Goal: Submit feedback/report problem: Submit feedback/report problem

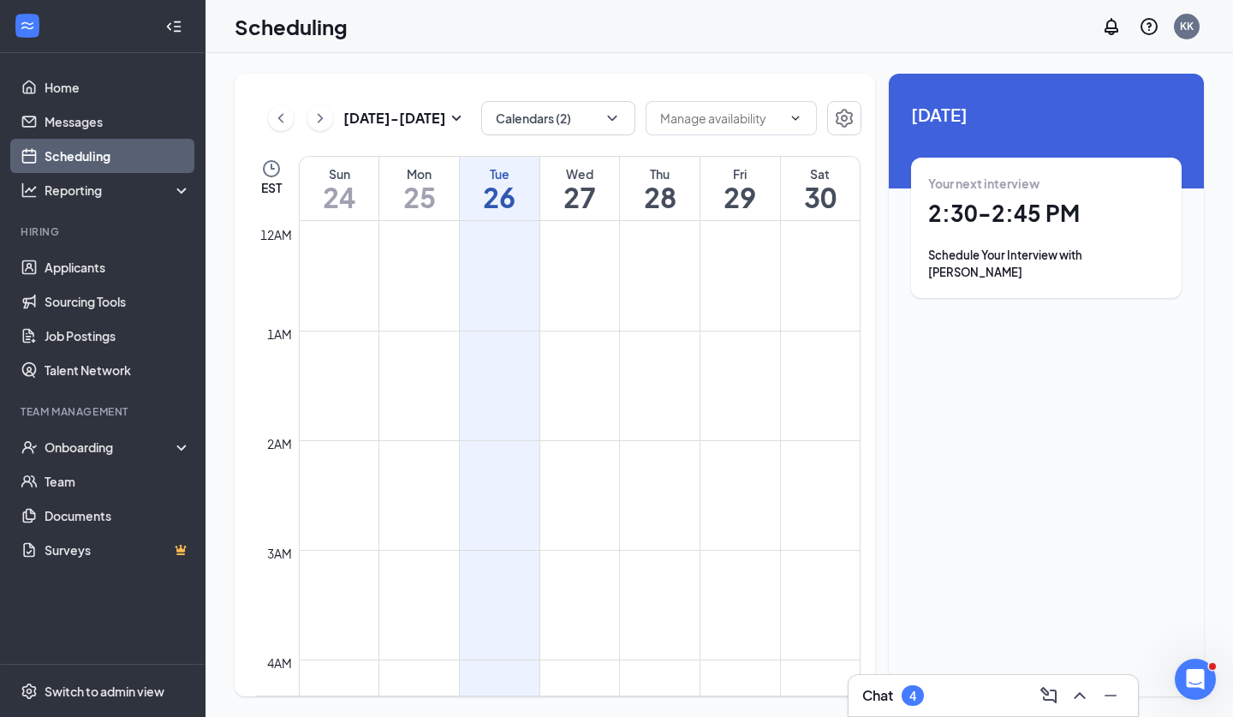
scroll to position [842, 0]
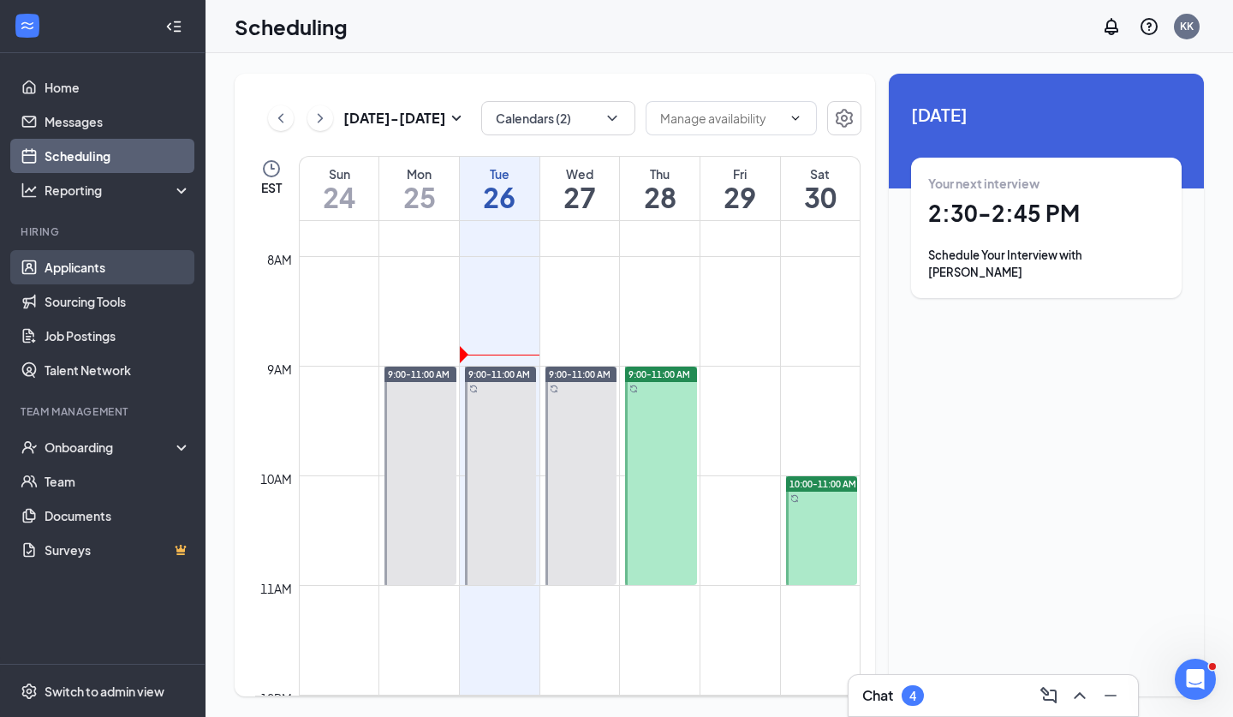
click at [87, 272] on link "Applicants" at bounding box center [118, 267] width 146 height 34
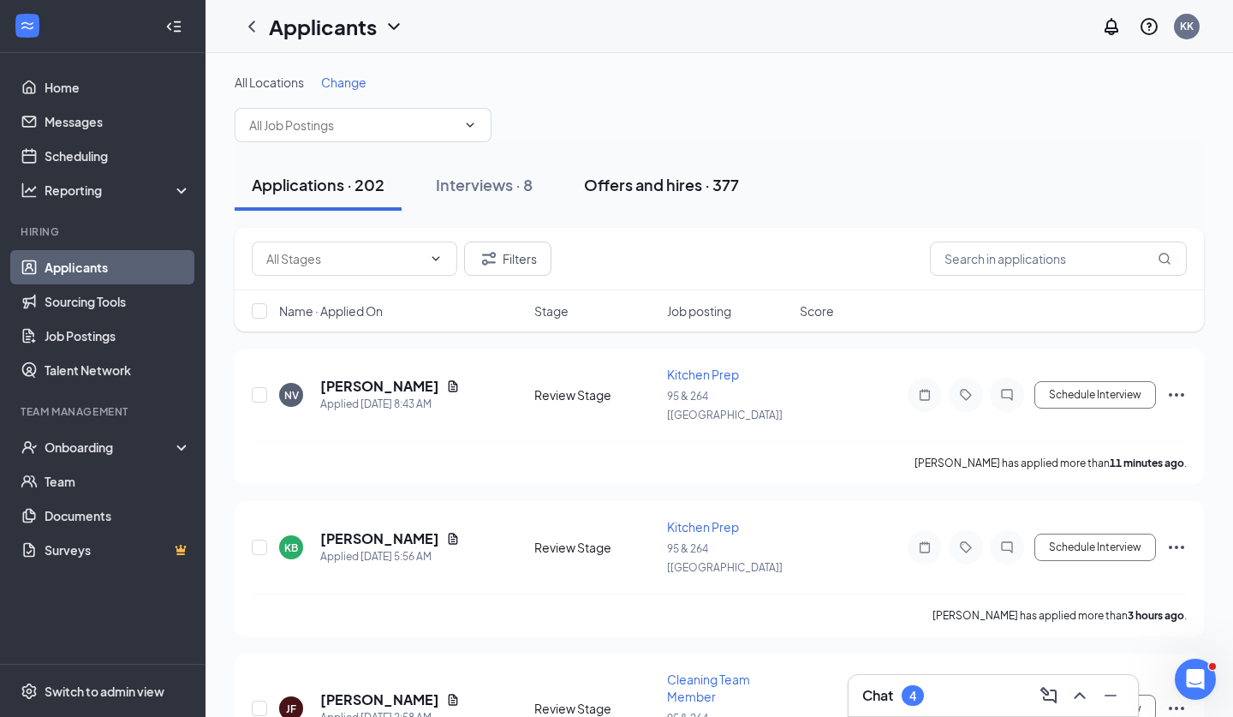
click at [666, 182] on div "Offers and hires · 377" at bounding box center [661, 184] width 155 height 21
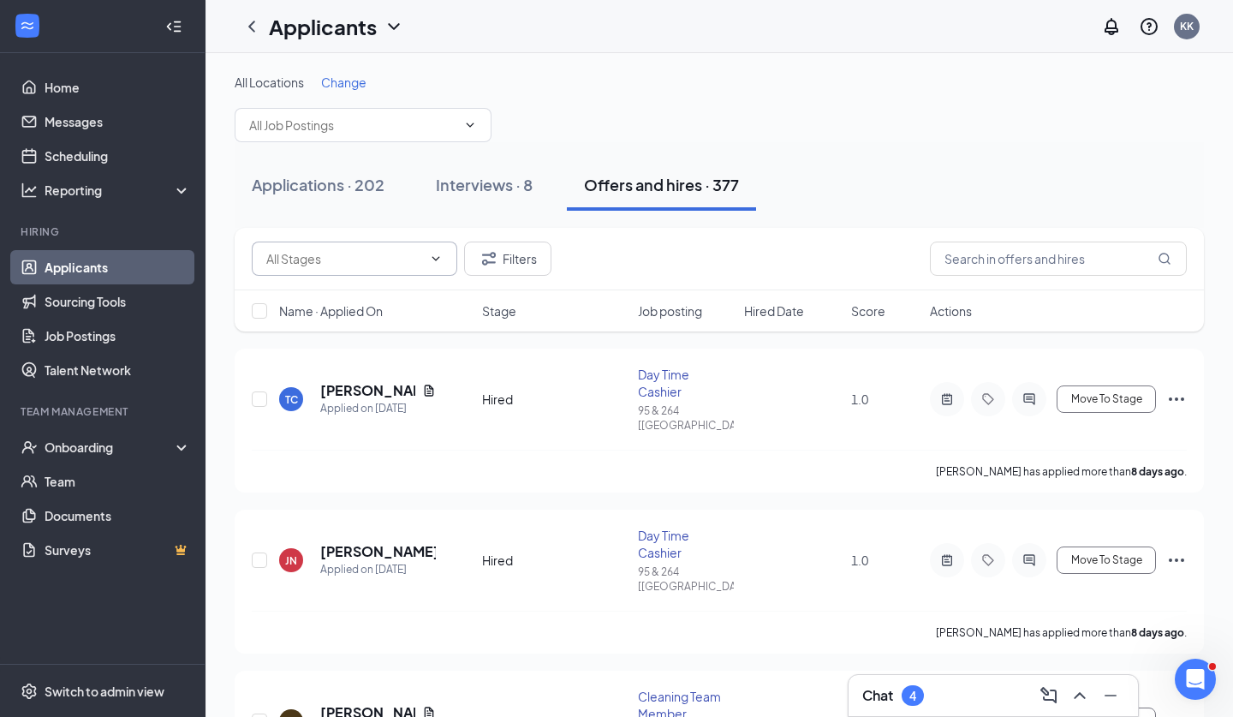
click at [422, 260] on span at bounding box center [355, 259] width 206 height 34
click at [401, 295] on div "Hired (4)" at bounding box center [355, 299] width 178 height 19
type input "Hired (4)"
click at [419, 262] on icon "Cross" at bounding box center [419, 259] width 14 height 14
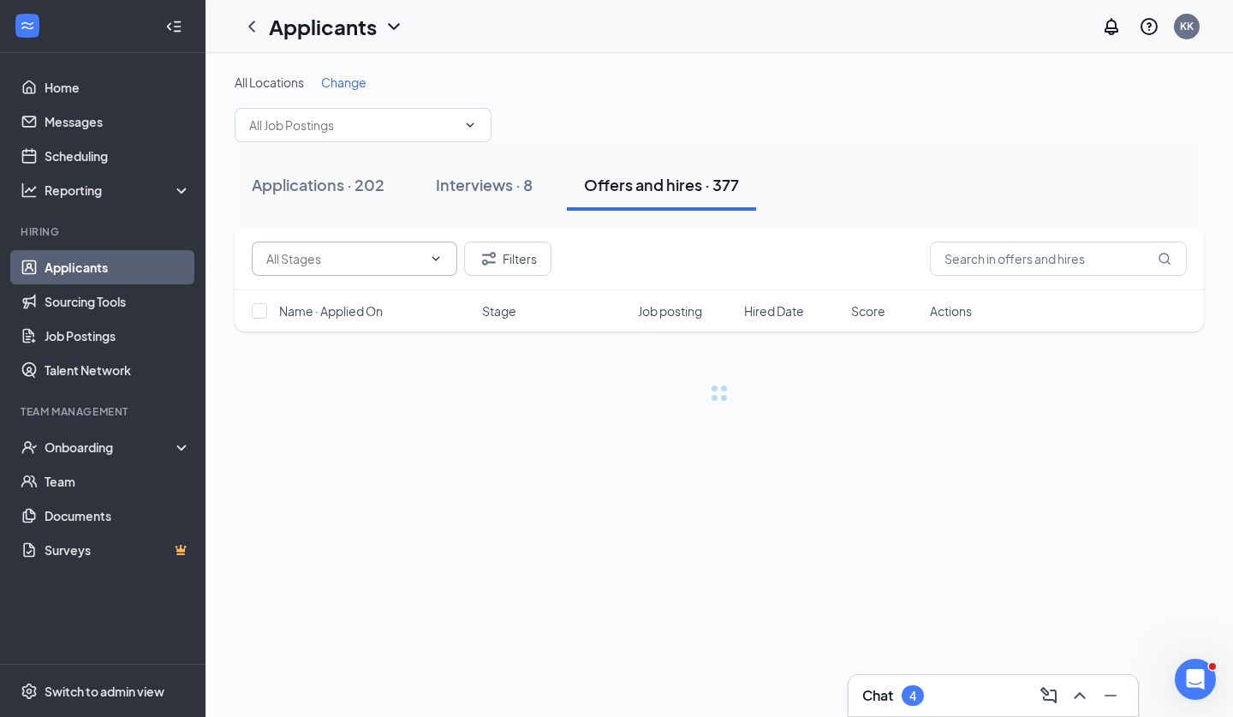
click at [419, 262] on input "text" at bounding box center [344, 258] width 156 height 19
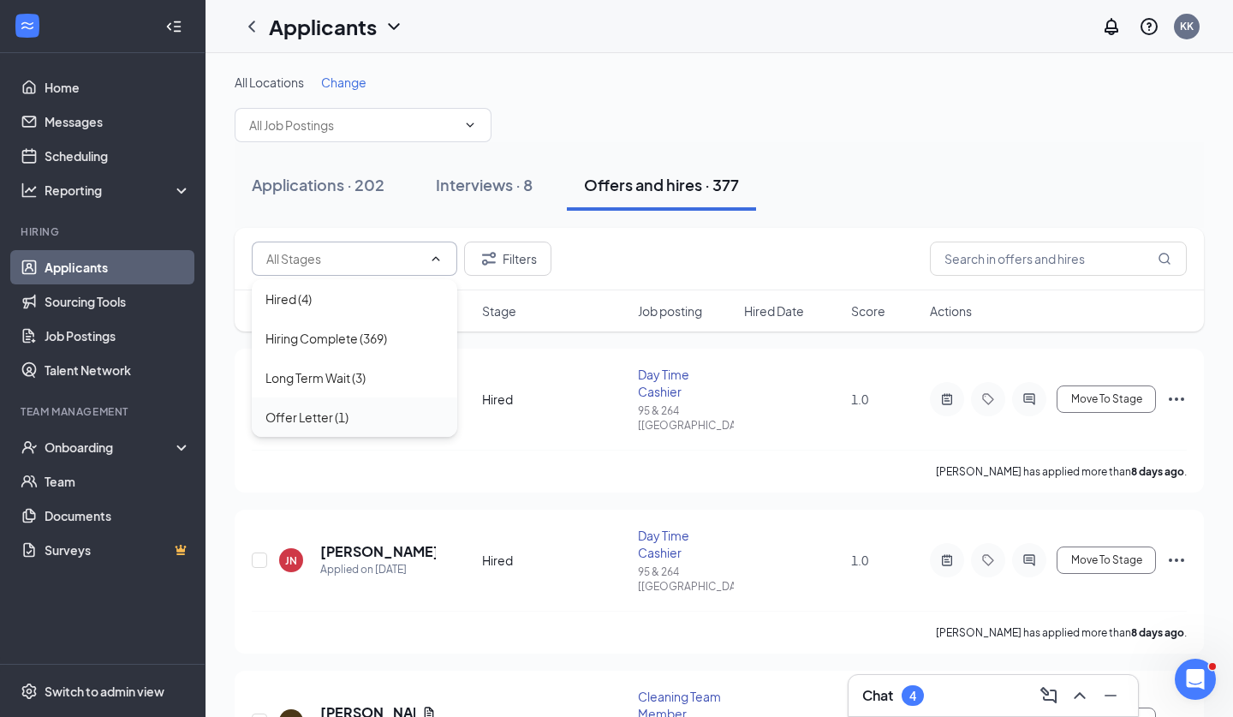
click at [350, 409] on div "Offer Letter (1)" at bounding box center [355, 417] width 178 height 19
type input "Offer Letter (1)"
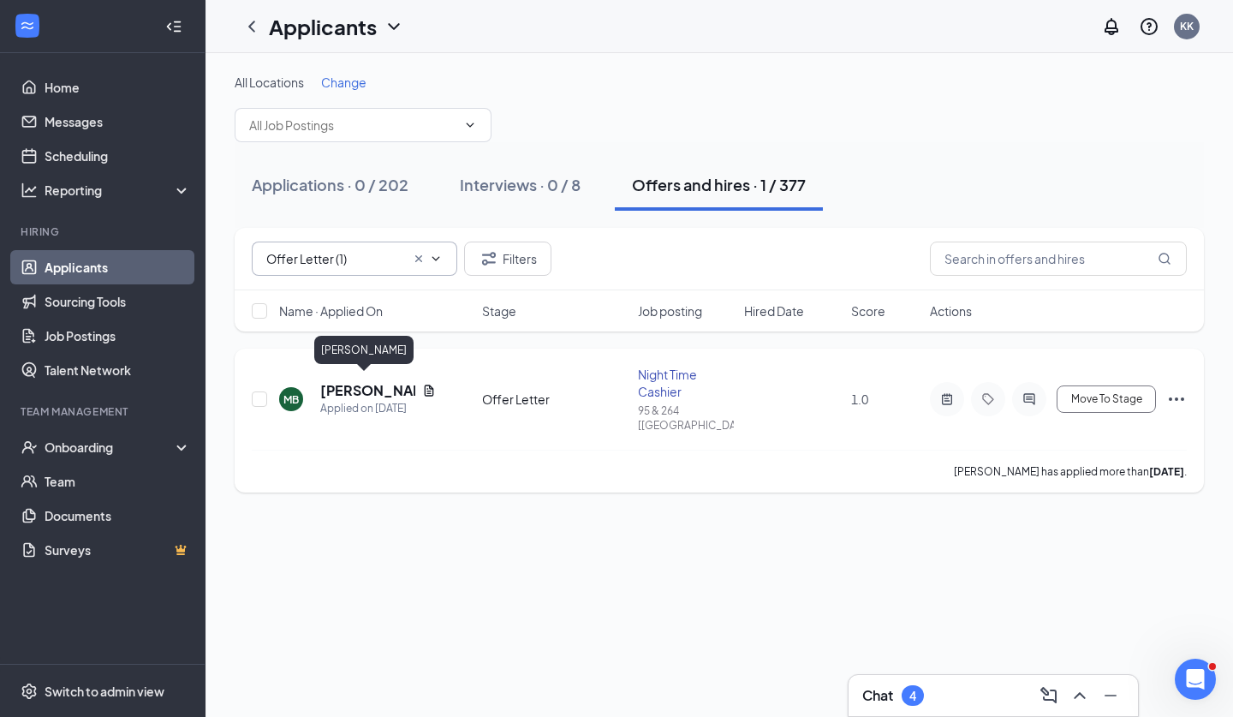
click at [367, 383] on h5 "[PERSON_NAME]" at bounding box center [367, 390] width 95 height 19
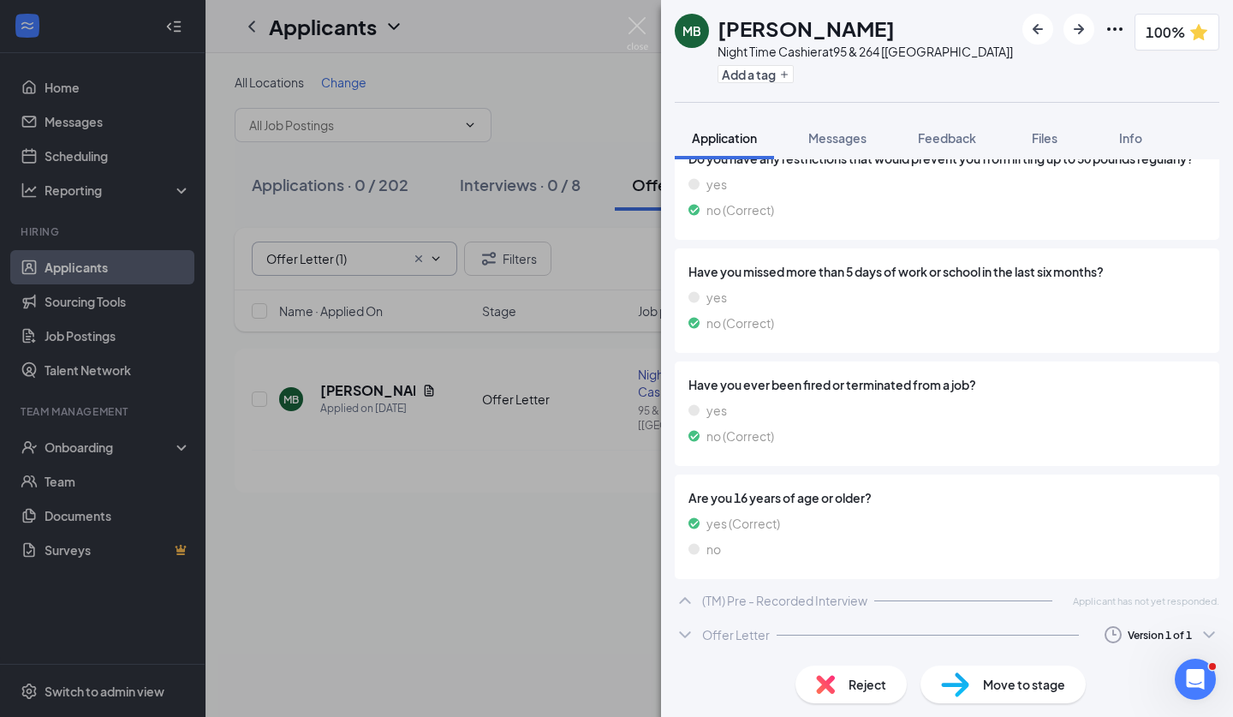
scroll to position [2425, 0]
click at [837, 618] on div "Offer Letter Version 1 of 1" at bounding box center [947, 635] width 545 height 34
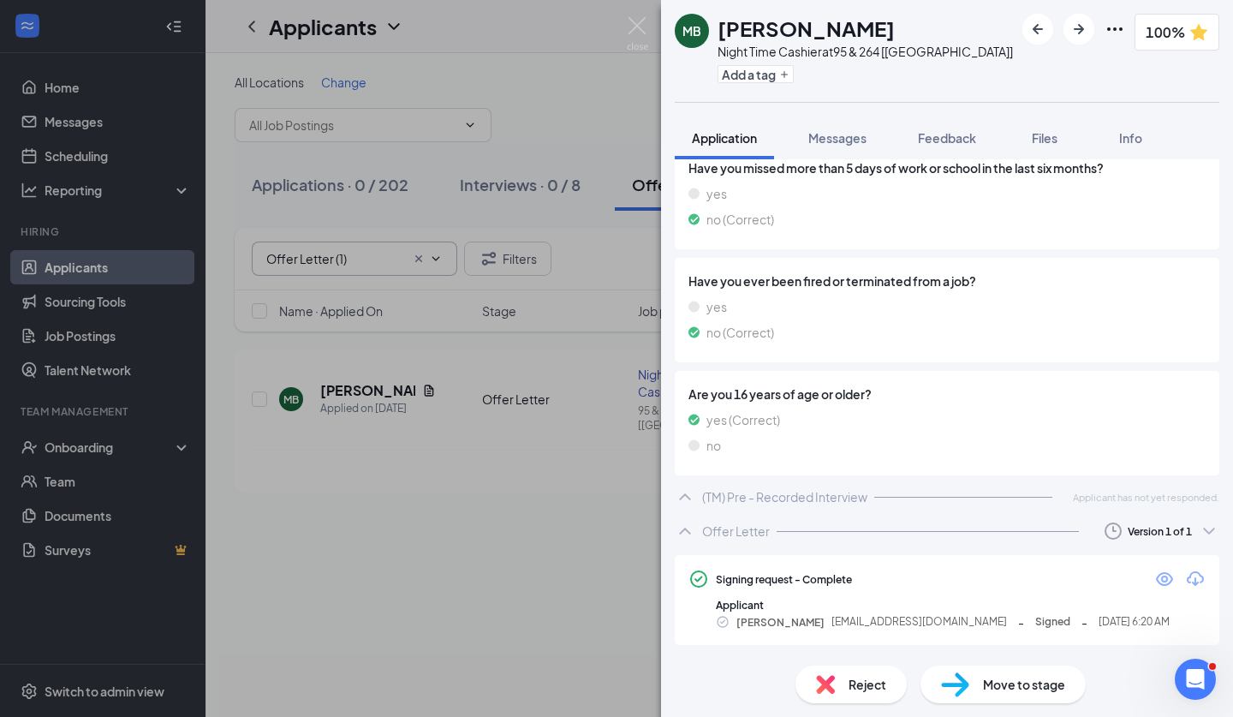
scroll to position [2529, 0]
click at [977, 696] on div "Move to stage" at bounding box center [1003, 685] width 165 height 38
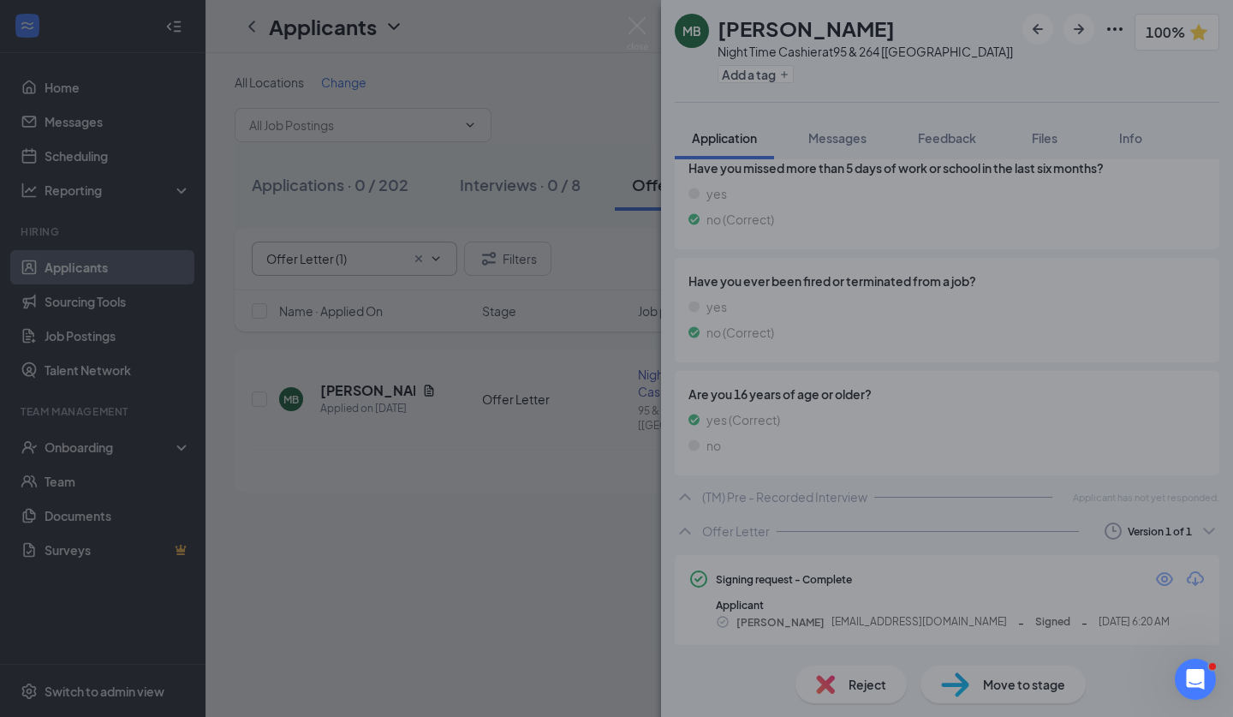
scroll to position [2522, 0]
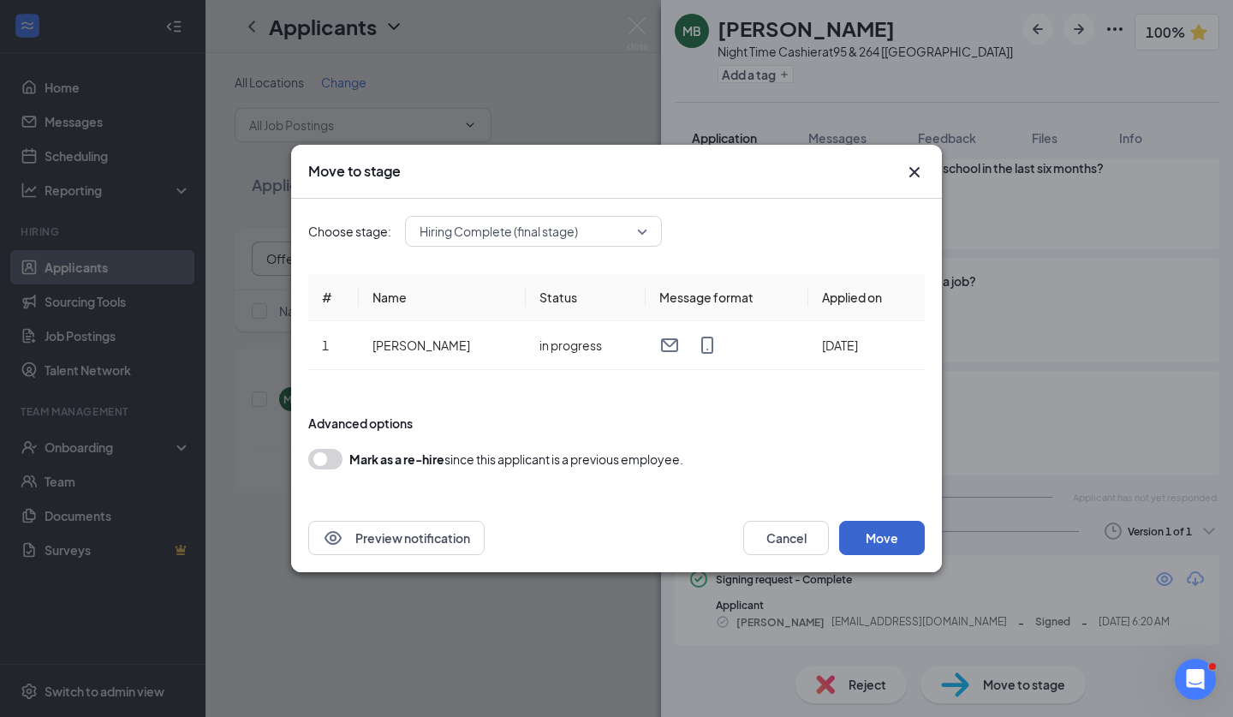
click at [862, 541] on button "Move" at bounding box center [882, 538] width 86 height 34
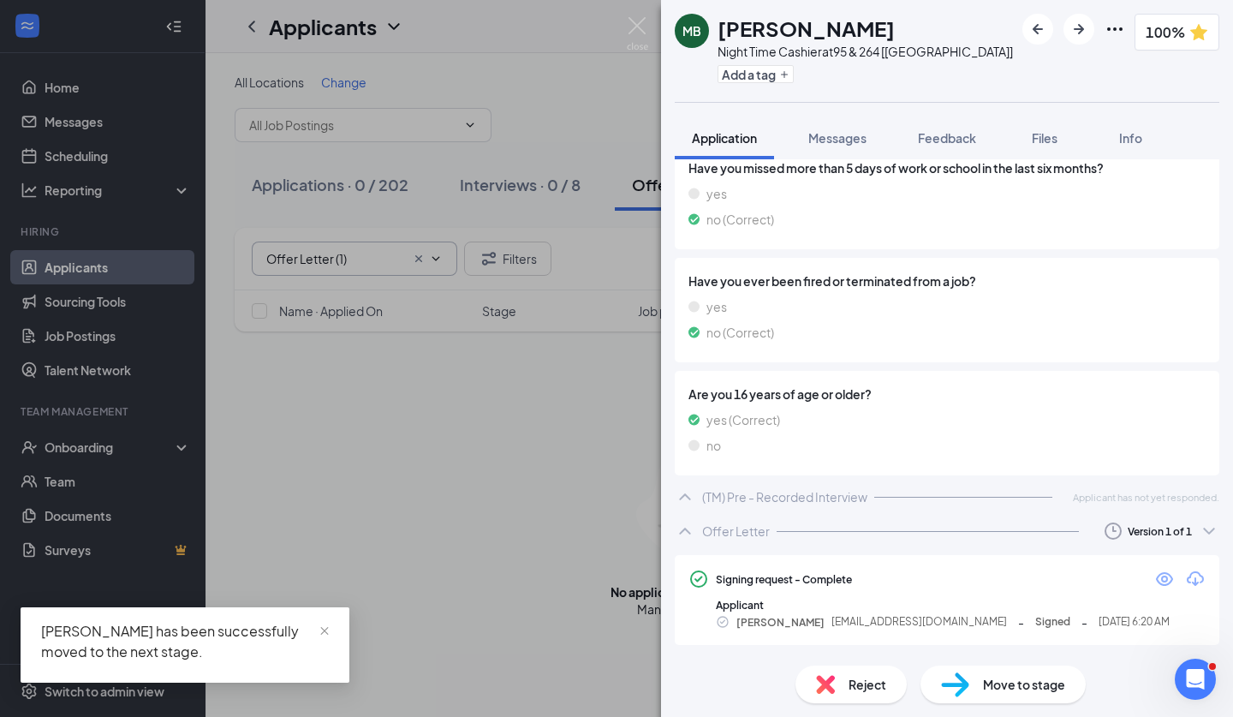
click at [365, 528] on div "MB Matthew Blackburn Night Time Cashier at 95 & 264 [NC] Add a tag 100% Applica…" at bounding box center [616, 358] width 1233 height 717
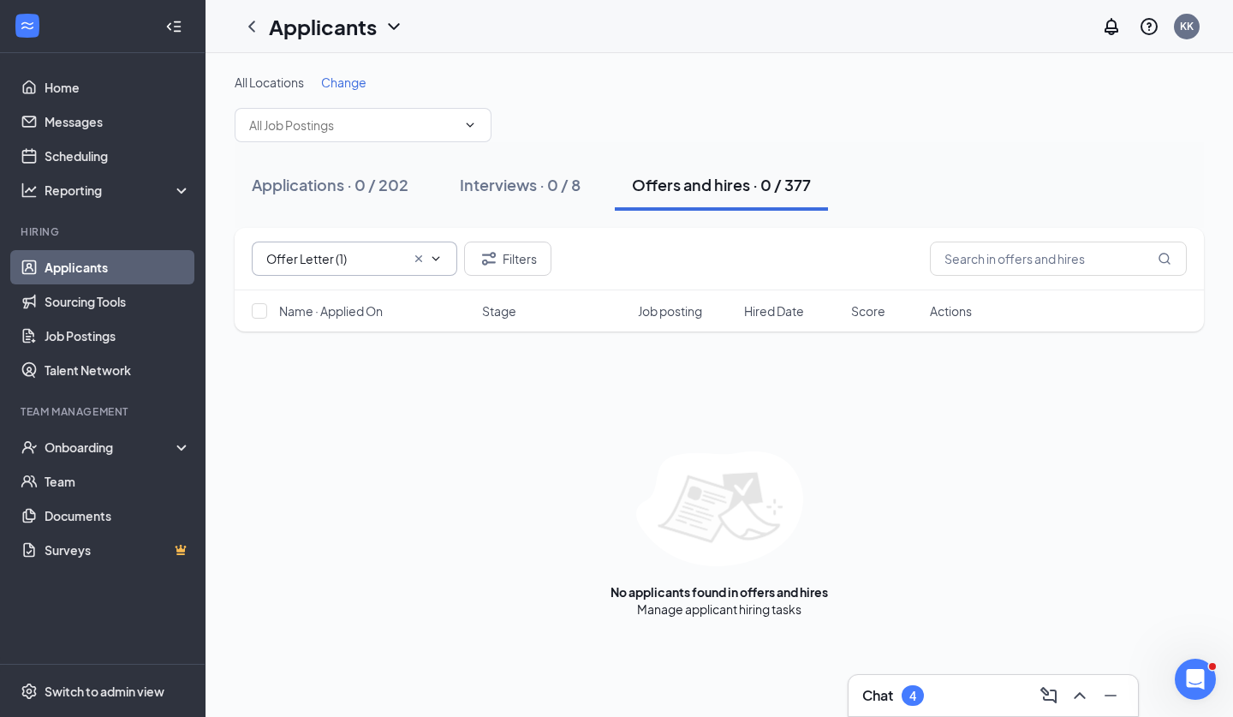
click at [429, 264] on icon "ChevronDown" at bounding box center [436, 259] width 14 height 14
click at [417, 260] on icon "Cross" at bounding box center [419, 259] width 14 height 14
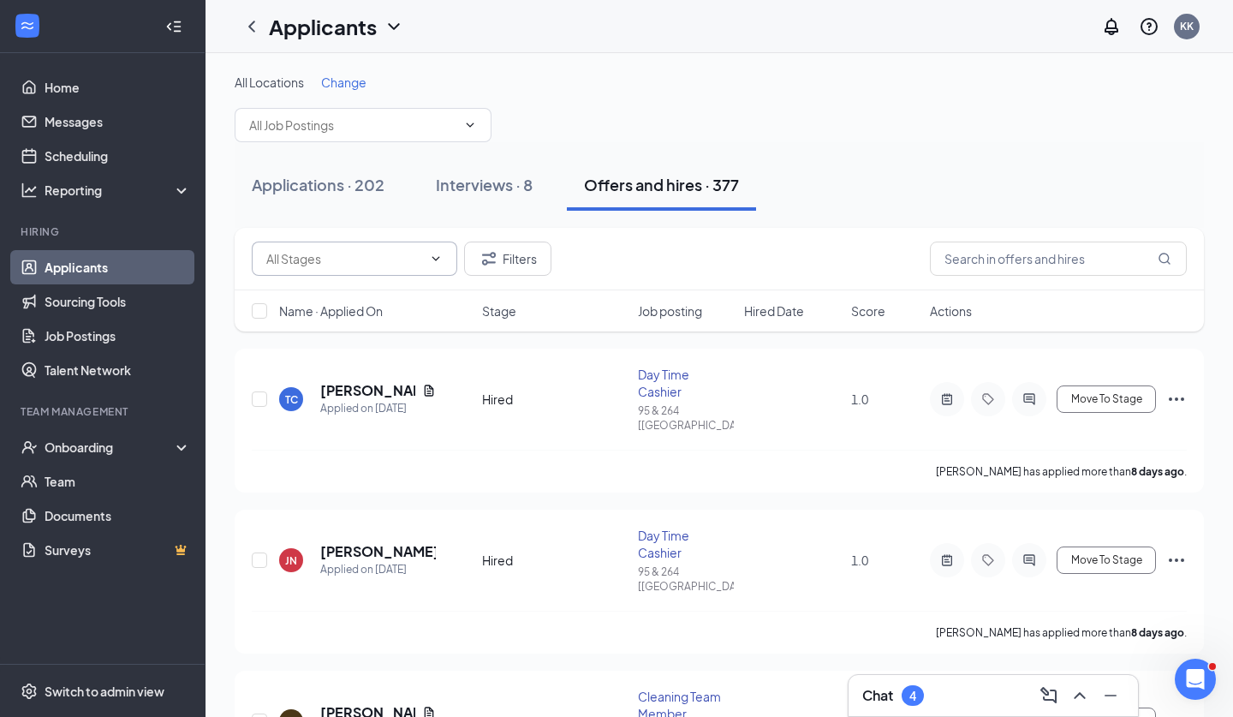
click at [417, 260] on input "text" at bounding box center [344, 258] width 156 height 19
click at [618, 122] on div "All Locations Change" at bounding box center [720, 108] width 970 height 69
click at [344, 381] on h5 "[PERSON_NAME]" at bounding box center [367, 390] width 95 height 19
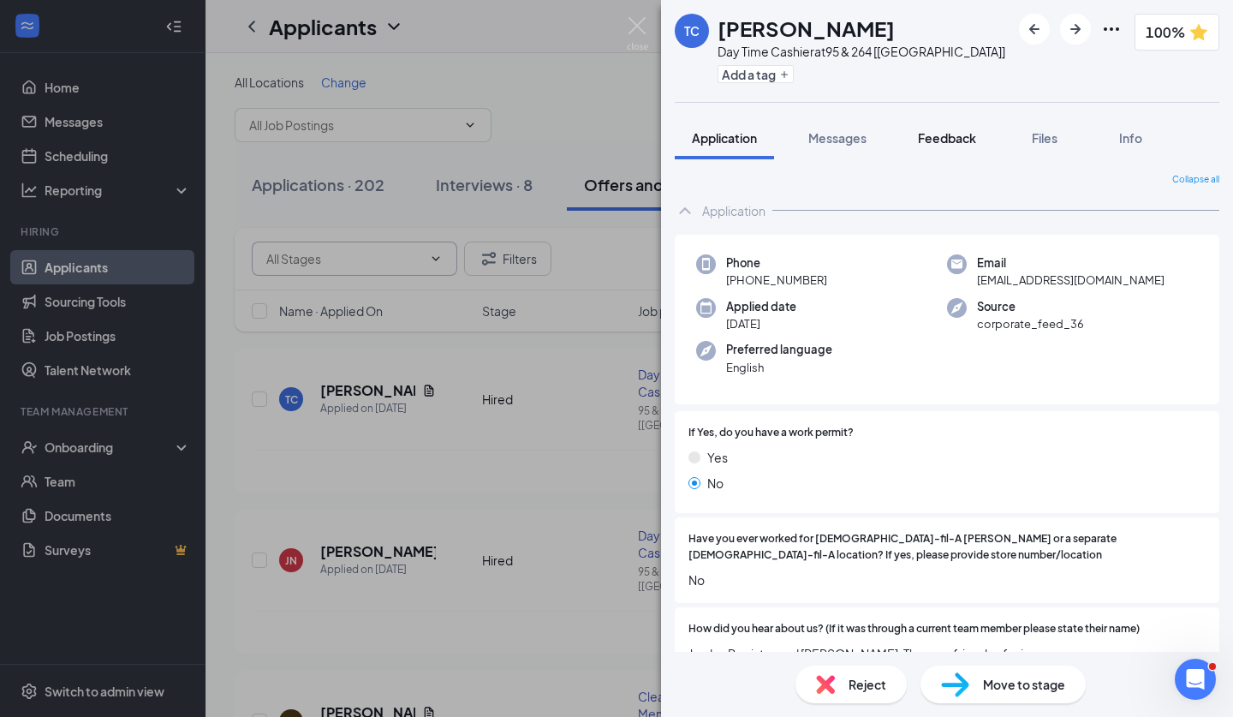
click at [935, 142] on span "Feedback" at bounding box center [947, 137] width 58 height 15
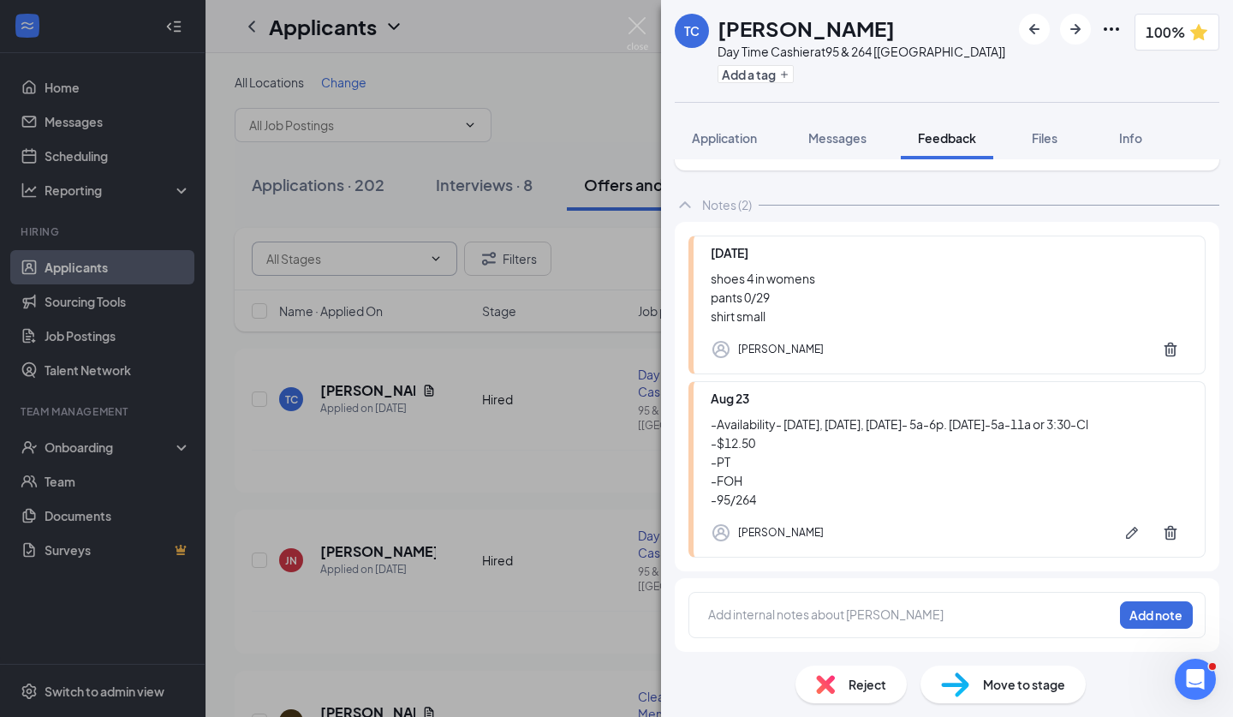
scroll to position [1940, 0]
click at [995, 674] on div "Move to stage" at bounding box center [1003, 685] width 165 height 38
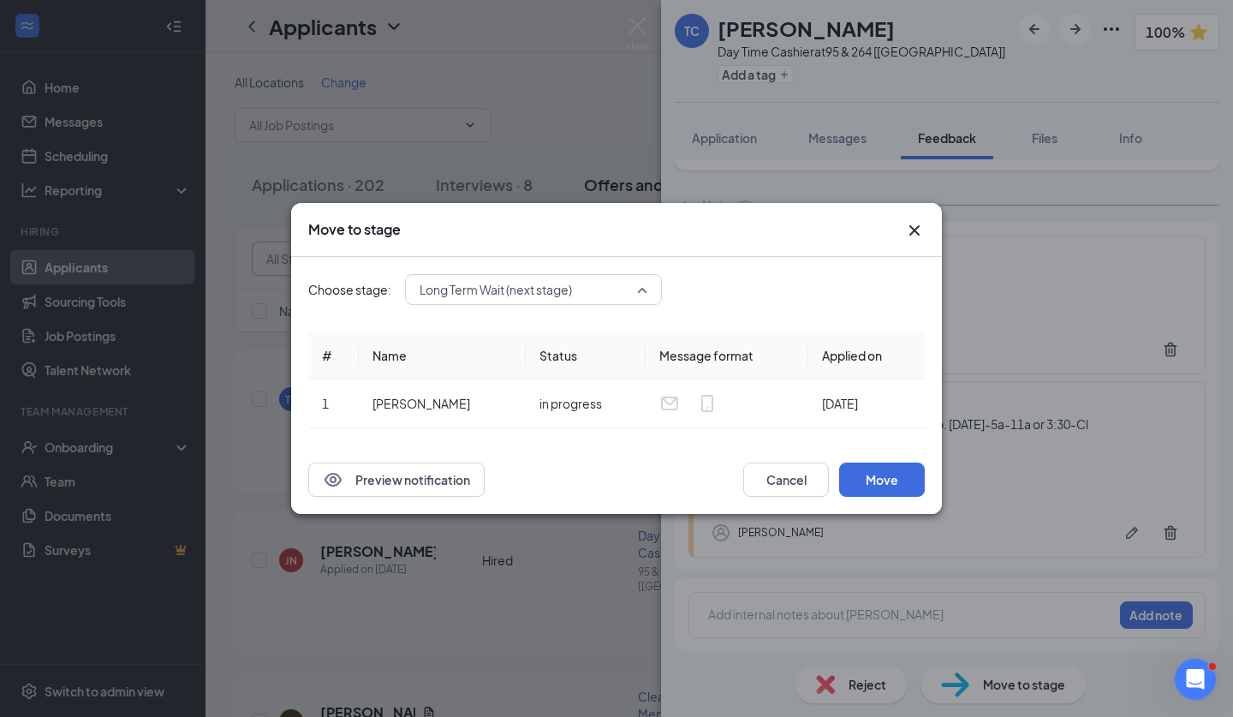
click at [605, 289] on span "Long Term Wait (next stage)" at bounding box center [526, 290] width 212 height 26
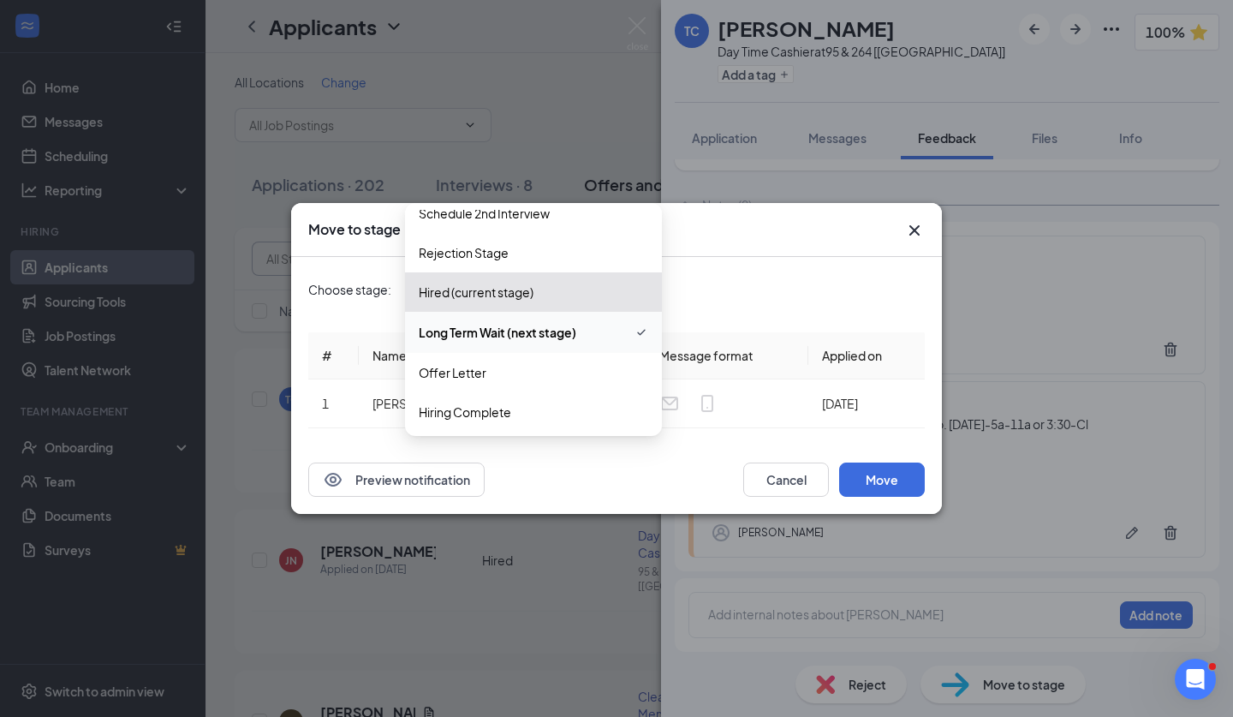
scroll to position [216, 0]
click at [576, 379] on div "Offer Letter" at bounding box center [533, 369] width 257 height 39
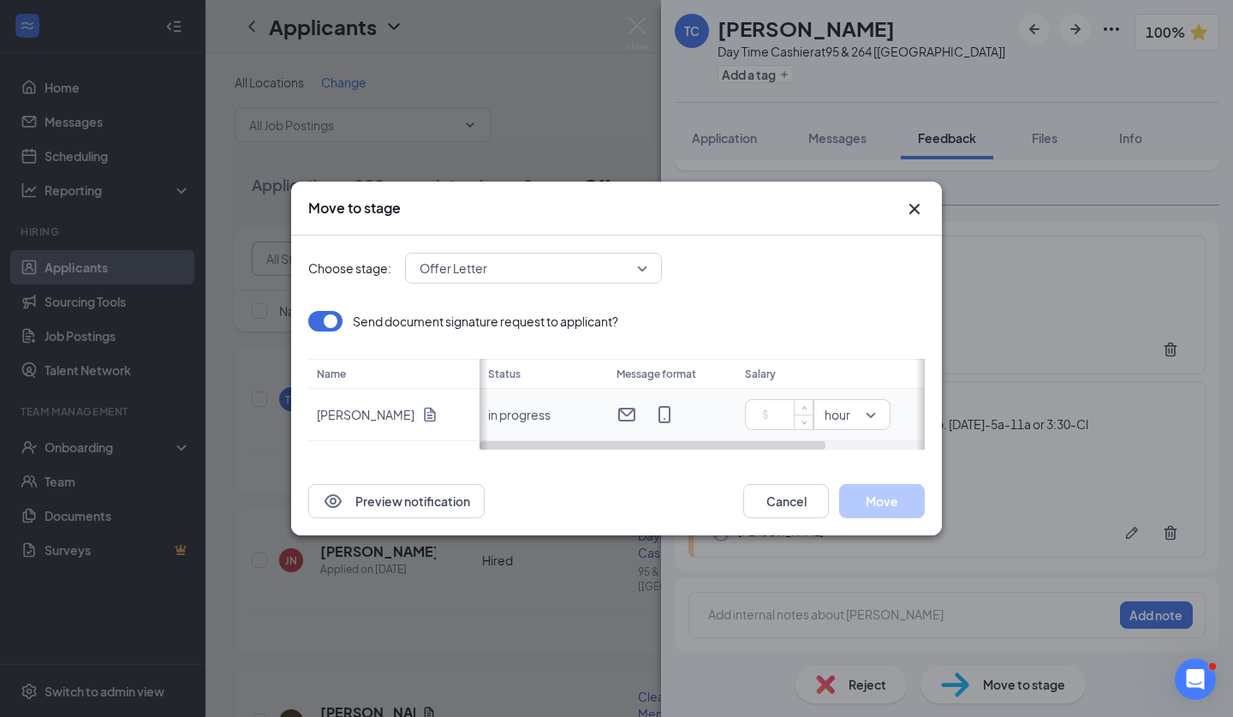
click at [757, 408] on input at bounding box center [783, 415] width 60 height 26
type input "12.5"
click at [912, 414] on input "Hour" at bounding box center [968, 414] width 120 height 27
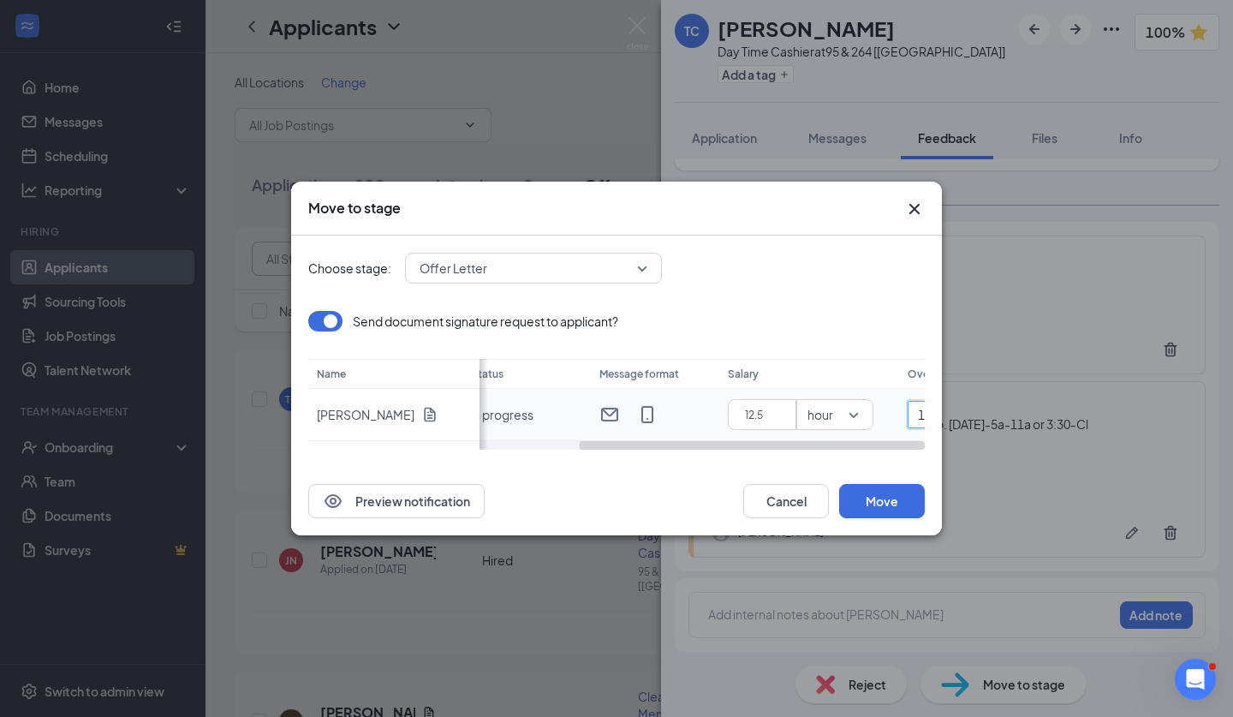
scroll to position [0, 128]
type input "18.75 Hour"
click at [911, 501] on button "Move" at bounding box center [882, 501] width 86 height 34
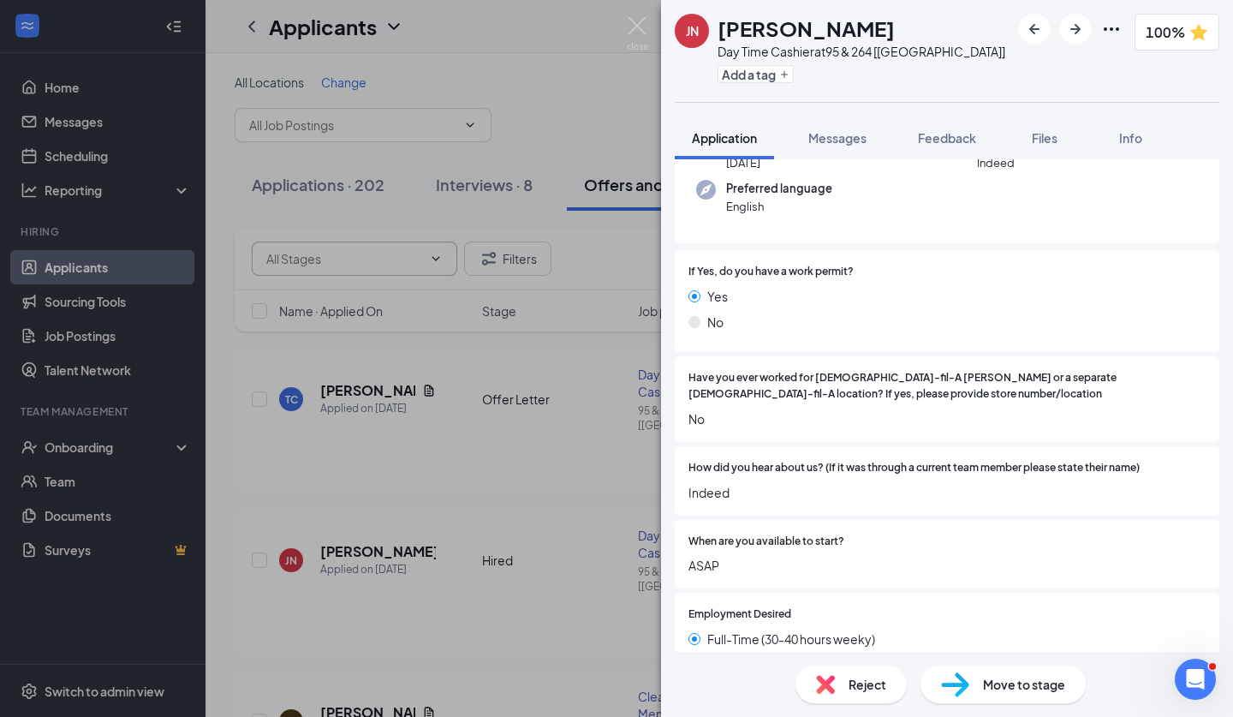
scroll to position [168, 0]
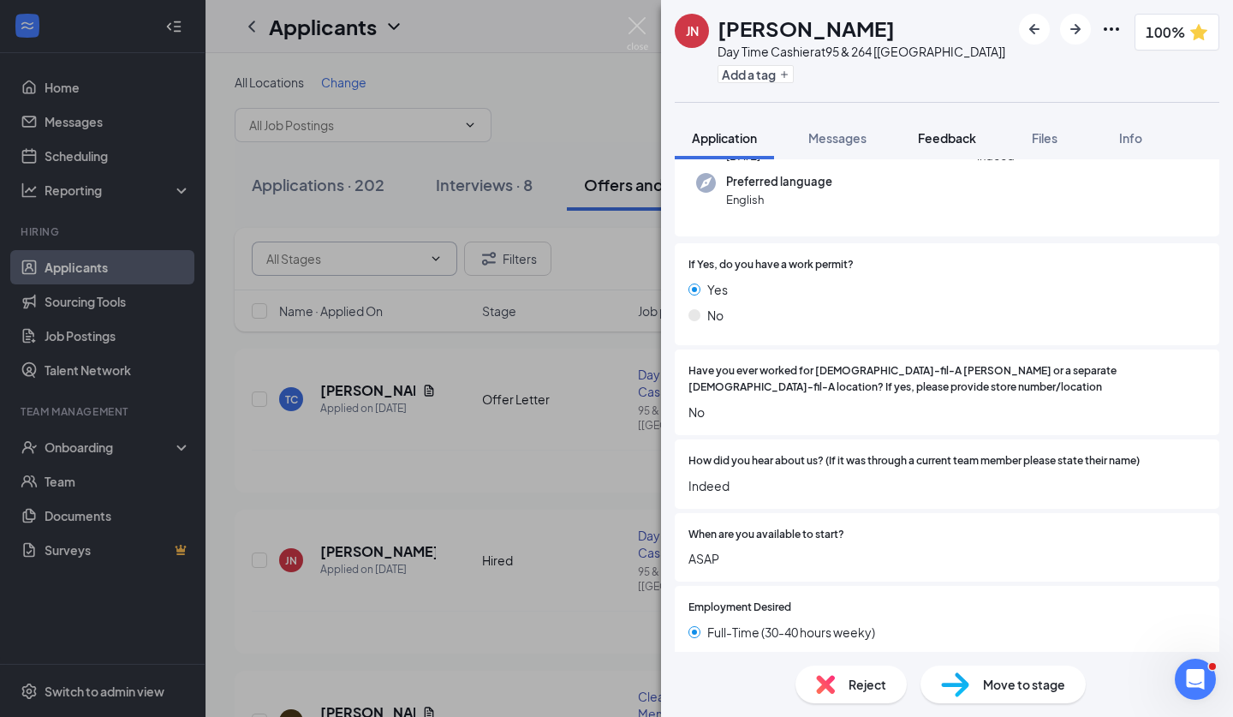
click at [973, 138] on span "Feedback" at bounding box center [947, 137] width 58 height 15
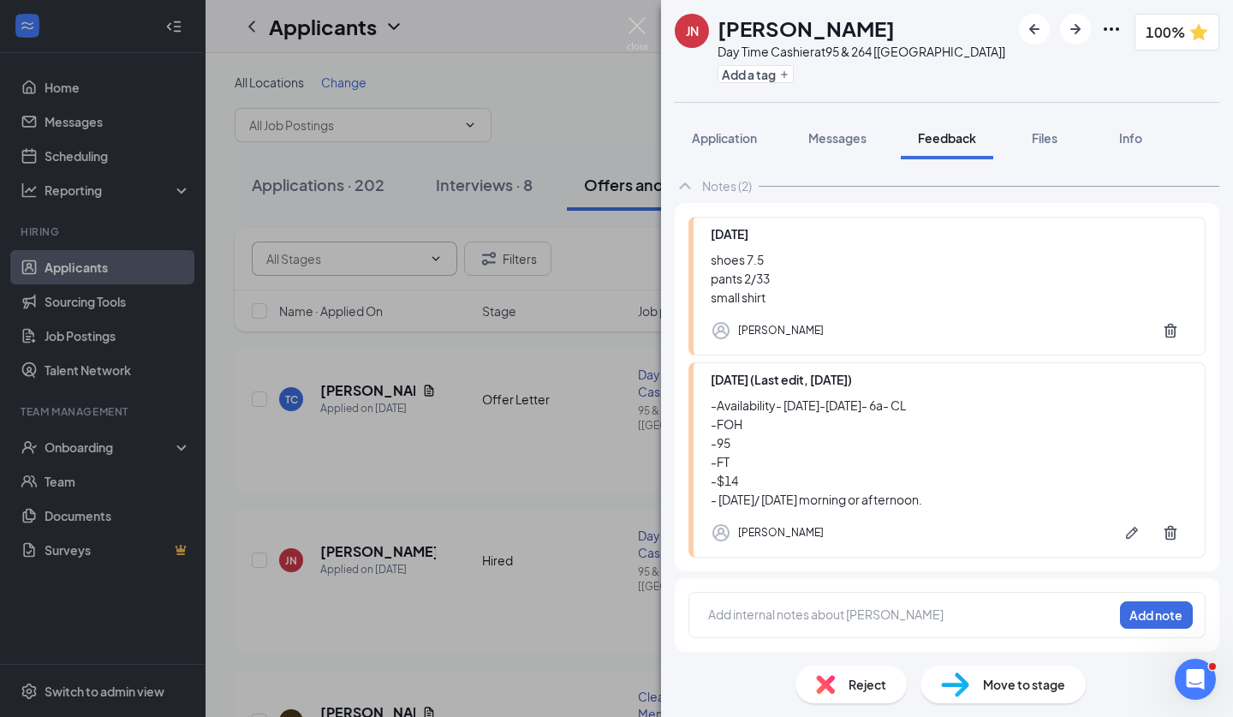
scroll to position [1940, 0]
click at [976, 701] on div "Move to stage" at bounding box center [1003, 685] width 165 height 38
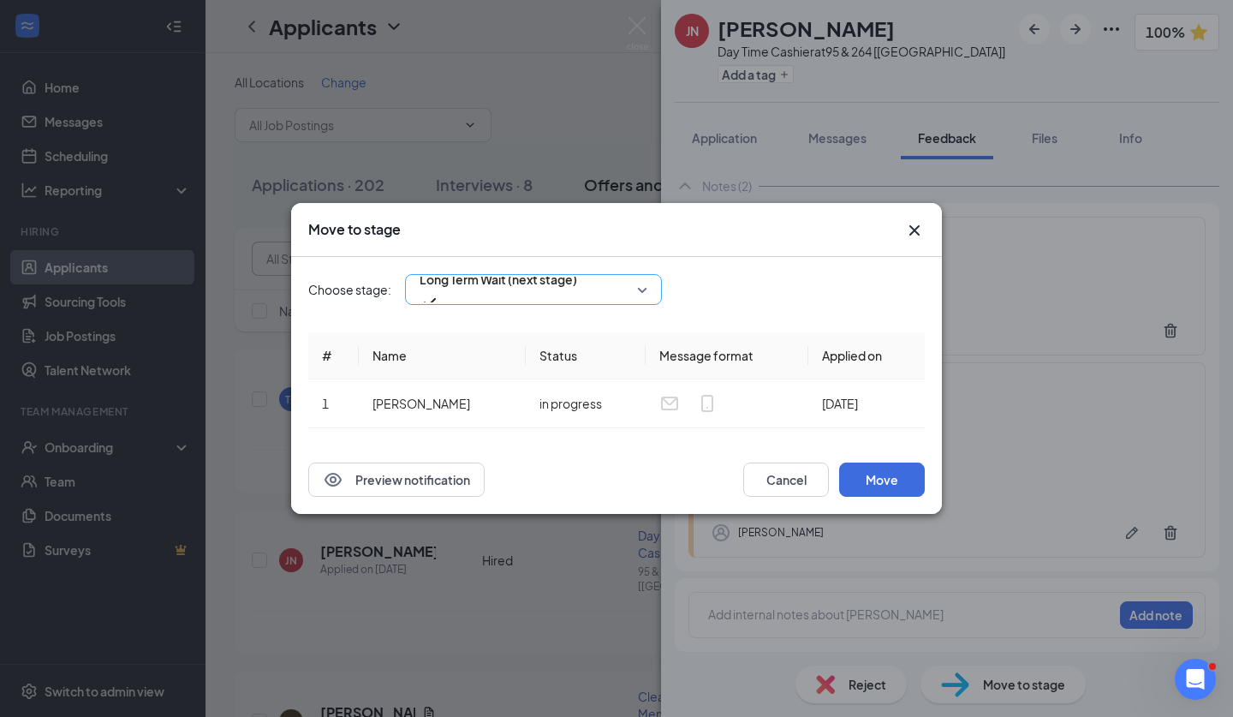
click at [627, 302] on input "search" at bounding box center [527, 289] width 224 height 29
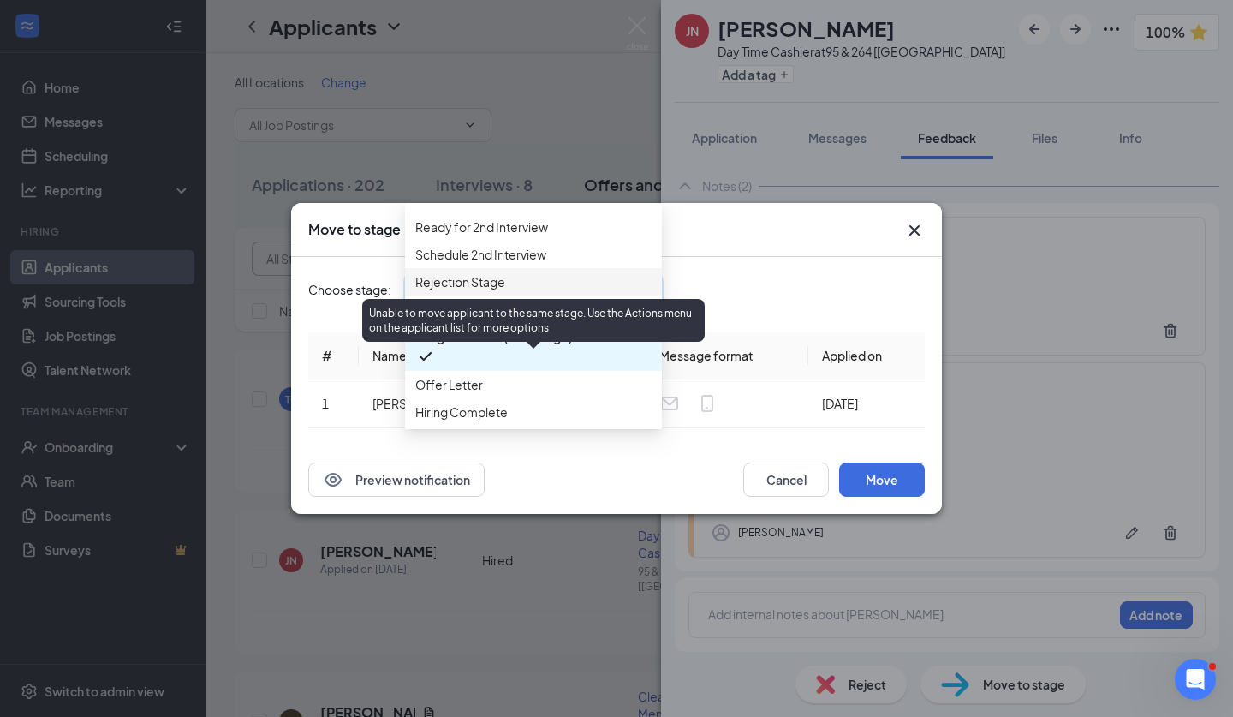
scroll to position [216, 0]
click at [601, 375] on span "Offer Letter" at bounding box center [533, 384] width 236 height 19
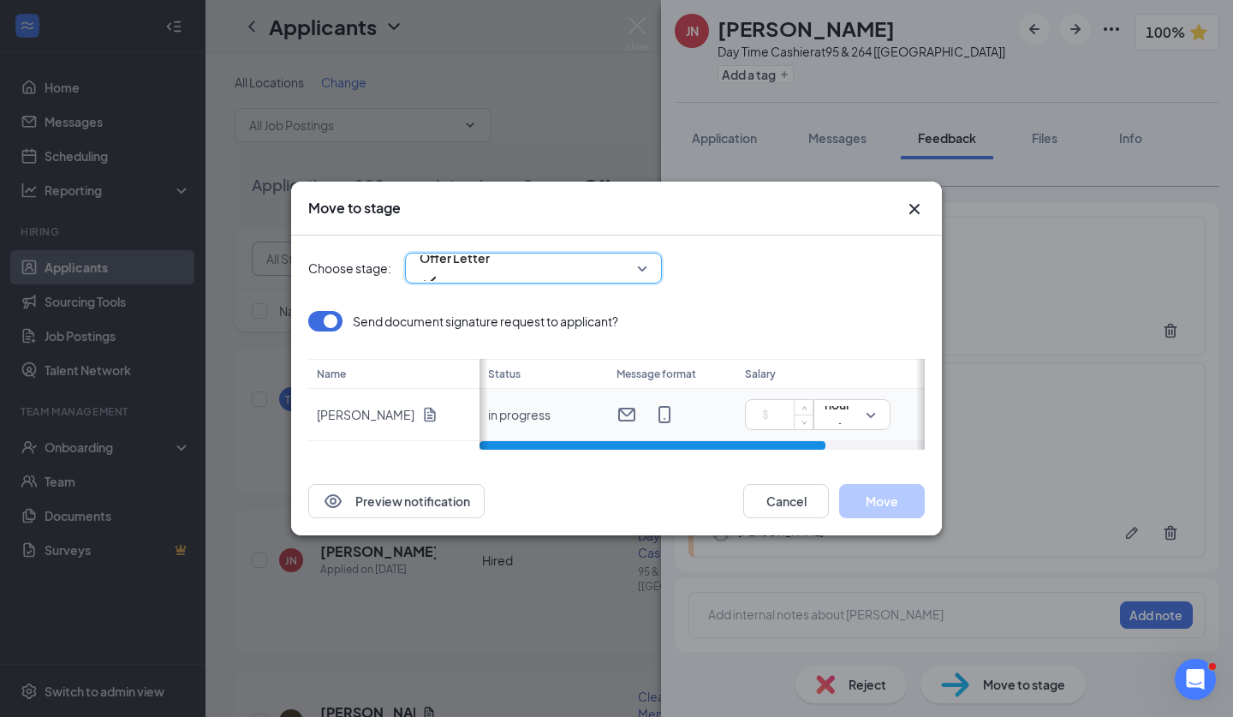
click at [784, 419] on input at bounding box center [783, 415] width 60 height 26
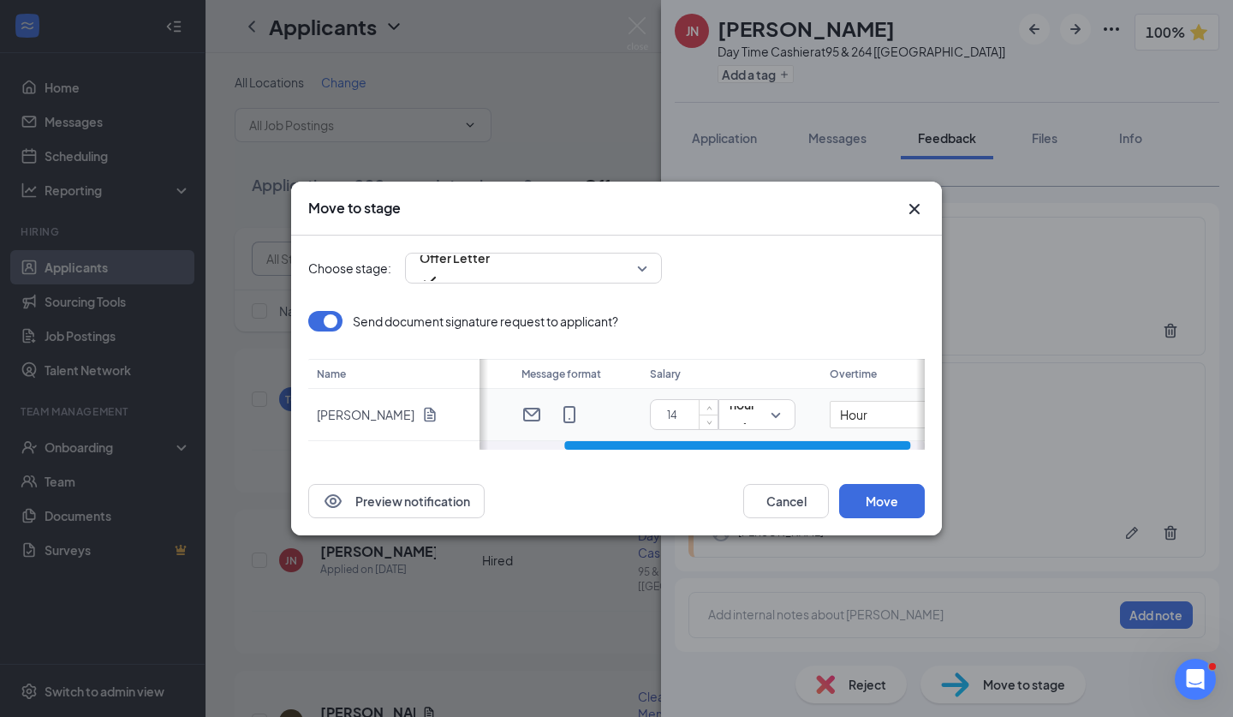
scroll to position [0, 110]
type input "14"
click at [821, 421] on input "Hour" at bounding box center [875, 414] width 120 height 27
type input "21 Hour"
click at [879, 514] on button "Move" at bounding box center [882, 501] width 86 height 34
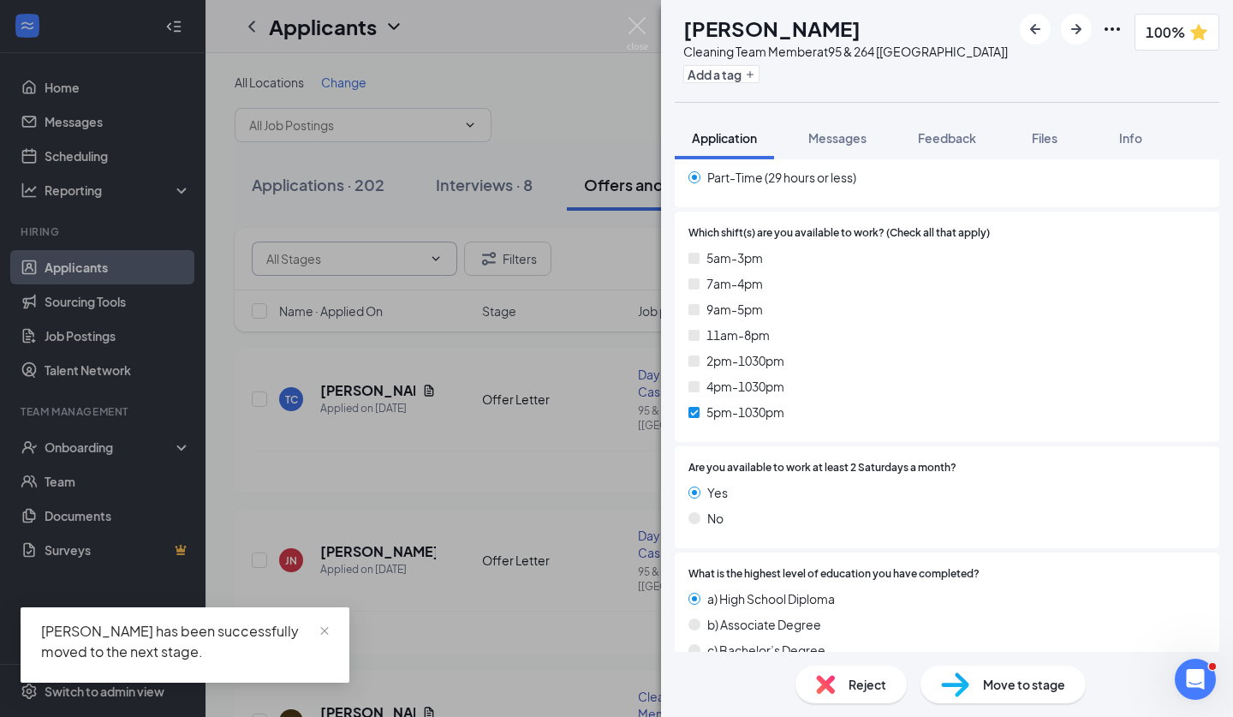
scroll to position [677, 0]
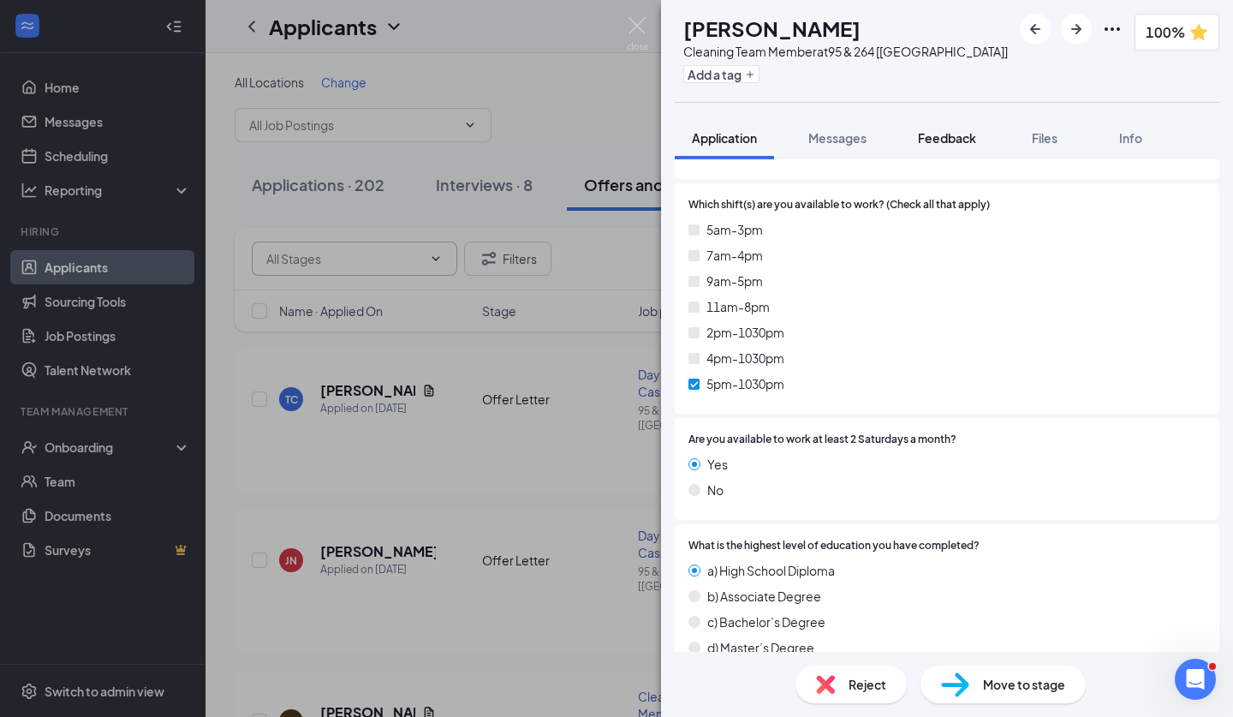
click at [924, 154] on button "Feedback" at bounding box center [947, 137] width 93 height 43
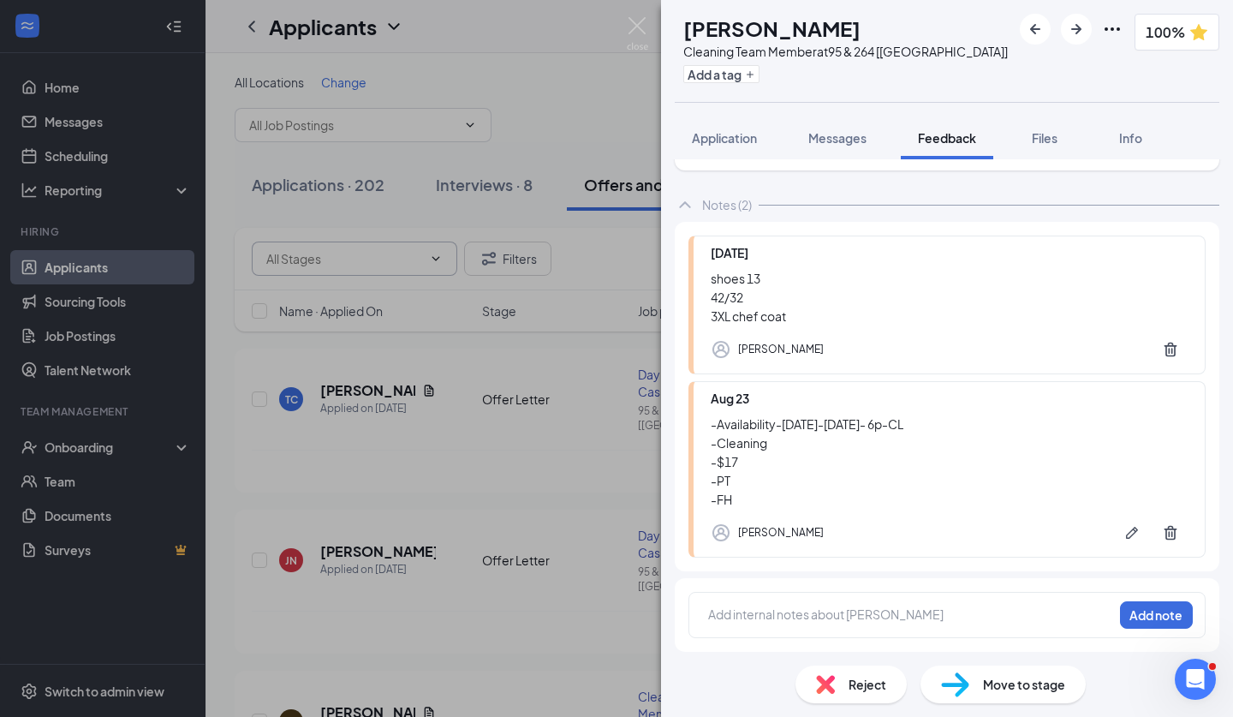
scroll to position [1940, 0]
click at [987, 677] on span "Move to stage" at bounding box center [1024, 684] width 82 height 19
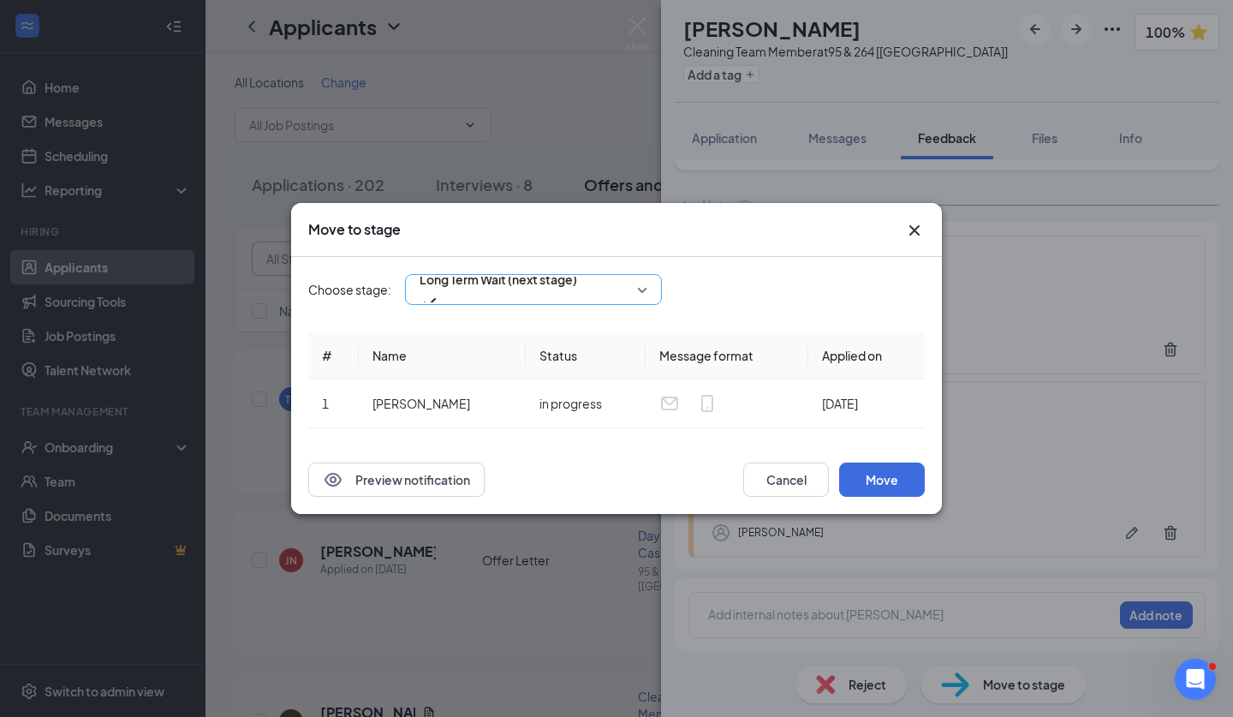
click at [648, 288] on div "Long Term Wait (next stage)" at bounding box center [533, 289] width 257 height 31
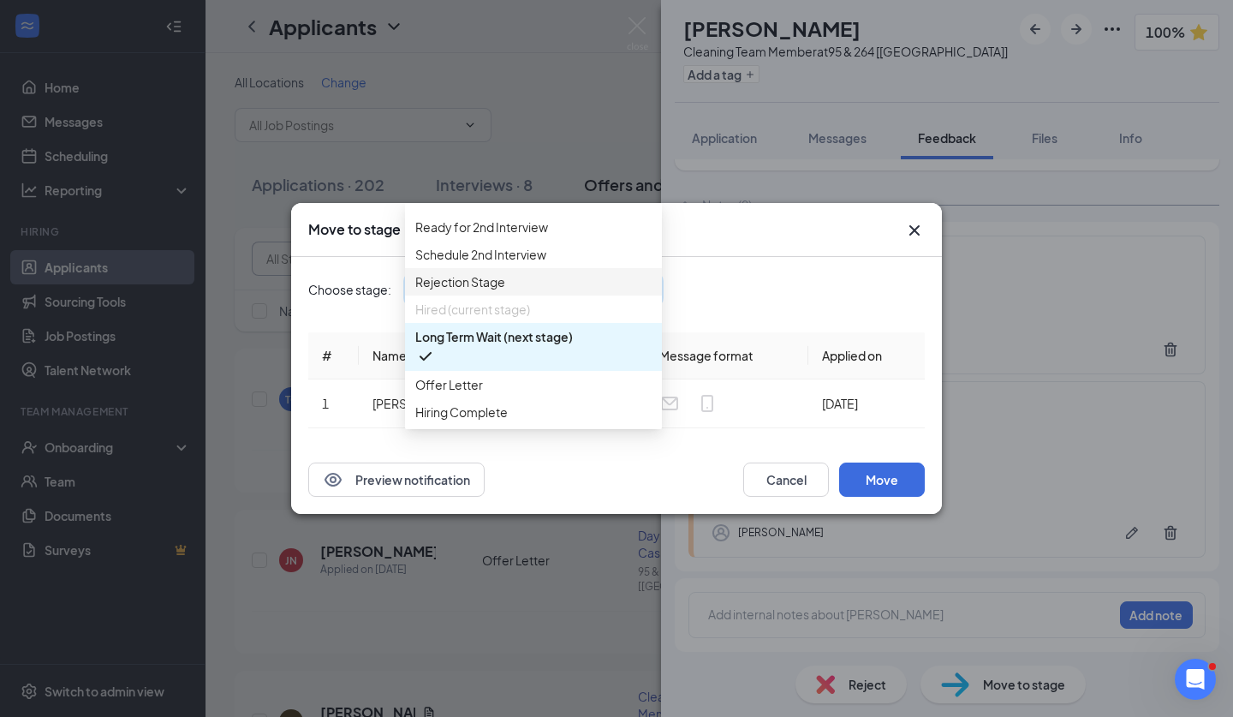
scroll to position [188, 0]
click at [614, 394] on span "Offer Letter" at bounding box center [533, 384] width 236 height 19
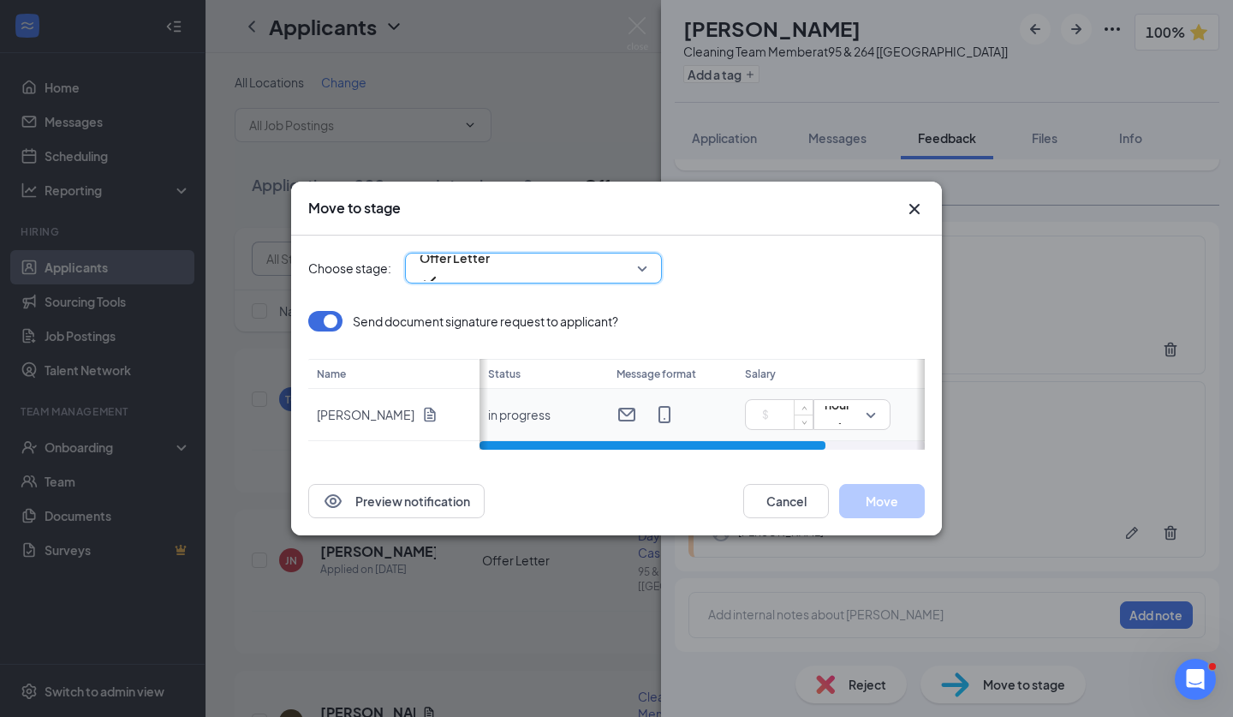
click at [766, 405] on input at bounding box center [783, 415] width 60 height 26
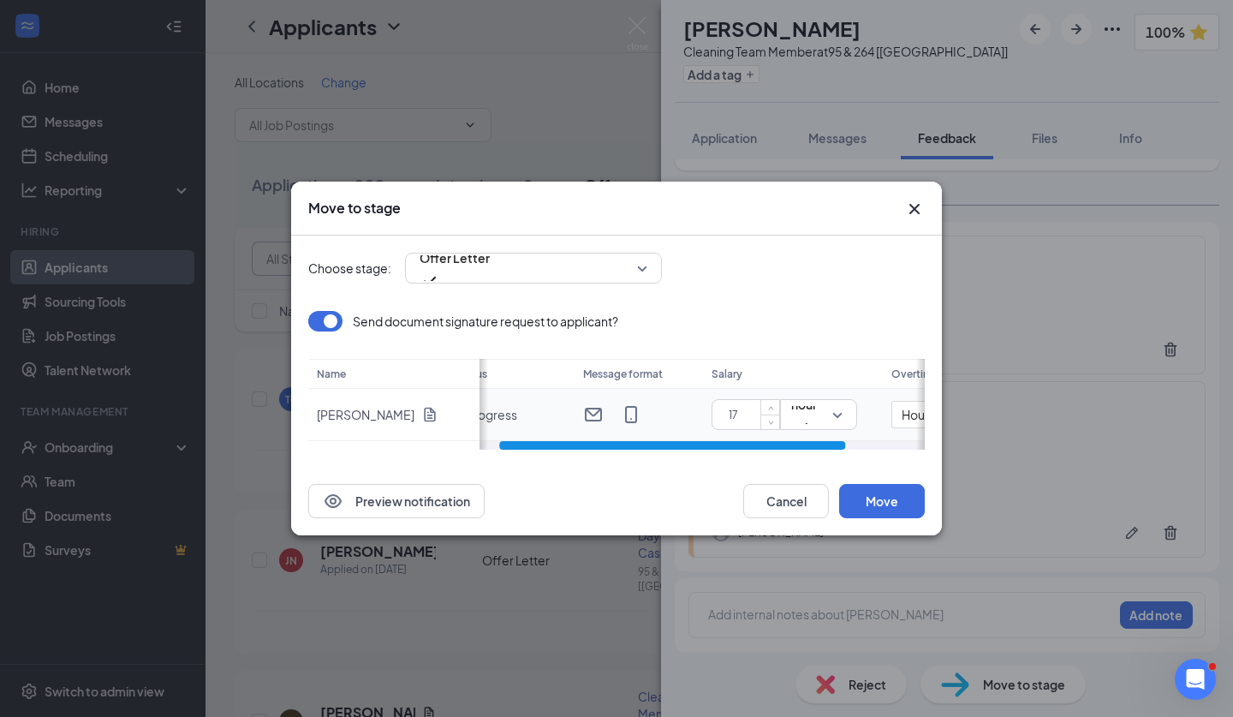
scroll to position [0, 41]
type input "17"
click at [889, 415] on input "Hour" at bounding box center [944, 414] width 120 height 27
type input "-- Hour"
click at [905, 492] on button "Move" at bounding box center [882, 501] width 86 height 34
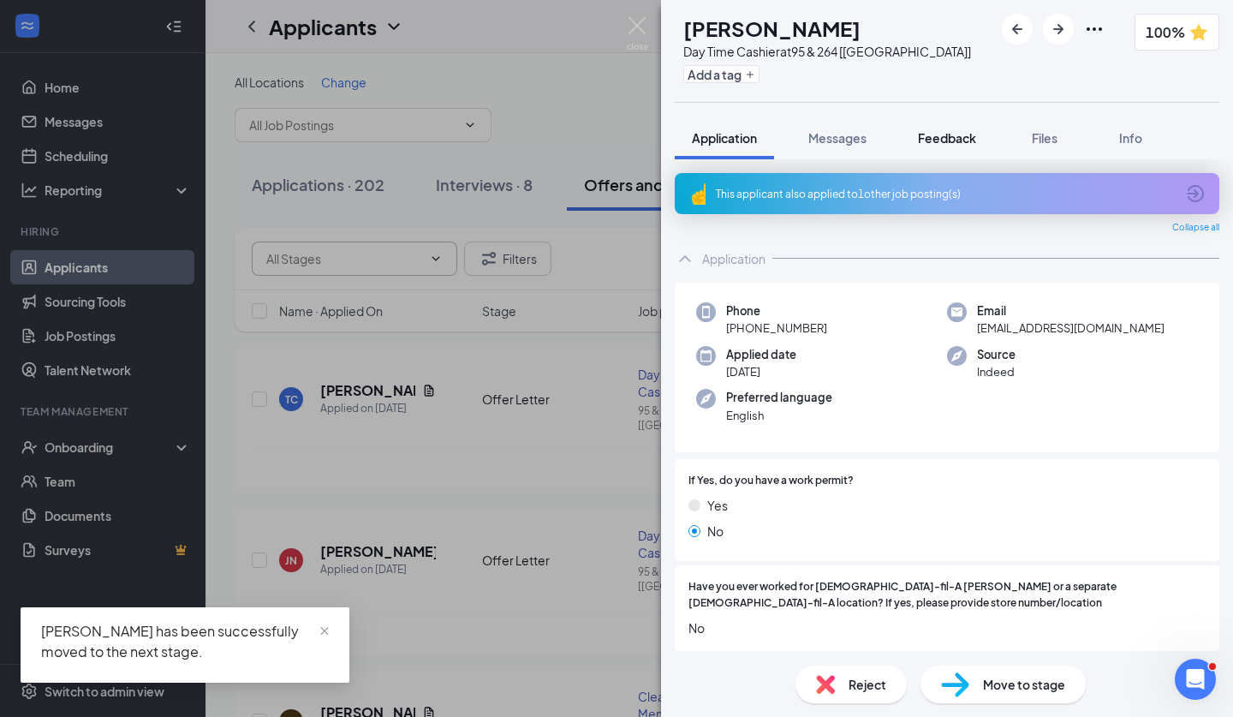
click at [929, 134] on span "Feedback" at bounding box center [947, 137] width 58 height 15
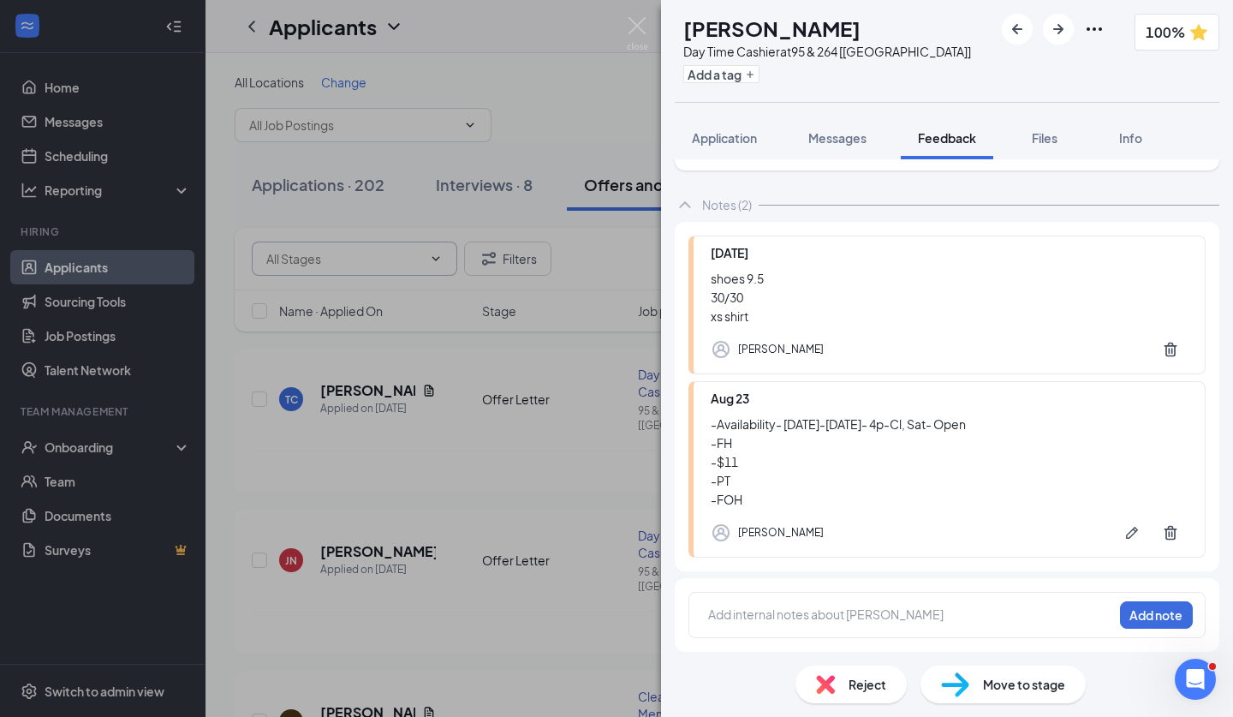
scroll to position [1947, 0]
click at [985, 689] on span "Move to stage" at bounding box center [1024, 684] width 82 height 19
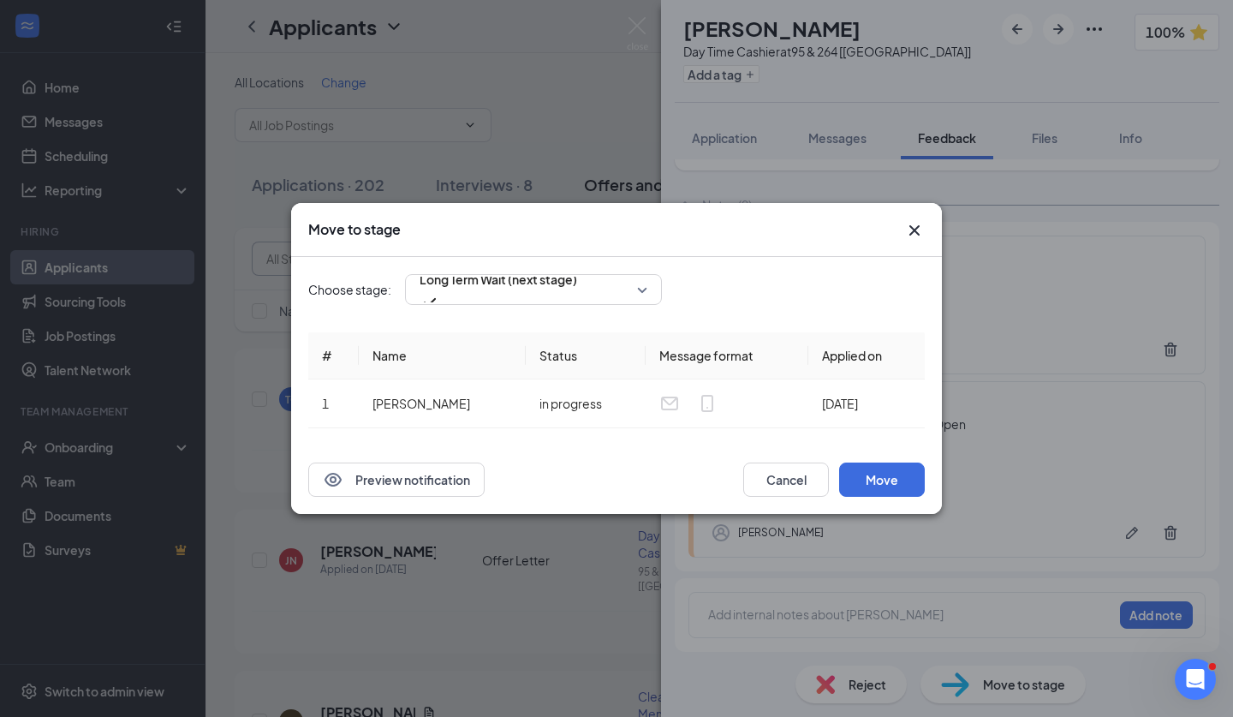
click at [640, 307] on div "Choose stage: Long Term Wait (next stage) # Name Status Message format Applied …" at bounding box center [616, 351] width 617 height 188
click at [639, 297] on span "Long Term Wait (next stage)" at bounding box center [534, 290] width 228 height 26
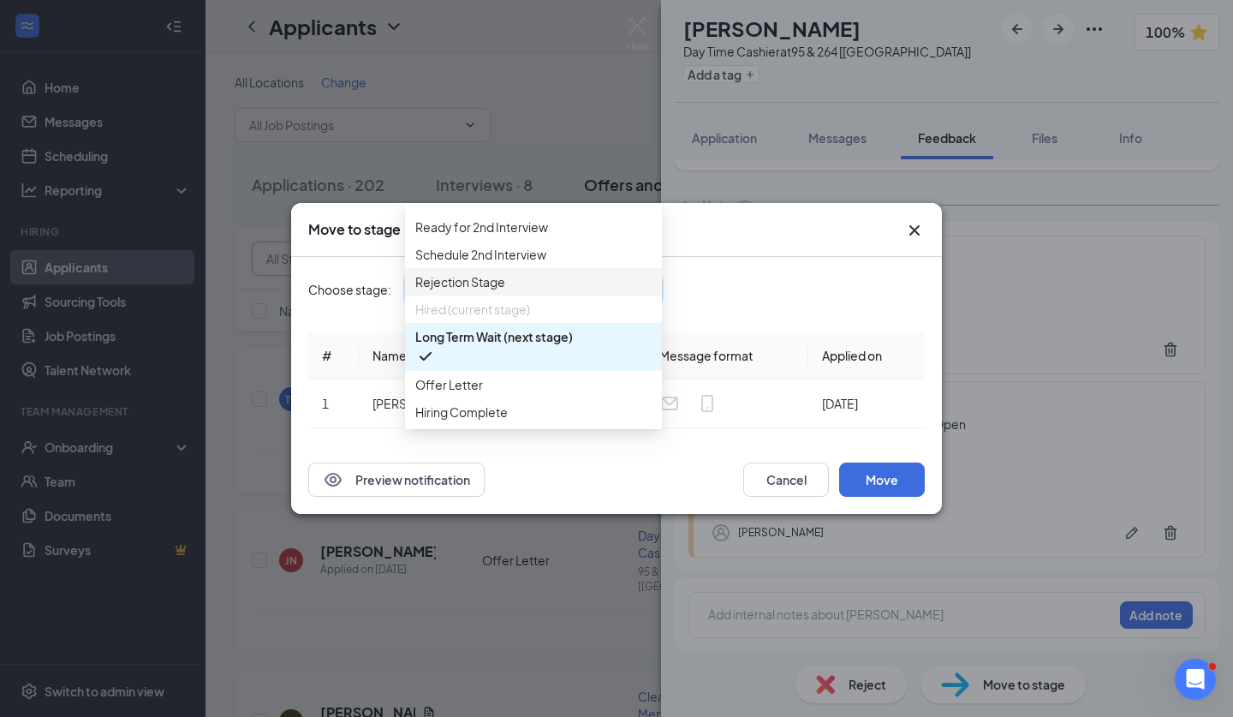
scroll to position [209, 0]
click at [591, 375] on span "Offer Letter" at bounding box center [533, 384] width 236 height 19
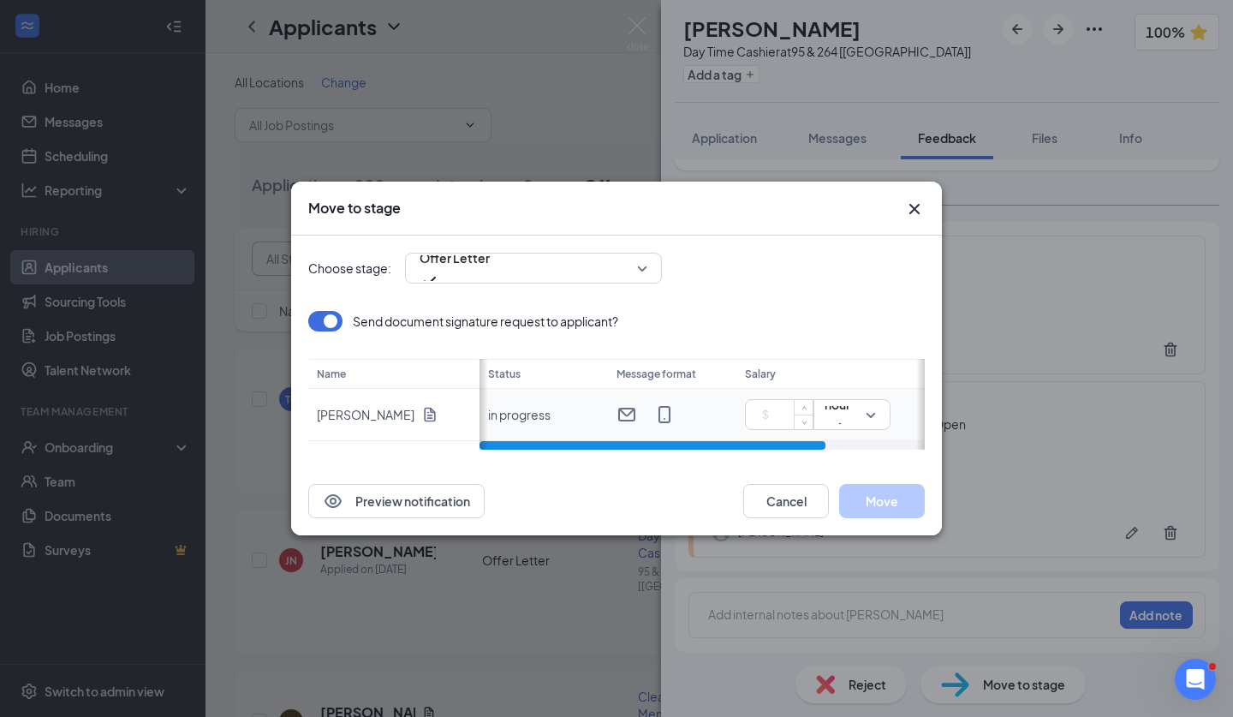
click at [766, 413] on input at bounding box center [783, 415] width 60 height 26
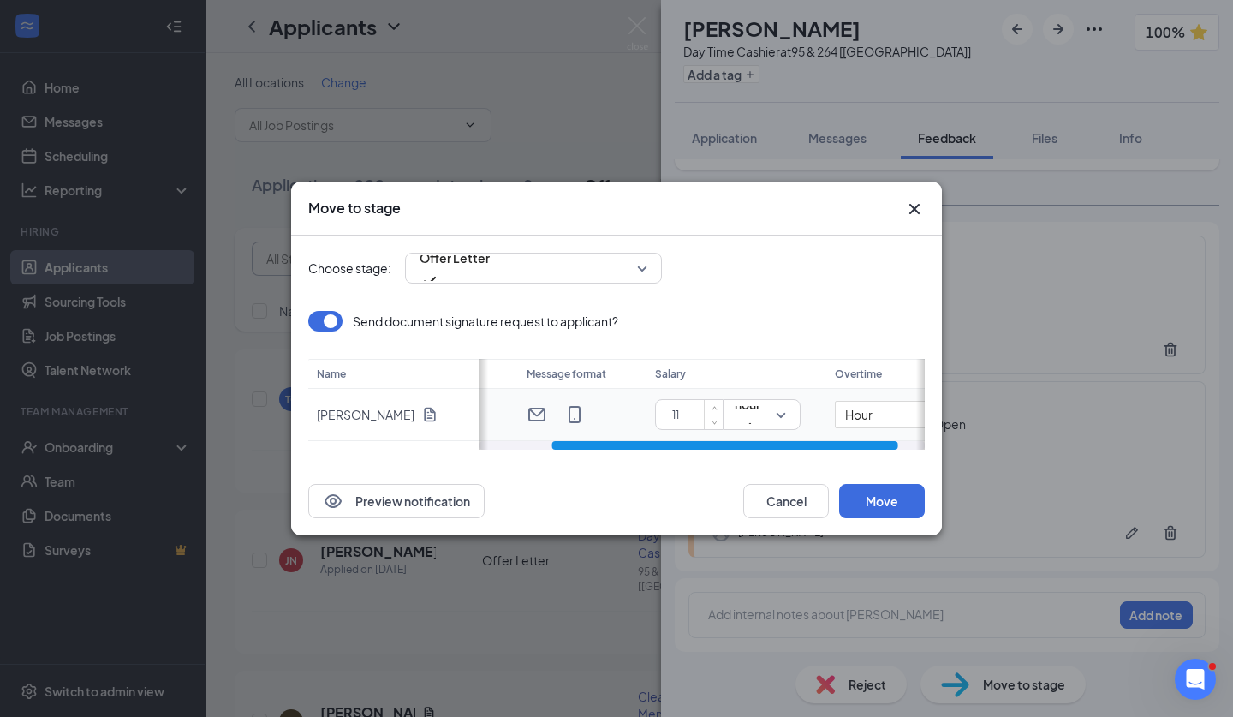
scroll to position [0, 93]
type input "11"
click at [839, 416] on input "Hour" at bounding box center [892, 414] width 120 height 27
type input "16.5 Hour"
click at [884, 499] on button "Move" at bounding box center [882, 501] width 86 height 34
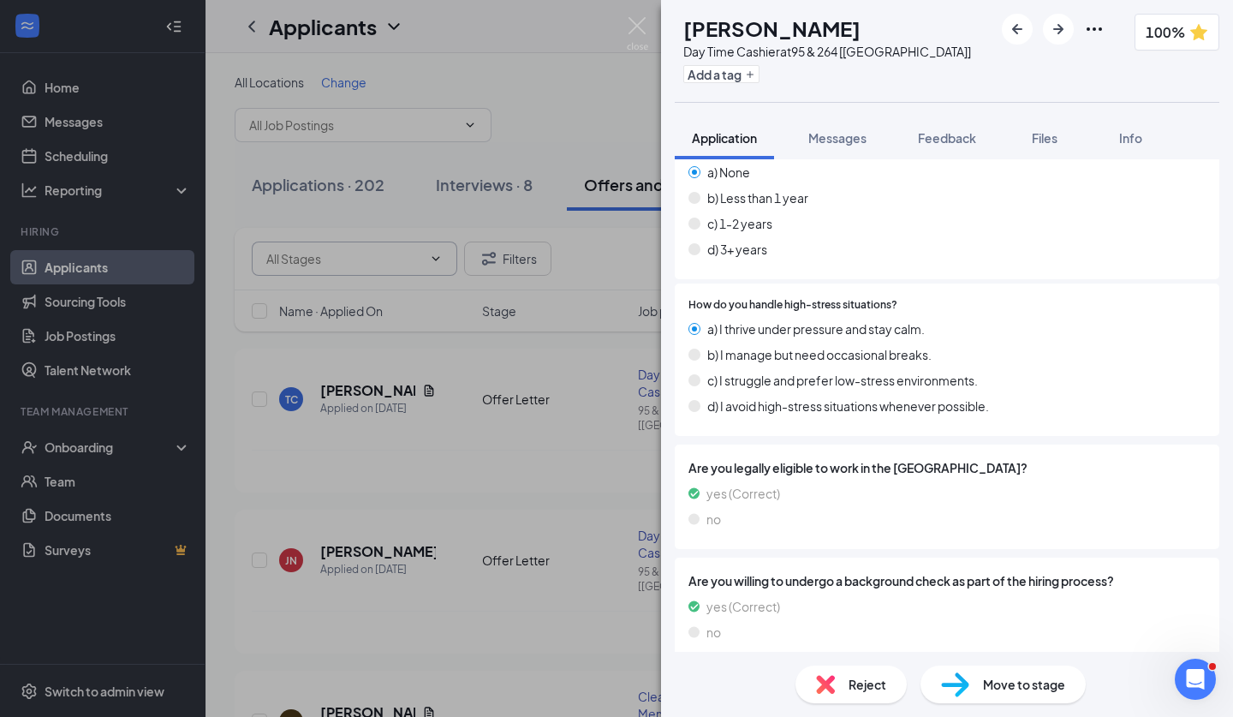
scroll to position [1483, 0]
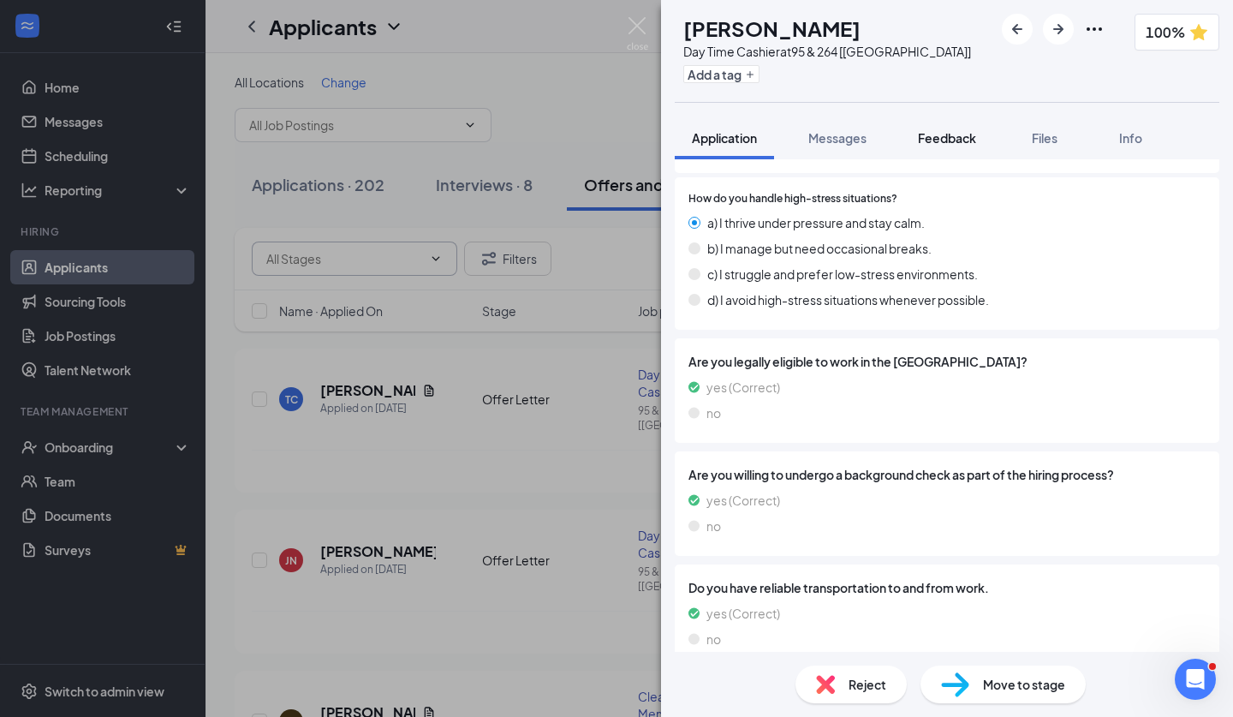
click at [930, 143] on span "Feedback" at bounding box center [947, 137] width 58 height 15
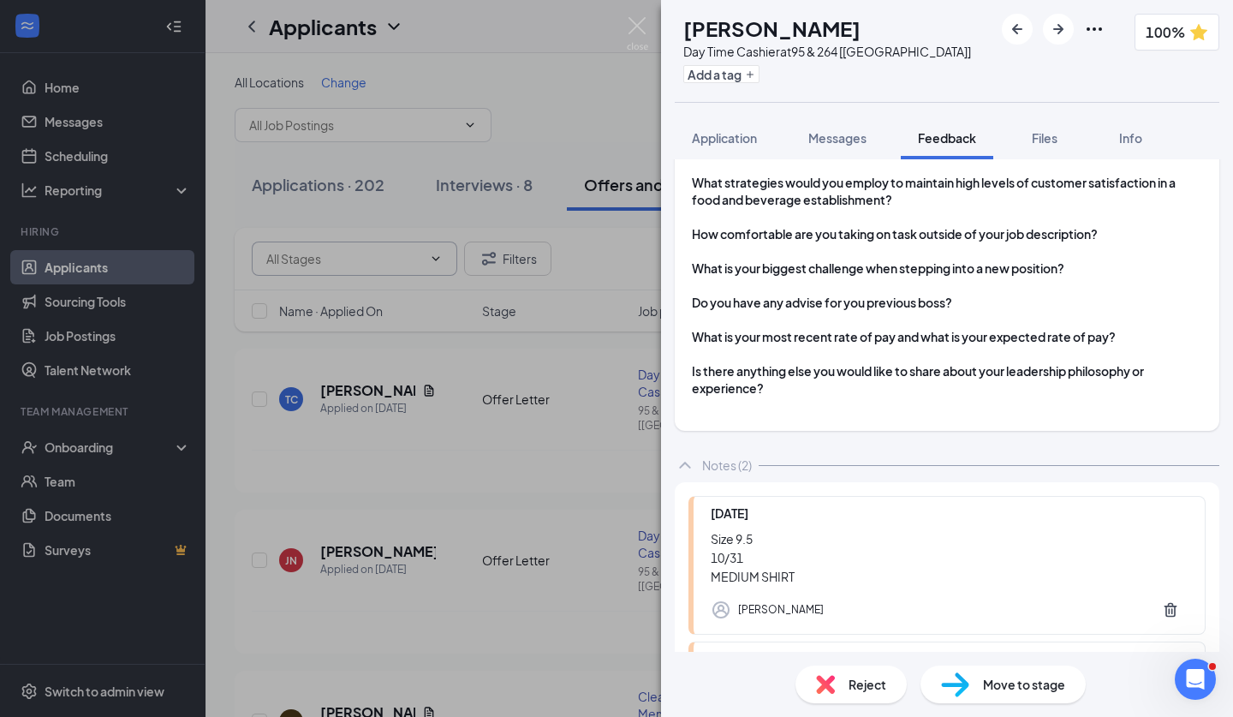
scroll to position [1998, 0]
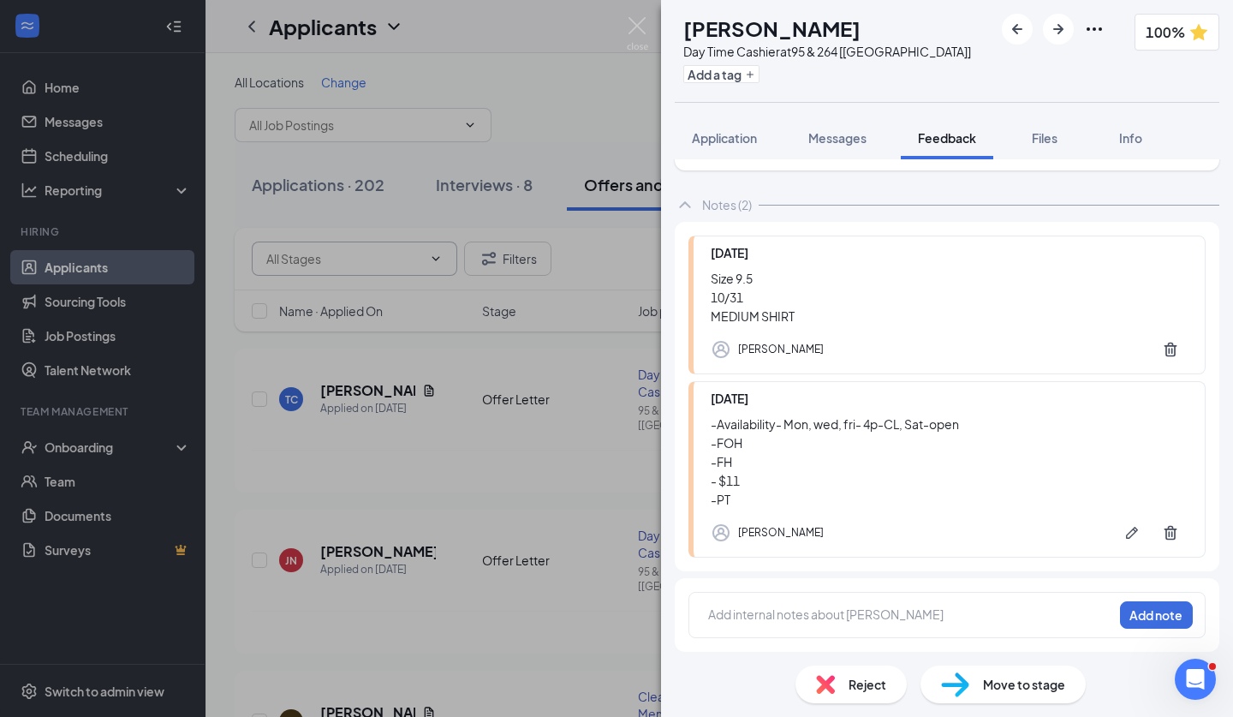
click at [643, 69] on div "EH Emily Hanchett Day Time Cashier at 95 & 264 [NC] Add a tag 100% Application …" at bounding box center [616, 358] width 1233 height 717
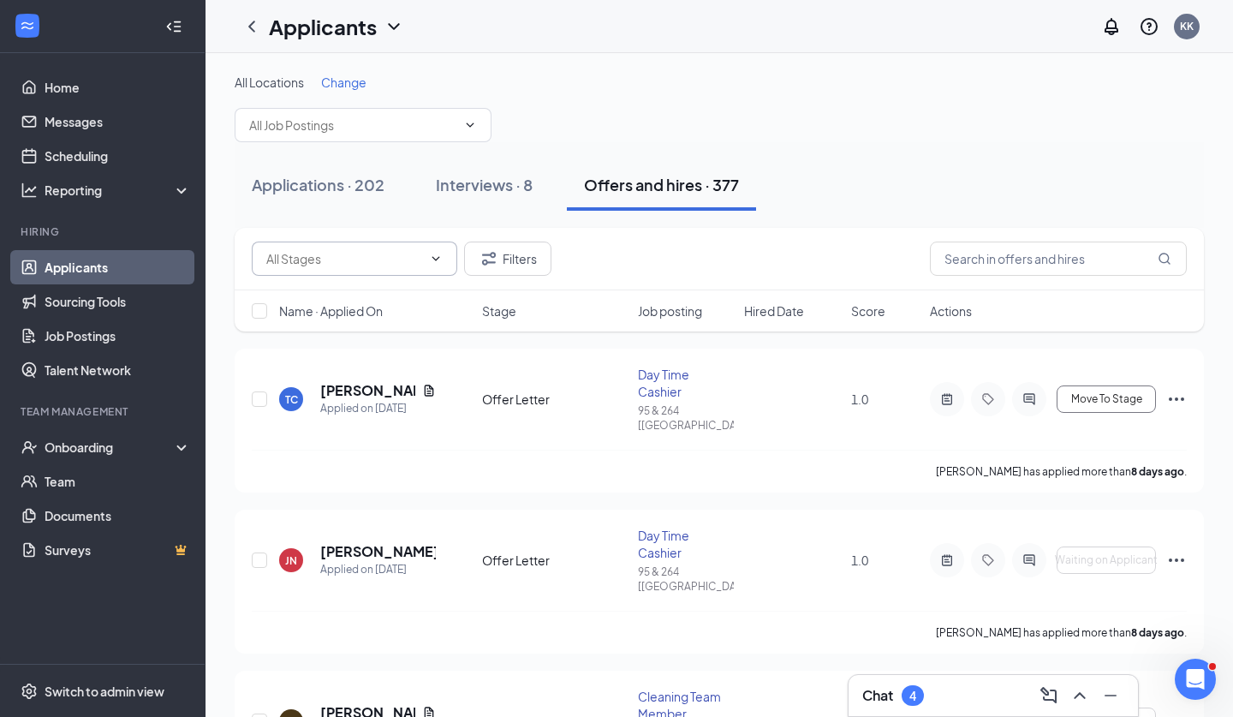
click at [641, 45] on div "Applicants KK" at bounding box center [720, 26] width 1028 height 53
click at [426, 254] on span at bounding box center [434, 259] width 17 height 14
click at [441, 256] on icon "ChevronDown" at bounding box center [436, 259] width 14 height 14
click at [349, 385] on div "Offer Letter (4)" at bounding box center [355, 377] width 178 height 19
type input "Offer Letter (4)"
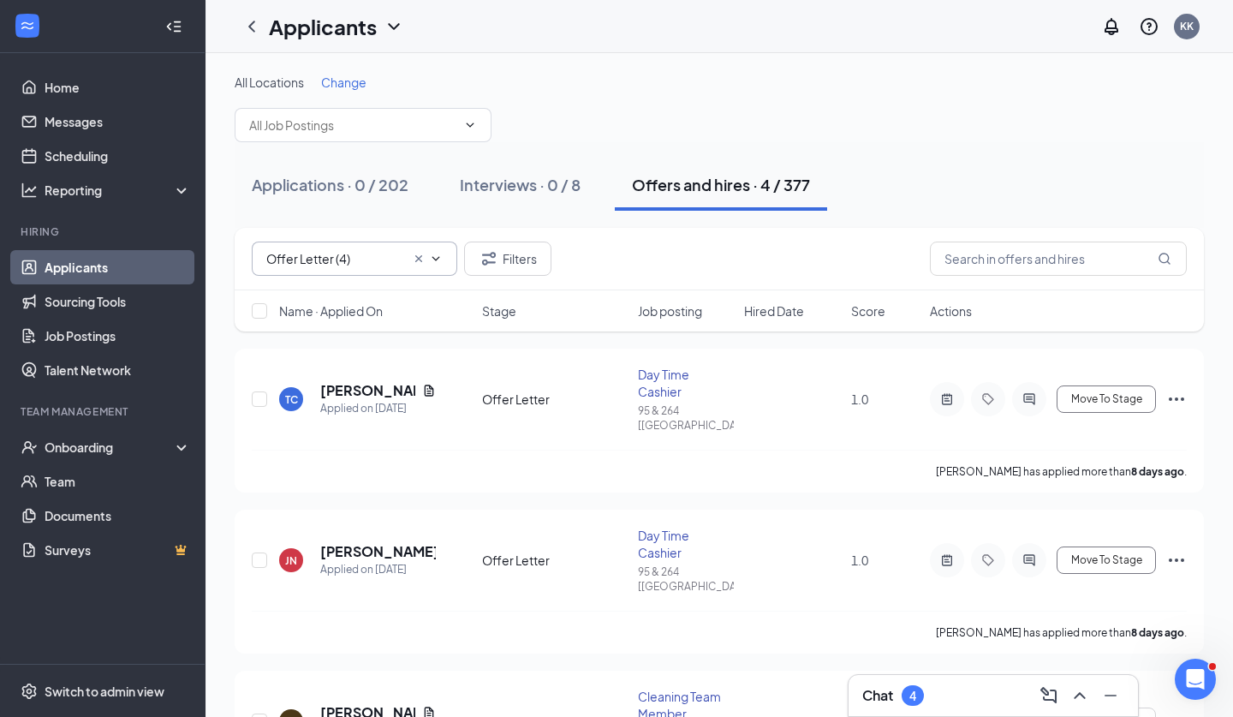
click at [418, 260] on icon "Cross" at bounding box center [419, 259] width 14 height 14
click at [434, 259] on icon "ChevronDown" at bounding box center [437, 258] width 8 height 4
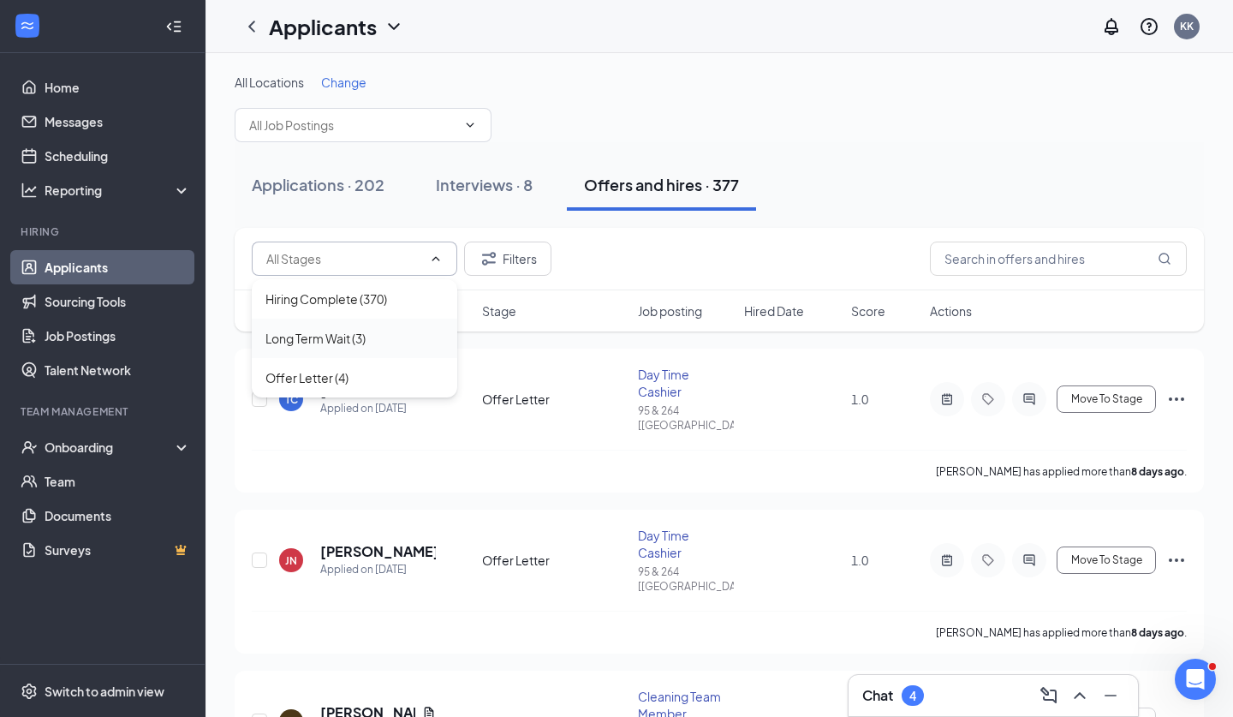
click at [360, 346] on div "Long Term Wait (3)" at bounding box center [316, 338] width 100 height 19
type input "Long Term Wait (3)"
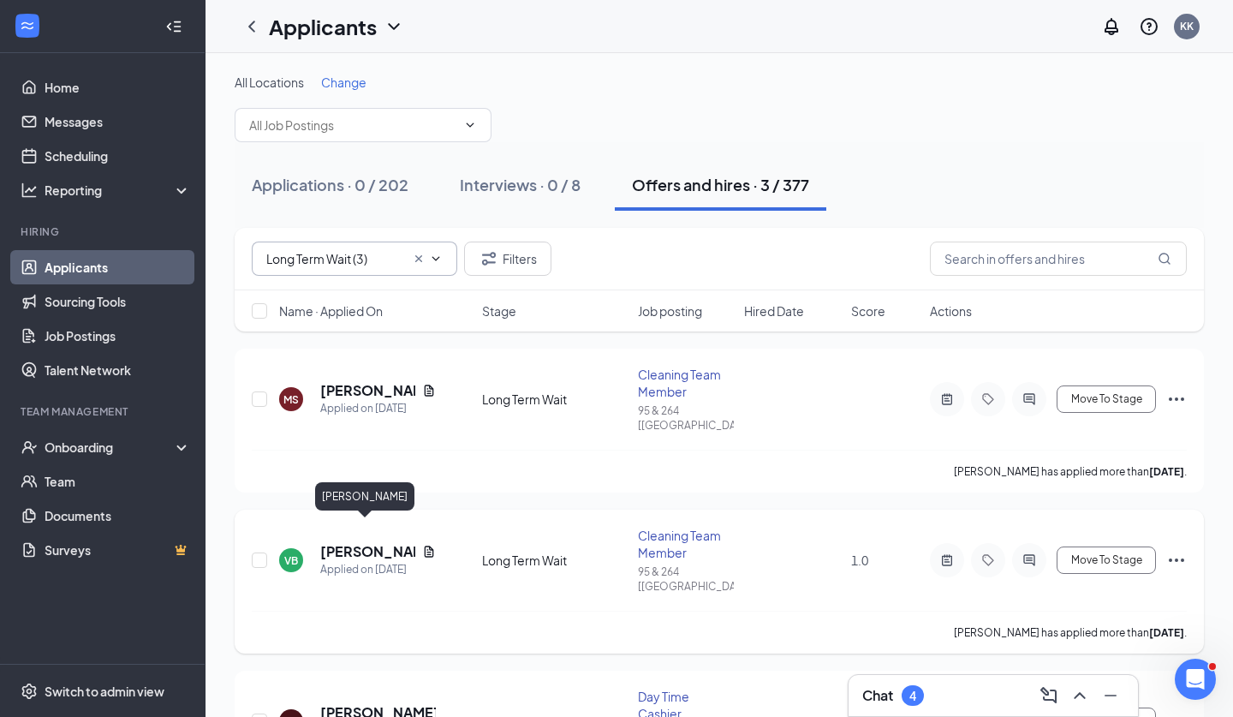
click at [357, 542] on h5 "[PERSON_NAME]" at bounding box center [367, 551] width 95 height 19
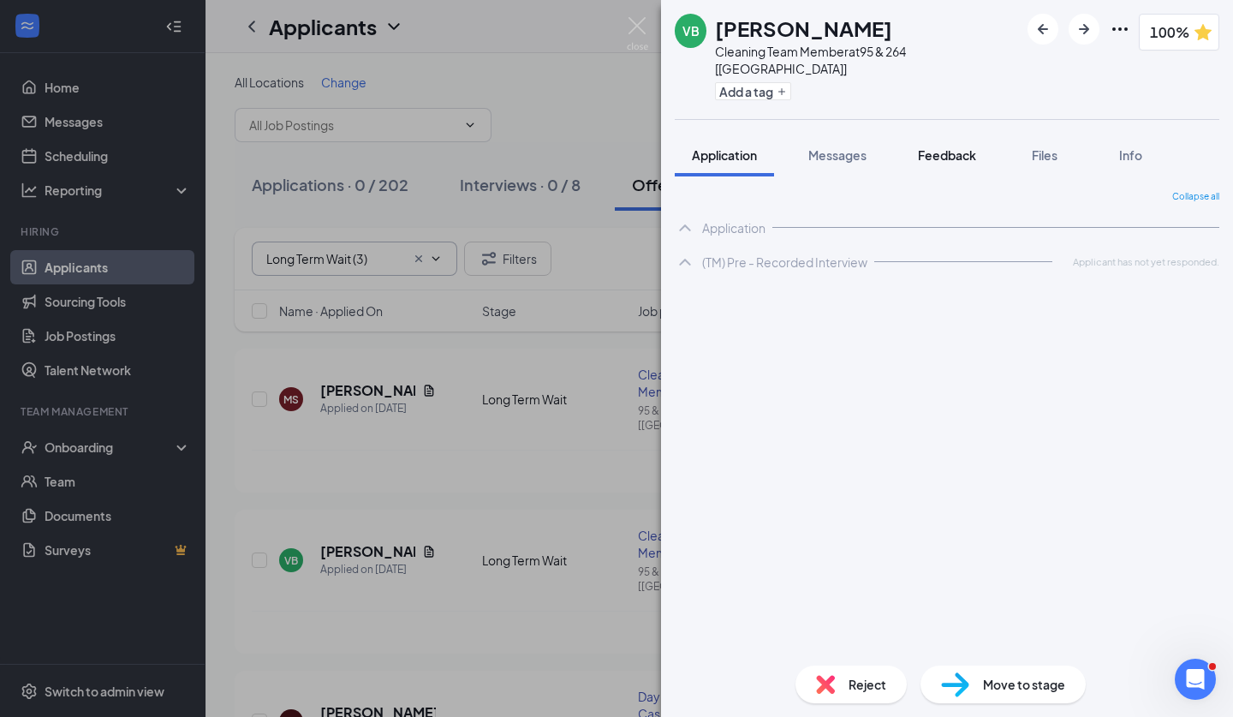
click at [929, 147] on span "Feedback" at bounding box center [947, 154] width 58 height 15
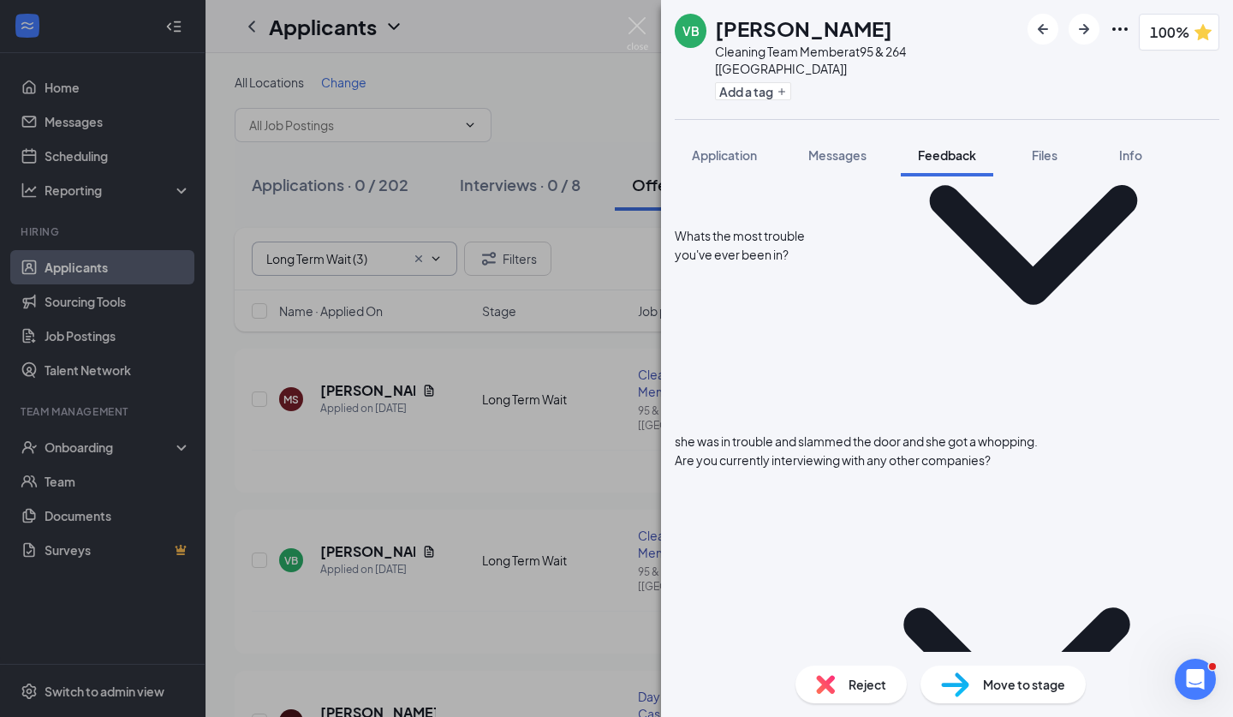
scroll to position [1832, 0]
click at [851, 149] on button "Messages" at bounding box center [837, 155] width 93 height 43
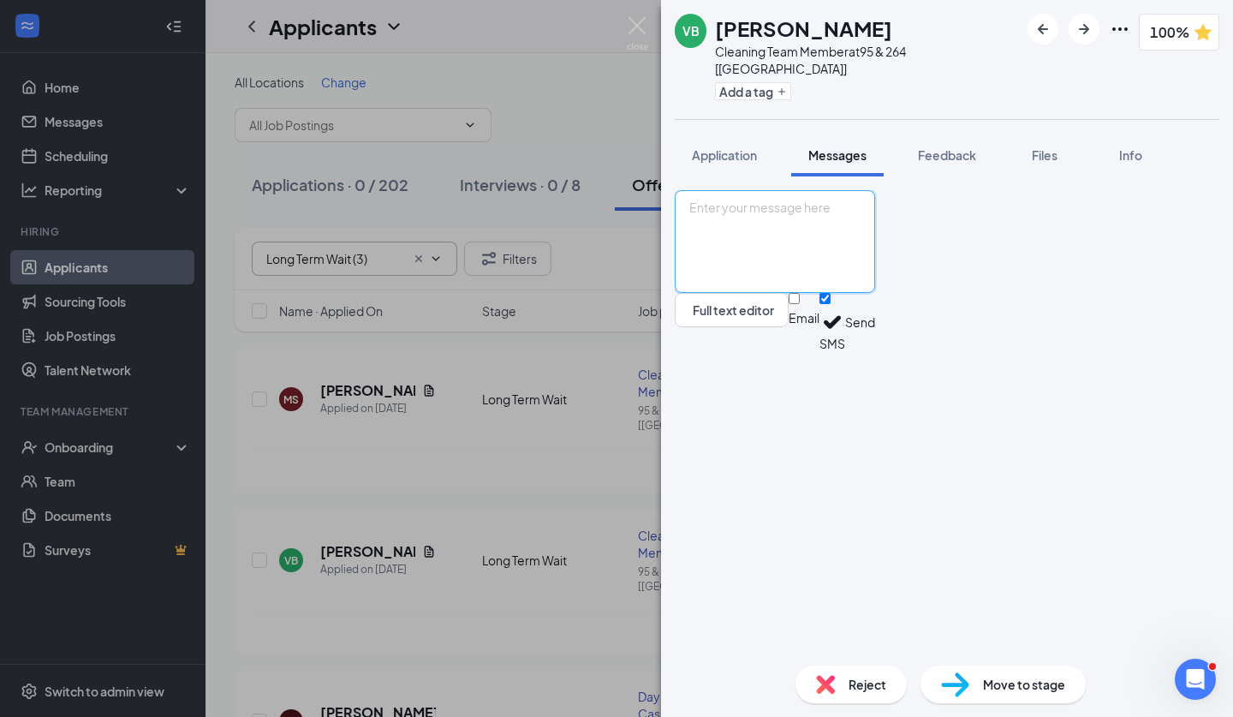
click at [810, 293] on textarea at bounding box center [775, 241] width 200 height 103
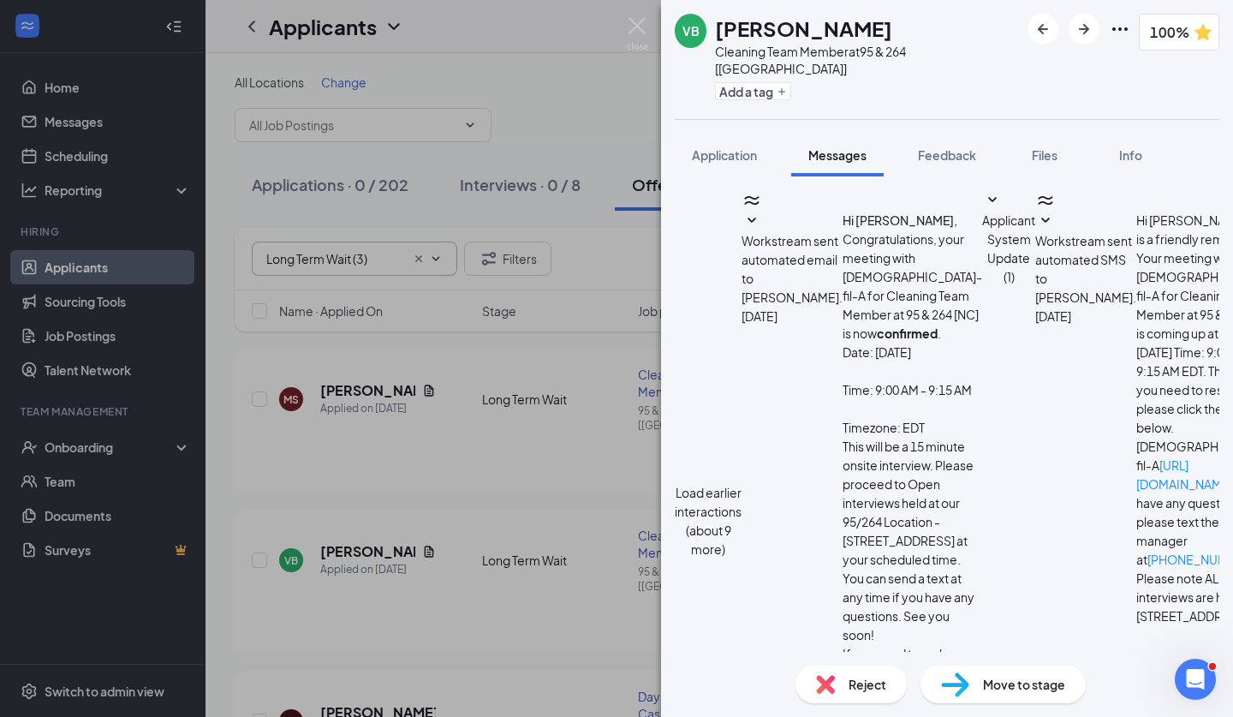
type textarea "Hi there [PERSON_NAME]! When are you next available for your second interview?"
click at [638, 35] on img at bounding box center [637, 33] width 21 height 33
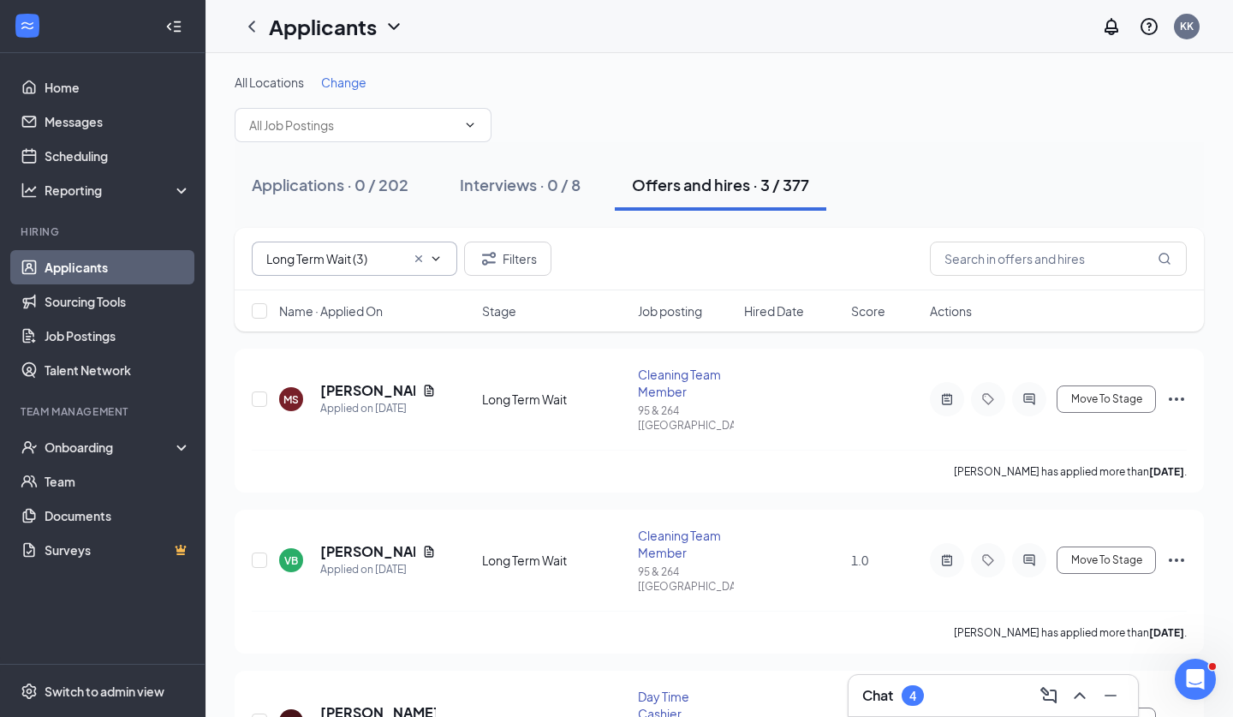
click at [425, 262] on icon "Cross" at bounding box center [419, 259] width 14 height 14
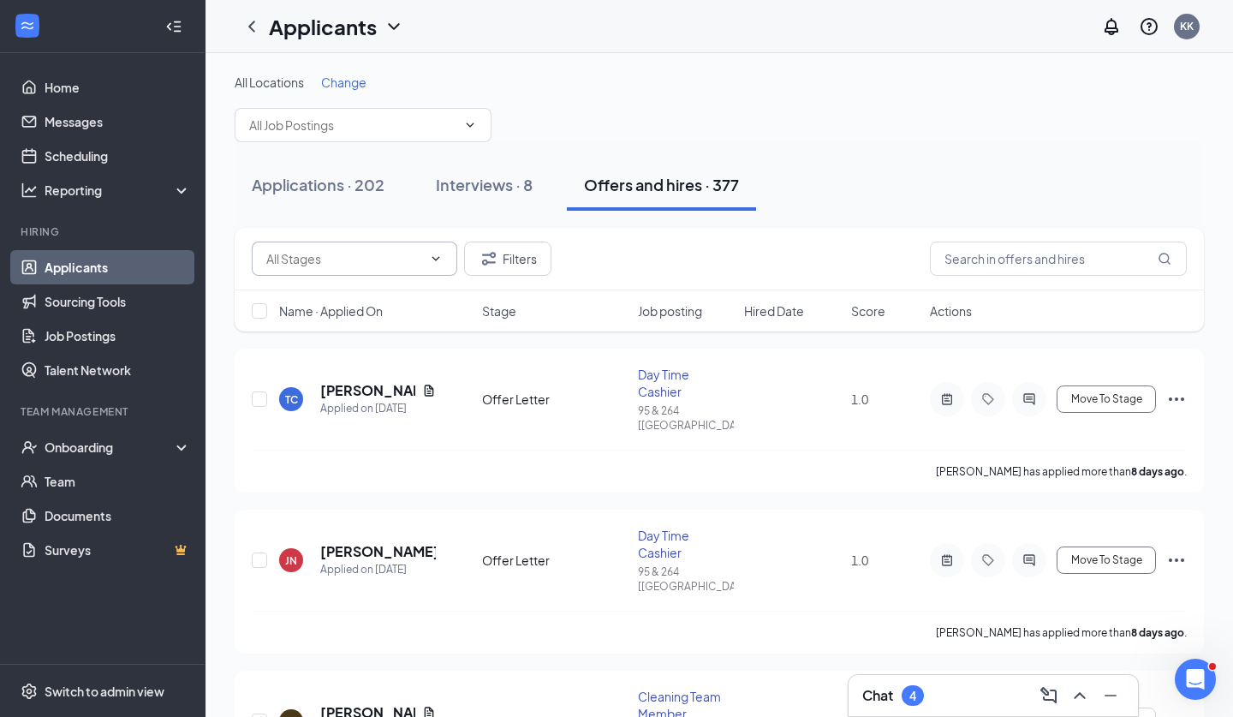
click at [935, 699] on div "Chat 4" at bounding box center [994, 695] width 262 height 27
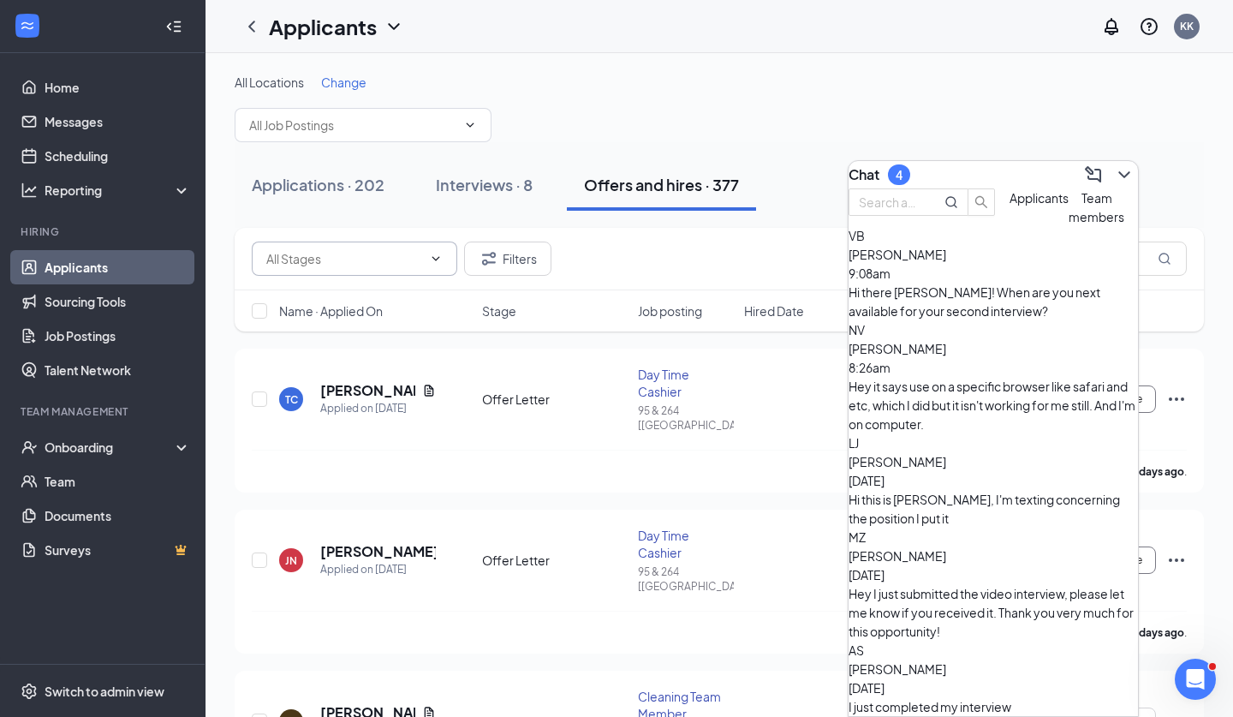
click at [947, 661] on span "[PERSON_NAME]" at bounding box center [898, 668] width 98 height 15
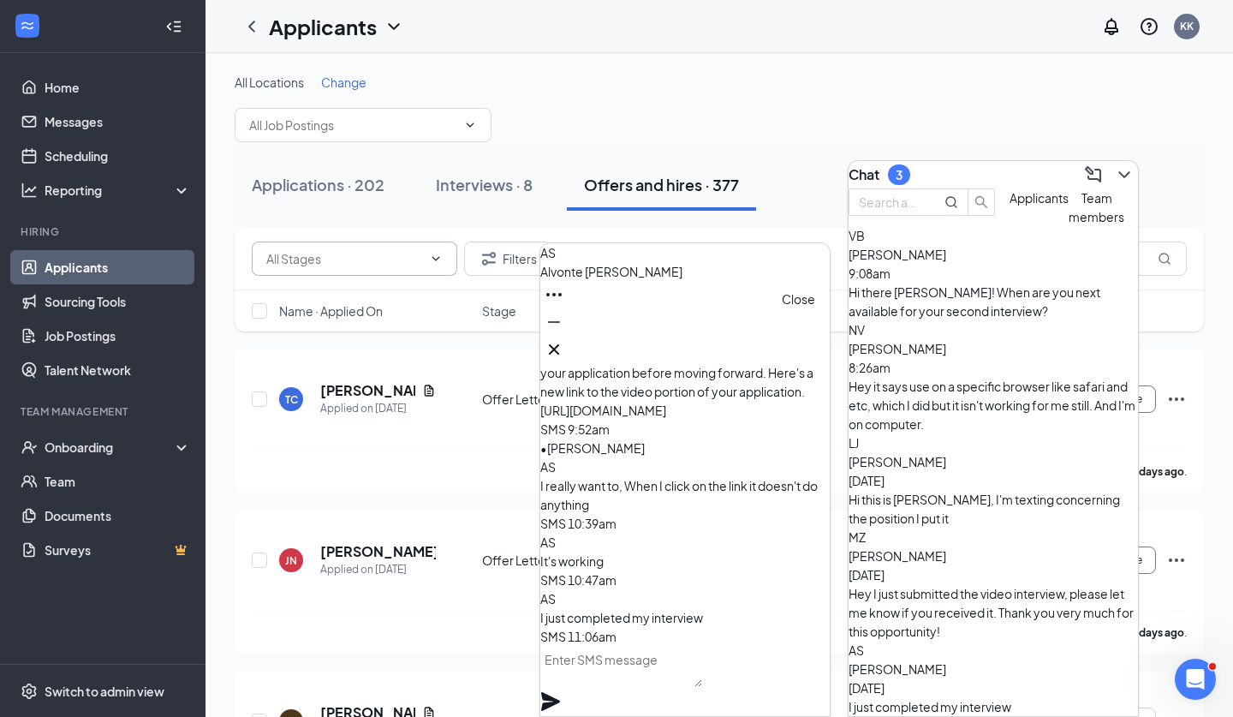
click at [564, 346] on icon "Cross" at bounding box center [554, 349] width 21 height 21
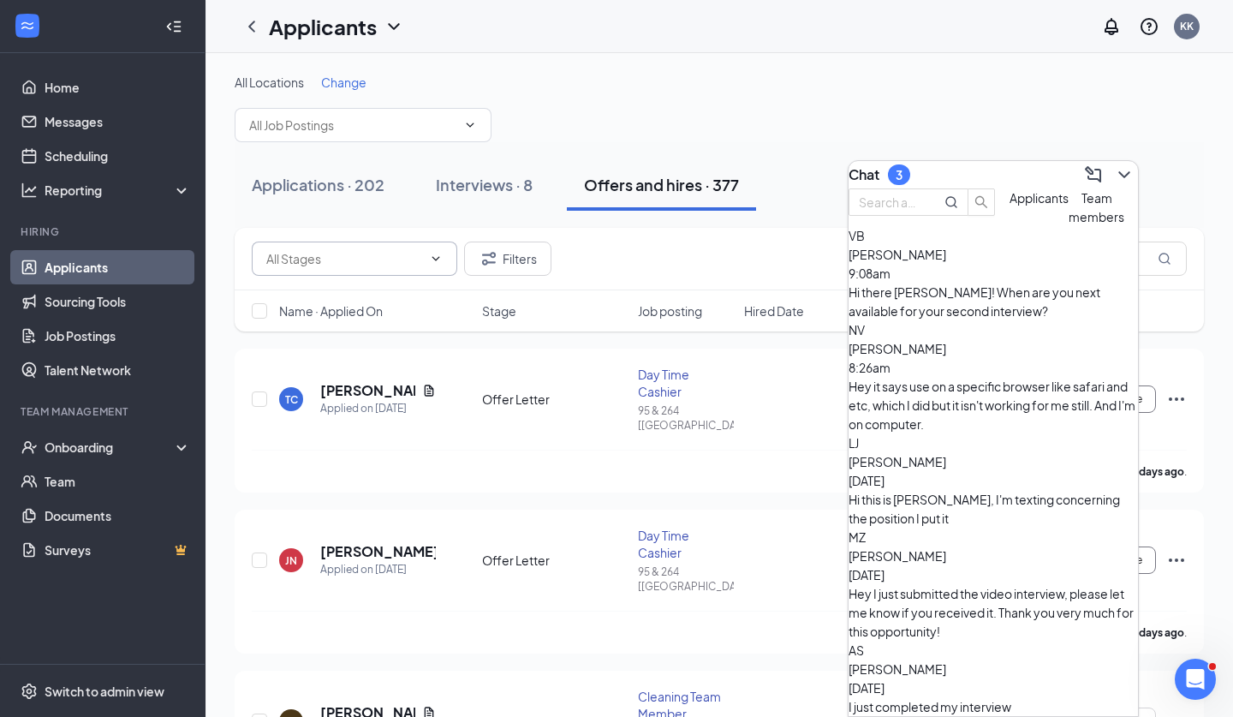
click at [929, 528] on div "MZ Matthew Zarate Aug 25 Hey I just submitted the video interview, please let m…" at bounding box center [994, 584] width 290 height 113
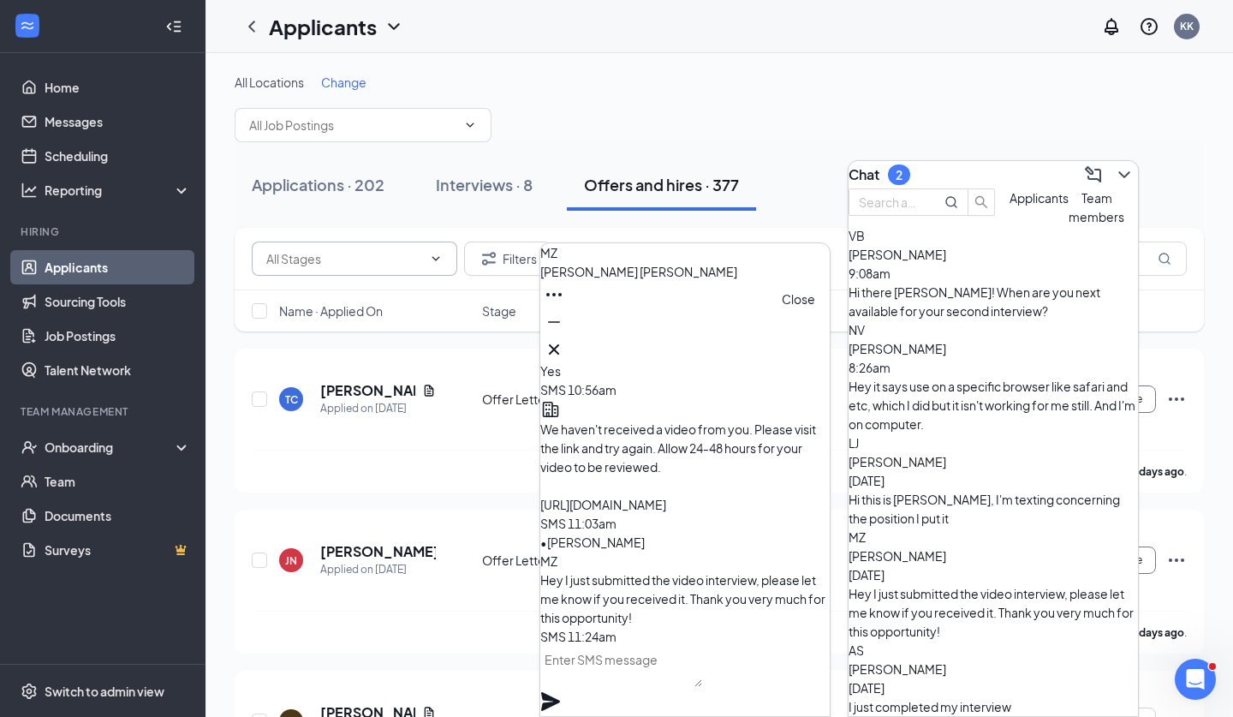
click at [564, 344] on icon "Cross" at bounding box center [554, 349] width 21 height 21
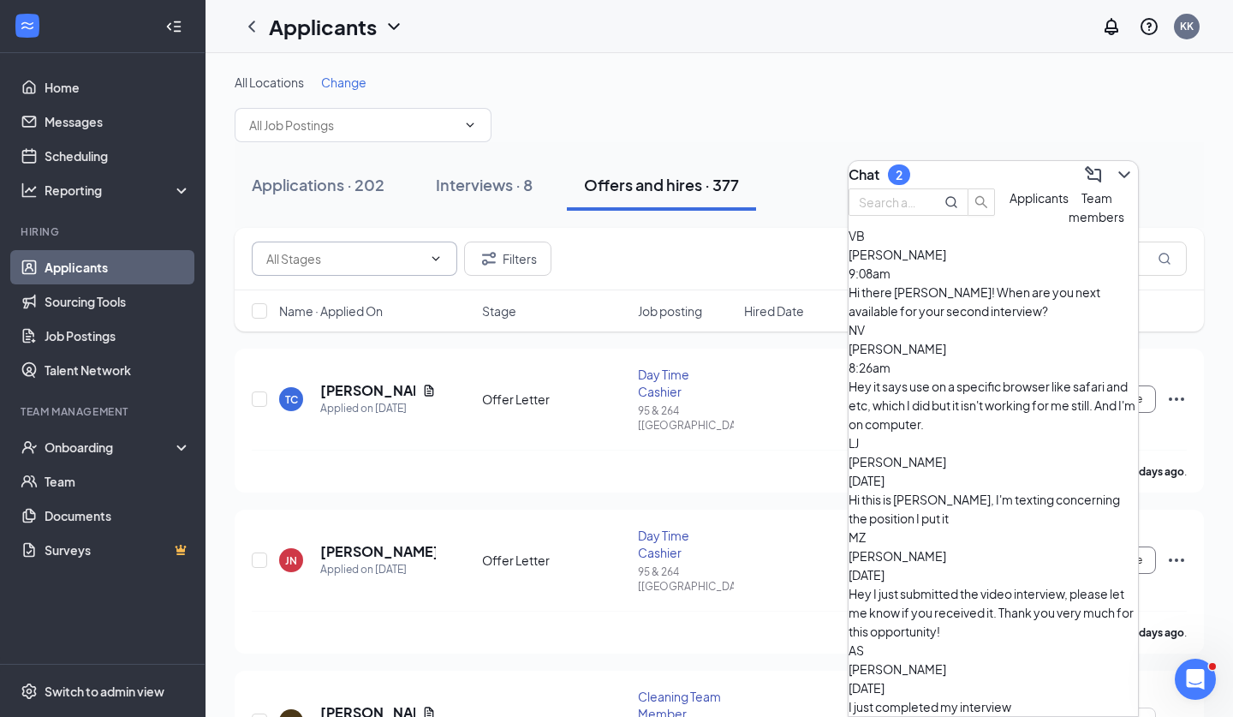
click at [937, 452] on div "Lakeita Johnson Aug 25 Hi this is Lakeita Johnson, I'm texting concerning the p…" at bounding box center [994, 489] width 290 height 75
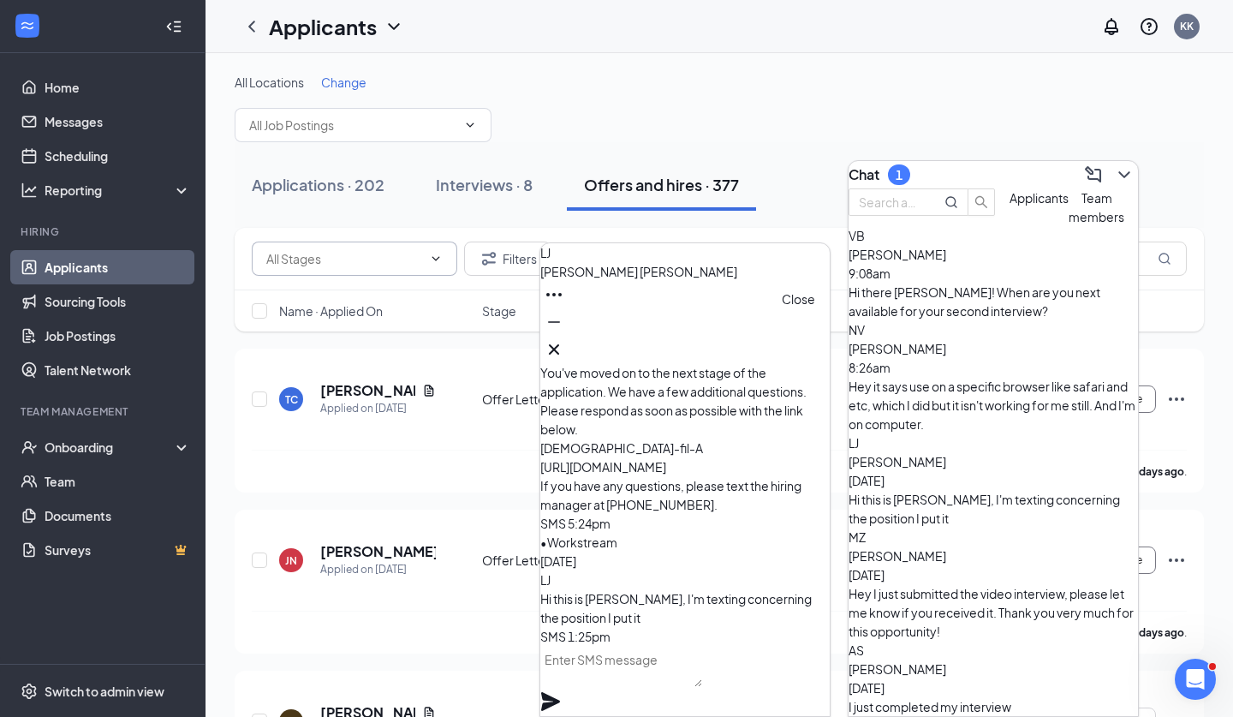
click at [564, 351] on icon "Cross" at bounding box center [554, 349] width 21 height 21
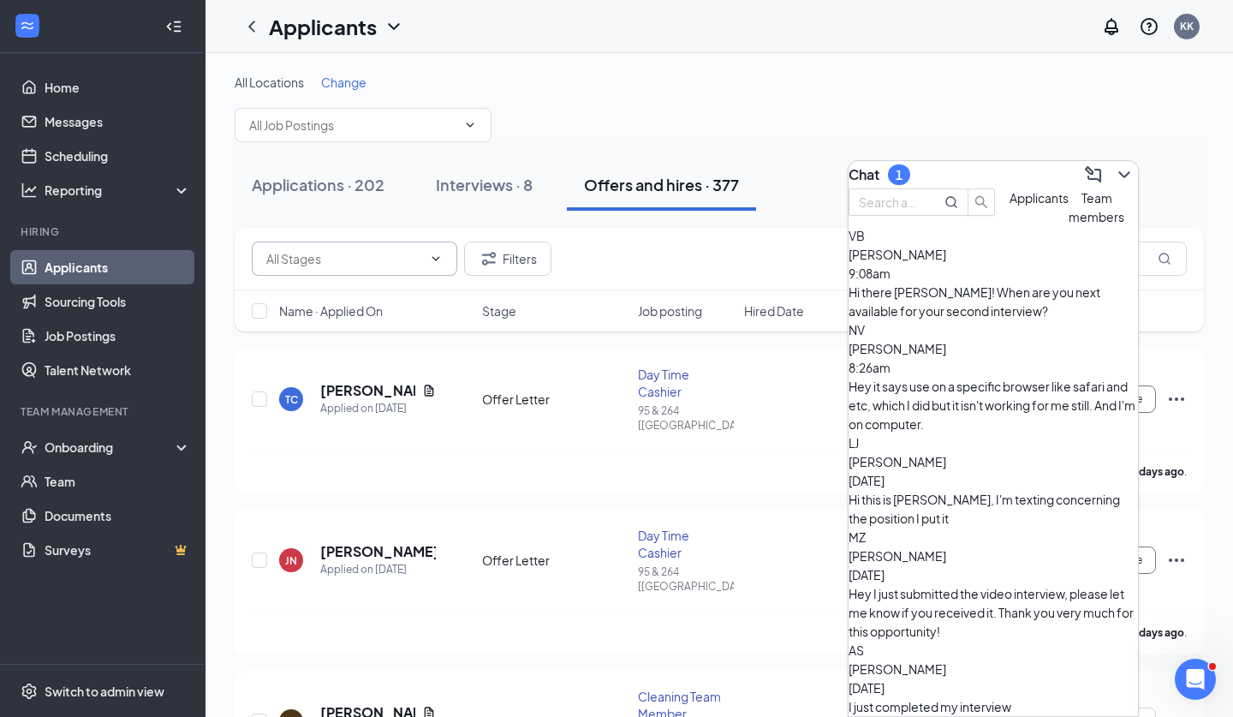
click at [943, 377] on div "Hey it says use on a specific browser like safari and etc, which I did but it i…" at bounding box center [994, 405] width 290 height 57
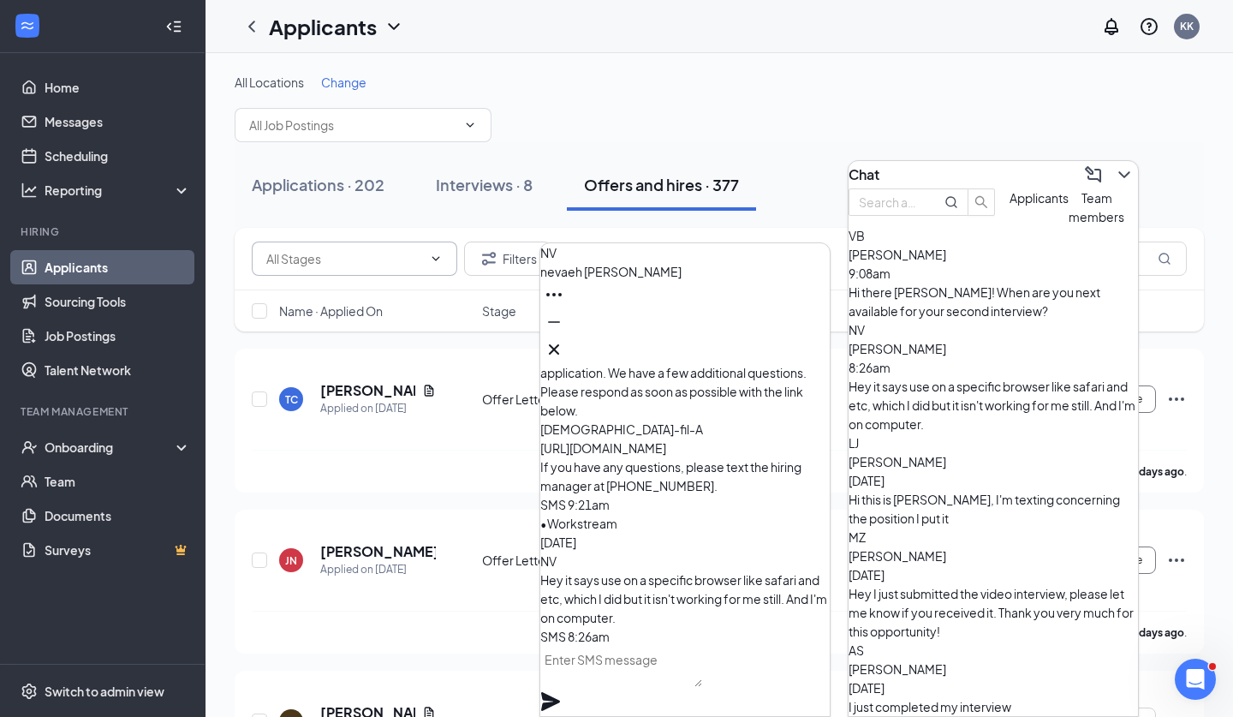
click at [648, 664] on textarea at bounding box center [622, 666] width 162 height 41
paste textarea "[URL][DOMAIN_NAME]"
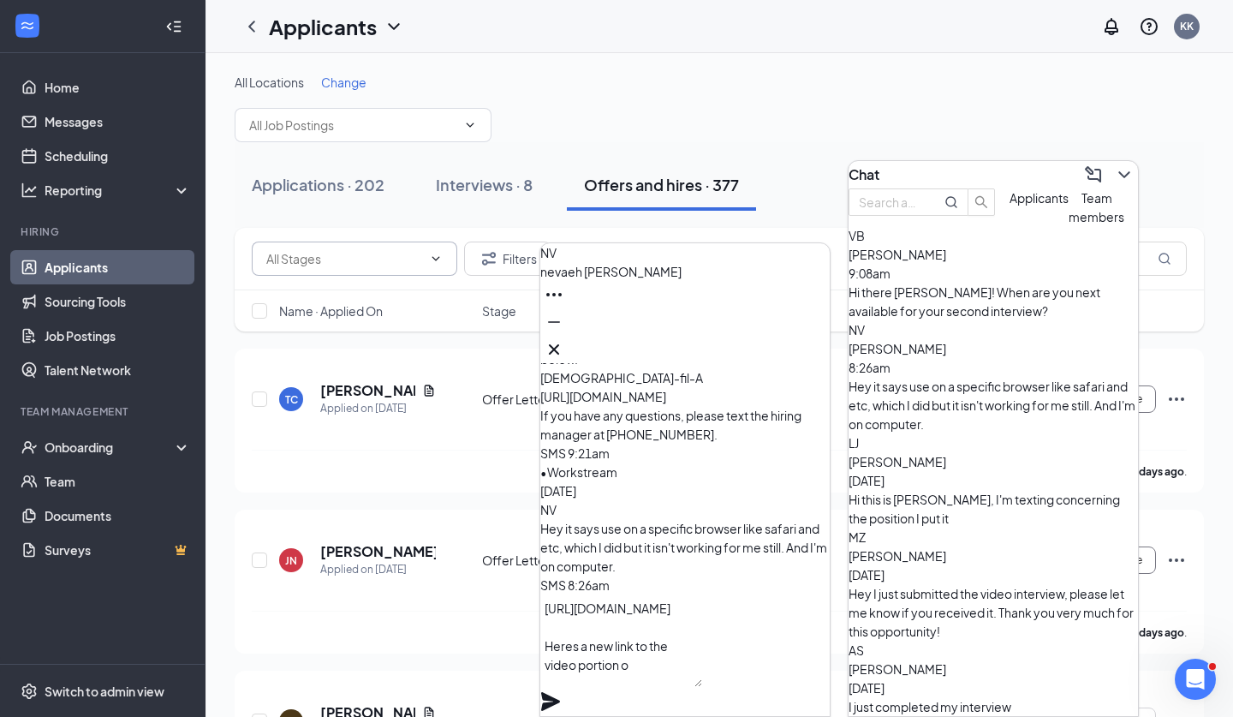
scroll to position [18, 0]
click at [596, 664] on textarea "https://hire.li/WJNOam9o6GO2Y4phBoKVB Heres a new link to the video portion of …" at bounding box center [622, 640] width 162 height 93
type textarea "[URL][DOMAIN_NAME] Here's a new link to the video portion of your application."
click at [561, 691] on icon "Plane" at bounding box center [551, 701] width 21 height 21
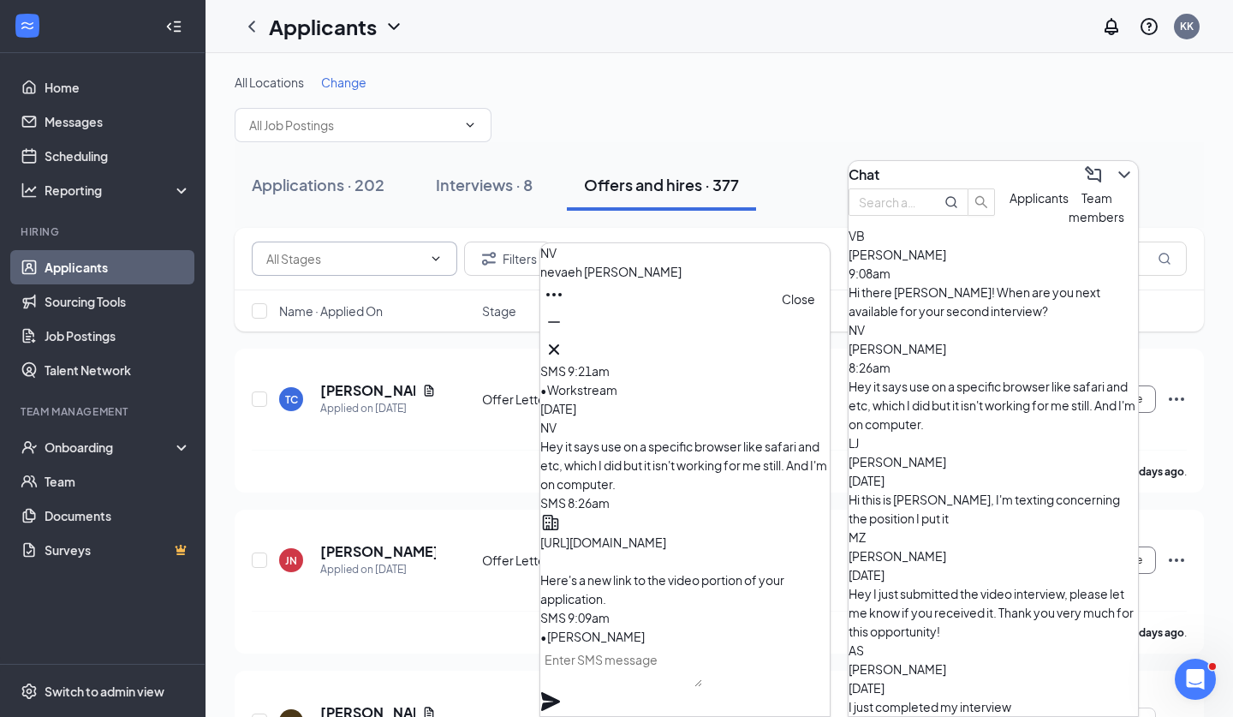
click at [568, 336] on button at bounding box center [554, 349] width 27 height 27
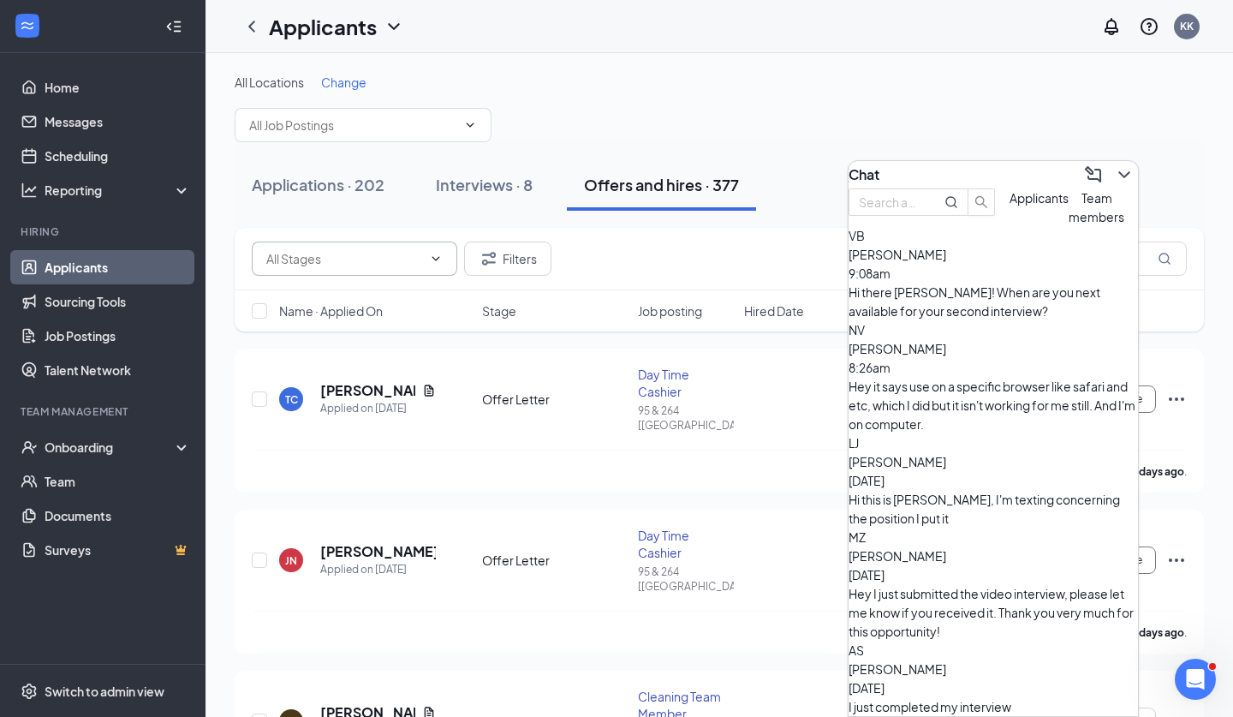
click at [1137, 165] on div "Chat" at bounding box center [994, 174] width 290 height 27
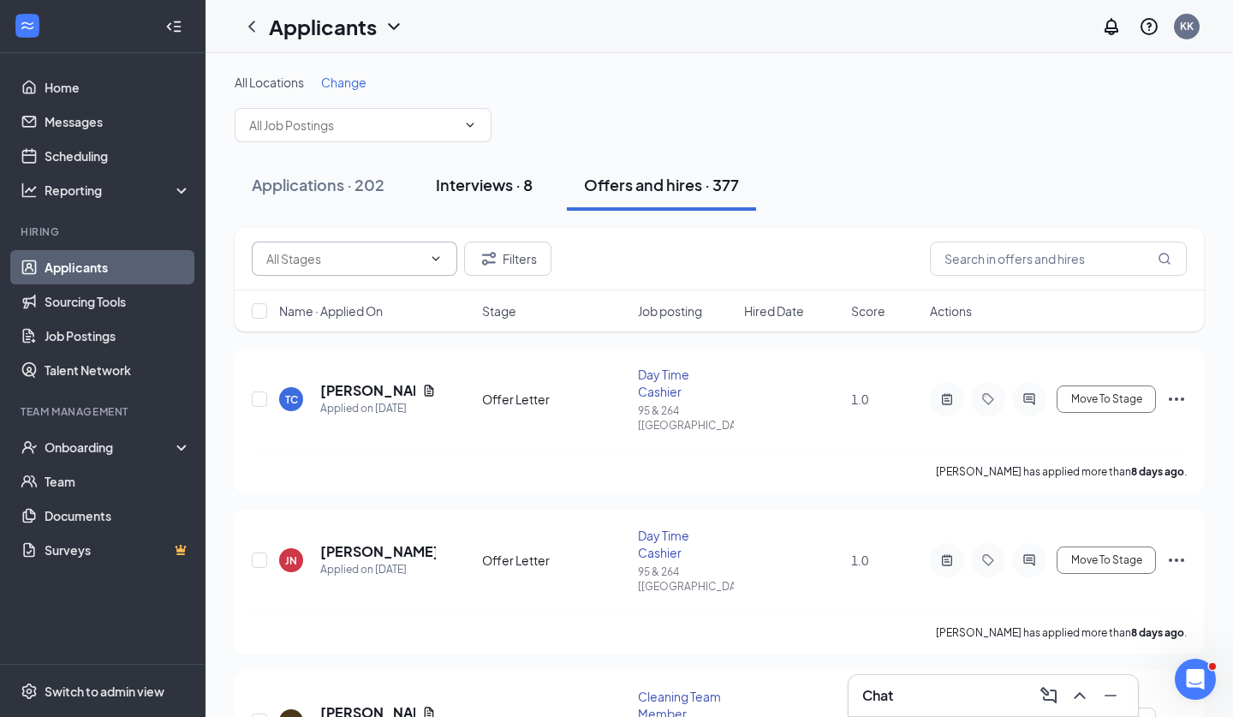
click at [520, 184] on div "Interviews · 8" at bounding box center [484, 184] width 97 height 21
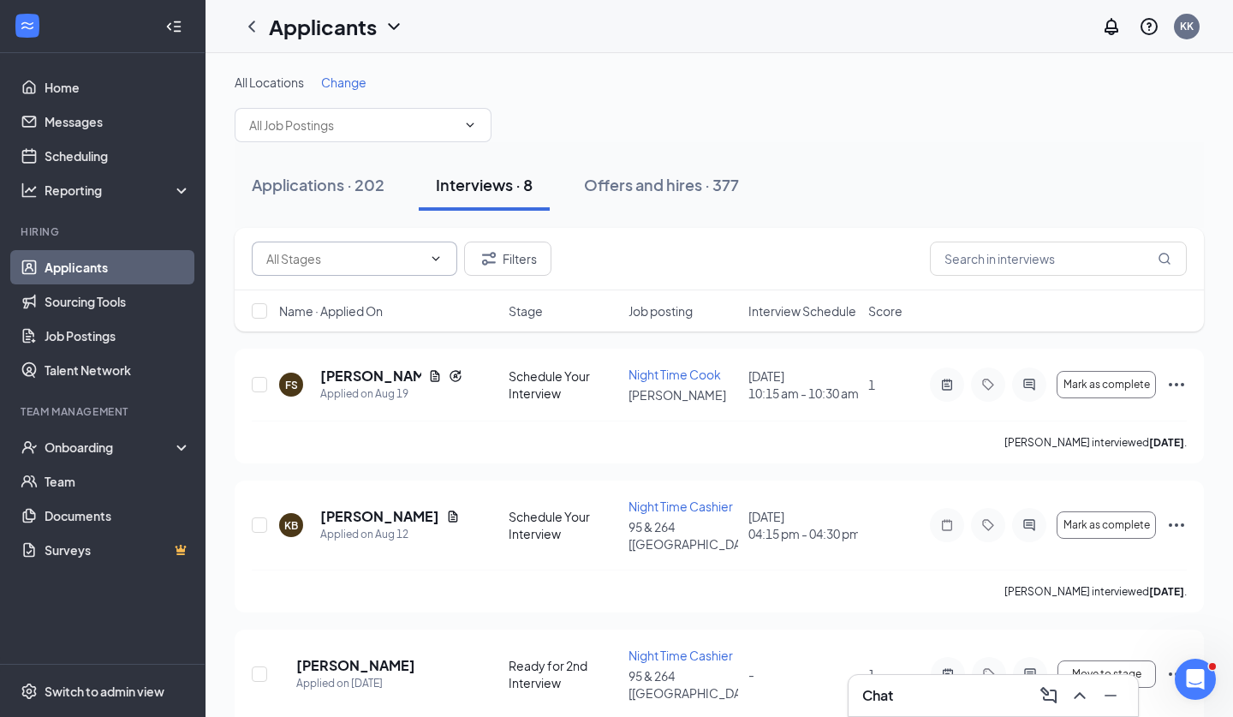
click at [425, 264] on span at bounding box center [355, 259] width 206 height 34
click at [390, 305] on div "Ready for 2nd Interview (2)" at bounding box center [340, 299] width 148 height 19
type input "Ready for 2nd Interview (2)"
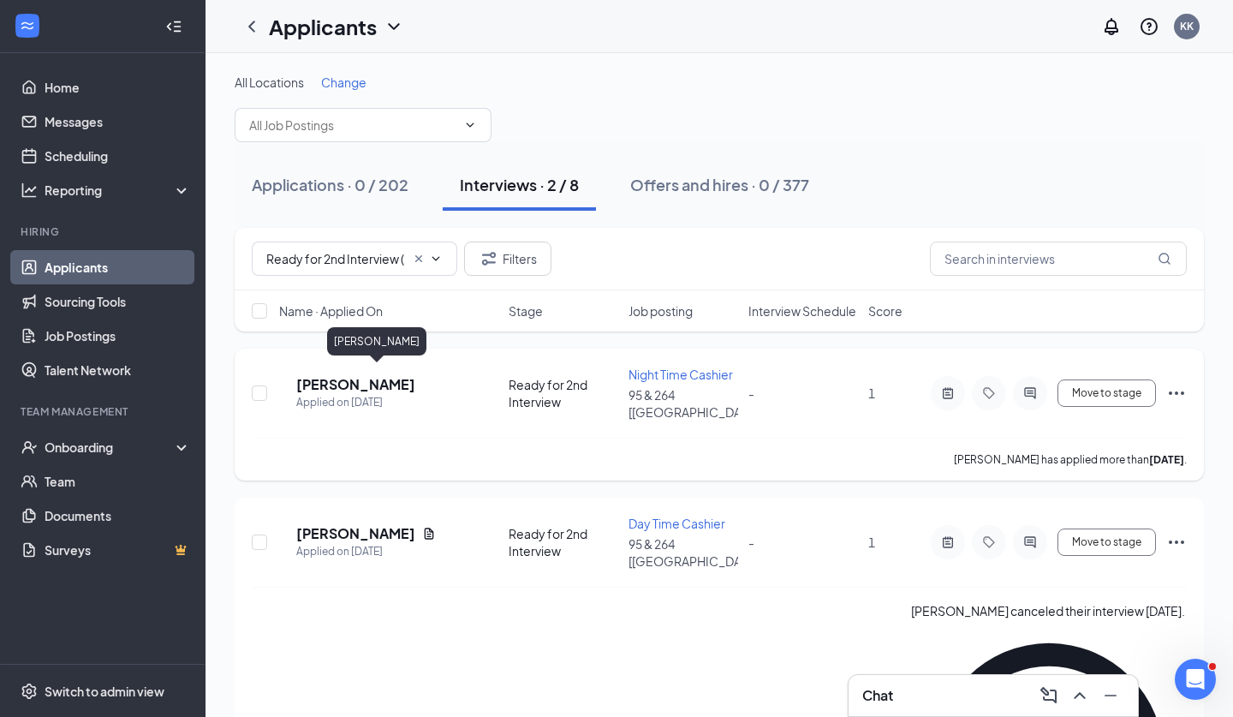
click at [366, 375] on h5 "[PERSON_NAME]" at bounding box center [355, 384] width 119 height 19
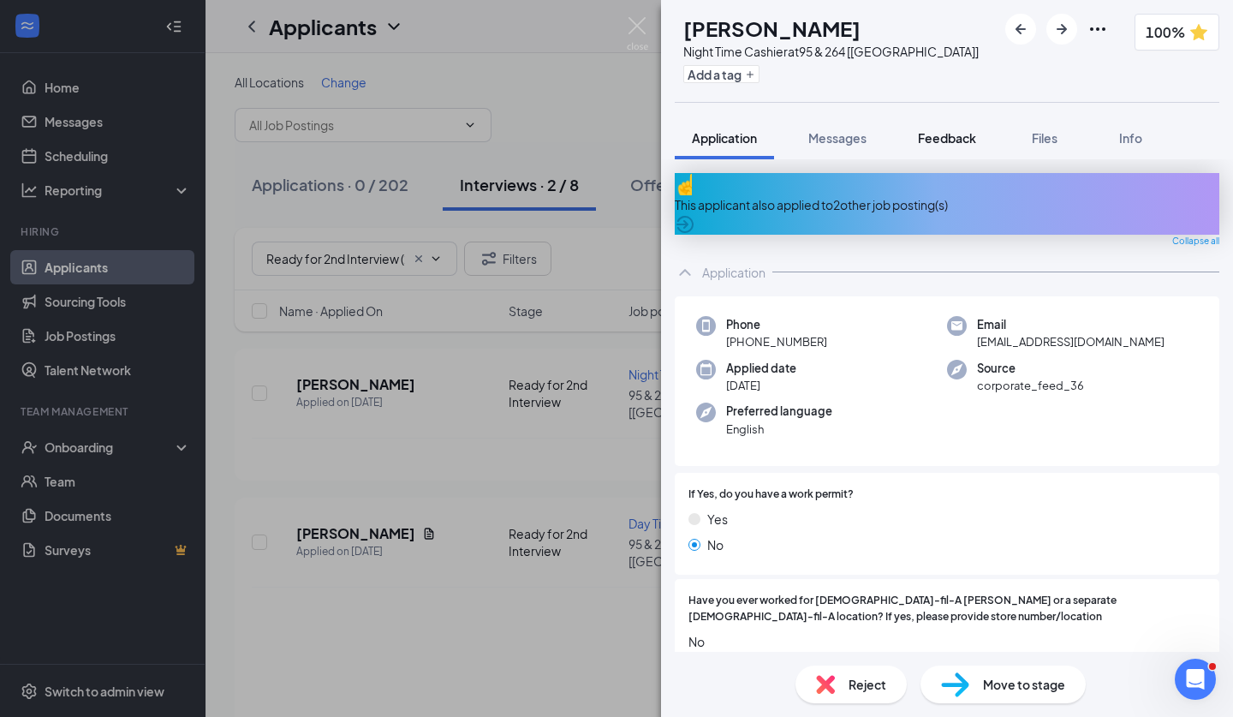
click at [966, 136] on span "Feedback" at bounding box center [947, 137] width 58 height 15
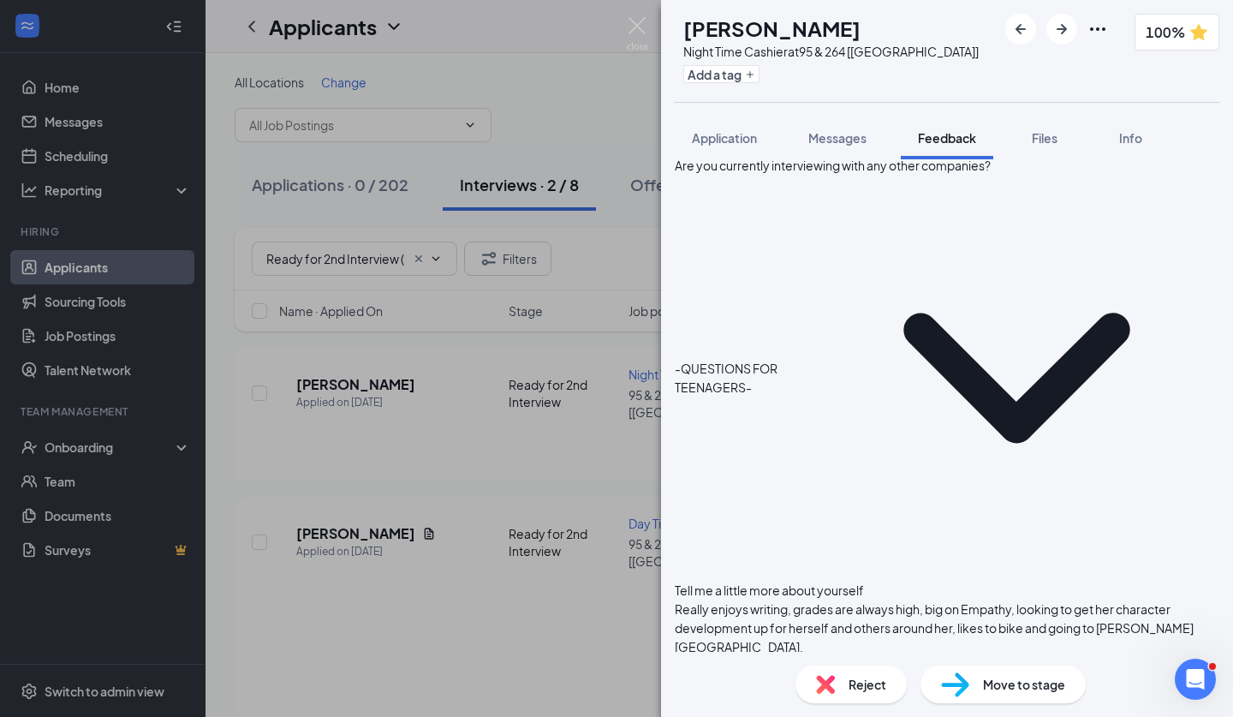
scroll to position [1902, 0]
click at [857, 148] on button "Messages" at bounding box center [837, 137] width 93 height 43
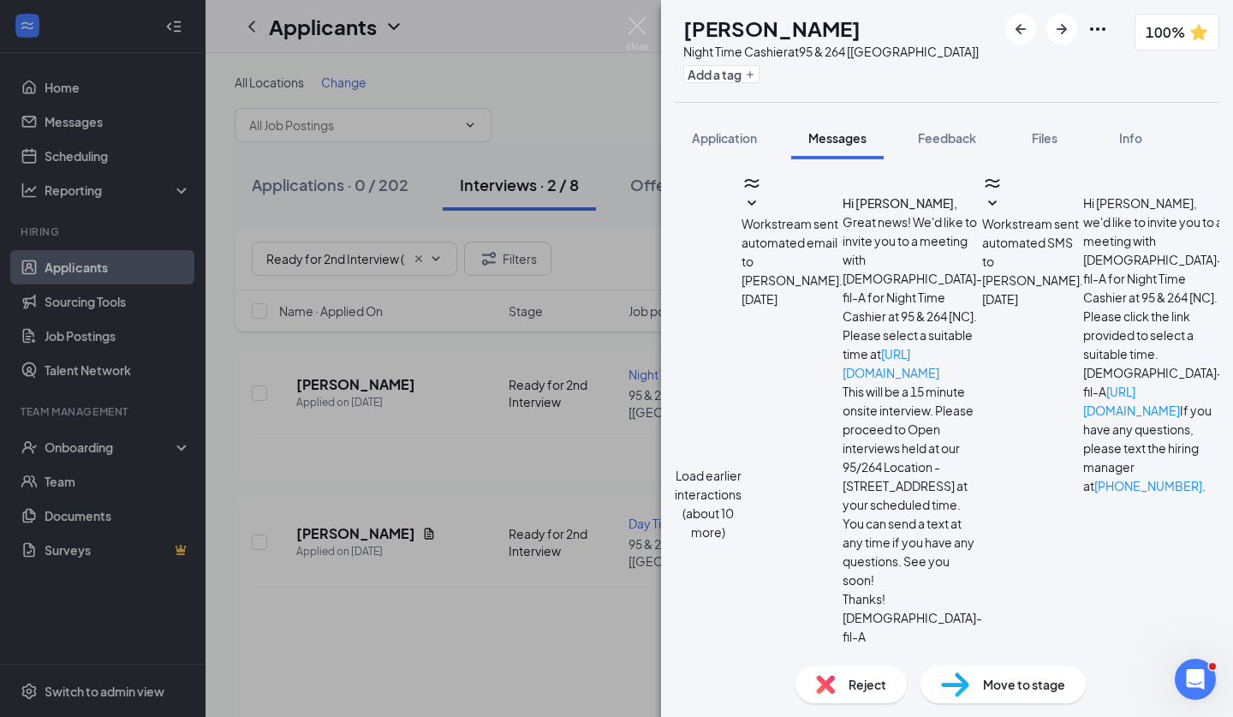
scroll to position [463, 0]
type textarea "Hi [PERSON_NAME], were you still interested in the position?"
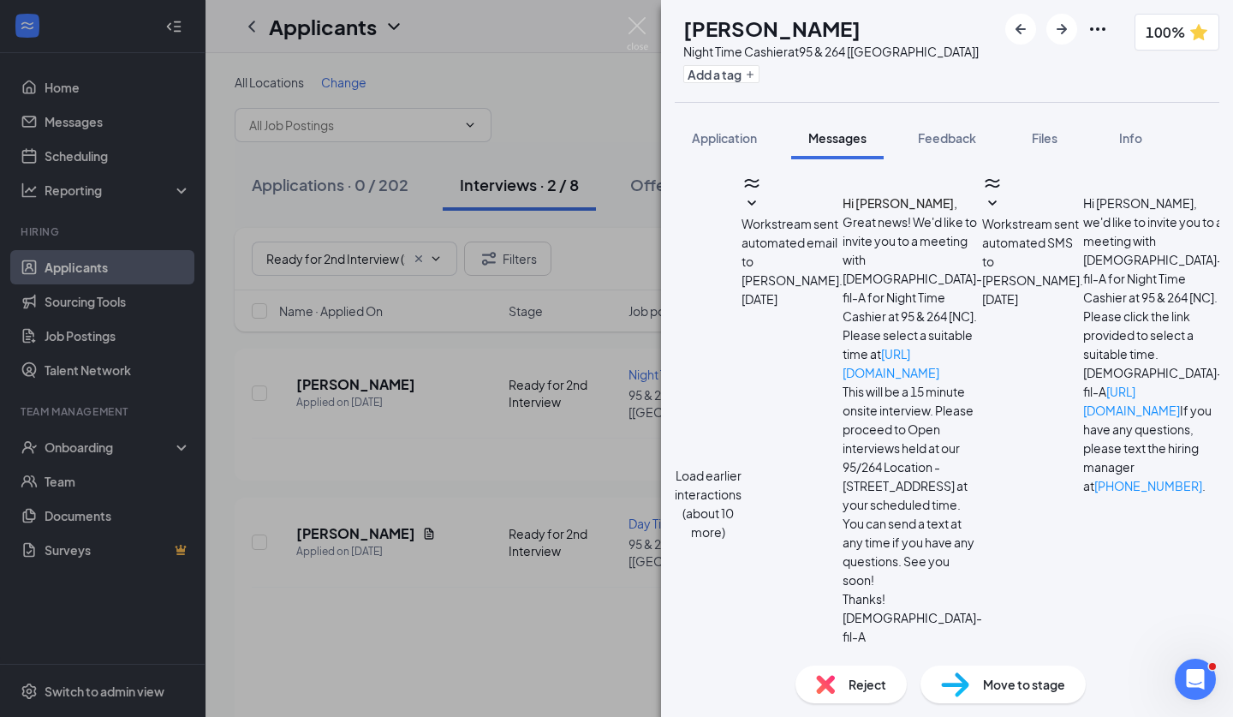
click at [636, 469] on div "AB Allyson Ballard Night Time Cashier at 95 & 264 [NC] Add a tag 100% Applicati…" at bounding box center [616, 358] width 1233 height 717
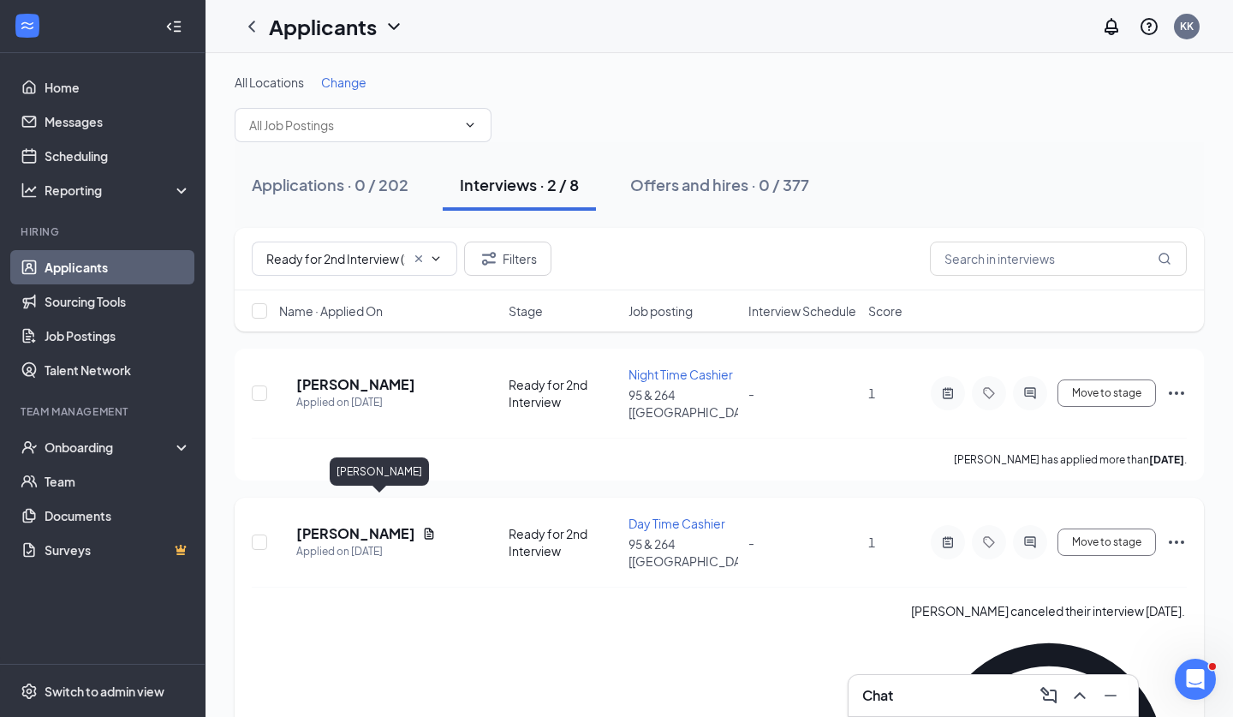
click at [368, 524] on h5 "[PERSON_NAME]" at bounding box center [355, 533] width 119 height 19
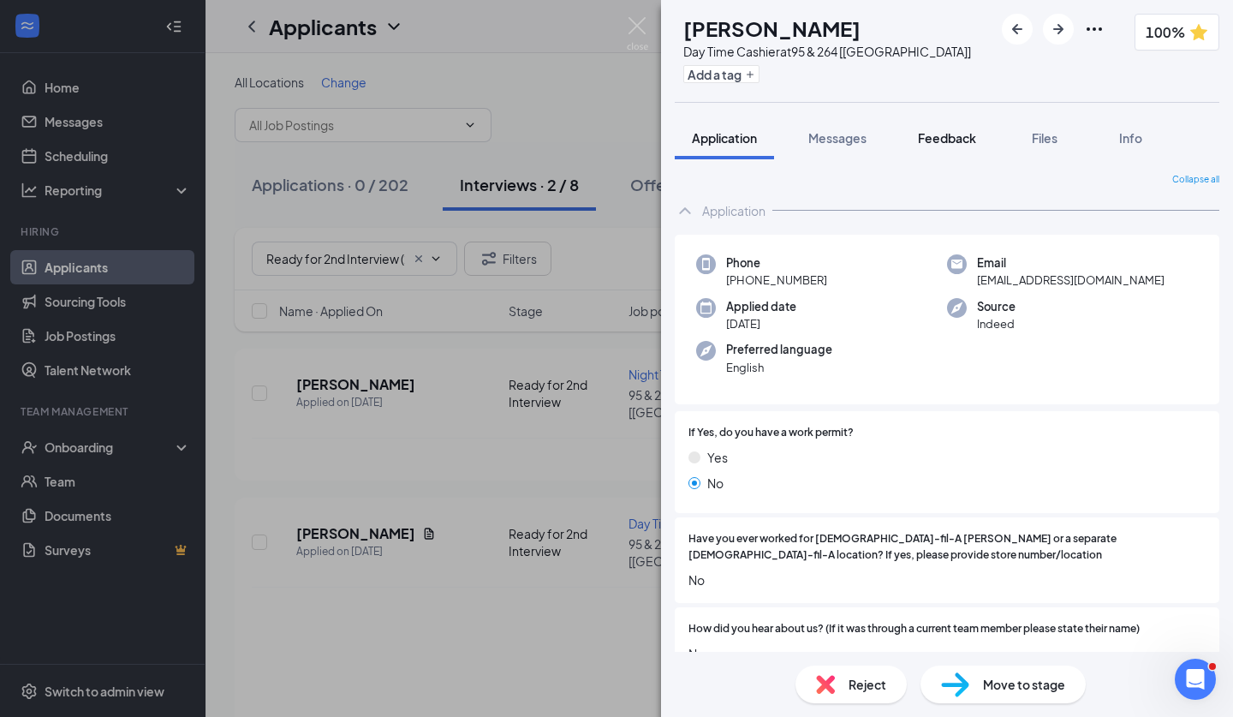
click at [917, 144] on button "Feedback" at bounding box center [947, 137] width 93 height 43
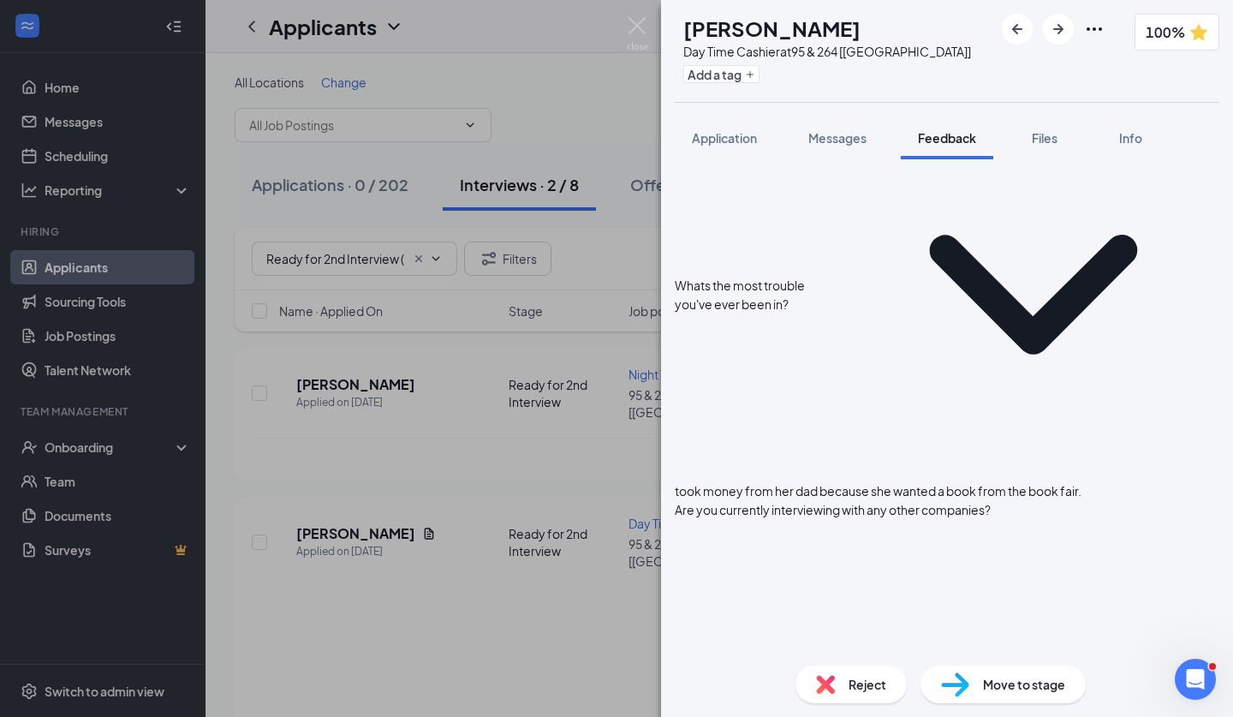
scroll to position [1820, 0]
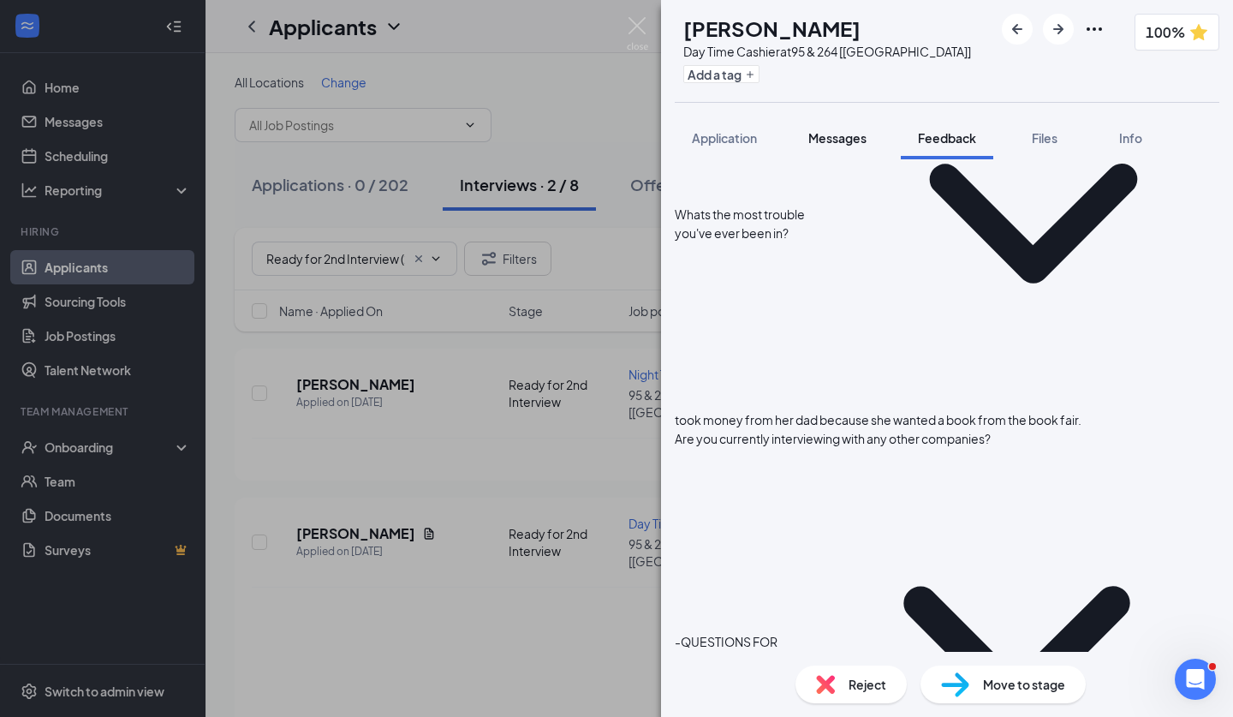
click at [834, 154] on button "Messages" at bounding box center [837, 137] width 93 height 43
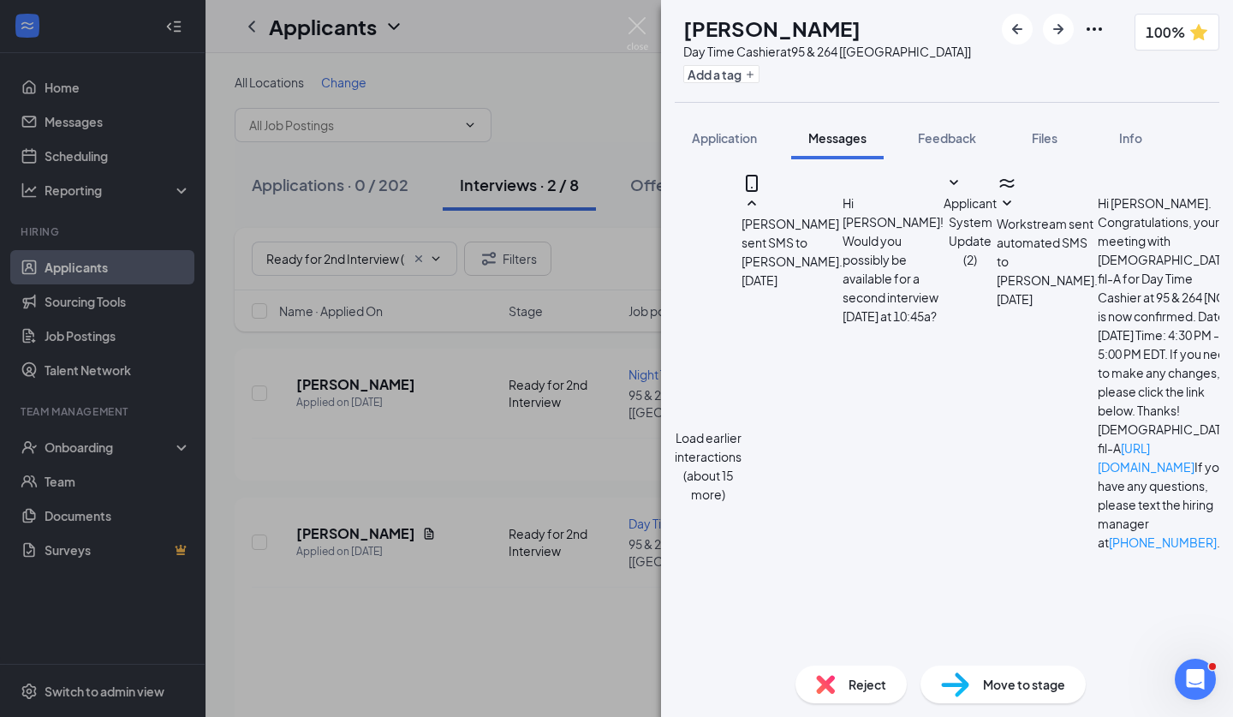
scroll to position [430, 0]
type textarea "Hi [PERSON_NAME]! Were you still interested in the position?"
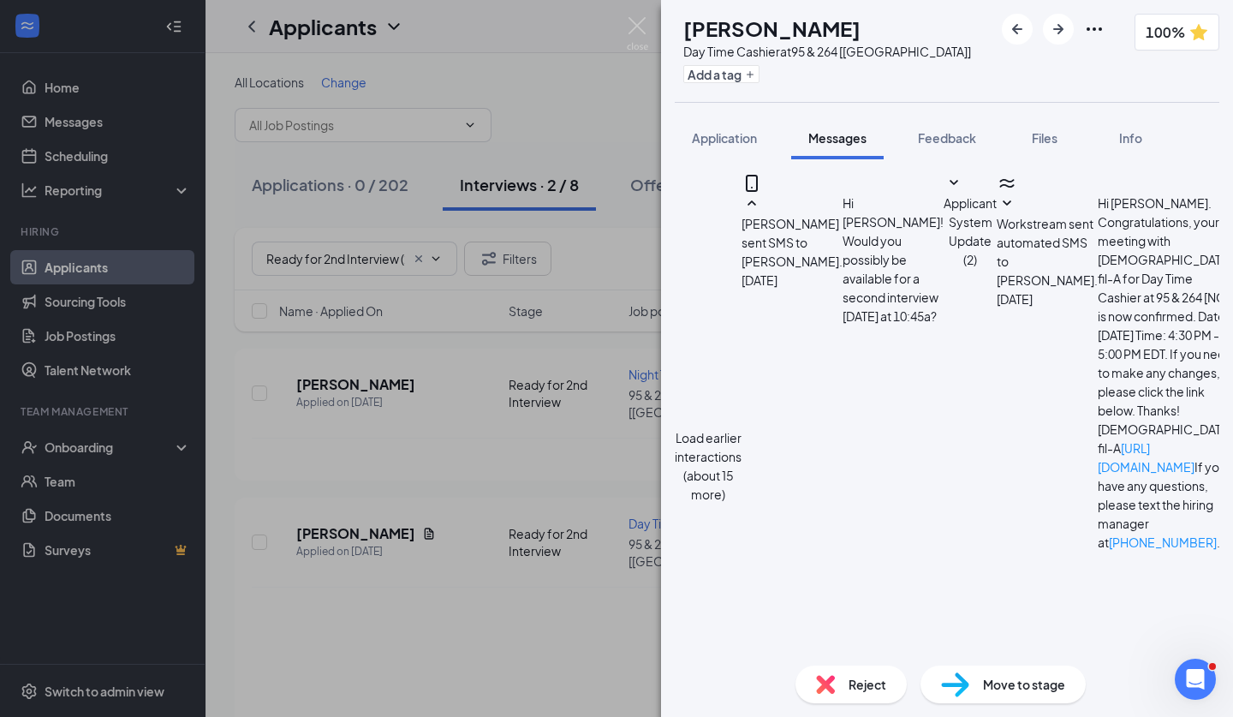
click at [617, 382] on div "AC Amanda Caballero Day Time Cashier at 95 & 264 [NC] Add a tag 100% Applicatio…" at bounding box center [616, 358] width 1233 height 717
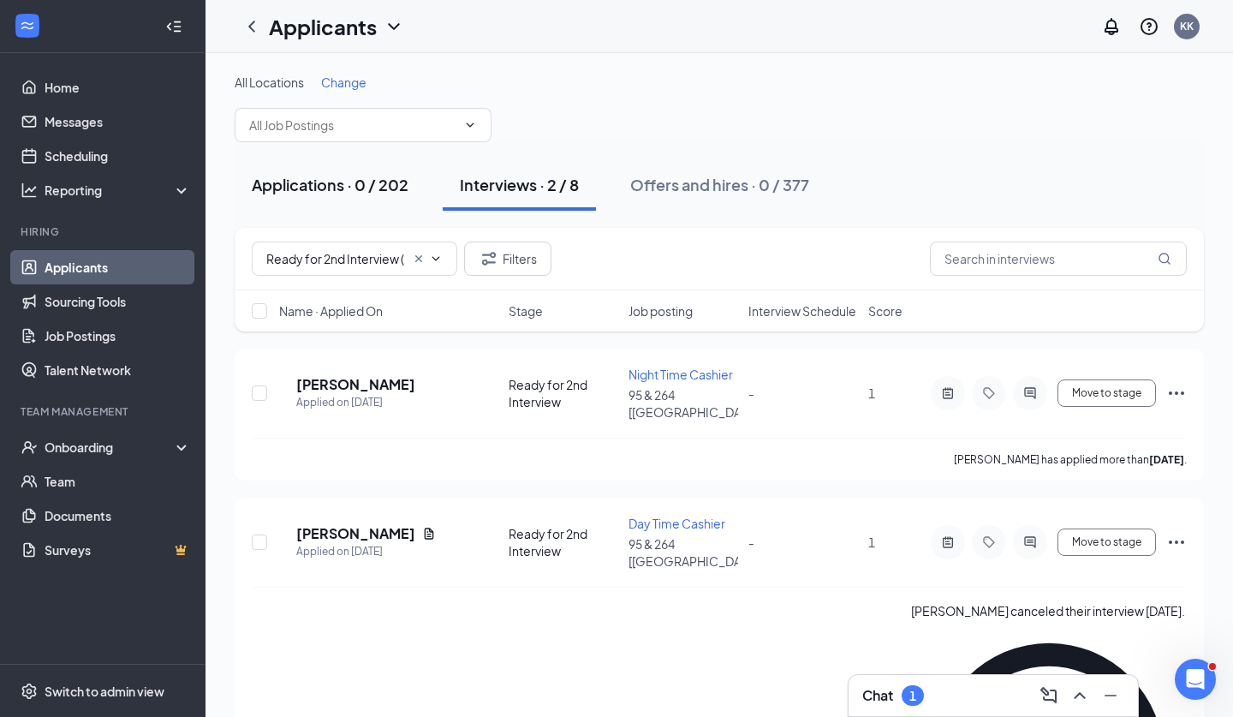
click at [361, 195] on button "Applications · 0 / 202" at bounding box center [330, 184] width 191 height 51
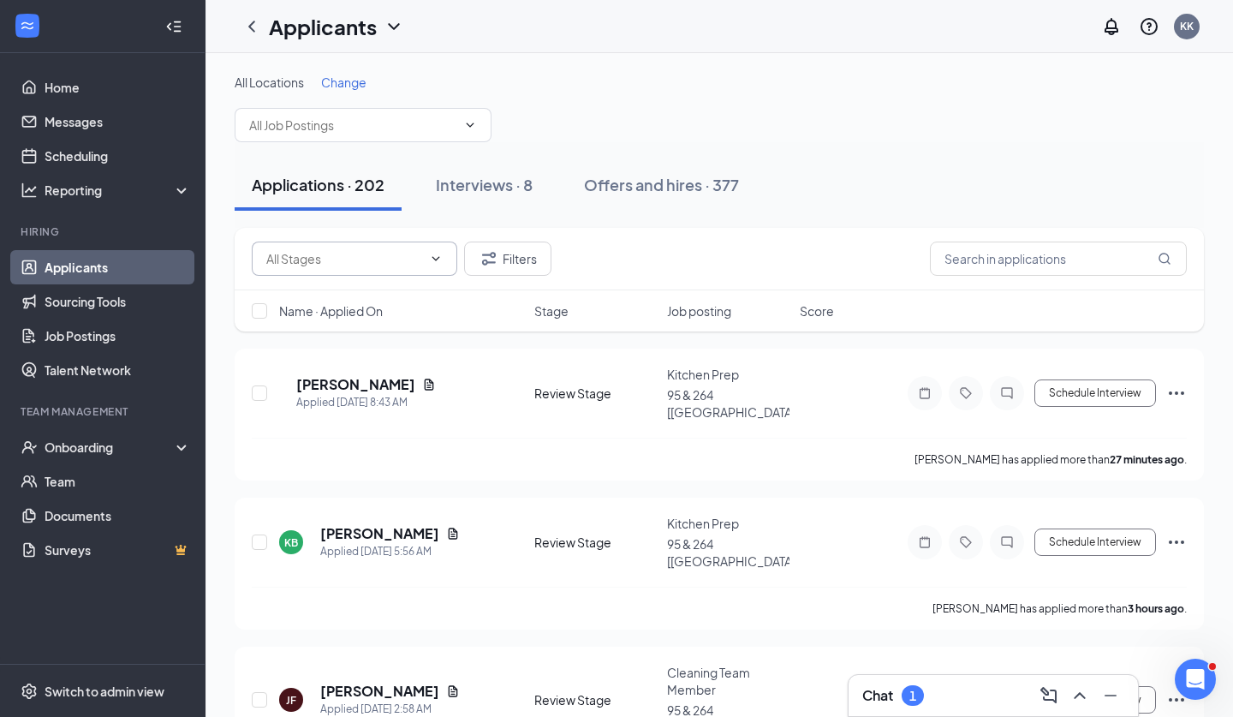
click at [448, 267] on span at bounding box center [355, 259] width 206 height 34
click at [434, 260] on icon "ChevronDown" at bounding box center [436, 259] width 14 height 14
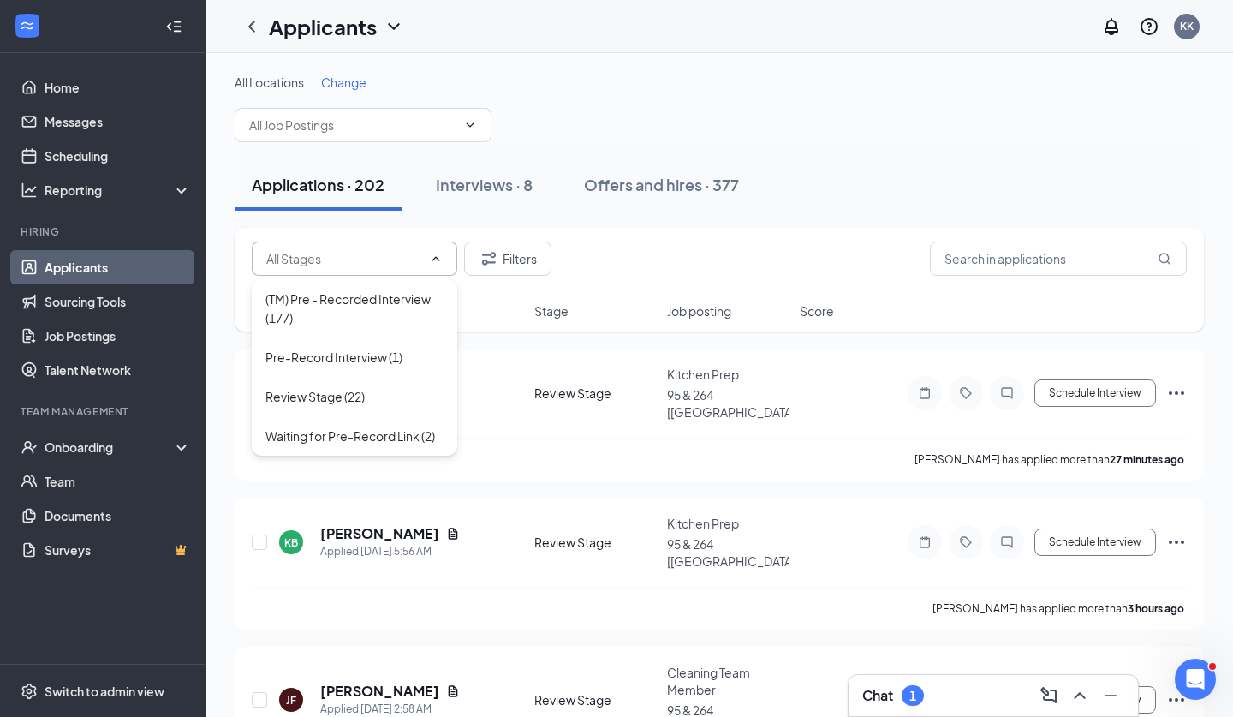
click at [425, 257] on span at bounding box center [355, 259] width 206 height 34
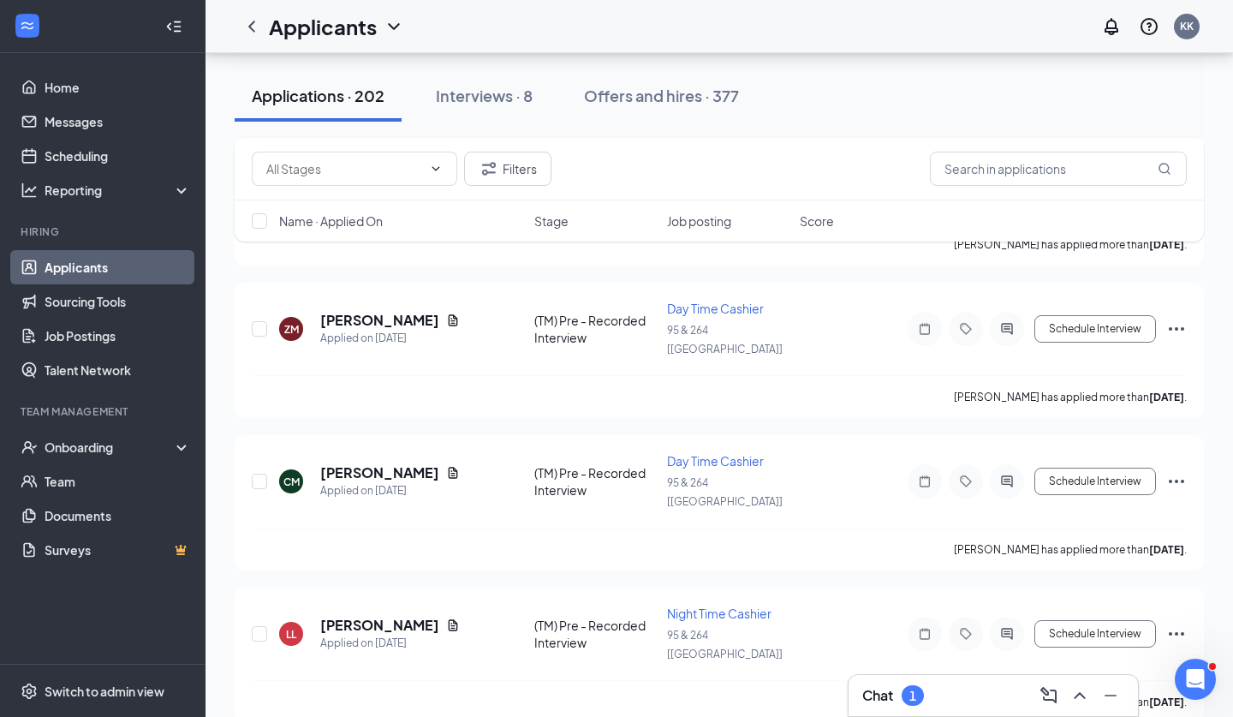
scroll to position [10805, 0]
click at [921, 693] on div "1" at bounding box center [913, 695] width 22 height 21
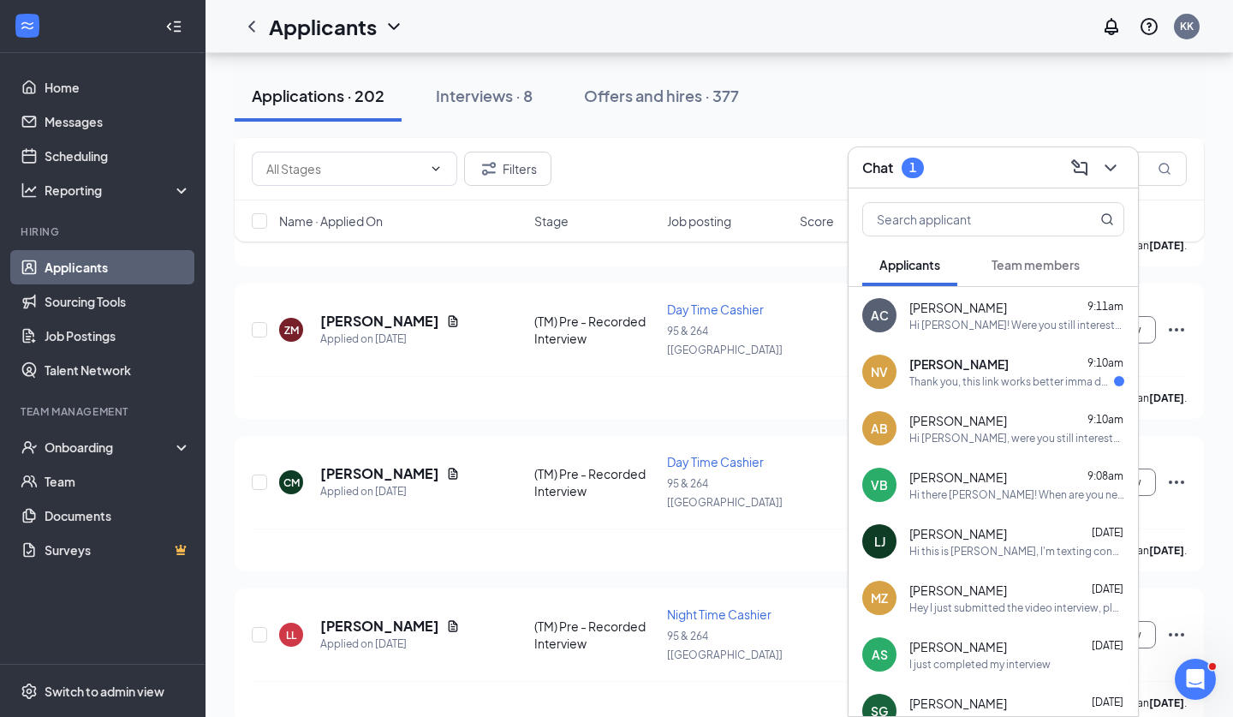
click at [1113, 166] on icon "ChevronDown" at bounding box center [1111, 168] width 21 height 21
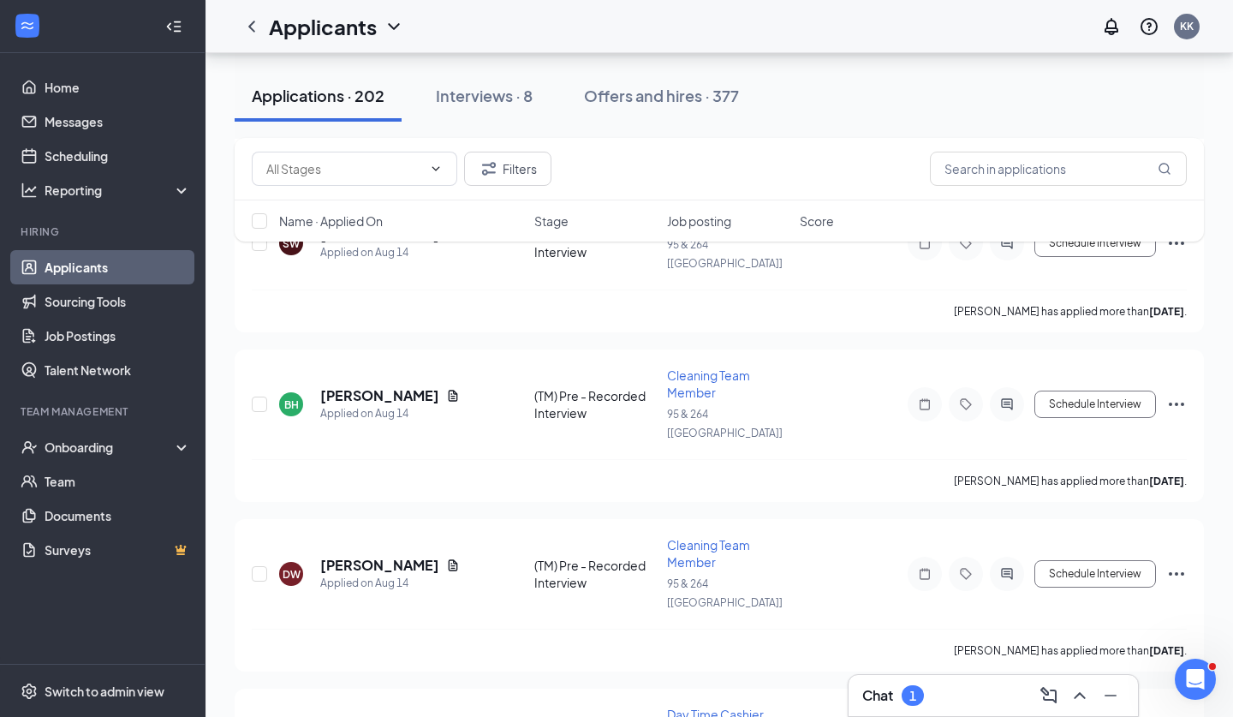
scroll to position [27947, 0]
checkbox input "true"
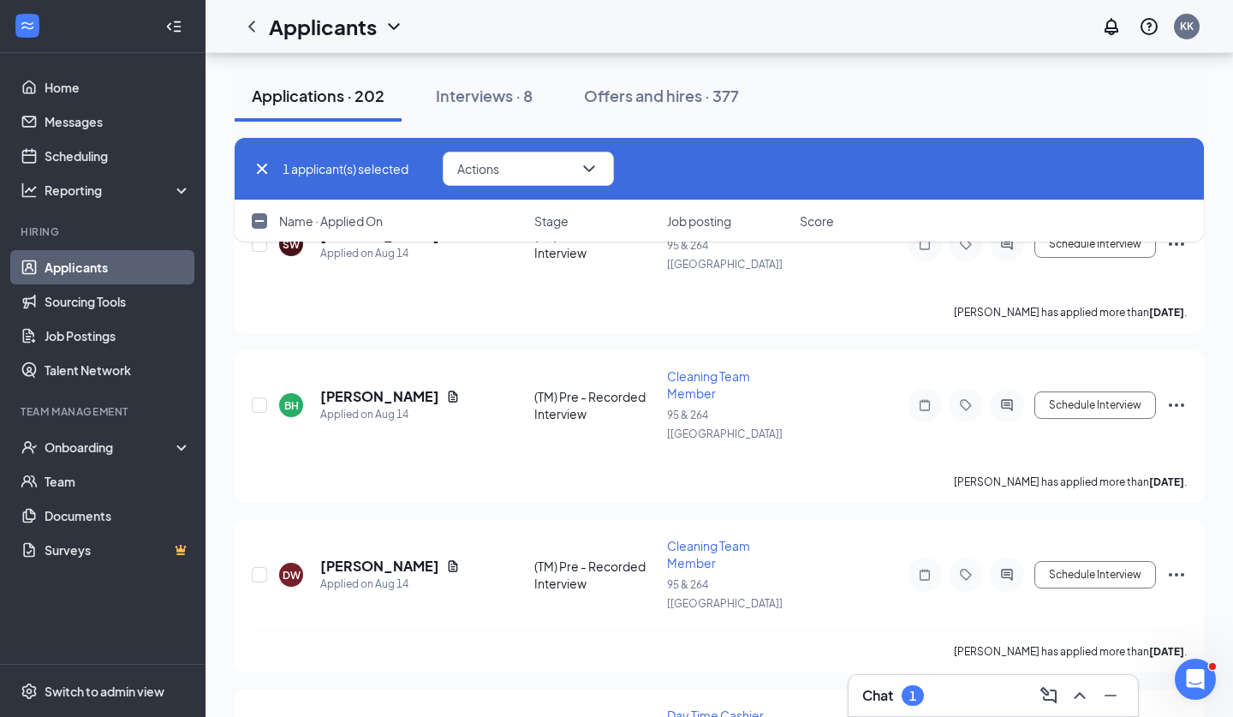
scroll to position [27843, 0]
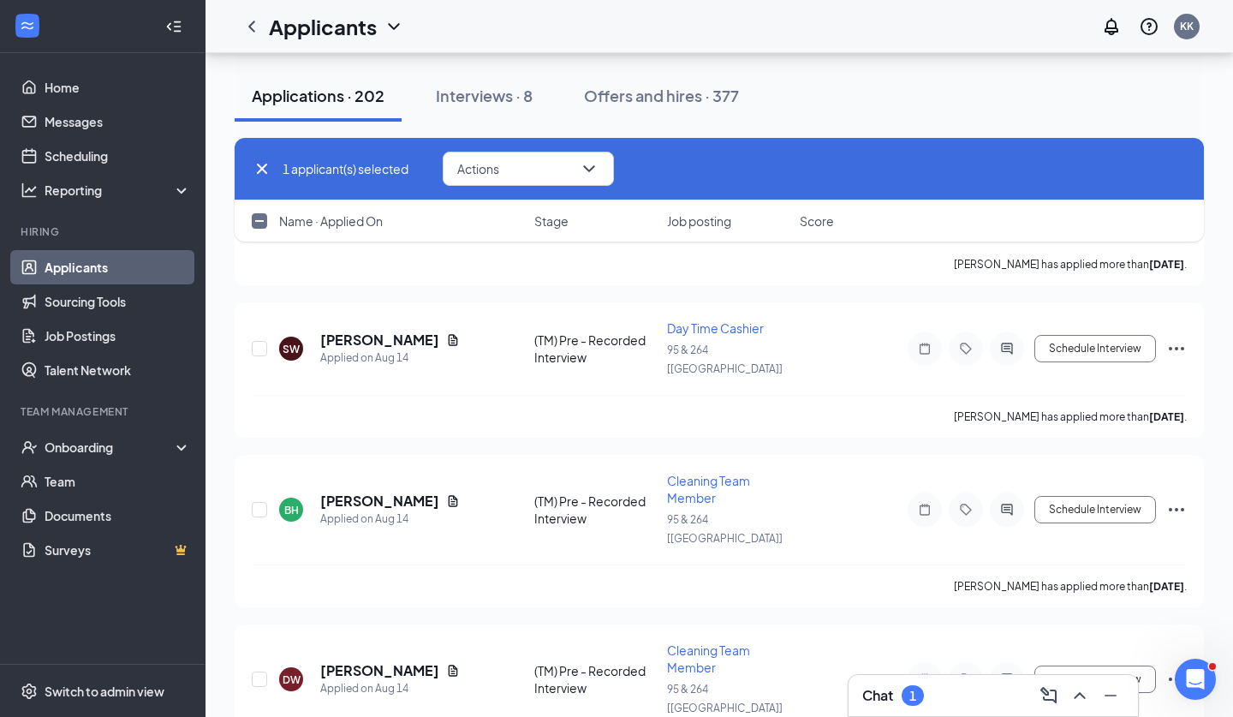
checkbox input "true"
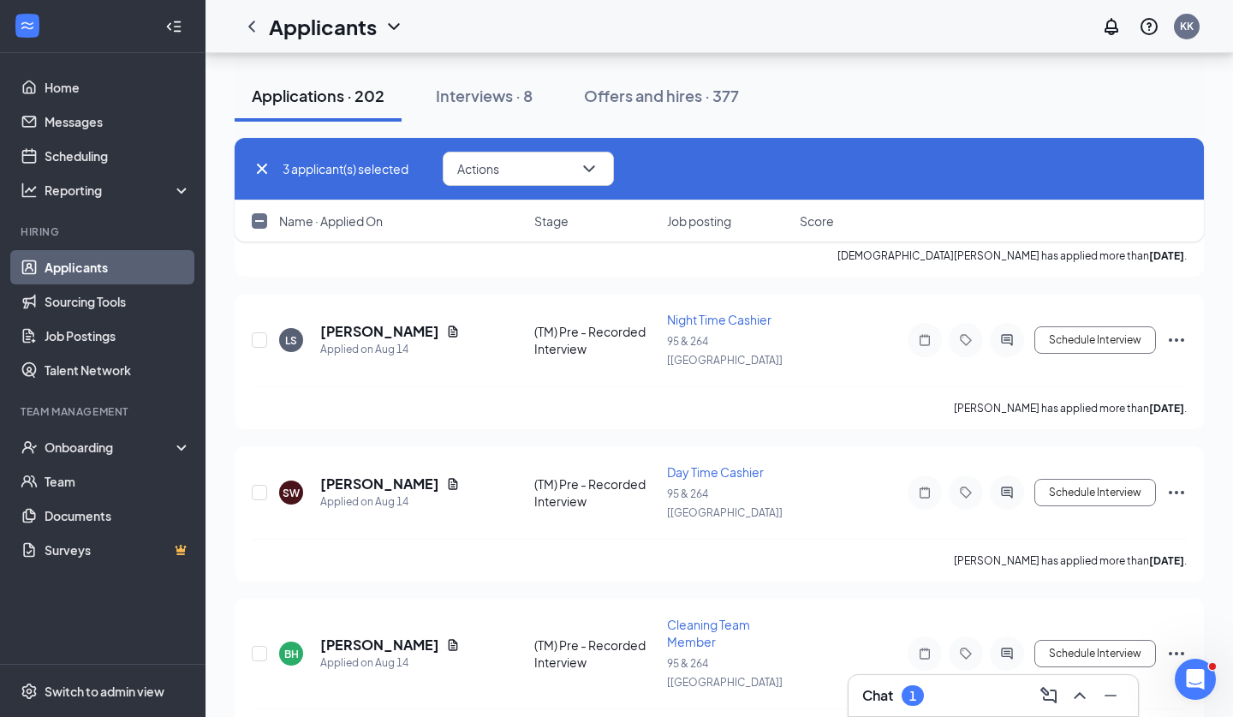
scroll to position [27584, 0]
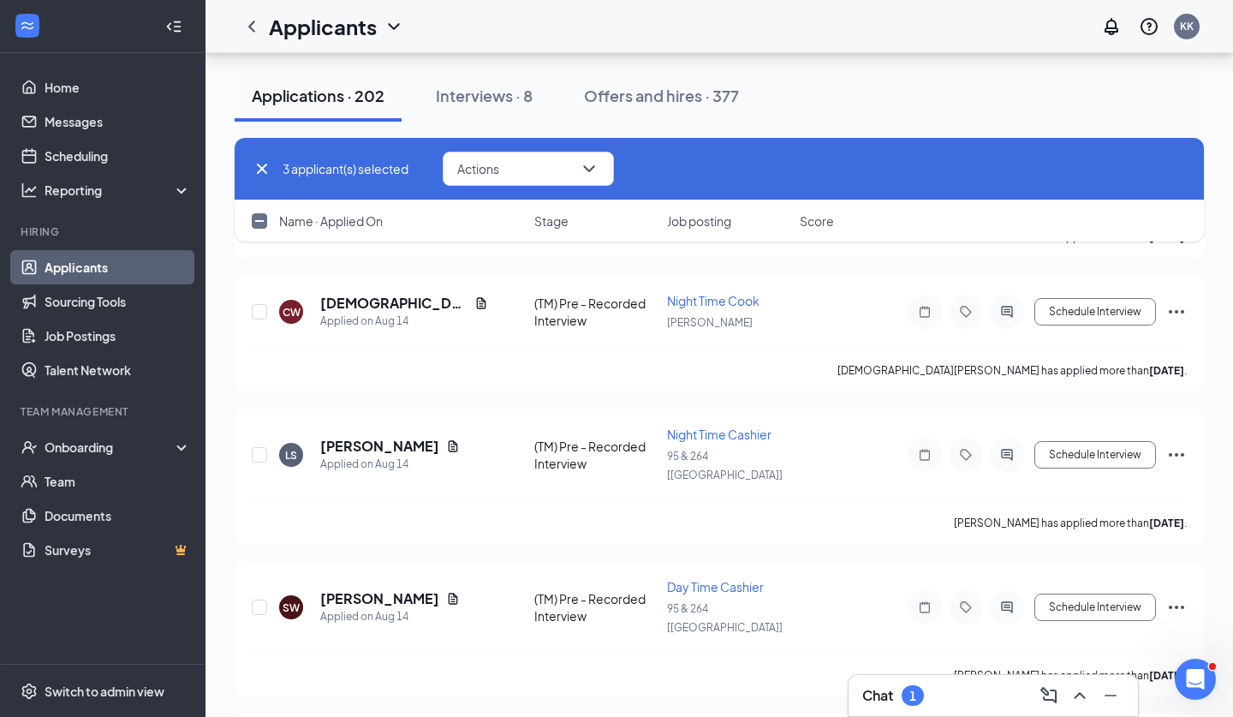
checkbox input "true"
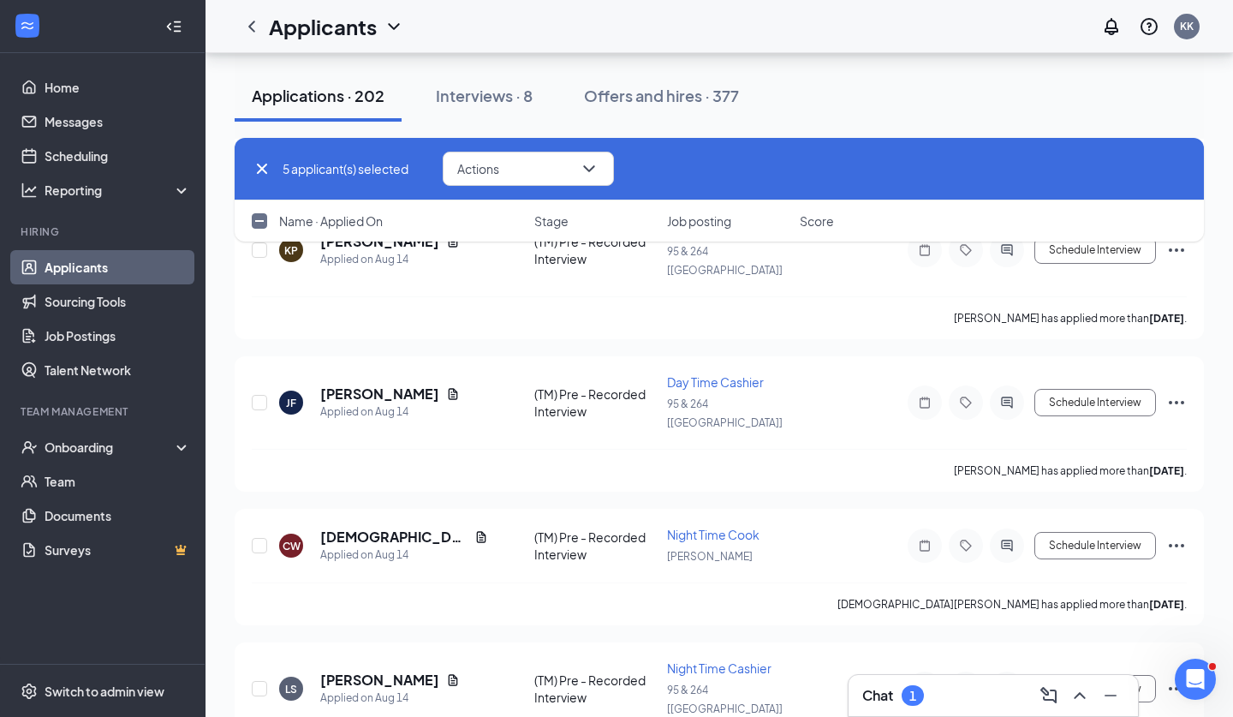
checkbox input "true"
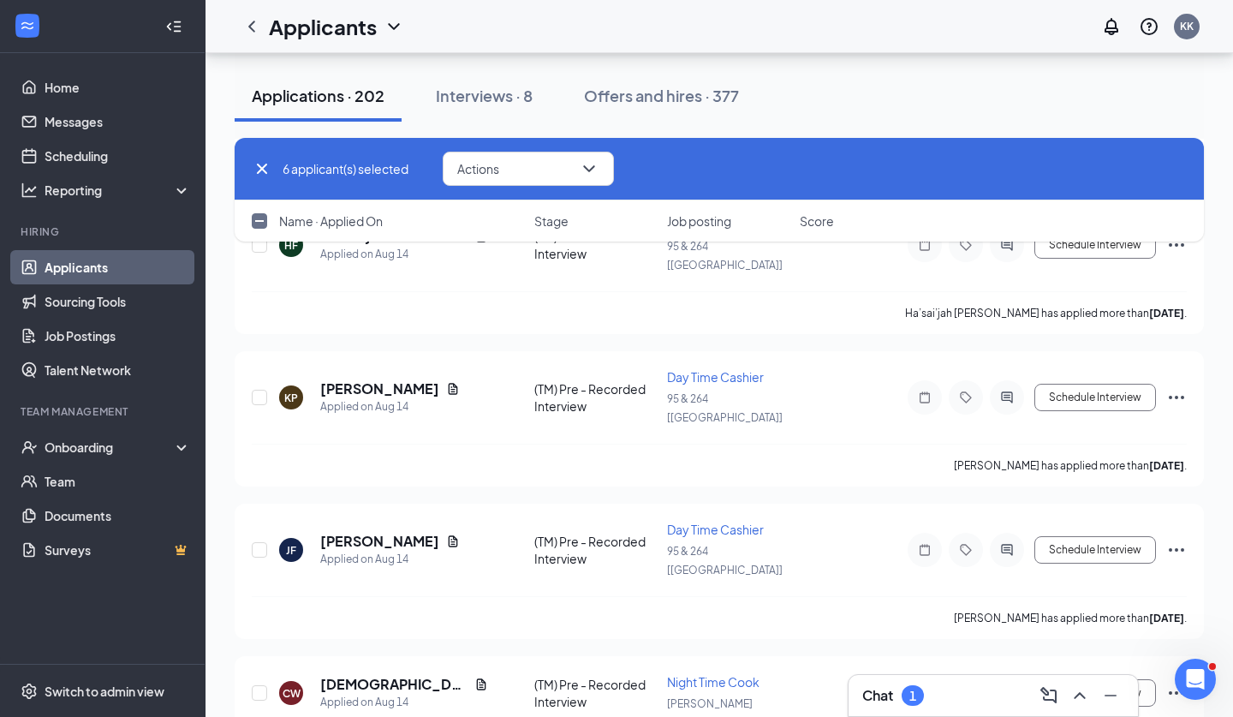
checkbox input "true"
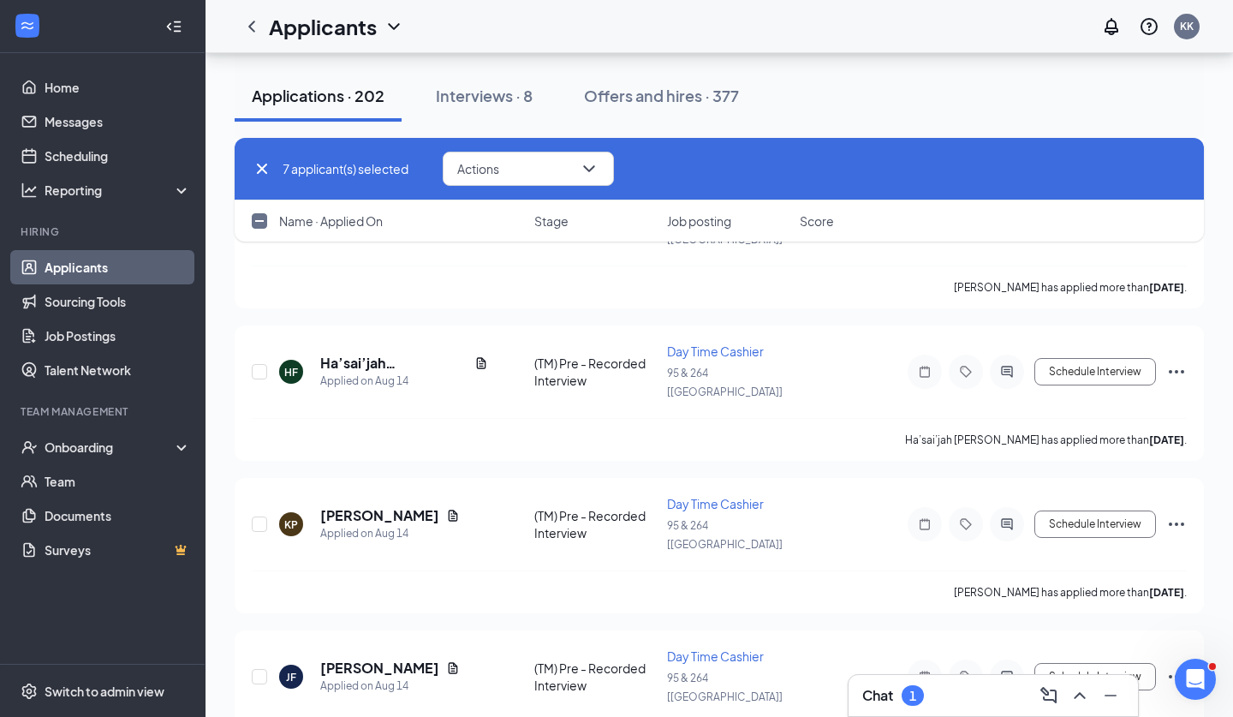
checkbox input "true"
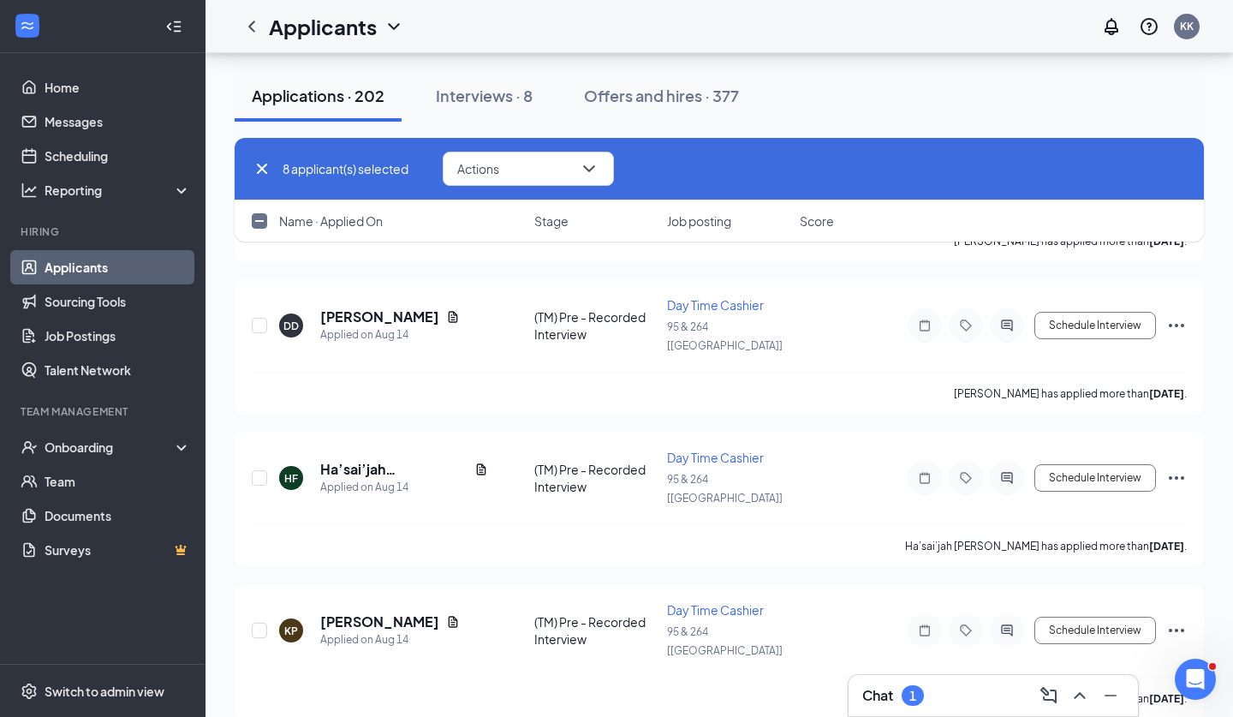
checkbox input "true"
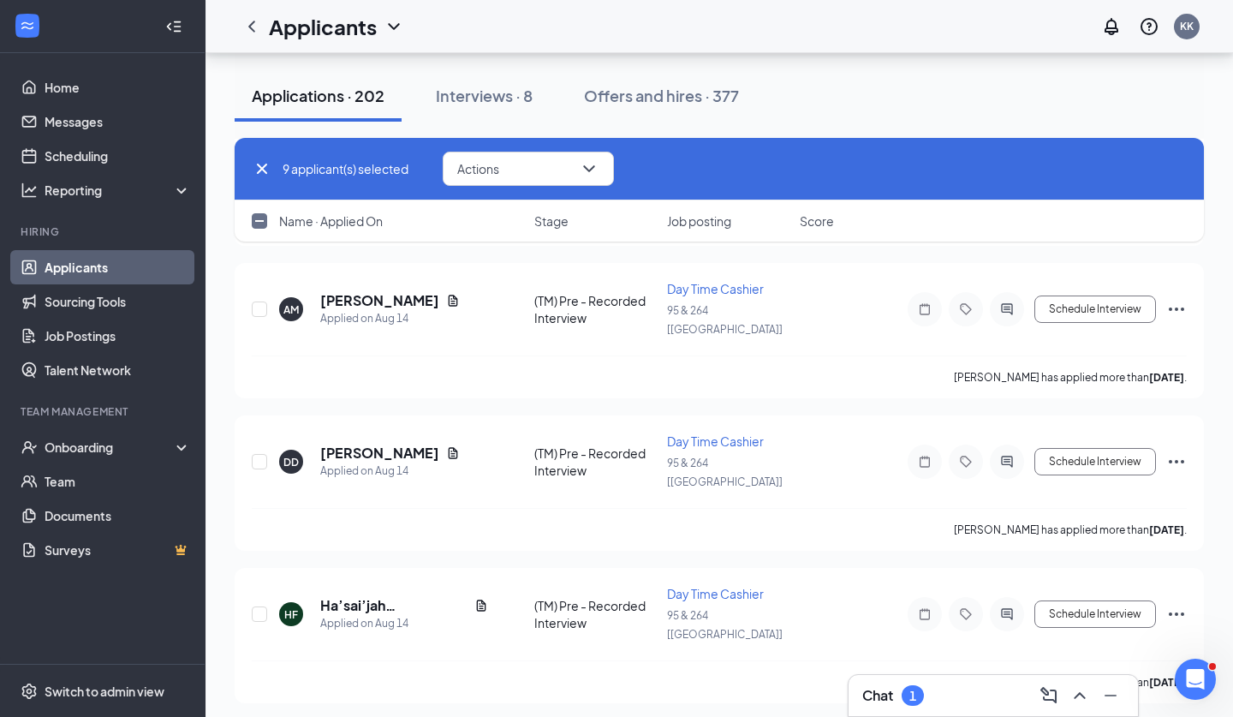
checkbox input "true"
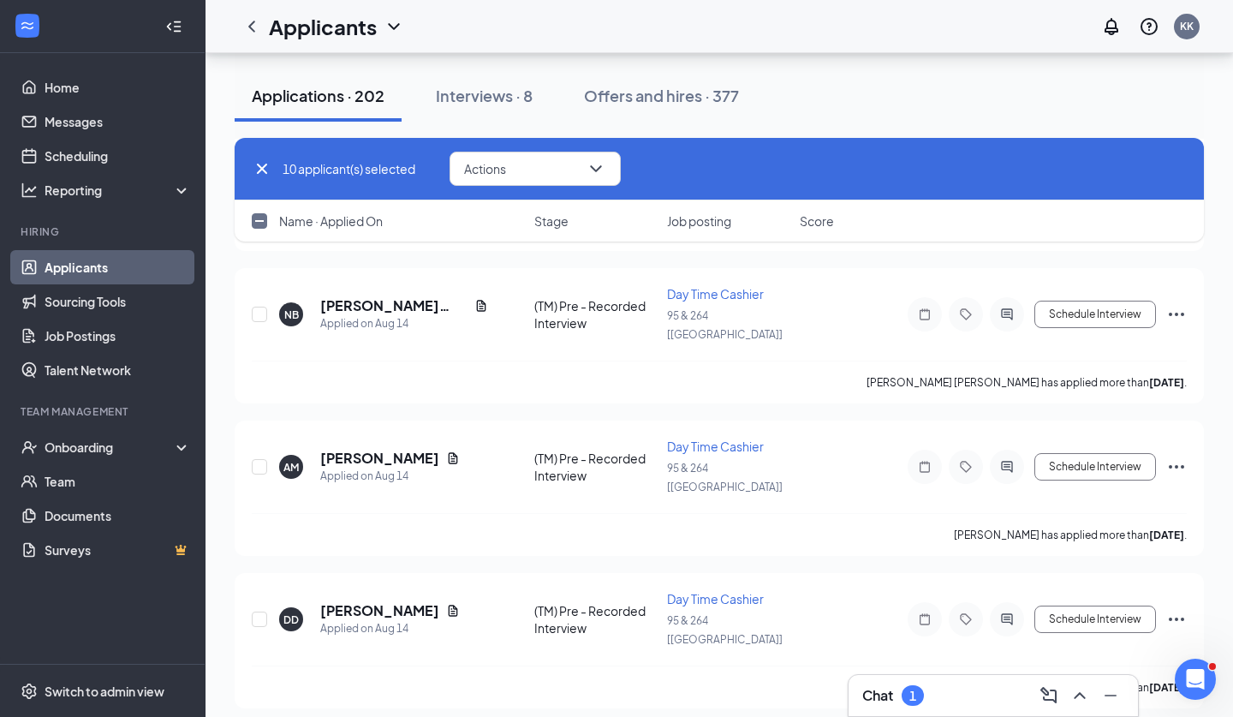
checkbox input "true"
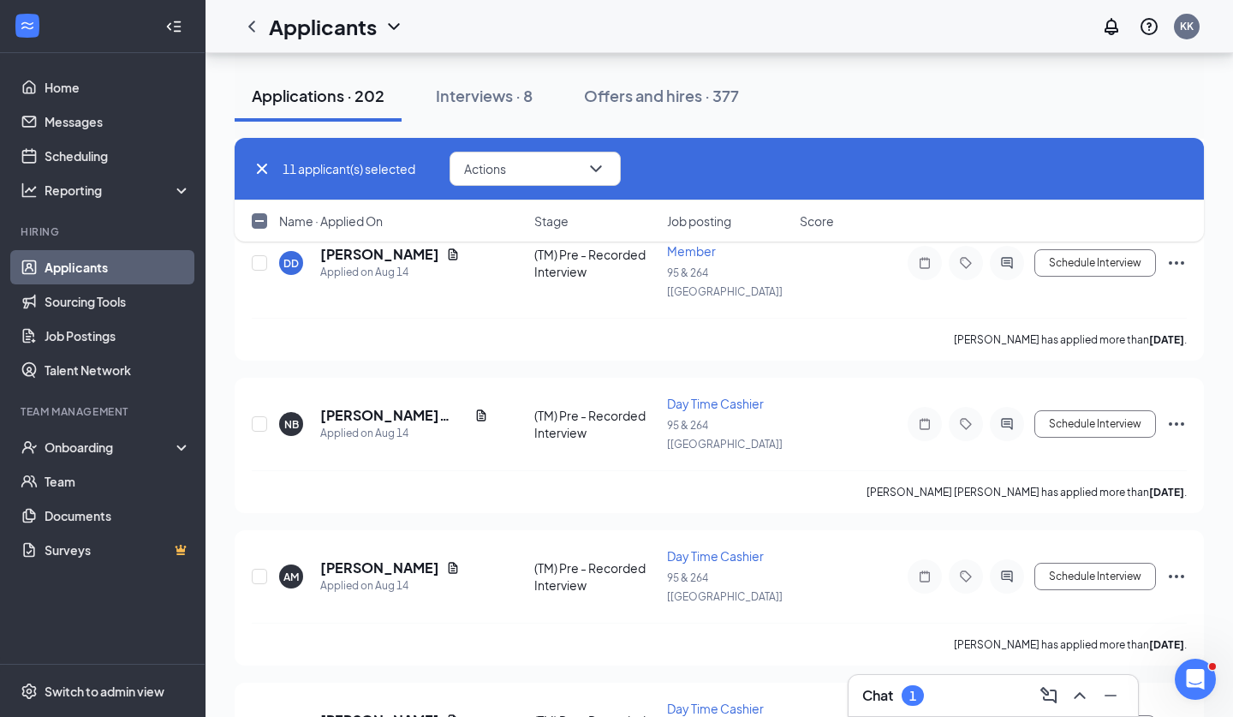
checkbox input "true"
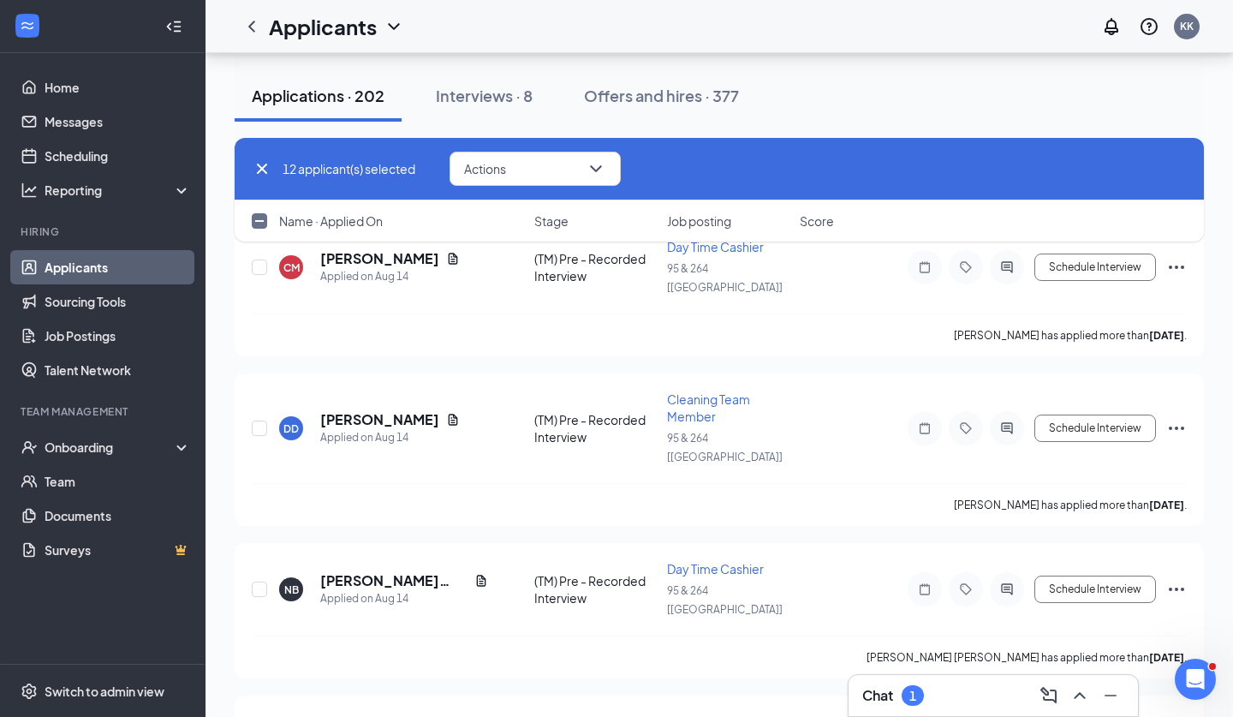
checkbox input "true"
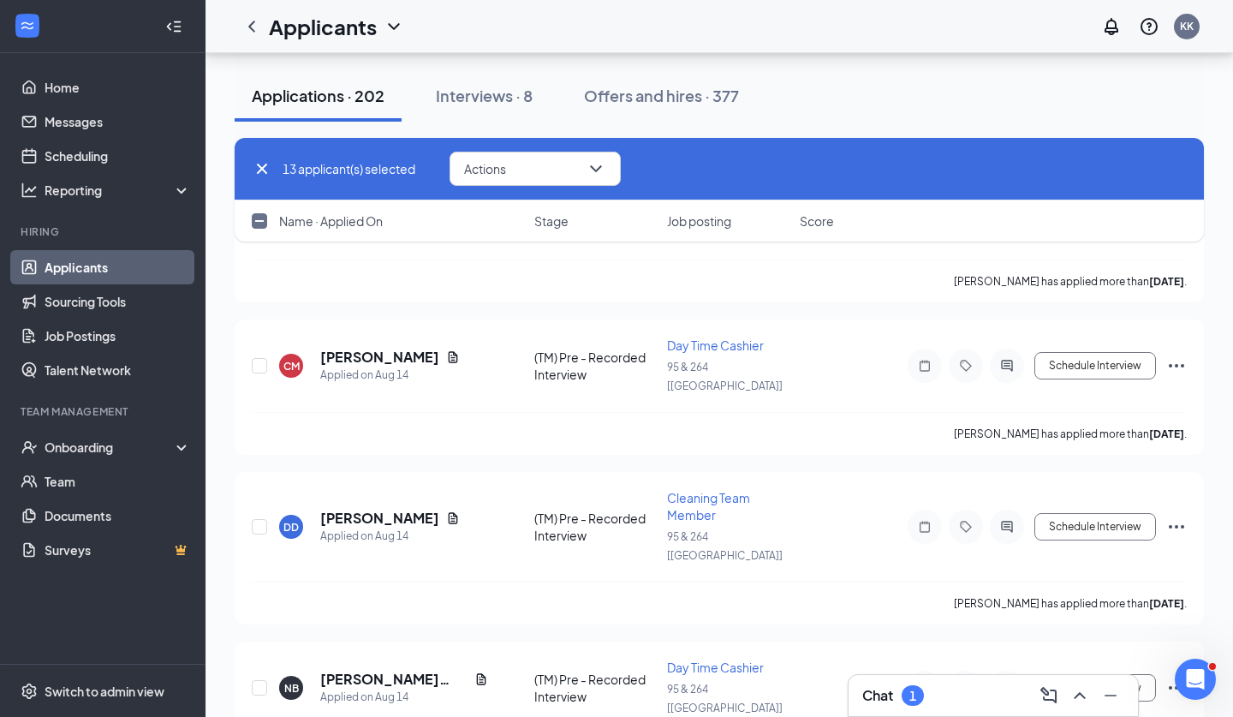
checkbox input "true"
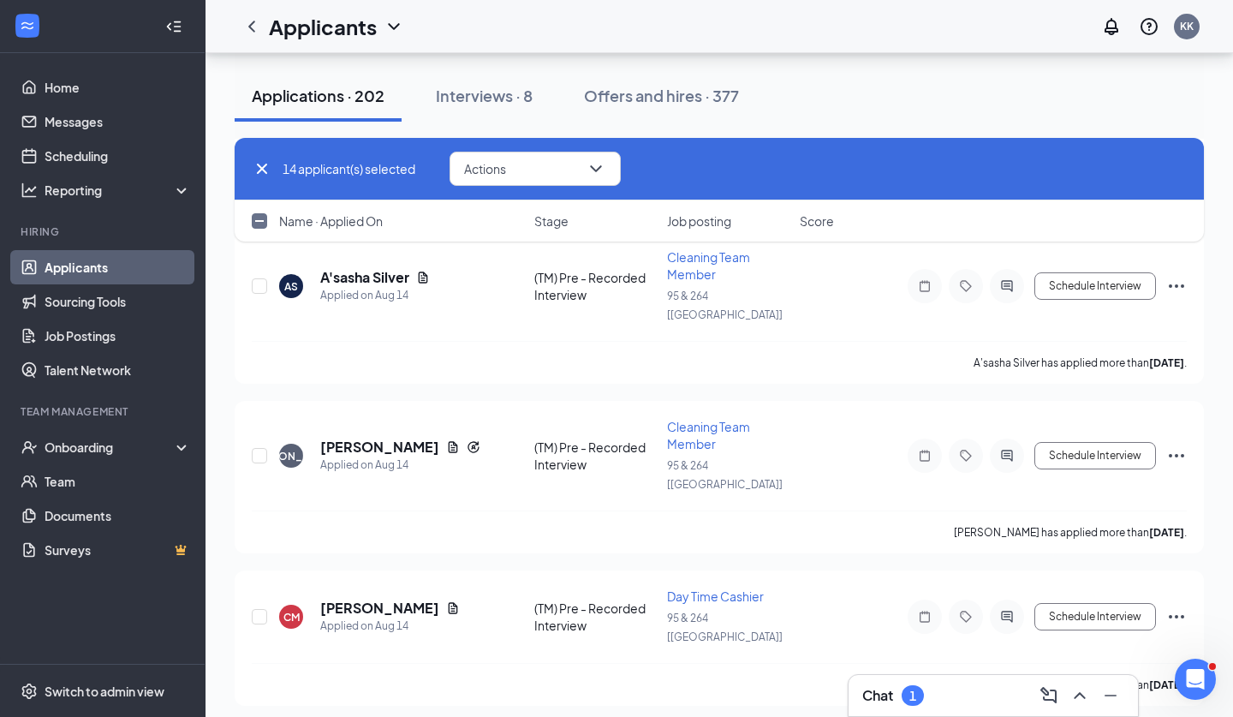
checkbox input "true"
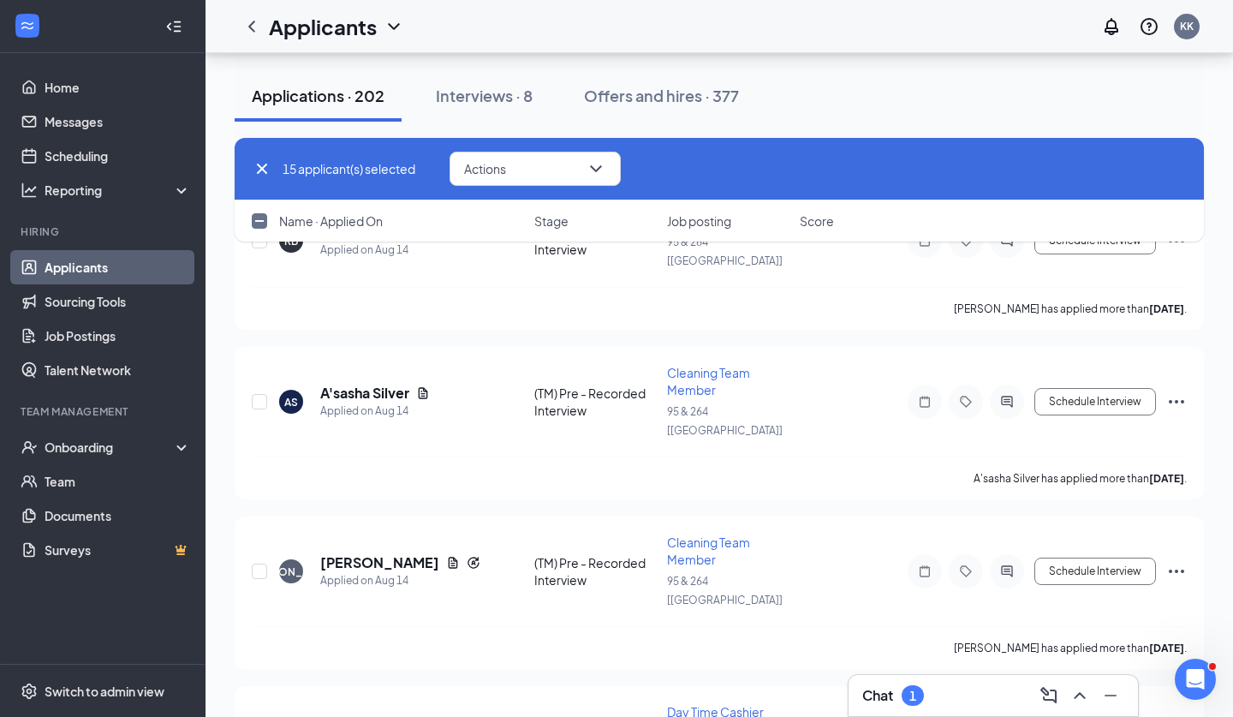
checkbox input "true"
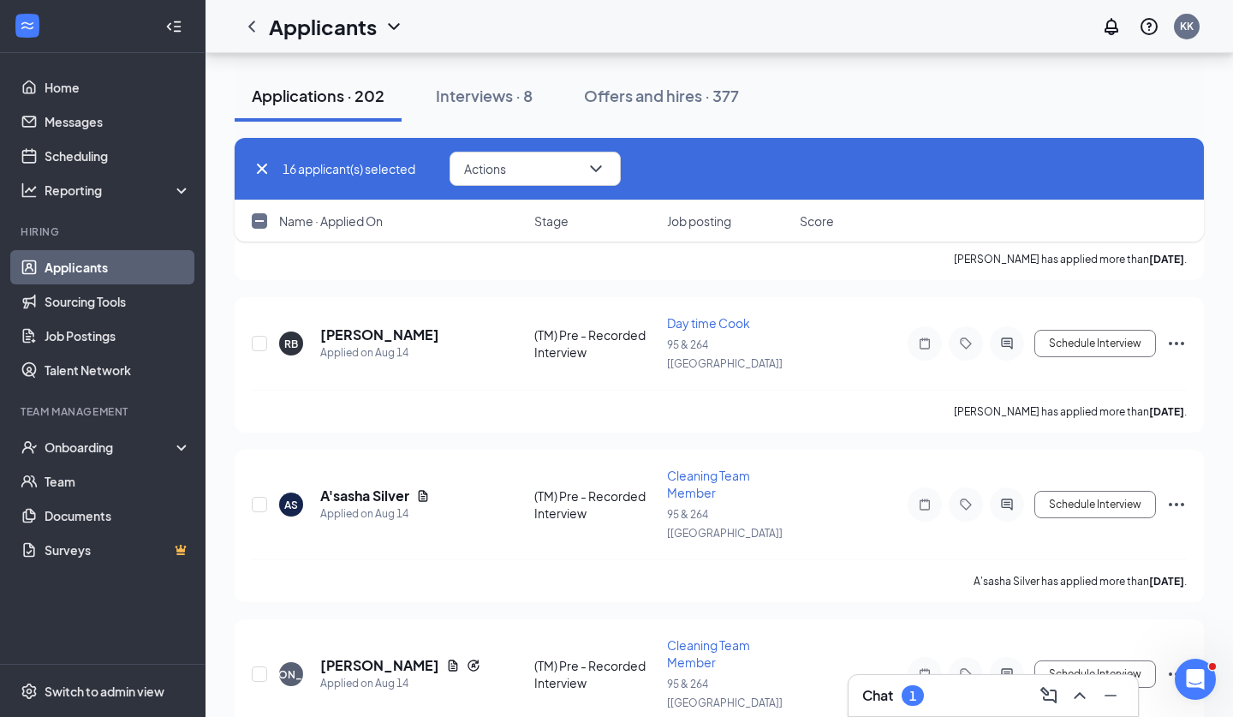
checkbox input "true"
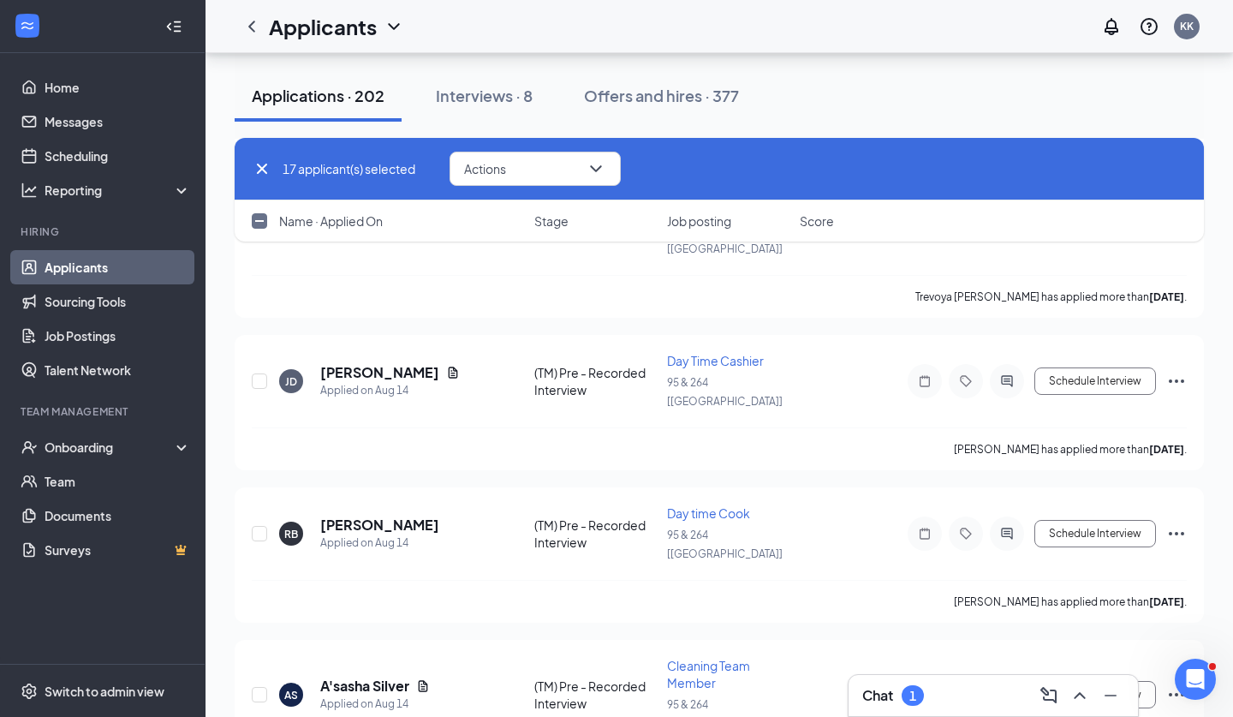
checkbox input "true"
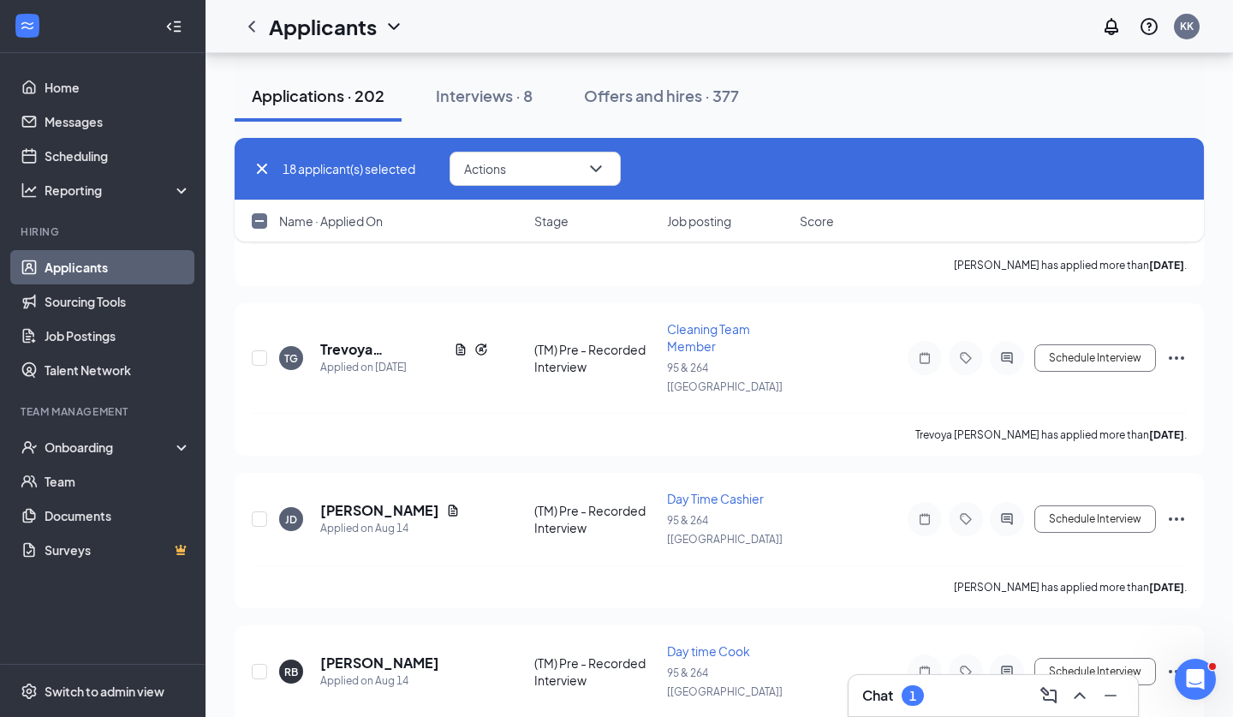
scroll to position [25502, 0]
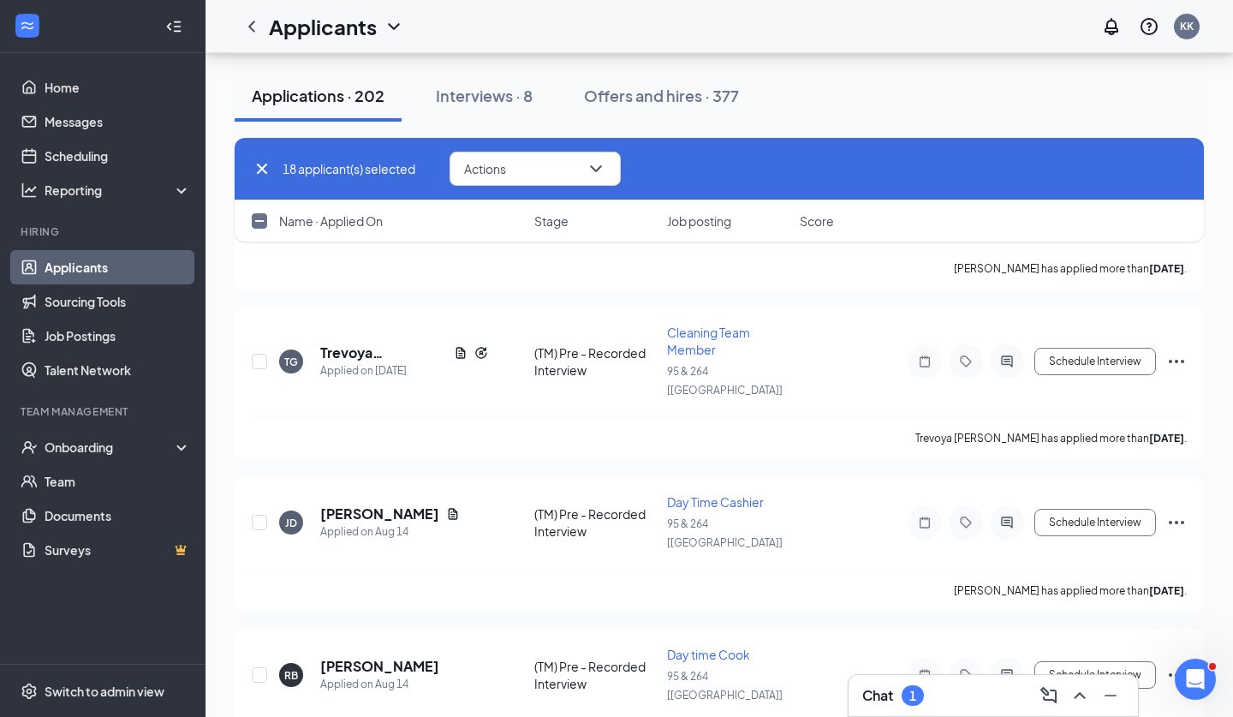
checkbox input "true"
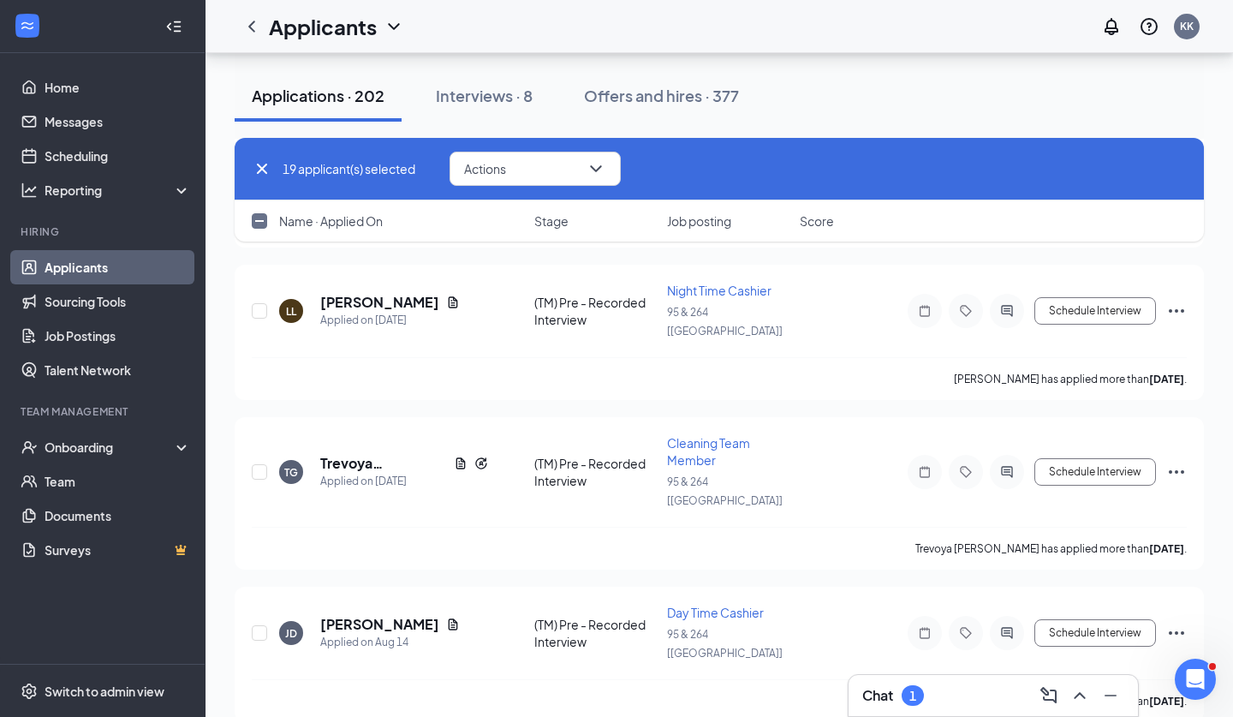
checkbox input "true"
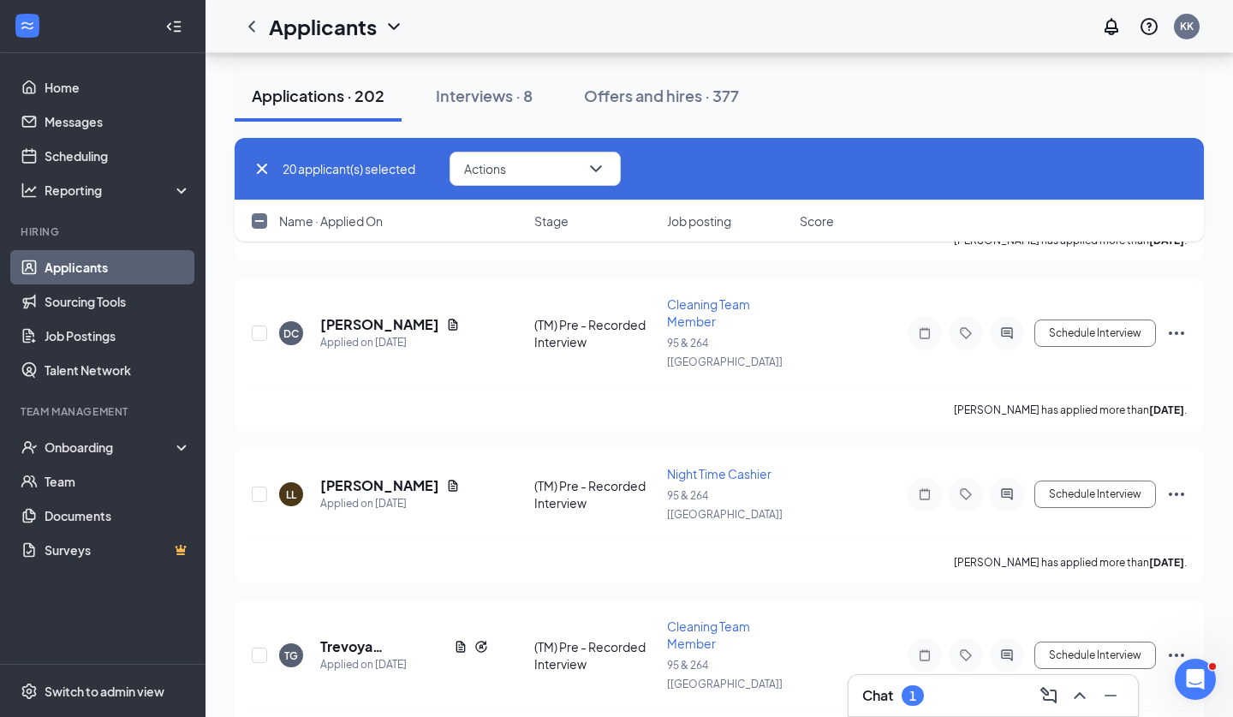
checkbox input "true"
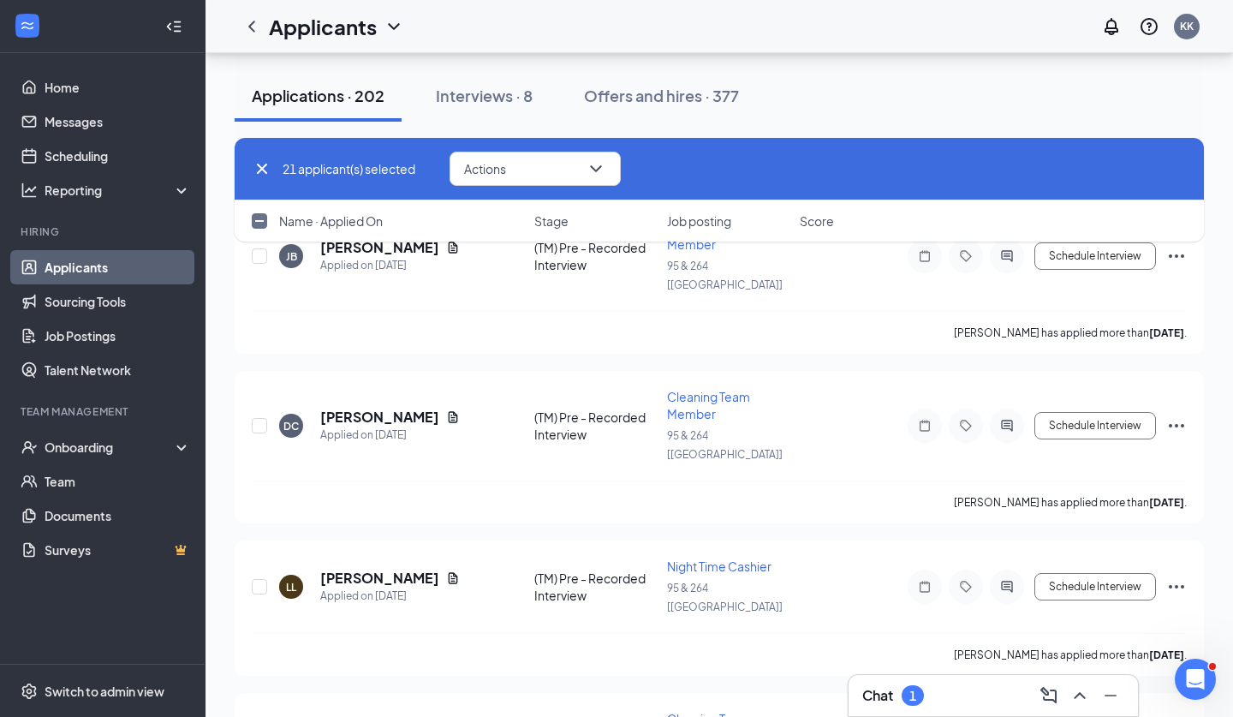
scroll to position [25009, 0]
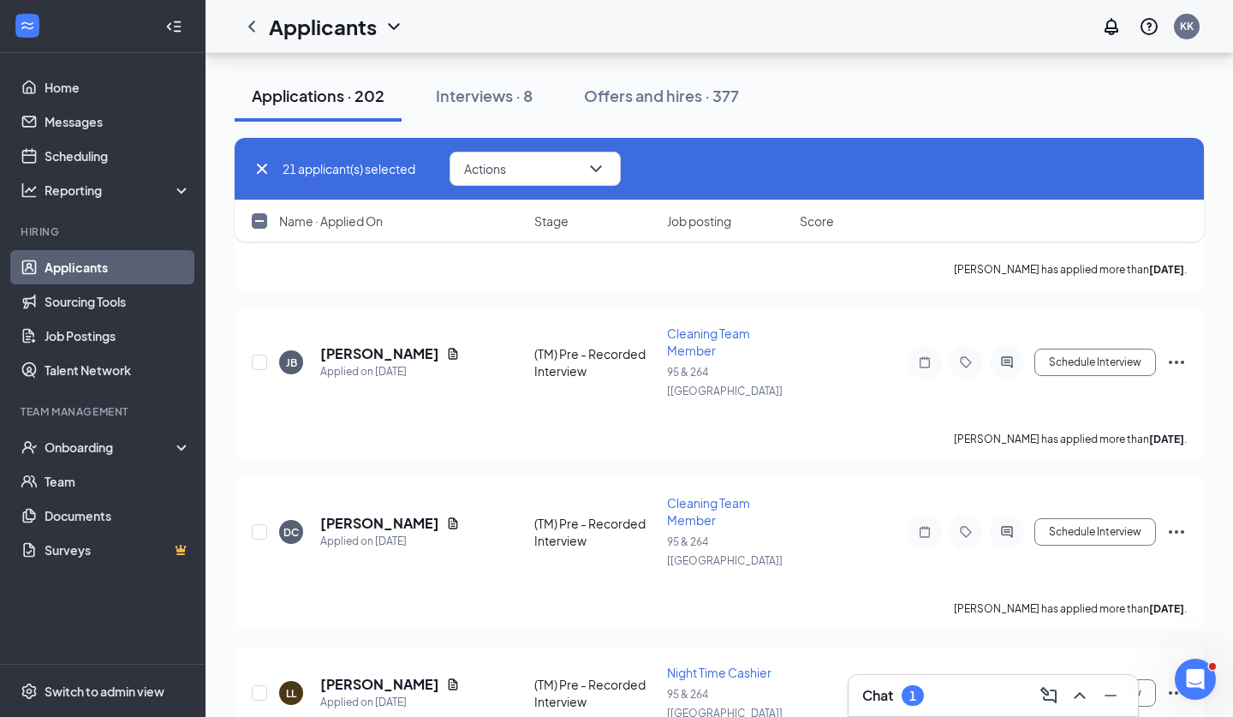
checkbox input "true"
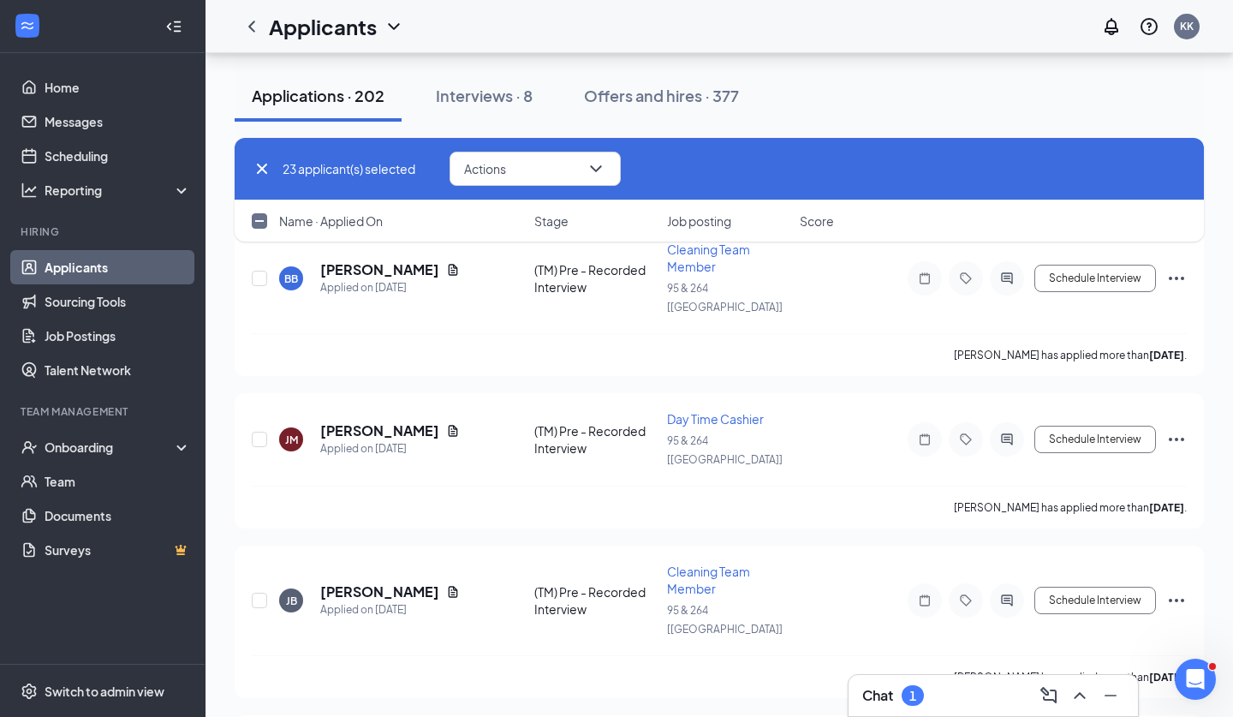
scroll to position [24762, 0]
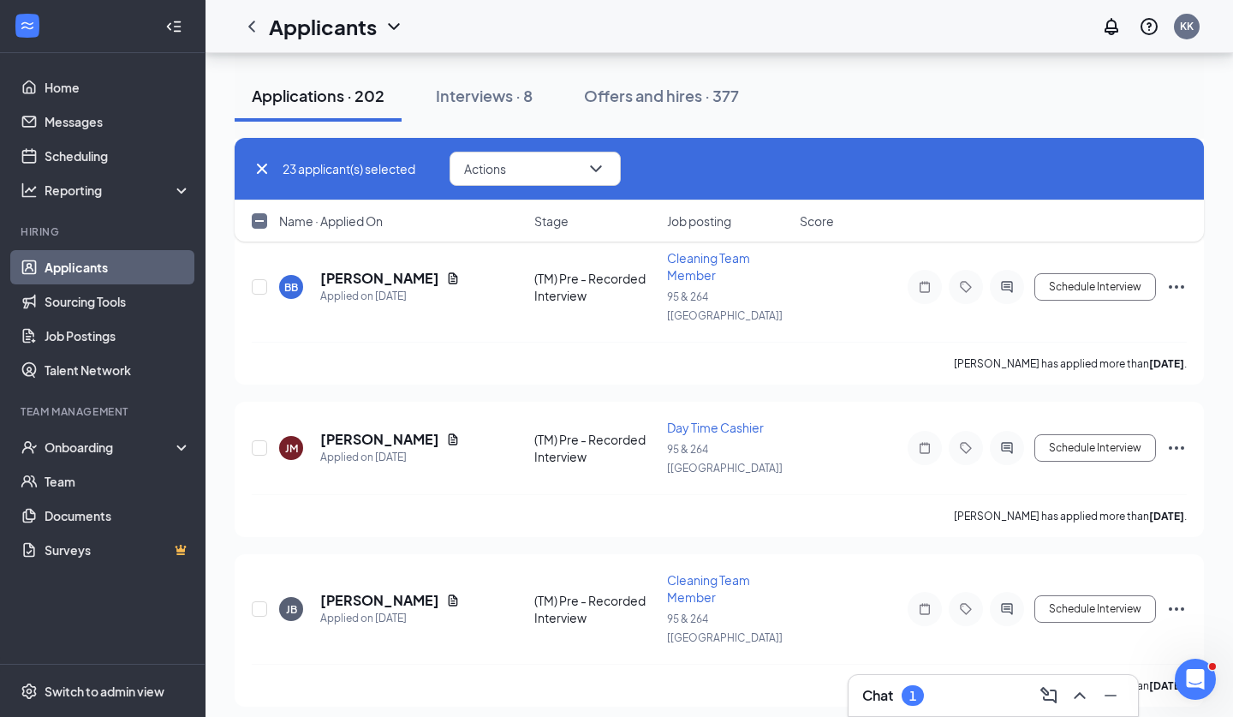
checkbox input "false"
click at [585, 161] on button "Actions" at bounding box center [535, 169] width 171 height 34
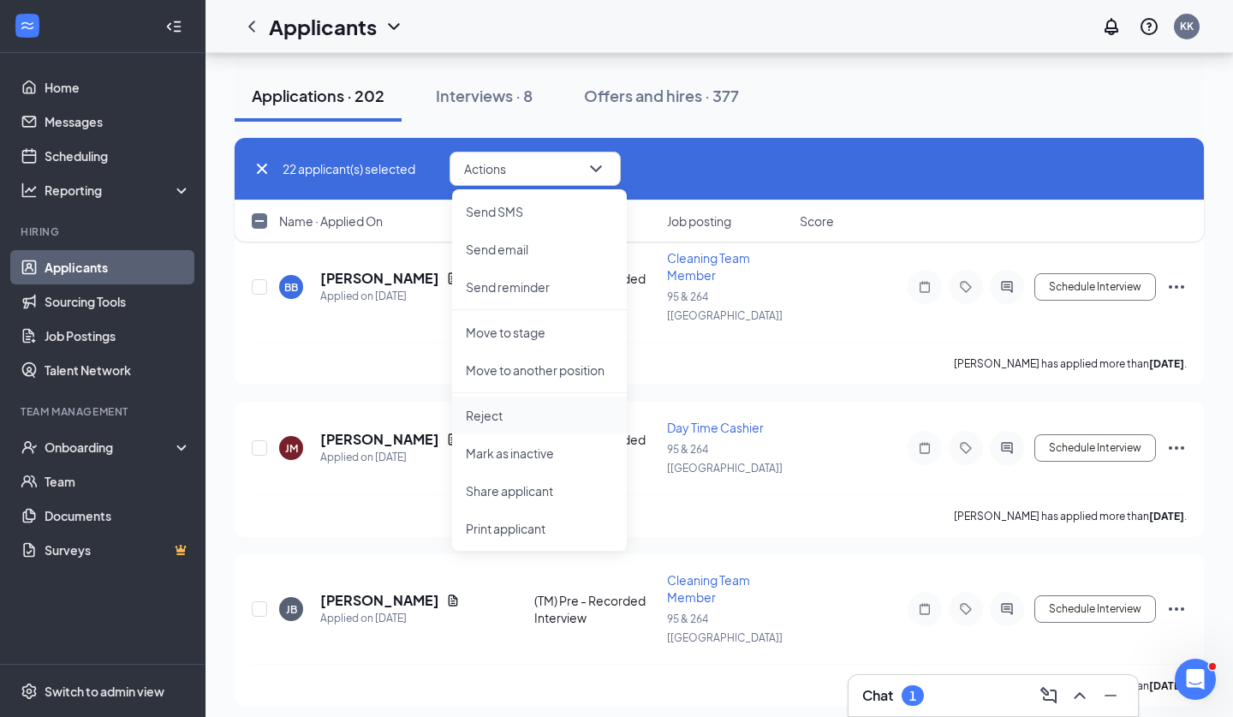
click at [494, 406] on li "Reject" at bounding box center [539, 416] width 175 height 38
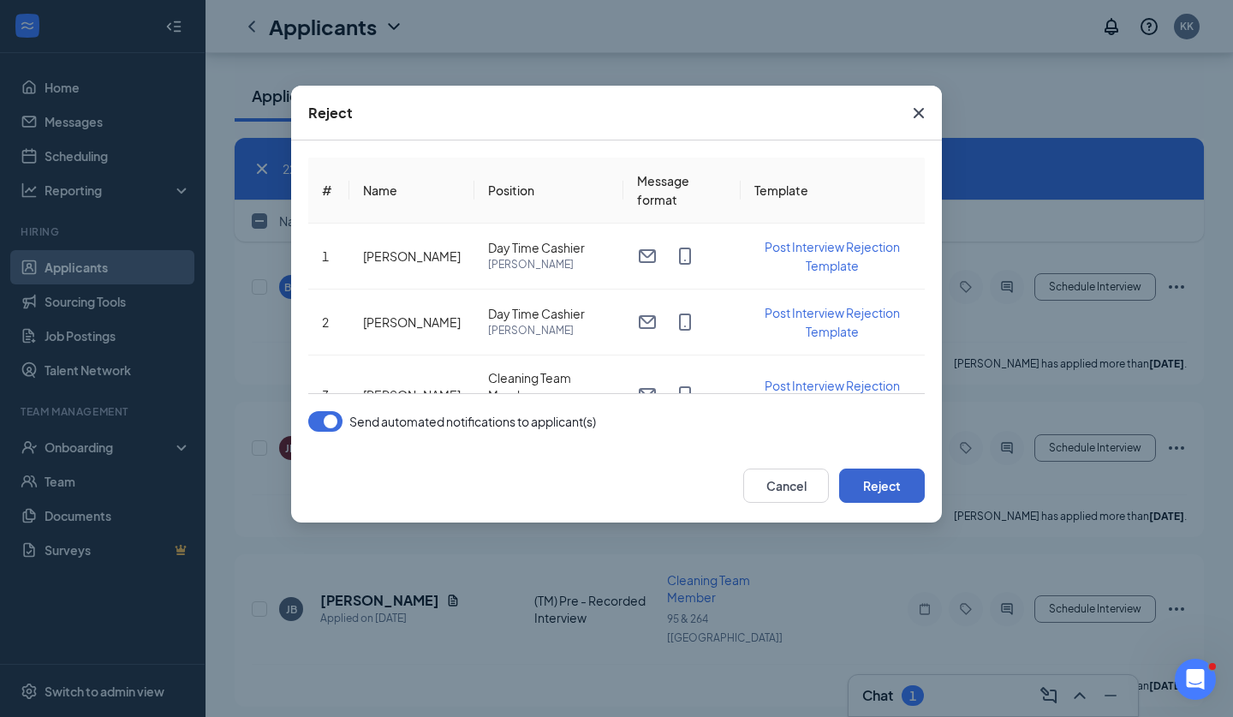
click at [861, 493] on button "Reject" at bounding box center [882, 486] width 86 height 34
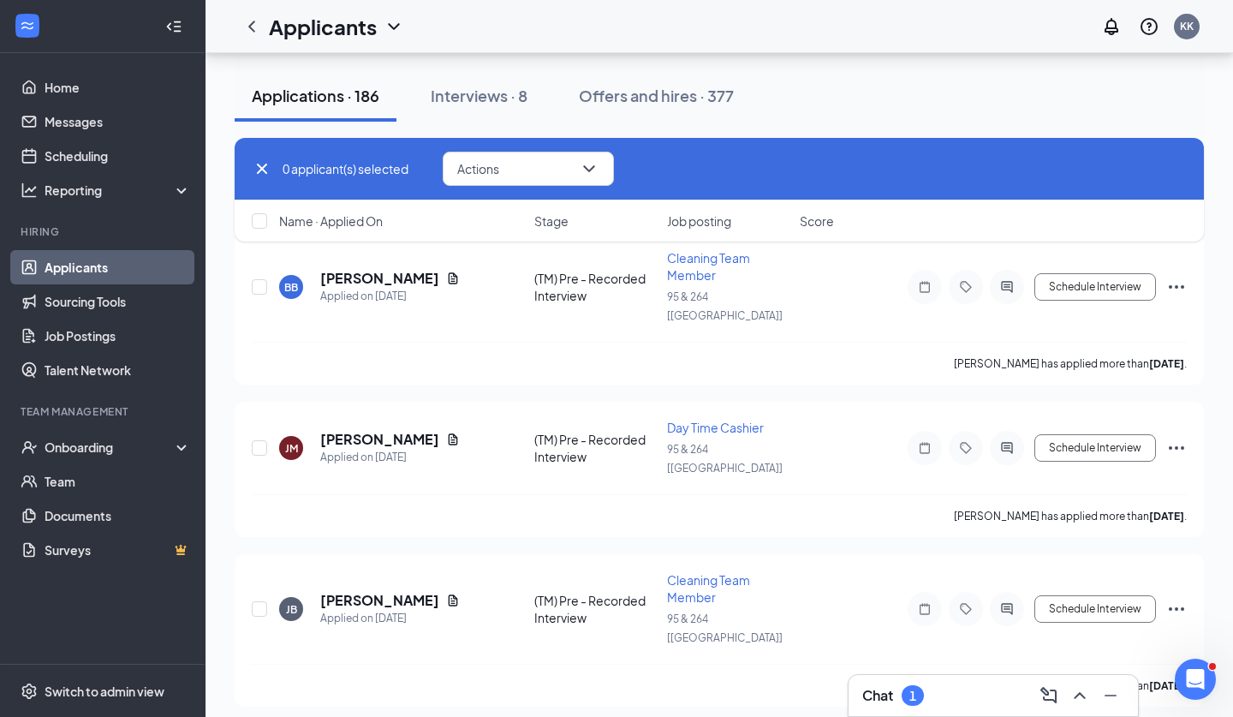
checkbox input "false"
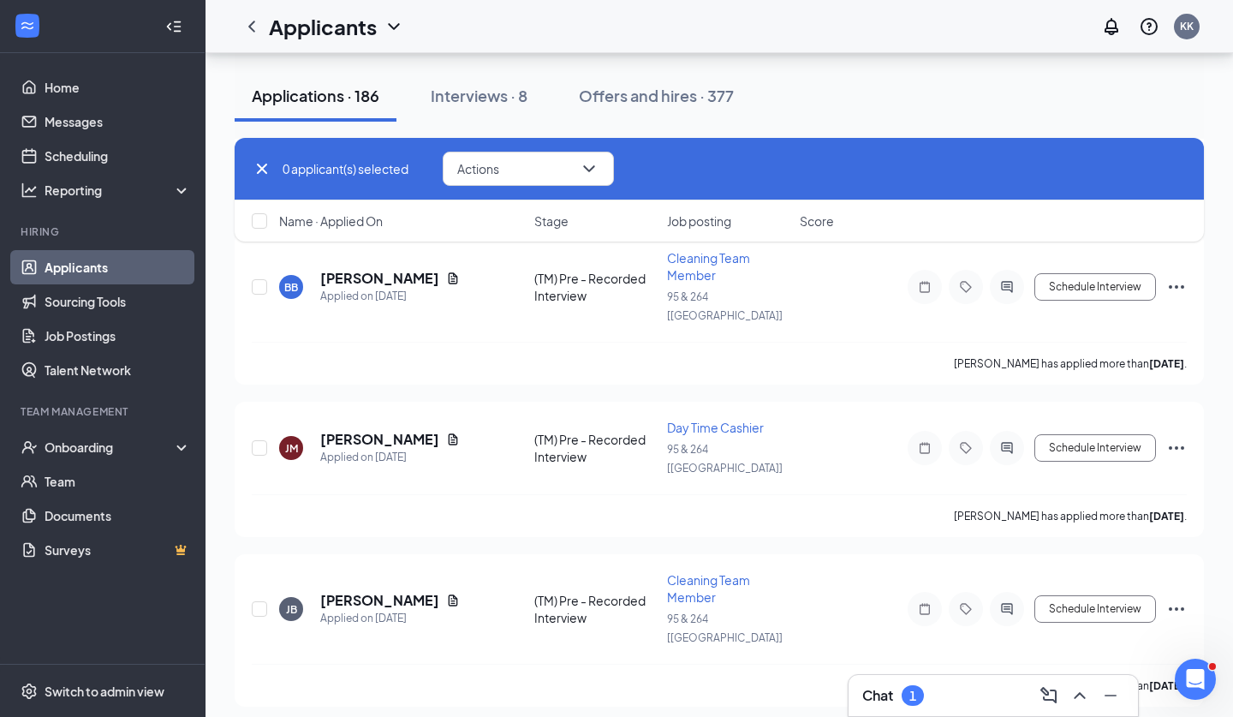
checkbox input "false"
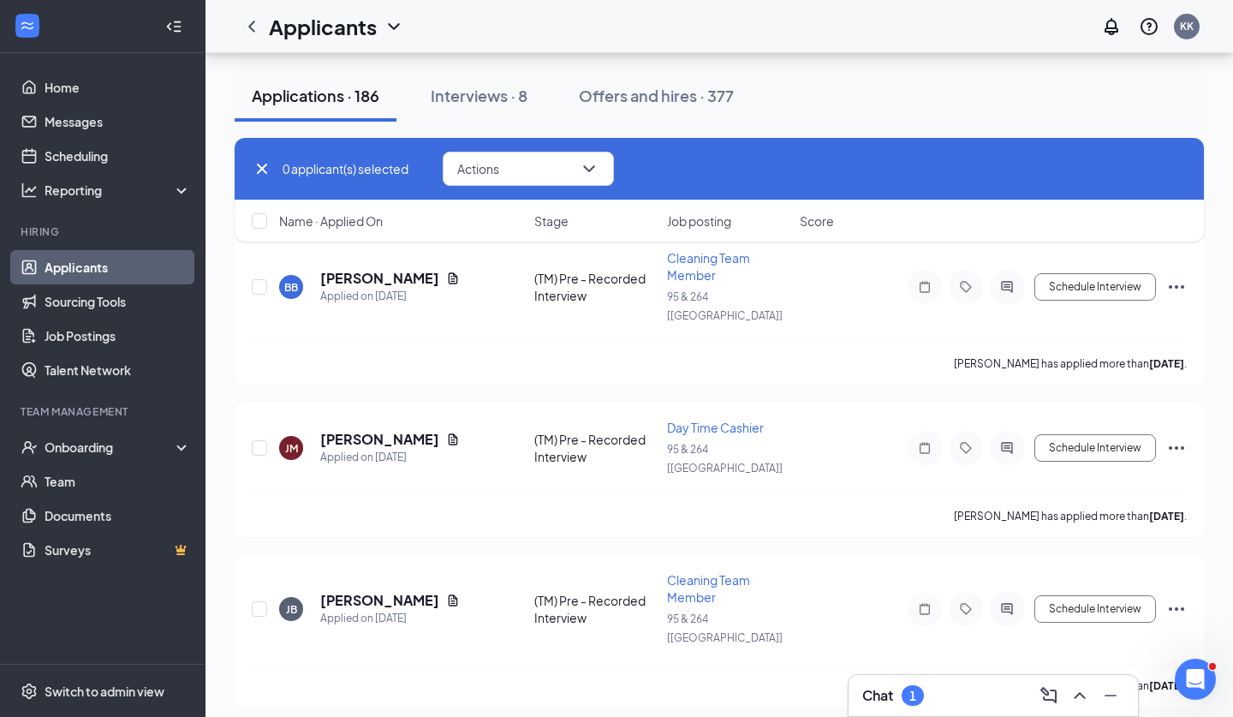
checkbox input "false"
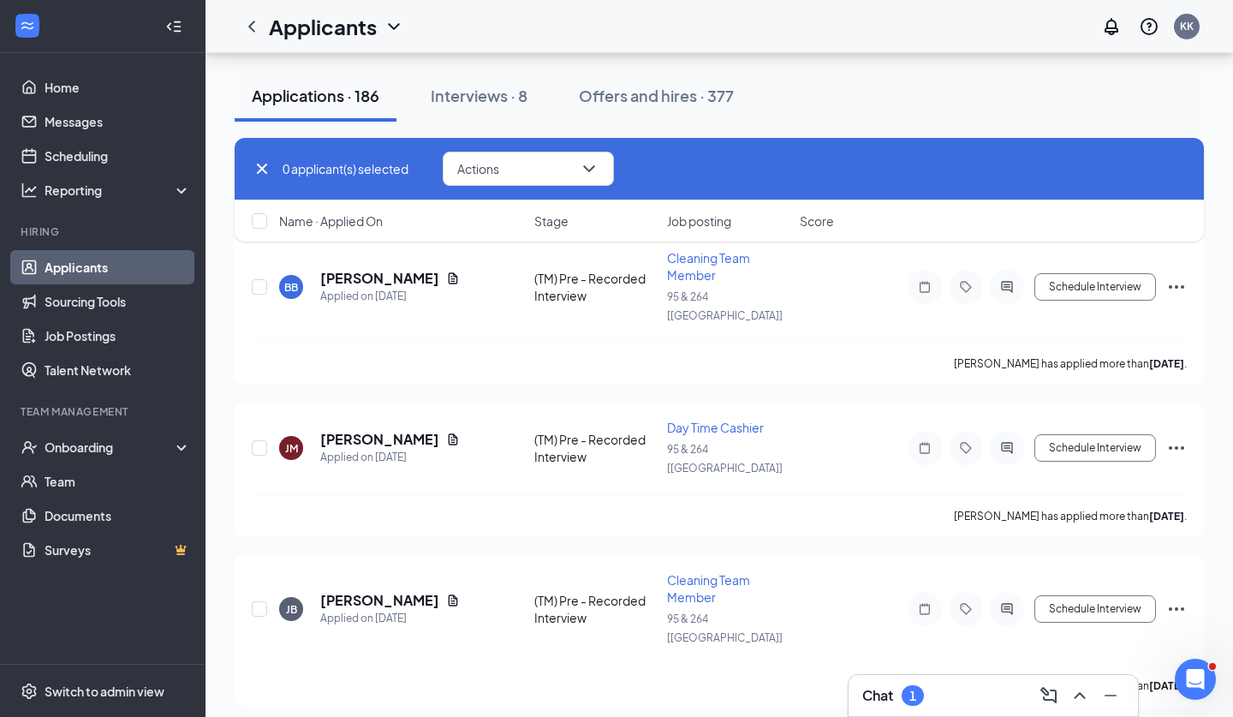
checkbox input "false"
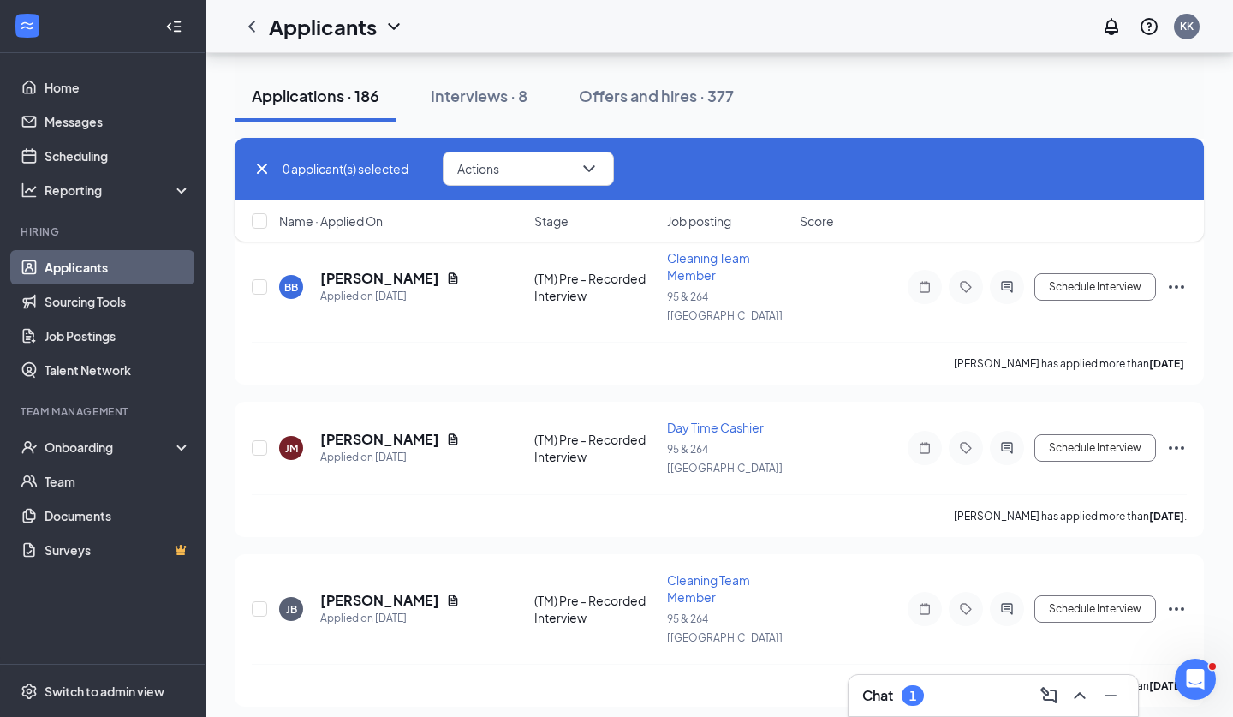
checkbox input "false"
click at [268, 170] on icon "Cross" at bounding box center [262, 168] width 21 height 21
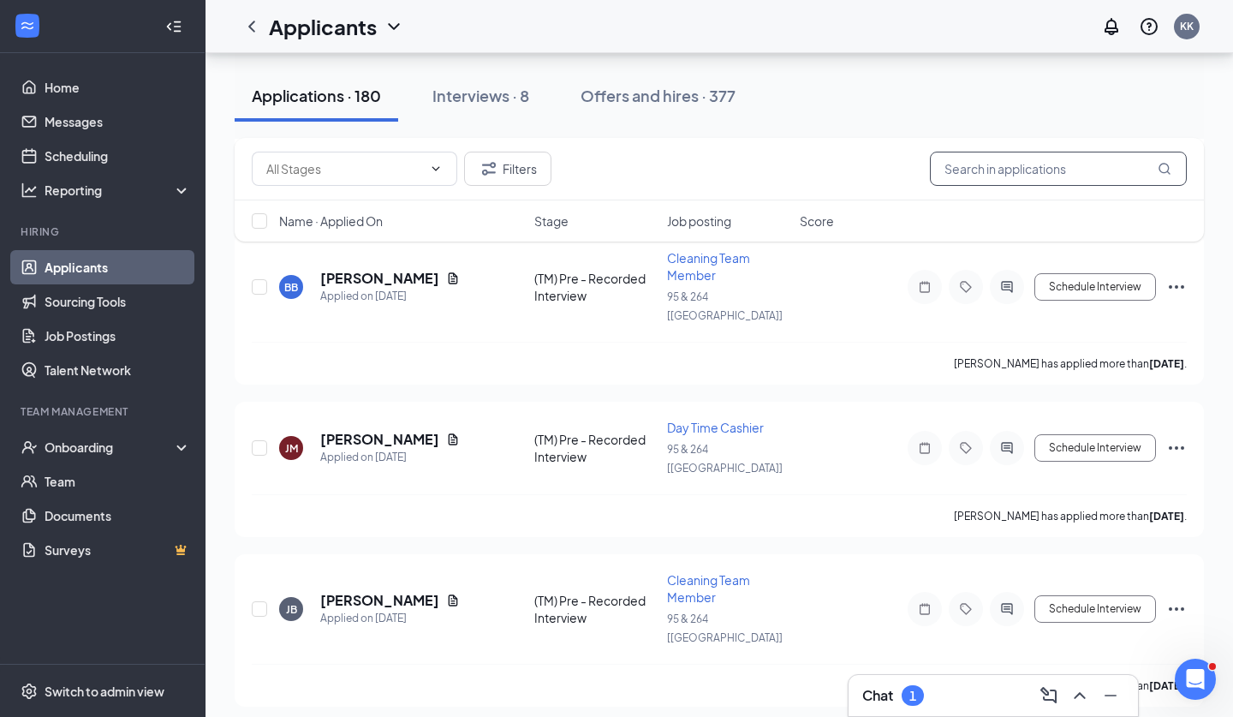
click at [959, 167] on input "text" at bounding box center [1058, 169] width 257 height 34
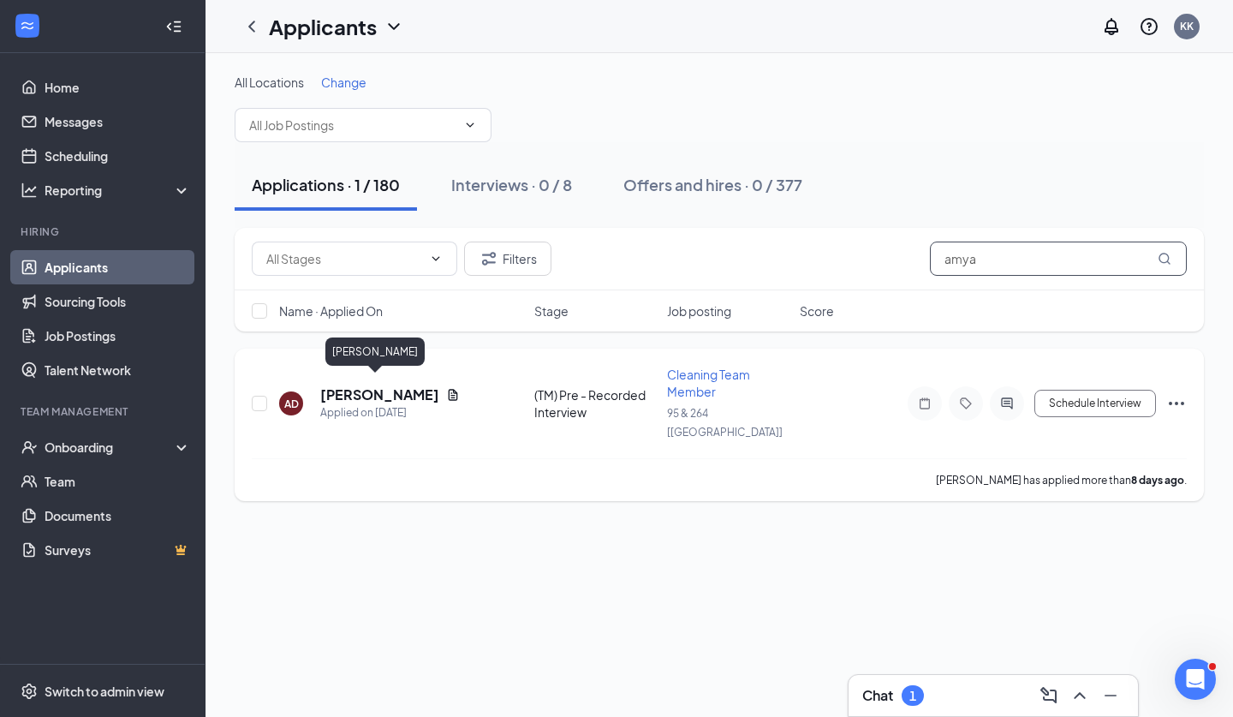
type input "amya"
click at [384, 385] on h5 "Amya Daniels" at bounding box center [379, 394] width 119 height 19
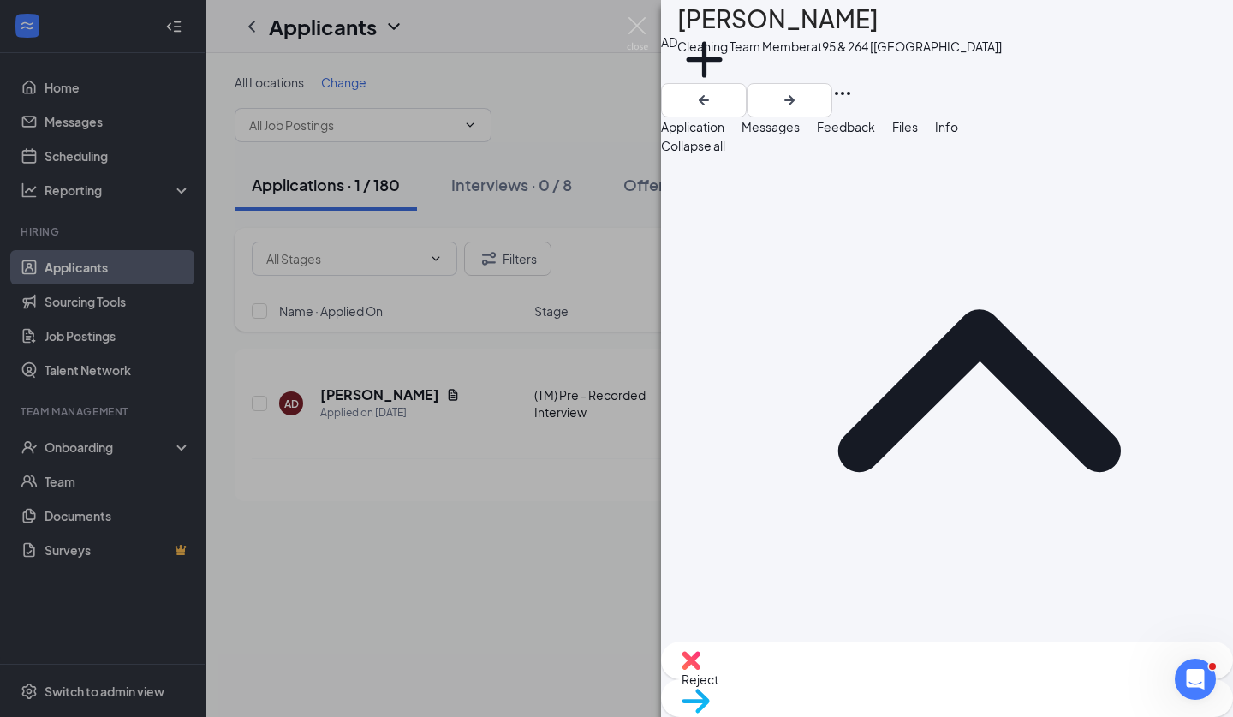
click at [981, 686] on div "Move to stage" at bounding box center [947, 698] width 572 height 38
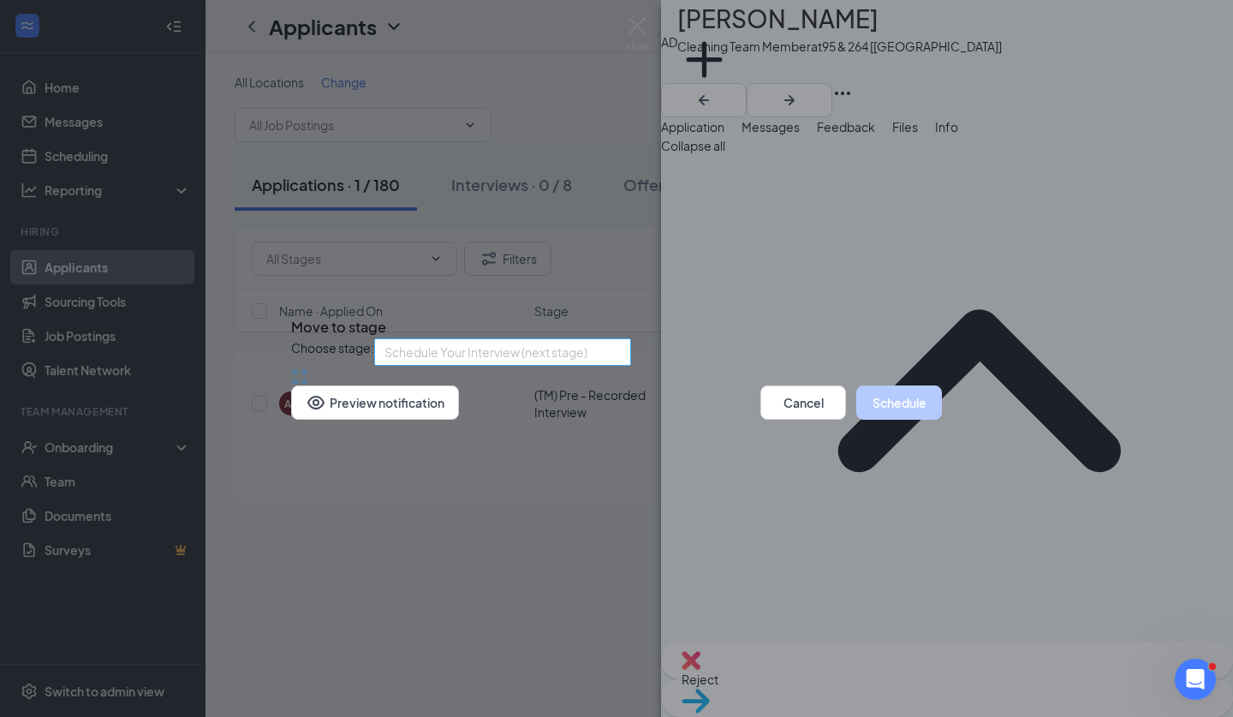
click at [588, 339] on span "Schedule Your Interview (next stage)" at bounding box center [486, 352] width 203 height 26
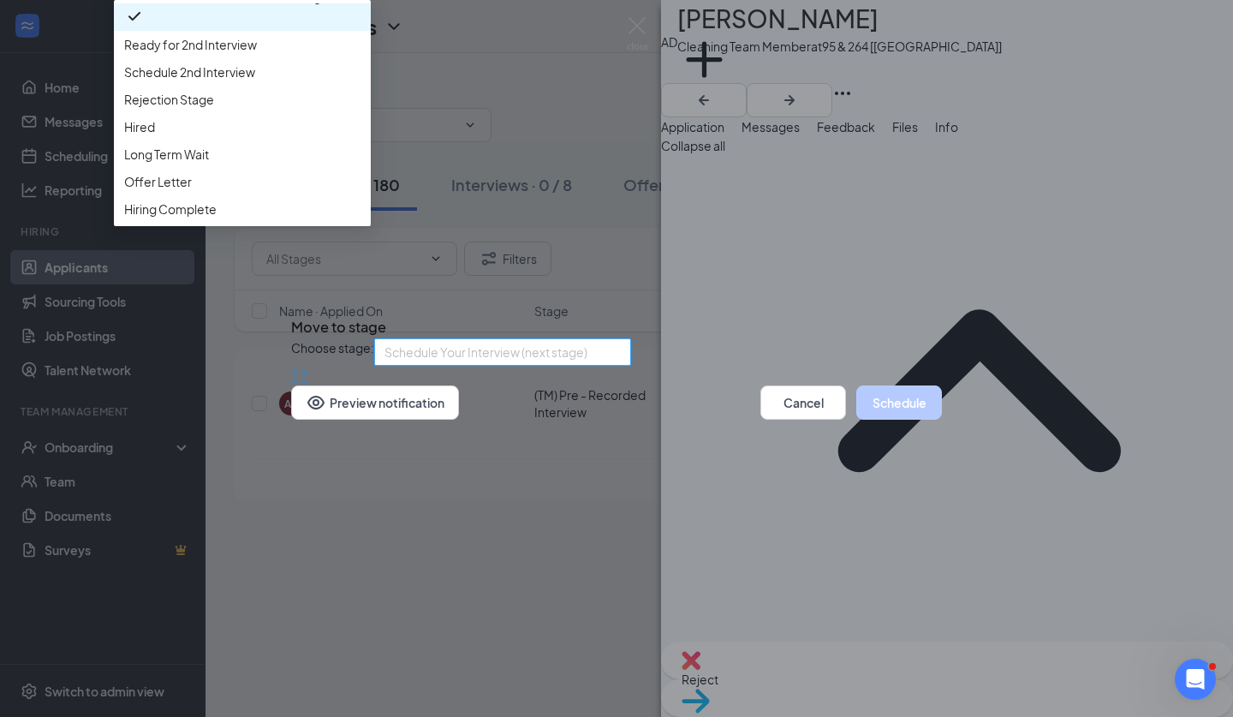
scroll to position [209, 0]
click at [371, 223] on div "Application Review Stage (TM) Pre - Recorded Interview (current stage) Schedule…" at bounding box center [242, 62] width 257 height 322
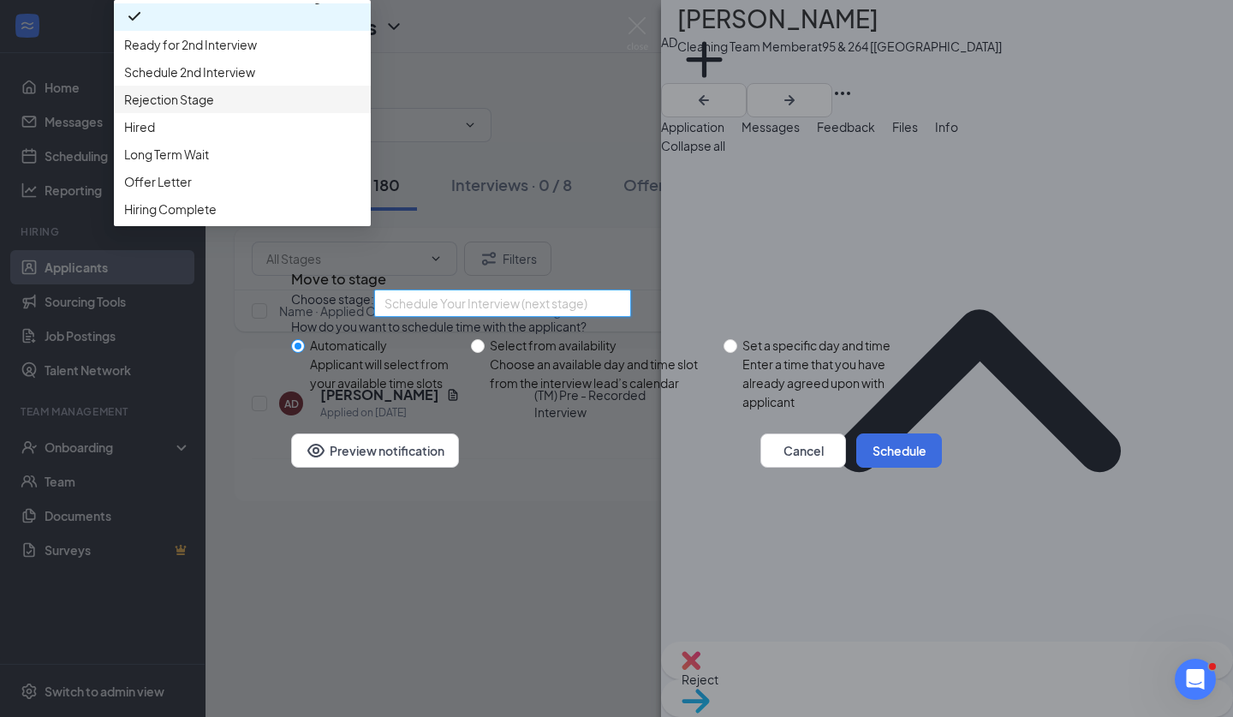
click at [361, 109] on span "Rejection Stage" at bounding box center [242, 99] width 236 height 19
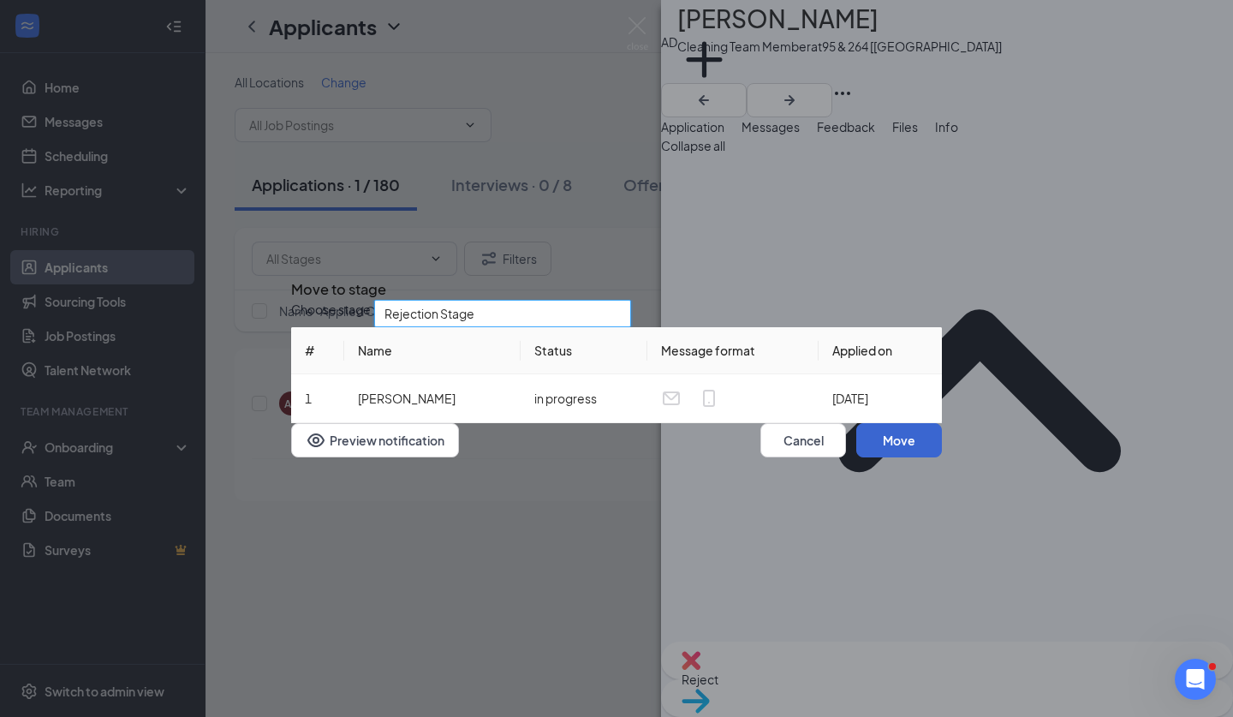
click at [886, 457] on button "Move" at bounding box center [900, 440] width 86 height 34
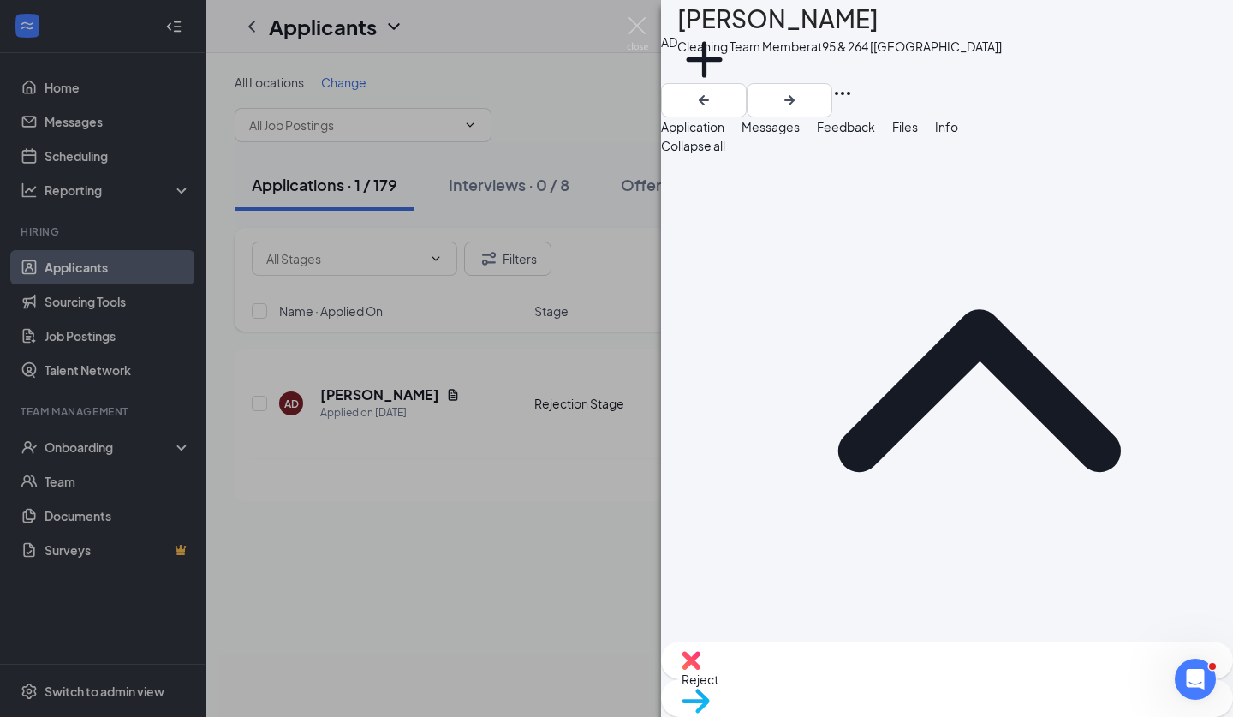
click at [650, 39] on div "AD Amya Daniels Cleaning Team Member at 95 & 264 [NC] Add a tag Application Mes…" at bounding box center [616, 358] width 1233 height 717
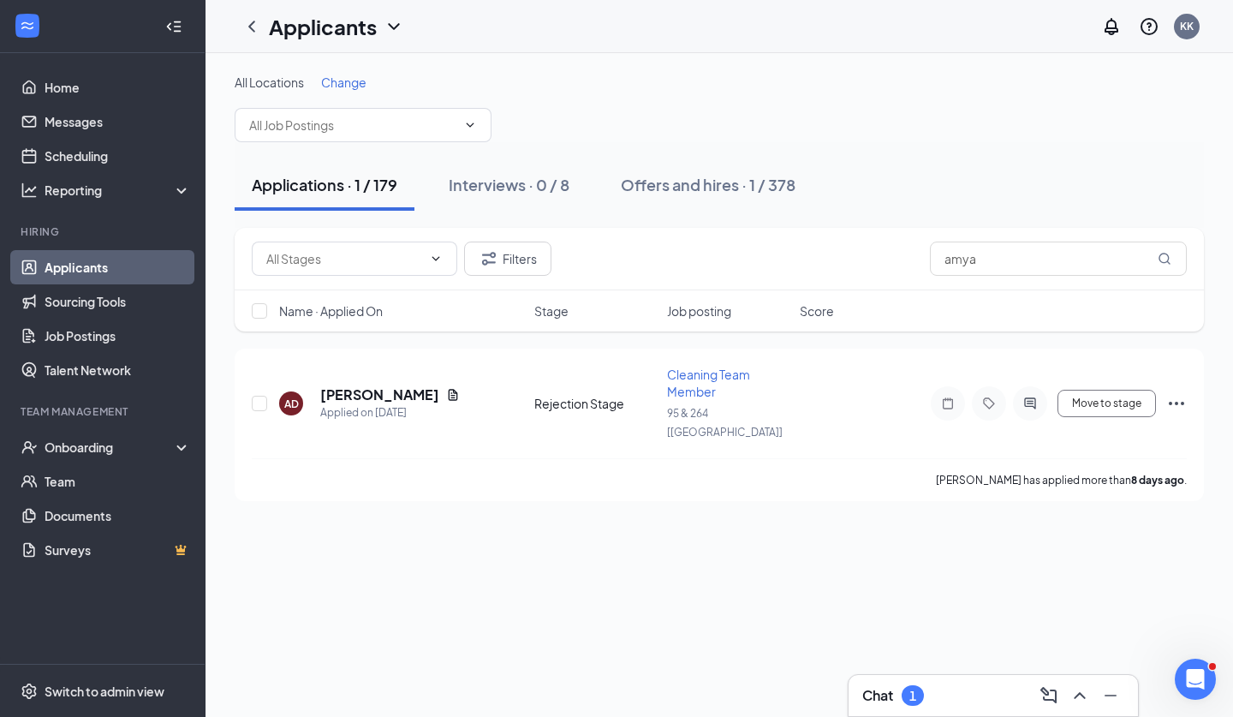
click at [642, 33] on div "Applicants KK" at bounding box center [720, 26] width 1028 height 53
drag, startPoint x: 1011, startPoint y: 260, endPoint x: 947, endPoint y: 254, distance: 64.6
click at [947, 254] on input "amya" at bounding box center [1058, 259] width 257 height 34
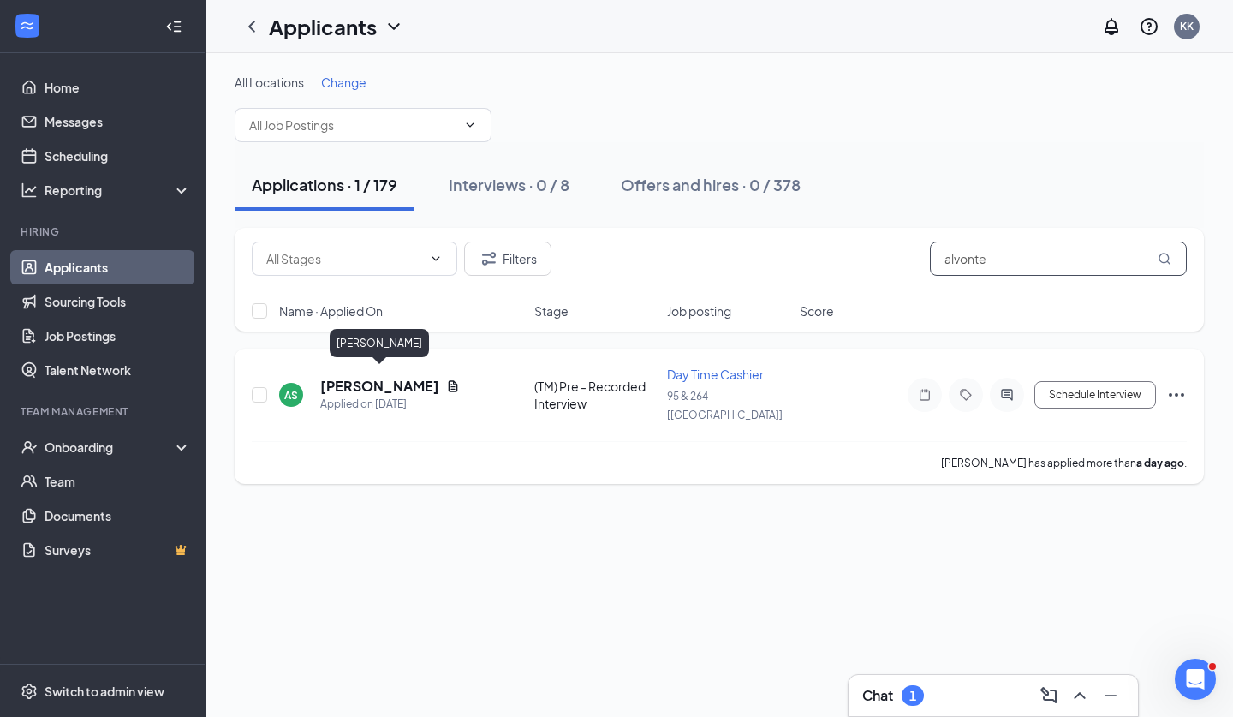
type input "alvonte"
click at [387, 377] on h5 "Alvonte Stewart" at bounding box center [379, 386] width 119 height 19
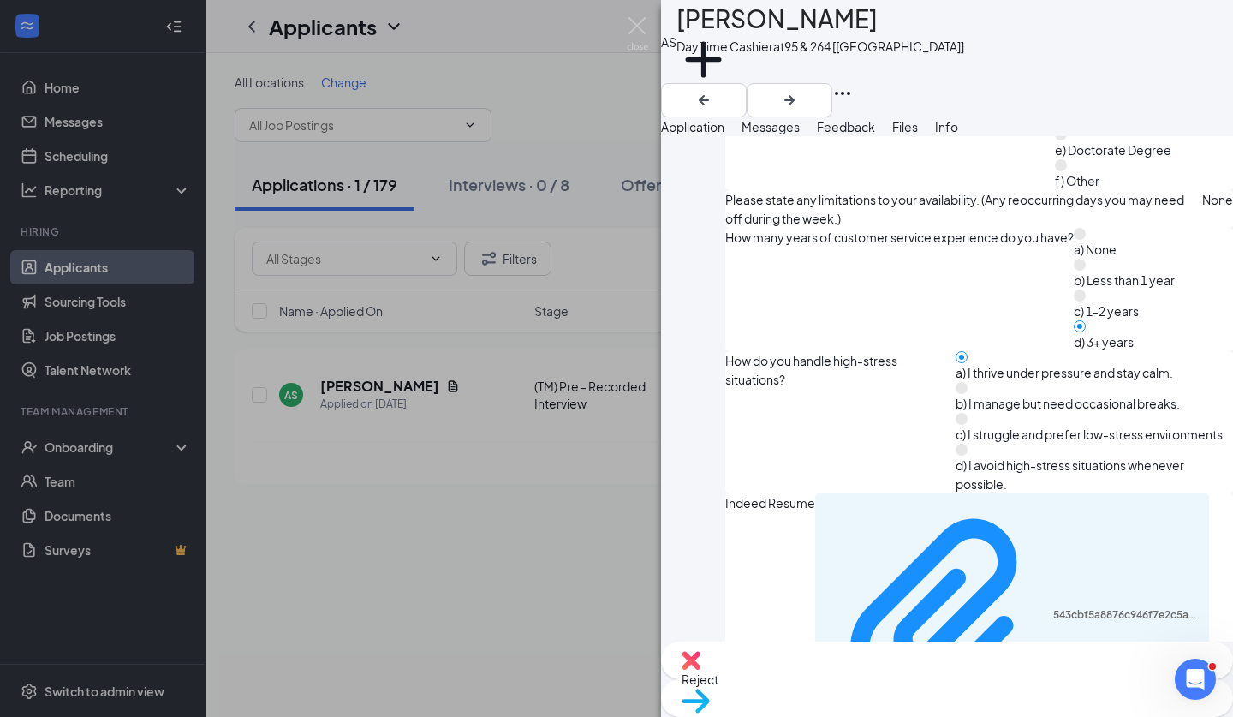
scroll to position [1443, 0]
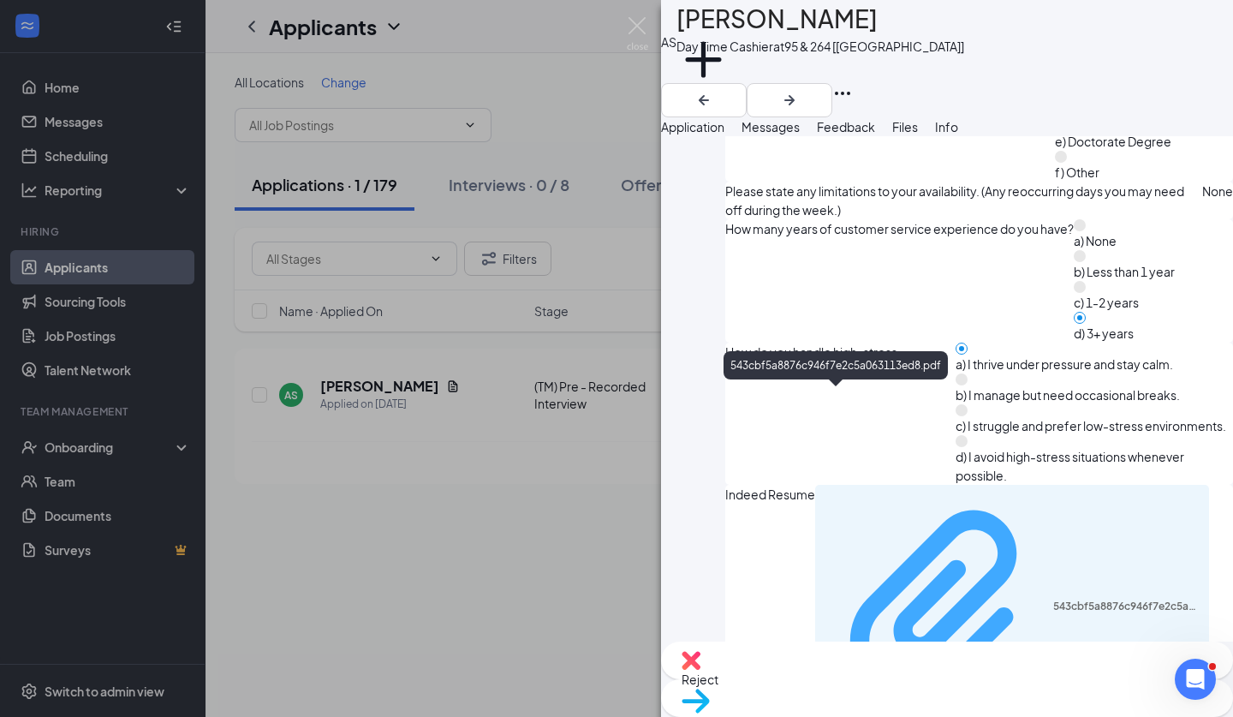
click at [1054, 600] on div "543cbf5a8876c946f7e2c5a063113ed8.pdf" at bounding box center [1127, 607] width 146 height 14
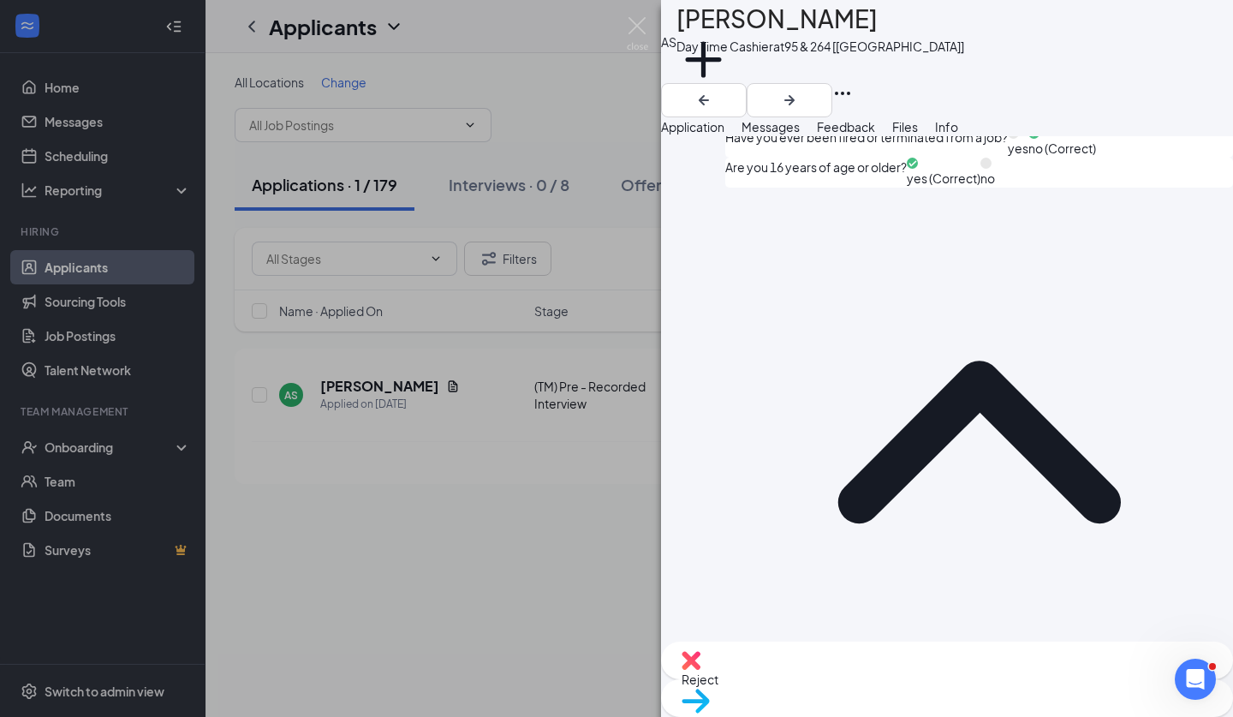
scroll to position [2329, 0]
click at [800, 136] on button "Messages" at bounding box center [771, 126] width 58 height 19
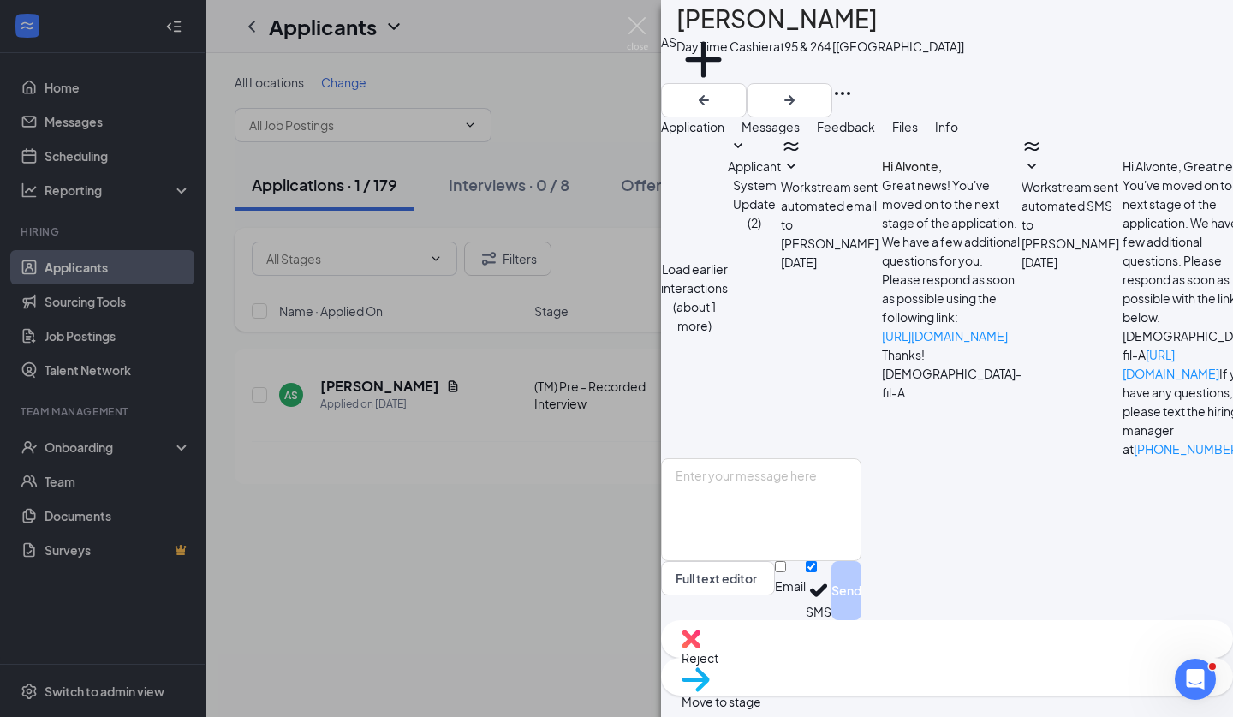
click at [875, 134] on span "Feedback" at bounding box center [846, 126] width 58 height 15
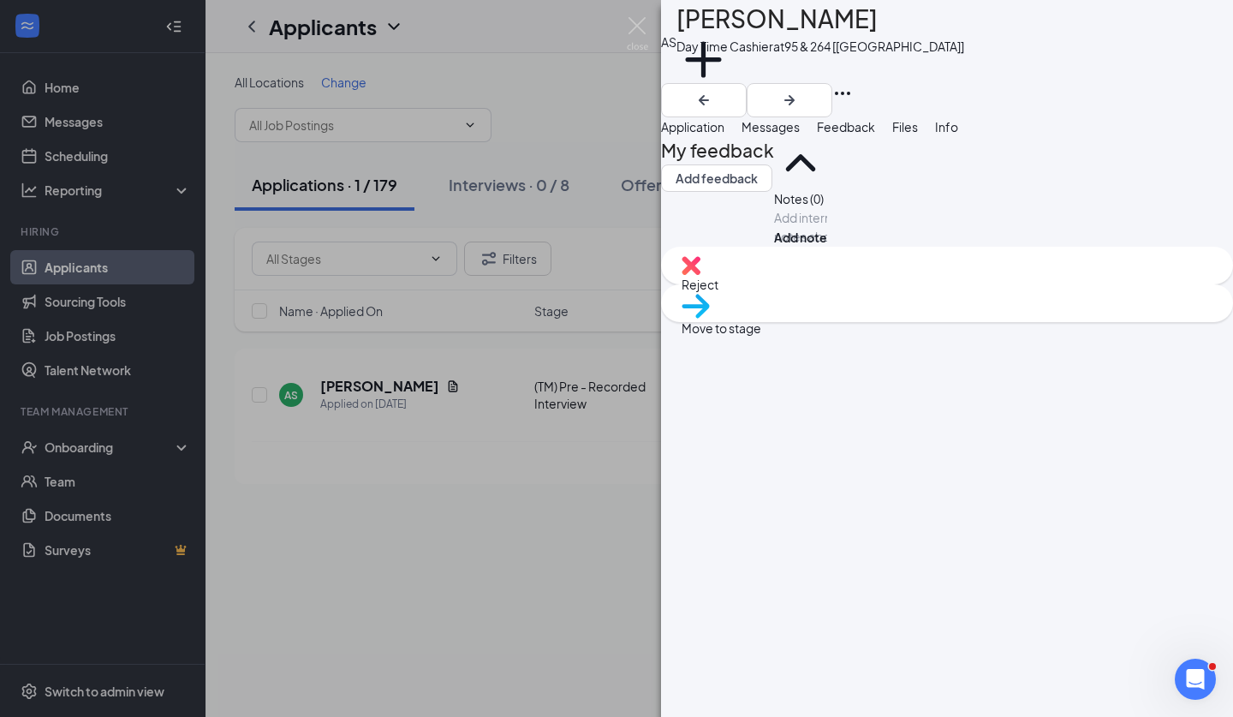
click at [710, 319] on img at bounding box center [696, 306] width 28 height 25
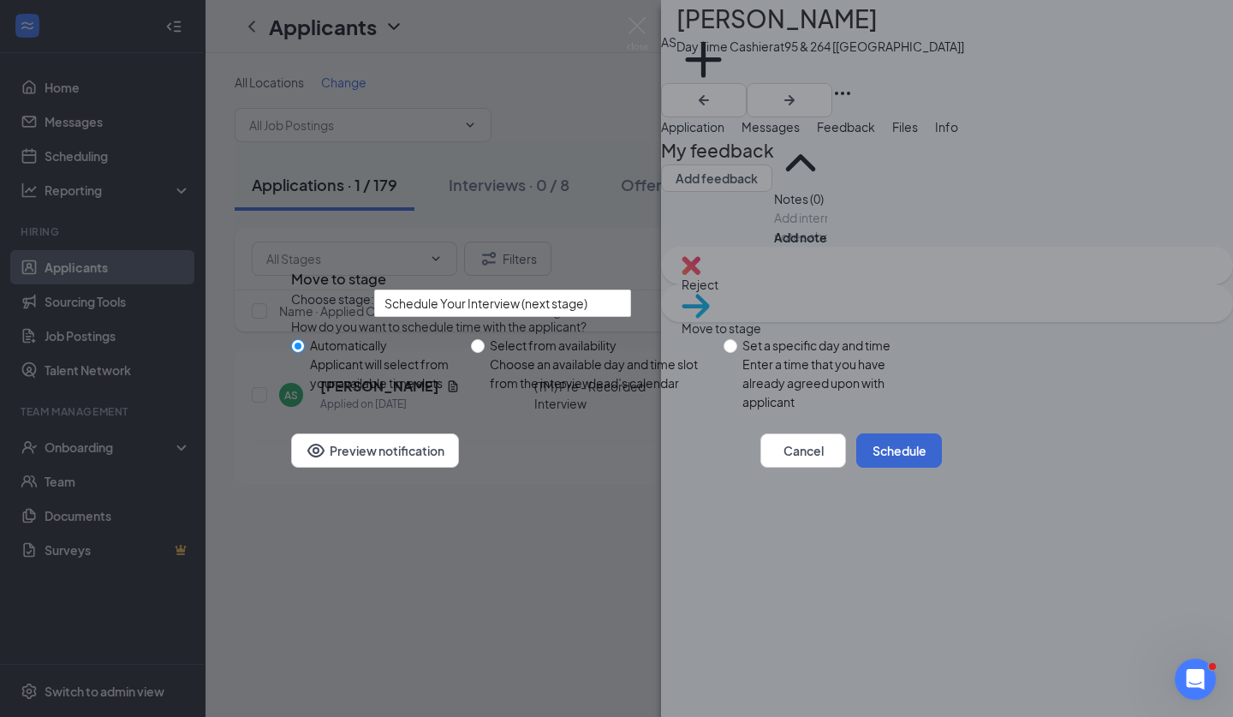
click at [865, 468] on button "Schedule" at bounding box center [900, 450] width 86 height 34
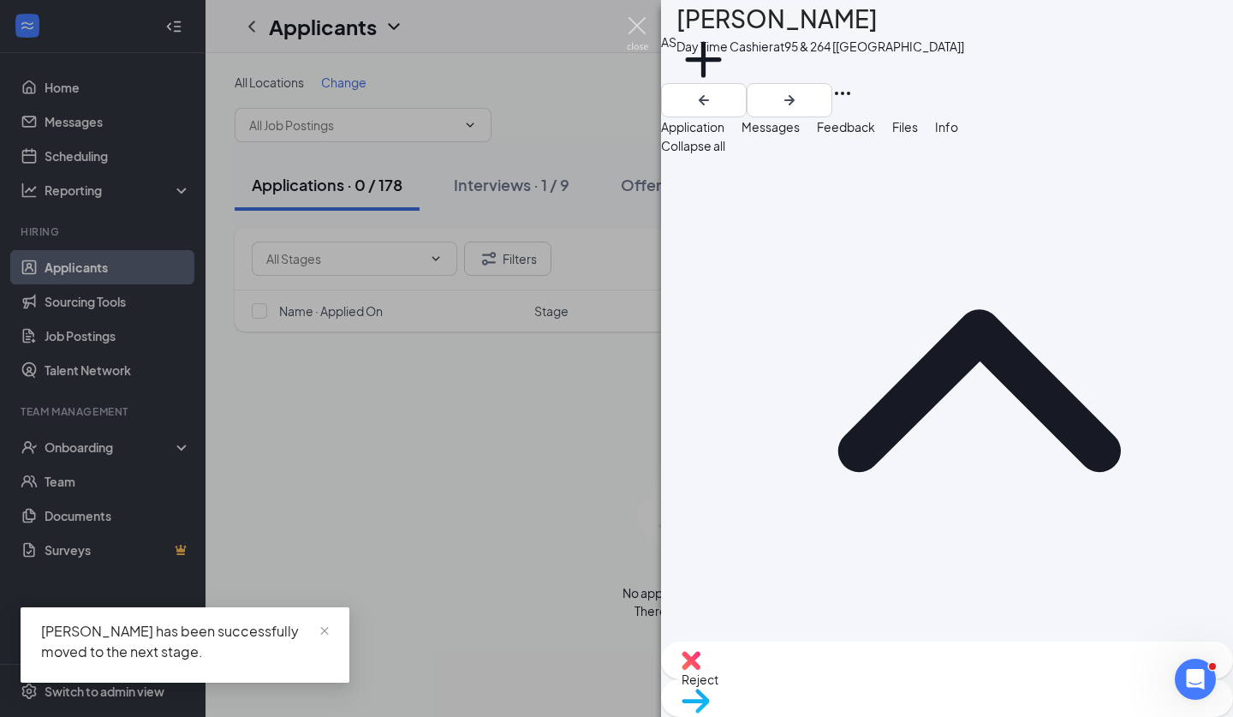
click at [636, 39] on img at bounding box center [637, 33] width 21 height 33
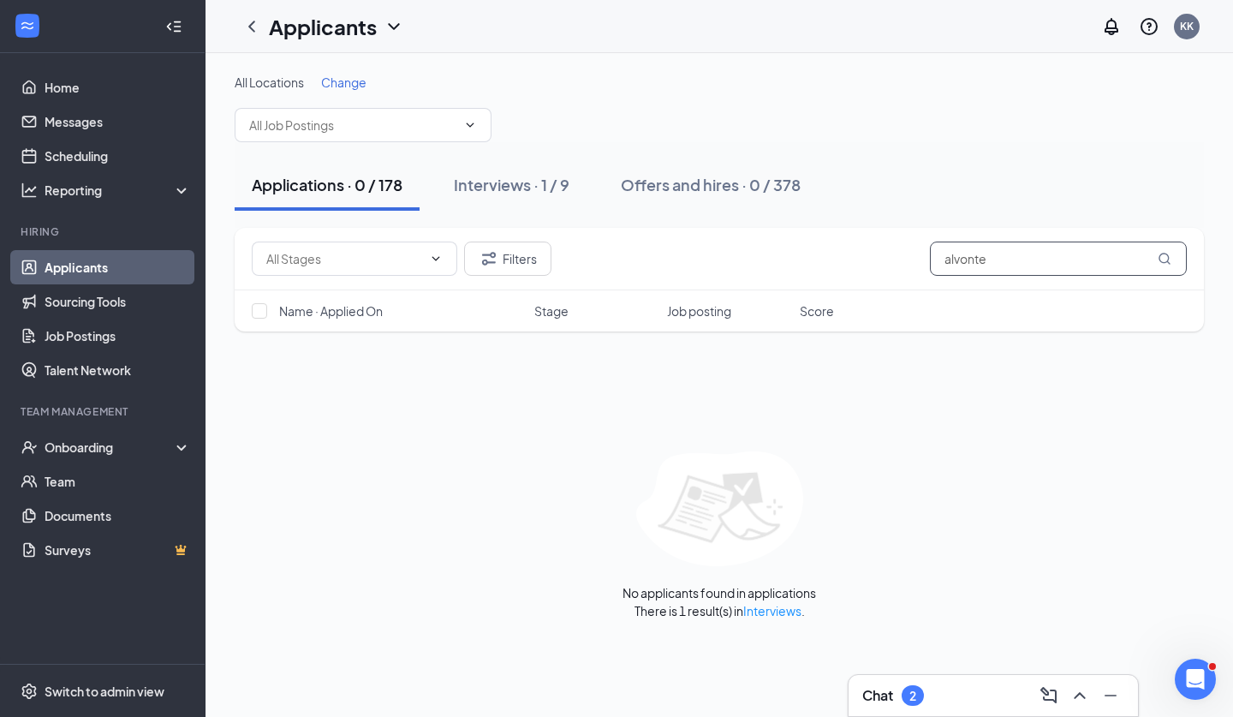
drag, startPoint x: 1008, startPoint y: 253, endPoint x: 833, endPoint y: 216, distance: 178.6
click at [833, 216] on div "All Locations Change Applications · 0 / 178 Interviews · 1 / 9 Offers and hires…" at bounding box center [720, 347] width 970 height 546
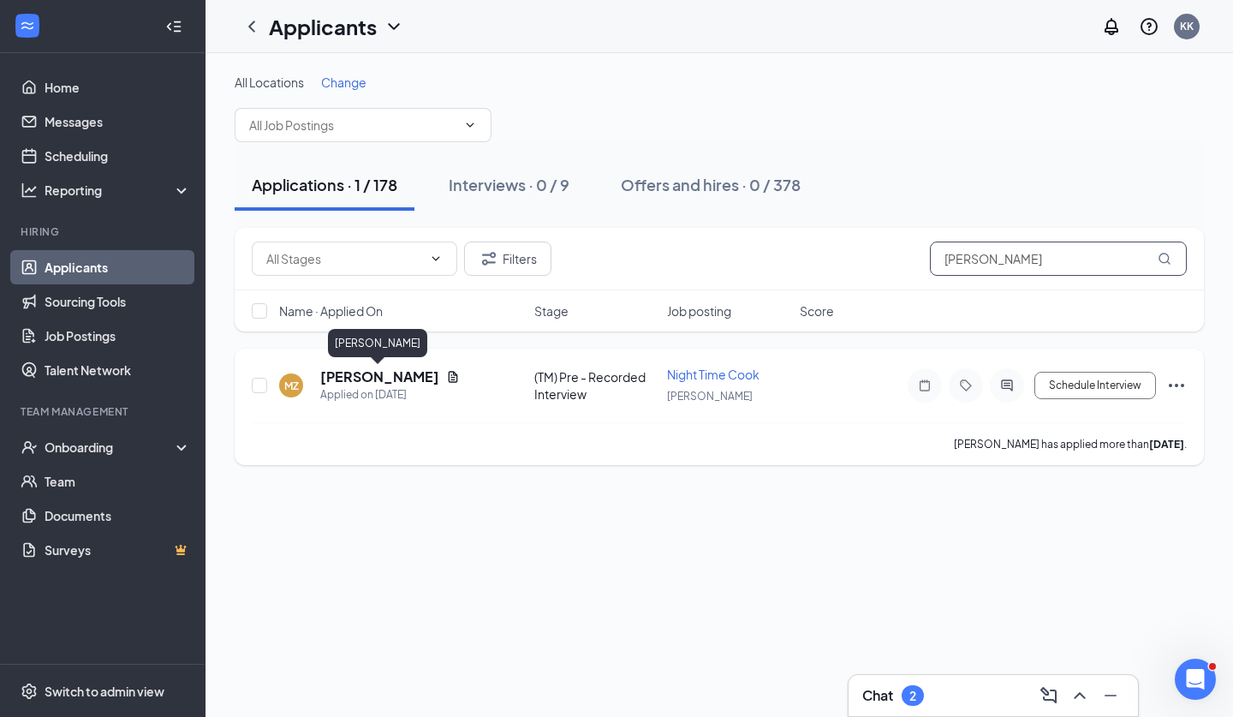
type input "Matthew z"
click at [374, 377] on h5 "Matthew Zarate" at bounding box center [379, 376] width 119 height 19
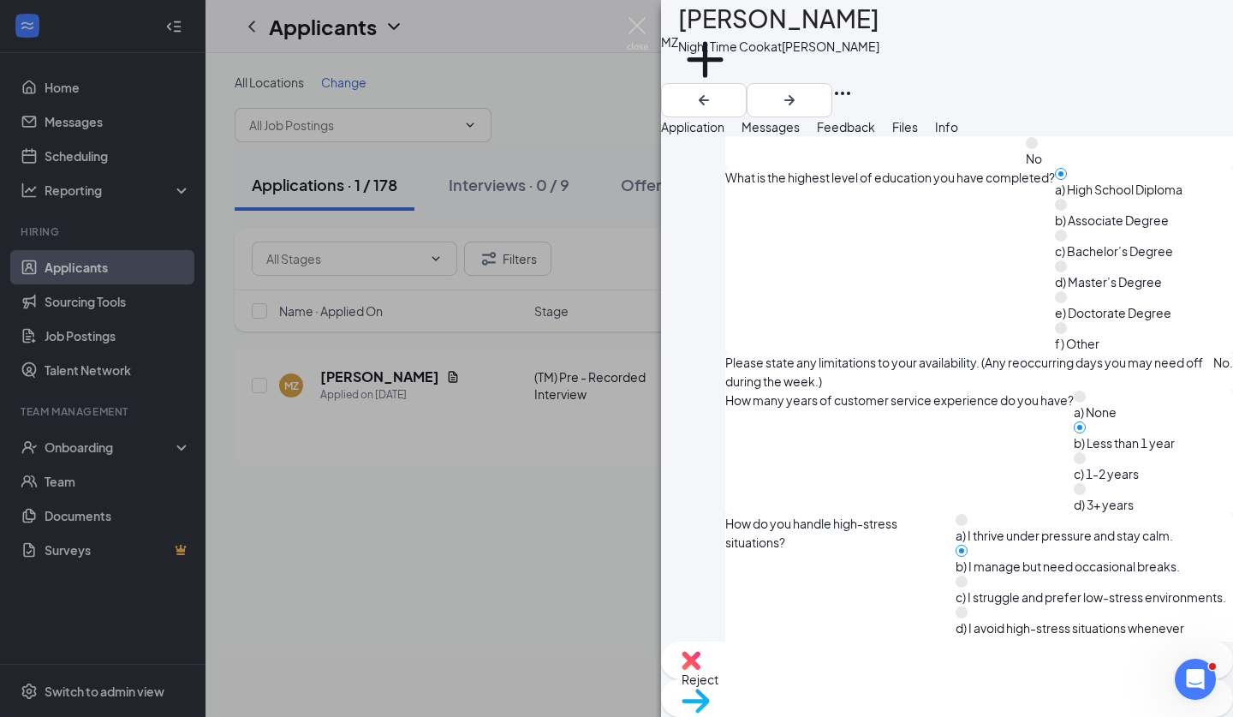
scroll to position [1333, 0]
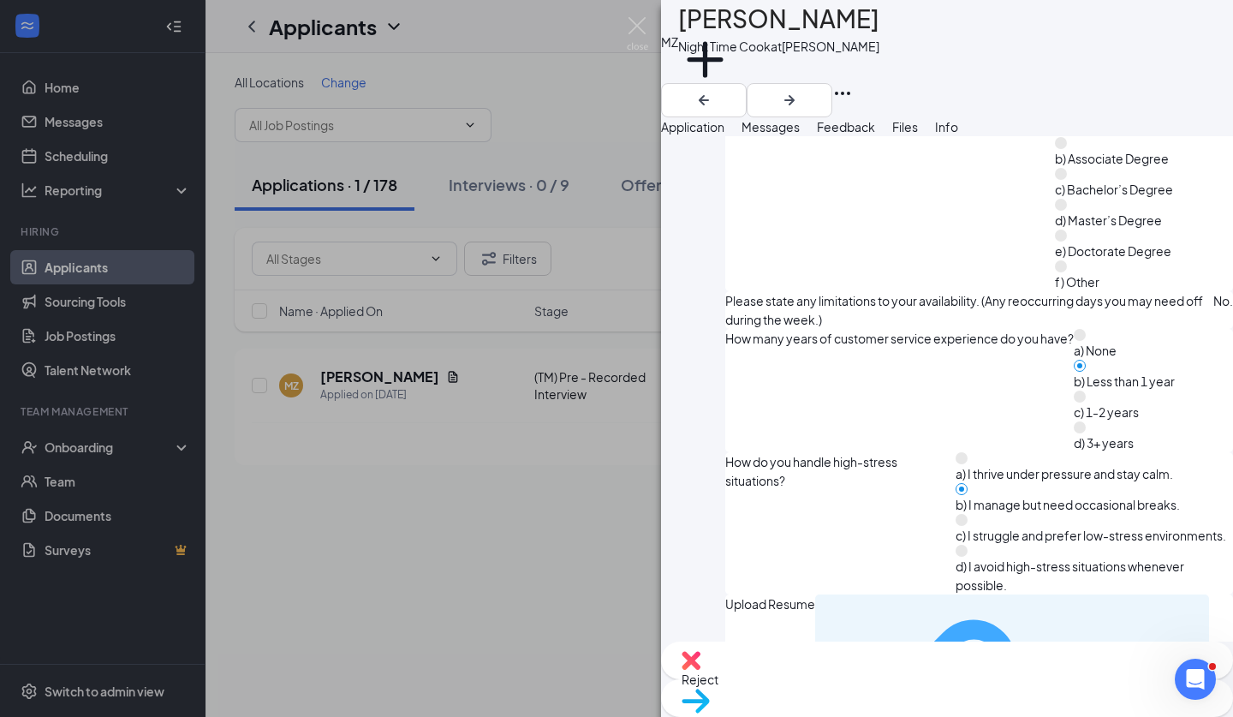
click at [1054, 709] on div "187ef5e3048e2684e58cdcb9a3ab5674.pdf" at bounding box center [1127, 716] width 146 height 14
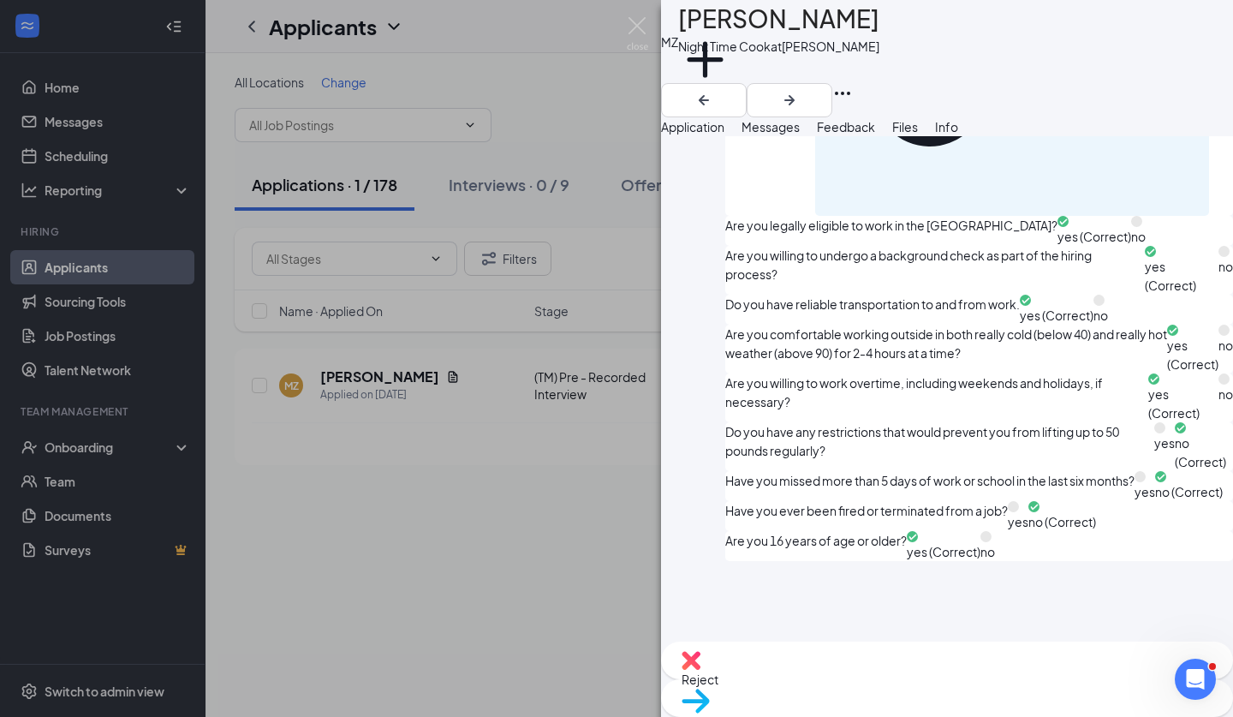
scroll to position [2329, 0]
click at [701, 670] on img at bounding box center [691, 660] width 19 height 19
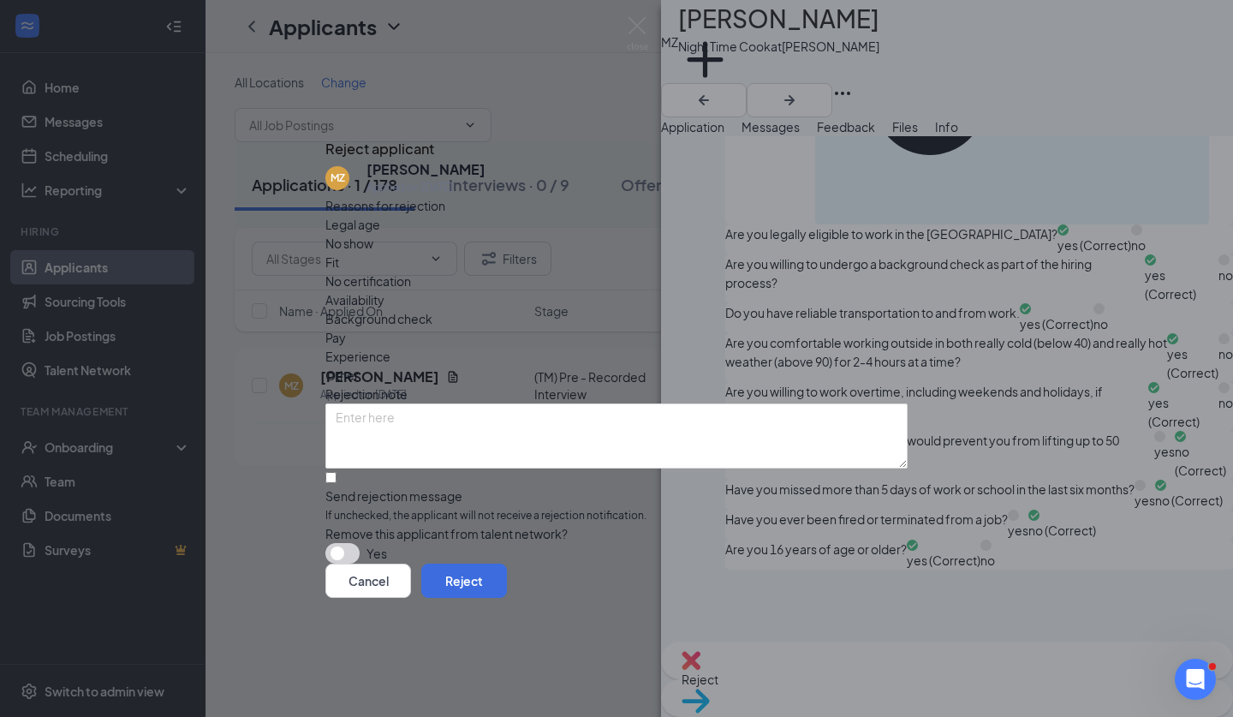
click at [693, 475] on div "Reasons for rejection Legal age No show Fit No certification Availability Backg…" at bounding box center [617, 380] width 582 height 368
click at [683, 508] on span "If unchecked, the applicant will not receive a rejection notification." at bounding box center [617, 516] width 582 height 16
click at [337, 472] on input "Send rejection message If unchecked, the applicant will not receive a rejection…" at bounding box center [331, 477] width 11 height 11
checkbox input "true"
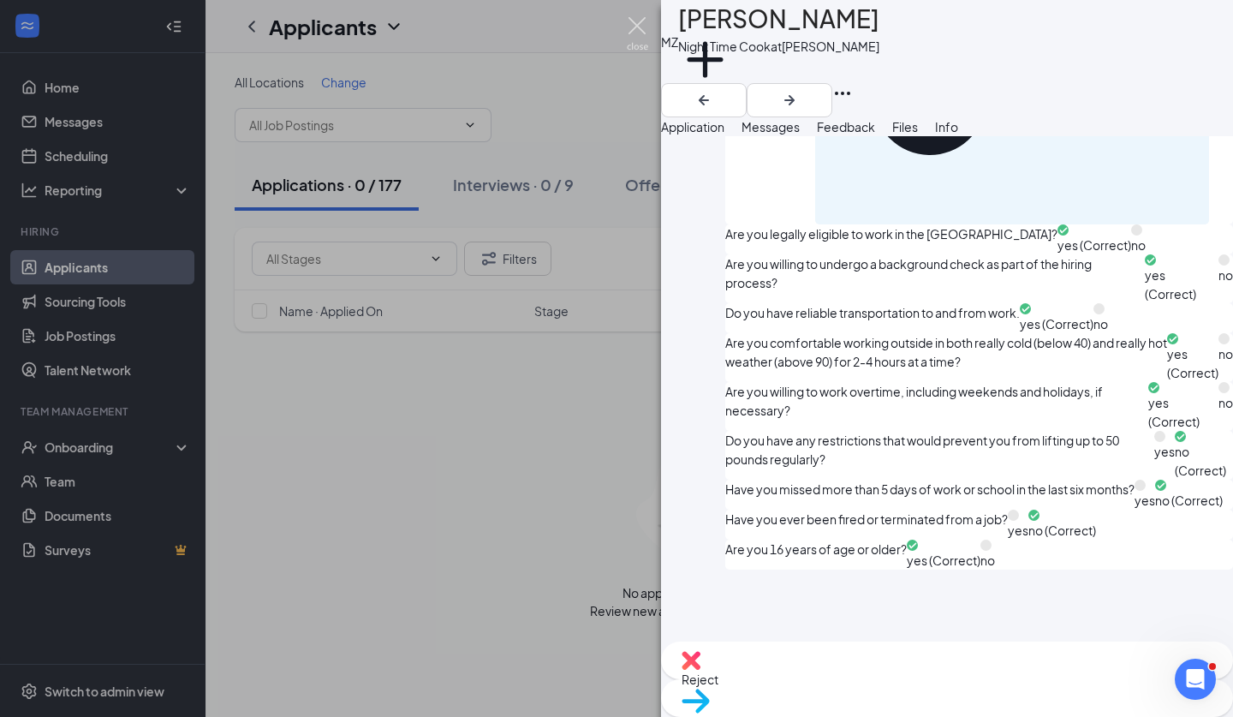
click at [631, 40] on img at bounding box center [637, 33] width 21 height 33
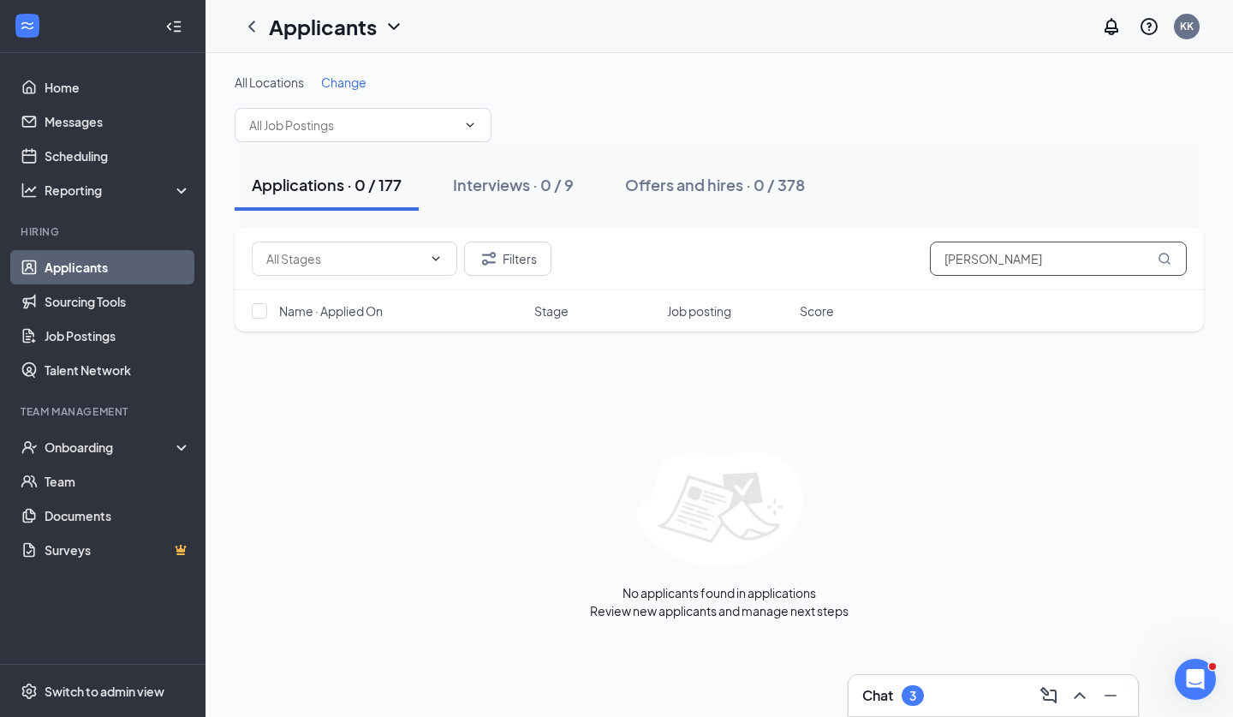
drag, startPoint x: 1009, startPoint y: 266, endPoint x: 876, endPoint y: 248, distance: 134.0
click at [876, 248] on div "Filters Matthew z" at bounding box center [719, 259] width 935 height 34
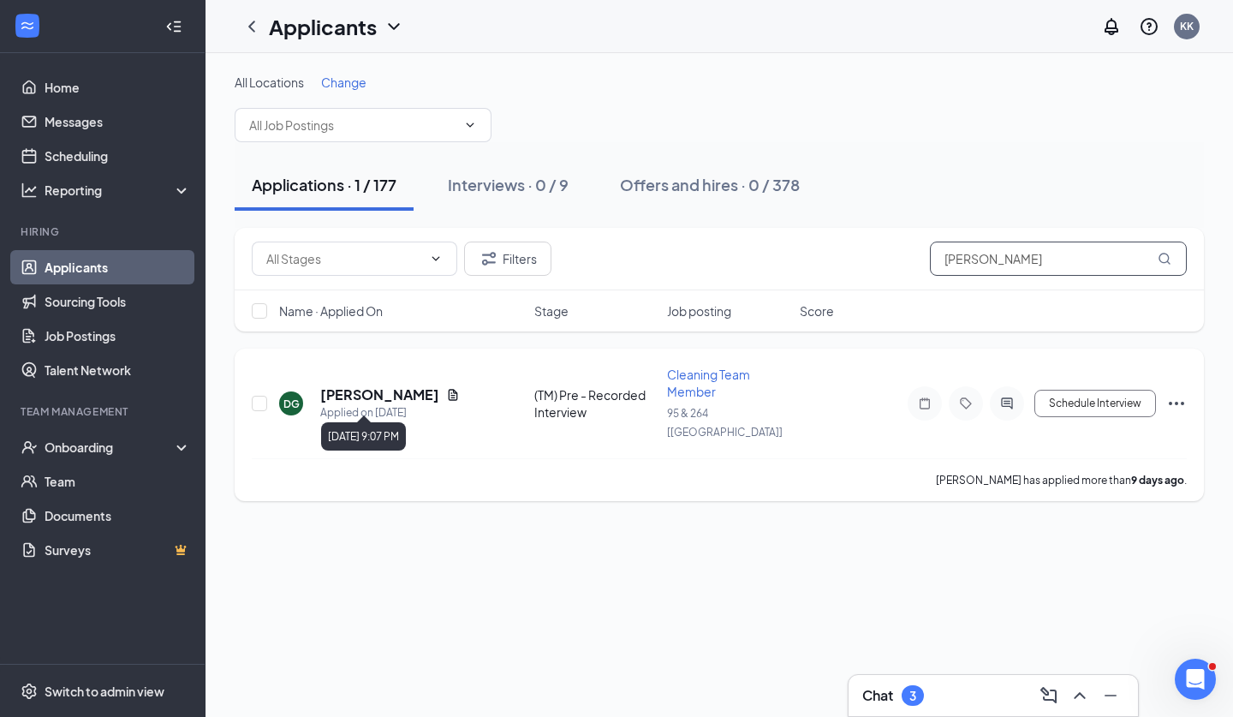
type input "daymond"
click at [381, 385] on h5 "daymond gibson" at bounding box center [379, 394] width 119 height 19
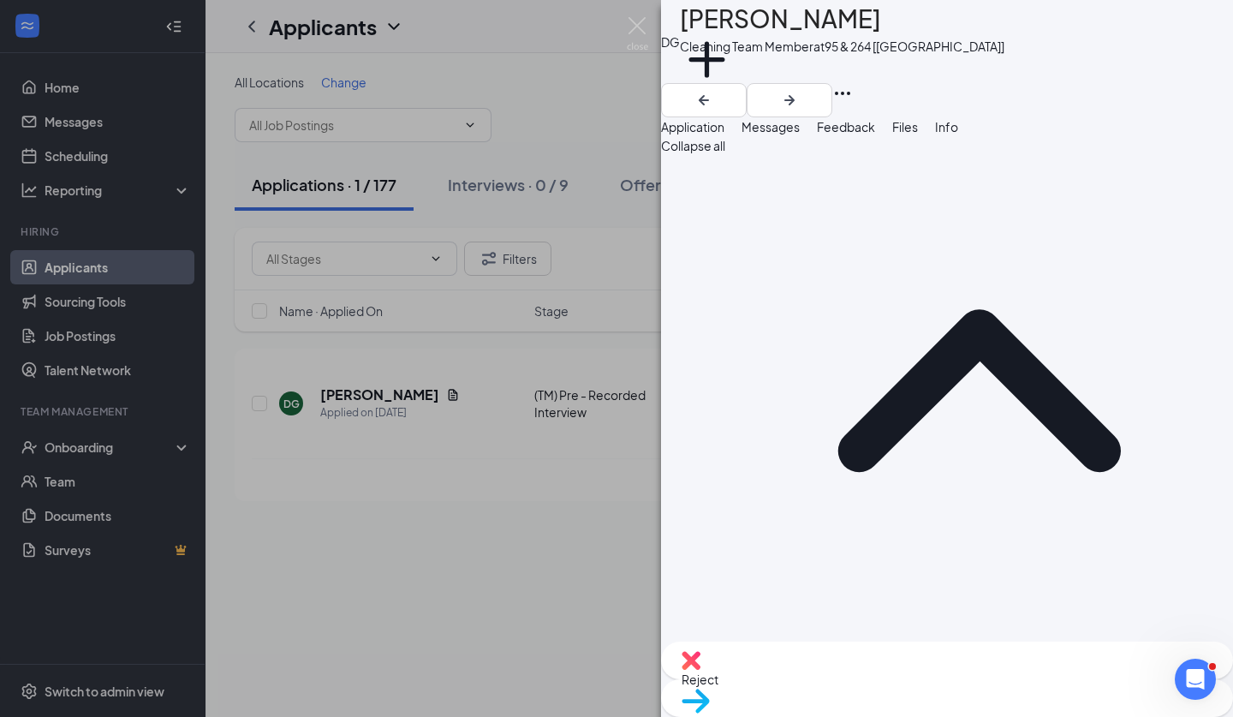
click at [710, 689] on img at bounding box center [696, 701] width 28 height 25
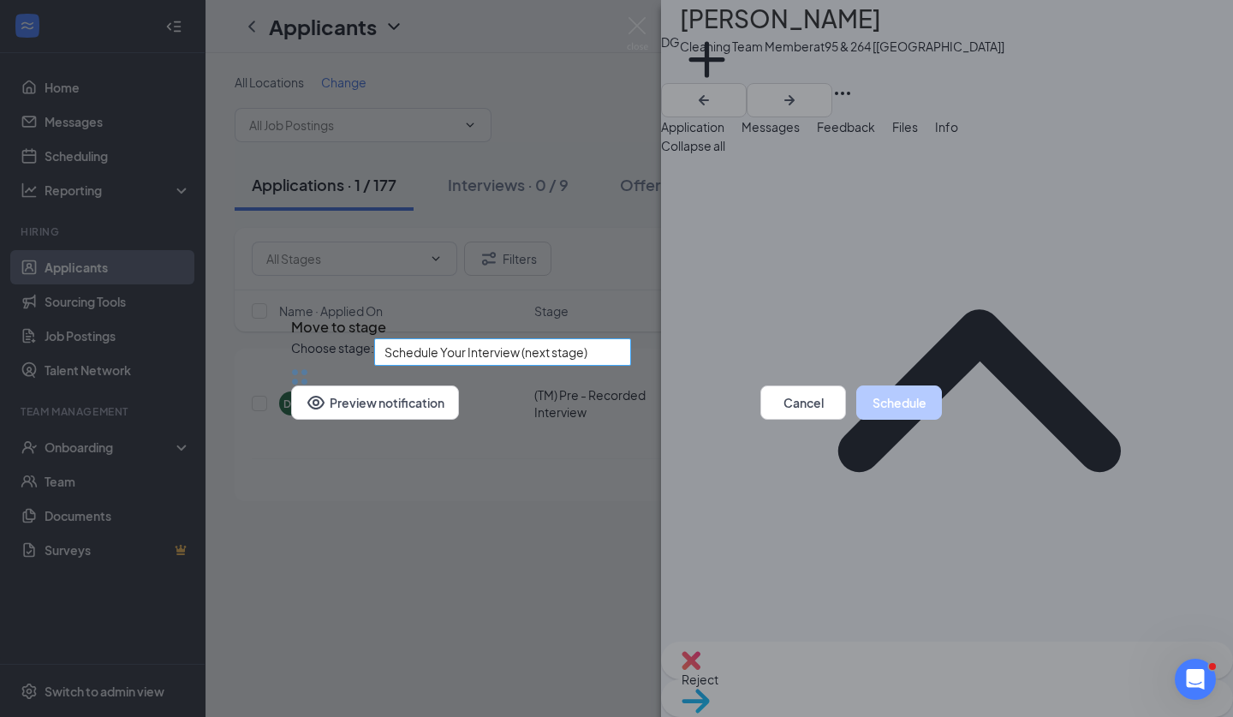
click at [564, 339] on span "Schedule Your Interview (next stage)" at bounding box center [486, 352] width 203 height 26
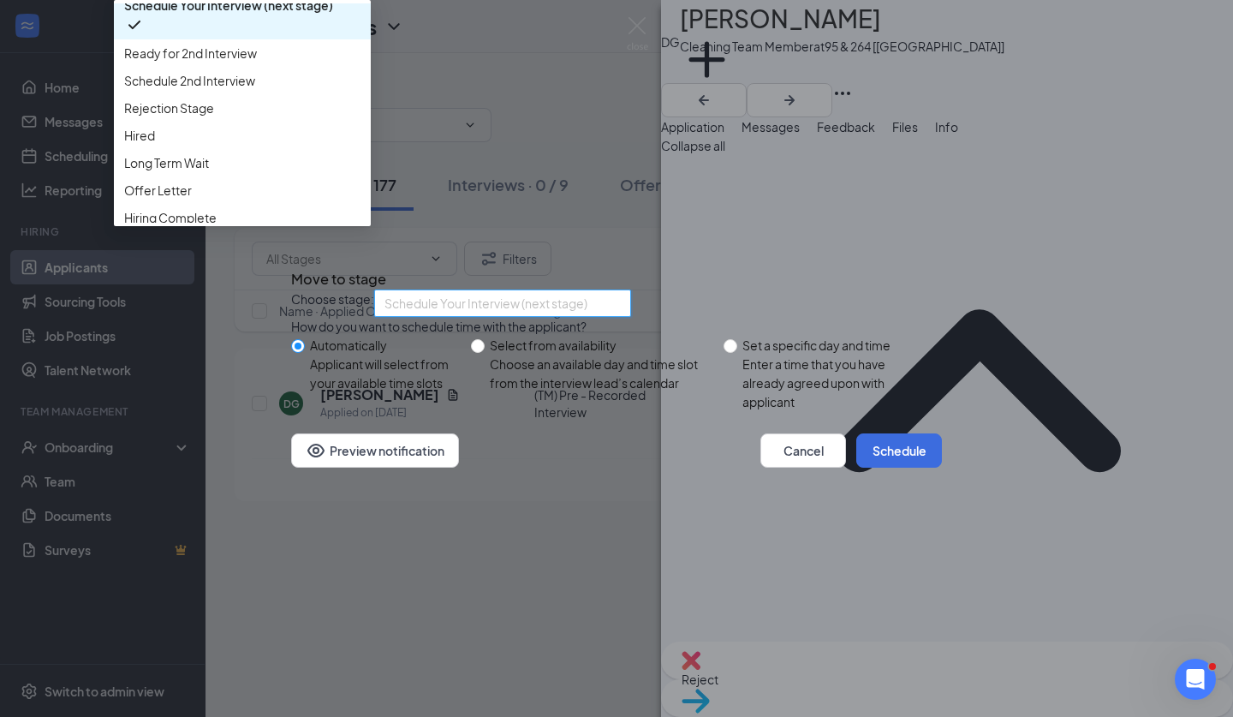
scroll to position [118, 0]
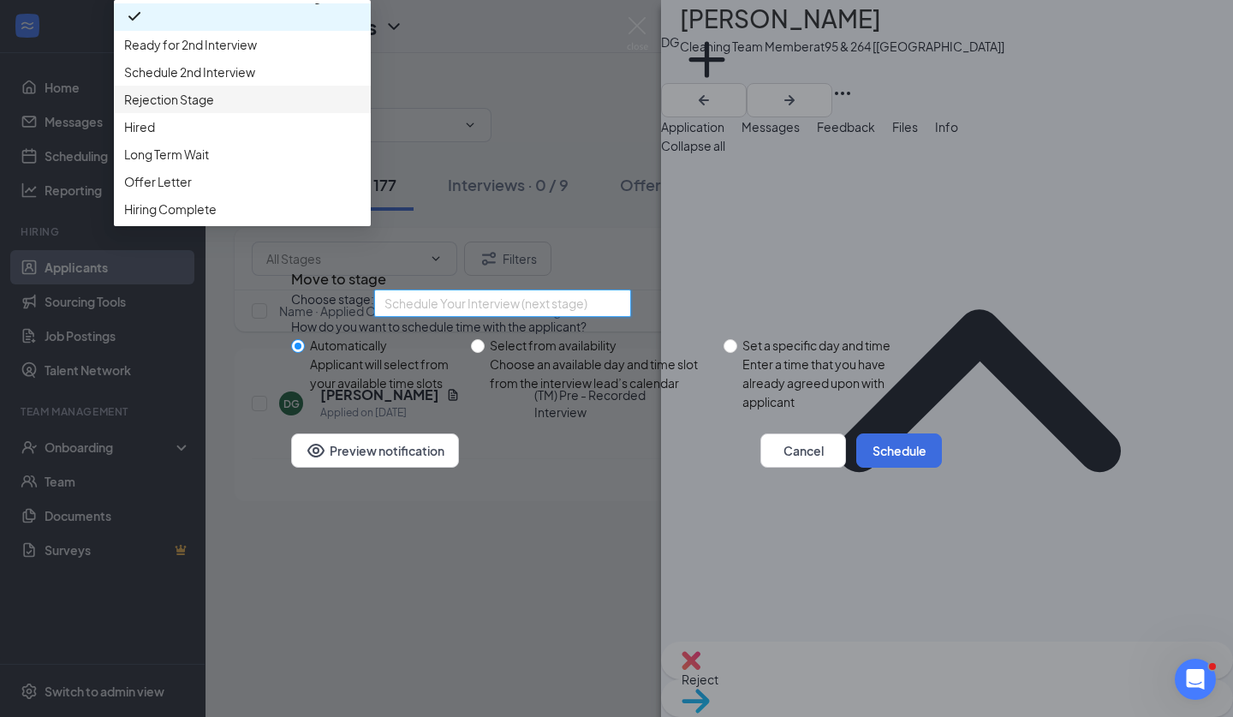
click at [361, 109] on span "Rejection Stage" at bounding box center [242, 99] width 236 height 19
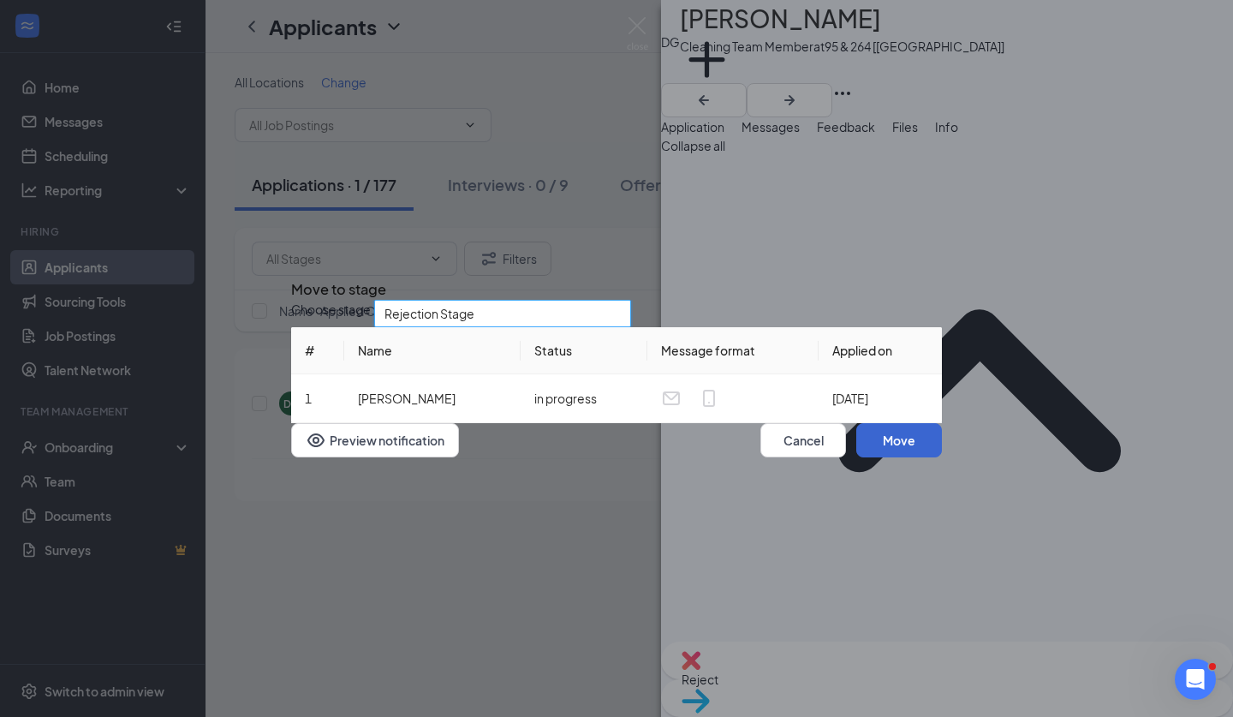
click at [867, 457] on button "Move" at bounding box center [900, 440] width 86 height 34
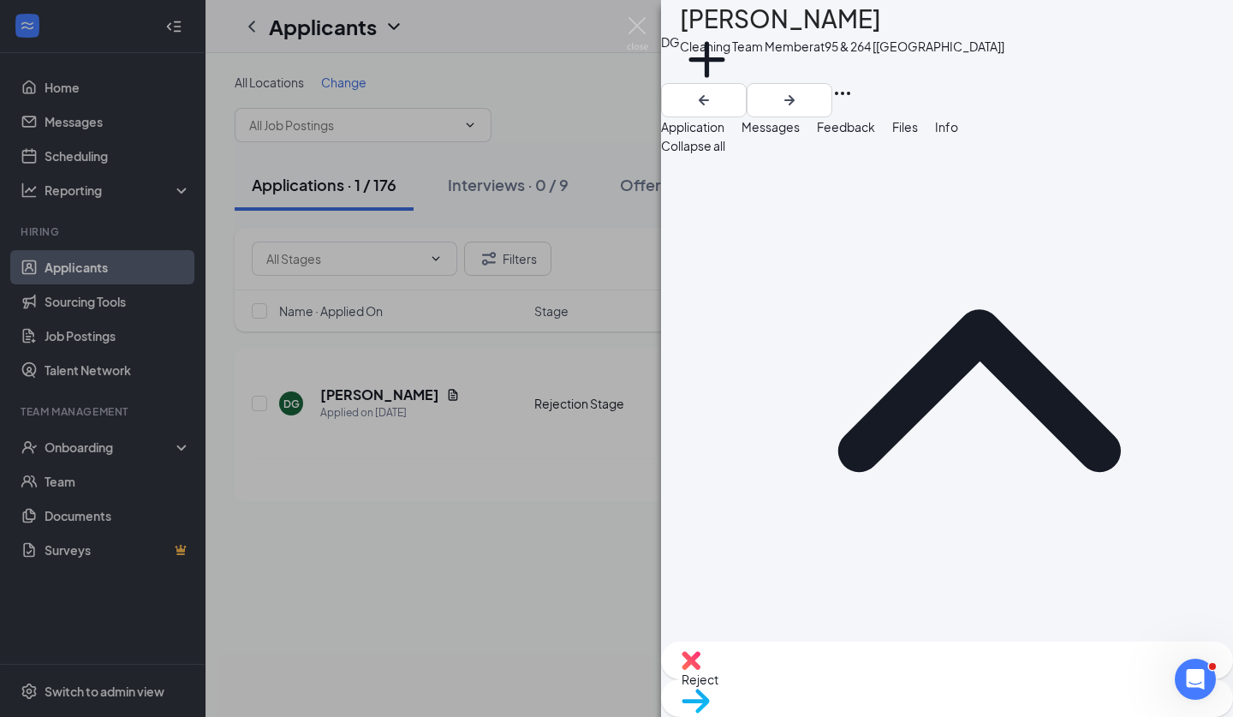
click at [650, 24] on div "DG daymond gibson Cleaning Team Member at 95 & 264 [NC] Add a tag Application M…" at bounding box center [616, 358] width 1233 height 717
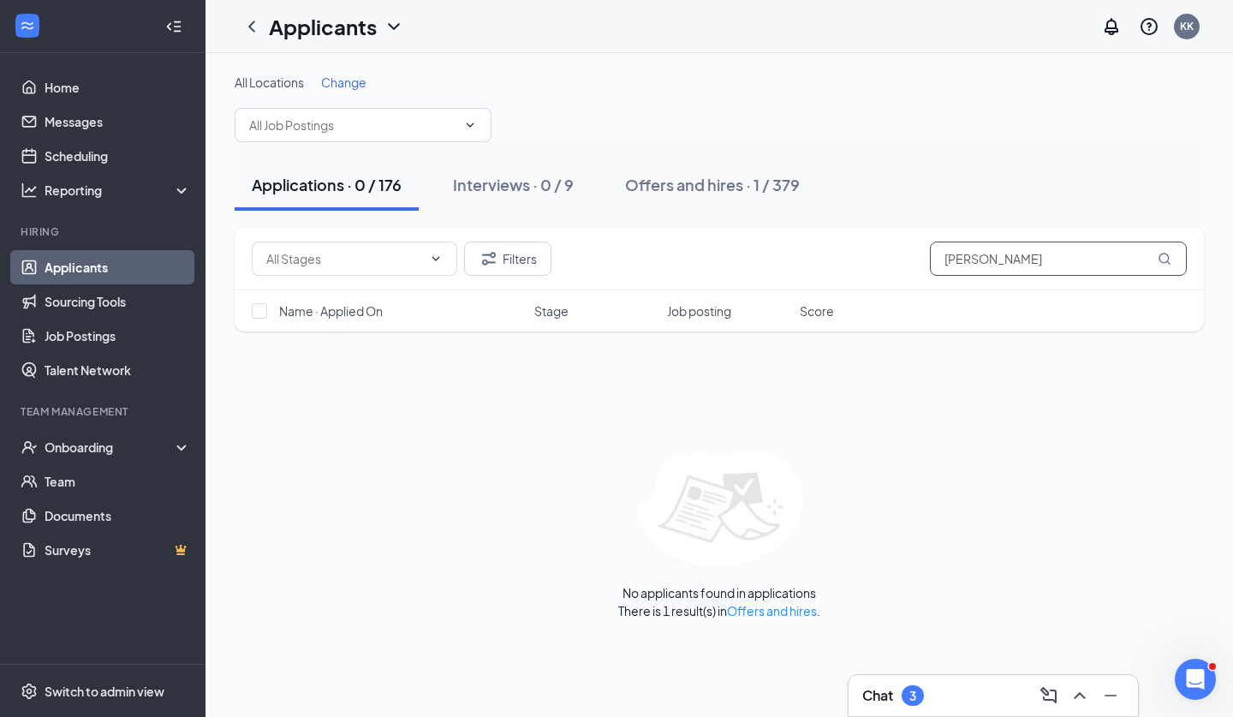
drag, startPoint x: 1005, startPoint y: 266, endPoint x: 714, endPoint y: 240, distance: 291.6
click at [714, 240] on div "Filters daymond" at bounding box center [720, 259] width 970 height 63
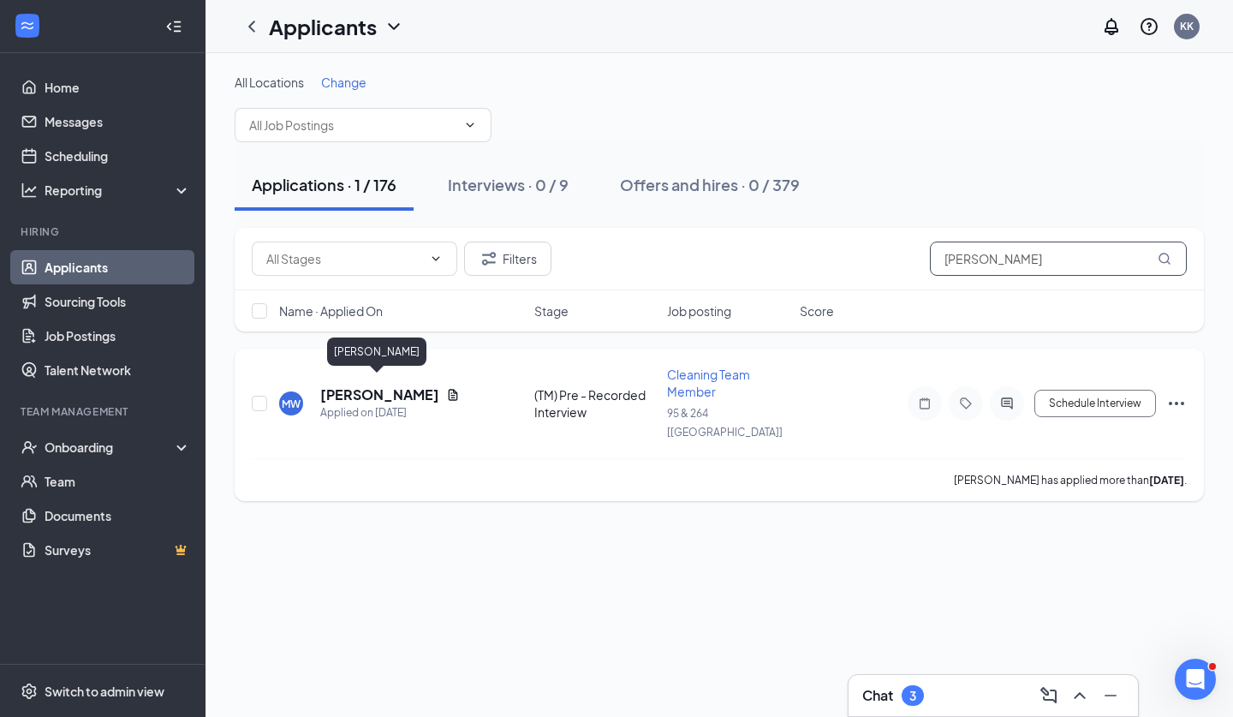
type input "myles"
click at [396, 385] on h5 "Myles Wheeler" at bounding box center [379, 394] width 119 height 19
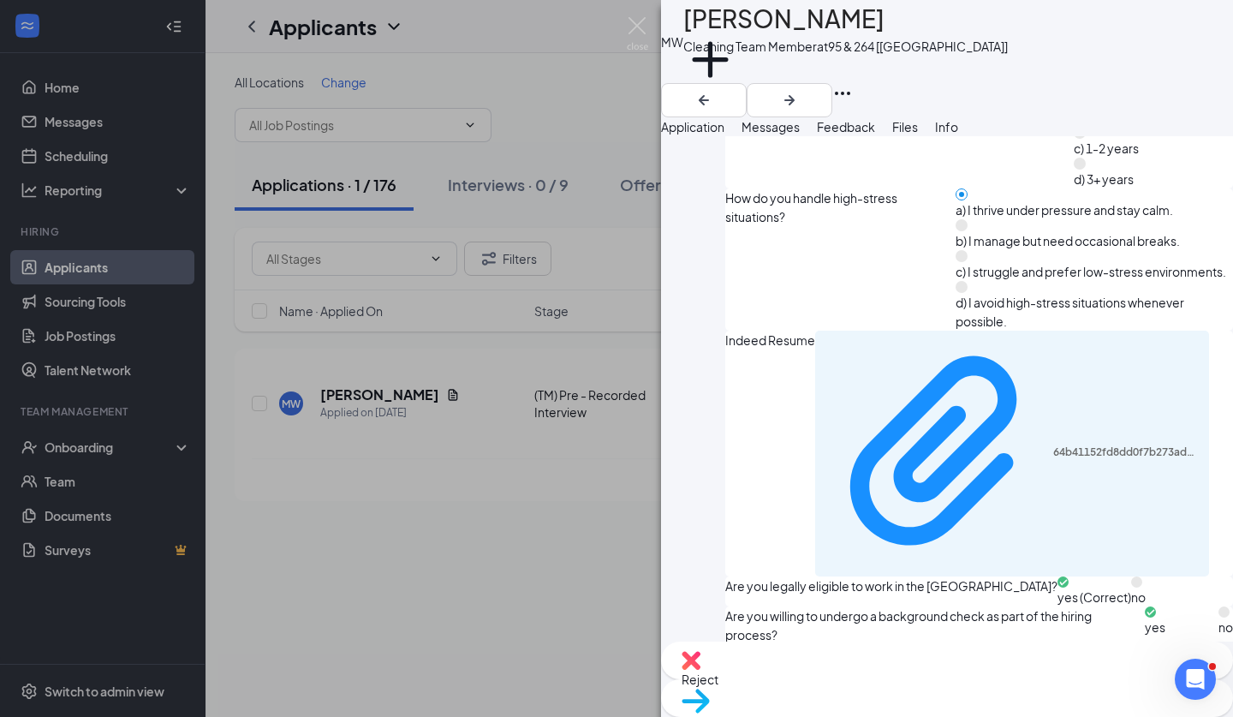
scroll to position [1508, 0]
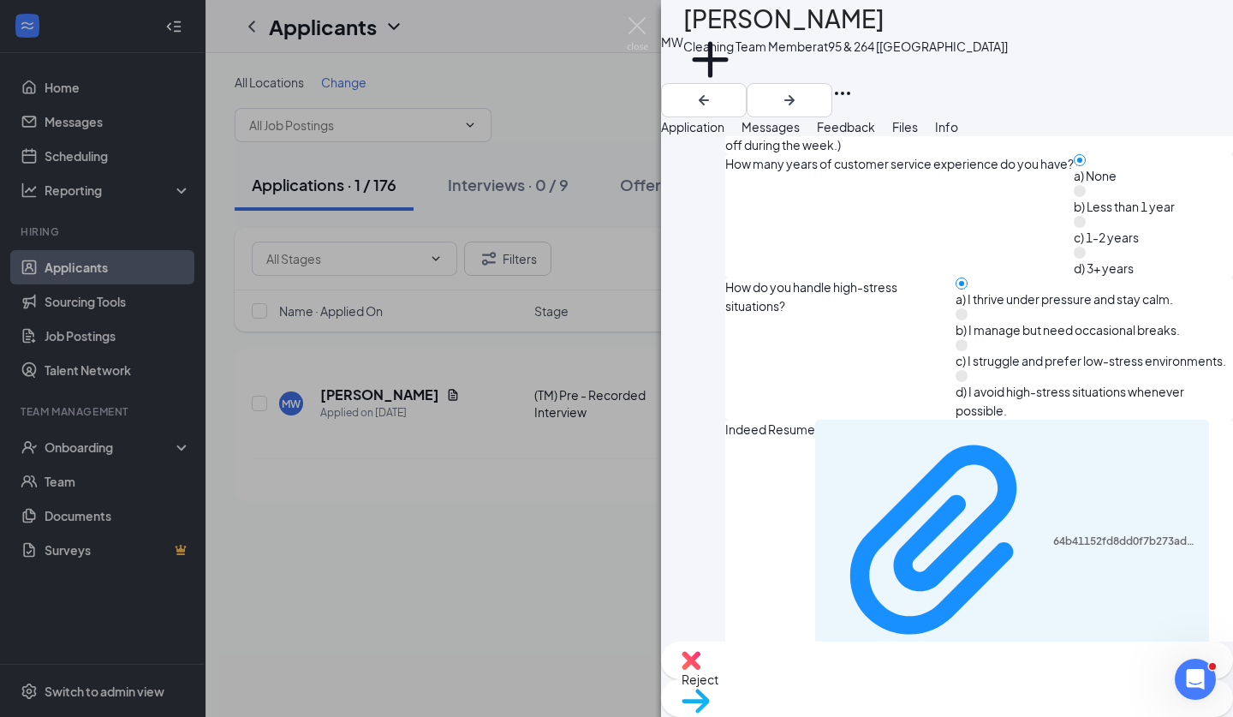
click at [865, 420] on div "64b41152fd8dd0f7b273ad937f267591.pdf" at bounding box center [1012, 543] width 394 height 246
click at [867, 420] on div "64b41152fd8dd0f7b273ad937f267591.pdf" at bounding box center [1012, 543] width 394 height 246
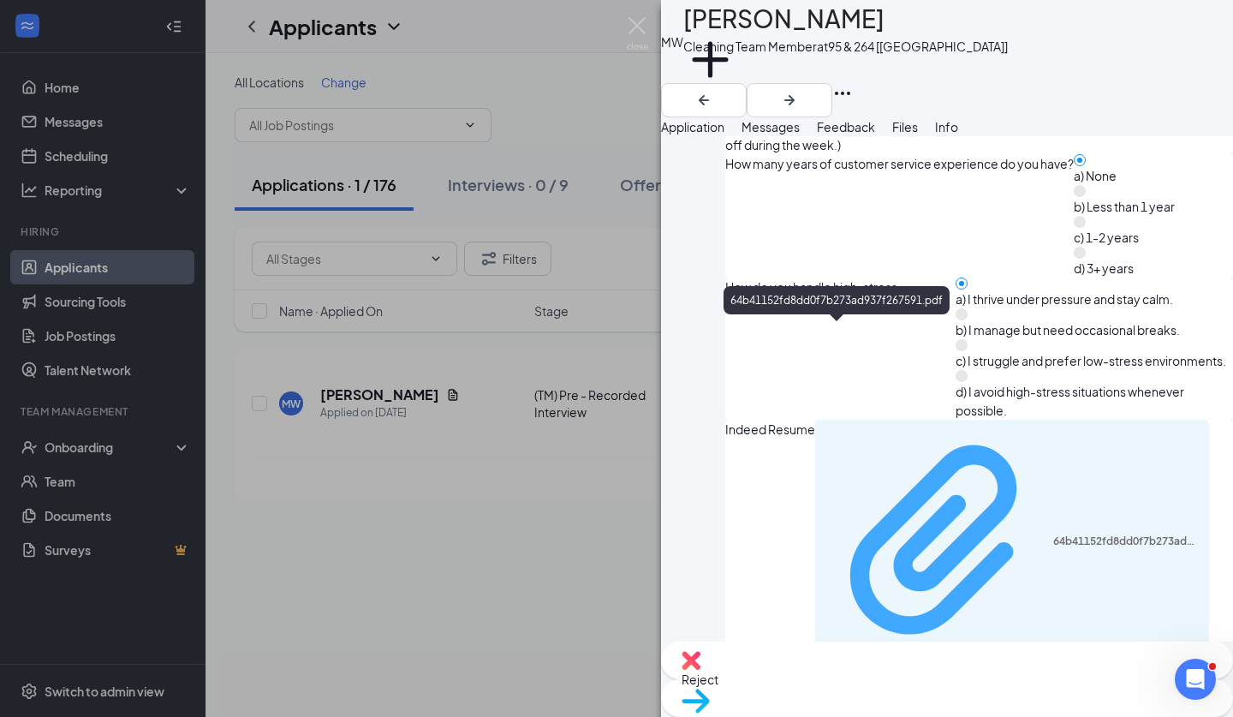
click at [1054, 535] on div "64b41152fd8dd0f7b273ad937f267591.pdf" at bounding box center [1127, 542] width 146 height 14
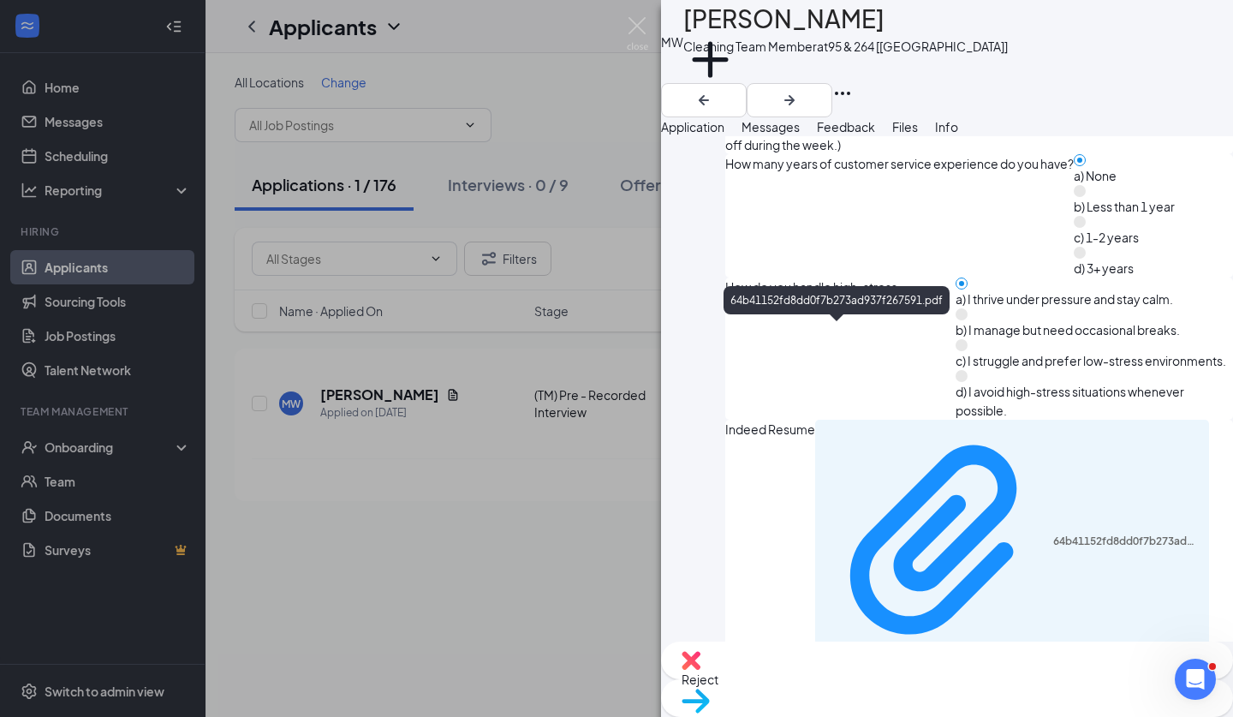
click at [937, 692] on div "Move to stage" at bounding box center [947, 698] width 572 height 38
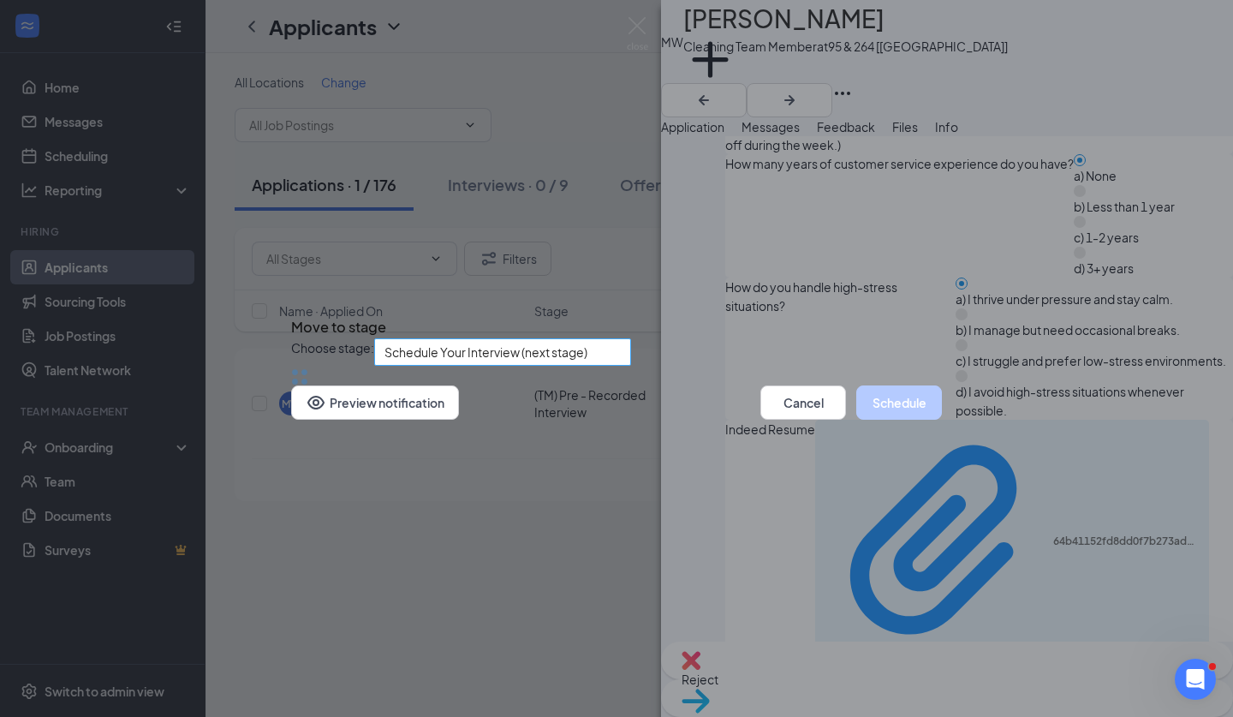
click at [548, 339] on span "Schedule Your Interview (next stage)" at bounding box center [486, 352] width 203 height 26
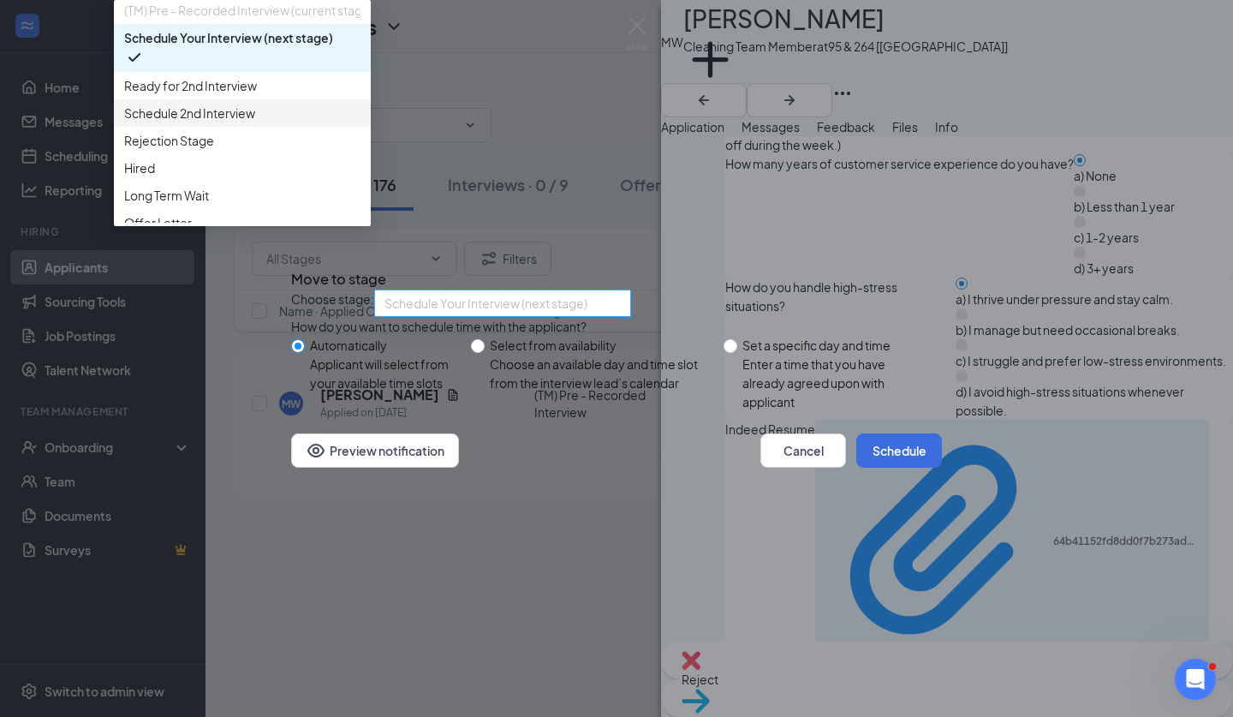
scroll to position [83, 0]
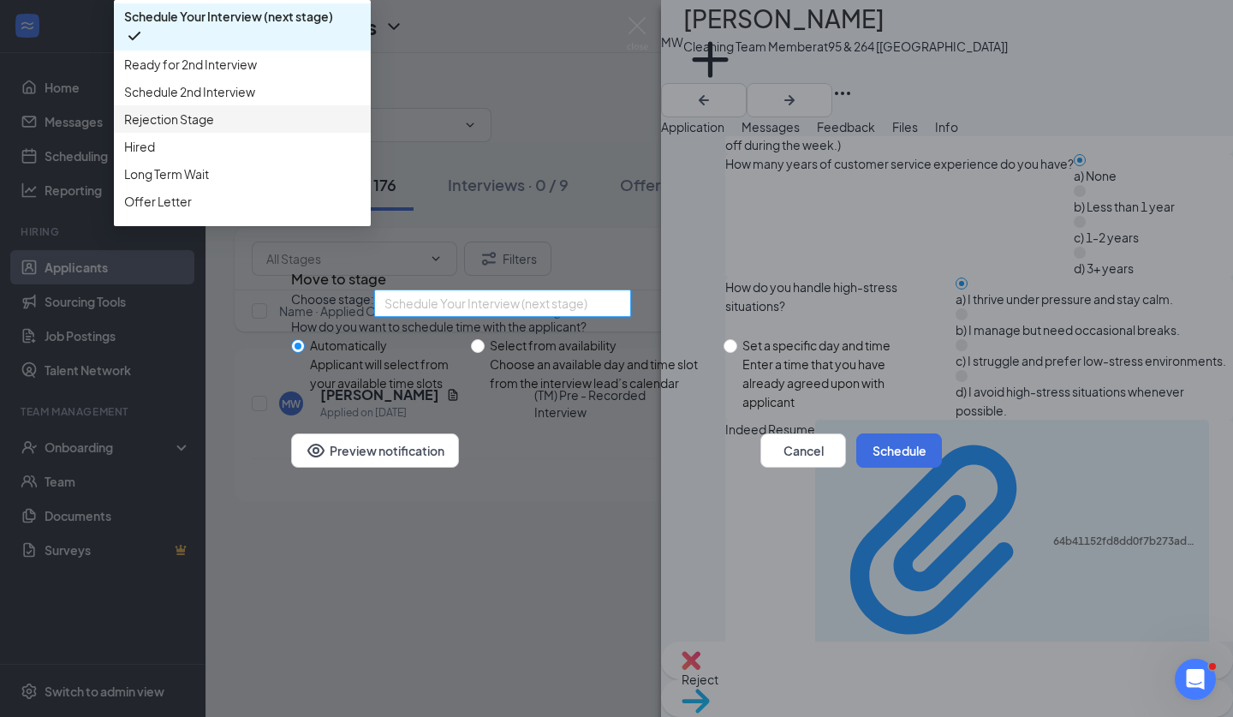
click at [371, 133] on div "Rejection Stage" at bounding box center [242, 118] width 257 height 27
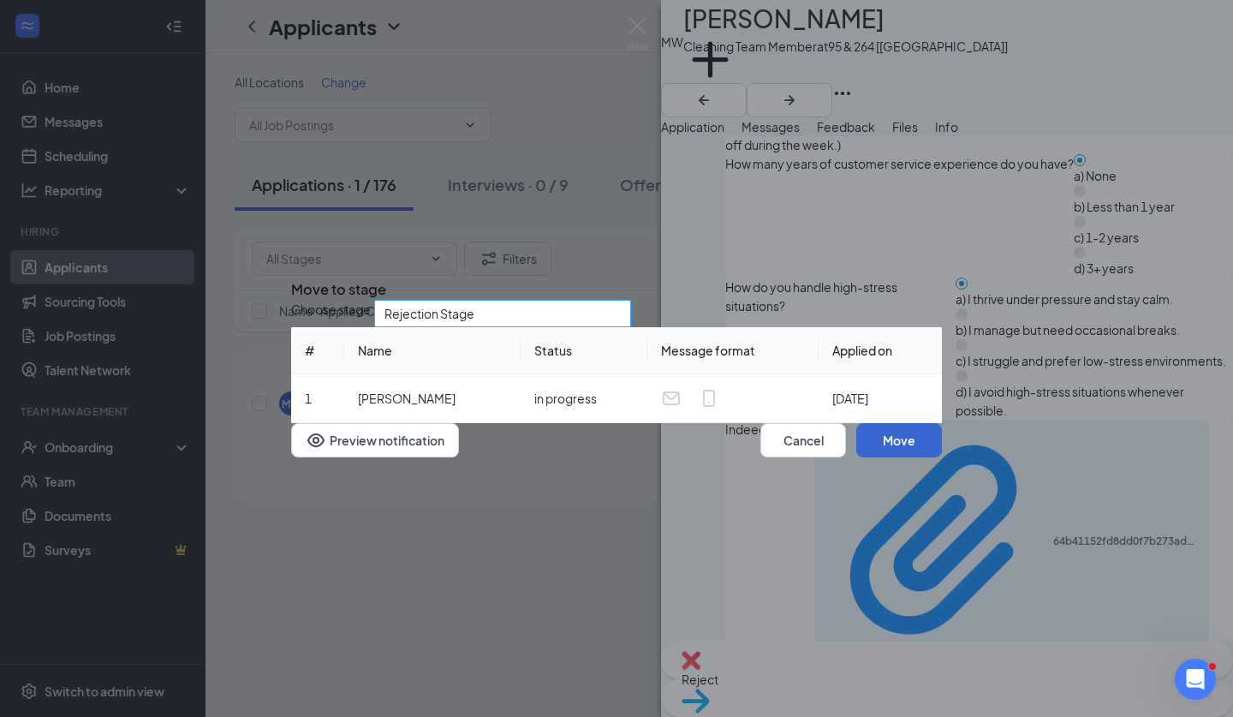
click at [875, 457] on button "Move" at bounding box center [900, 440] width 86 height 34
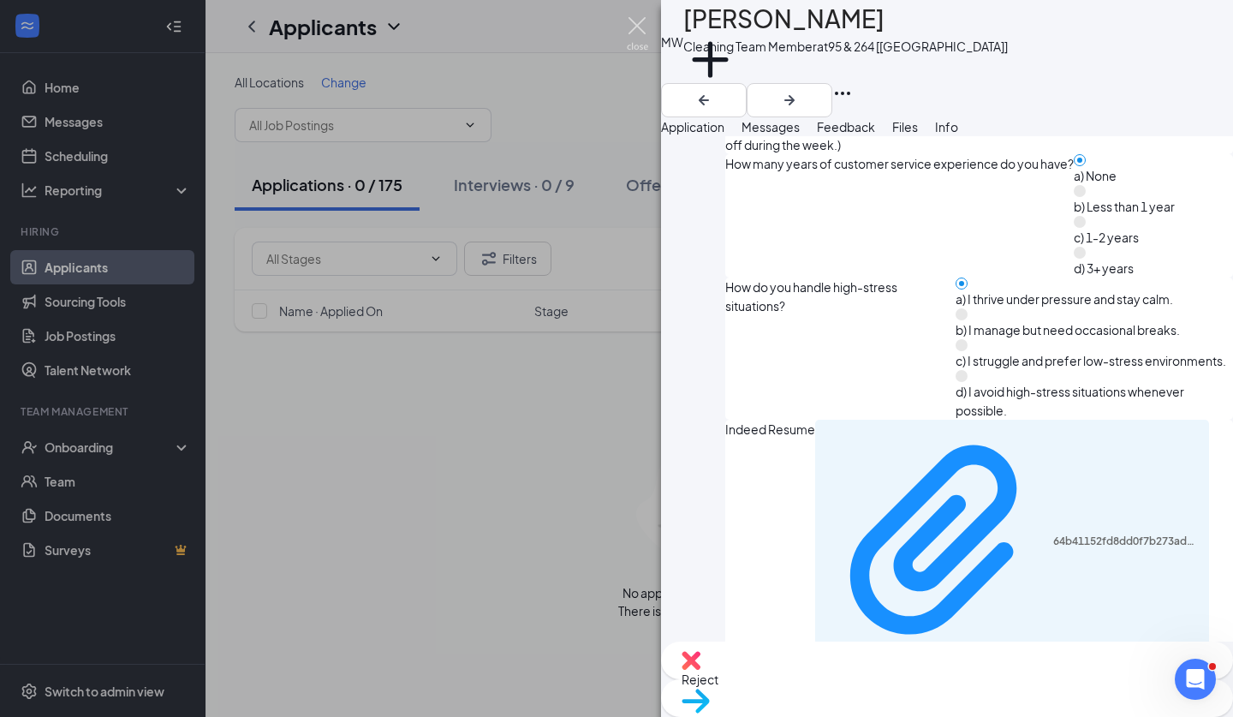
click at [644, 29] on img at bounding box center [637, 33] width 21 height 33
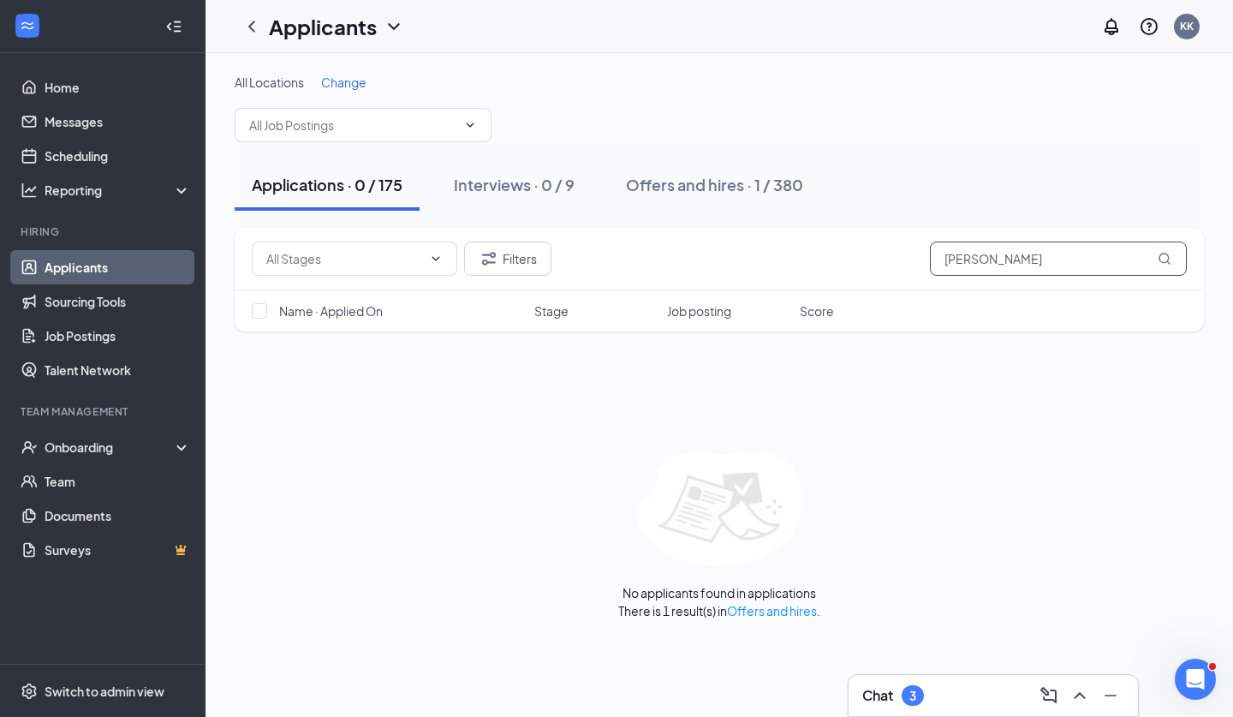
drag, startPoint x: 1027, startPoint y: 259, endPoint x: 827, endPoint y: 207, distance: 206.1
click at [827, 207] on div "All Locations Change Applications · 0 / 175 Interviews · 0 / 9 Offers and hires…" at bounding box center [720, 347] width 970 height 546
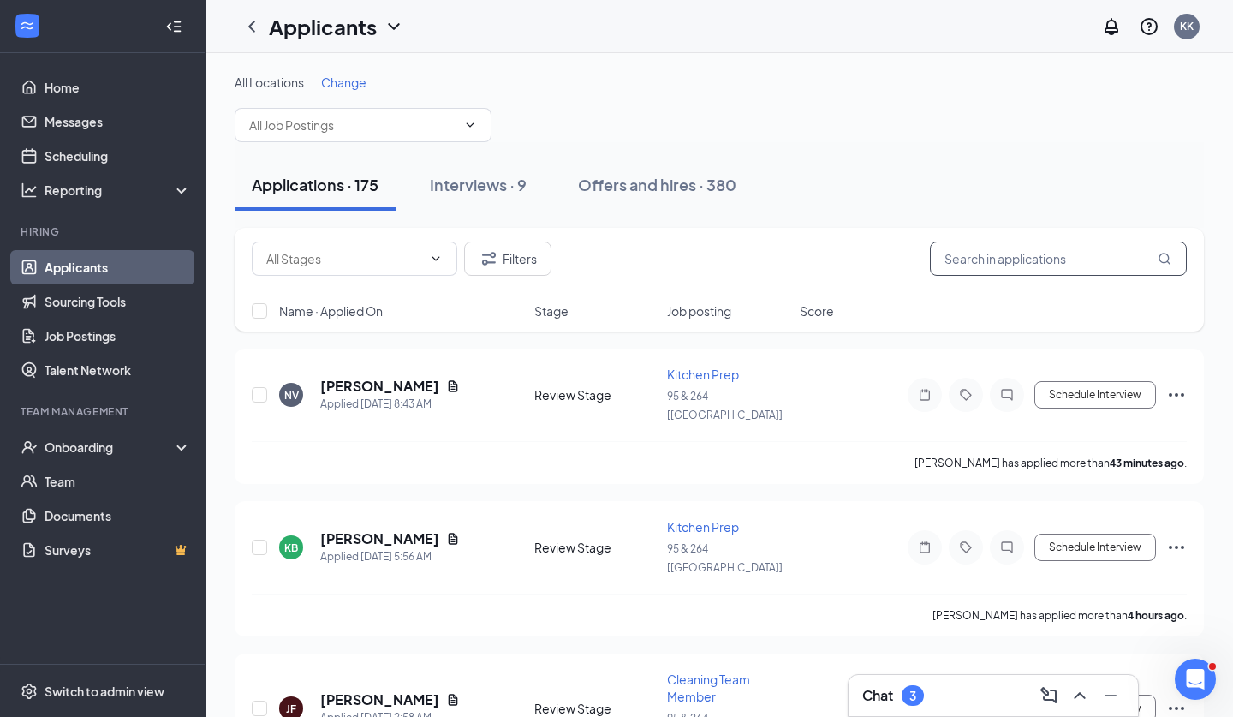
type input "k"
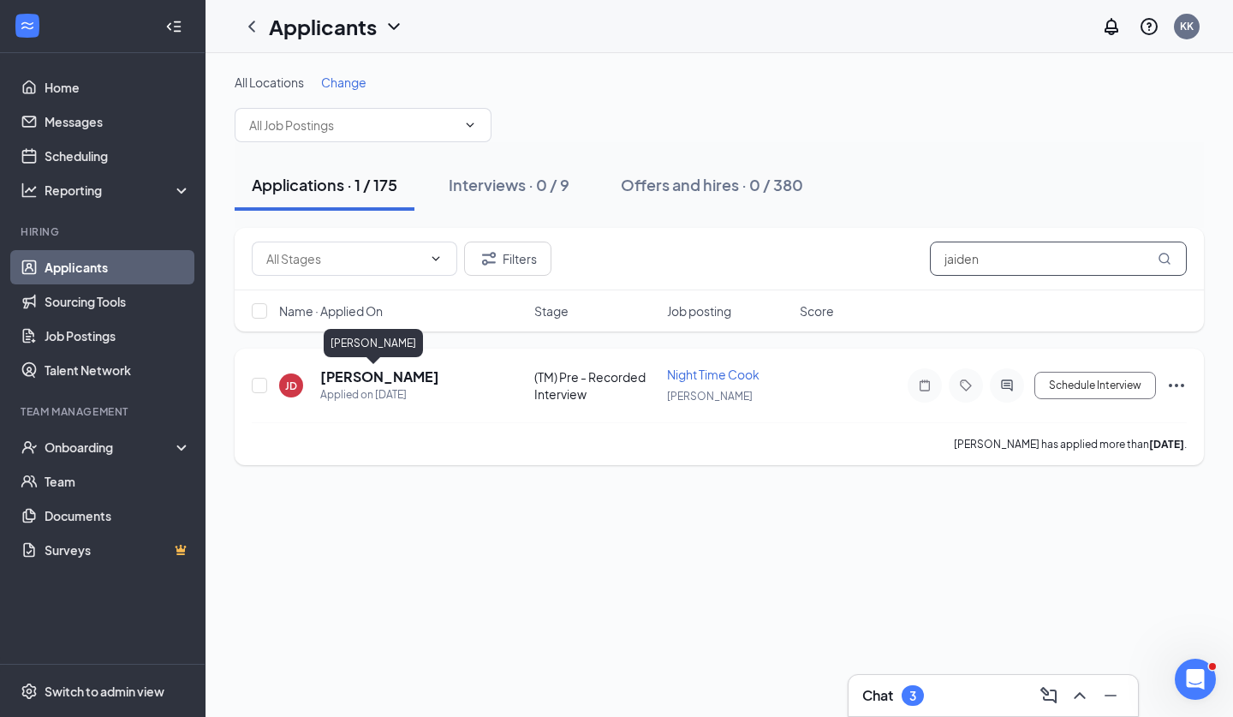
type input "jaiden"
click at [367, 372] on h5 "Jaiden Dean" at bounding box center [379, 376] width 119 height 19
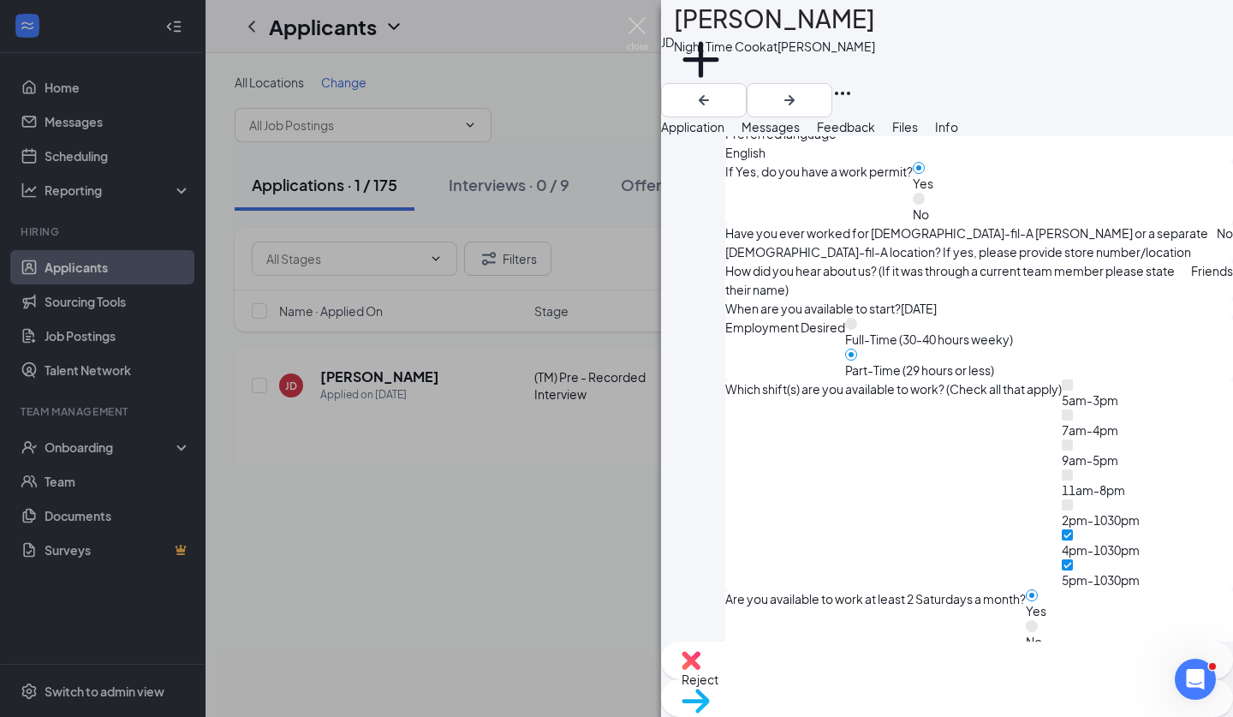
scroll to position [986, 0]
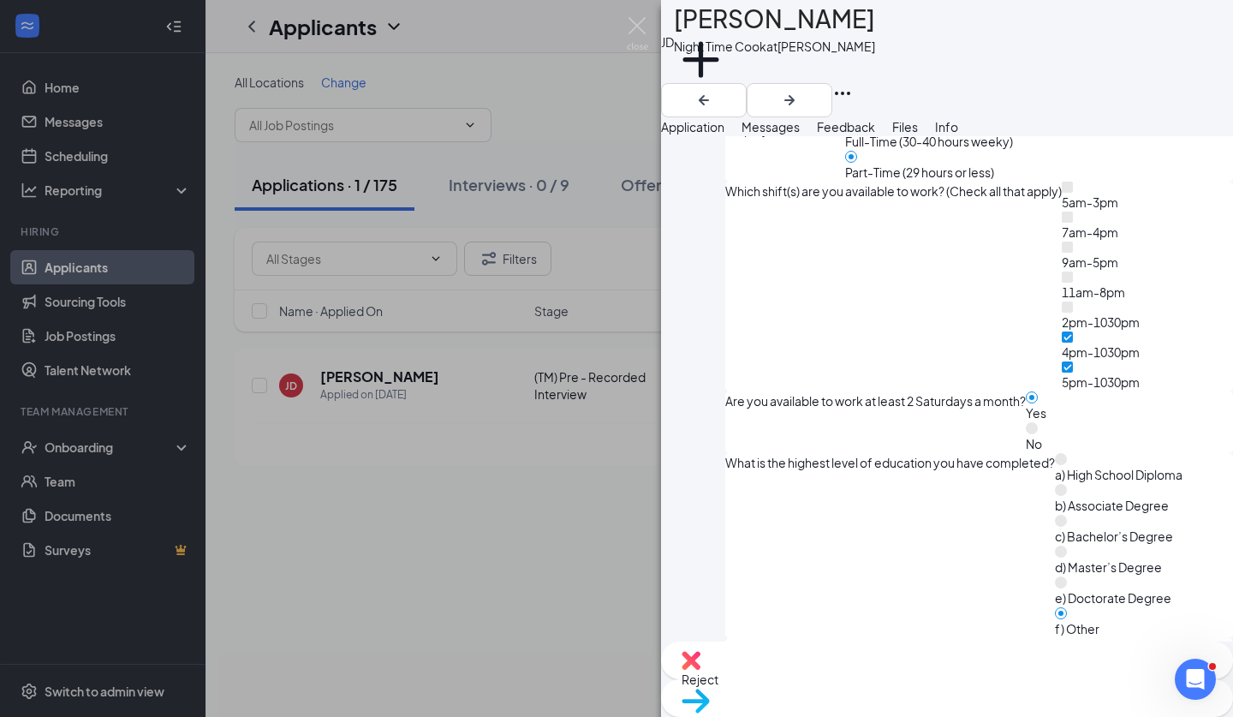
click at [710, 689] on img at bounding box center [696, 701] width 28 height 25
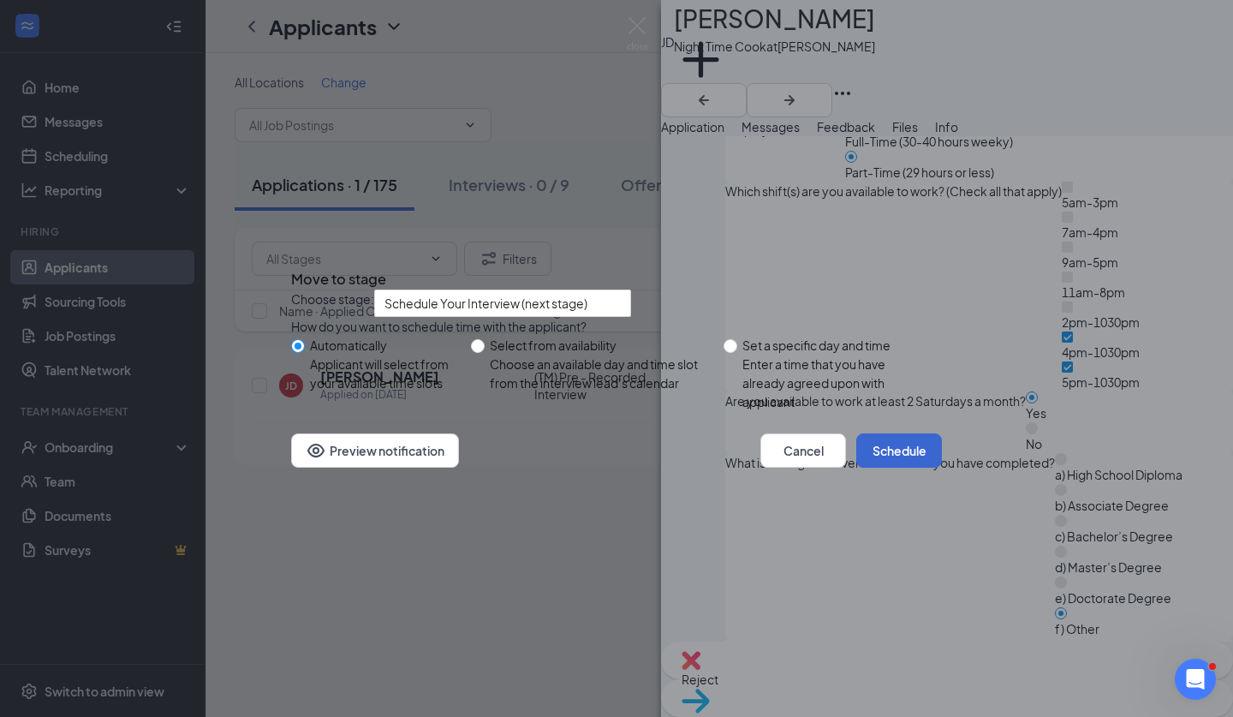
click at [857, 468] on button "Schedule" at bounding box center [900, 450] width 86 height 34
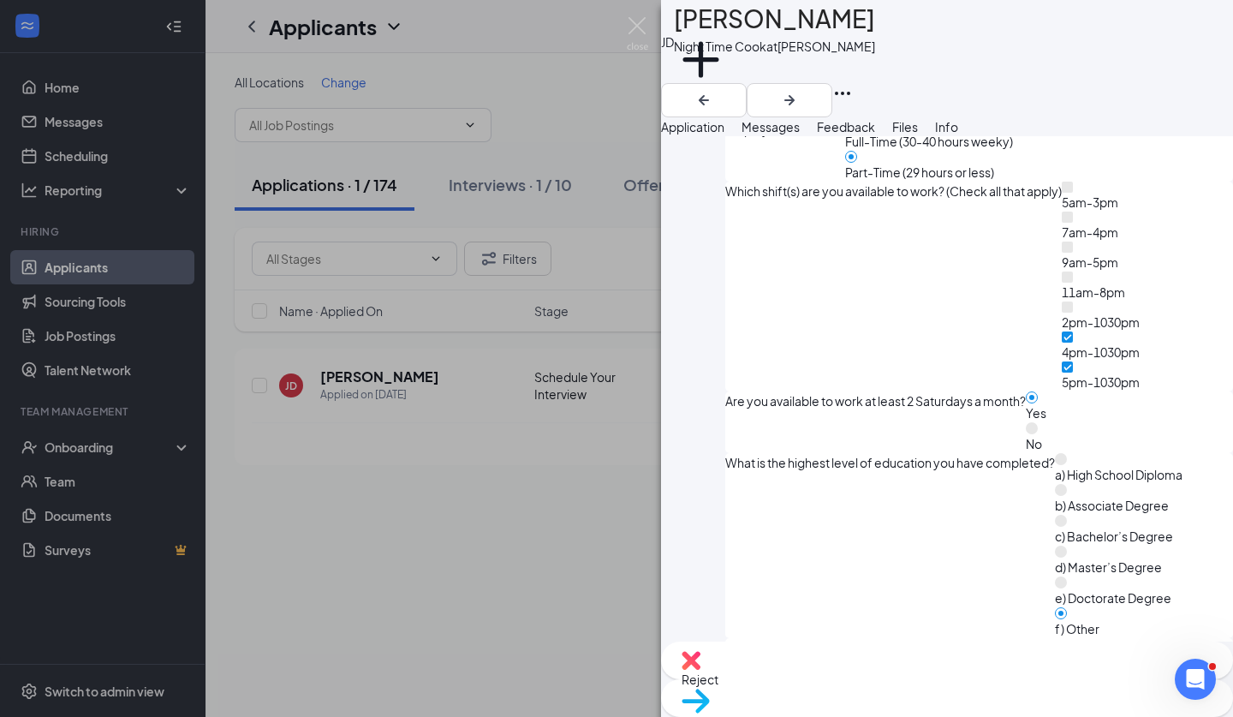
click at [616, 151] on div "JD Jaiden Dean Night Time Cook at Wilson Add a tag Application Messages Feedbac…" at bounding box center [616, 358] width 1233 height 717
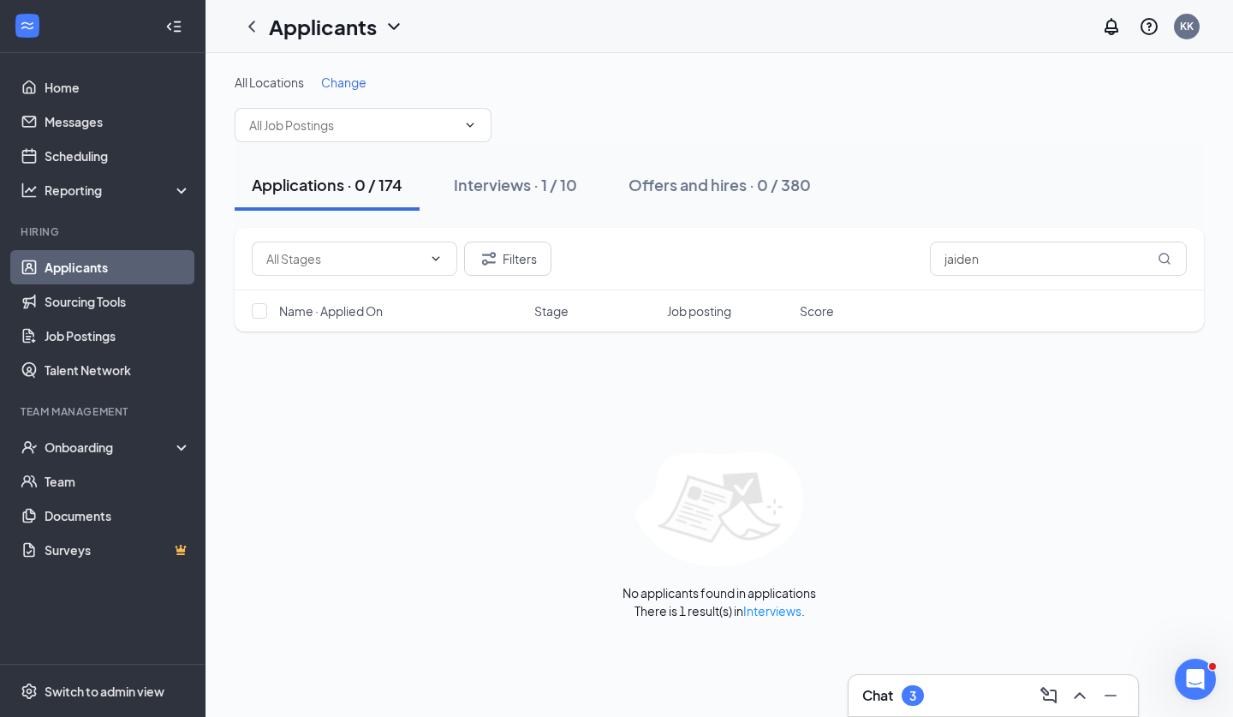
click at [968, 716] on div "Chat 3" at bounding box center [993, 695] width 291 height 43
click at [948, 690] on div "Chat 3" at bounding box center [994, 695] width 262 height 27
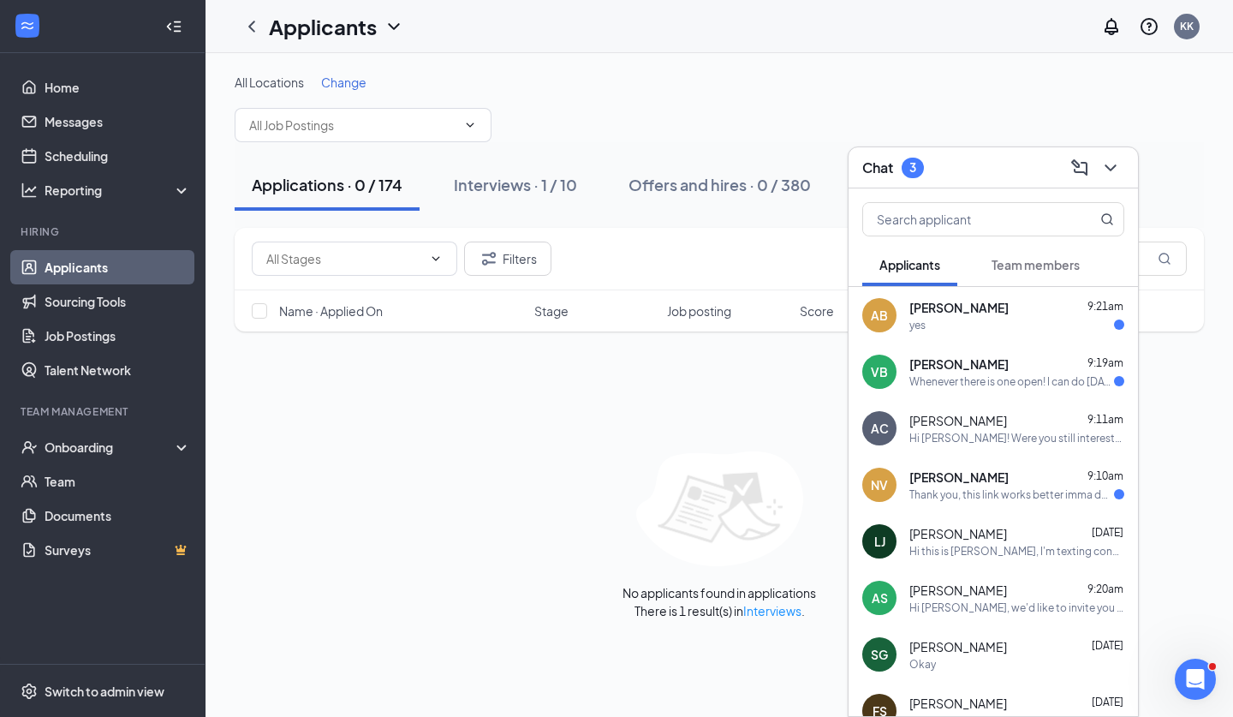
click at [1008, 387] on div "Whenever there is one open! I can do today after 2:30 PM or tmr after 10:15 AM" at bounding box center [1012, 381] width 205 height 15
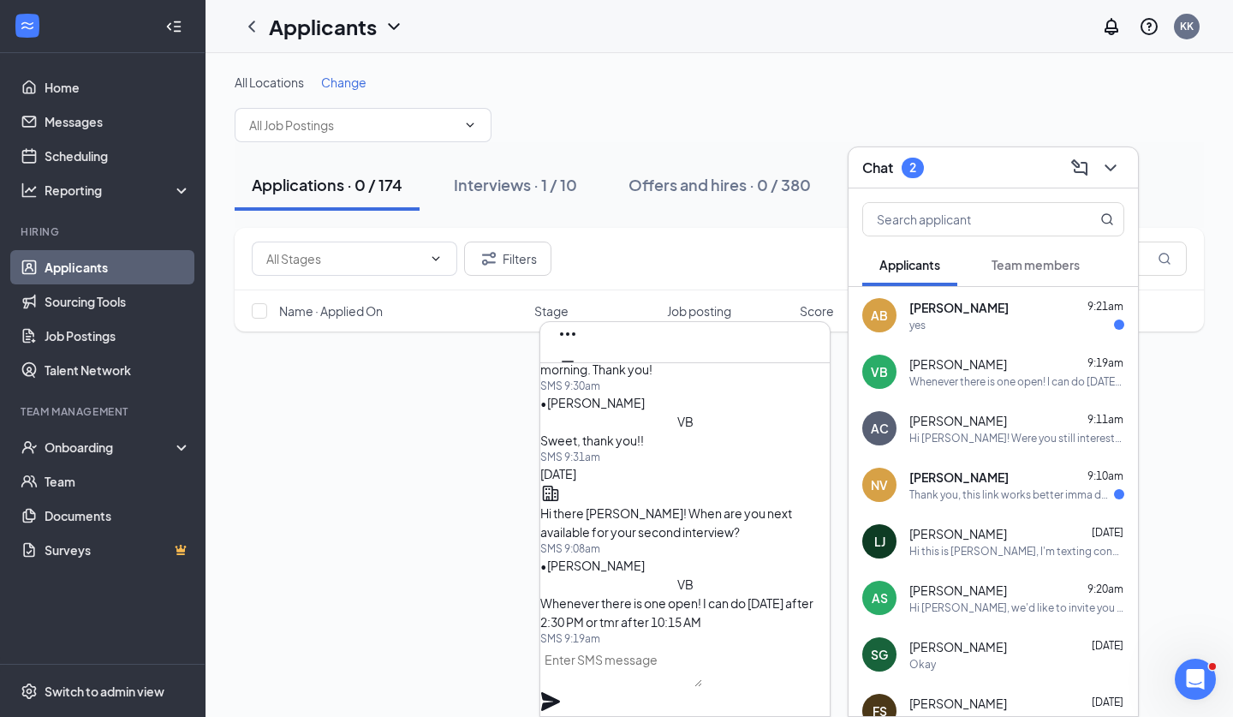
click at [684, 704] on div at bounding box center [686, 681] width 290 height 70
click at [684, 687] on textarea at bounding box center [622, 666] width 162 height 41
type textarea "C"
type textarea "Would Thursday work?"
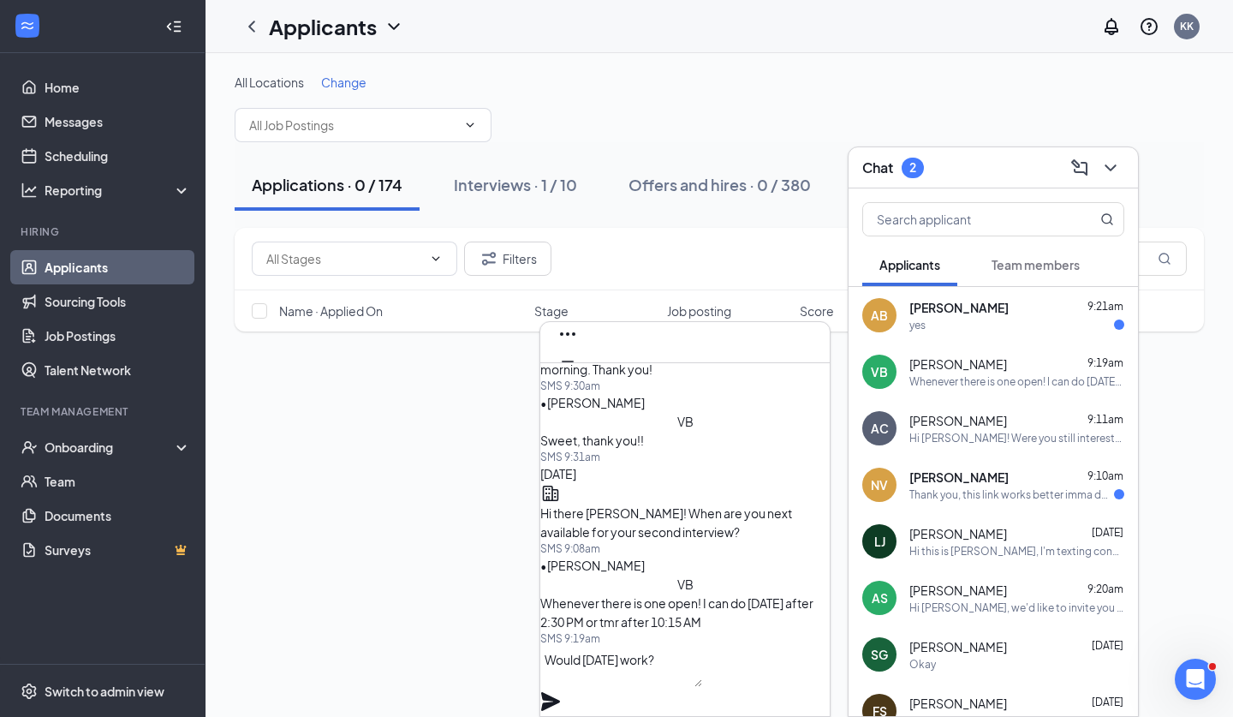
click at [561, 691] on icon "Plane" at bounding box center [551, 701] width 21 height 21
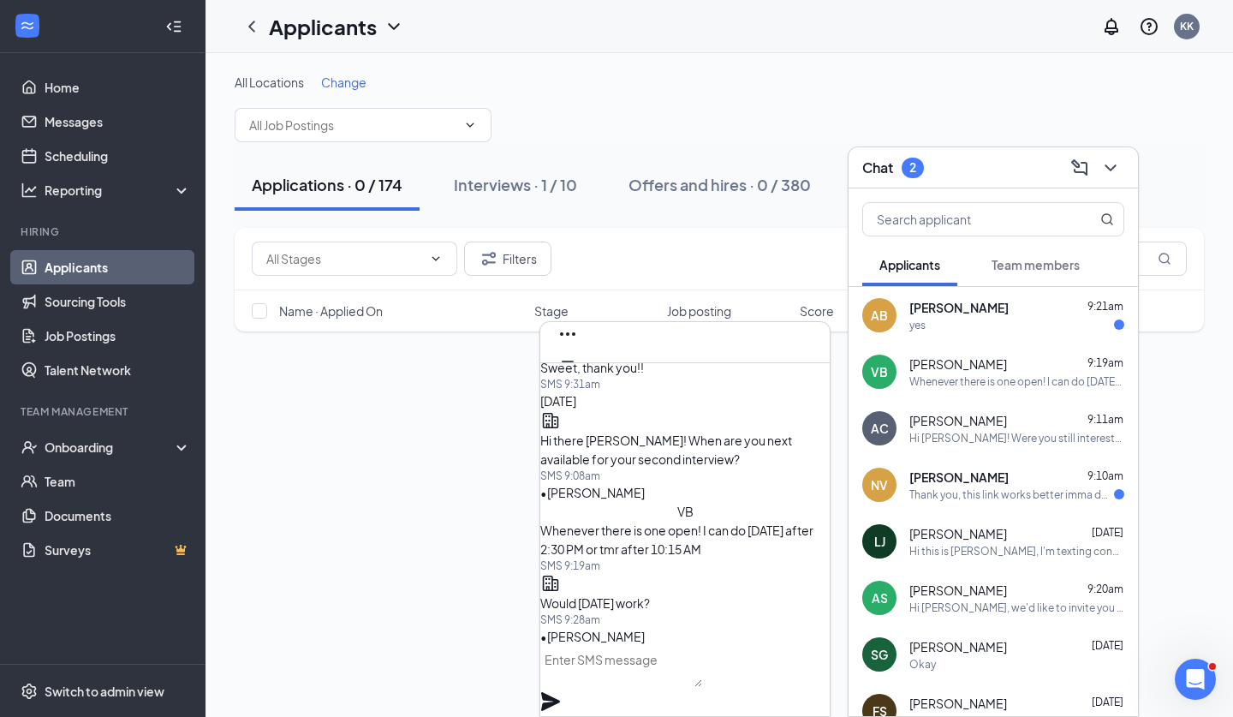
click at [944, 326] on div "yes" at bounding box center [1017, 325] width 215 height 15
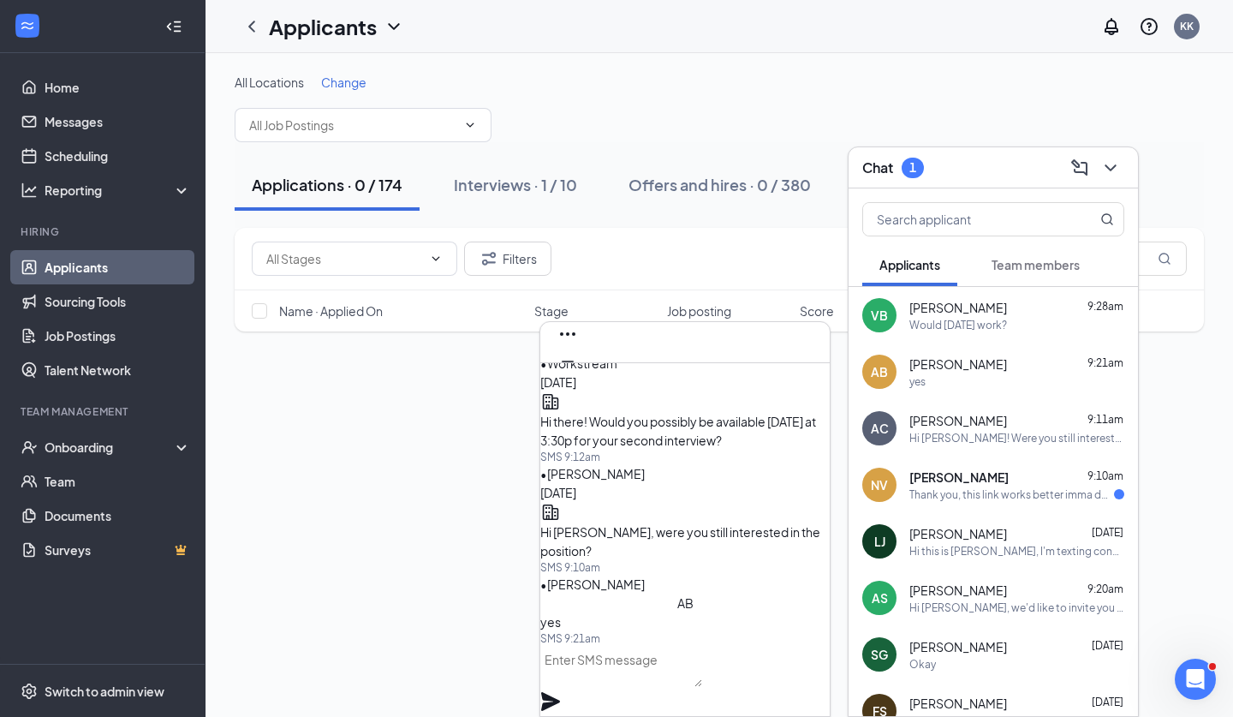
click at [702, 684] on textarea at bounding box center [622, 666] width 162 height 41
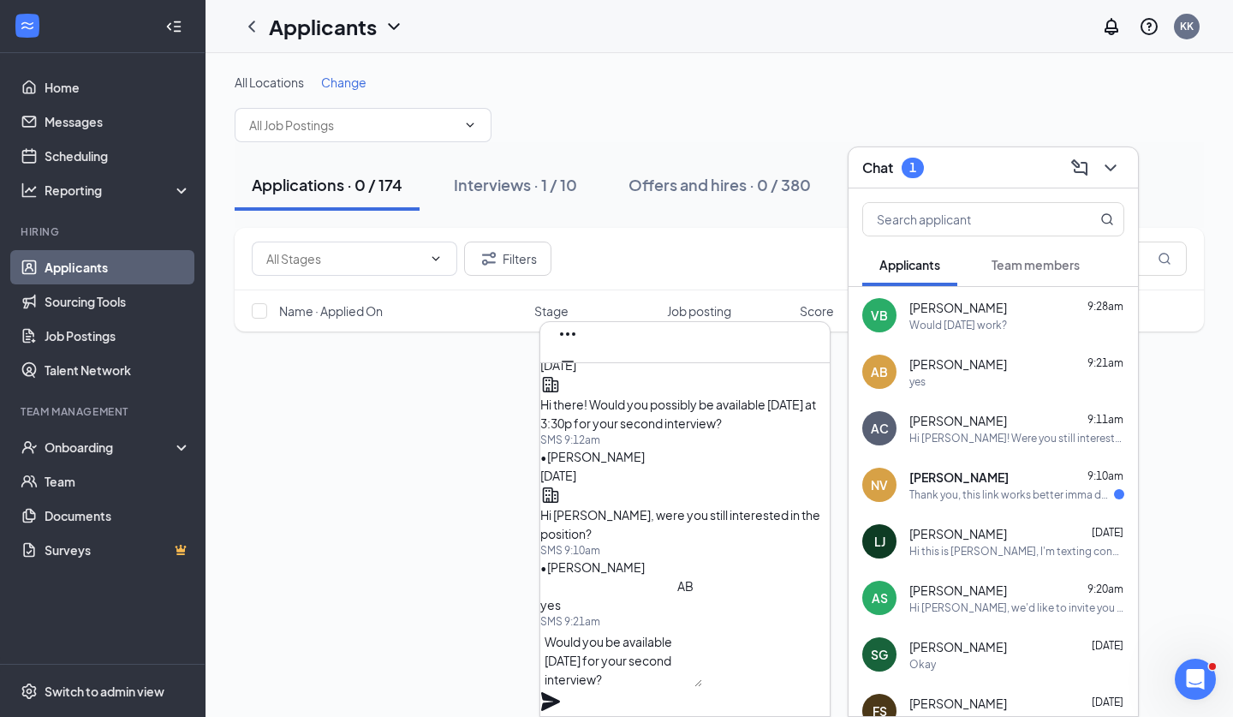
type textarea "Would you be available Thursday for your second interview?"
click at [561, 691] on icon "Plane" at bounding box center [551, 701] width 21 height 21
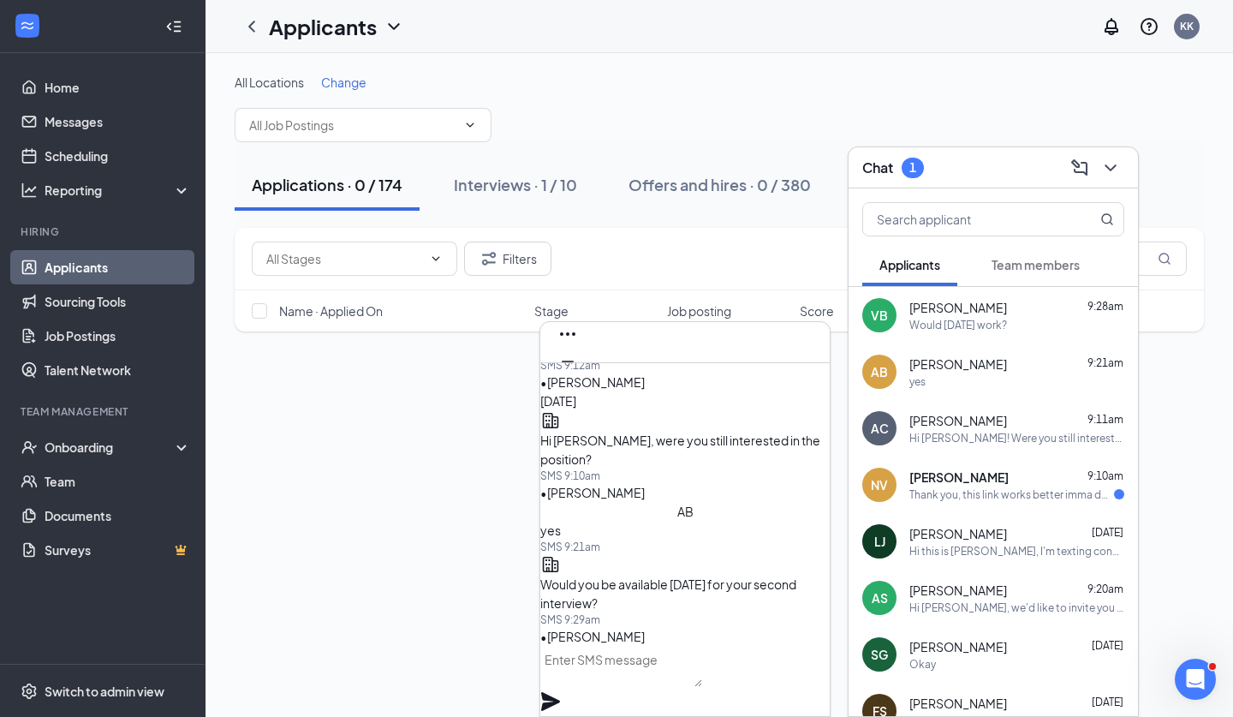
scroll to position [0, 0]
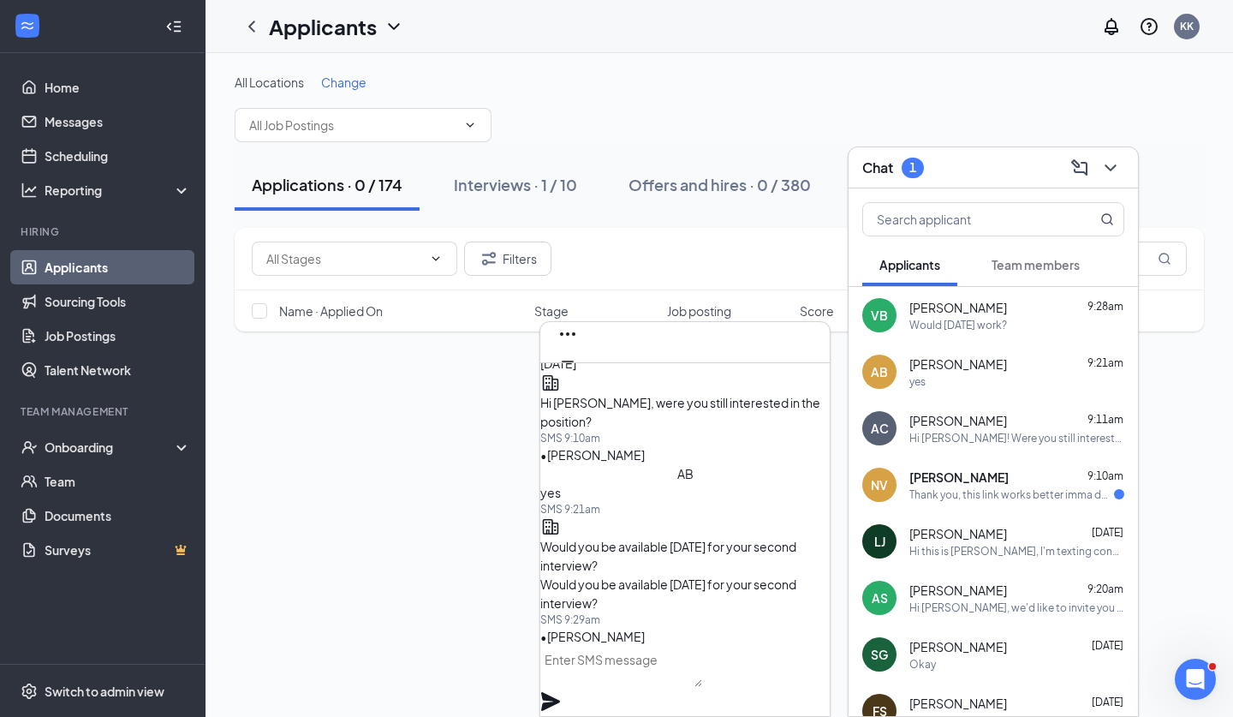
click at [943, 494] on div "Thank you, this link works better imma do it when I get home." at bounding box center [1012, 494] width 205 height 15
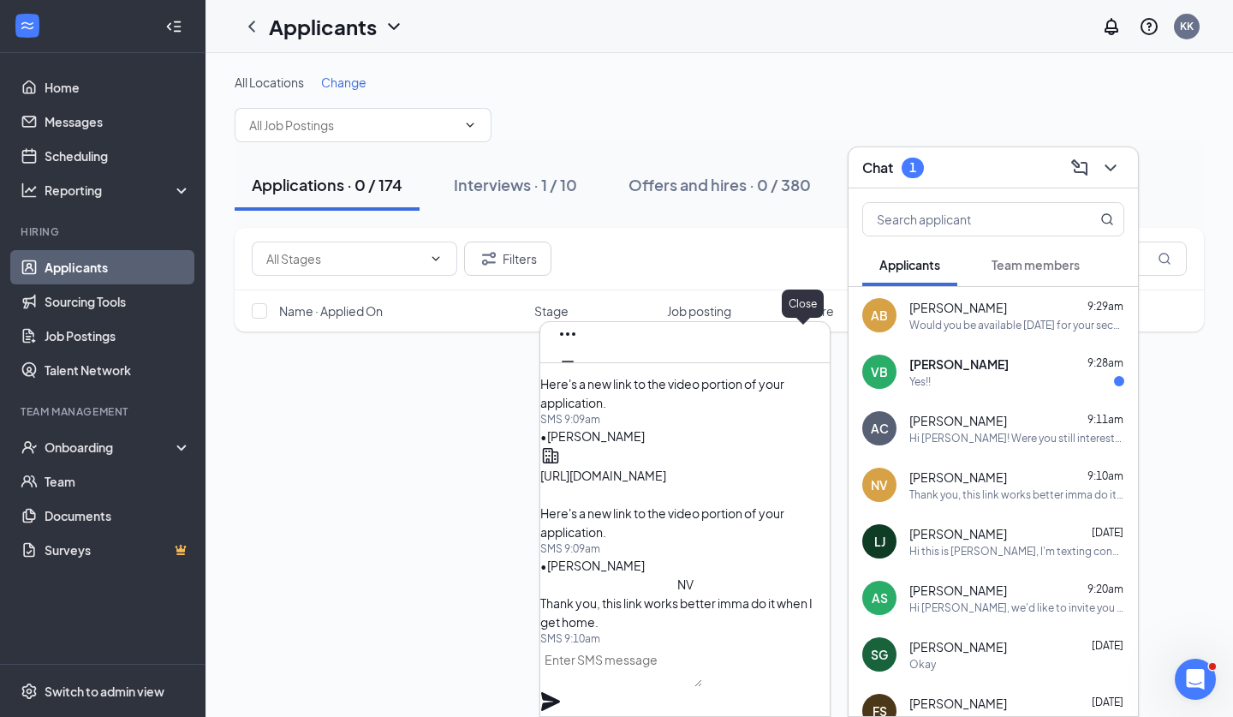
click at [578, 379] on icon "Cross" at bounding box center [568, 389] width 21 height 21
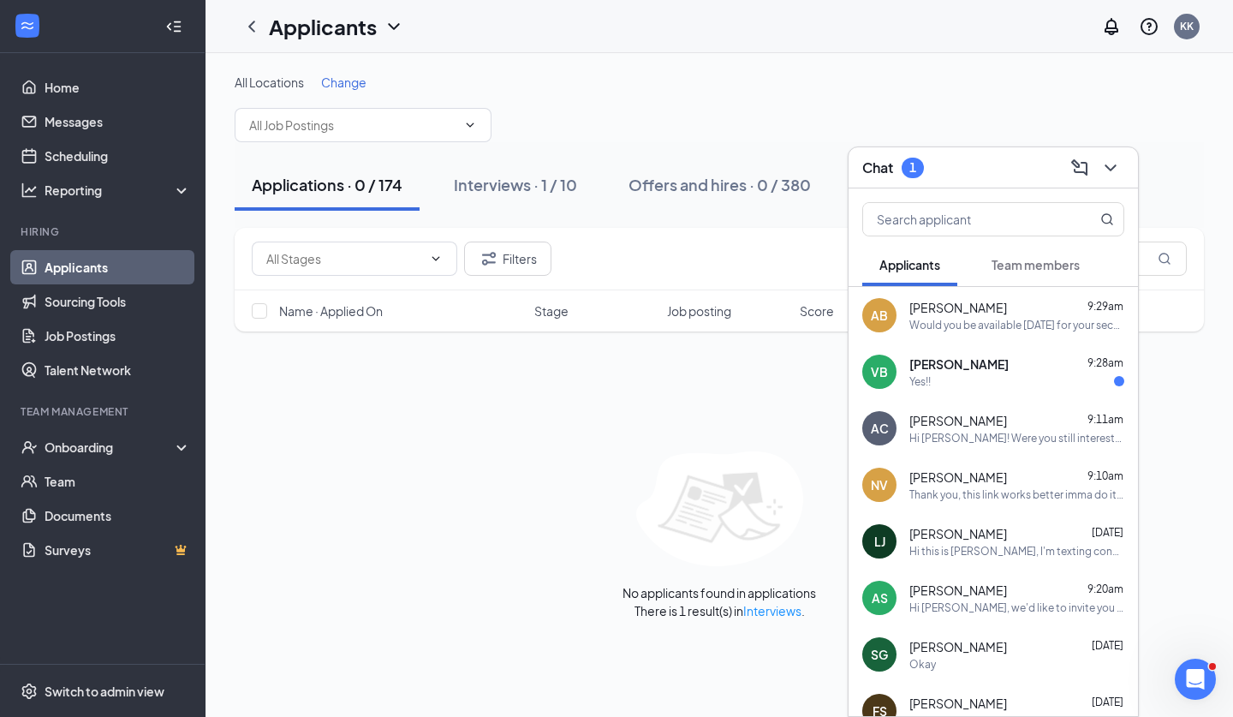
click at [971, 374] on div "Yes!!" at bounding box center [1017, 381] width 215 height 15
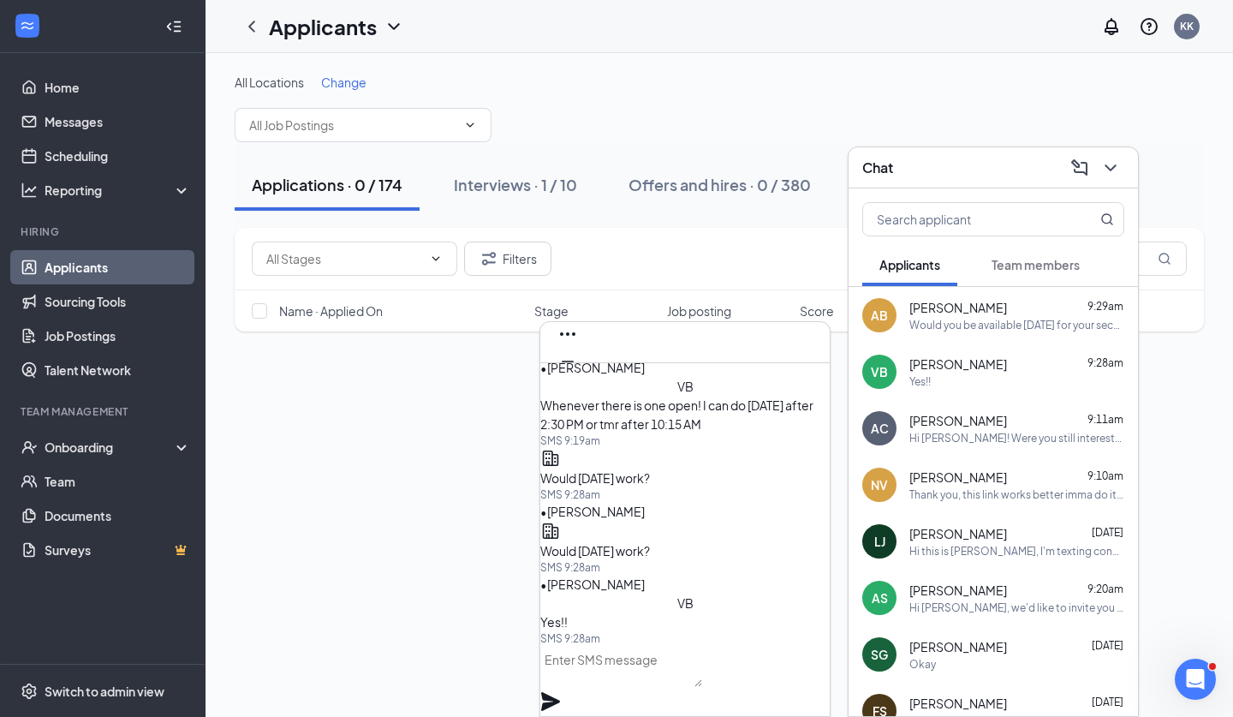
click at [702, 672] on textarea at bounding box center [622, 666] width 162 height 41
type textarea "W"
type textarea "w"
type textarea "W"
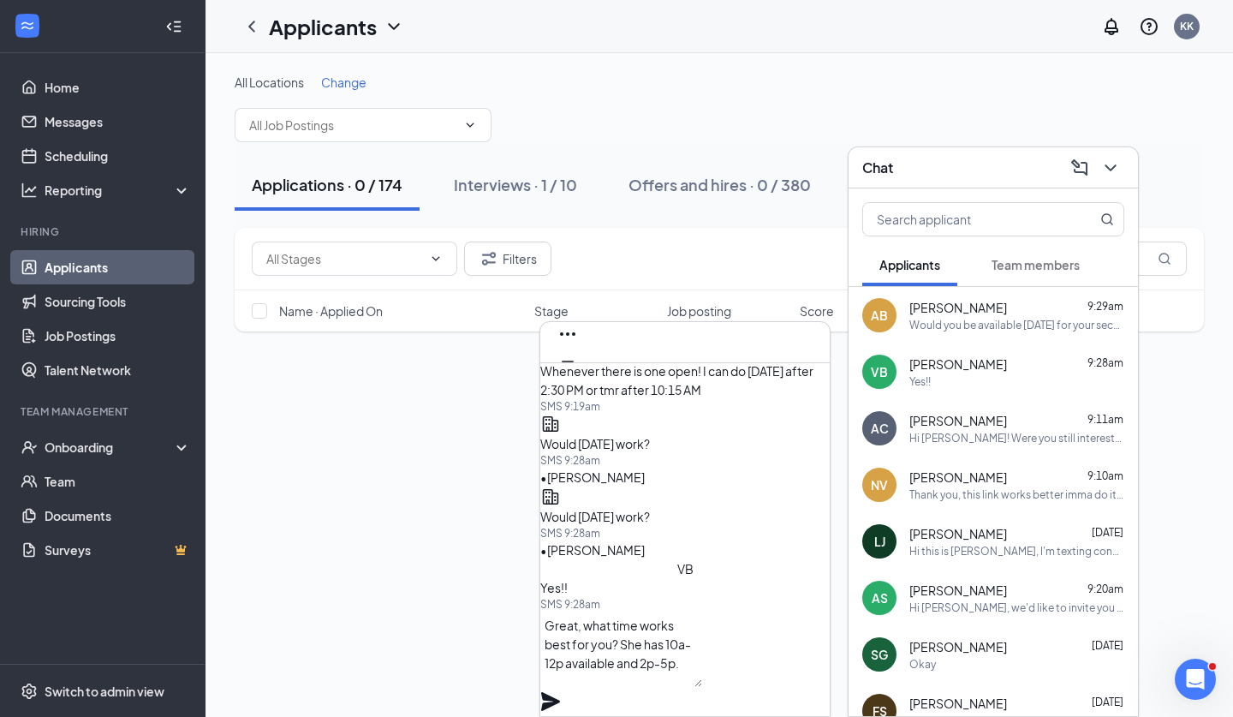
click at [702, 666] on textarea "Great, what time works best for you? She has 10a-12p available and 2p-5p." at bounding box center [622, 649] width 162 height 75
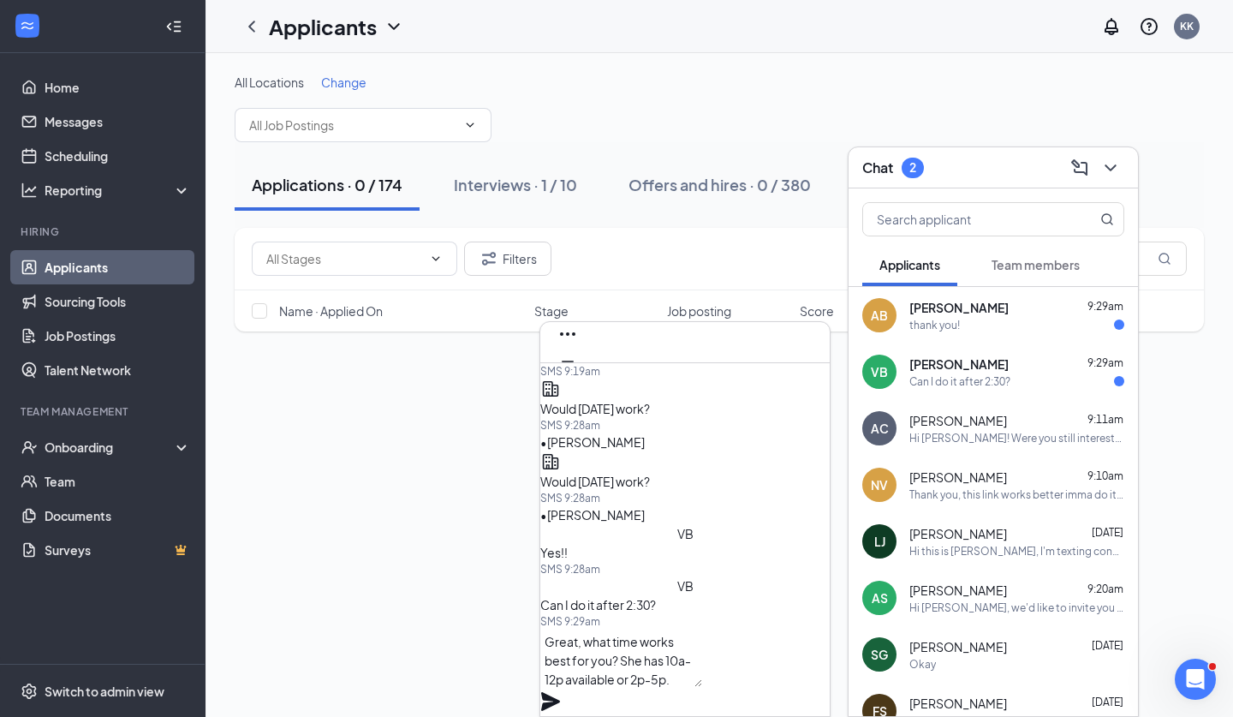
scroll to position [2, 0]
drag, startPoint x: 774, startPoint y: 690, endPoint x: 605, endPoint y: 661, distance: 172.1
click at [605, 661] on textarea "Great, what time works best for you? She has 10a-12p available or 2p-5p." at bounding box center [622, 658] width 162 height 58
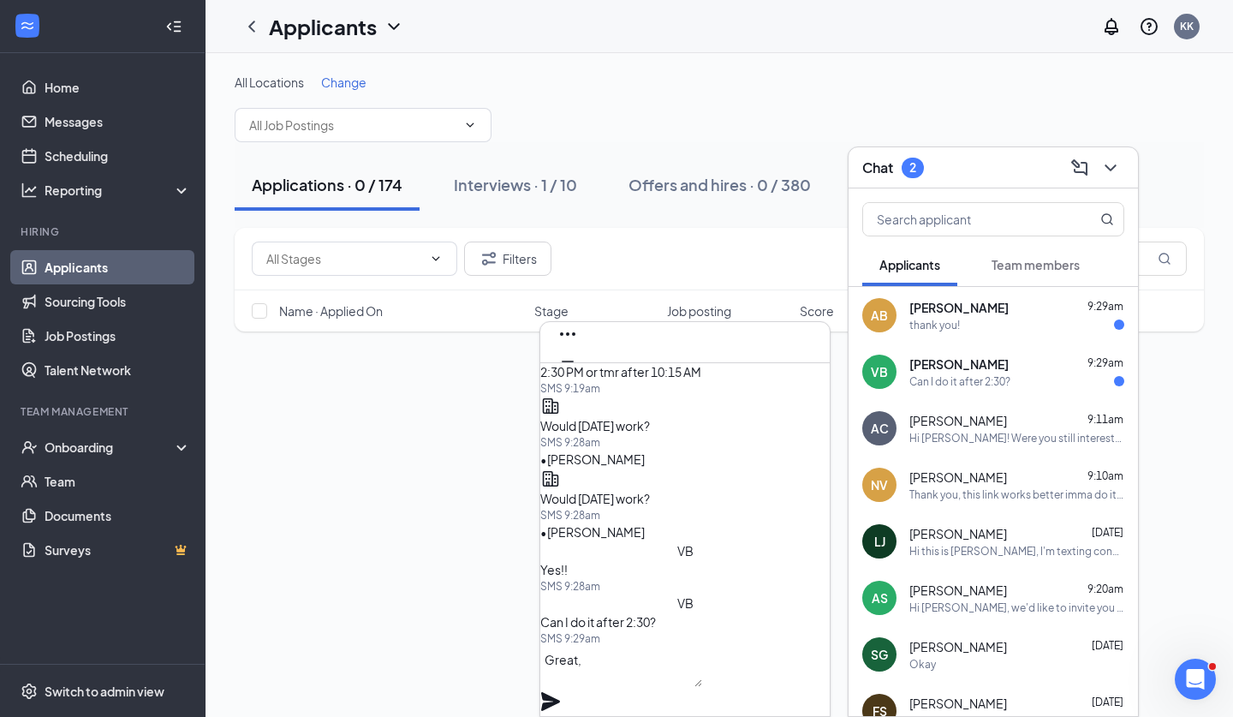
scroll to position [1, 0]
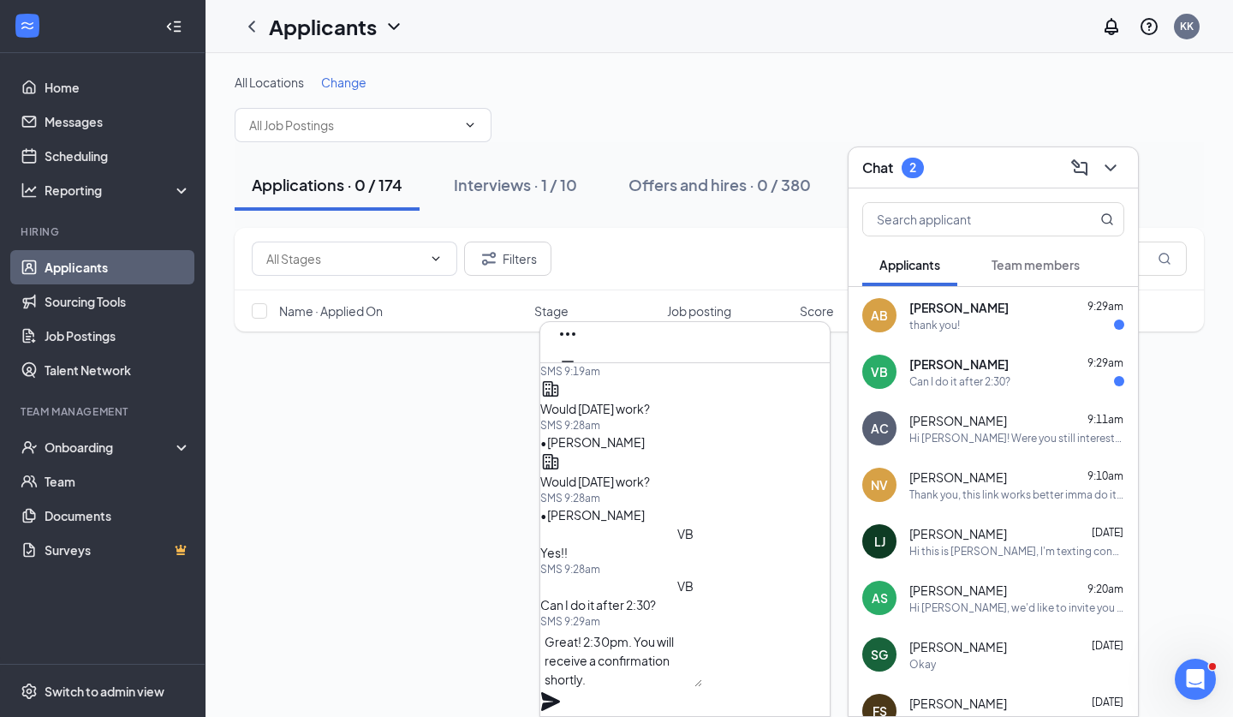
type textarea "Great! 2:30pm. You will receive a confirmation shortly."
click at [561, 691] on icon "Plane" at bounding box center [551, 701] width 21 height 21
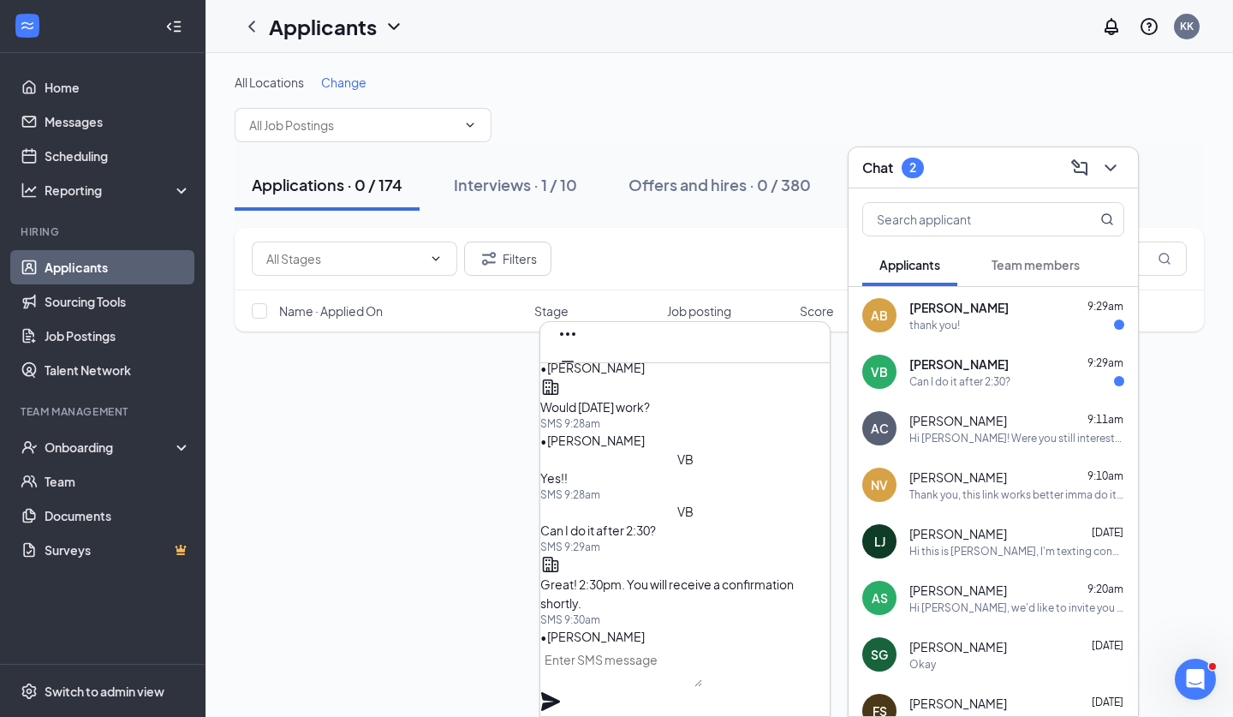
scroll to position [0, 0]
click at [984, 329] on div "thank you!" at bounding box center [1017, 325] width 215 height 15
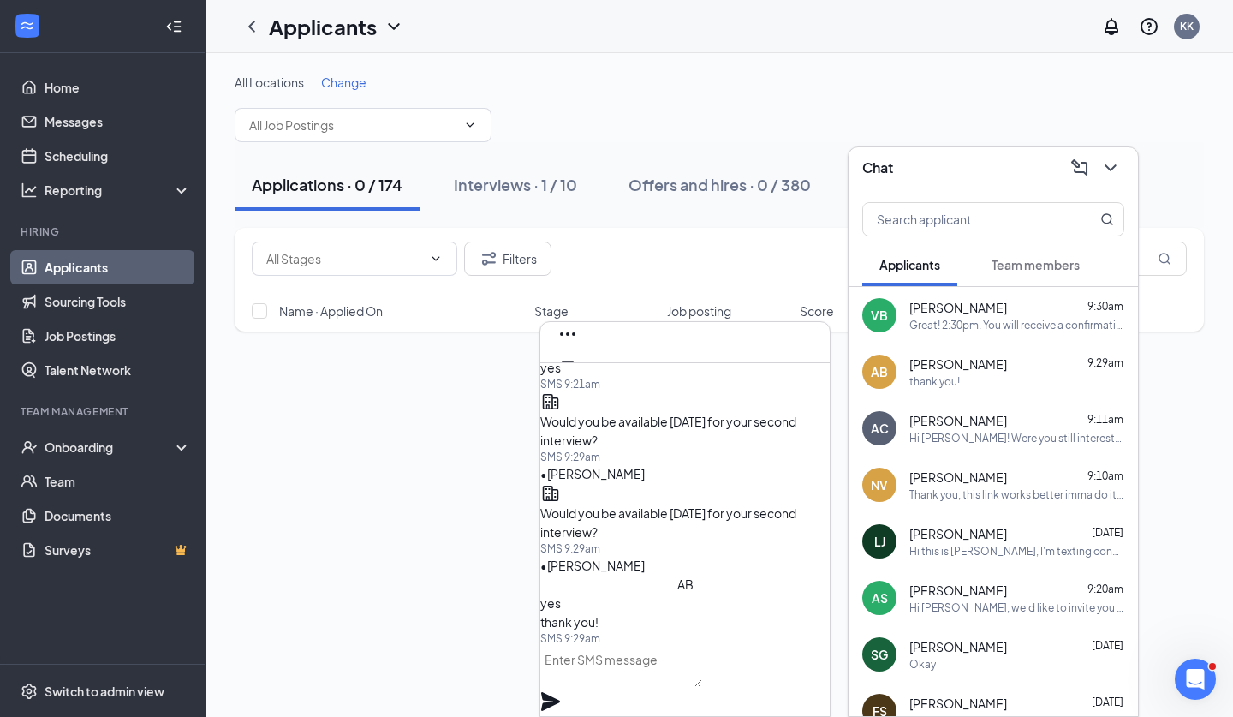
click at [701, 687] on textarea at bounding box center [622, 666] width 162 height 41
type textarea "M"
type textarea "Our pleasure, would 2:00p work?"
click at [561, 691] on icon "Plane" at bounding box center [551, 701] width 21 height 21
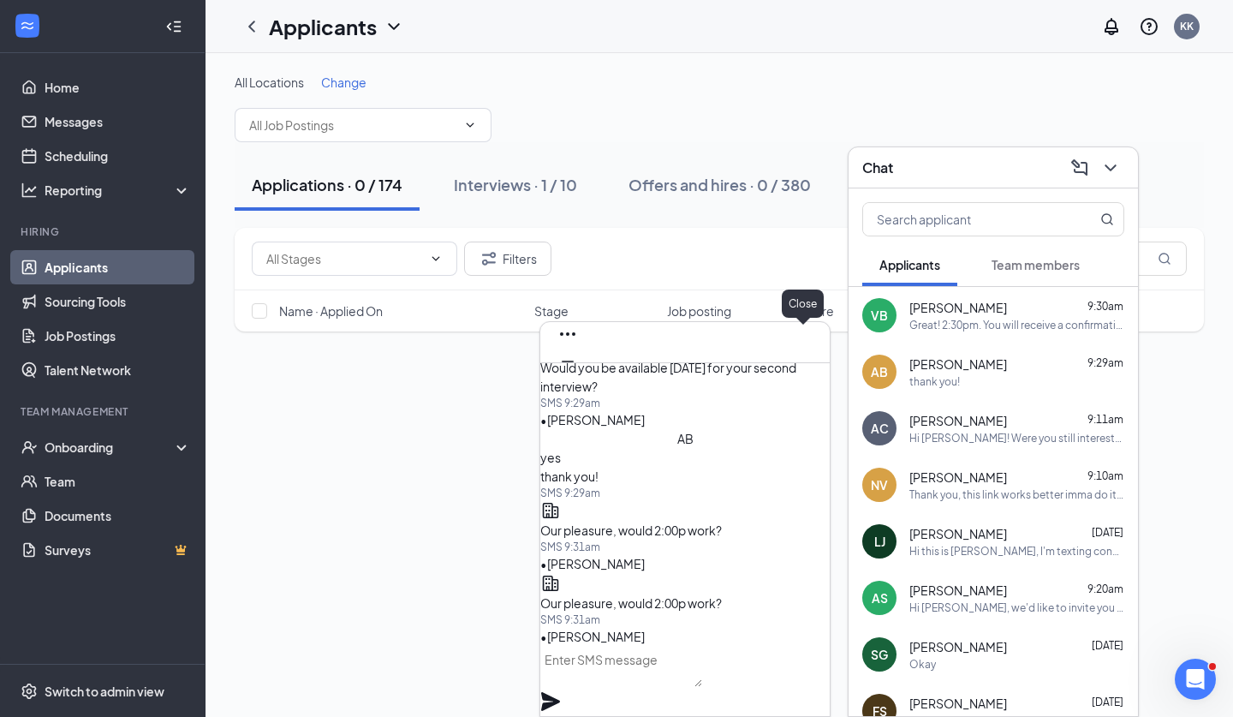
click at [578, 379] on icon "Cross" at bounding box center [568, 389] width 21 height 21
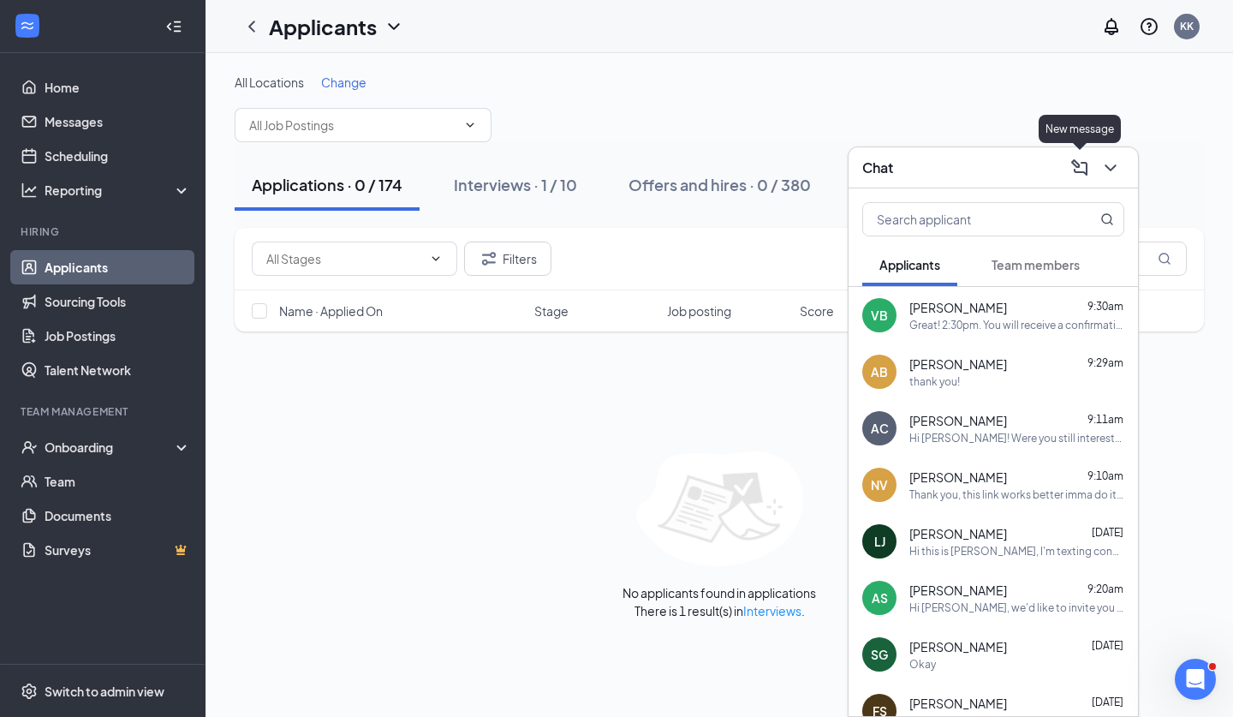
click at [1113, 167] on icon "ChevronDown" at bounding box center [1110, 167] width 11 height 7
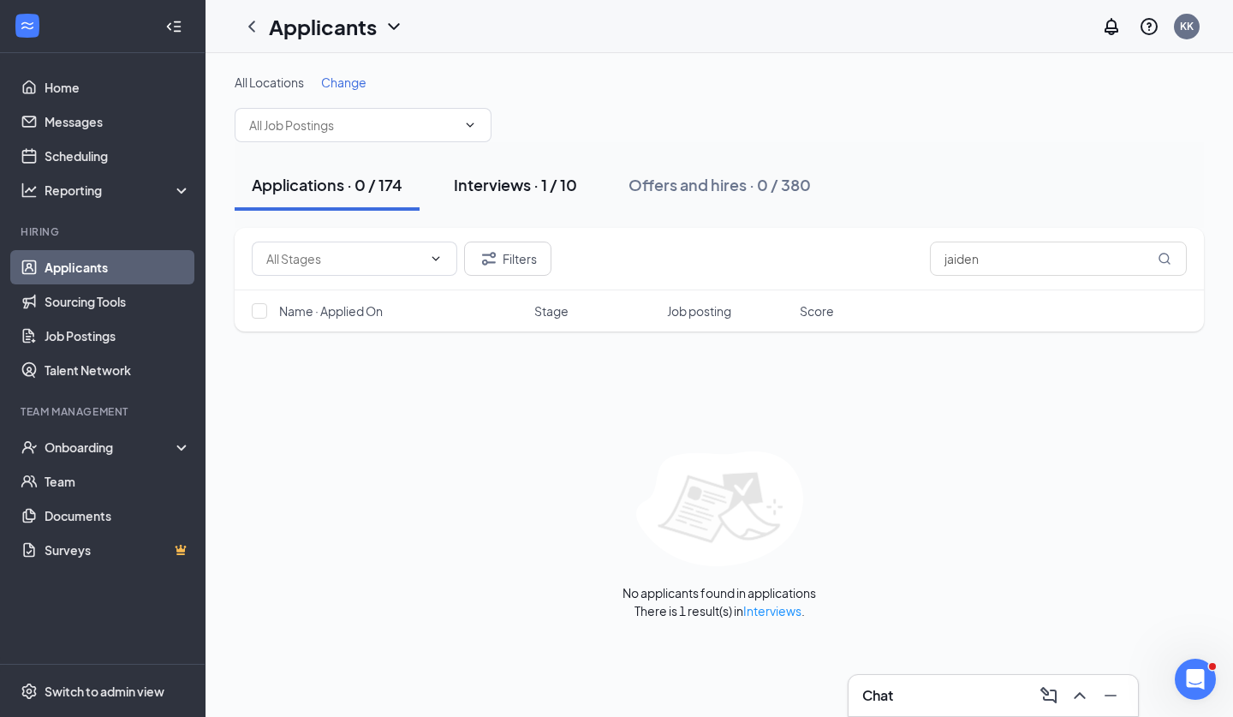
click at [502, 177] on div "Interviews · 1 / 10" at bounding box center [515, 184] width 123 height 21
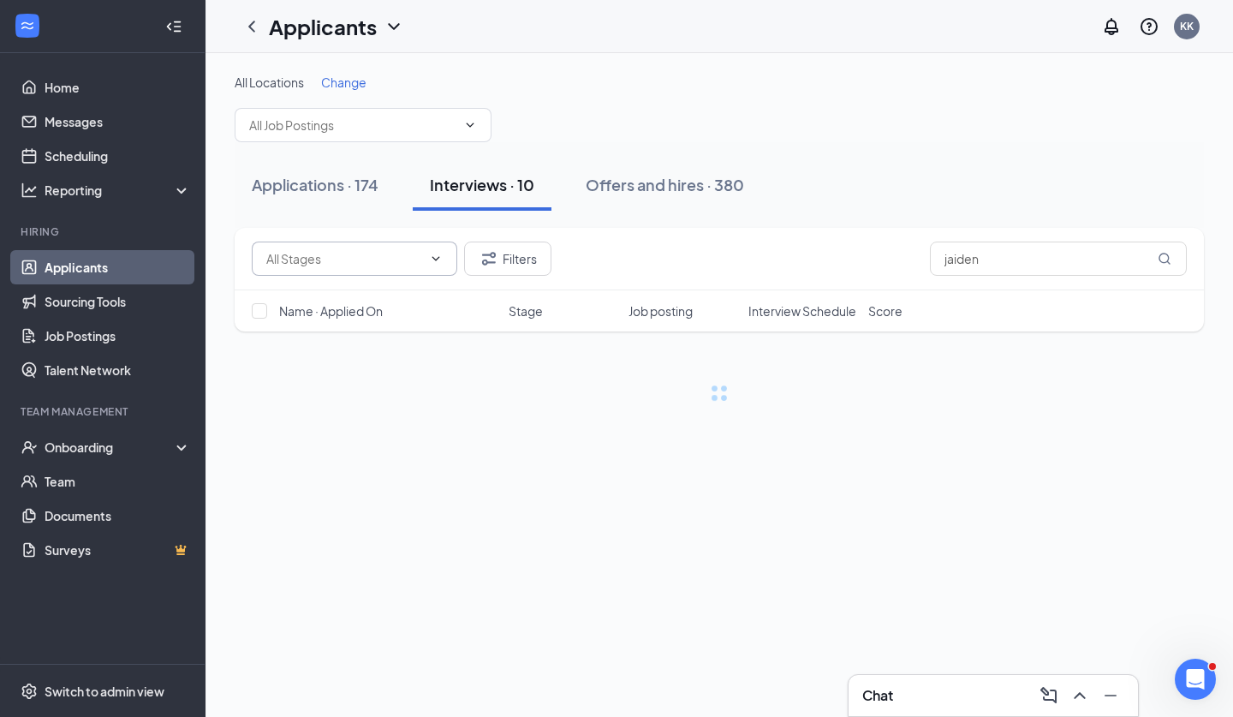
click at [434, 256] on icon "ChevronDown" at bounding box center [436, 259] width 14 height 14
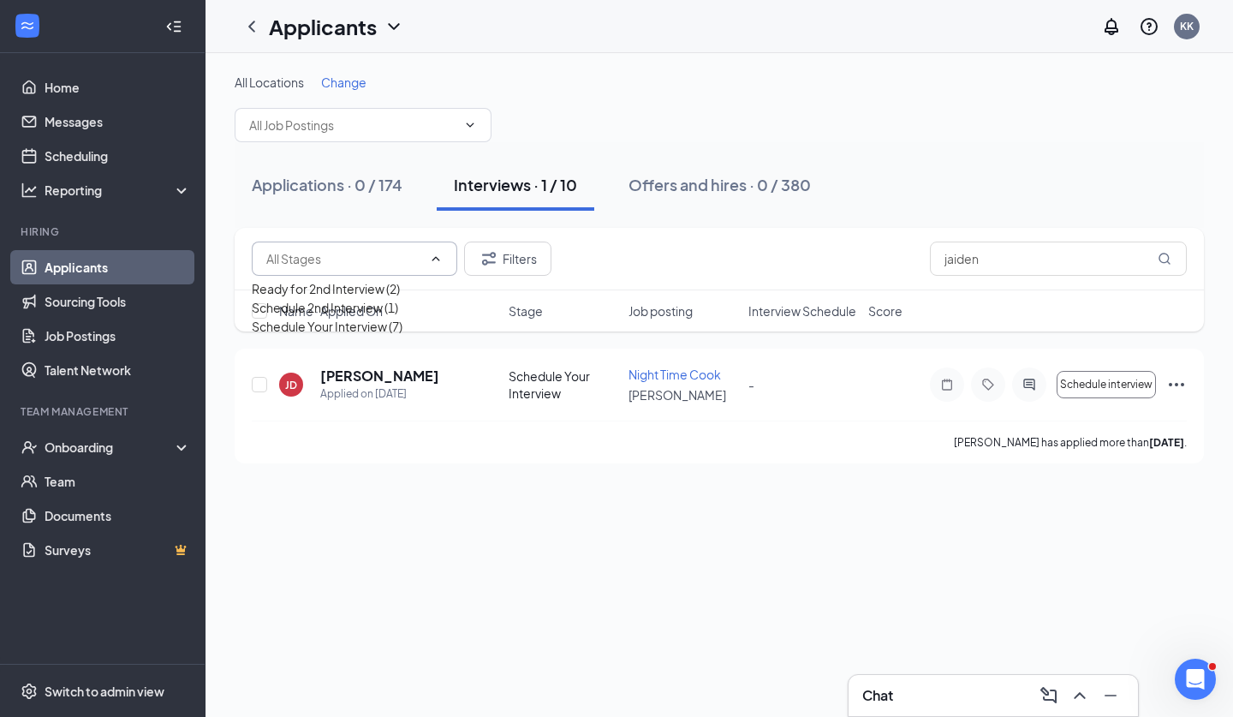
click at [398, 317] on div "Schedule 2nd Interview (1)" at bounding box center [325, 307] width 146 height 19
type input "Schedule 2nd Interview (1)"
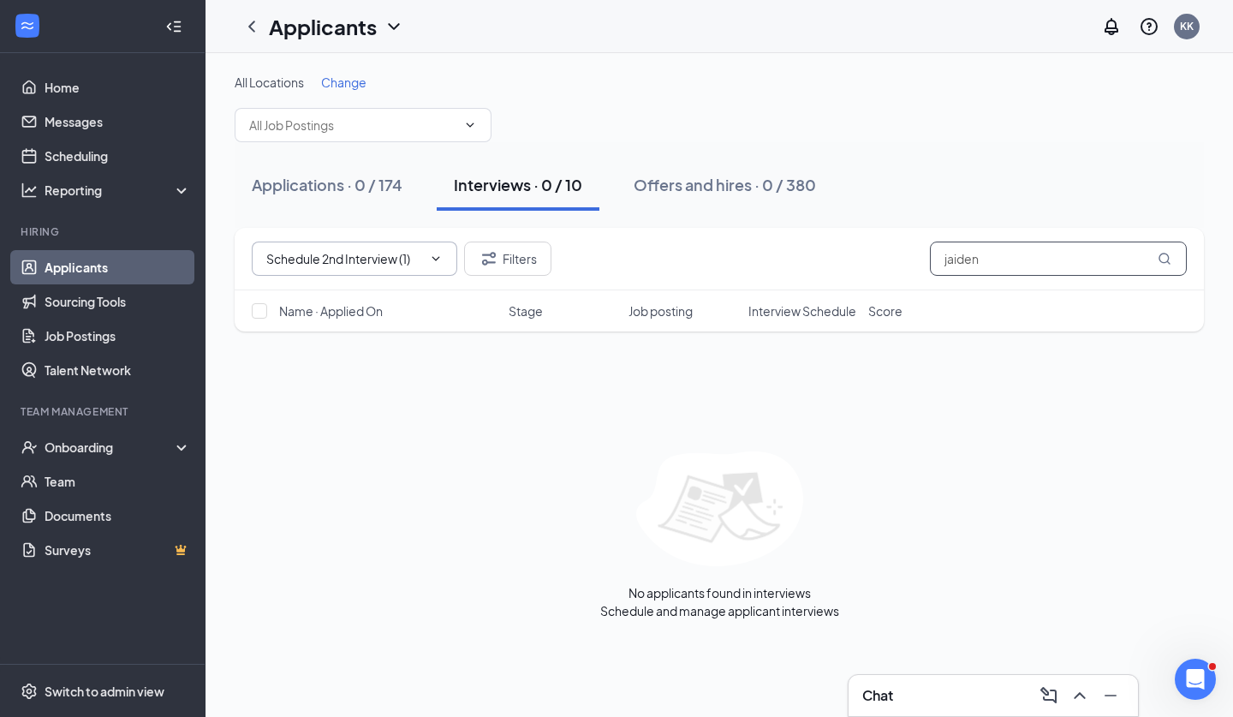
drag, startPoint x: 998, startPoint y: 259, endPoint x: 745, endPoint y: 155, distance: 273.1
click at [745, 155] on div "All Locations Change Applications · 0 / 174 Interviews · 0 / 10 Offers and hire…" at bounding box center [720, 347] width 970 height 546
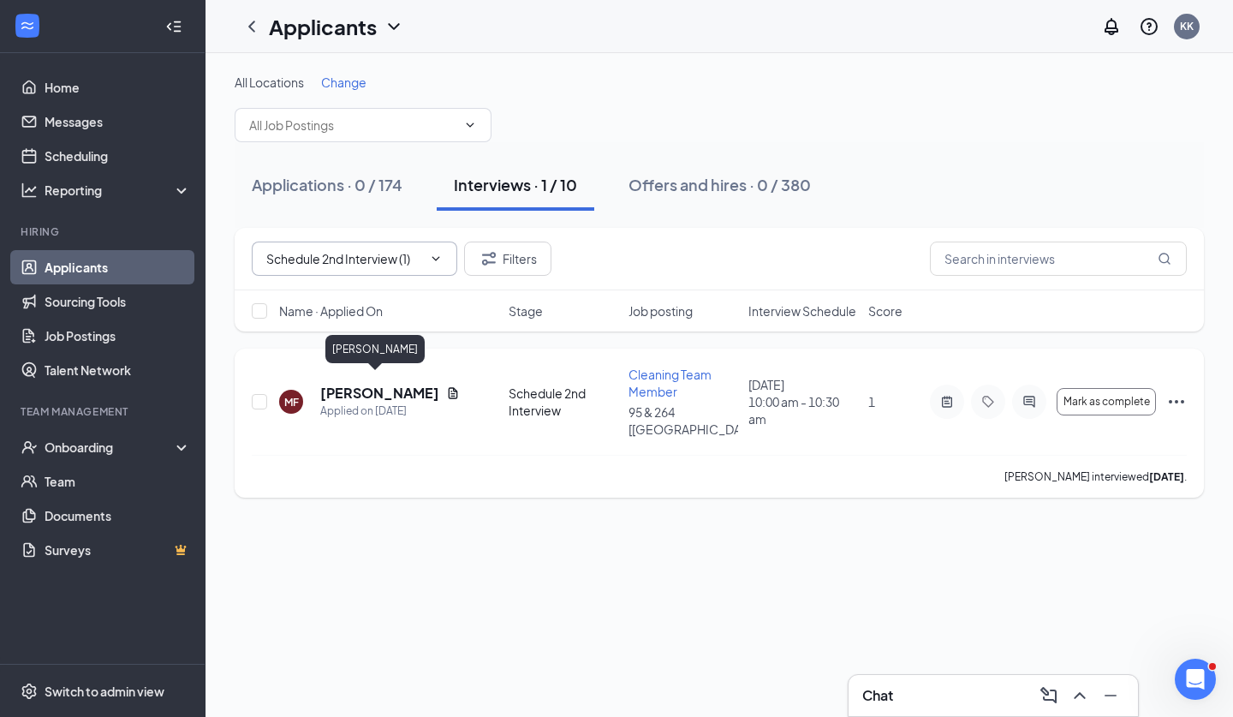
click at [390, 385] on h5 "Maribel Feliz" at bounding box center [379, 393] width 119 height 19
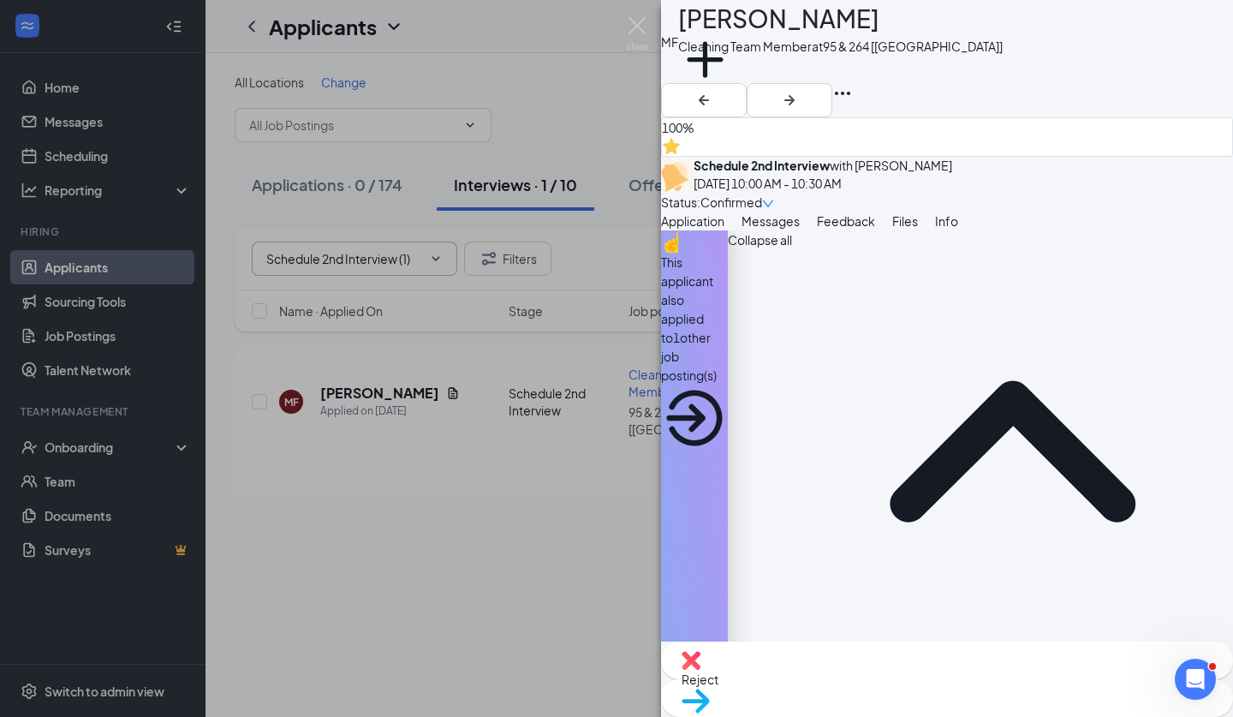
click at [875, 212] on button "Feedback" at bounding box center [846, 221] width 58 height 19
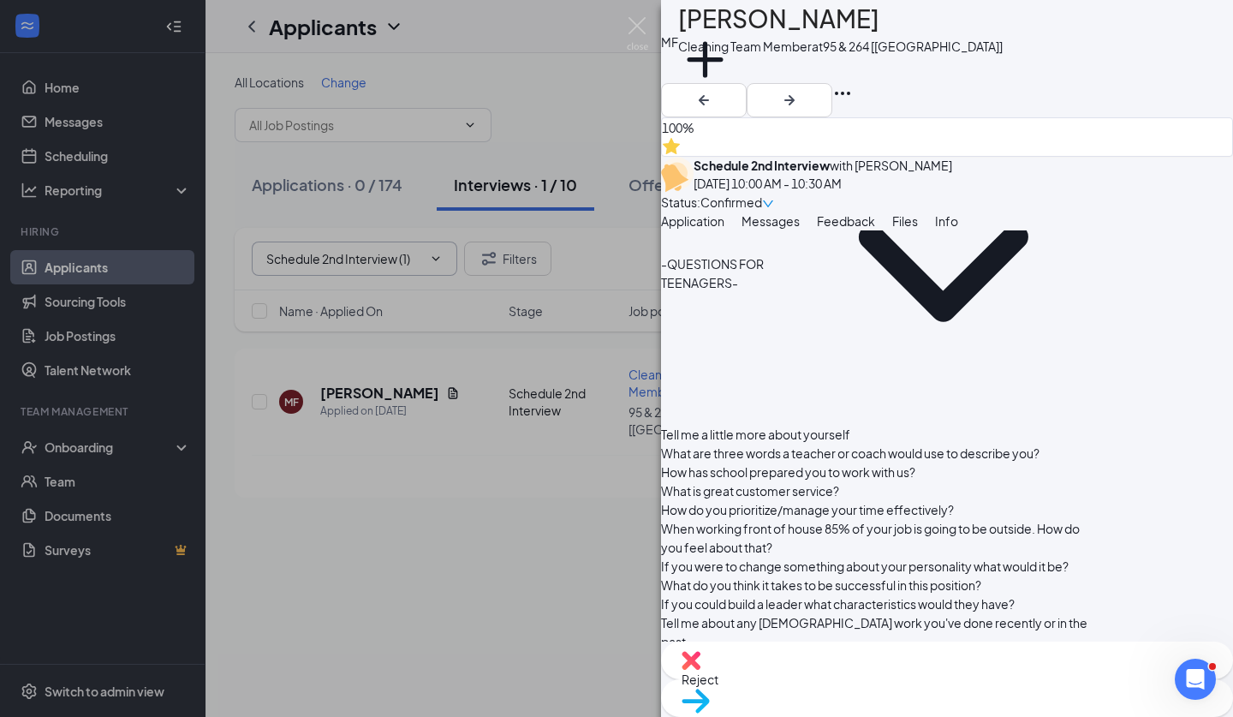
scroll to position [1849, 0]
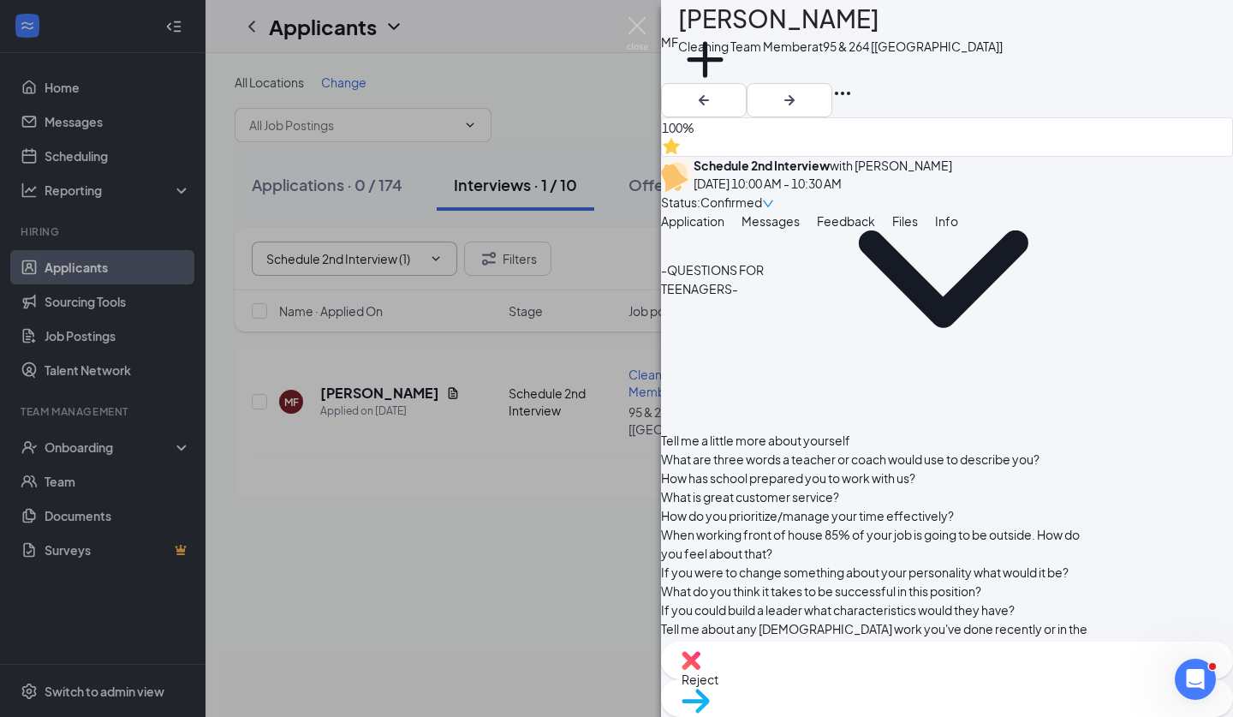
click at [587, 588] on div "MF Maribel Feliz Cleaning Team Member at 95 & 264 [NC] Add a tag 100% Schedule …" at bounding box center [616, 358] width 1233 height 717
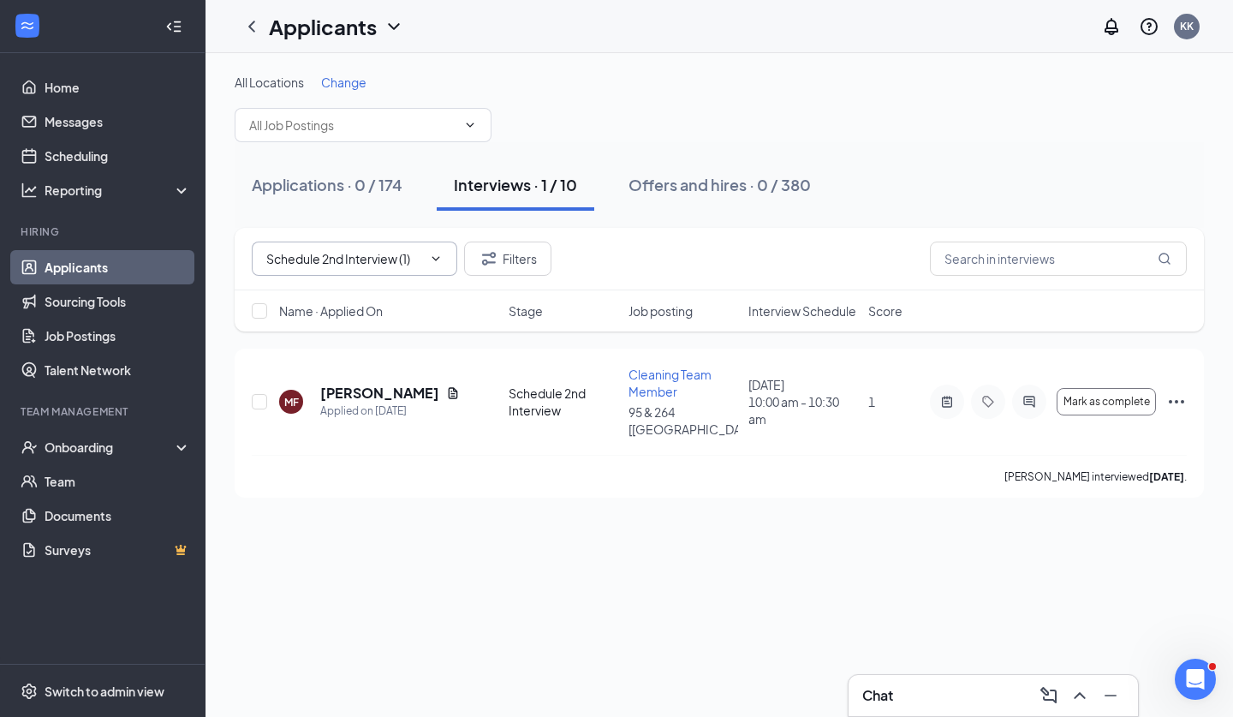
click at [426, 259] on icon "Cross" at bounding box center [426, 259] width 0 height 0
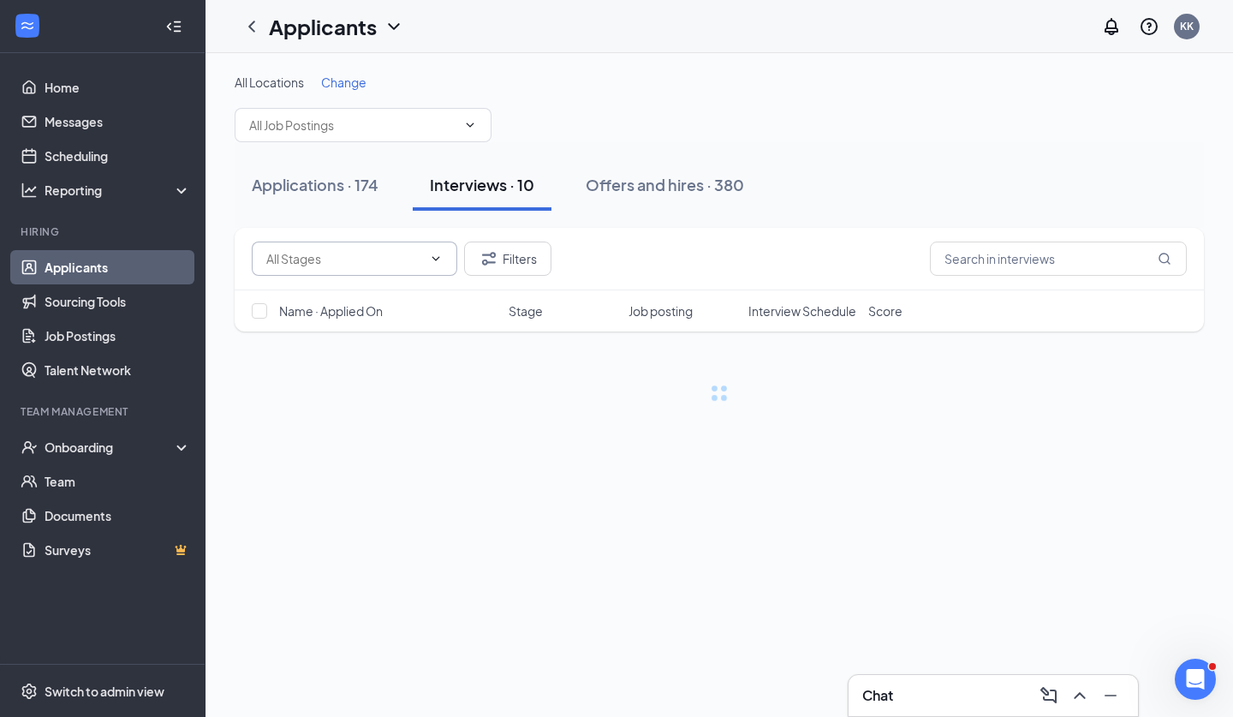
click at [421, 261] on input "text" at bounding box center [344, 258] width 156 height 19
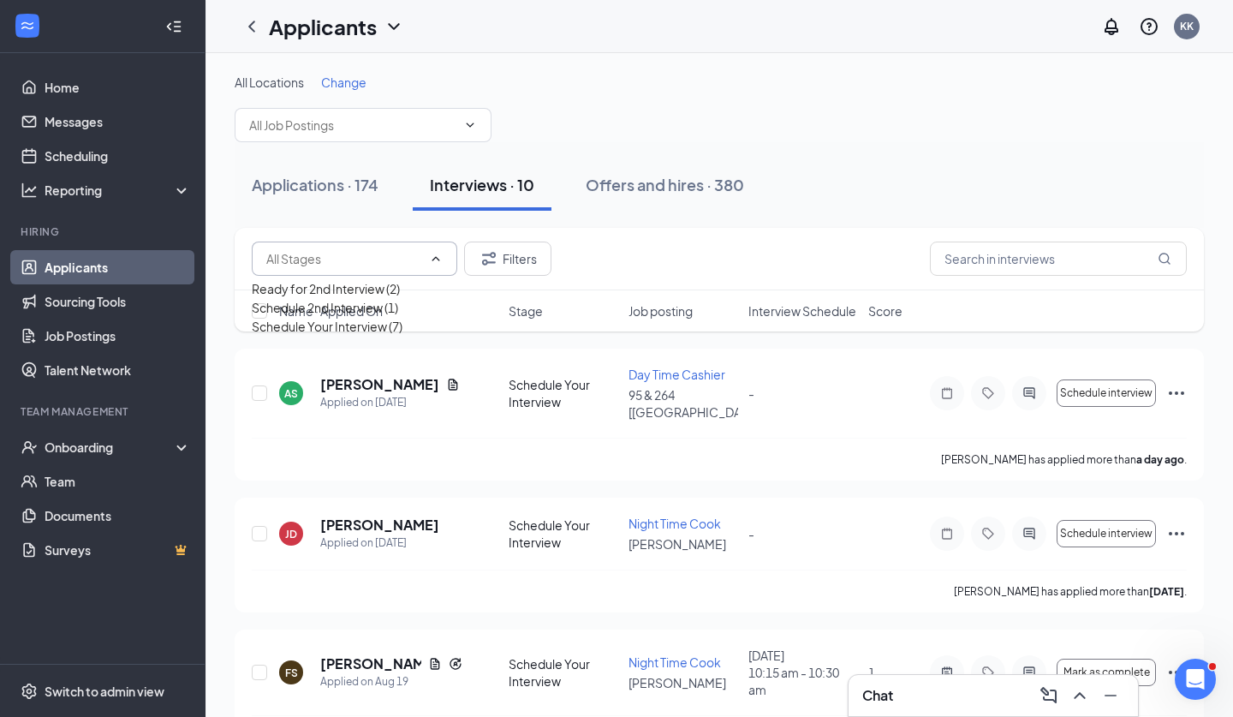
click at [387, 317] on div "Schedule 2nd Interview (1)" at bounding box center [325, 307] width 146 height 19
type input "Schedule 2nd Interview (1)"
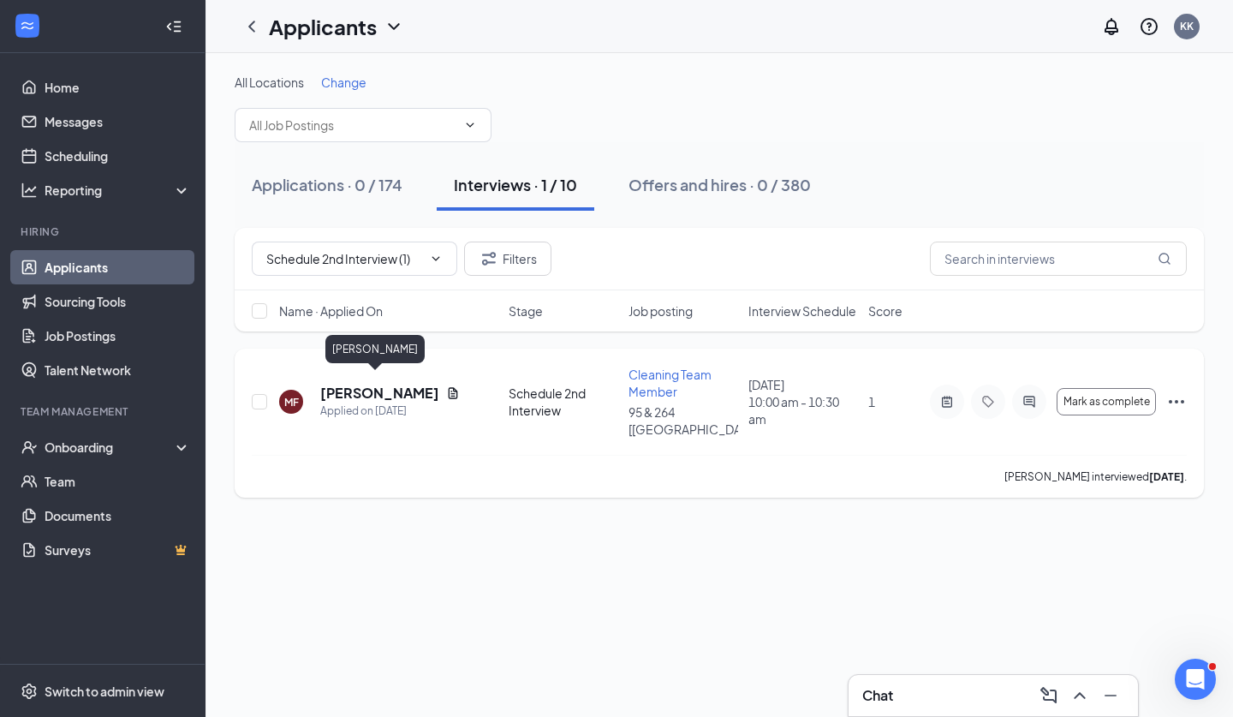
click at [381, 385] on h5 "Maribel Feliz" at bounding box center [379, 393] width 119 height 19
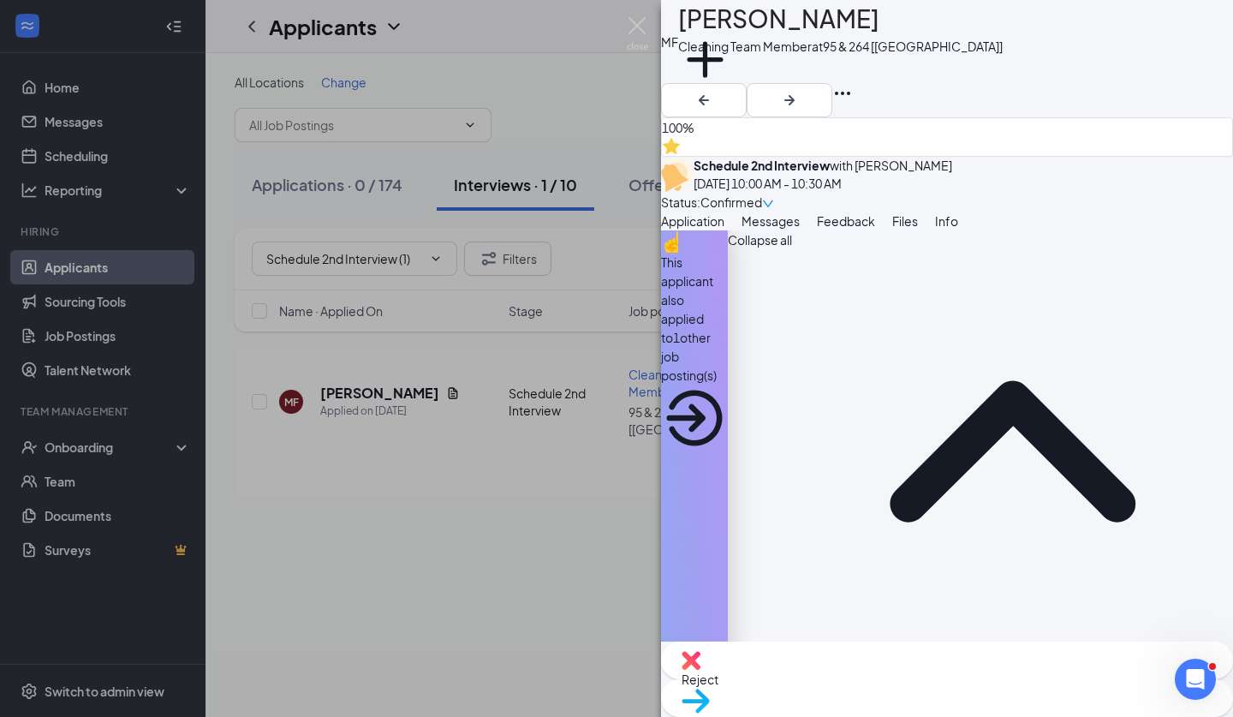
click at [885, 659] on div "Reject Move to stage" at bounding box center [947, 679] width 572 height 75
click at [719, 682] on span "Reject" at bounding box center [700, 679] width 37 height 15
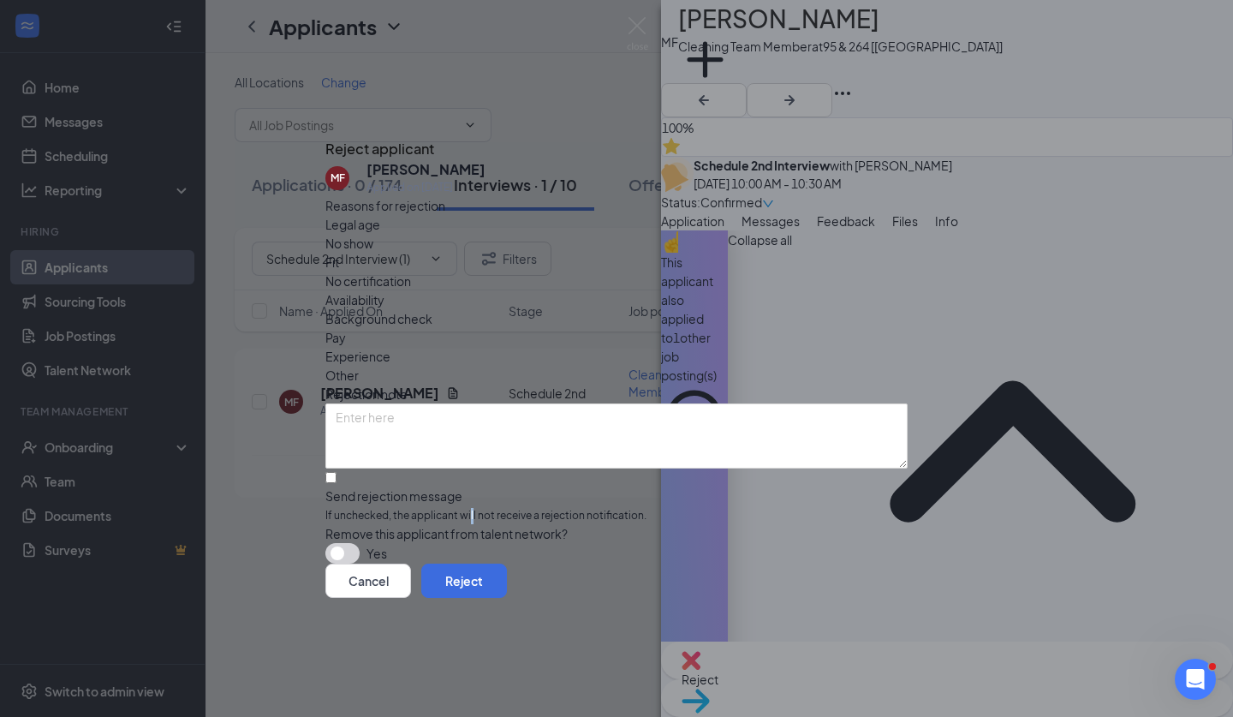
click at [536, 508] on span "If unchecked, the applicant will not receive a rejection notification." at bounding box center [617, 516] width 582 height 16
click at [337, 472] on input "Send rejection message If unchecked, the applicant will not receive a rejection…" at bounding box center [331, 477] width 11 height 11
checkbox input "true"
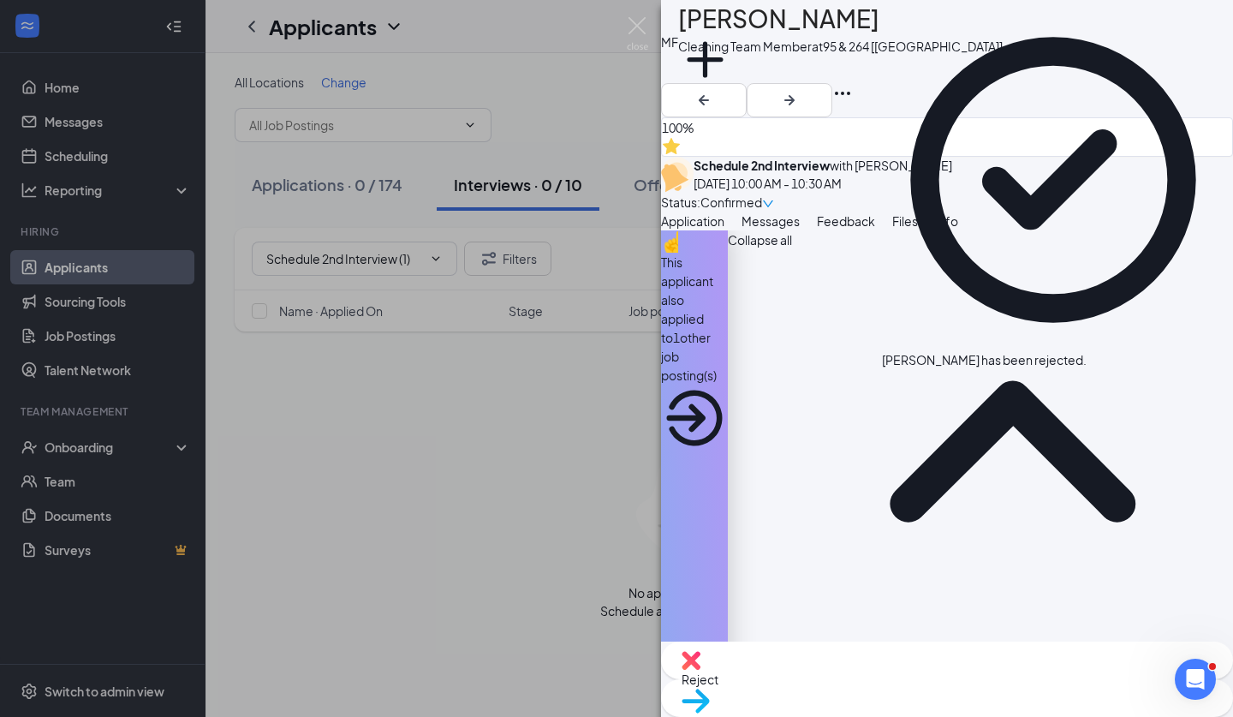
click at [642, 51] on div "MF Maribel Feliz Cleaning Team Member at 95 & 264 [NC] Add a tag 100% Schedule …" at bounding box center [616, 358] width 1233 height 717
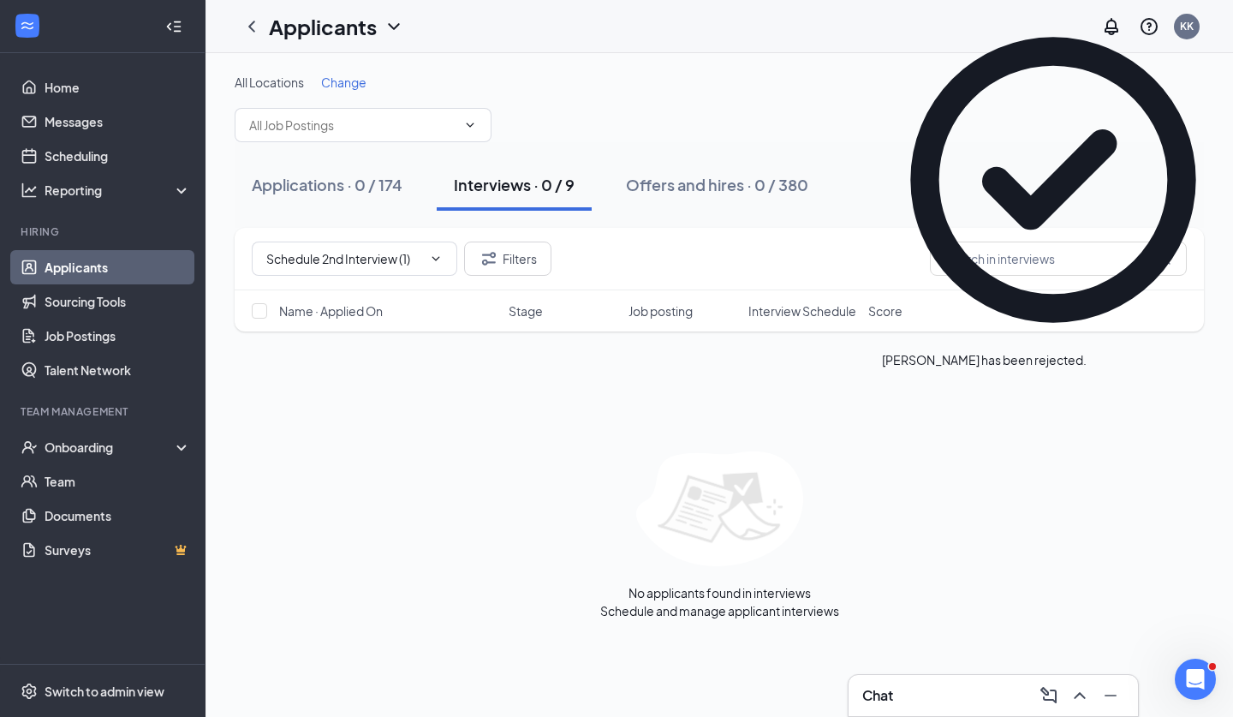
click at [427, 254] on div at bounding box center [434, 259] width 17 height 14
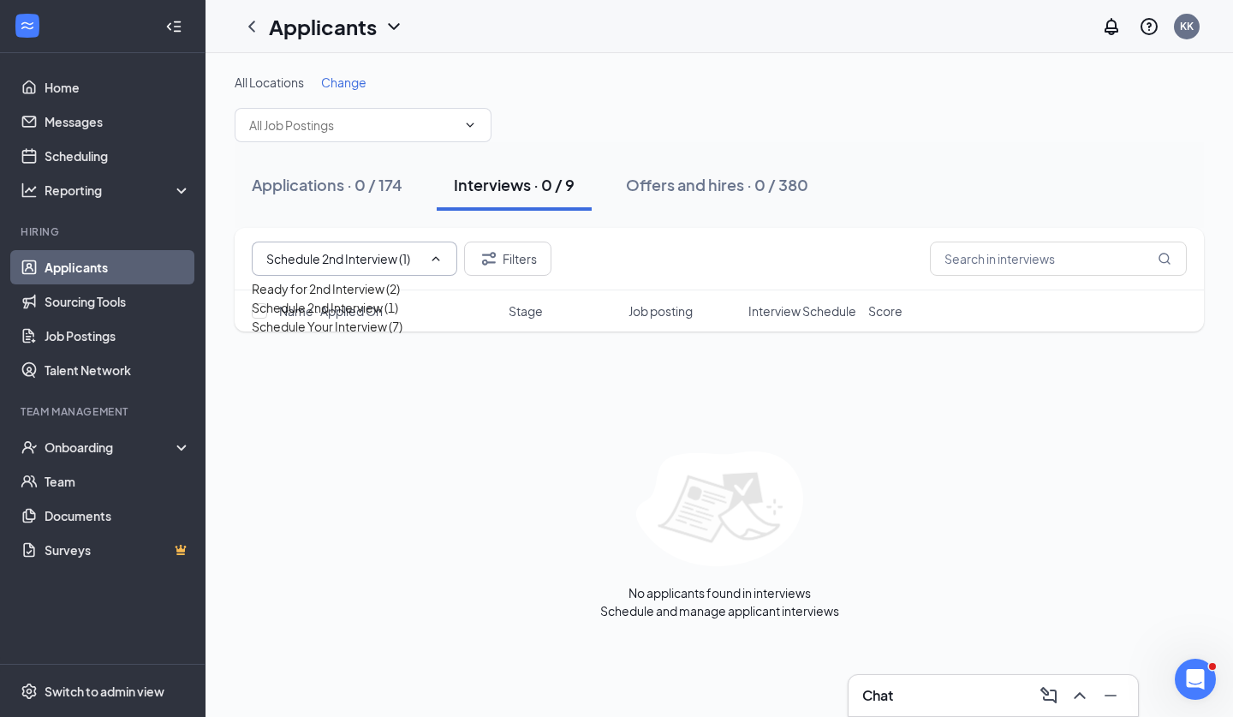
click at [426, 259] on icon "Cross" at bounding box center [426, 259] width 0 height 0
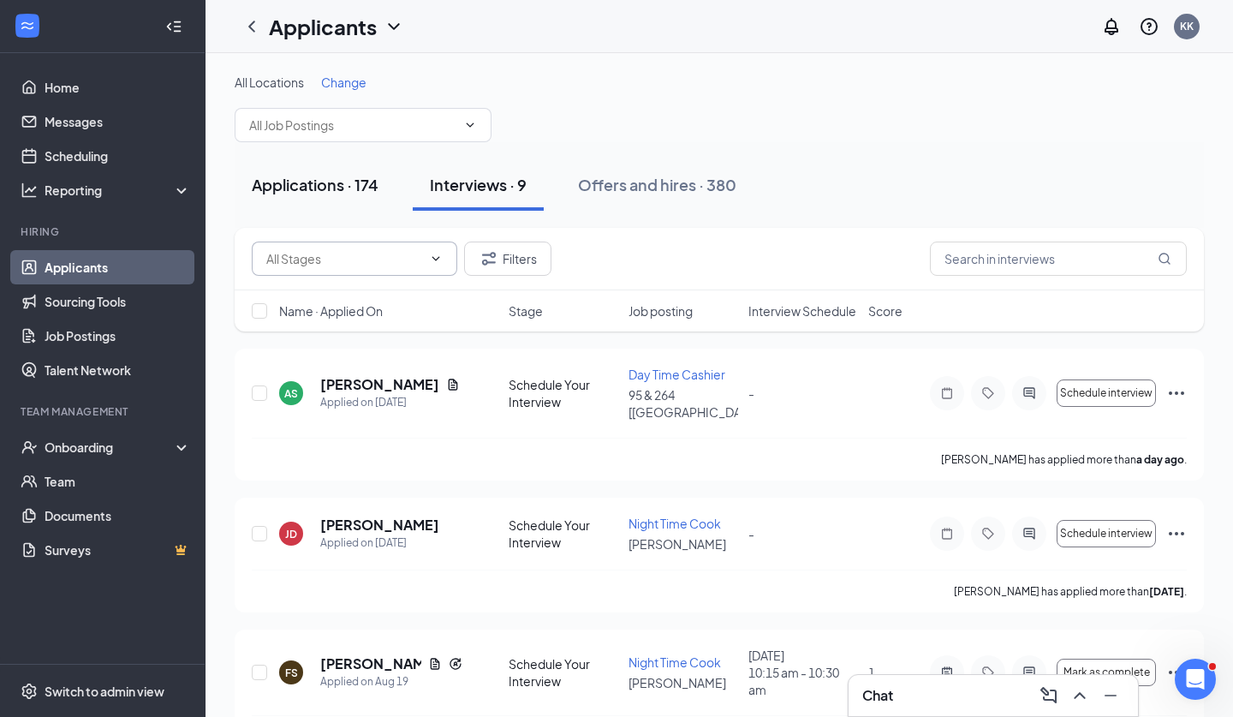
click at [364, 199] on button "Applications · 174" at bounding box center [315, 184] width 161 height 51
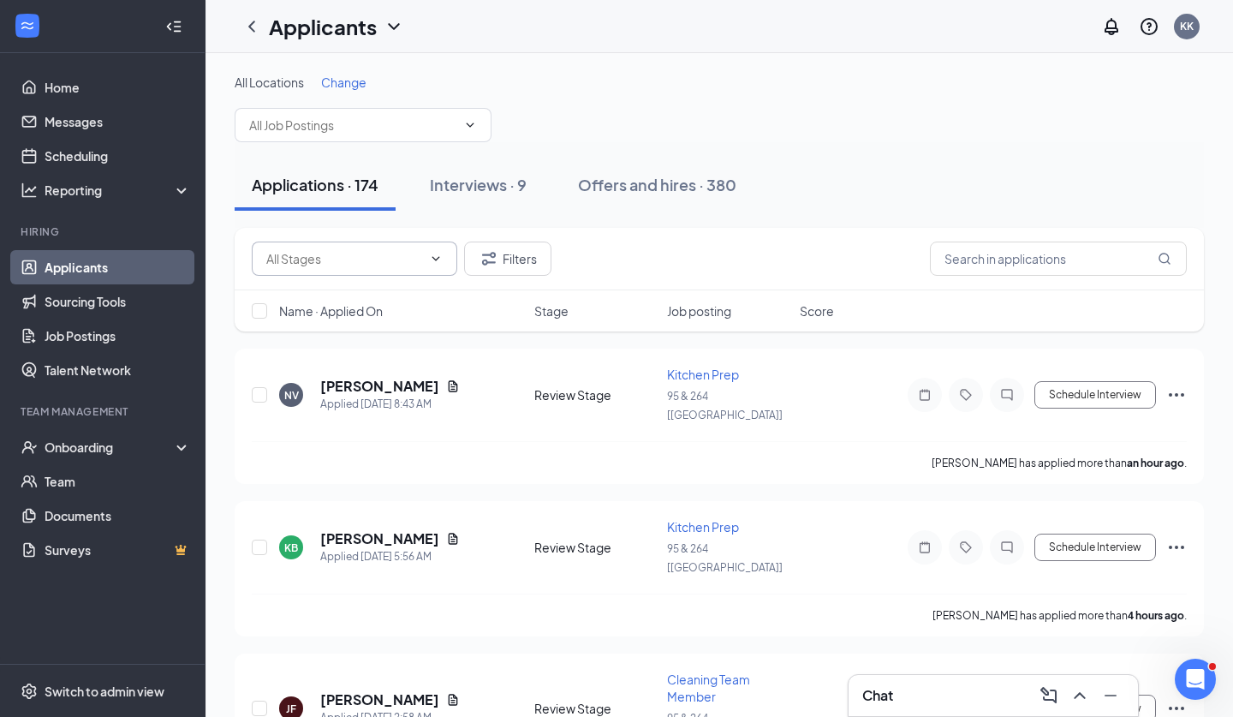
click at [412, 260] on input "text" at bounding box center [344, 258] width 156 height 19
click at [376, 298] on div "(TM) Pre - Recorded Interview (150)" at bounding box center [349, 288] width 194 height 19
type input "(TM) Pre - Recorded Interview (150)"
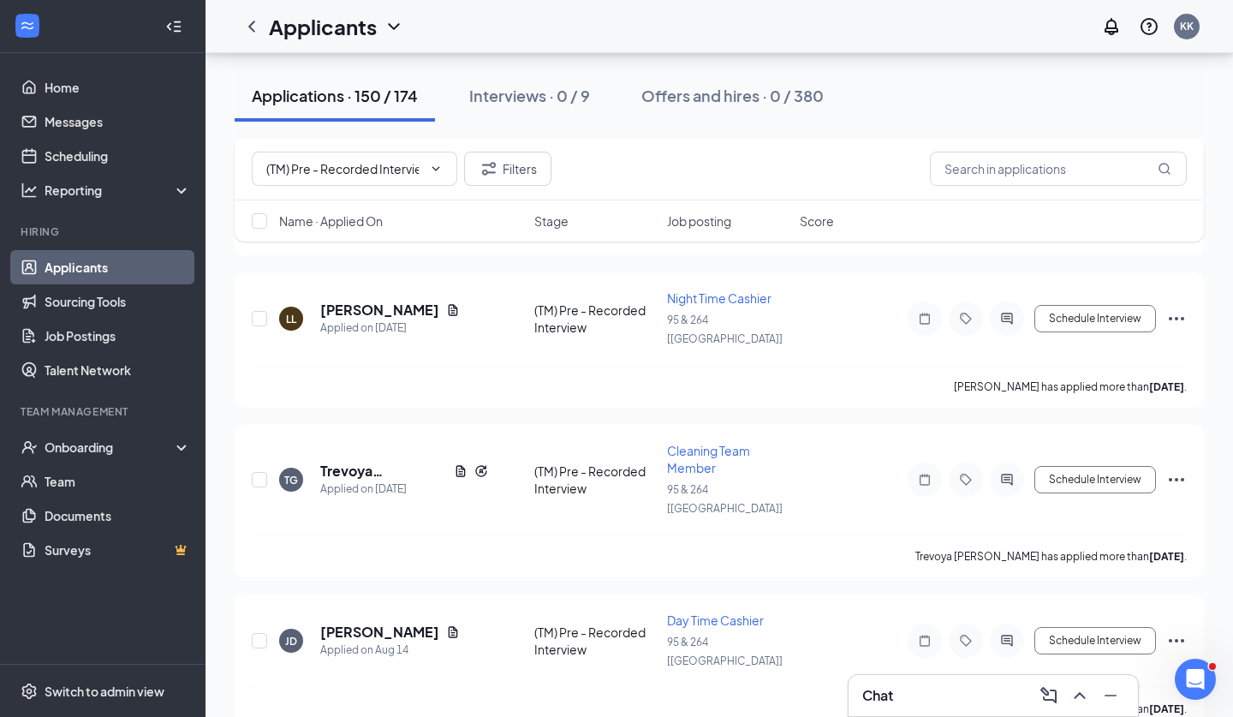
scroll to position [20639, 0]
click at [263, 218] on input "checkbox" at bounding box center [259, 220] width 15 height 15
checkbox input "false"
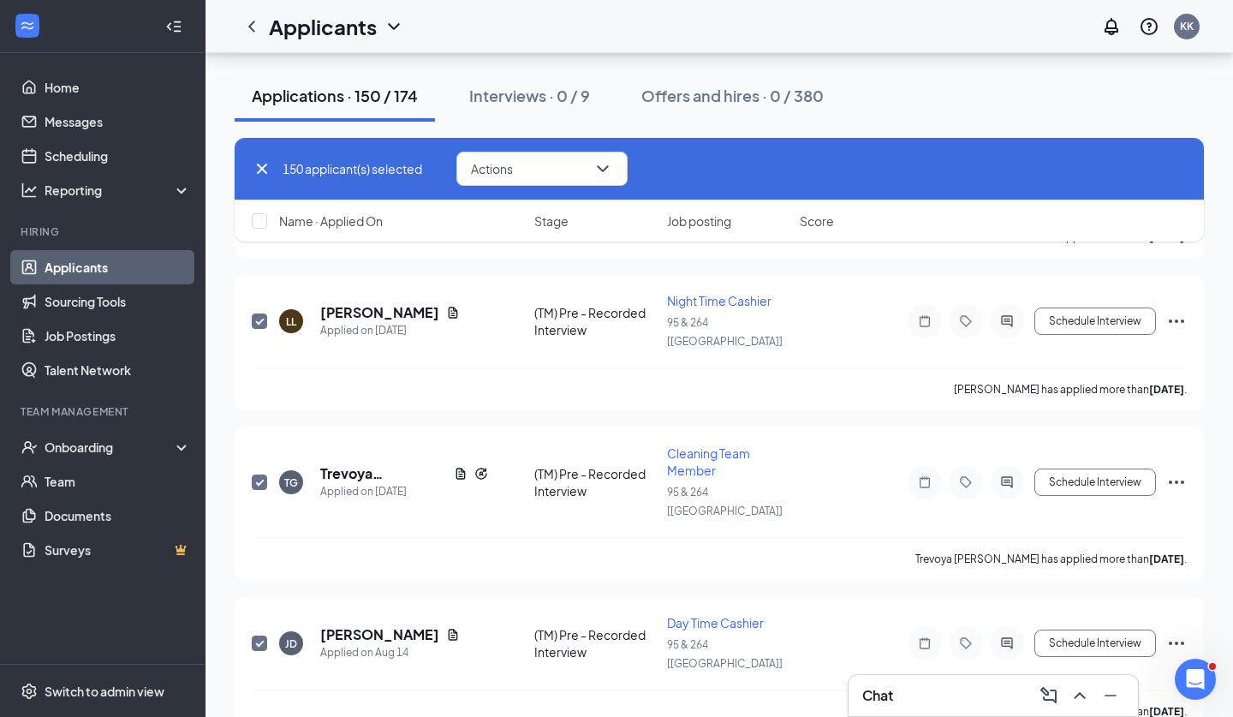
checkbox input "true"
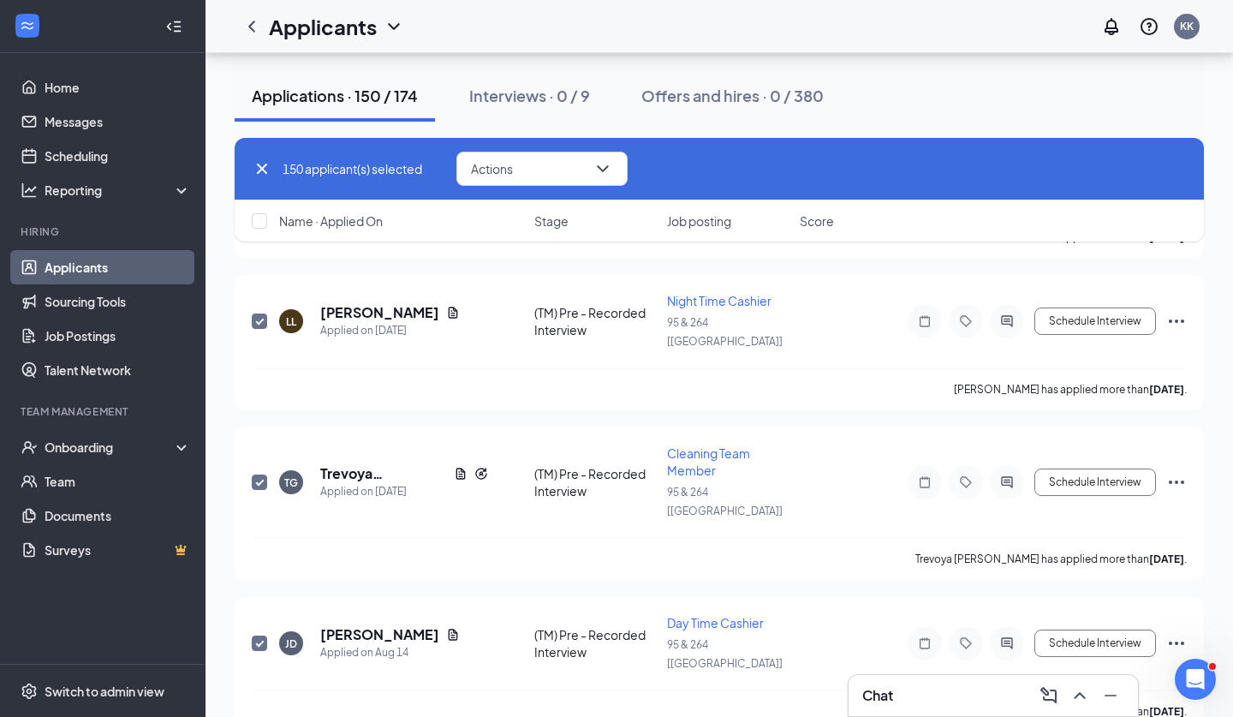
checkbox input "true"
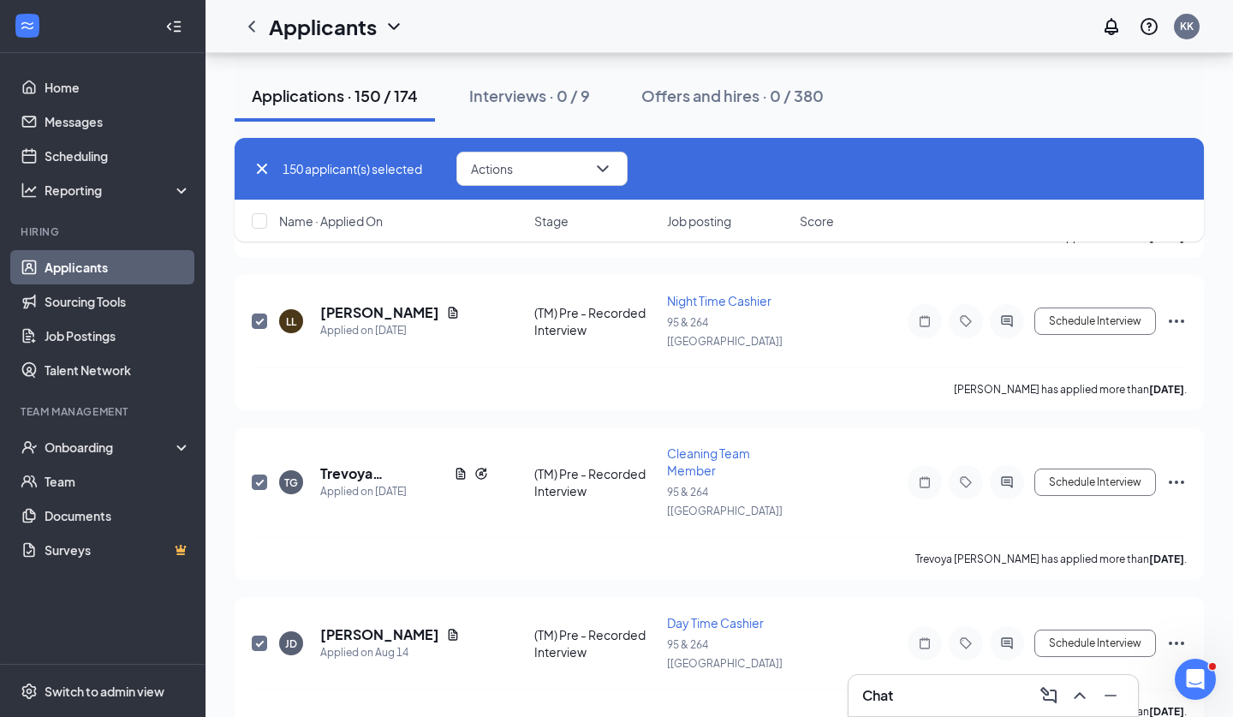
checkbox input "true"
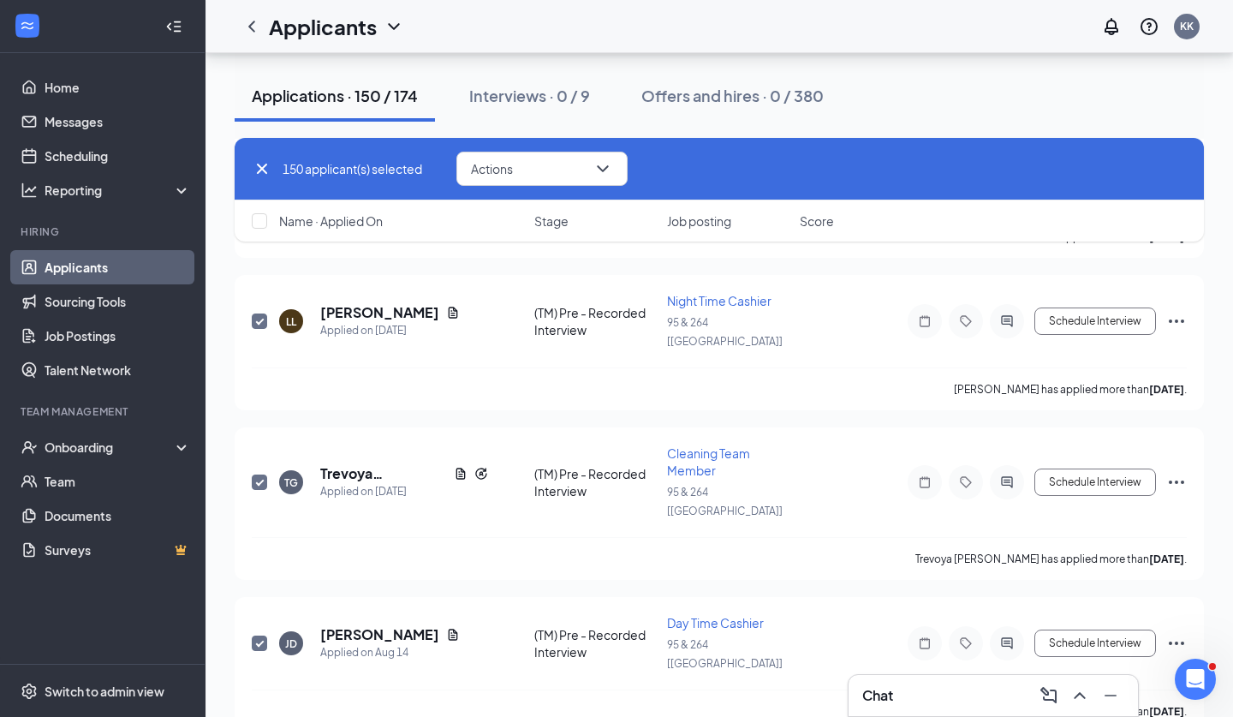
checkbox input "true"
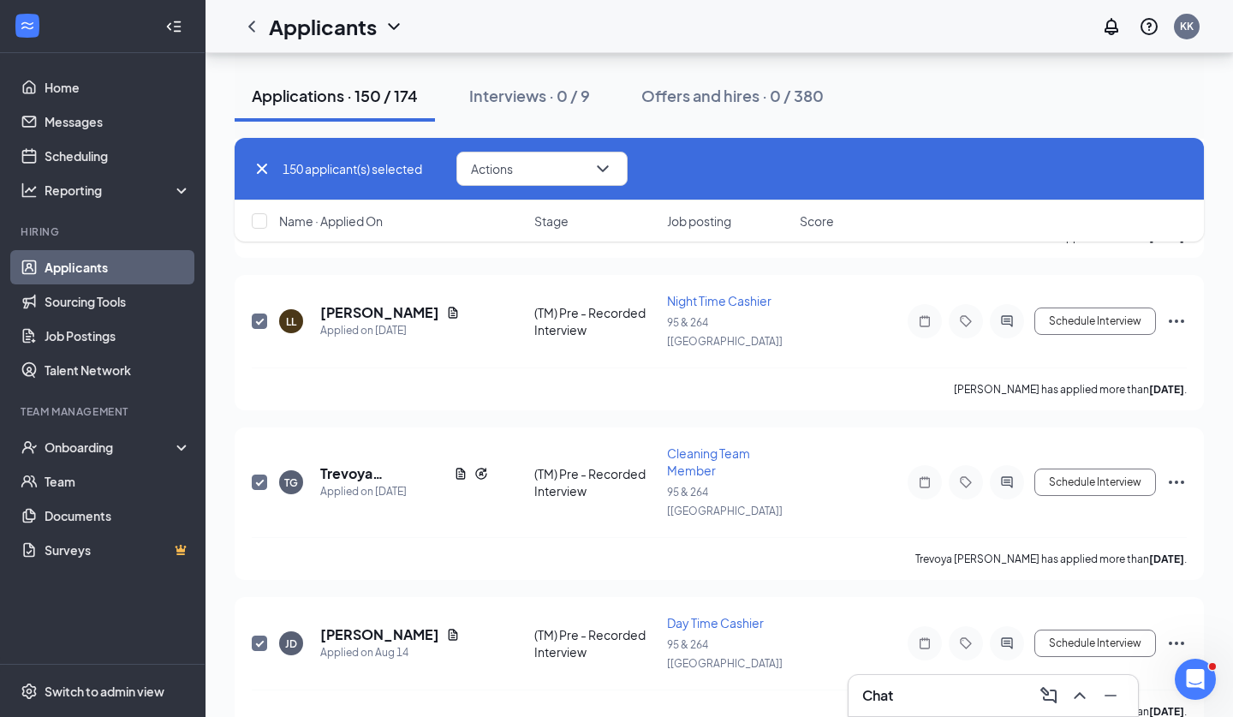
checkbox input "true"
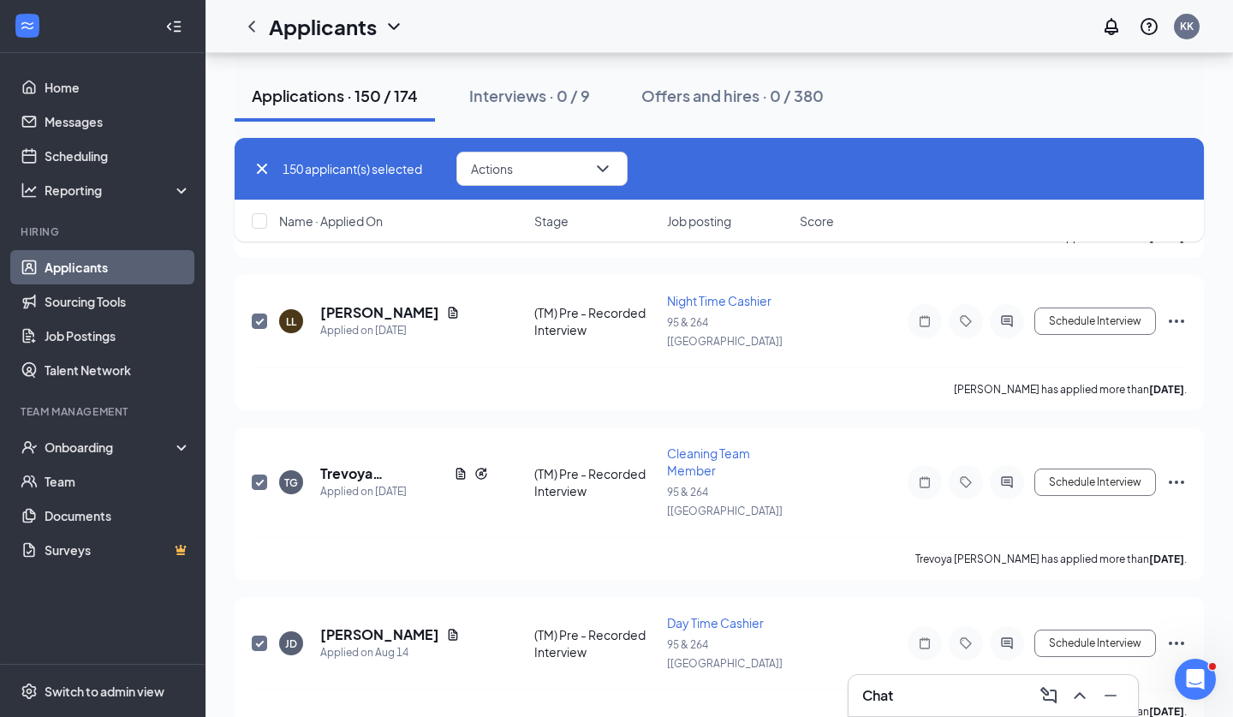
checkbox input "true"
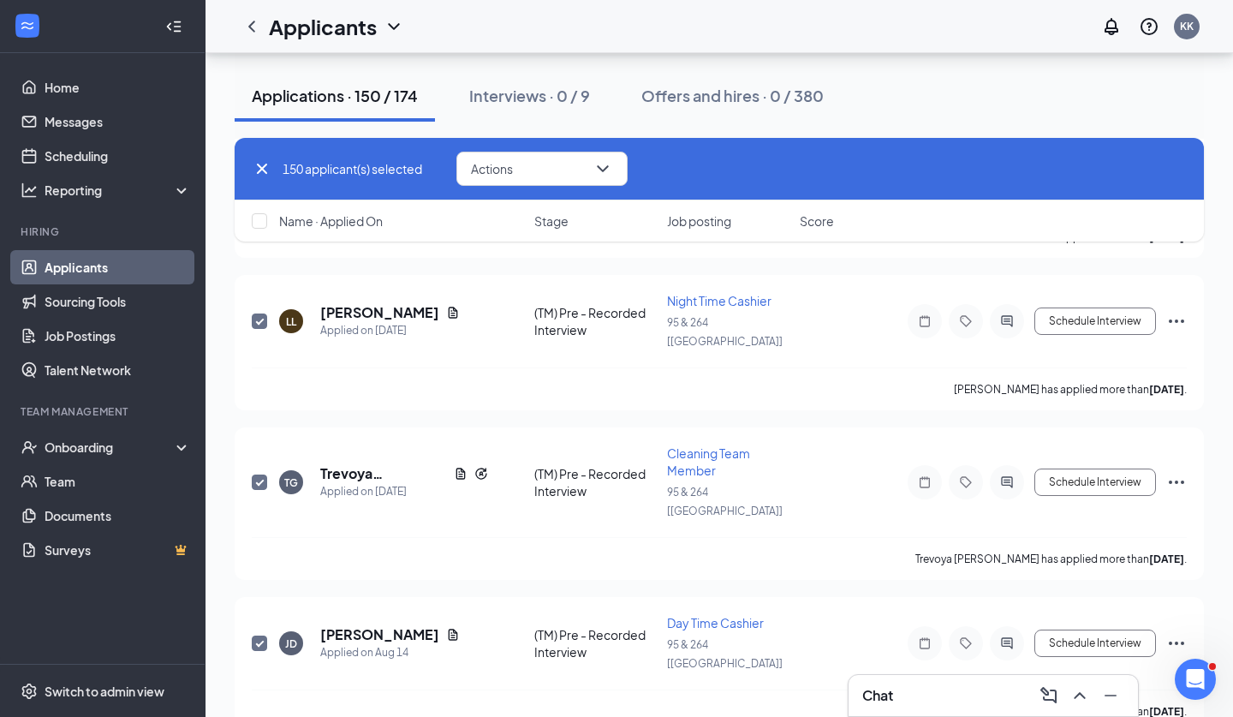
checkbox input "true"
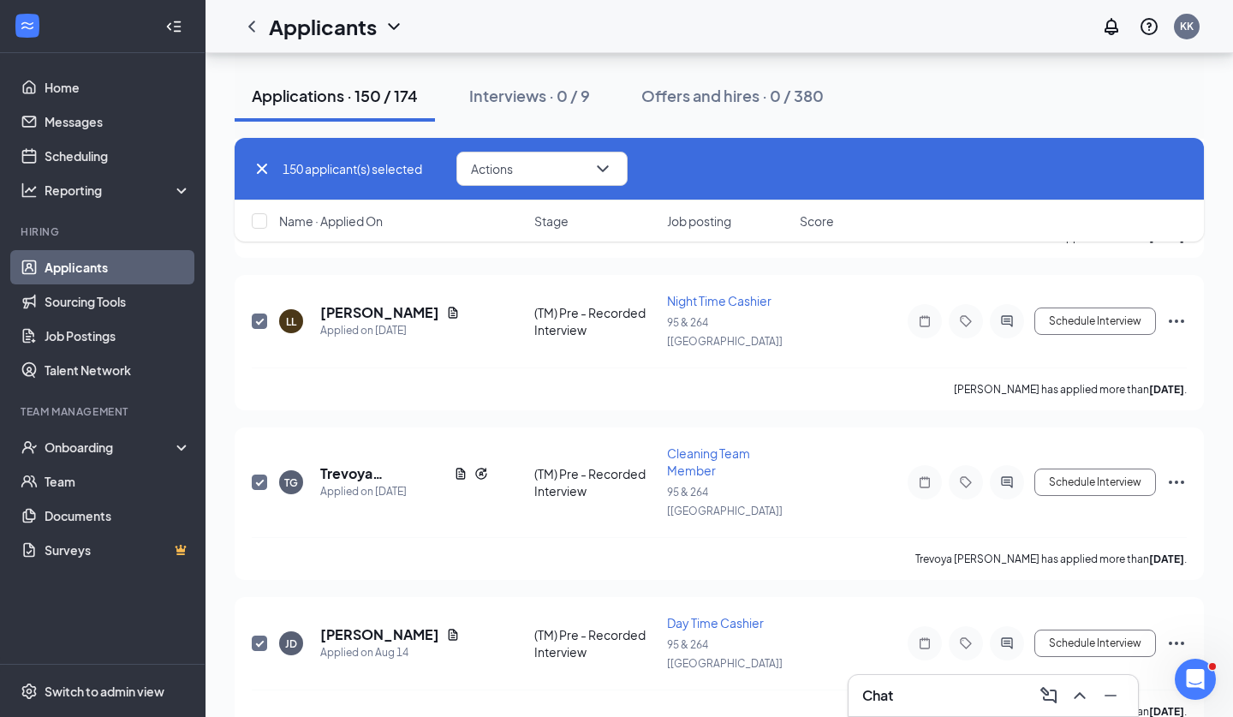
checkbox input "true"
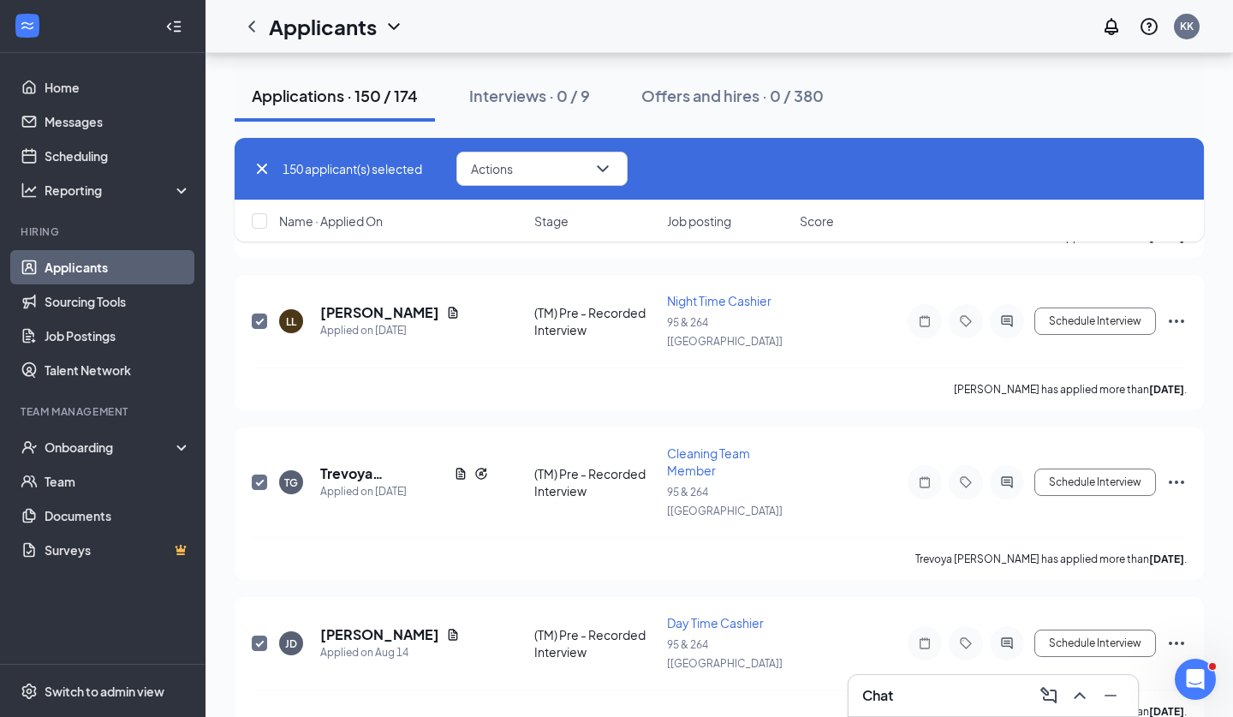
checkbox input "true"
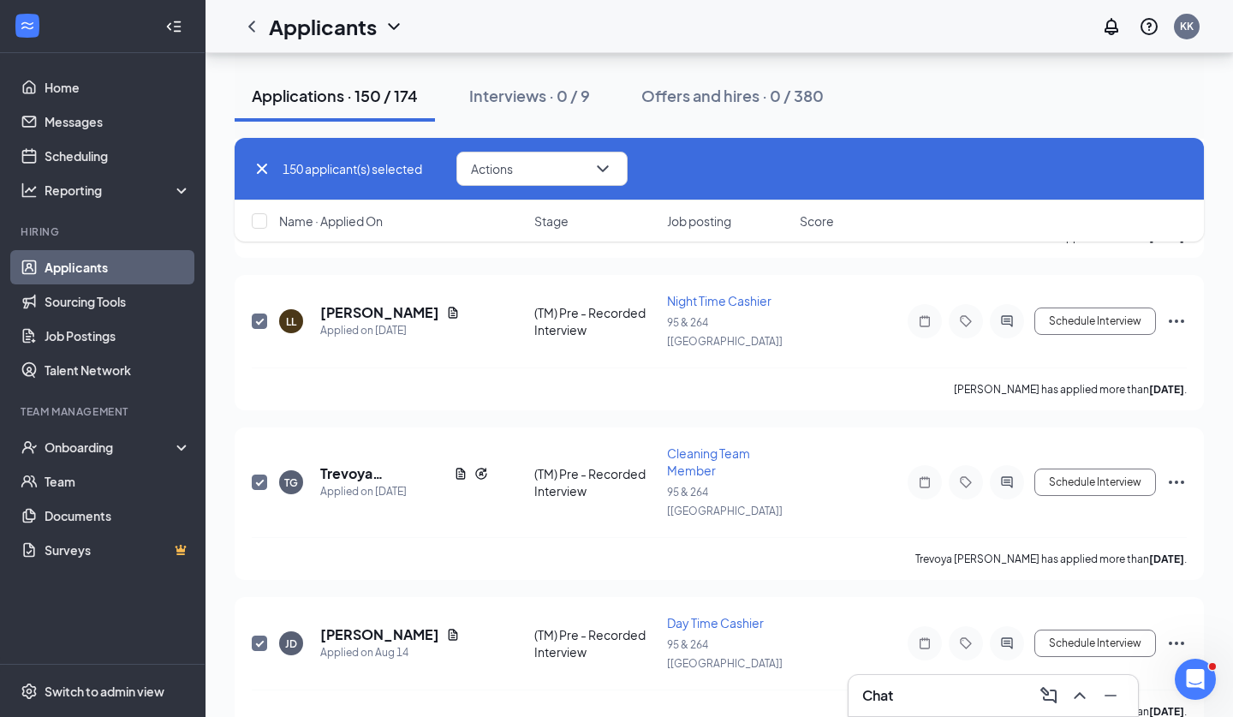
checkbox input "true"
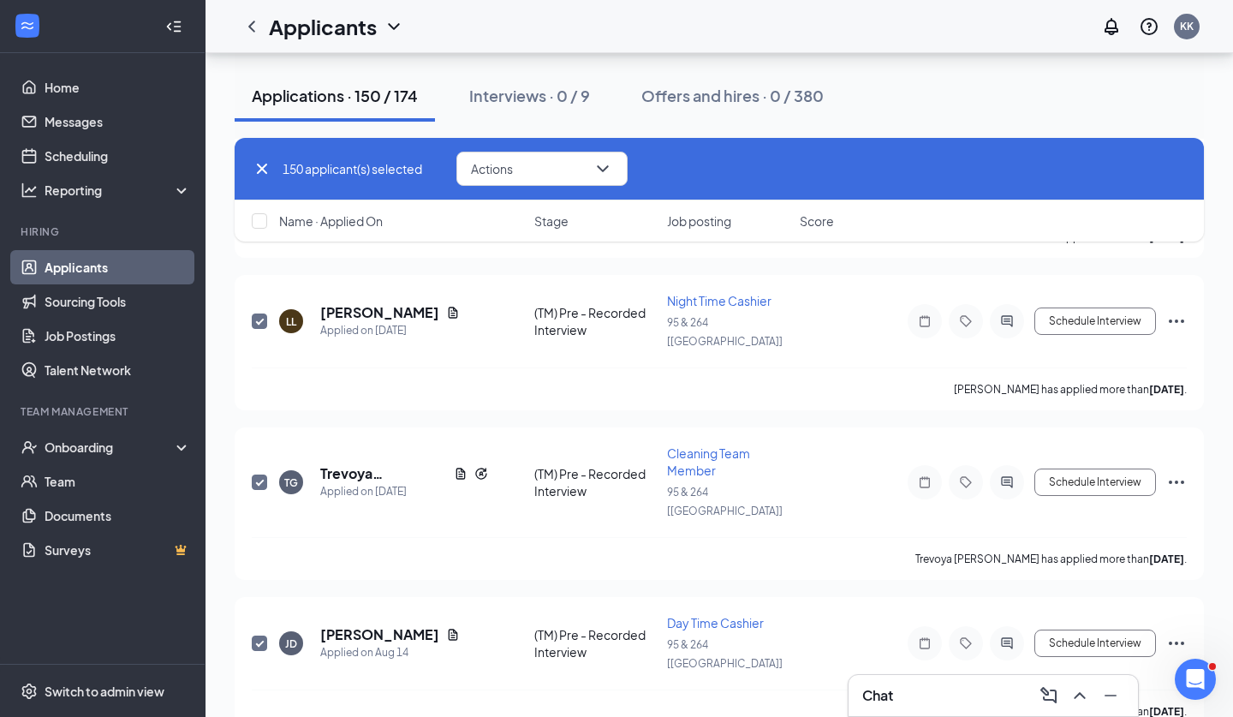
checkbox input "true"
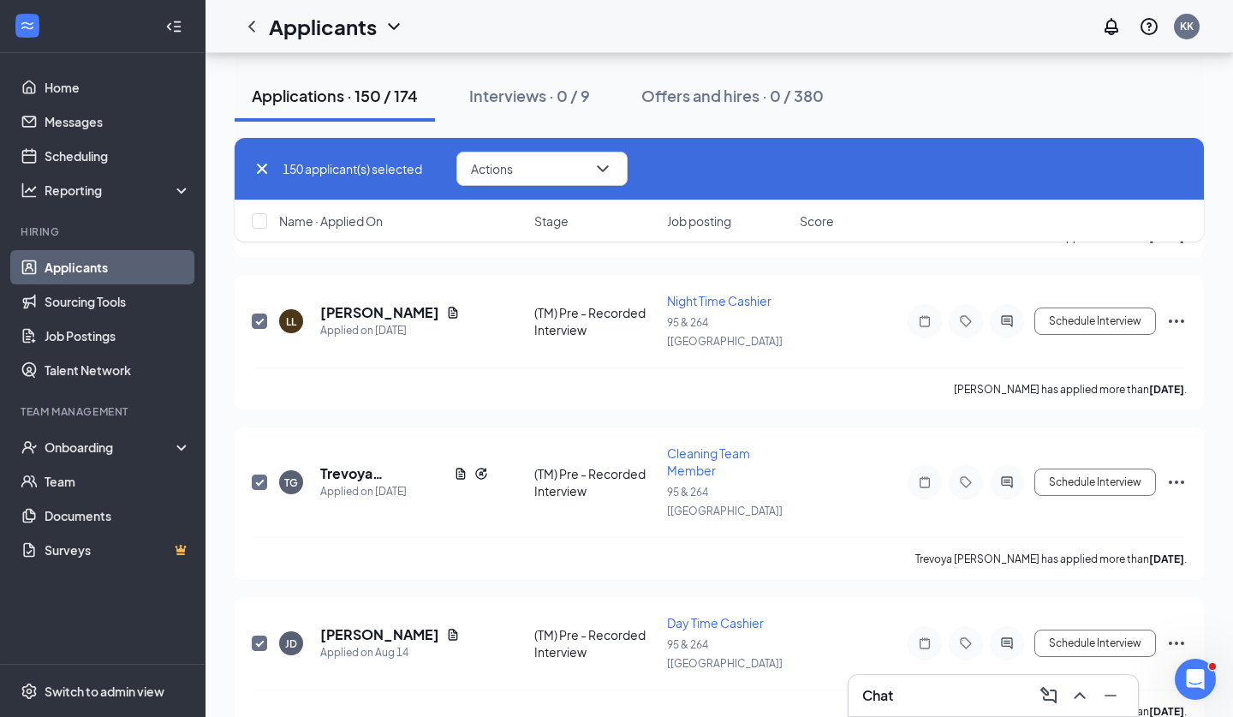
checkbox input "true"
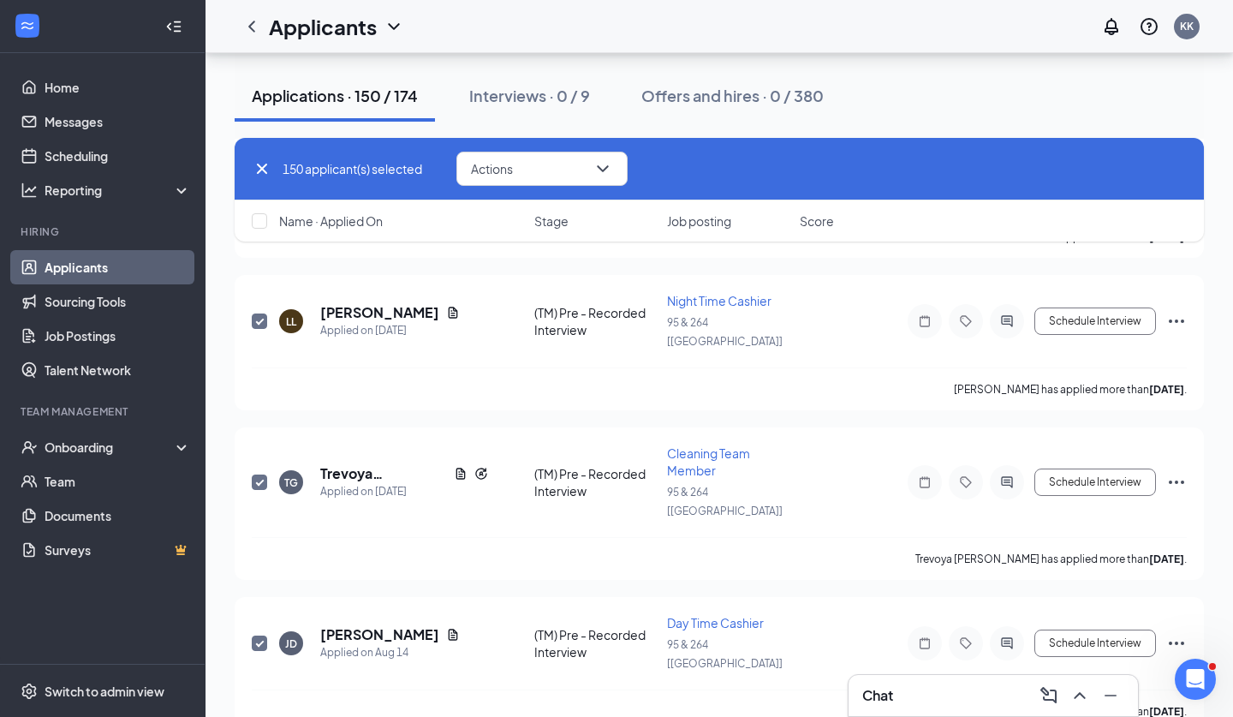
checkbox input "true"
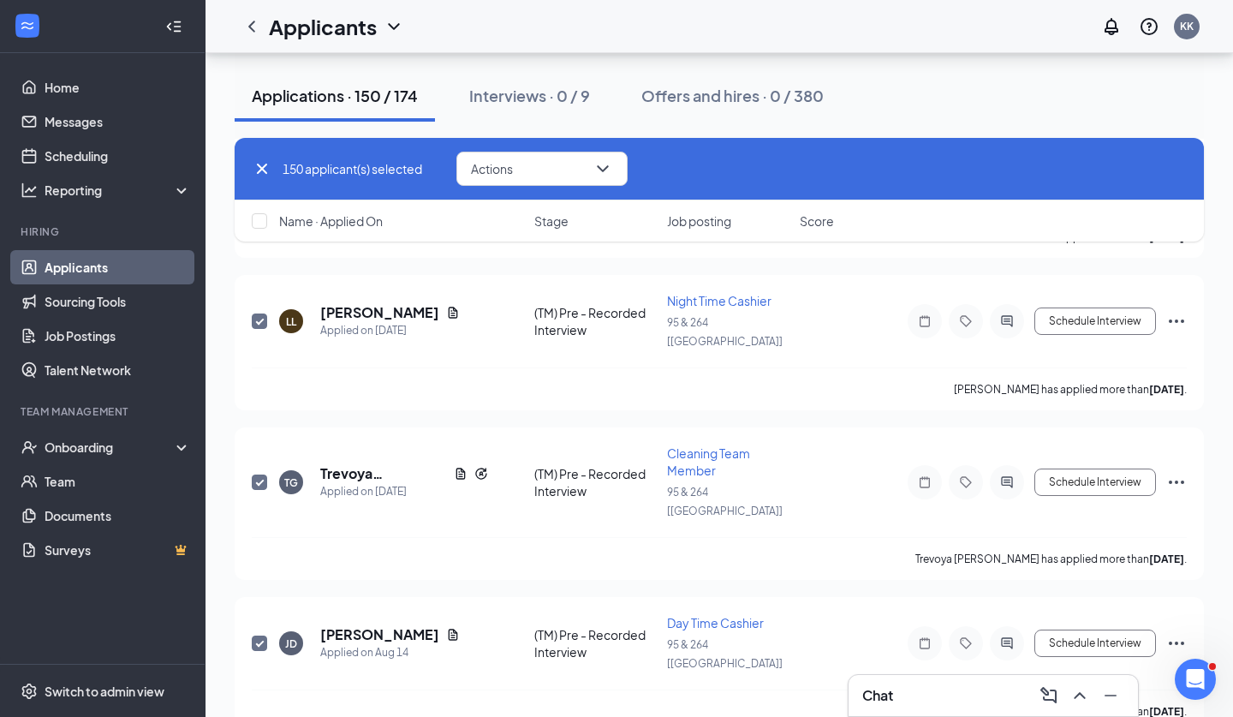
checkbox input "true"
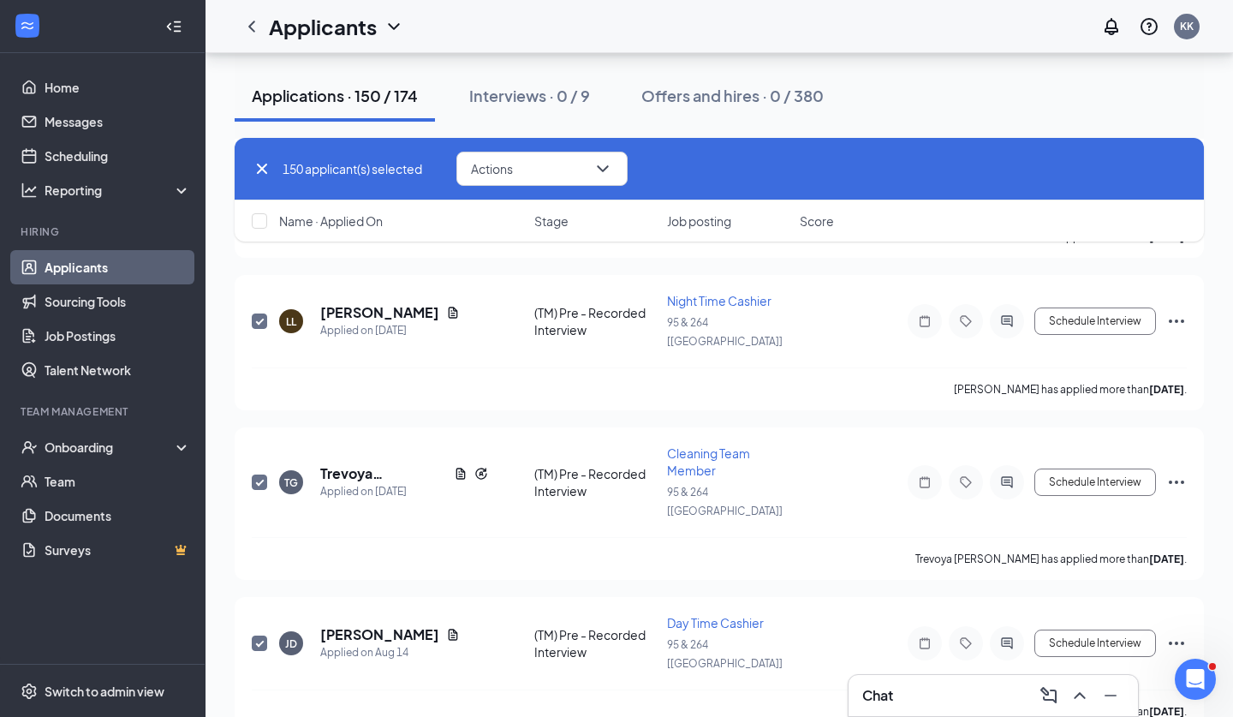
checkbox input "true"
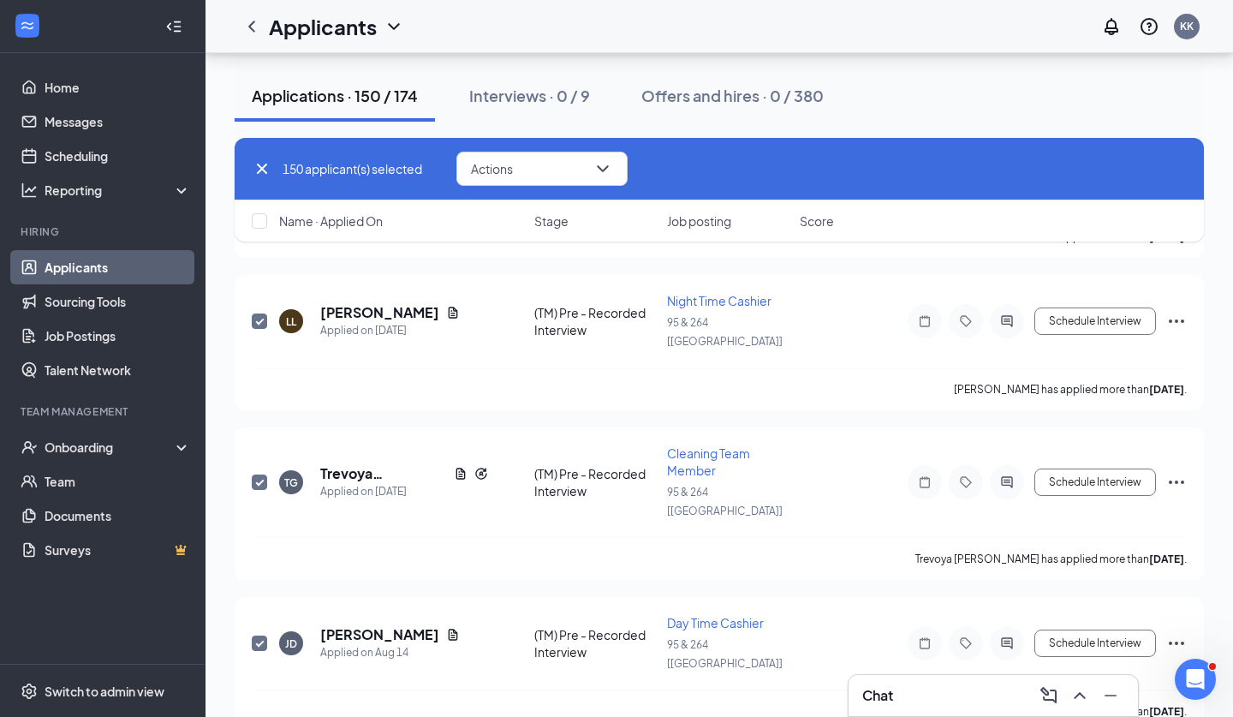
checkbox input "true"
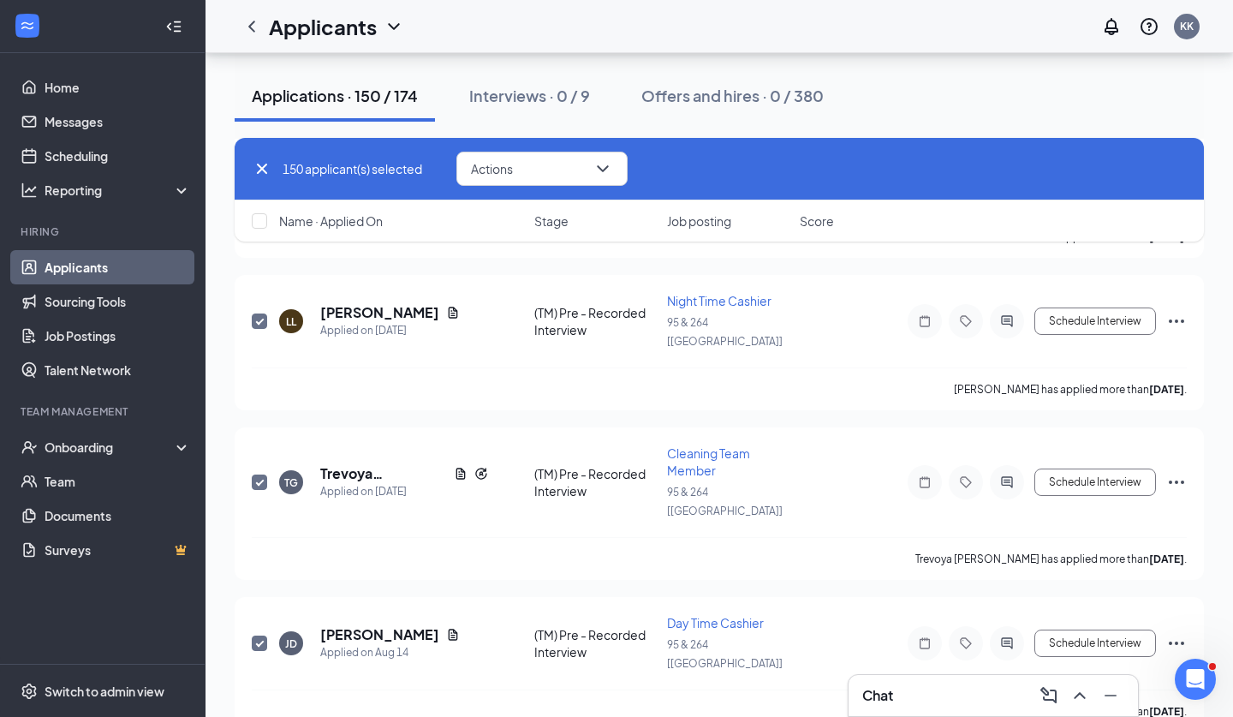
checkbox input "true"
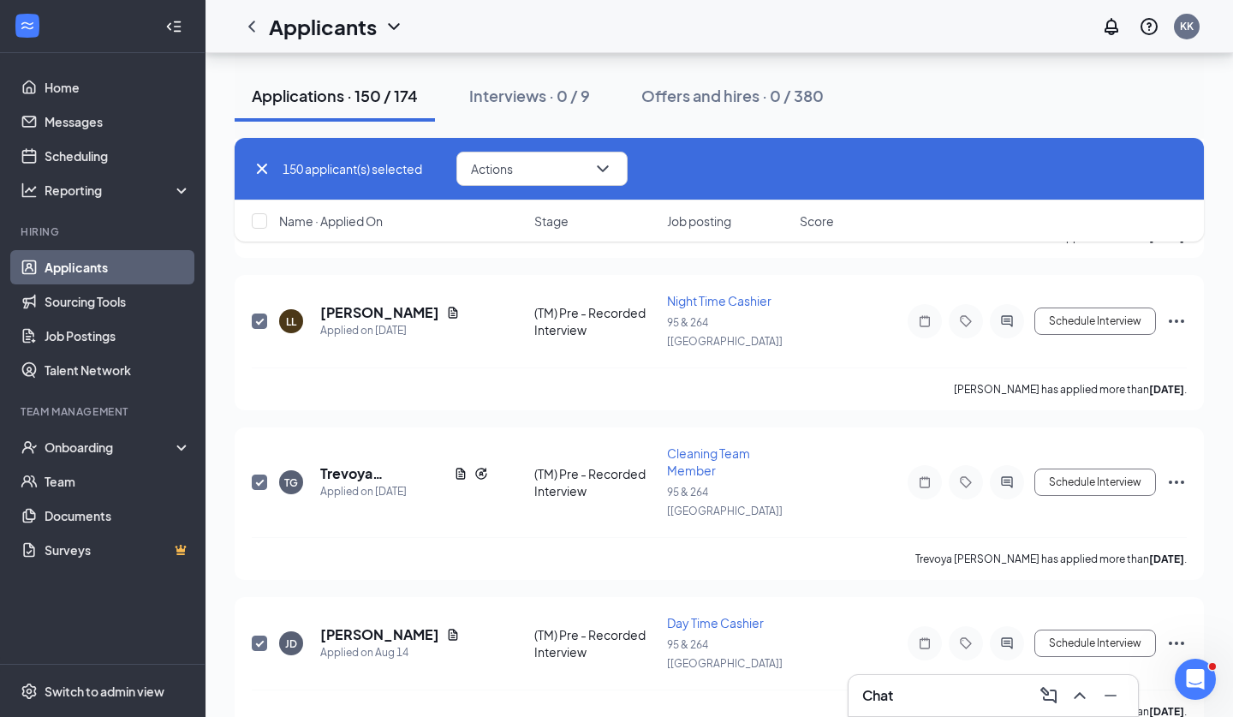
checkbox input "true"
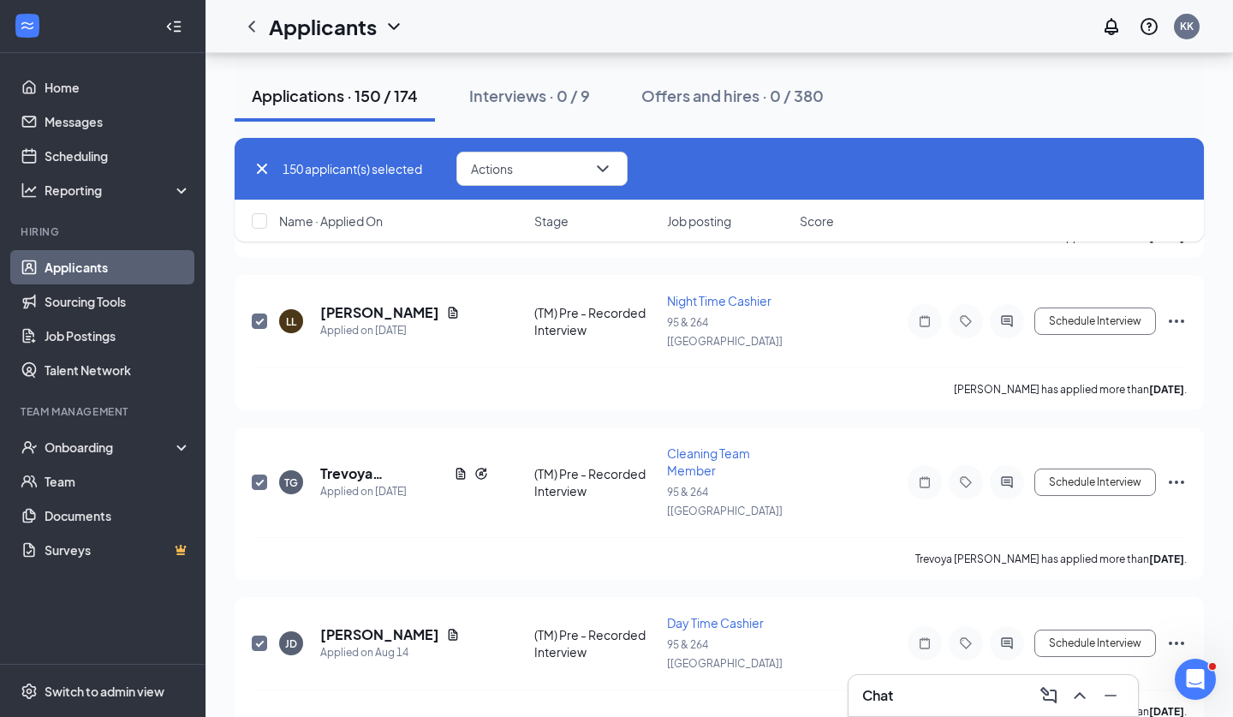
checkbox input "true"
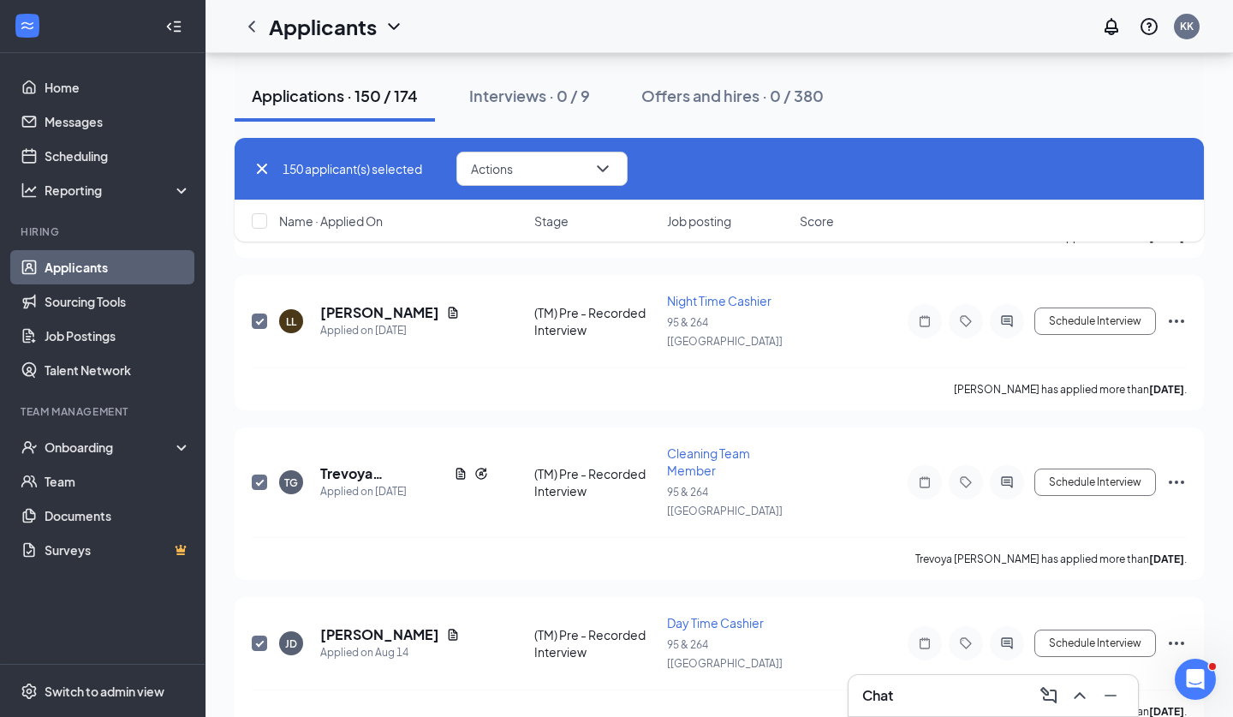
checkbox input "true"
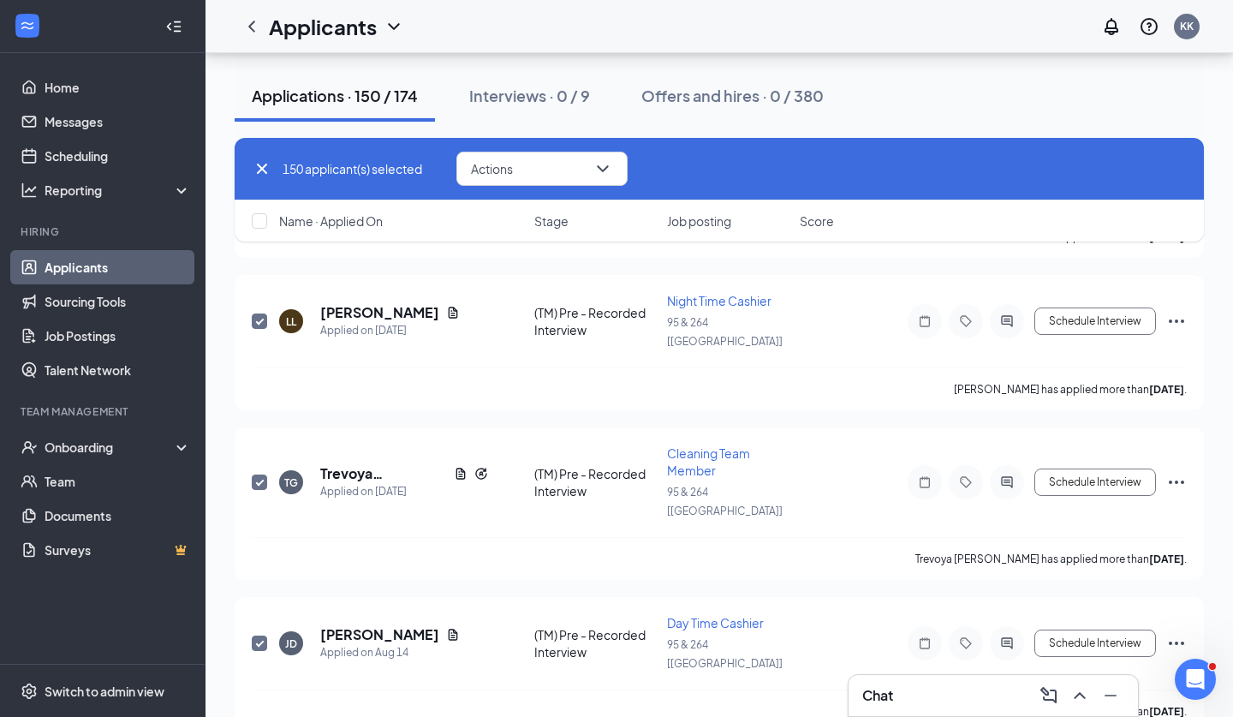
checkbox input "true"
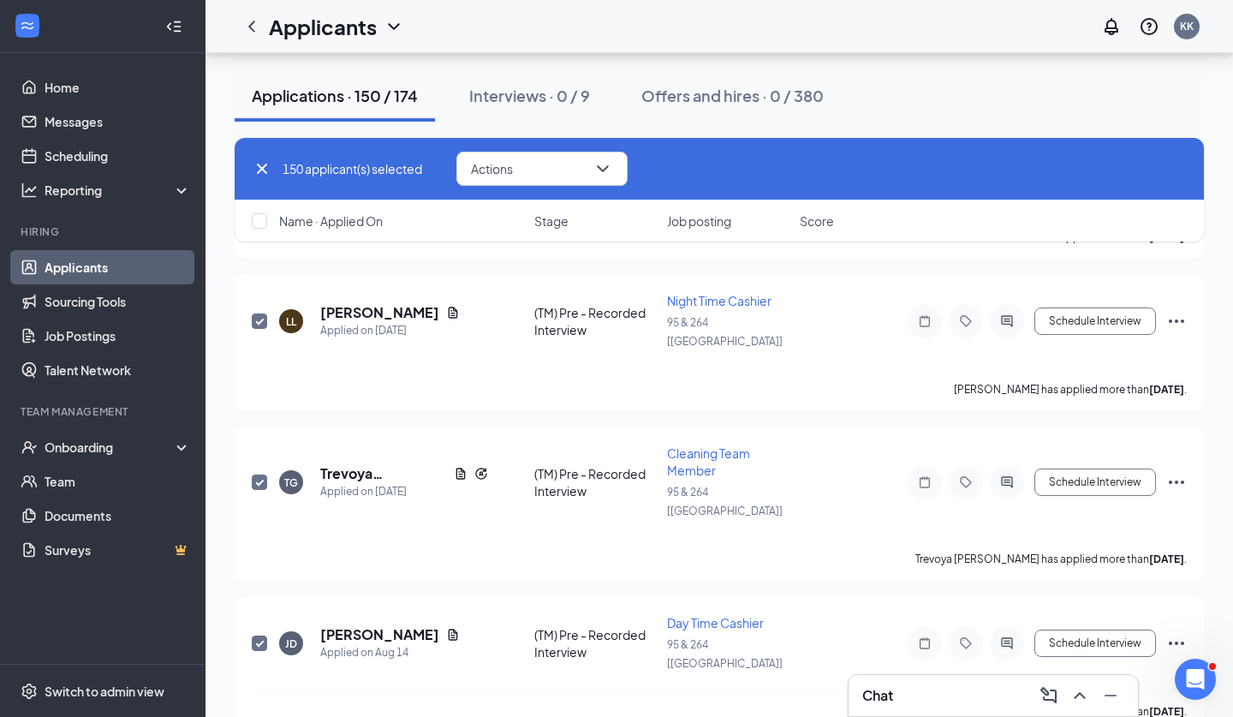
checkbox input "true"
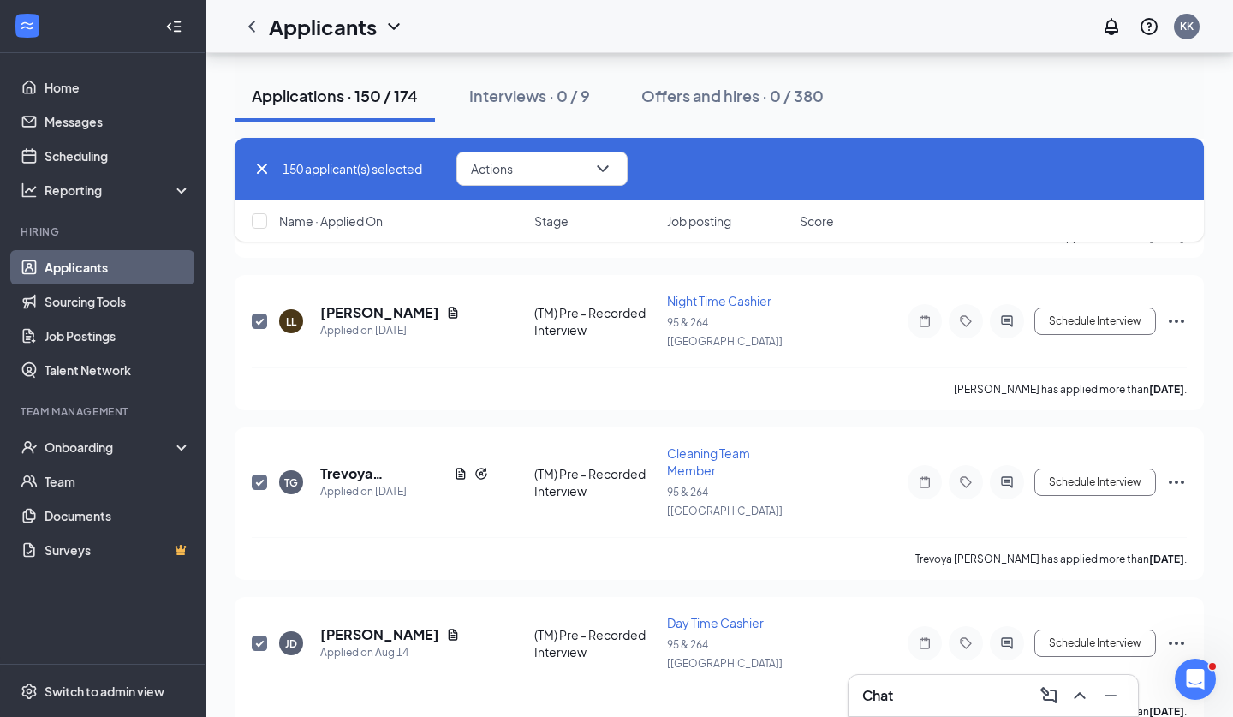
checkbox input "true"
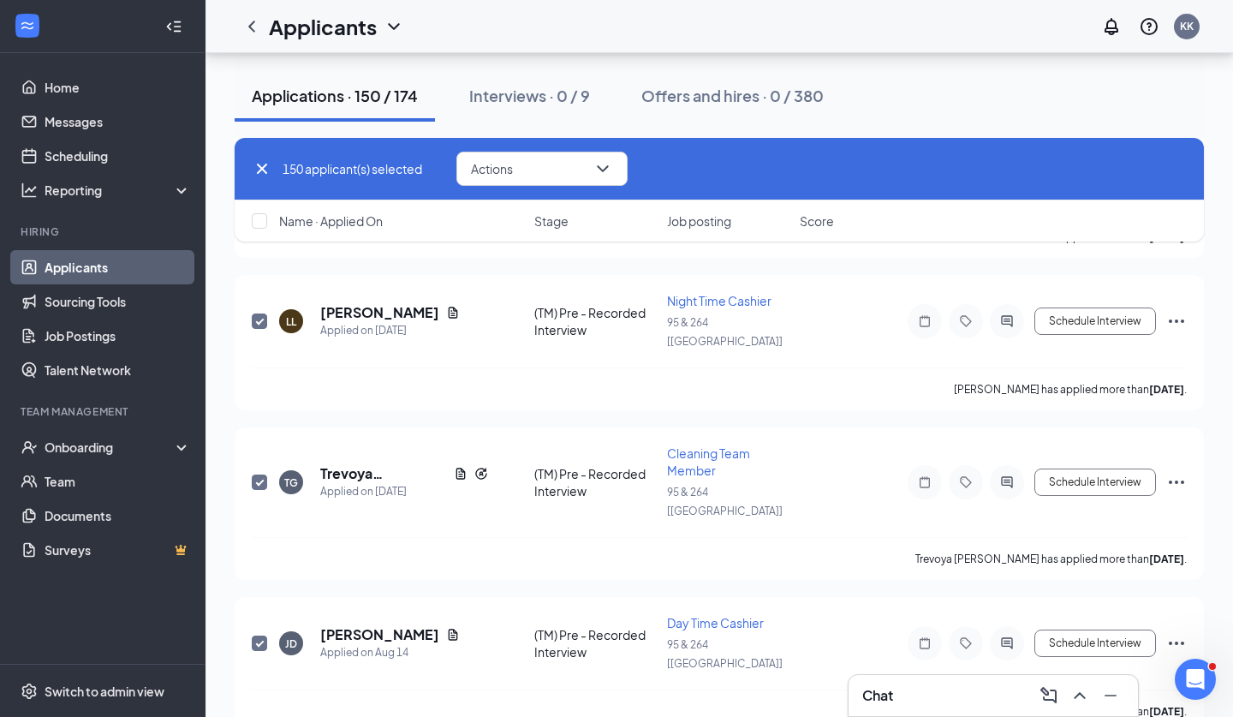
checkbox input "true"
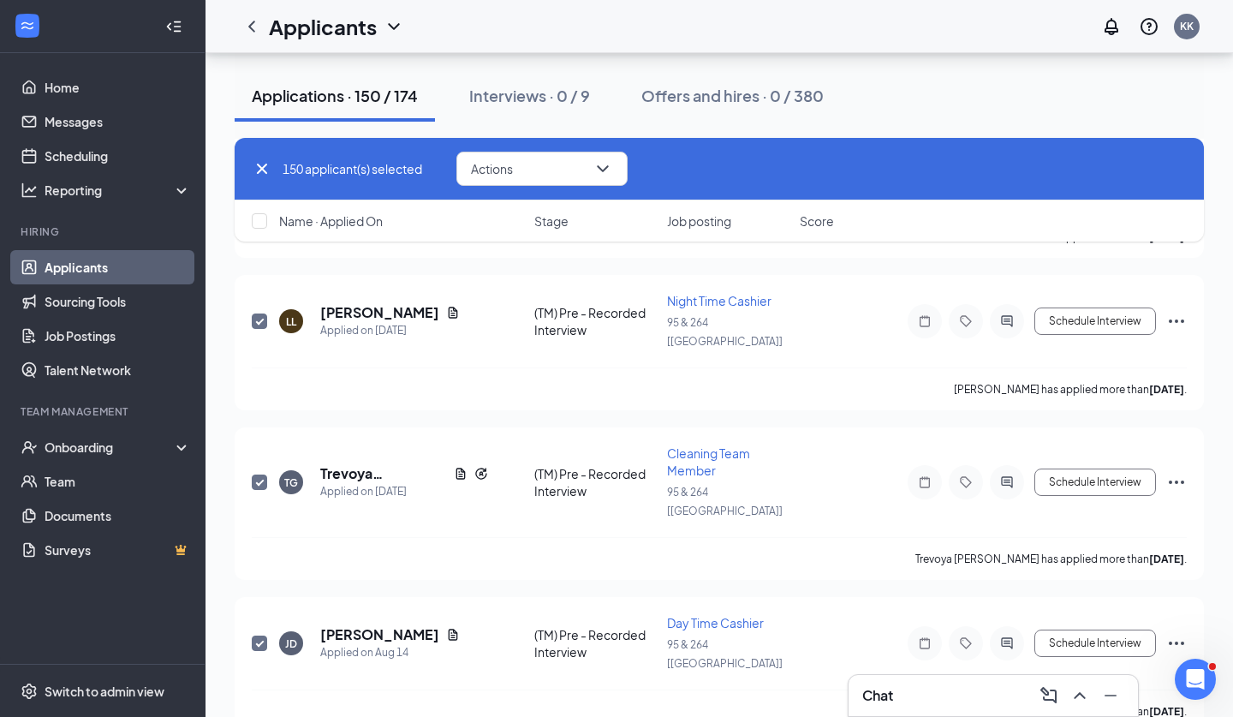
checkbox input "true"
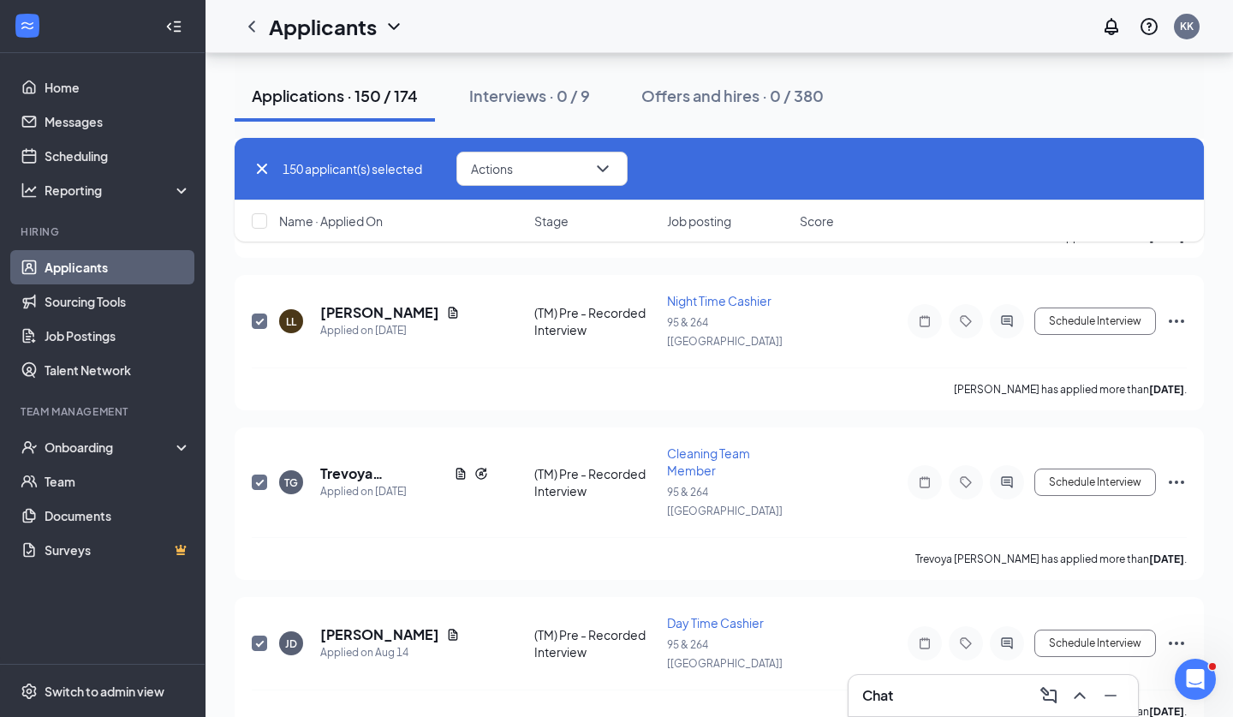
checkbox input "true"
click at [518, 167] on button "Actions" at bounding box center [542, 169] width 171 height 34
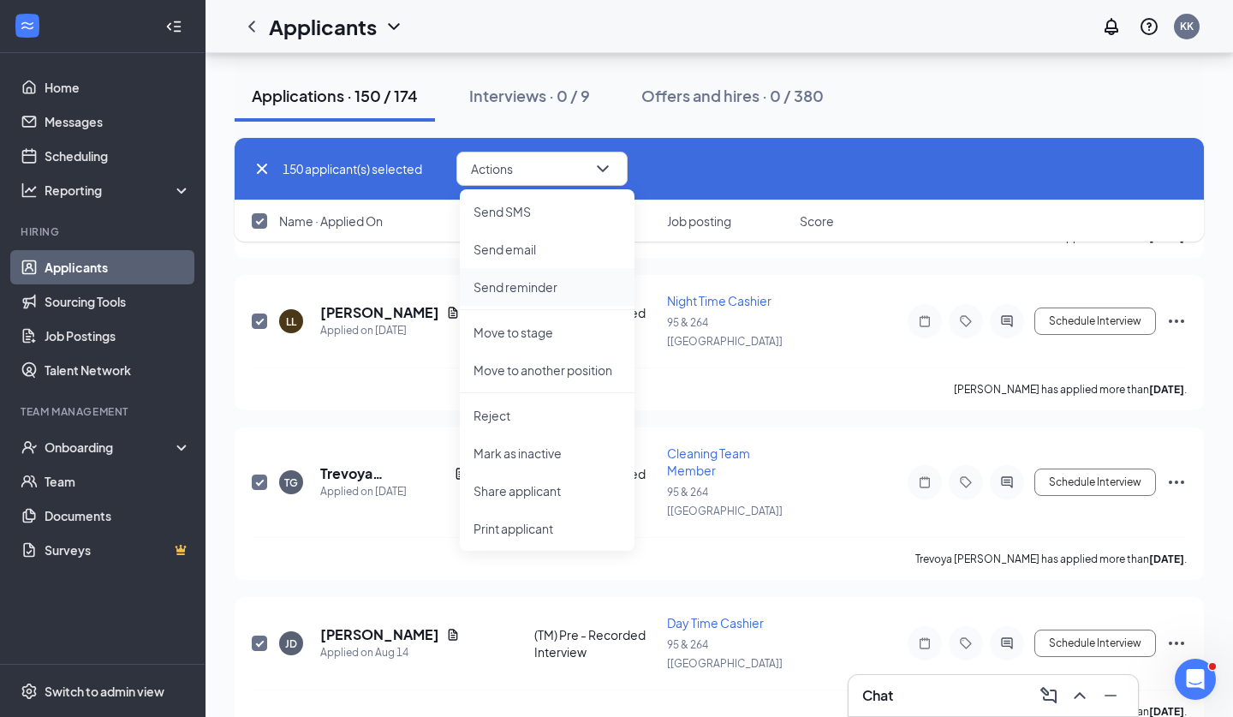
click at [520, 278] on li "Send reminder" at bounding box center [547, 287] width 175 height 38
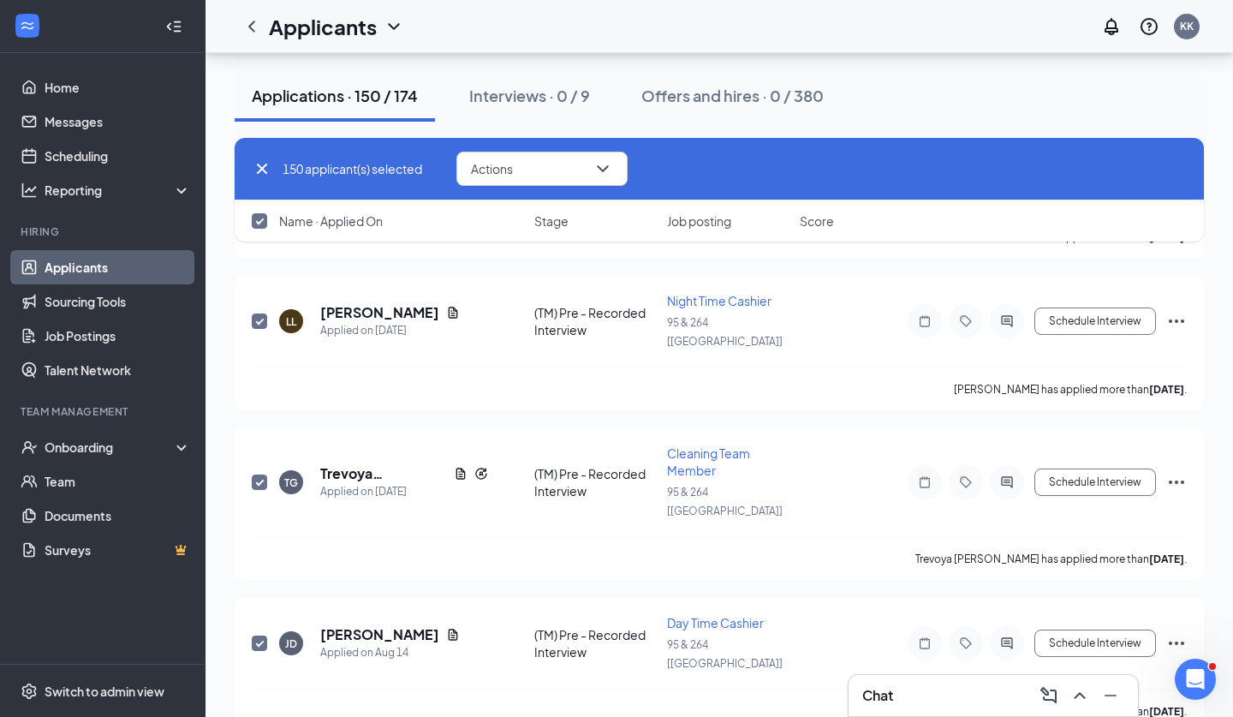
click at [370, 102] on div "Applications · 150 / 174" at bounding box center [335, 95] width 166 height 21
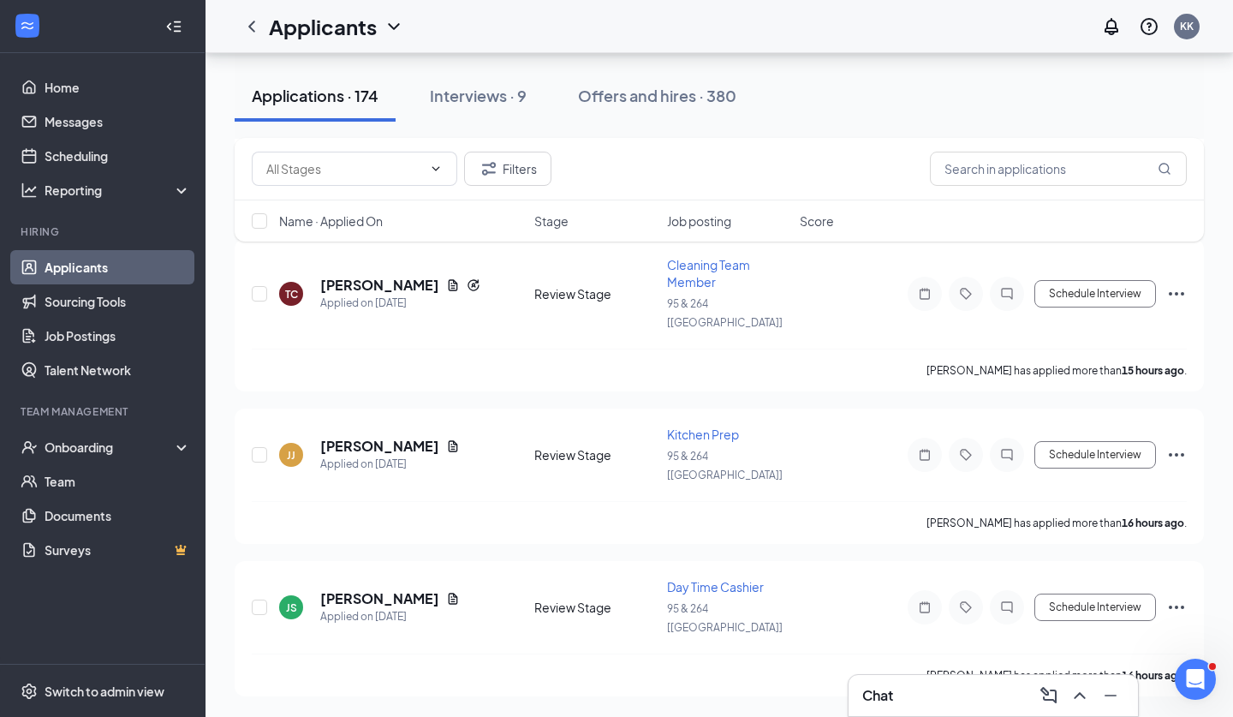
scroll to position [1006, 0]
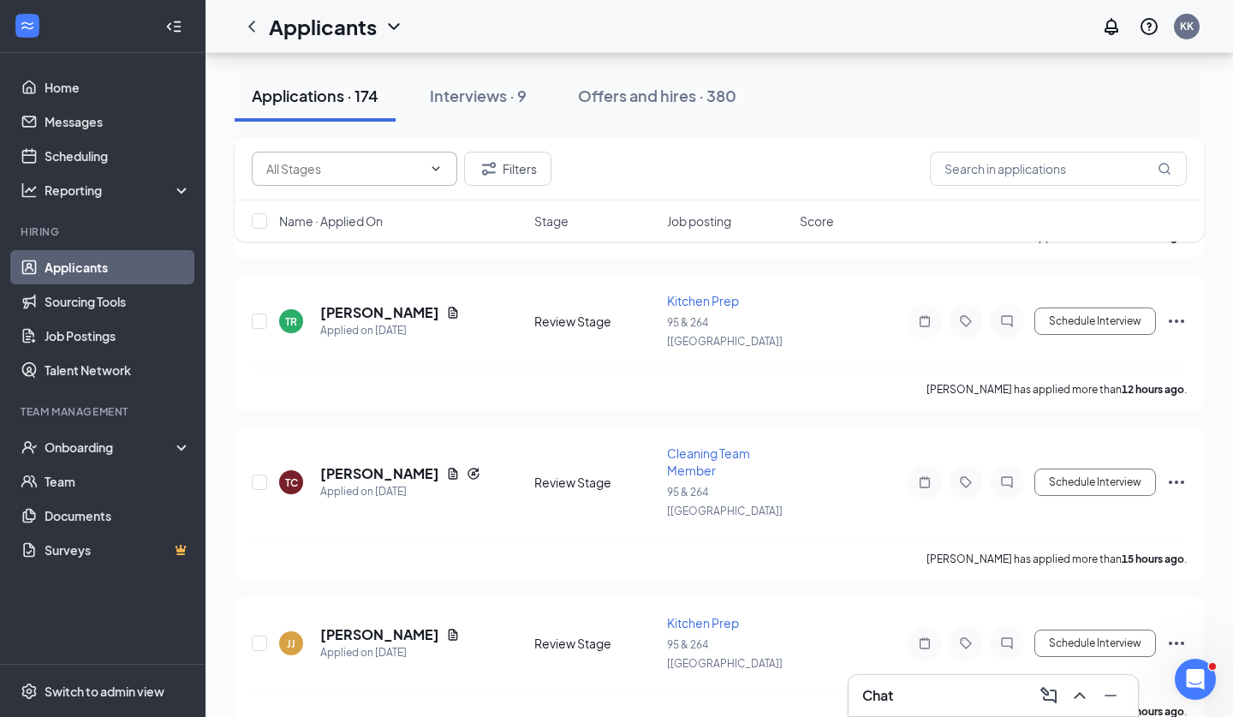
click at [397, 183] on span at bounding box center [355, 169] width 206 height 34
click at [344, 227] on div "Review Stage (22)" at bounding box center [301, 217] width 99 height 19
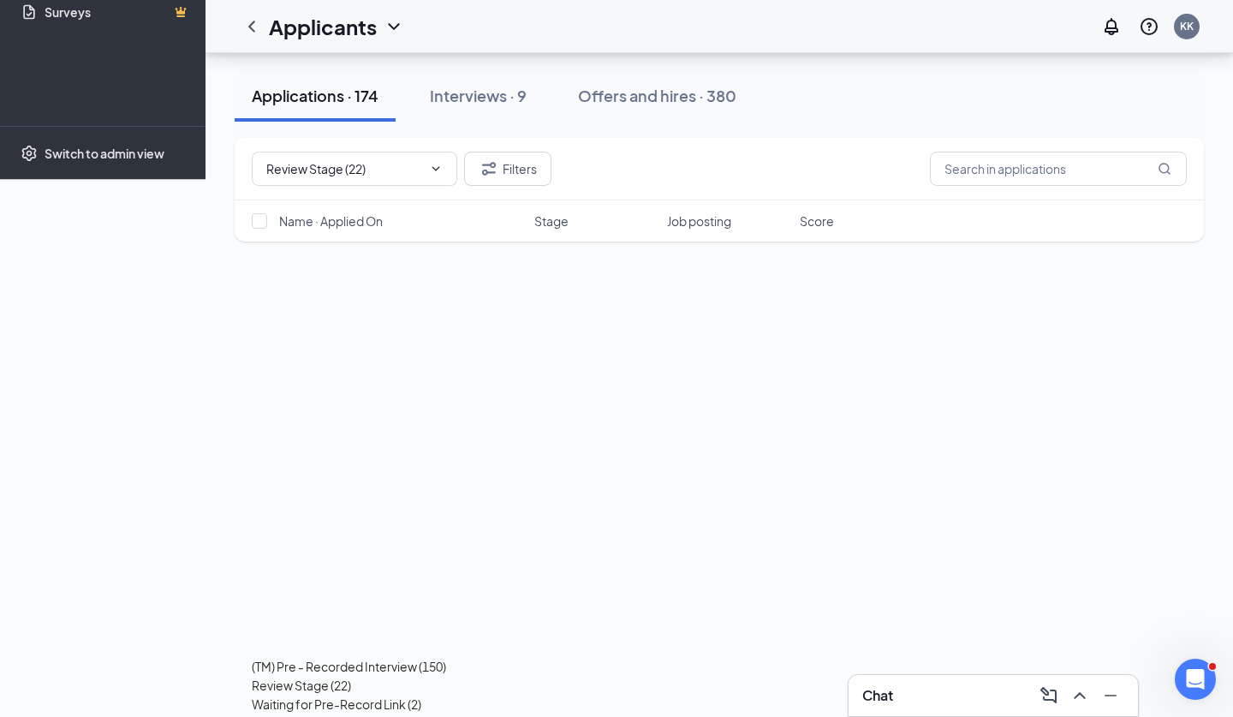
scroll to position [0, 0]
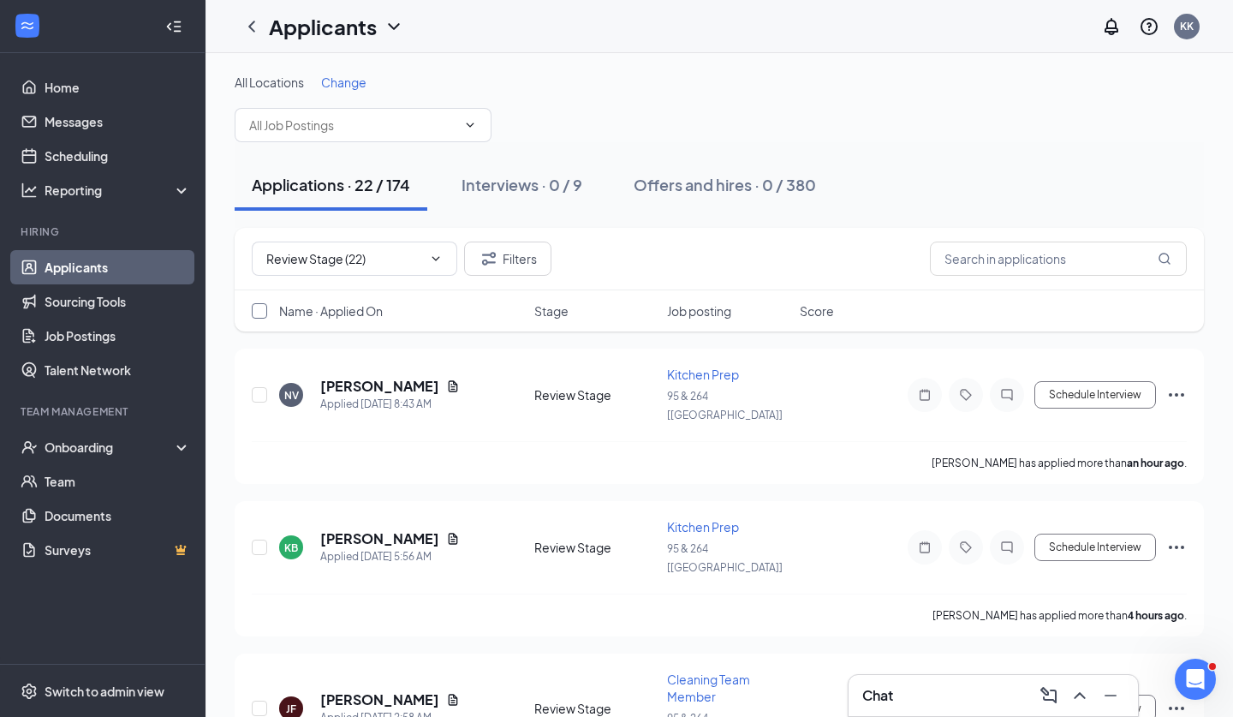
click at [260, 315] on input "checkbox" at bounding box center [259, 310] width 15 height 15
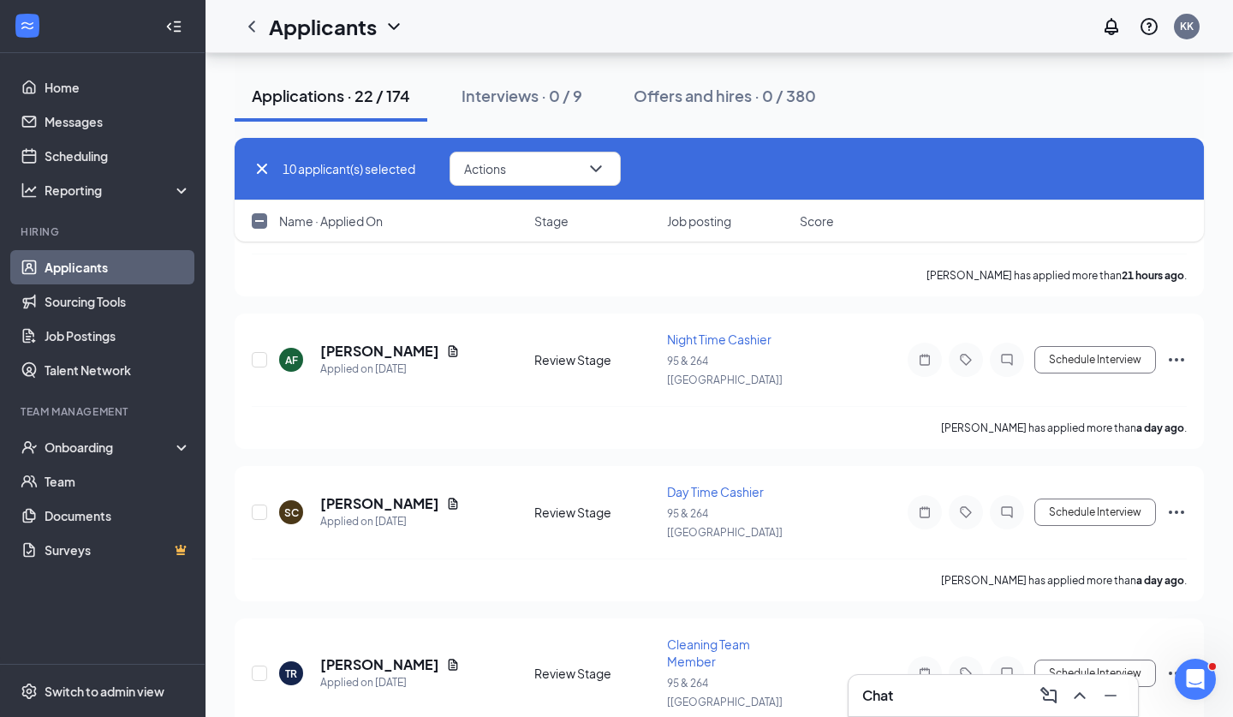
scroll to position [2729, 0]
click at [260, 224] on input "checkbox" at bounding box center [259, 220] width 15 height 15
click at [528, 170] on button "Actions" at bounding box center [535, 169] width 171 height 34
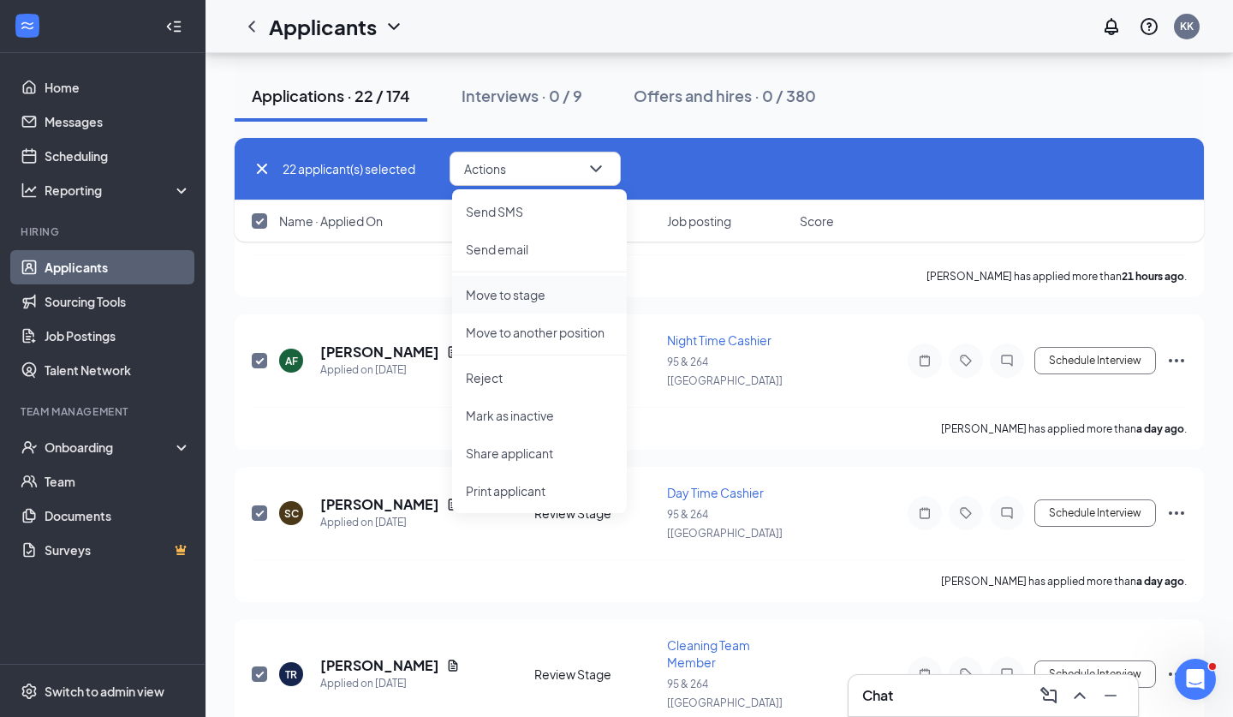
click at [526, 294] on p "Move to stage" at bounding box center [539, 294] width 147 height 17
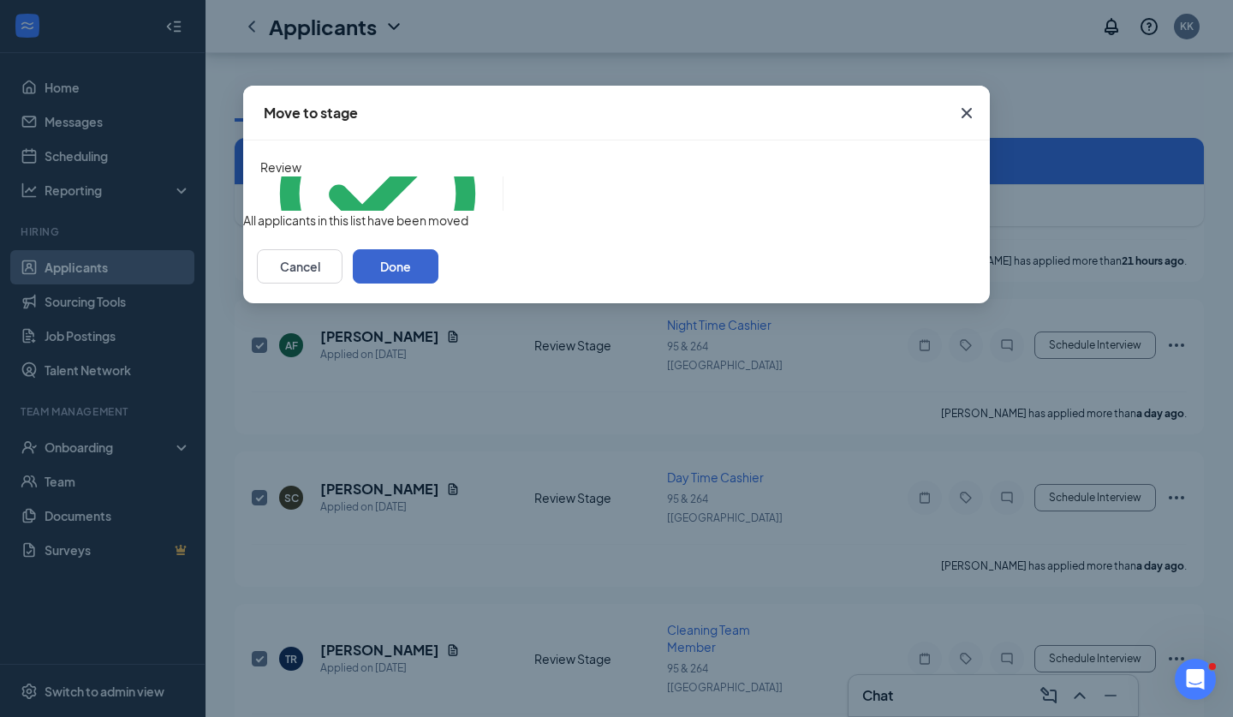
scroll to position [2714, 0]
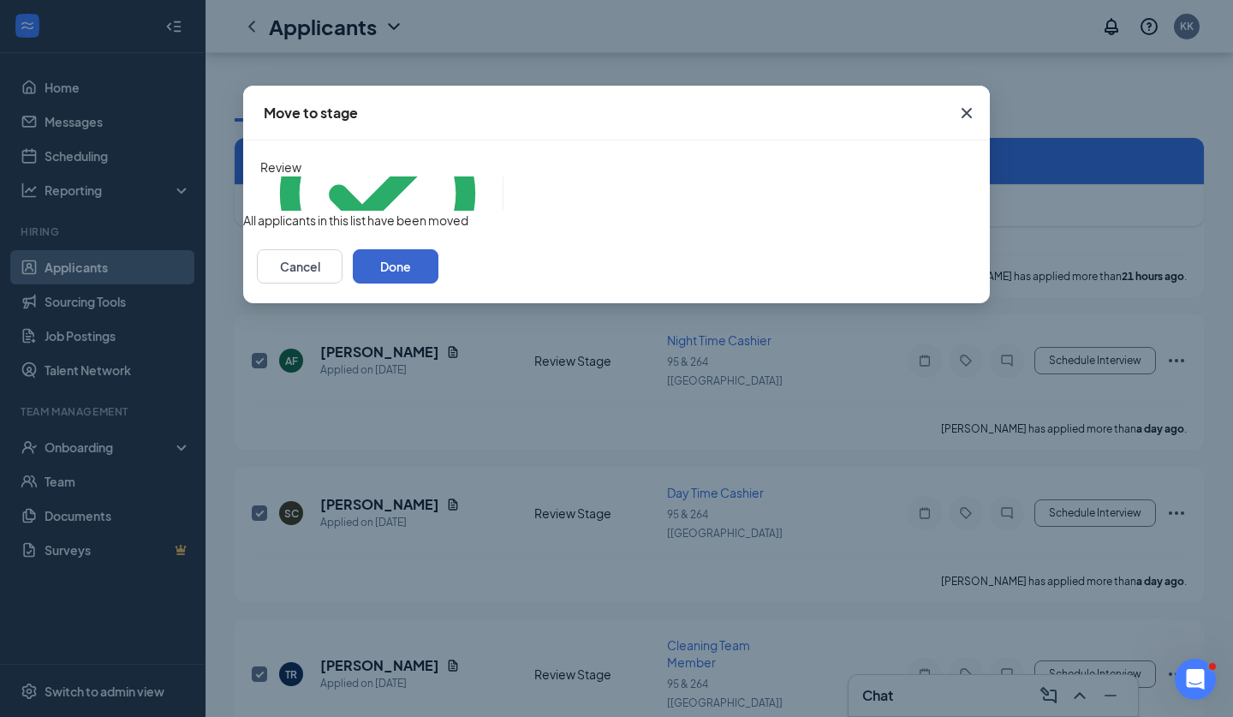
click at [439, 284] on button "Done" at bounding box center [396, 266] width 86 height 34
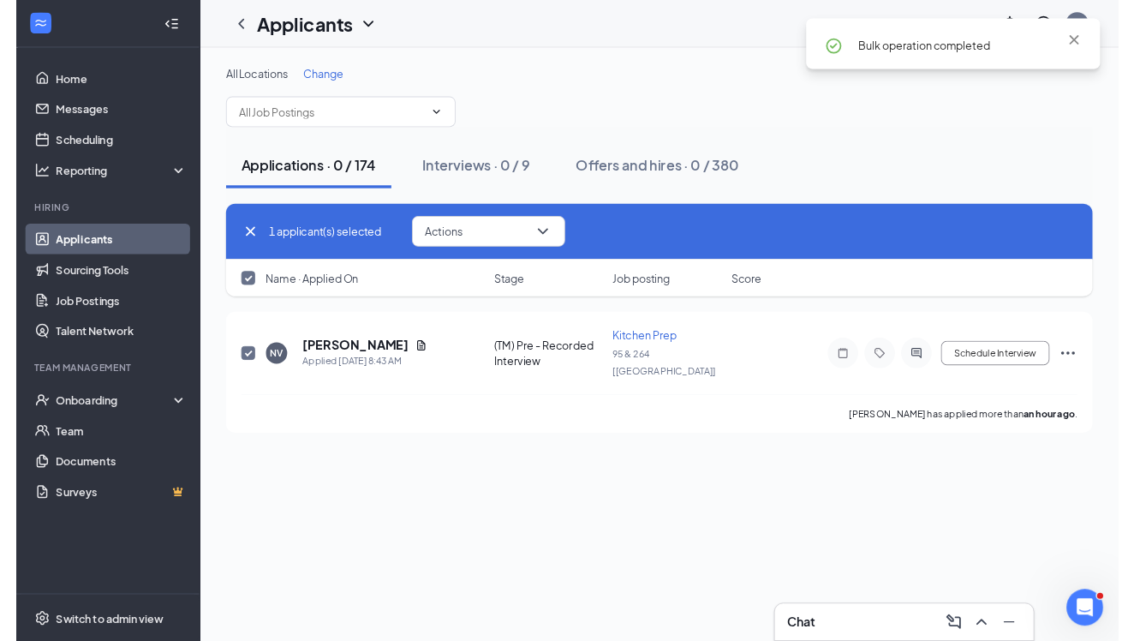
scroll to position [0, 0]
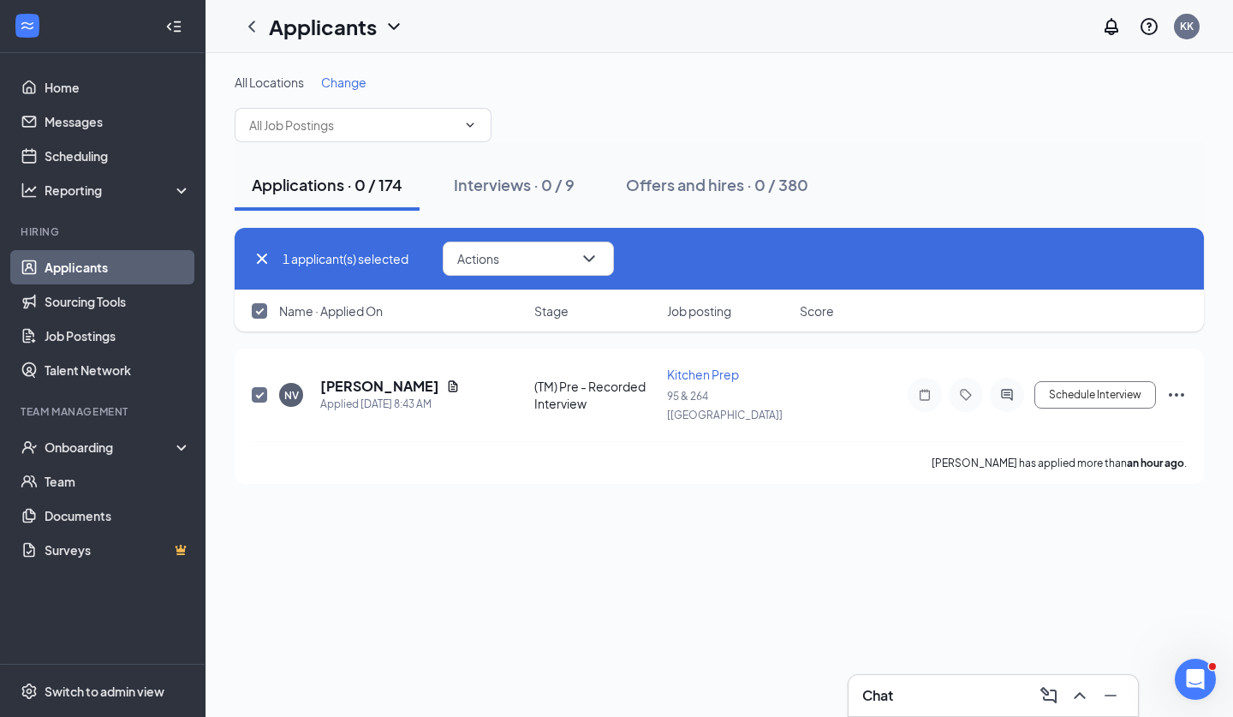
click at [260, 264] on icon "Cross" at bounding box center [262, 258] width 21 height 21
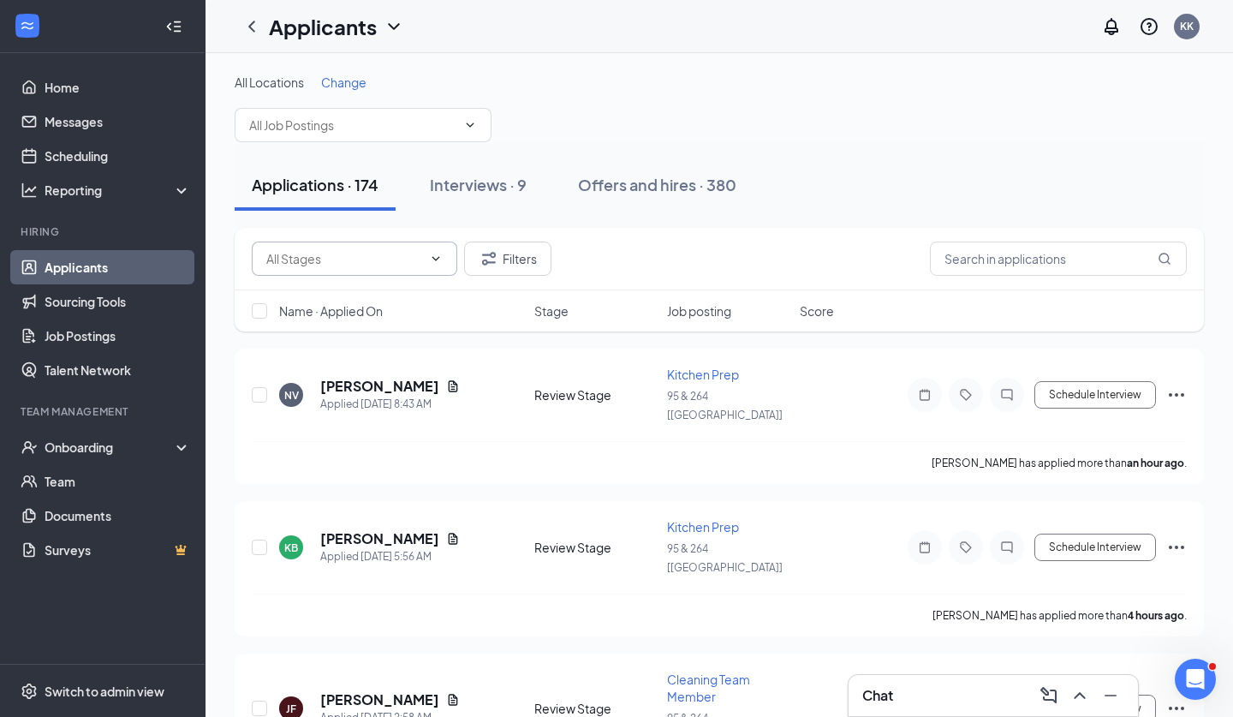
click at [430, 255] on icon "ChevronDown" at bounding box center [436, 259] width 14 height 14
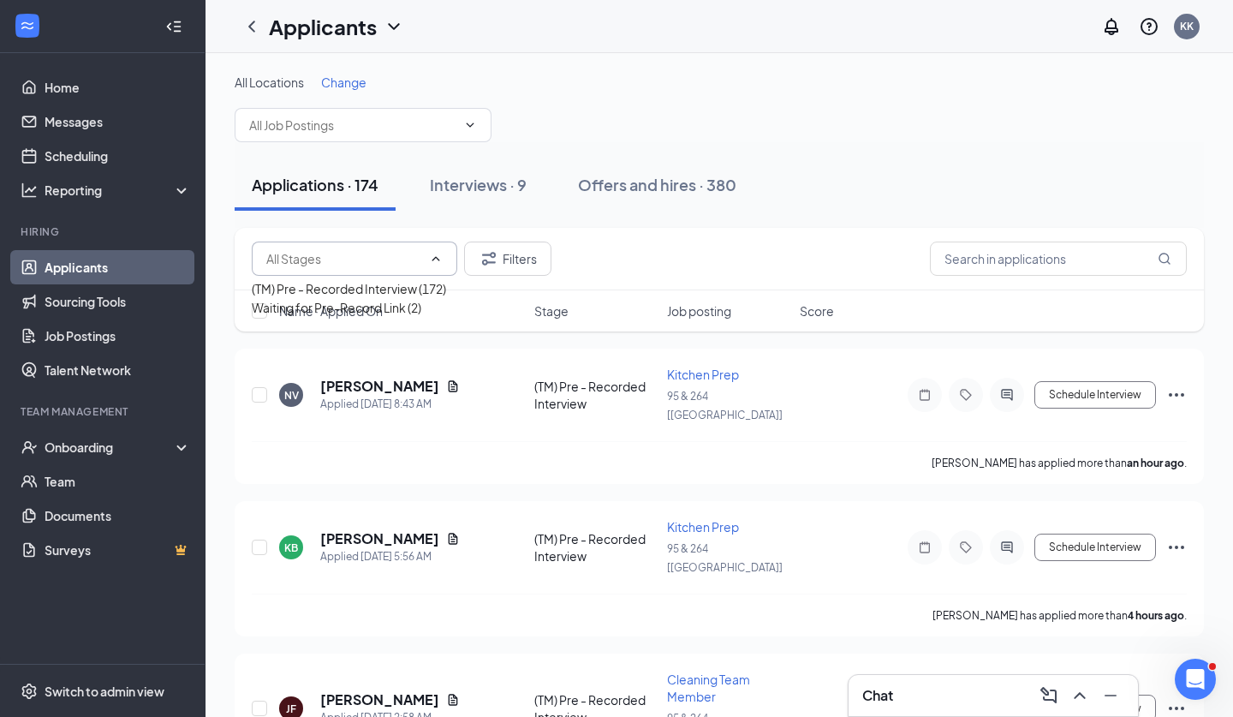
click at [374, 317] on div "Waiting for Pre-Record Link (2)" at bounding box center [337, 307] width 170 height 19
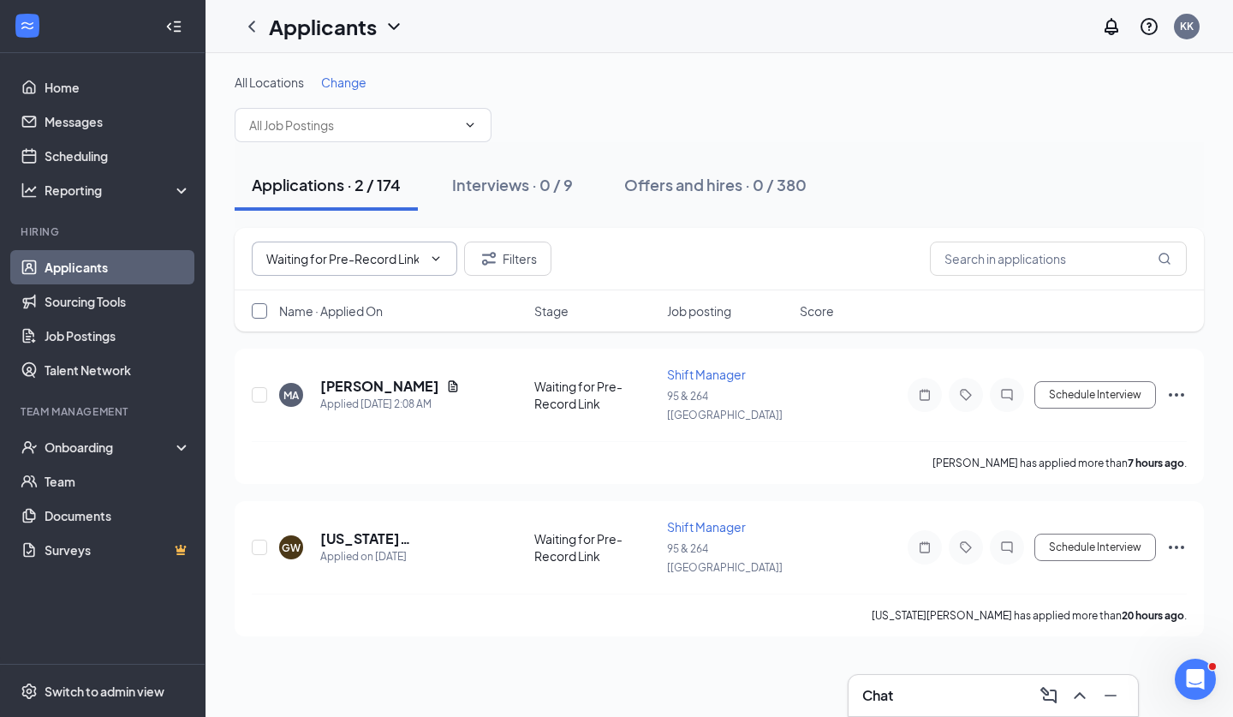
click at [260, 311] on input "checkbox" at bounding box center [259, 310] width 15 height 15
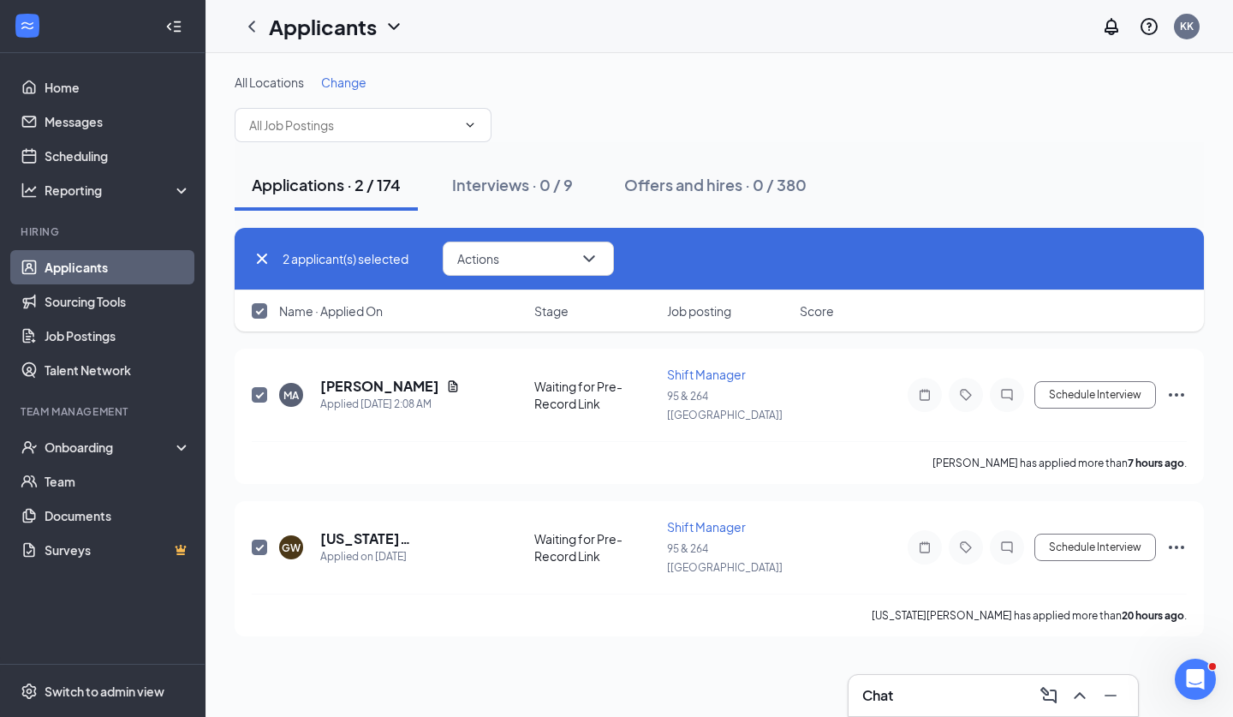
click at [511, 276] on div "2 applicant(s) selected Actions" at bounding box center [720, 259] width 970 height 63
click at [522, 267] on button "Actions" at bounding box center [528, 259] width 171 height 34
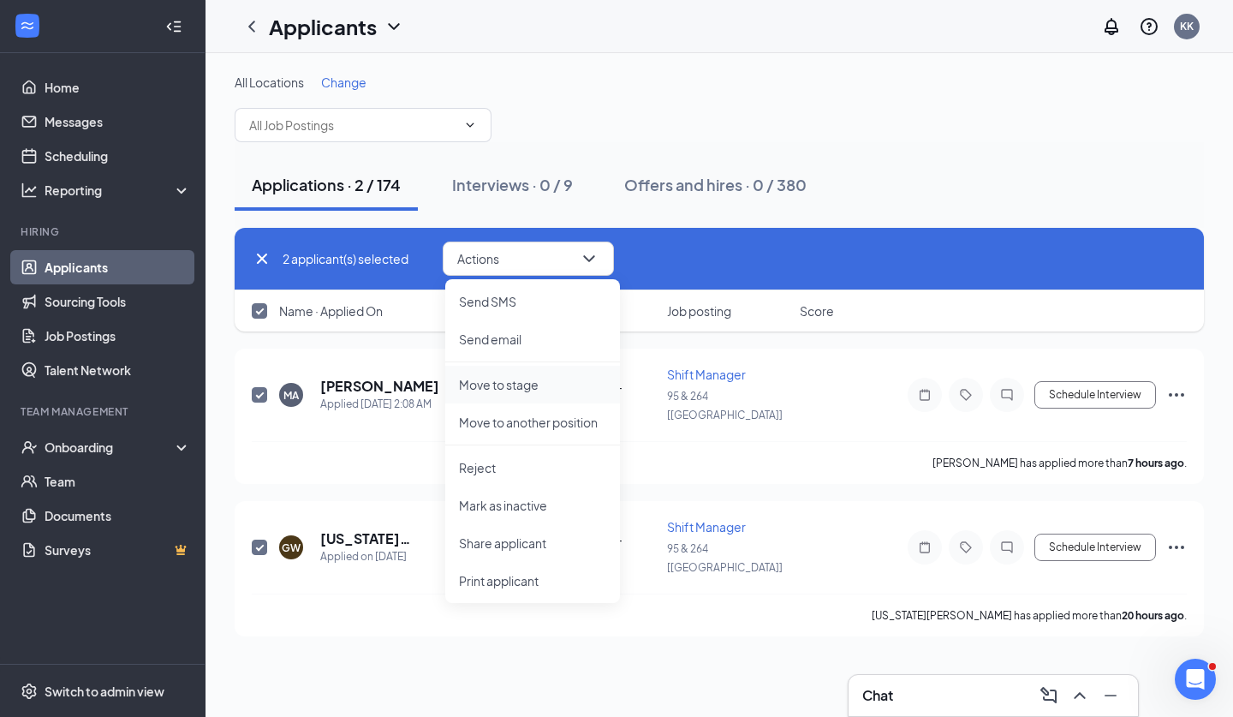
click at [524, 385] on p "Move to stage" at bounding box center [532, 384] width 147 height 17
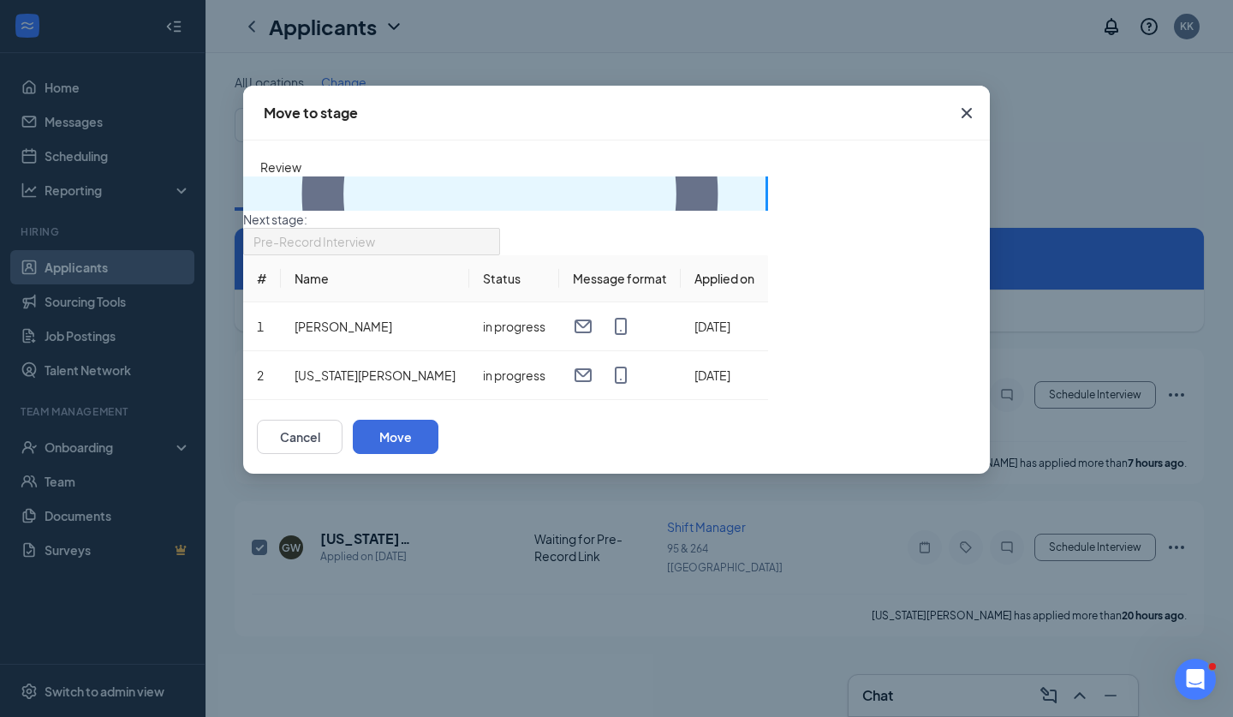
click at [947, 474] on div "Cancel Move" at bounding box center [616, 437] width 747 height 74
click at [439, 454] on button "Move" at bounding box center [396, 437] width 86 height 34
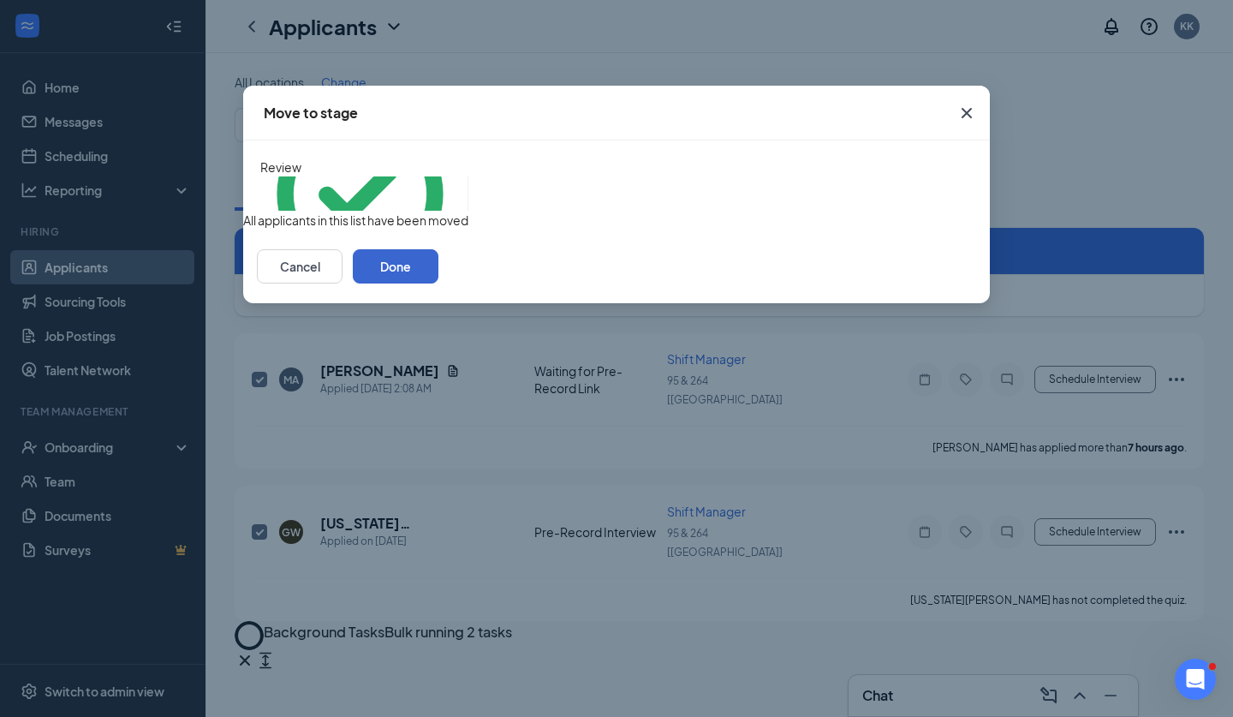
click at [439, 284] on button "Done" at bounding box center [396, 266] width 86 height 34
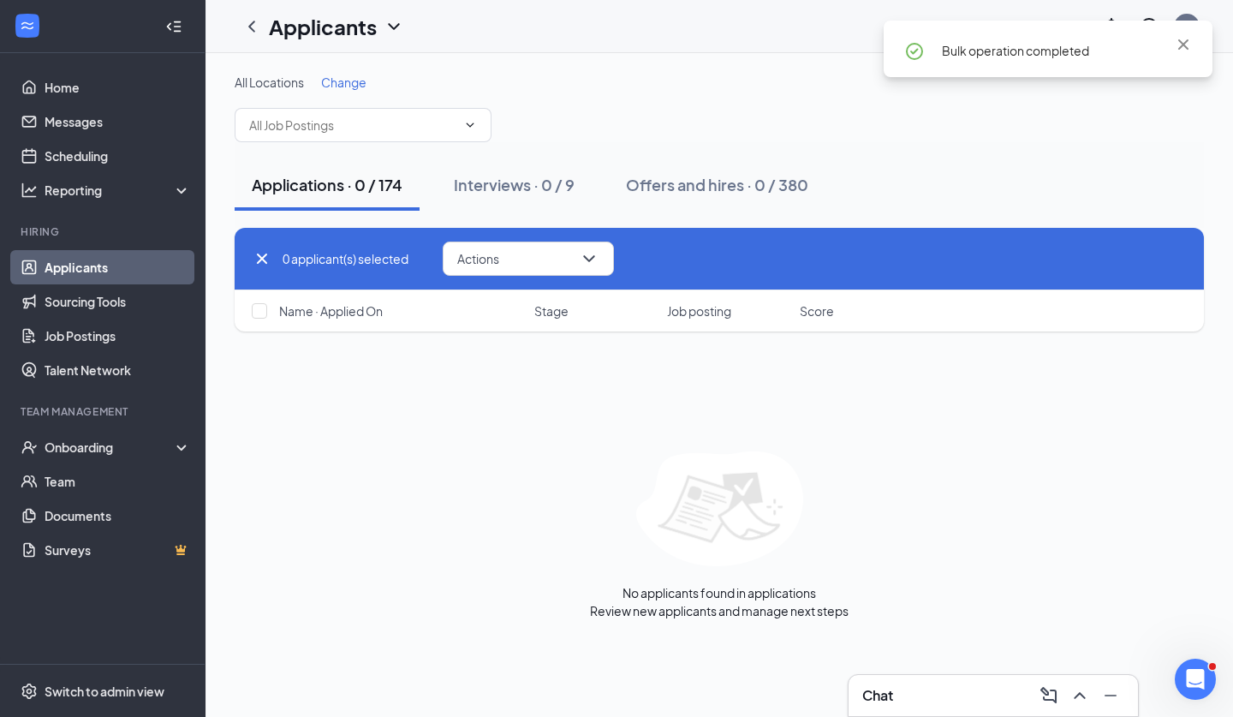
click at [257, 259] on icon "Cross" at bounding box center [262, 258] width 21 height 21
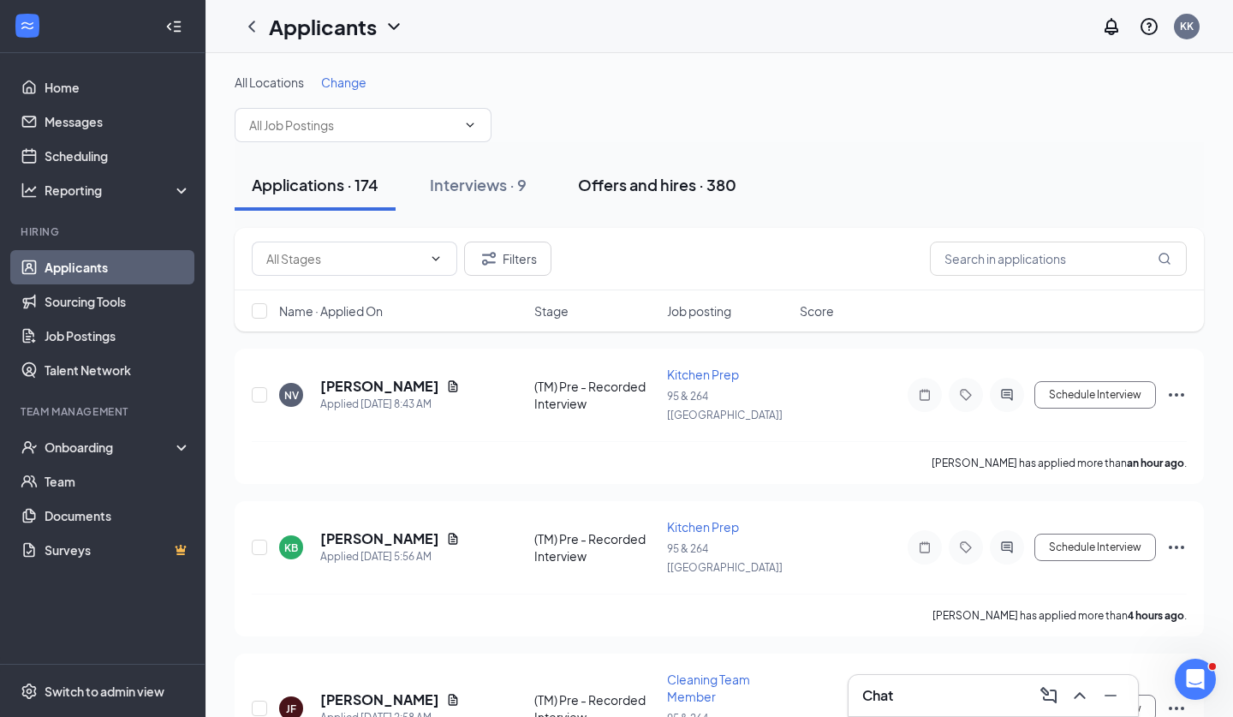
click at [630, 188] on div "Offers and hires · 380" at bounding box center [657, 184] width 158 height 21
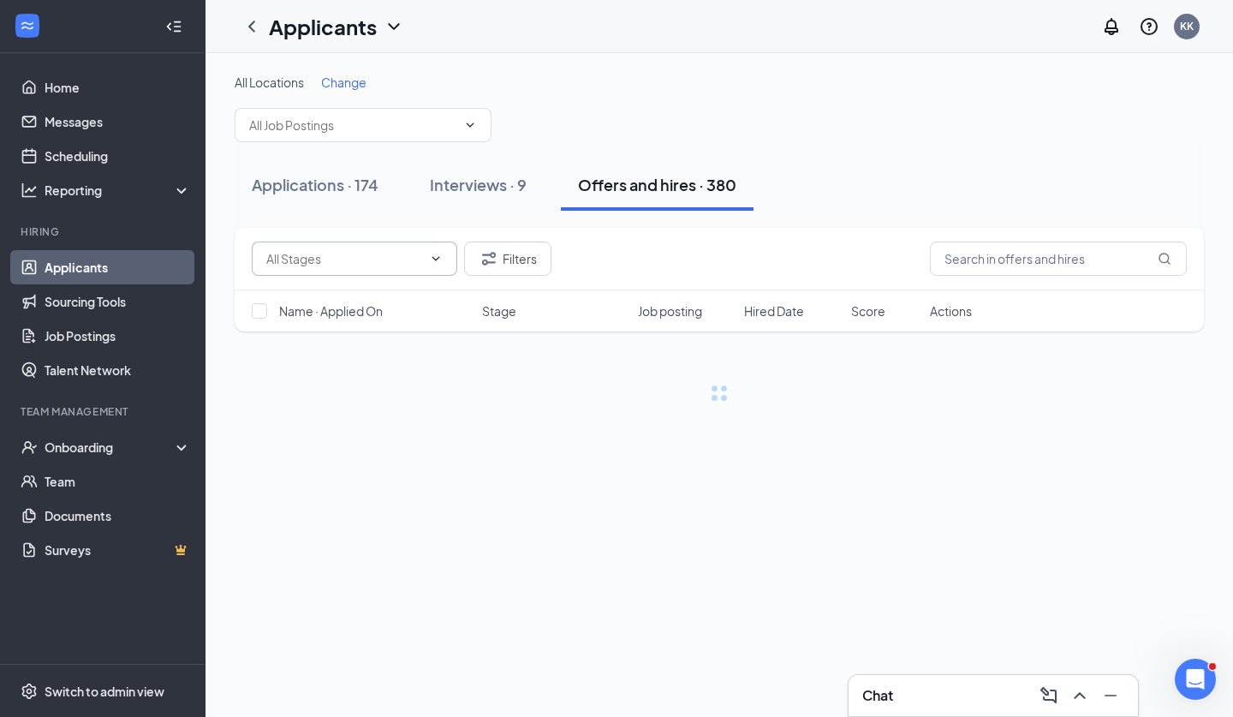
click at [420, 257] on input "text" at bounding box center [344, 258] width 156 height 19
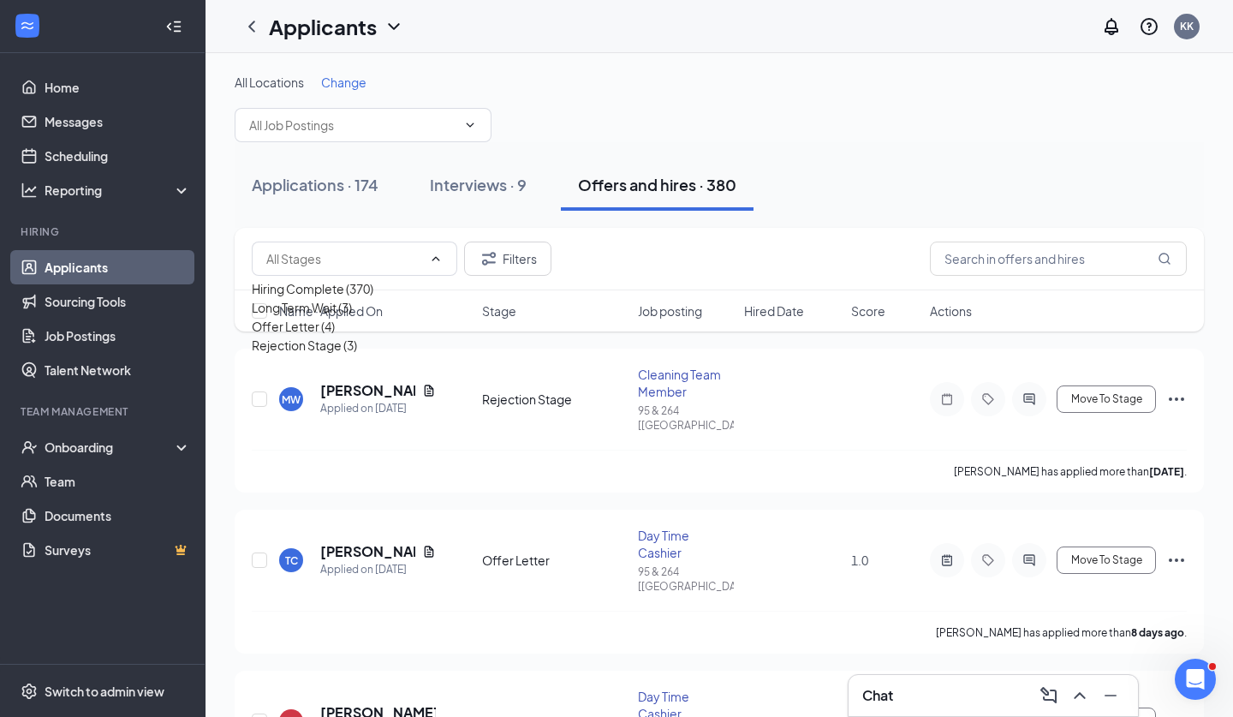
click at [335, 336] on div "Offer Letter (4)" at bounding box center [293, 326] width 83 height 19
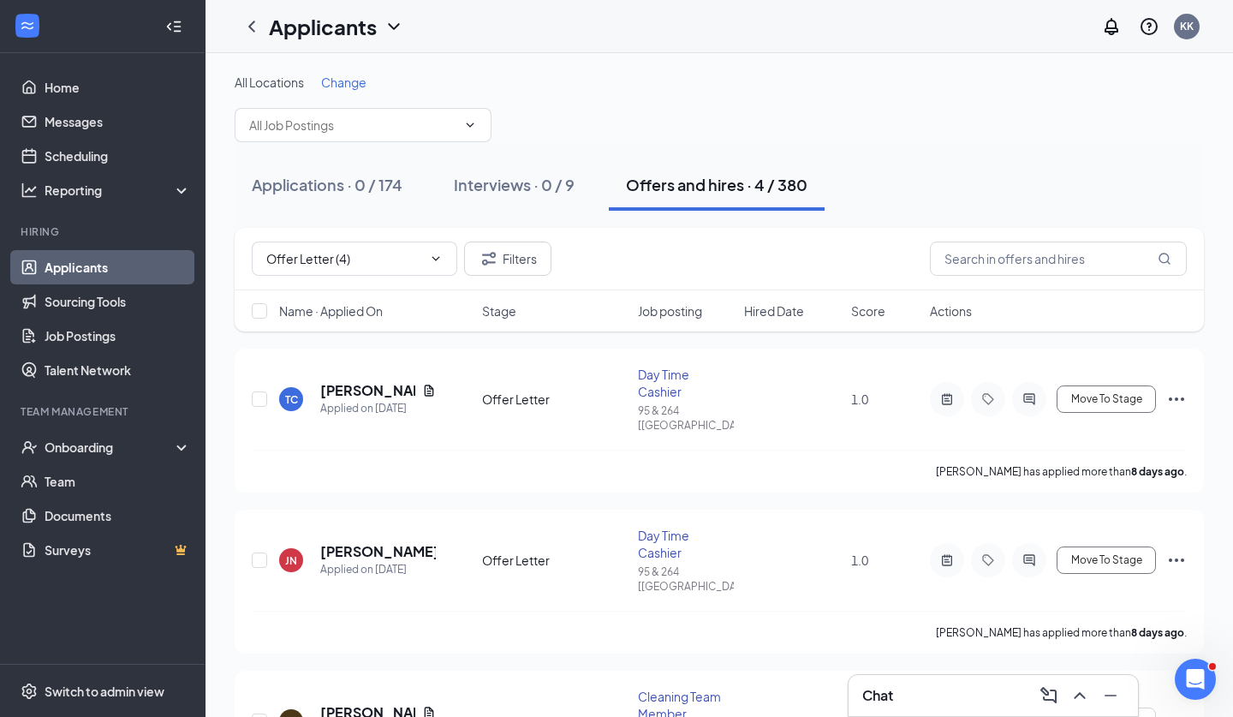
click at [263, 319] on div at bounding box center [260, 310] width 17 height 17
click at [263, 310] on input "checkbox" at bounding box center [259, 310] width 15 height 15
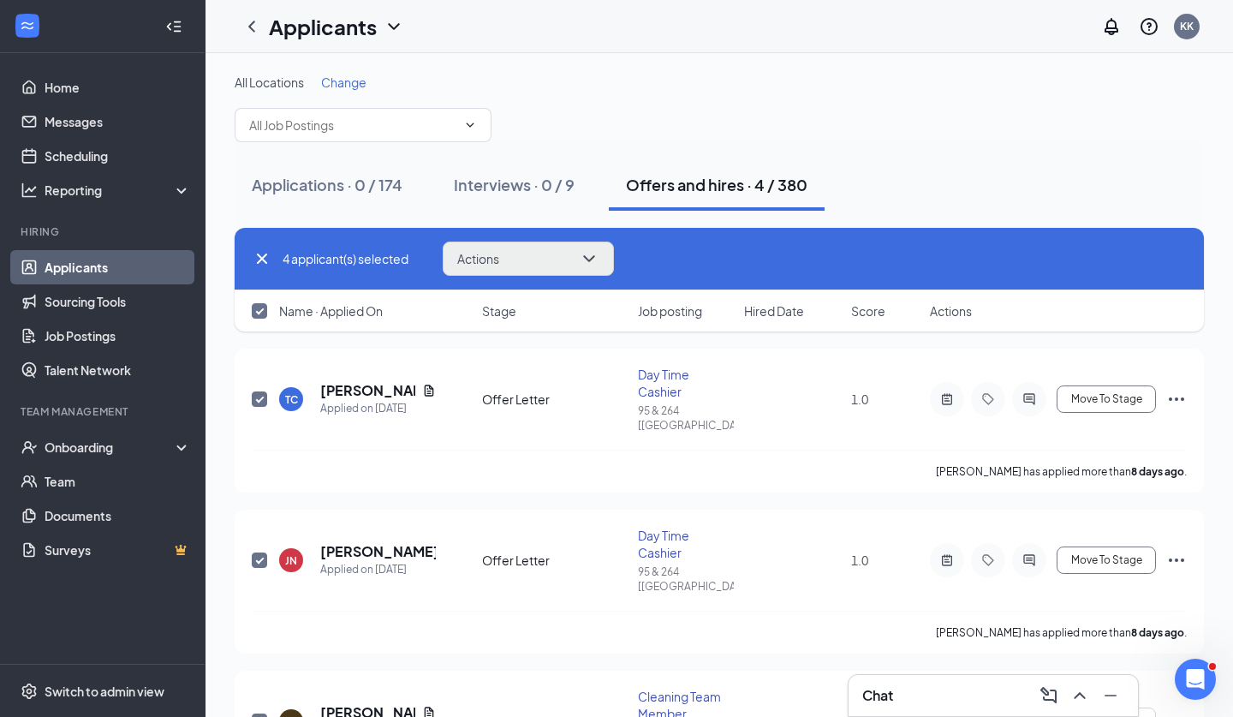
click at [519, 272] on button "Actions" at bounding box center [528, 259] width 171 height 34
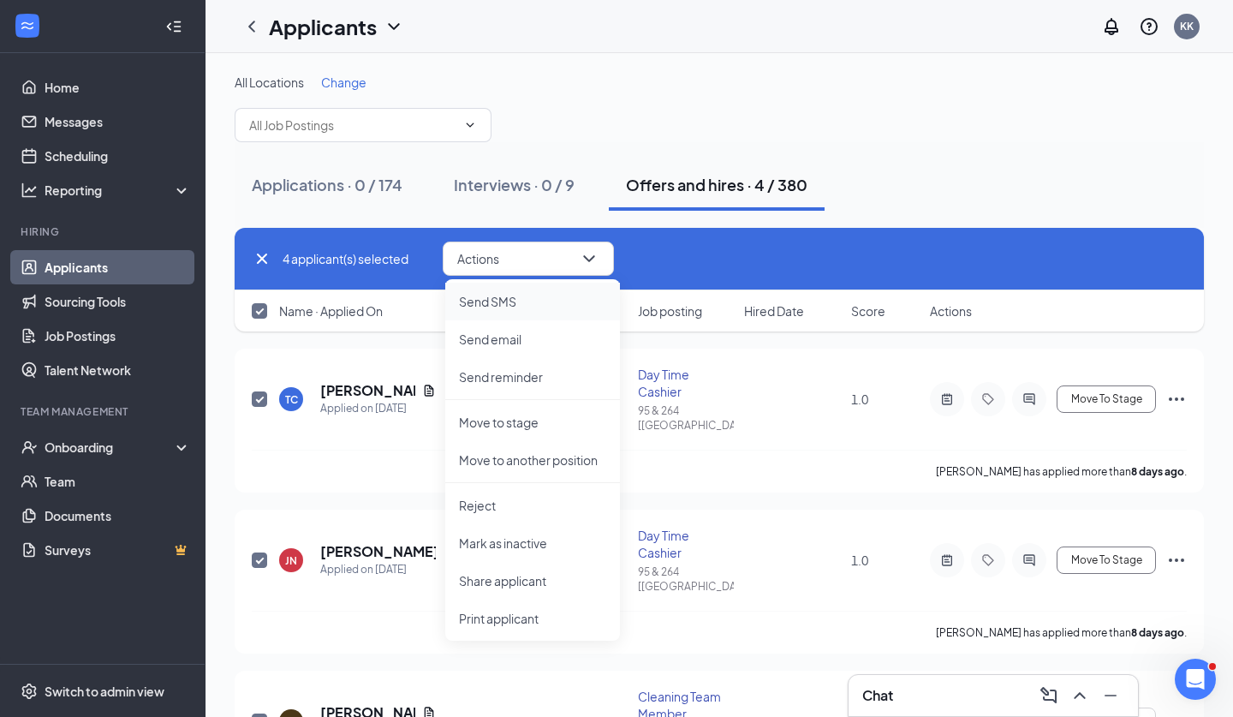
click at [505, 296] on p "Send SMS" at bounding box center [532, 301] width 147 height 17
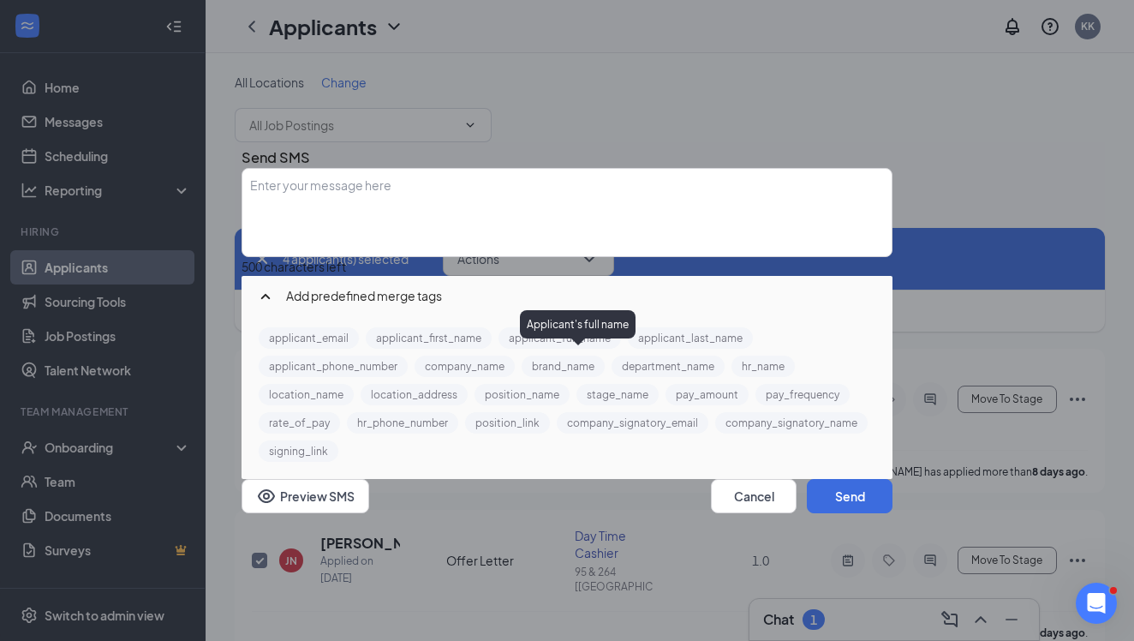
click at [494, 170] on div "Enter your message here" at bounding box center [567, 213] width 648 height 86
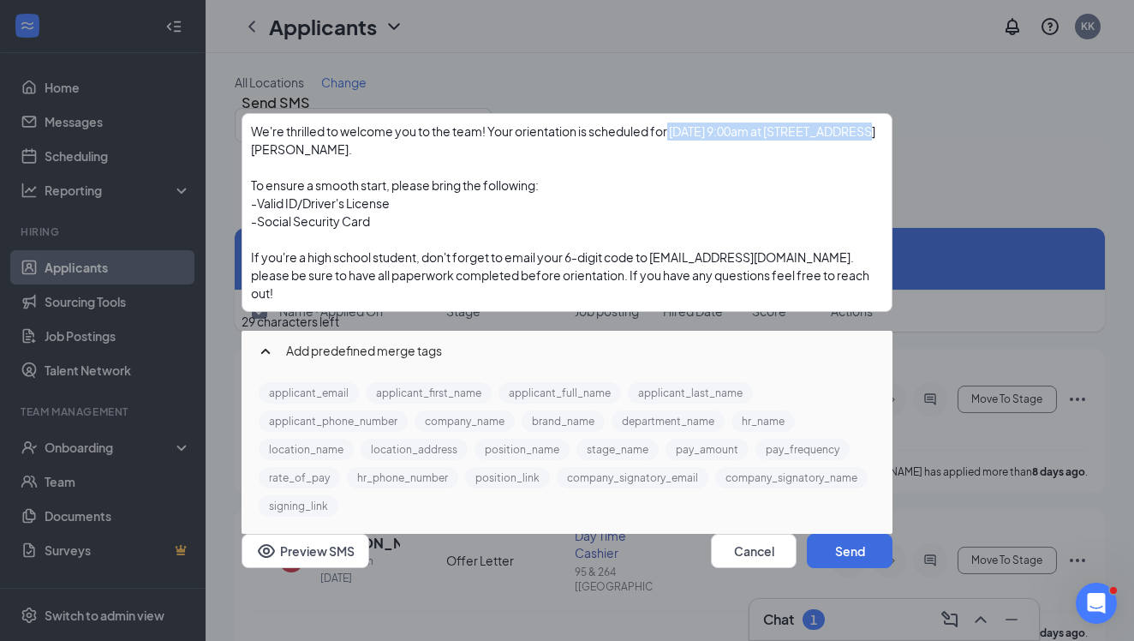
drag, startPoint x: 374, startPoint y: 158, endPoint x: 712, endPoint y: 141, distance: 337.9
click at [712, 141] on span "We're thrilled to welcome you to the team! Your orientation is scheduled for Sa…" at bounding box center [563, 139] width 624 height 33
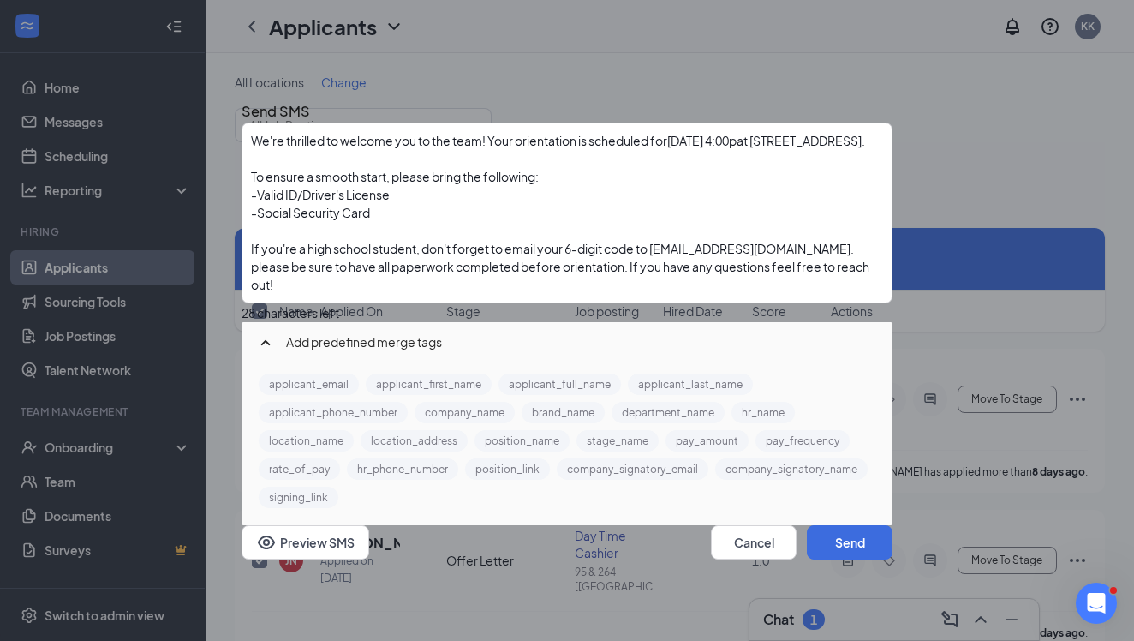
click at [299, 202] on span "-Valid ID/Driver's License" at bounding box center [320, 194] width 139 height 15
click at [305, 220] on span "-Social Security Card" at bounding box center [310, 212] width 119 height 15
click at [301, 220] on span "-Social Security Card" at bounding box center [310, 212] width 119 height 15
click at [541, 222] on div "- Physical Social Security Card" at bounding box center [567, 213] width 632 height 18
click at [302, 220] on span "Physical" at bounding box center [280, 212] width 46 height 15
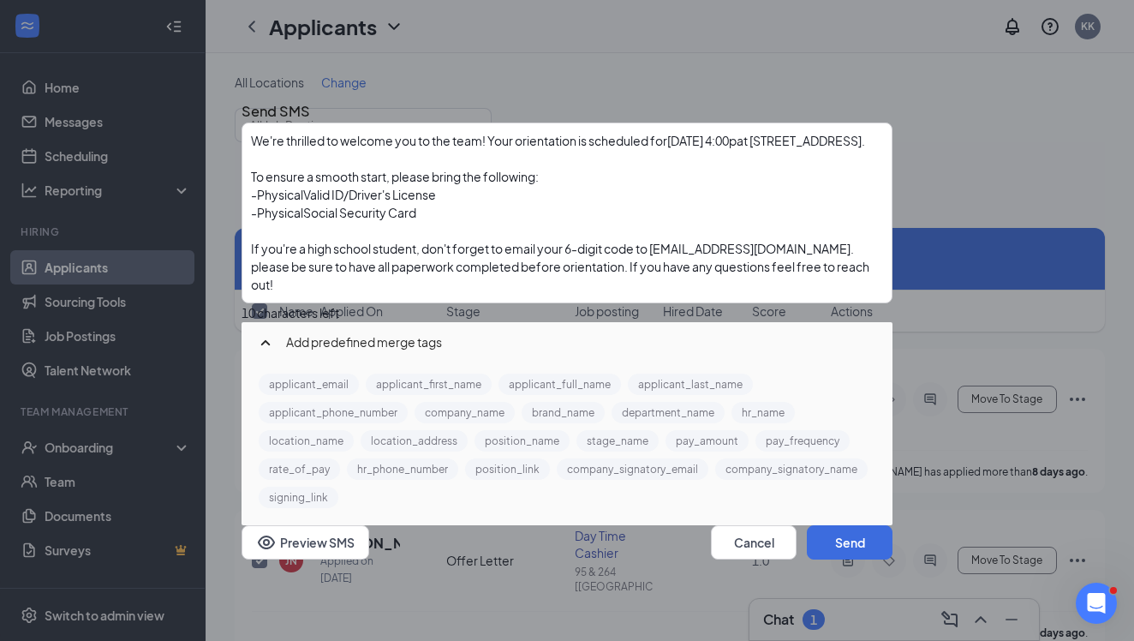
click at [457, 288] on span "If you're a high school student, don't forget to email your 6-digit code to tal…" at bounding box center [561, 266] width 620 height 51
click at [576, 294] on div "If you're a high school student, don't forget to email your 6-digit code to tal…" at bounding box center [567, 267] width 632 height 54
click at [835, 553] on button "Send" at bounding box center [850, 542] width 86 height 34
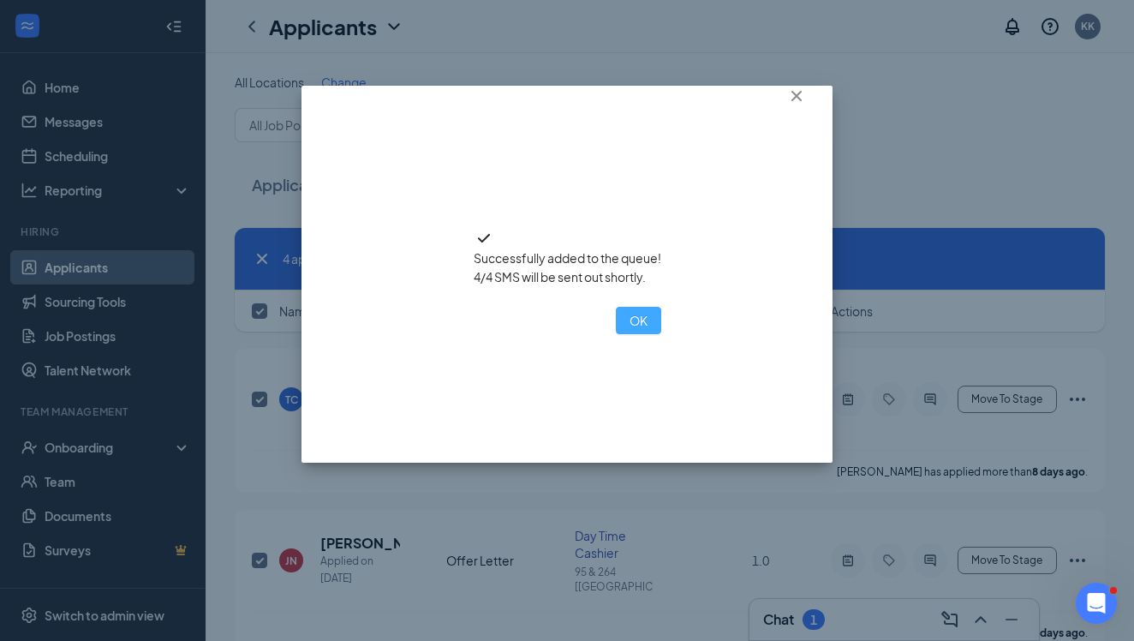
click at [616, 334] on button "OK" at bounding box center [638, 320] width 45 height 27
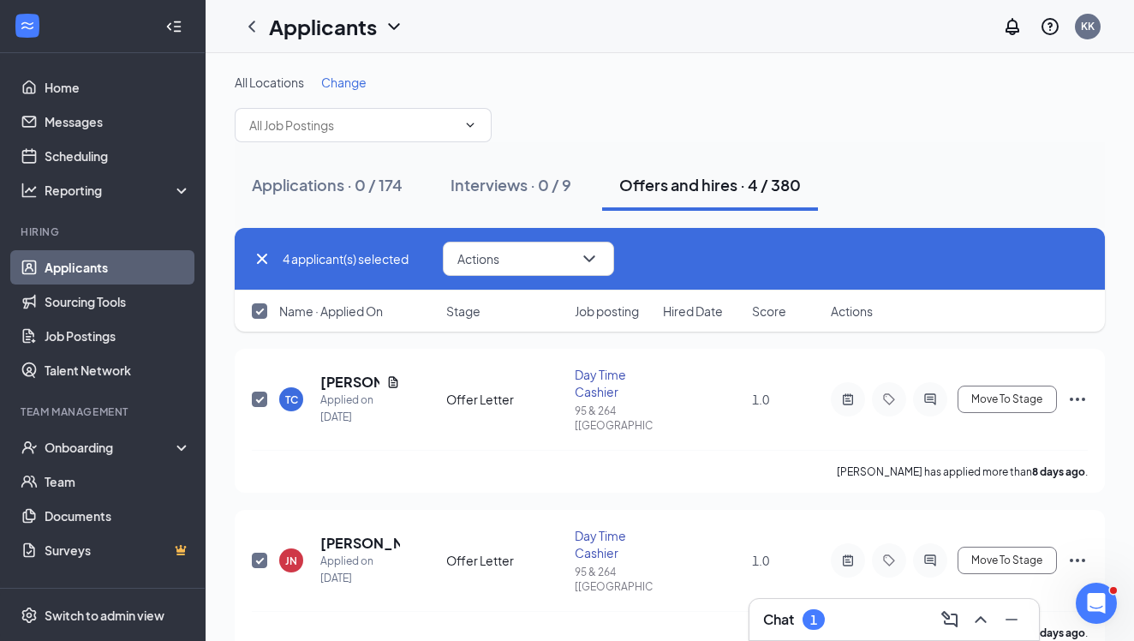
click at [260, 265] on icon "Cross" at bounding box center [262, 258] width 21 height 21
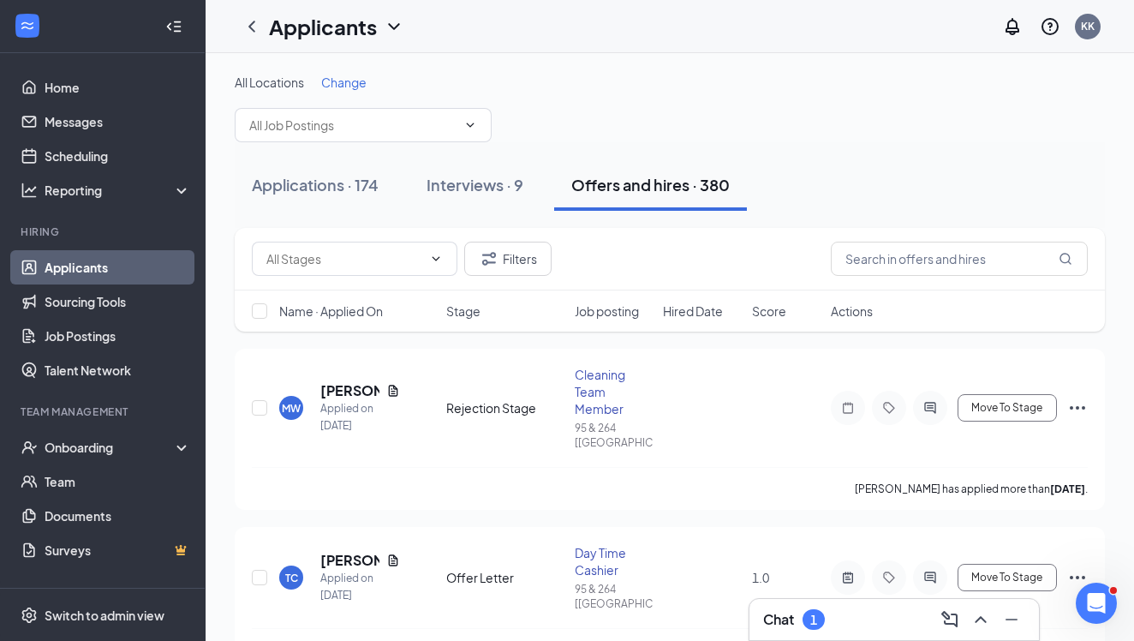
click at [870, 633] on div "Chat 1" at bounding box center [895, 619] width 290 height 41
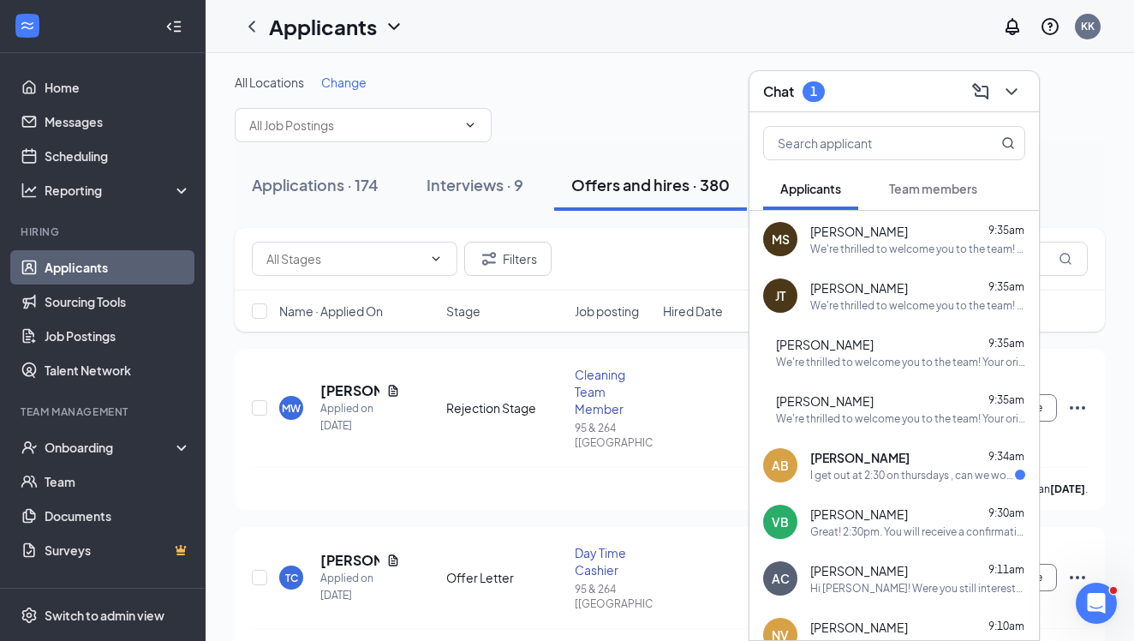
click at [905, 472] on div "I get out at 2:30 on thursdays , can we work around that?" at bounding box center [912, 475] width 205 height 15
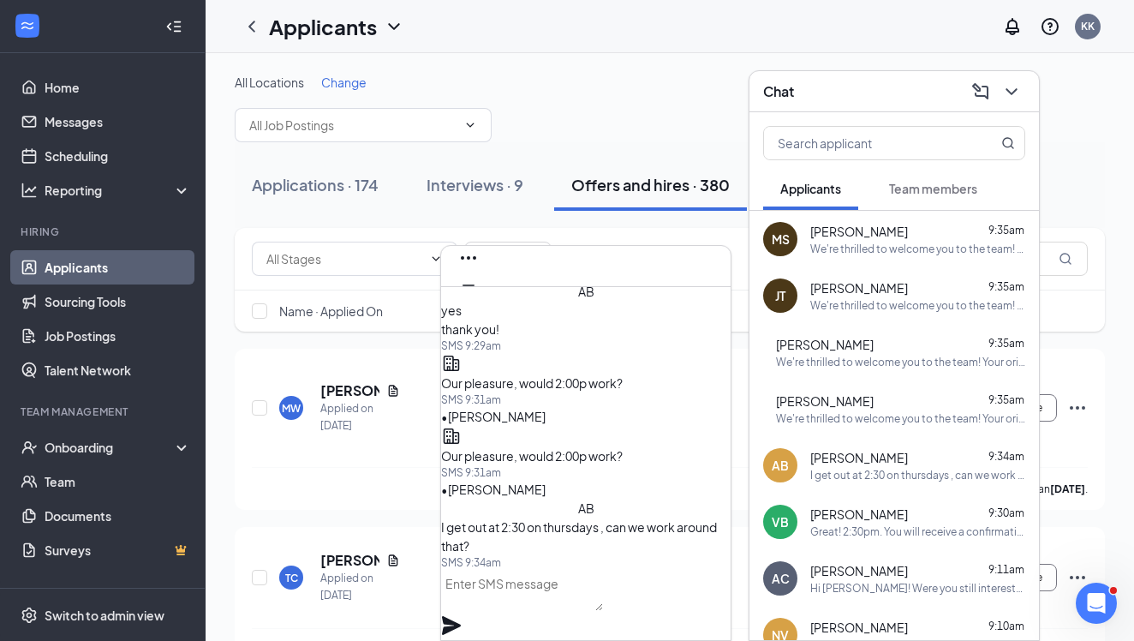
click at [600, 603] on textarea at bounding box center [522, 590] width 162 height 41
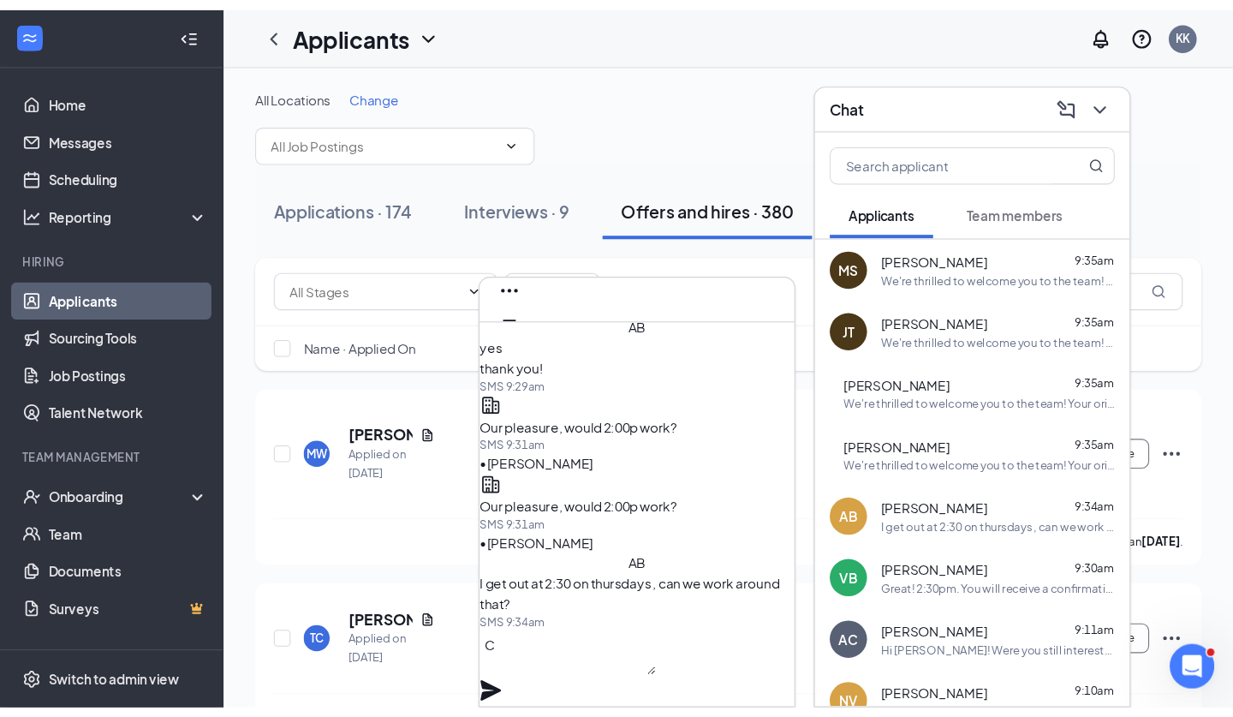
scroll to position [1, 0]
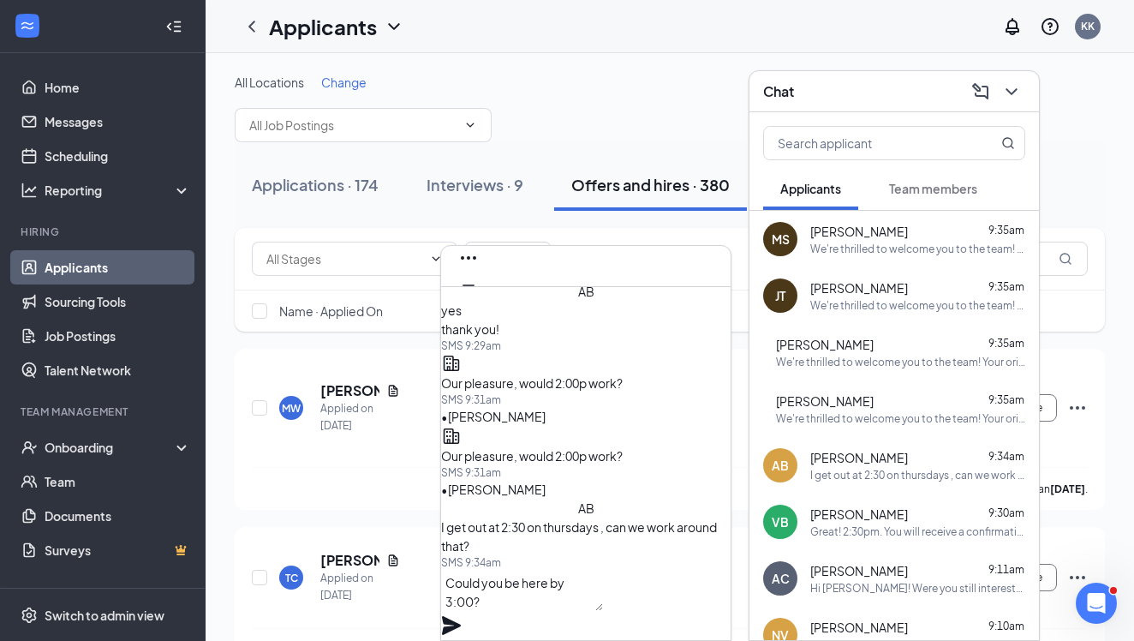
click at [462, 615] on icon "Plane" at bounding box center [451, 625] width 21 height 21
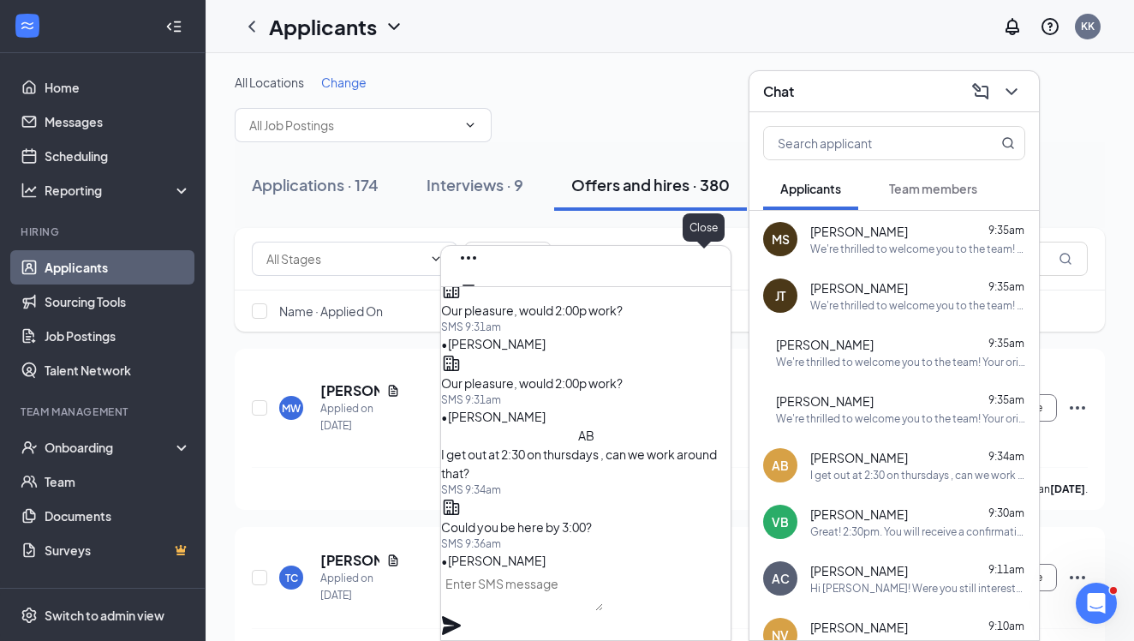
click at [479, 302] on icon "Cross" at bounding box center [468, 312] width 21 height 21
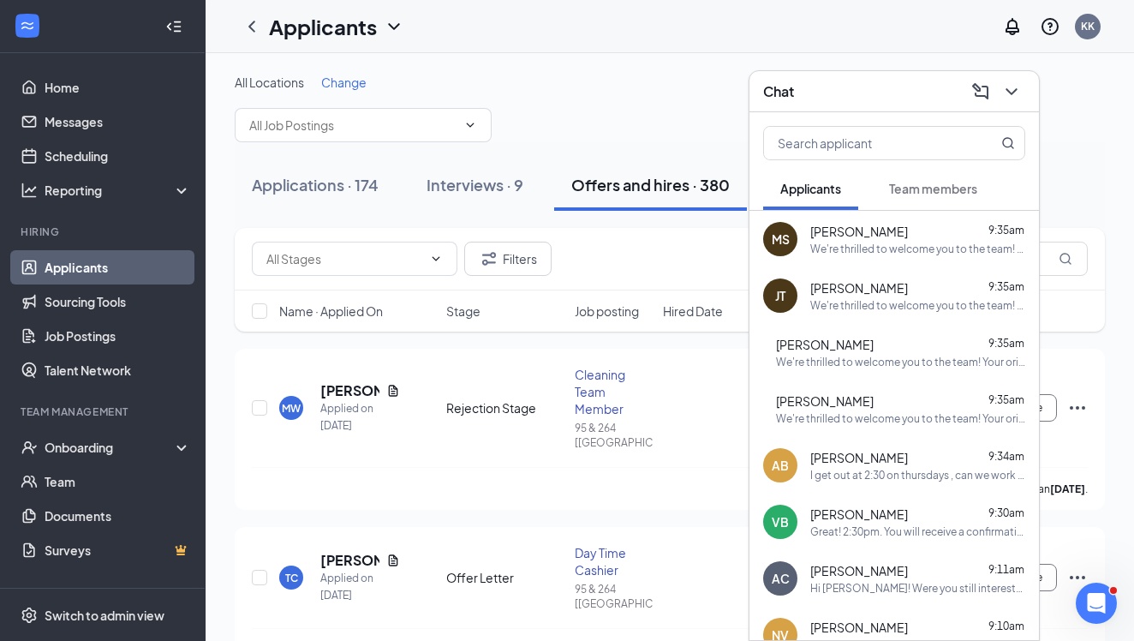
click at [1013, 95] on icon "ChevronDown" at bounding box center [1011, 91] width 21 height 21
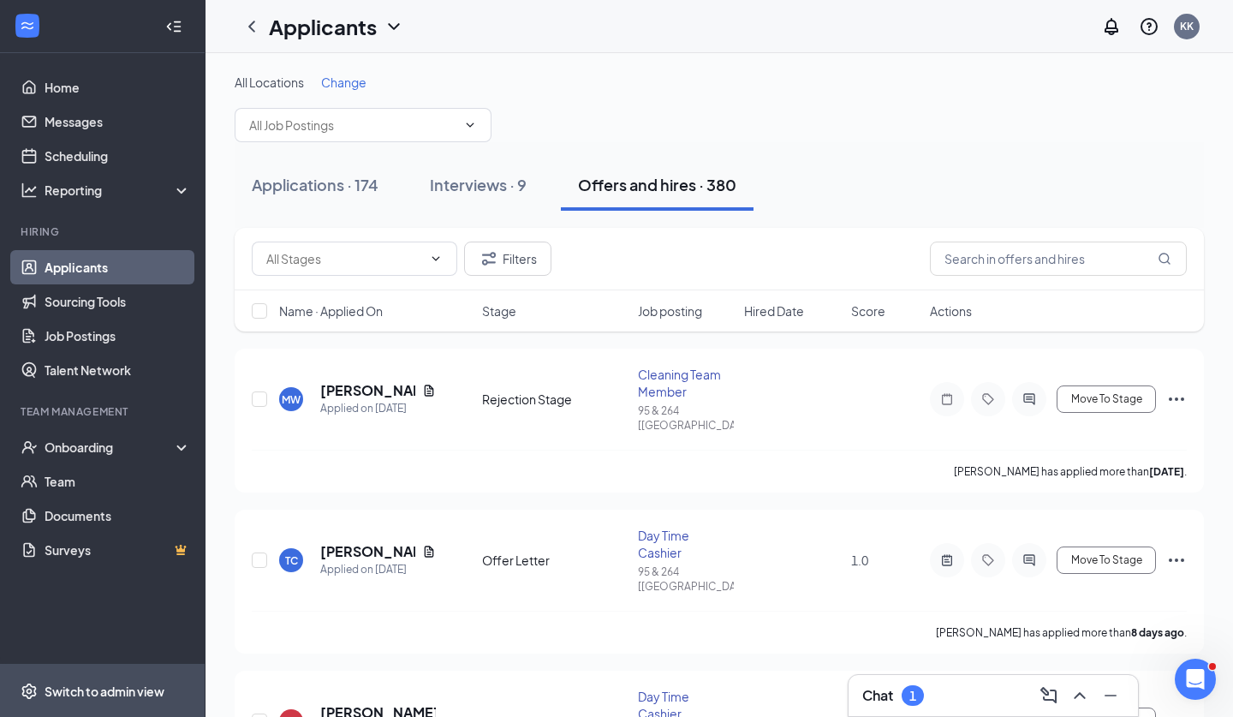
click at [115, 688] on div "Switch to admin view" at bounding box center [105, 691] width 120 height 17
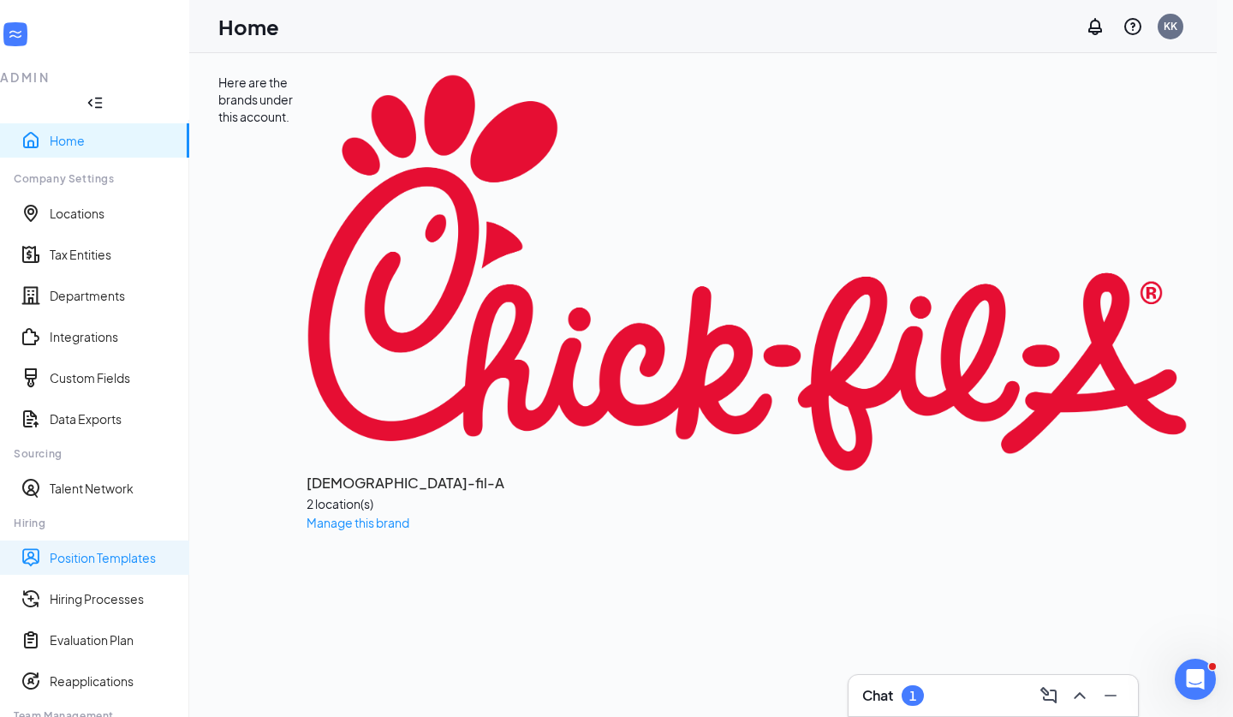
click at [136, 549] on link "Position Templates" at bounding box center [113, 557] width 126 height 17
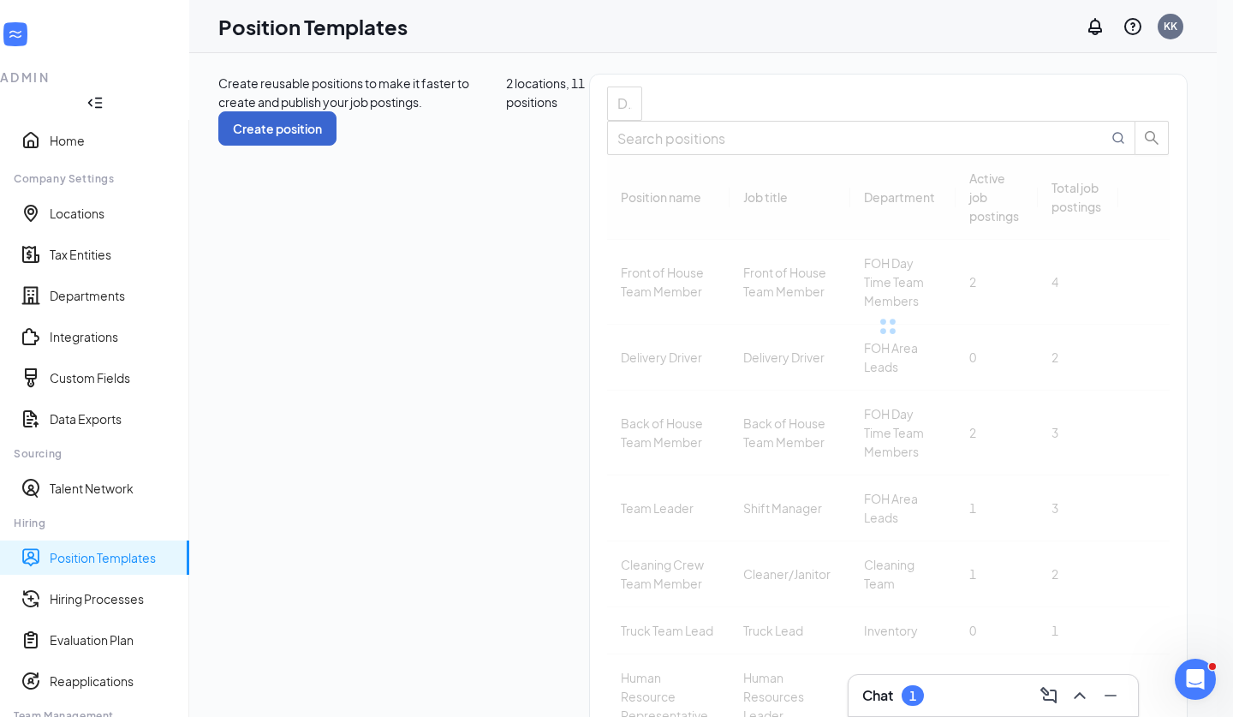
click at [337, 111] on button "Create position" at bounding box center [277, 128] width 118 height 34
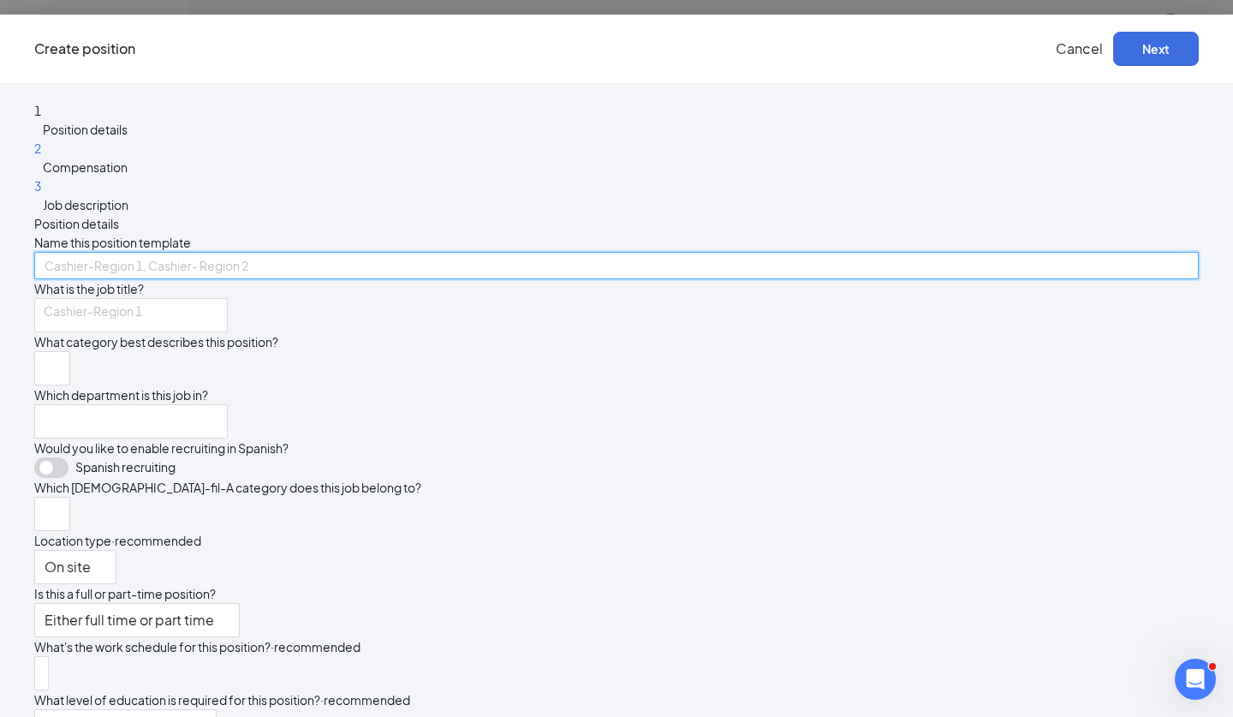
click at [535, 252] on input "text" at bounding box center [616, 265] width 1165 height 27
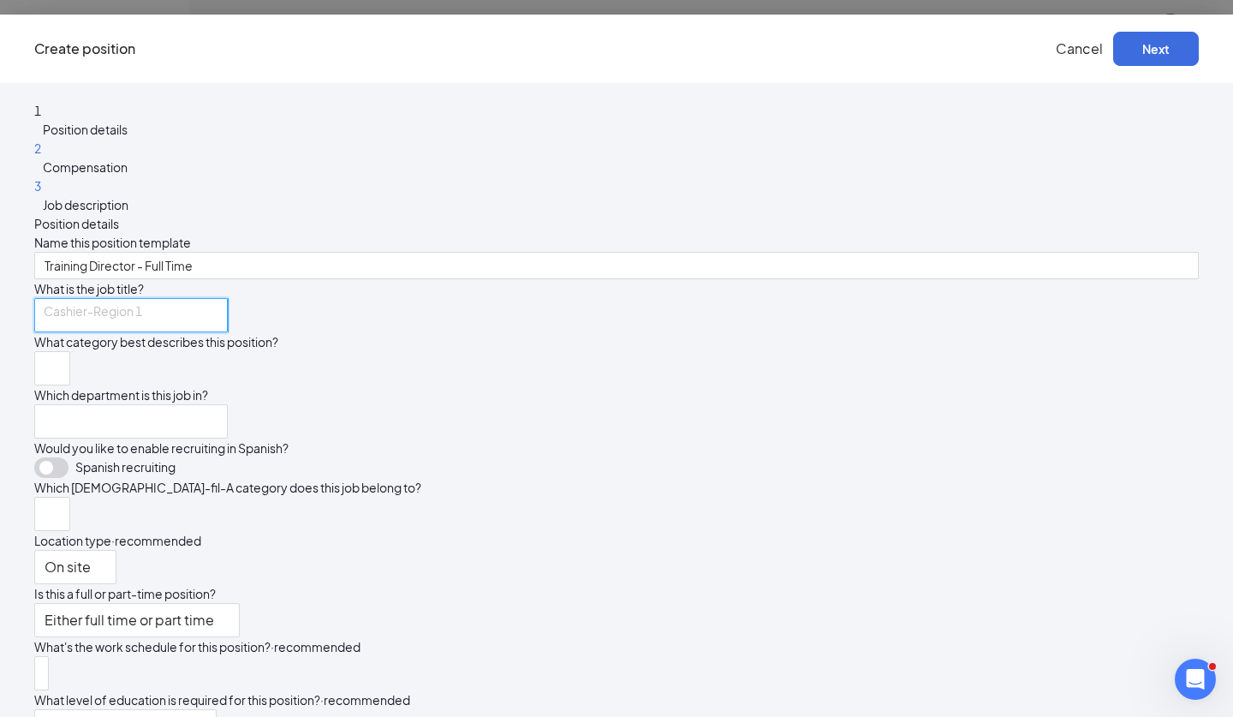
click at [228, 309] on input "search" at bounding box center [131, 315] width 194 height 34
click at [48, 367] on input "search" at bounding box center [46, 368] width 3 height 33
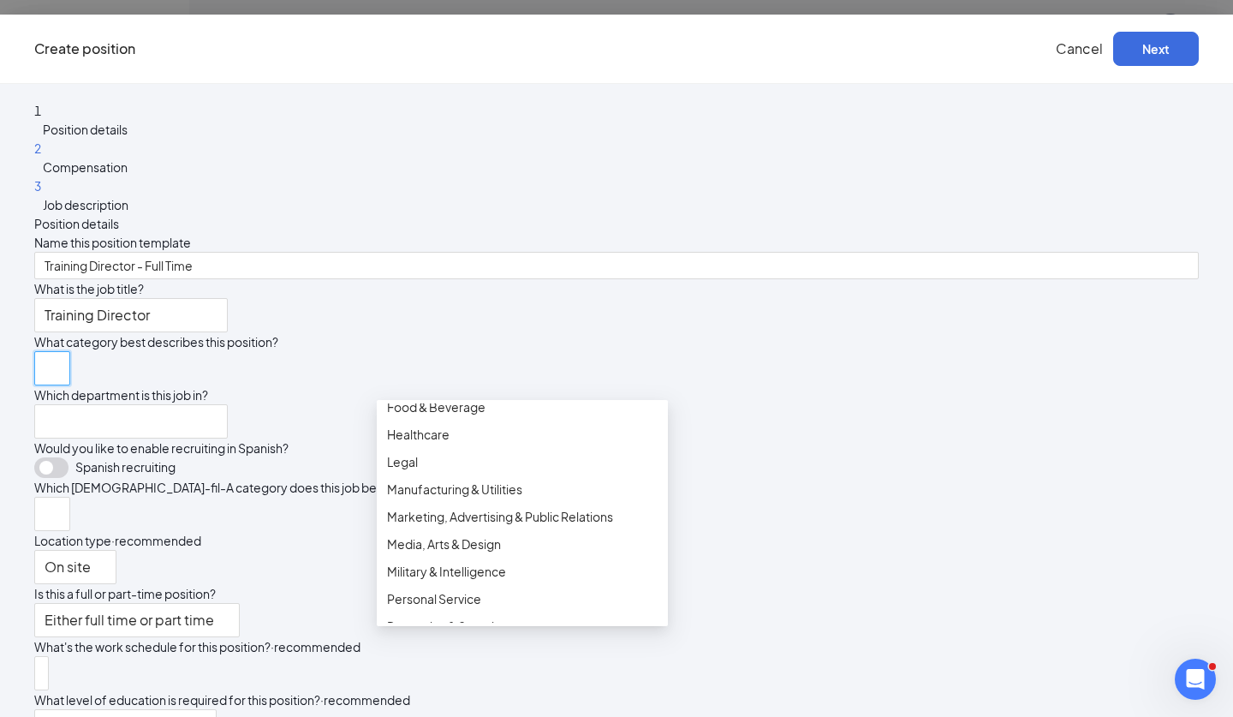
scroll to position [272, 0]
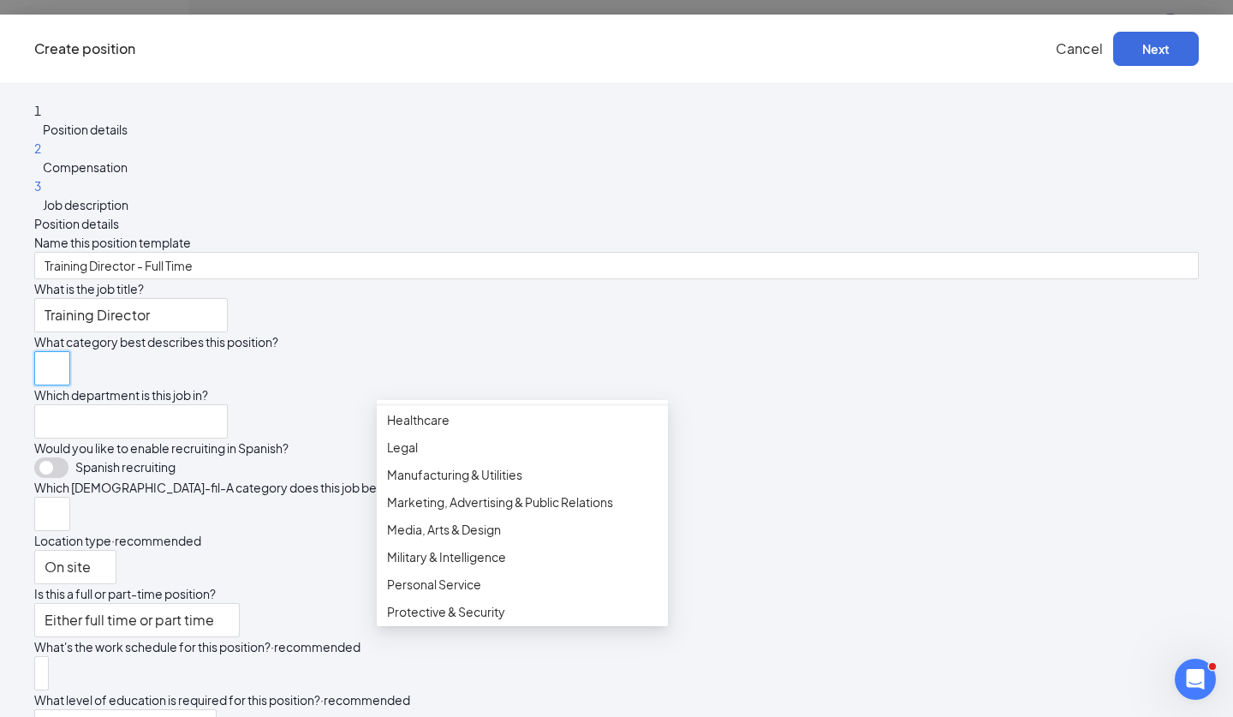
click at [575, 402] on span "Food & Beverage" at bounding box center [522, 392] width 271 height 19
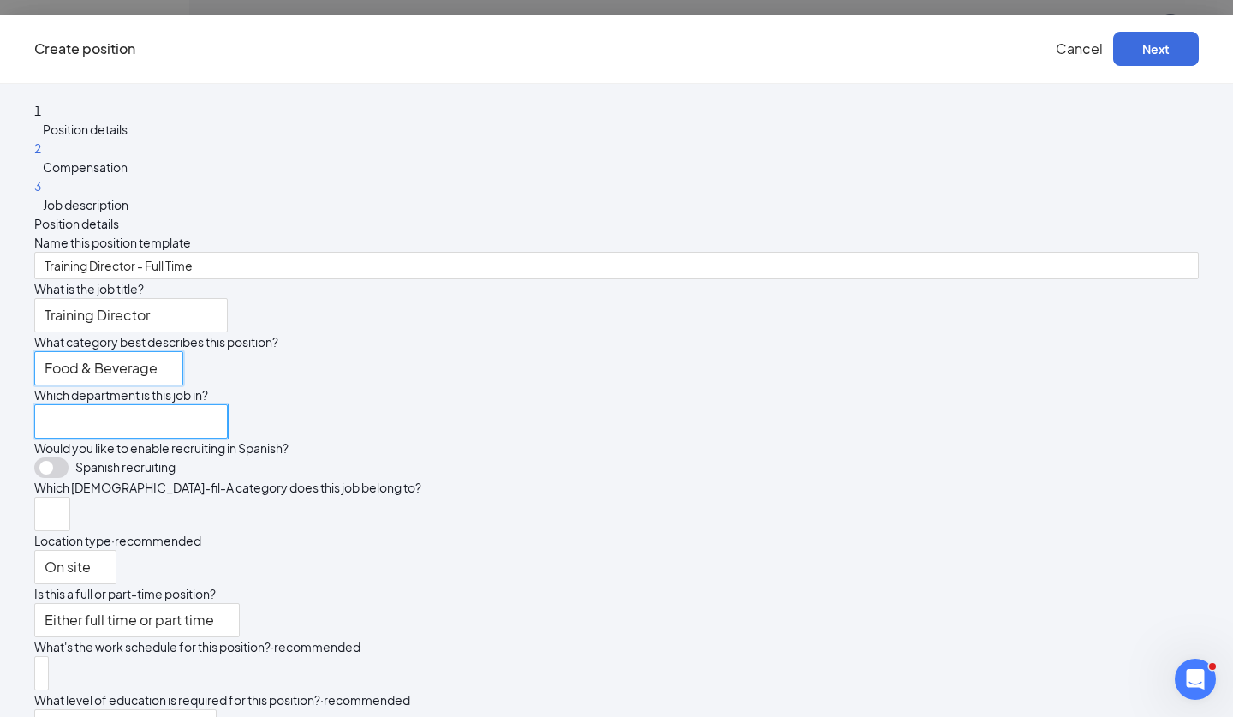
click at [228, 439] on input "search" at bounding box center [131, 421] width 194 height 34
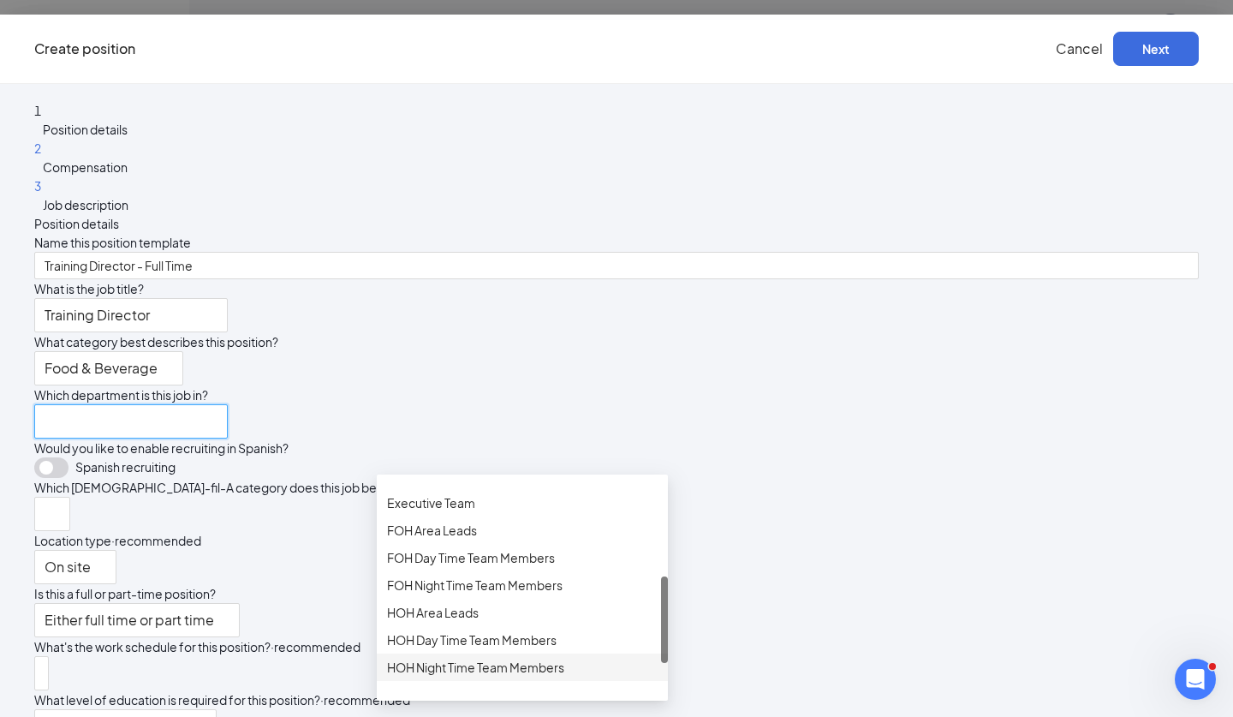
scroll to position [140, 0]
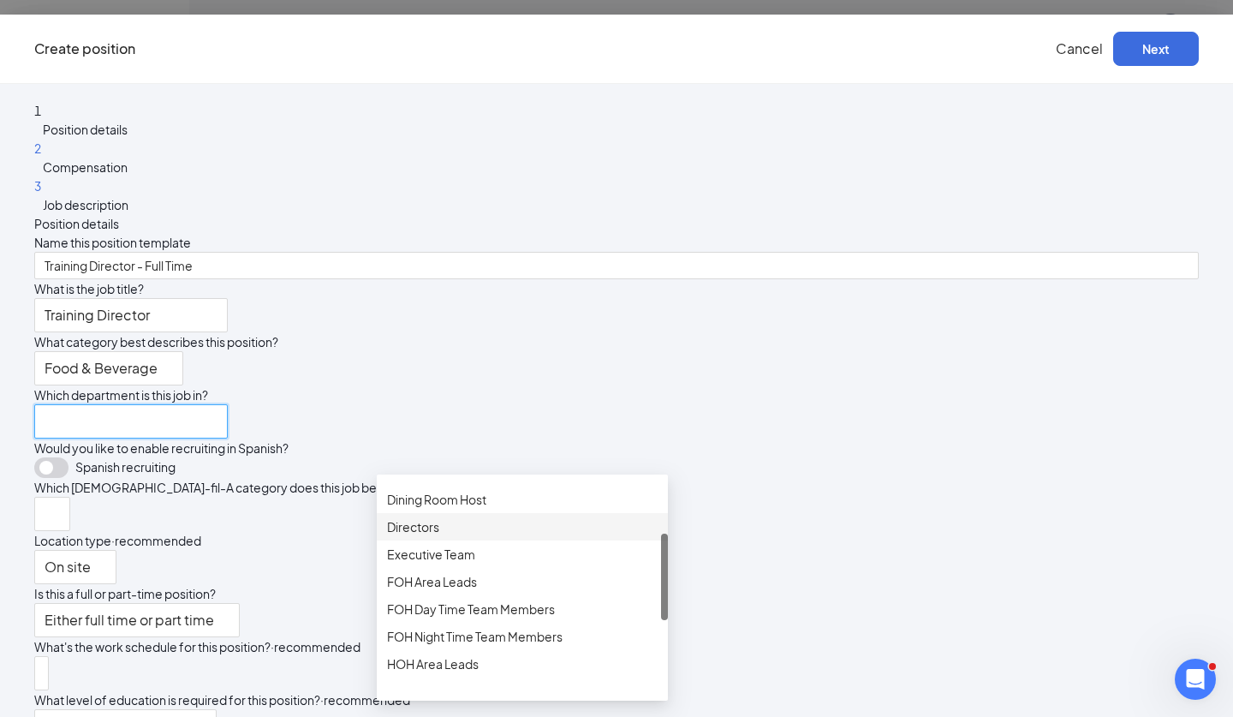
click at [486, 536] on div "Directors" at bounding box center [522, 526] width 271 height 19
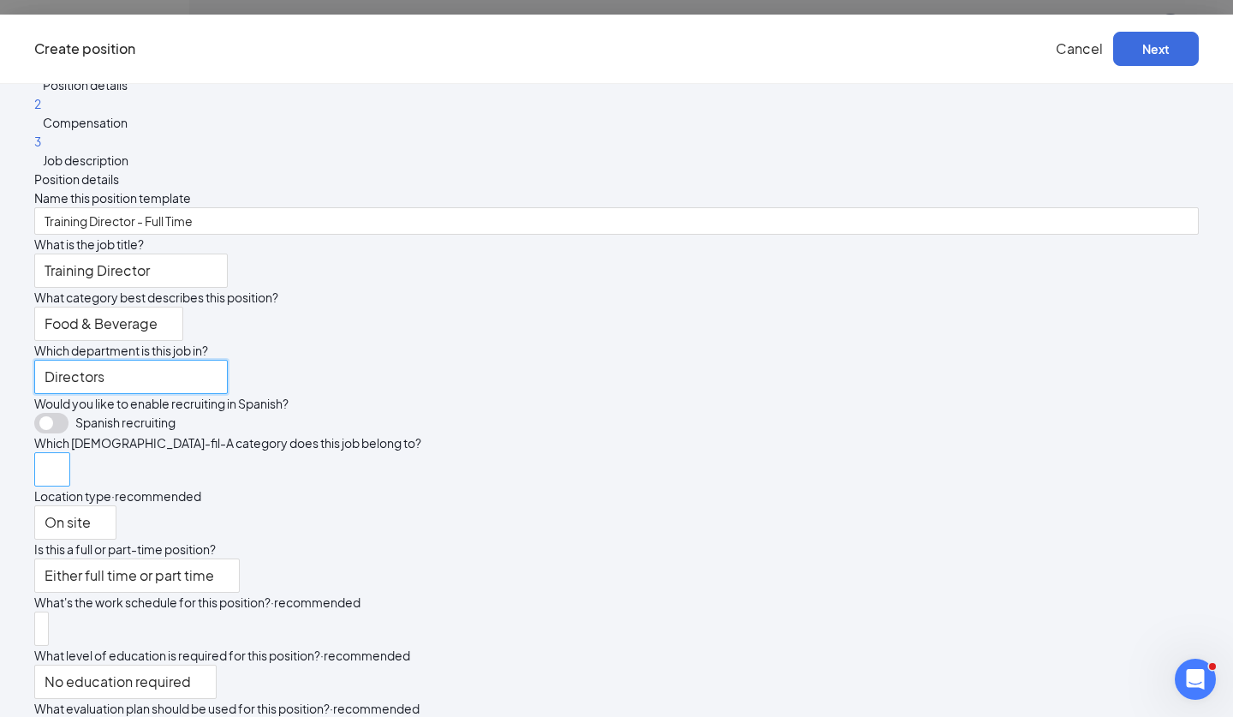
scroll to position [96, 0]
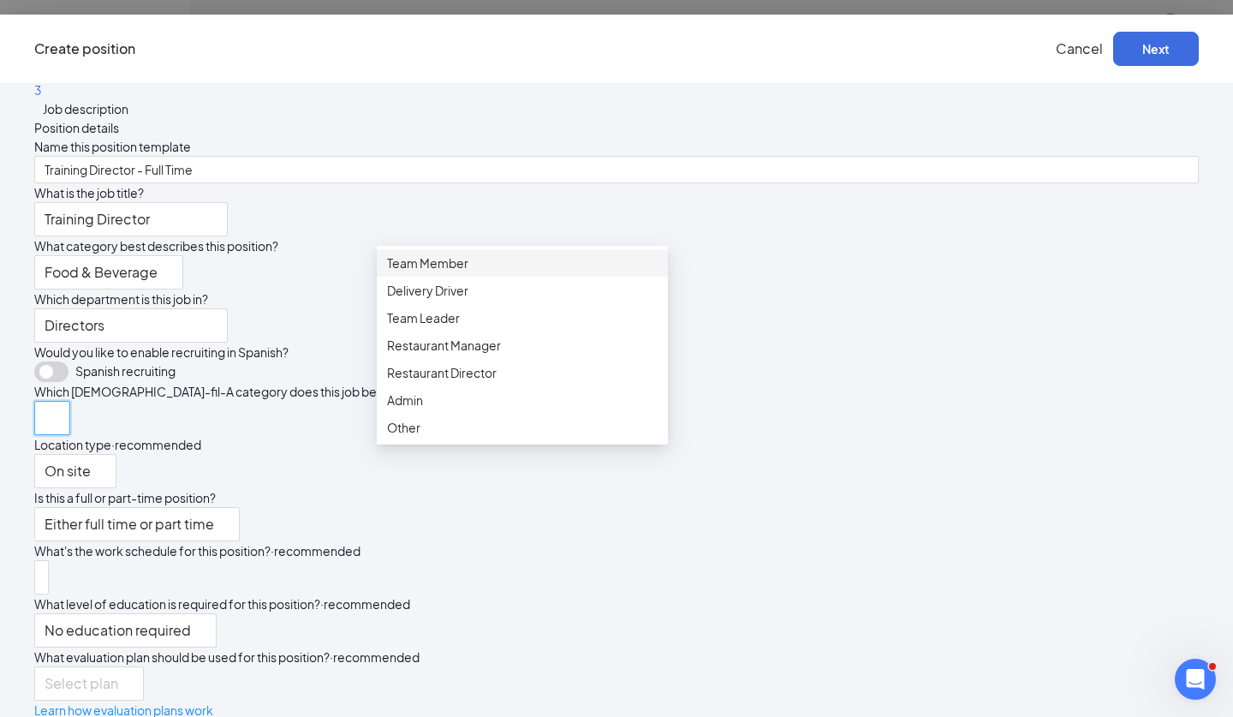
click at [48, 434] on input "search" at bounding box center [46, 418] width 3 height 33
click at [512, 382] on span "Restaurant Director" at bounding box center [522, 372] width 271 height 19
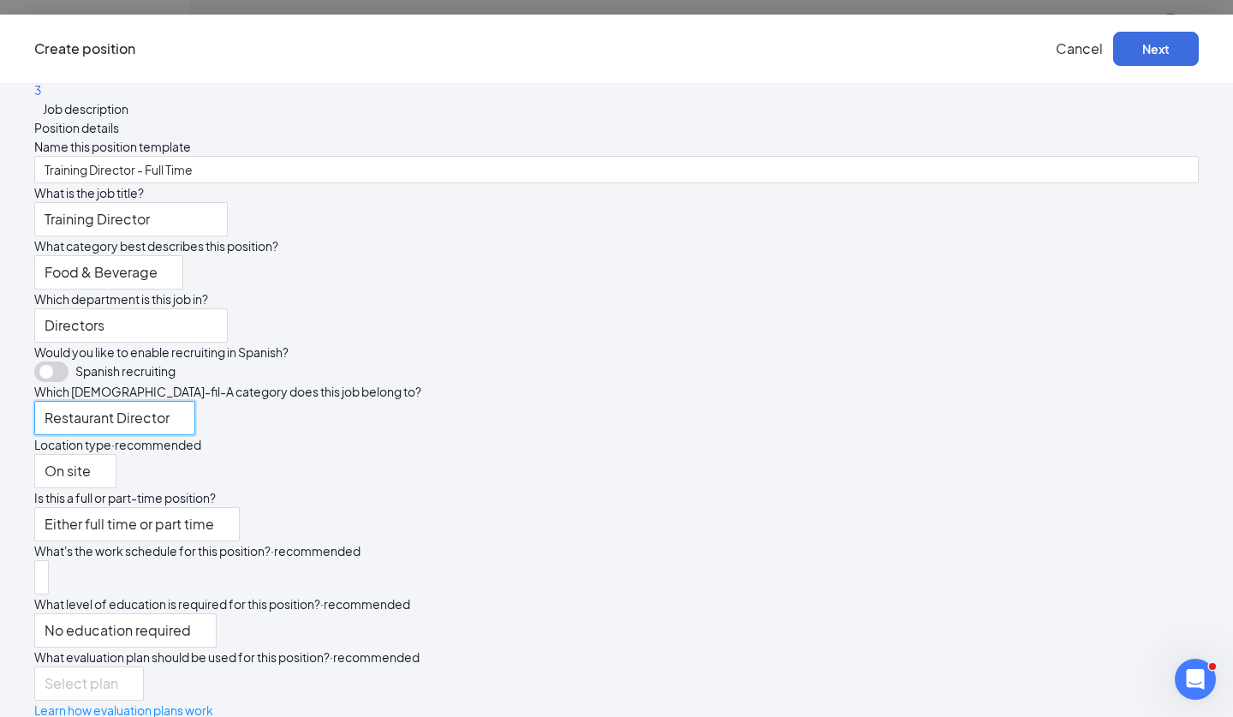
click at [570, 454] on div "Location type · recommended" at bounding box center [616, 444] width 1165 height 19
click at [91, 508] on span "On site" at bounding box center [68, 481] width 46 height 53
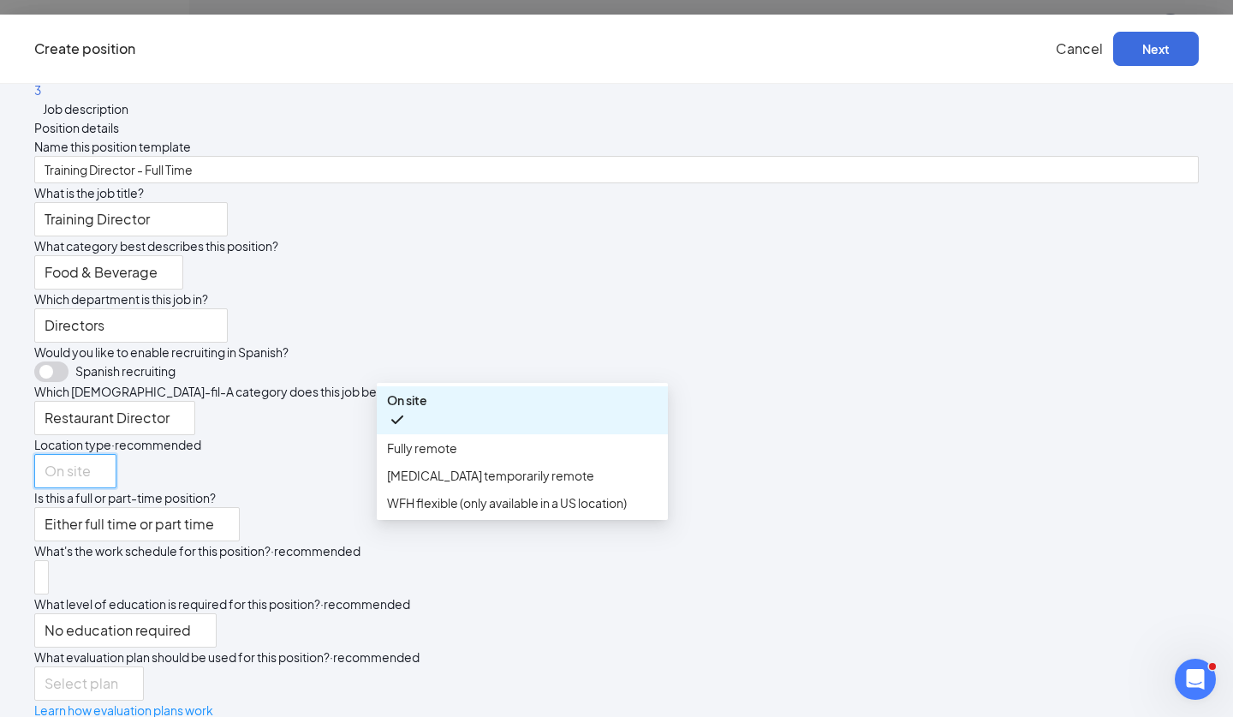
click at [91, 508] on span "On site" at bounding box center [68, 481] width 46 height 53
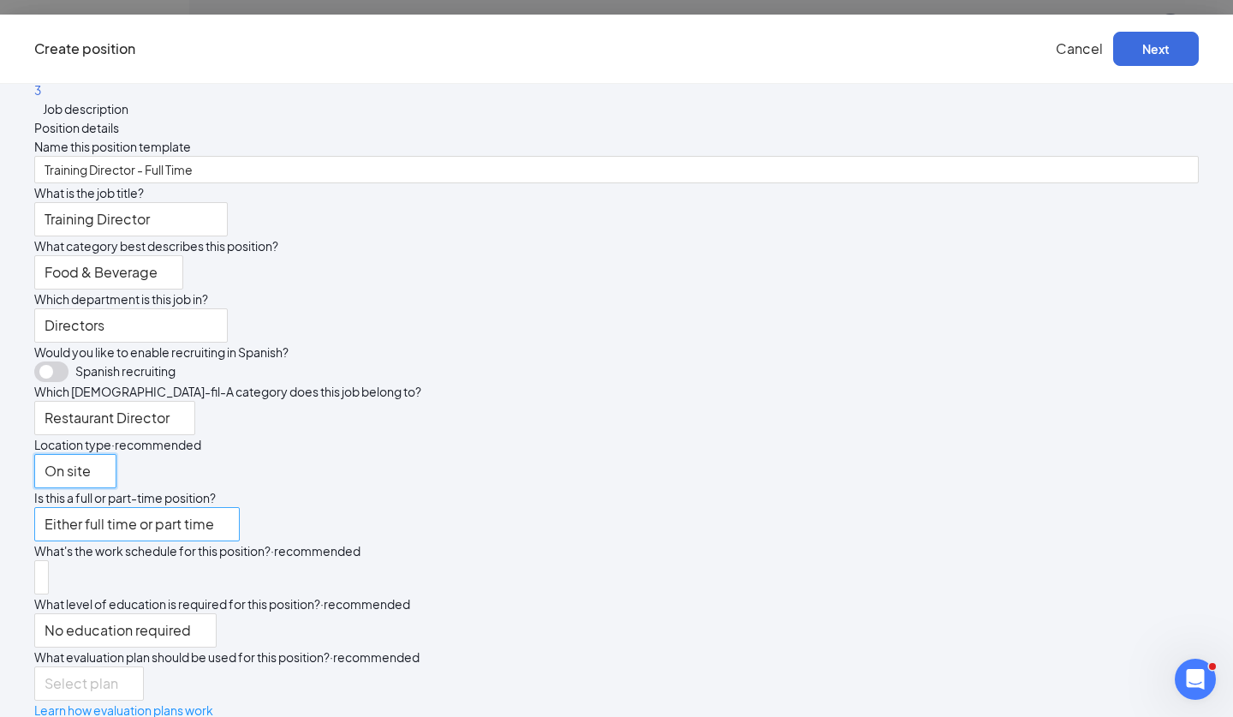
click at [214, 561] on span "Either full time or part time" at bounding box center [130, 534] width 170 height 53
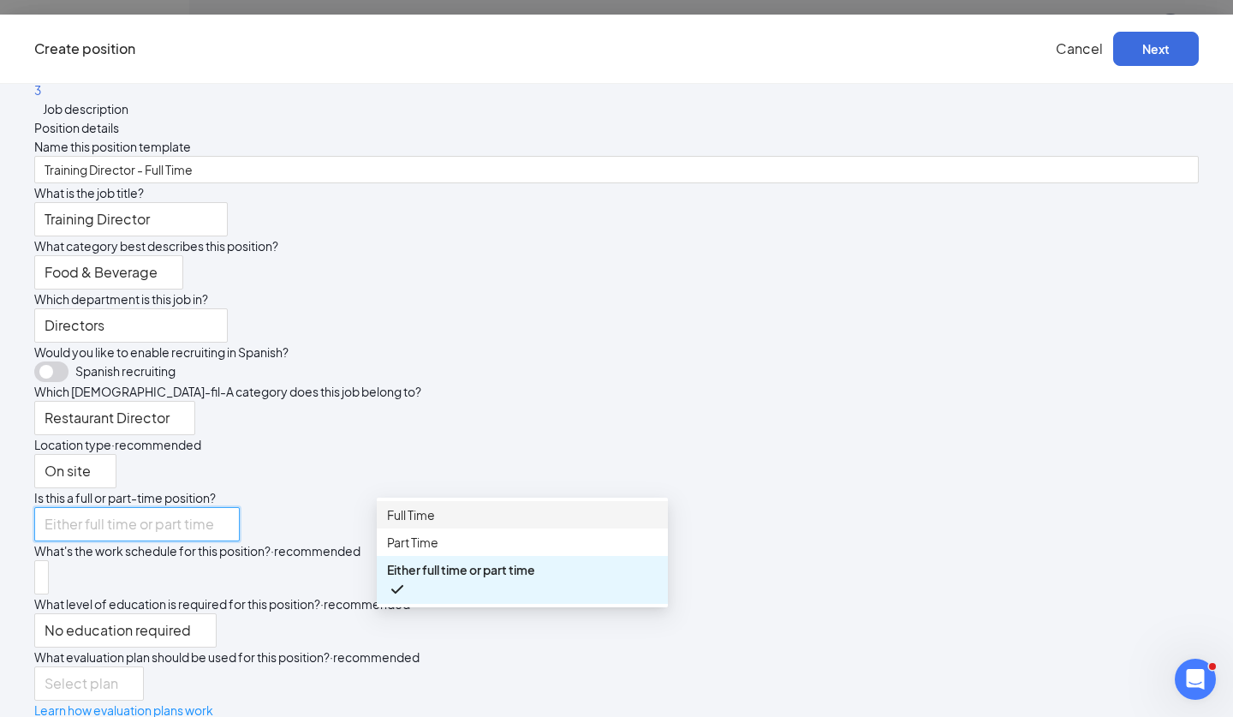
click at [541, 519] on span "Full Time" at bounding box center [522, 514] width 271 height 19
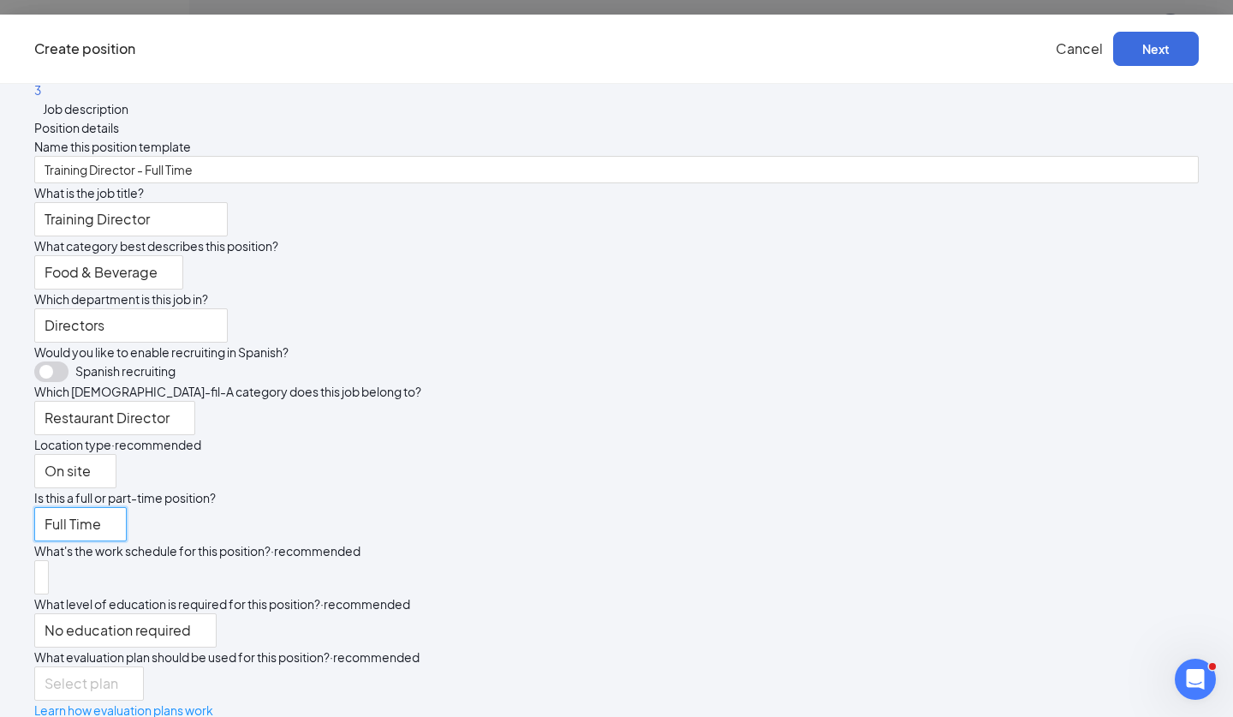
click at [782, 435] on div "Restaurant Director Restaurant Manager Restaurant Director Admin Team Member De…" at bounding box center [616, 418] width 1165 height 34
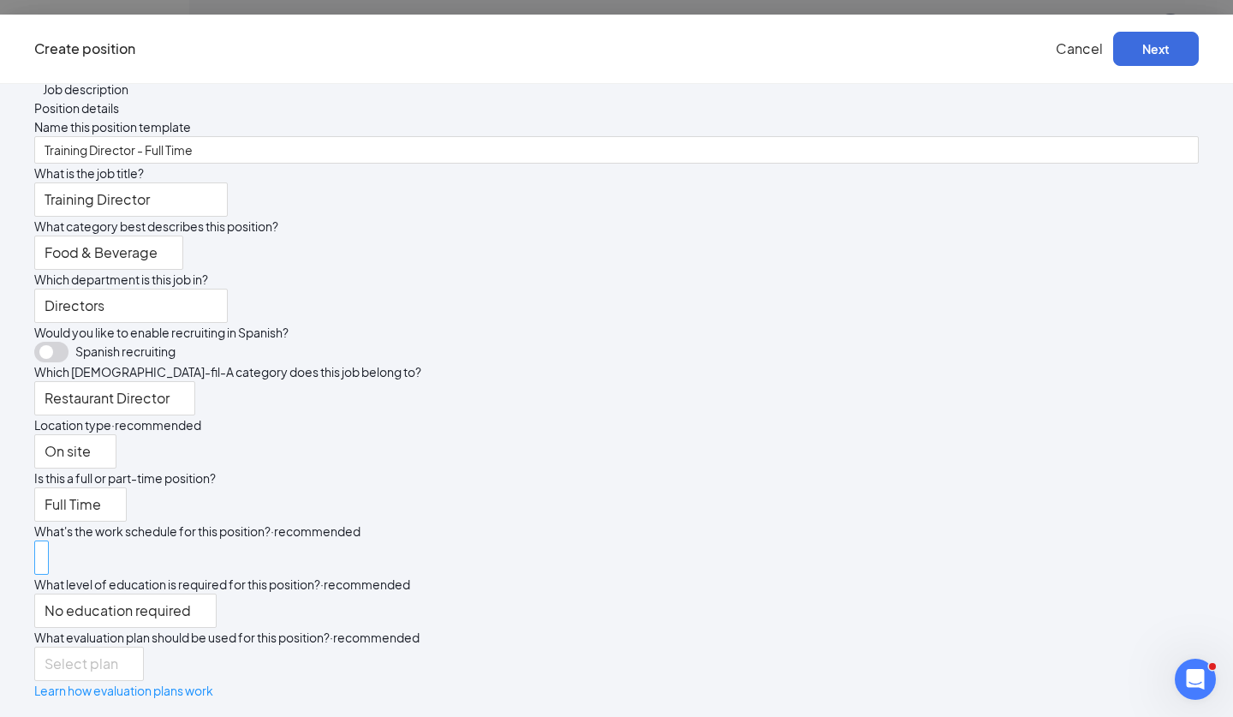
click at [45, 544] on div at bounding box center [42, 557] width 6 height 27
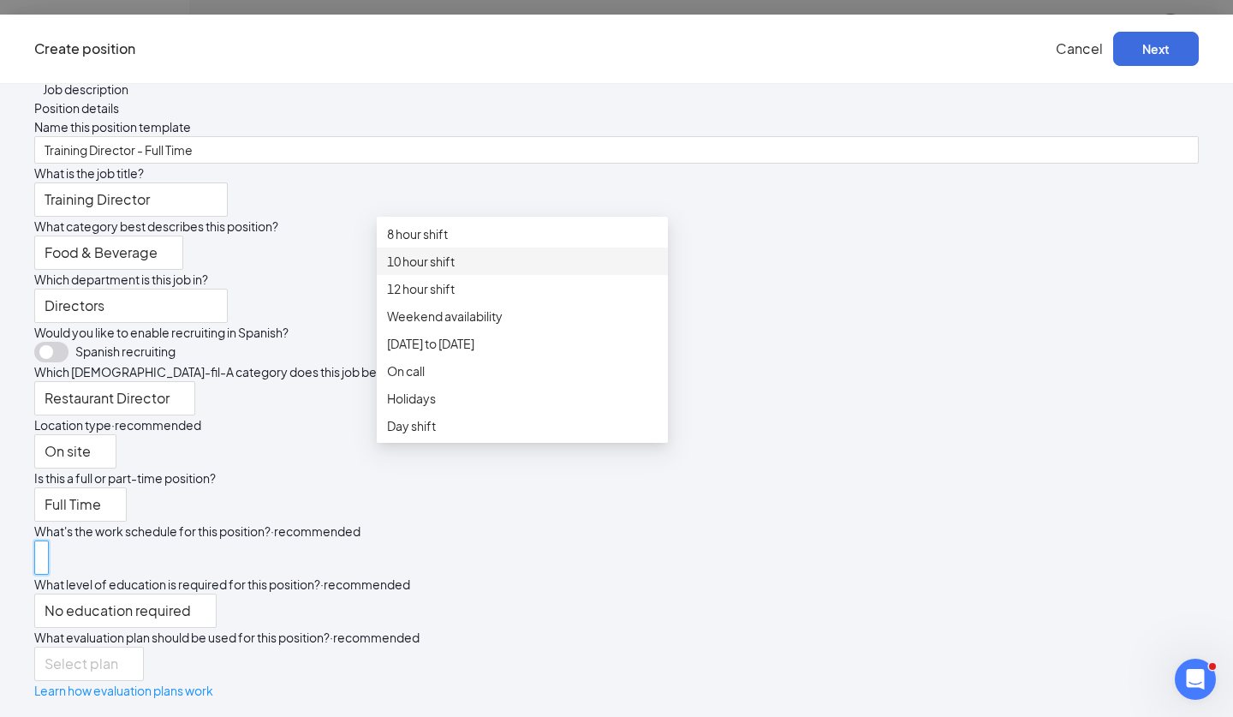
click at [447, 271] on div "10 hour shift" at bounding box center [522, 261] width 291 height 27
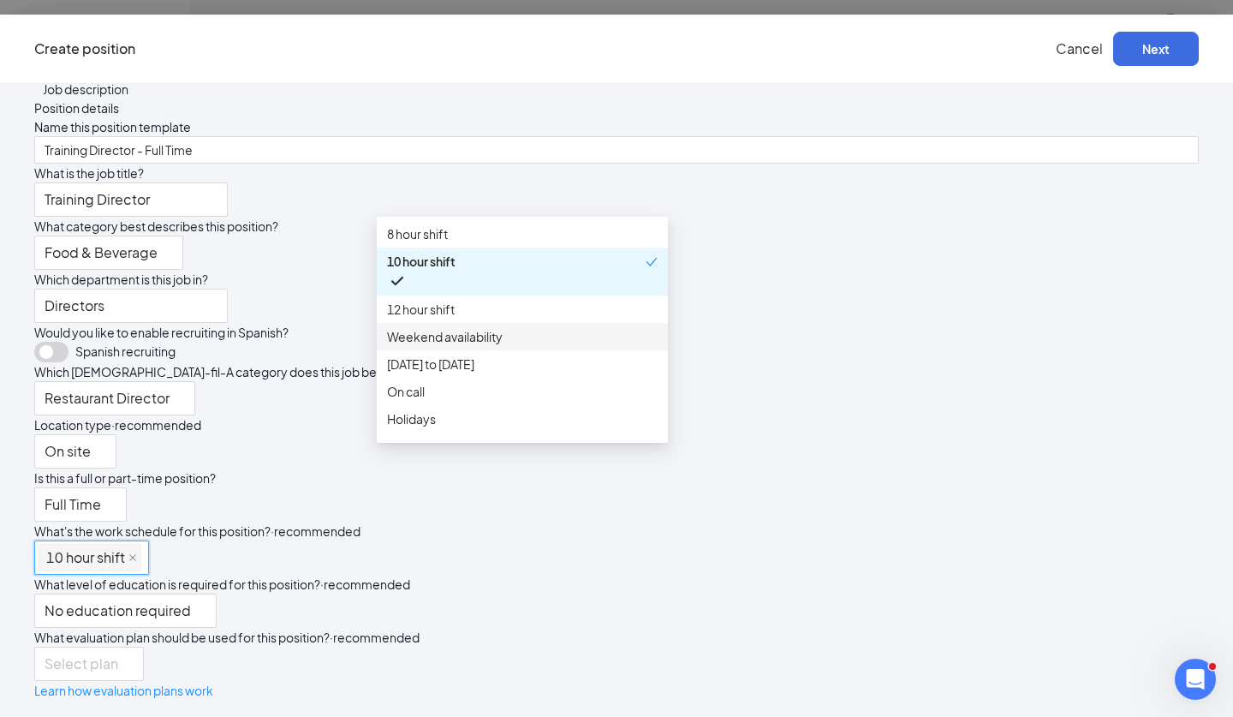
click at [464, 350] on div "Weekend availability" at bounding box center [522, 336] width 291 height 27
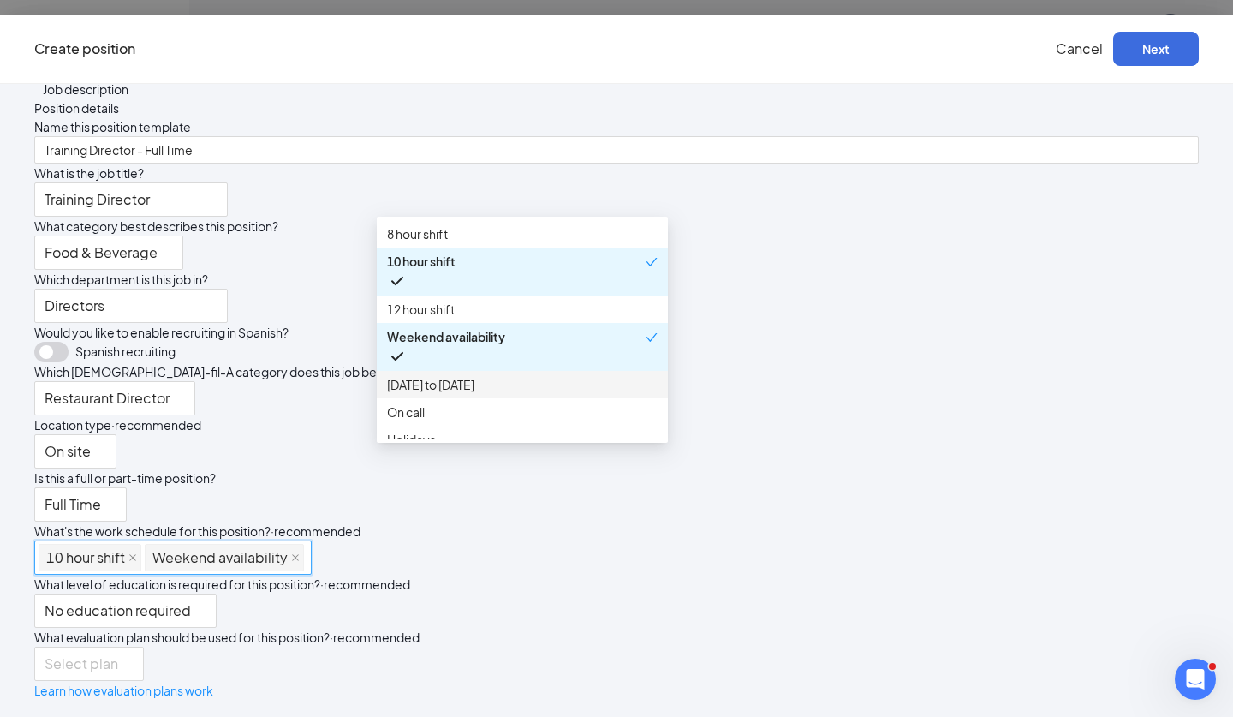
click at [465, 394] on span "Monday to Friday" at bounding box center [430, 384] width 87 height 19
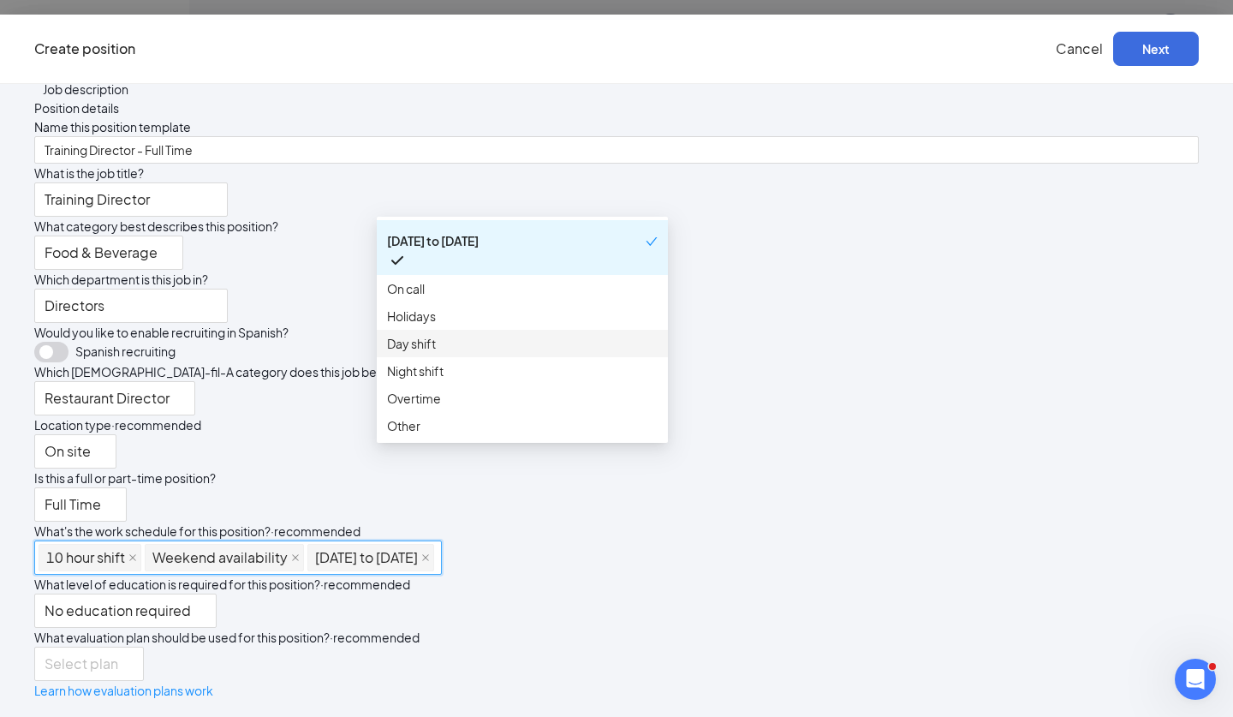
scroll to position [172, 0]
click at [421, 310] on span "Holidays" at bounding box center [411, 316] width 49 height 19
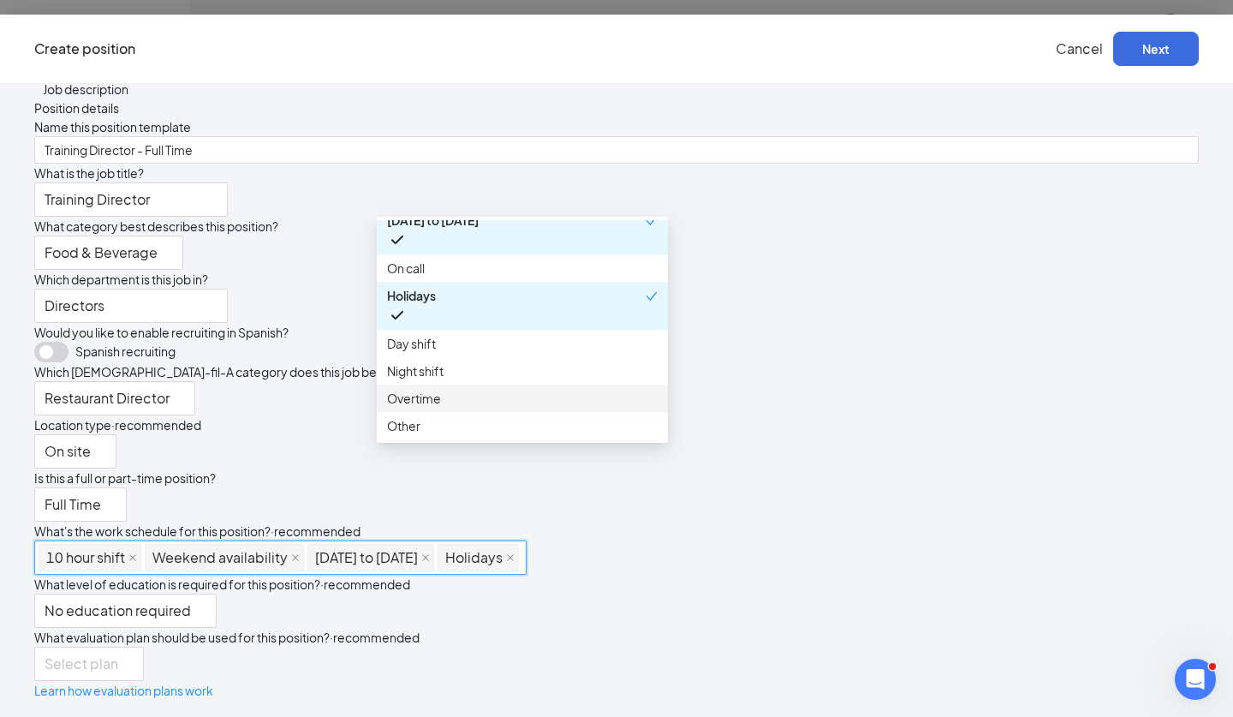
click at [461, 408] on span "Overtime" at bounding box center [522, 398] width 271 height 19
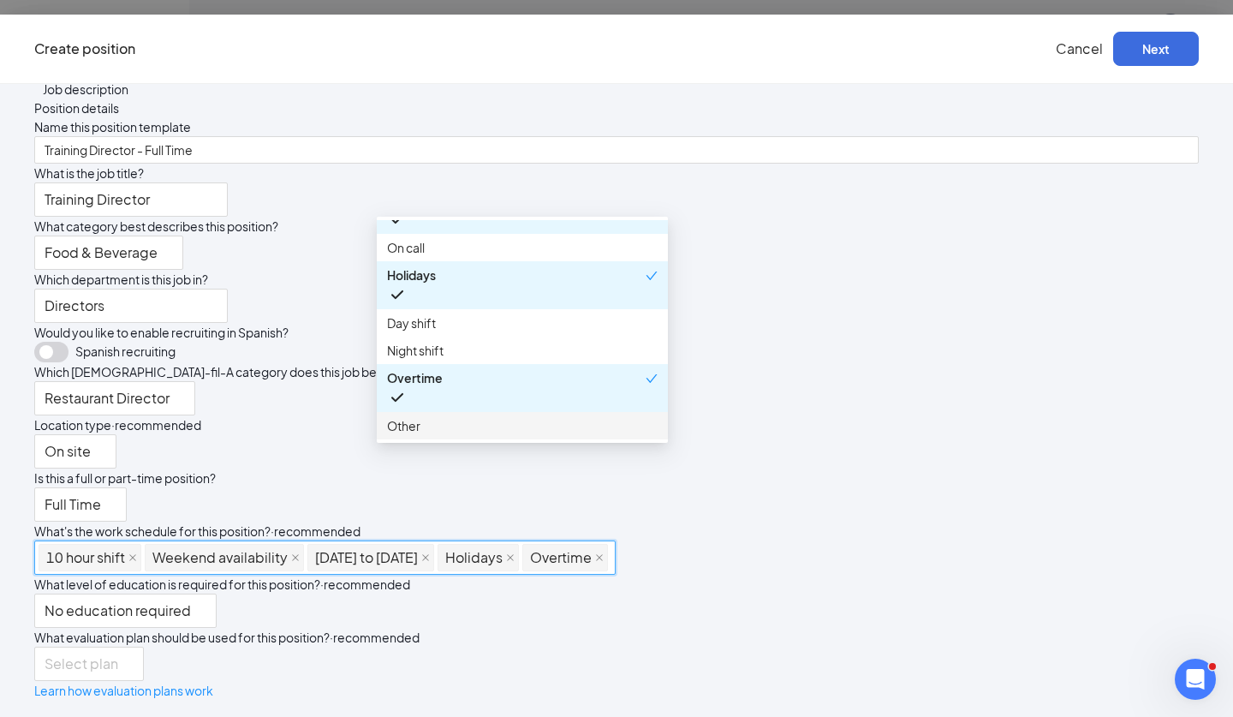
scroll to position [378, 0]
click at [614, 380] on span "Overtime" at bounding box center [516, 387] width 259 height 39
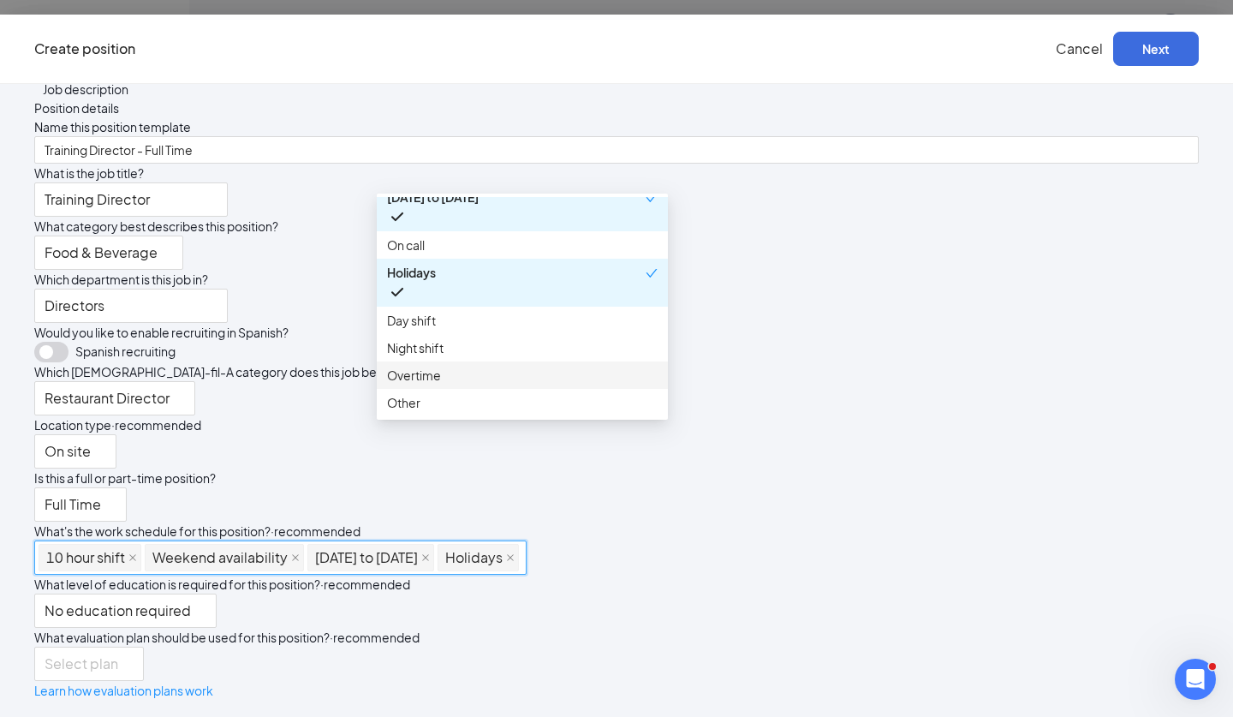
scroll to position [221, 0]
click at [570, 311] on span "Day shift" at bounding box center [522, 320] width 271 height 19
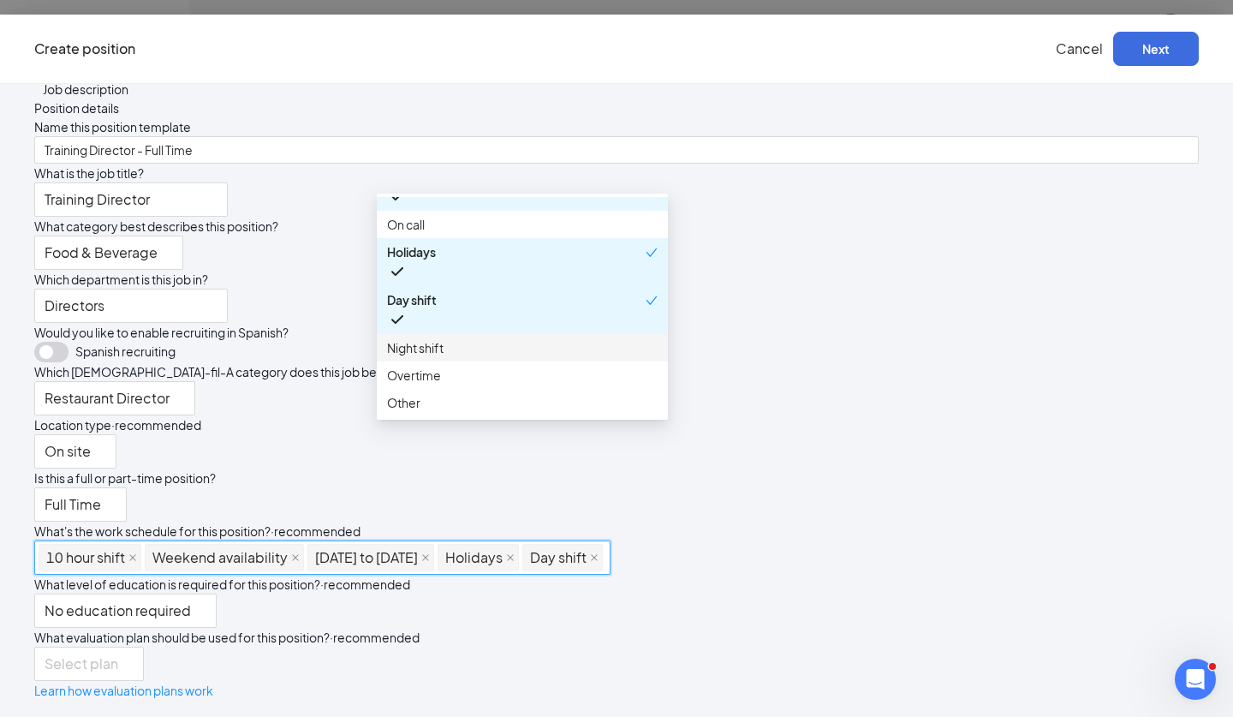
click at [570, 334] on div "Night shift" at bounding box center [522, 347] width 291 height 27
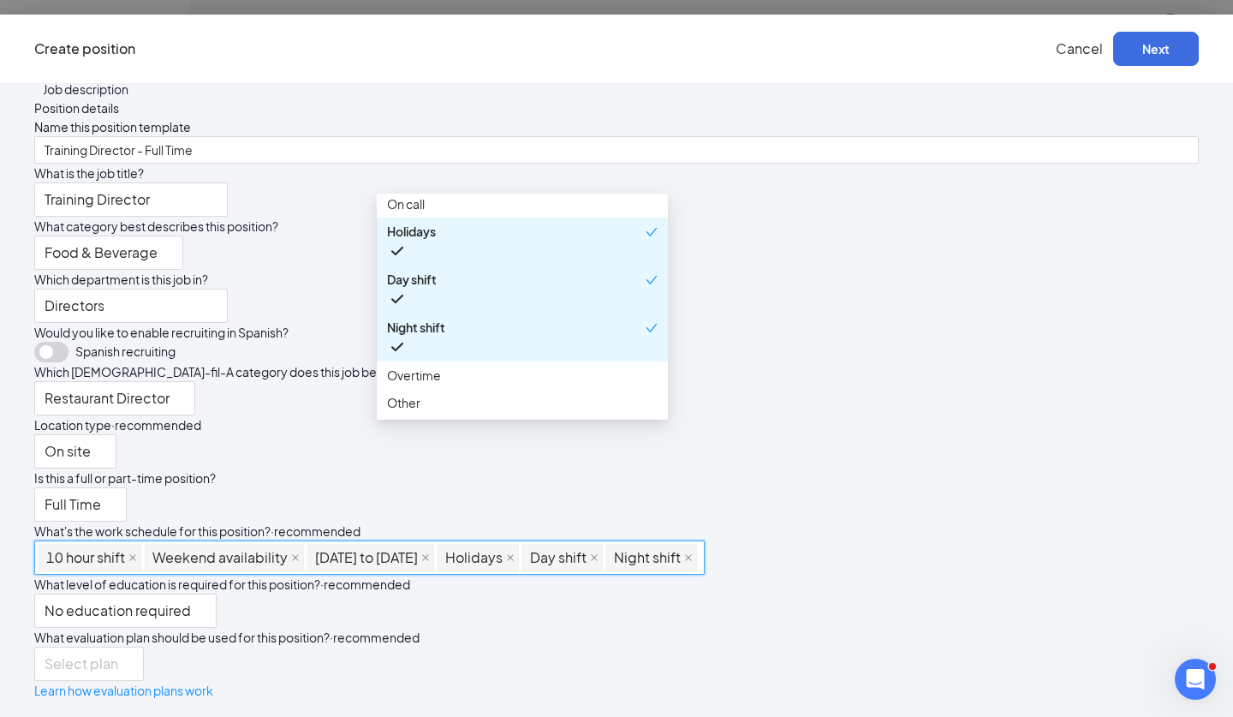
click at [810, 319] on div "Name this position template Training Director - Full Time What is the job title…" at bounding box center [616, 408] width 1165 height 582
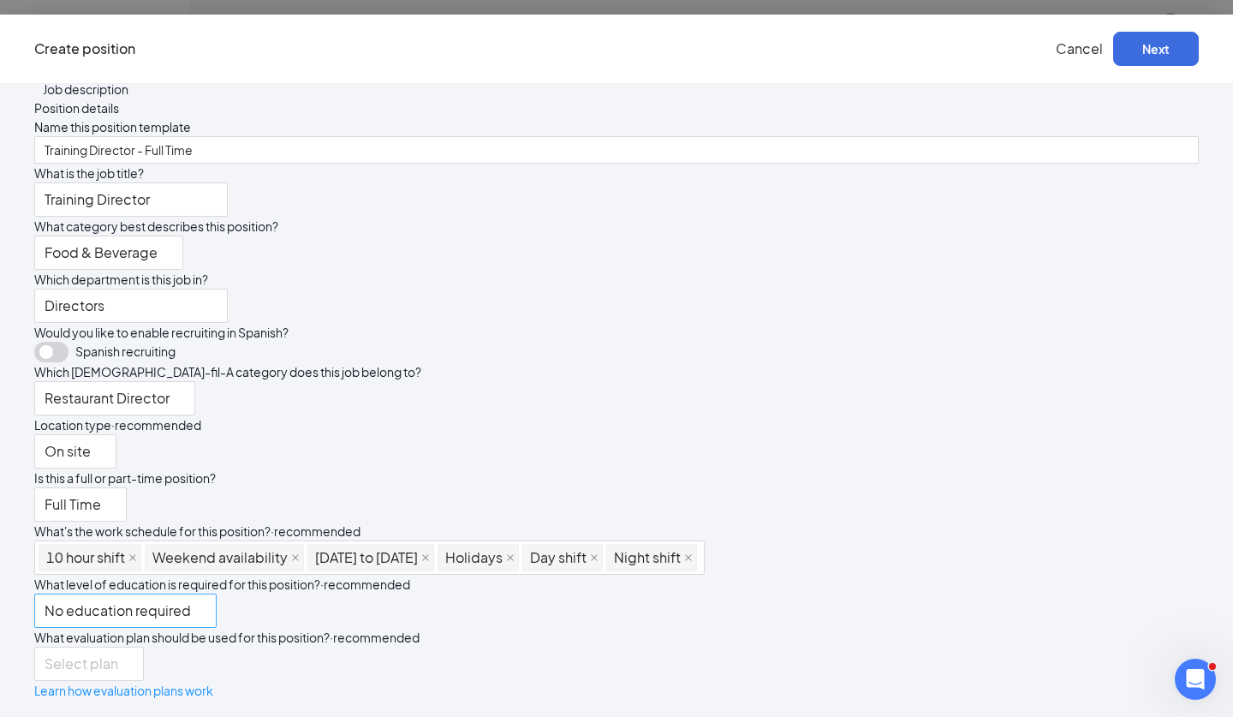
scroll to position [447, 0]
click at [191, 594] on span "No education required" at bounding box center [118, 620] width 146 height 53
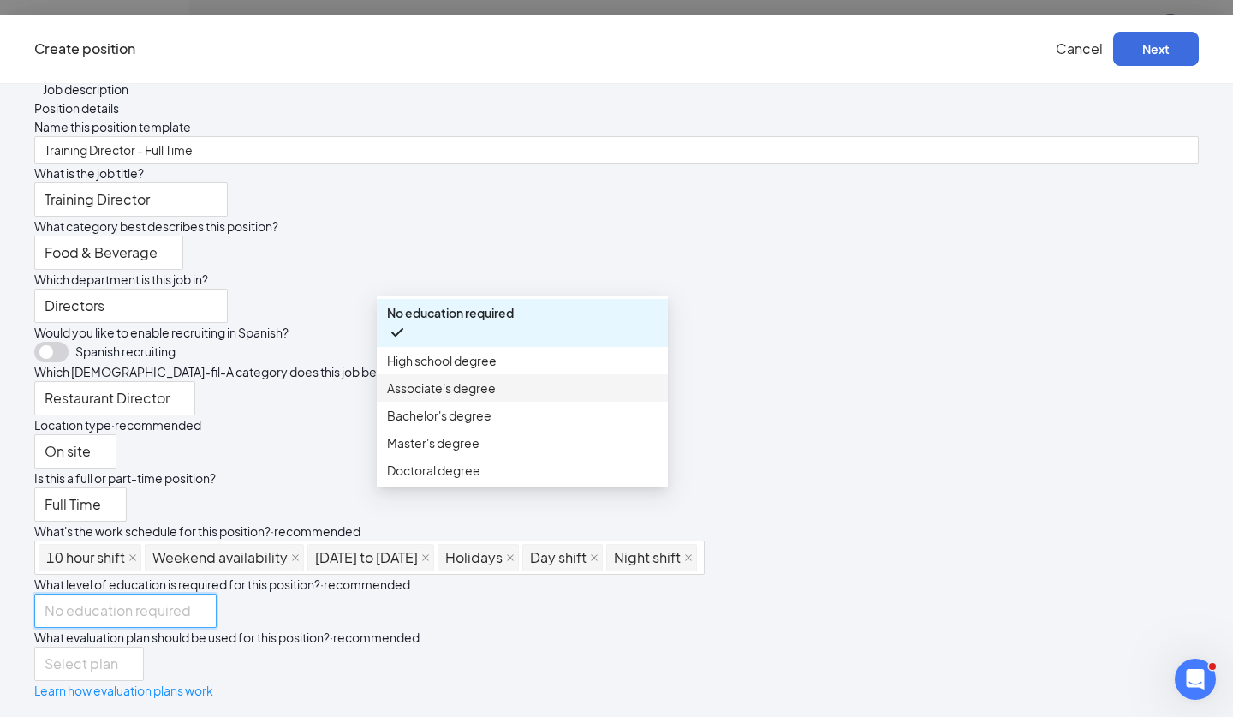
click at [480, 397] on span "Associate's degree" at bounding box center [441, 388] width 109 height 19
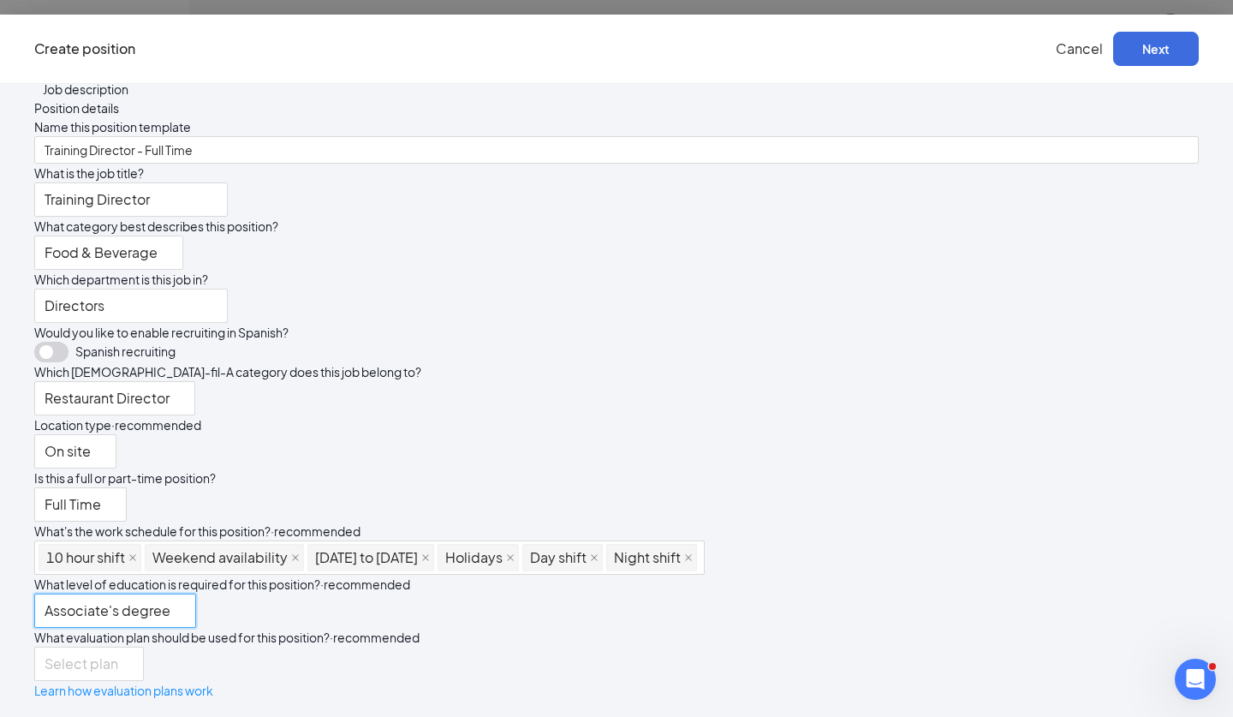
click at [759, 541] on div "10 hour shift Weekend availability Monday to Friday Holidays Day shift Night sh…" at bounding box center [616, 558] width 1165 height 34
click at [122, 648] on input "search" at bounding box center [83, 664] width 77 height 33
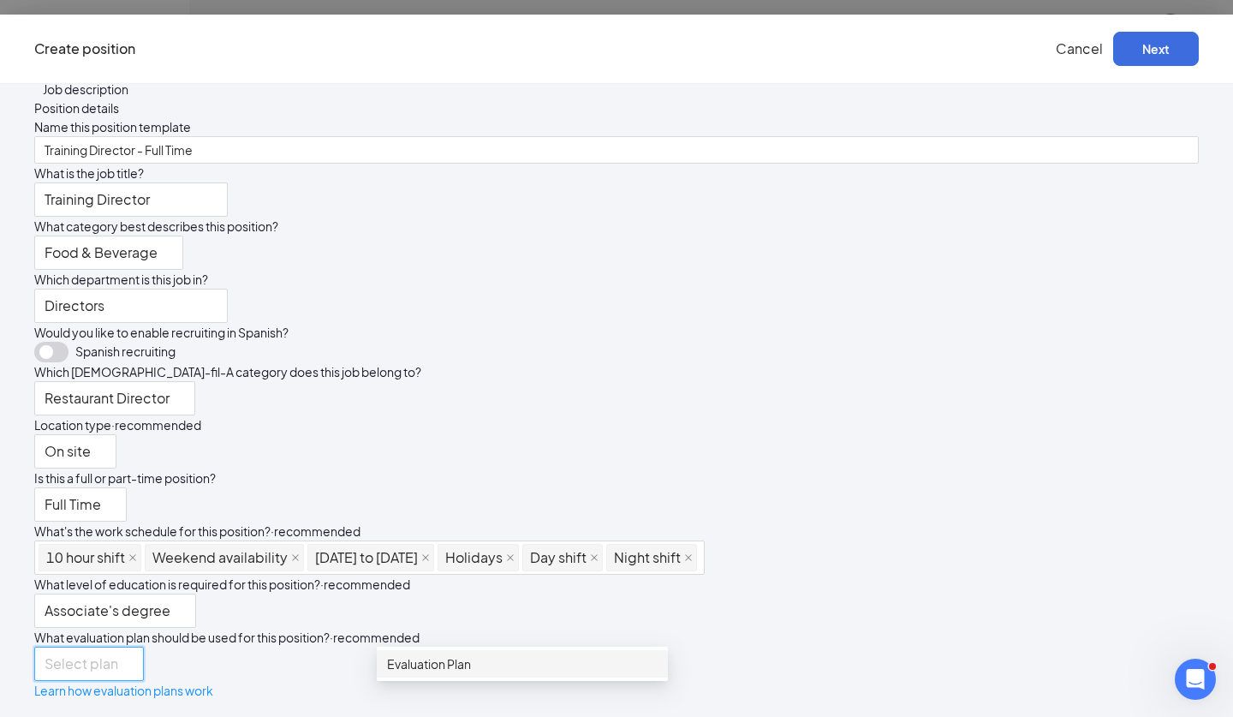
click at [122, 648] on input "search" at bounding box center [83, 664] width 77 height 33
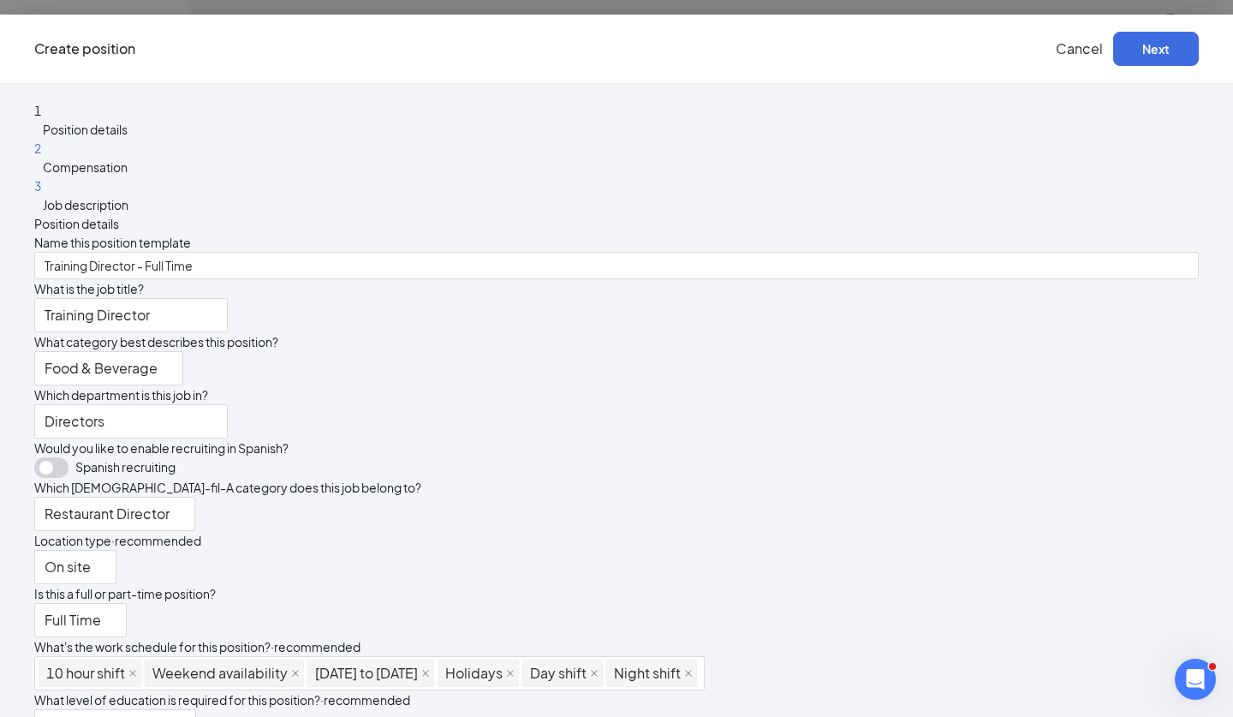
scroll to position [0, 0]
click at [1114, 56] on button "Next" at bounding box center [1157, 49] width 86 height 34
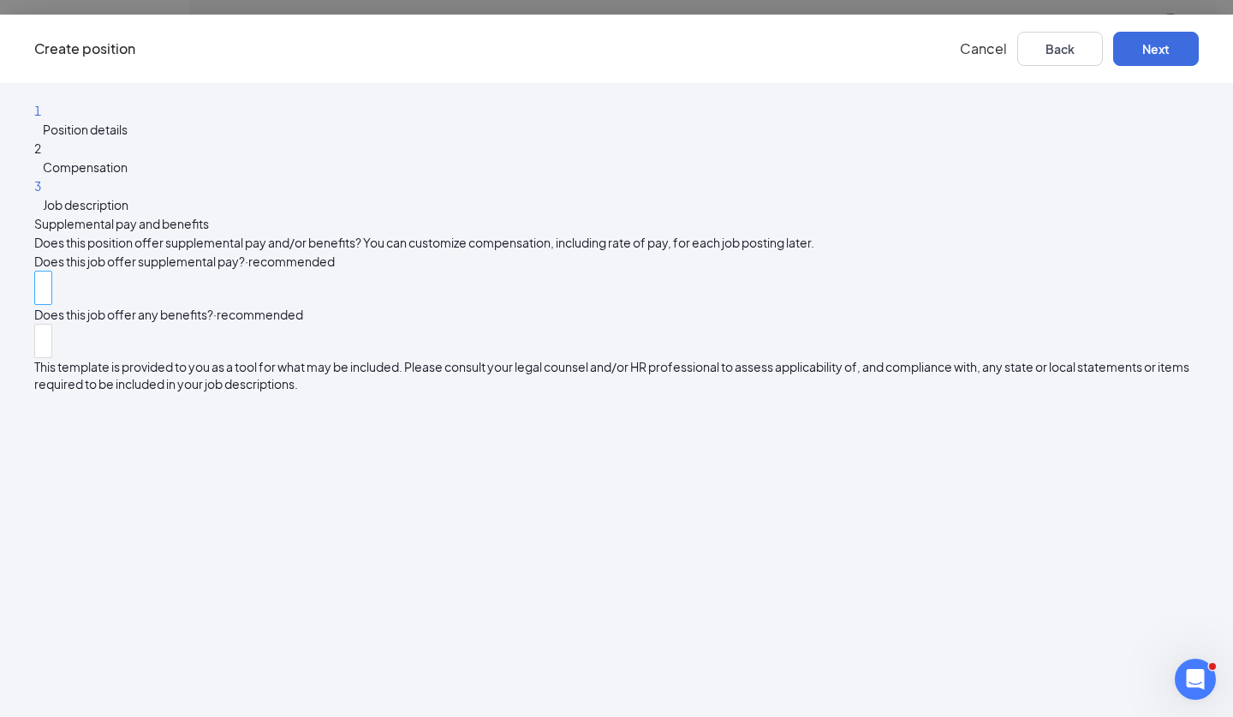
click at [48, 300] on div at bounding box center [43, 287] width 9 height 27
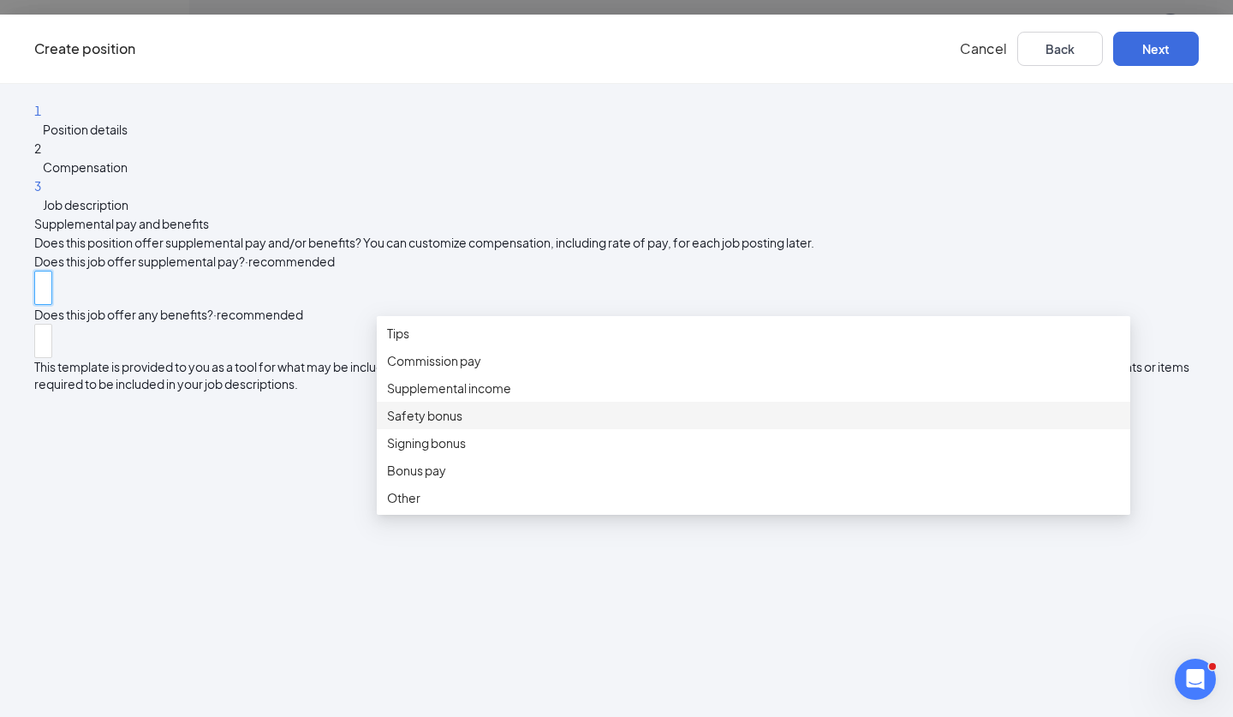
scroll to position [57, 0]
click at [346, 390] on div "Supplemental pay and benefits Does this position offer supplemental pay and/or …" at bounding box center [616, 303] width 1165 height 178
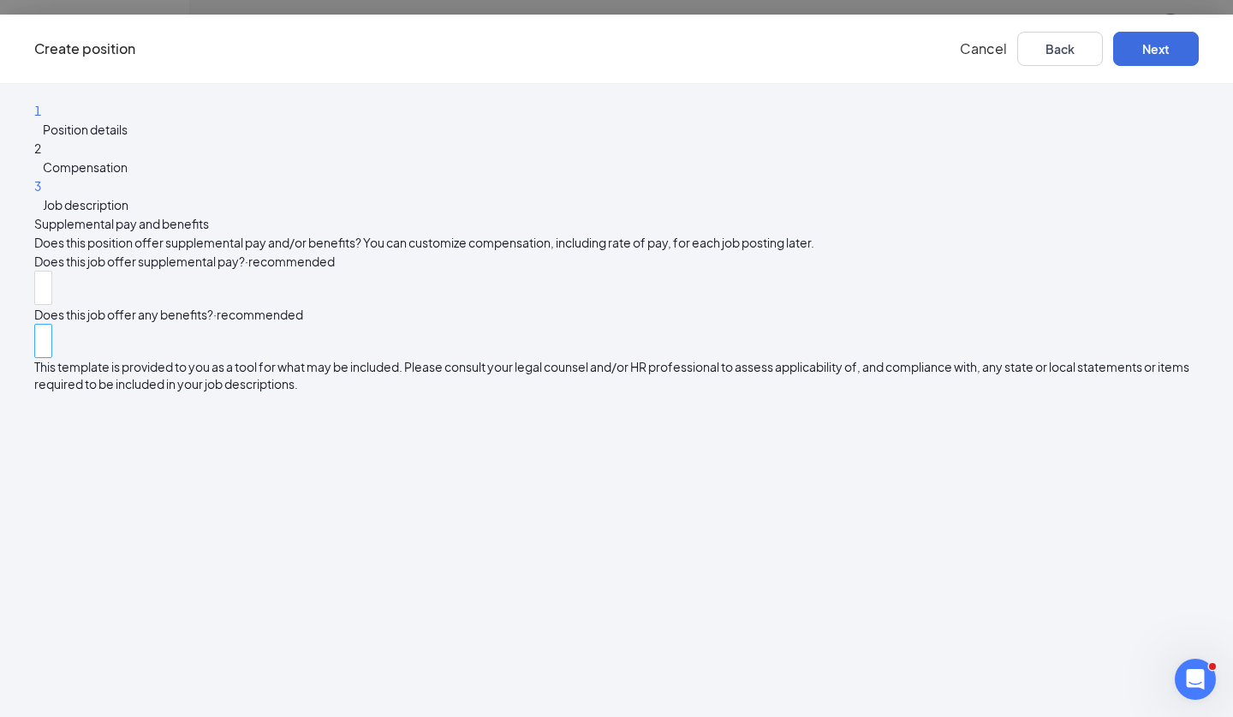
click at [48, 355] on div at bounding box center [43, 340] width 9 height 27
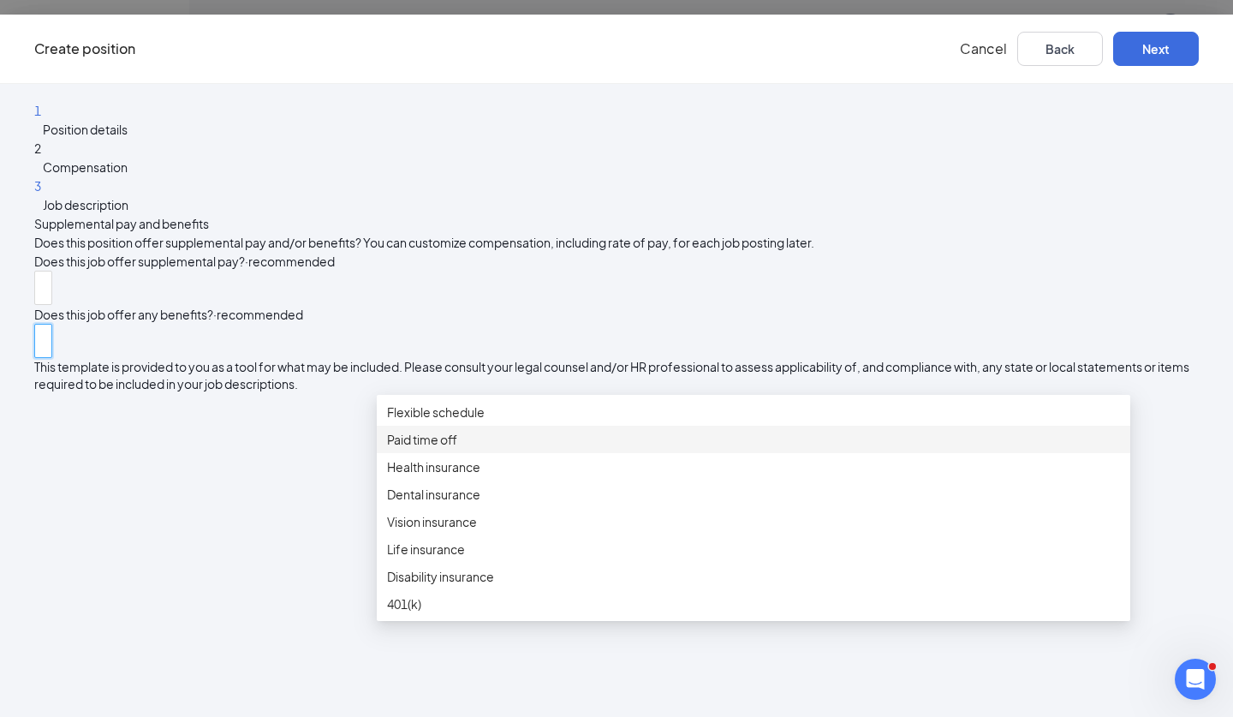
click at [449, 449] on span "Paid time off" at bounding box center [422, 439] width 70 height 19
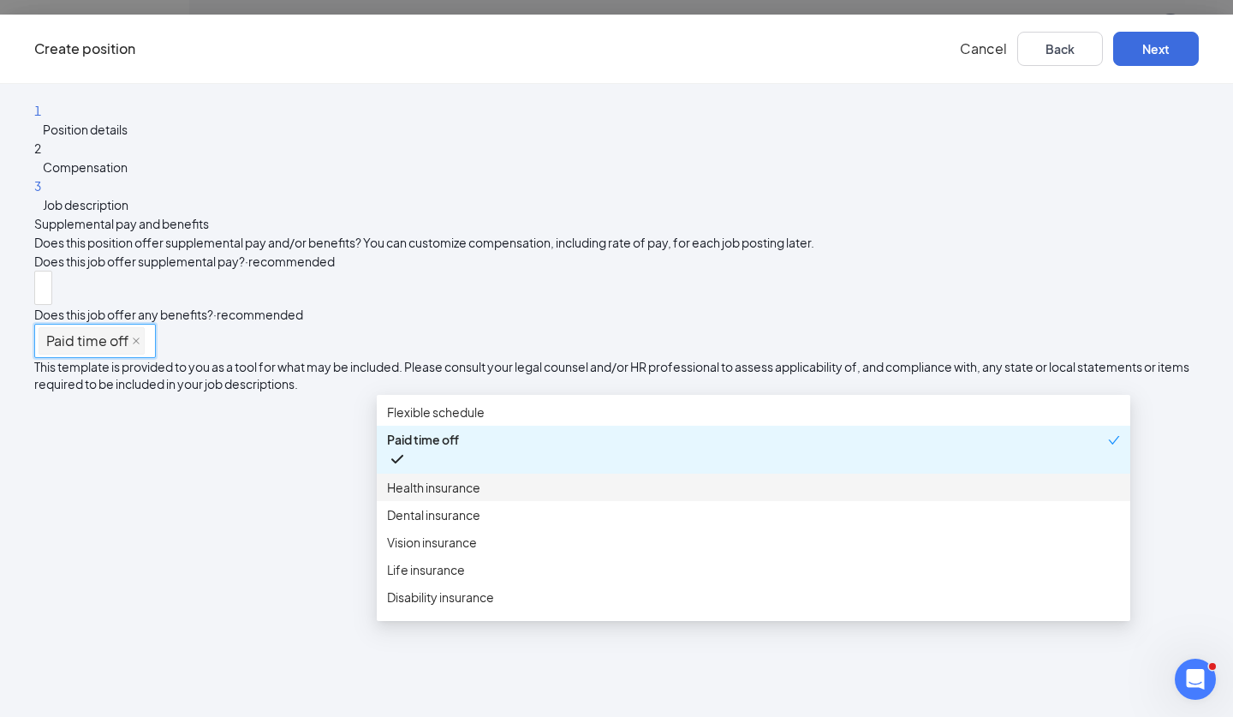
click at [453, 493] on span "Health insurance" at bounding box center [433, 487] width 93 height 19
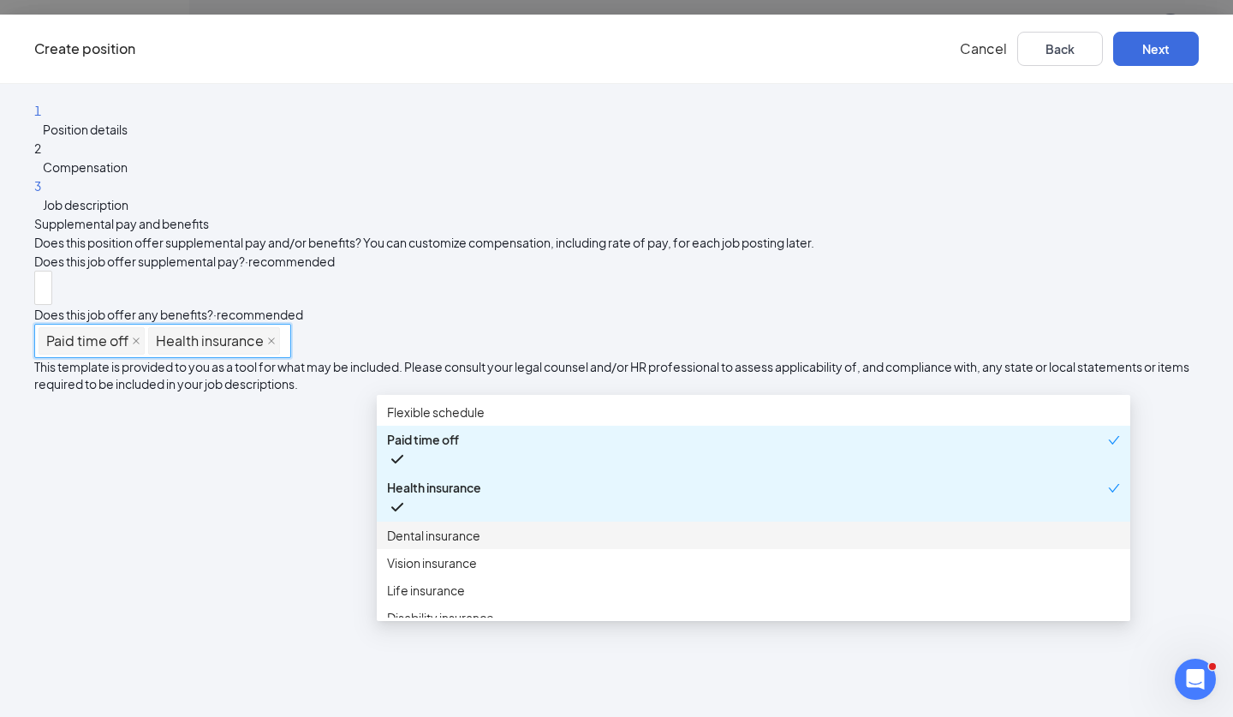
click at [452, 541] on span "Dental insurance" at bounding box center [433, 535] width 93 height 19
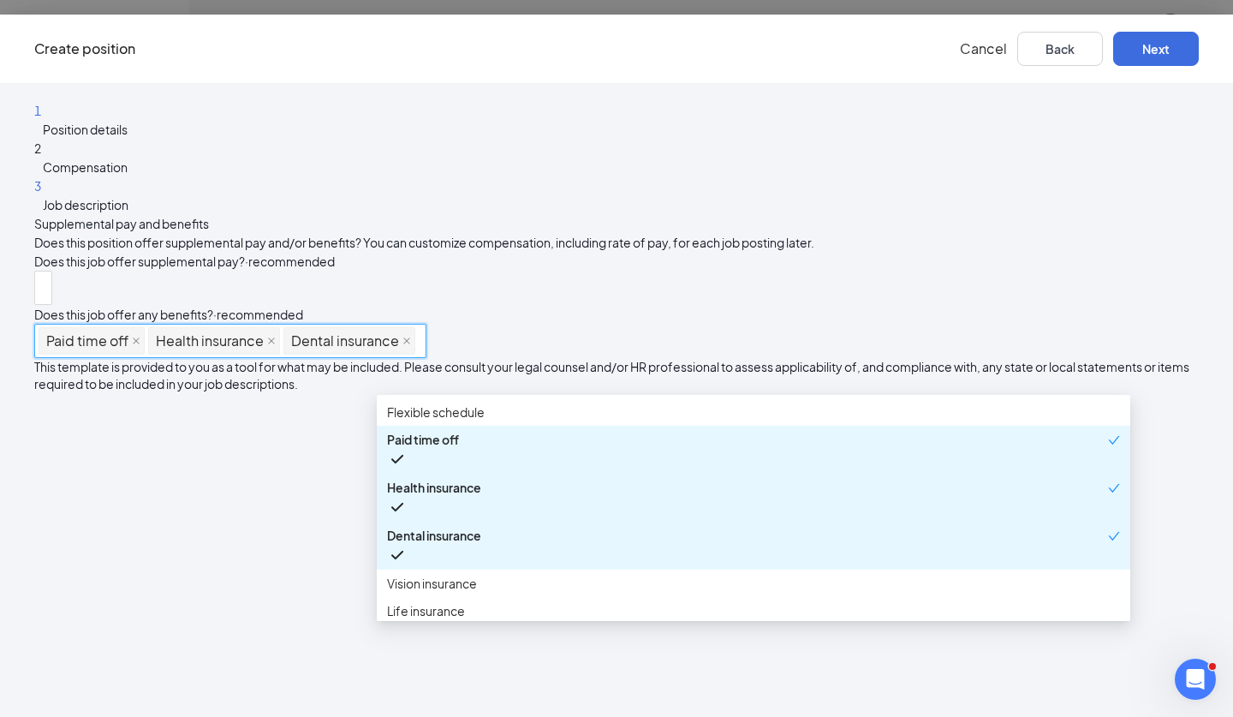
click at [449, 574] on span "Vision insurance" at bounding box center [432, 583] width 90 height 19
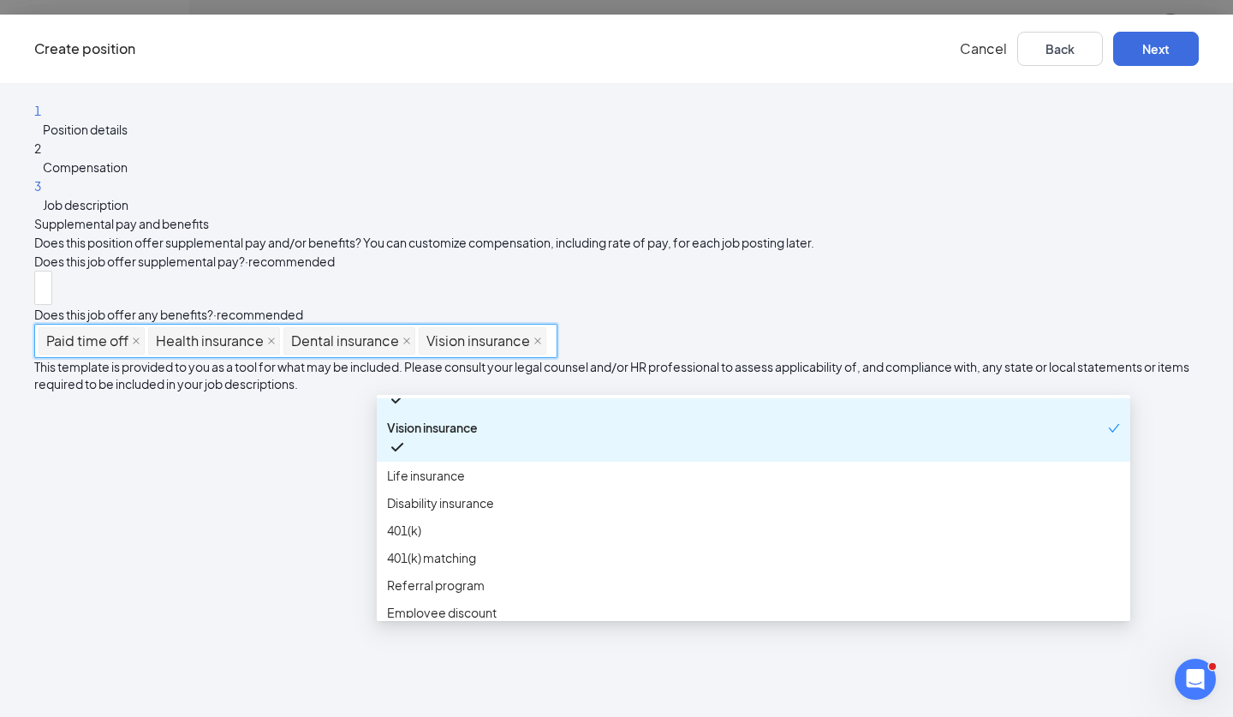
scroll to position [160, 0]
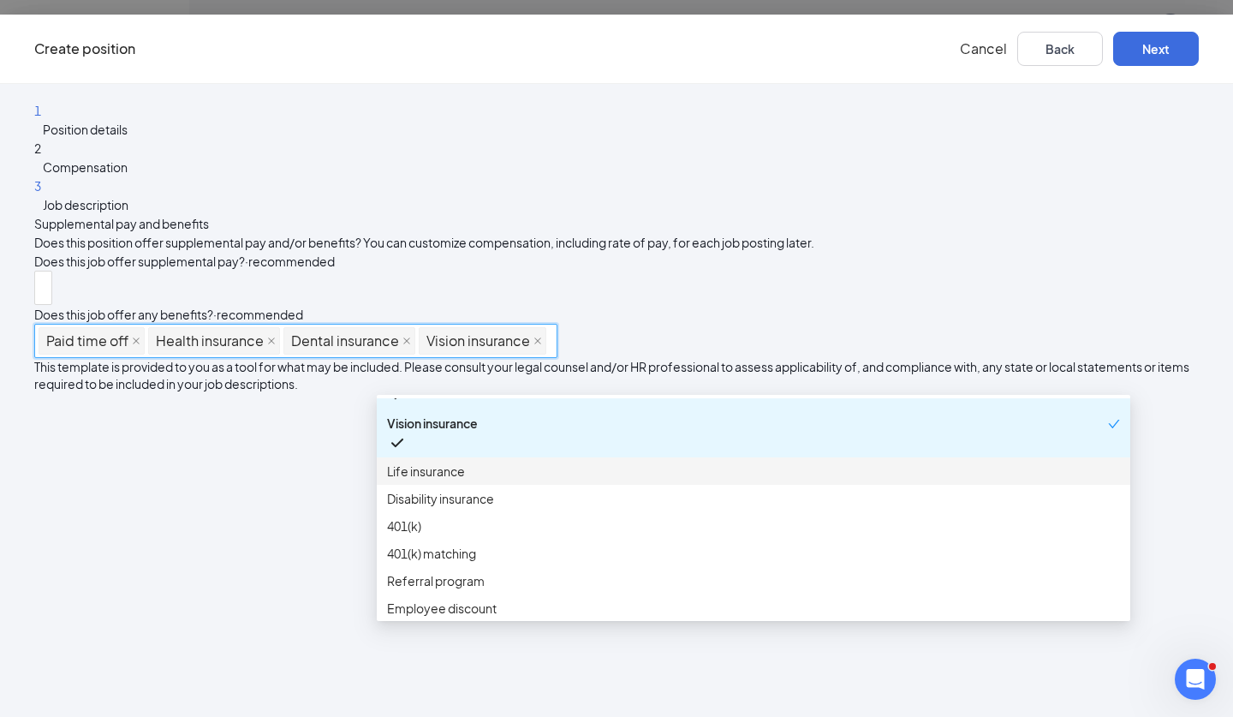
click at [463, 465] on span "Life insurance" at bounding box center [426, 471] width 78 height 19
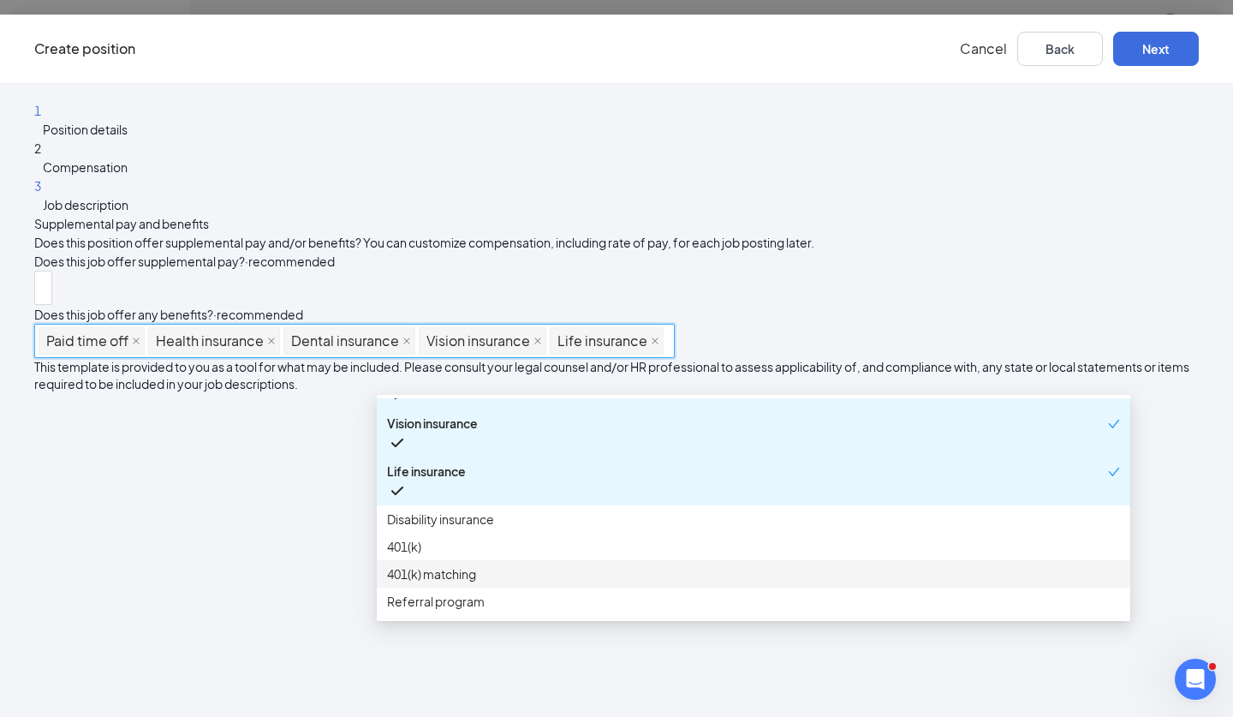
click at [463, 583] on span "401(k) matching" at bounding box center [431, 573] width 89 height 19
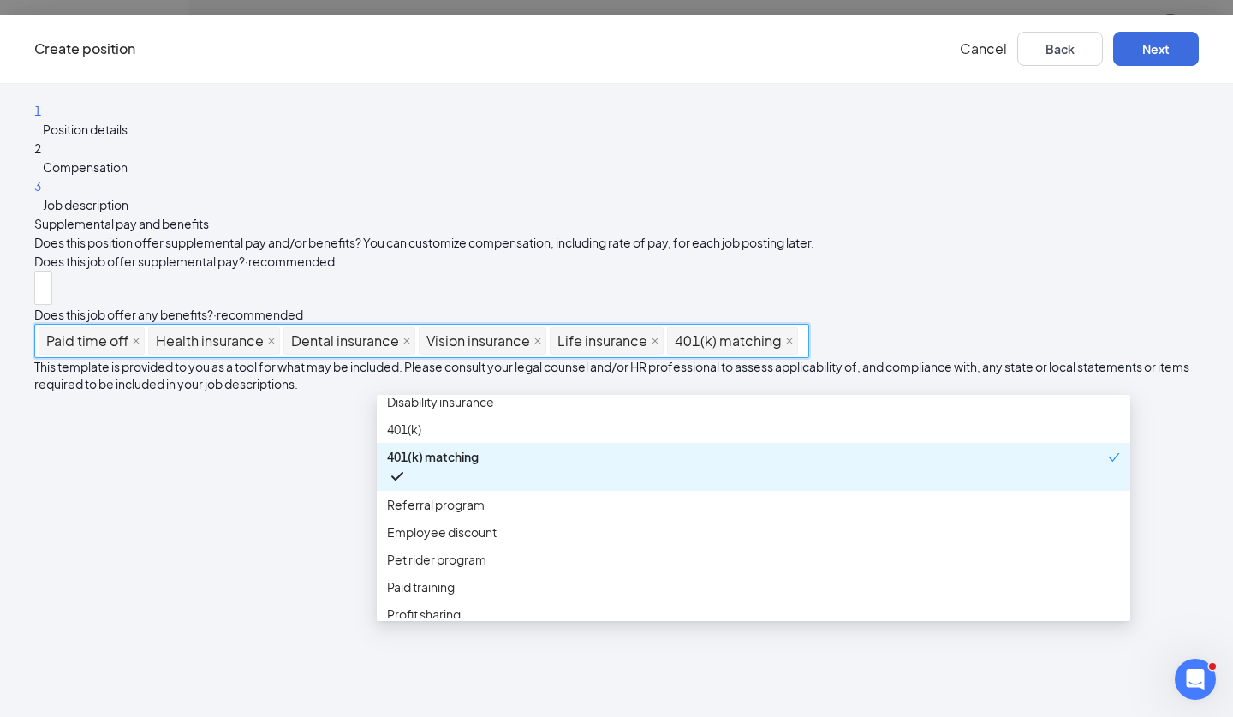
scroll to position [289, 0]
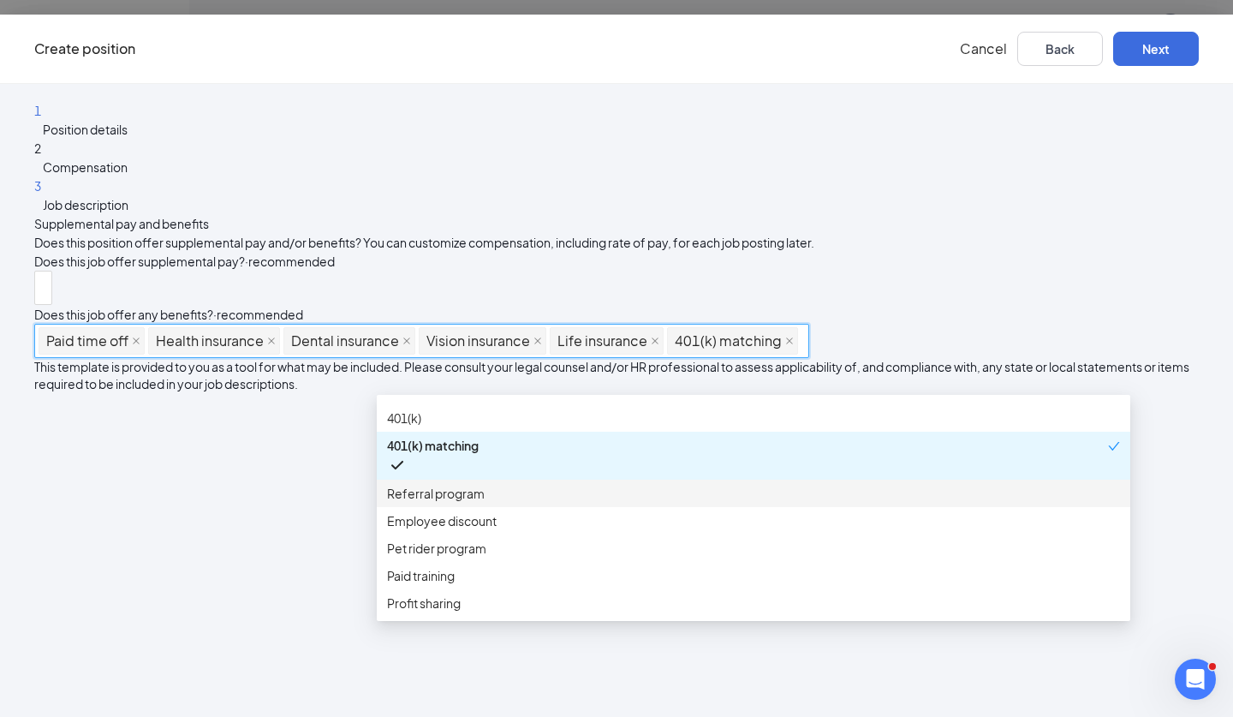
click at [458, 503] on span "Referral program" at bounding box center [436, 493] width 98 height 19
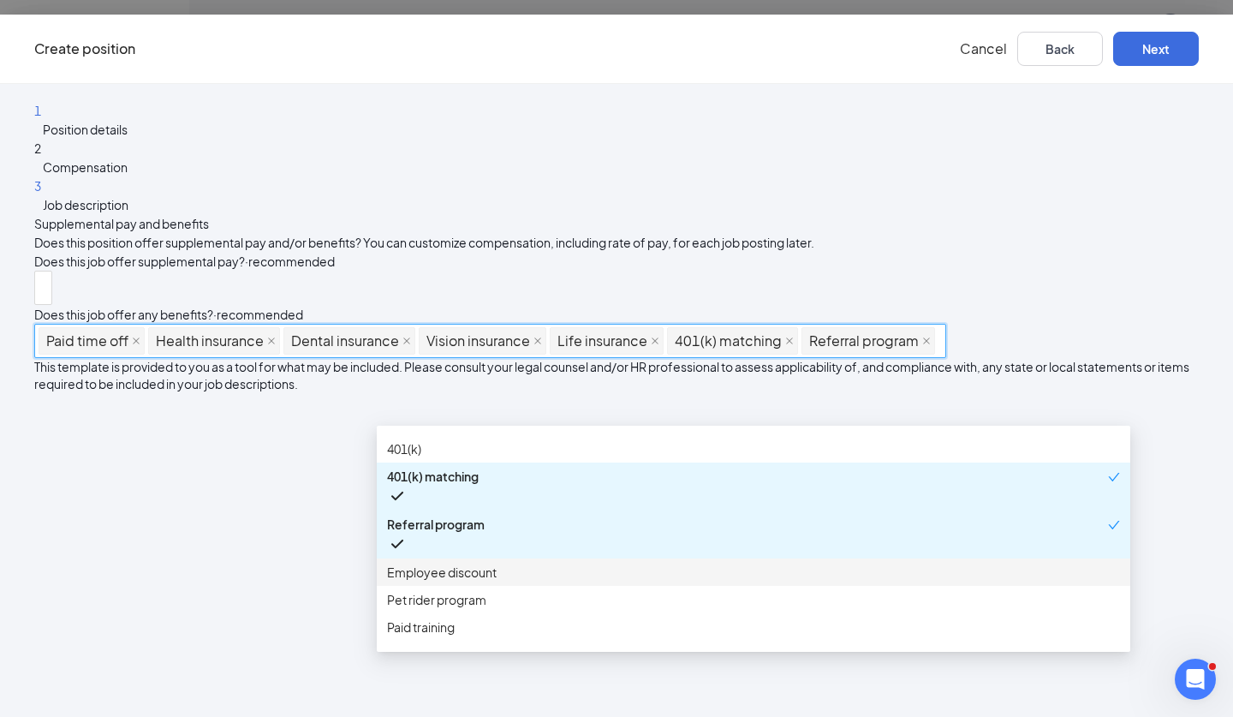
click at [459, 564] on span "Employee discount" at bounding box center [442, 572] width 110 height 19
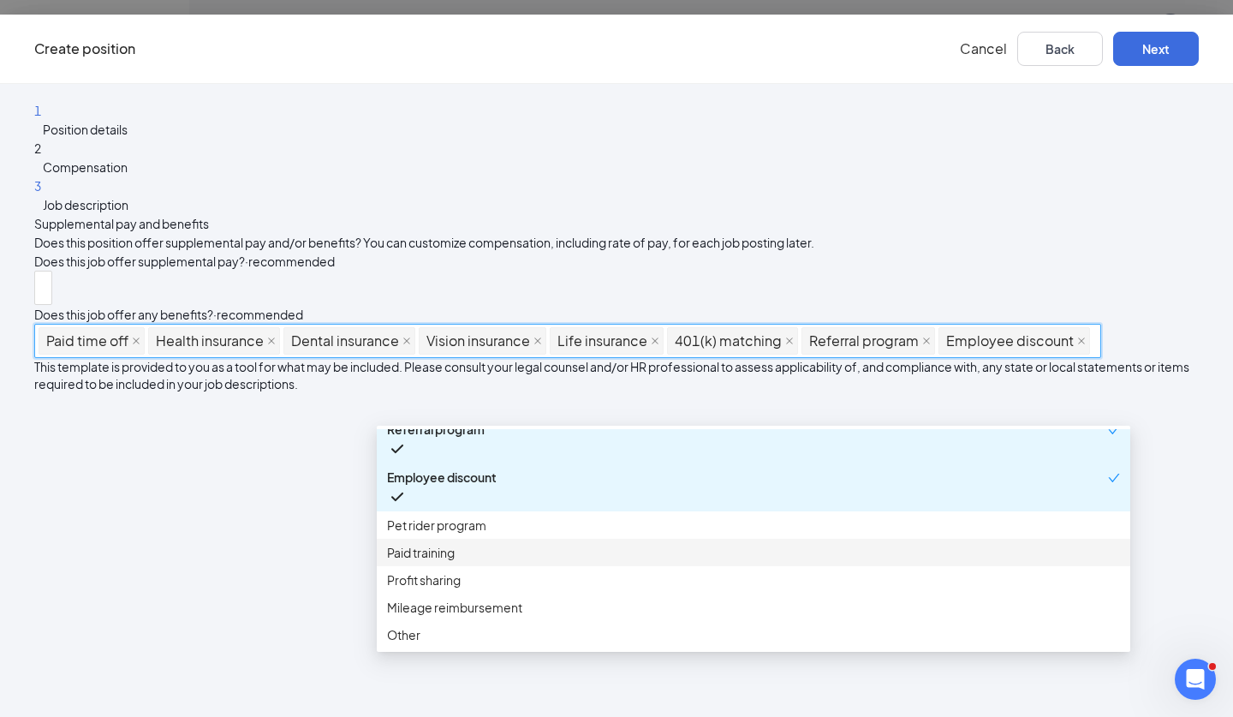
scroll to position [23, 0]
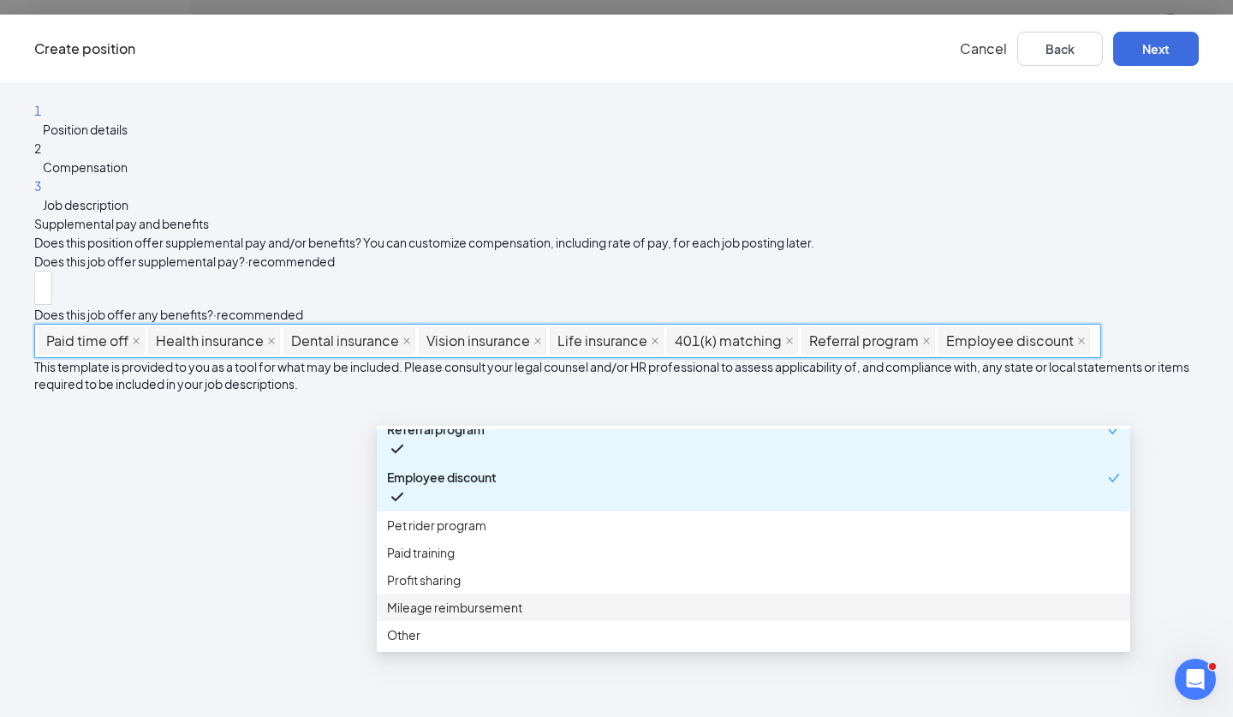
click at [325, 601] on div "1 Position details 2 Compensation 3 Job description Supplemental pay and benefi…" at bounding box center [616, 400] width 1233 height 633
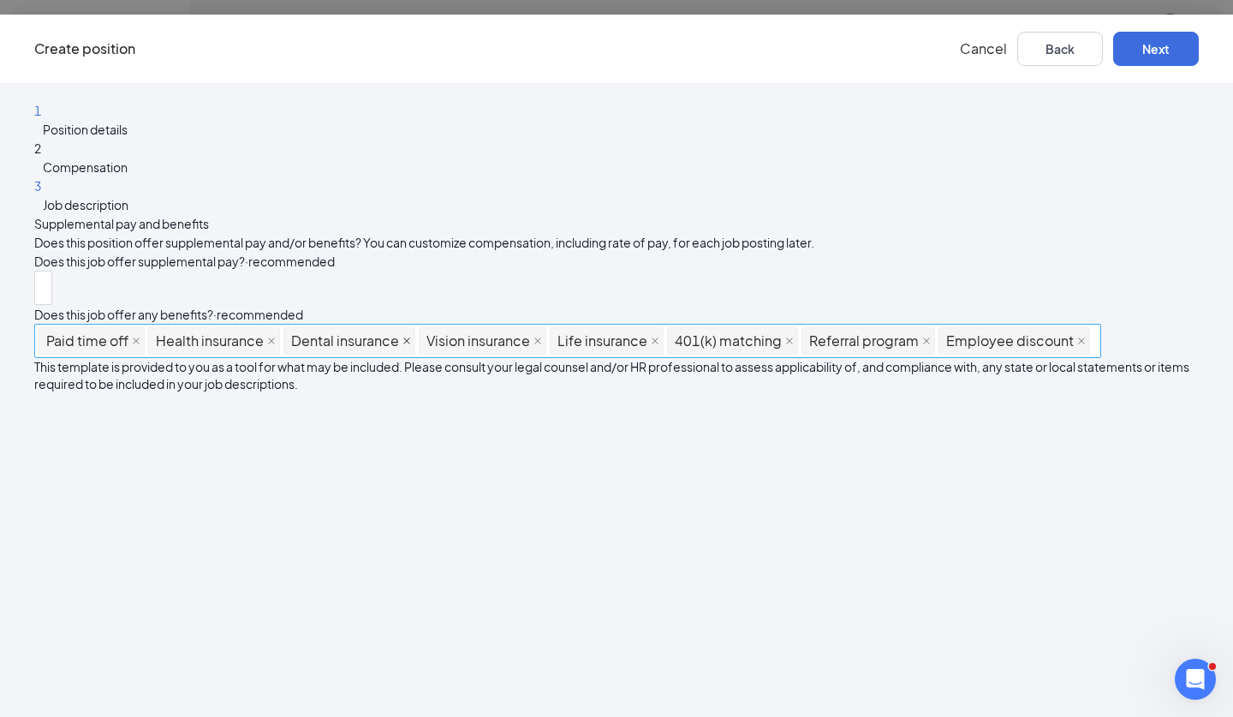
click at [410, 344] on icon "close" at bounding box center [406, 340] width 7 height 7
click at [406, 344] on icon "close" at bounding box center [402, 340] width 7 height 7
click at [393, 345] on icon "close" at bounding box center [389, 341] width 9 height 9
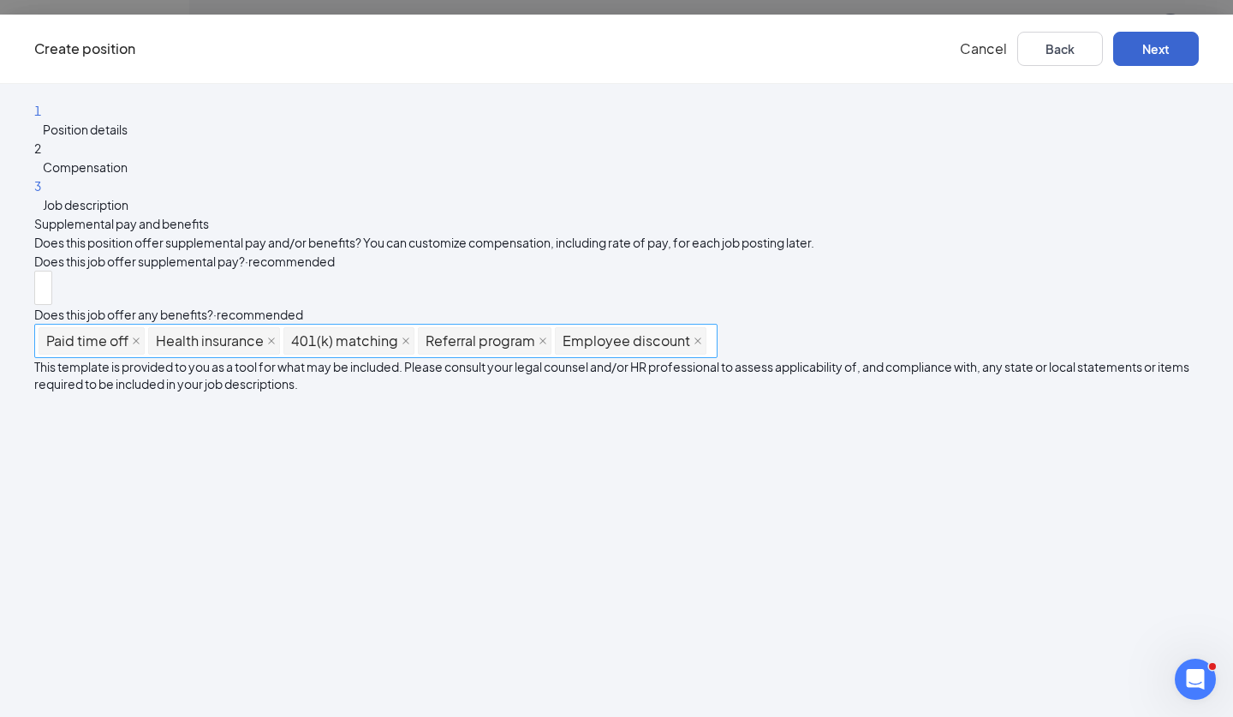
click at [1121, 55] on button "Next" at bounding box center [1157, 49] width 86 height 34
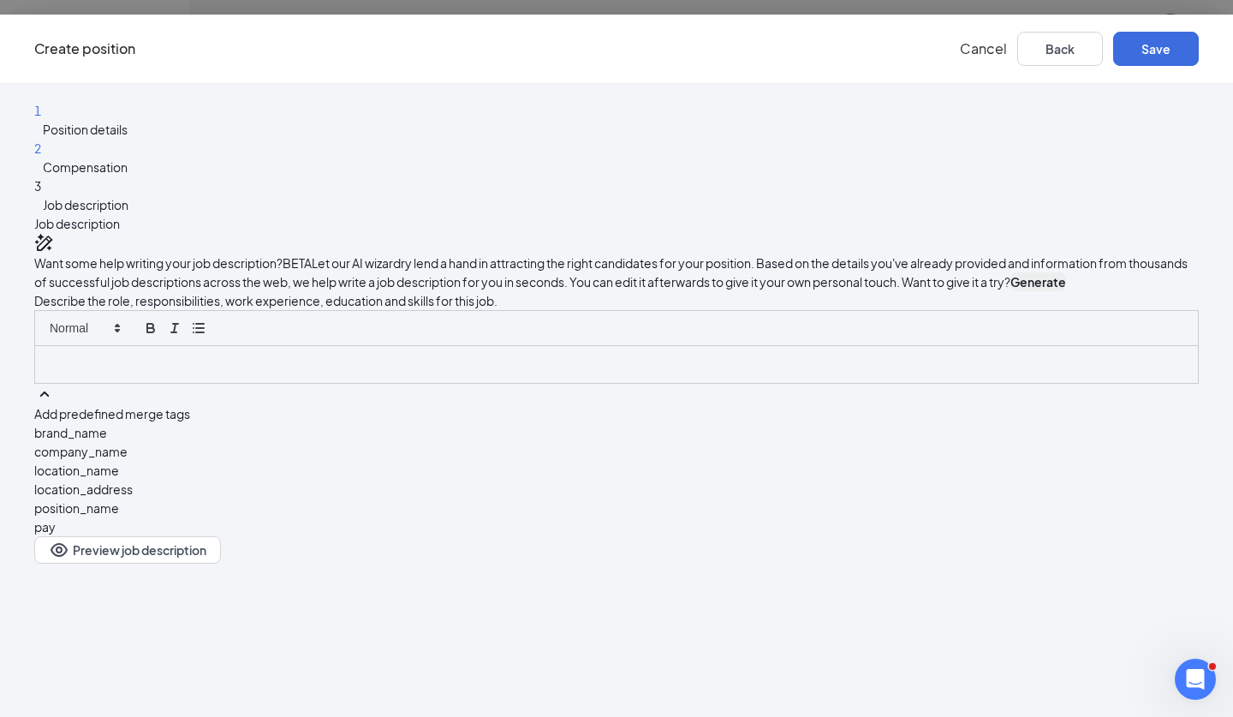
click at [1011, 291] on button "Generate" at bounding box center [1039, 281] width 56 height 19
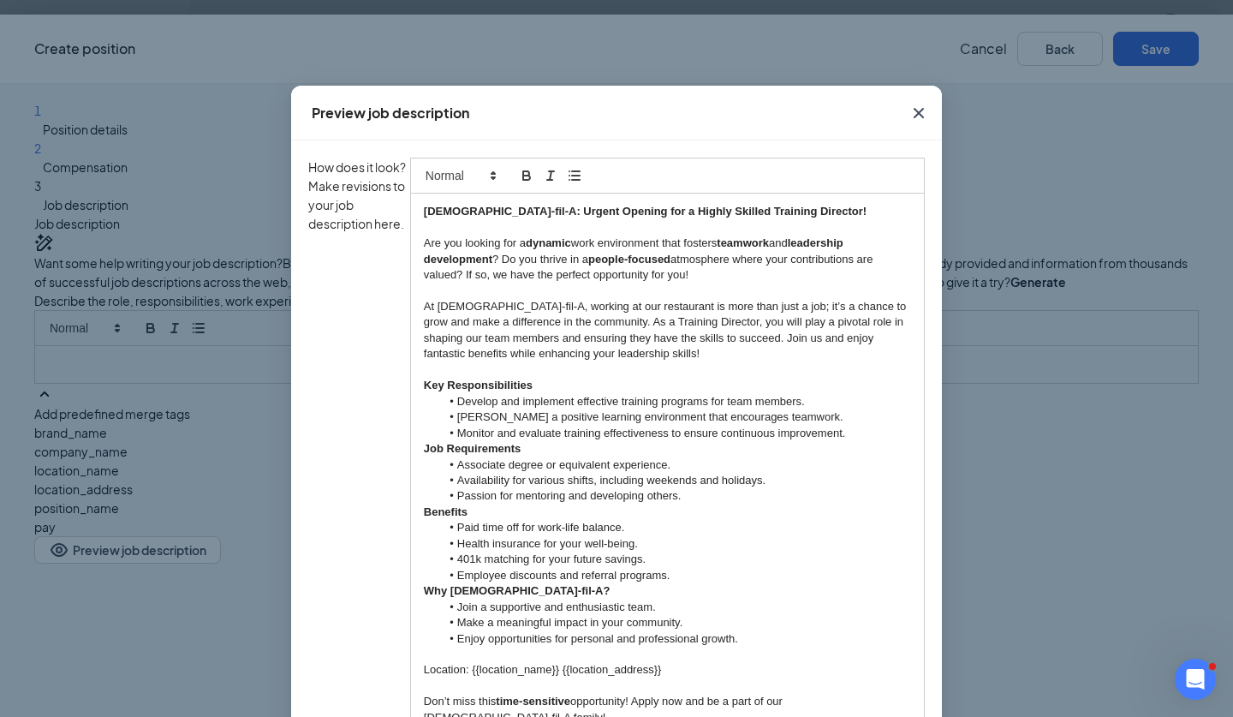
scroll to position [94, 0]
click at [913, 111] on icon "Cross" at bounding box center [919, 113] width 21 height 21
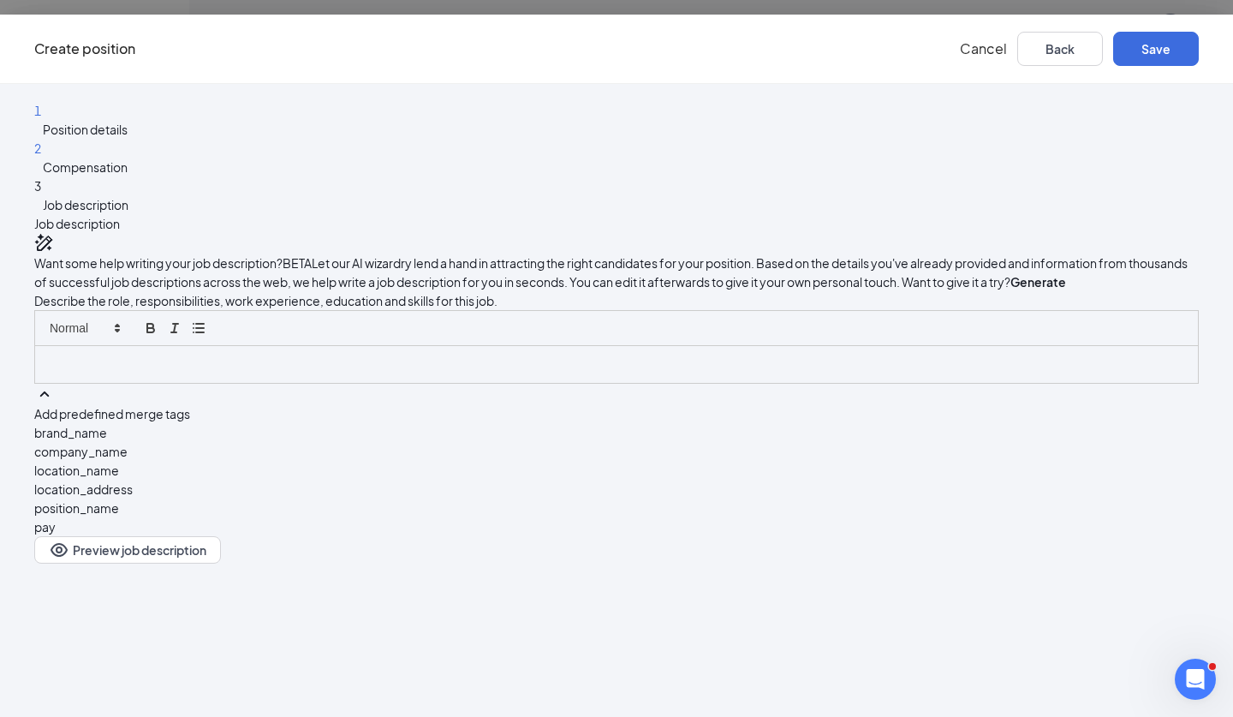
click at [699, 382] on div at bounding box center [616, 364] width 1163 height 36
click at [1011, 291] on button "Generate" at bounding box center [1039, 281] width 56 height 19
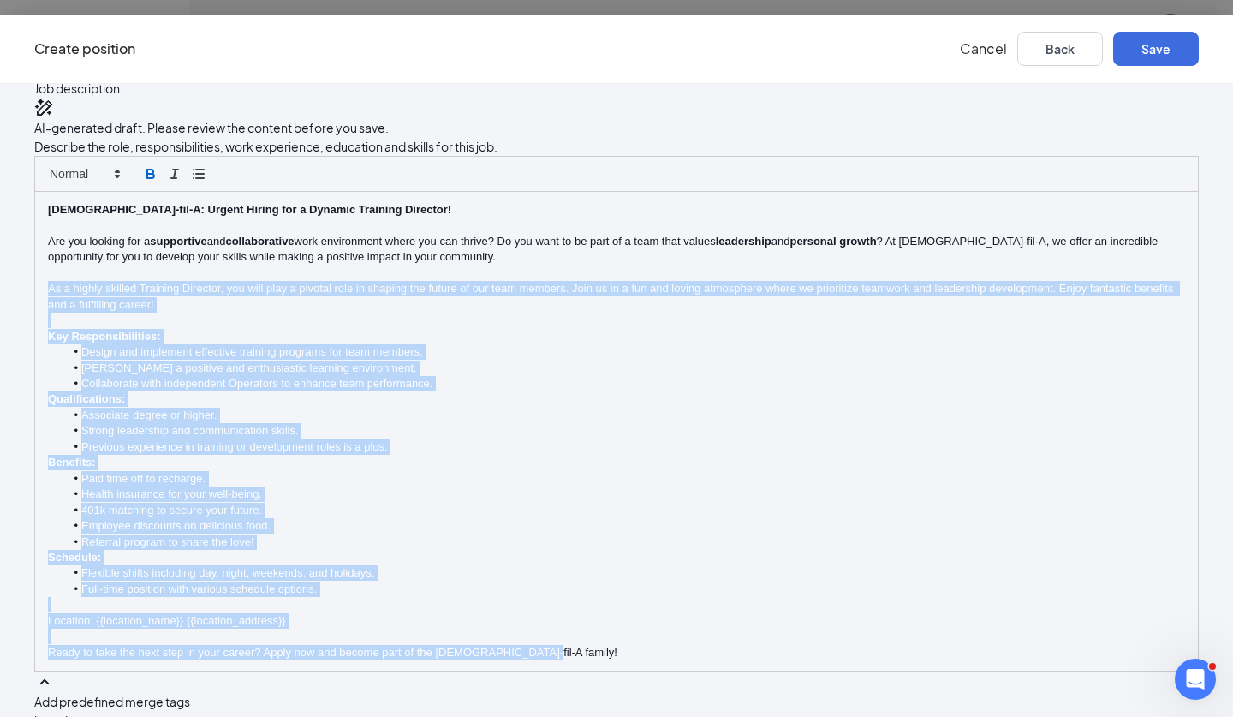
scroll to position [178, 0]
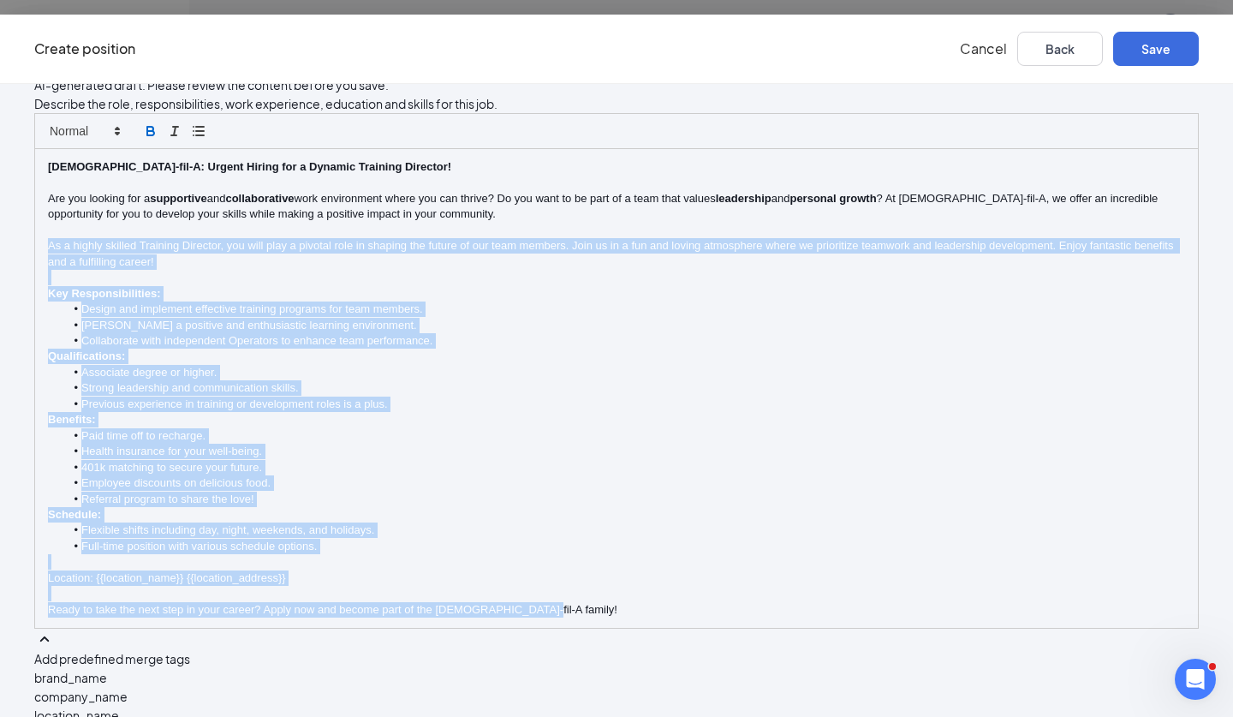
drag, startPoint x: 389, startPoint y: 438, endPoint x: 824, endPoint y: 716, distance: 516.6
click at [824, 716] on div "1 Position details 2 Compensation 3 Job description Additional information Job …" at bounding box center [616, 400] width 1233 height 633
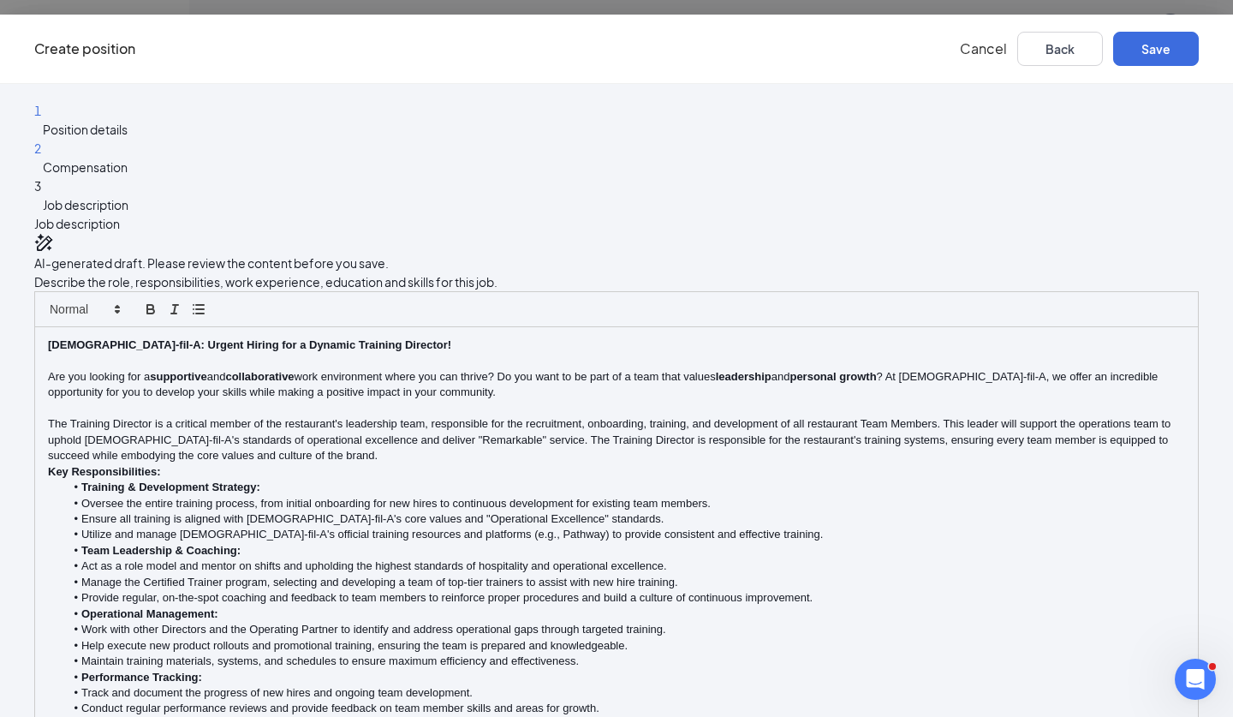
scroll to position [0, 0]
click at [390, 505] on div "Chick-fil-A: Urgent Hiring for a Dynamic Training Director! Are you looking for…" at bounding box center [616, 669] width 1163 height 684
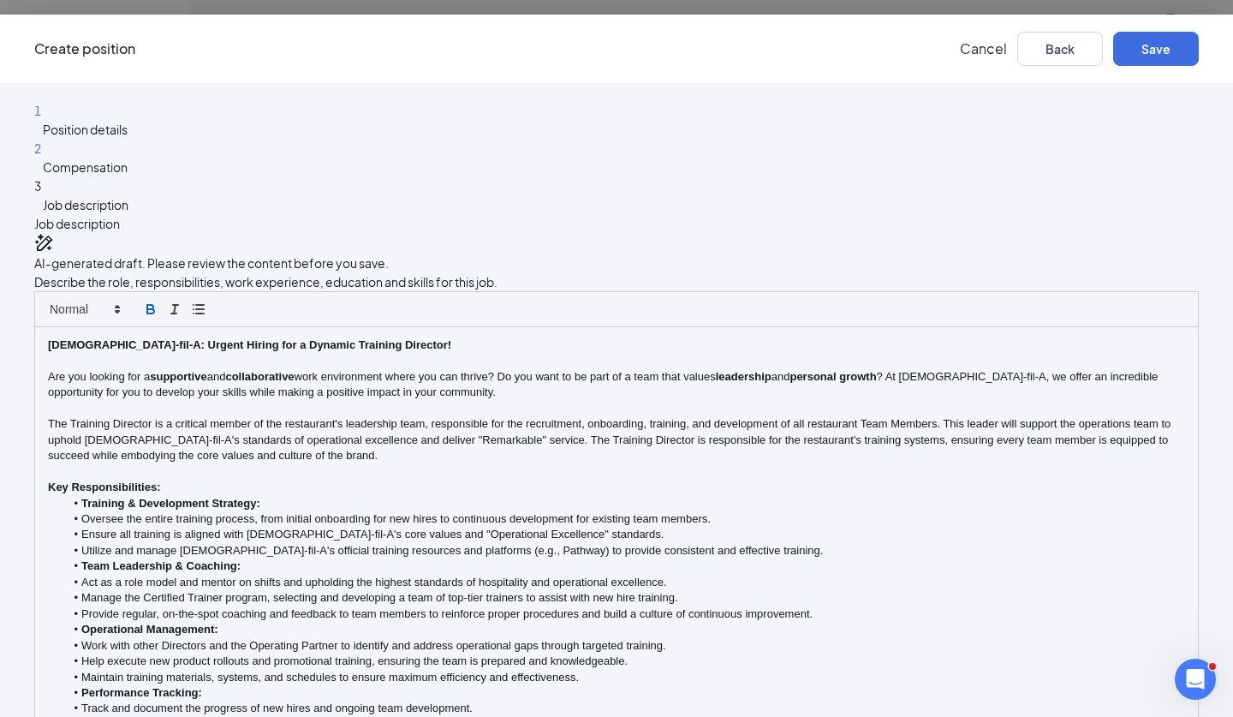
scroll to position [165, 0]
click at [400, 496] on ul "Training & Development Strategy: Oversee the entire training process, from init…" at bounding box center [617, 622] width 1138 height 253
click at [399, 496] on ul "Training & Development Strategy: Oversee the entire training process, from init…" at bounding box center [617, 527] width 1138 height 63
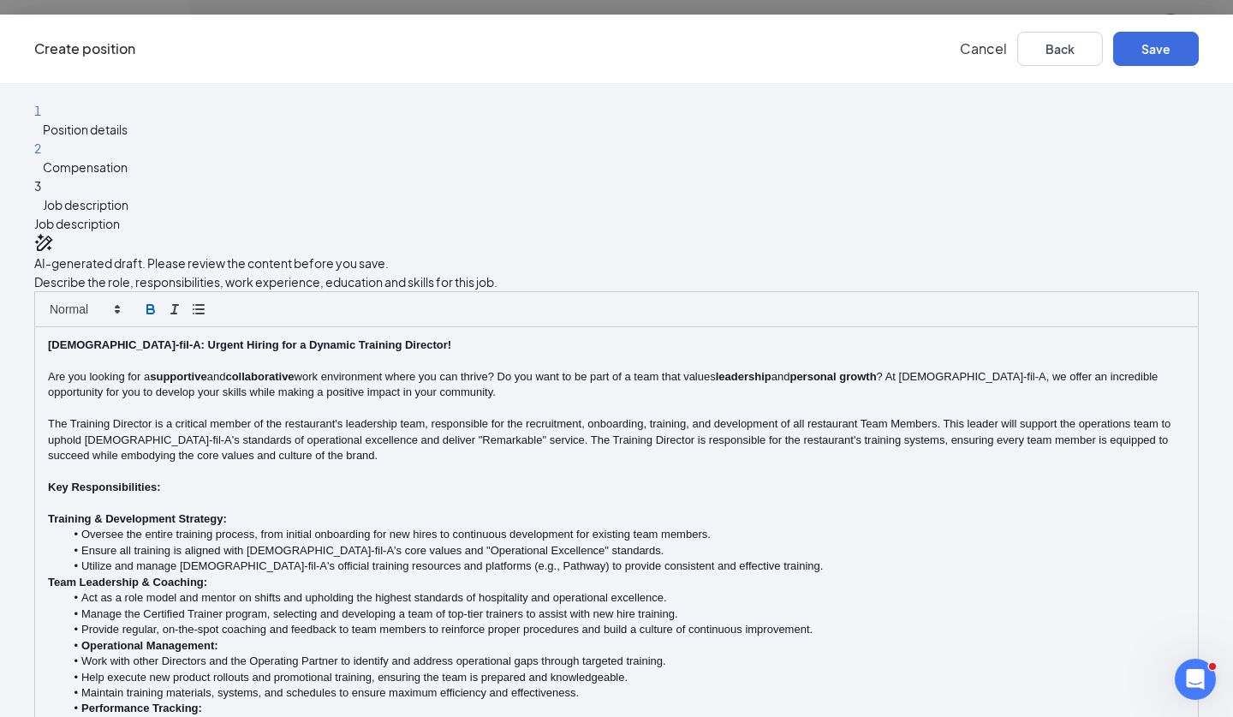
scroll to position [269, 0]
click at [218, 639] on strong "Operational Management:" at bounding box center [149, 645] width 137 height 13
click at [403, 654] on ul "Work with other Directors and the Operating Partner to identify and address ope…" at bounding box center [617, 709] width 1138 height 111
click at [567, 701] on p "Performance Tracking:" at bounding box center [617, 708] width 1138 height 15
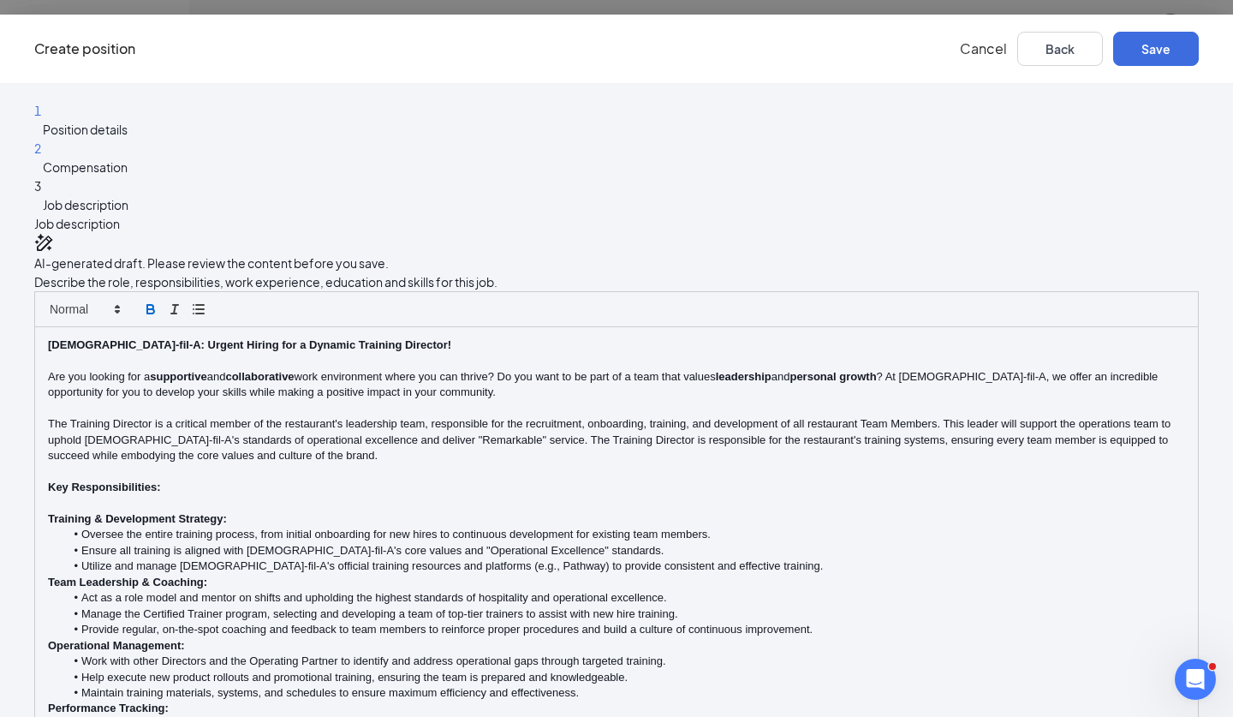
click at [1114, 61] on button "Save" at bounding box center [1157, 49] width 86 height 34
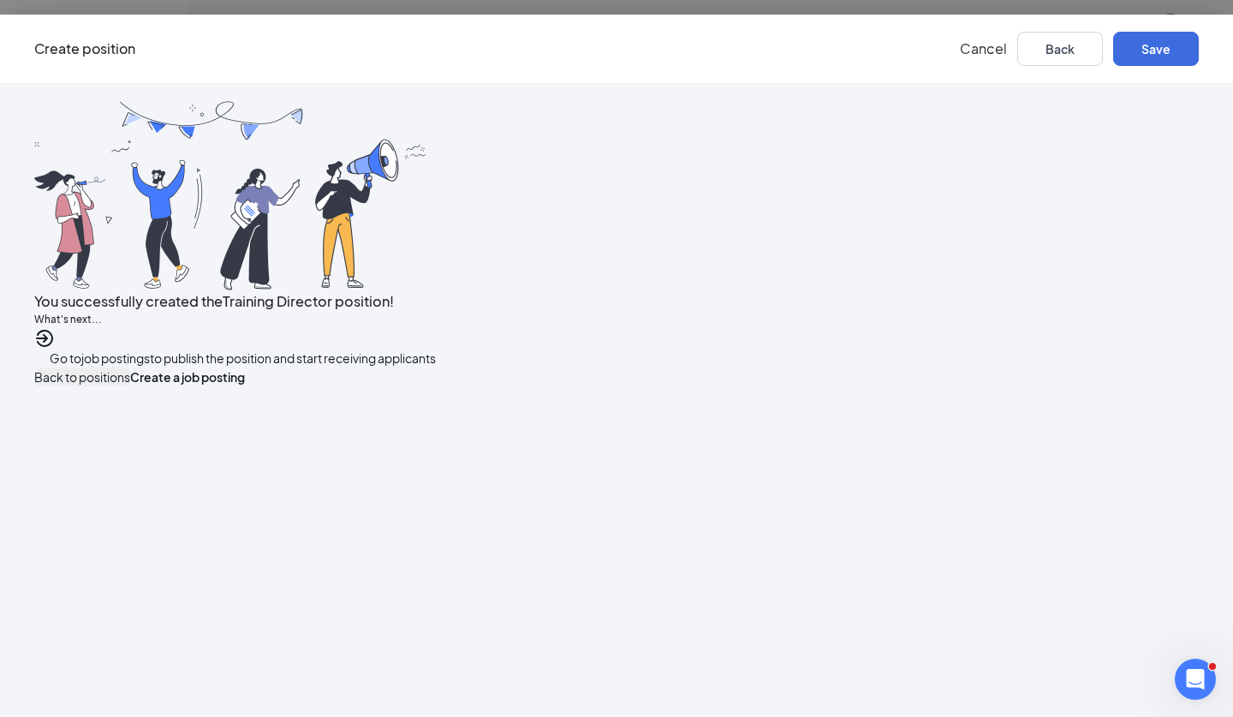
click at [130, 386] on button "Back to positions" at bounding box center [82, 376] width 96 height 19
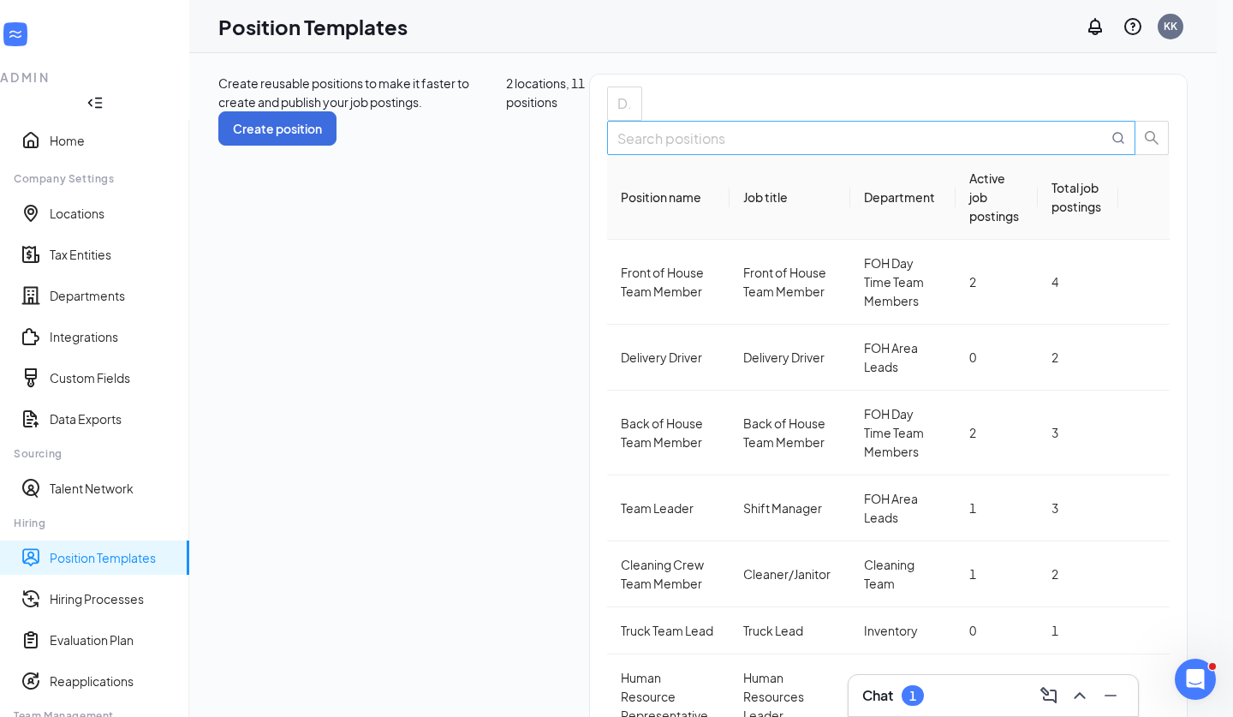
click at [1037, 149] on input "text" at bounding box center [863, 138] width 491 height 21
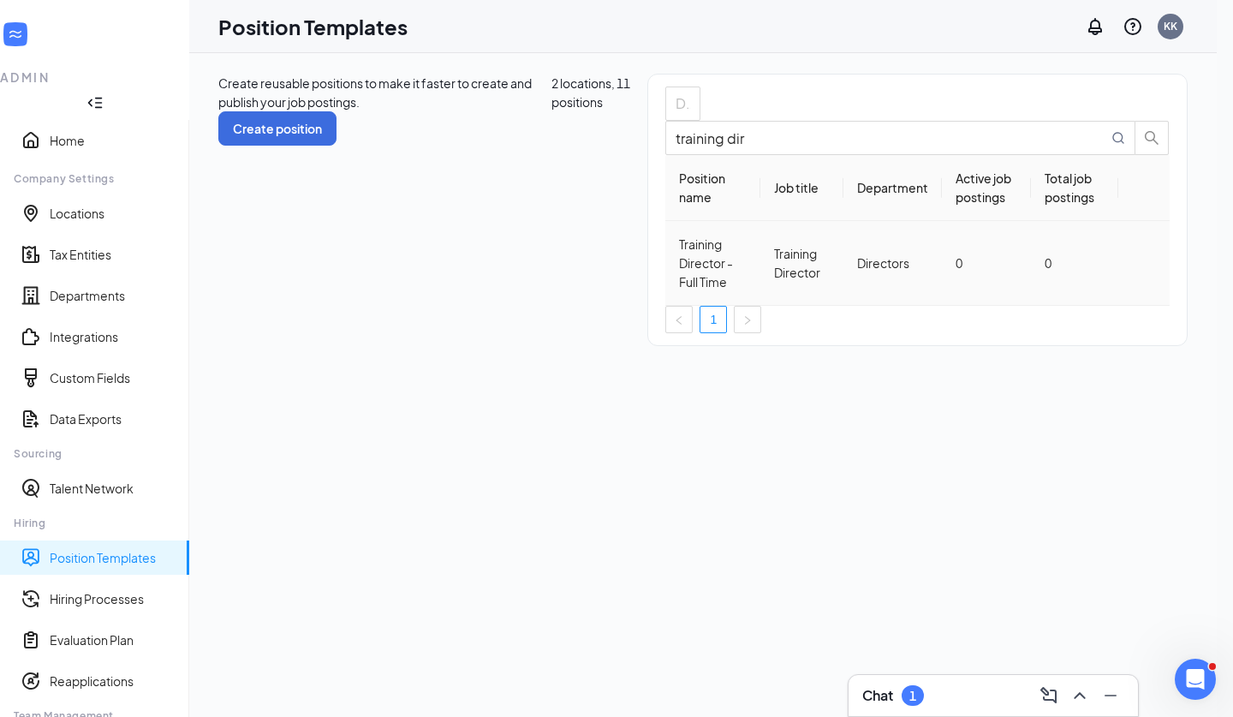
click at [774, 282] on div "Training Director" at bounding box center [802, 263] width 56 height 38
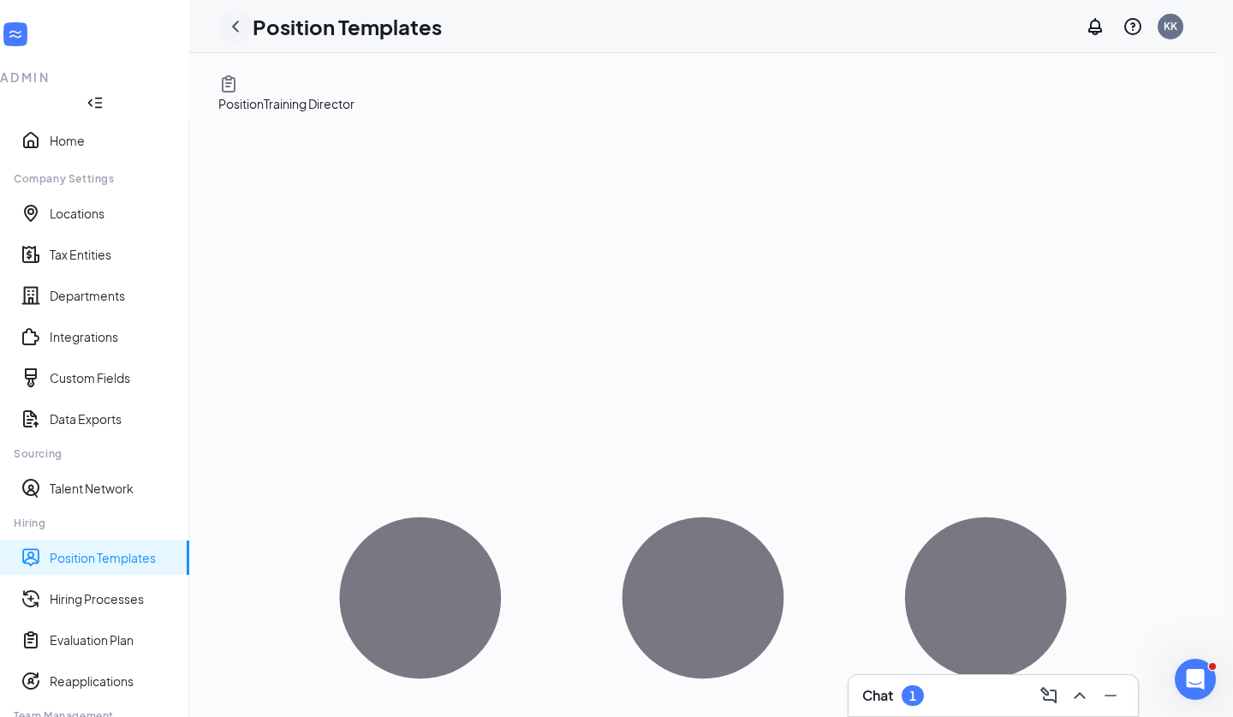
click at [246, 24] on icon "ChevronLeft" at bounding box center [235, 26] width 21 height 21
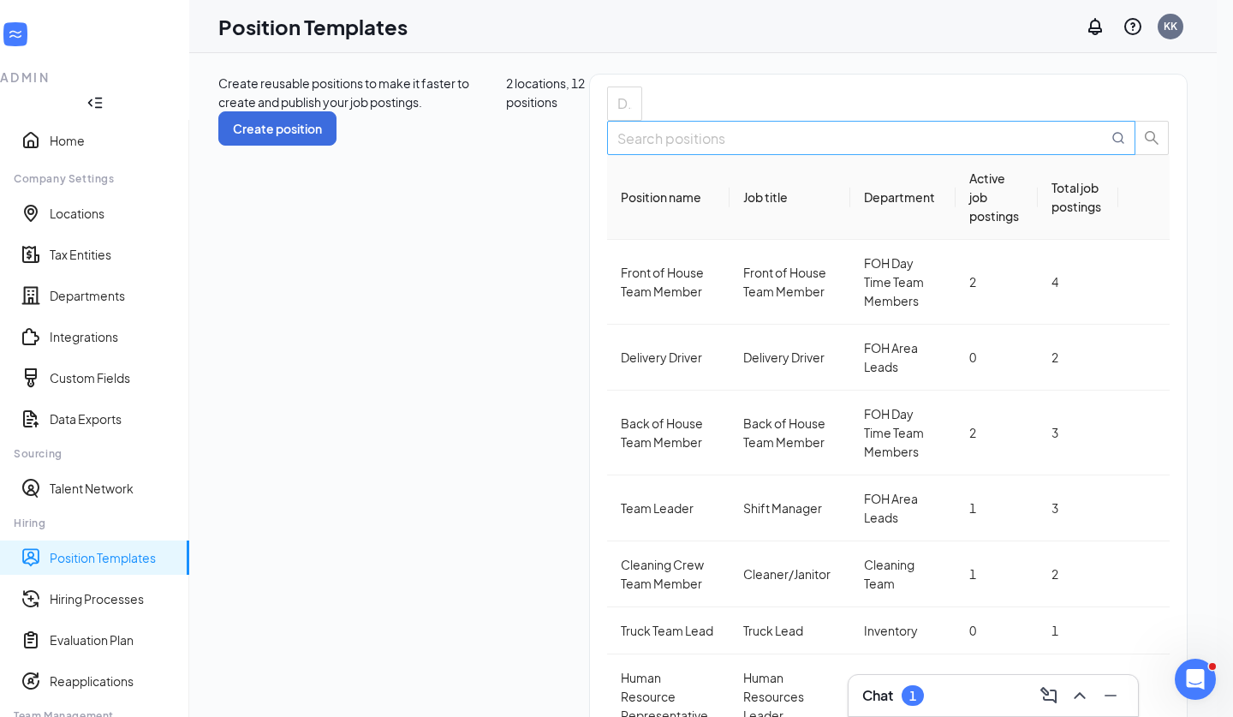
click at [1063, 149] on input "text" at bounding box center [863, 138] width 491 height 21
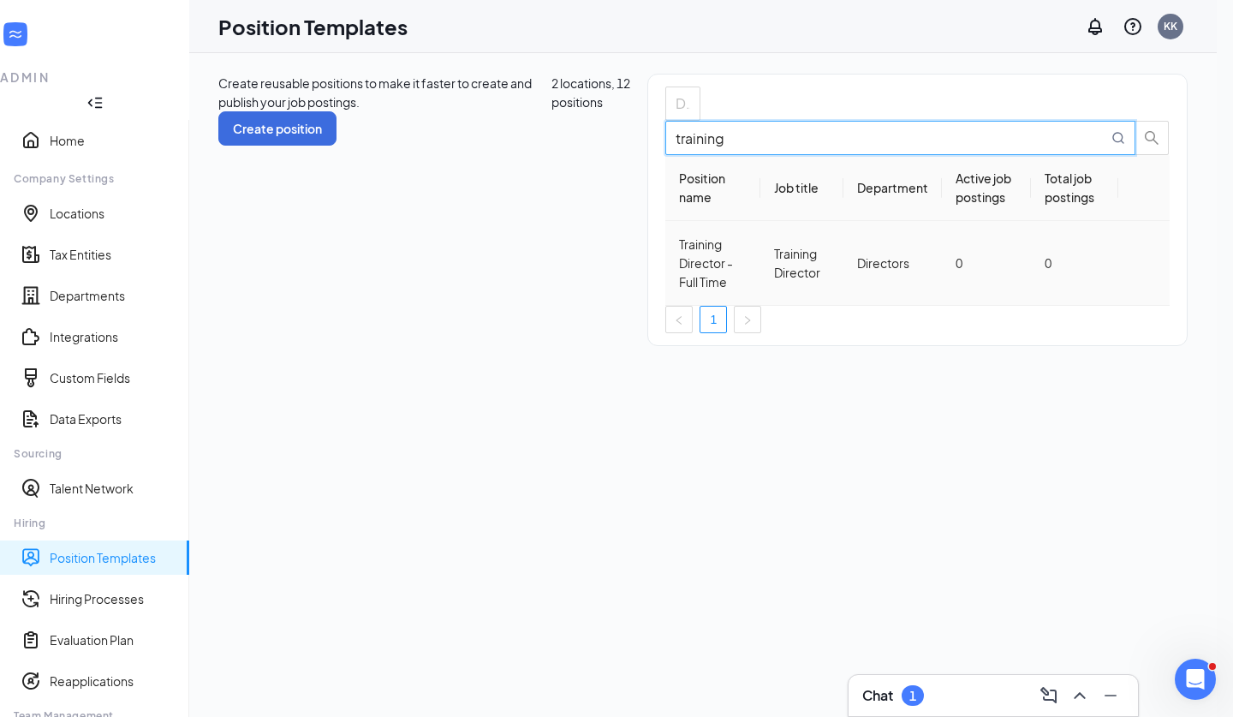
drag, startPoint x: 1063, startPoint y: 231, endPoint x: 1156, endPoint y: 300, distance: 115.8
click at [1144, 263] on icon "Ellipses" at bounding box center [1144, 263] width 0 height 0
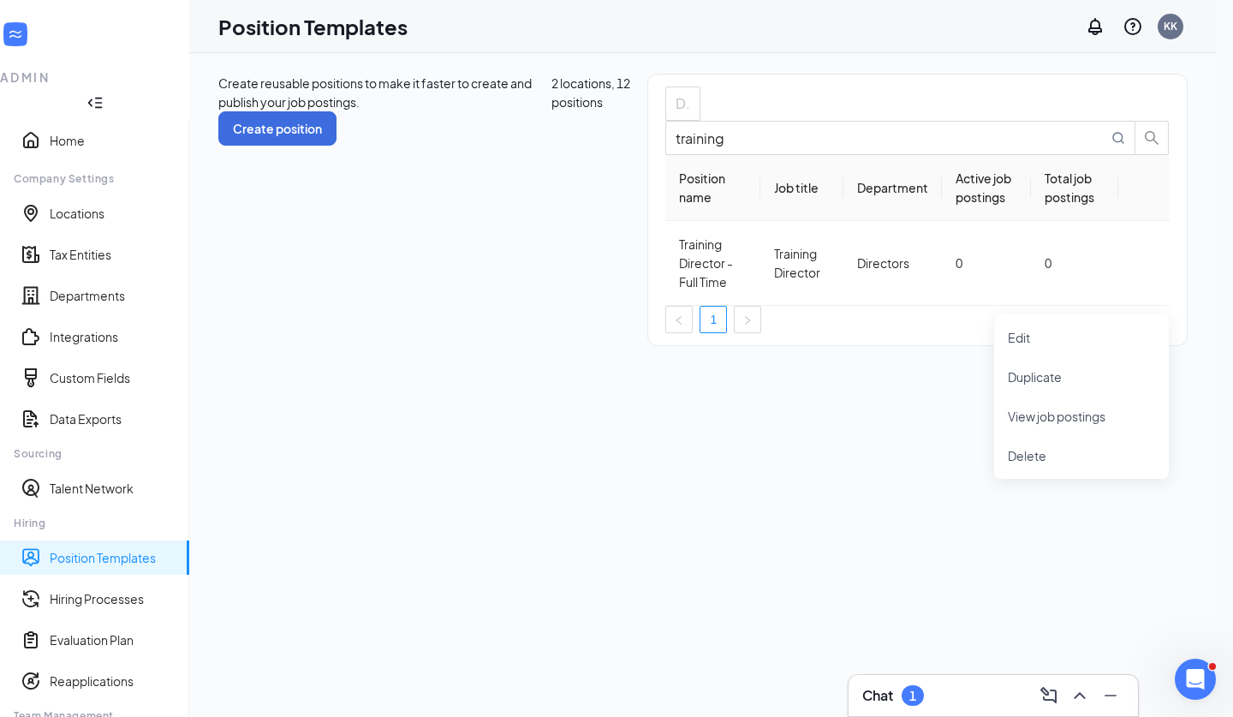
click at [935, 439] on div "Create reusable positions to make it faster to create and publish your job post…" at bounding box center [703, 385] width 1028 height 664
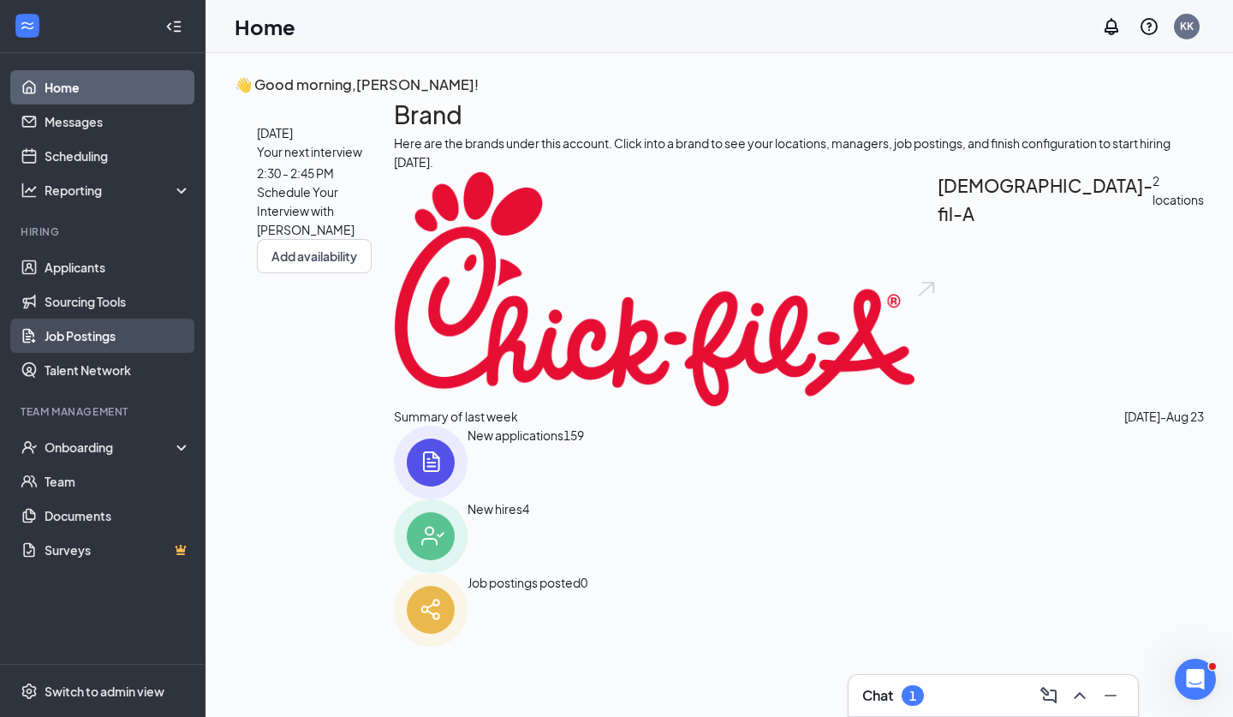
click at [87, 337] on link "Job Postings" at bounding box center [118, 336] width 146 height 34
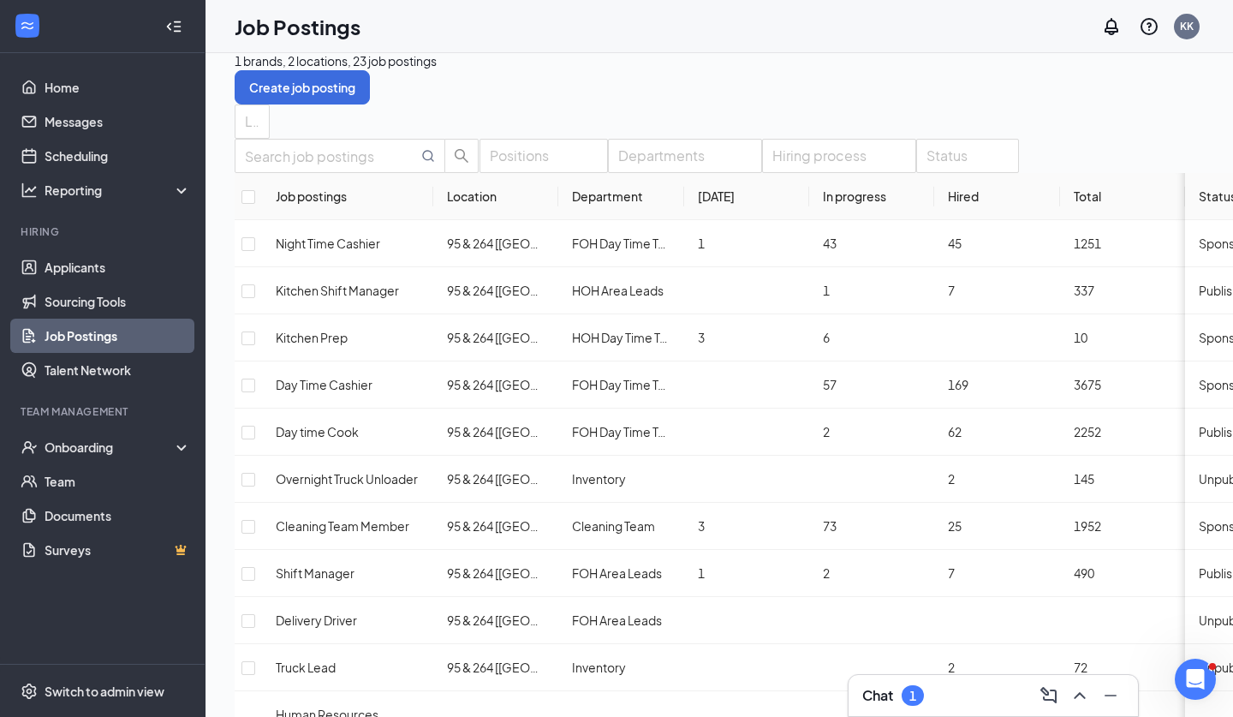
scroll to position [18, 0]
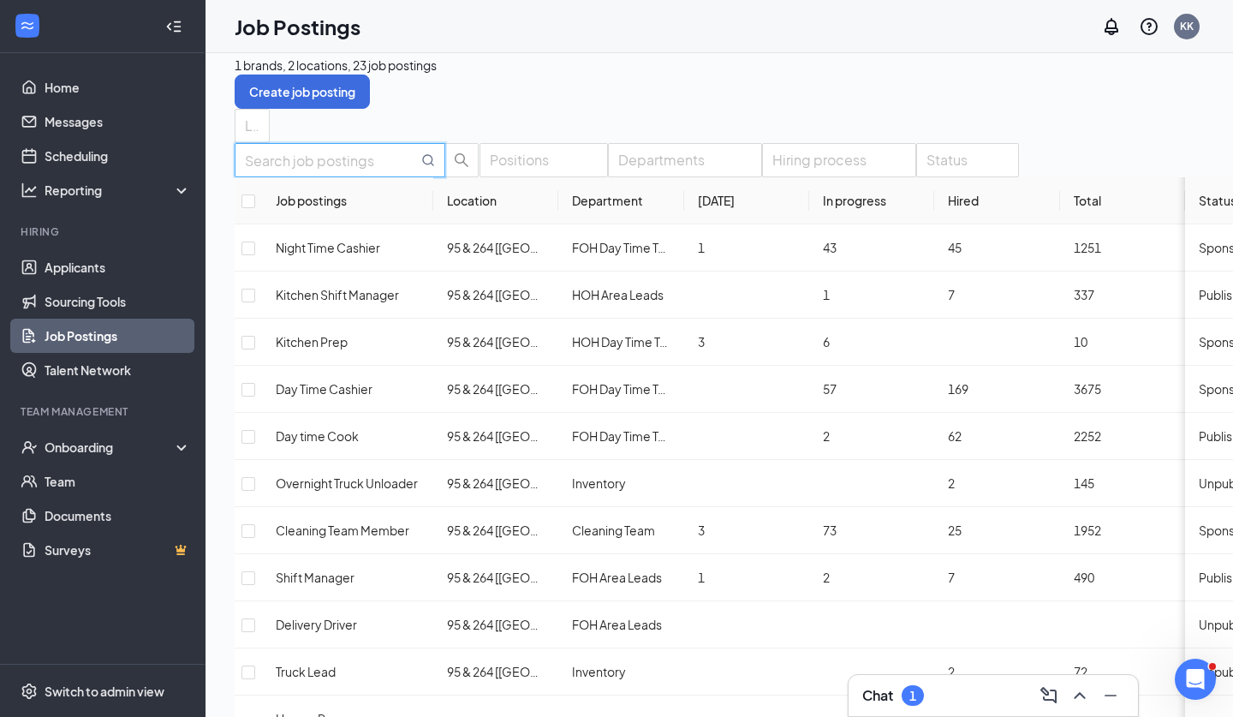
click at [322, 171] on input "text" at bounding box center [331, 160] width 173 height 21
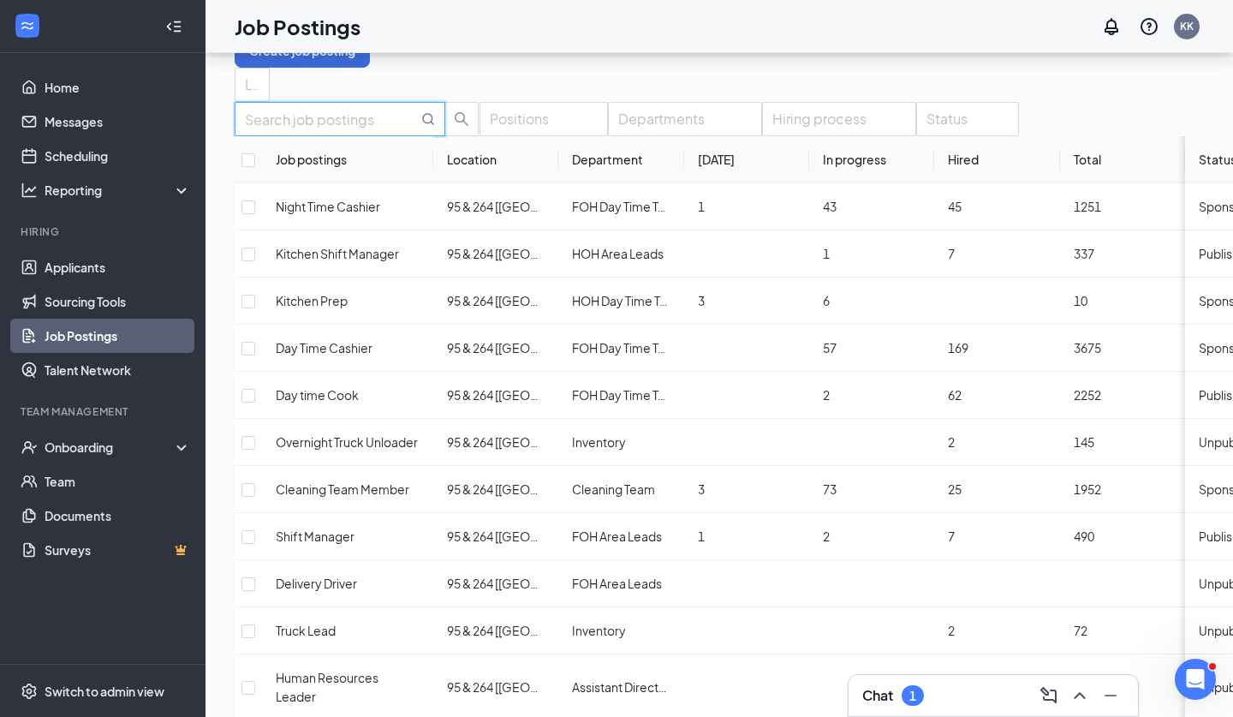
scroll to position [59, 0]
click at [134, 661] on ul "Home Messages Scheduling Reporting Hiring Applicants Sourcing Tools Job Posting…" at bounding box center [102, 358] width 205 height 611
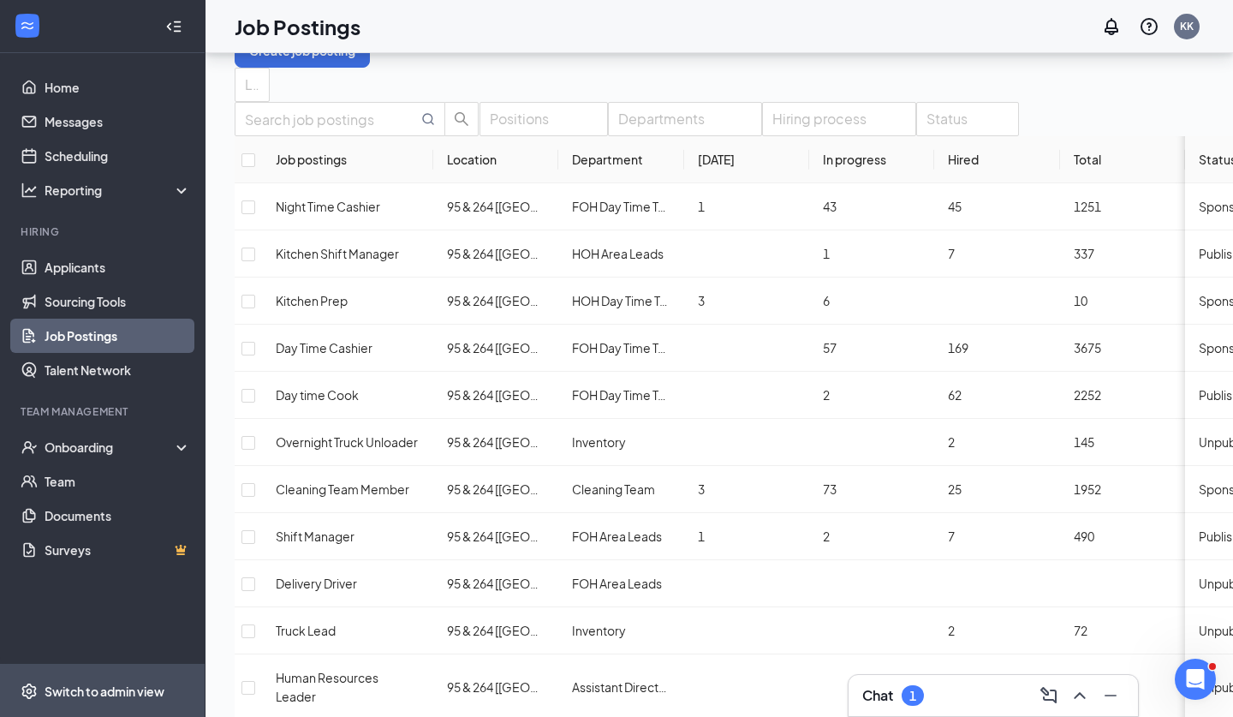
click at [136, 704] on span "Switch to admin view" at bounding box center [118, 691] width 146 height 52
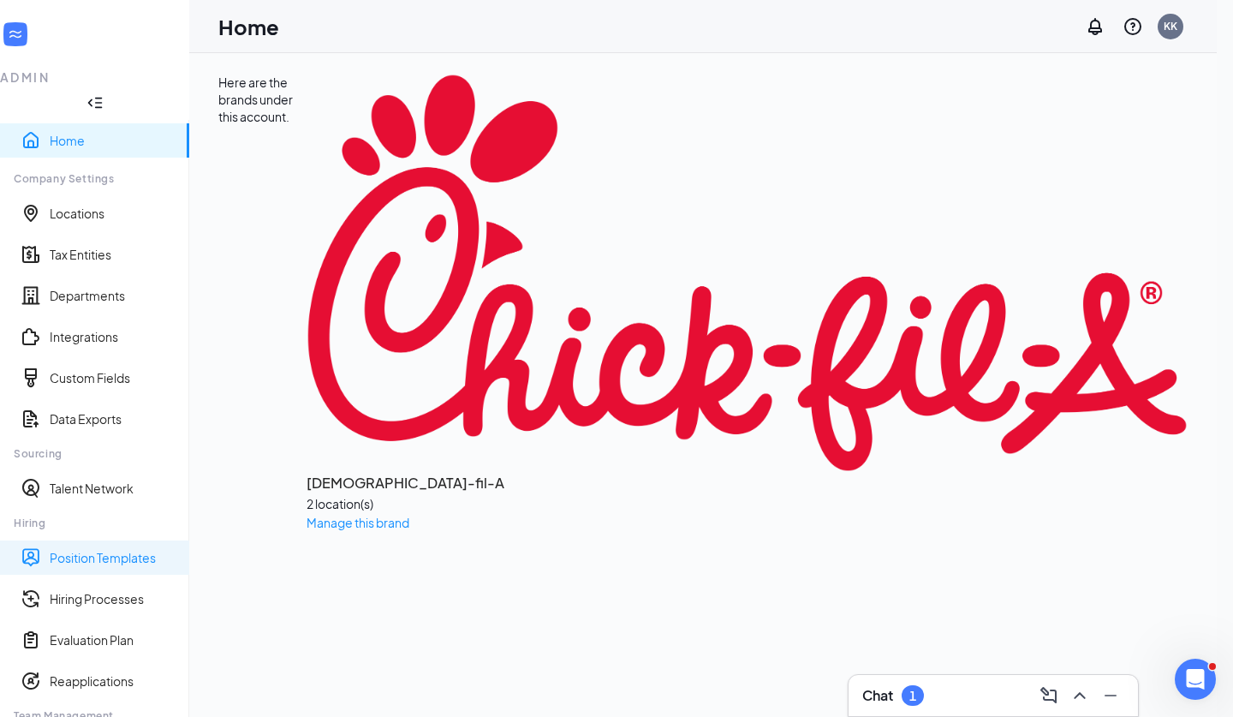
click at [140, 549] on link "Position Templates" at bounding box center [113, 557] width 126 height 17
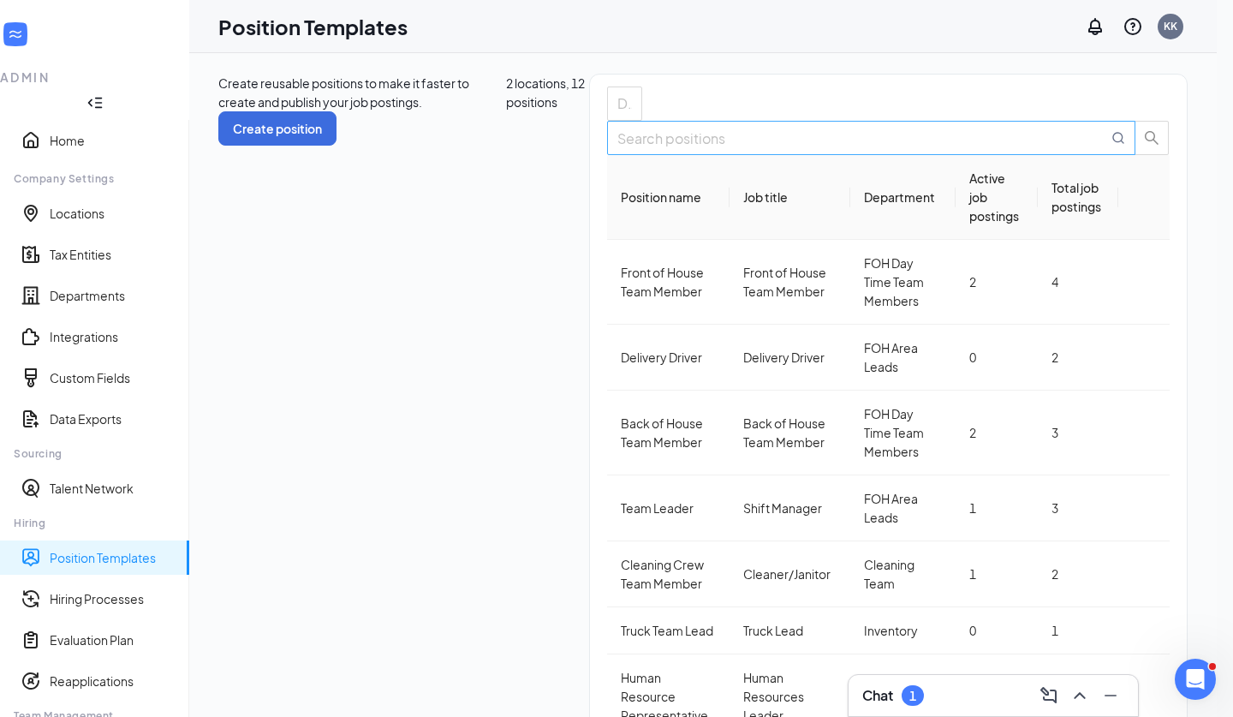
click at [987, 149] on input "text" at bounding box center [863, 138] width 491 height 21
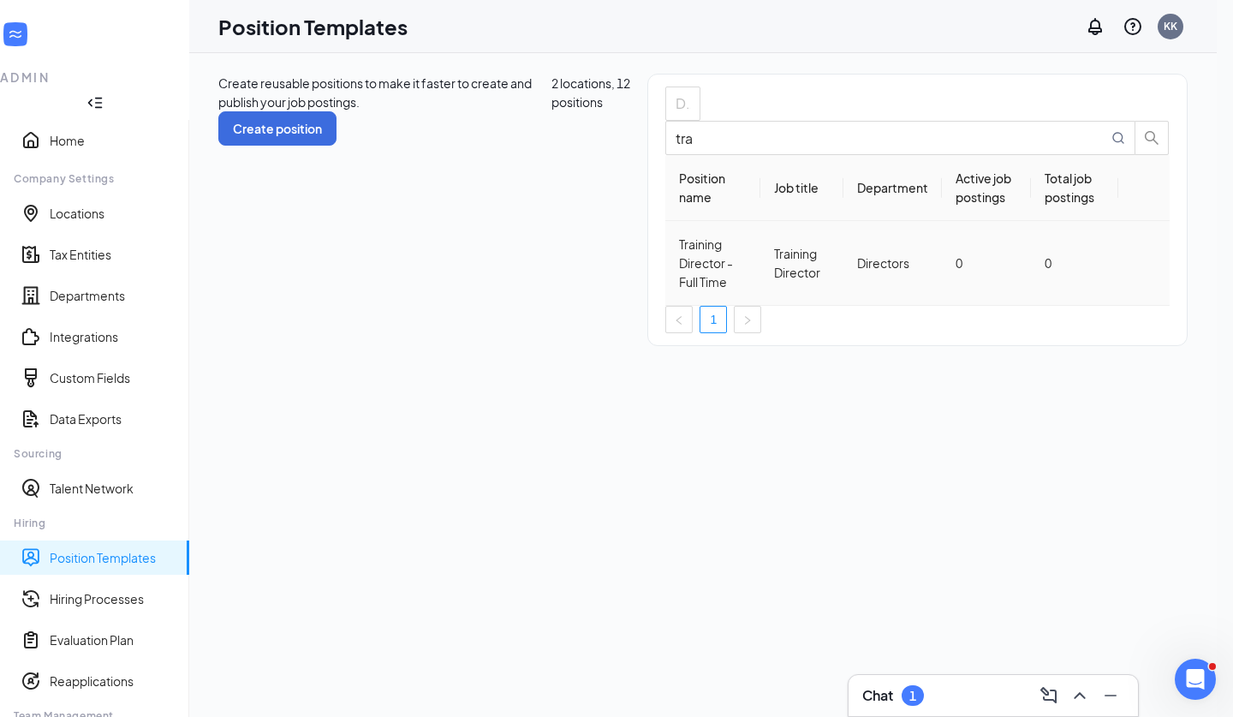
click at [774, 282] on div "Training Director" at bounding box center [802, 263] width 56 height 38
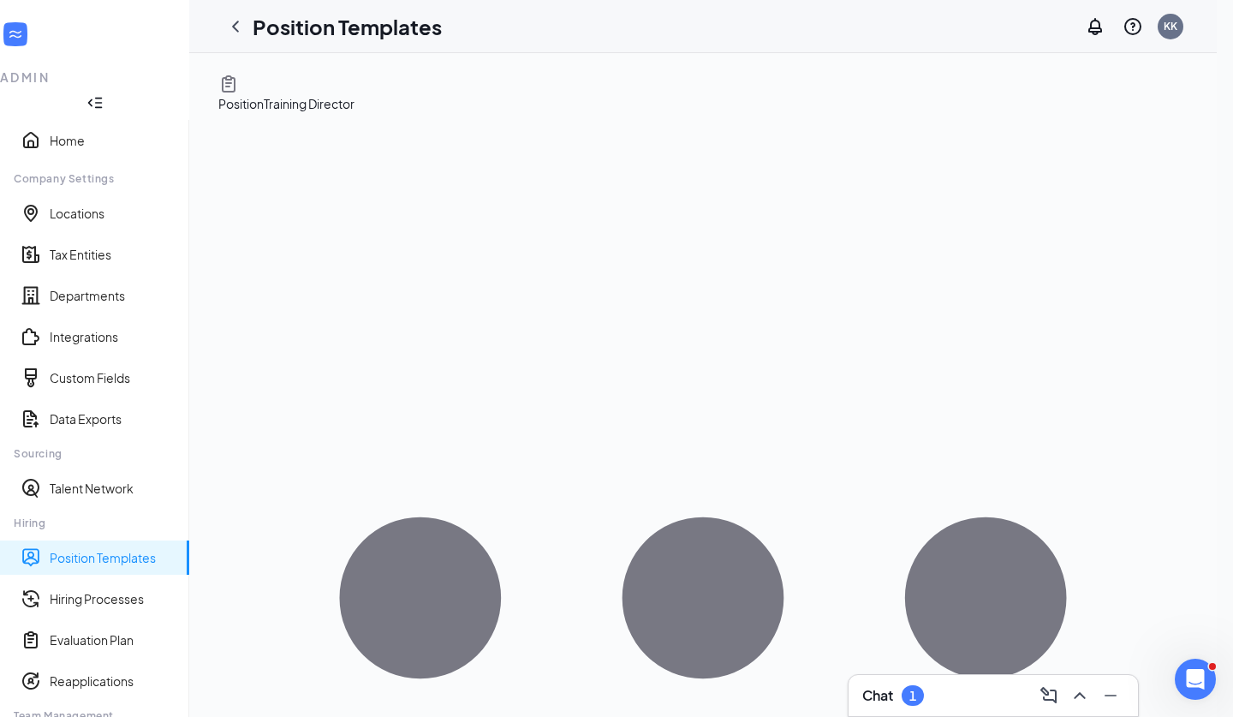
click at [1067, 517] on icon "Ellipses" at bounding box center [703, 598] width 727 height 162
click at [1061, 212] on span "View job postings" at bounding box center [1058, 213] width 98 height 15
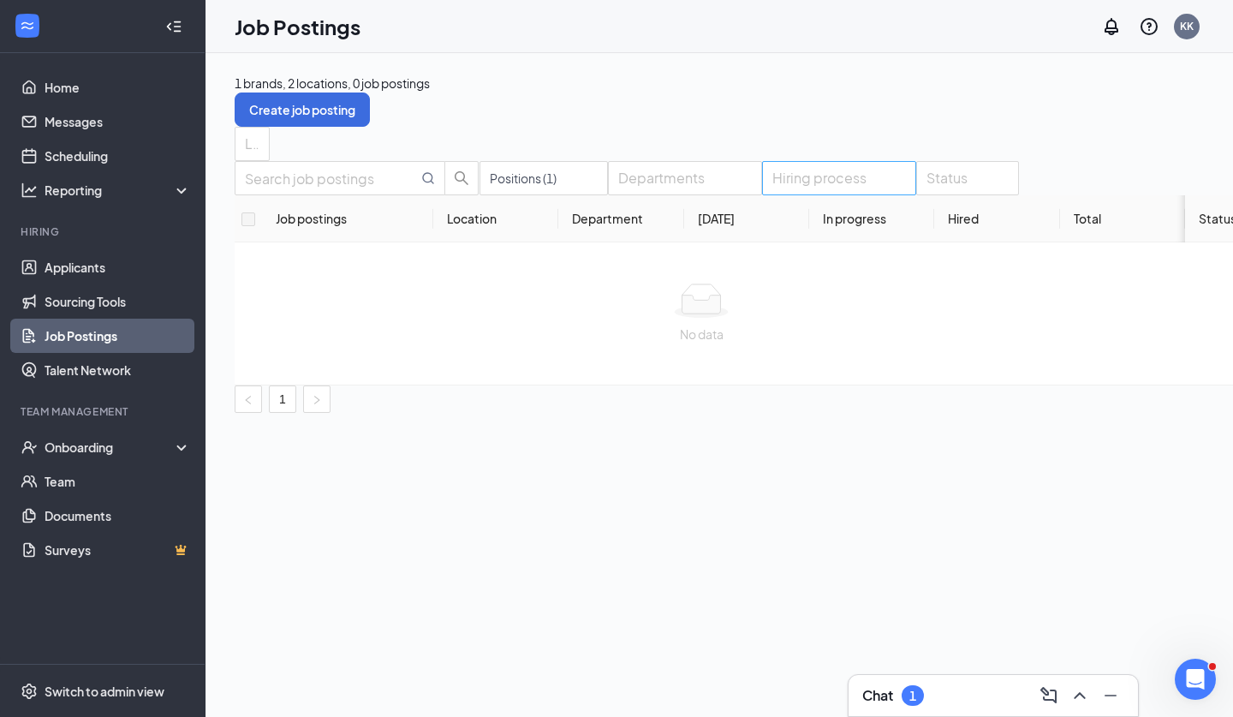
click at [859, 192] on div at bounding box center [831, 177] width 128 height 27
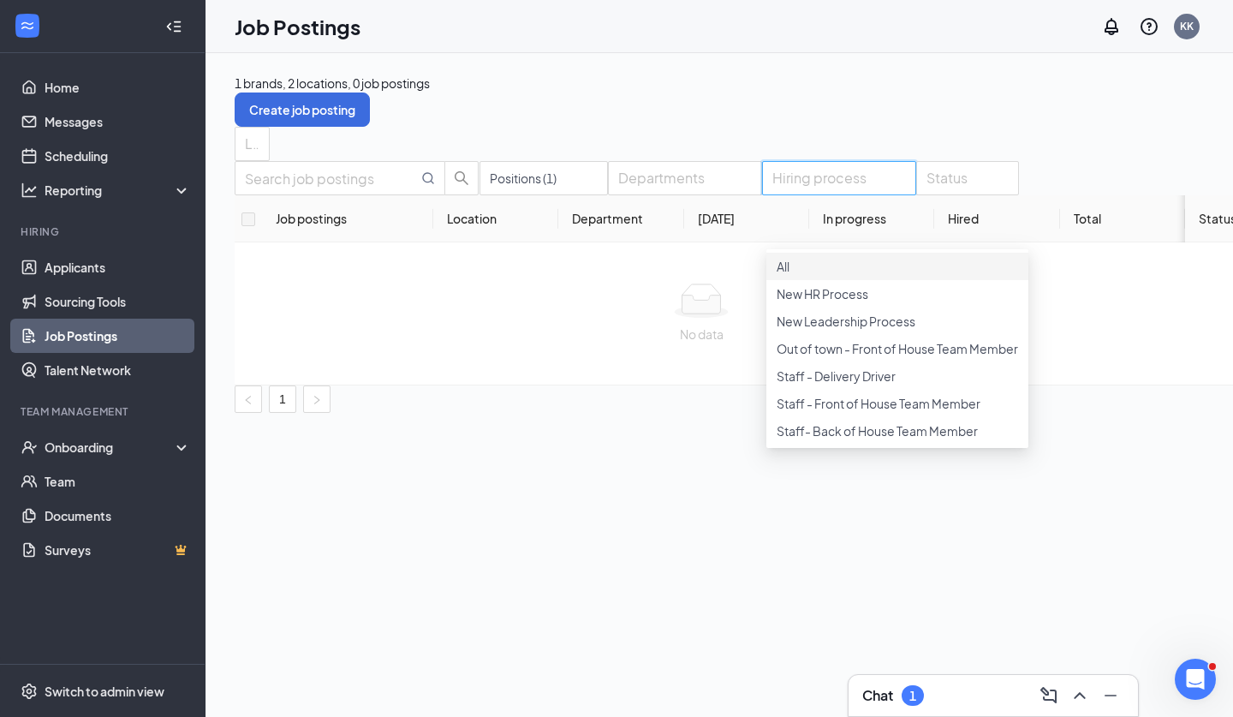
click at [845, 192] on div at bounding box center [831, 177] width 128 height 27
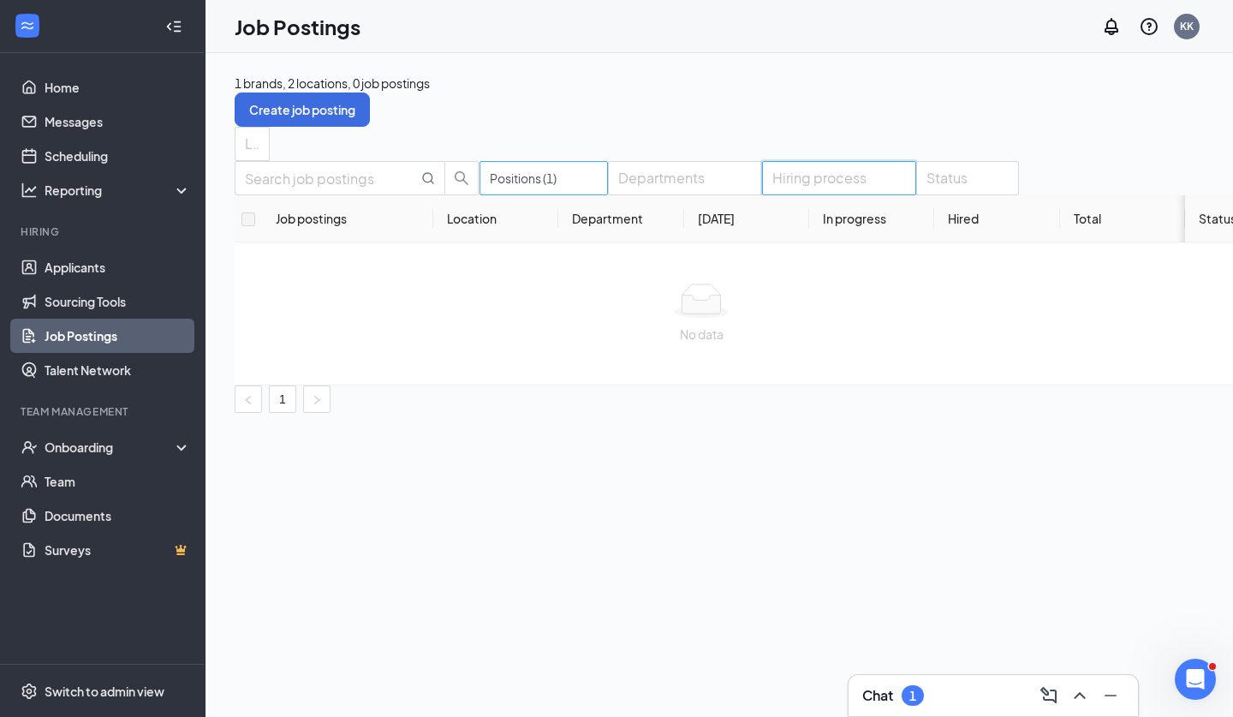
click at [576, 195] on div "Positions (1)" at bounding box center [544, 178] width 128 height 34
click at [418, 189] on input "text" at bounding box center [331, 178] width 173 height 21
click at [989, 693] on div "Chat 1" at bounding box center [994, 695] width 262 height 27
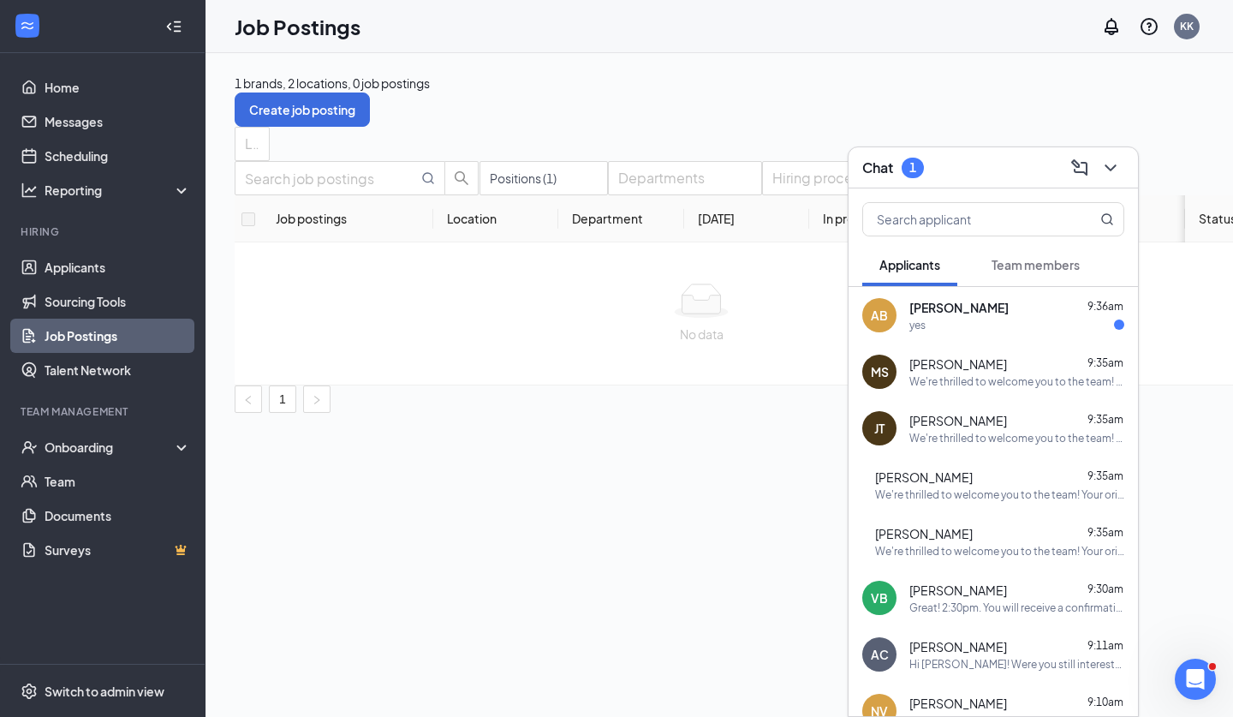
click at [1028, 329] on div "yes" at bounding box center [1017, 325] width 215 height 15
click at [641, 672] on textarea at bounding box center [622, 666] width 162 height 41
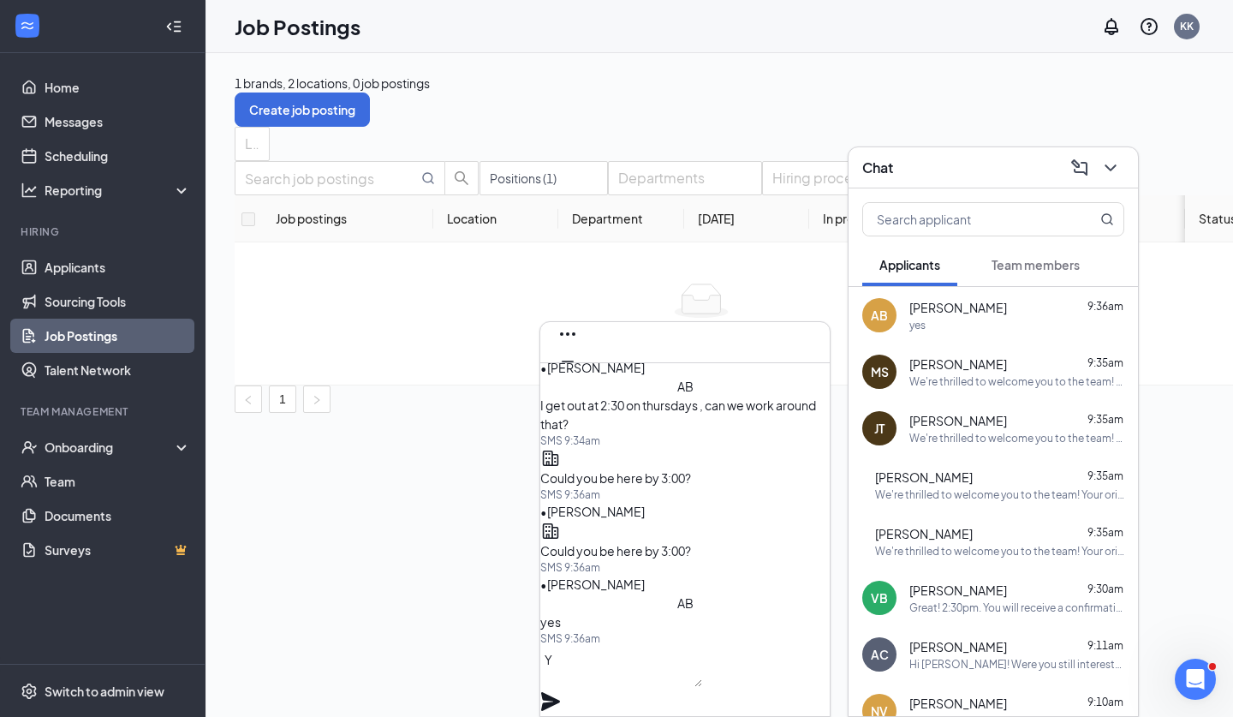
scroll to position [1, 0]
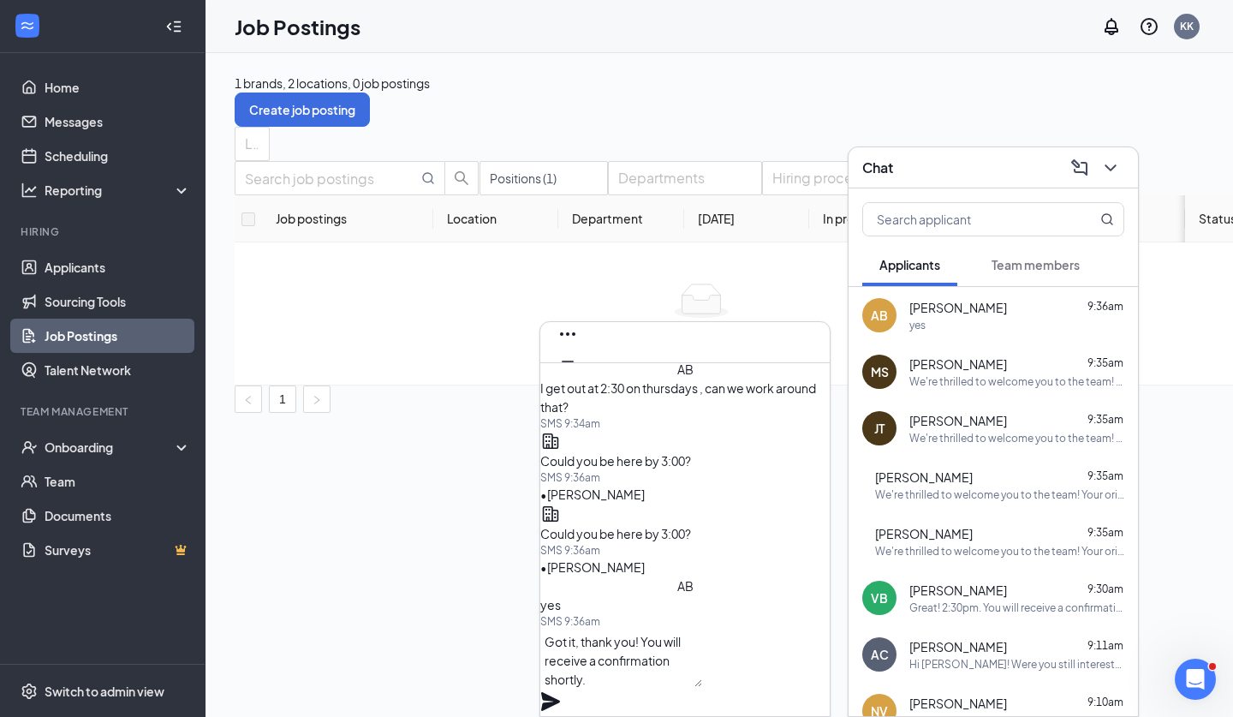
click at [560, 692] on icon "Plane" at bounding box center [550, 701] width 19 height 19
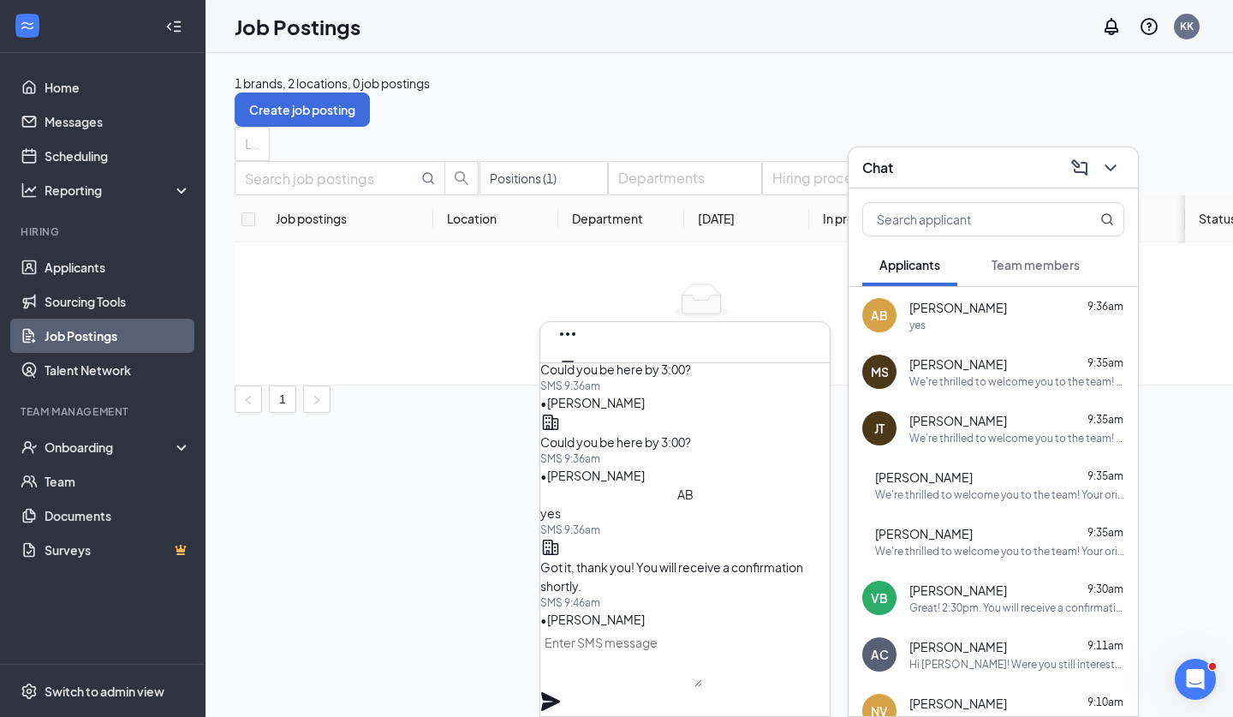
scroll to position [0, 0]
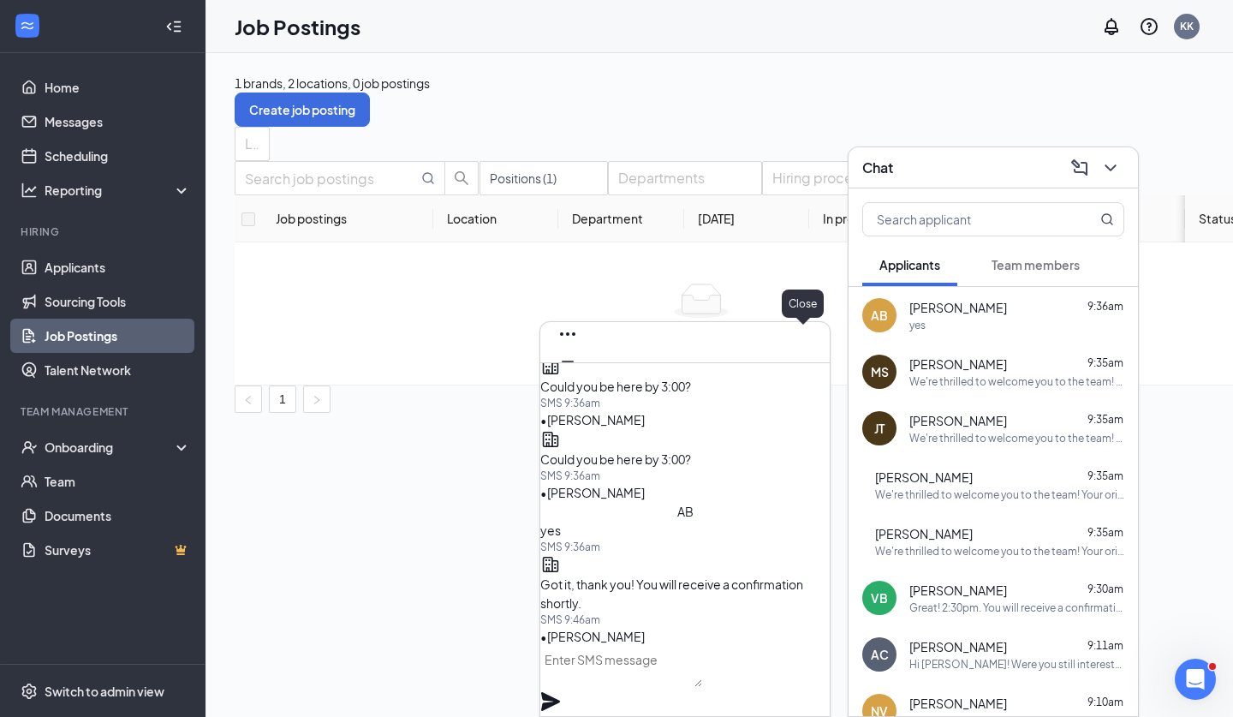
click at [573, 383] on icon "Cross" at bounding box center [568, 388] width 10 height 10
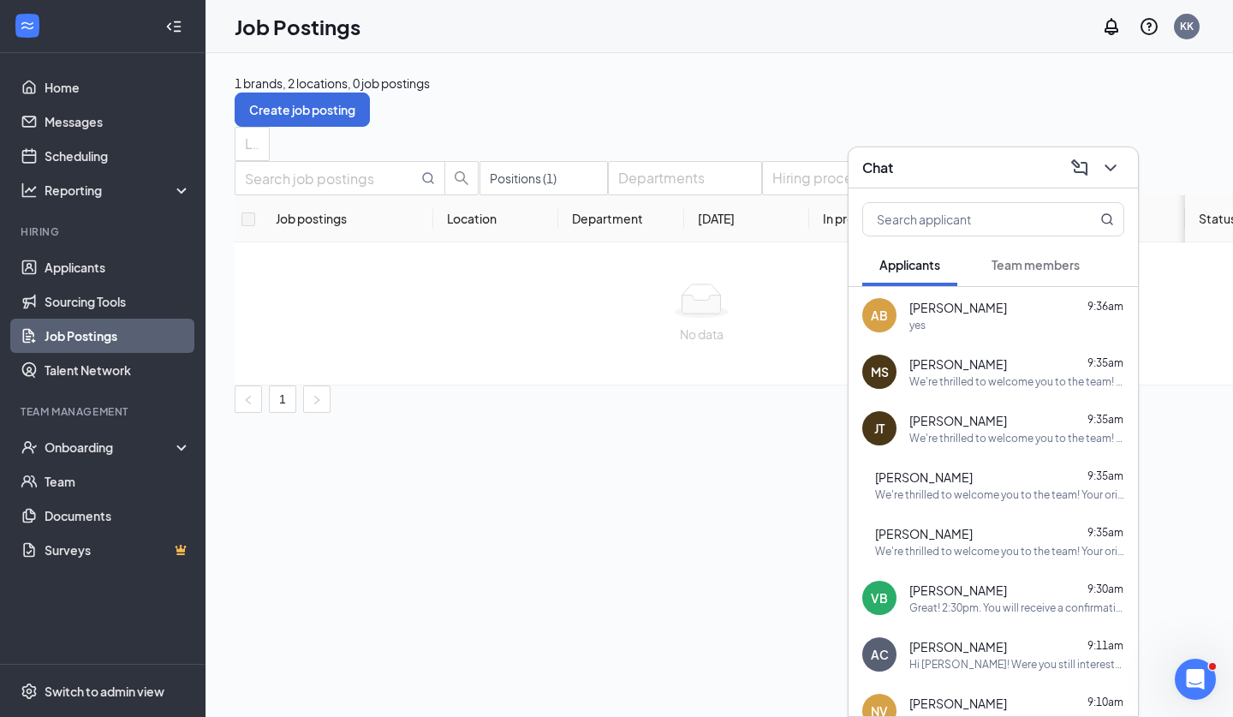
click at [1106, 174] on icon "ChevronDown" at bounding box center [1111, 168] width 21 height 21
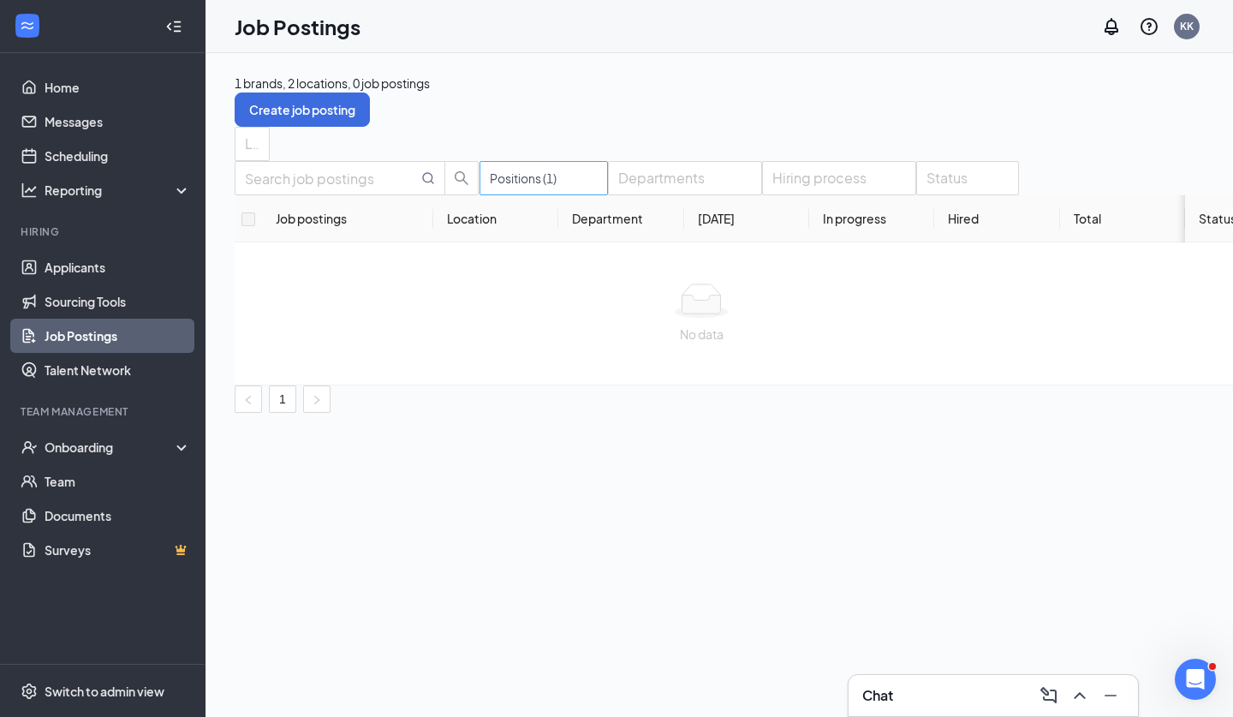
click at [545, 192] on div at bounding box center [535, 177] width 103 height 27
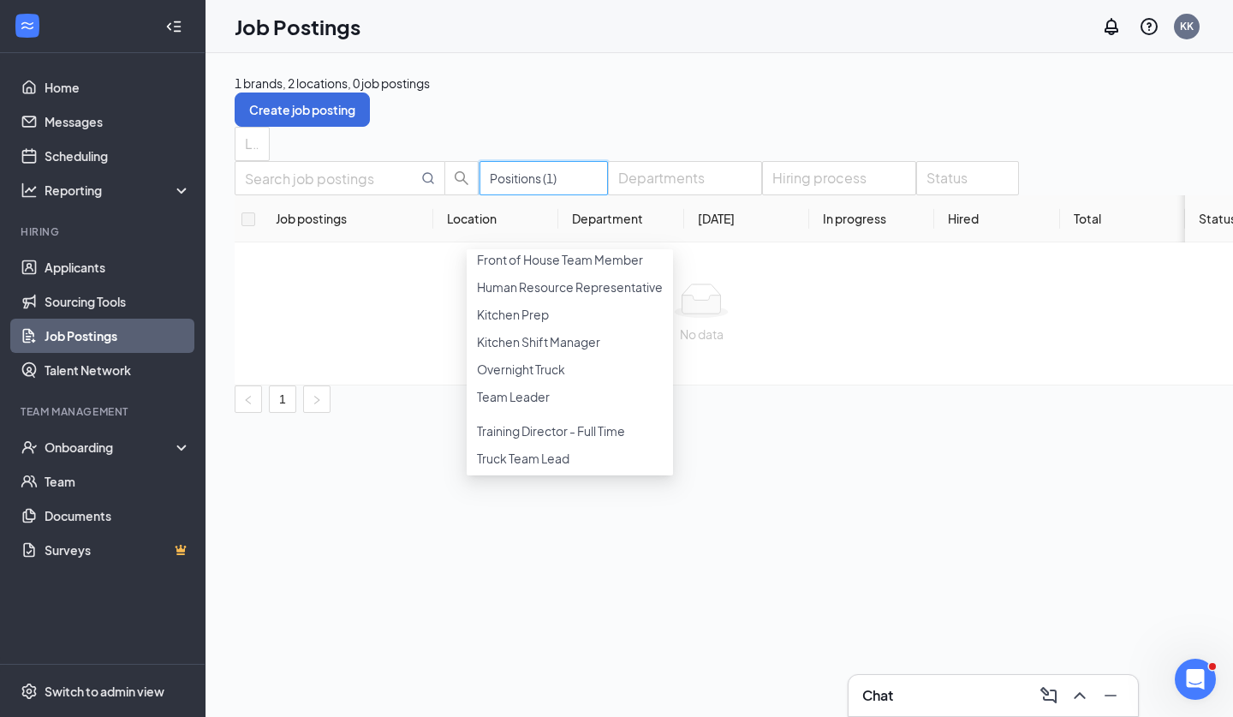
scroll to position [254, 0]
click at [492, 415] on div at bounding box center [570, 418] width 186 height 7
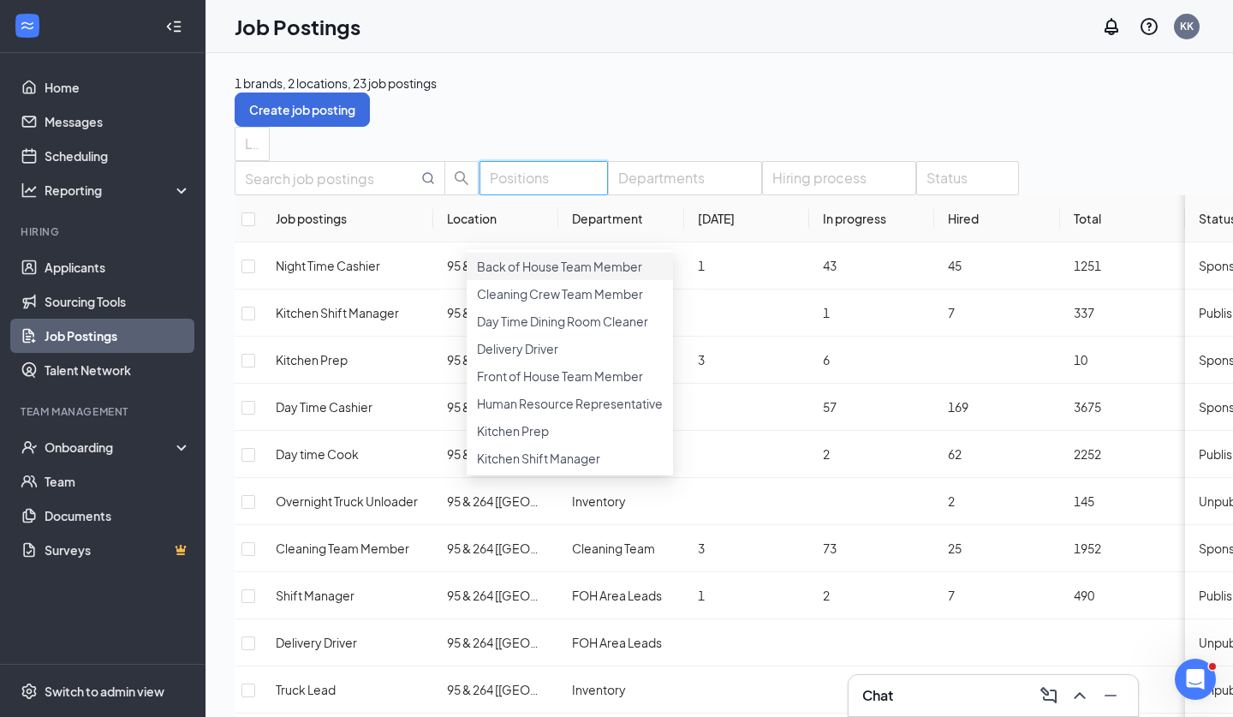
click at [612, 152] on div "Locations" at bounding box center [792, 144] width 1114 height 34
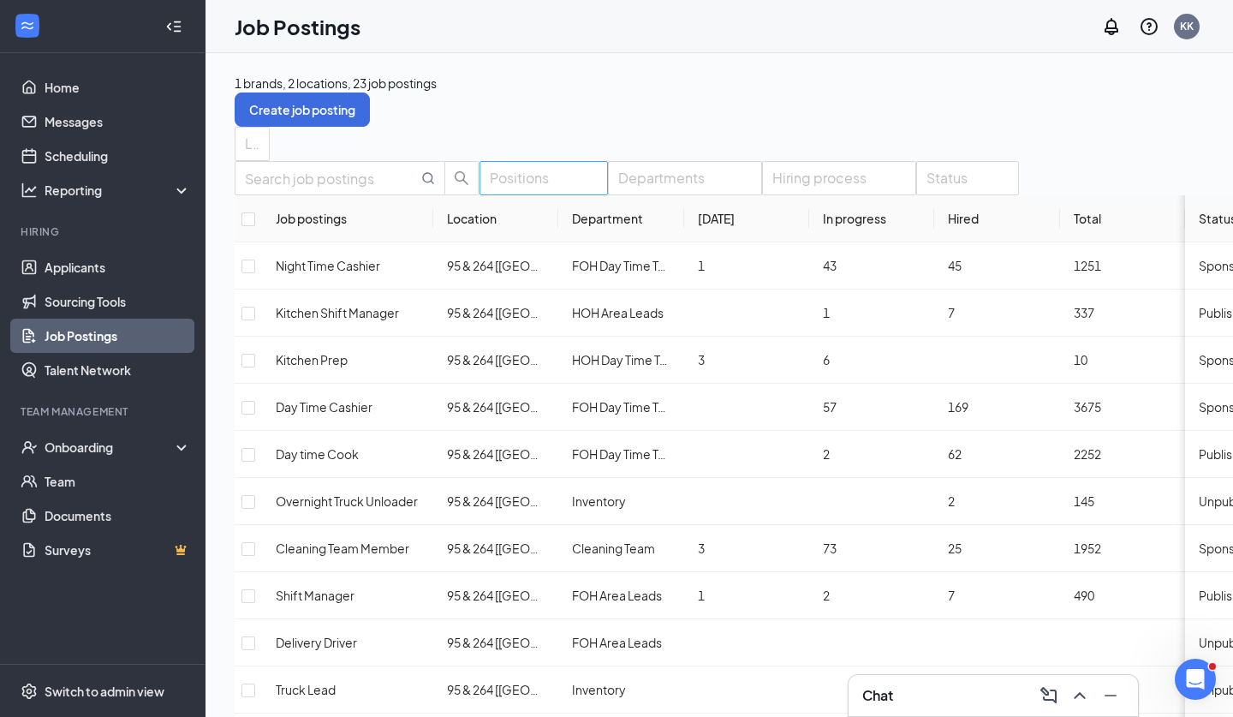
click at [556, 192] on div at bounding box center [535, 177] width 103 height 27
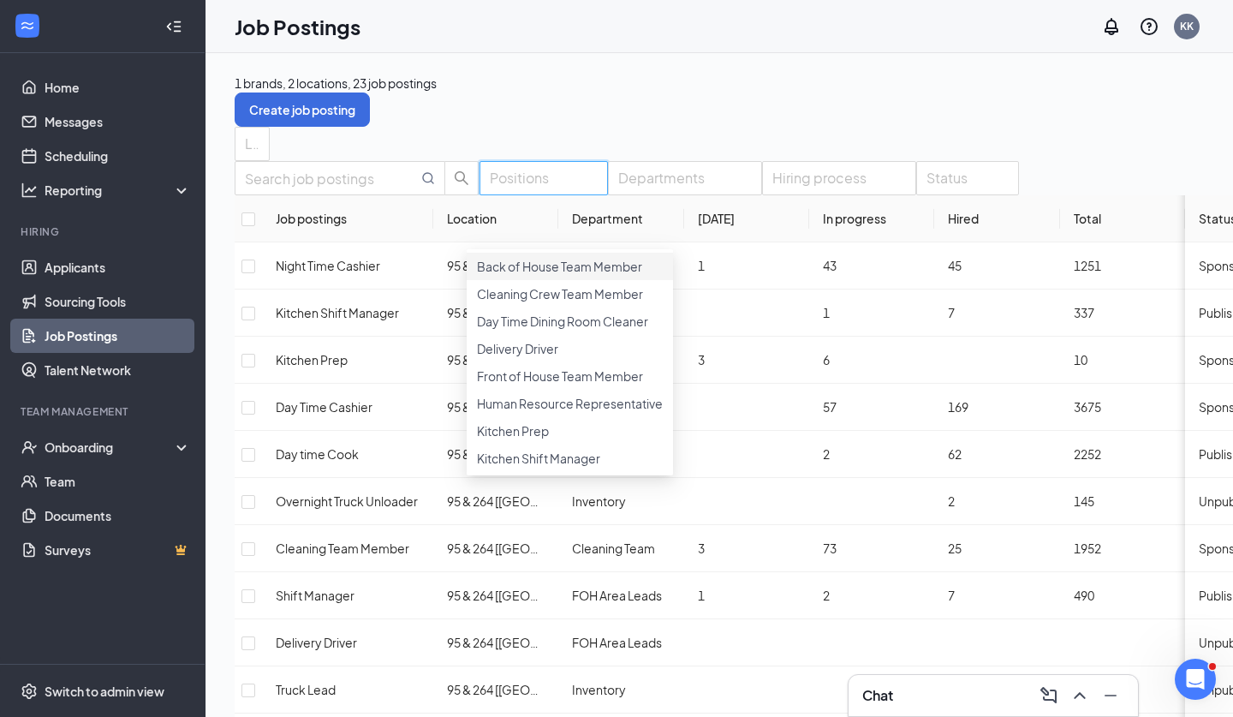
click at [556, 192] on div at bounding box center [535, 177] width 103 height 27
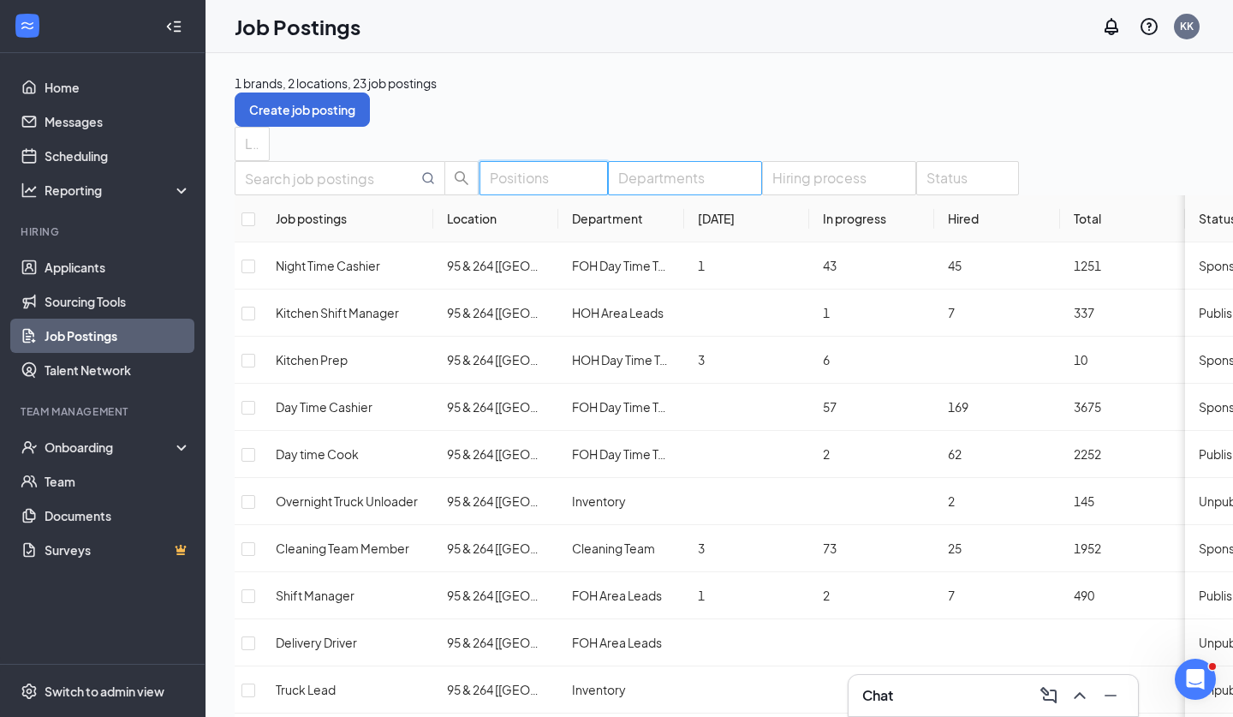
click at [688, 195] on div "Positions Departments Hiring process Status" at bounding box center [792, 178] width 1114 height 34
click at [688, 192] on div at bounding box center [676, 177] width 128 height 27
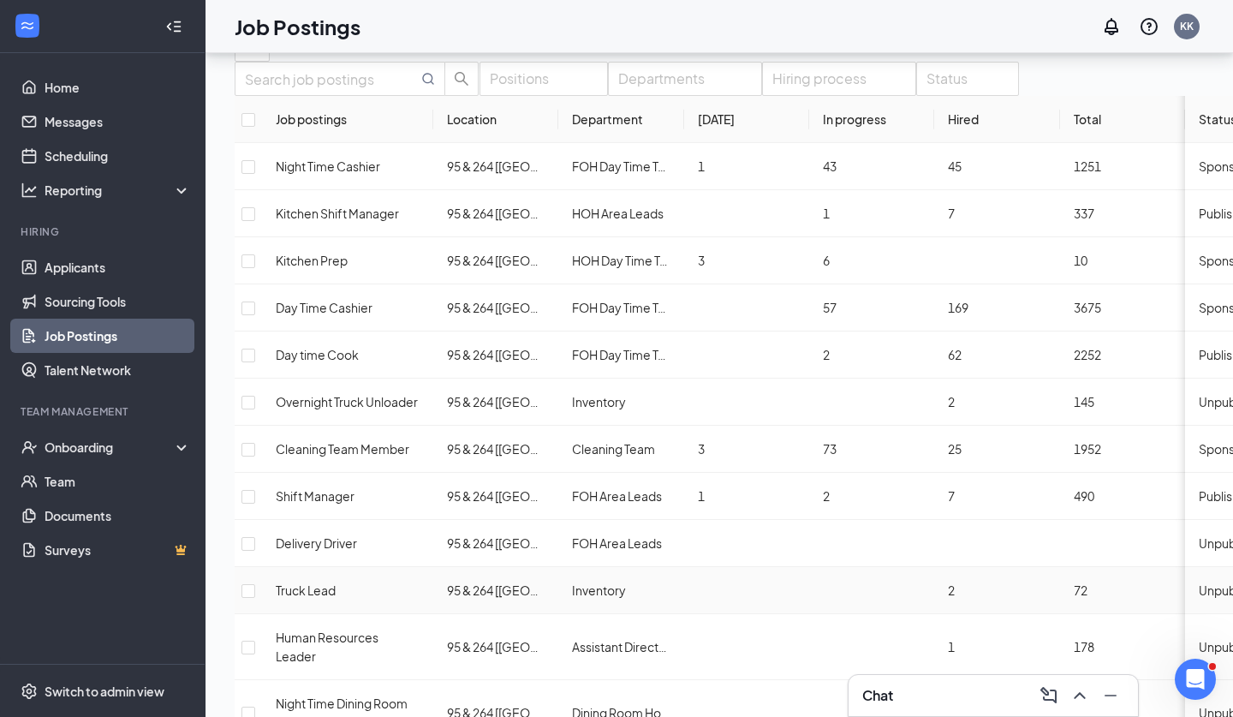
scroll to position [88, 0]
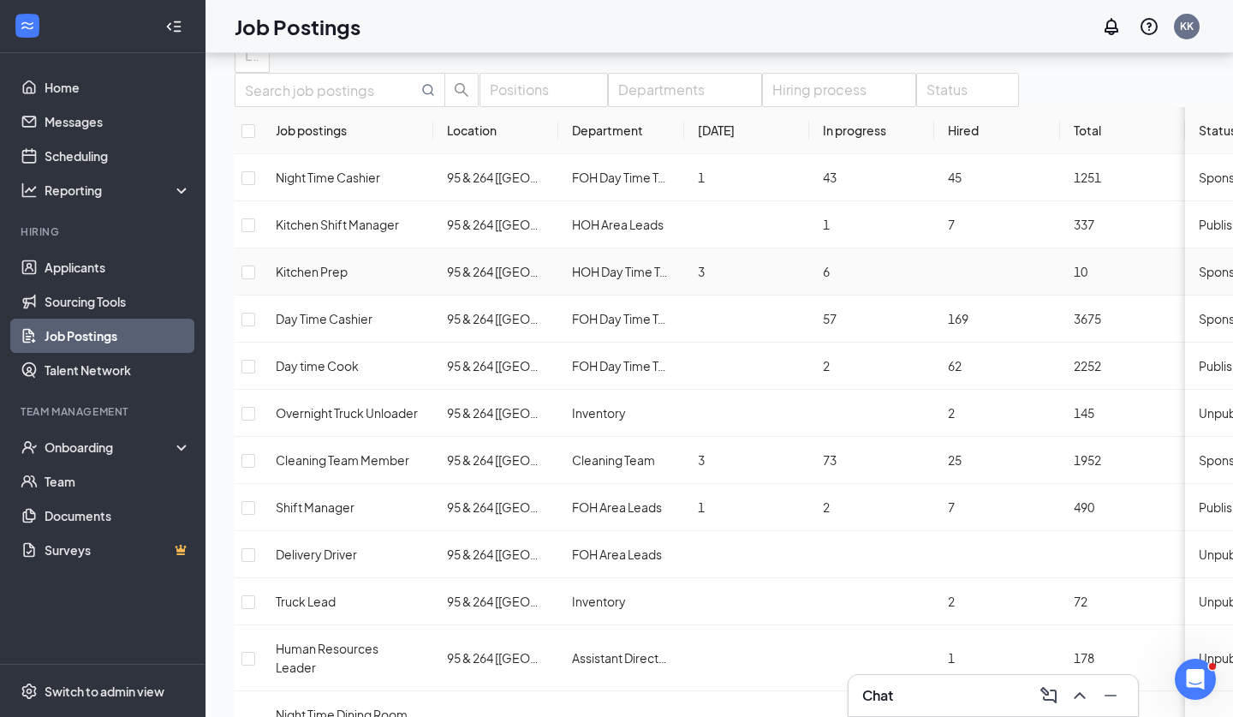
click at [1199, 279] on span "Sponsored" at bounding box center [1230, 271] width 63 height 15
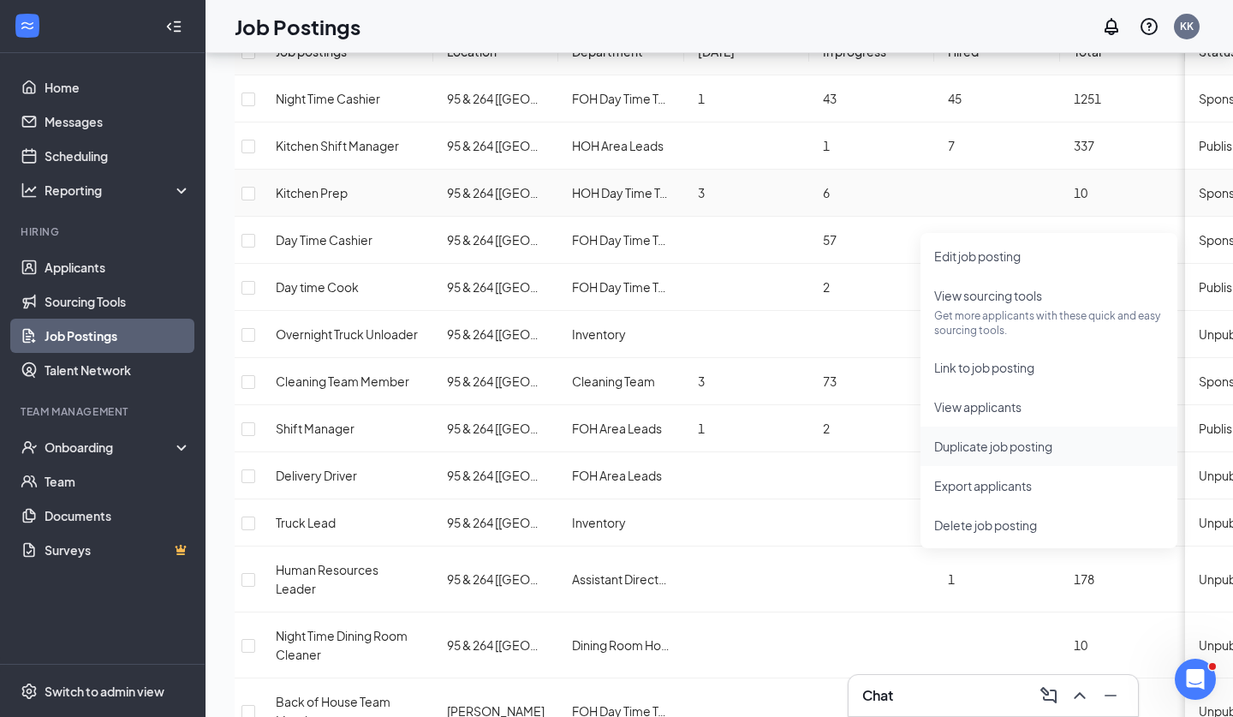
scroll to position [176, 0]
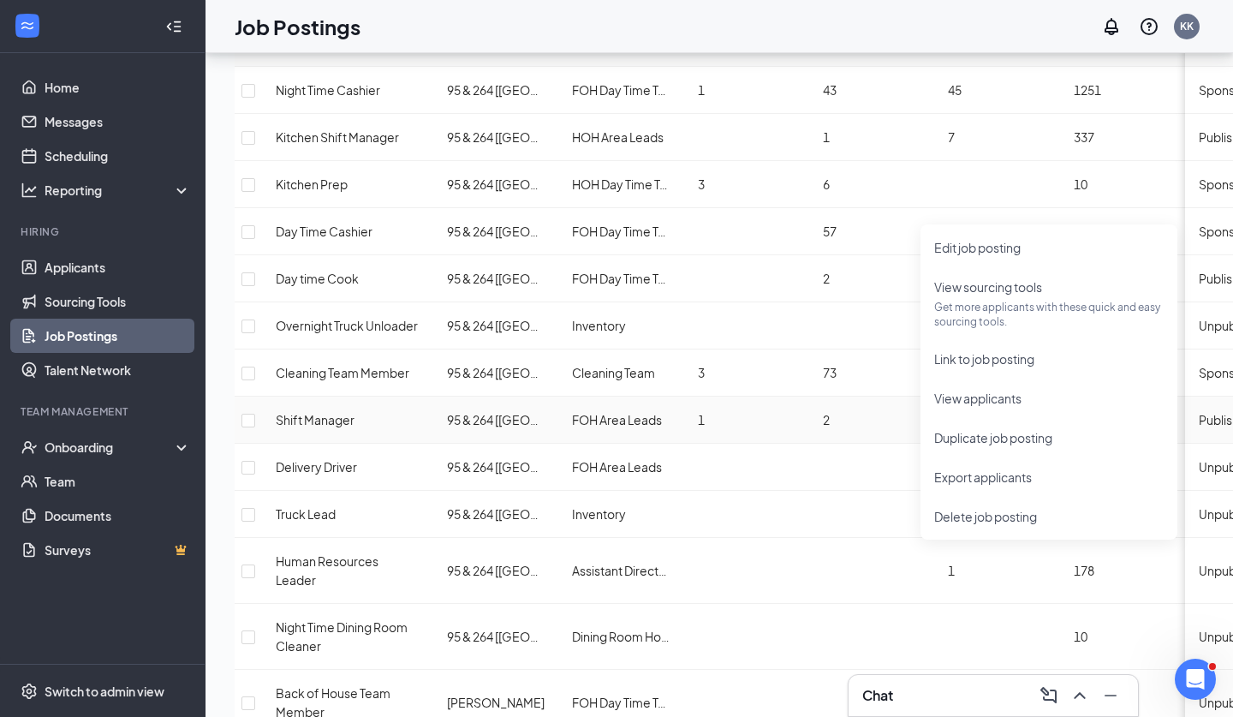
click at [895, 397] on td "2" at bounding box center [871, 420] width 125 height 47
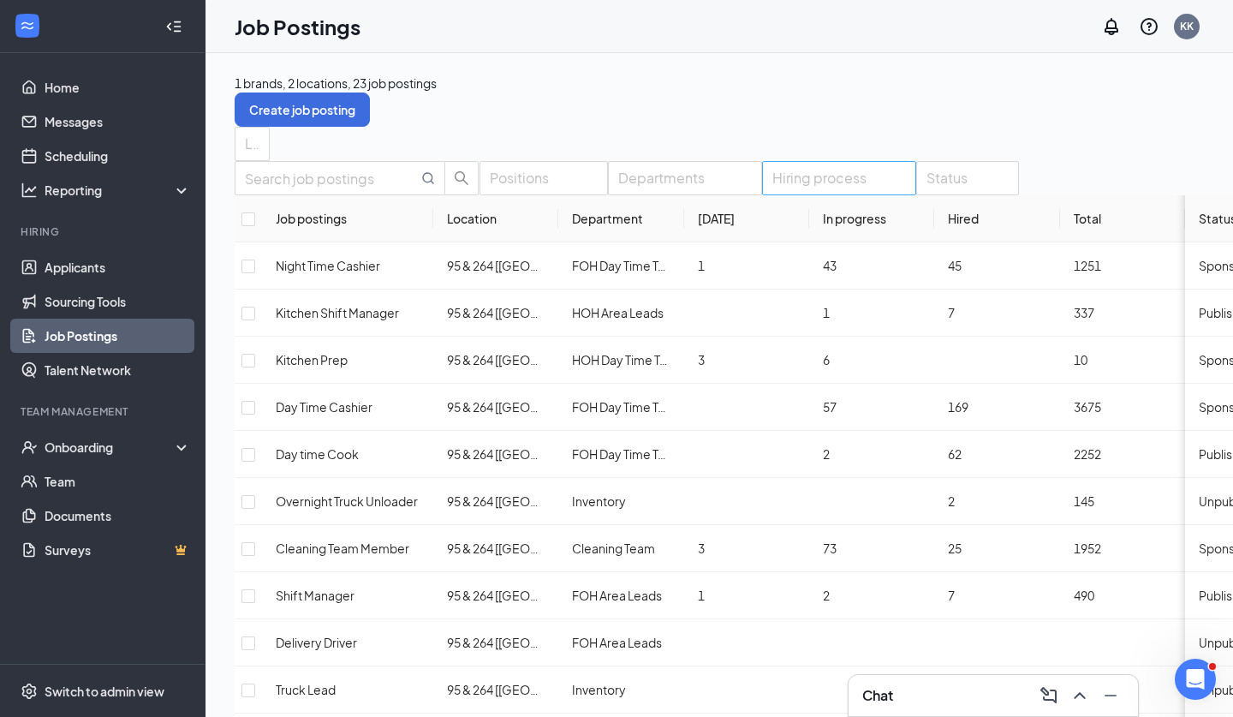
scroll to position [0, 0]
click at [904, 195] on div "Hiring process" at bounding box center [839, 178] width 154 height 34
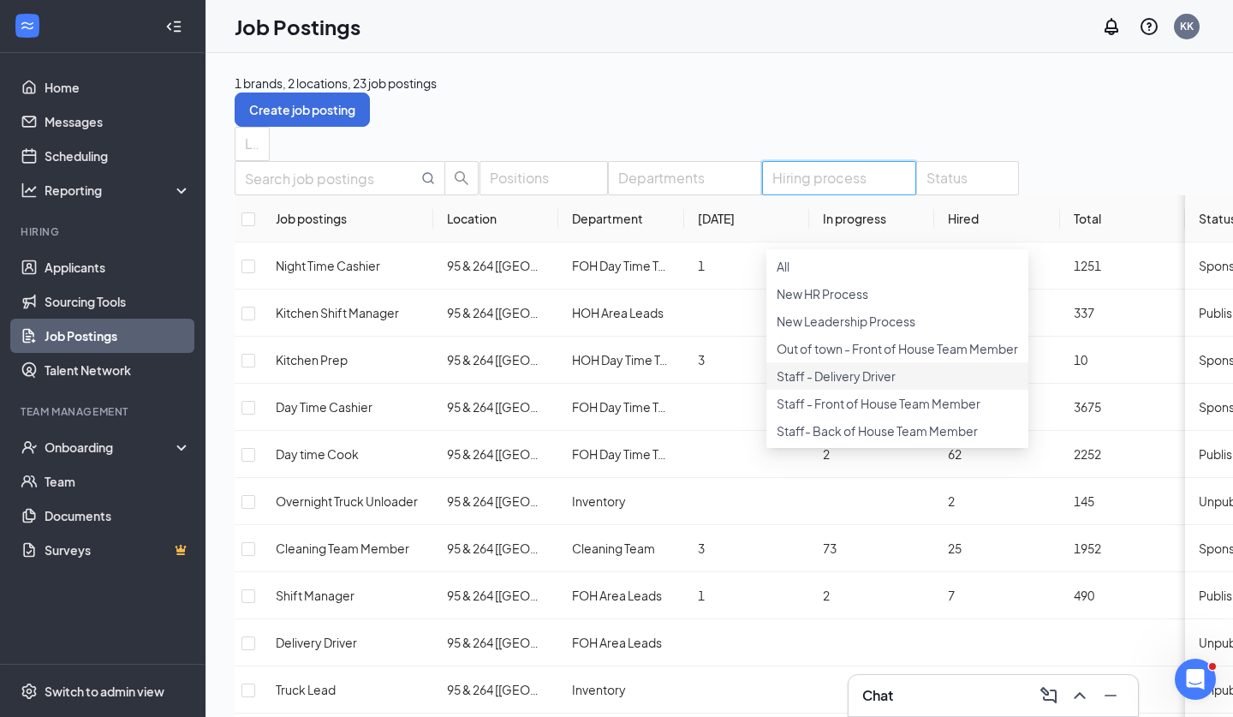
scroll to position [57, 0]
click at [714, 192] on div at bounding box center [676, 177] width 128 height 27
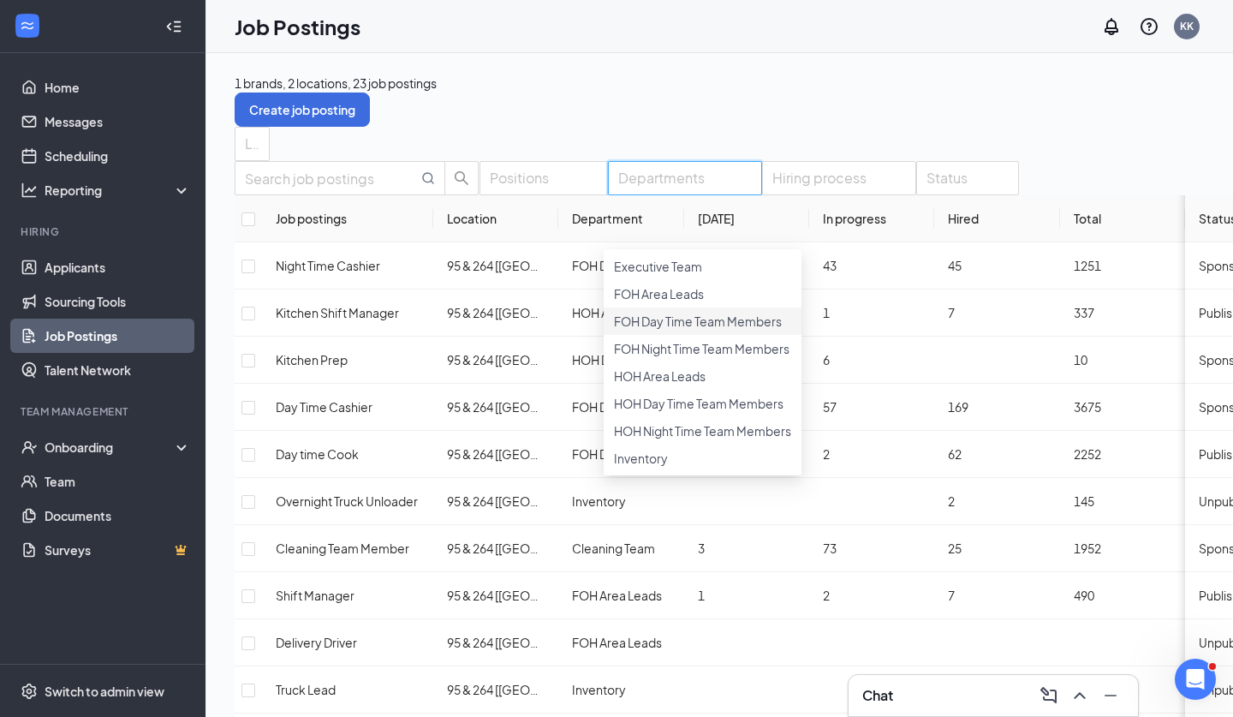
scroll to position [140, 0]
click at [688, 278] on div "Directors" at bounding box center [703, 263] width 198 height 27
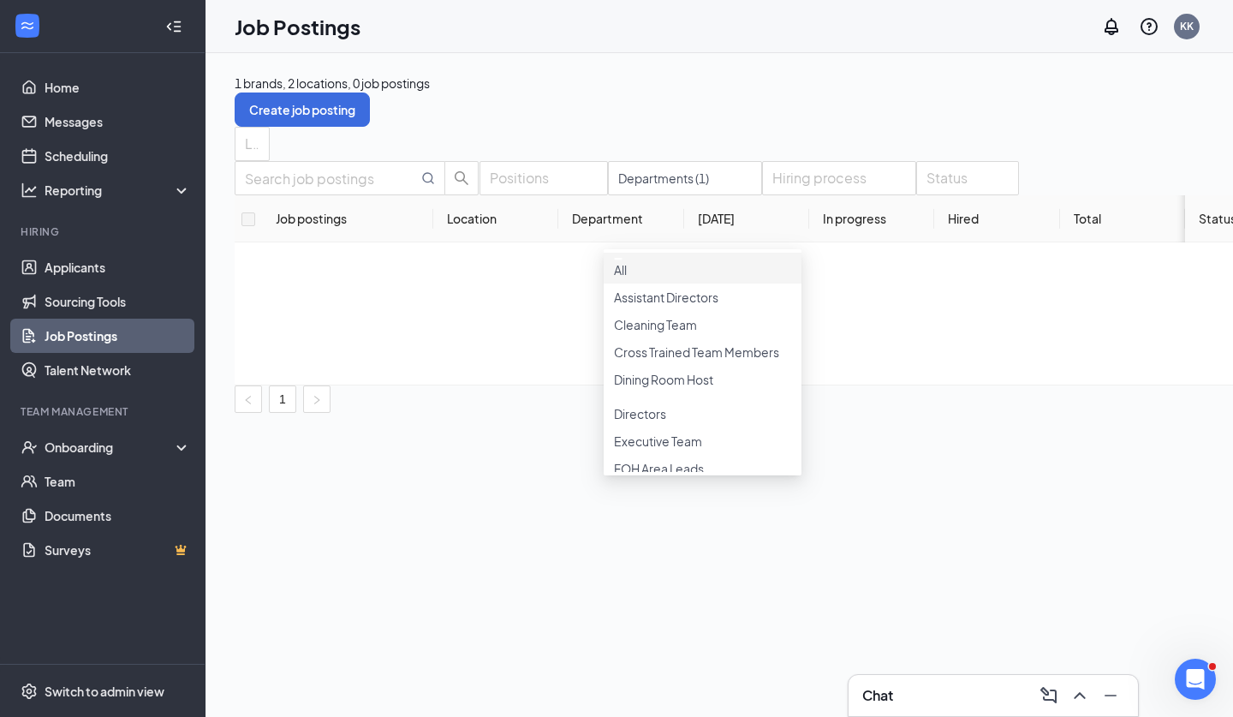
click at [750, 115] on div "1 brands, 2 locations, 0 job postings Create job posting Locations Positions De…" at bounding box center [792, 243] width 1114 height 339
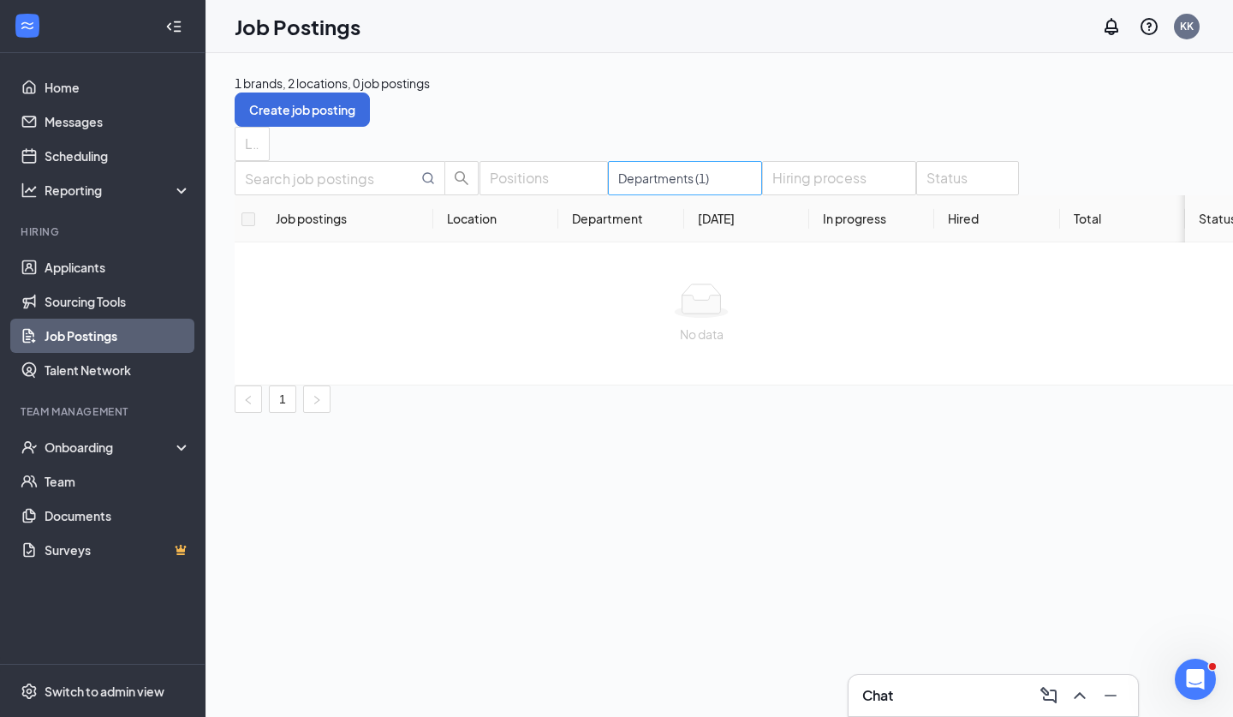
click at [708, 192] on div at bounding box center [676, 177] width 128 height 27
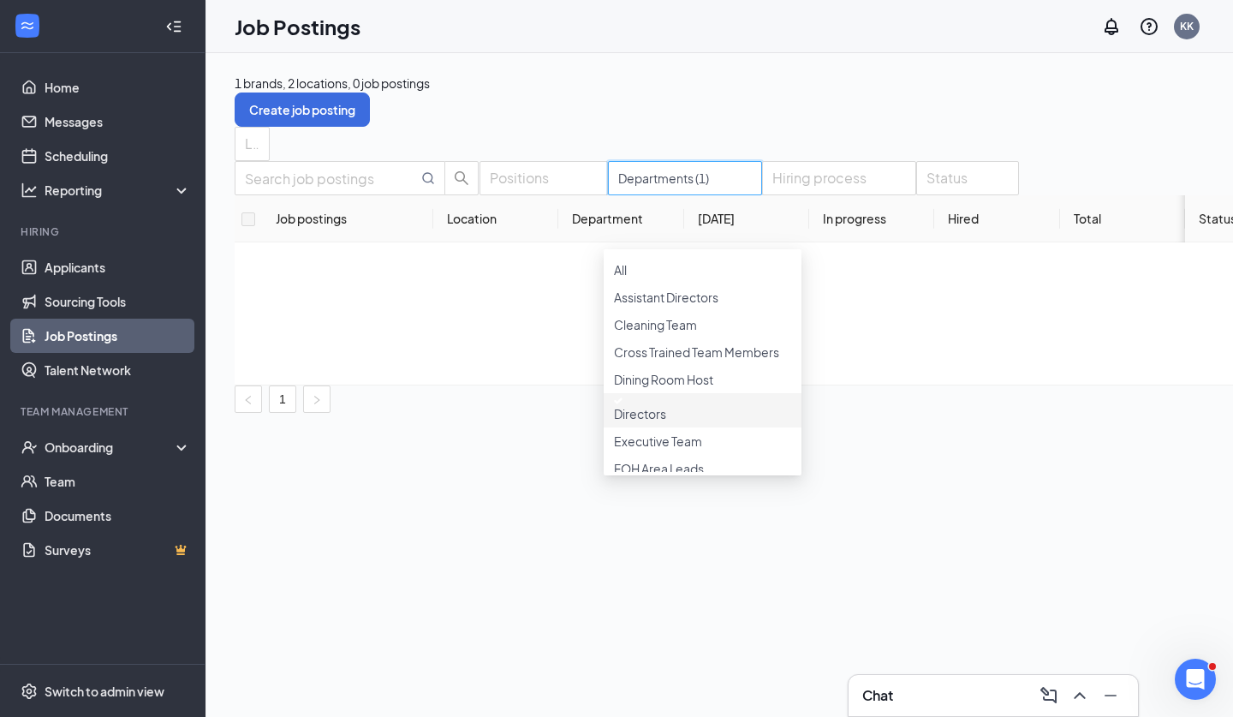
click at [632, 404] on div at bounding box center [702, 400] width 177 height 7
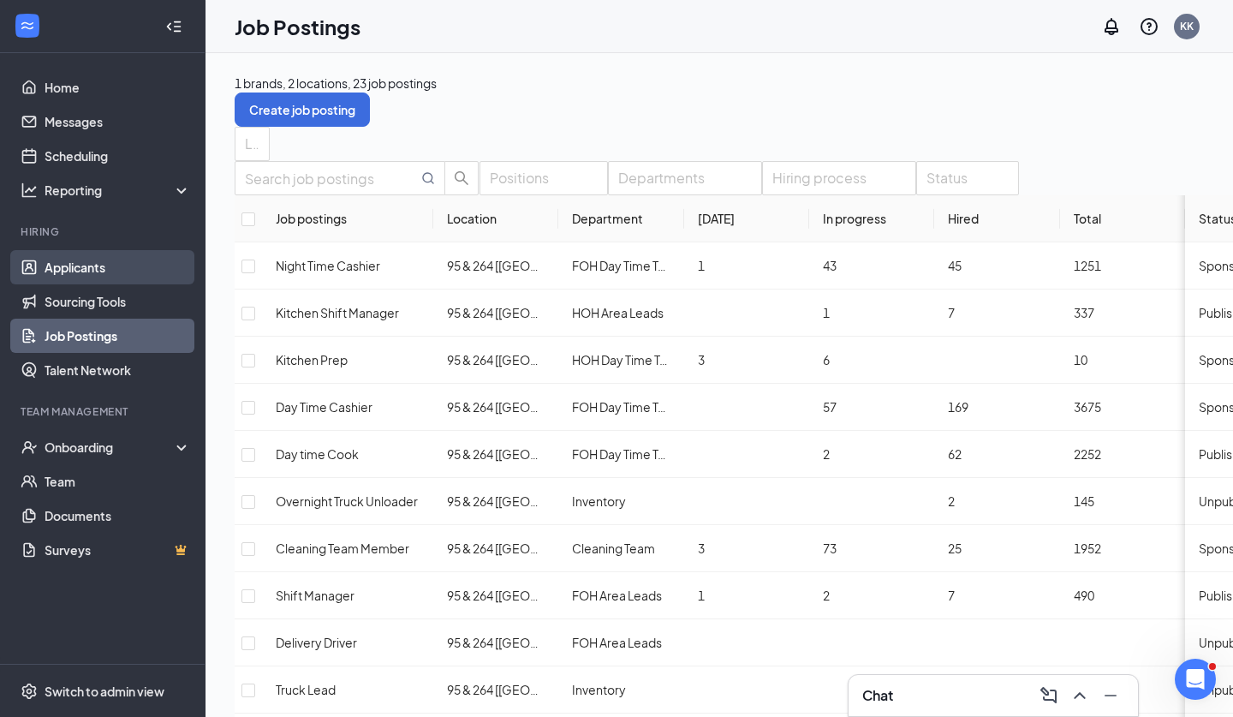
click at [87, 257] on link "Applicants" at bounding box center [118, 267] width 146 height 34
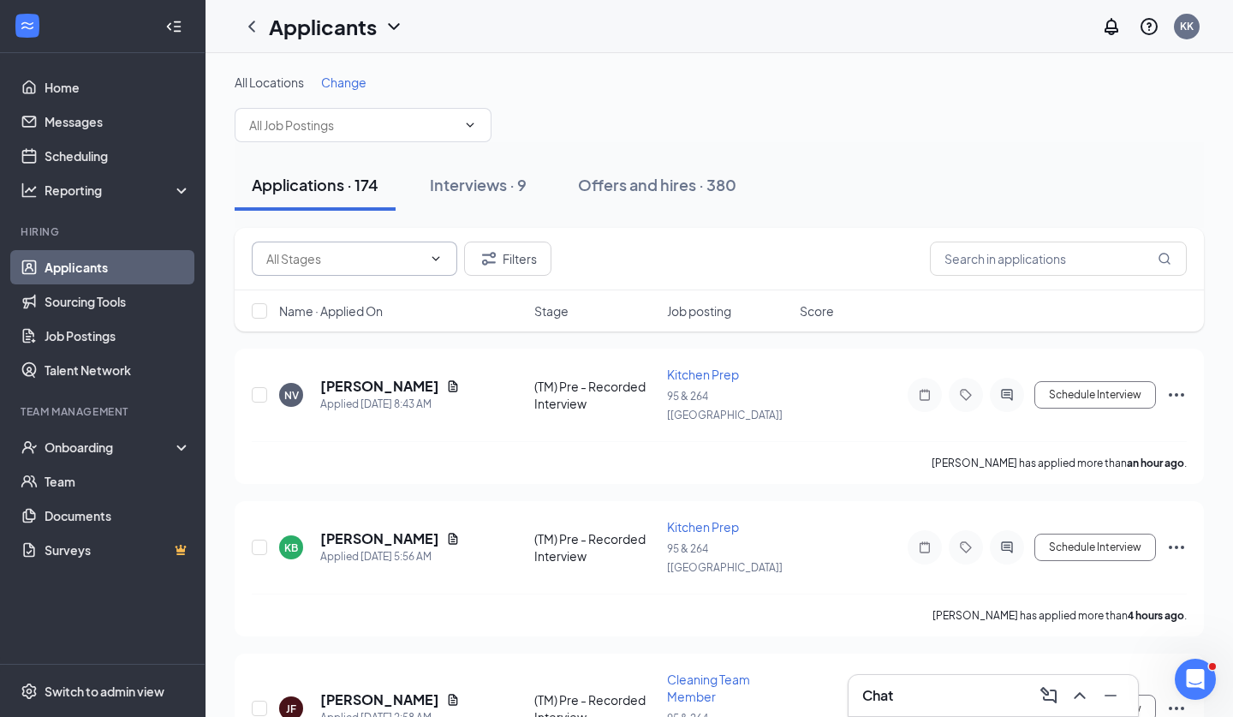
click at [440, 257] on icon "ChevronDown" at bounding box center [436, 259] width 14 height 14
click at [421, 272] on span at bounding box center [355, 259] width 206 height 34
click at [479, 208] on button "Interviews · 9" at bounding box center [478, 184] width 131 height 51
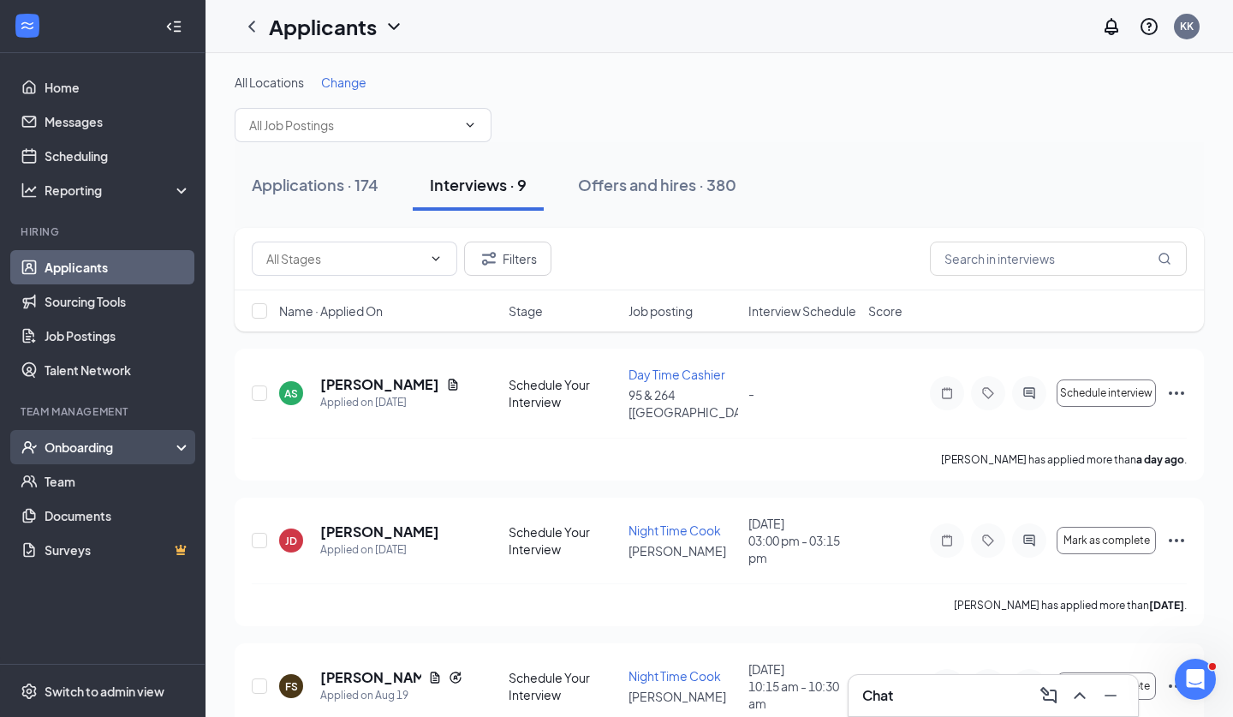
click at [135, 457] on div "Onboarding" at bounding box center [103, 447] width 206 height 34
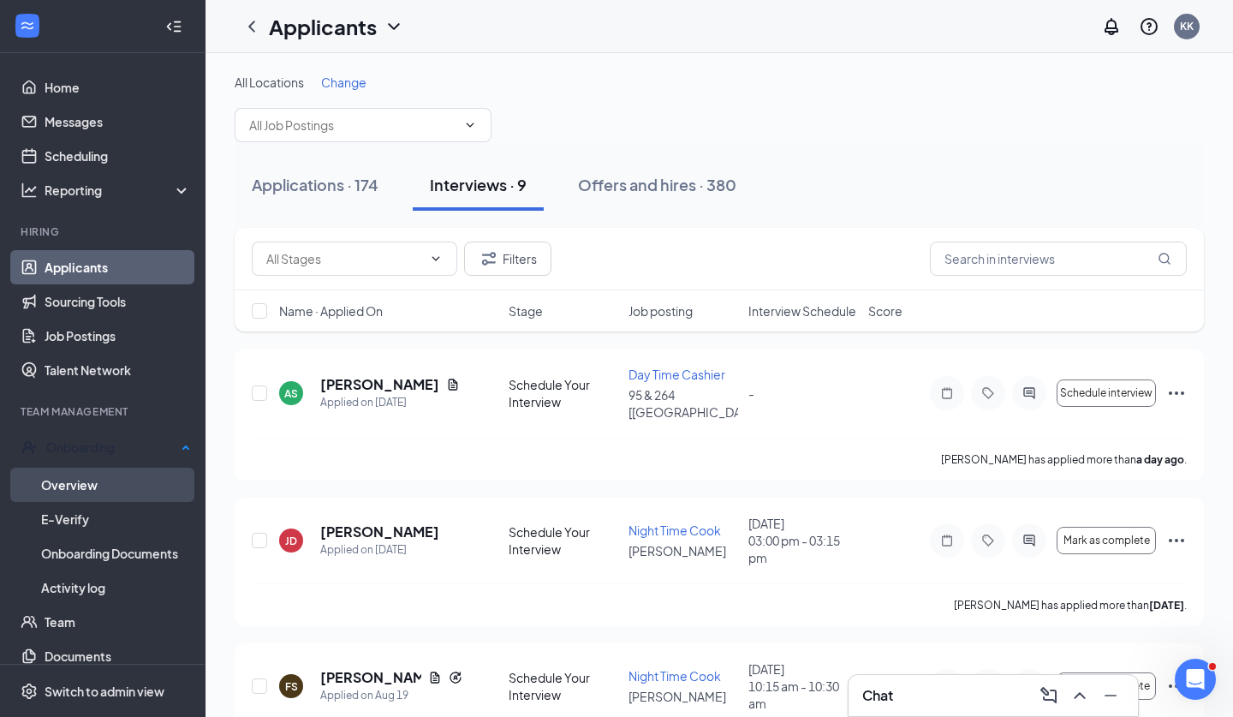
click at [120, 493] on link "Overview" at bounding box center [116, 485] width 150 height 34
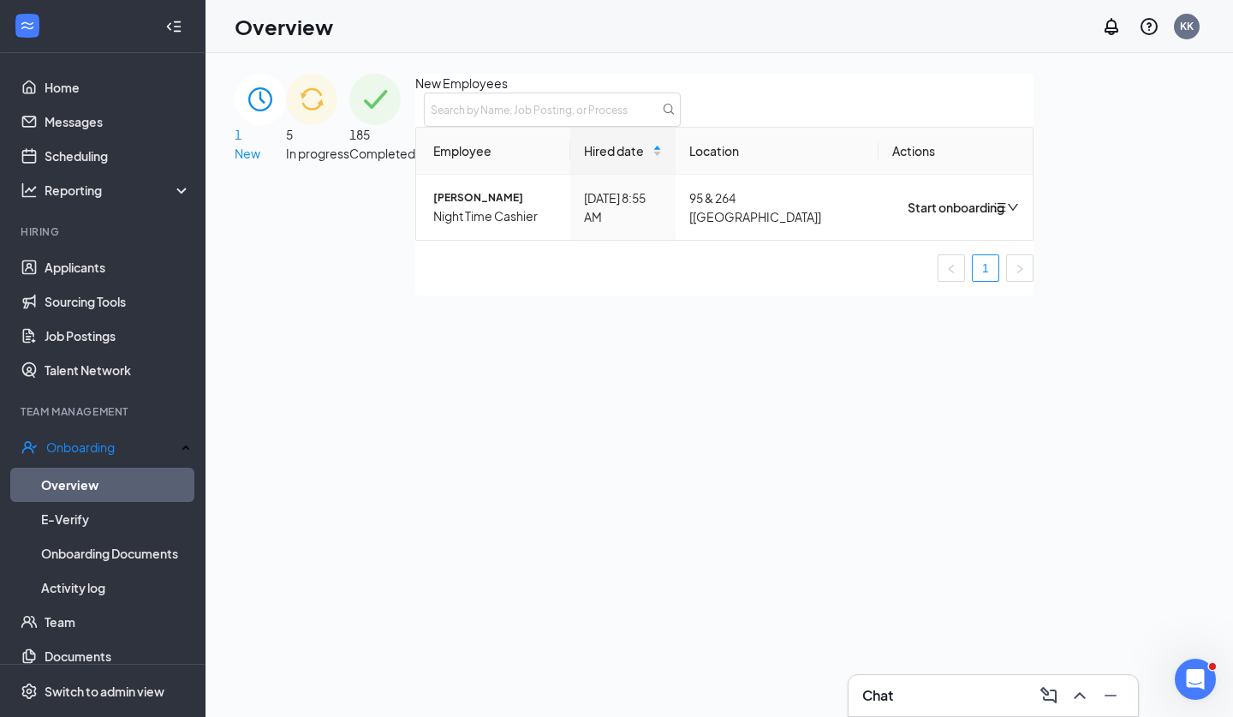
click at [349, 149] on div "5 In progress" at bounding box center [317, 185] width 63 height 222
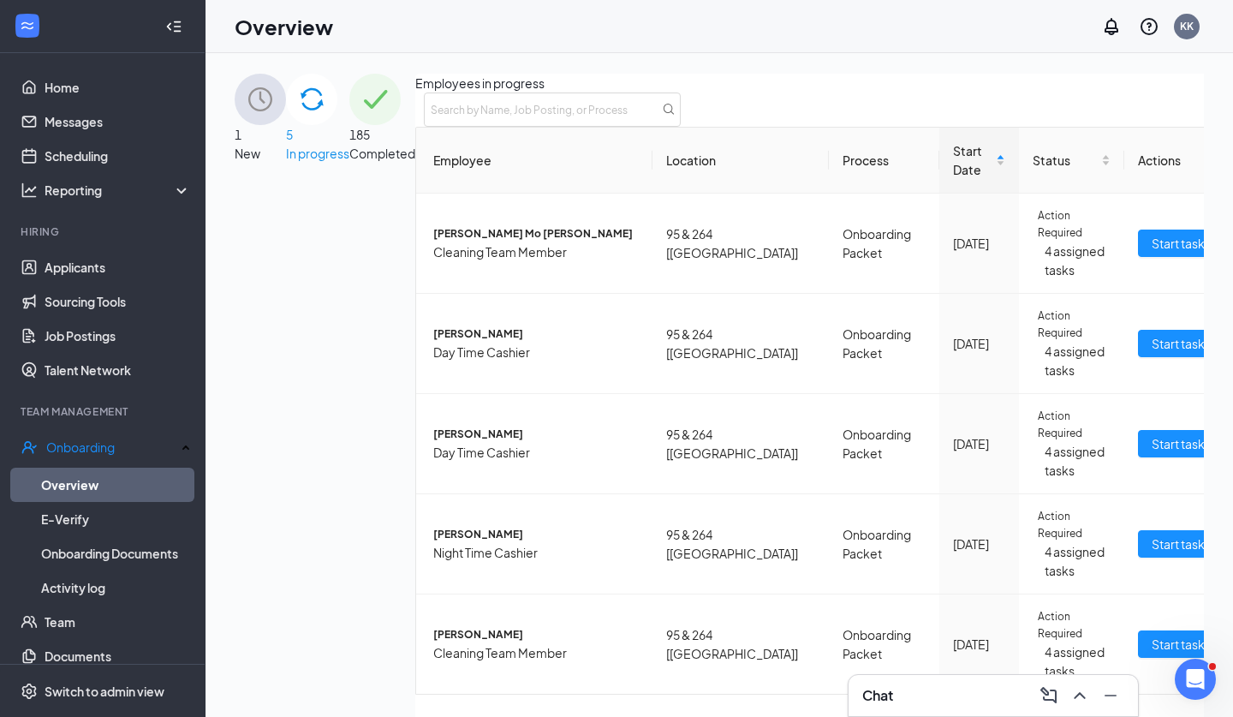
click at [242, 127] on span "1" at bounding box center [238, 134] width 7 height 15
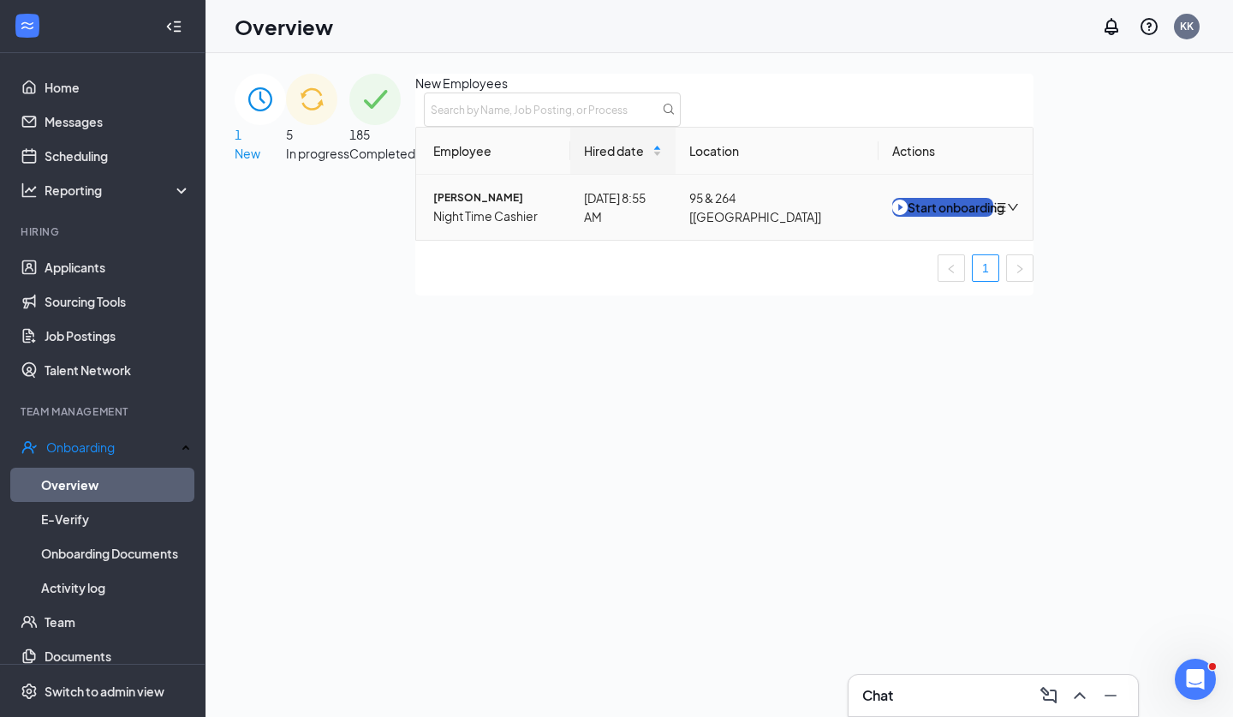
click at [994, 217] on div "Start onboarding" at bounding box center [943, 207] width 101 height 19
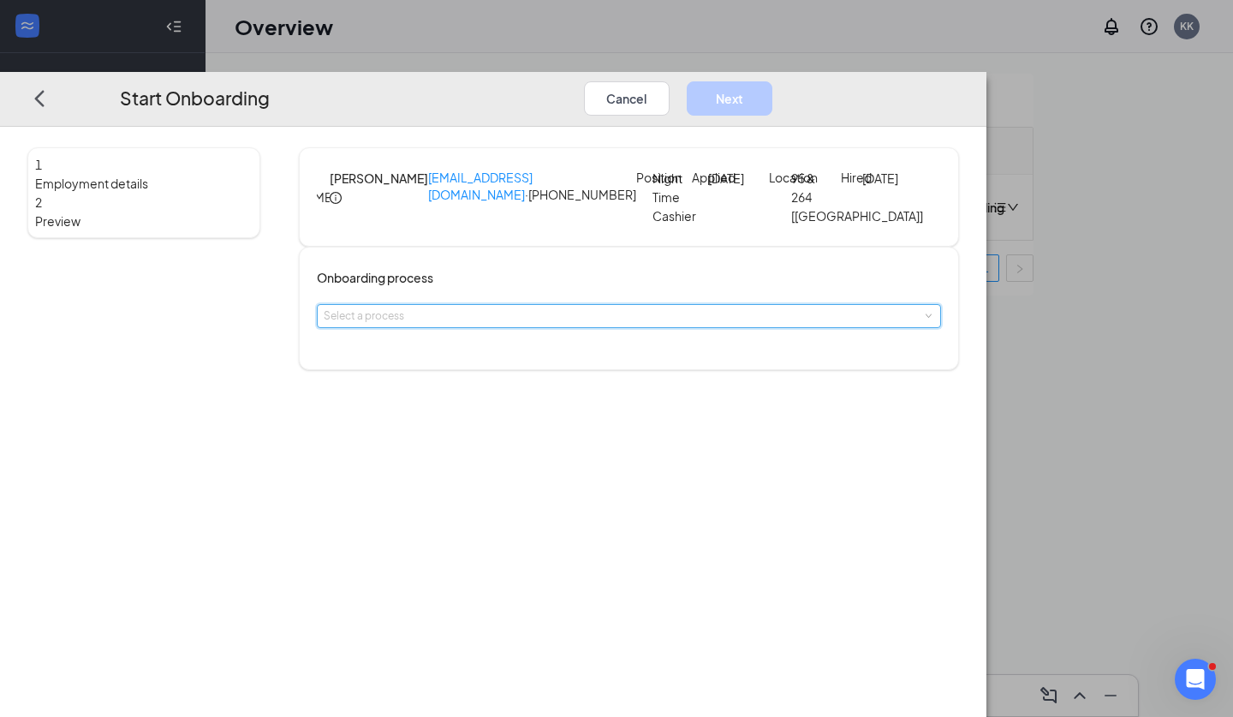
click at [558, 327] on div "Select a process" at bounding box center [629, 316] width 611 height 22
click at [547, 395] on li "Onboarding Packet" at bounding box center [561, 383] width 281 height 31
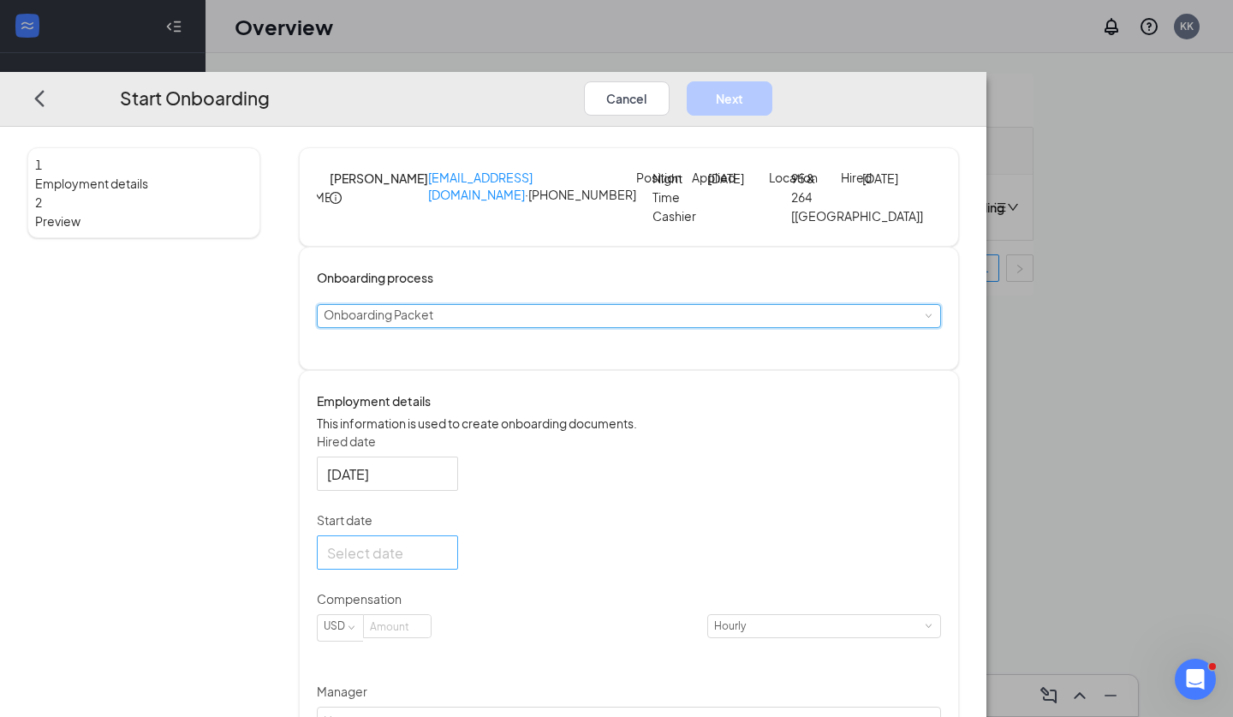
click at [448, 563] on div at bounding box center [387, 551] width 121 height 21
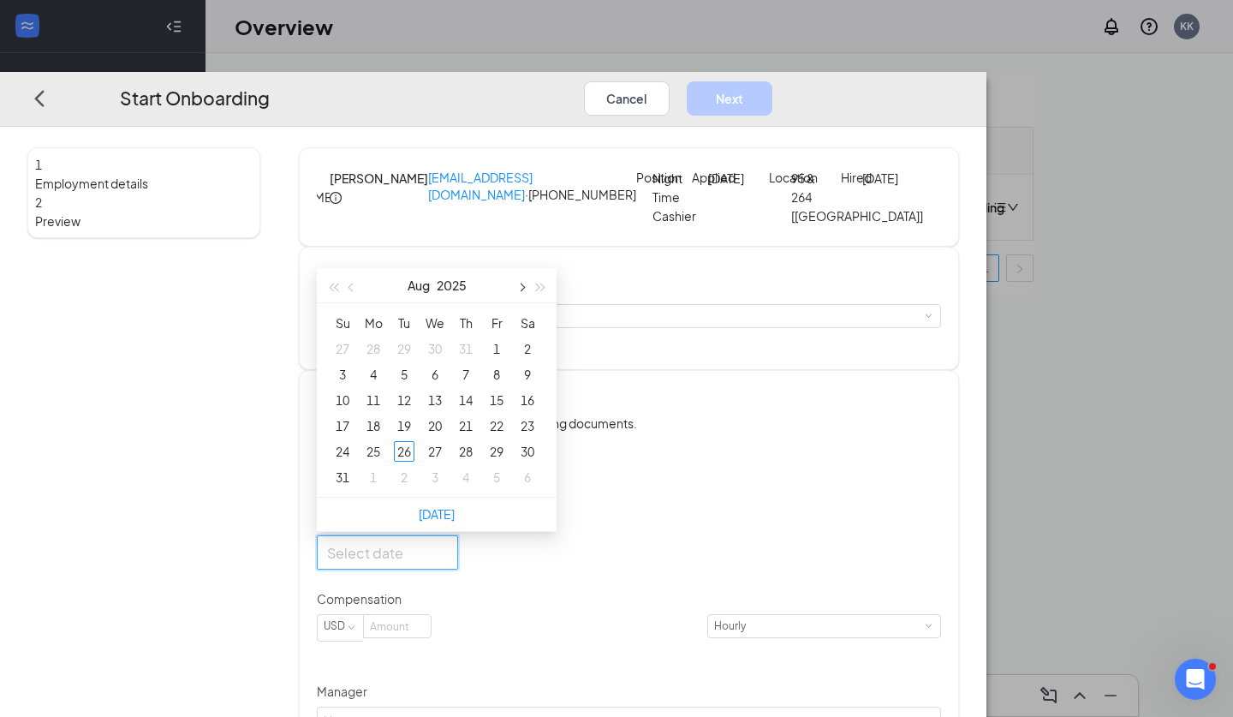
click at [531, 302] on button "button" at bounding box center [521, 285] width 19 height 34
click at [384, 359] on div "1" at bounding box center [373, 348] width 21 height 21
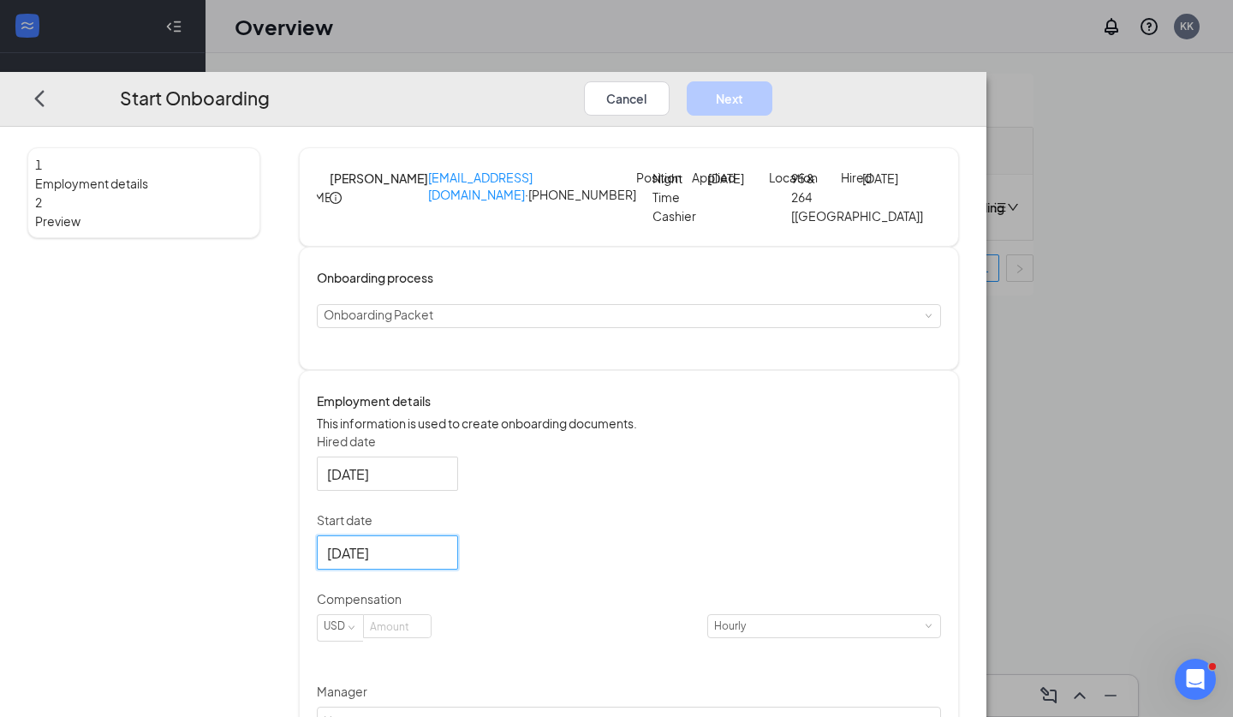
scroll to position [124, 0]
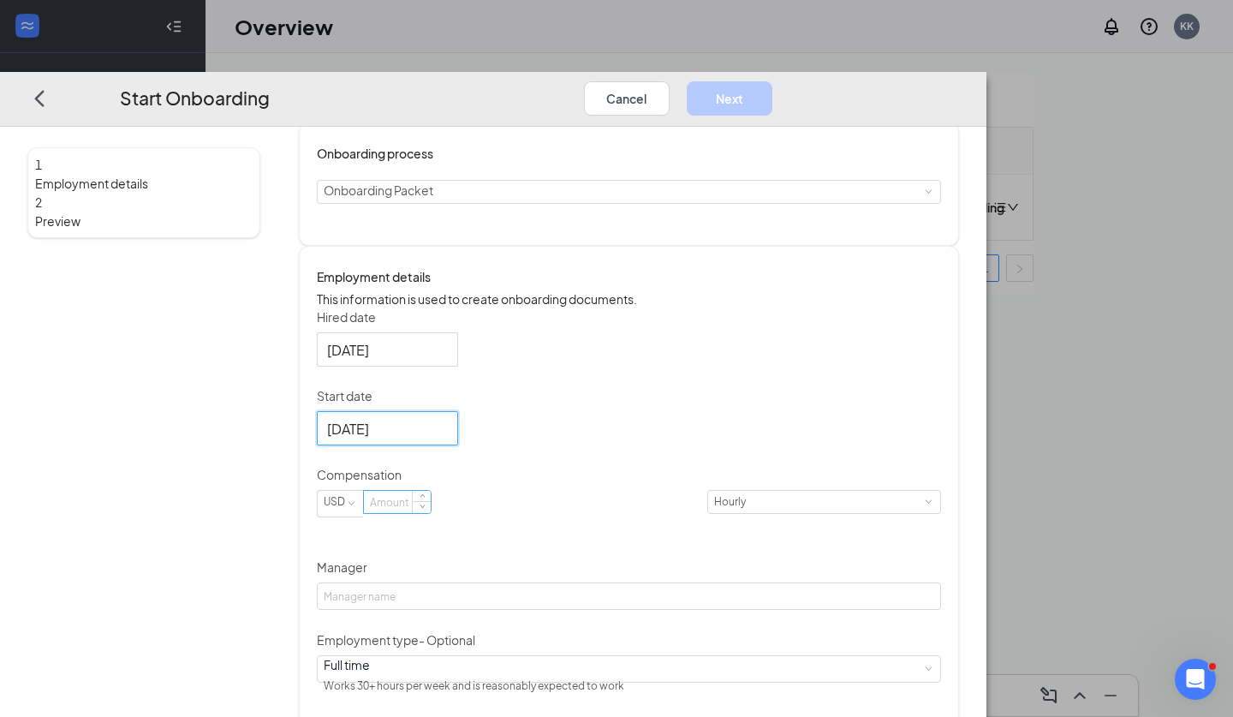
click at [431, 513] on input at bounding box center [397, 502] width 67 height 22
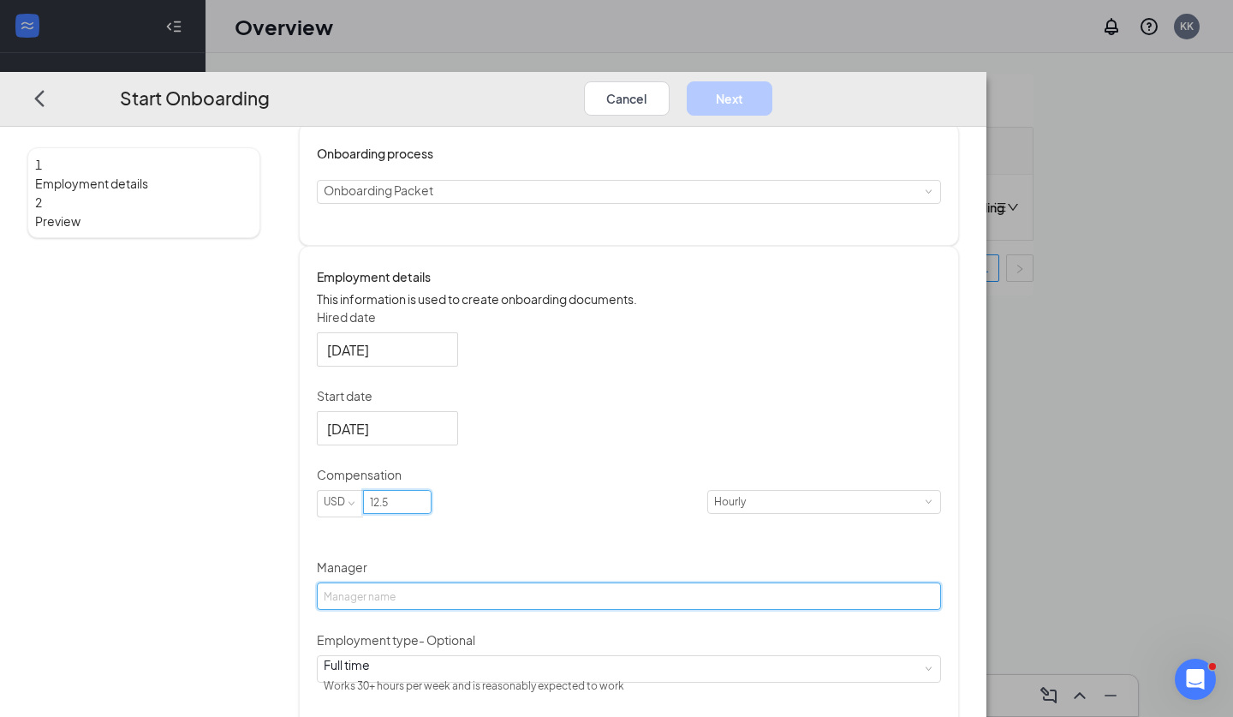
click at [586, 610] on input "Manager" at bounding box center [629, 595] width 624 height 27
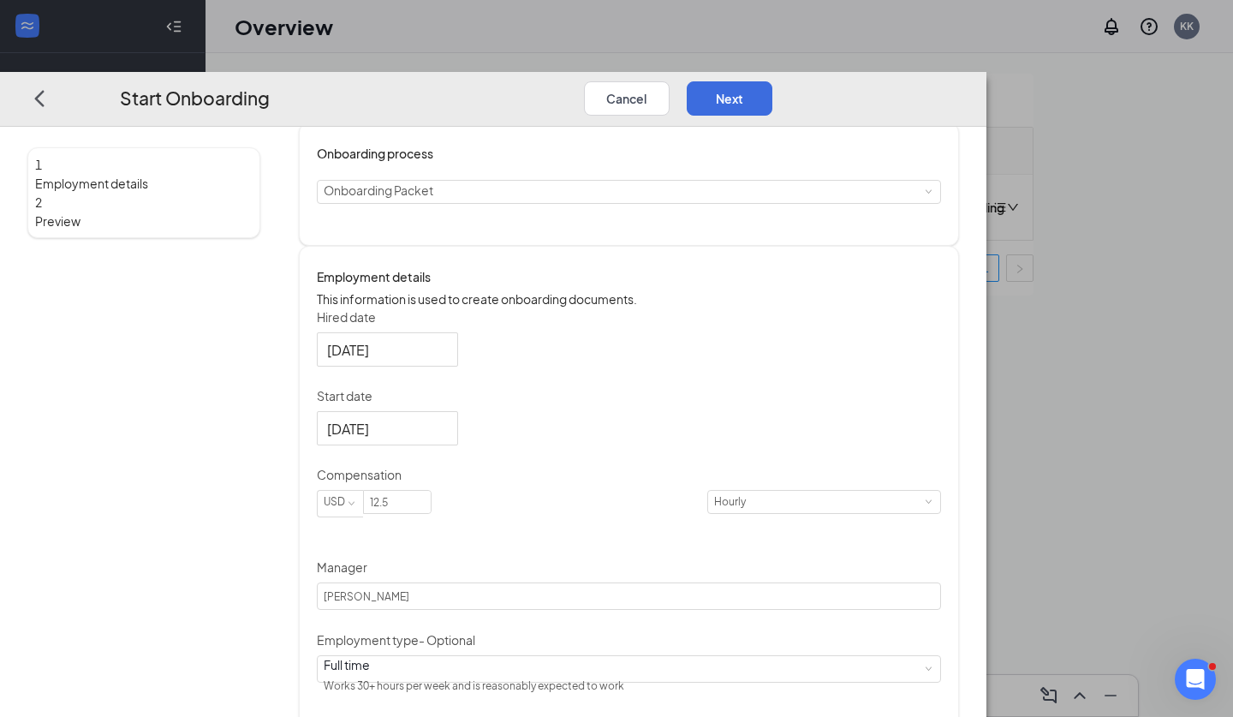
click at [767, 564] on div "Hired date Aug 26, 2025 Start date Sep 1, 2025 Sep 2025 Su Mo Tu We Th Fr Sa 31…" at bounding box center [629, 575] width 624 height 535
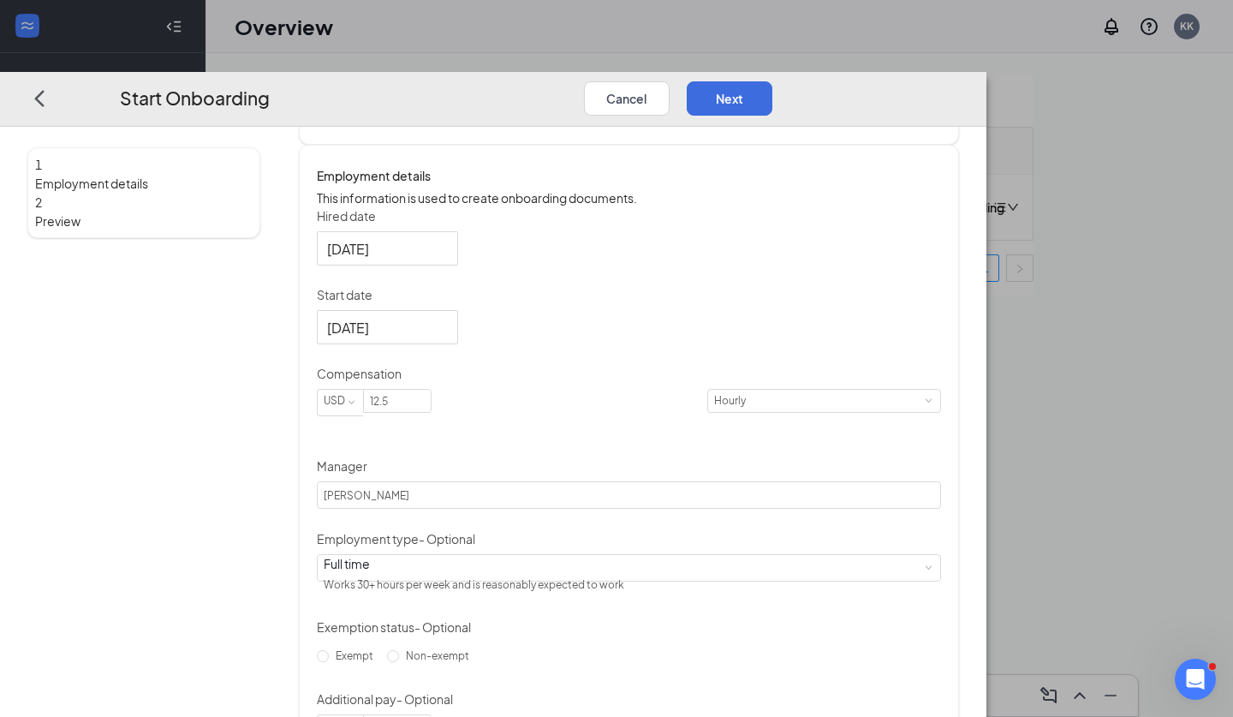
scroll to position [254, 0]
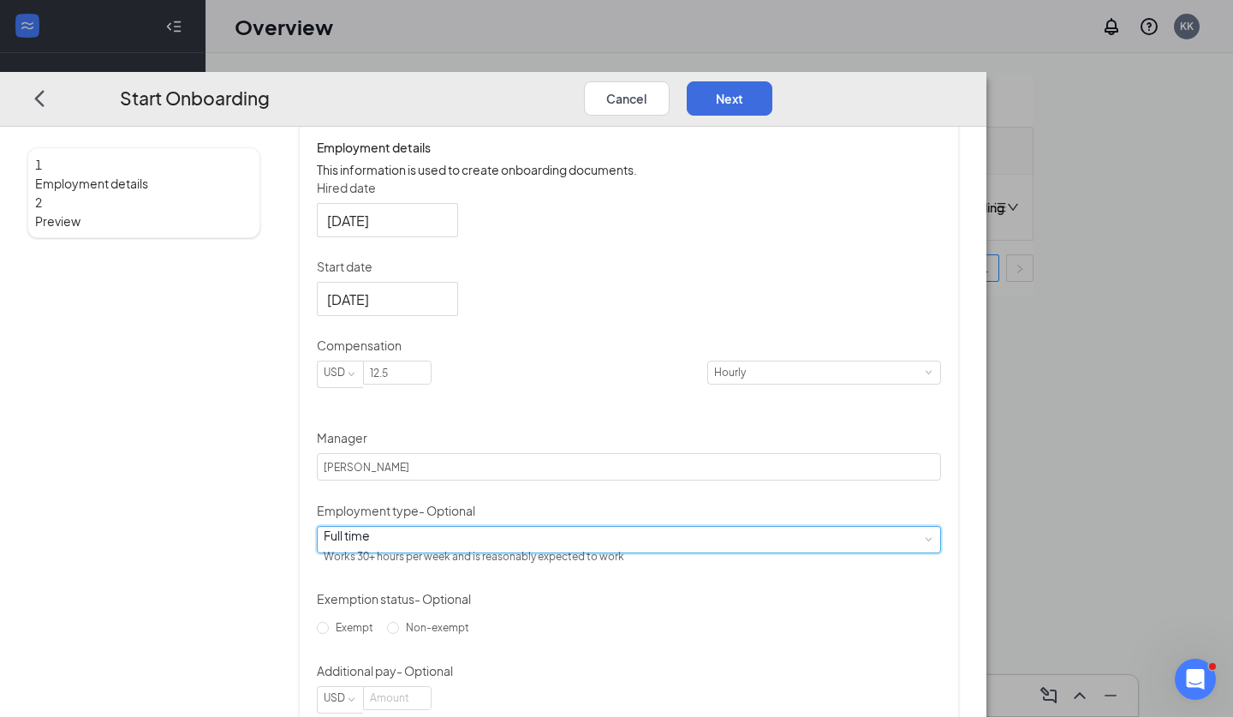
click at [666, 552] on div "Full time Works 30+ hours per week and is reasonably expected to work" at bounding box center [629, 539] width 611 height 26
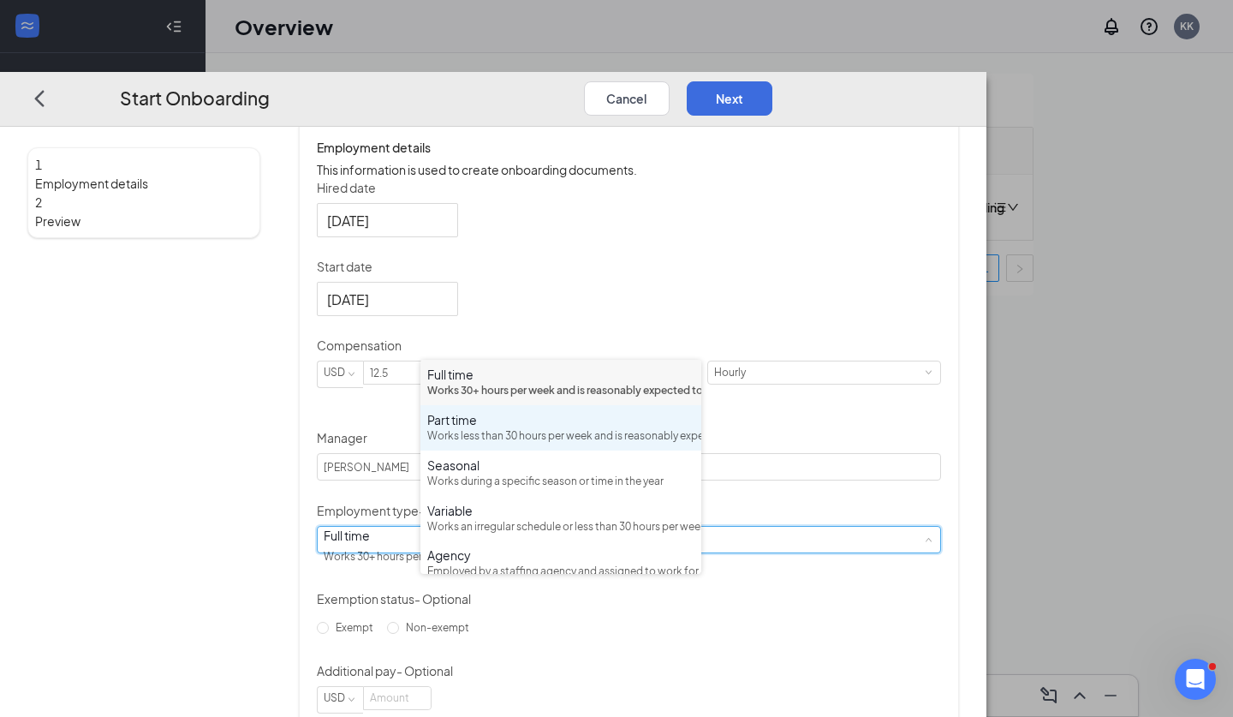
click at [535, 445] on div "Works less than 30 hours per week and is reasonably expected to work" at bounding box center [560, 436] width 267 height 16
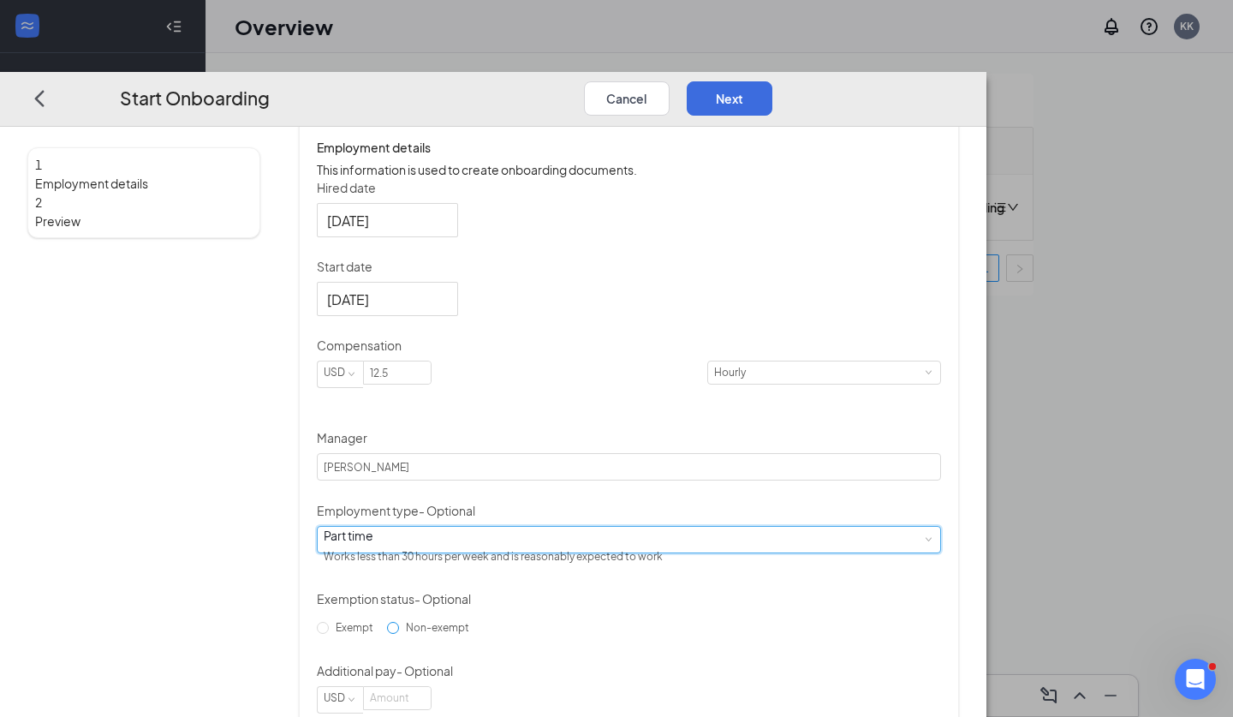
click at [476, 641] on label "Non-exempt" at bounding box center [431, 626] width 89 height 27
click at [399, 633] on input "Non-exempt" at bounding box center [393, 627] width 12 height 12
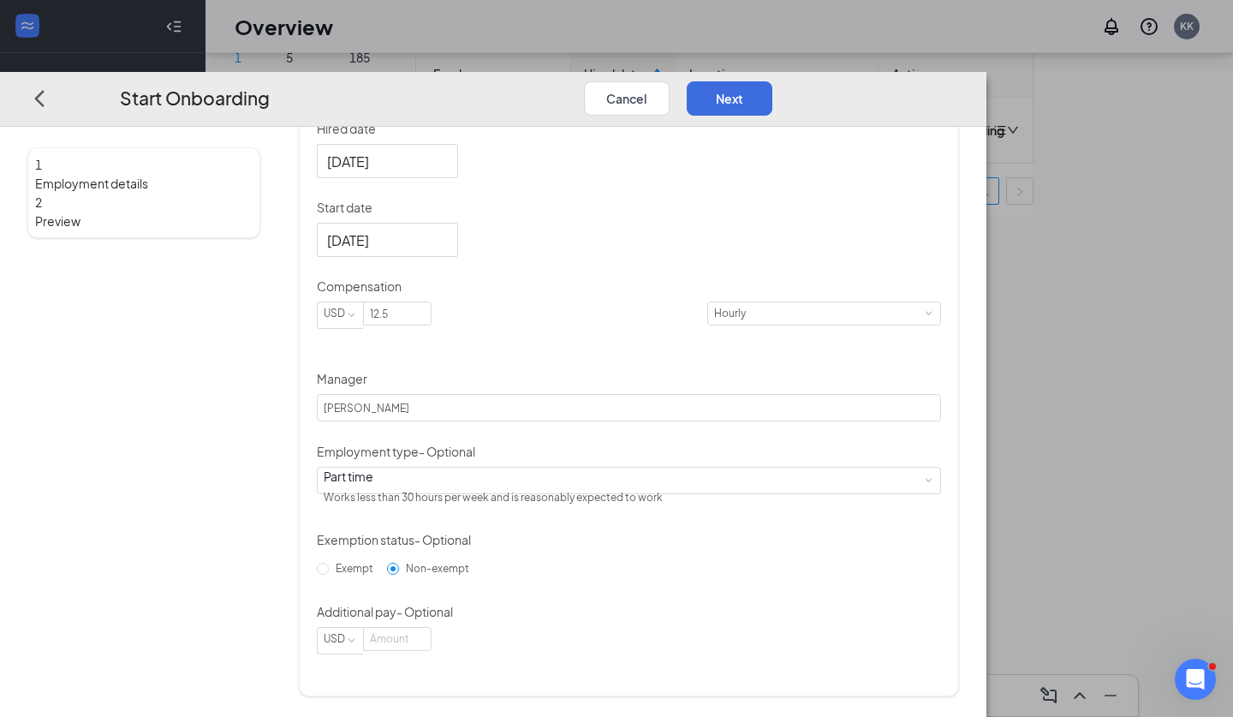
scroll to position [77, 0]
click at [773, 81] on button "Next" at bounding box center [730, 98] width 86 height 34
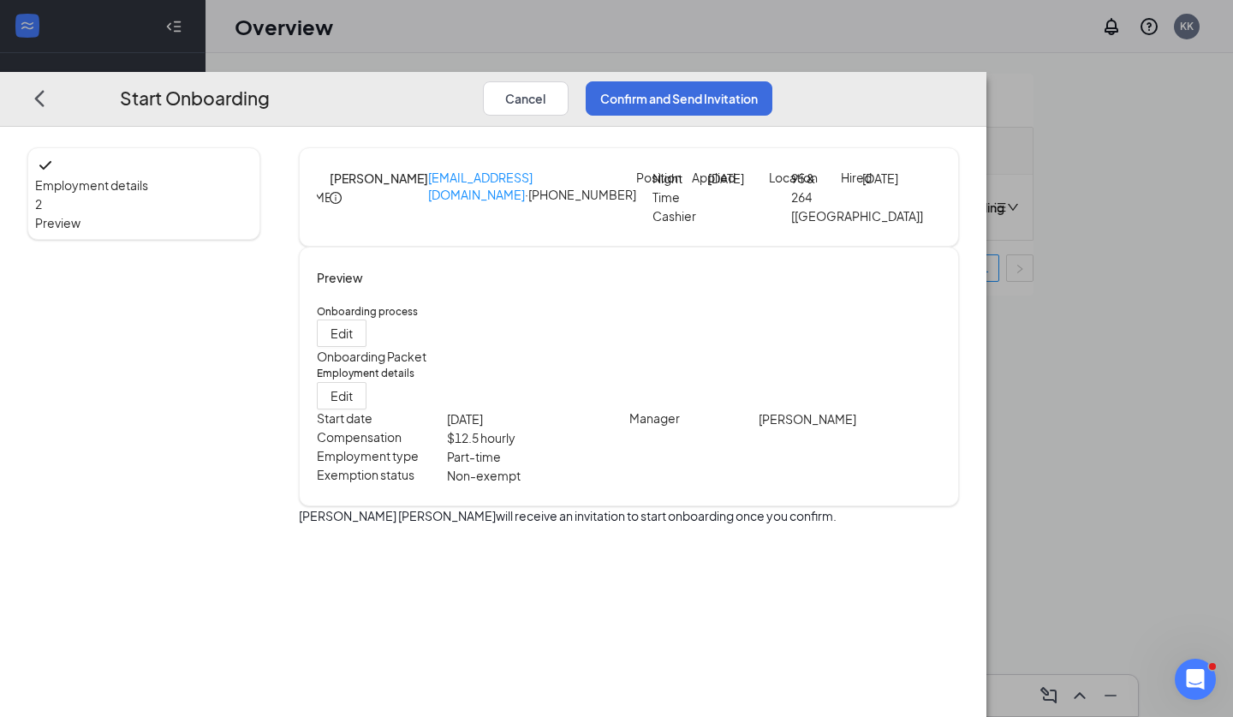
scroll to position [0, 0]
click at [773, 81] on button "Confirm and Send Invitation" at bounding box center [679, 98] width 187 height 34
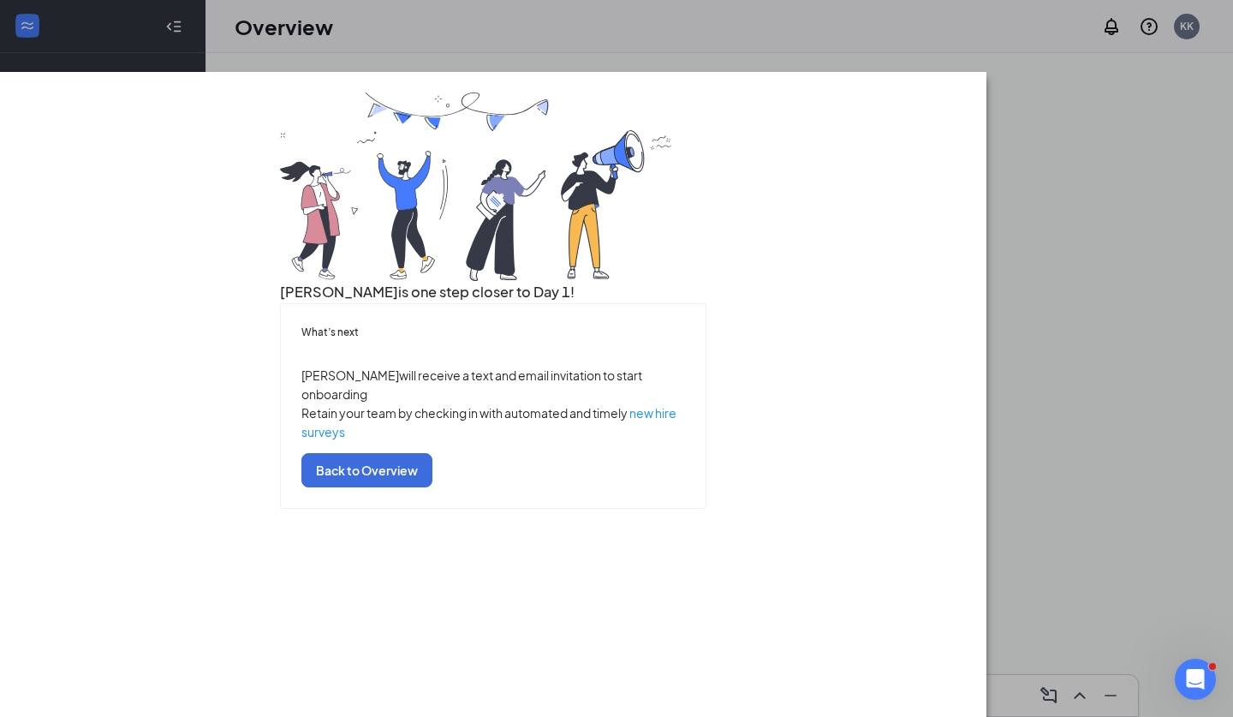
click at [744, 3] on div "Matthew is one step closer to Day 1! What’s next Matthew will receive a text an…" at bounding box center [616, 358] width 1233 height 717
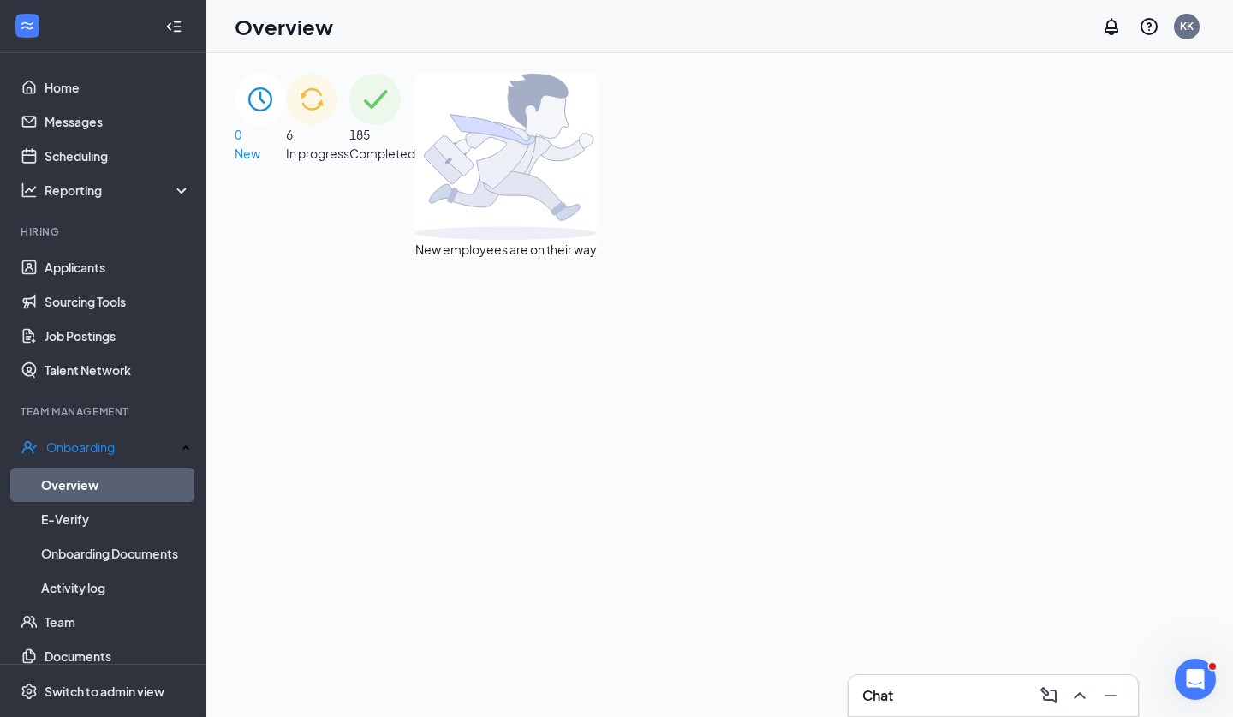
click at [293, 131] on span "6" at bounding box center [289, 134] width 7 height 15
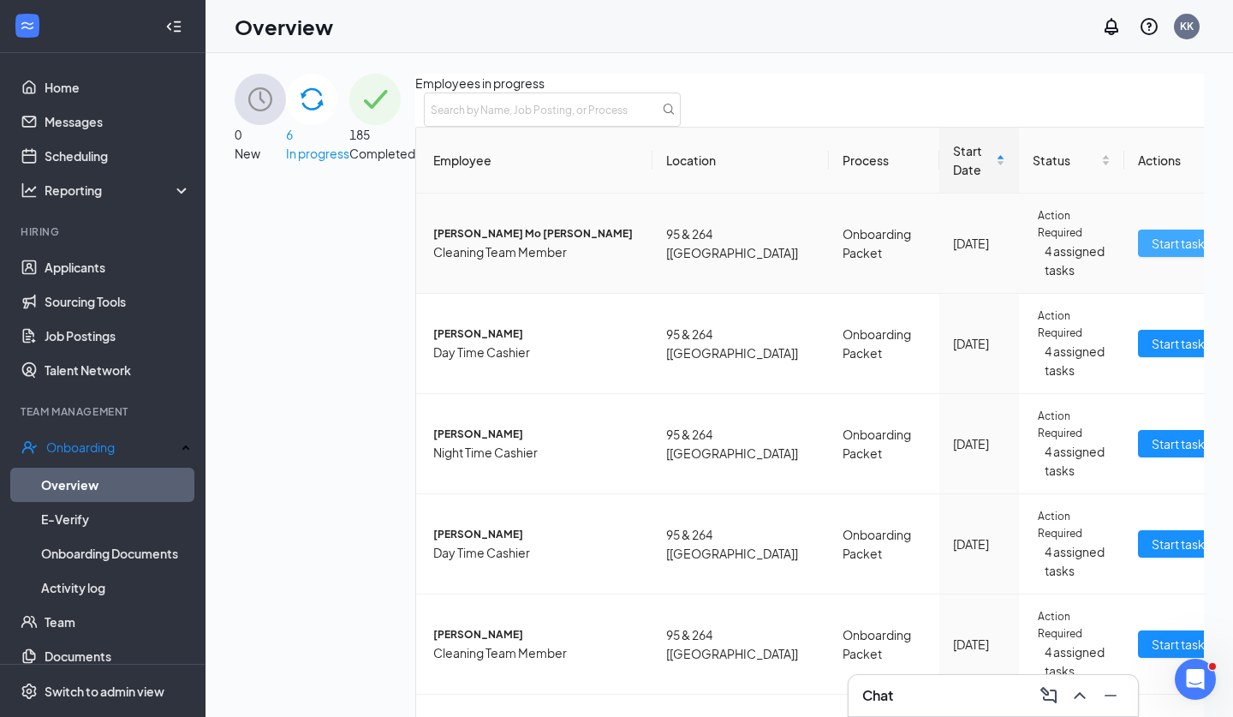
click at [1152, 253] on span "Start tasks" at bounding box center [1181, 243] width 59 height 19
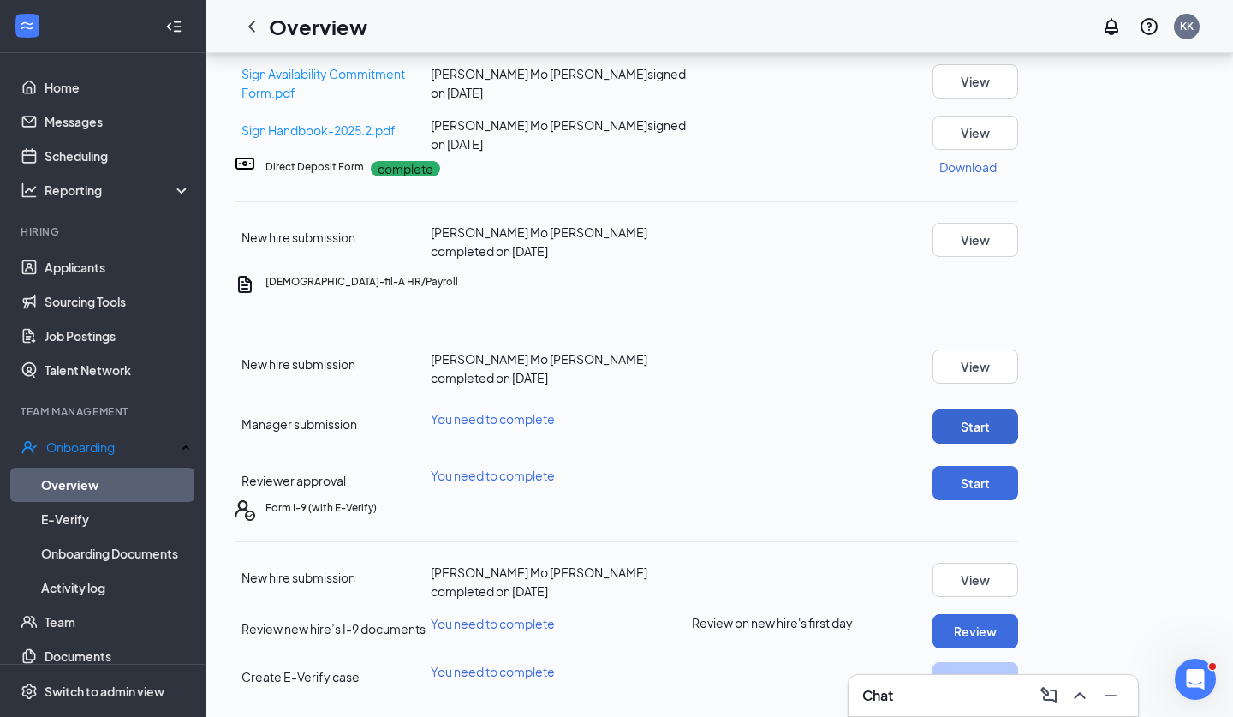
click at [1018, 409] on button "Start" at bounding box center [976, 426] width 86 height 34
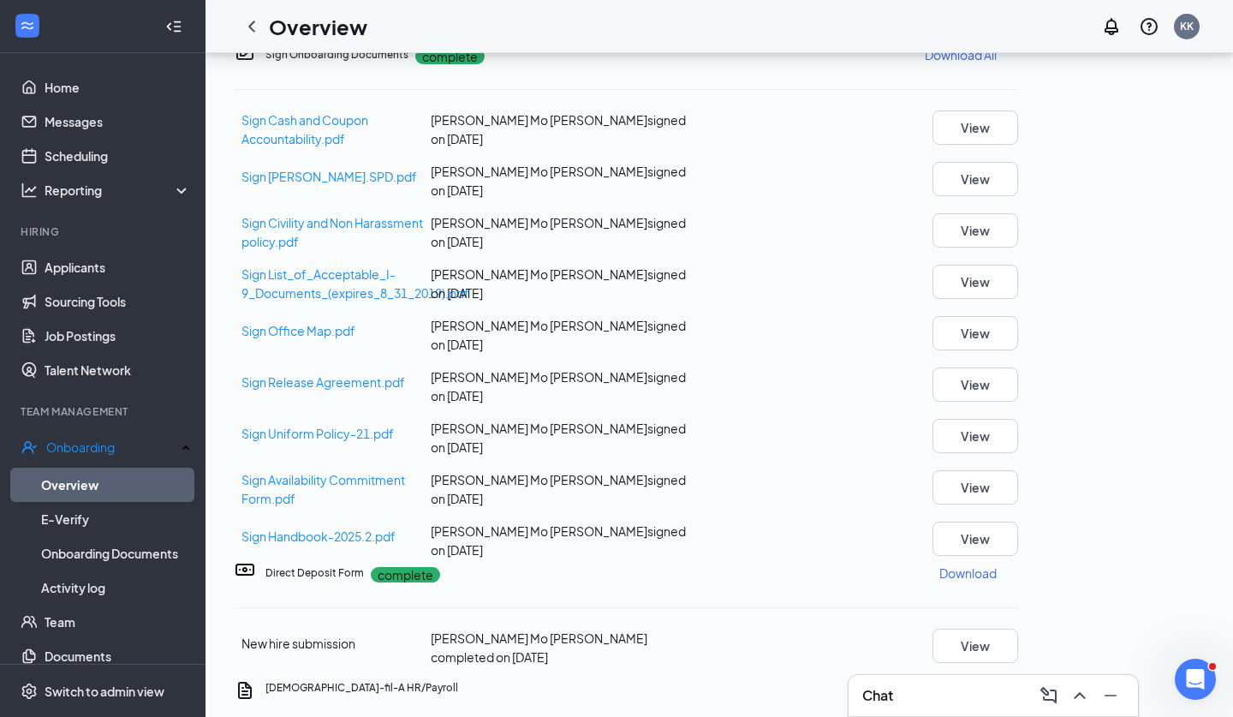
scroll to position [476, 0]
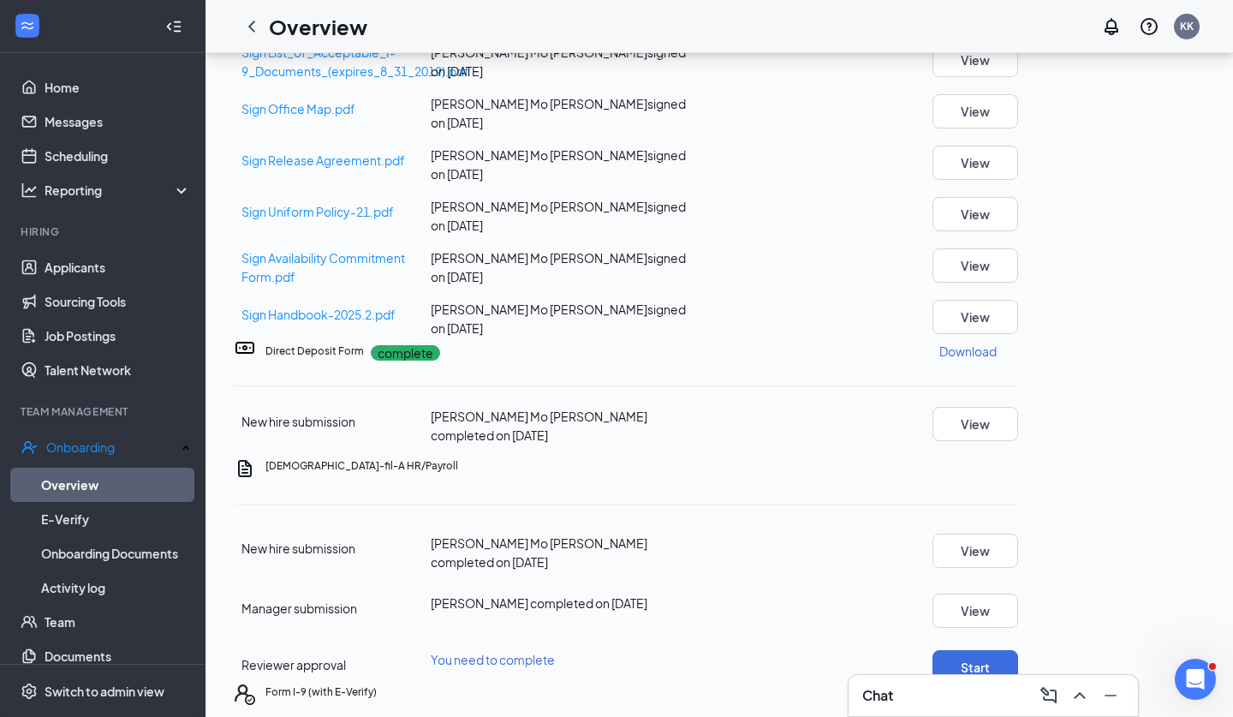
scroll to position [733, 0]
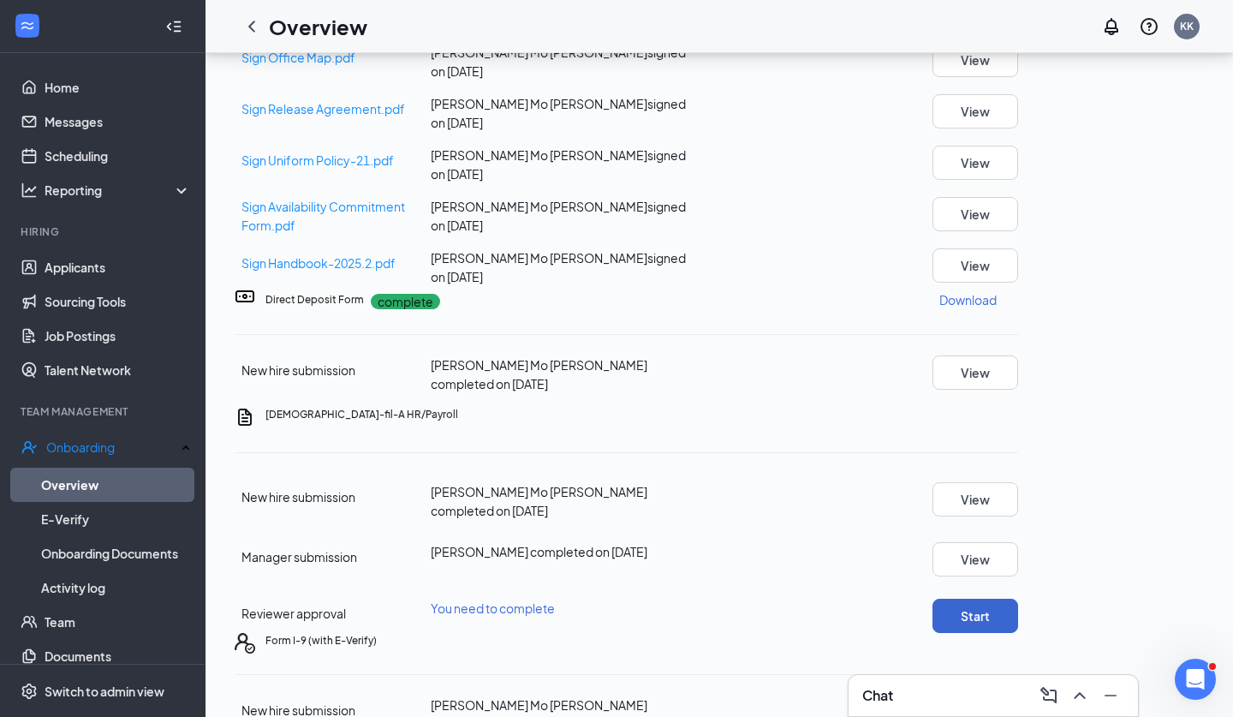
click at [1018, 599] on button "Start" at bounding box center [976, 616] width 86 height 34
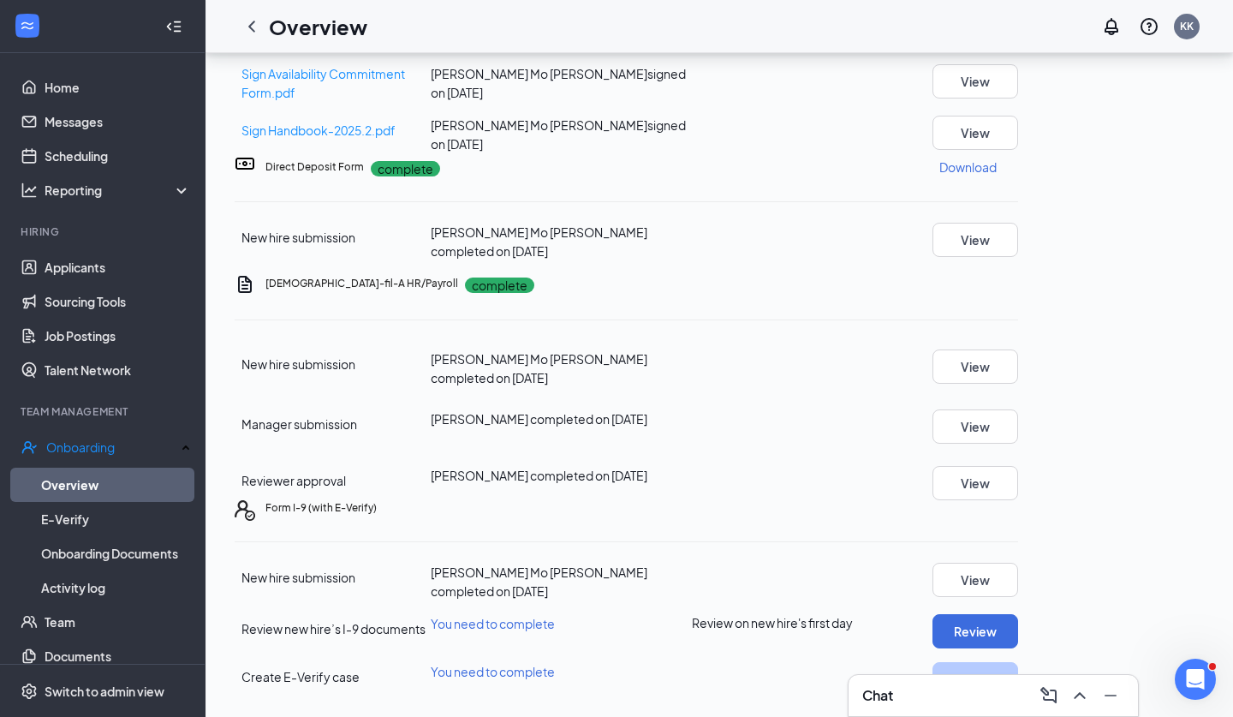
scroll to position [0, 0]
click at [259, 16] on icon "ChevronLeft" at bounding box center [252, 26] width 21 height 21
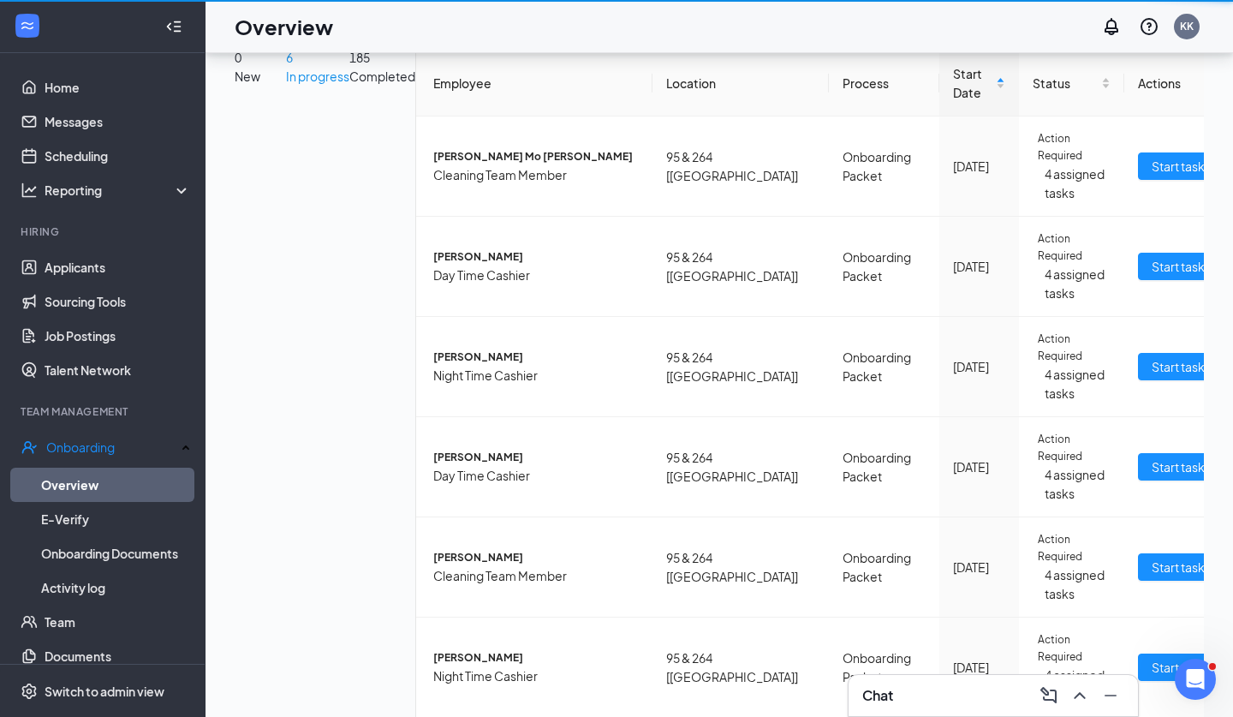
scroll to position [77, 0]
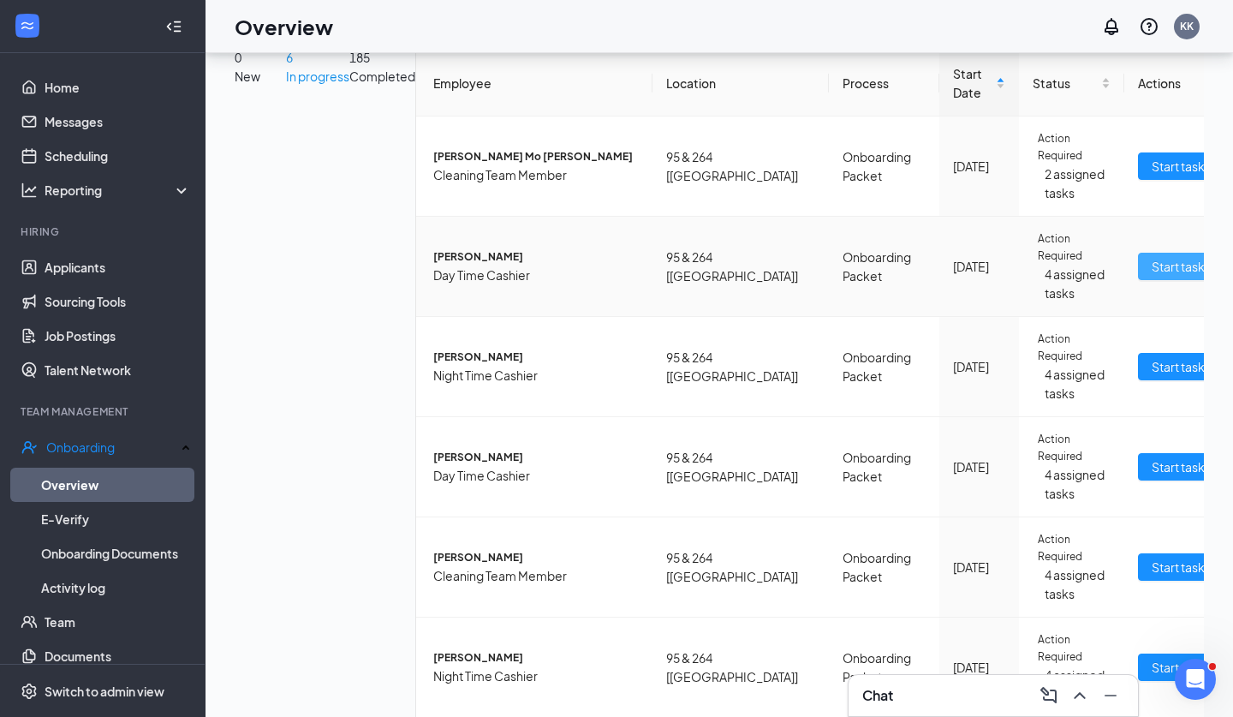
click at [1152, 276] on span "Start tasks" at bounding box center [1181, 266] width 59 height 19
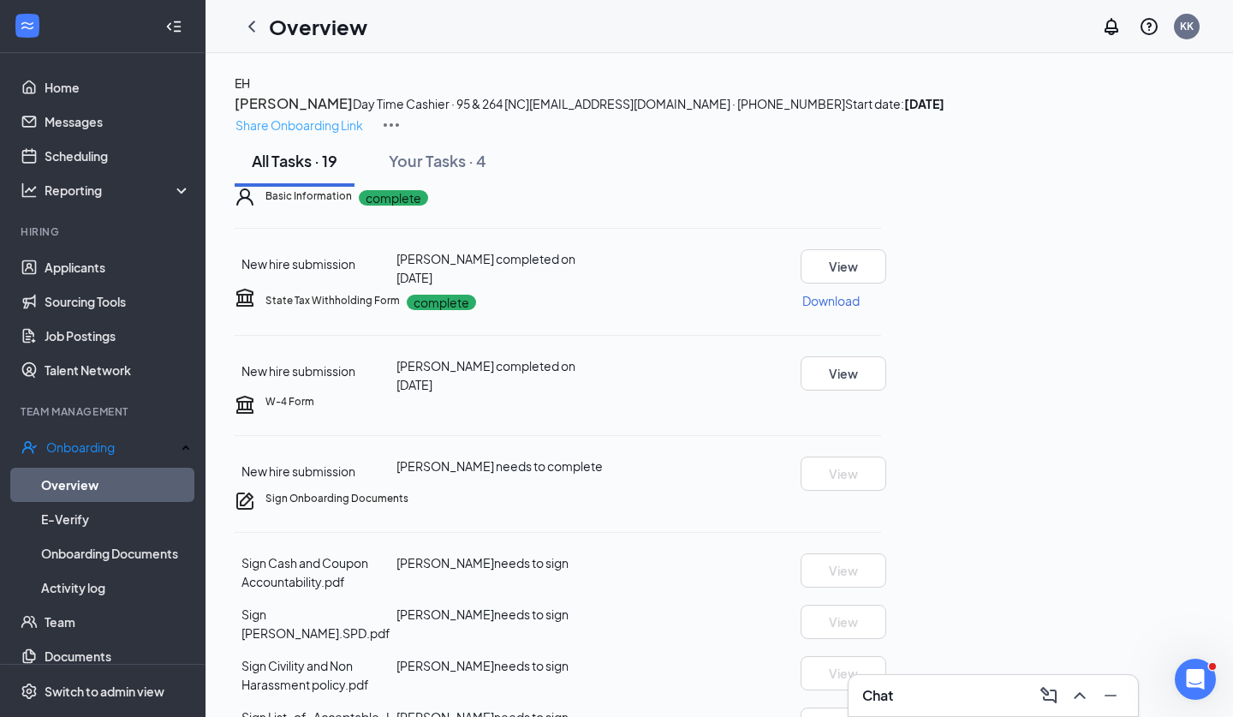
click at [363, 116] on p "Share Onboarding Link" at bounding box center [300, 125] width 128 height 19
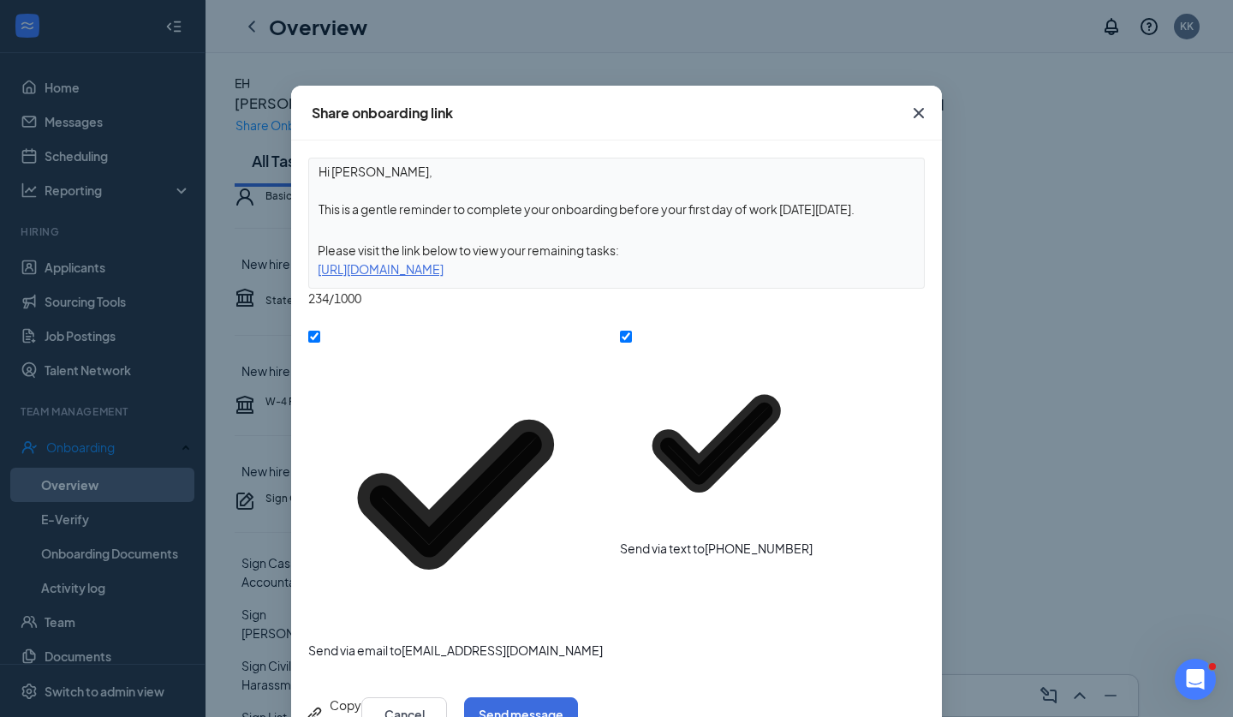
drag, startPoint x: 869, startPoint y: 212, endPoint x: 666, endPoint y: 212, distance: 203.0
click at [666, 212] on textarea "Hi Emily, This is a gentle reminder to complete your onboarding before your fir…" at bounding box center [616, 189] width 615 height 63
click at [671, 214] on textarea "Hi Emily, This is a gentle reminder to complete your onboarding before ." at bounding box center [616, 189] width 615 height 63
click at [663, 214] on textarea "Hi Emily, This is a gentle reminder to complete your onboarding before ." at bounding box center [616, 189] width 615 height 63
click at [621, 207] on textarea "Hi Emily, This is a gentle reminder to complete your onboarding before tomorrow…" at bounding box center [616, 189] width 615 height 63
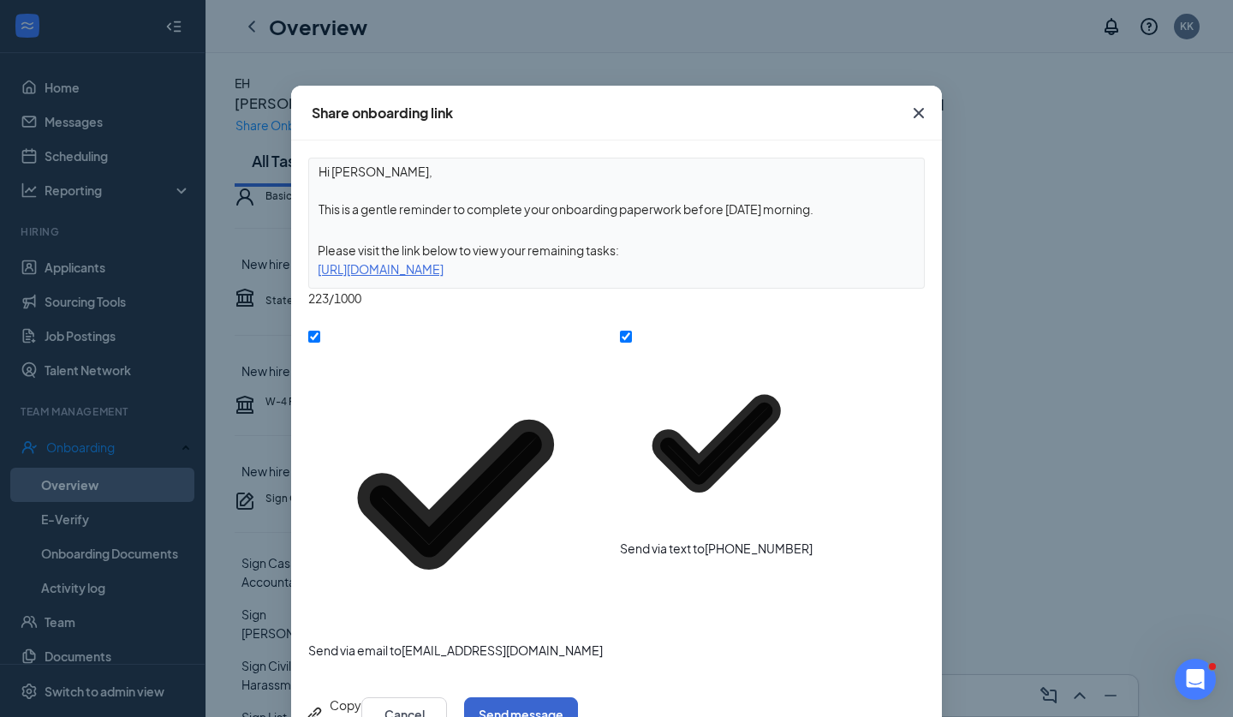
click at [578, 697] on button "Send message" at bounding box center [521, 714] width 114 height 34
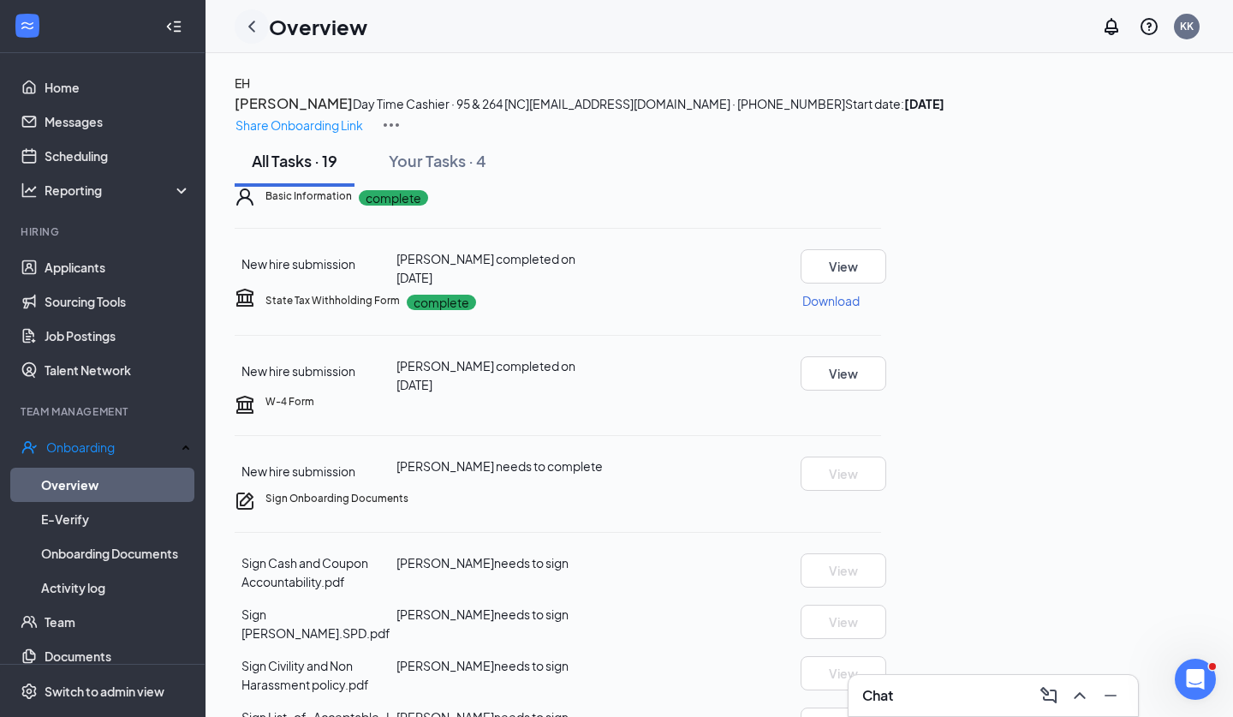
click at [247, 31] on icon "ChevronLeft" at bounding box center [252, 26] width 21 height 21
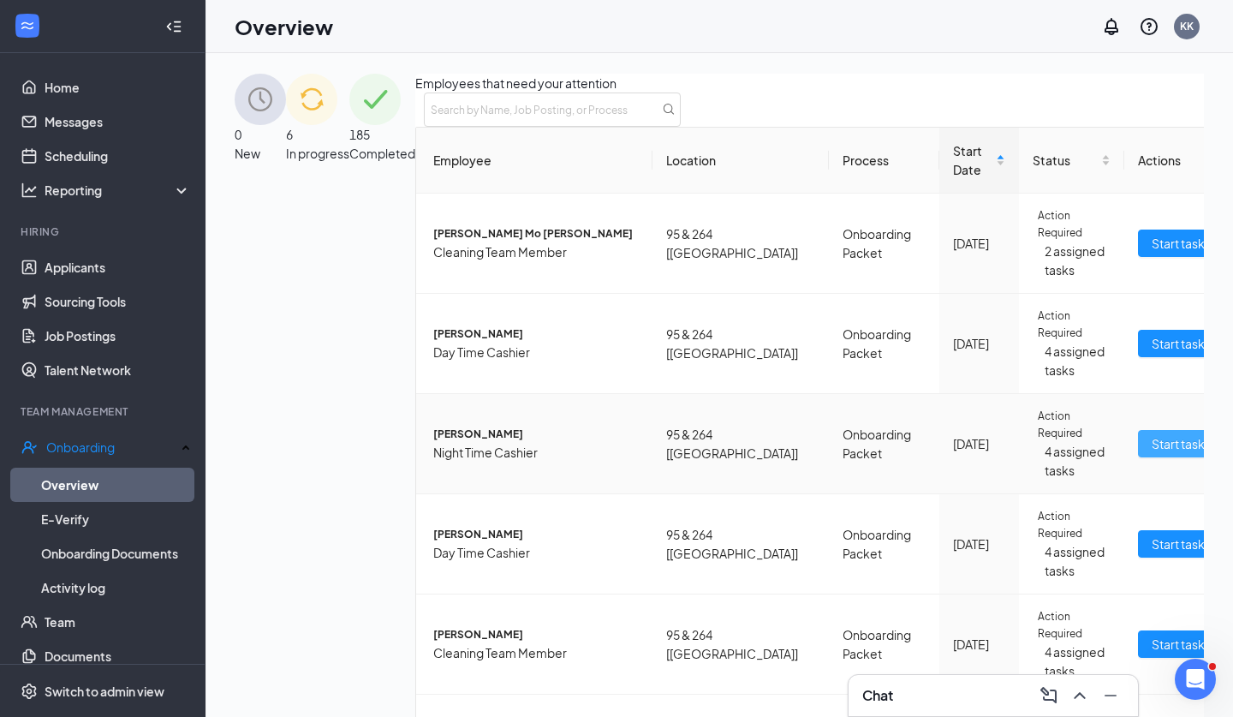
click at [1152, 445] on span "Start tasks" at bounding box center [1181, 443] width 59 height 19
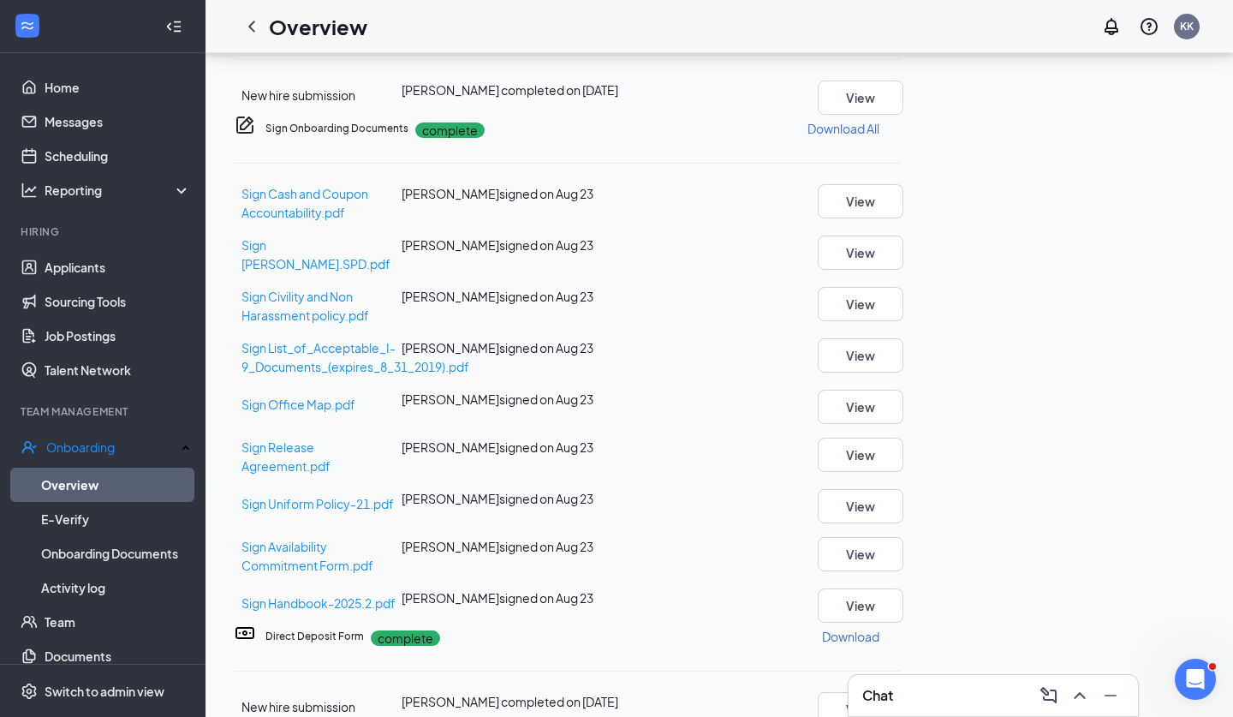
scroll to position [395, 0]
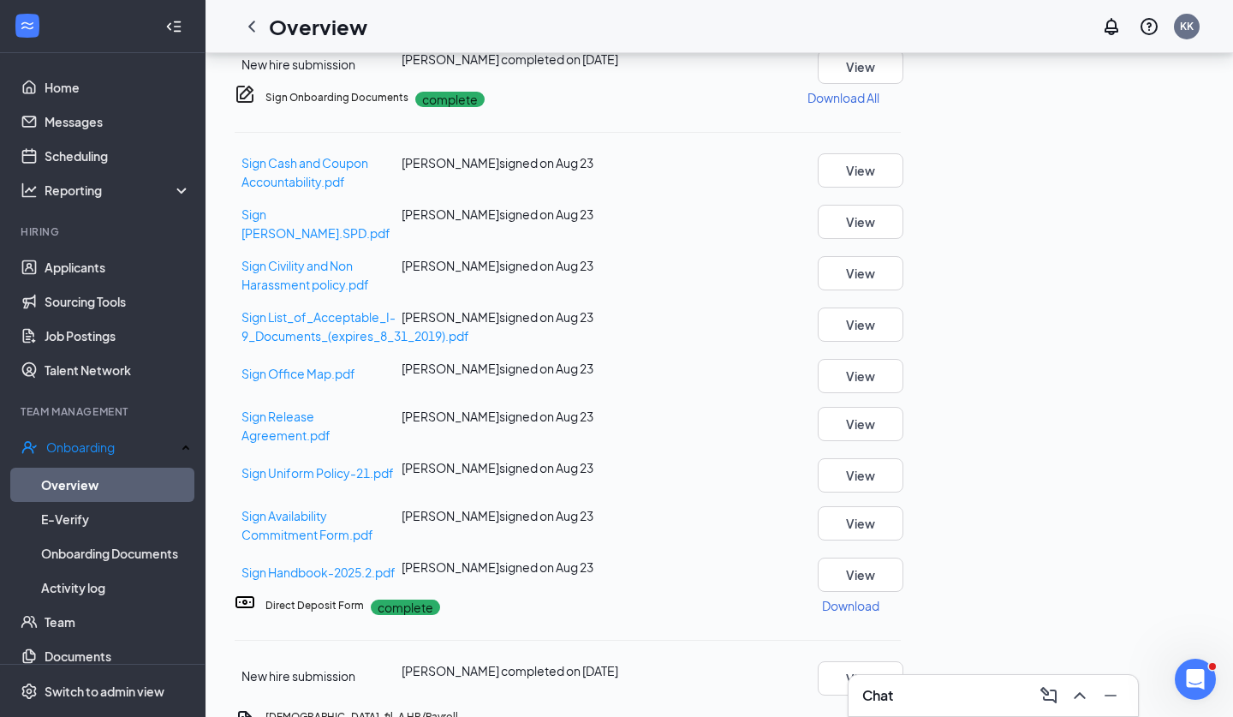
scroll to position [409, 0]
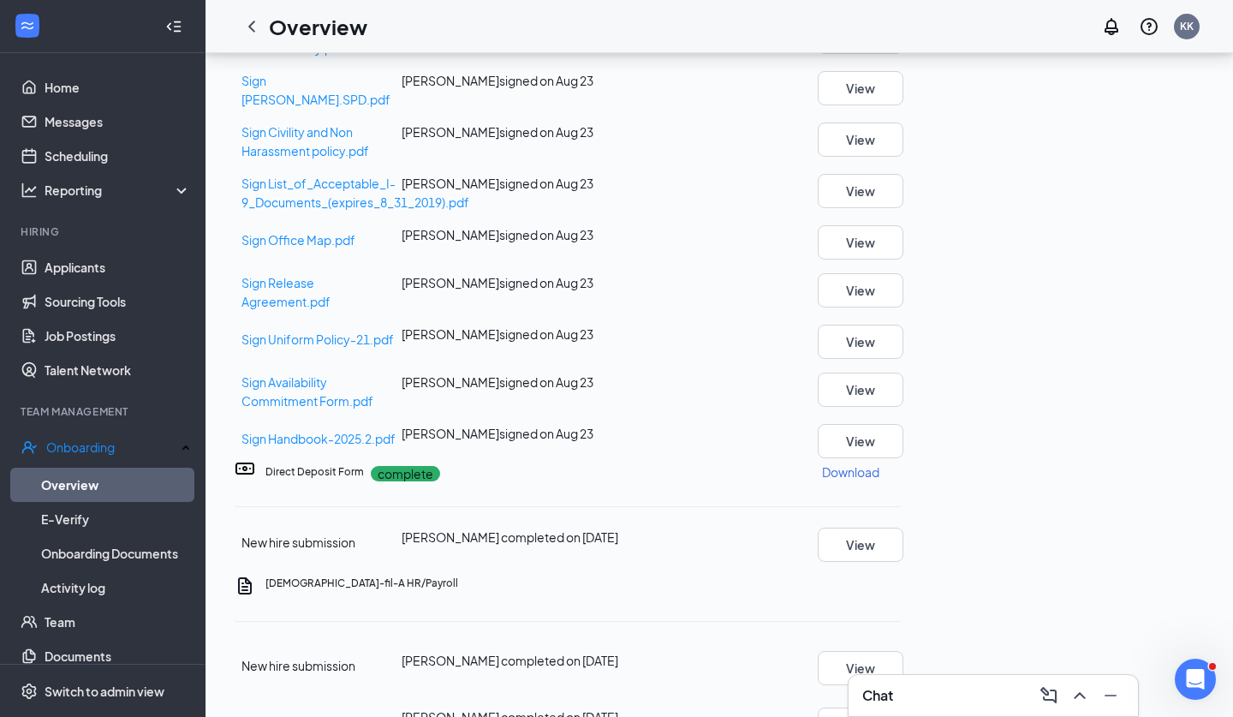
scroll to position [576, 0]
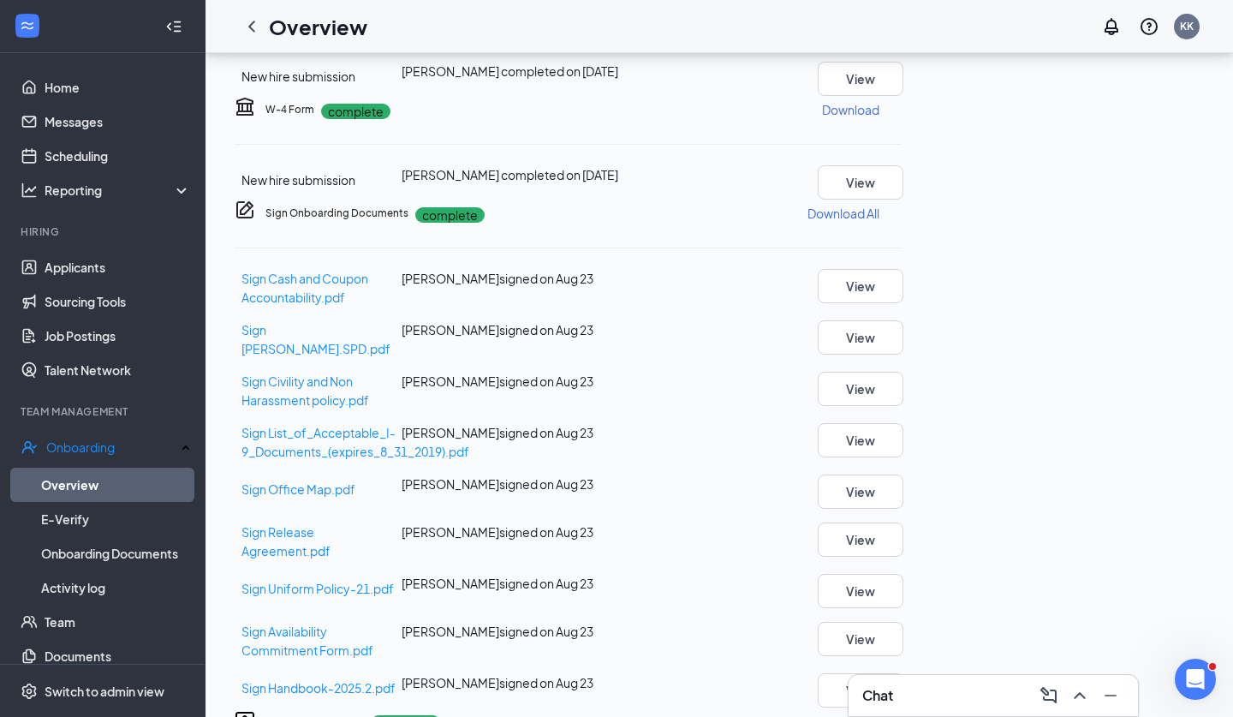
scroll to position [0, 0]
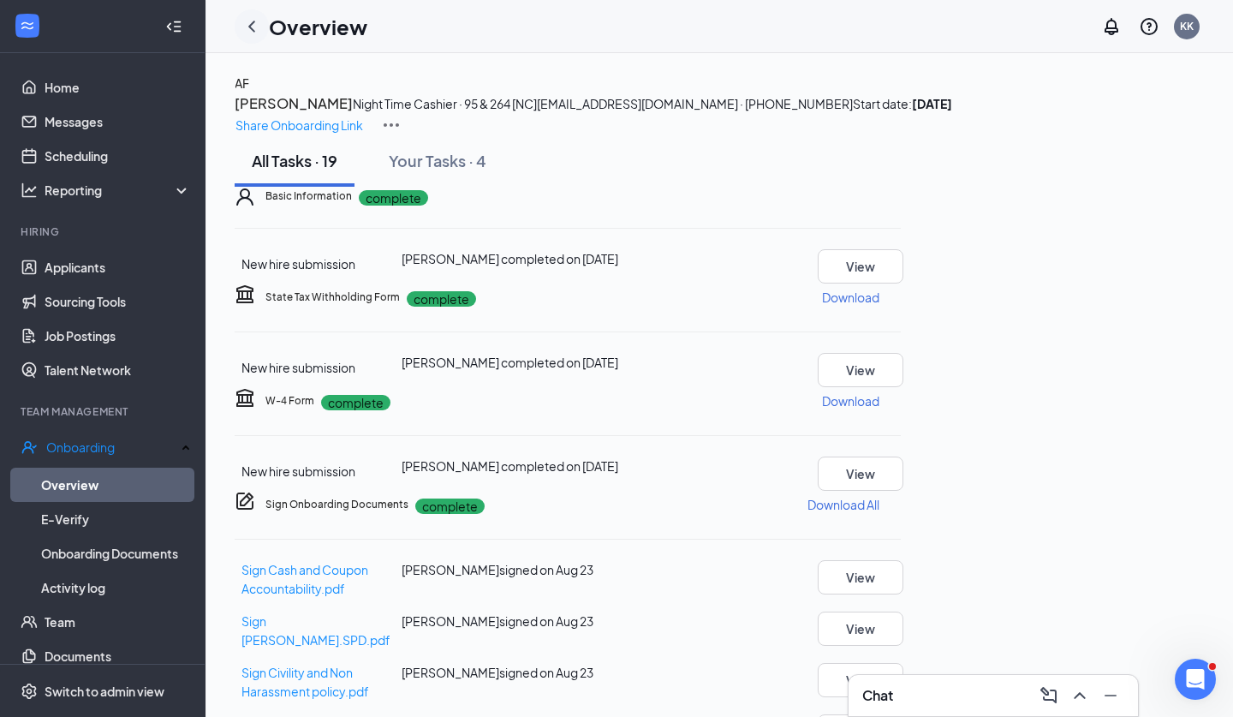
click at [249, 30] on icon "ChevronLeft" at bounding box center [252, 26] width 21 height 21
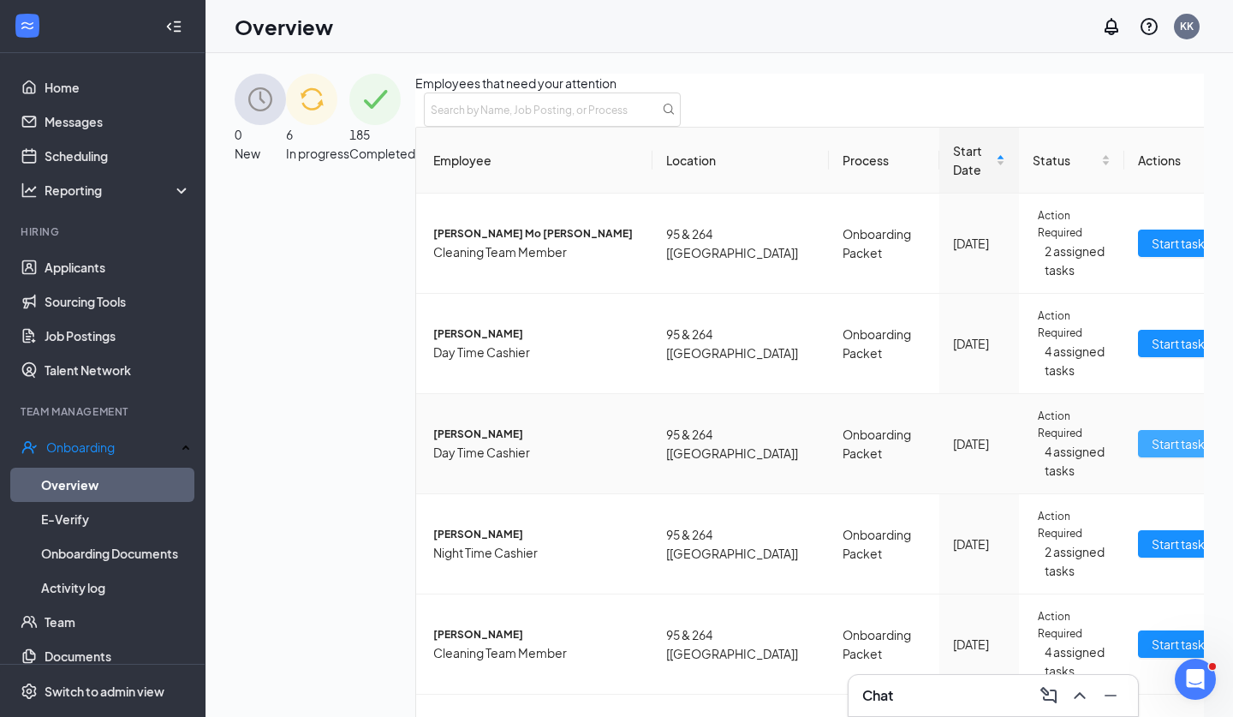
click at [1152, 443] on span "Start tasks" at bounding box center [1181, 443] width 59 height 19
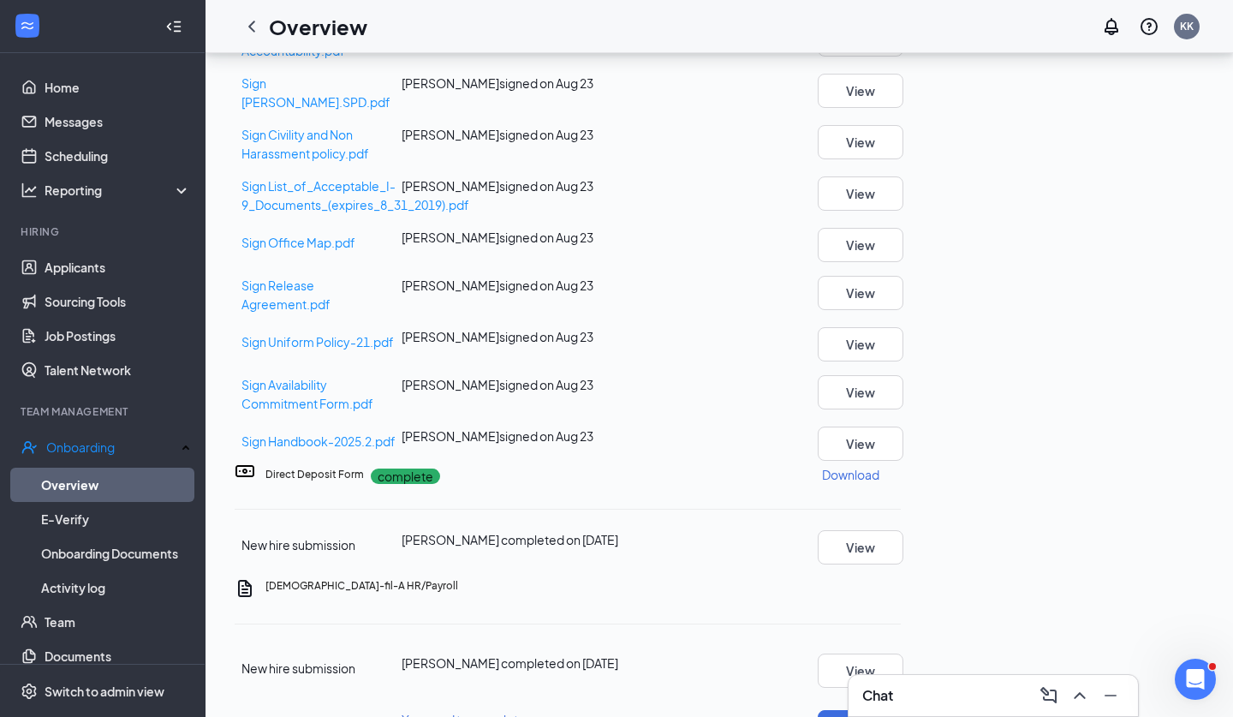
scroll to position [560, 0]
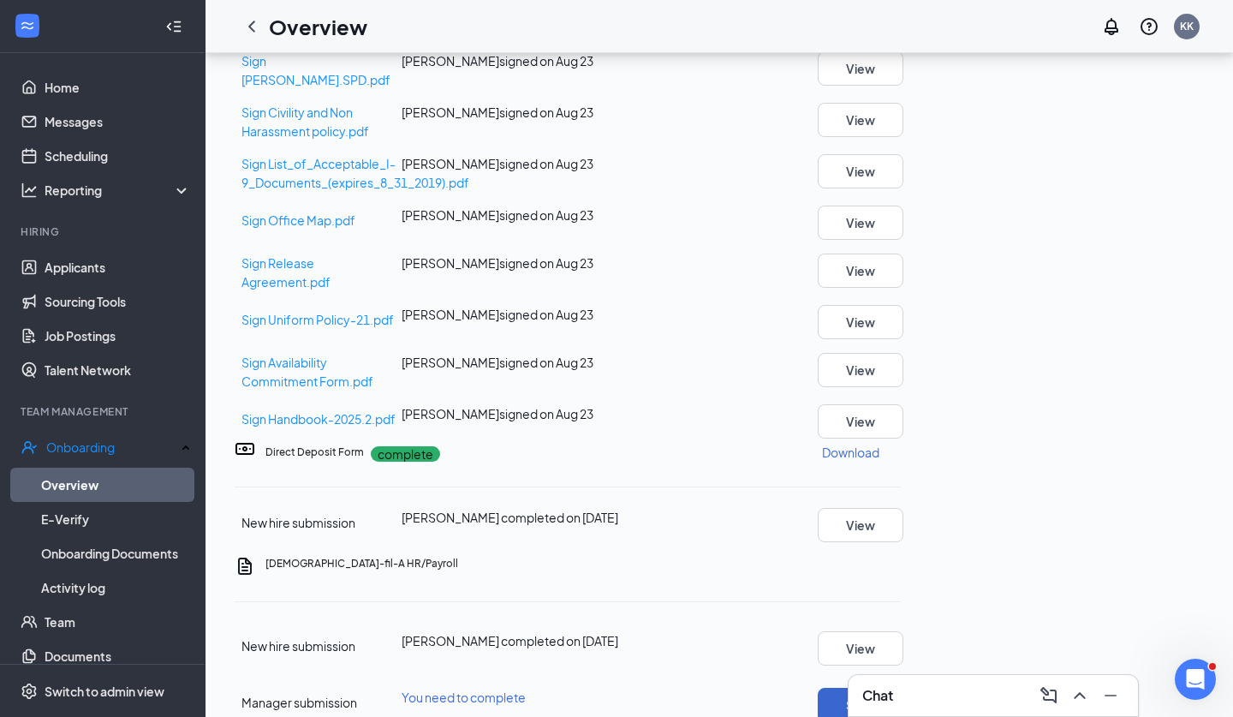
click at [904, 688] on button "Start" at bounding box center [861, 705] width 86 height 34
click at [254, 31] on icon "ChevronLeft" at bounding box center [251, 26] width 7 height 11
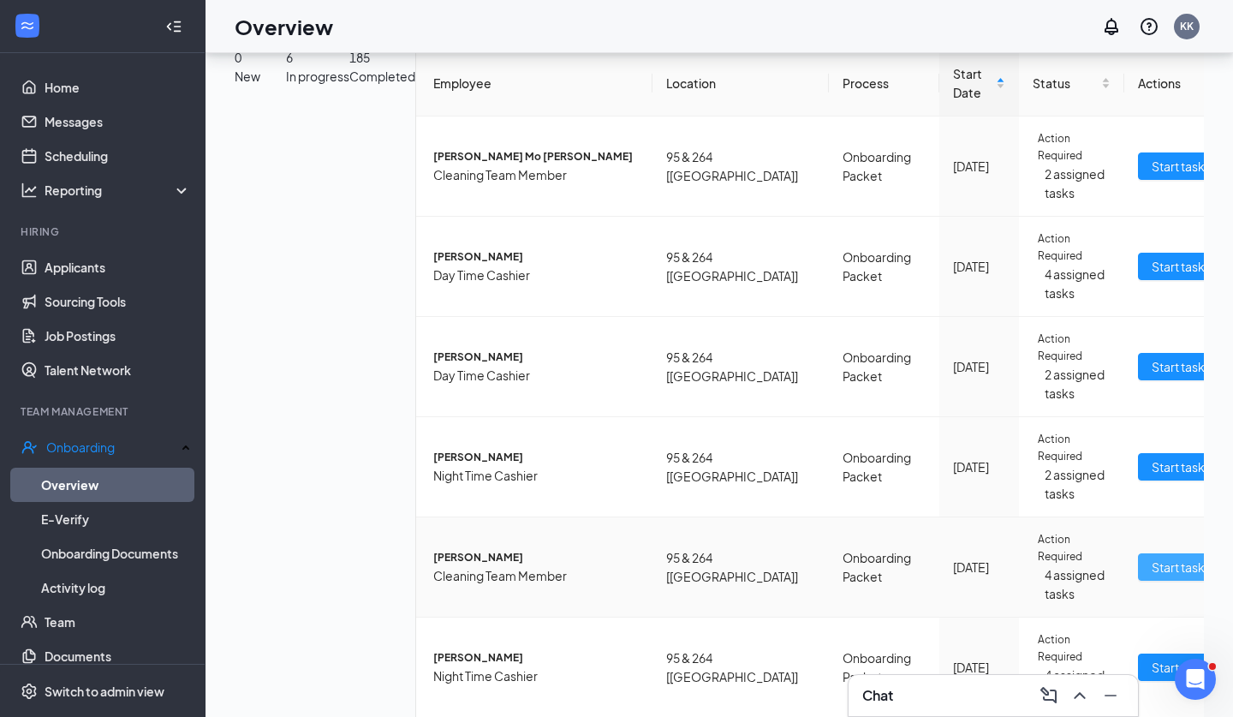
click at [1152, 558] on span "Start tasks" at bounding box center [1181, 567] width 59 height 19
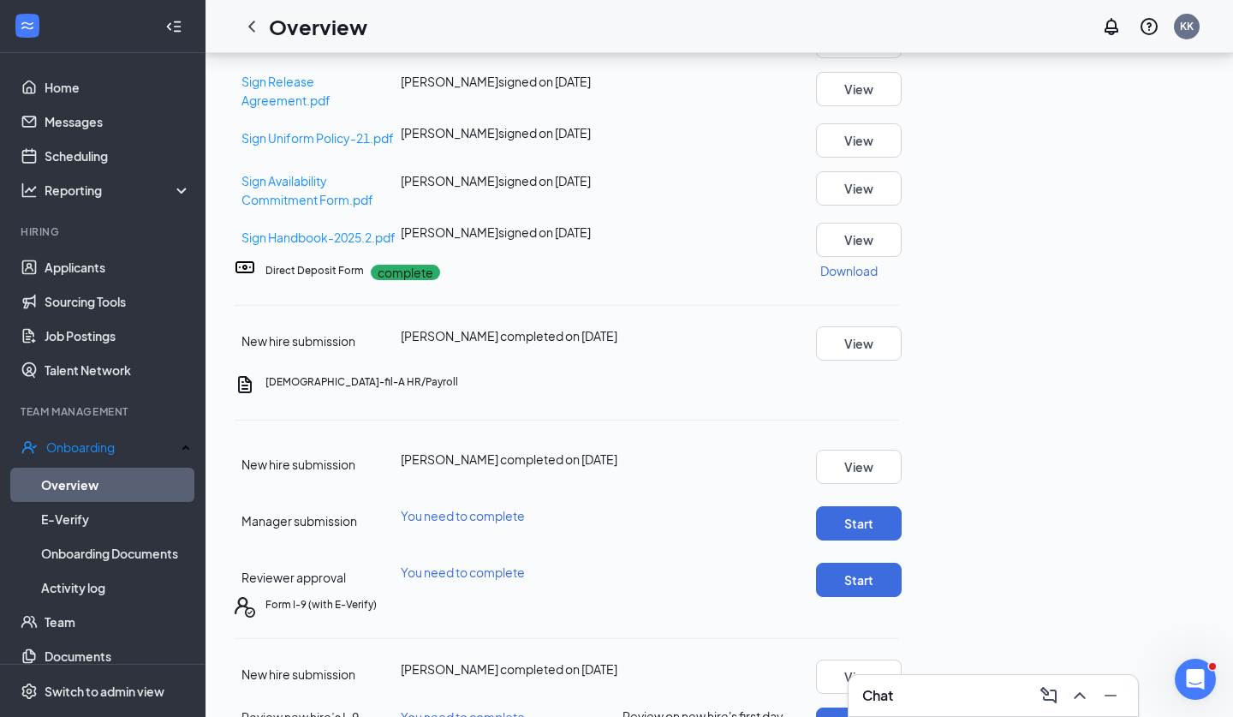
scroll to position [774, 0]
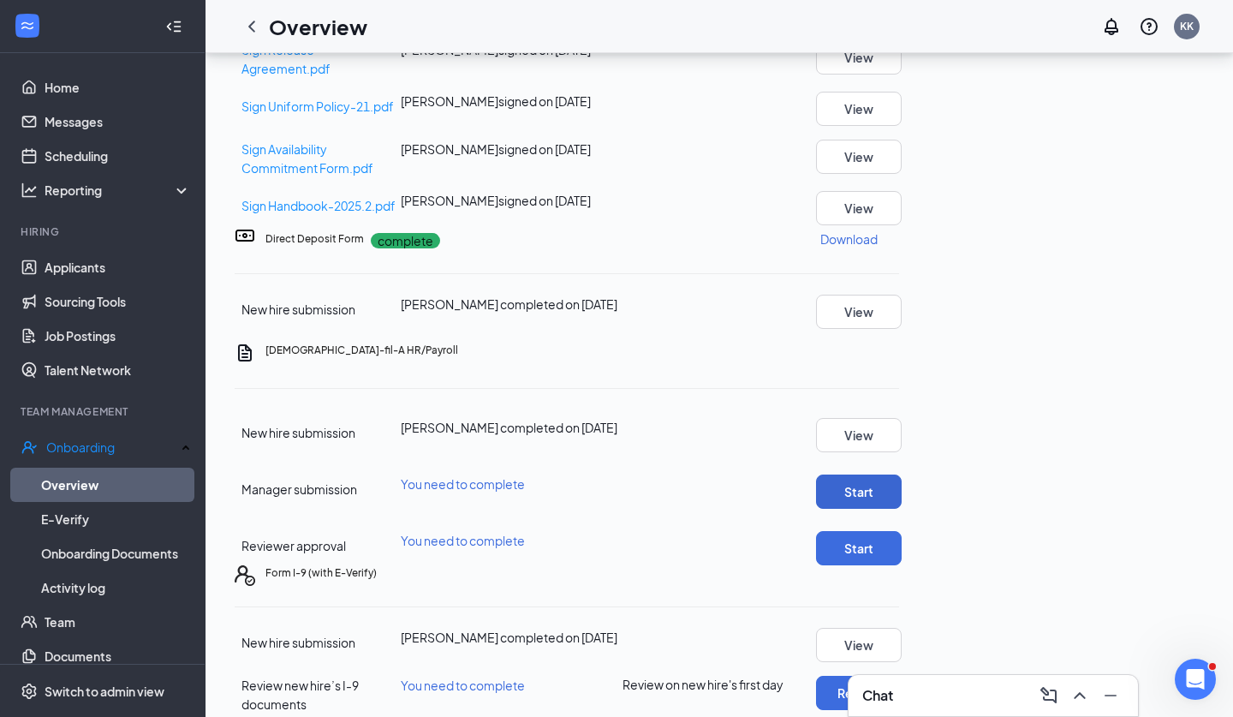
click at [902, 475] on button "Start" at bounding box center [859, 492] width 86 height 34
click at [902, 507] on button "Start" at bounding box center [859, 492] width 86 height 34
click at [902, 559] on button "Start" at bounding box center [859, 548] width 86 height 34
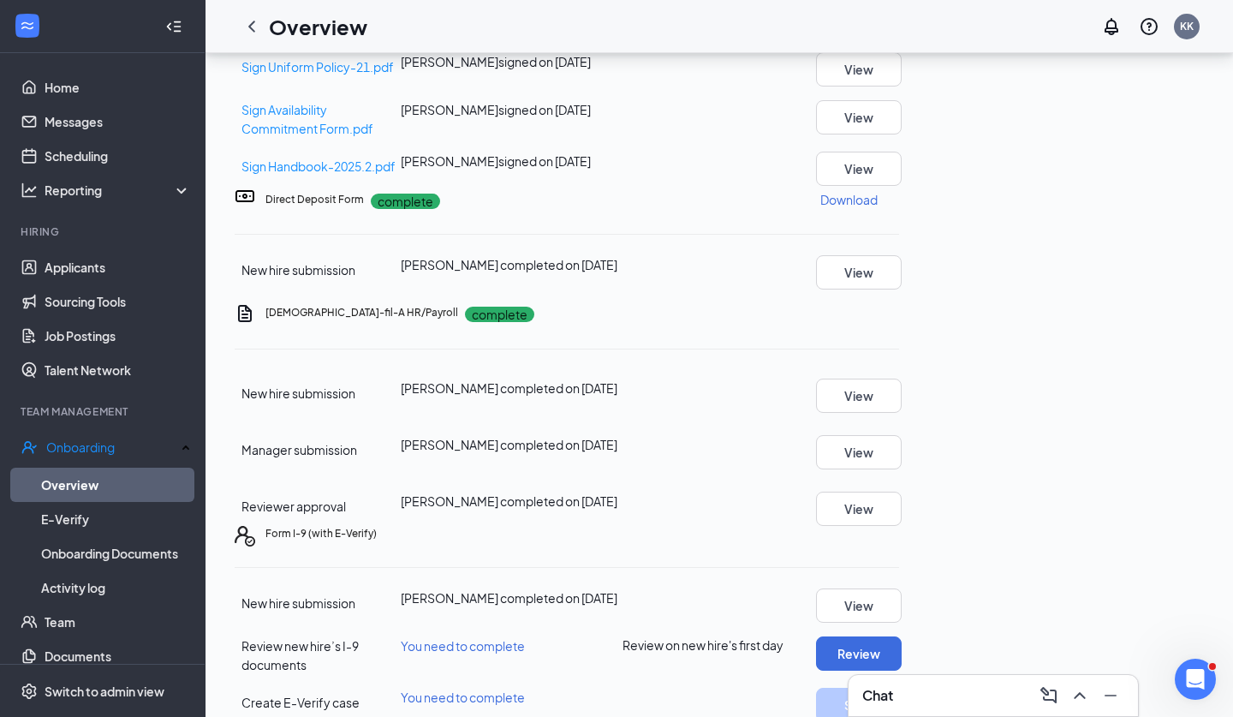
scroll to position [0, 0]
click at [250, 22] on icon "ChevronLeft" at bounding box center [252, 26] width 21 height 21
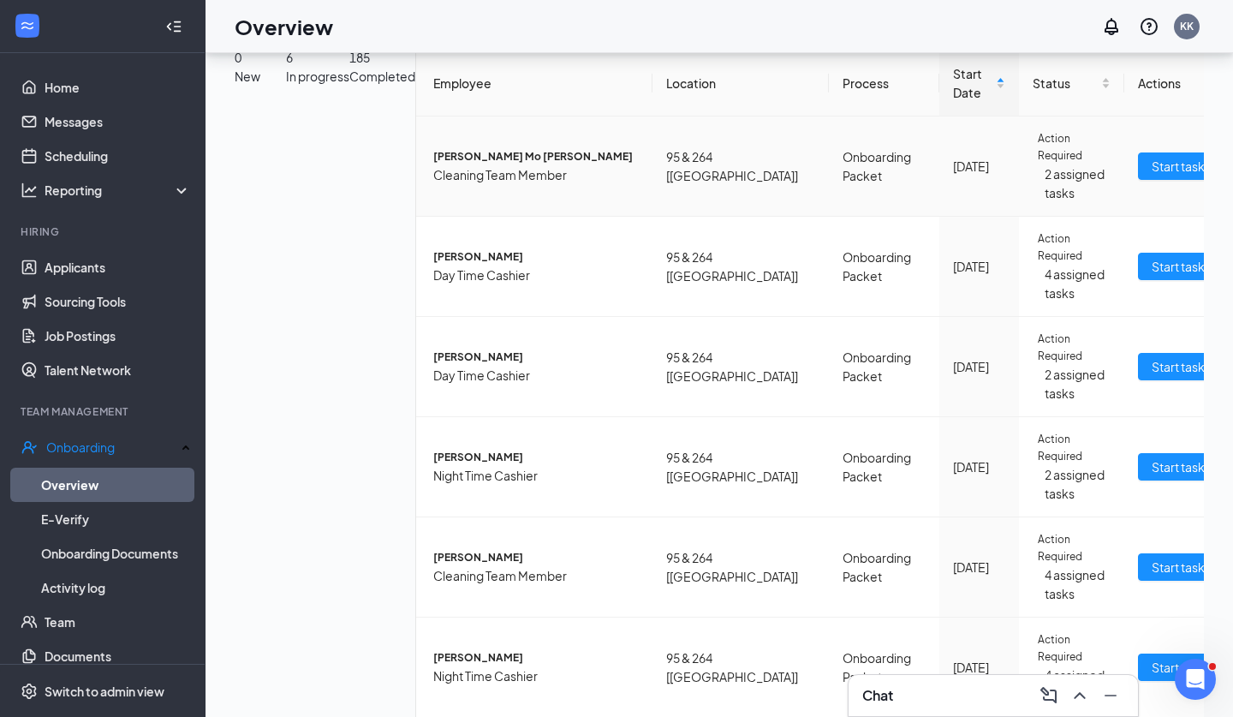
scroll to position [77, 0]
click at [1138, 654] on button "Start tasks" at bounding box center [1181, 667] width 87 height 27
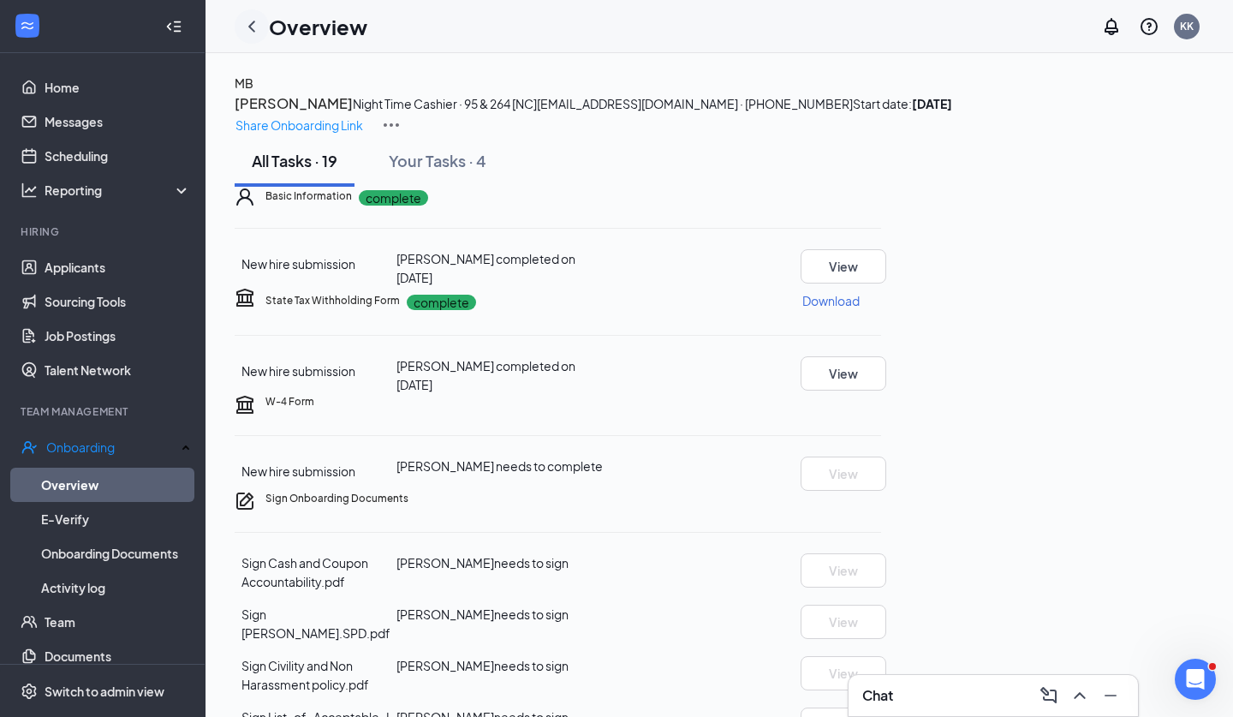
click at [256, 21] on icon "ChevronLeft" at bounding box center [252, 26] width 21 height 21
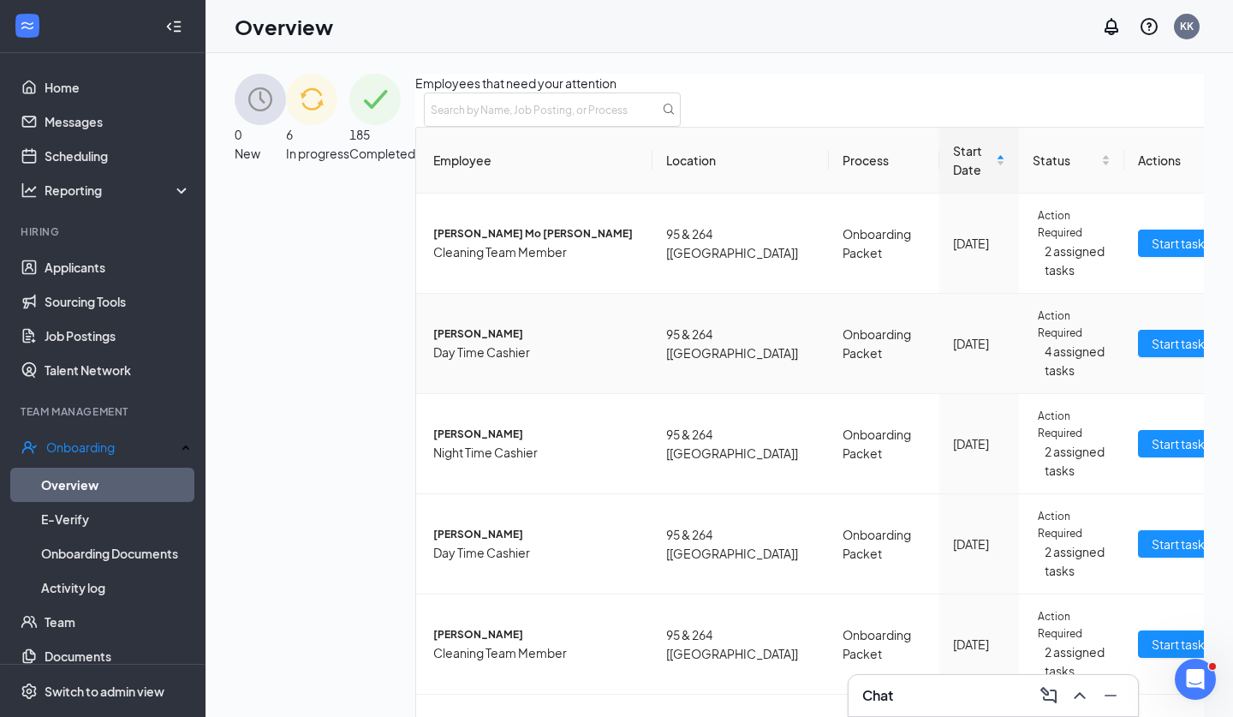
scroll to position [6, 0]
click at [134, 280] on link "Applicants" at bounding box center [118, 267] width 146 height 34
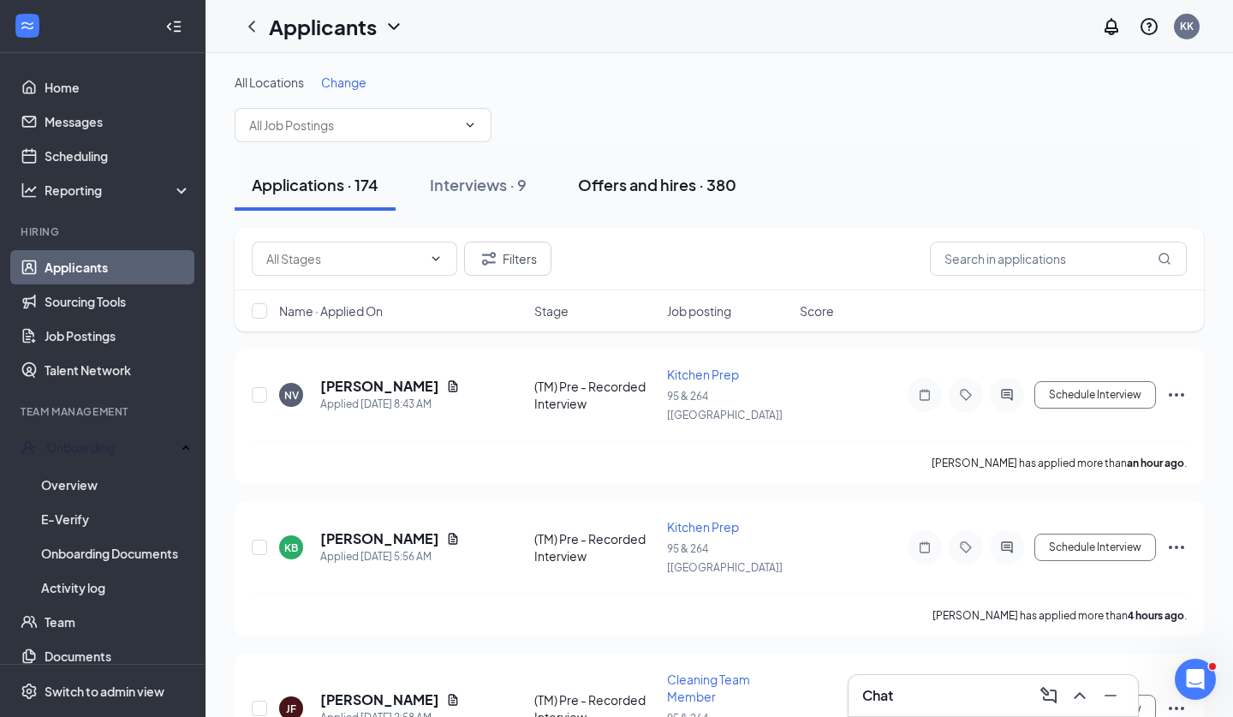
click at [722, 196] on button "Offers and hires · 380" at bounding box center [657, 184] width 193 height 51
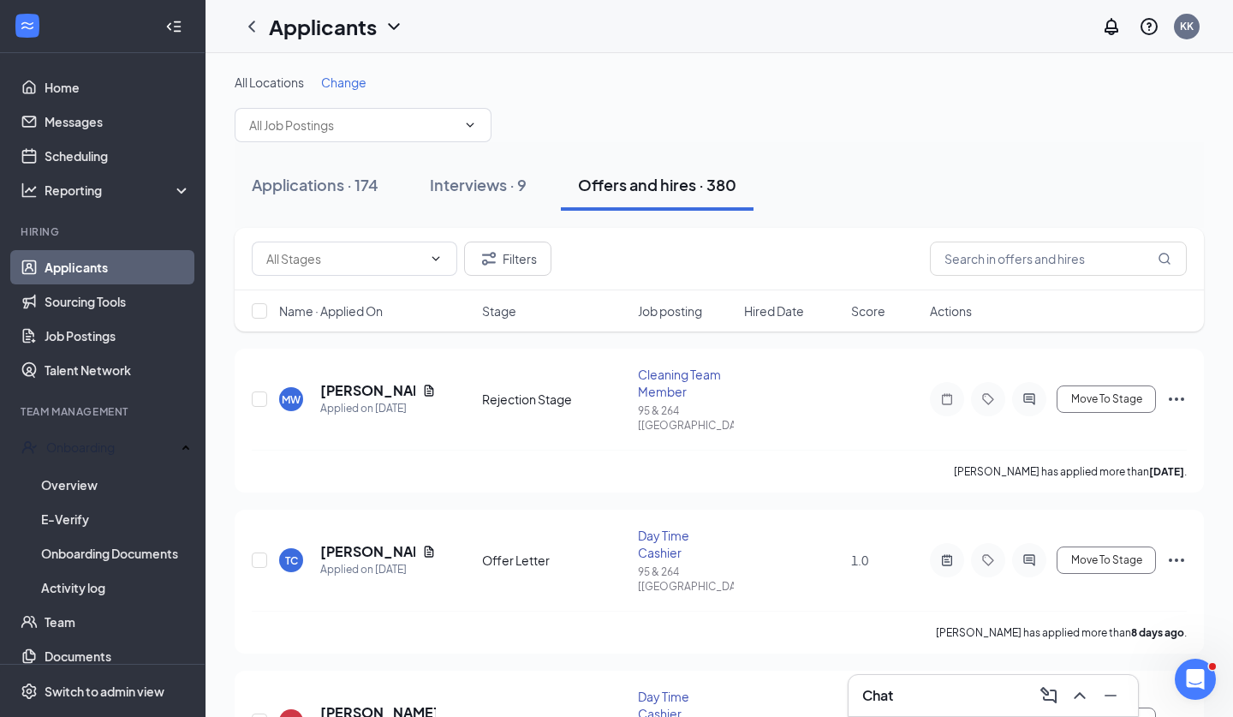
click at [1017, 241] on div "Filters" at bounding box center [720, 259] width 970 height 63
click at [1000, 250] on input "text" at bounding box center [1058, 259] width 257 height 34
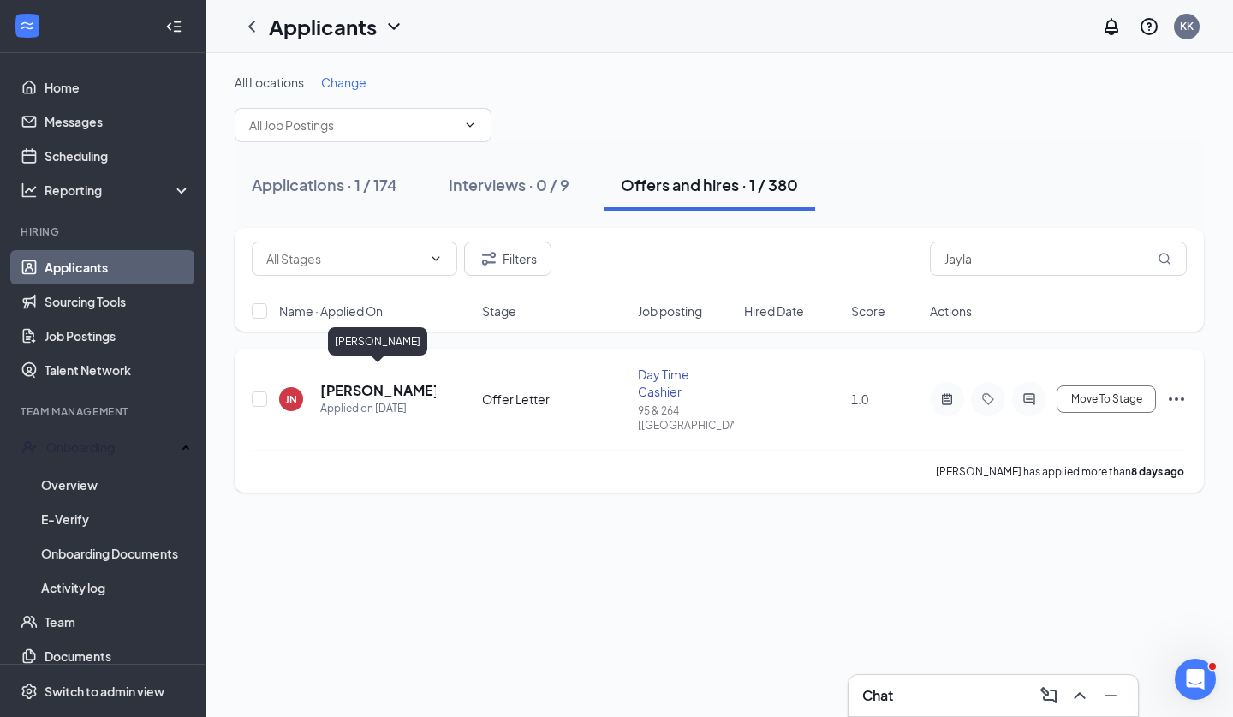
click at [403, 381] on h5 "JAYLAH NICOLE" at bounding box center [378, 390] width 116 height 19
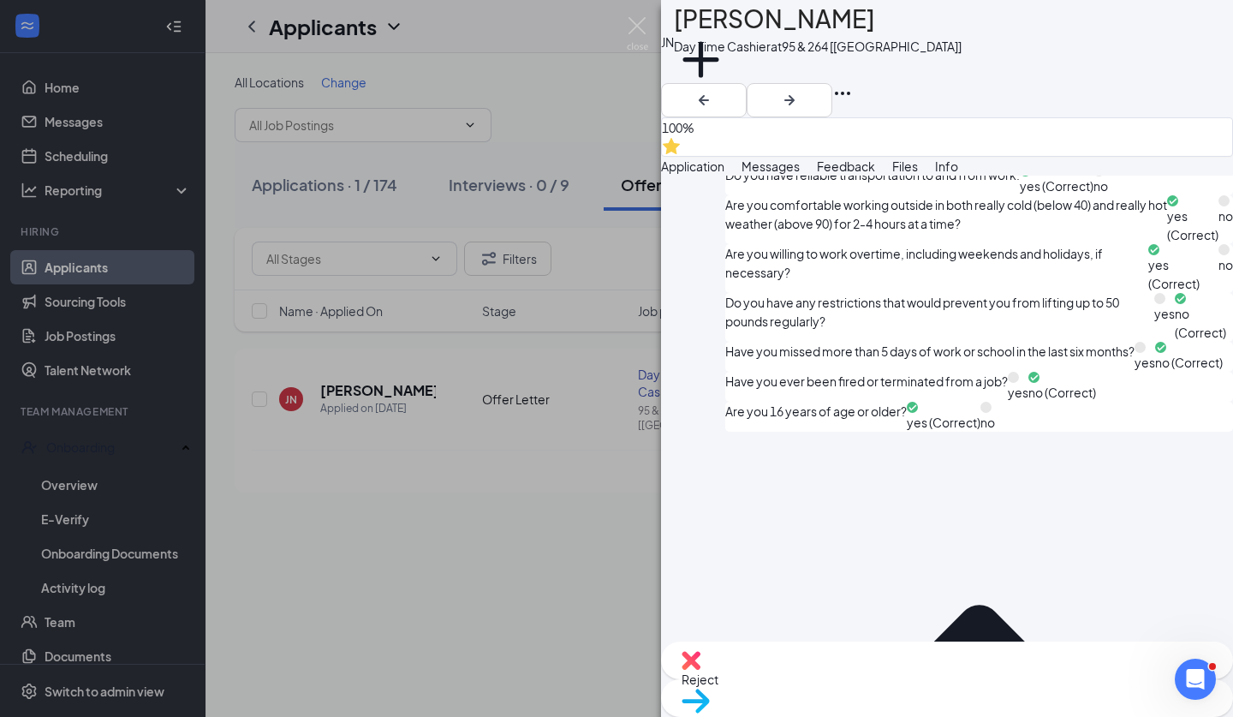
scroll to position [1982, 0]
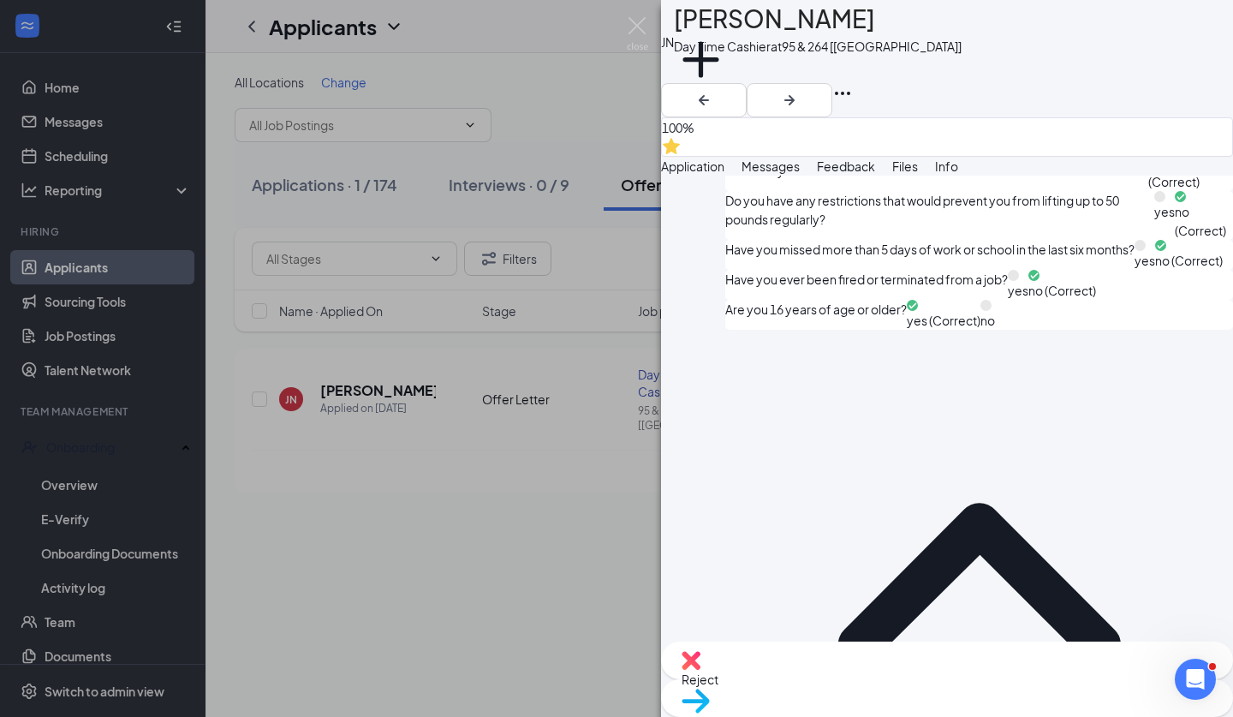
click at [875, 158] on span "Feedback" at bounding box center [846, 165] width 58 height 15
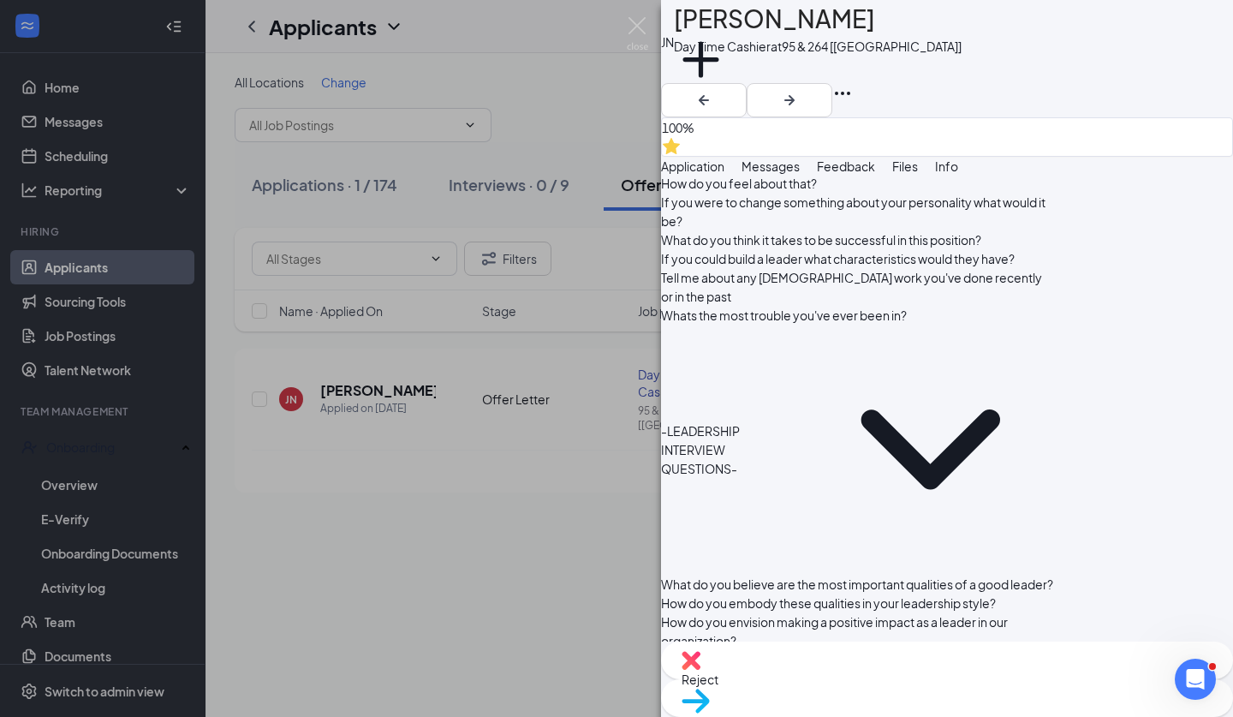
scroll to position [1940, 0]
click at [624, 499] on div "JN JAYLAH NICOLE Day Time Cashier at 95 & 264 [NC] Add a tag 100% Application M…" at bounding box center [616, 358] width 1233 height 717
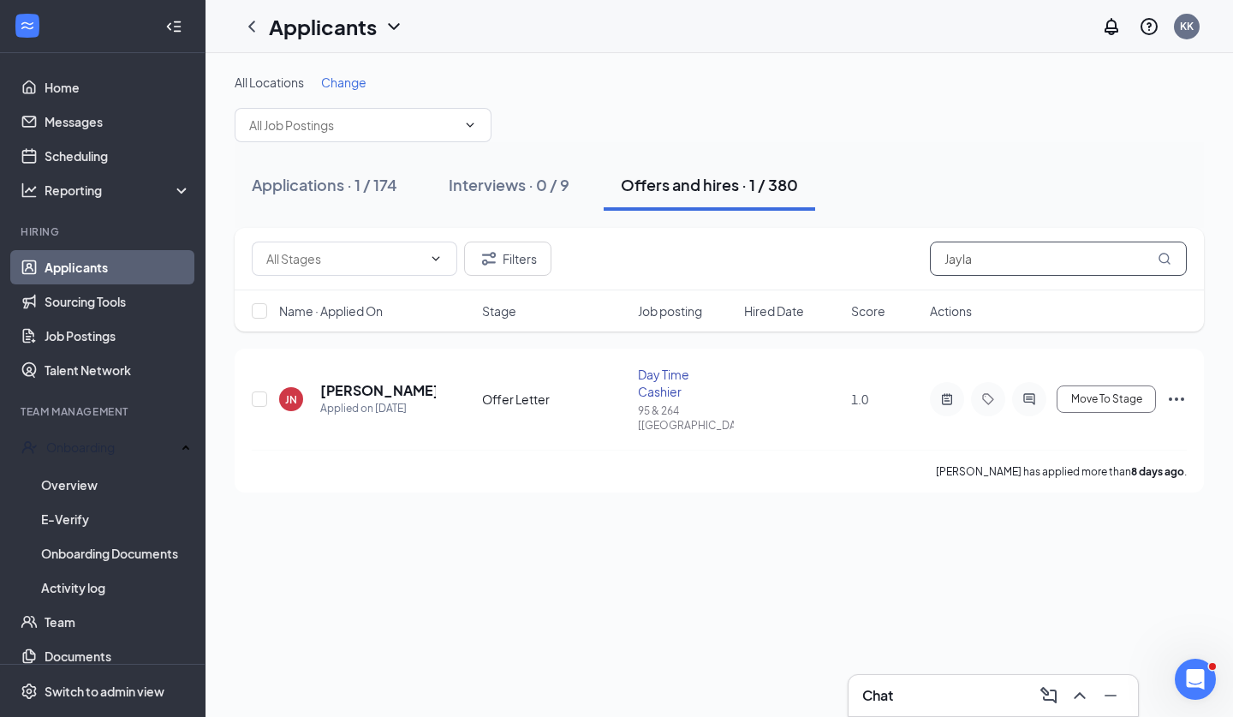
drag, startPoint x: 1000, startPoint y: 253, endPoint x: 838, endPoint y: 236, distance: 162.7
click at [838, 236] on div "Filters Jayla" at bounding box center [720, 259] width 970 height 63
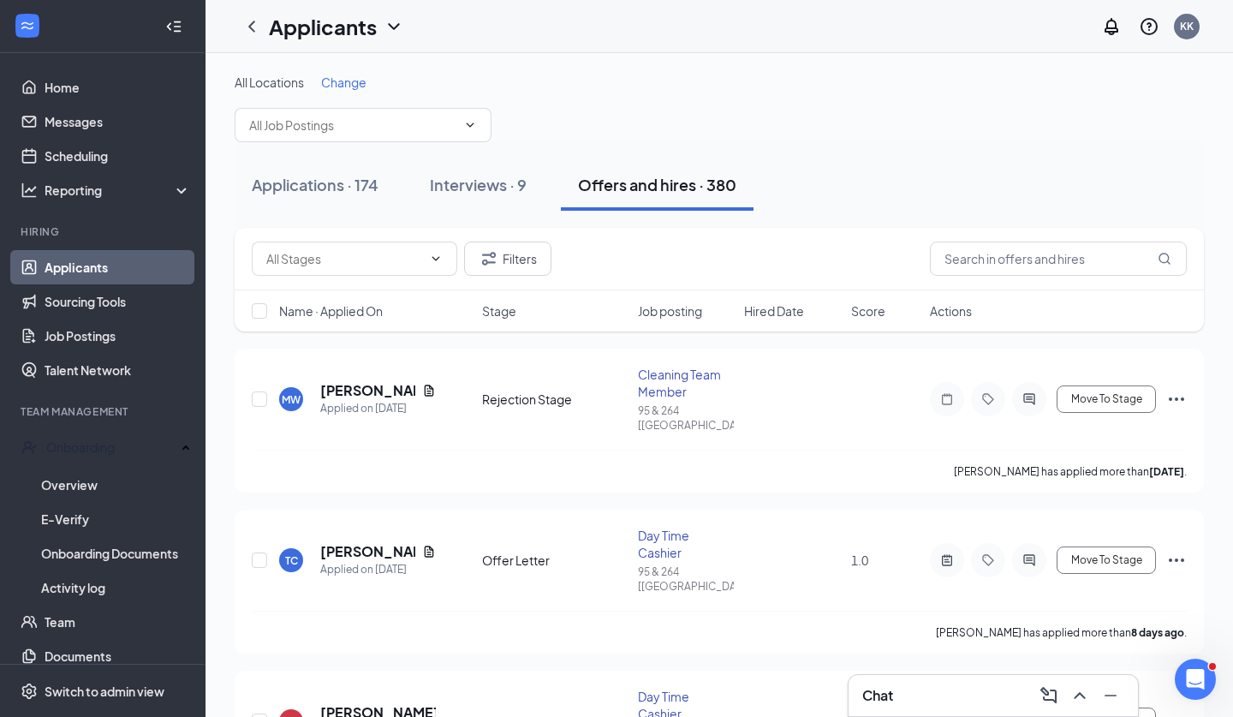
click at [462, 256] on div "Filters" at bounding box center [402, 259] width 300 height 34
click at [372, 182] on div "Applications · 174" at bounding box center [315, 184] width 127 height 21
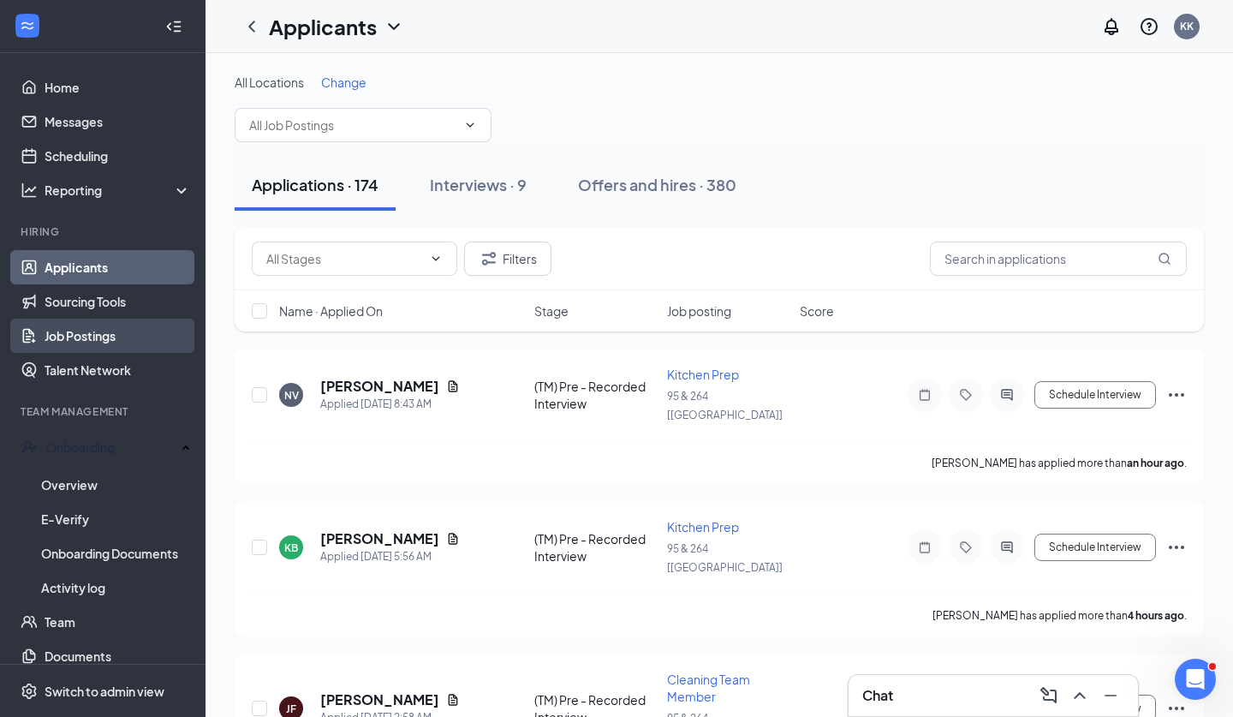
click at [96, 341] on link "Job Postings" at bounding box center [118, 336] width 146 height 34
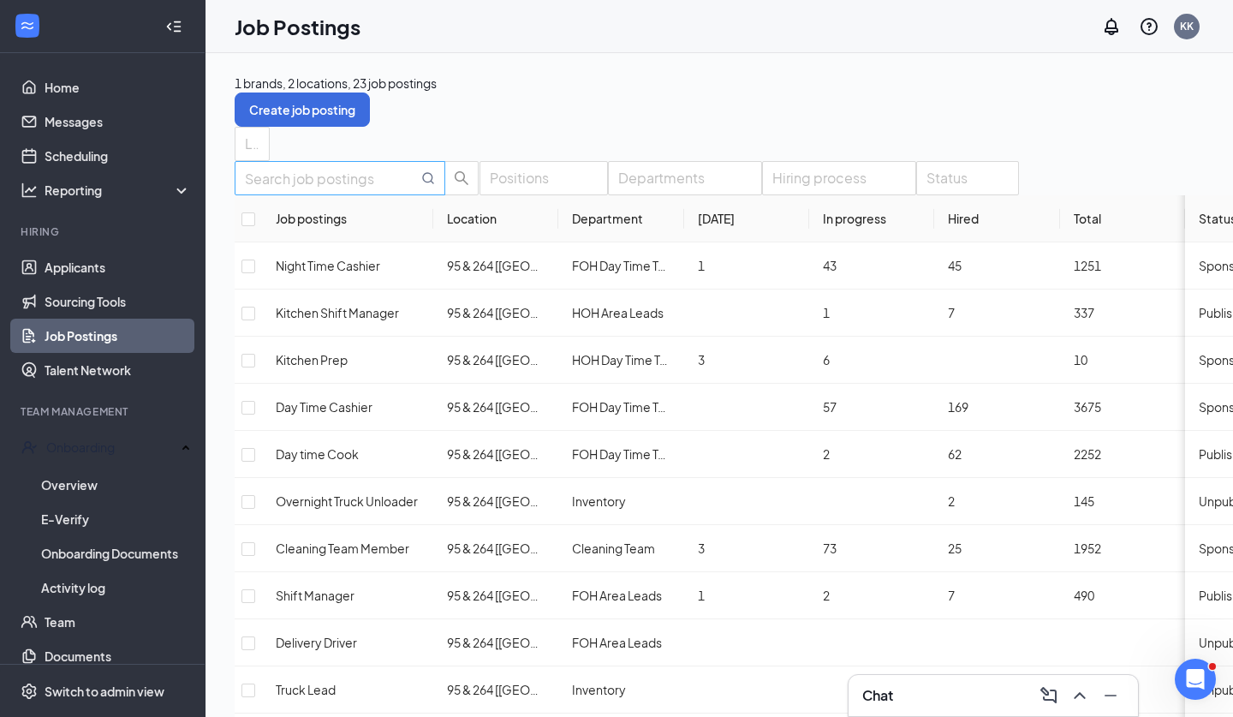
click at [405, 189] on input "text" at bounding box center [331, 178] width 173 height 21
click at [114, 694] on div "Switch to admin view" at bounding box center [105, 691] width 120 height 17
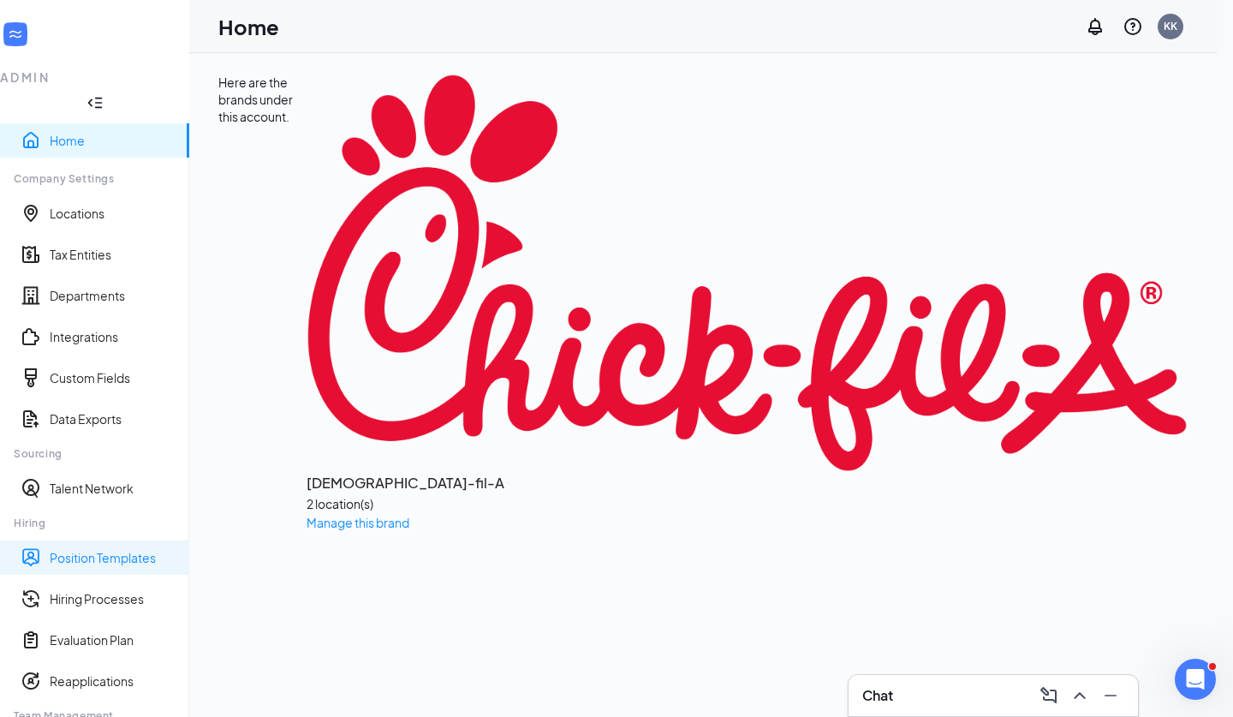
click at [105, 549] on link "Position Templates" at bounding box center [113, 557] width 126 height 17
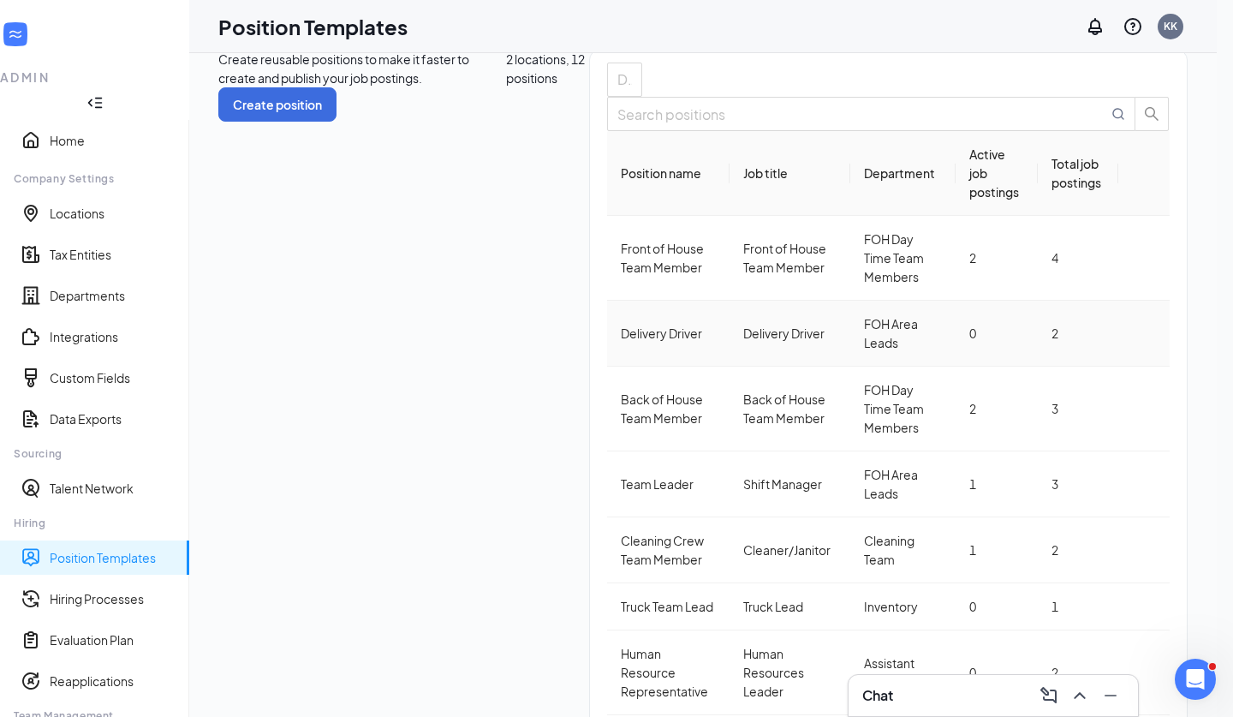
scroll to position [23, 0]
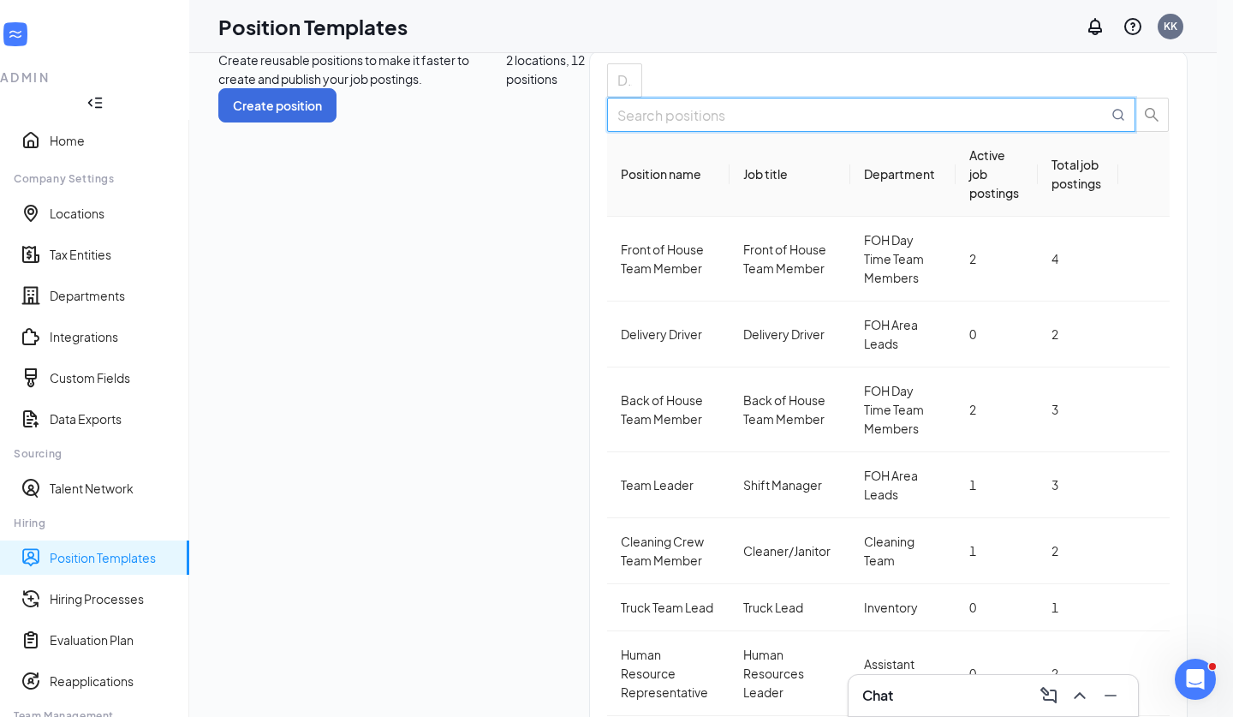
click at [999, 126] on input "text" at bounding box center [863, 115] width 491 height 21
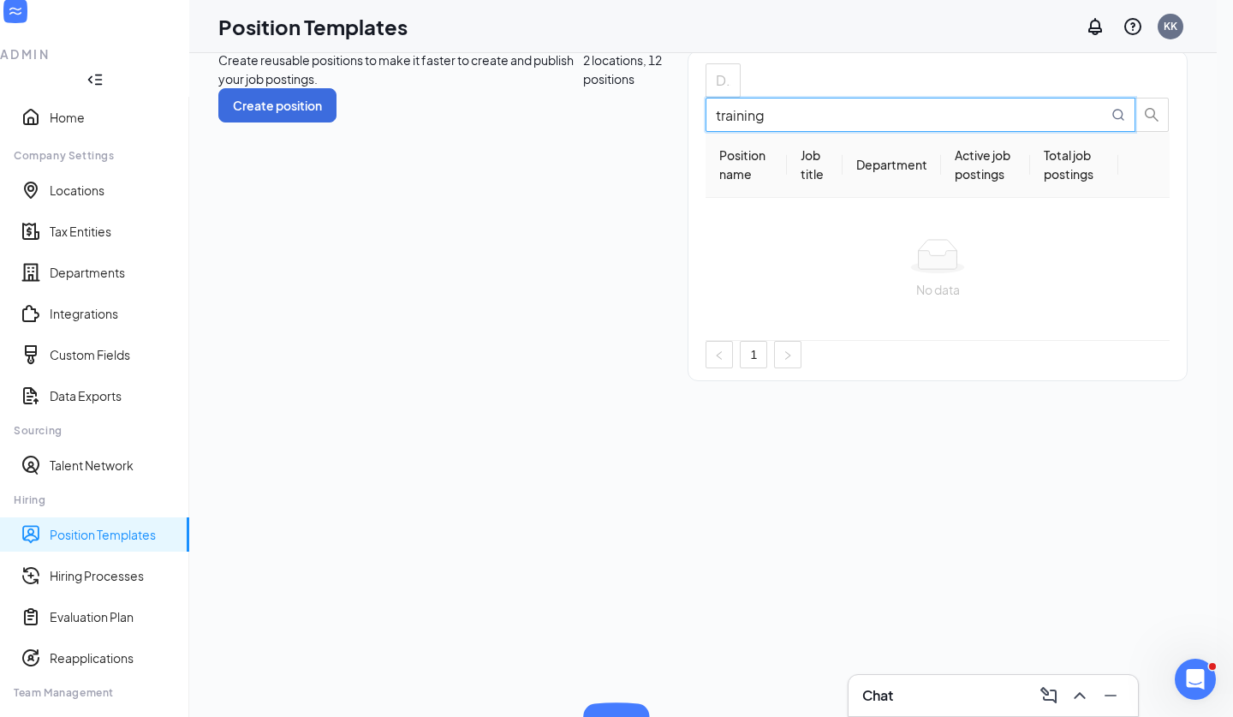
scroll to position [0, 0]
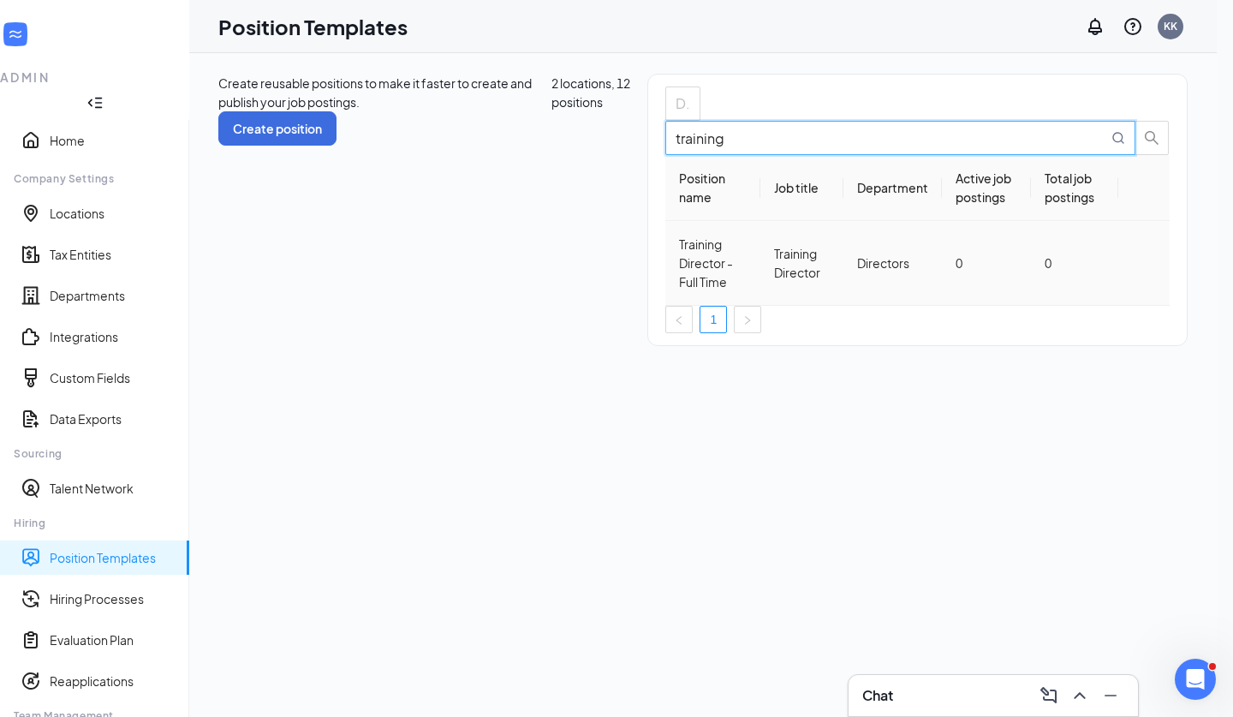
click at [844, 302] on td "Directors" at bounding box center [893, 263] width 99 height 85
click at [1144, 263] on icon "Ellipses" at bounding box center [1144, 263] width 0 height 0
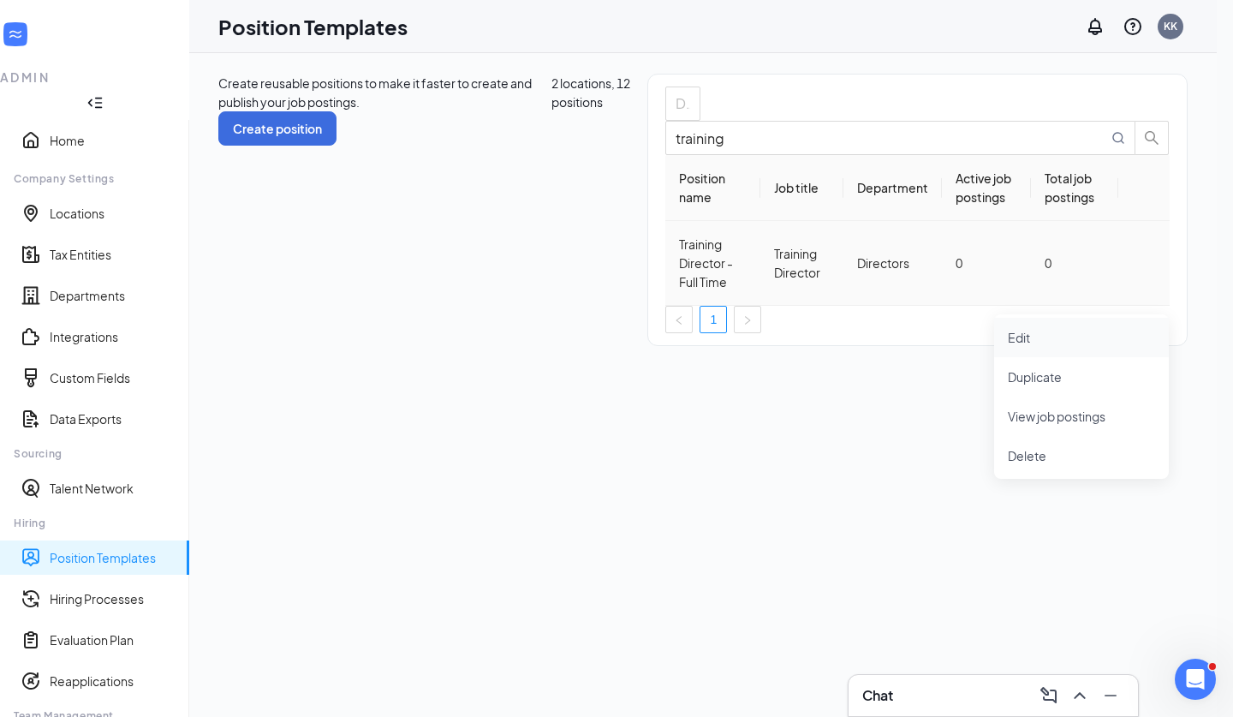
click at [1075, 337] on span "Edit" at bounding box center [1081, 337] width 147 height 19
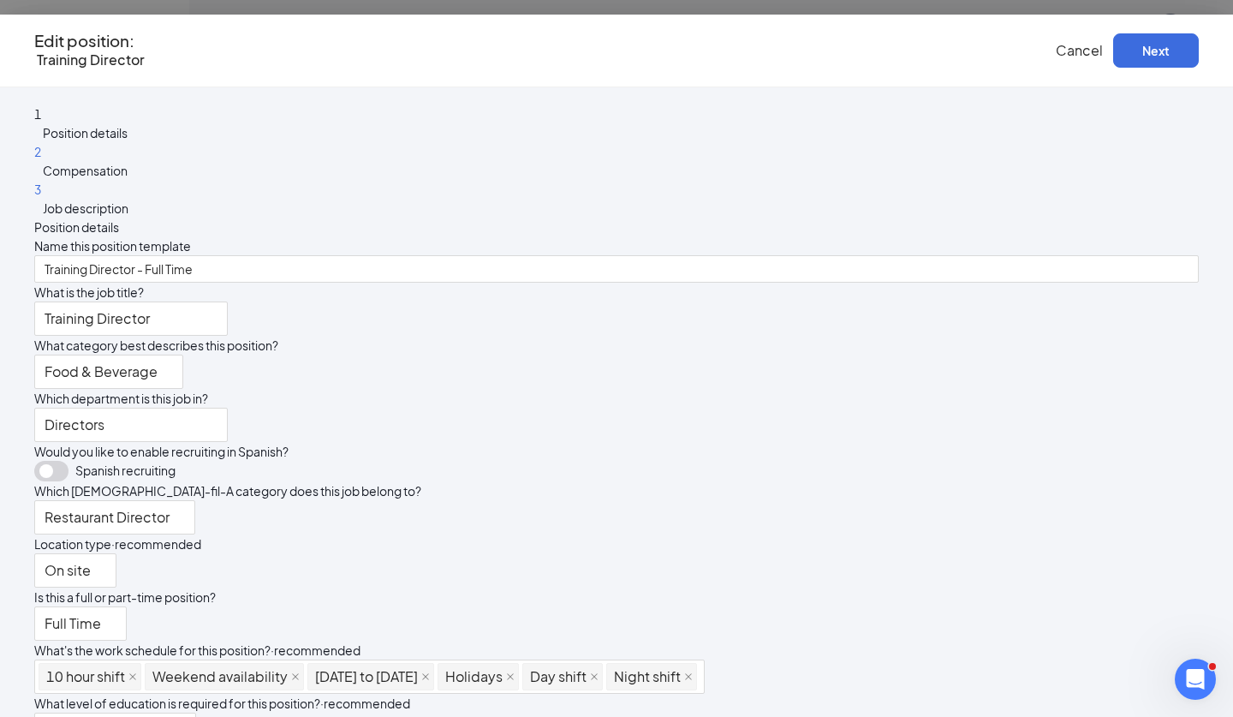
click at [128, 178] on span "Compensation" at bounding box center [85, 170] width 85 height 15
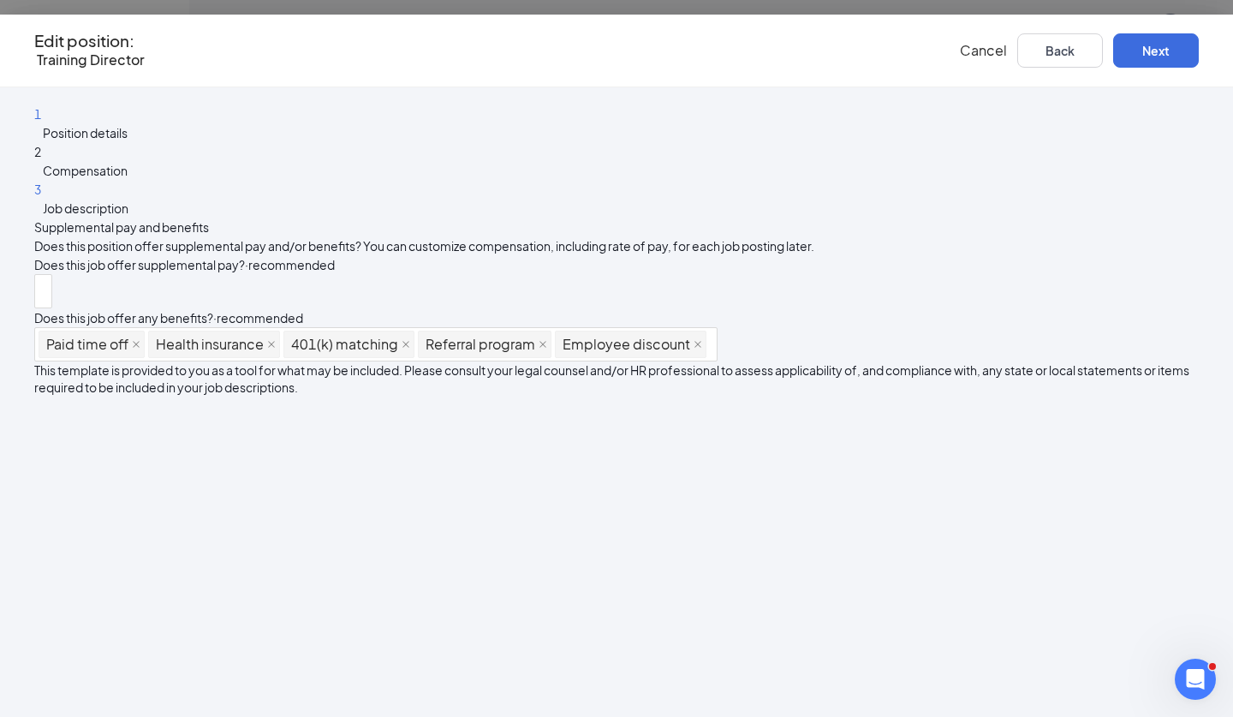
click at [201, 217] on div "3 Job description" at bounding box center [616, 199] width 1165 height 38
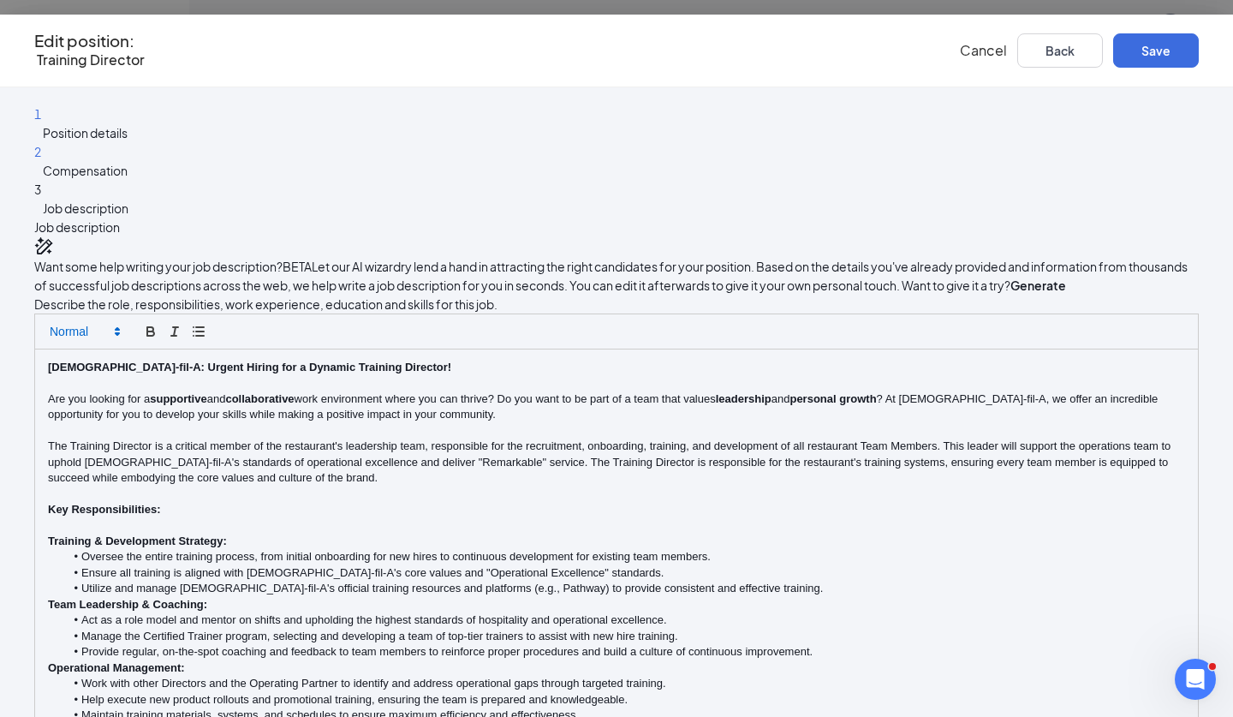
click at [126, 342] on span at bounding box center [84, 331] width 84 height 21
click at [118, 376] on span at bounding box center [84, 360] width 69 height 31
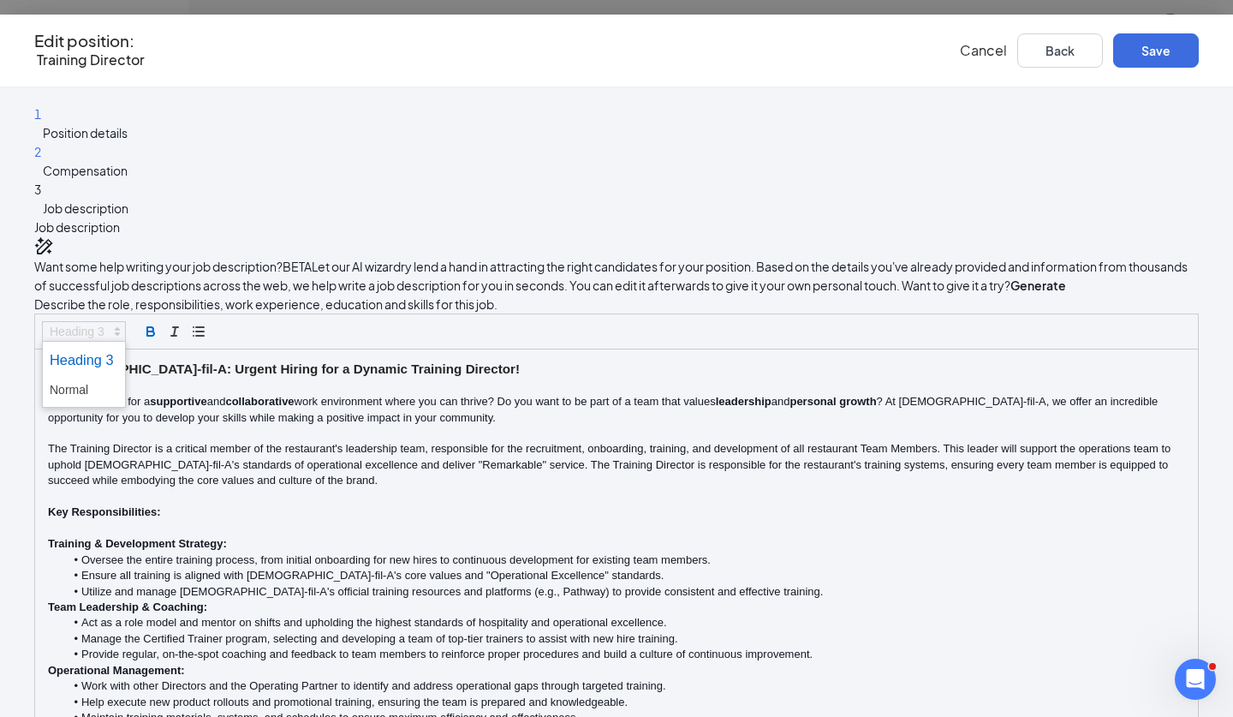
click at [126, 342] on span at bounding box center [84, 331] width 84 height 21
click at [118, 403] on span at bounding box center [84, 389] width 69 height 27
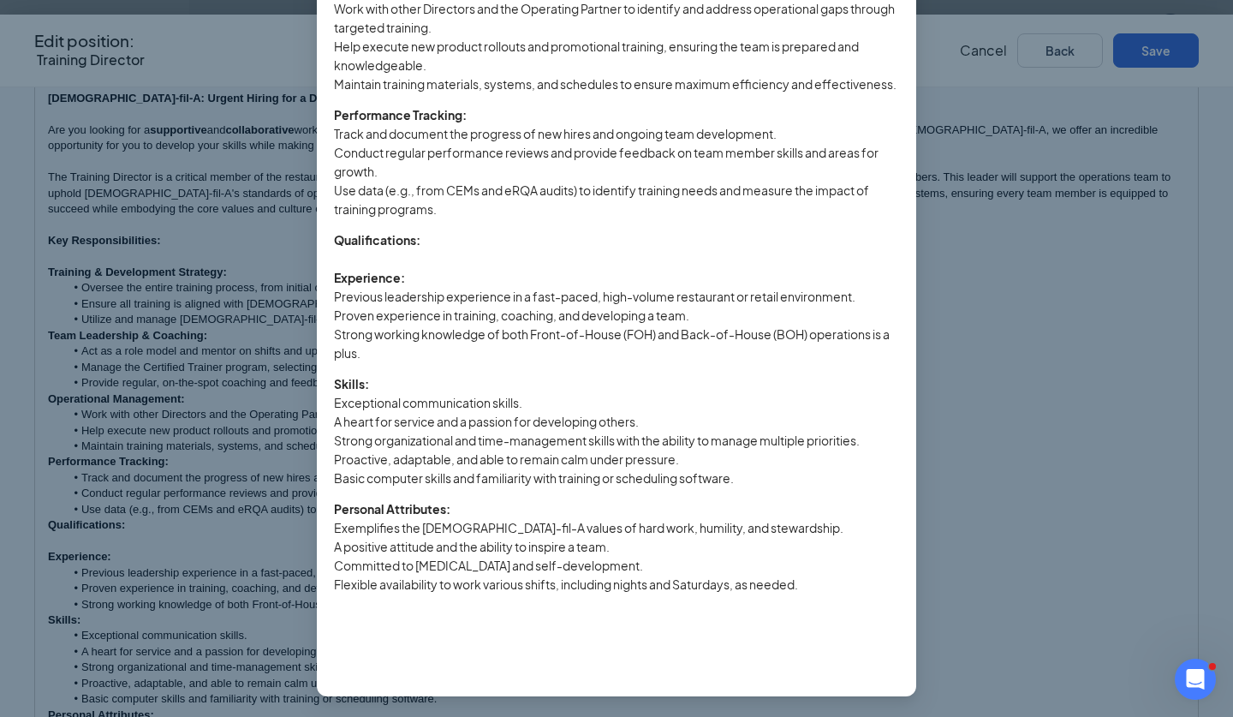
scroll to position [984, 0]
click at [969, 108] on div "Job description preview This is a general preview of how your job description w…" at bounding box center [616, 358] width 1233 height 717
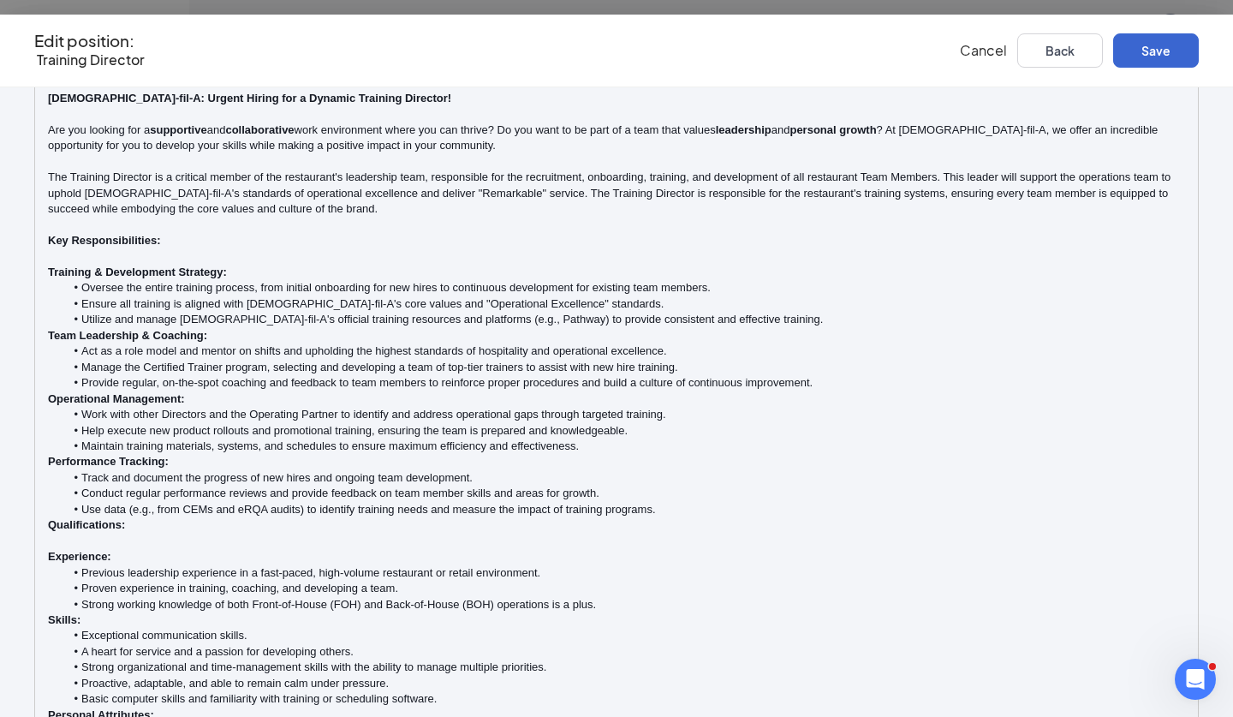
click at [1114, 57] on button "Save" at bounding box center [1157, 50] width 86 height 34
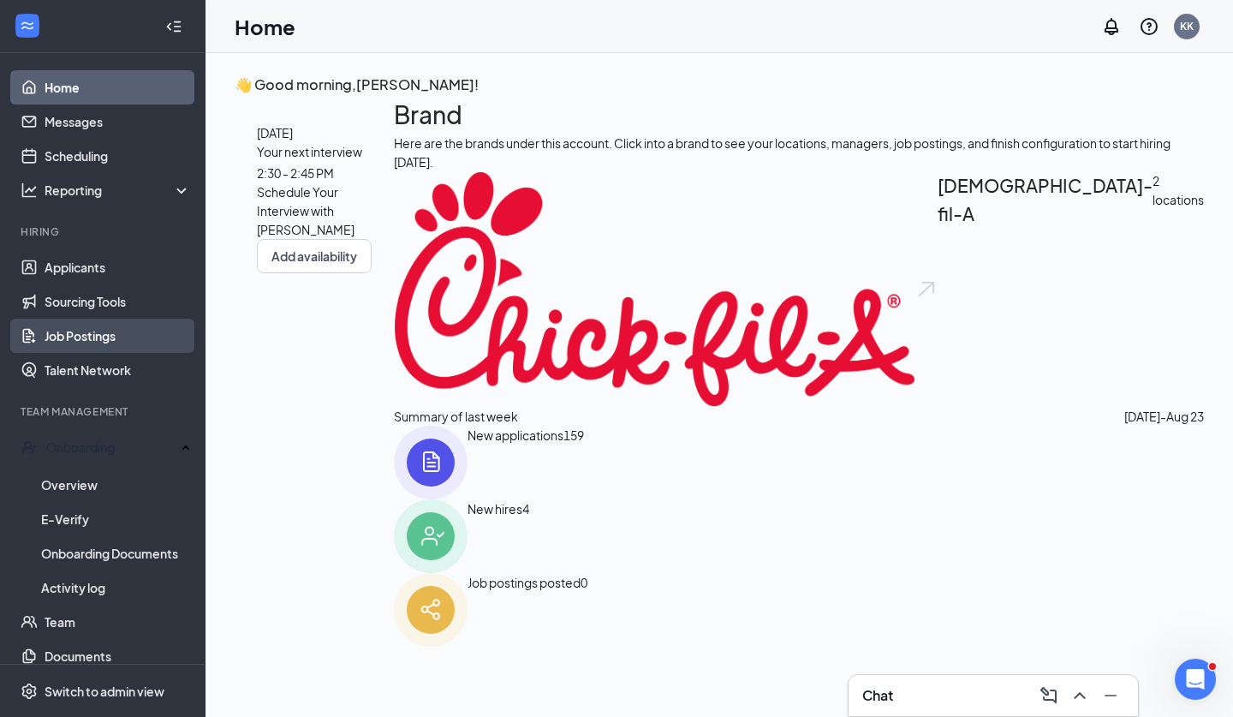
click at [82, 343] on link "Job Postings" at bounding box center [118, 336] width 146 height 34
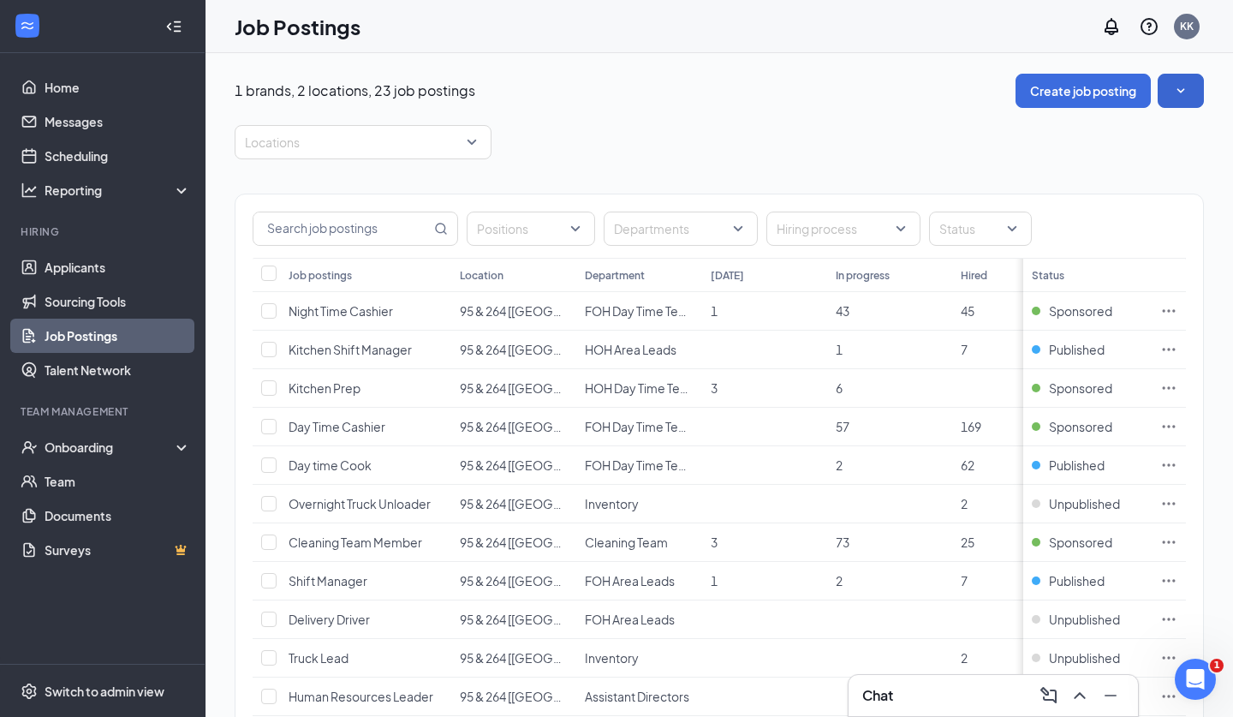
click at [1192, 93] on button "button" at bounding box center [1181, 91] width 46 height 34
click at [1169, 105] on button "button" at bounding box center [1181, 91] width 46 height 34
click at [904, 227] on div "Hiring process" at bounding box center [844, 229] width 154 height 34
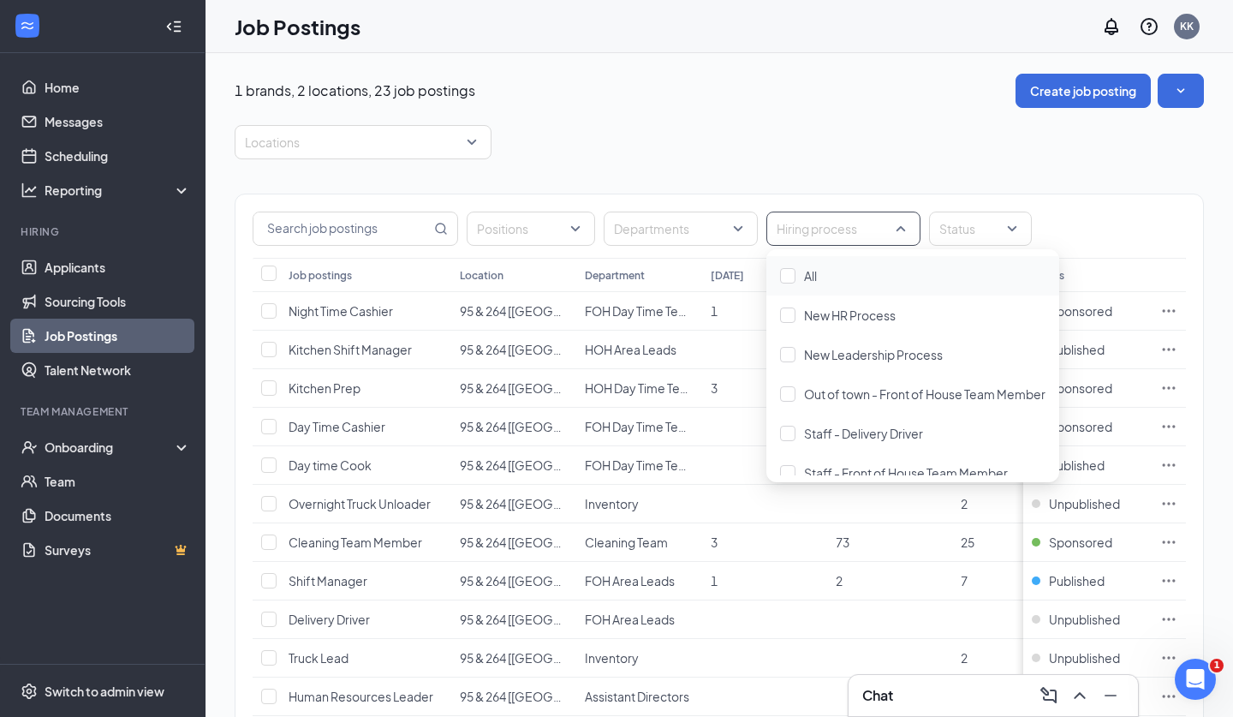
click at [904, 227] on div "Hiring process" at bounding box center [844, 229] width 154 height 34
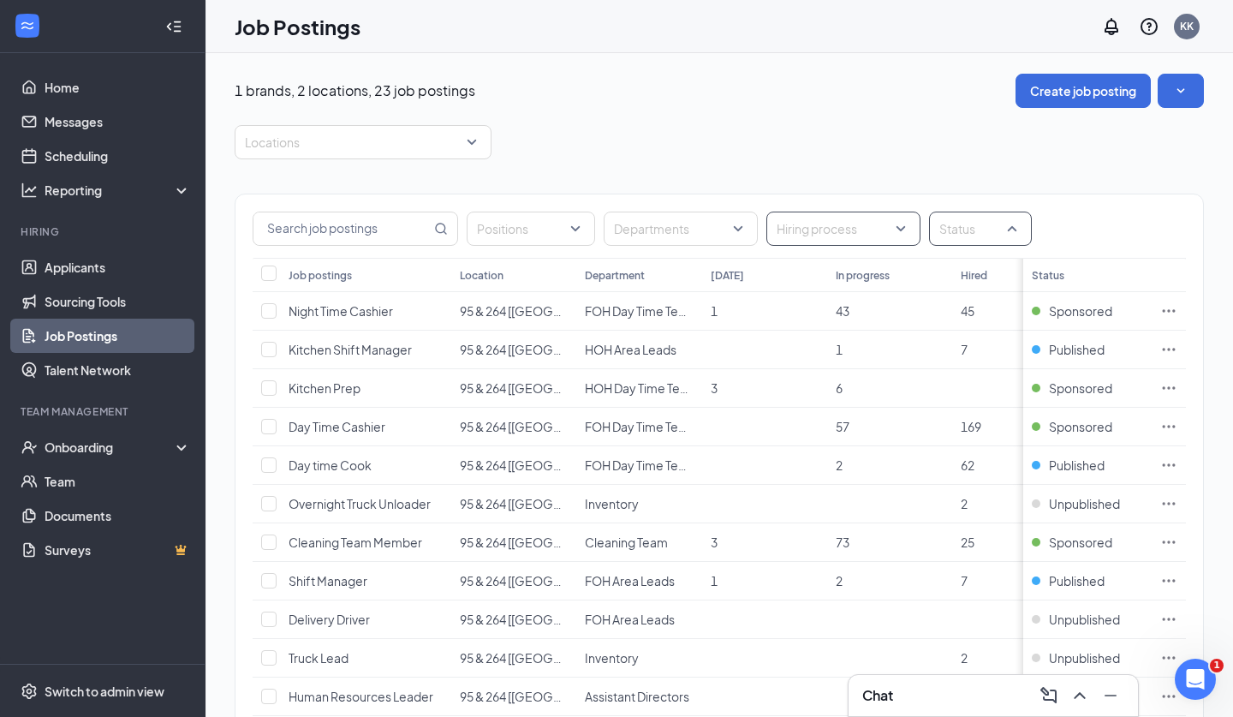
click at [970, 240] on div at bounding box center [972, 228] width 77 height 27
click at [937, 360] on div "Unpublished" at bounding box center [990, 354] width 122 height 39
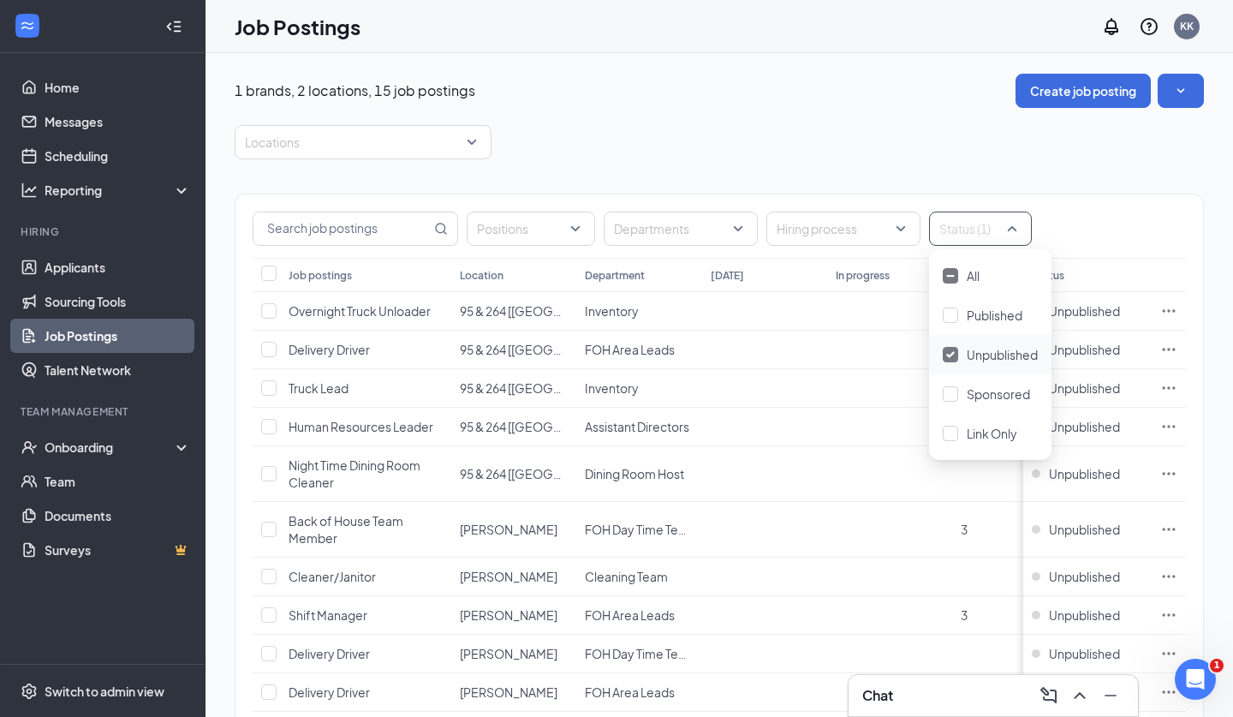
click at [937, 361] on div "Unpublished" at bounding box center [990, 354] width 122 height 39
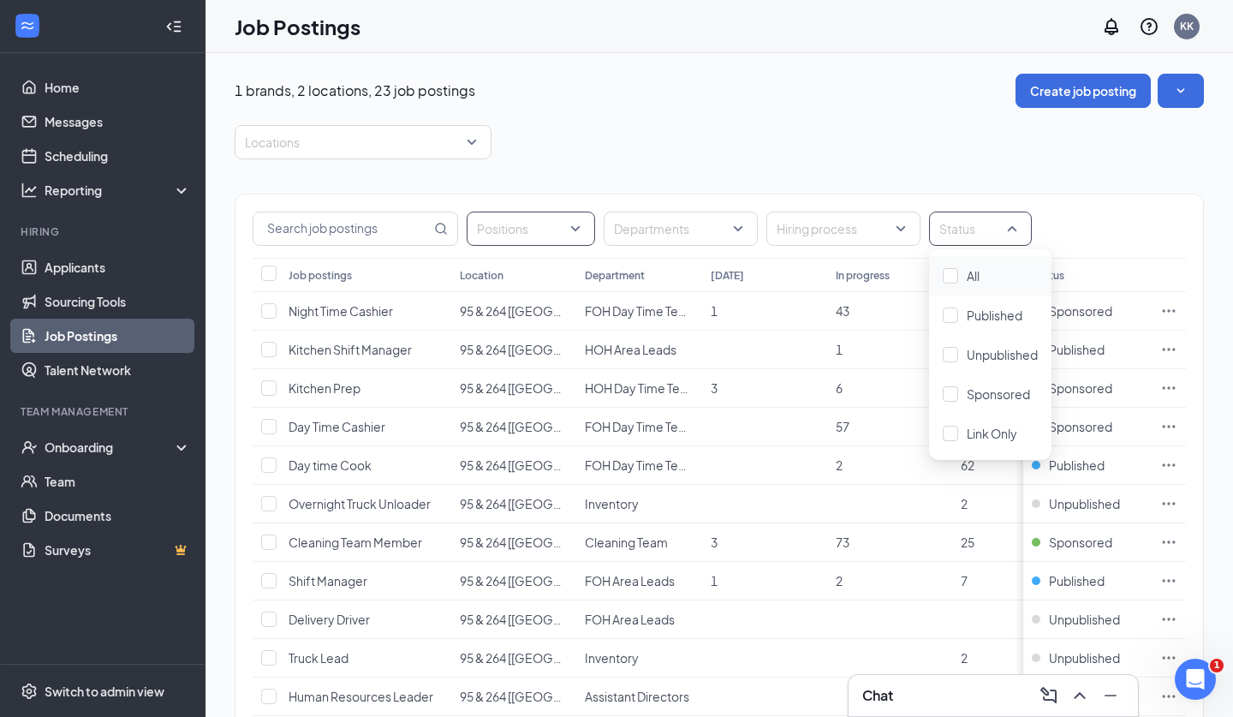
click at [571, 230] on div at bounding box center [522, 228] width 103 height 27
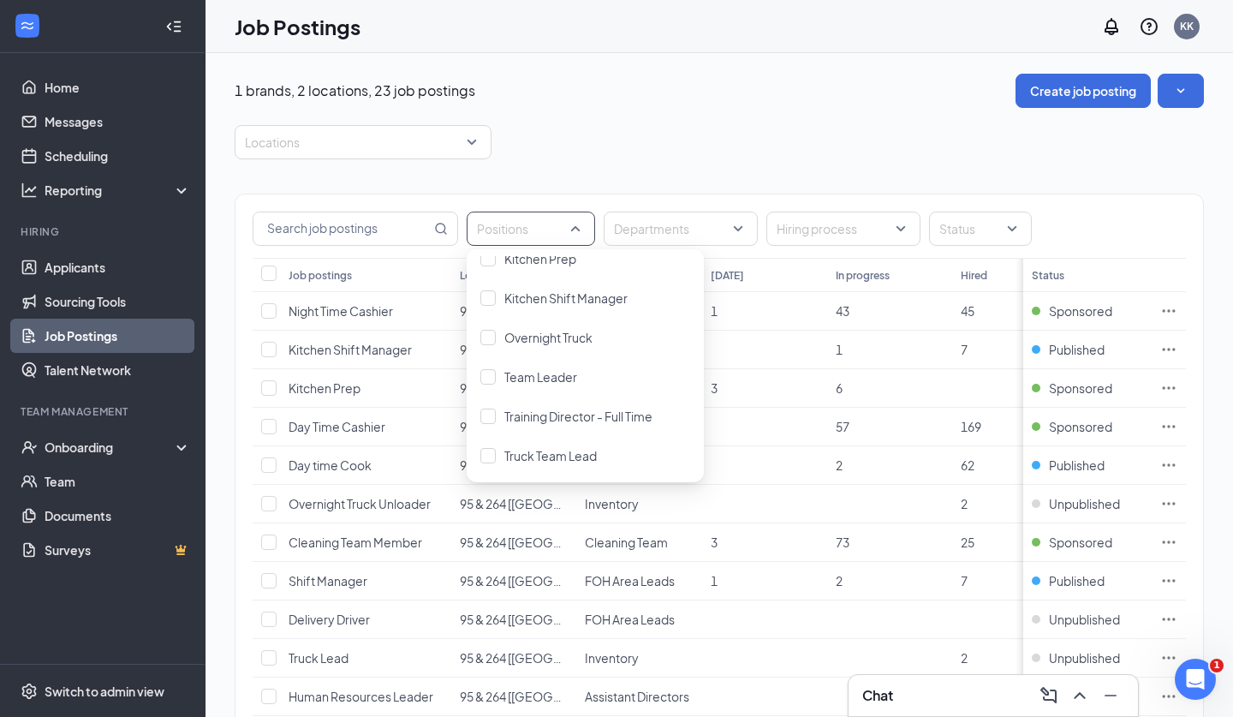
scroll to position [254, 0]
click at [580, 422] on span "Training Director - Full Time" at bounding box center [579, 416] width 148 height 15
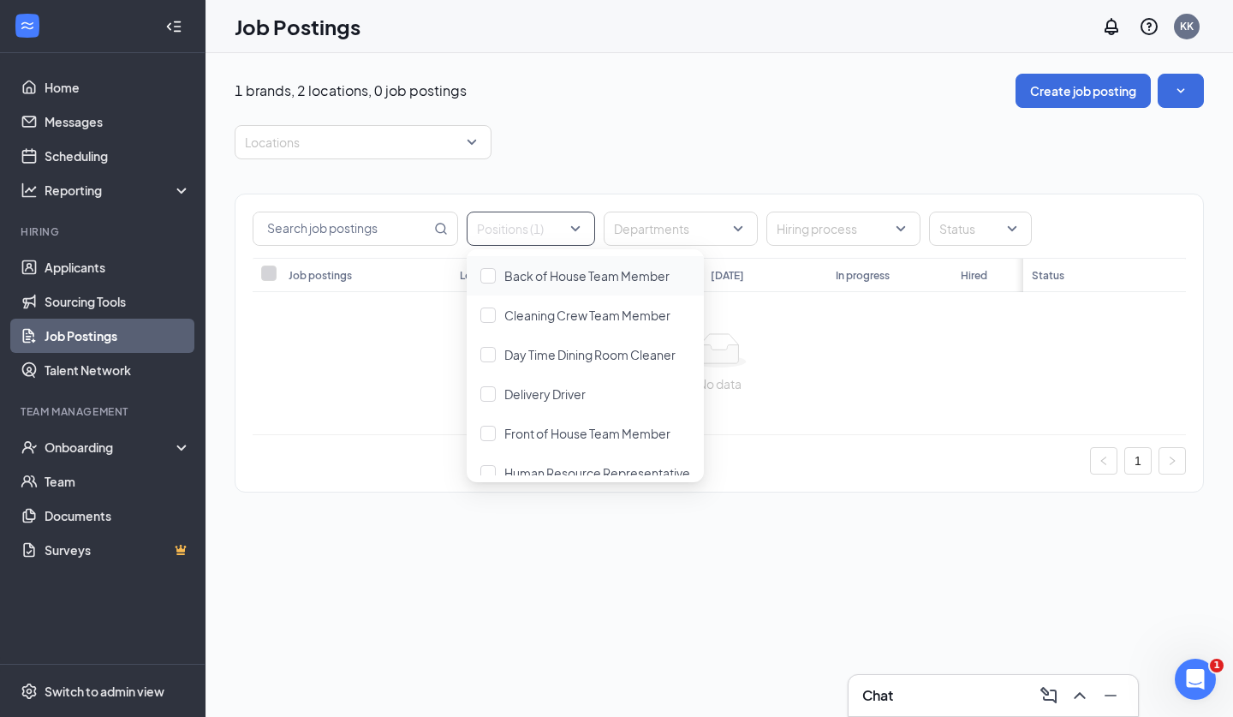
click at [418, 396] on div "No data" at bounding box center [720, 363] width 934 height 142
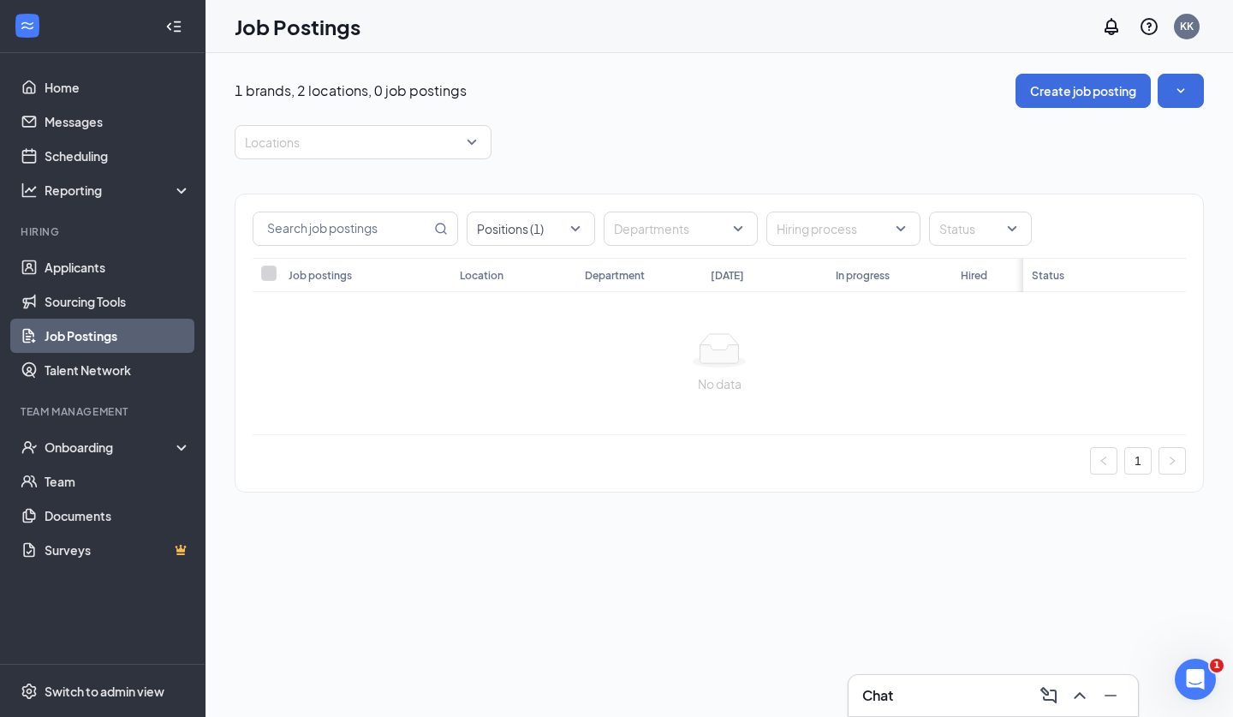
click at [263, 267] on span at bounding box center [268, 273] width 15 height 15
click at [392, 149] on div at bounding box center [354, 141] width 231 height 27
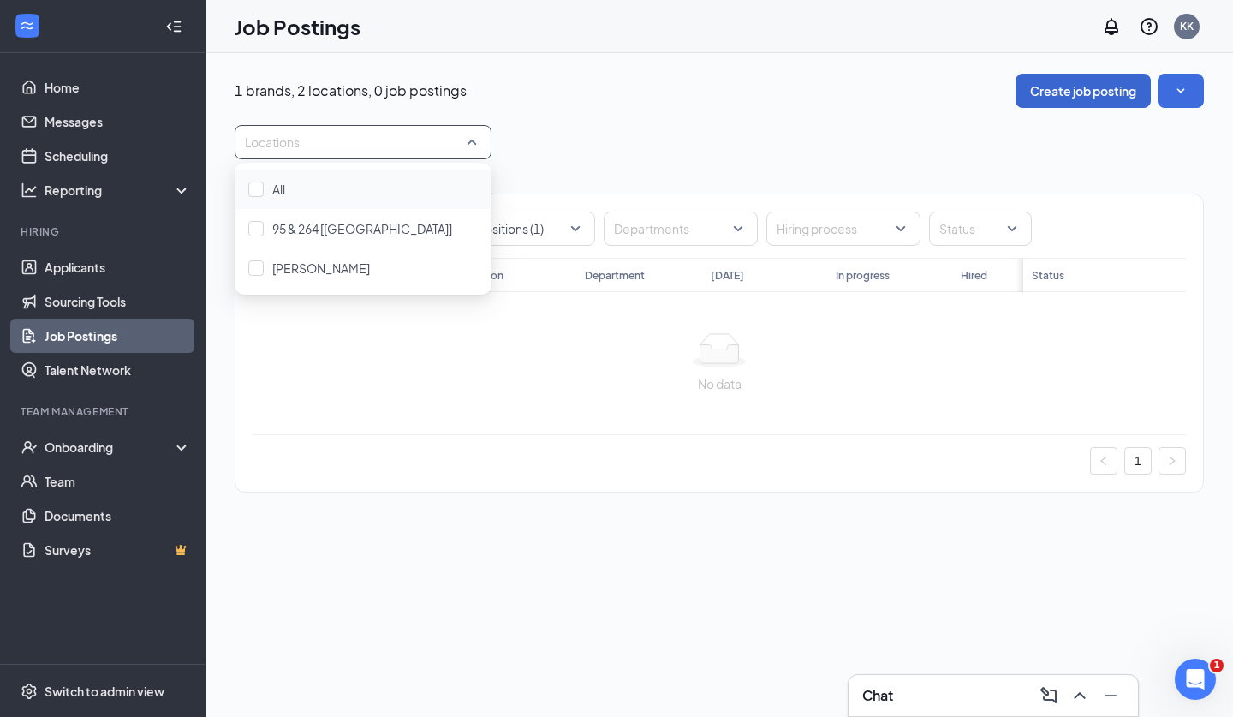
click at [1119, 82] on button "Create job posting" at bounding box center [1083, 91] width 135 height 34
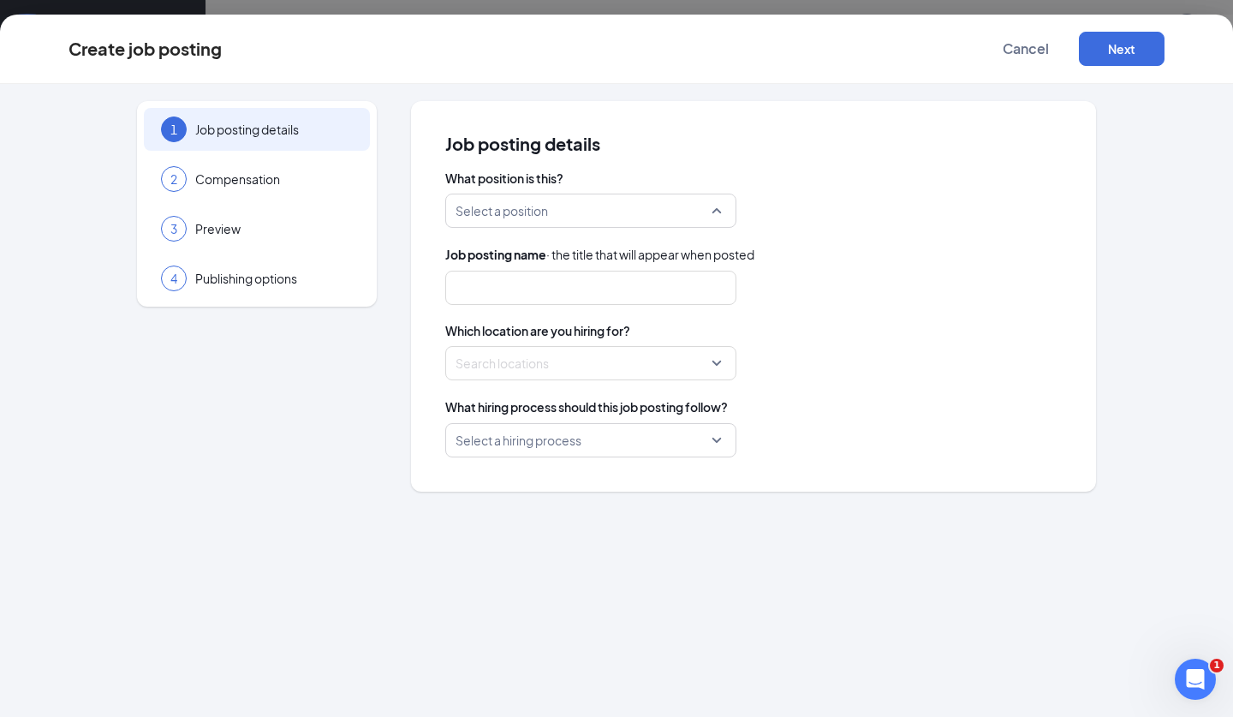
click at [547, 219] on input "search" at bounding box center [585, 210] width 259 height 33
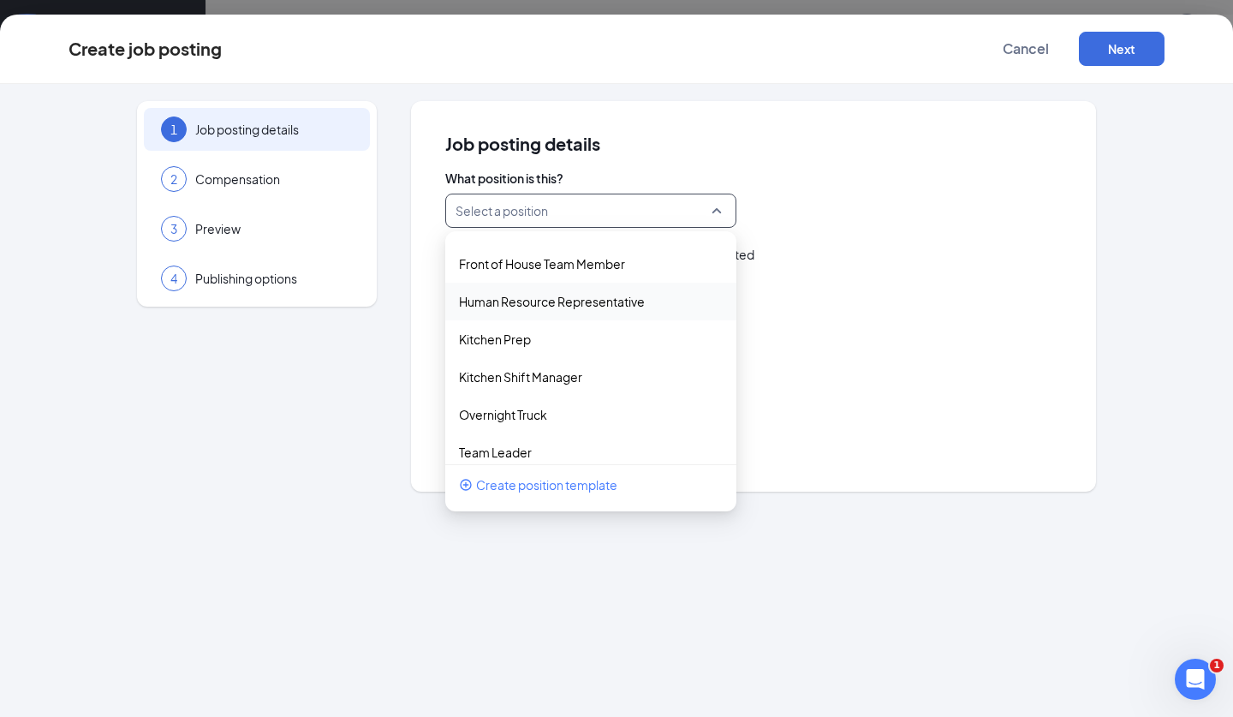
scroll to position [233, 0]
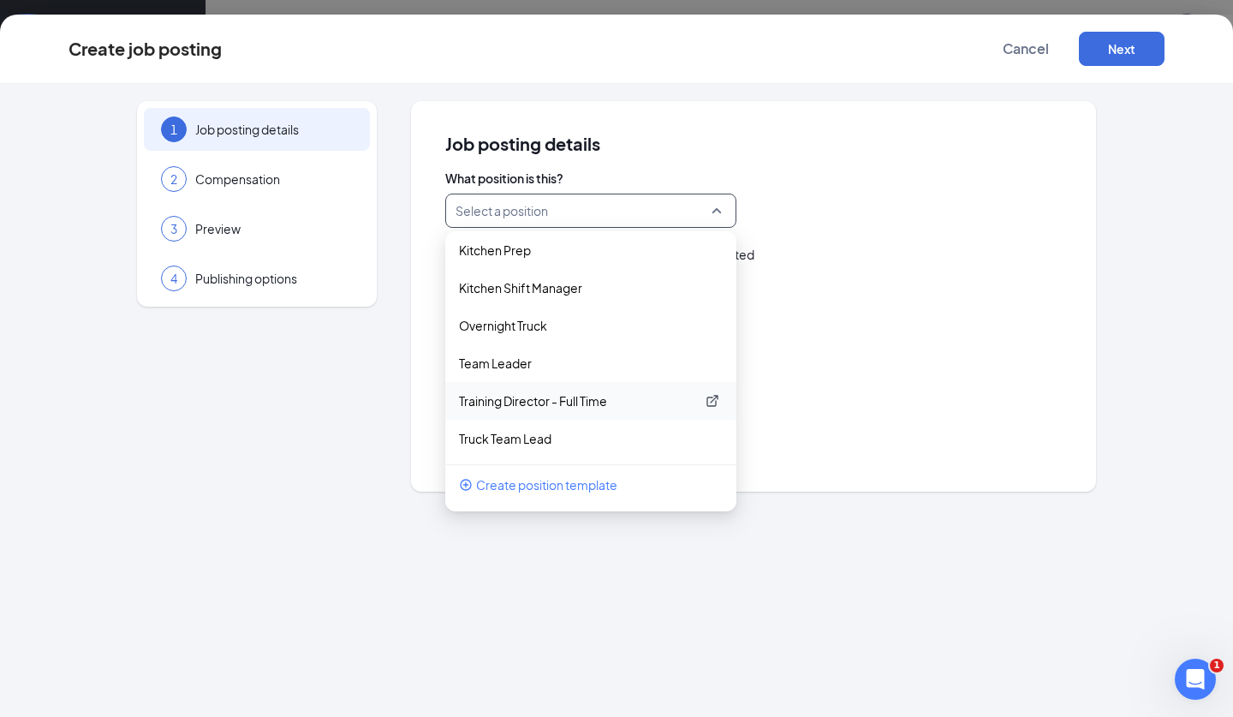
click at [582, 405] on p "Training Director - Full Time" at bounding box center [577, 400] width 236 height 17
type input "Training Director"
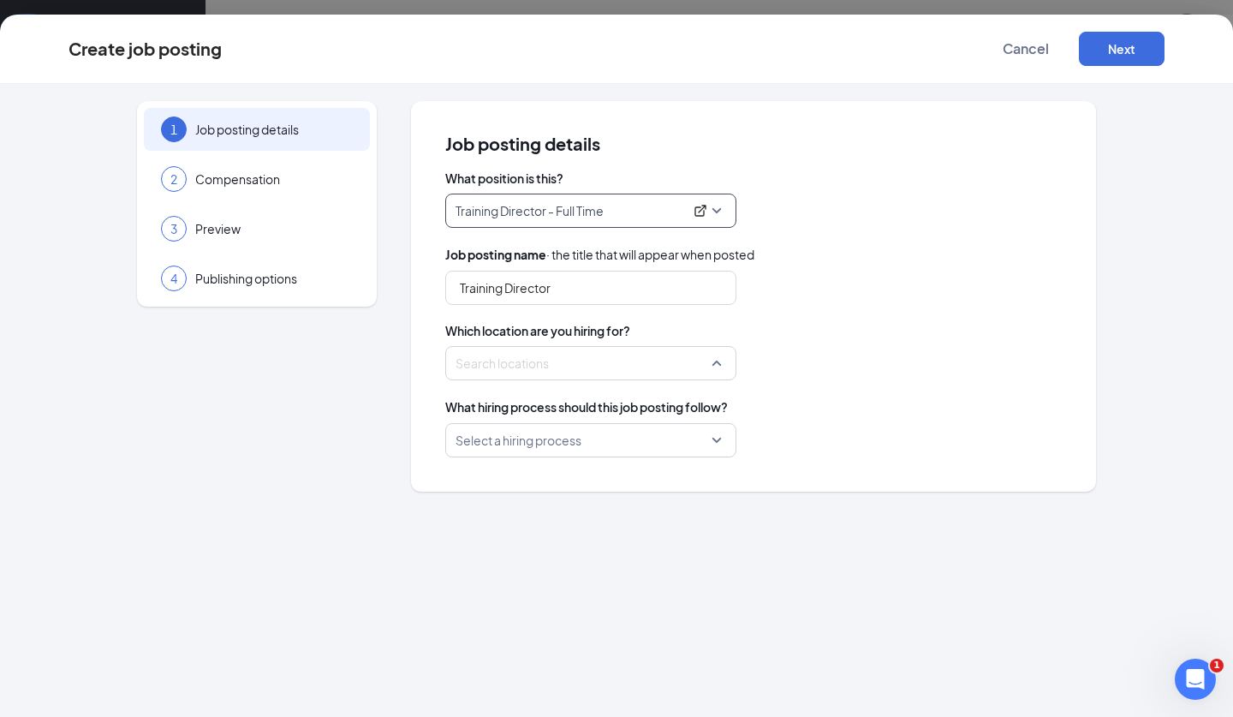
click at [523, 346] on div "Search locations" at bounding box center [590, 363] width 291 height 34
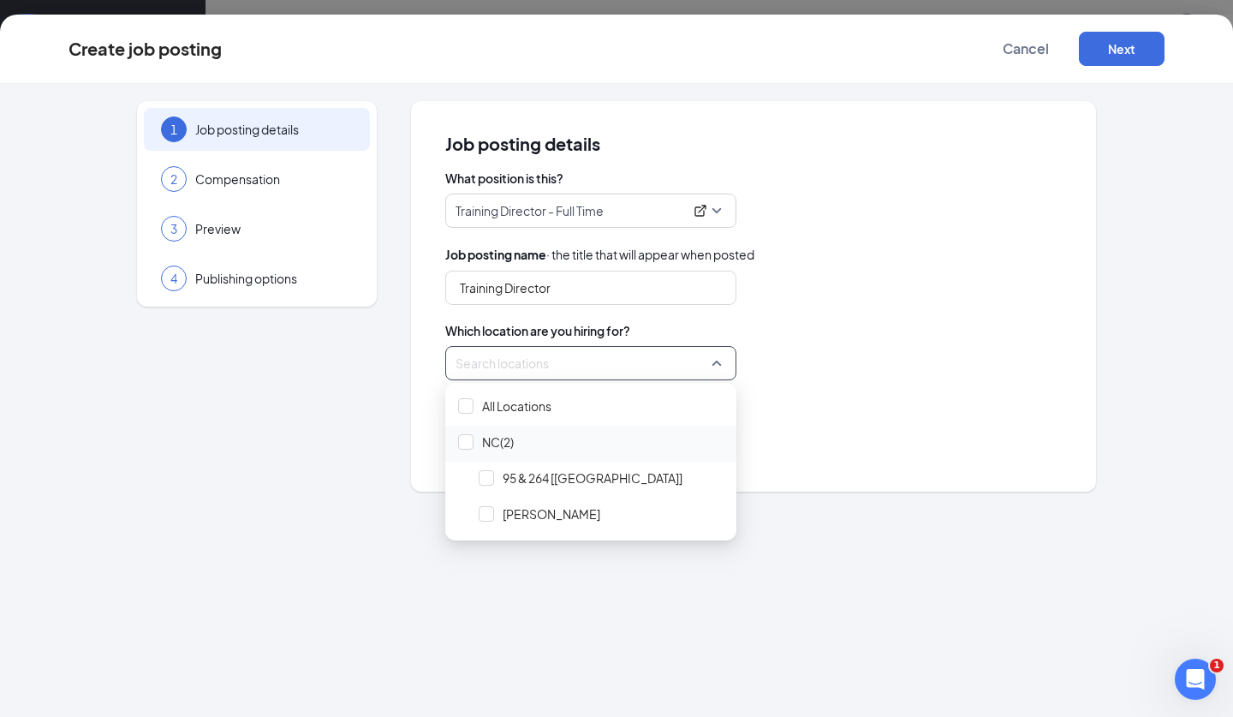
click at [471, 433] on span "NC(2)" at bounding box center [591, 442] width 278 height 33
click at [804, 409] on div "What hiring process should this job posting follow?" at bounding box center [753, 406] width 617 height 19
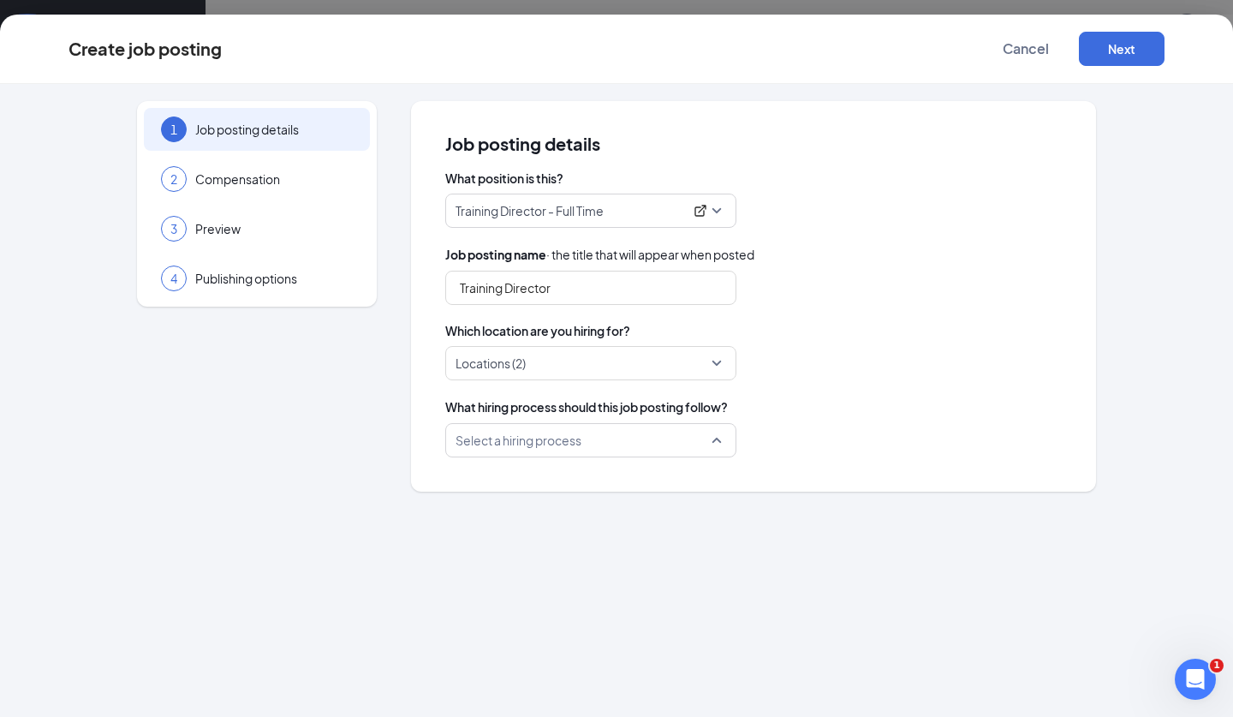
click at [677, 441] on input "search" at bounding box center [585, 440] width 259 height 33
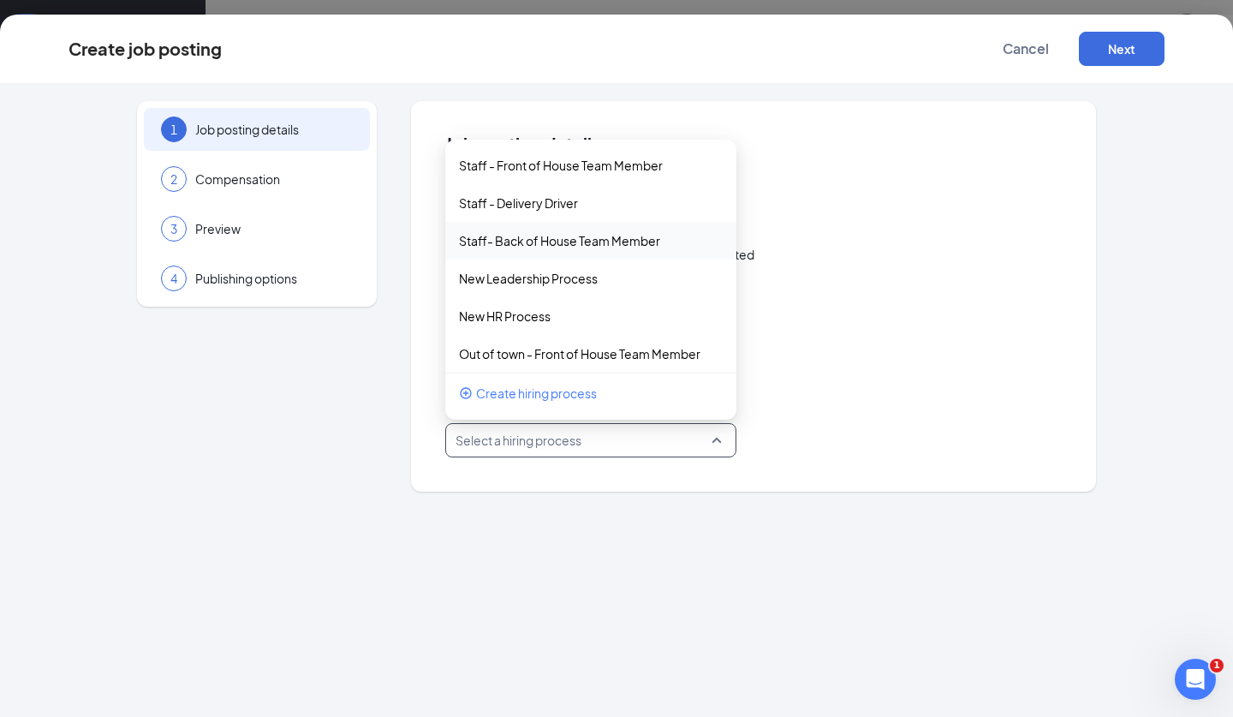
scroll to position [0, 0]
click at [750, 95] on div "1 Job posting details 2 Compensation 3 Preview 4 Publishing options Job posting…" at bounding box center [616, 400] width 1233 height 633
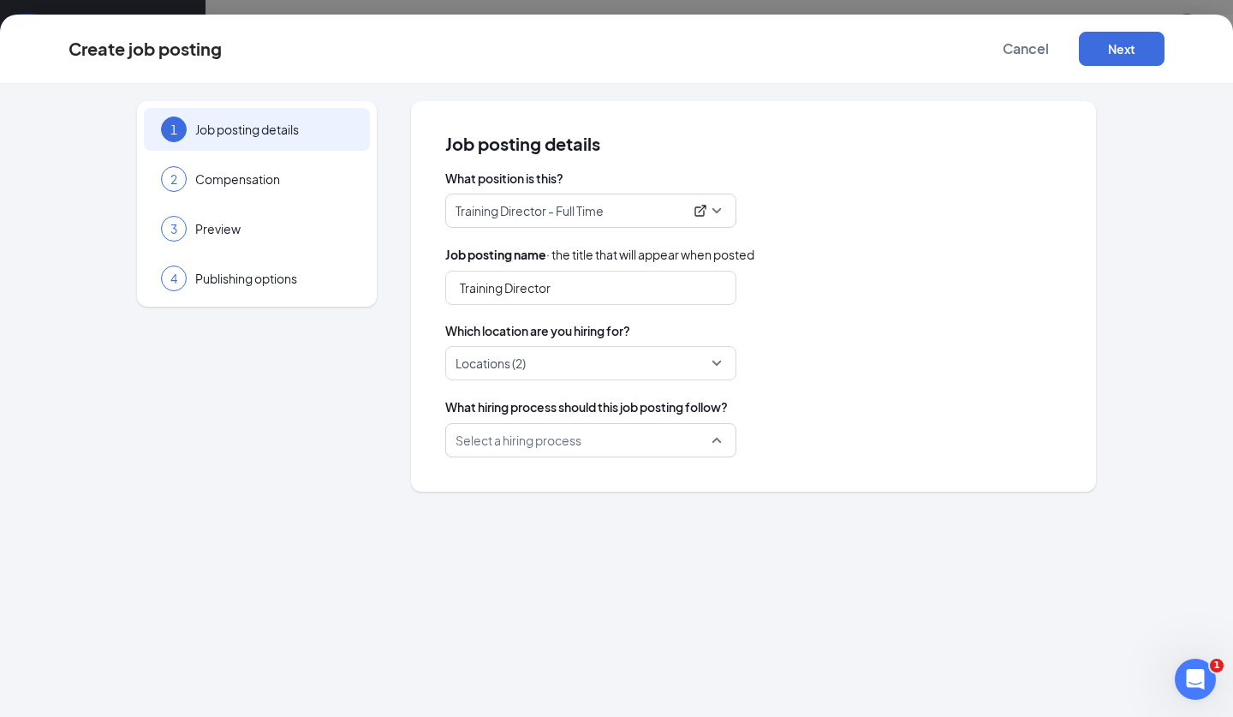
click at [690, 446] on input "search" at bounding box center [585, 440] width 259 height 33
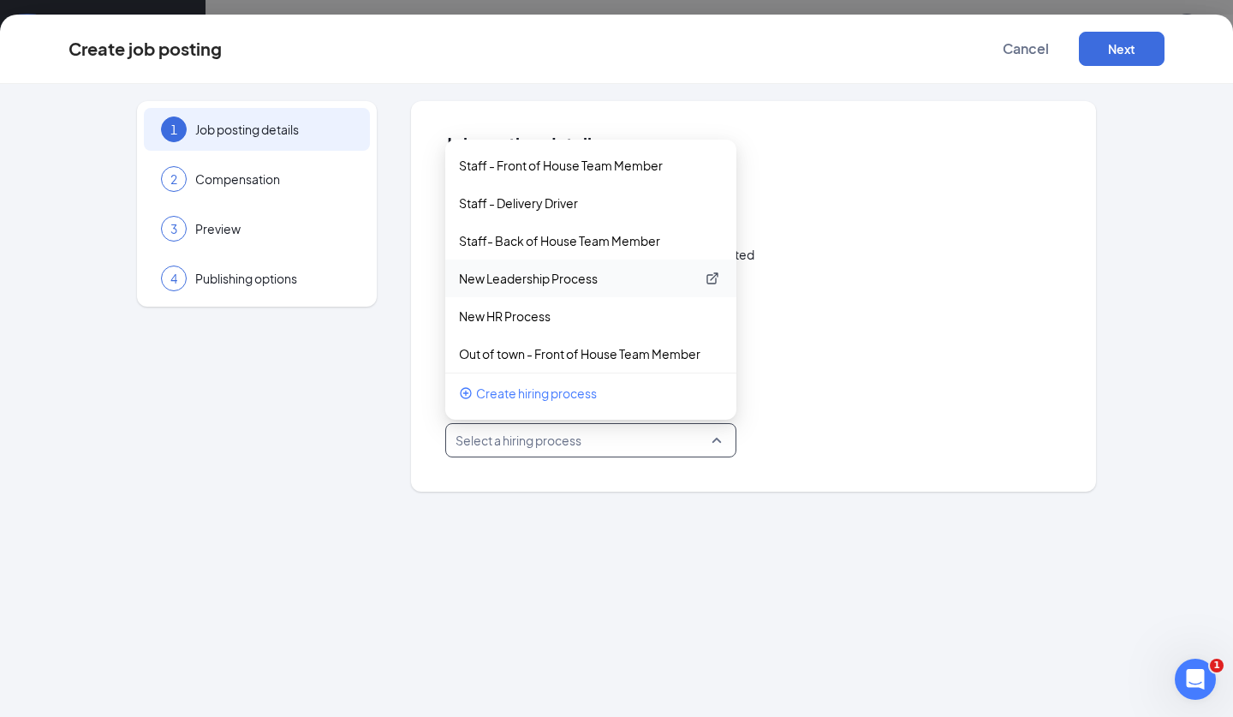
click at [585, 284] on p "New Leadership Process" at bounding box center [577, 278] width 236 height 17
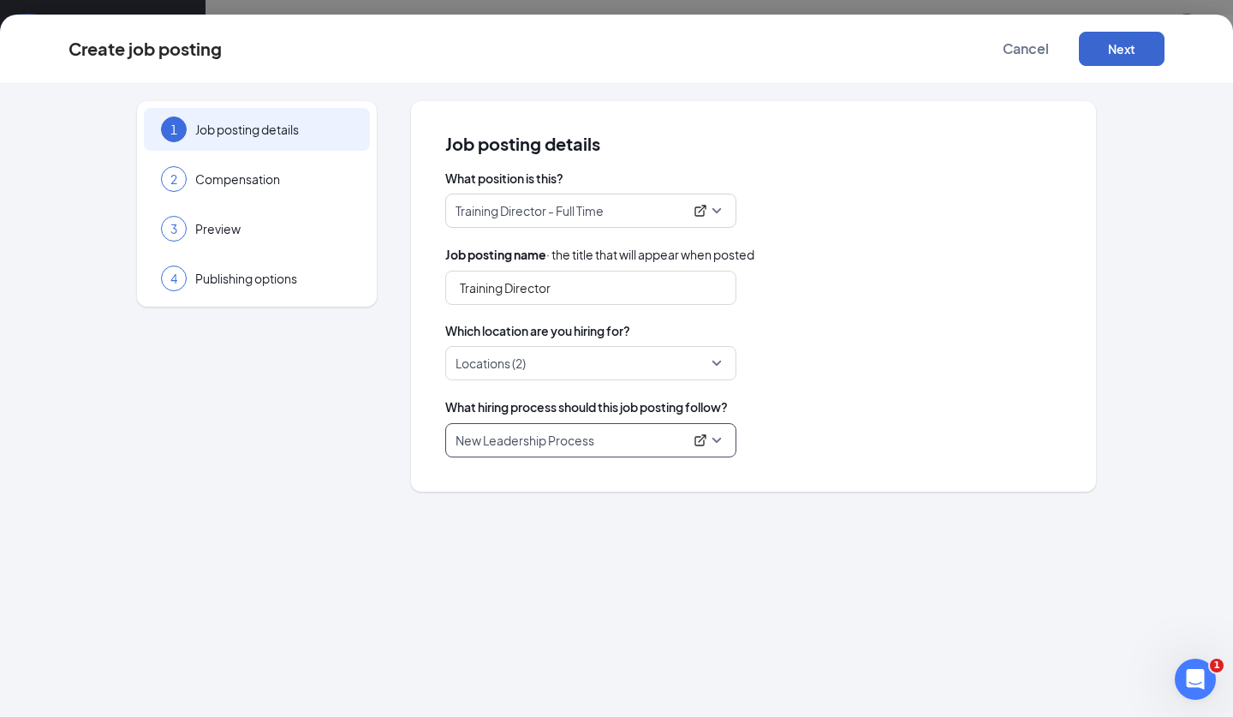
click at [1127, 59] on button "Next" at bounding box center [1122, 49] width 86 height 34
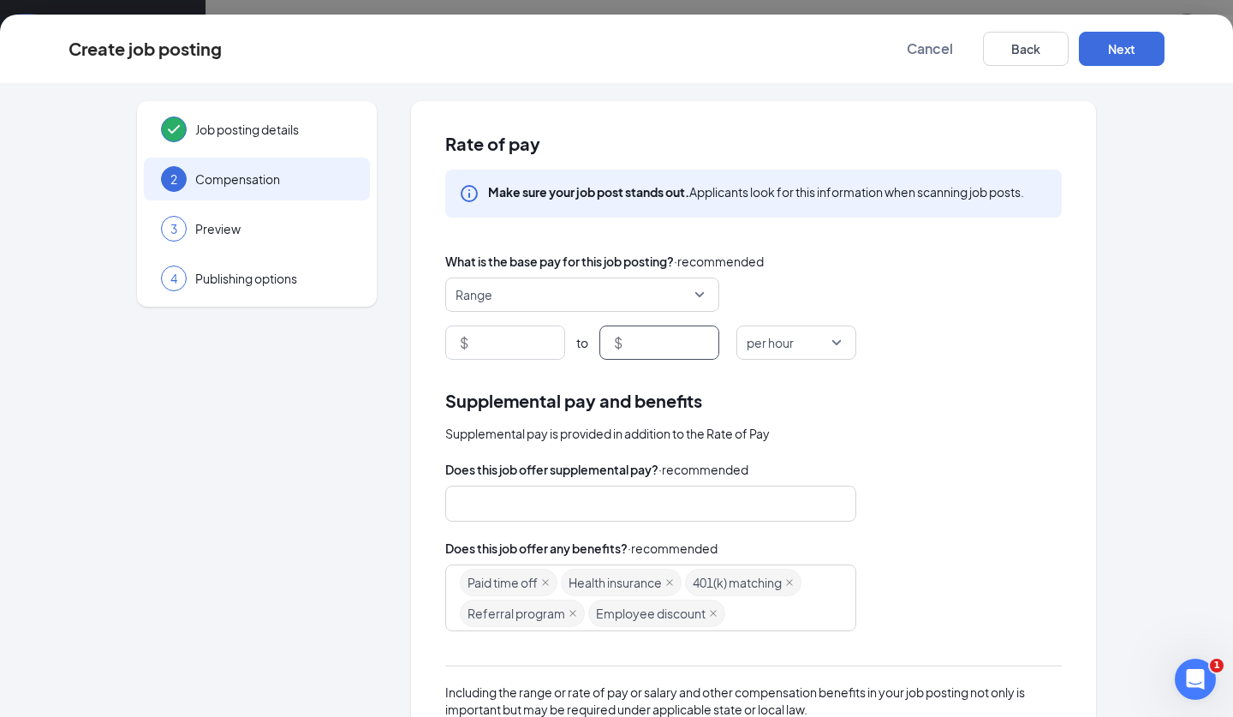
click at [672, 327] on input at bounding box center [672, 342] width 93 height 33
click at [653, 292] on span "Range" at bounding box center [575, 294] width 238 height 33
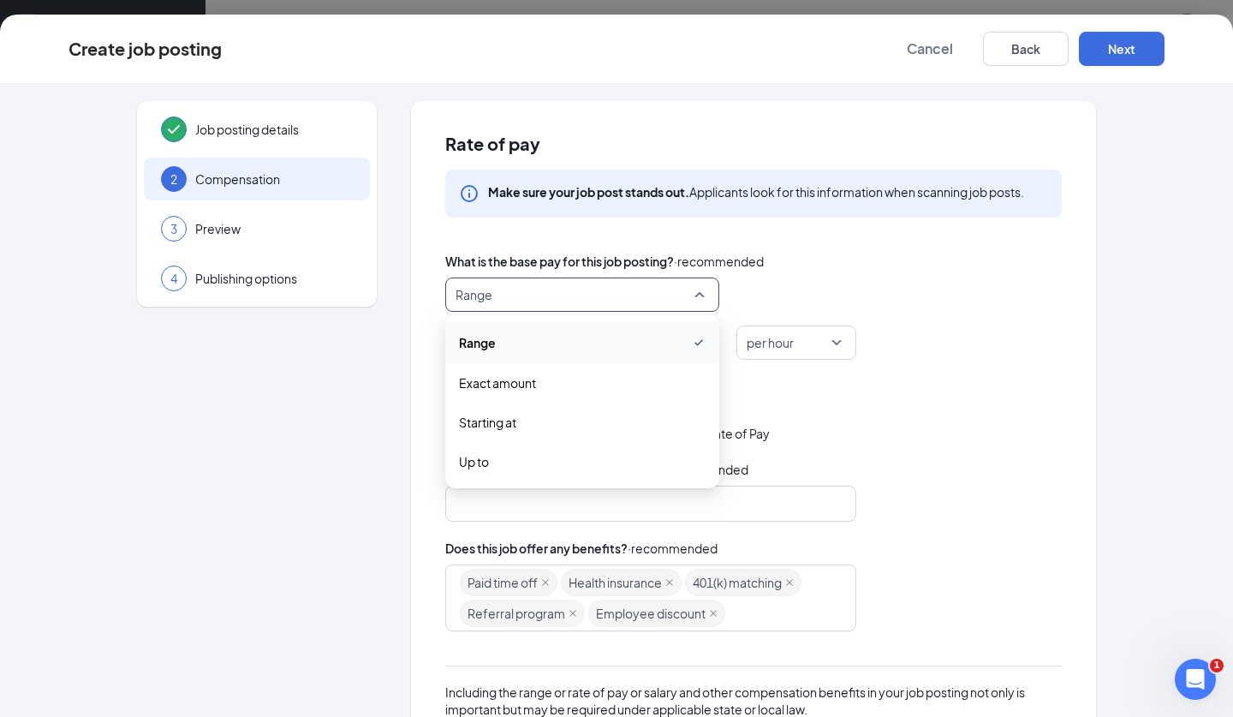
click at [784, 275] on div "What is the base pay for this job posting? · recommended Range range exact_rate…" at bounding box center [753, 306] width 617 height 108
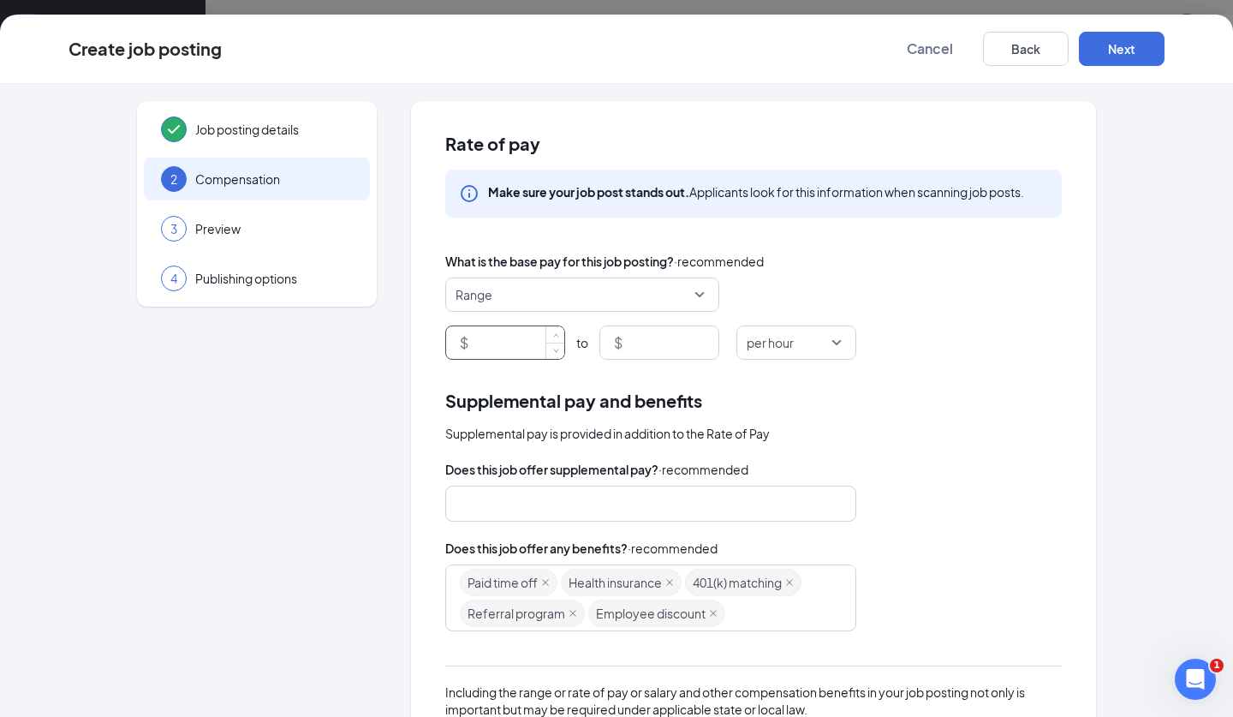
click at [519, 333] on input at bounding box center [518, 342] width 93 height 33
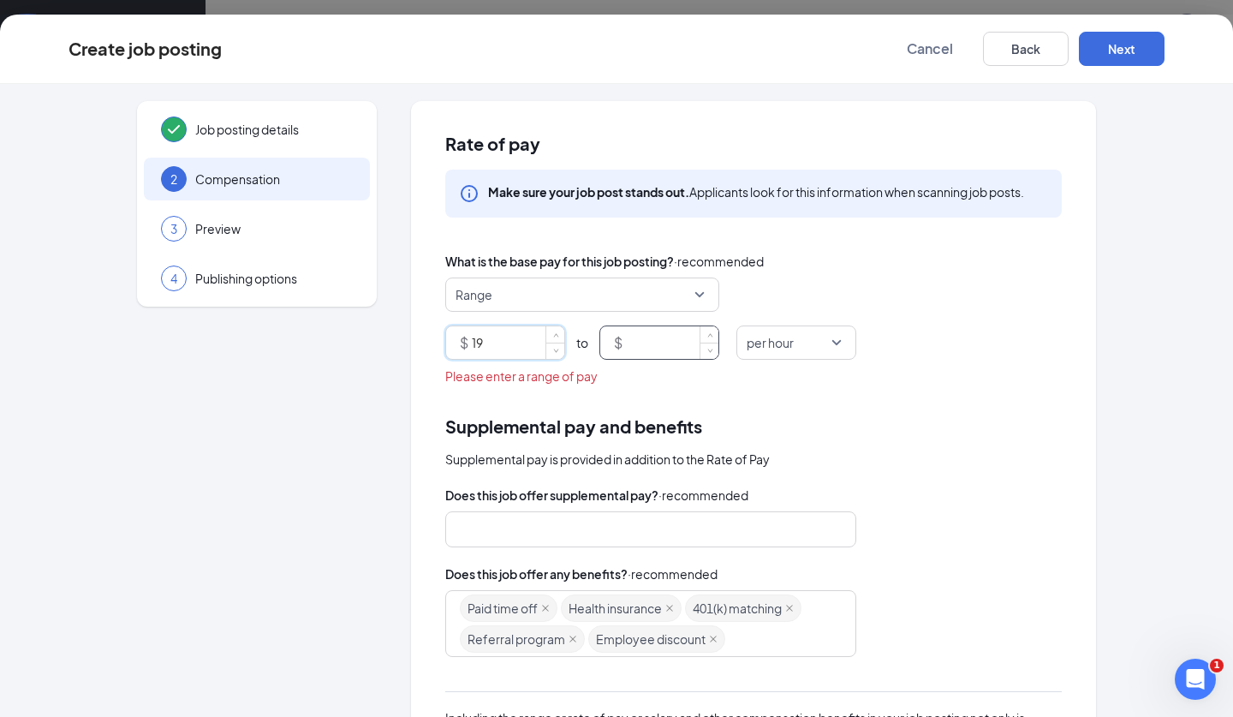
type input "19"
click at [648, 336] on input at bounding box center [672, 342] width 93 height 33
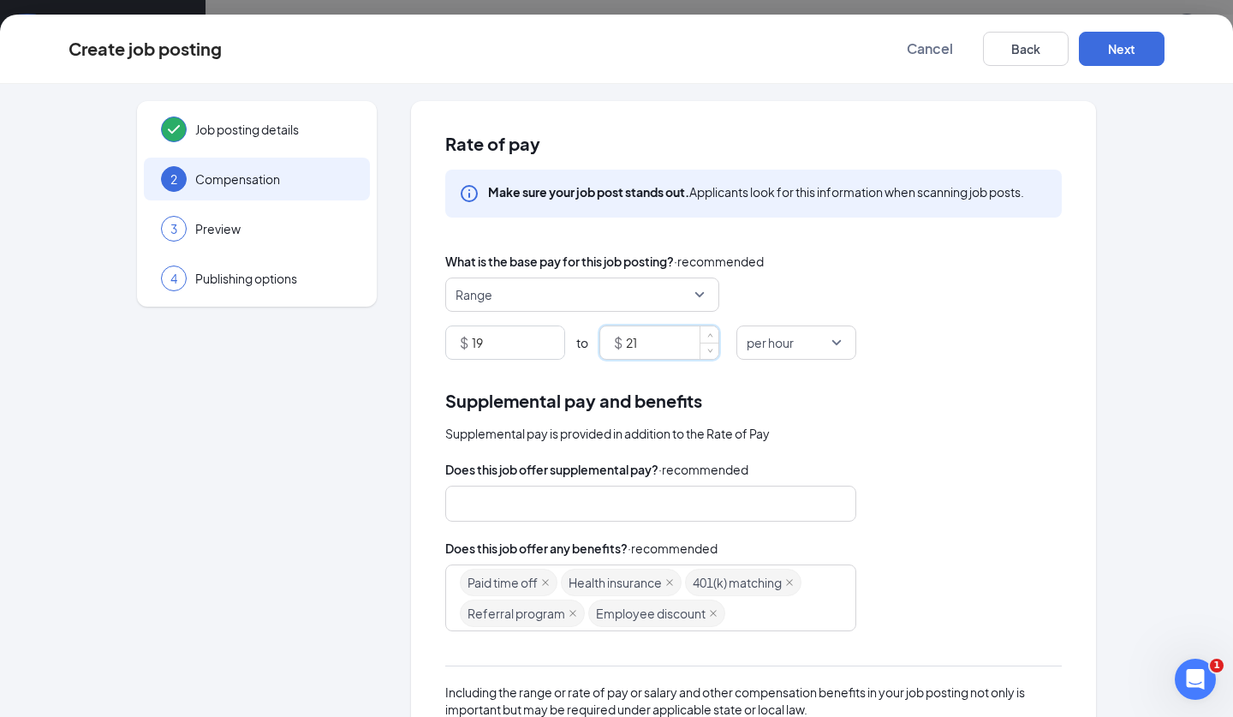
type input "21"
click at [839, 257] on div "What is the base pay for this job posting? · recommended" at bounding box center [753, 261] width 617 height 19
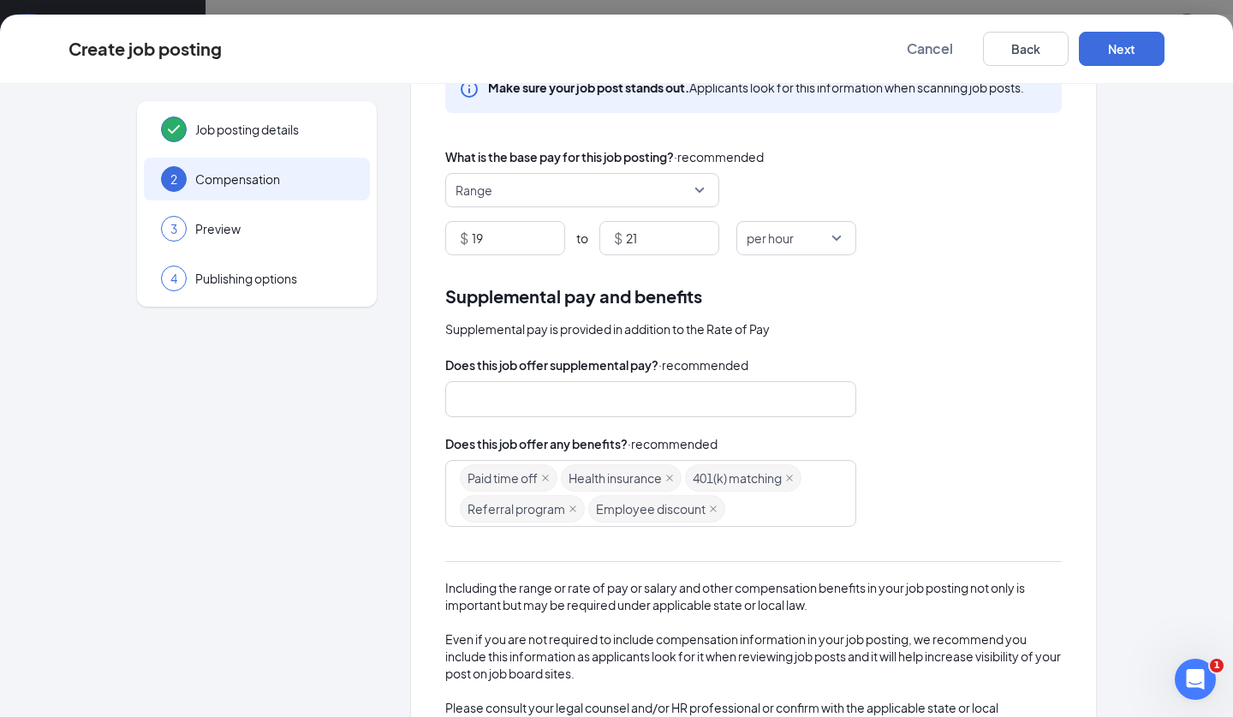
scroll to position [85, 0]
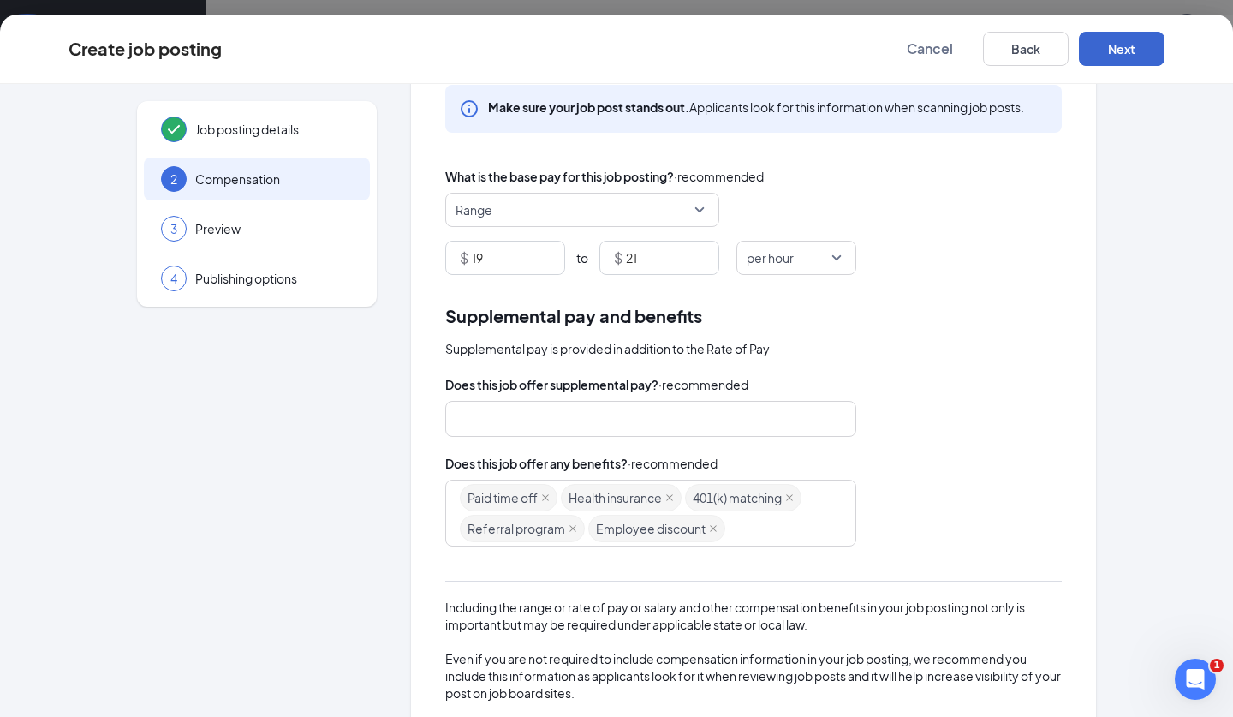
click at [1109, 53] on button "Next" at bounding box center [1122, 49] width 86 height 34
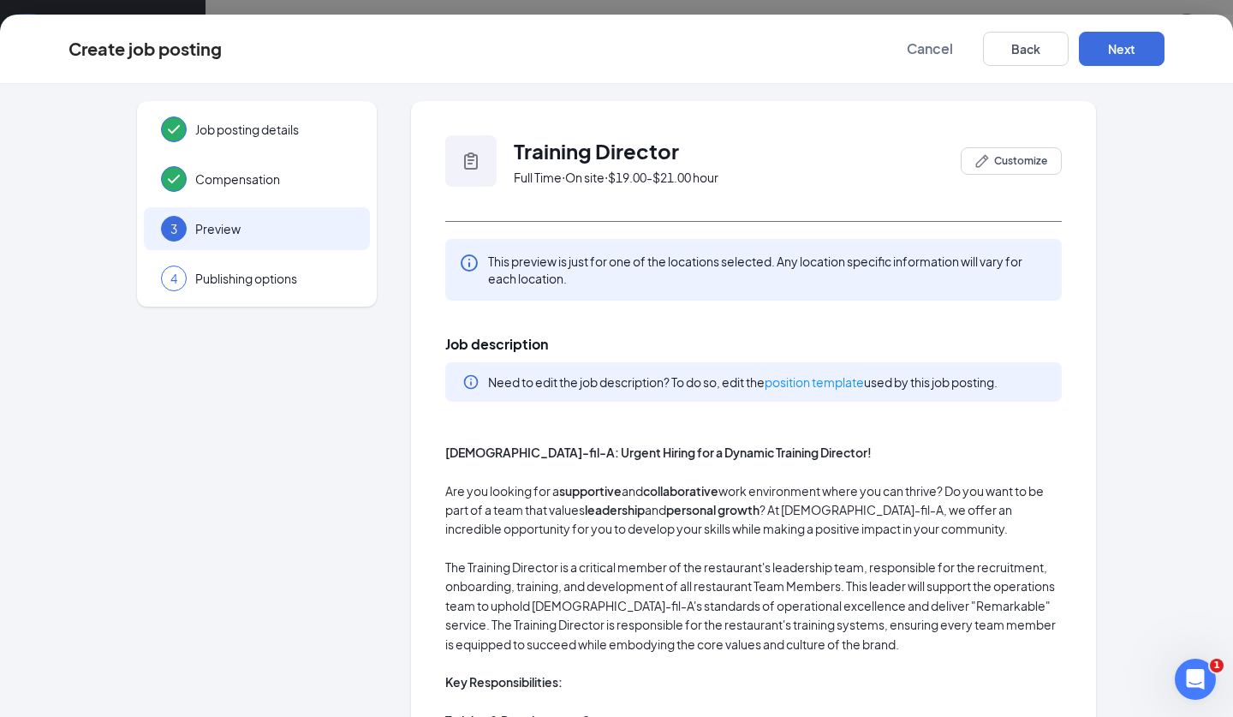
scroll to position [0, 0]
click at [1123, 59] on button "Next" at bounding box center [1122, 49] width 86 height 34
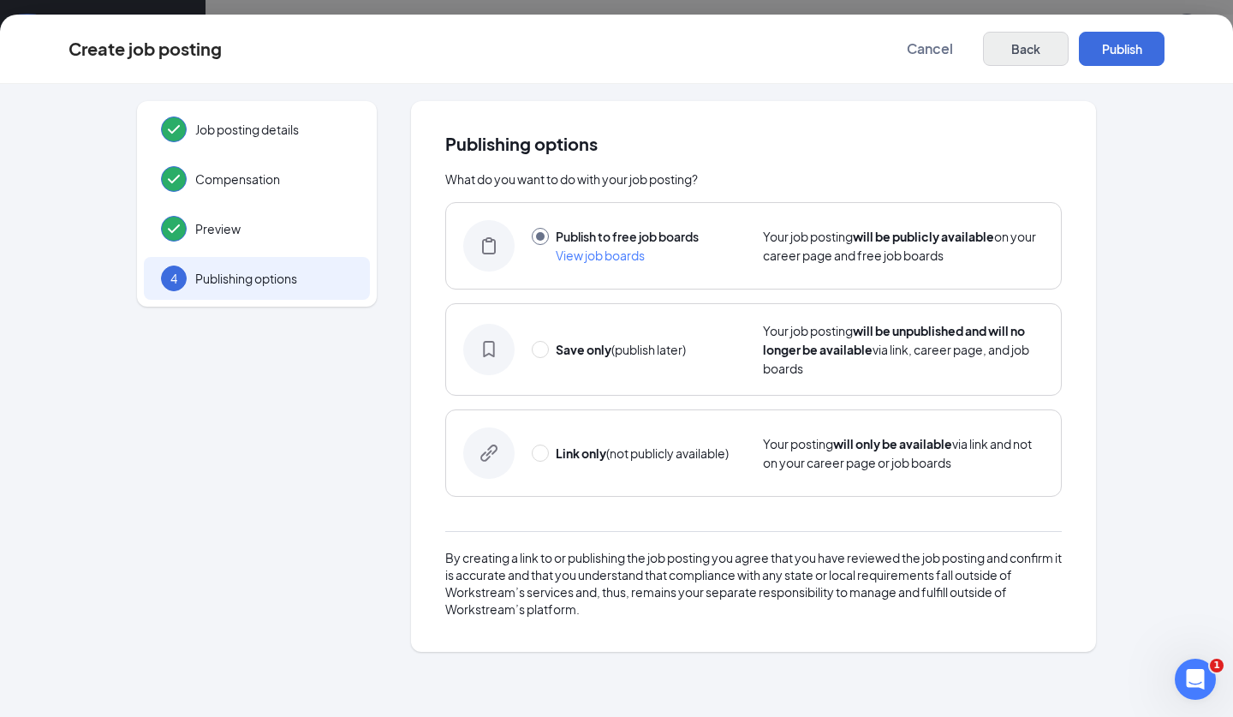
click at [1006, 47] on button "Back" at bounding box center [1026, 49] width 86 height 34
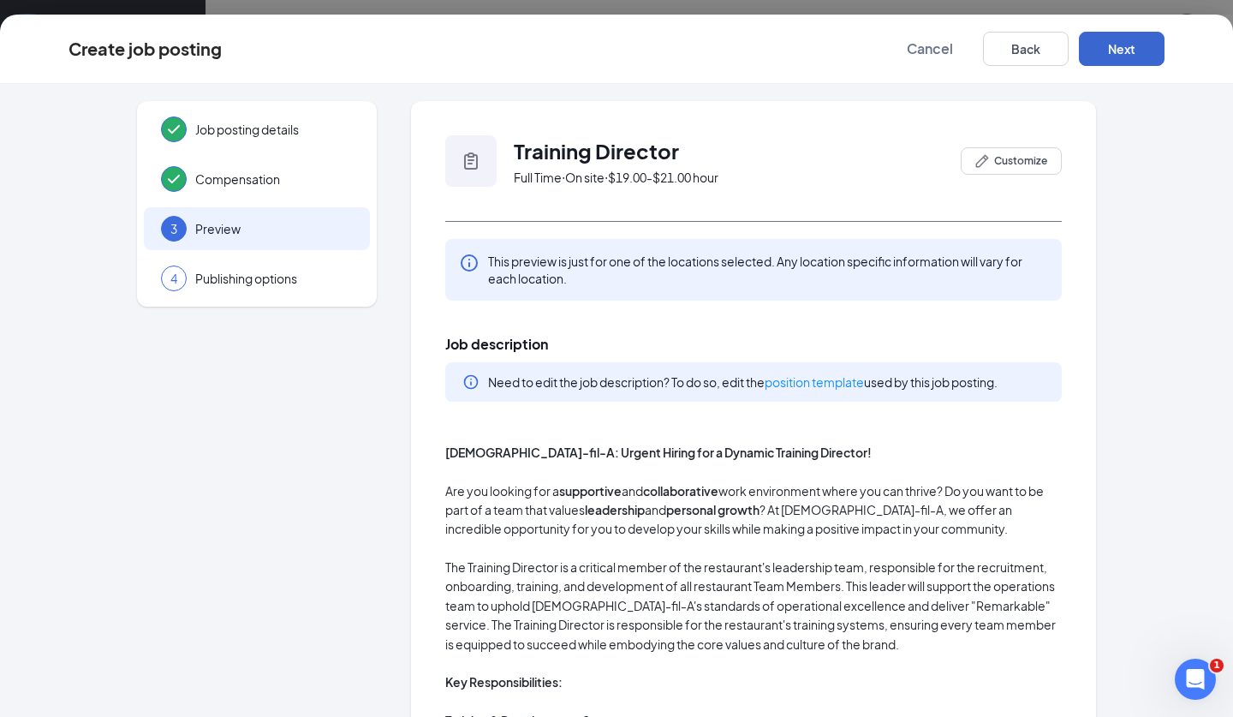
click at [1116, 54] on button "Next" at bounding box center [1122, 49] width 86 height 34
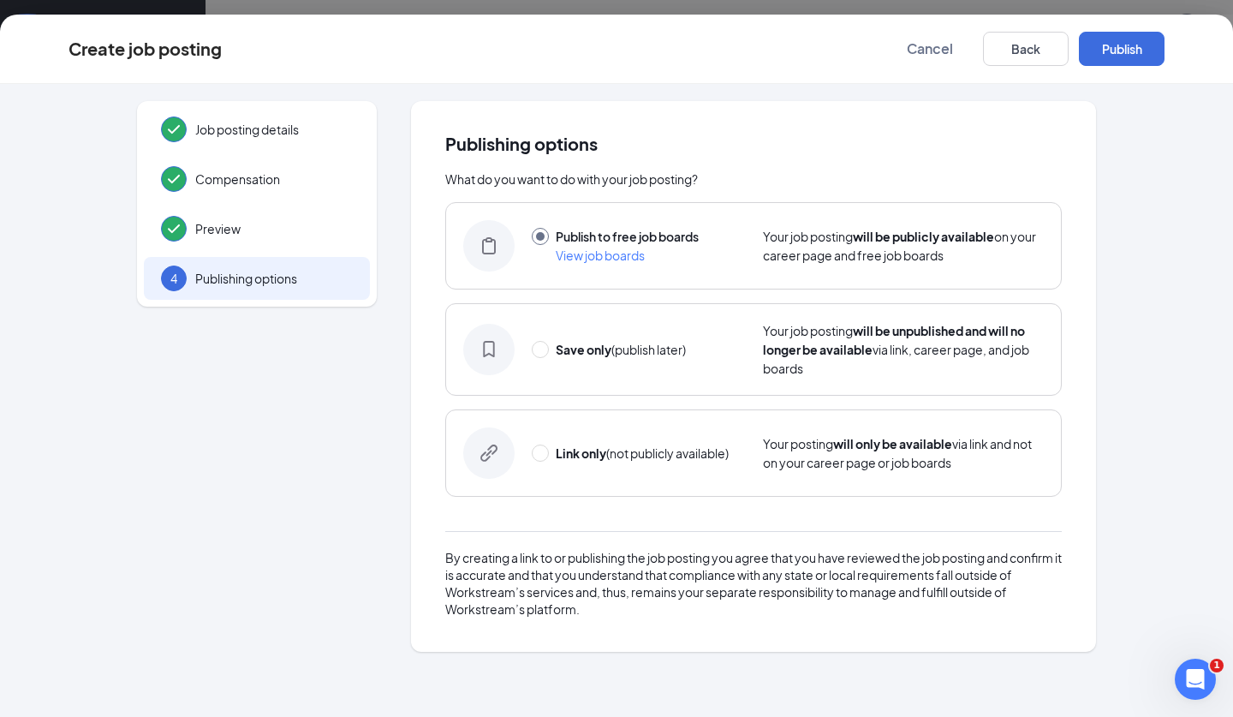
click at [1116, 54] on button "Publish" at bounding box center [1122, 49] width 86 height 34
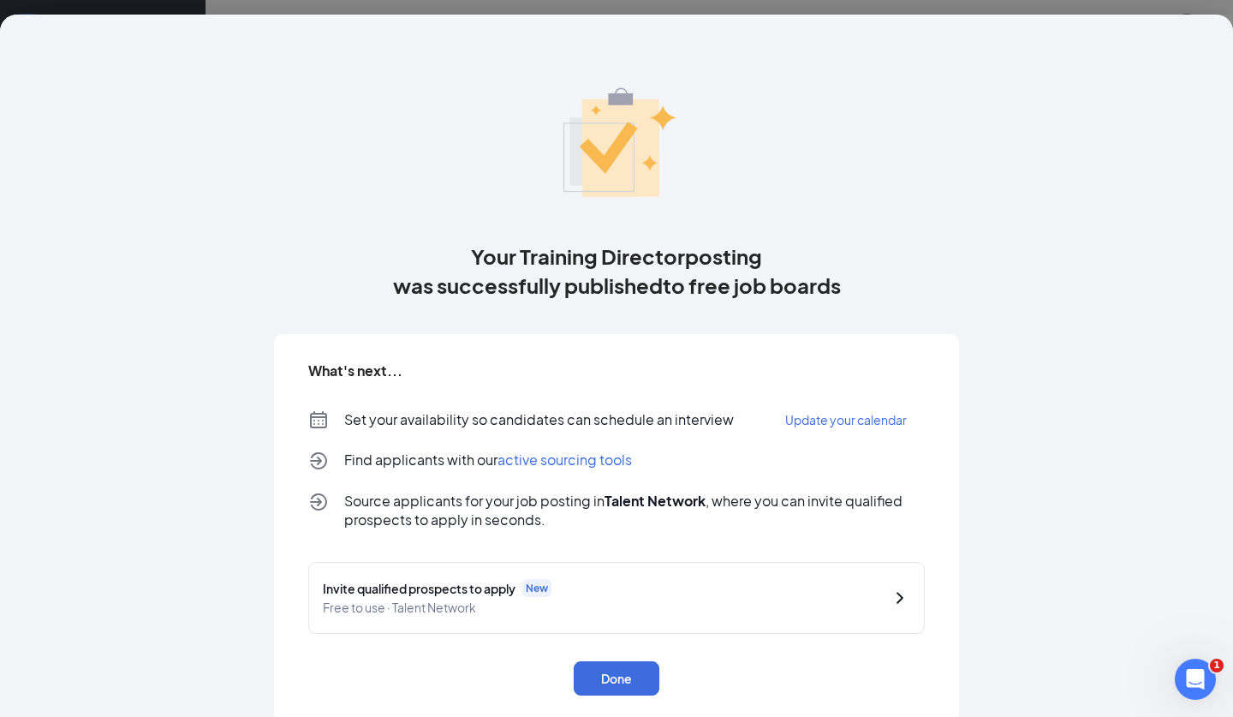
drag, startPoint x: 615, startPoint y: 672, endPoint x: 613, endPoint y: 654, distance: 18.1
click at [615, 672] on button "Done" at bounding box center [617, 678] width 86 height 34
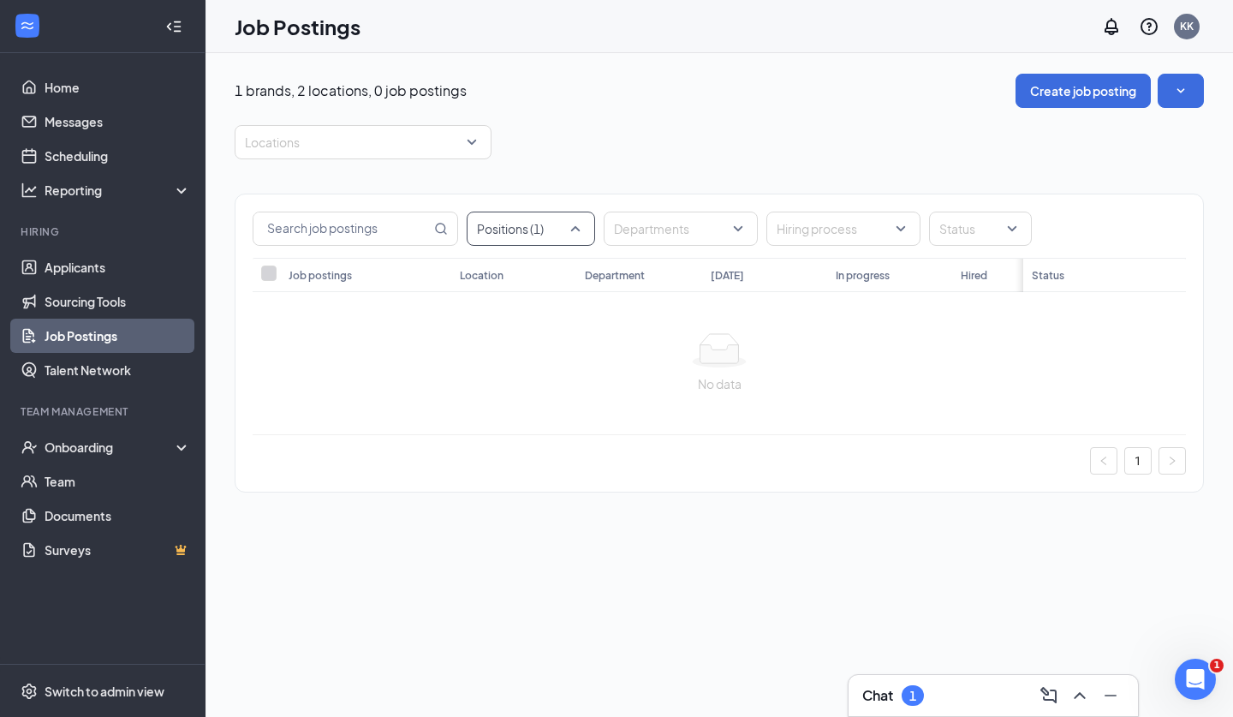
click at [525, 230] on div at bounding box center [522, 228] width 103 height 27
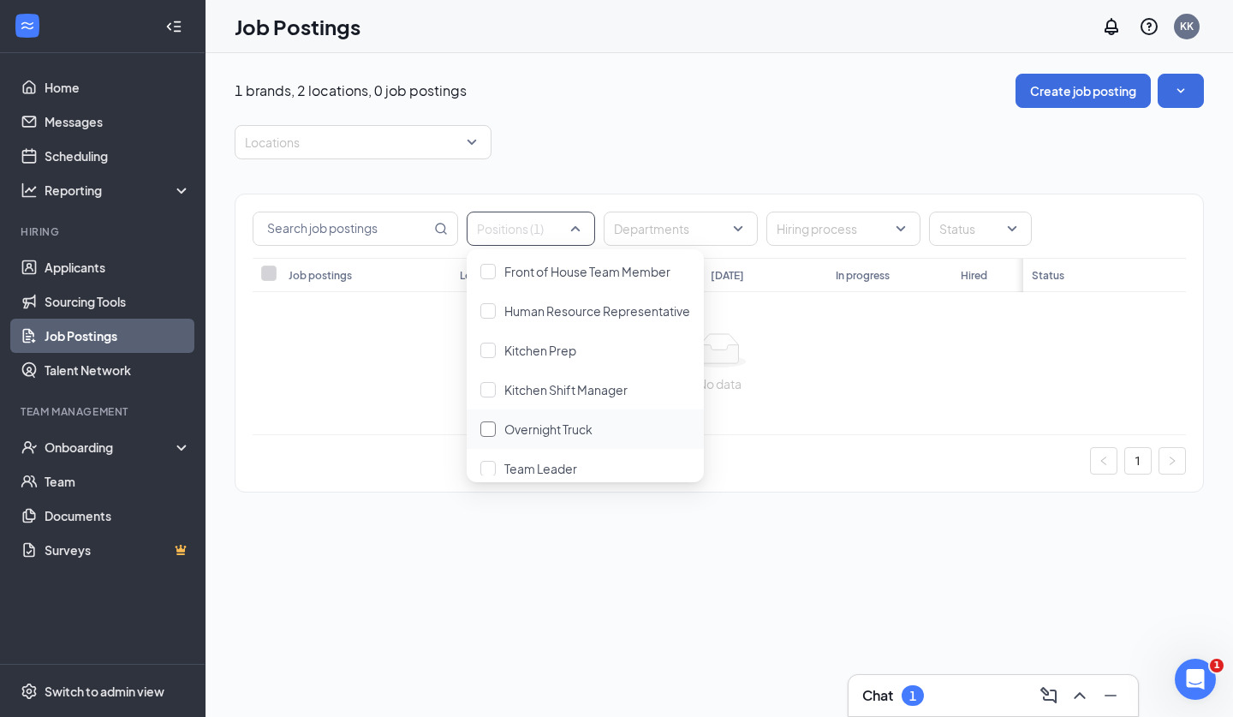
scroll to position [254, 0]
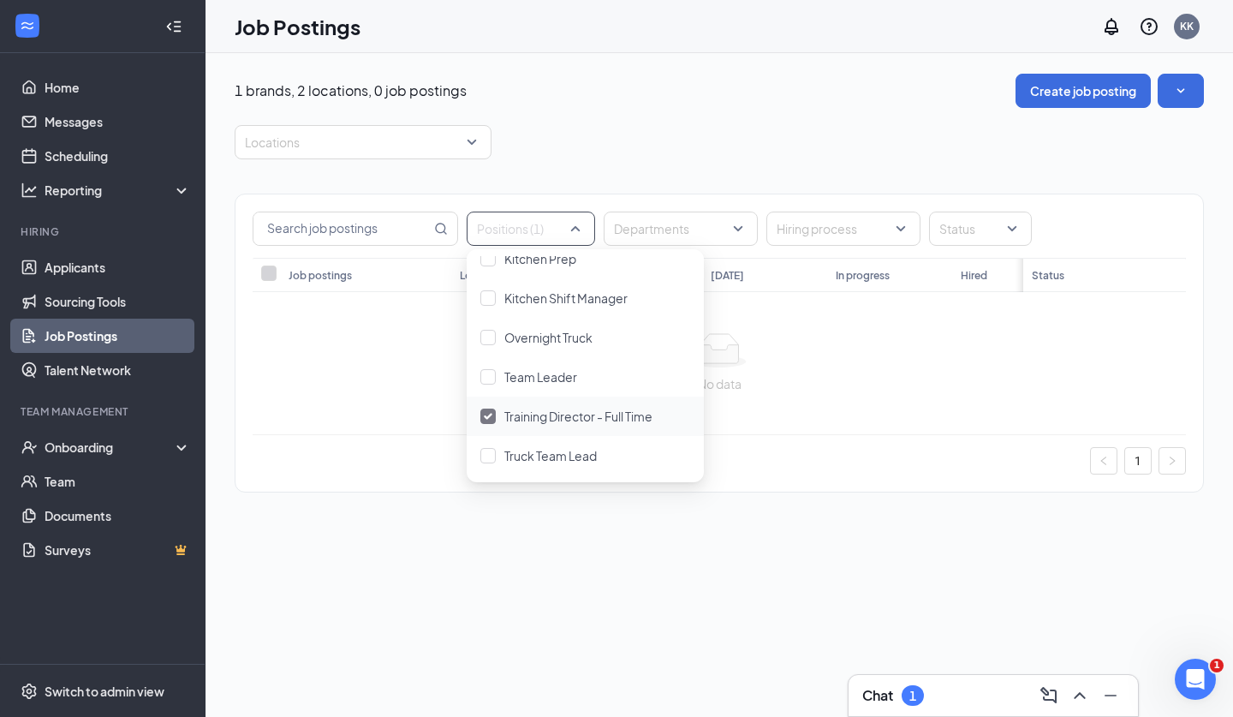
click at [492, 416] on img at bounding box center [488, 416] width 9 height 7
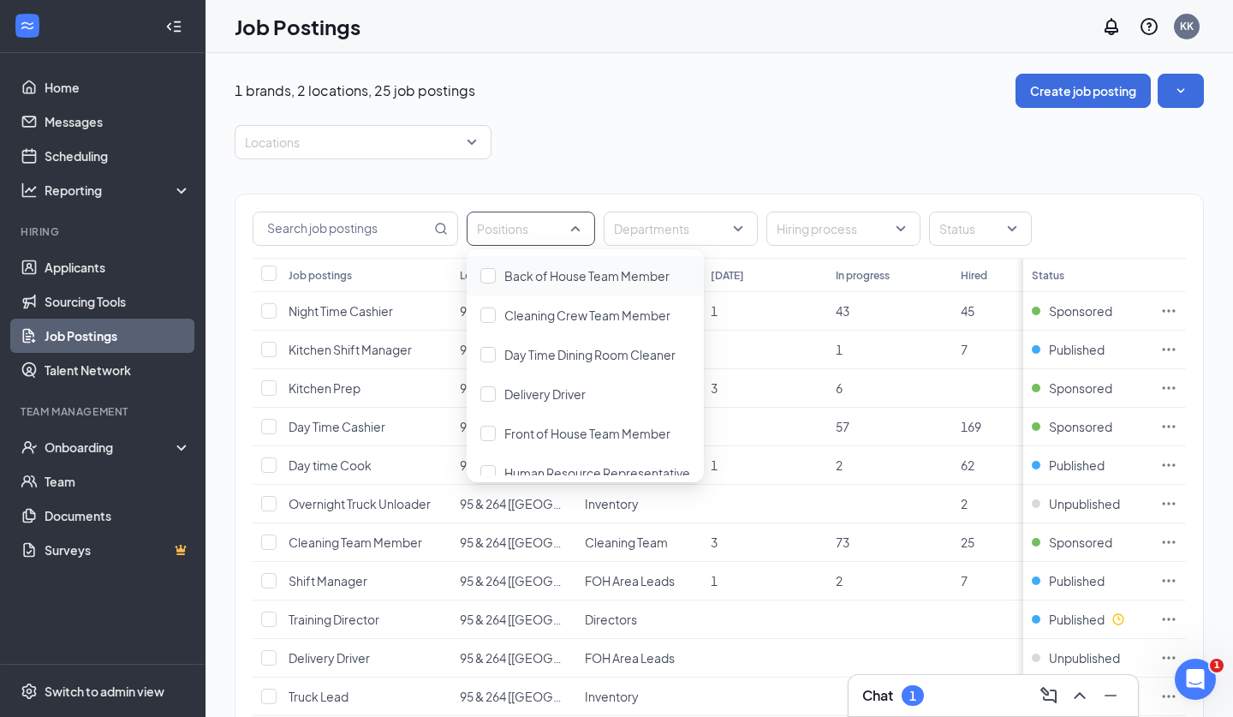
click at [730, 99] on div "1 brands, 2 locations, 25 job postings Create job posting" at bounding box center [720, 91] width 970 height 34
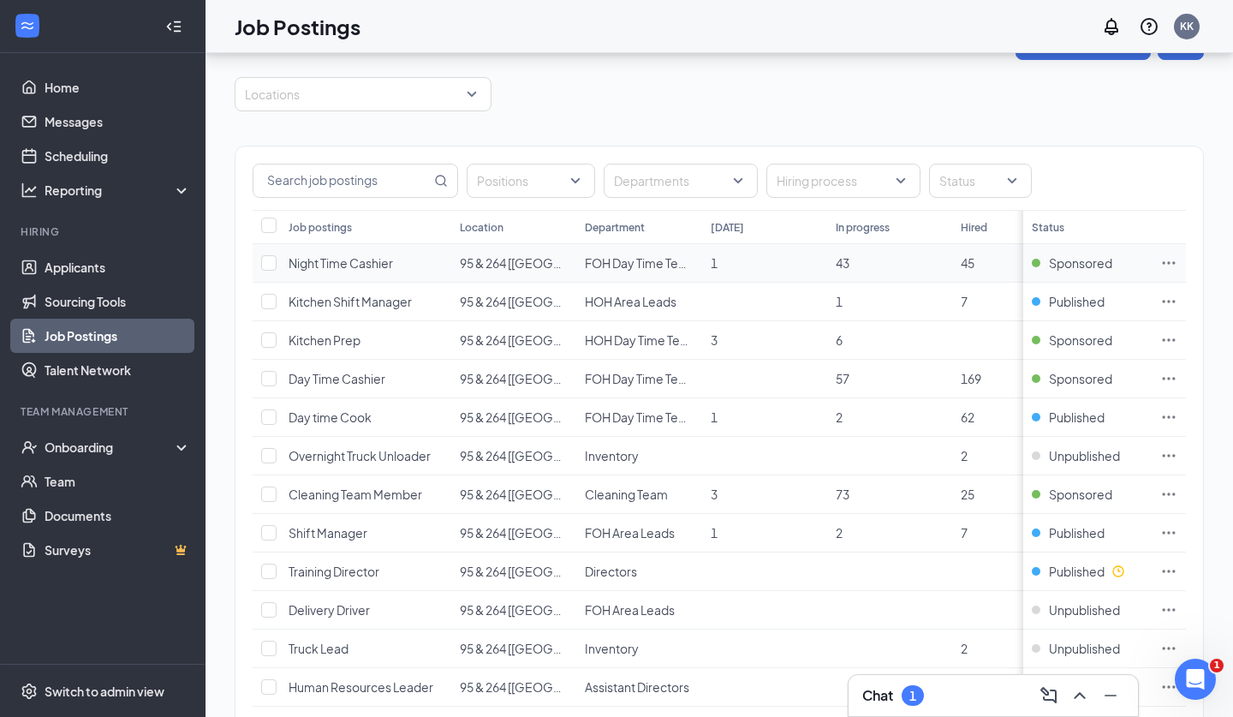
scroll to position [325, 0]
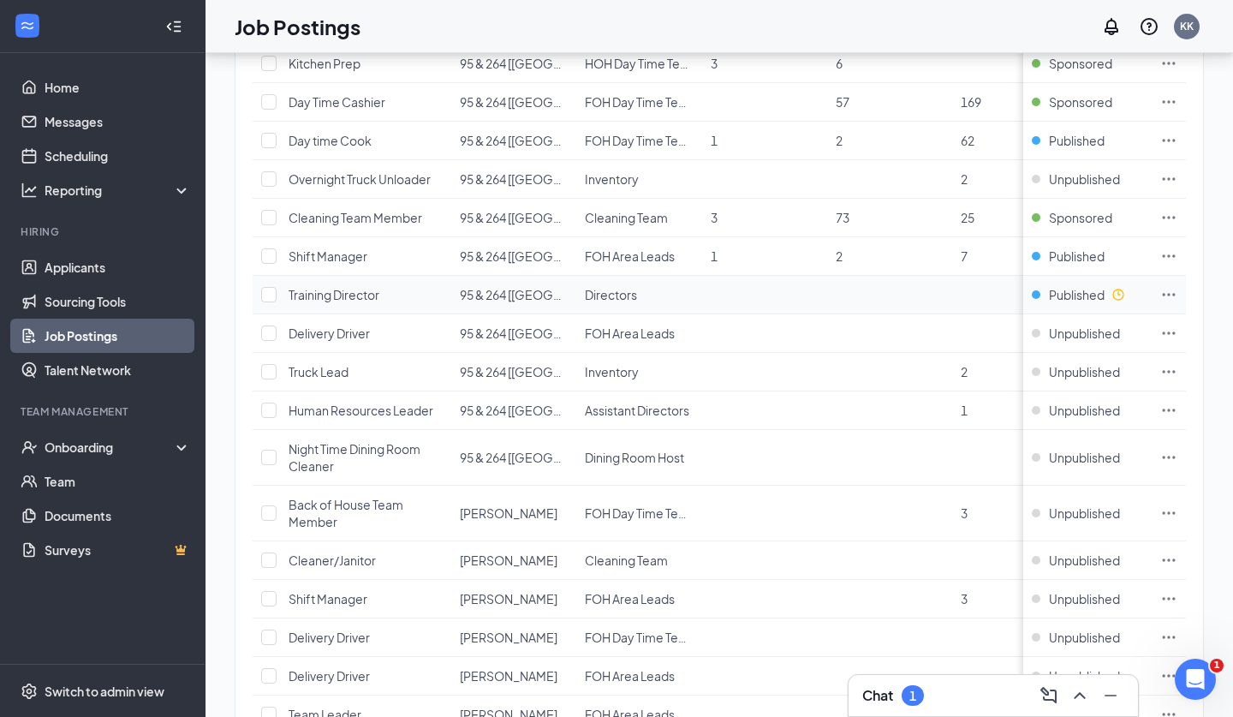
click at [1172, 300] on icon "Ellipses" at bounding box center [1169, 294] width 17 height 17
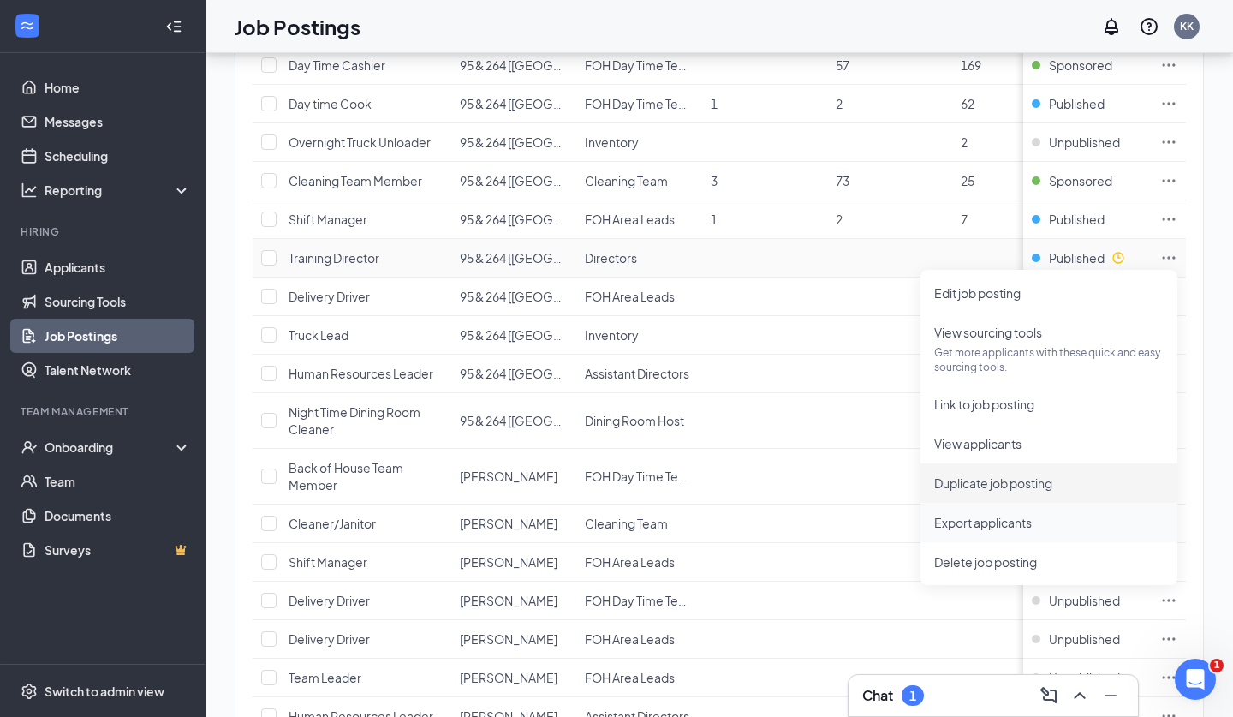
scroll to position [356, 0]
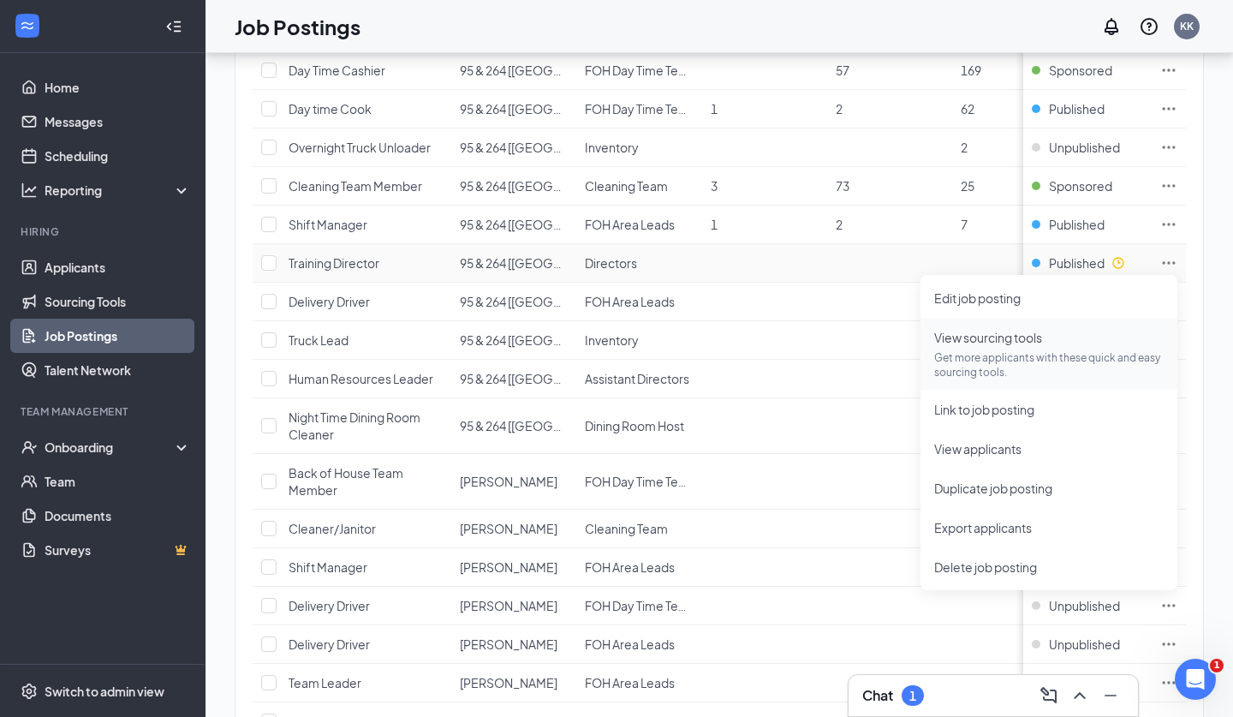
click at [999, 355] on p "Get more applicants with these quick and easy sourcing tools." at bounding box center [1050, 364] width 230 height 29
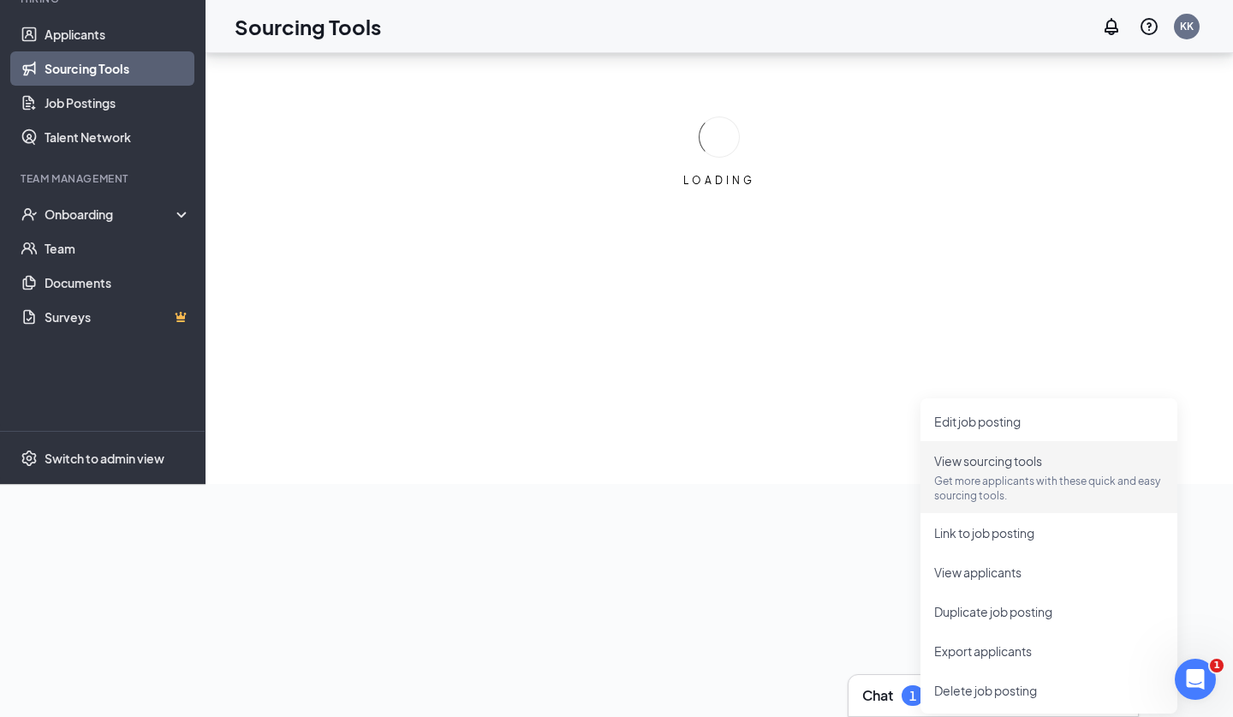
scroll to position [233, 0]
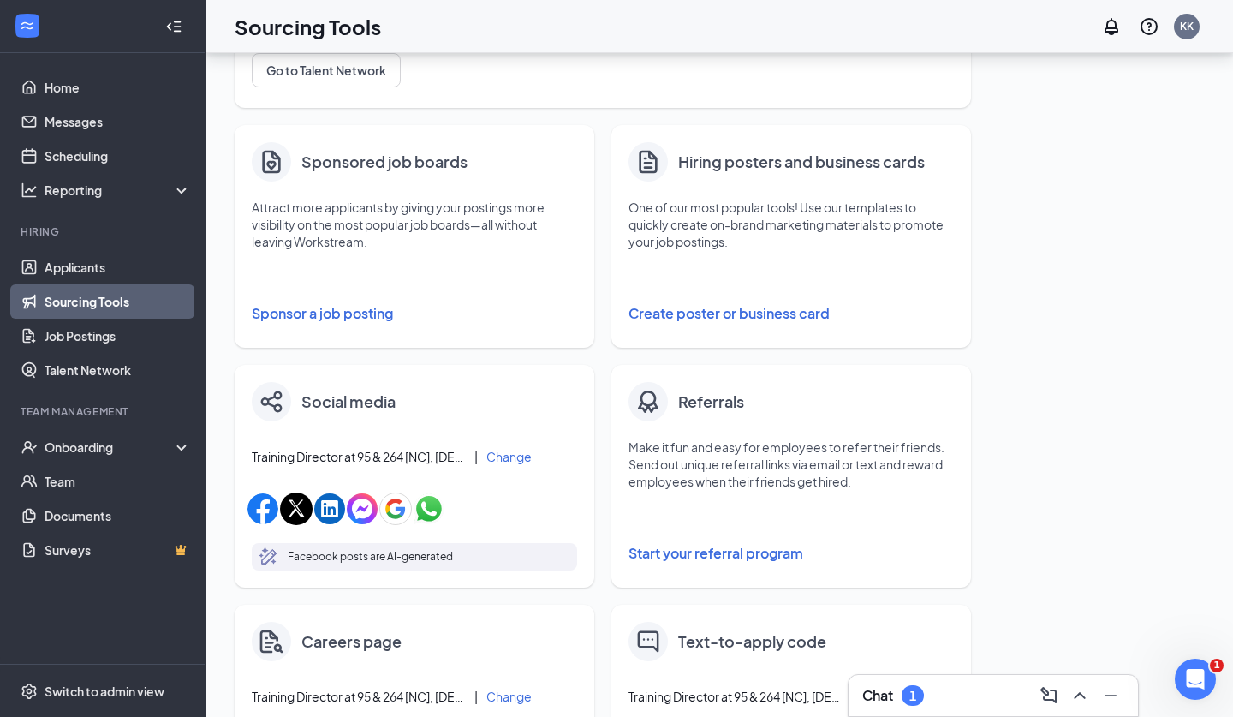
click at [371, 313] on button "Sponsor a job posting" at bounding box center [415, 313] width 326 height 34
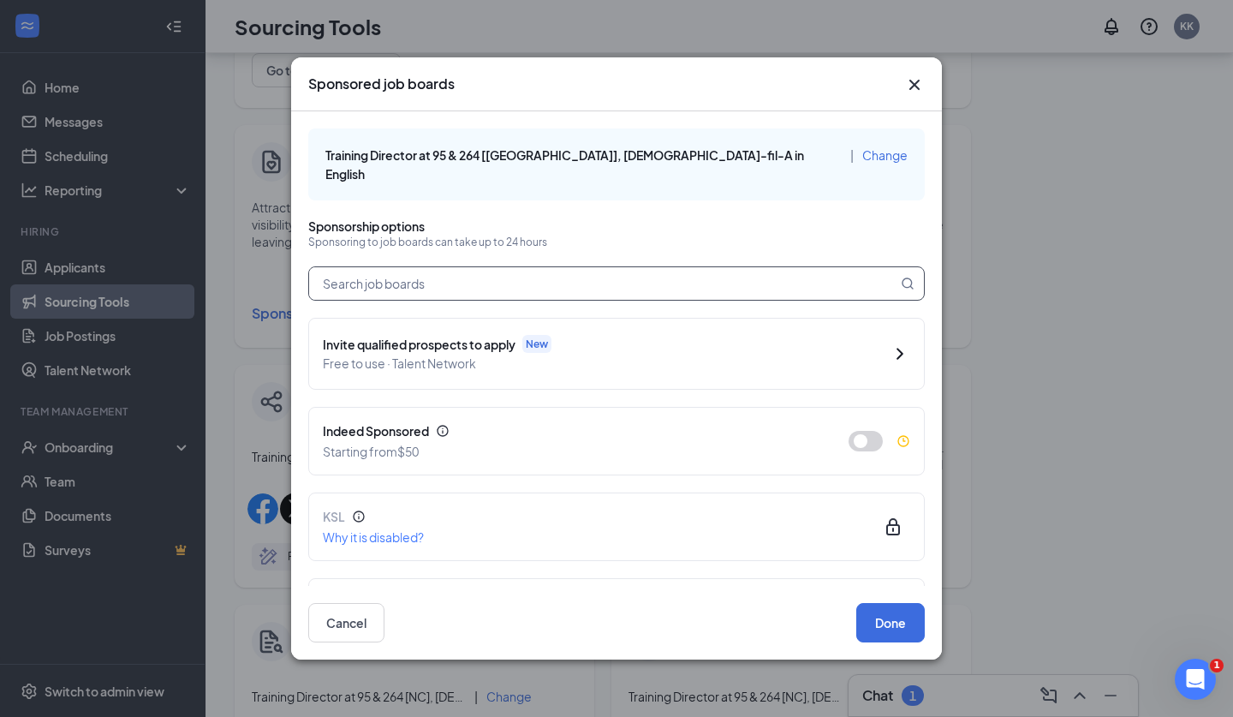
click at [578, 270] on input "text" at bounding box center [603, 283] width 588 height 33
click at [886, 628] on button "Done" at bounding box center [891, 622] width 69 height 39
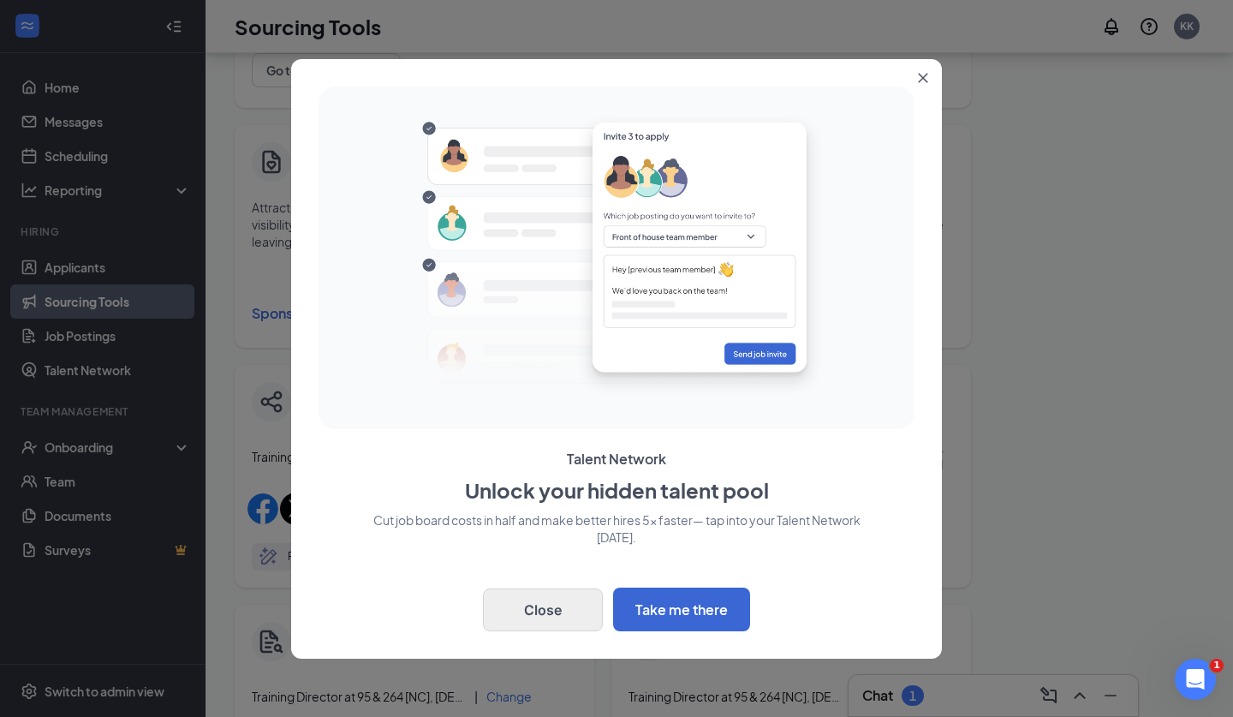
click at [570, 608] on button "Close" at bounding box center [543, 609] width 120 height 43
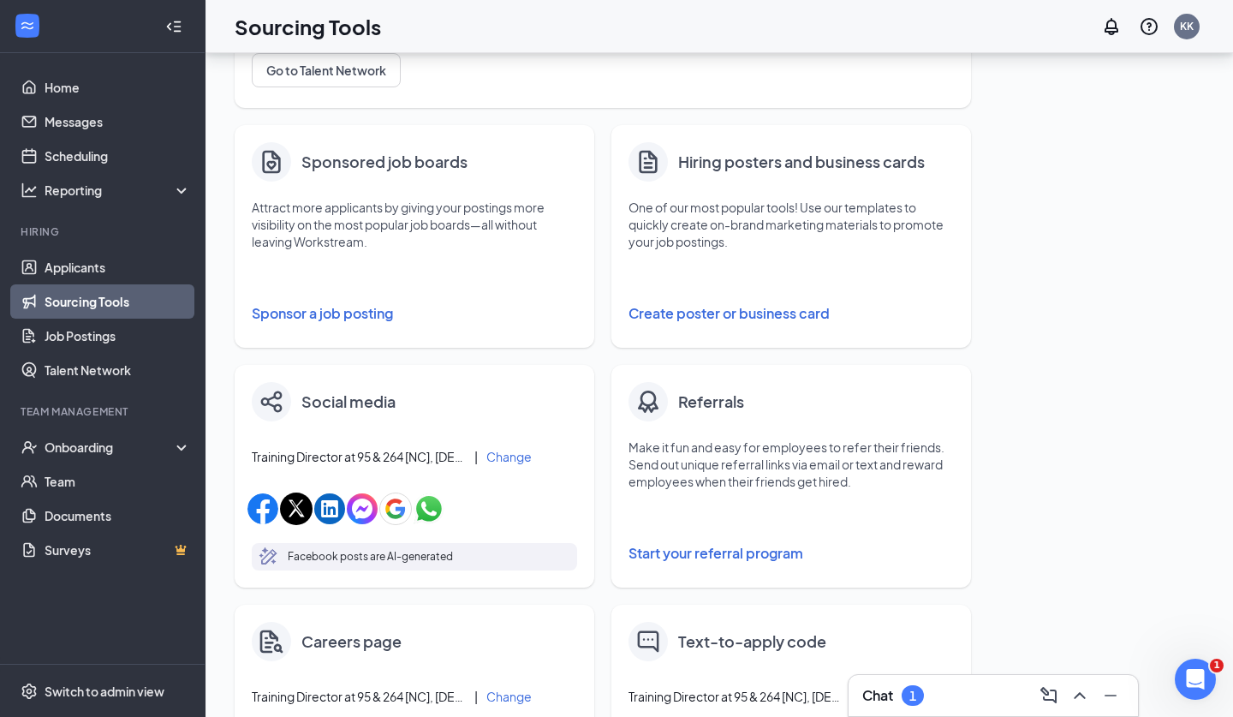
click at [369, 312] on button "Sponsor a job posting" at bounding box center [415, 313] width 326 height 34
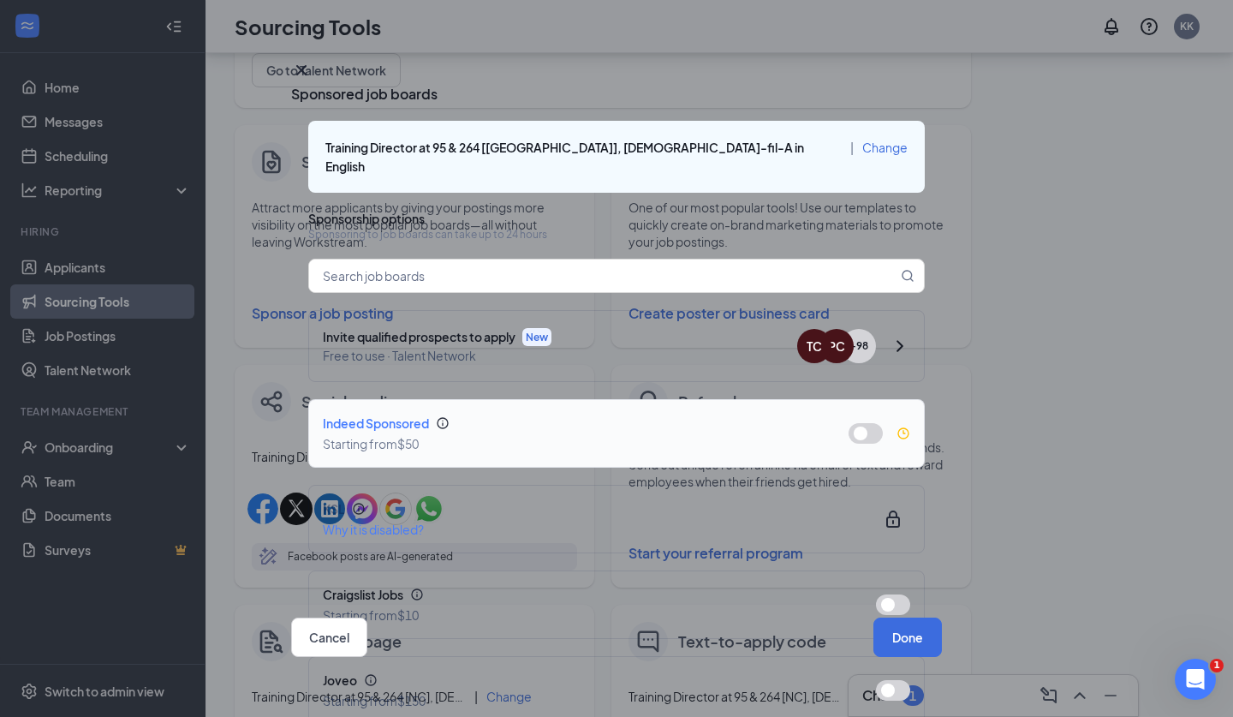
click at [878, 423] on button "button" at bounding box center [866, 433] width 34 height 21
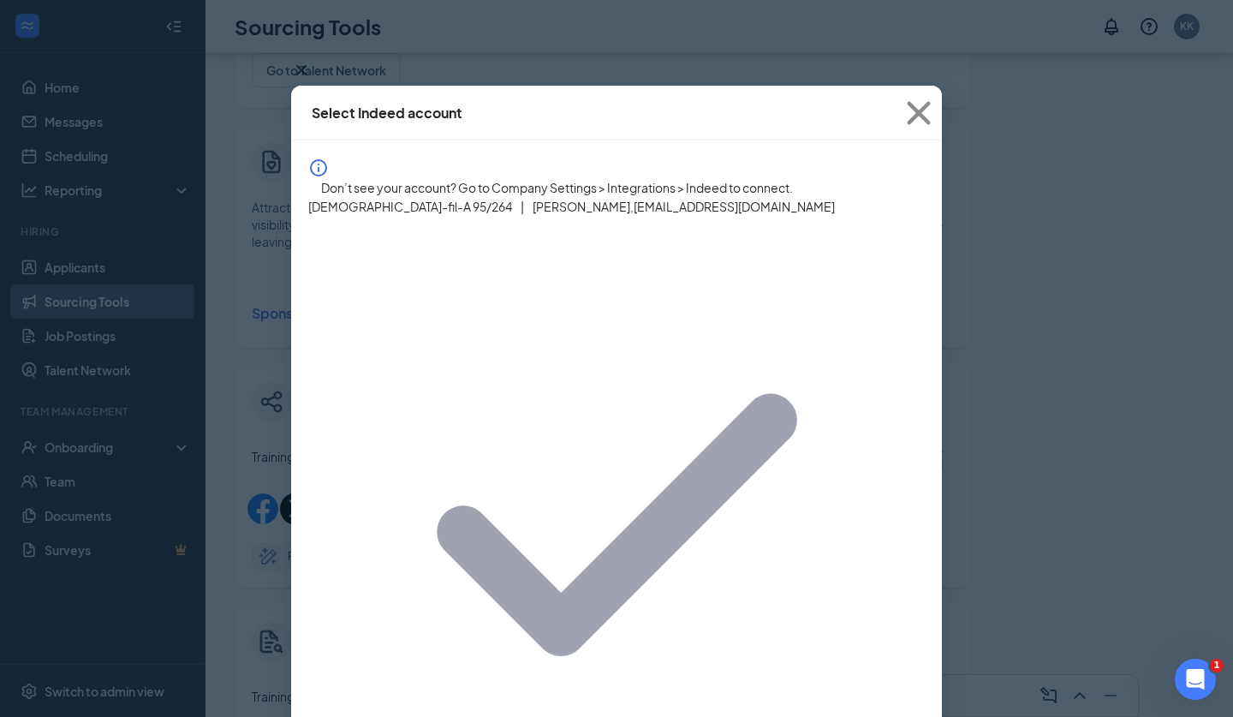
type input "2025-08-26"
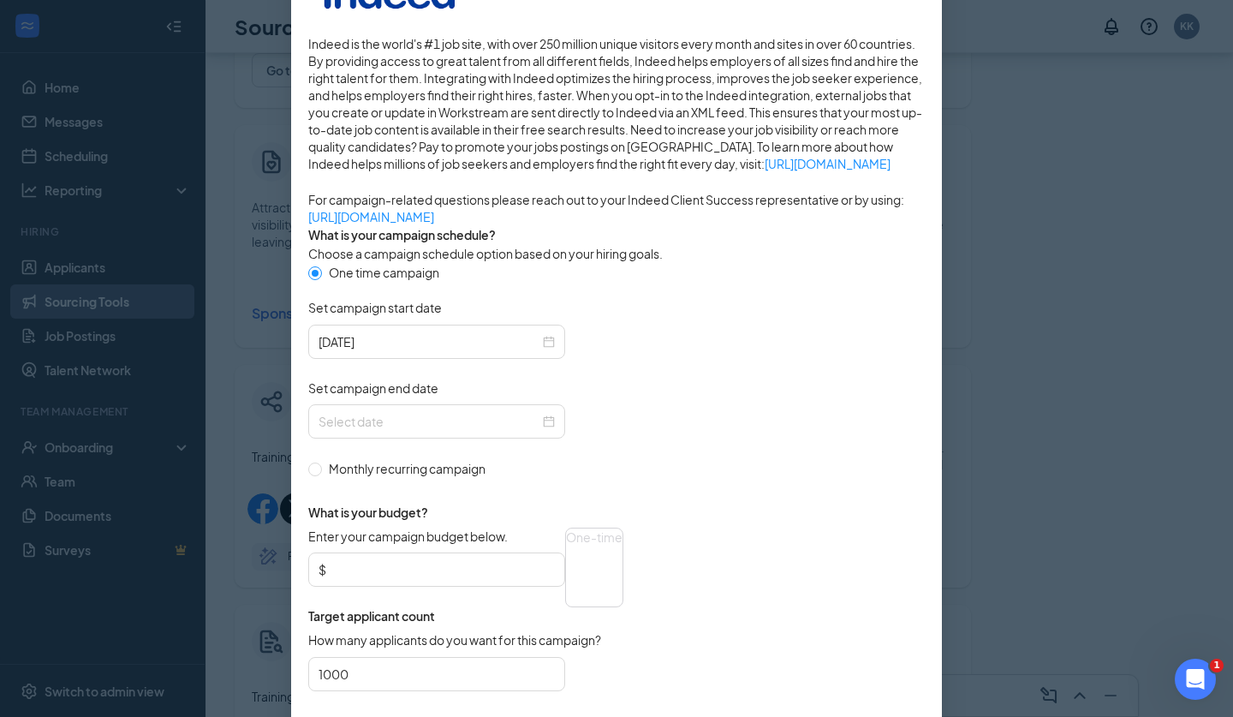
scroll to position [275, 0]
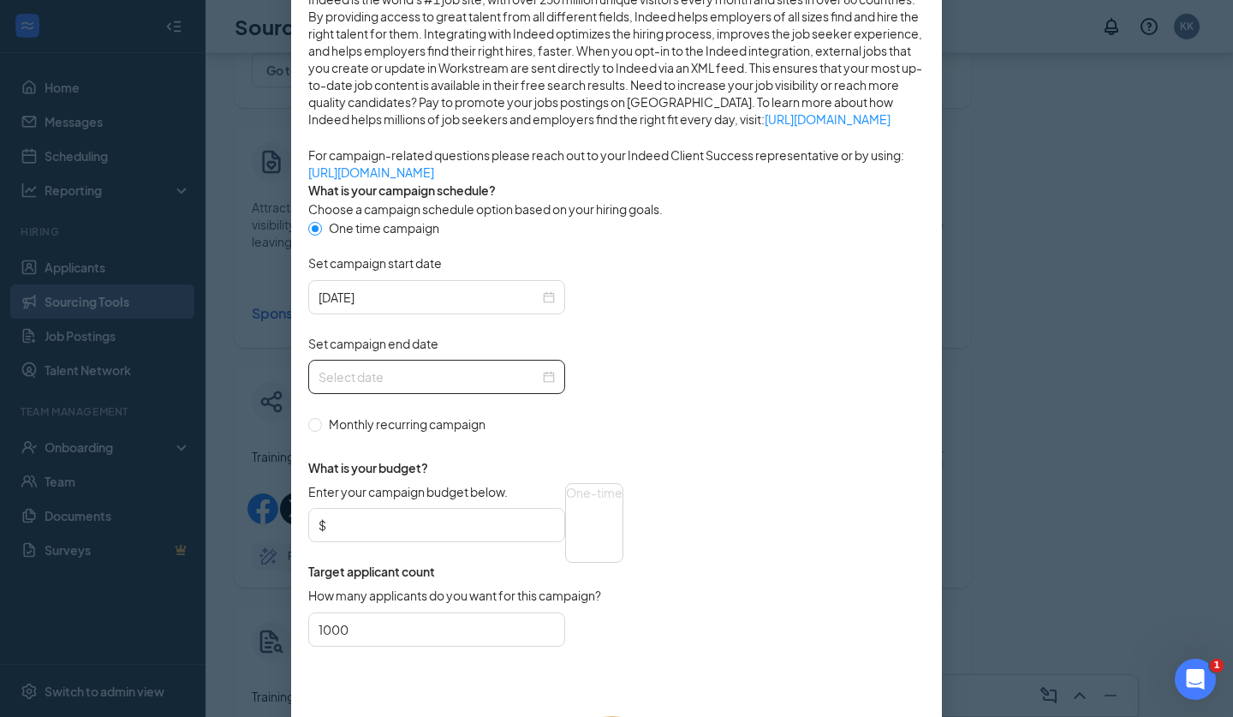
click at [545, 386] on div at bounding box center [437, 376] width 236 height 19
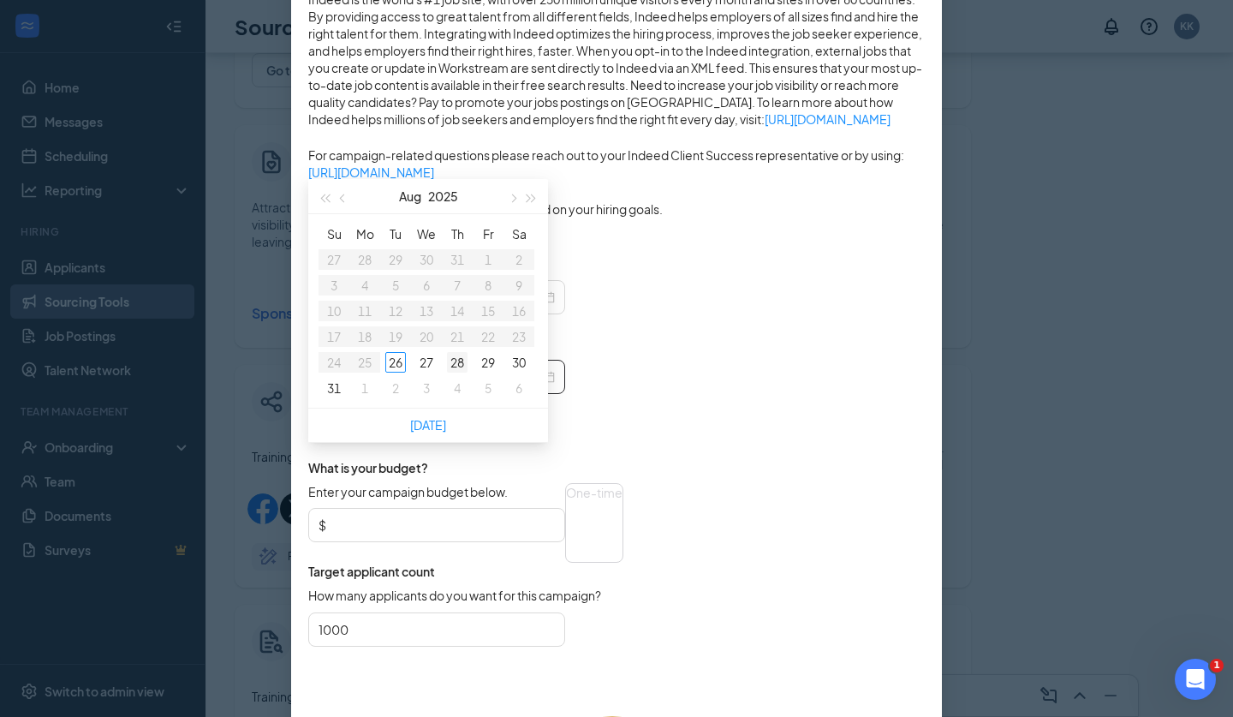
type input "2025-09-04"
type input "2025-08-28"
type input "2025-08-27"
type input "2025-08-26"
type input "2025-09-01"
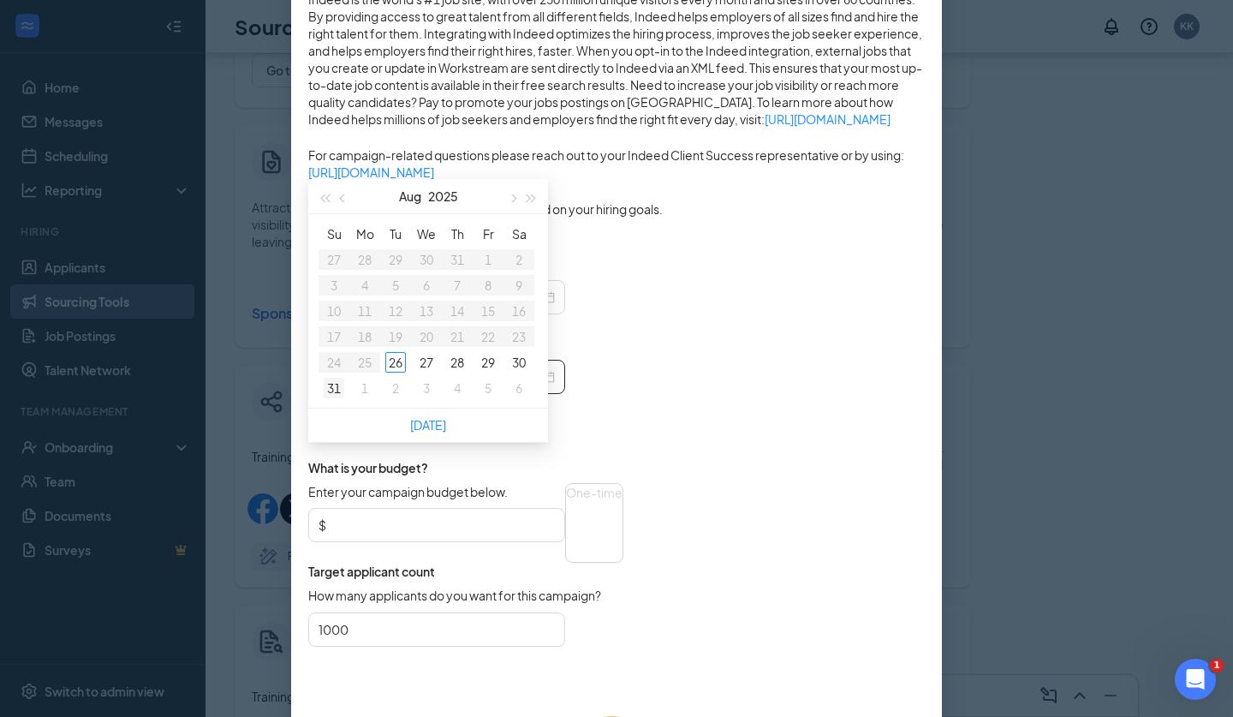
type input "2025-08-31"
click at [339, 391] on div "31" at bounding box center [334, 388] width 21 height 21
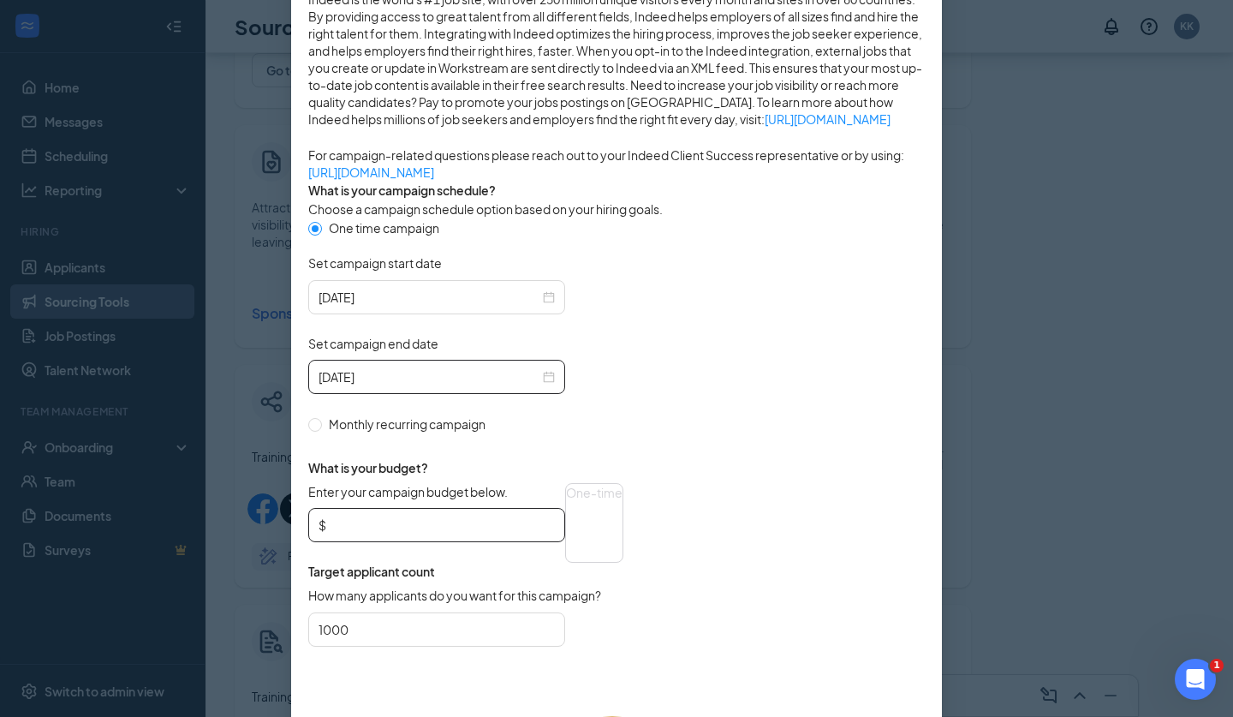
click at [427, 538] on input "Enter your campaign budget below." at bounding box center [442, 525] width 225 height 26
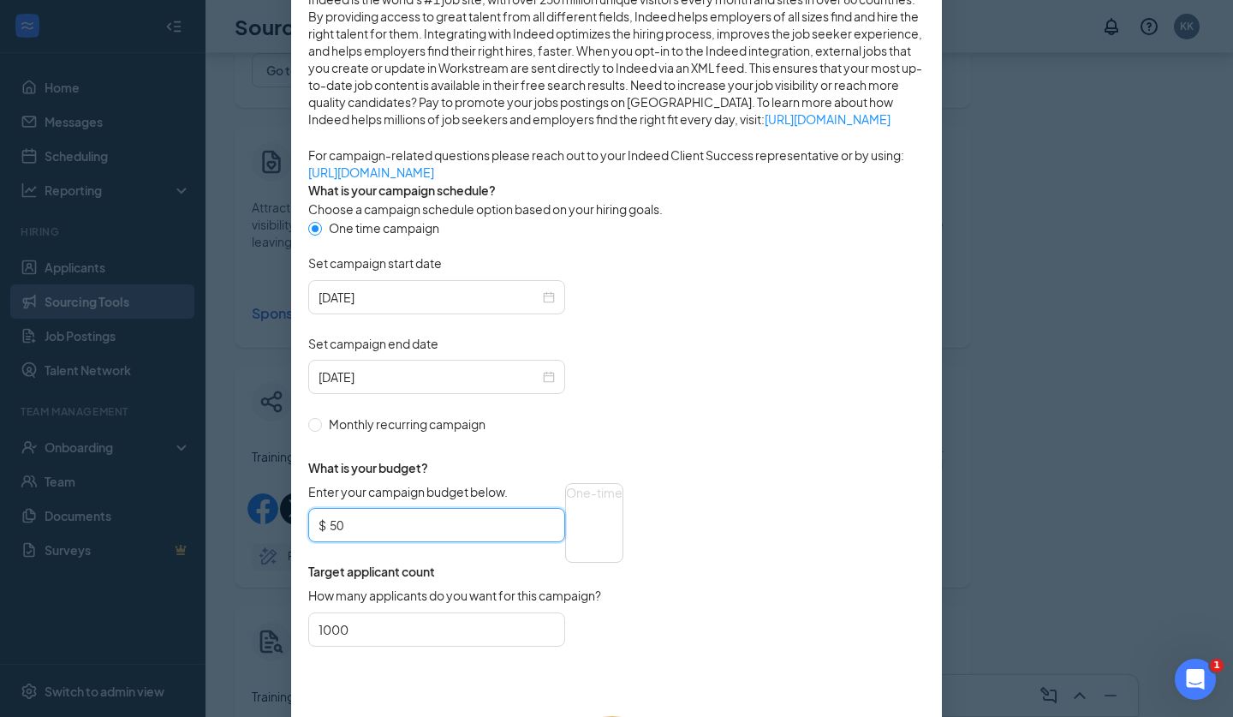
type input "50"
click at [672, 544] on form "One time campaign Set campaign start date 2025-08-26 Set campaign end date 2025…" at bounding box center [616, 442] width 617 height 449
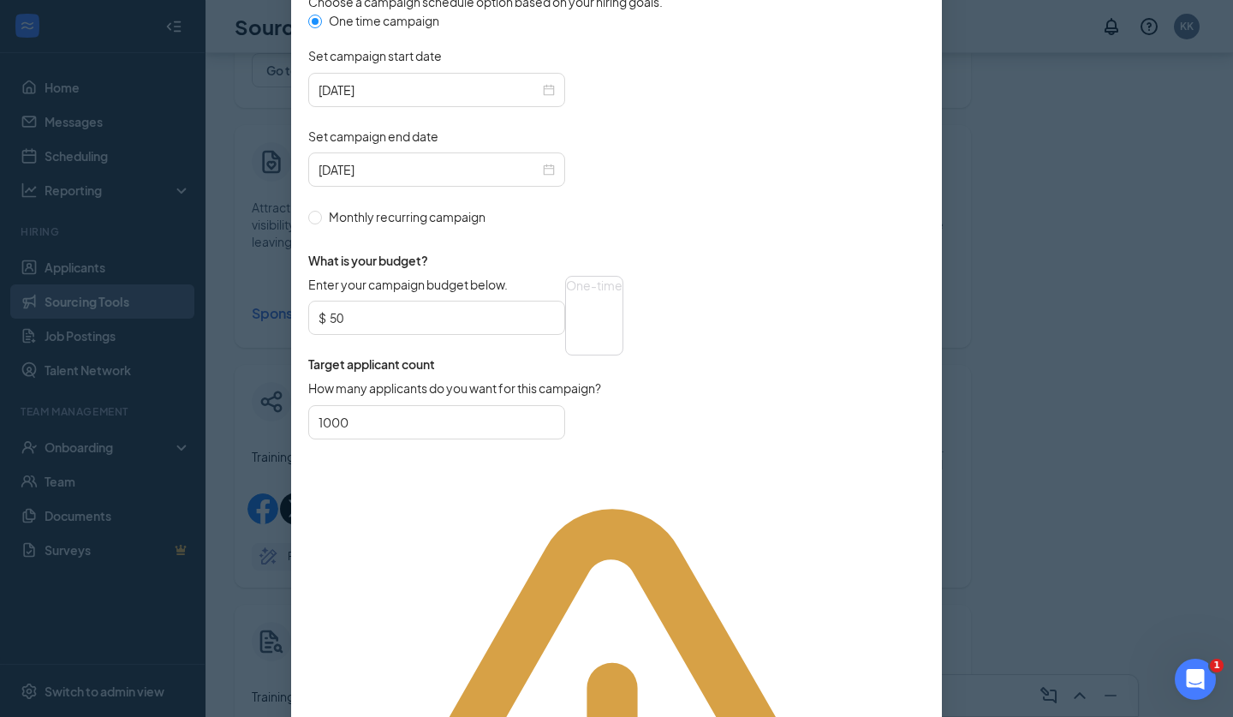
scroll to position [481, 0]
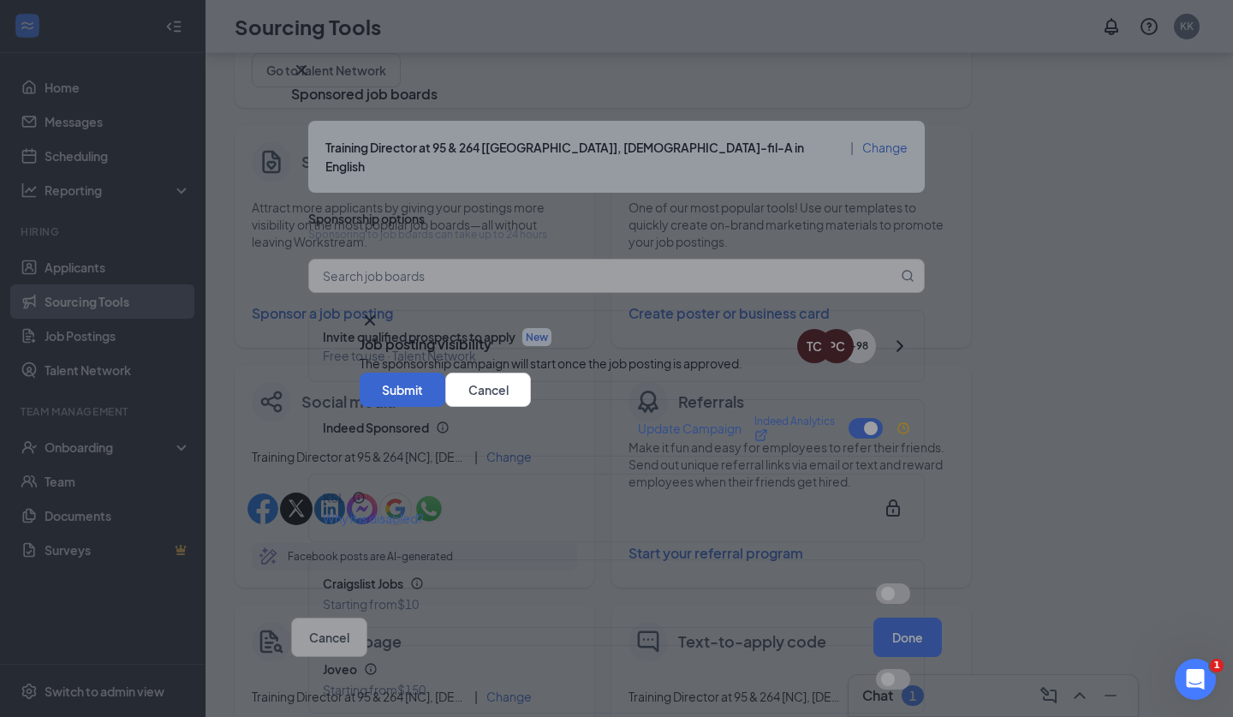
click at [445, 407] on button "Submit" at bounding box center [403, 390] width 86 height 34
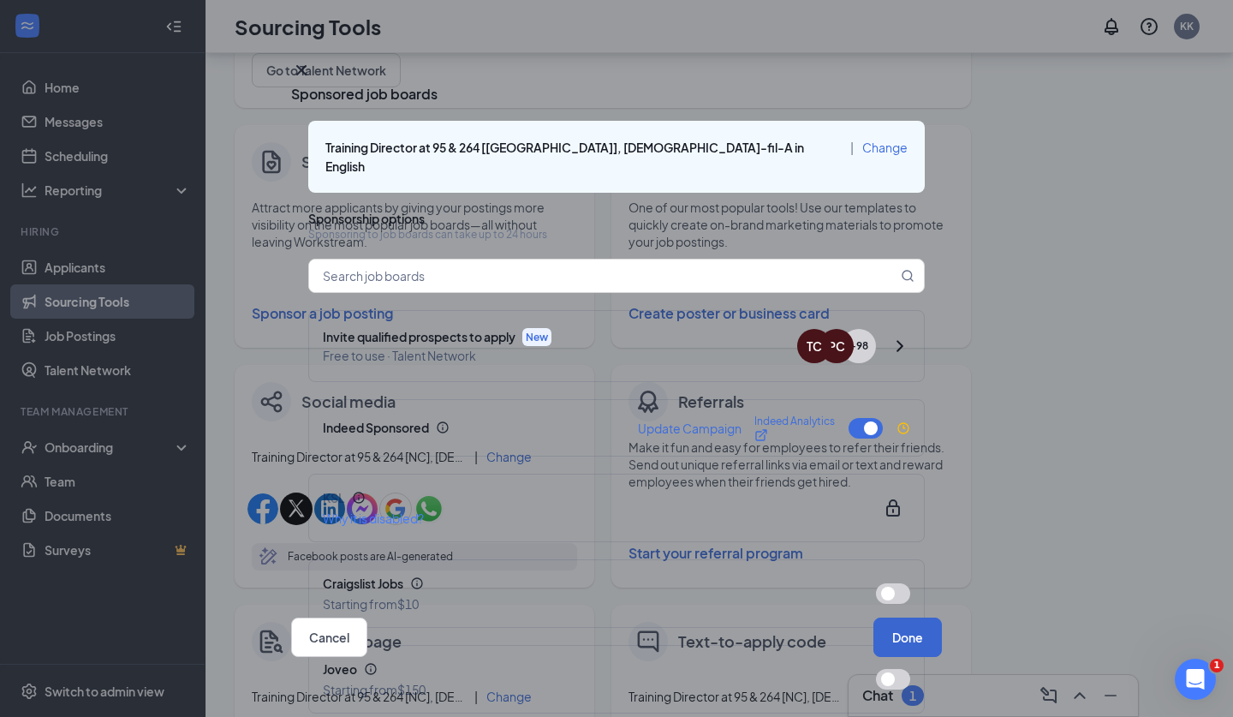
click at [897, 633] on button "Done" at bounding box center [908, 637] width 69 height 39
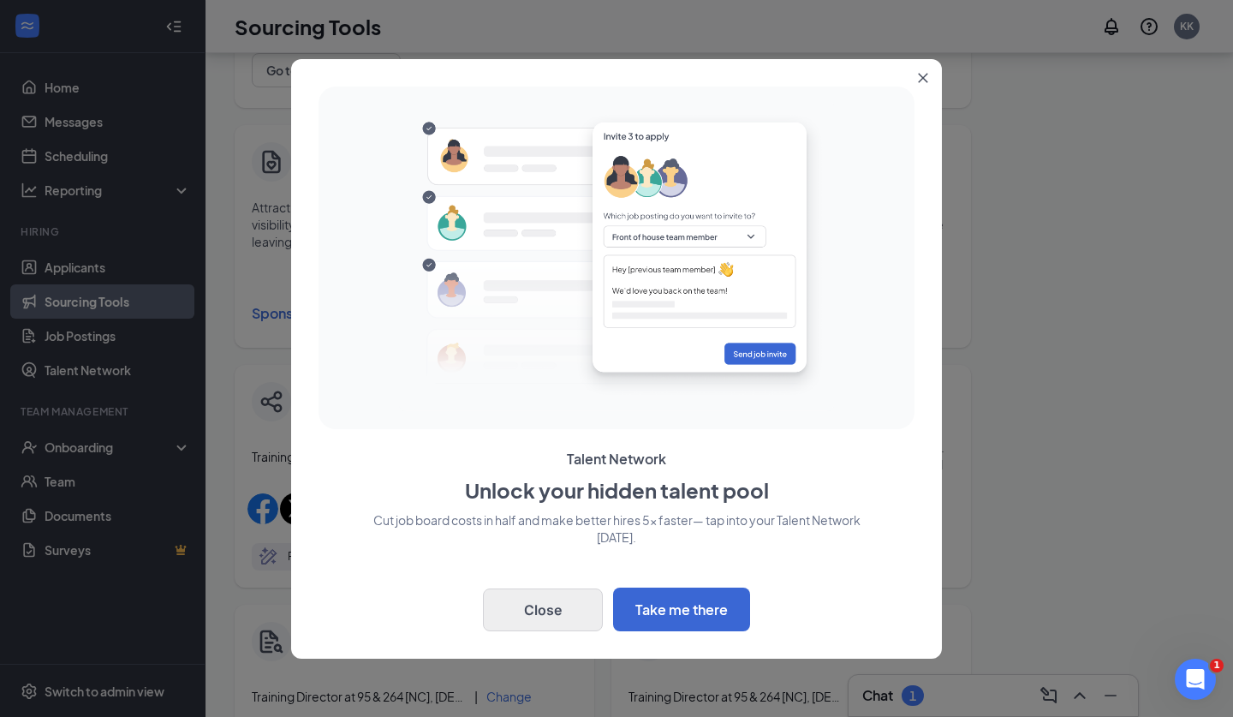
click at [561, 618] on button "Close" at bounding box center [543, 609] width 120 height 43
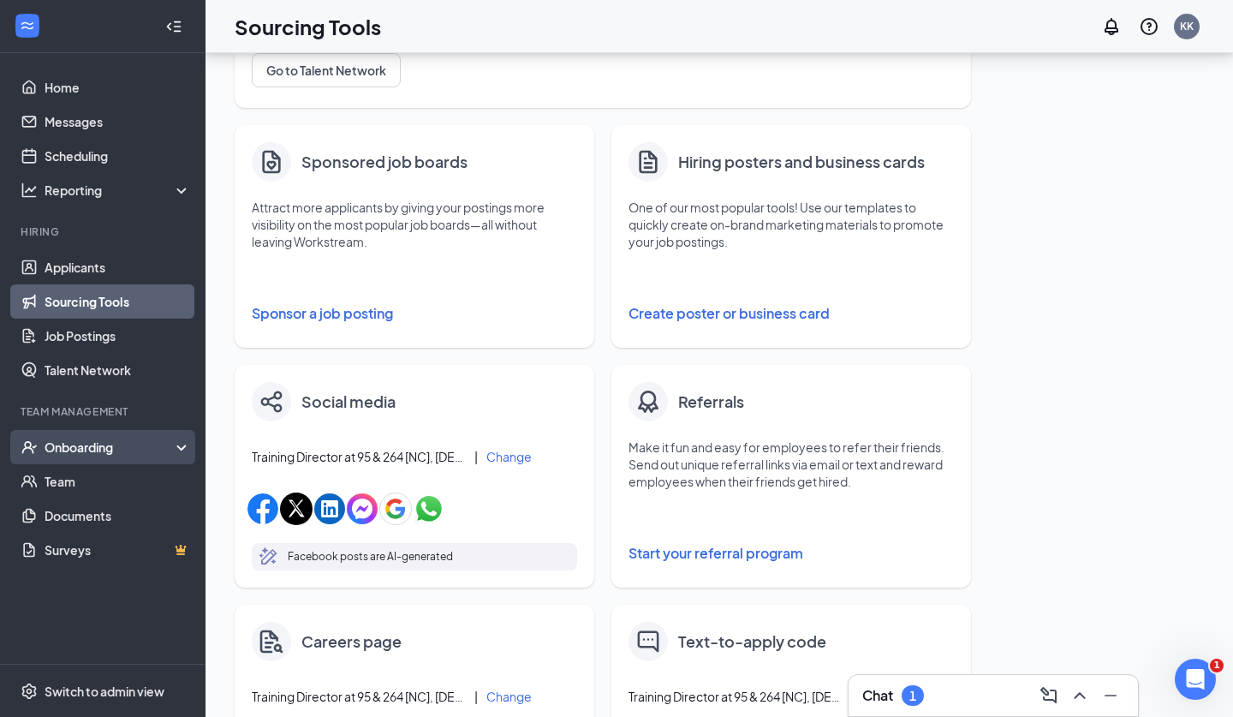
click at [150, 445] on div "Onboarding" at bounding box center [111, 447] width 132 height 17
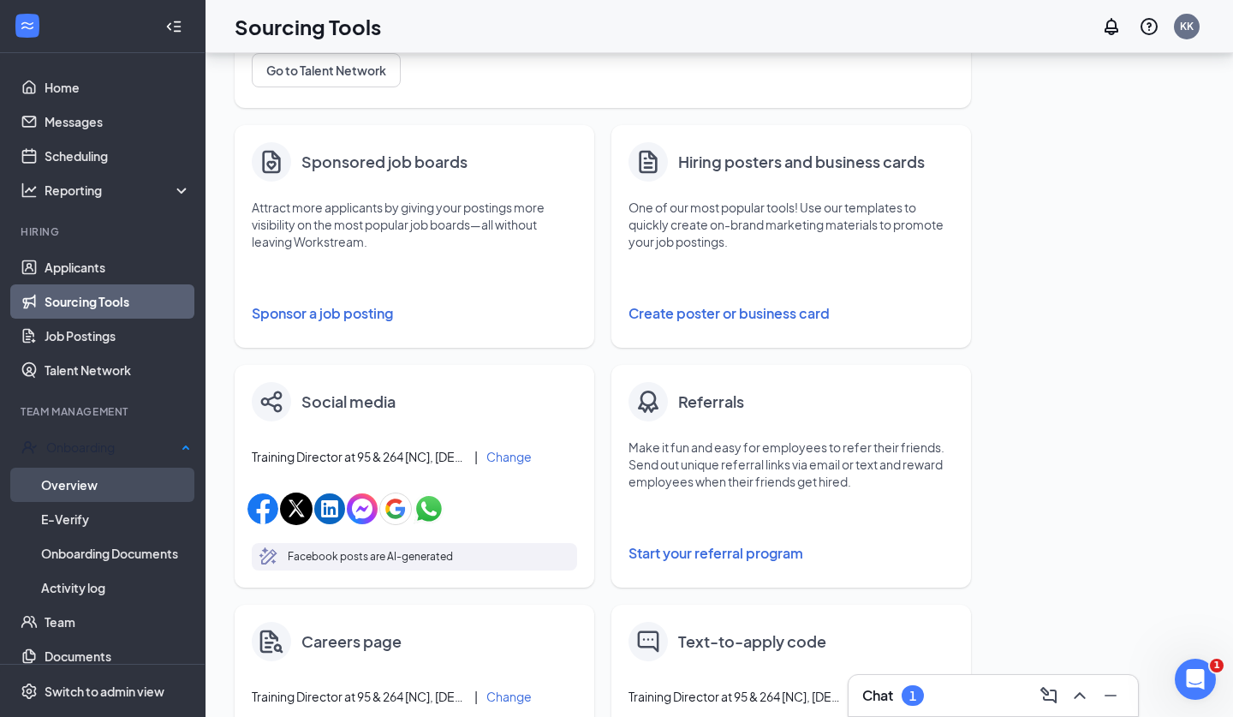
click at [63, 487] on link "Overview" at bounding box center [116, 485] width 150 height 34
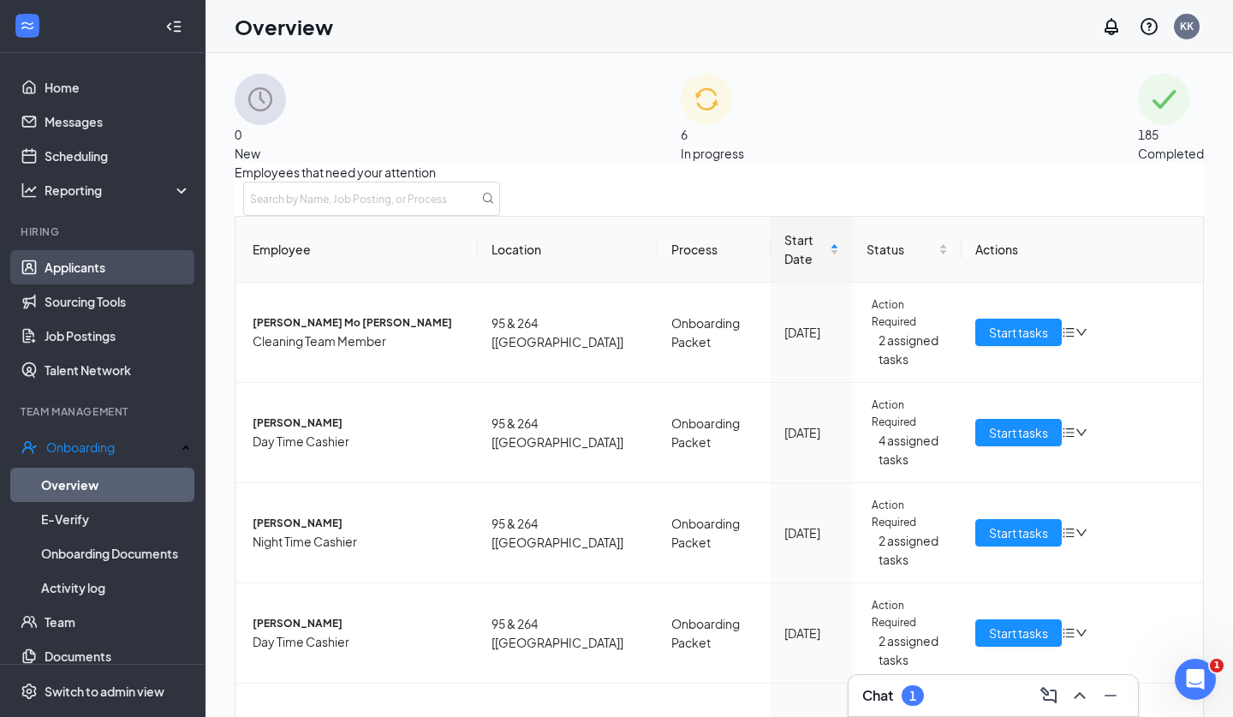
click at [142, 278] on link "Applicants" at bounding box center [118, 267] width 146 height 34
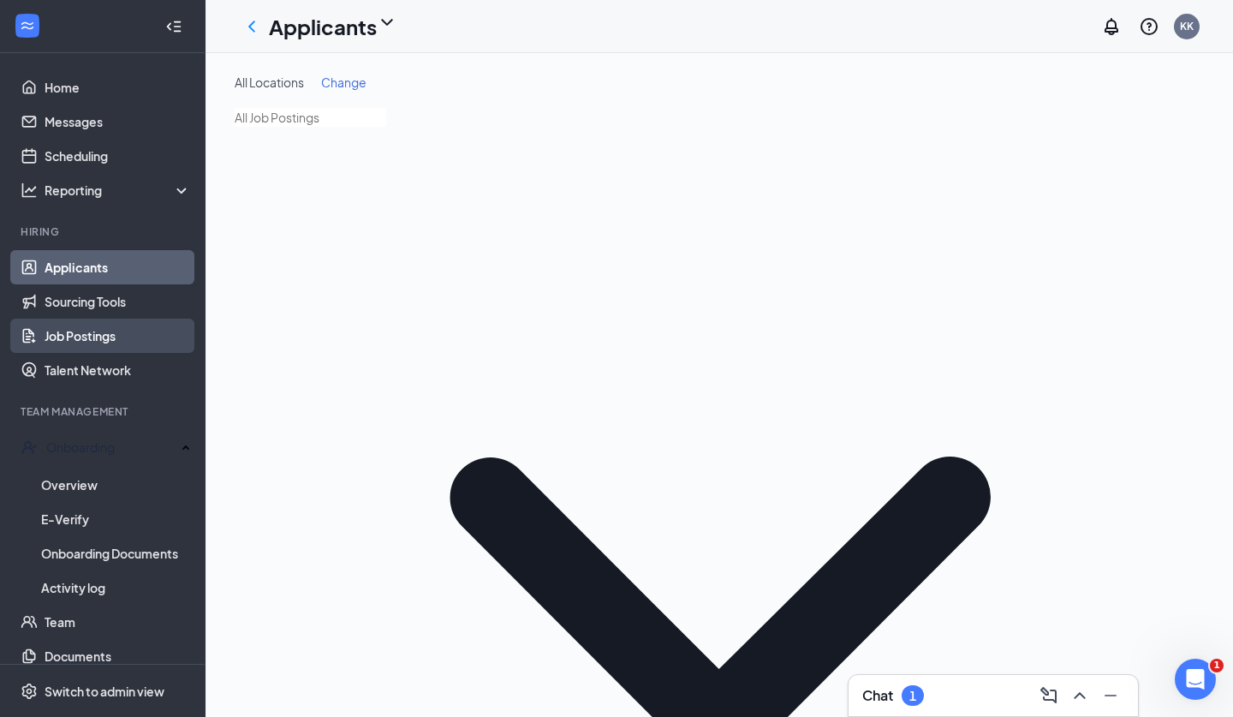
click at [101, 327] on link "Job Postings" at bounding box center [118, 336] width 146 height 34
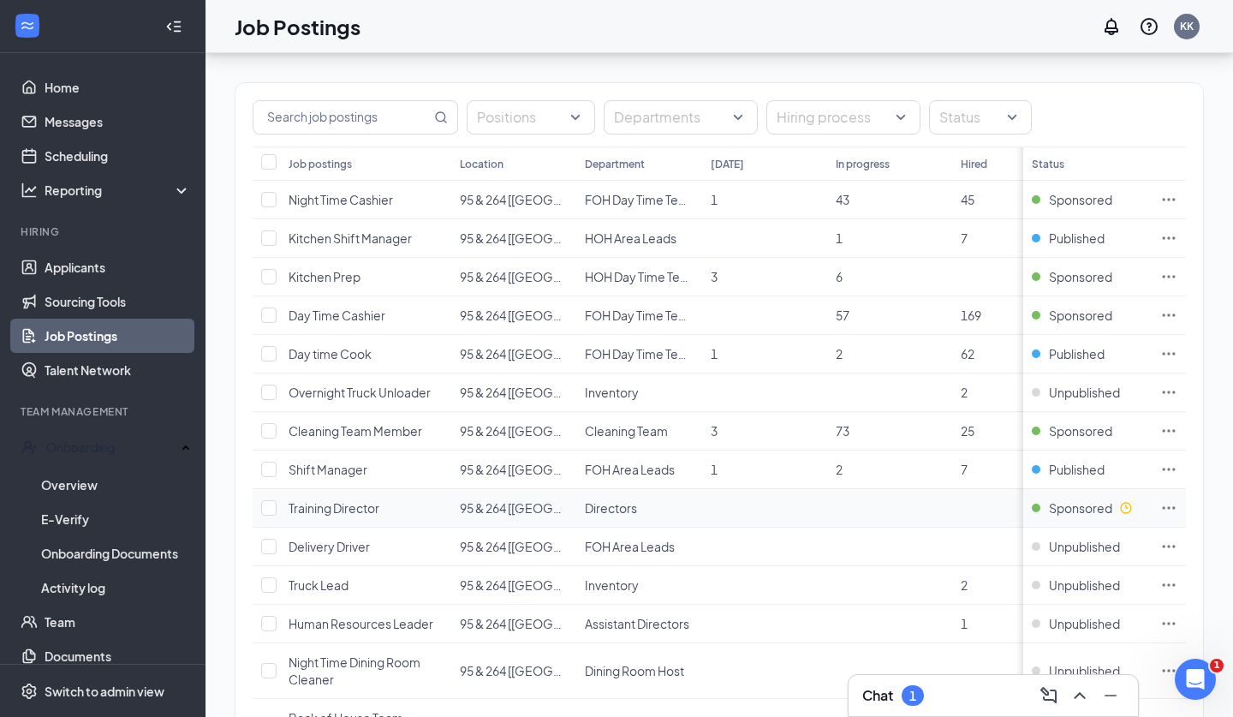
scroll to position [105, 0]
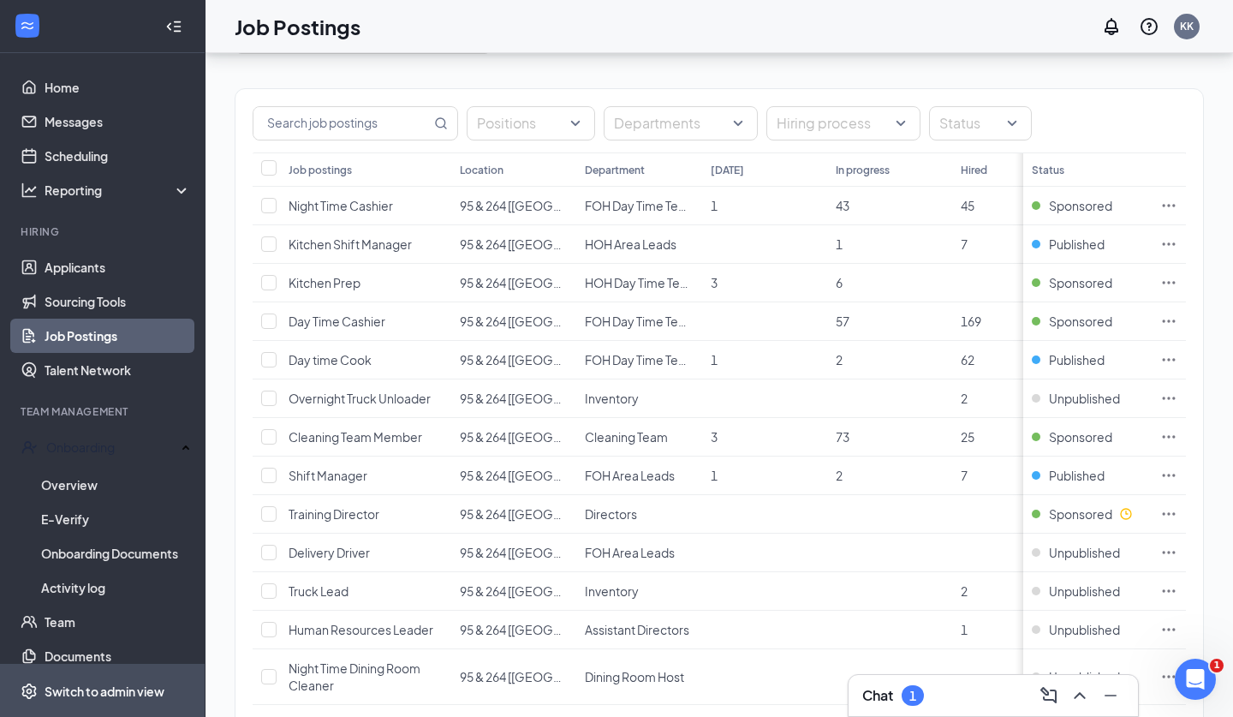
click at [115, 699] on div "Switch to admin view" at bounding box center [105, 691] width 120 height 17
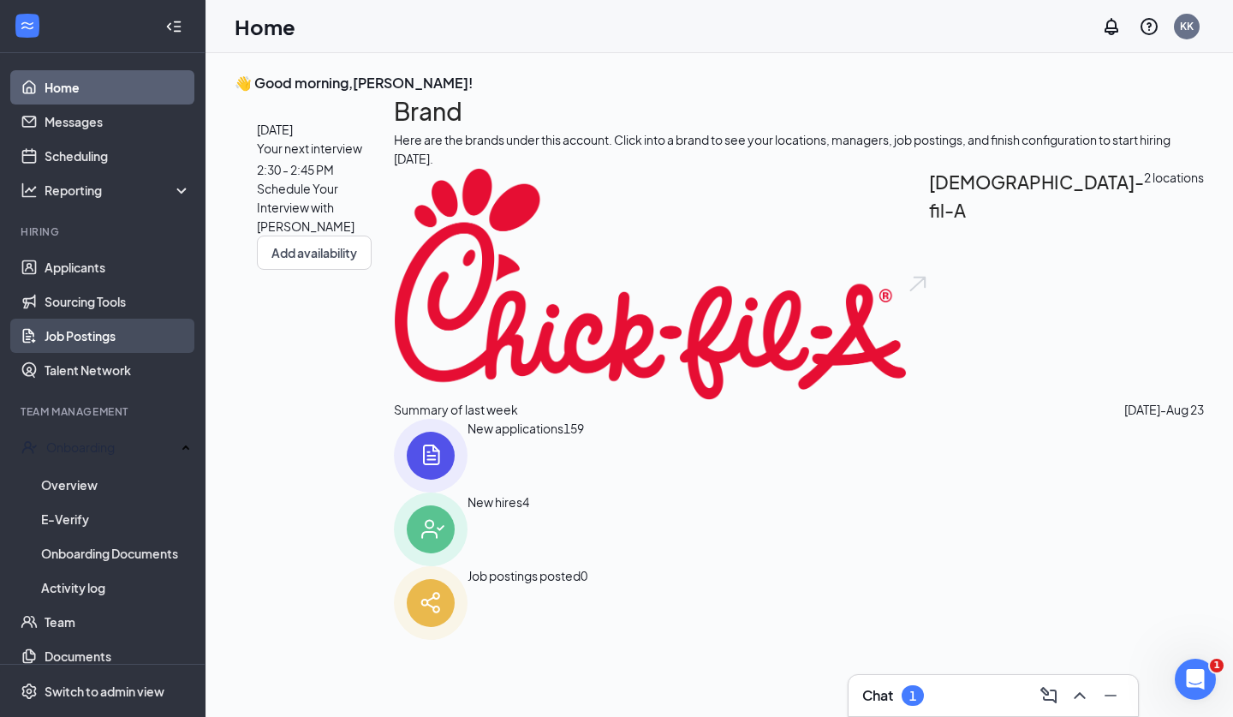
click at [63, 337] on link "Job Postings" at bounding box center [118, 336] width 146 height 34
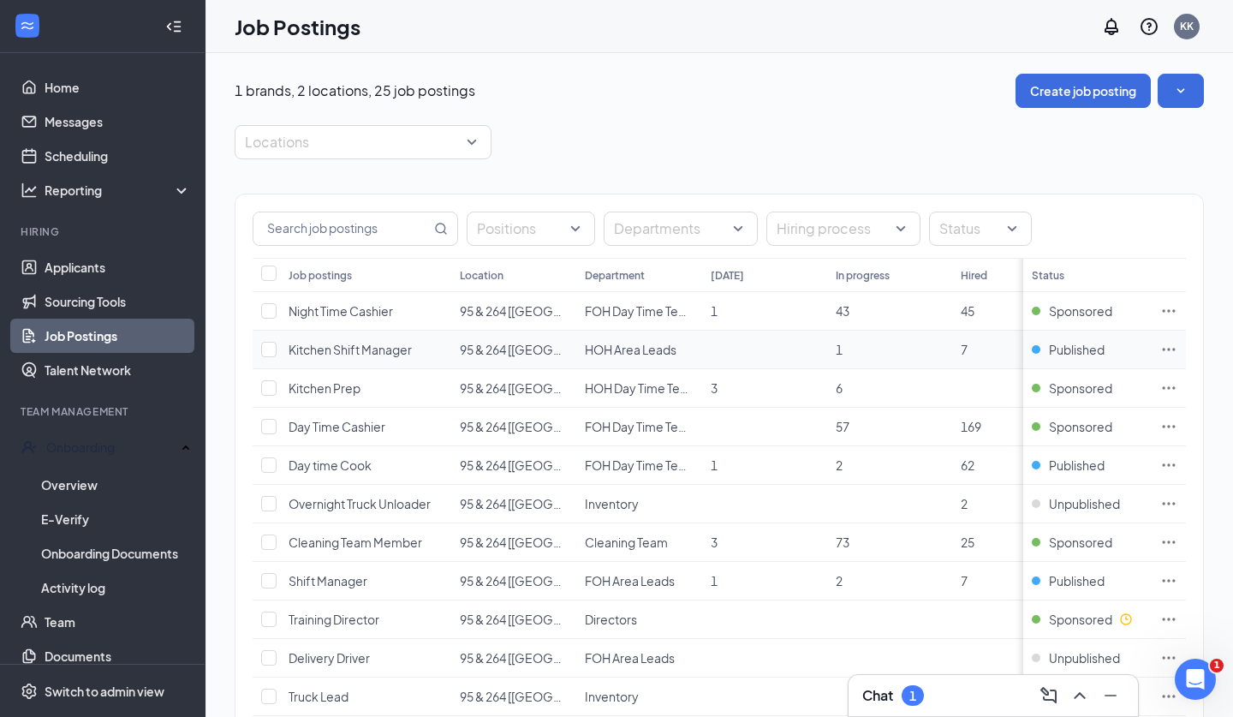
click at [1159, 347] on td at bounding box center [1169, 350] width 34 height 39
click at [1172, 349] on icon "Ellipses" at bounding box center [1169, 349] width 17 height 17
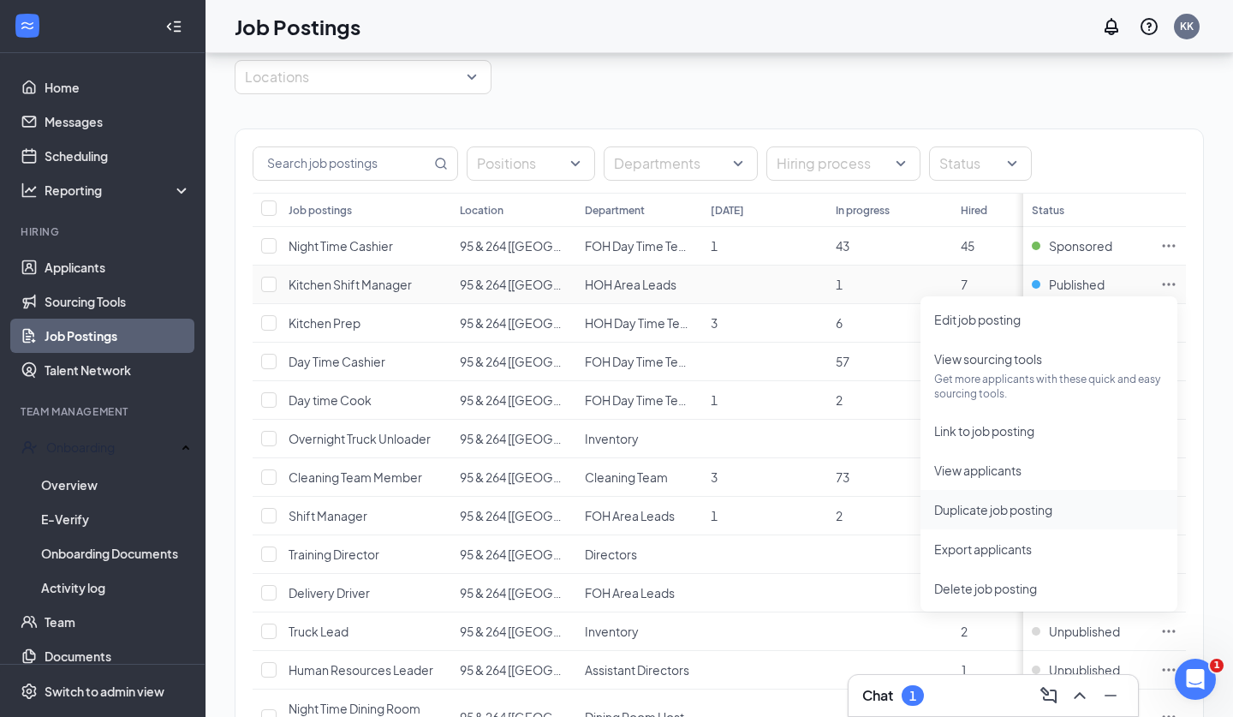
scroll to position [66, 0]
click at [1006, 321] on span "Edit job posting" at bounding box center [978, 318] width 87 height 15
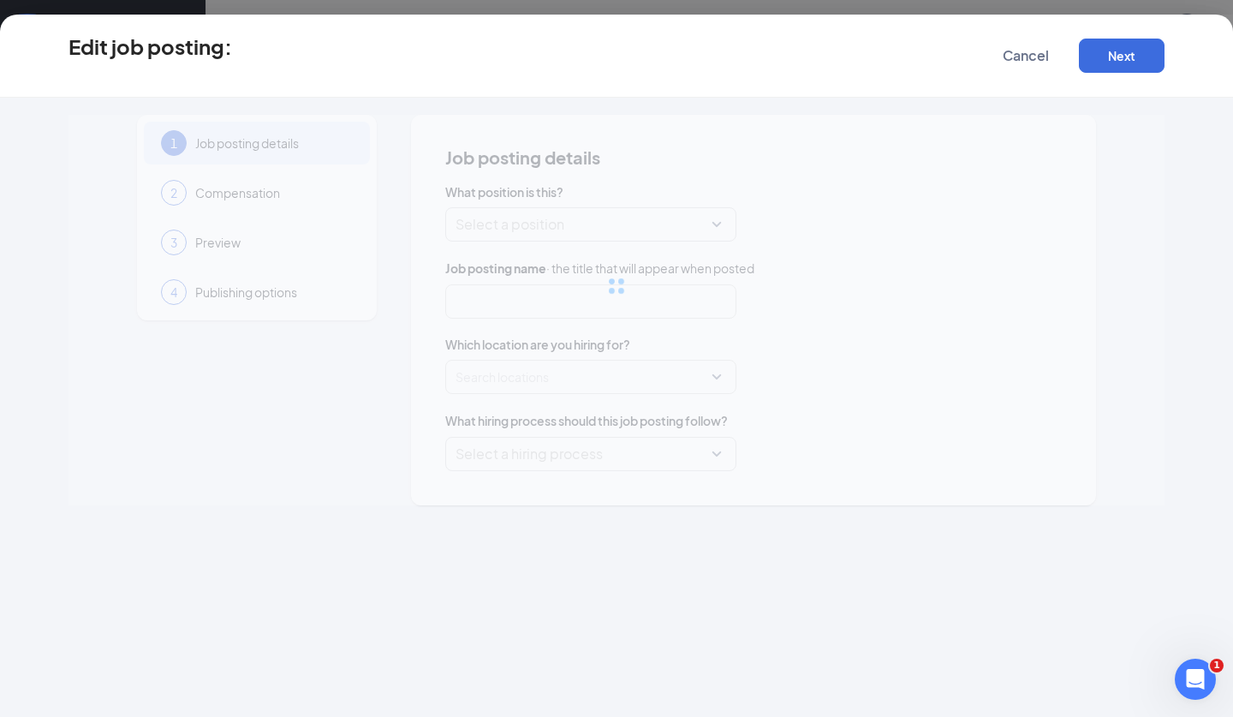
type input "Kitchen Shift Manager"
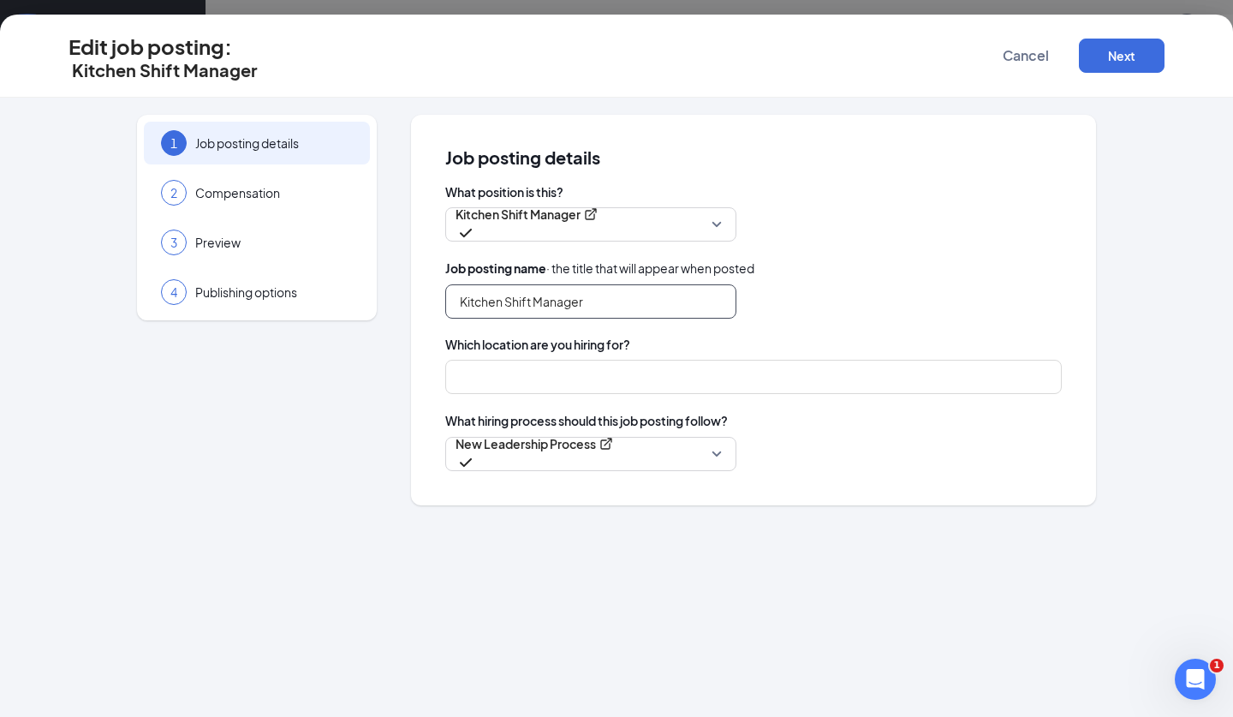
type input "95 & 264 [[GEOGRAPHIC_DATA]]"
click at [549, 444] on p "New Leadership Process" at bounding box center [523, 443] width 134 height 17
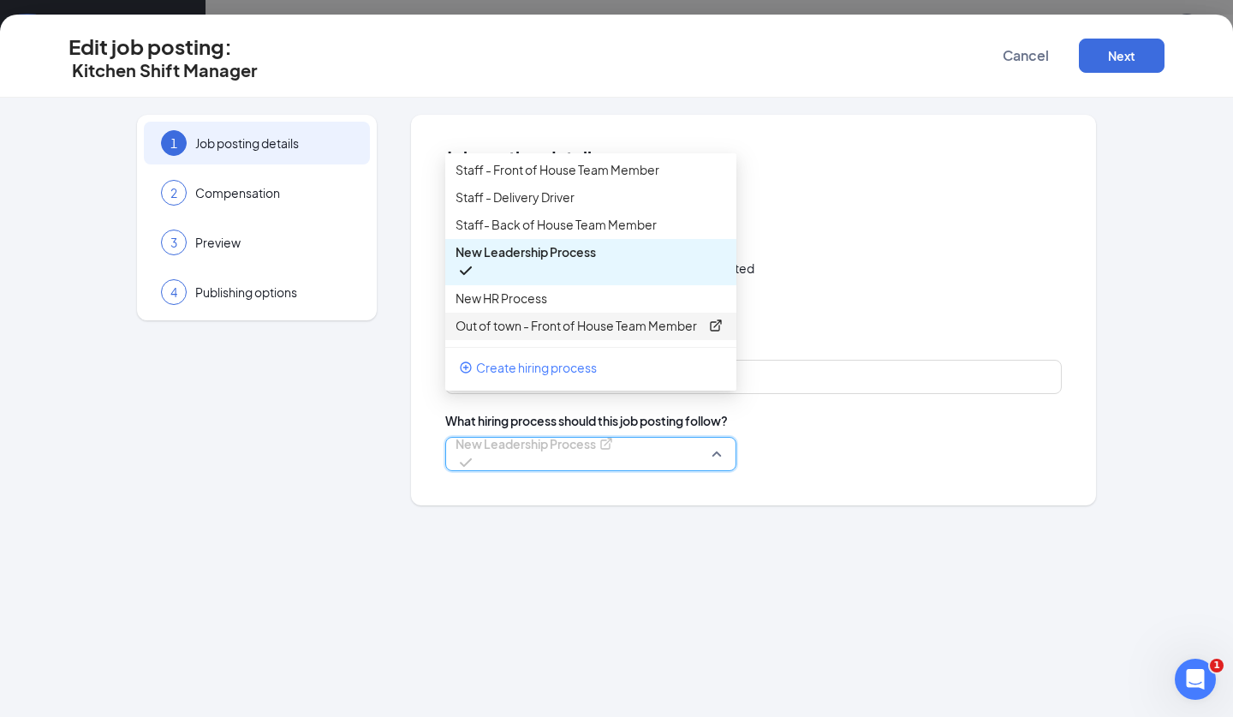
click at [586, 334] on p "Out of town - Front of House Team Member" at bounding box center [577, 325] width 243 height 17
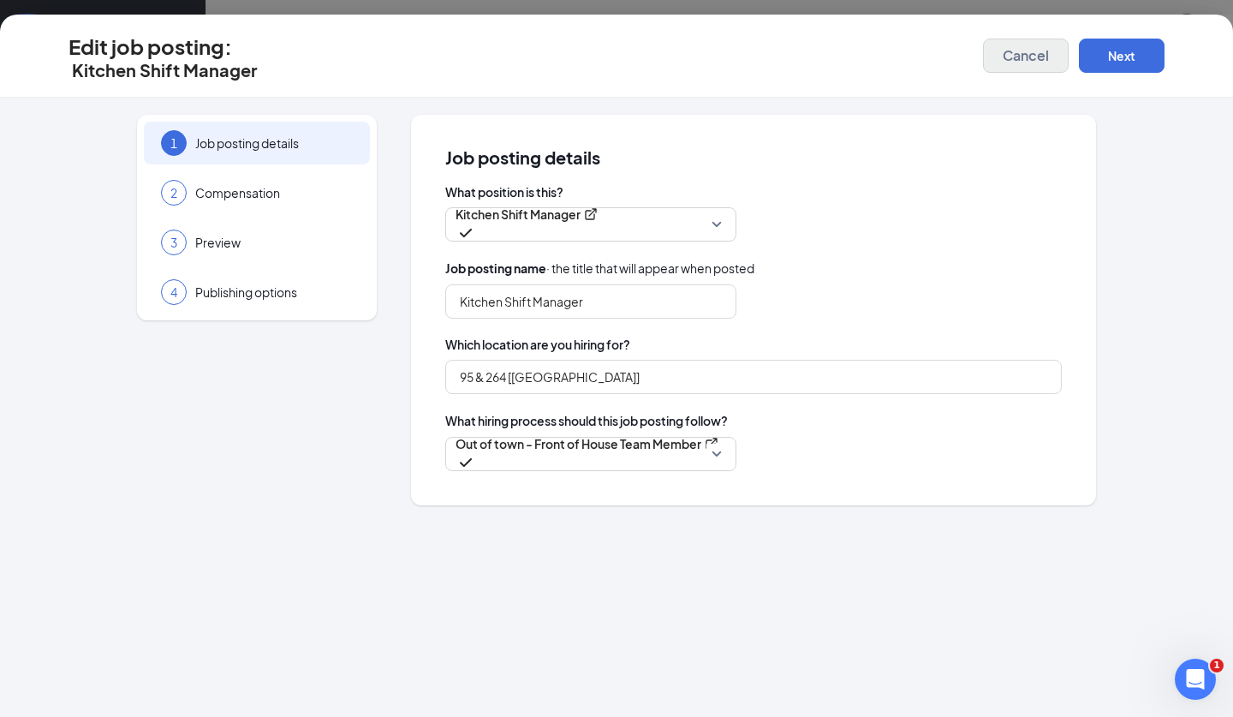
click at [1030, 52] on span "Cancel" at bounding box center [1026, 55] width 46 height 17
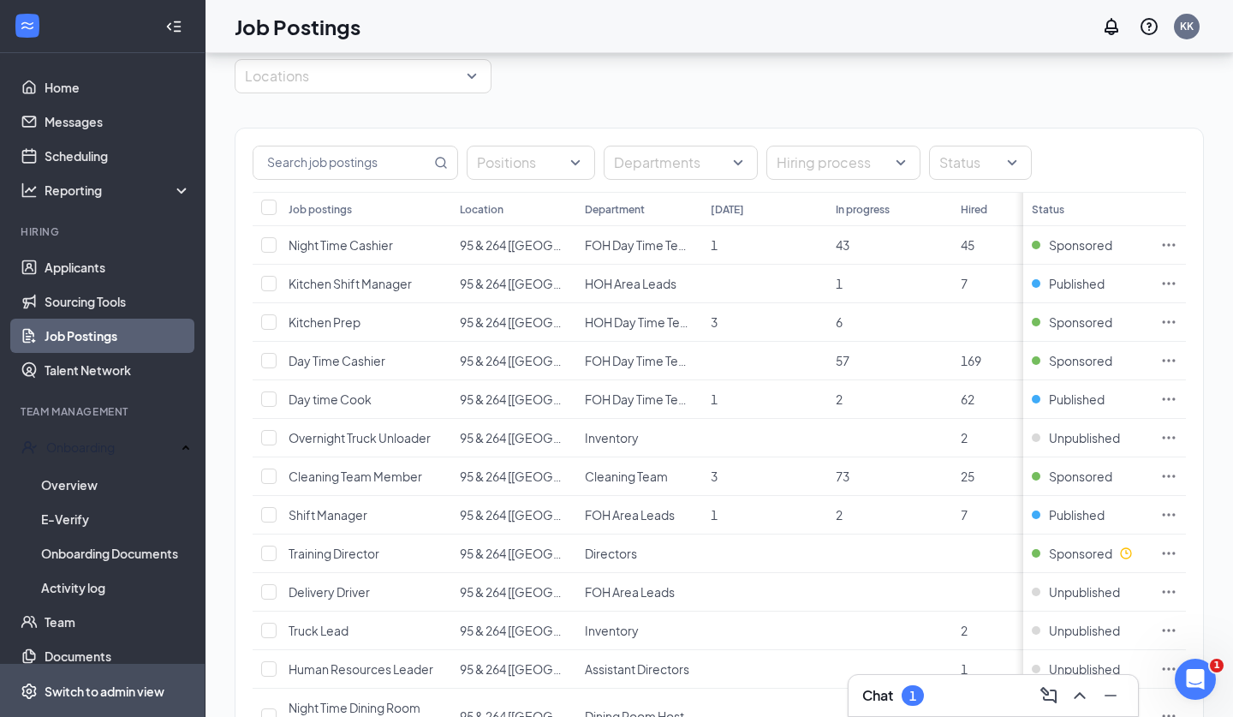
click at [88, 693] on div "Switch to admin view" at bounding box center [105, 691] width 120 height 17
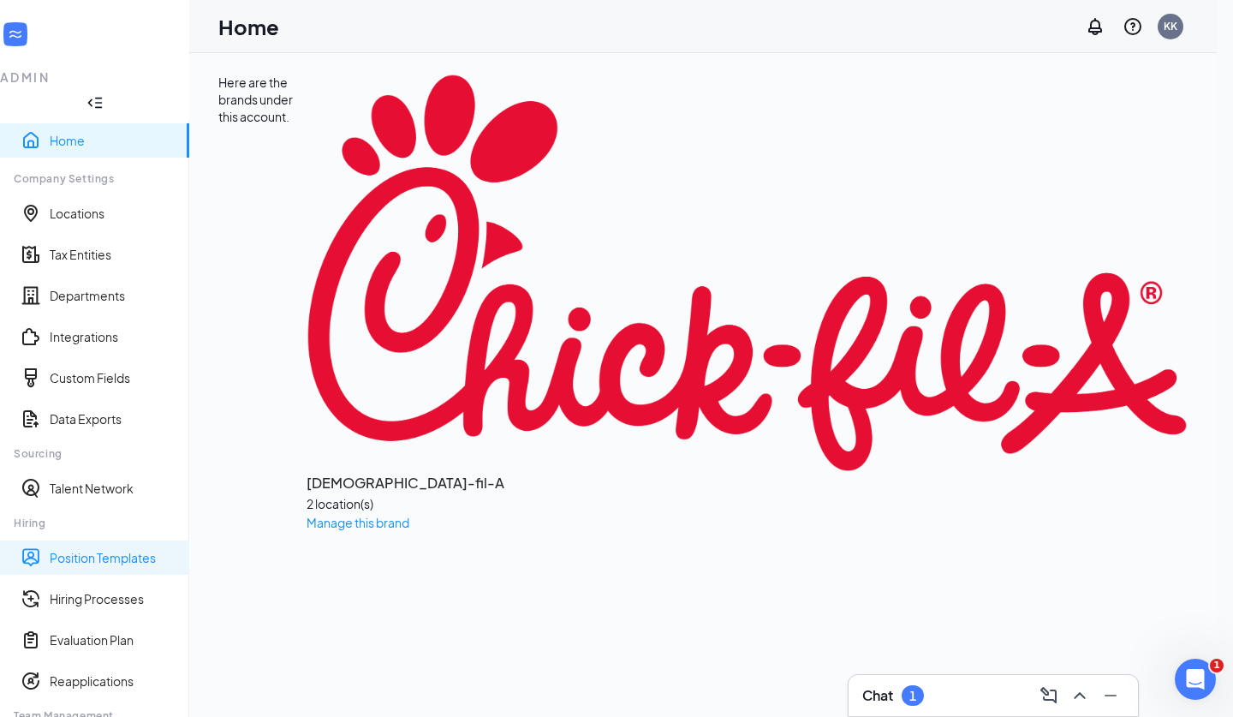
click at [155, 549] on link "Position Templates" at bounding box center [113, 557] width 126 height 17
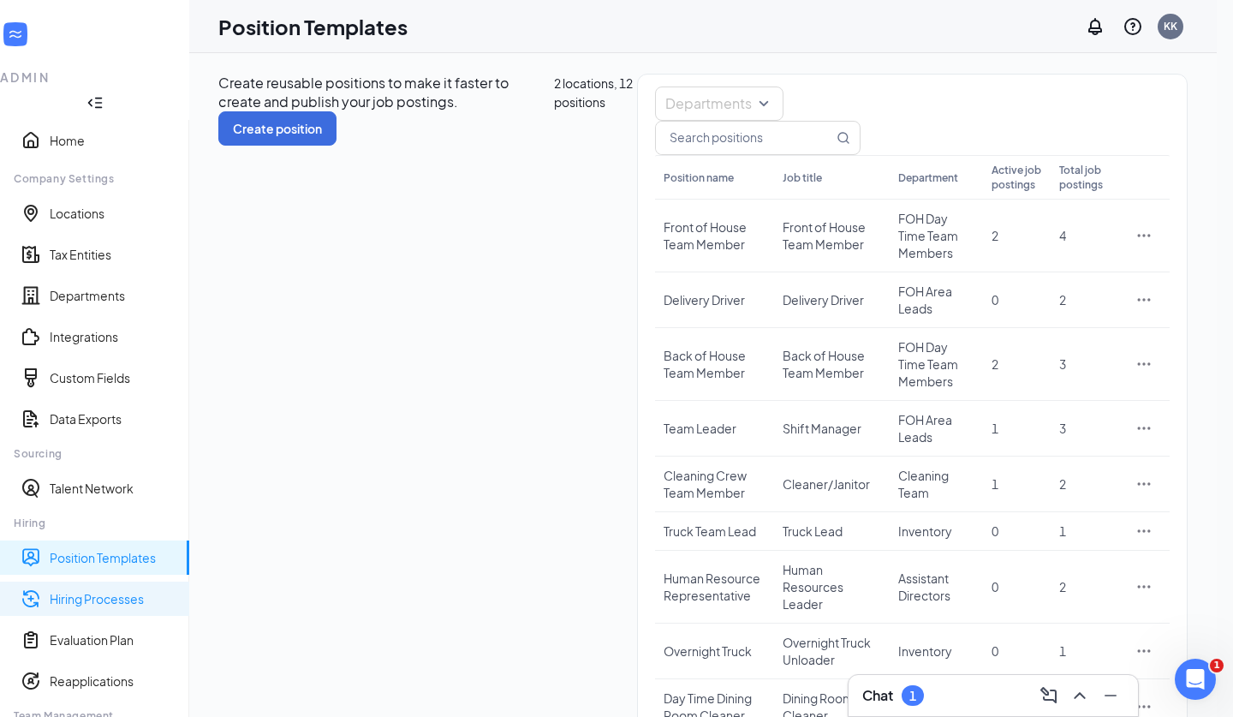
click at [128, 590] on link "Hiring Processes" at bounding box center [113, 598] width 126 height 17
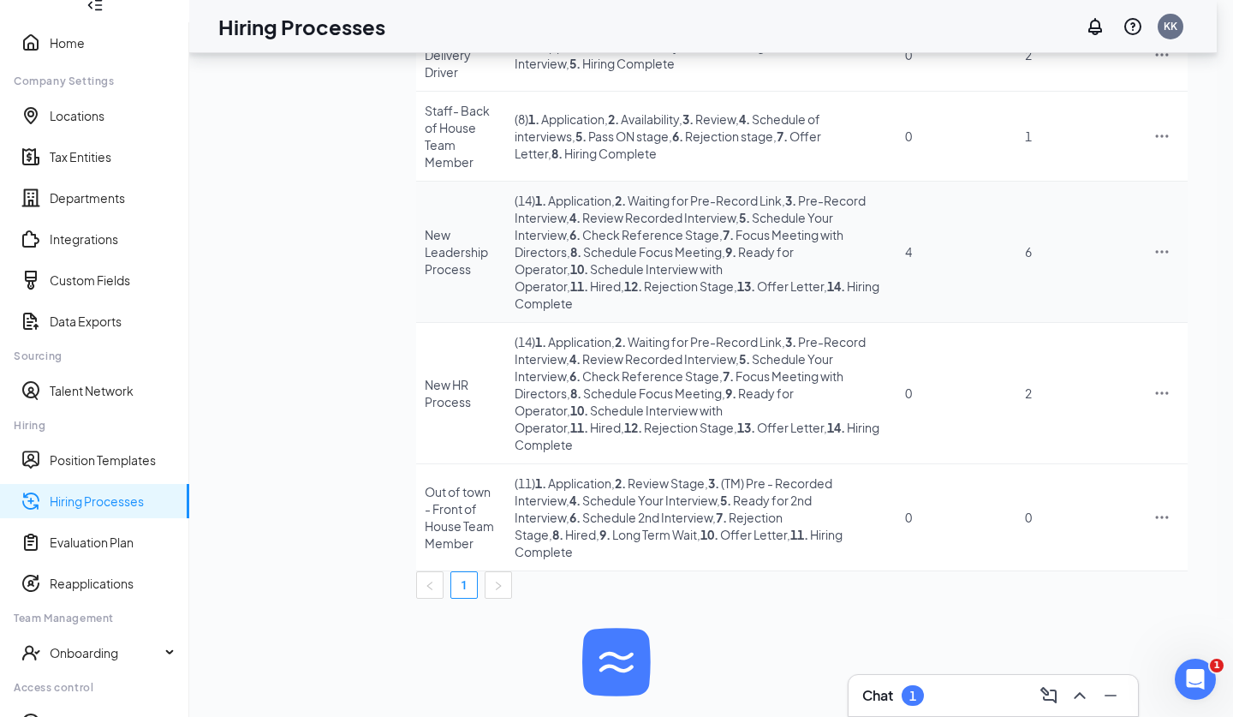
scroll to position [257, 0]
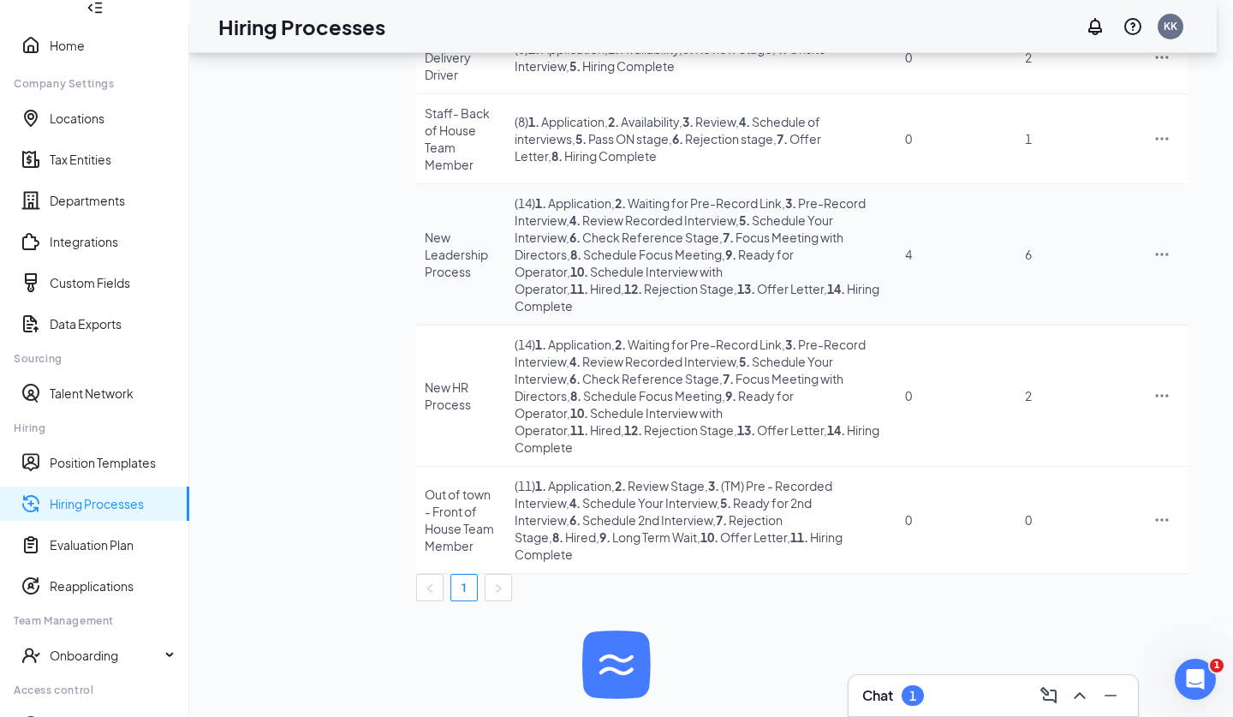
click at [1162, 263] on icon "Ellipses" at bounding box center [1162, 254] width 17 height 17
click at [1059, 463] on span "Duplicate" at bounding box center [1036, 459] width 54 height 15
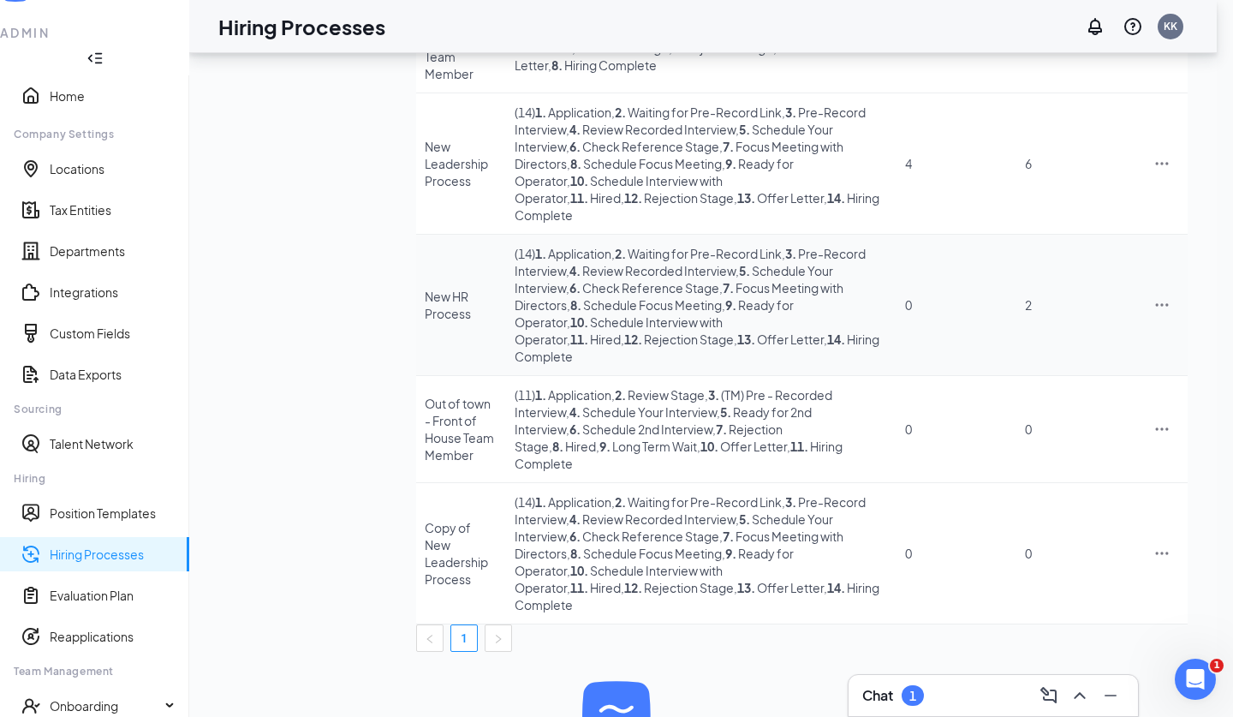
scroll to position [347, 0]
click at [1162, 555] on icon "Ellipses" at bounding box center [1162, 554] width 13 height 3
click at [1032, 456] on li "Edit" at bounding box center [1082, 446] width 175 height 39
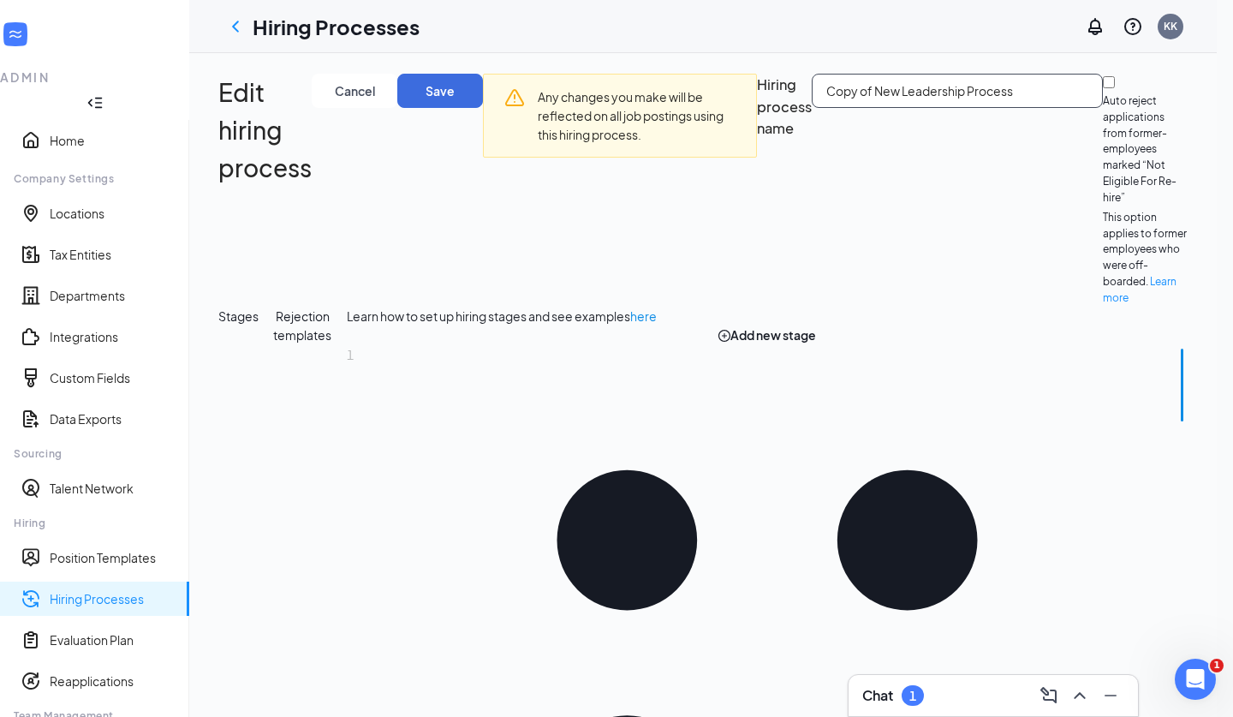
click at [812, 108] on input "Copy of New Leadership Process" at bounding box center [957, 91] width 291 height 34
click at [812, 236] on div "Out of Town- Copy of New Leadership Process" at bounding box center [957, 190] width 291 height 233
drag, startPoint x: 371, startPoint y: 223, endPoint x: 329, endPoint y: 226, distance: 42.1
click at [812, 108] on input "Out of Town- Copy of New Leadership Process" at bounding box center [957, 91] width 291 height 34
type input "Out of Town- New Leadership Process"
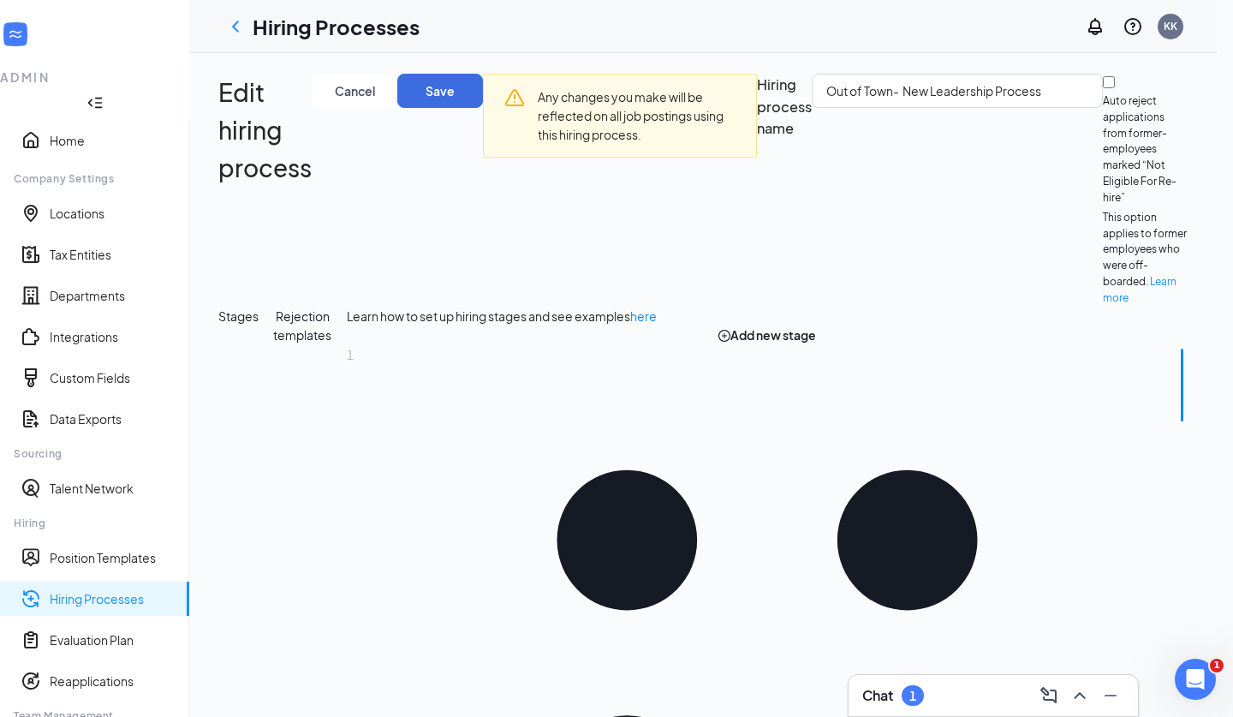
click at [812, 236] on div "Out of Town- New Leadership Process" at bounding box center [957, 190] width 291 height 233
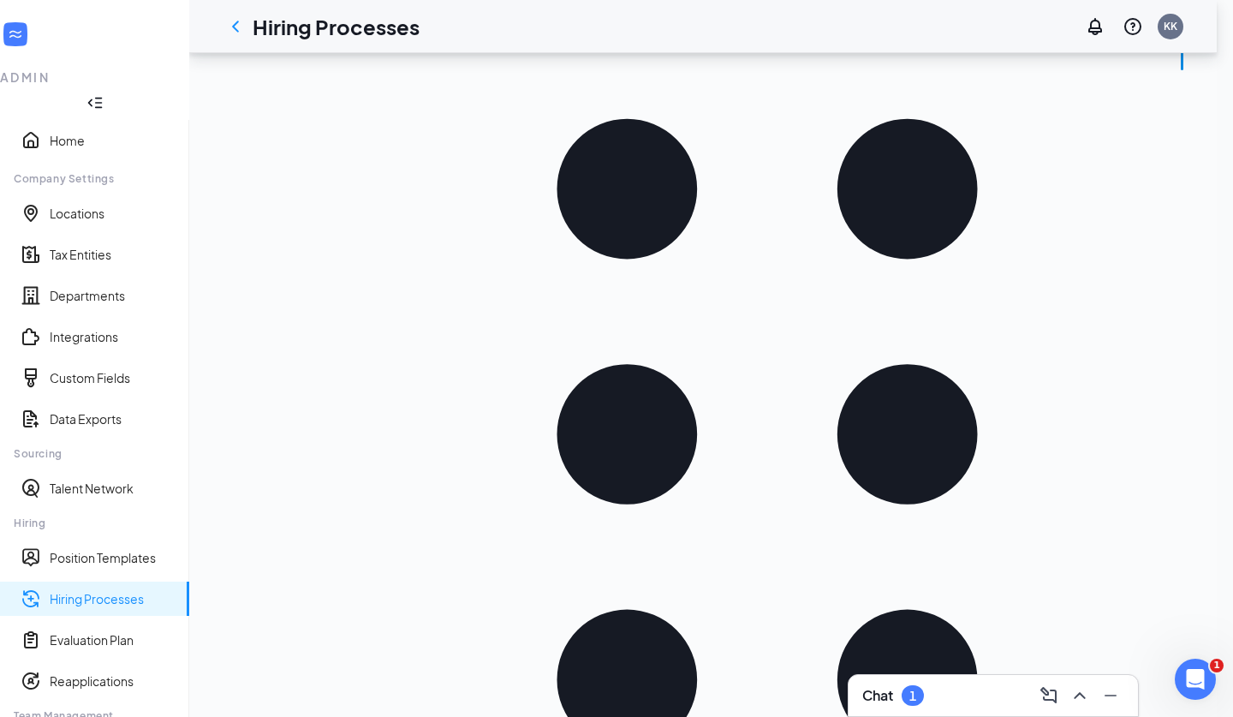
scroll to position [315, 0]
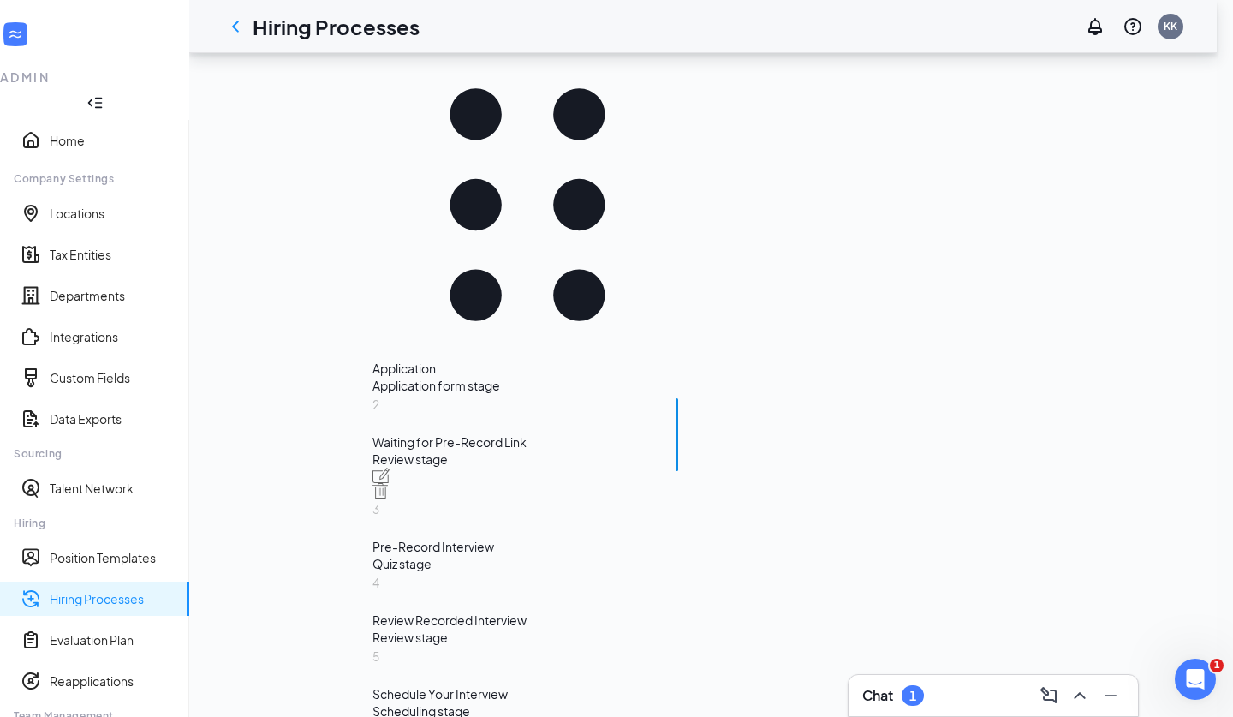
click at [453, 499] on div "3 Pre-Record Interview Quiz stage" at bounding box center [528, 536] width 310 height 74
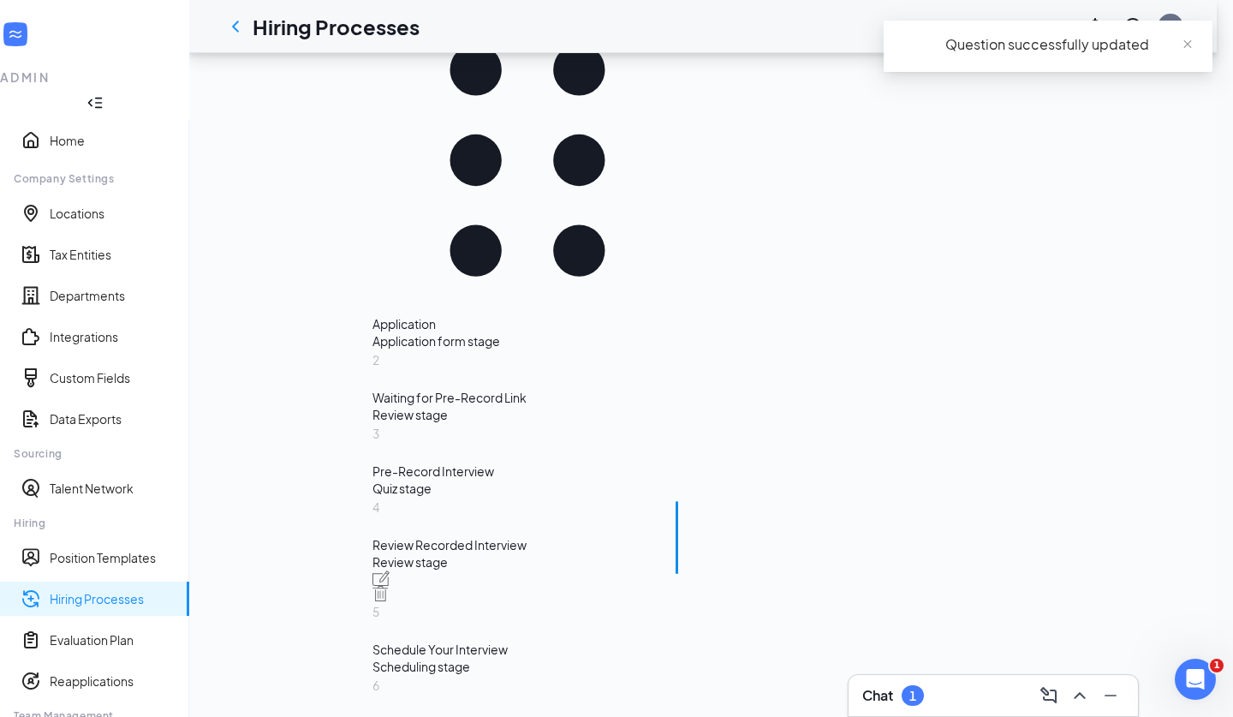
scroll to position [384, 0]
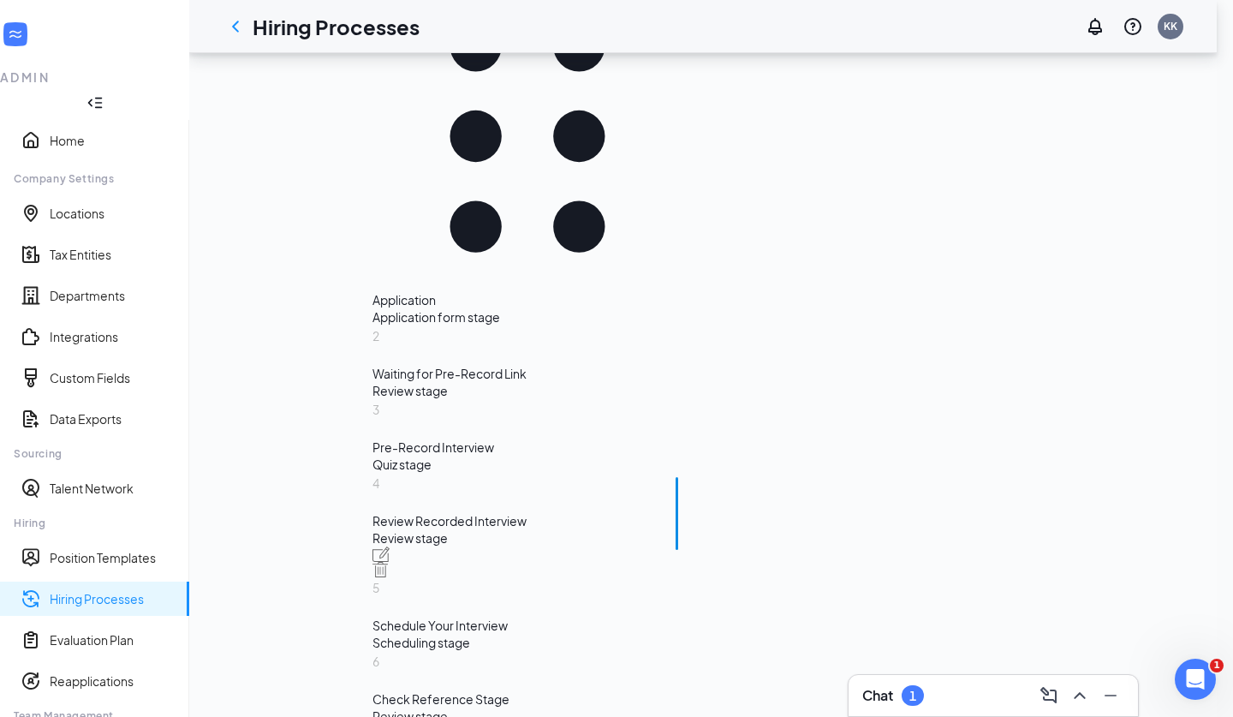
click at [424, 634] on div "Scheduling stage" at bounding box center [528, 642] width 310 height 17
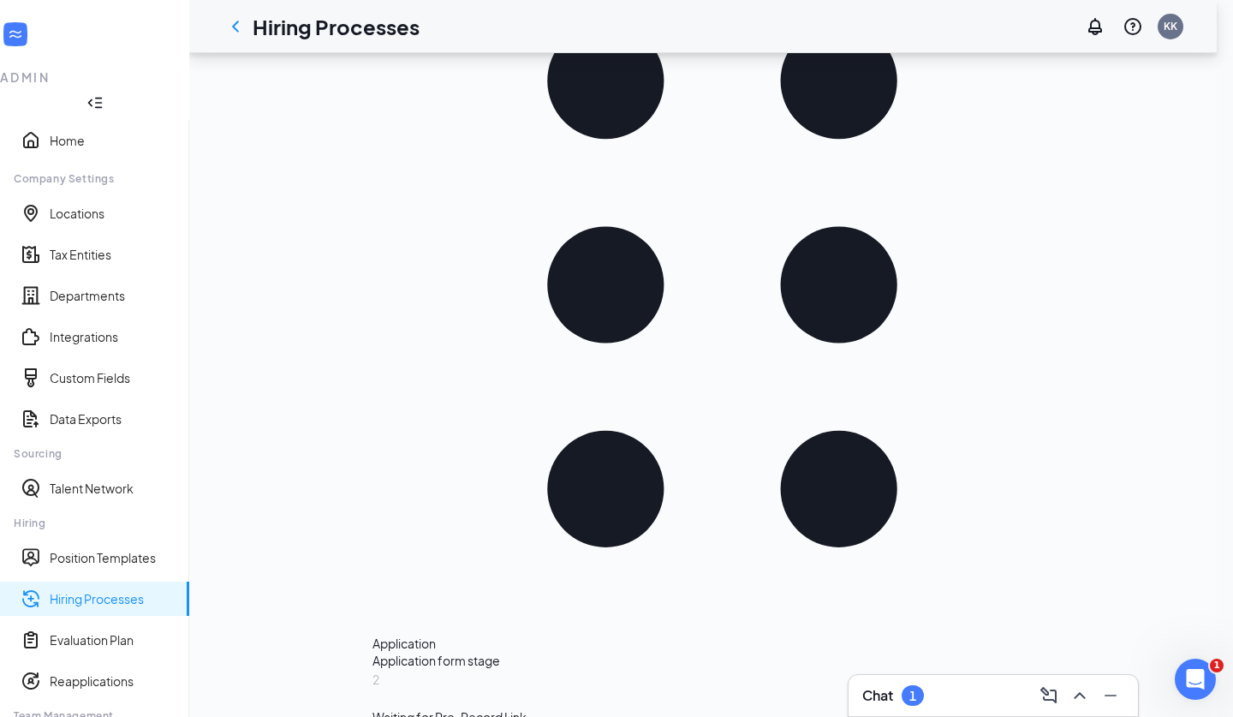
scroll to position [433, 0]
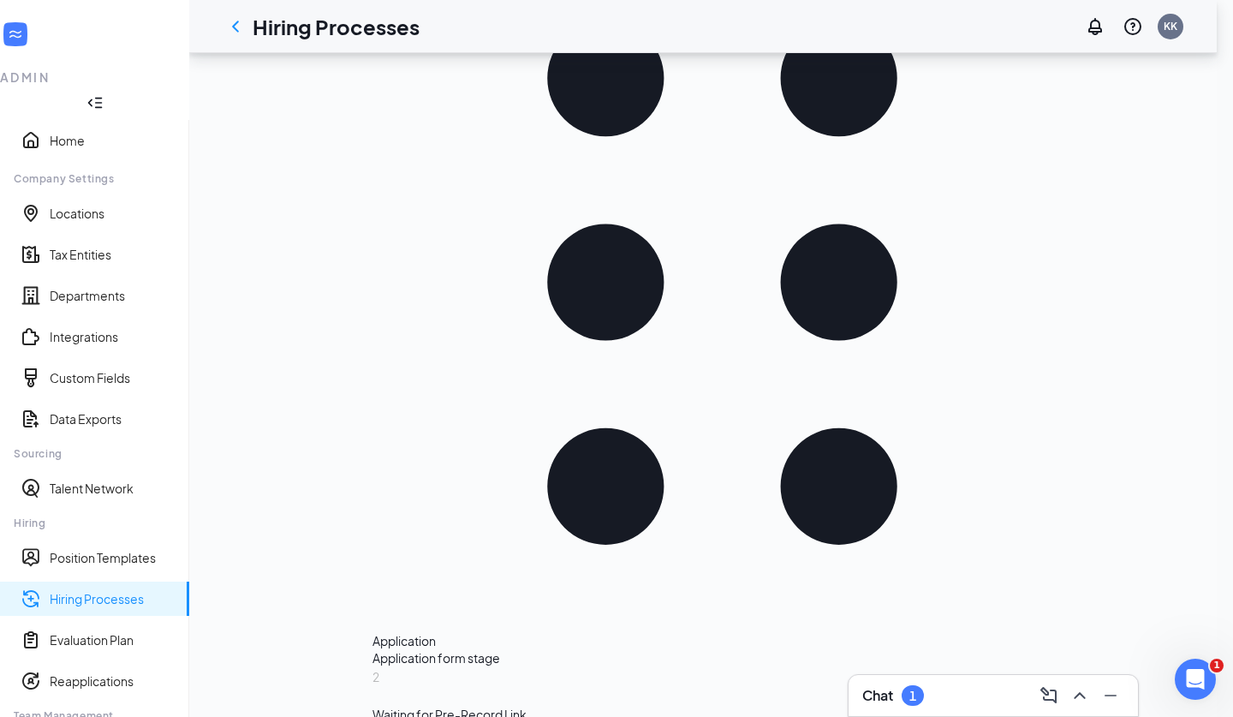
radio input "true"
radio input "false"
type textarea "This will be a 1 Hour onsite interview. Please proceed to our 95/264 Location -…"
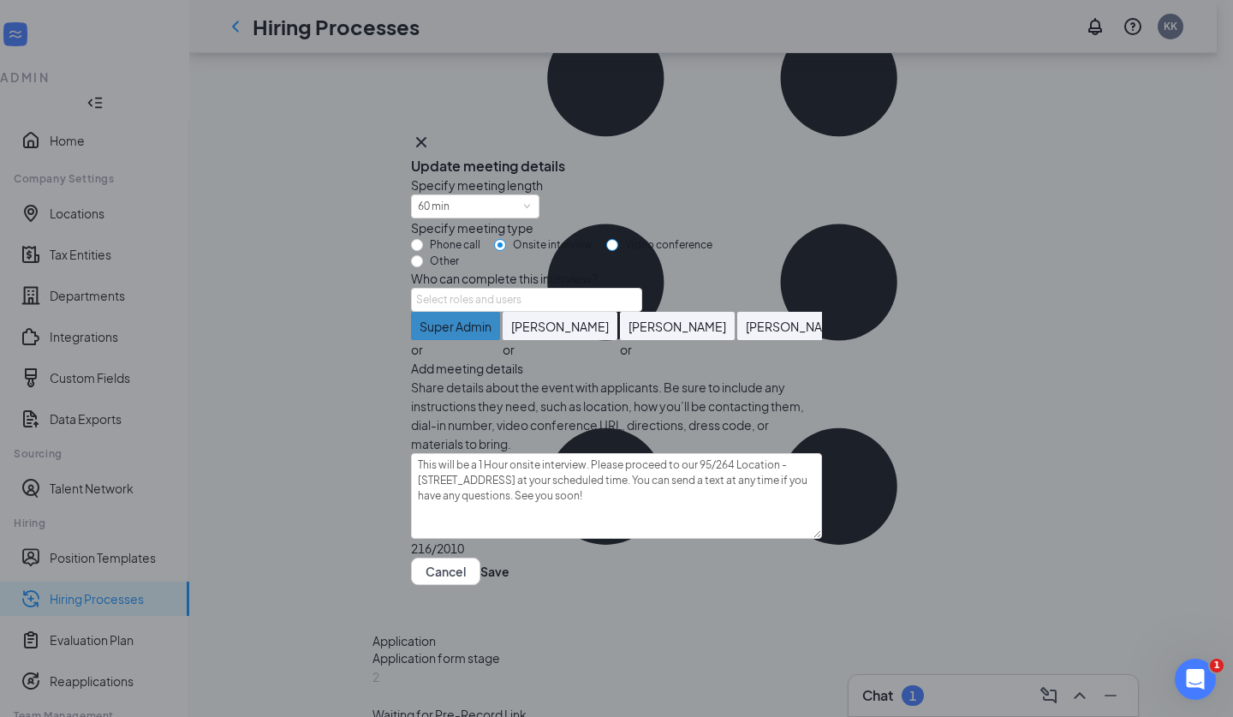
click at [687, 238] on span "Video conference" at bounding box center [668, 244] width 101 height 13
click at [618, 239] on input "Video conference" at bounding box center [612, 245] width 12 height 12
radio input "true"
radio input "false"
click at [531, 202] on span at bounding box center [527, 206] width 8 height 8
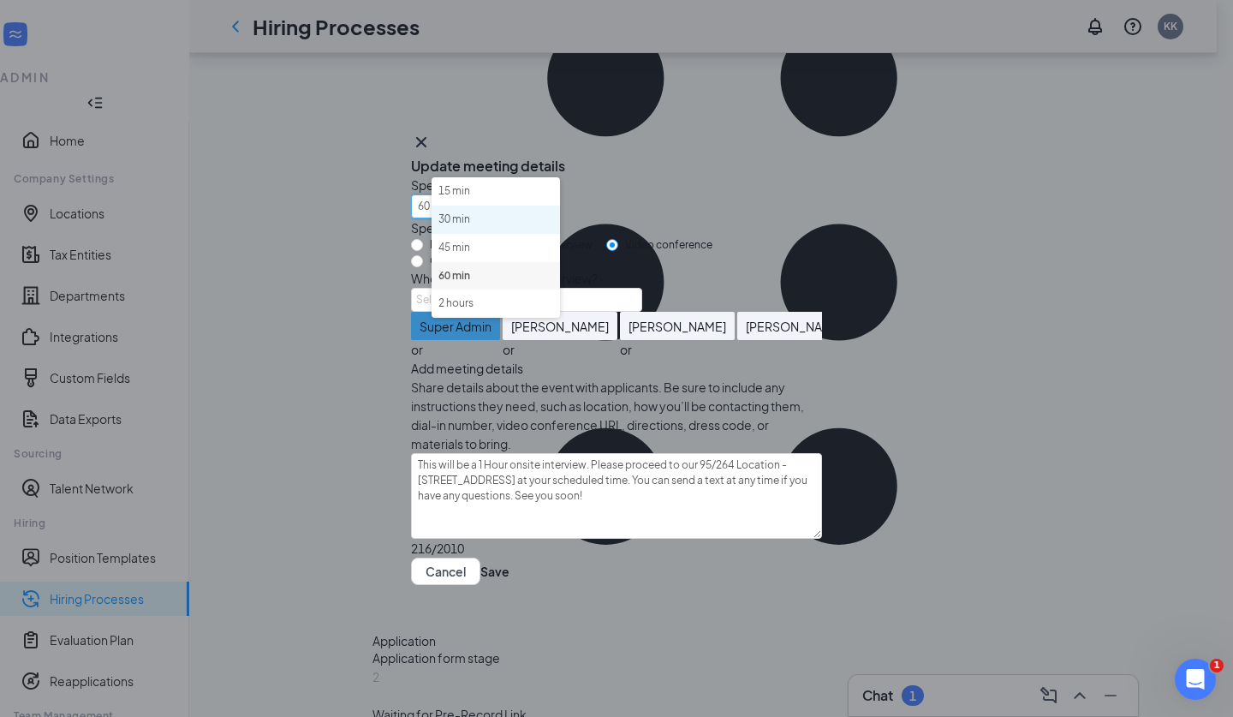
click at [516, 208] on li "30 min" at bounding box center [496, 220] width 128 height 28
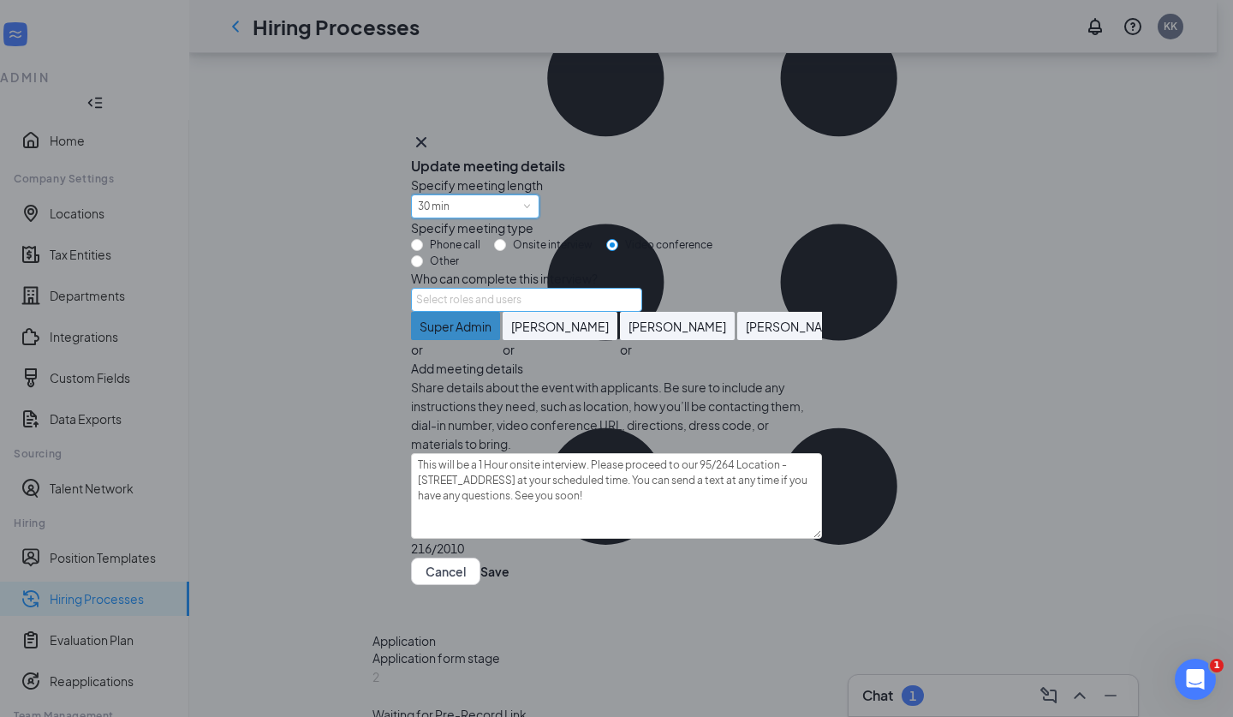
click at [535, 308] on div "Select roles and users" at bounding box center [522, 299] width 212 height 17
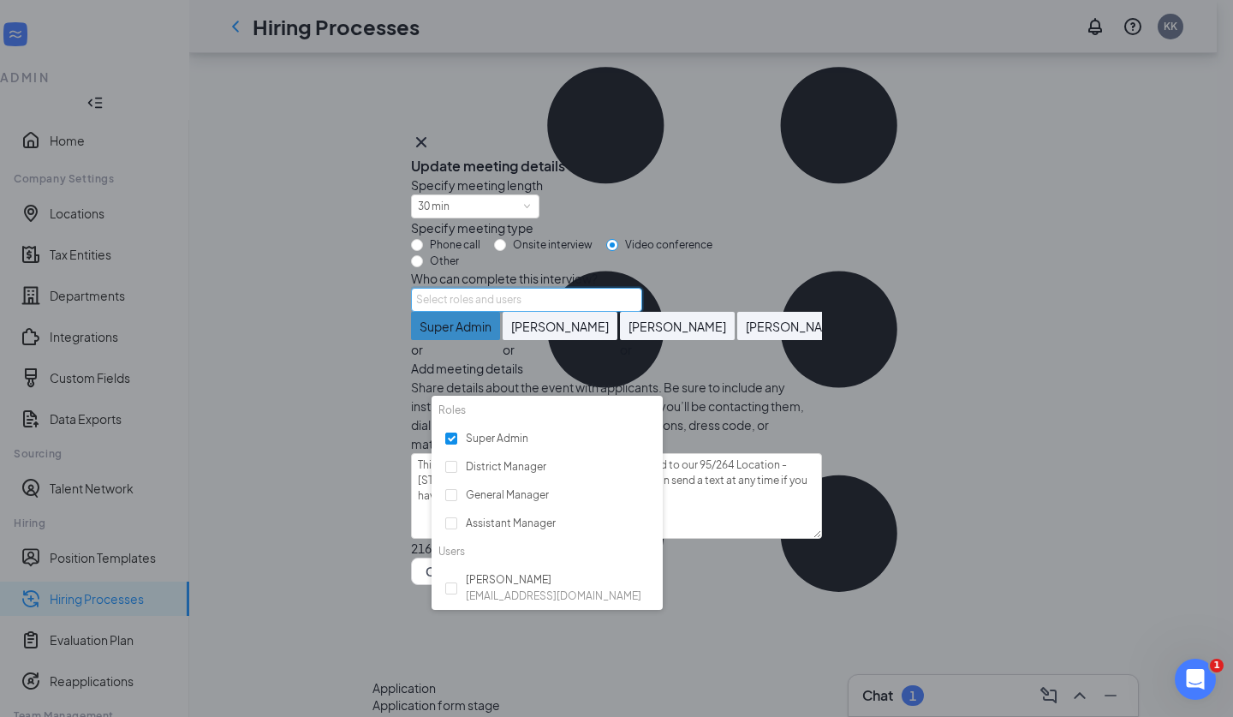
scroll to position [397, 0]
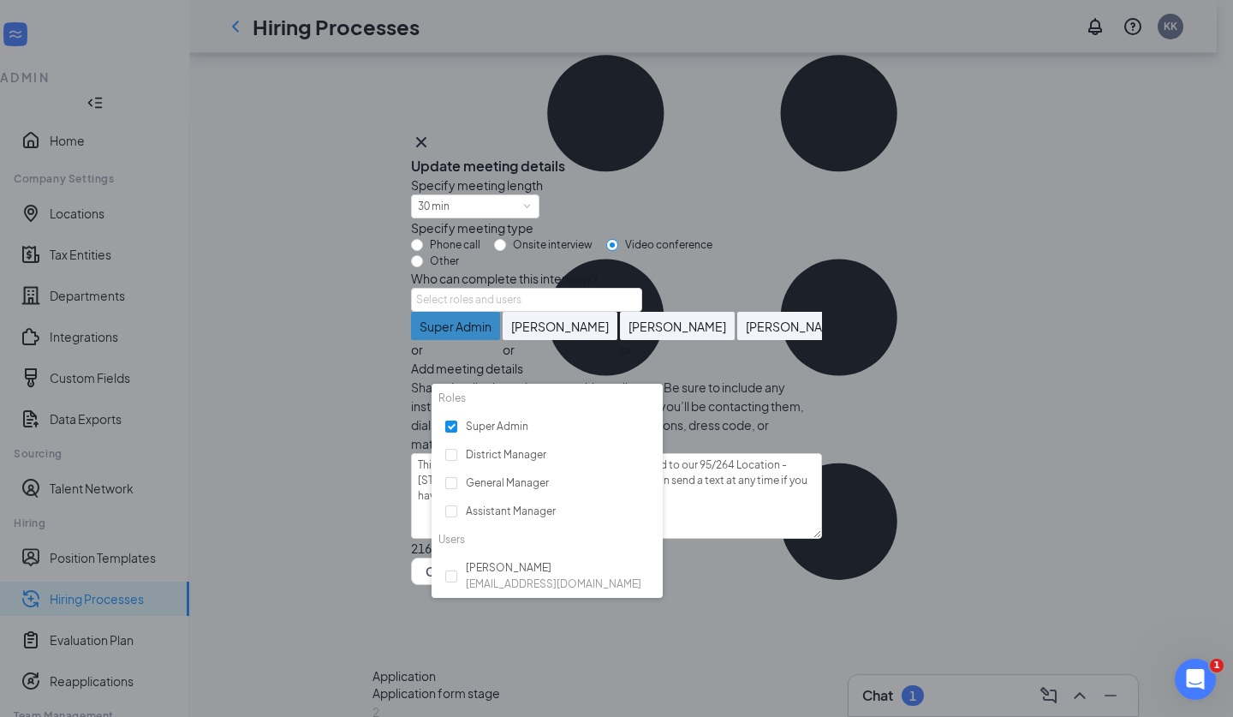
click at [573, 359] on span "Add meeting details" at bounding box center [616, 368] width 411 height 19
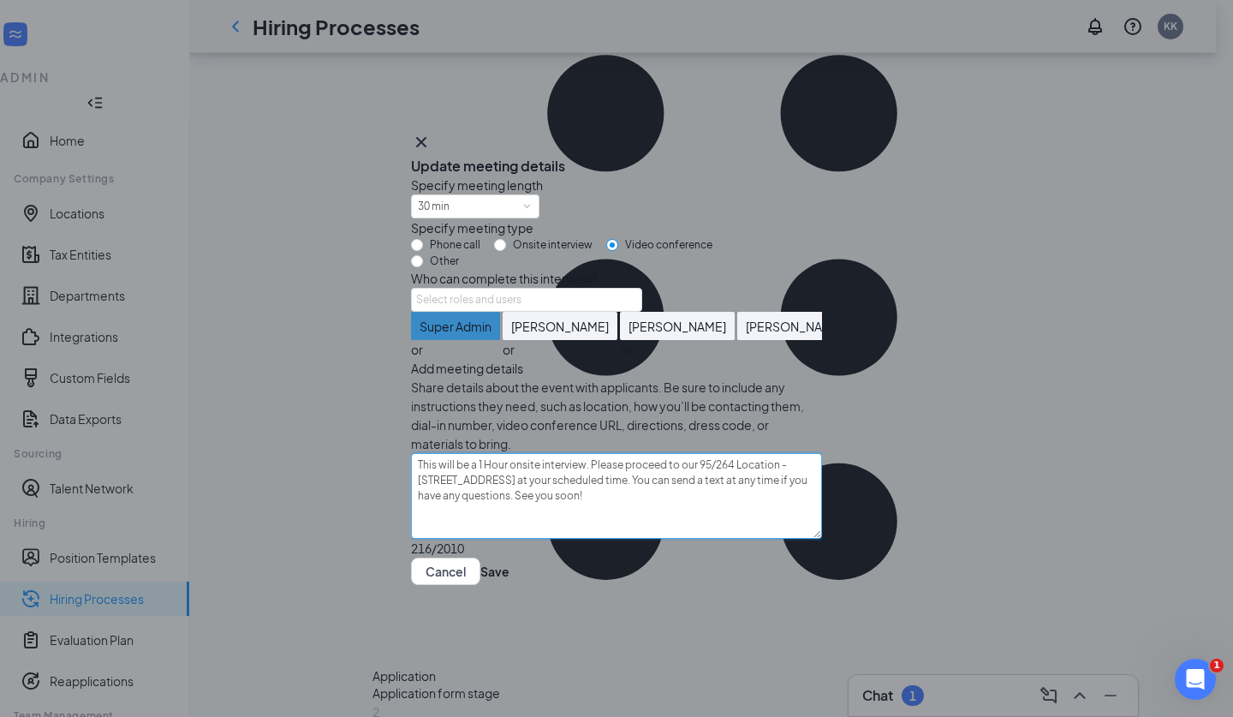
drag, startPoint x: 620, startPoint y: 522, endPoint x: 432, endPoint y: 442, distance: 204.6
click at [432, 442] on div "Specify meeting length 30 min Specify meeting type Phone call Onsite interview …" at bounding box center [616, 367] width 411 height 383
click at [645, 495] on textarea "This will be a 1 Hour onsite interview. Please proceed to our 95/264 Location -…" at bounding box center [616, 496] width 411 height 86
drag, startPoint x: 562, startPoint y: 473, endPoint x: 501, endPoint y: 468, distance: 61.0
click at [501, 468] on textarea "This will be a 1 Hour onsite interview. Please proceed to our 95/264 Location -…" at bounding box center [616, 496] width 411 height 86
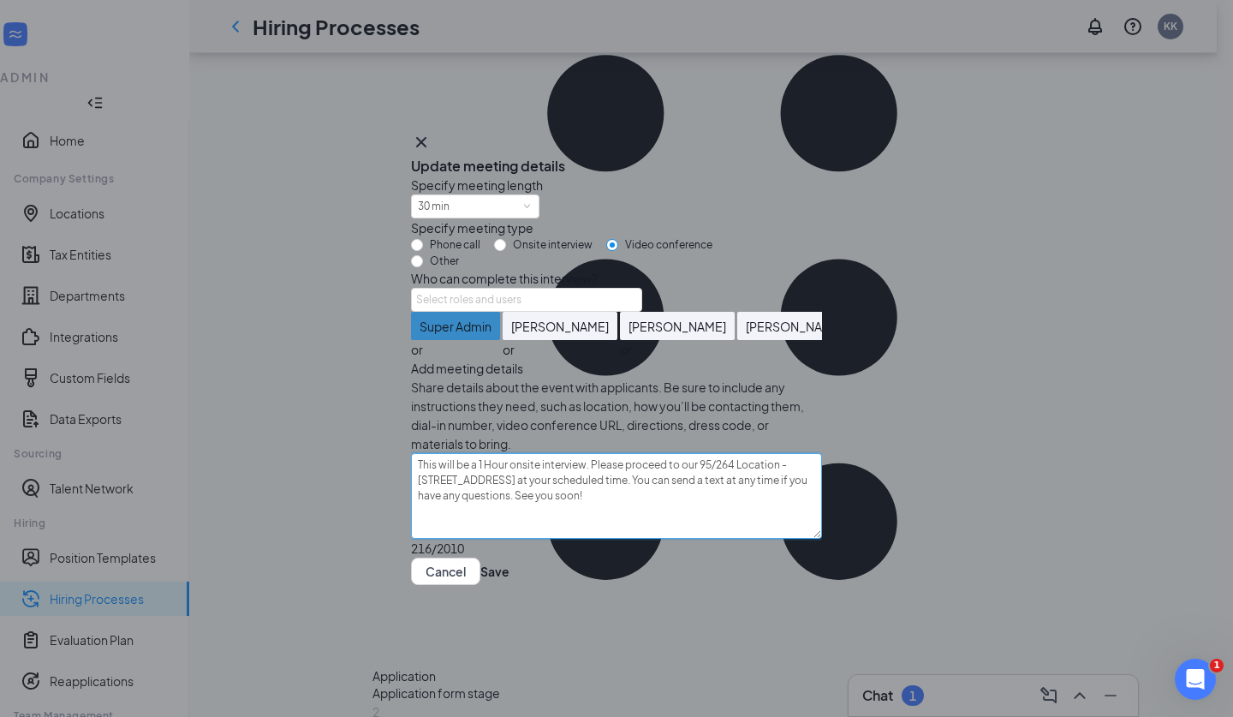
type textarea "This will be a interview. Please proceed to our 95/264 Location - 5100 RALEIGH …"
type textarea "This will be a 2 interview. Please proceed to our 95/264 Location - 5100 RALEIG…"
type textarea "This will be a 20 interview. Please proceed to our 95/264 Location - 5100 RALEI…"
type textarea "This will be a 20 m interview. Please proceed to our 95/264 Location - 5100 RAL…"
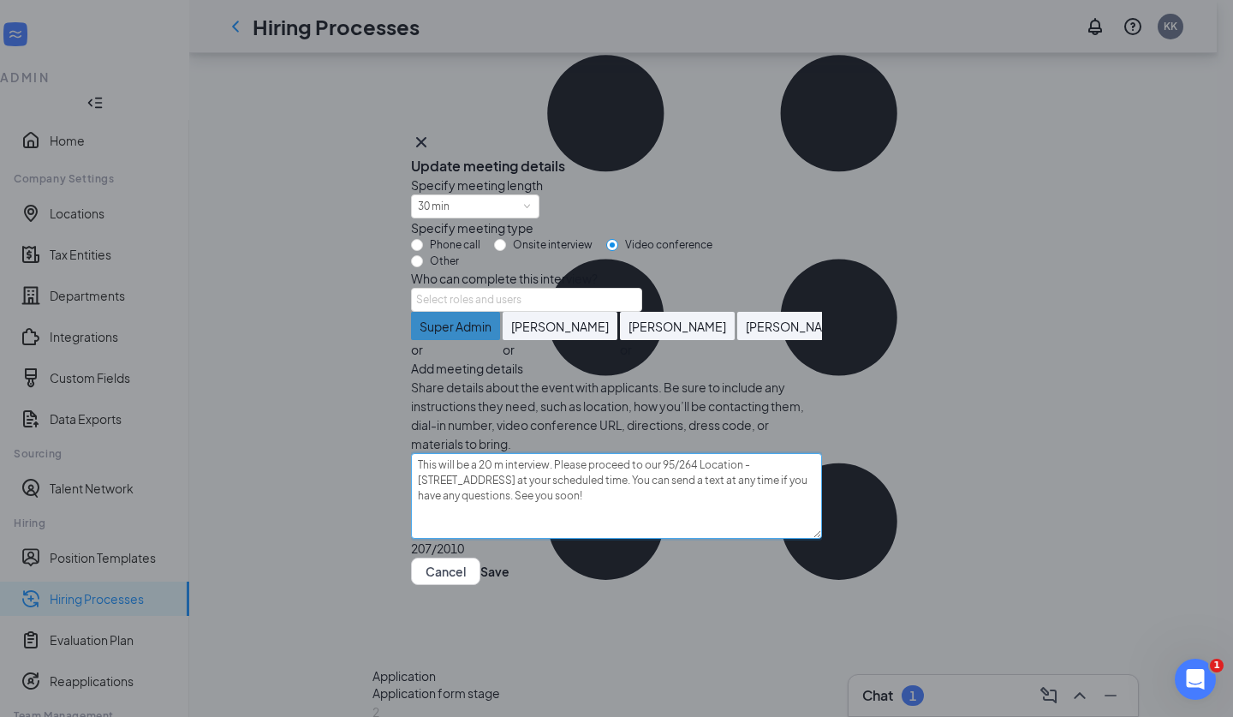
type textarea "This will be a 20 mi interview. Please proceed to our 95/264 Location - 5100 RA…"
type textarea "This will be a 20 min interview. Please proceed to our 95/264 Location - 5100 R…"
type textarea "This will be a 20 min V interview. Please proceed to our 95/264 Location - 5100…"
type textarea "This will be a 20 min Vi interview. Please proceed to our 95/264 Location - 510…"
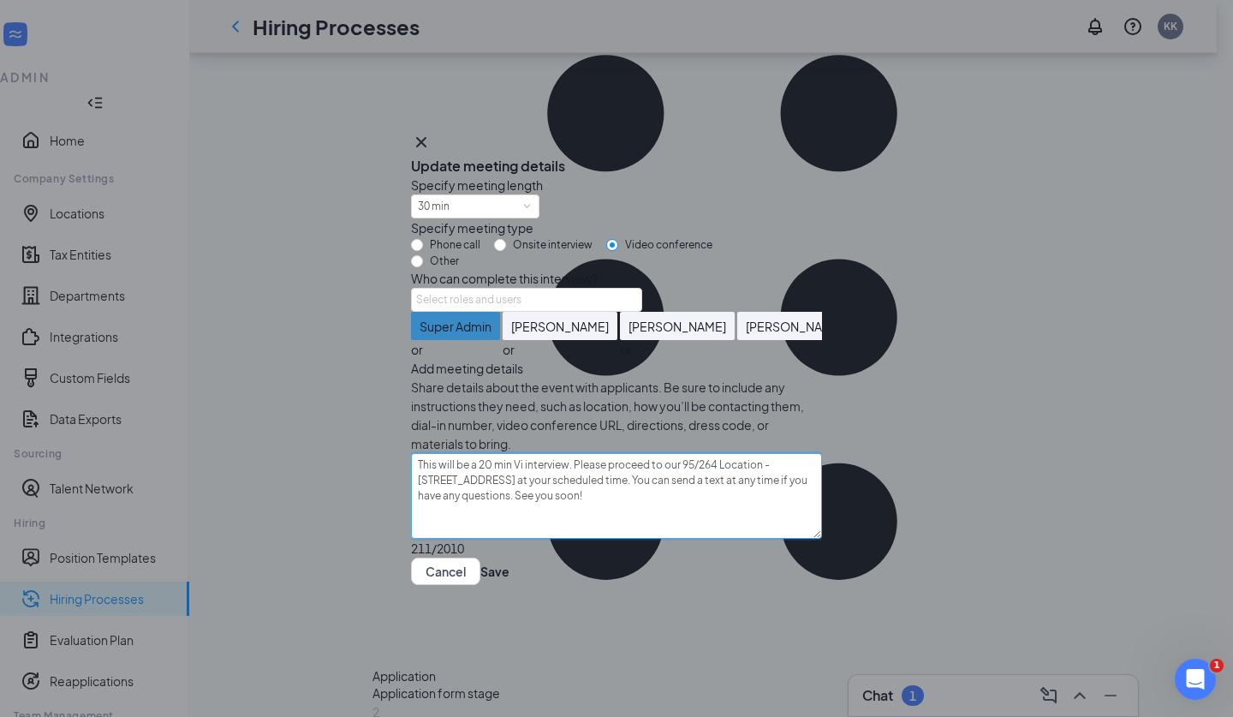
type textarea "This will be a 20 min Vid interview. Please proceed to our 95/264 Location - 51…"
type textarea "This will be a 20 min Vide interview. Please proceed to our 95/264 Location - 5…"
type textarea "This will be a 20 min Vide o interview. Please proceed to our 95/264 Location -…"
type textarea "This will be a 20 min Vide interview. Please proceed to our 95/264 Location - 5…"
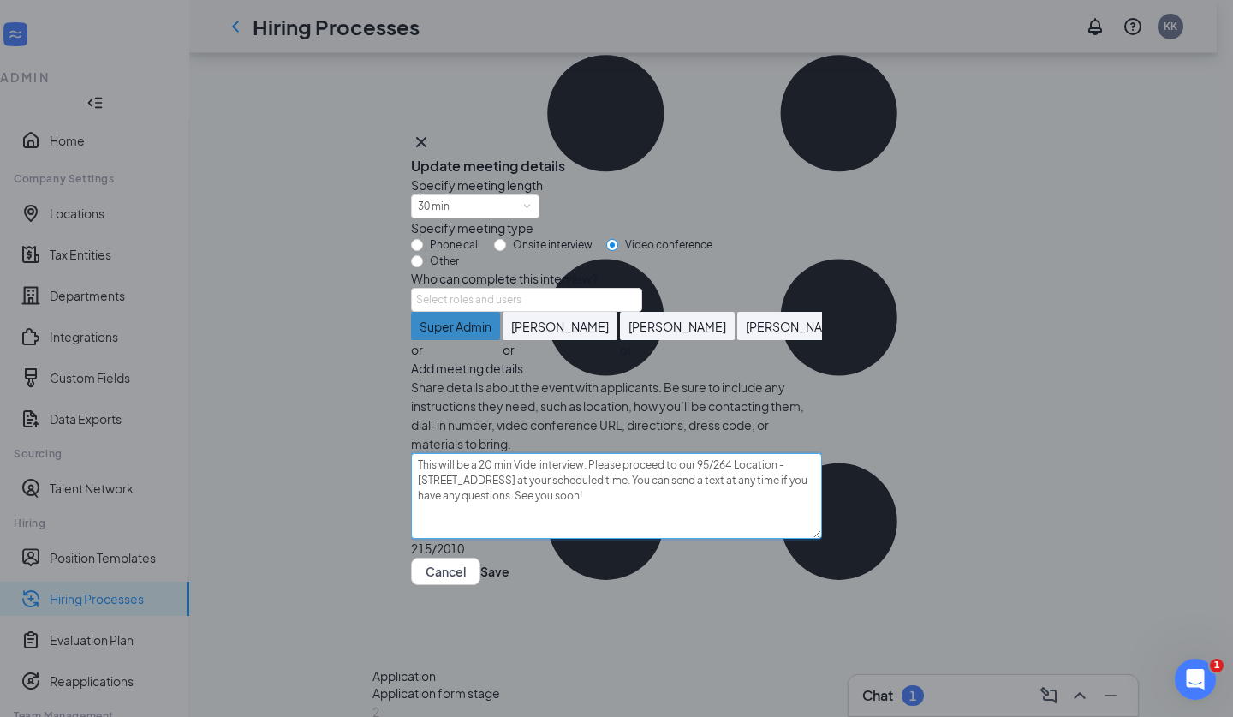
type textarea "This will be a 20 min Vide interview. Please proceed to our 95/264 Location - 5…"
type textarea "This will be a 20 min Vid interview. Please proceed to our 95/264 Location - 51…"
type textarea "This will be a 20 min Vide interview. Please proceed to our 95/264 Location - 5…"
type textarea "This will be a 20 min Video interview. Please proceed to our 95/264 Location - …"
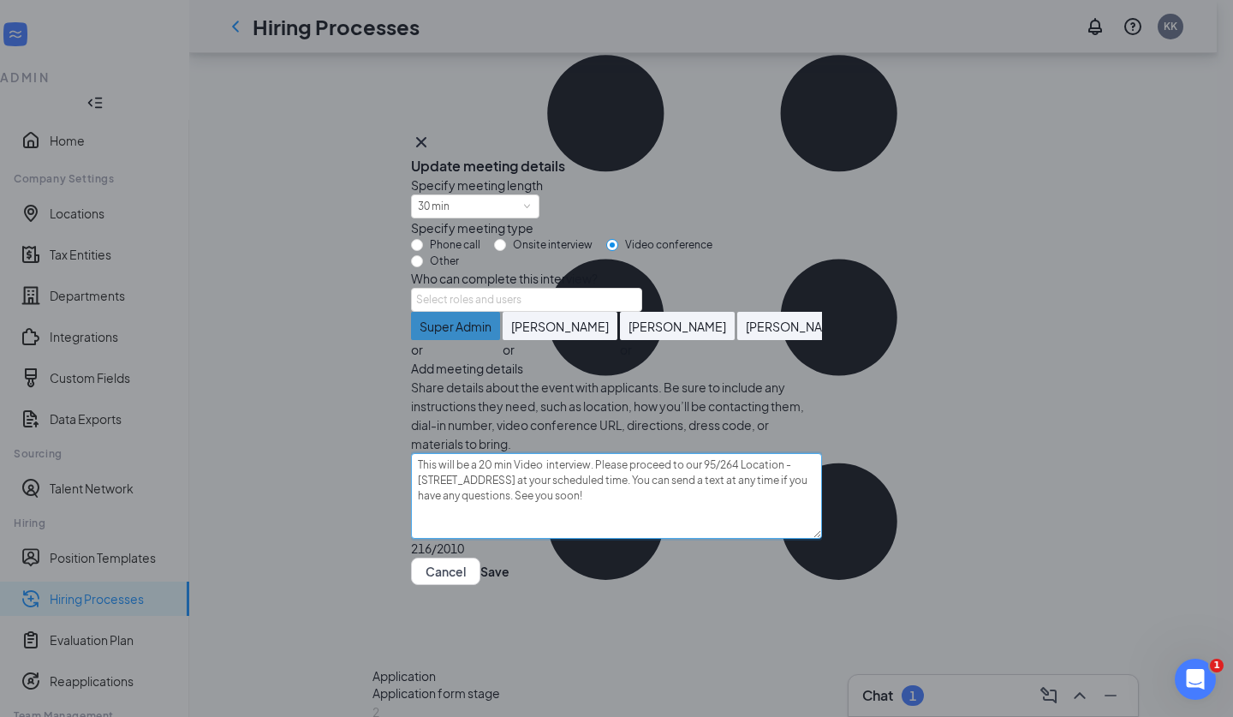
type textarea "This will be a 20 min Video interview. Please proceed to our 95/264 Location - …"
type textarea "This will be a 20 min Vide interview. Please proceed to our 95/264 Location - 5…"
type textarea "This will be a 20 min Vid interview. Please proceed to our 95/264 Location - 51…"
type textarea "This will be a 20 min Vi interview. Please proceed to our 95/264 Location - 510…"
type textarea "This will be a 20 min V interview. Please proceed to our 95/264 Location - 5100…"
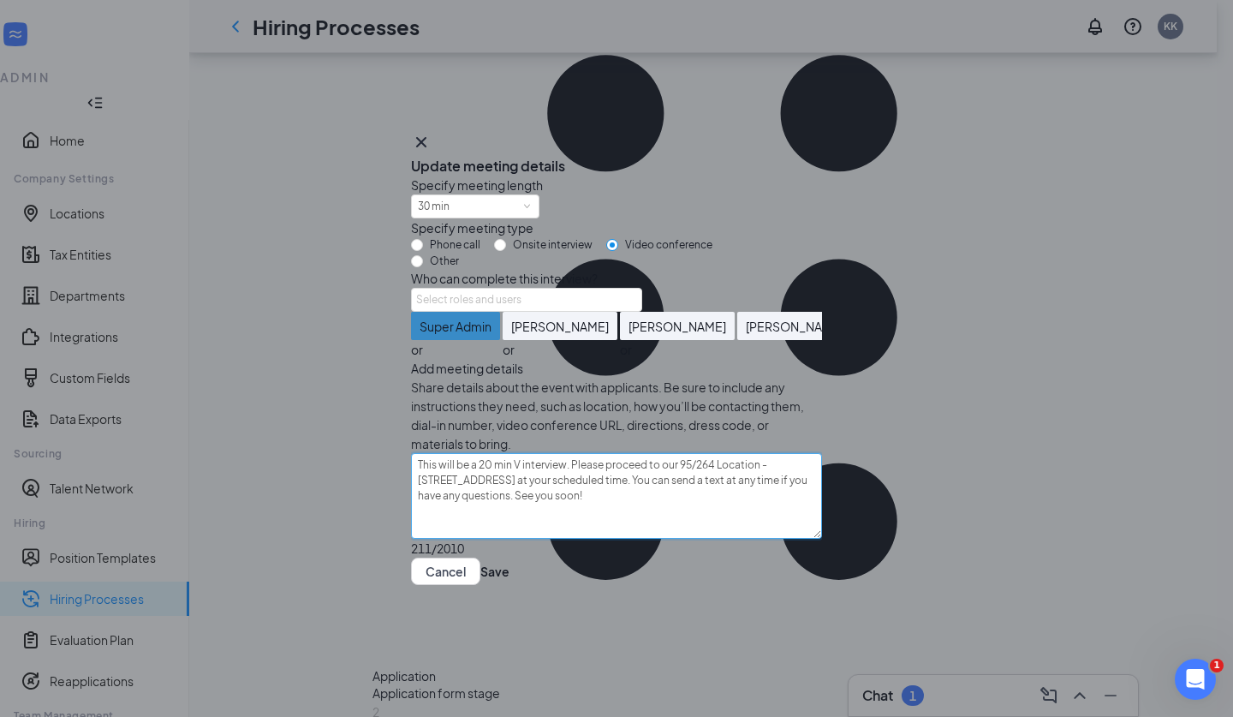
type textarea "This will be a 20 min interview. Please proceed to our 95/264 Location - 5100 R…"
type textarea "This will be a 20 min Z interview. Please proceed to our 95/264 Location - 5100…"
type textarea "This will be a 20 min Zo interview. Please proceed to our 95/264 Location - 510…"
type textarea "This will be a 20 min Zoo interview. Please proceed to our 95/264 Location - 51…"
type textarea "This will be a 20 min Zoom interview. Please proceed to our 95/264 Location - 5…"
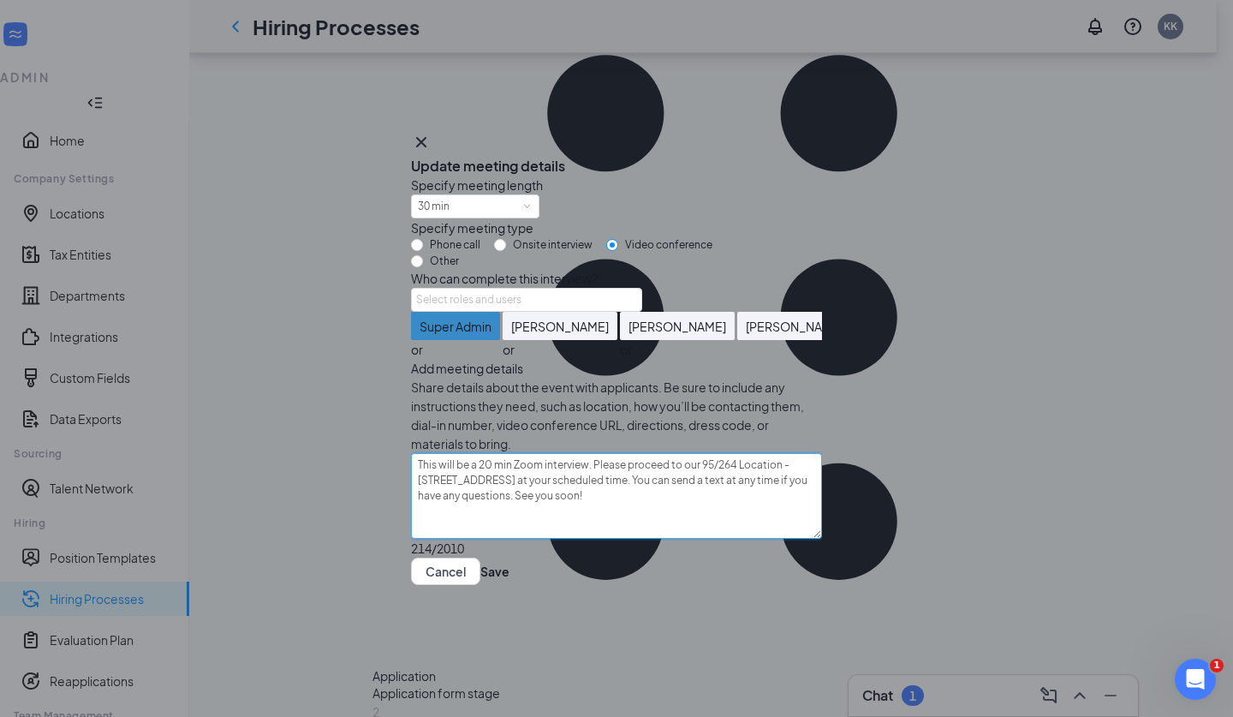
type textarea "This will be a 20 min Zoom interview. Please proceed to our 95/264 Location - 5…"
drag, startPoint x: 512, startPoint y: 507, endPoint x: 611, endPoint y: 473, distance: 104.3
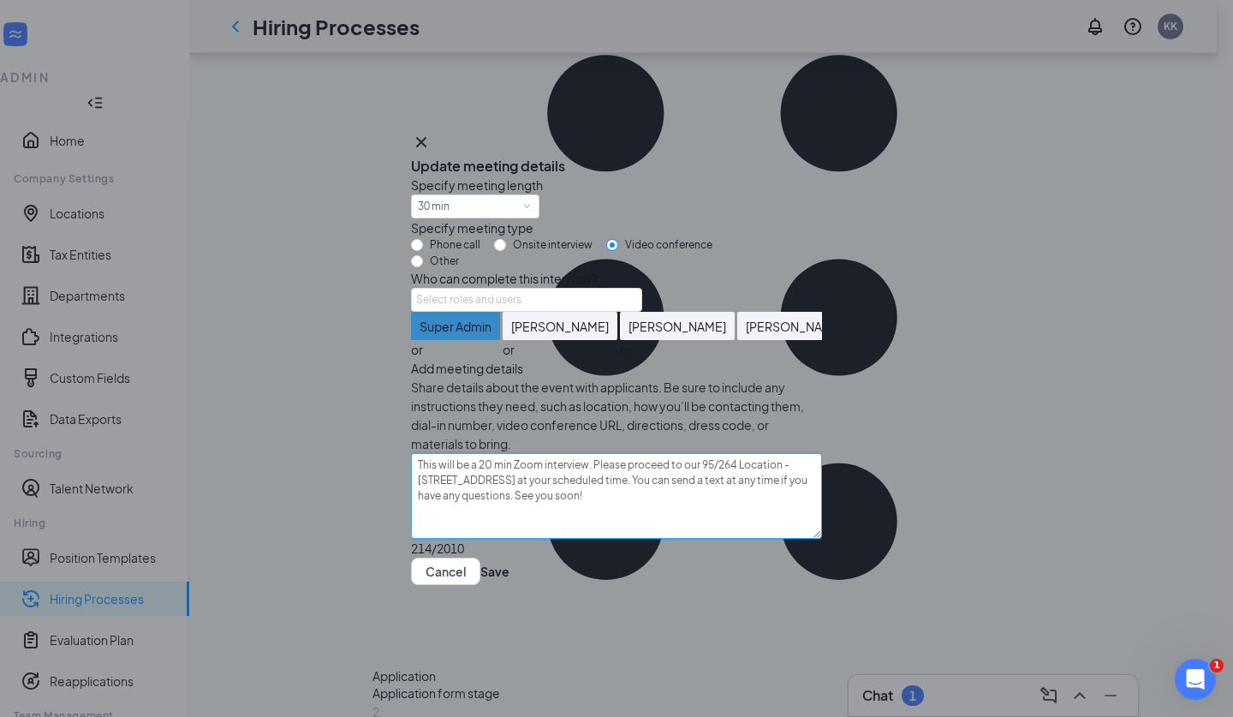
click at [611, 473] on textarea "This will be a 20 min Zoom interview. Please proceed to our 95/264 Location - 5…" at bounding box center [616, 496] width 411 height 86
type textarea "This will be a 20 min Zoom interview. . You can send a text at any time if you …"
type textarea "This will be a 20 min Zoom interview. T. You can send a text at any time if you…"
type textarea "This will be a 20 min Zoom interview. . You can send a text at any time if you …"
type textarea "This will be a 20 min Zoom interview. h. You can send a text at any time if you…"
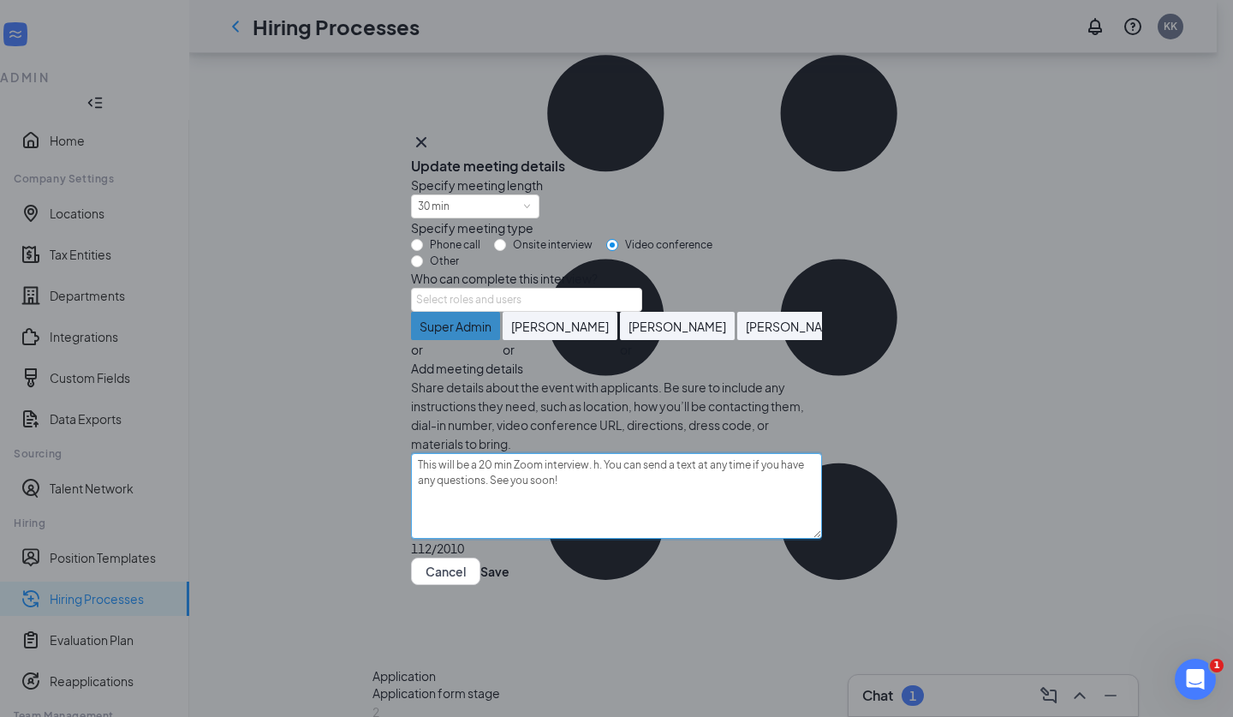
type textarea "This will be a 20 min Zoom interview. he. You can send a text at any time if yo…"
type textarea "This will be a 20 min Zoom interview. hee. You can send a text at any time if y…"
type textarea "This will be a 20 min Zoom interview. he. You can send a text at any time if yo…"
type textarea "This will be a 20 min Zoom interview. h. You can send a text at any time if you…"
type textarea "This will be a 20 min Zoom interview. . You can send a text at any time if you …"
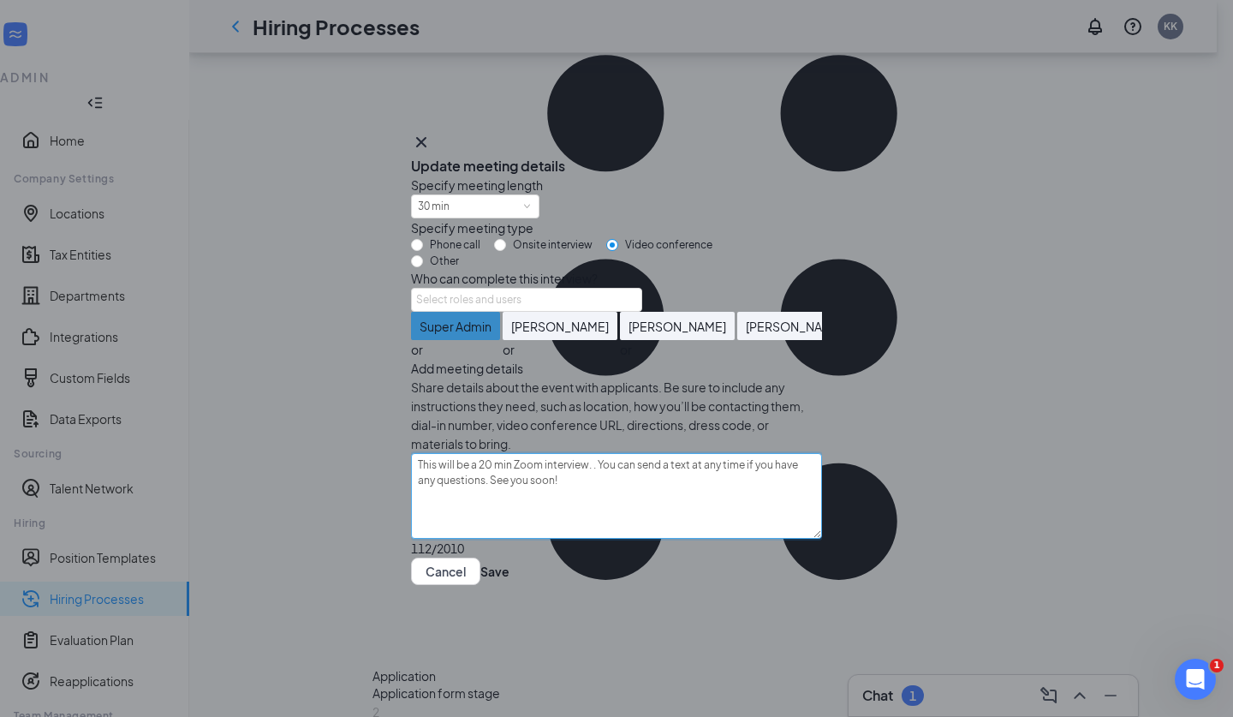
type textarea "This will be a 20 min Zoom interview.. You can send a text at any time if you h…"
type textarea "This will be a 20 min Zoom interview. You can send a text at any time if you ha…"
click at [631, 493] on textarea "This will be a 20 min Zoom interview. You can send a text at any time if you ha…" at bounding box center [616, 496] width 411 height 86
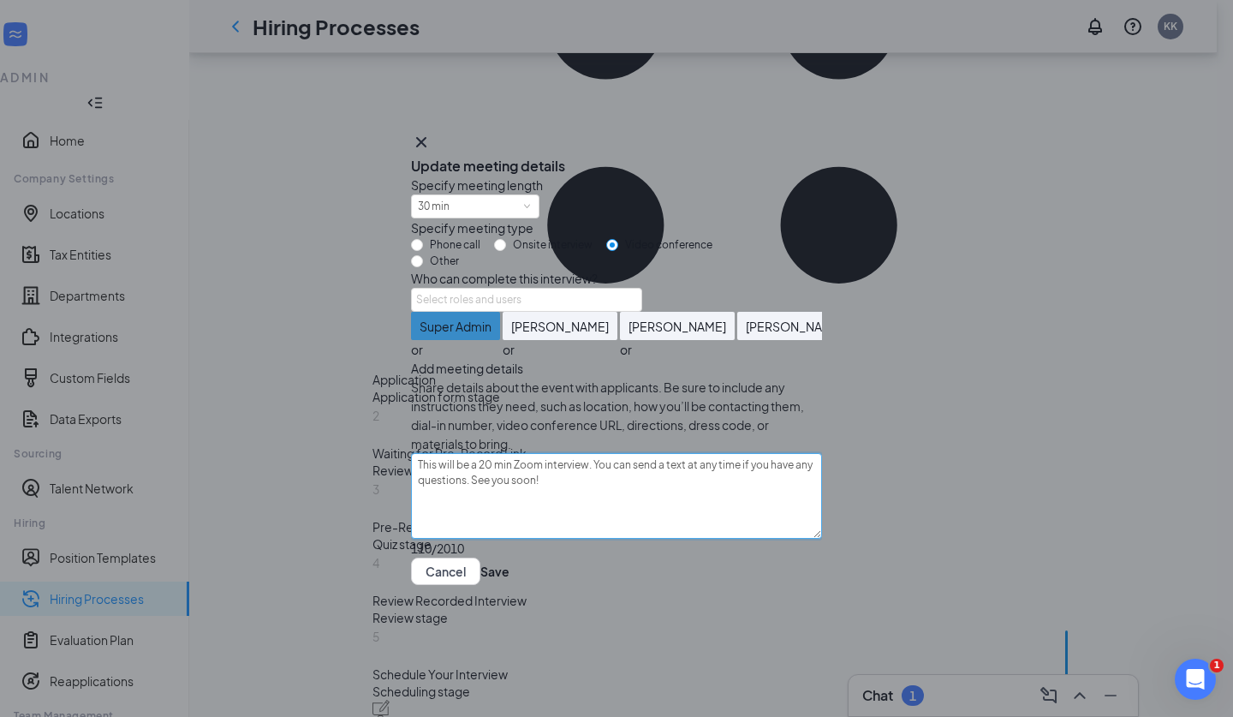
scroll to position [741, 0]
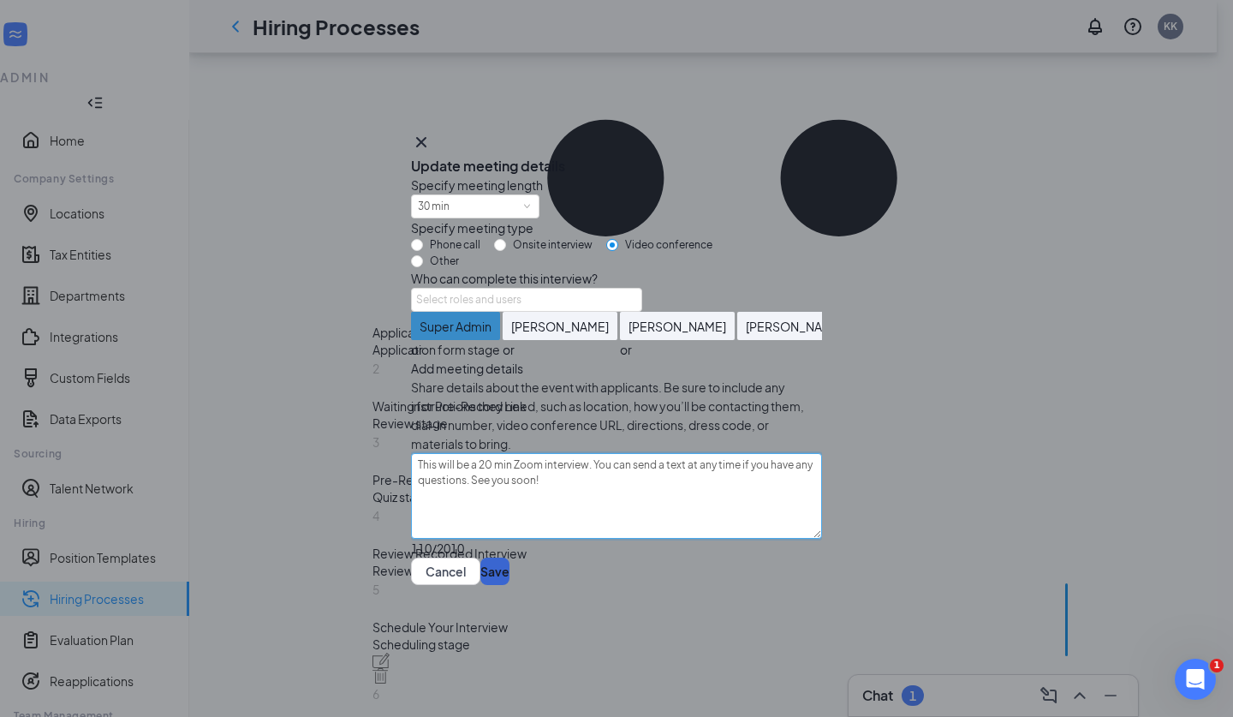
type textarea "This will be a 20 min Zoom interview. You can send a text at any time if you ha…"
click at [510, 585] on button "Save" at bounding box center [495, 571] width 29 height 27
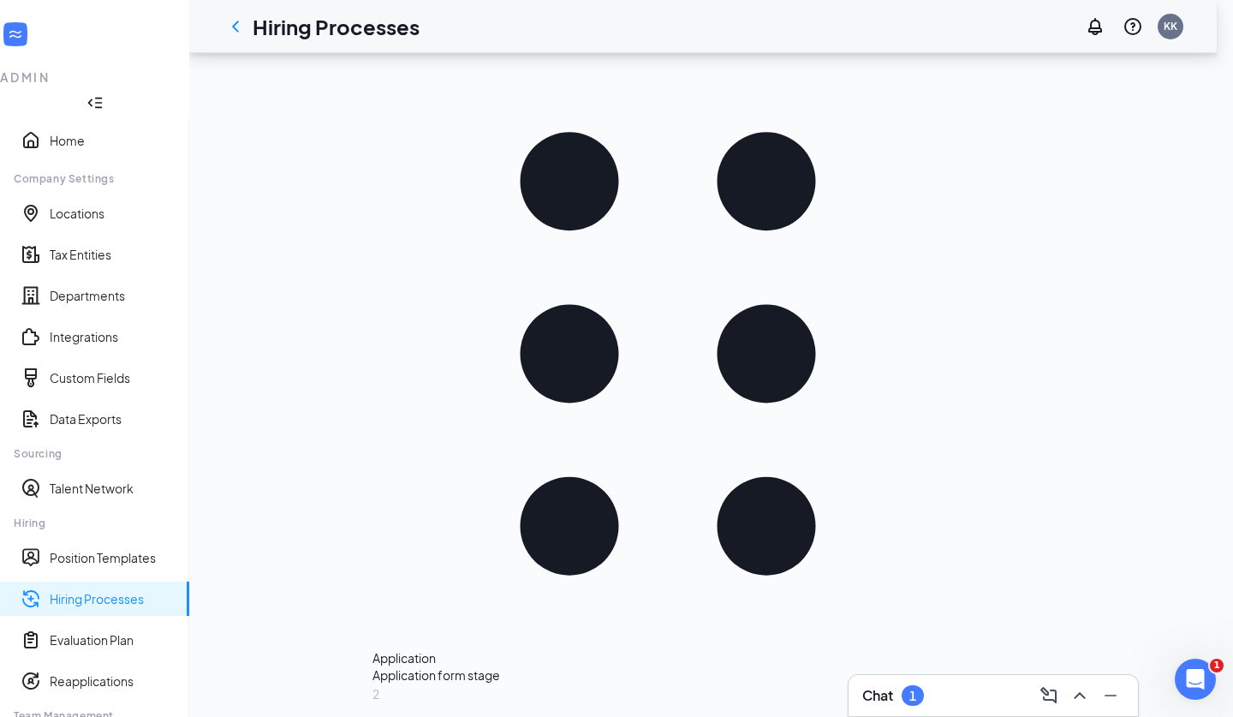
scroll to position [291, 0]
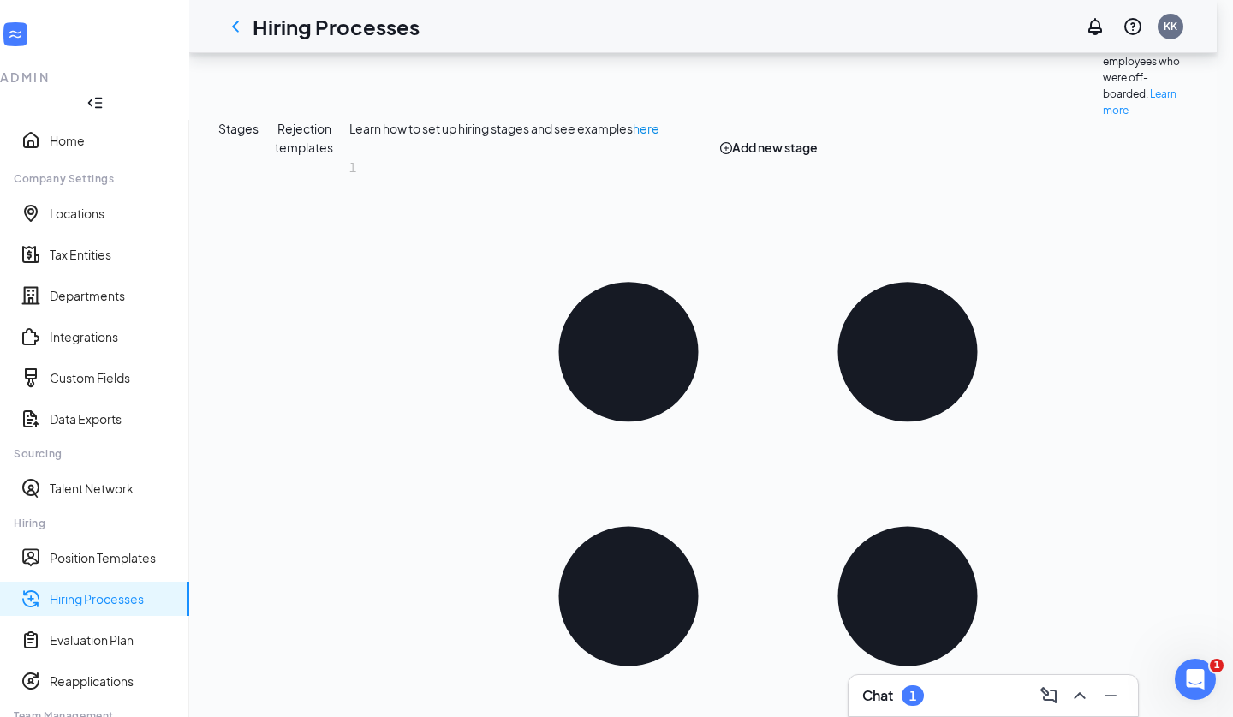
scroll to position [268, 0]
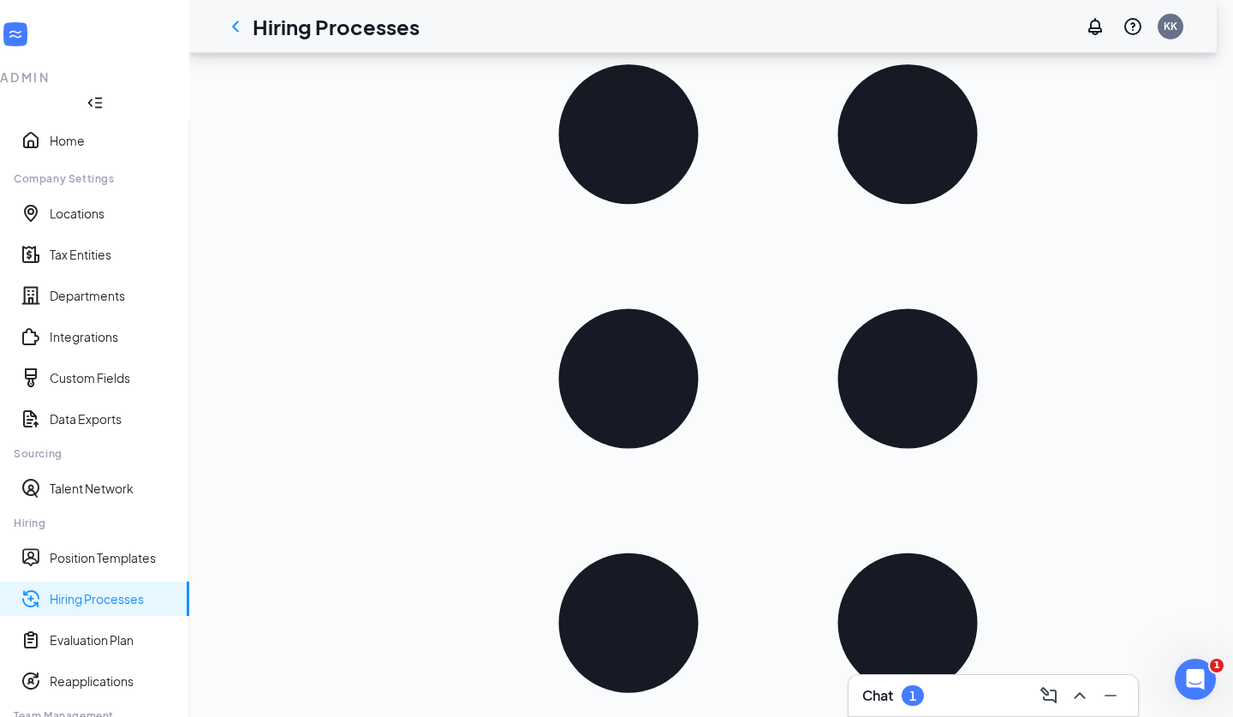
scroll to position [421, 0]
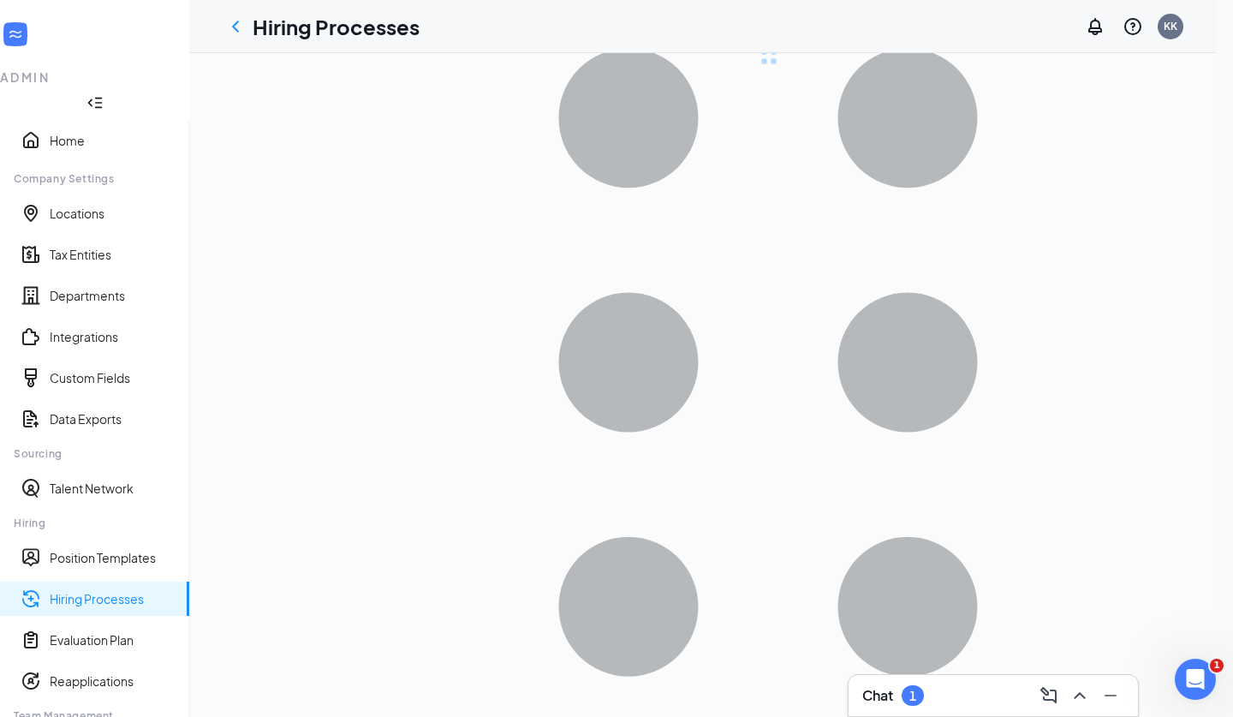
scroll to position [0, 0]
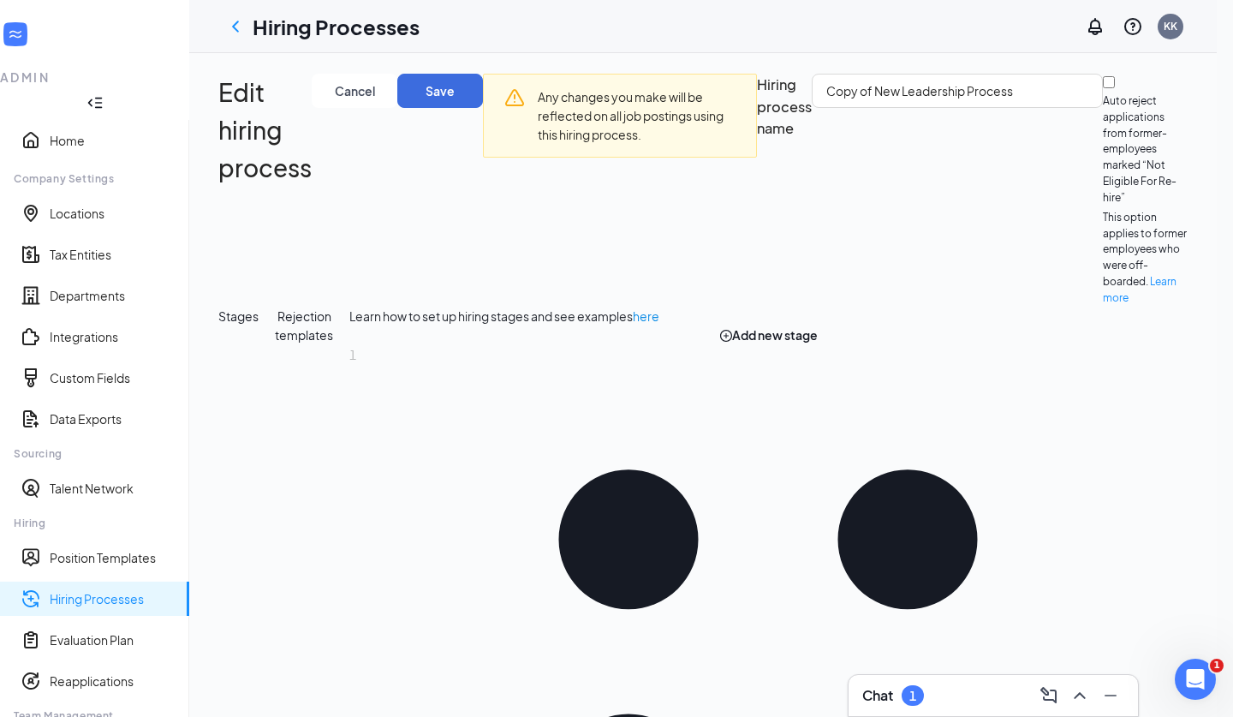
click at [538, 144] on div "Any changes you make will be reflected on all job postings using this hiring pr…" at bounding box center [641, 115] width 206 height 57
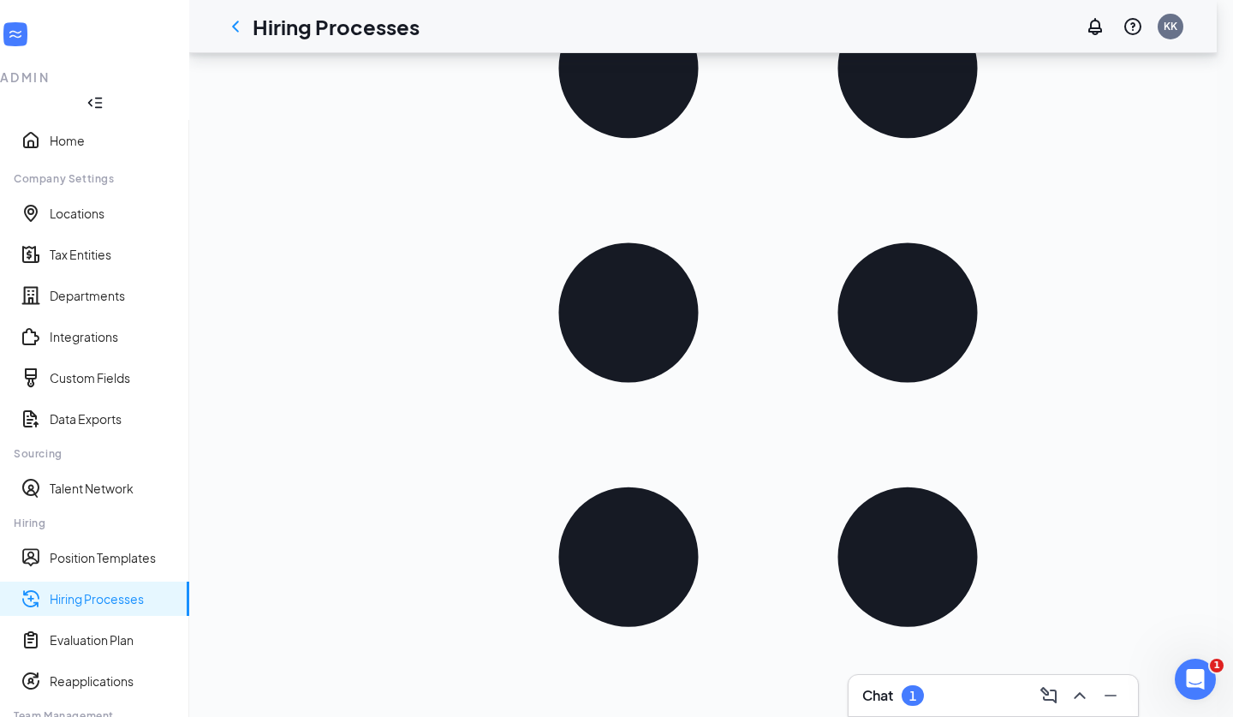
scroll to position [508, 0]
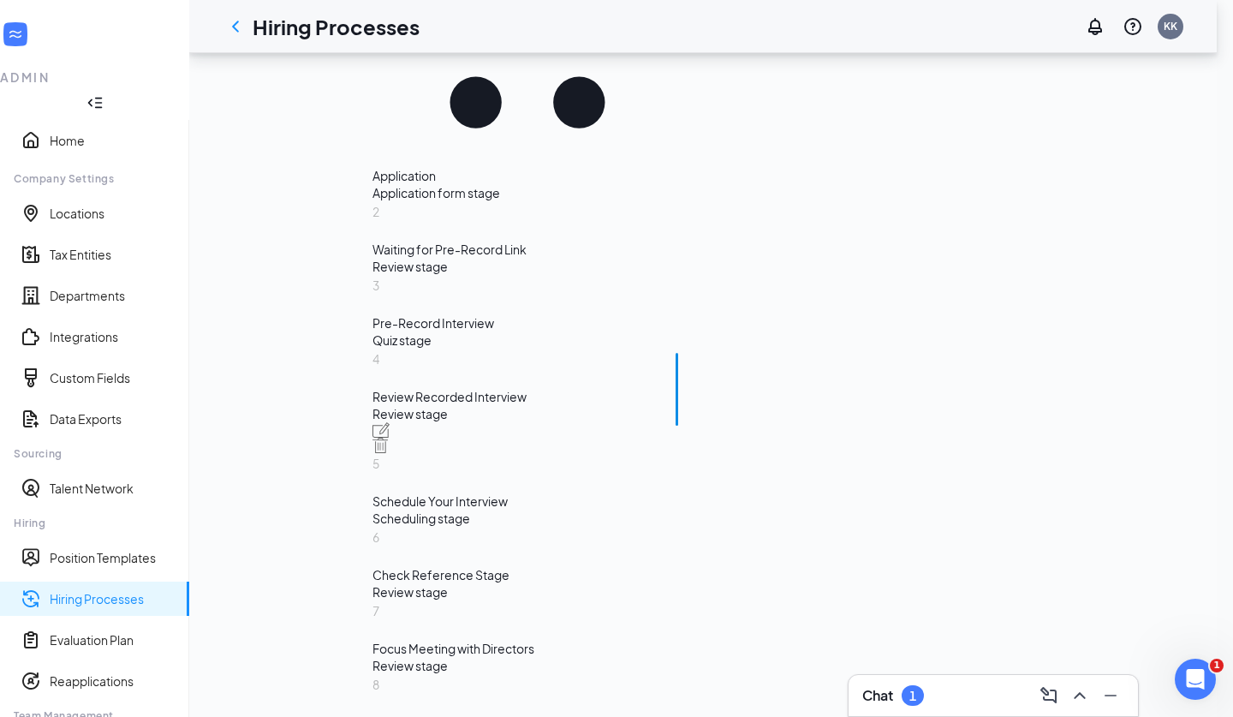
click at [427, 493] on div "Schedule Your Interview" at bounding box center [528, 501] width 310 height 17
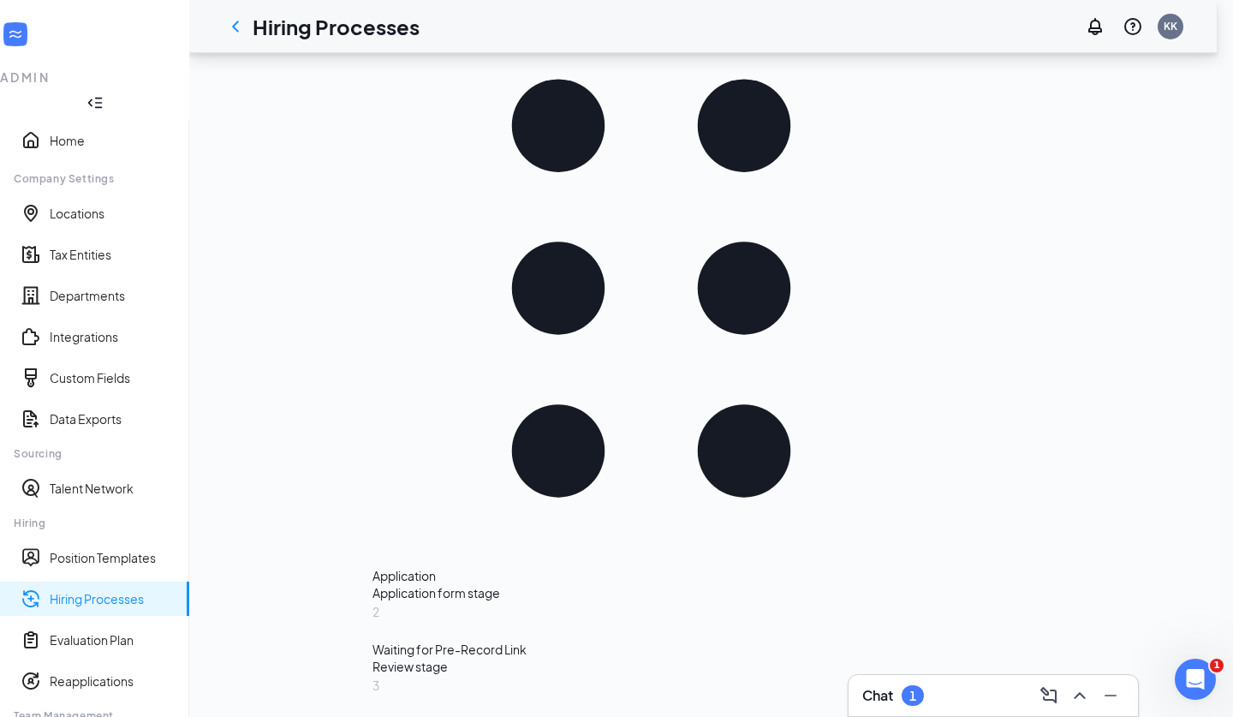
scroll to position [308, 0]
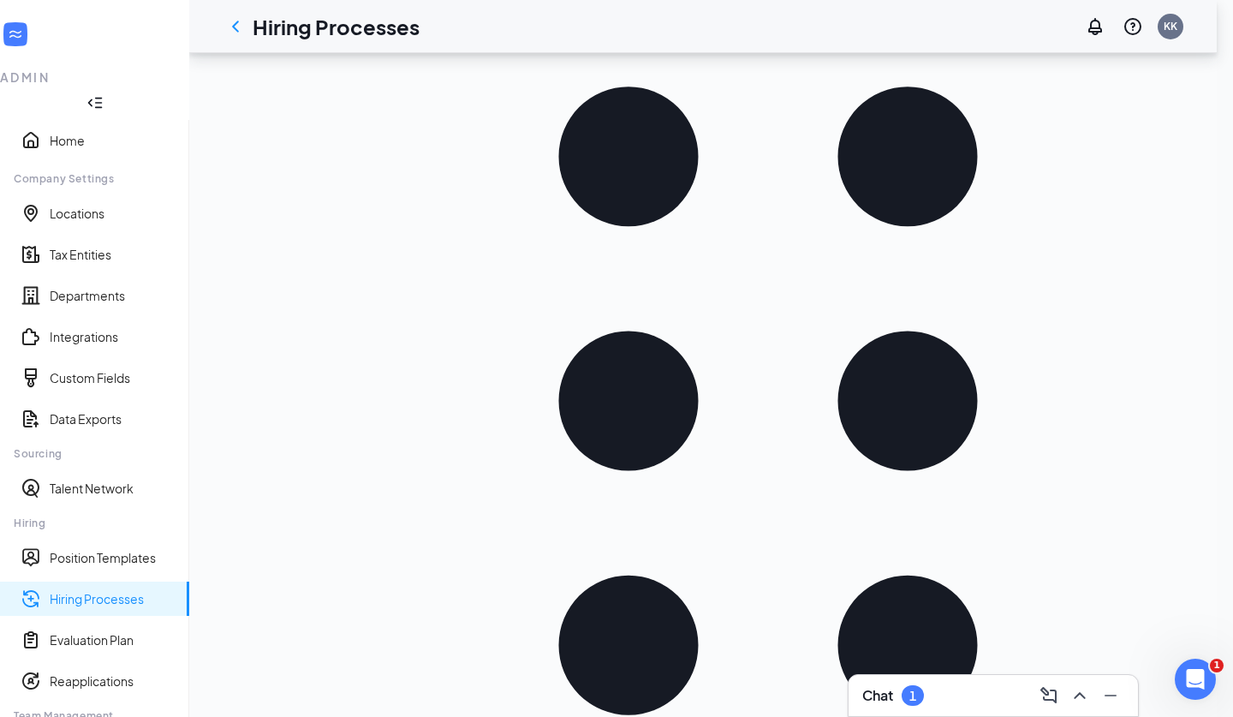
scroll to position [408, 0]
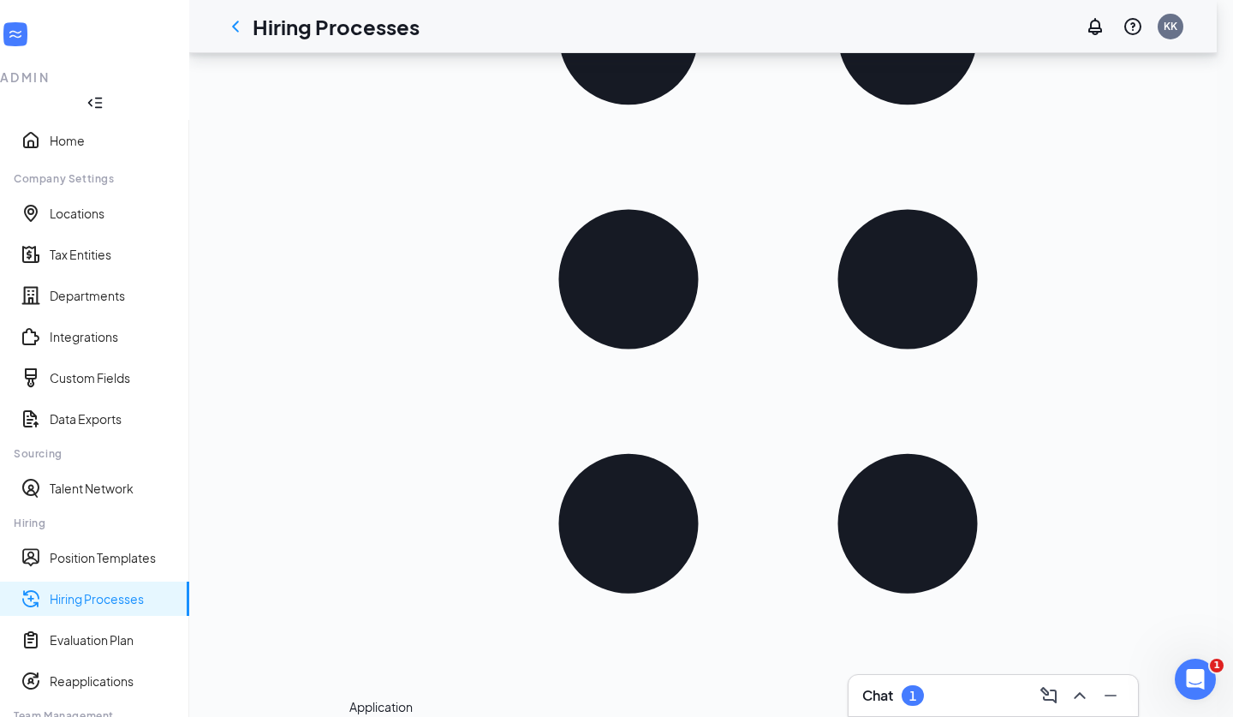
scroll to position [460, 0]
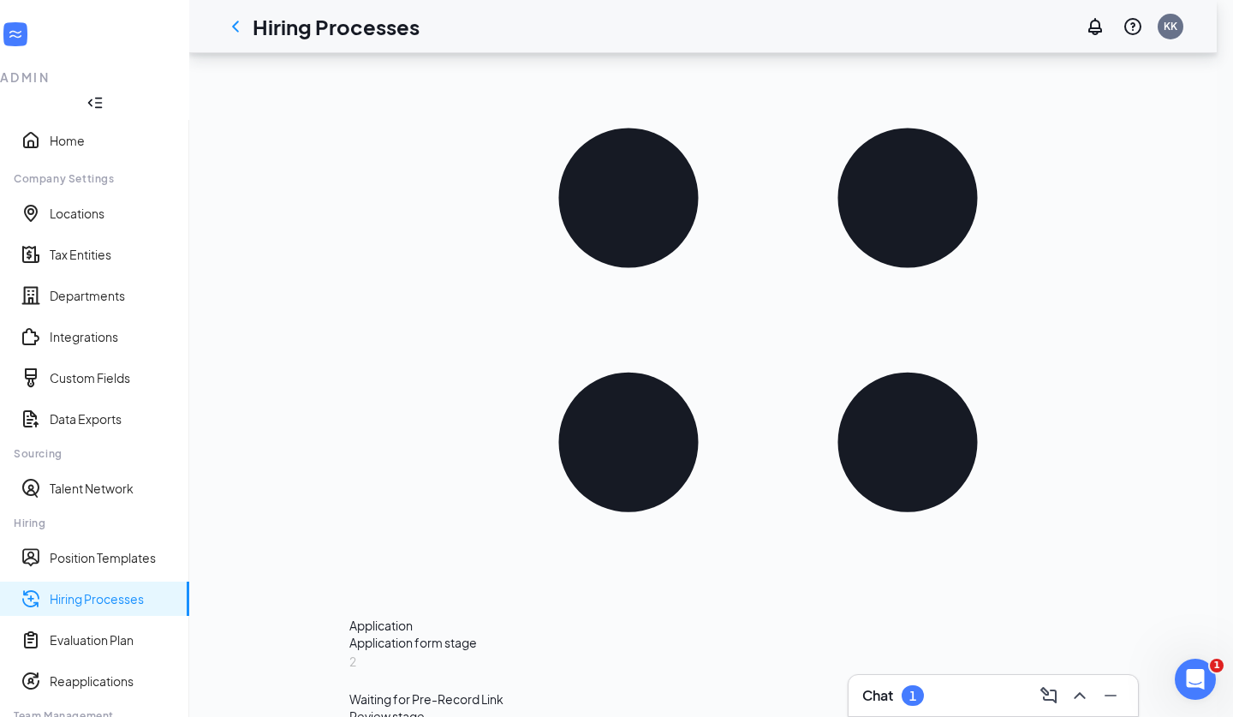
scroll to position [684, 0]
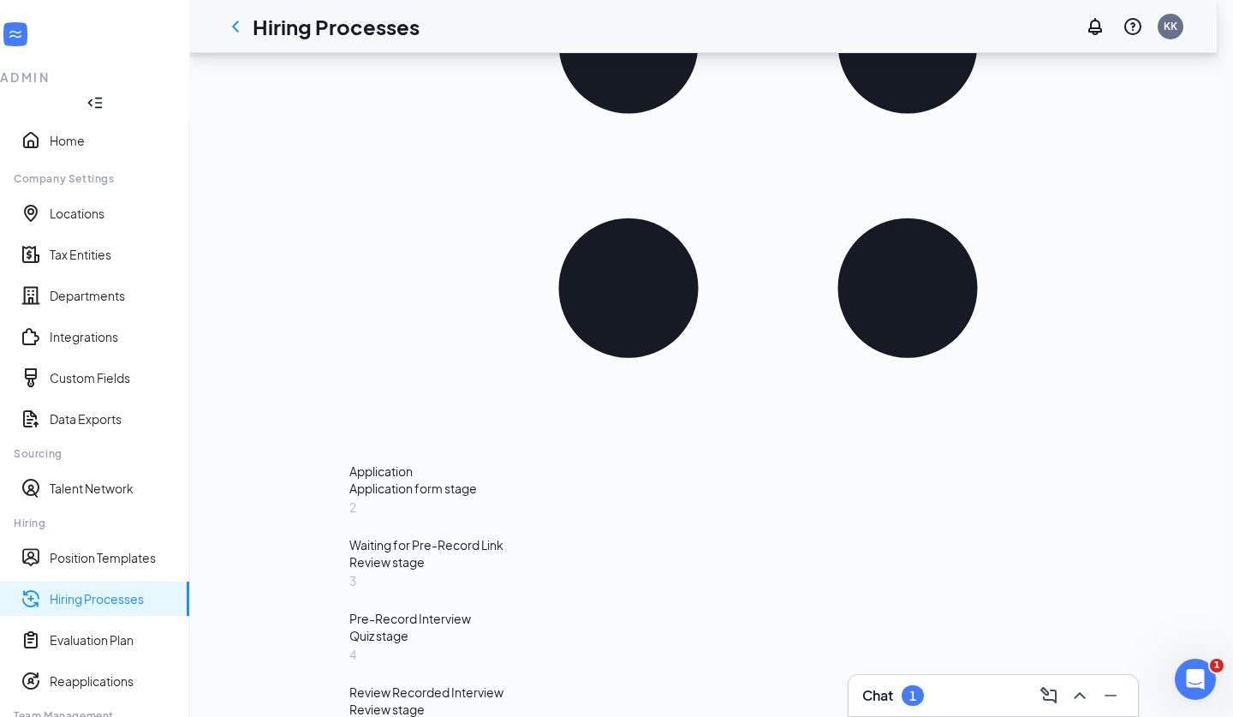
scroll to position [720, 0]
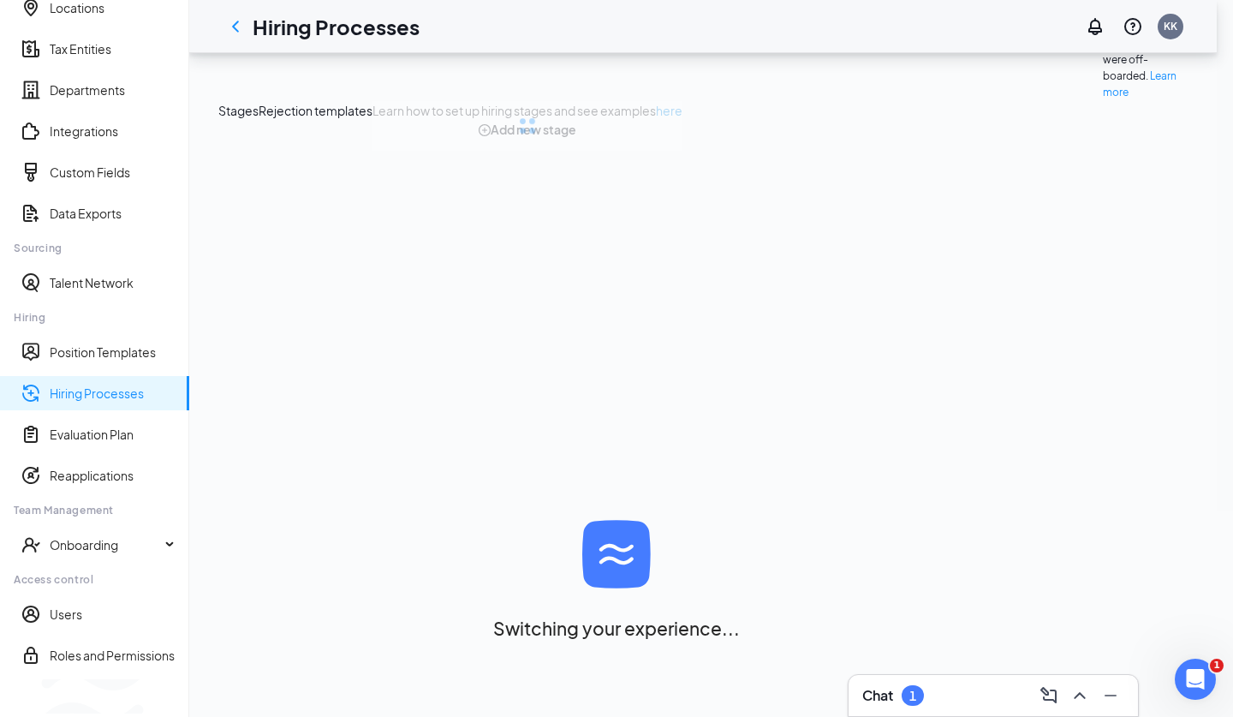
scroll to position [0, 0]
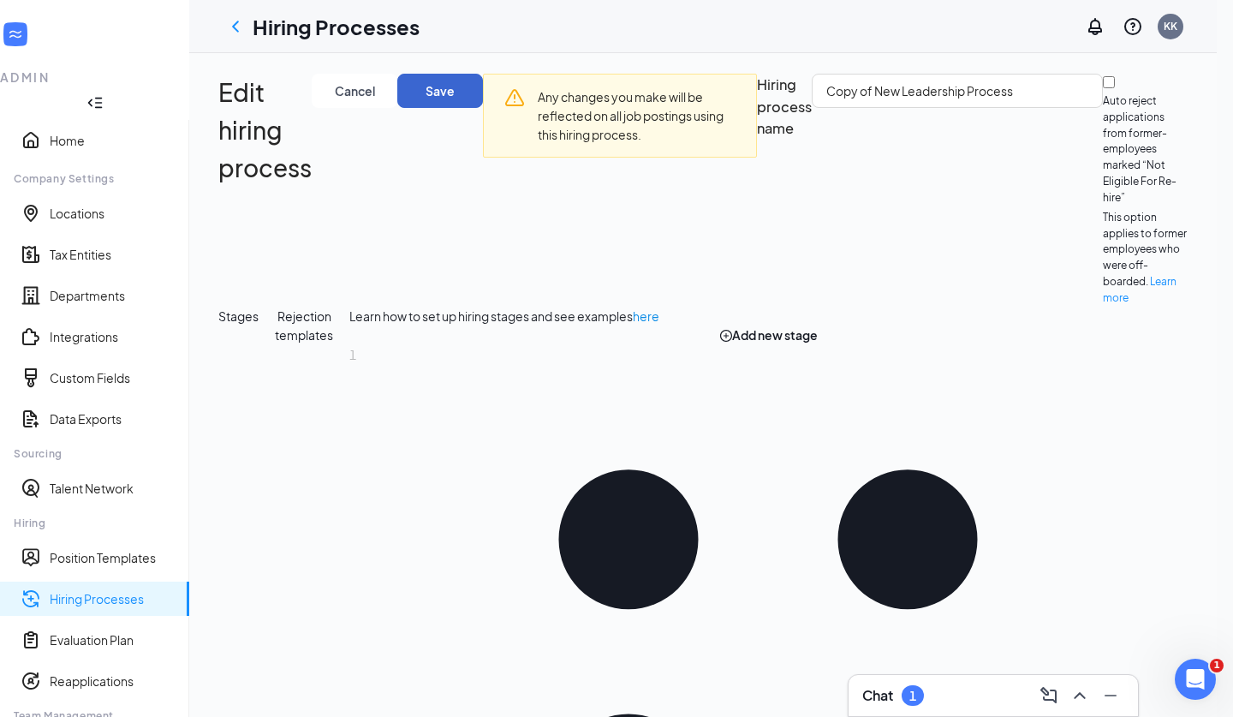
click at [483, 95] on button "Save" at bounding box center [440, 91] width 86 height 34
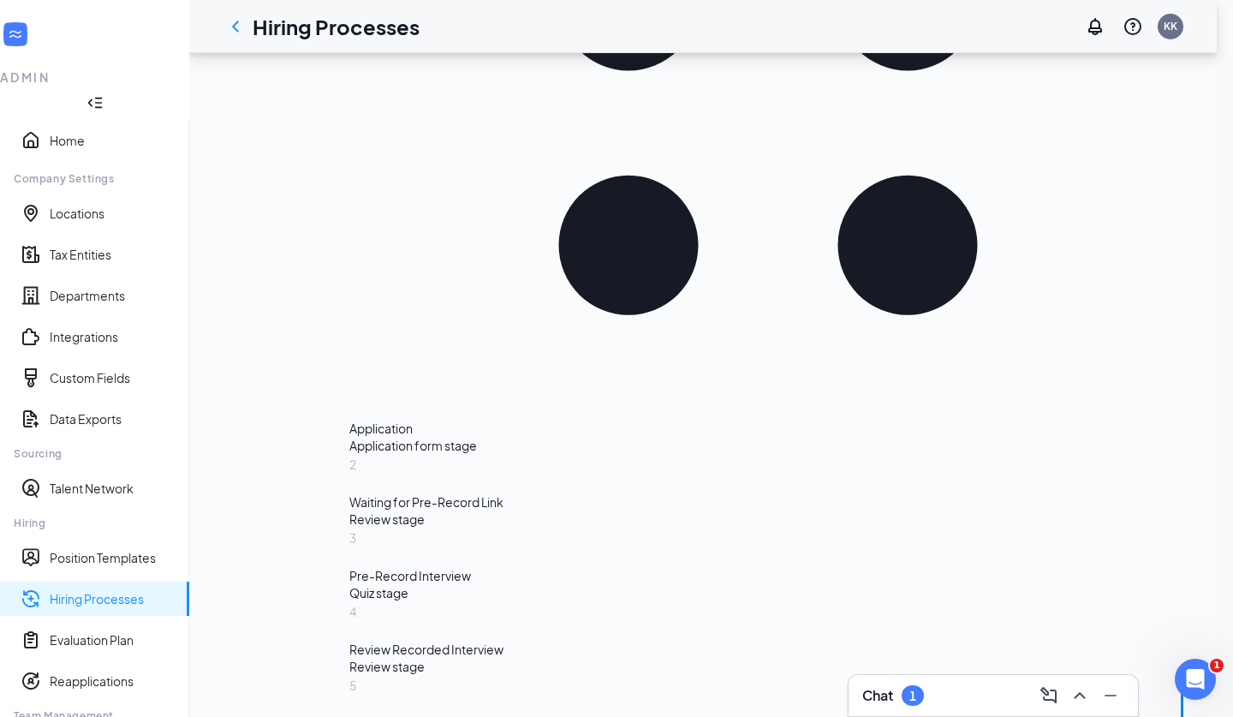
scroll to position [909, 0]
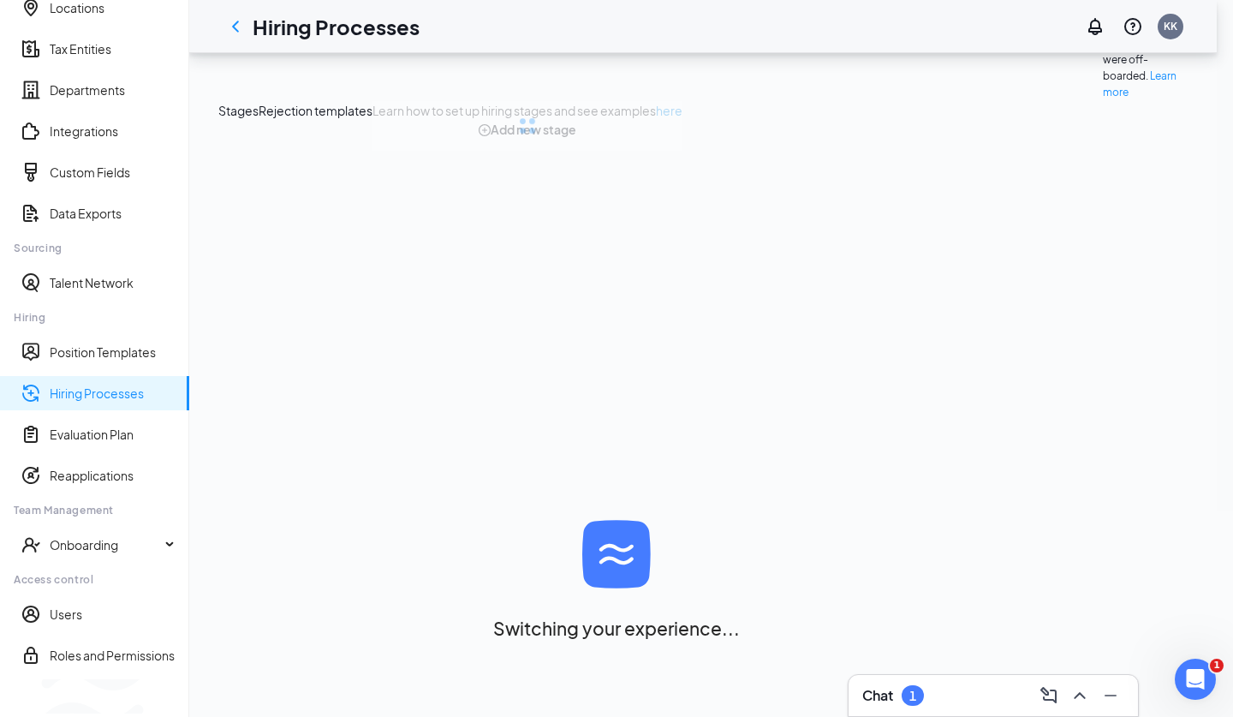
scroll to position [0, 0]
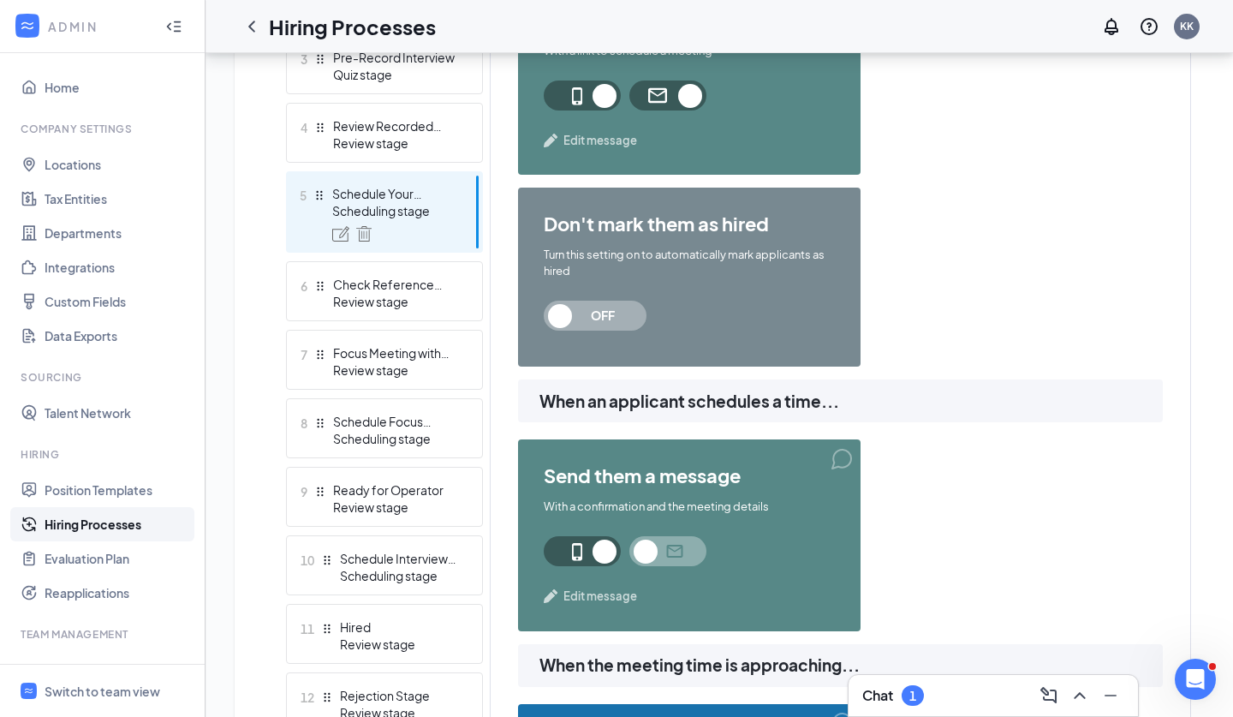
scroll to position [717, 0]
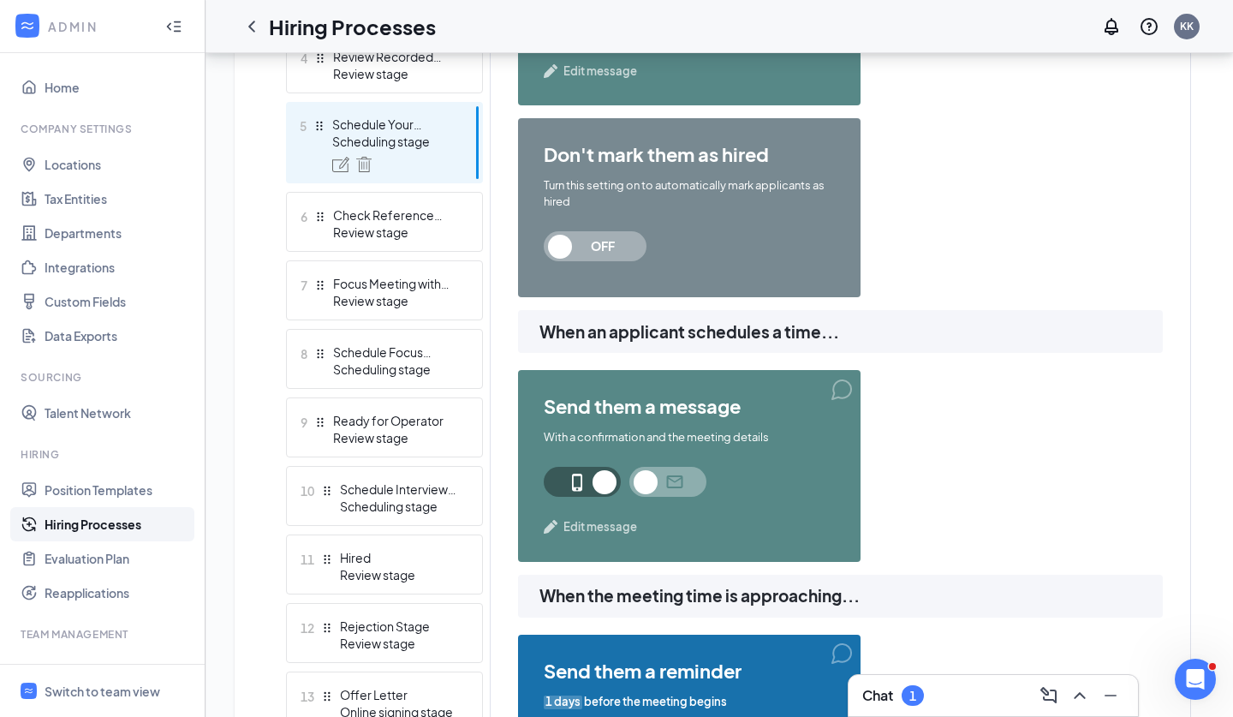
click at [583, 482] on span at bounding box center [582, 482] width 77 height 30
click at [591, 526] on span "Edit message" at bounding box center [601, 526] width 74 height 17
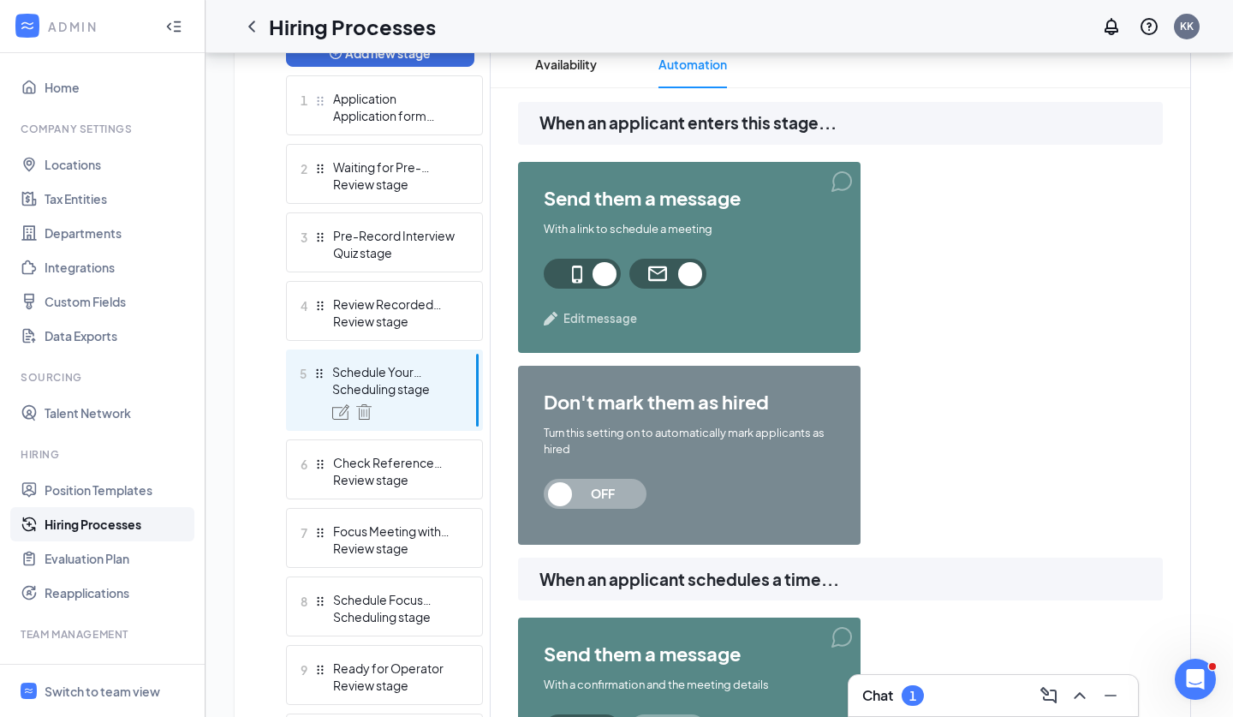
scroll to position [491, 0]
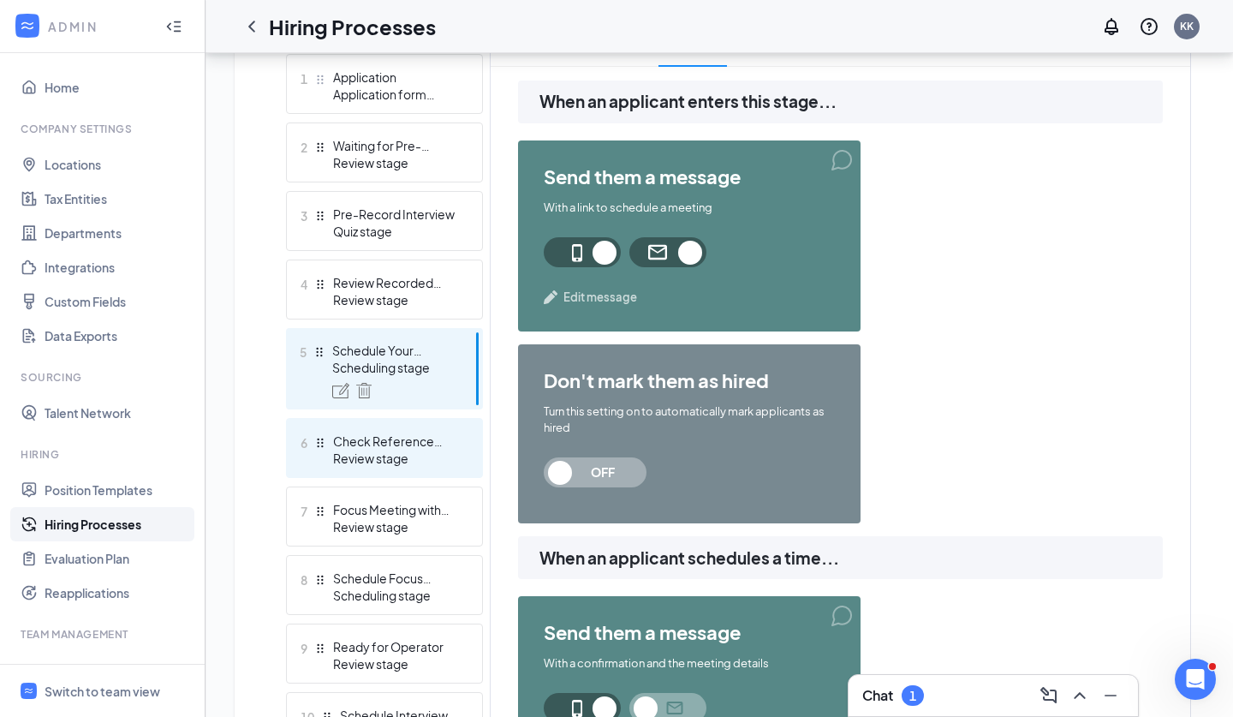
click at [437, 467] on div "6 Check Reference Stage Review stage" at bounding box center [384, 448] width 197 height 60
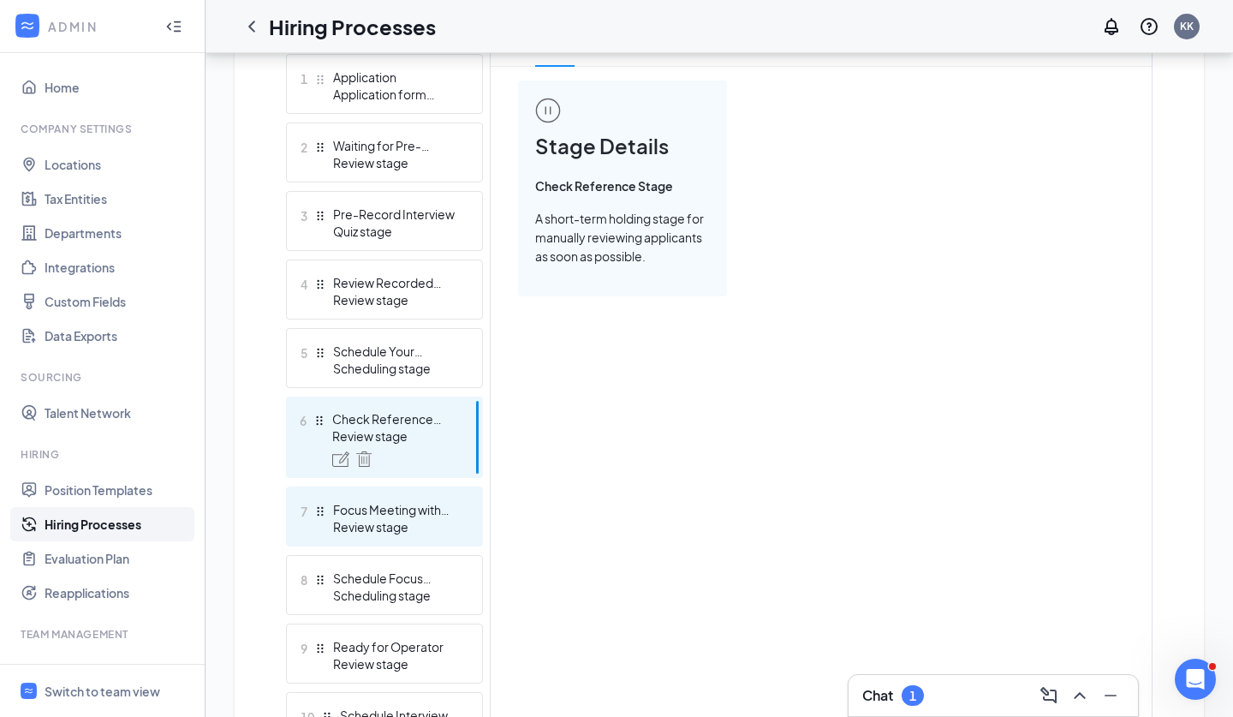
click at [444, 509] on div "Focus Meeting with Directors" at bounding box center [395, 509] width 125 height 17
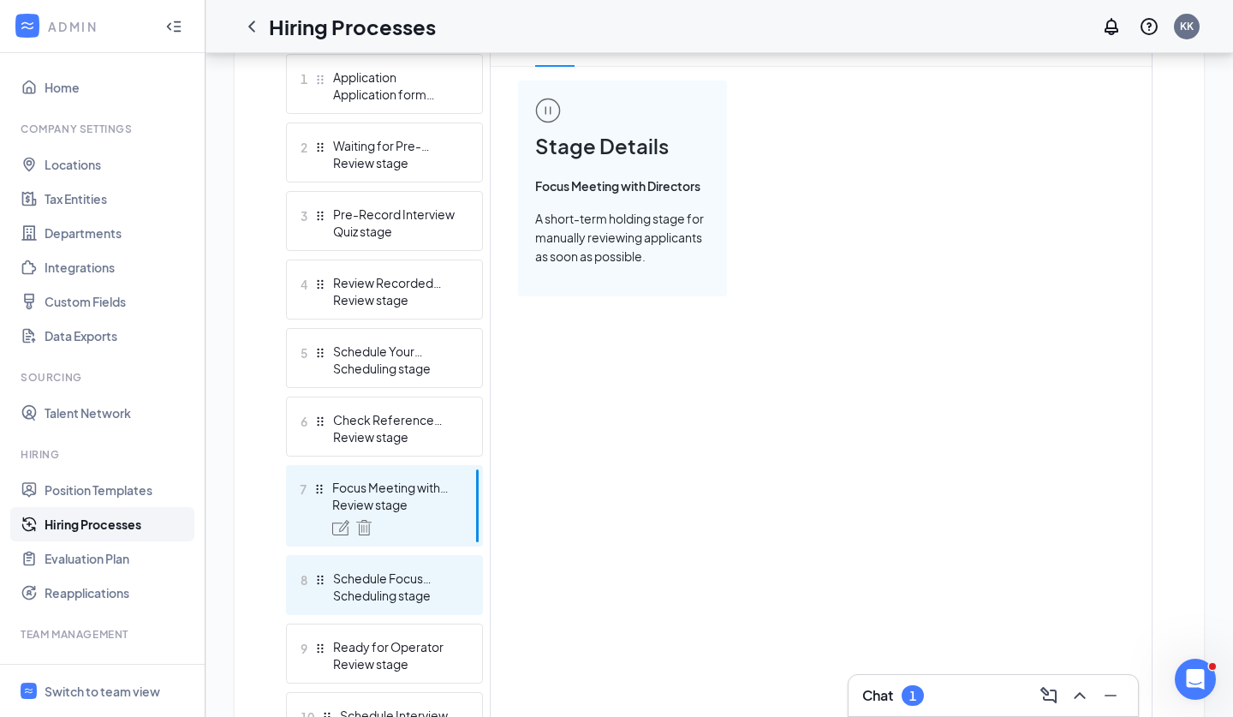
click at [431, 564] on div "8 Schedule Focus Meeting Scheduling stage" at bounding box center [384, 585] width 197 height 60
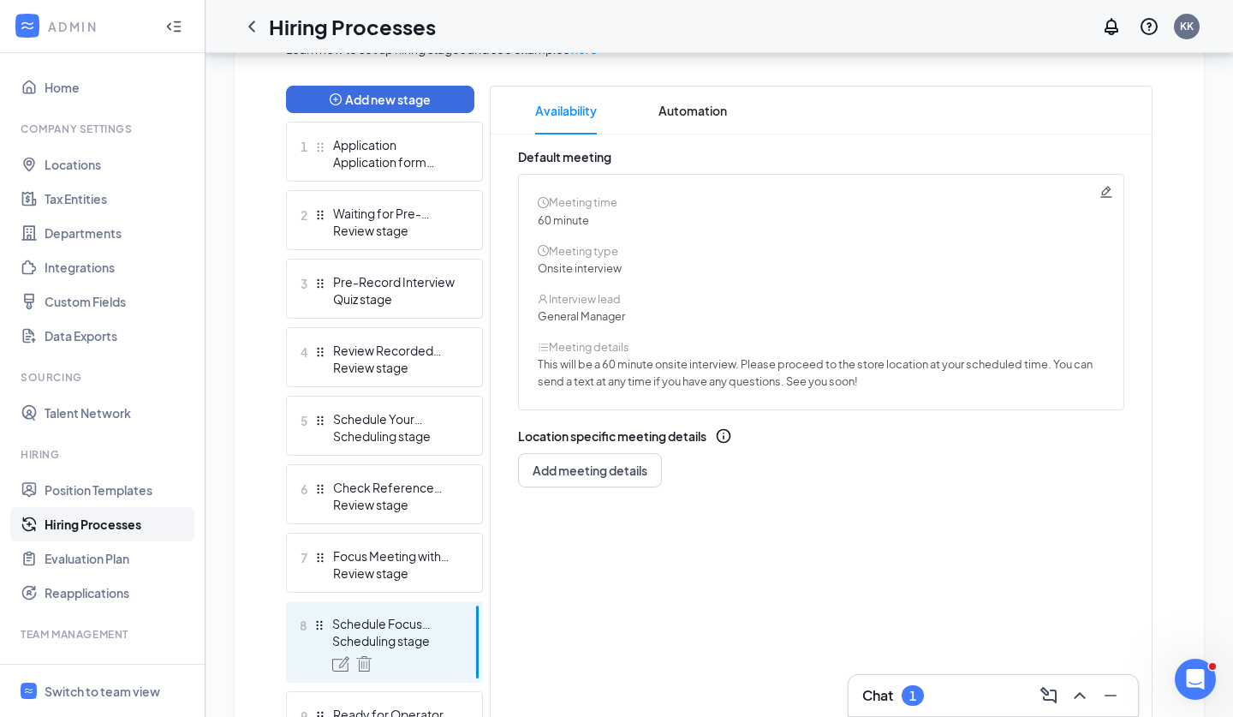
scroll to position [393, 0]
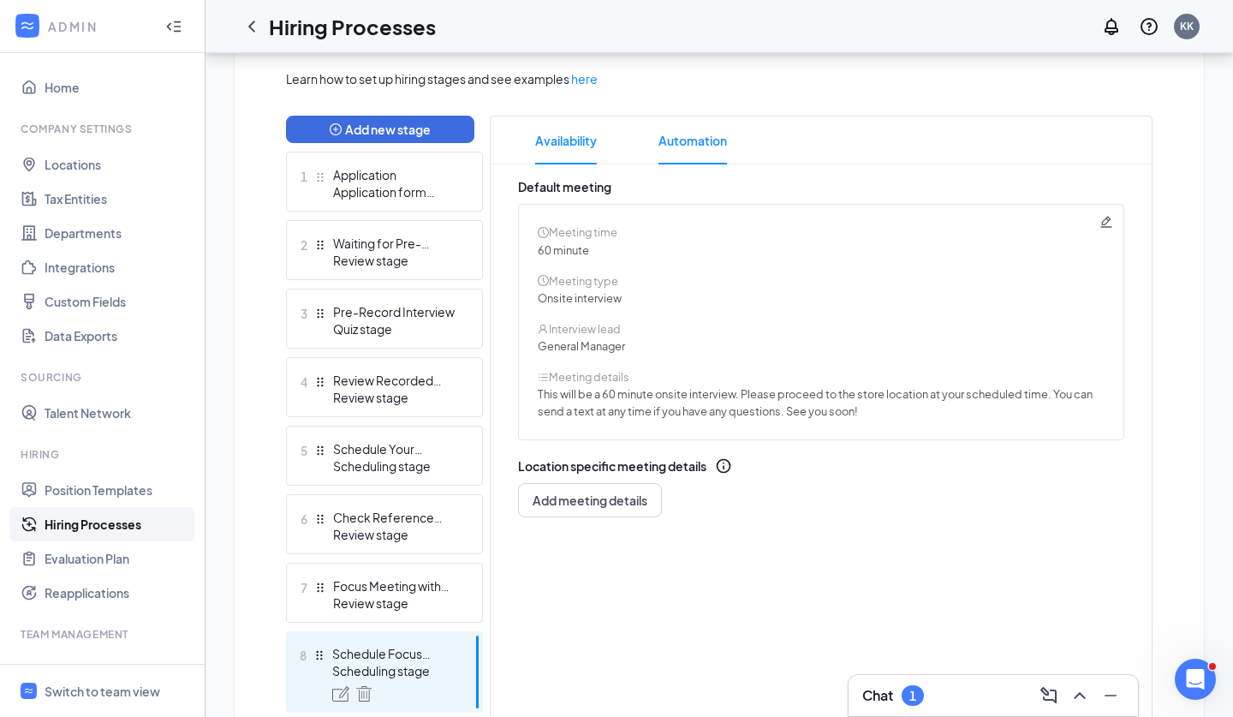
click at [695, 140] on span "Automation" at bounding box center [693, 140] width 69 height 48
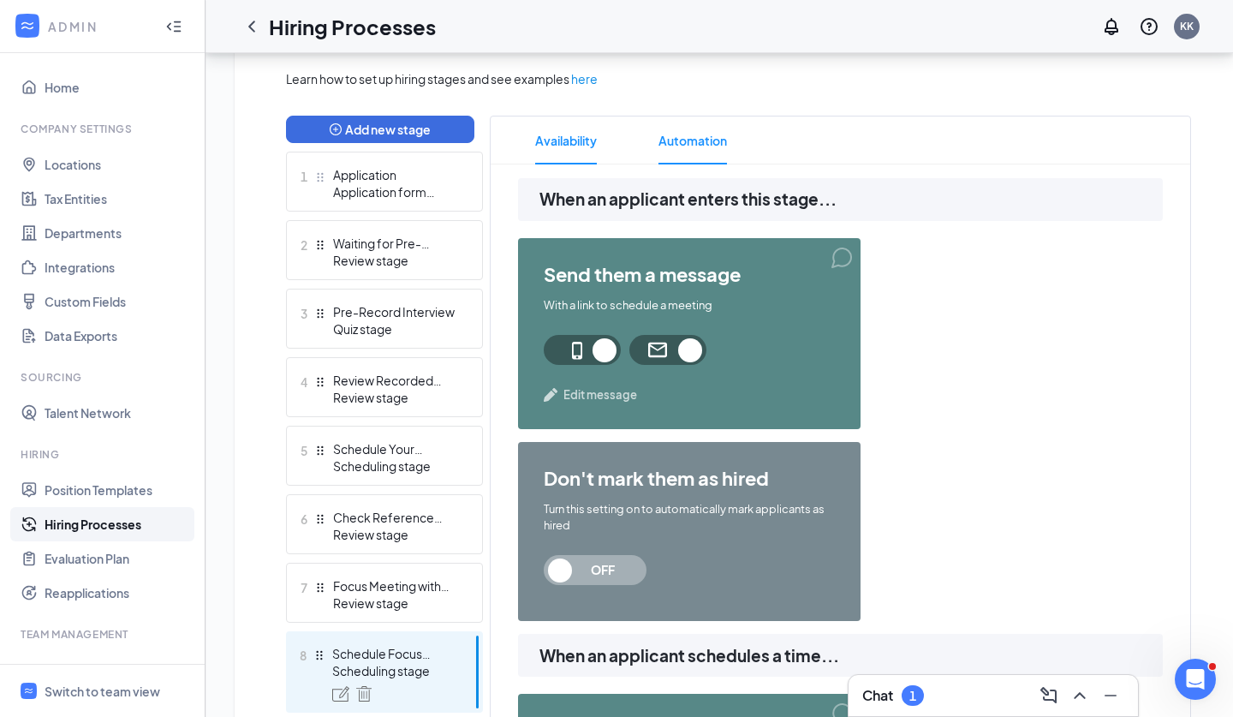
click at [600, 154] on li "Availability" at bounding box center [566, 140] width 96 height 48
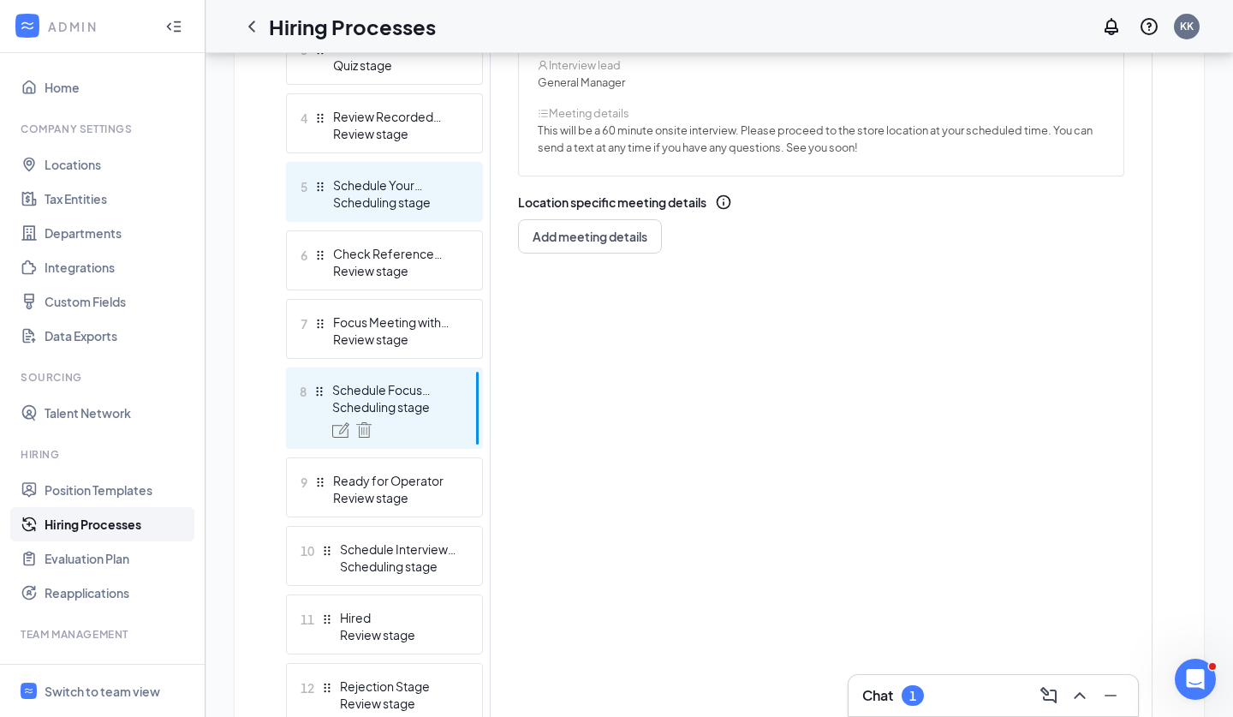
scroll to position [881, 0]
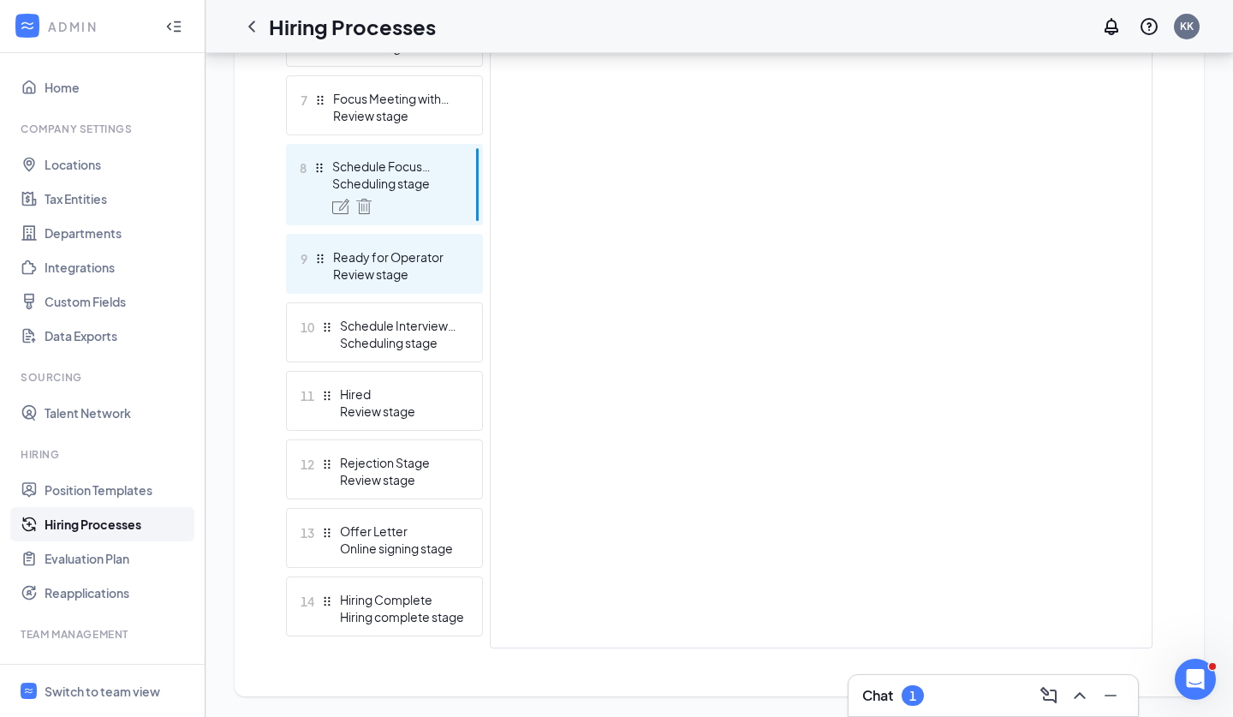
click at [409, 267] on div "Review stage" at bounding box center [395, 274] width 125 height 17
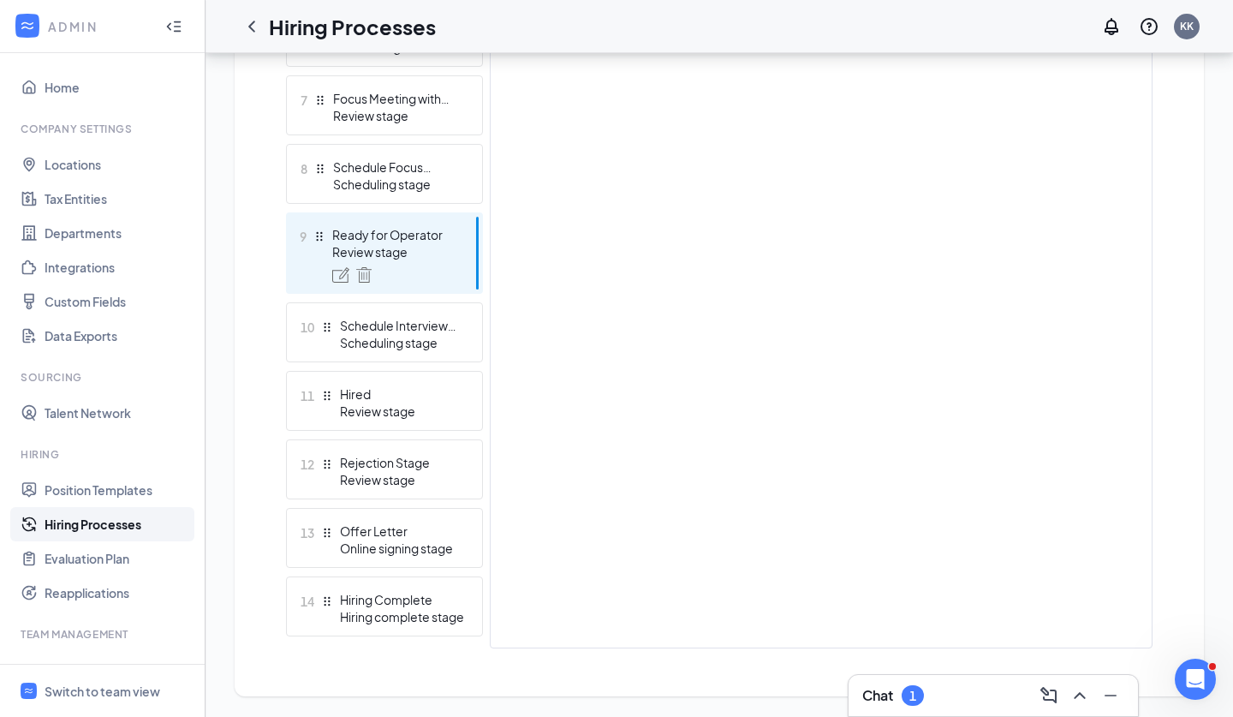
scroll to position [881, 0]
click at [417, 338] on div "Scheduling stage" at bounding box center [402, 342] width 125 height 17
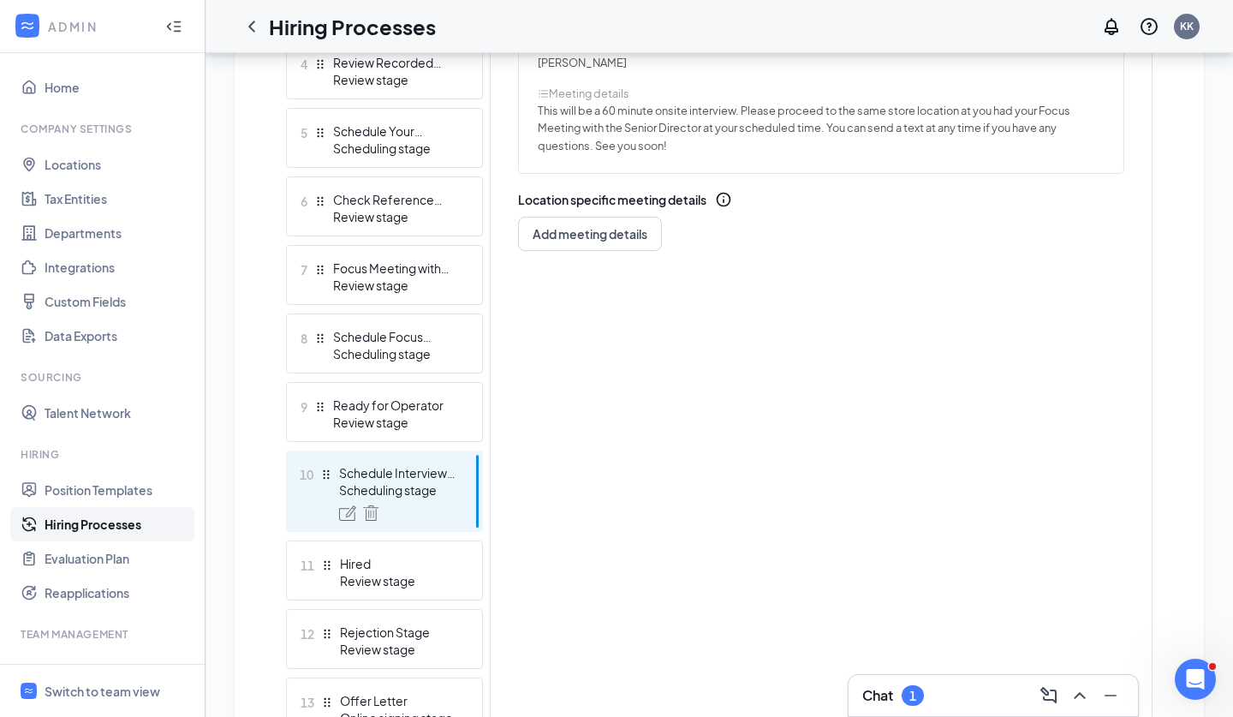
scroll to position [684, 0]
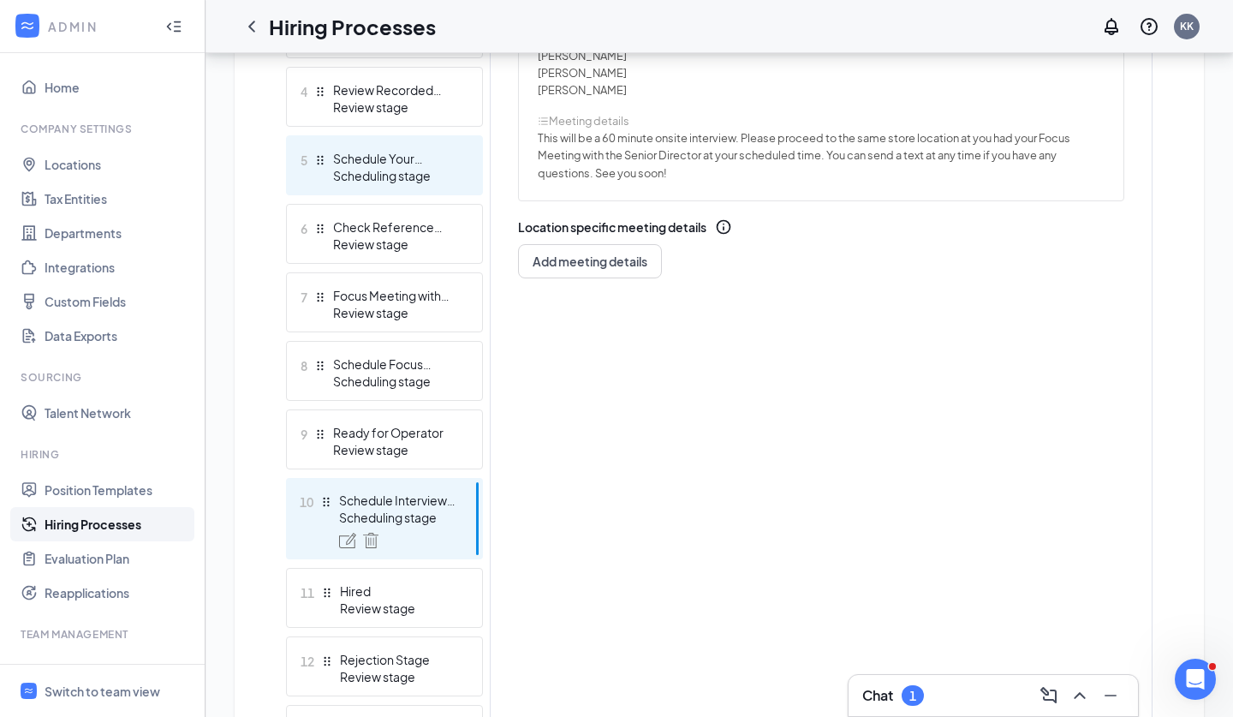
click at [401, 163] on div "Schedule Your Interview" at bounding box center [395, 158] width 125 height 17
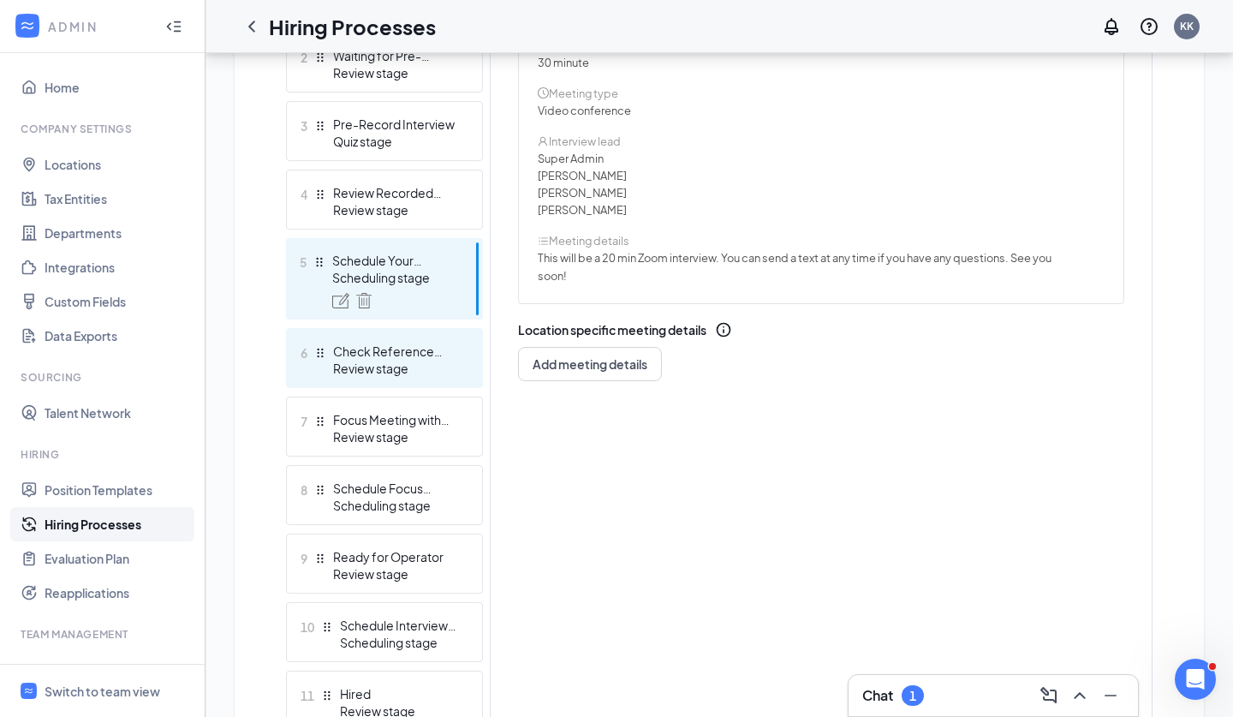
scroll to position [492, 0]
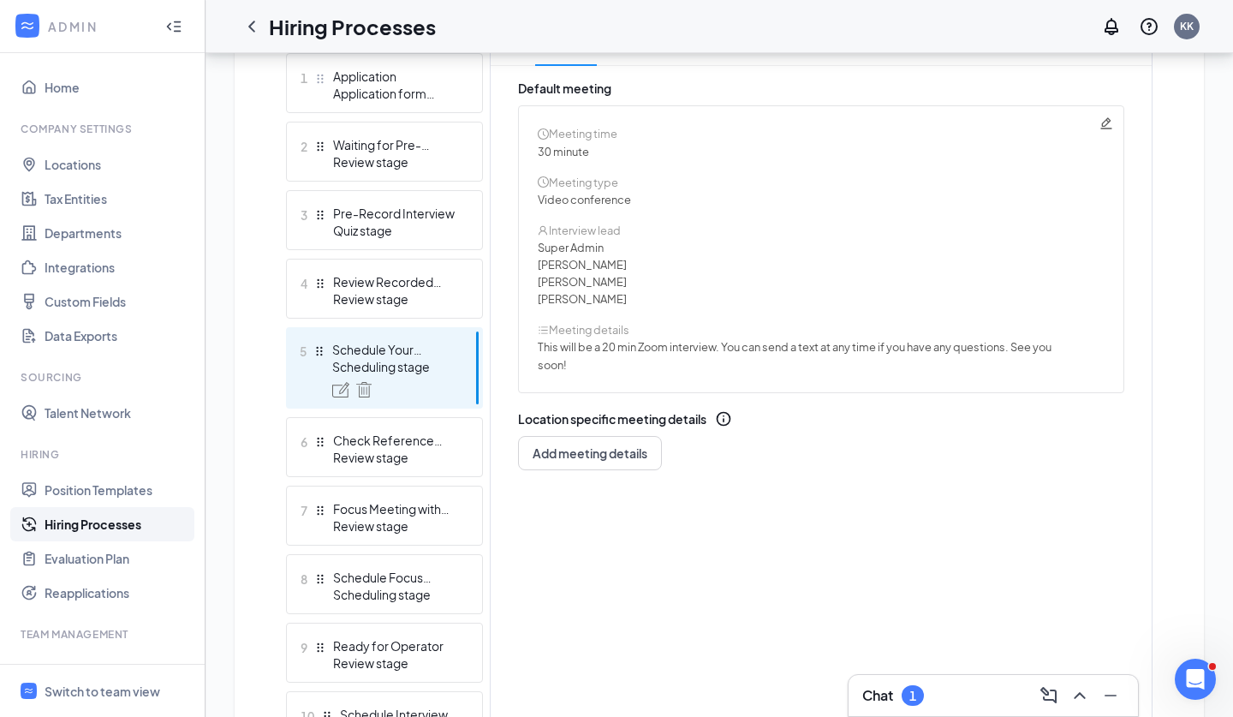
click at [1121, 116] on div "Meeting time 30 minute Meeting type Video conference Interview lead Super Admin…" at bounding box center [821, 249] width 606 height 288
click at [1114, 116] on div "Meeting time 30 minute Meeting type Video conference Interview lead Super Admin…" at bounding box center [821, 249] width 606 height 288
click at [1102, 123] on icon "Pencil" at bounding box center [1107, 123] width 14 height 14
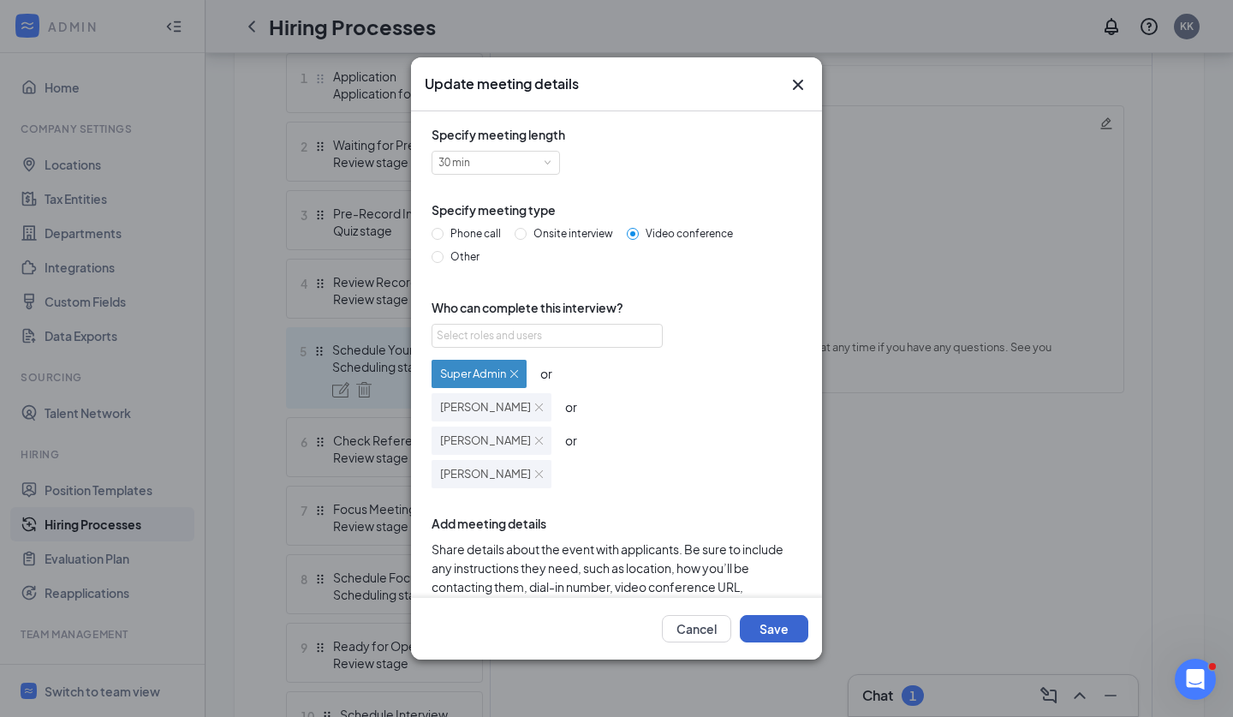
click at [767, 624] on button "Save" at bounding box center [774, 628] width 69 height 27
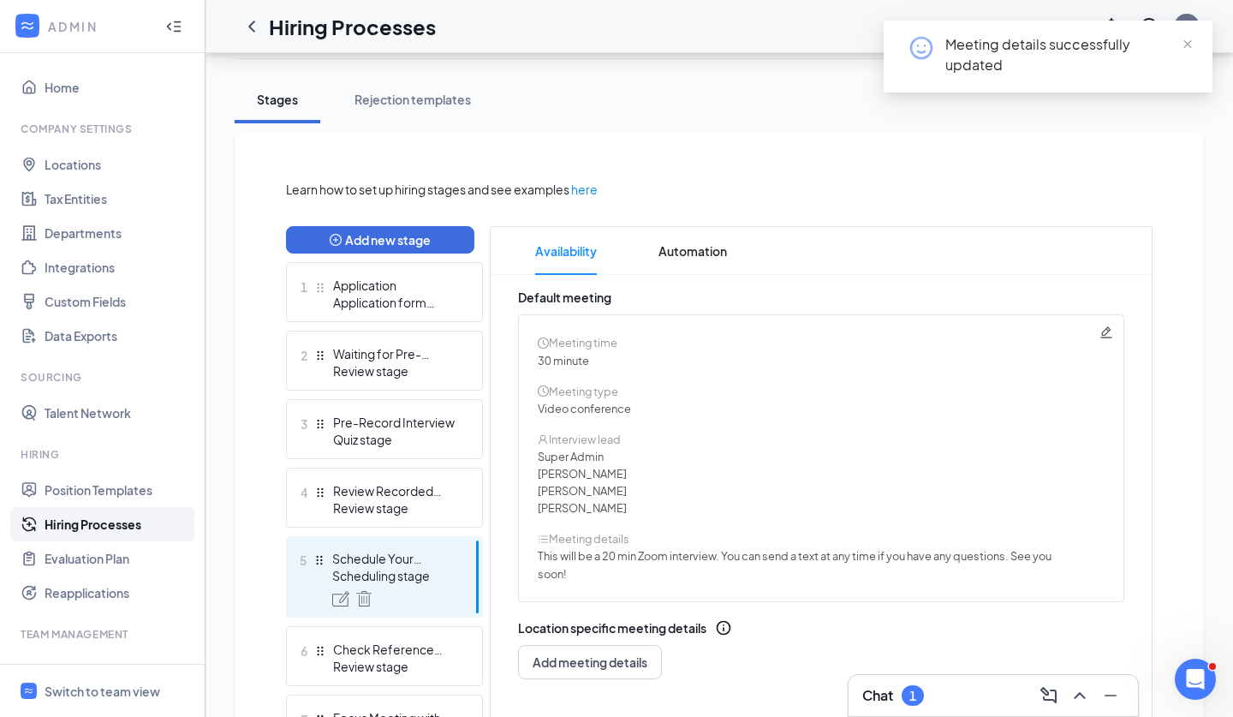
scroll to position [249, 0]
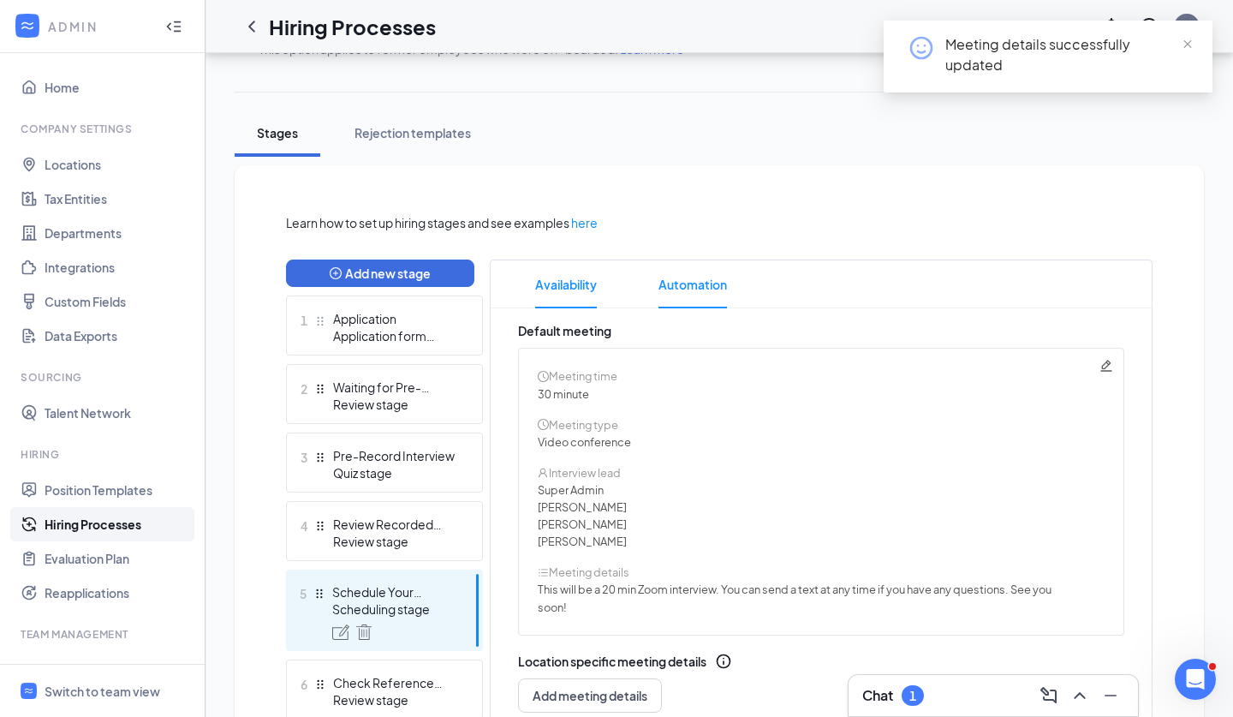
click at [674, 281] on span "Automation" at bounding box center [693, 284] width 69 height 48
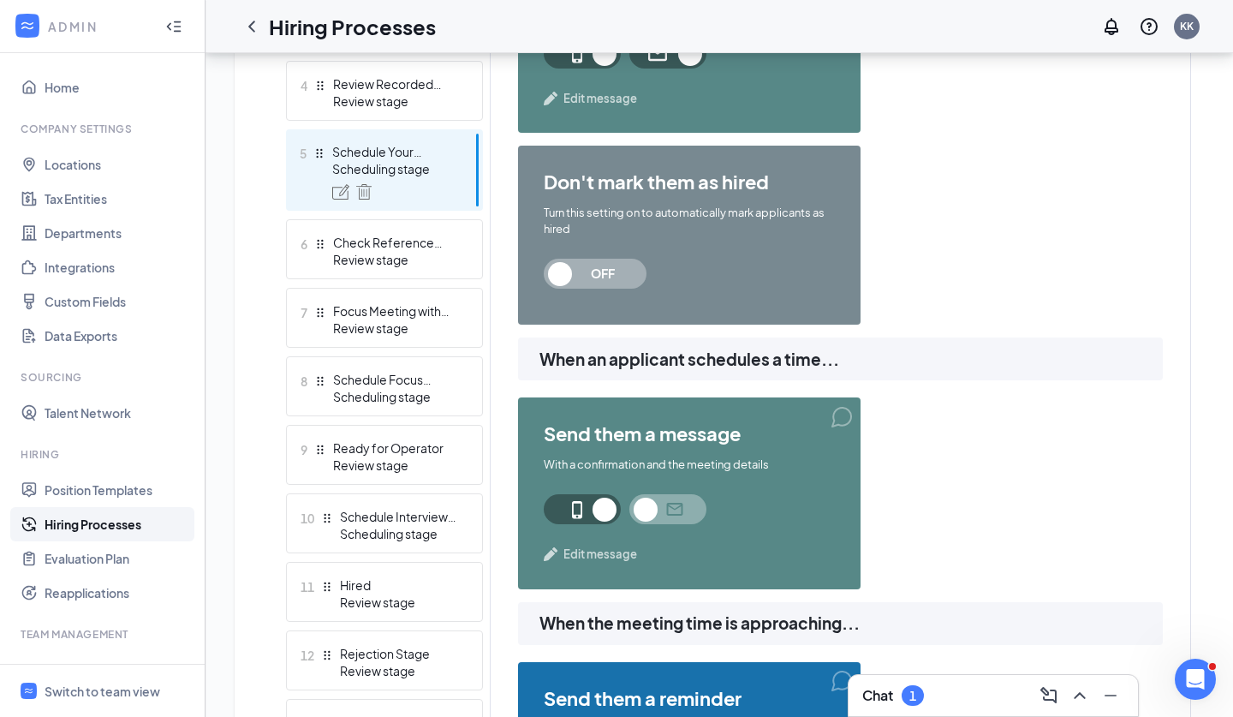
scroll to position [754, 0]
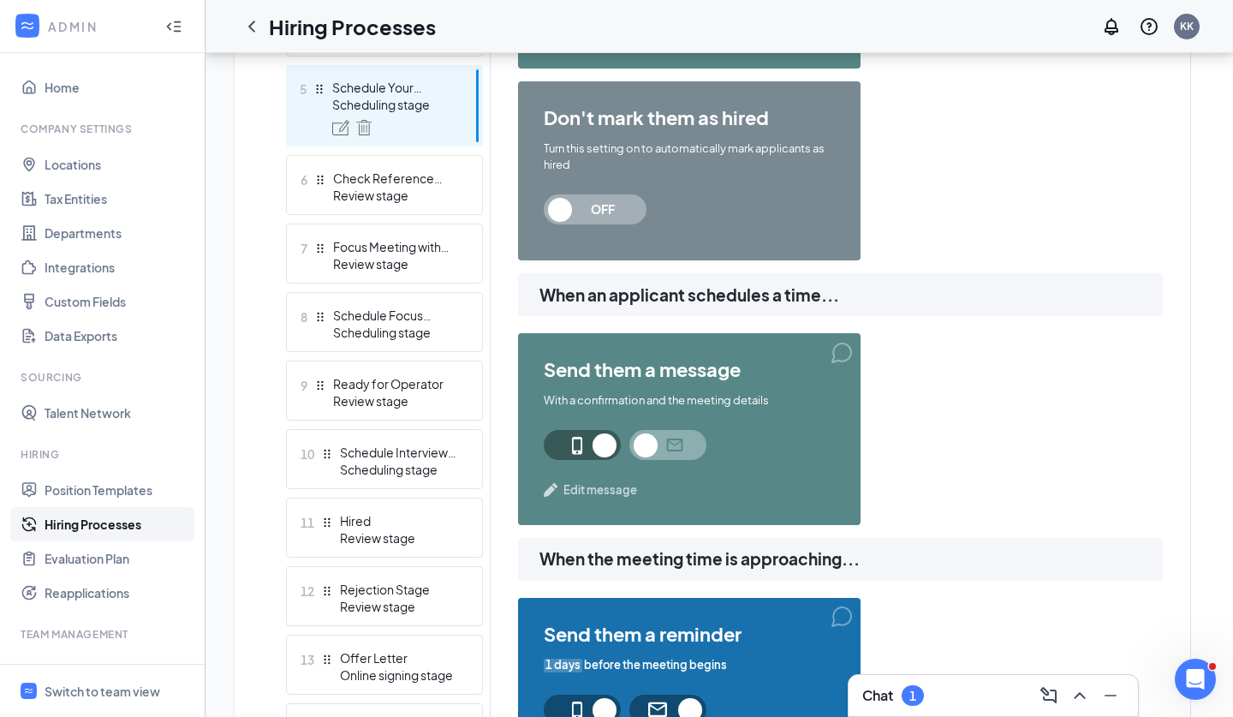
click at [602, 495] on span "Edit message" at bounding box center [601, 489] width 74 height 17
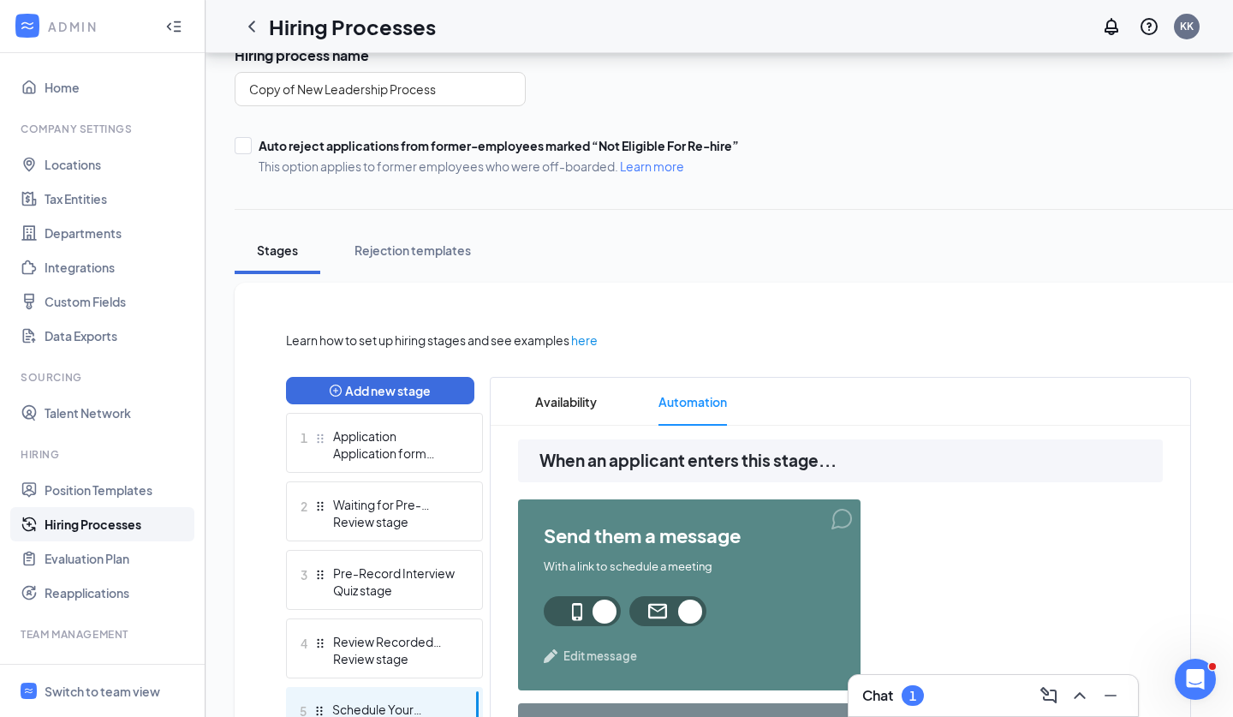
scroll to position [589, 0]
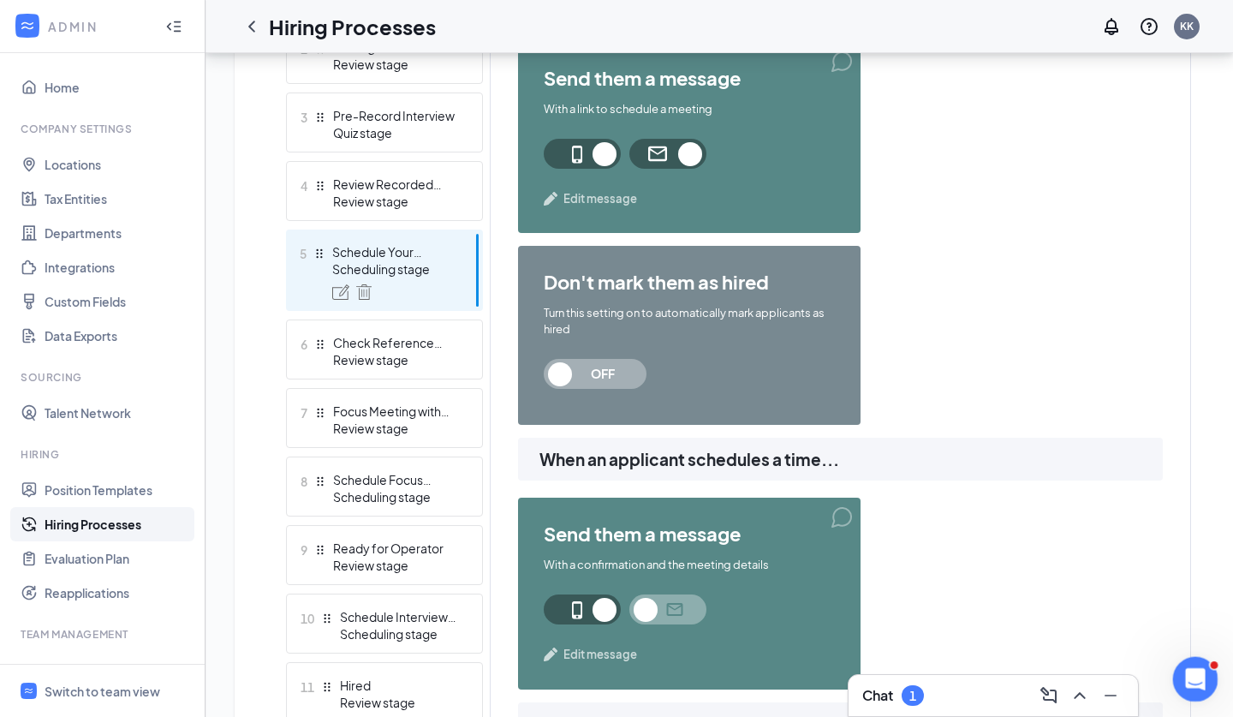
click at [1204, 664] on div "Open Intercom Messenger" at bounding box center [1193, 676] width 57 height 57
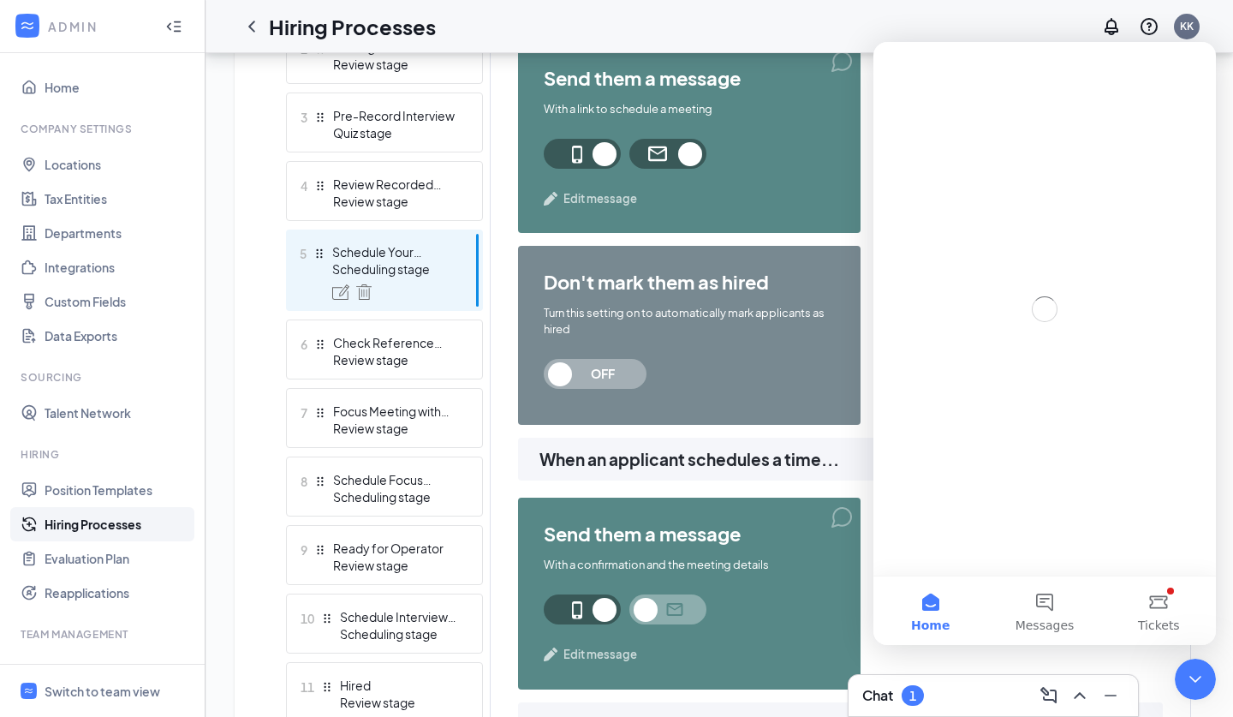
scroll to position [0, 0]
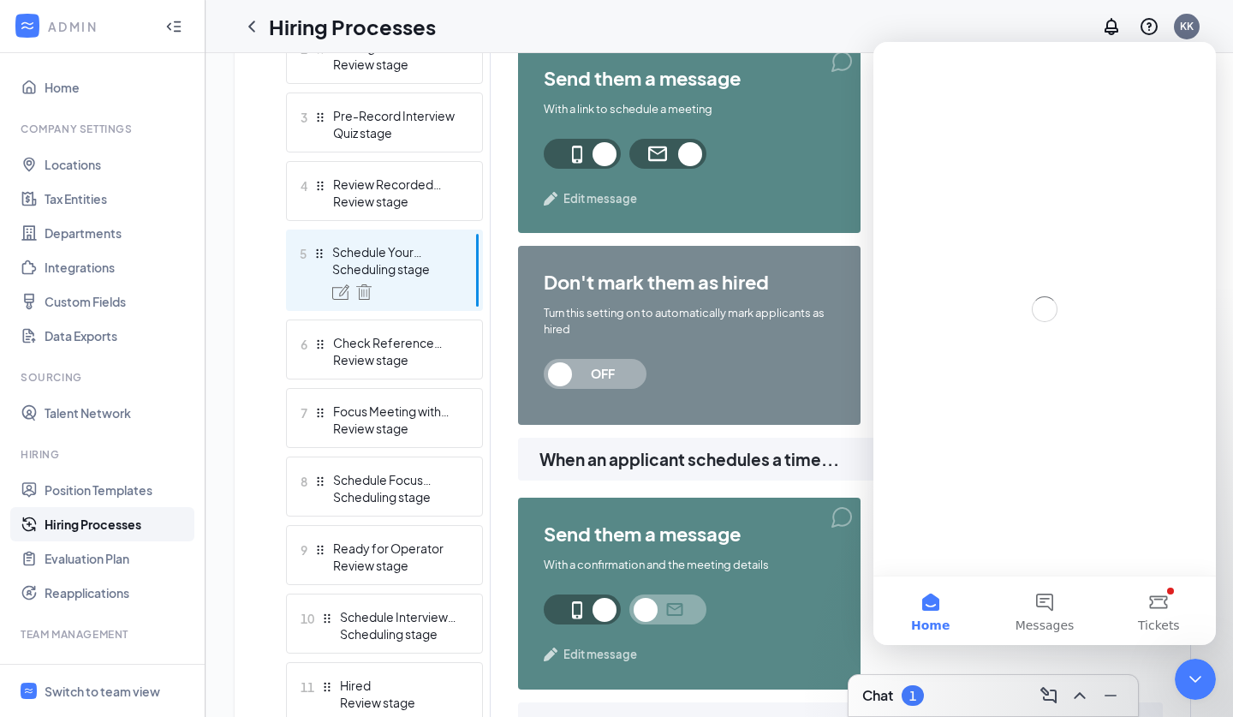
click at [774, 396] on div "don't mark them as hired Turn this setting on to automatically mark applicants …" at bounding box center [689, 335] width 343 height 179
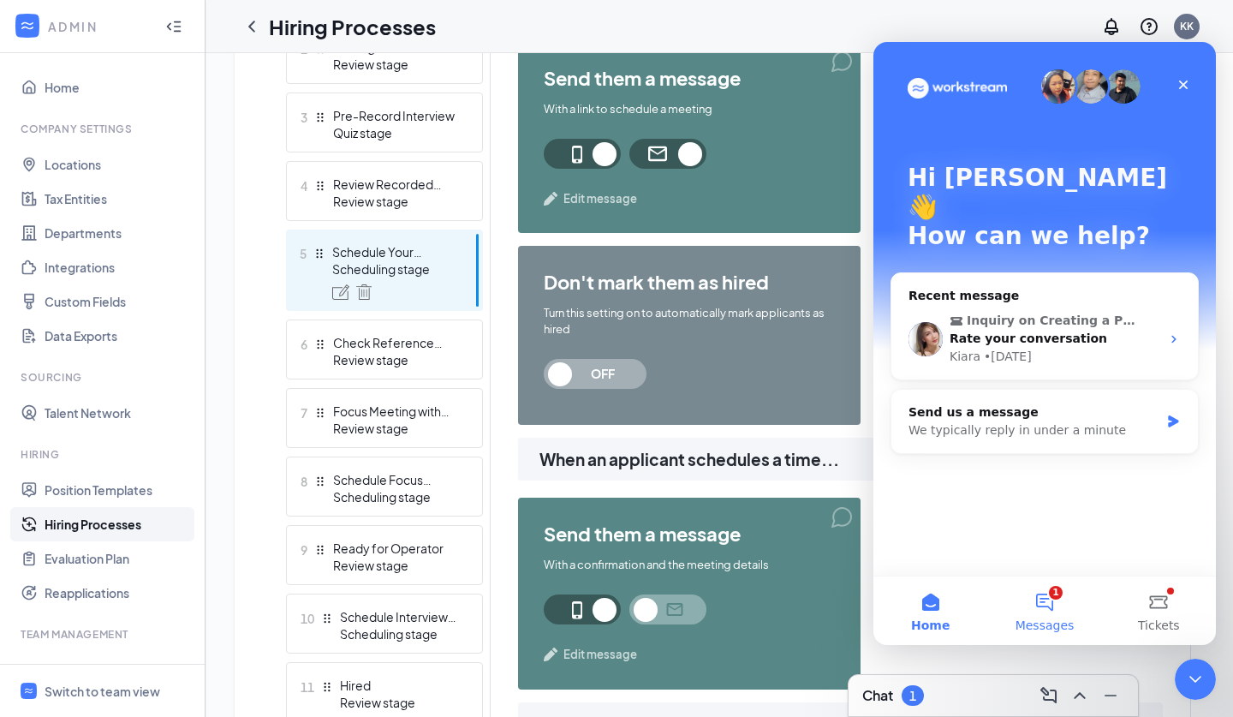
click at [1038, 599] on button "1 Messages" at bounding box center [1045, 610] width 114 height 69
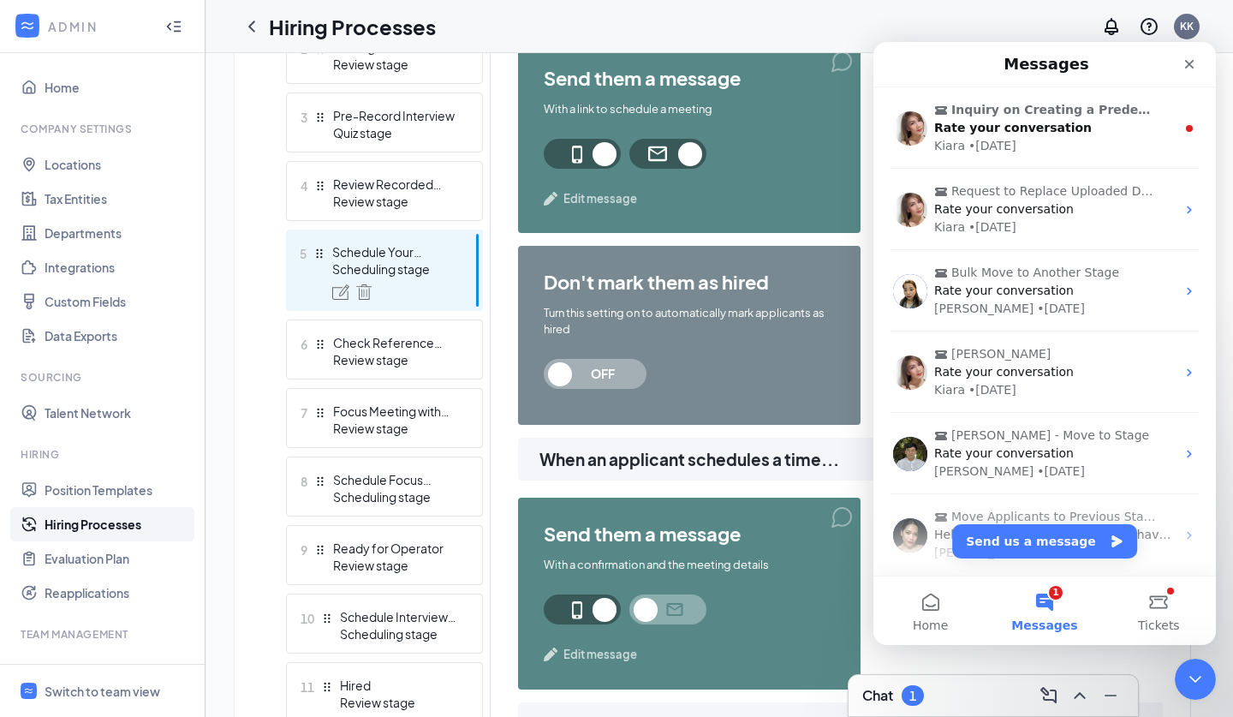
click at [1035, 541] on button "Send us a message" at bounding box center [1045, 541] width 185 height 34
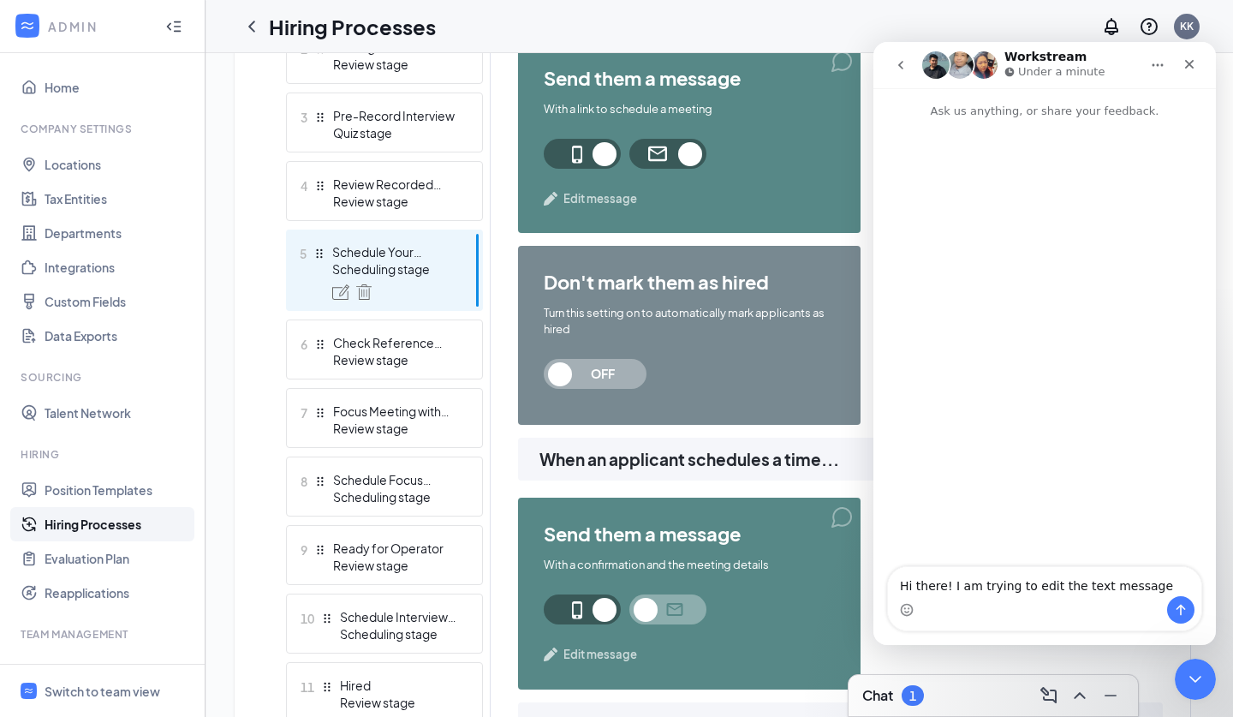
click at [1071, 589] on textarea "Hi there! I am trying to edit the text message" at bounding box center [1045, 581] width 314 height 29
click at [985, 588] on textarea "Hi there! I am trying to edit the automated text message" at bounding box center [1045, 573] width 314 height 46
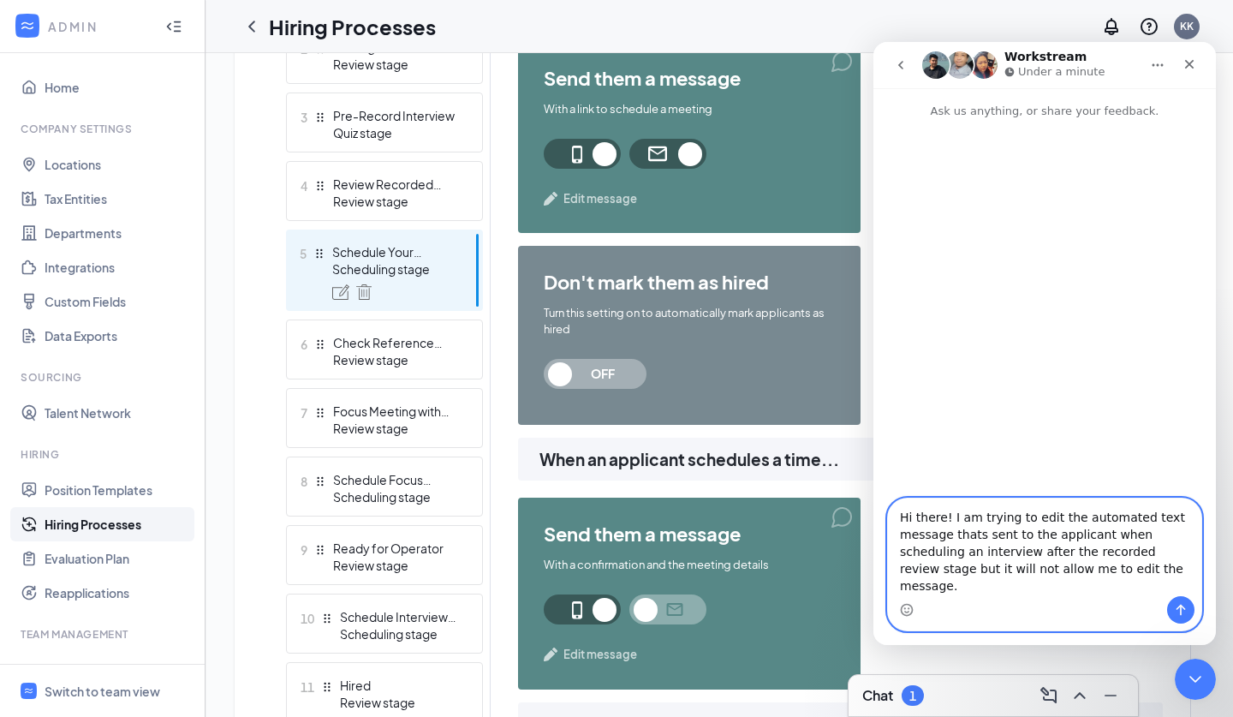
type textarea "Hi there! I am trying to edit the automated text message thats sent to the appl…"
click at [1176, 604] on icon "Send a message…" at bounding box center [1181, 610] width 14 height 14
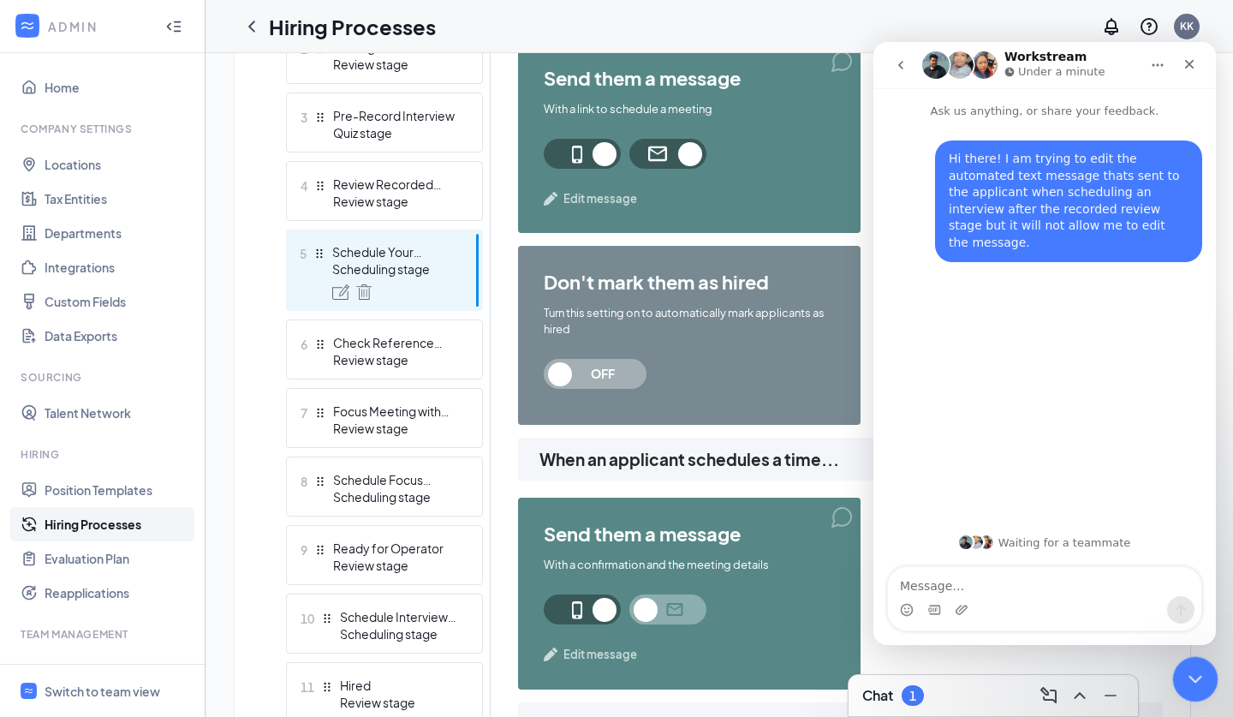
click html
click at [1185, 673] on icon "Close Intercom Messenger" at bounding box center [1193, 676] width 21 height 21
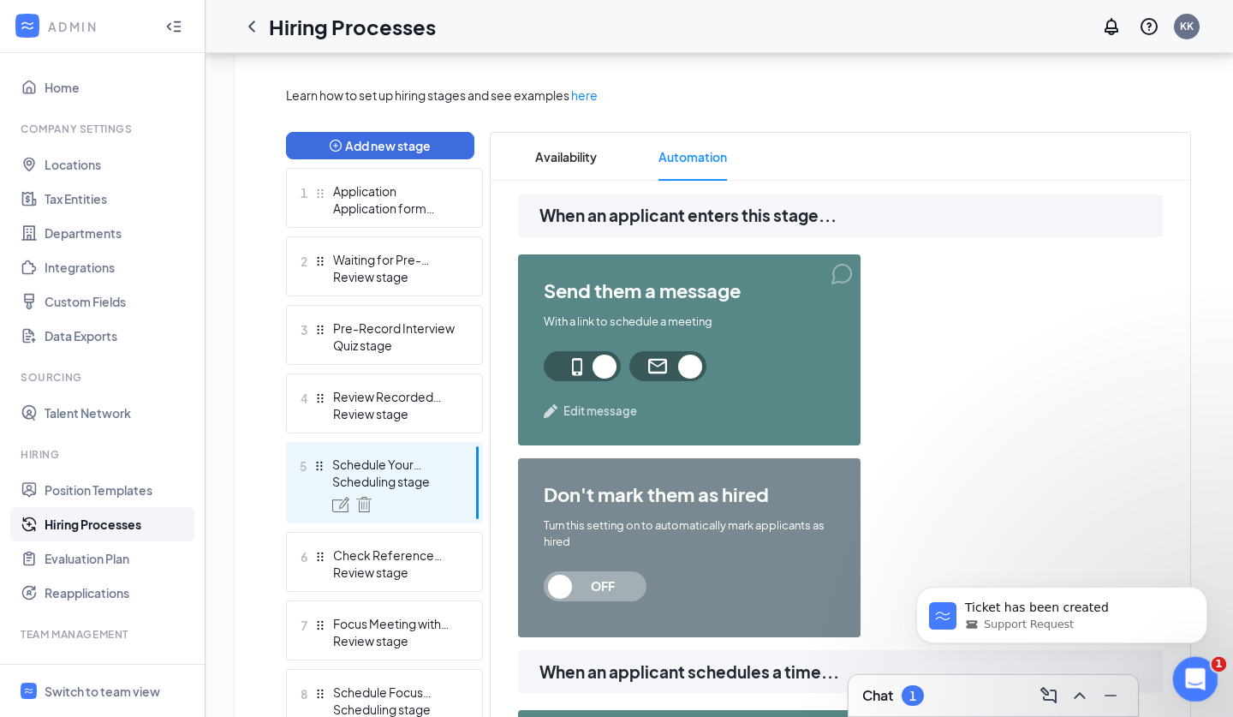
click at [1186, 678] on icon "Open Intercom Messenger" at bounding box center [1194, 677] width 28 height 28
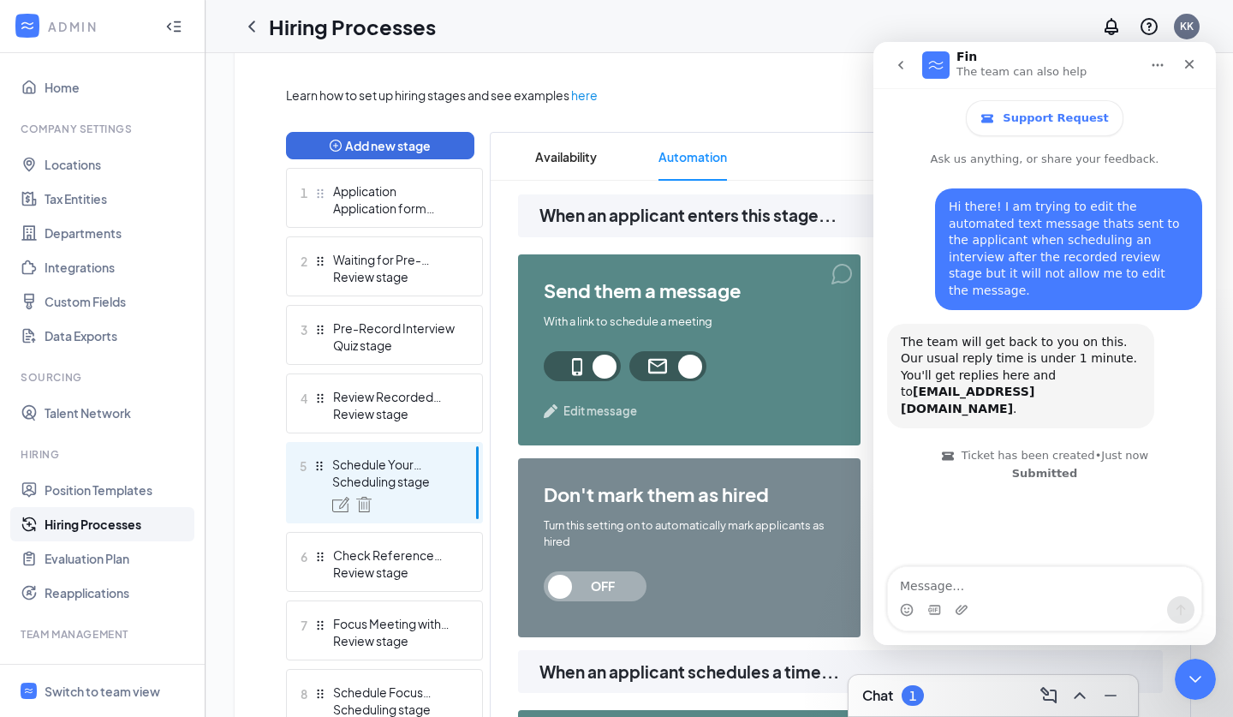
click at [1059, 502] on div "Hi there! I am trying to edit the automated text message thats sent to the appl…" at bounding box center [1045, 368] width 343 height 401
click at [953, 621] on div "Intercom messenger" at bounding box center [1045, 609] width 314 height 27
click at [958, 613] on icon "Upload attachment" at bounding box center [962, 609] width 12 height 9
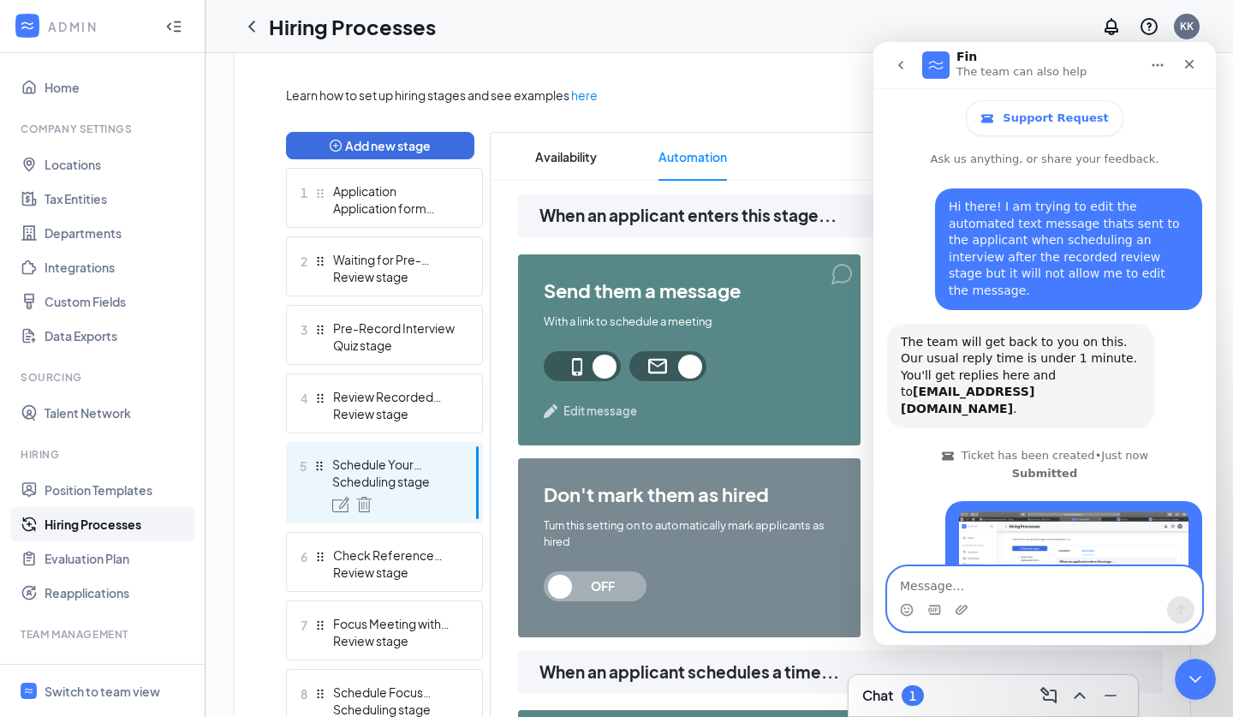
scroll to position [79, 0]
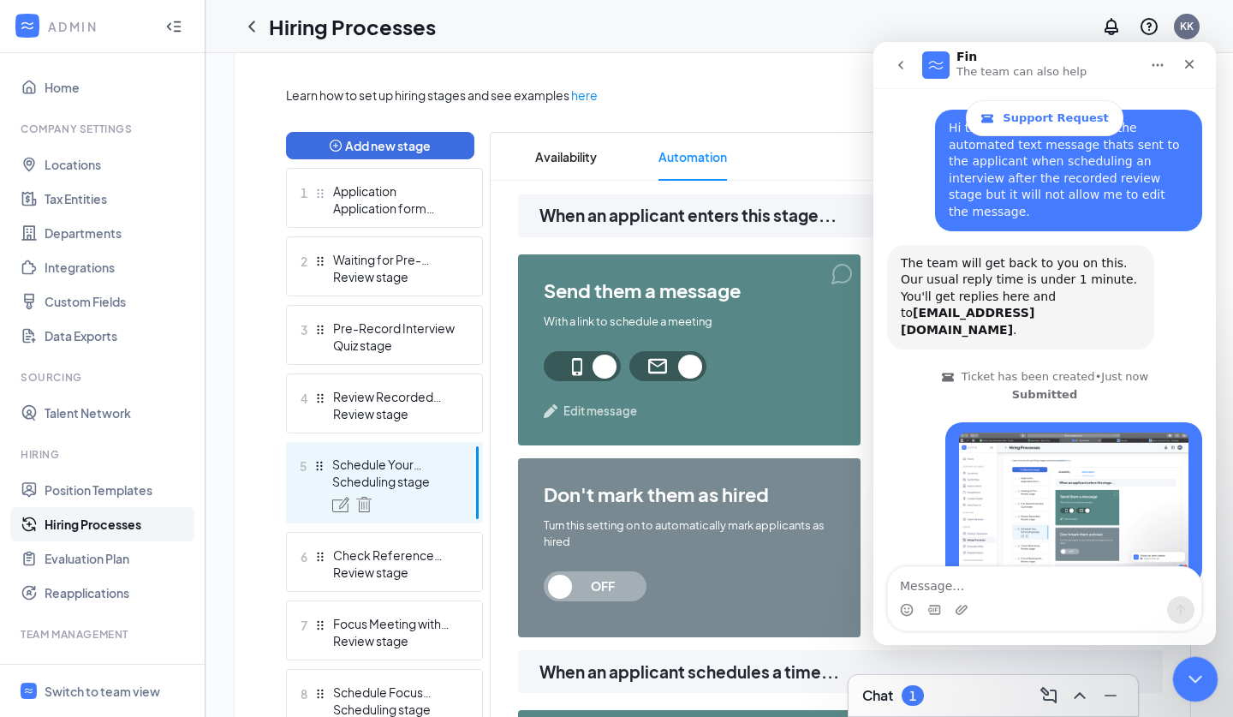
click at [1199, 692] on div "Close Intercom Messenger" at bounding box center [1193, 676] width 41 height 41
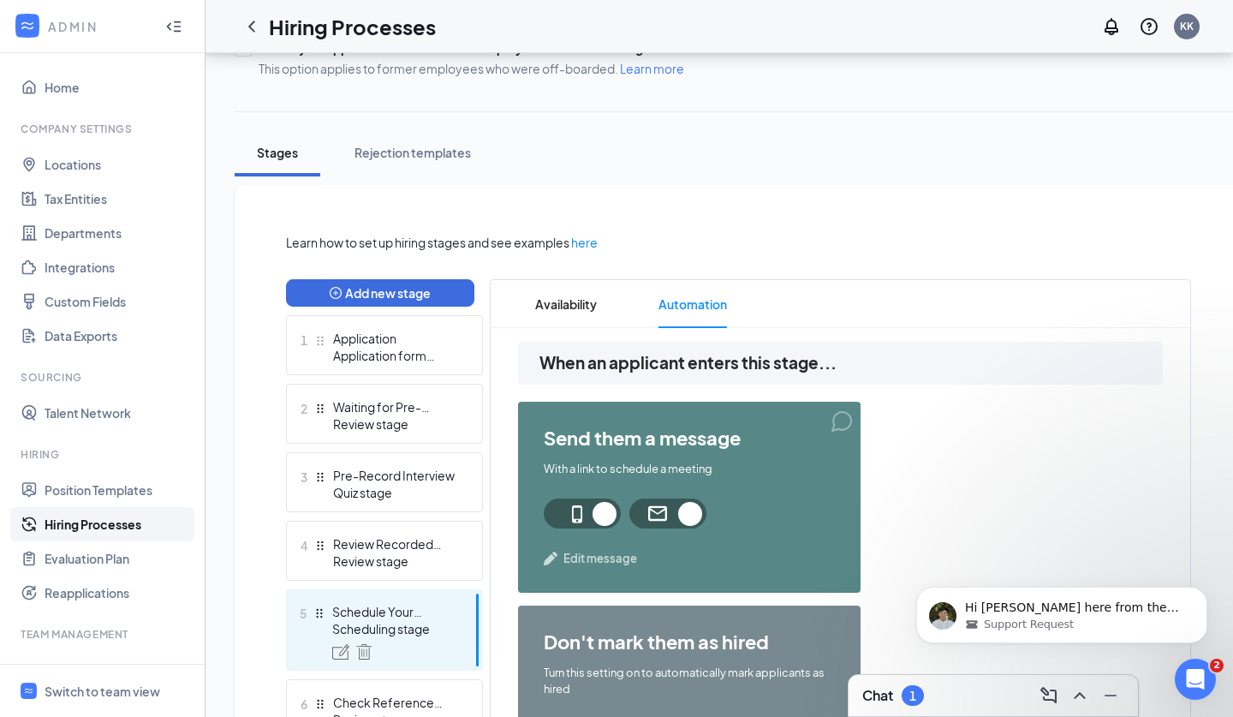
scroll to position [237, 0]
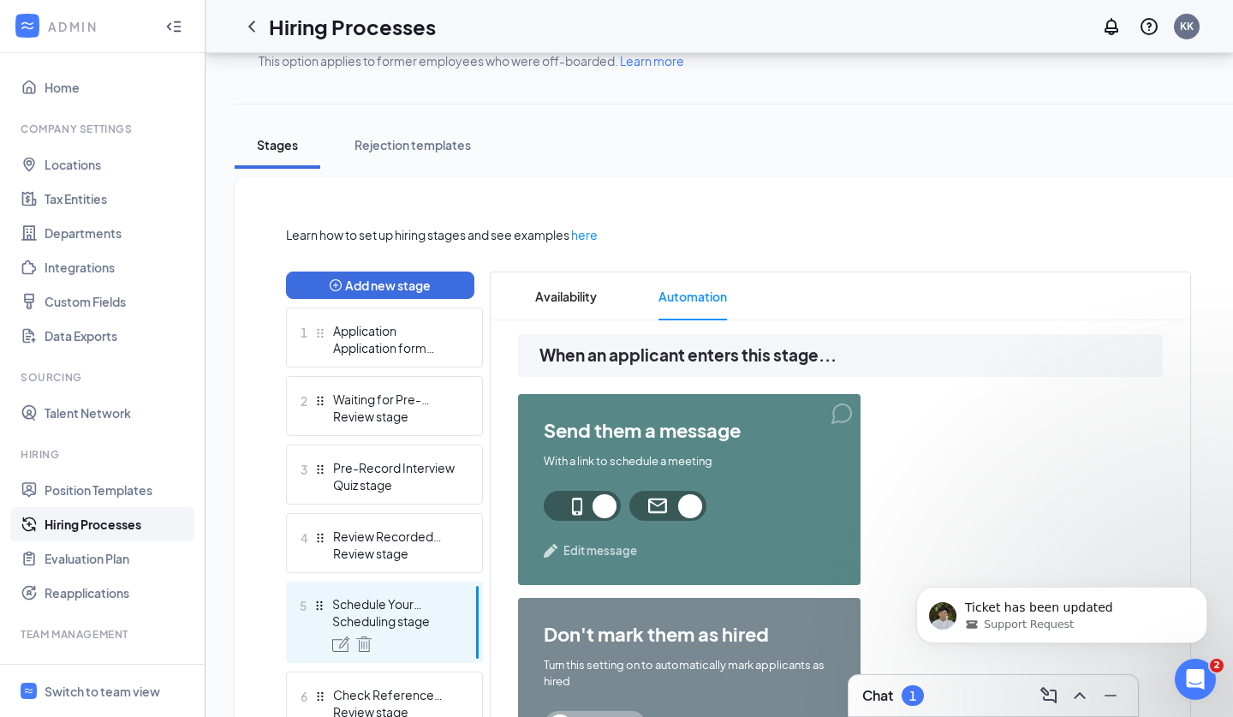
click at [604, 550] on span "Edit message" at bounding box center [601, 550] width 74 height 17
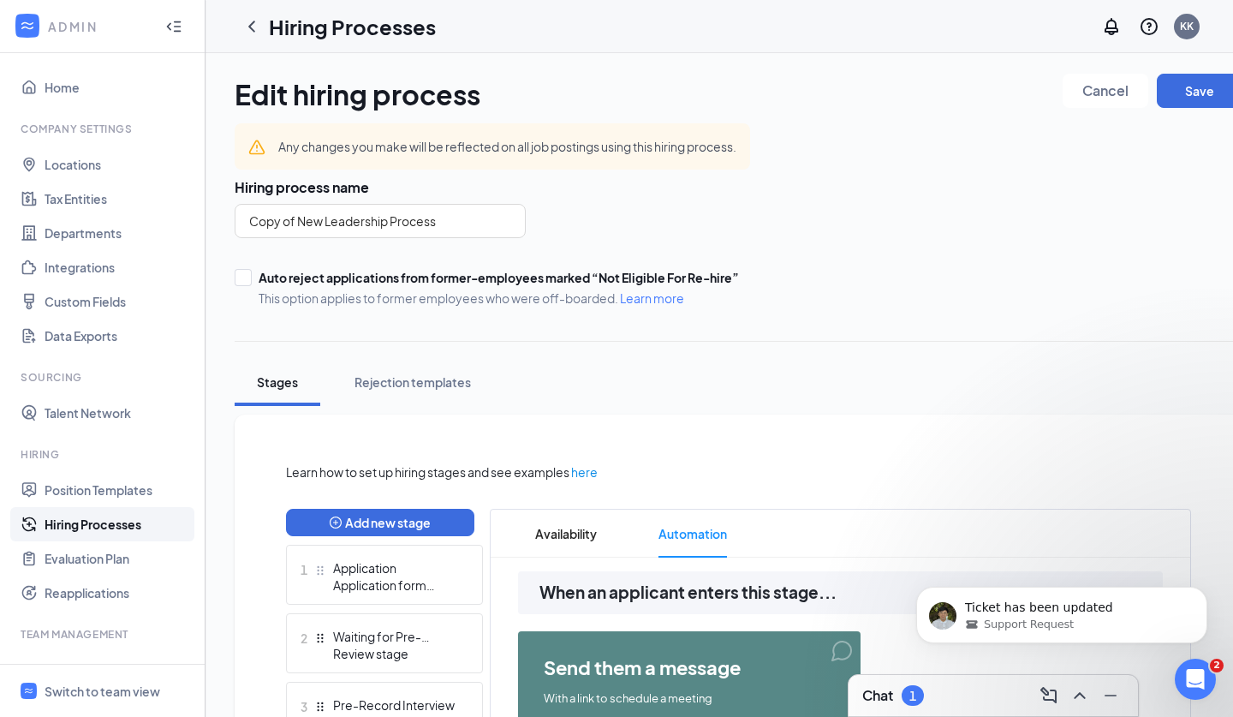
scroll to position [72, 0]
click at [1203, 667] on div "Open Intercom Messenger" at bounding box center [1193, 676] width 57 height 57
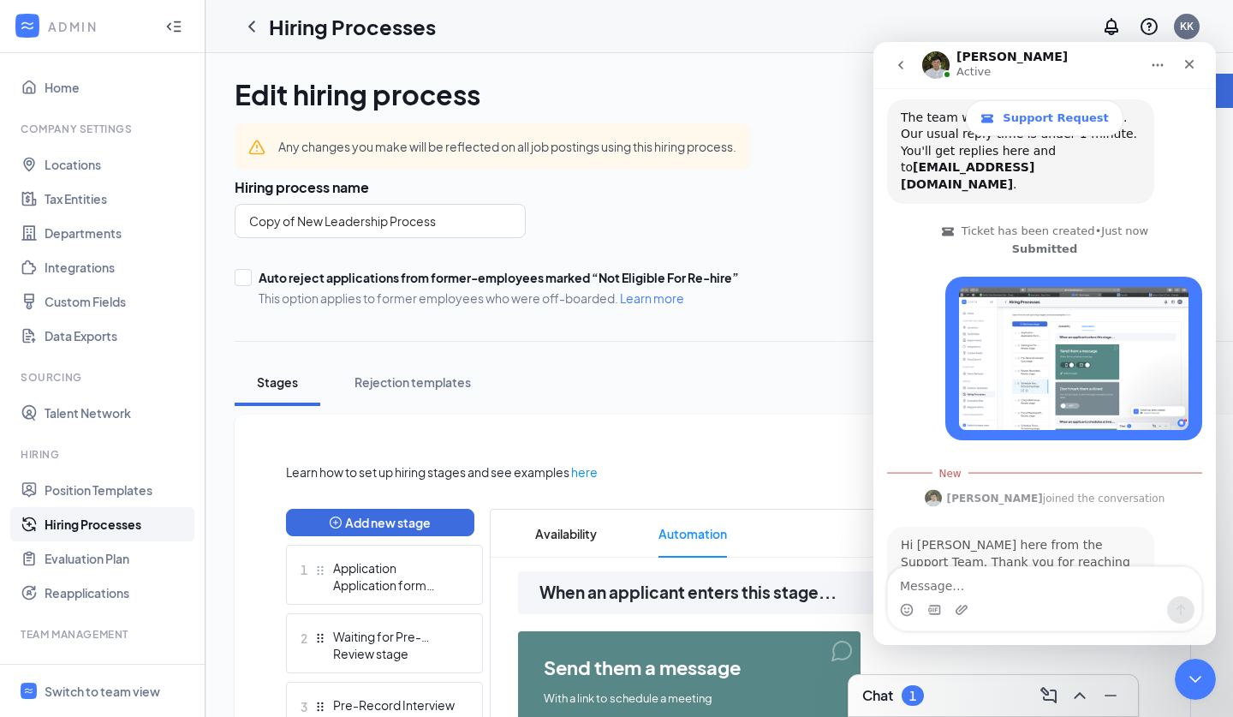
scroll to position [289, 0]
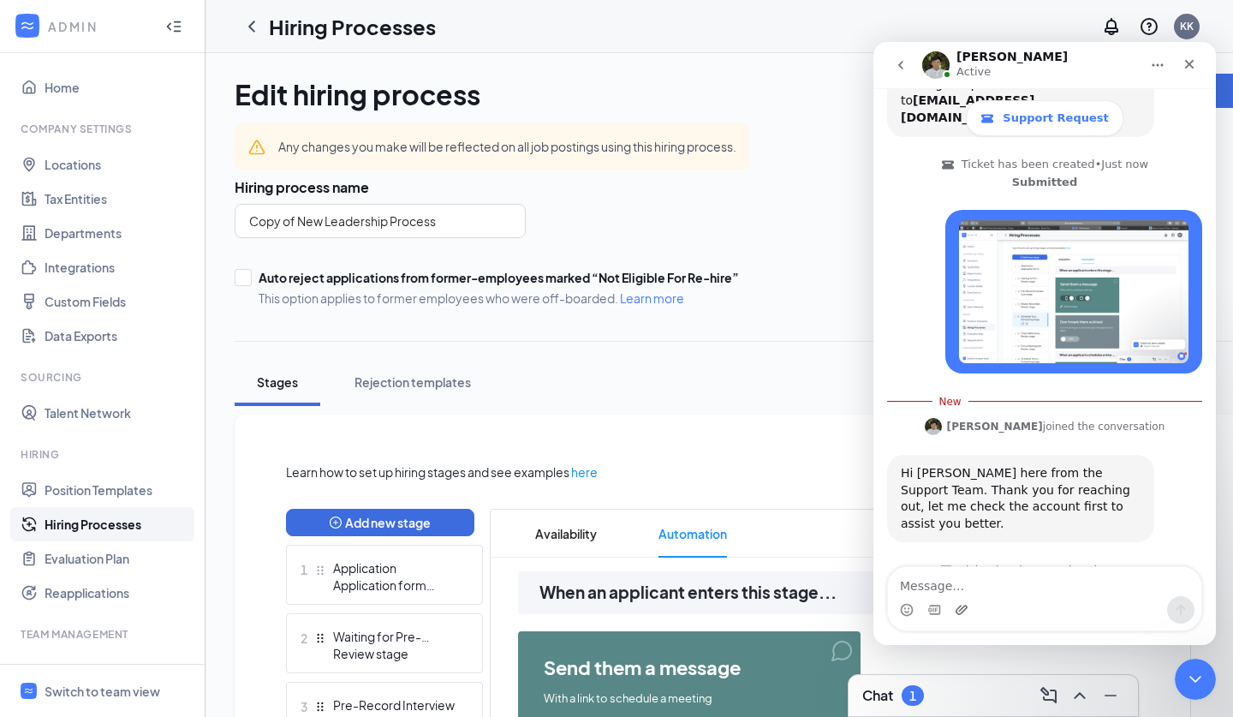
click at [967, 609] on icon "Upload attachment" at bounding box center [962, 610] width 14 height 14
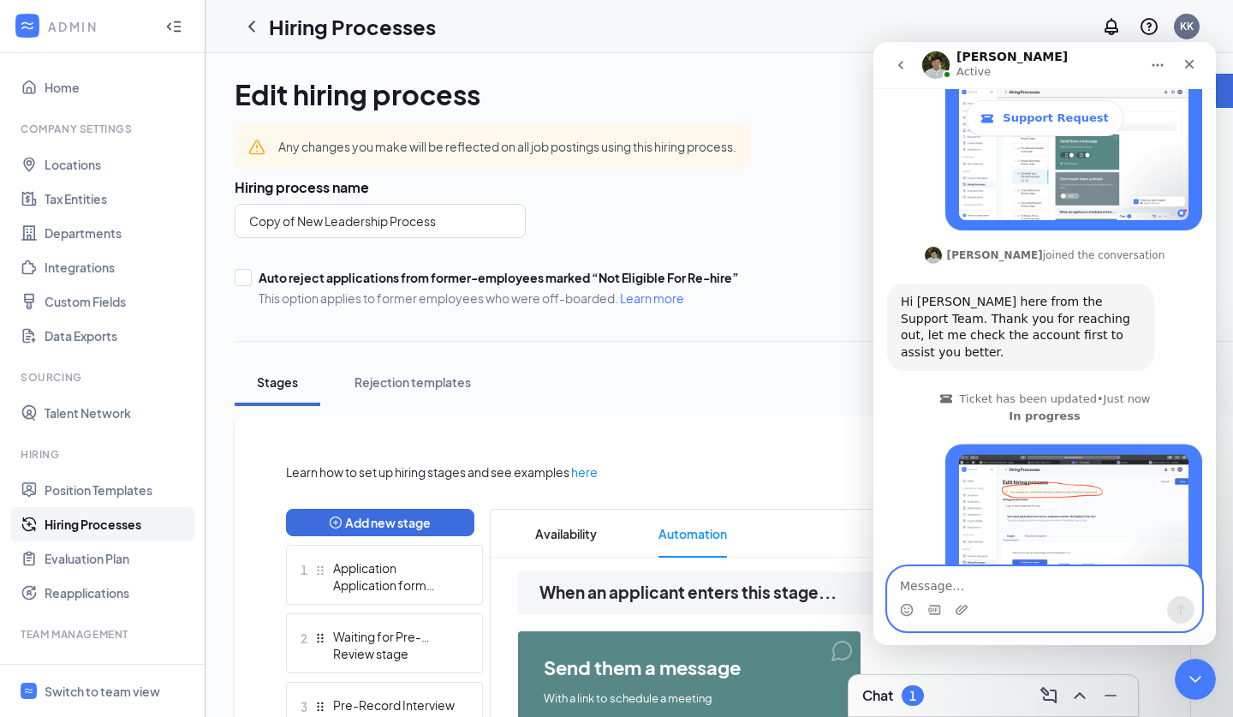
scroll to position [438, 0]
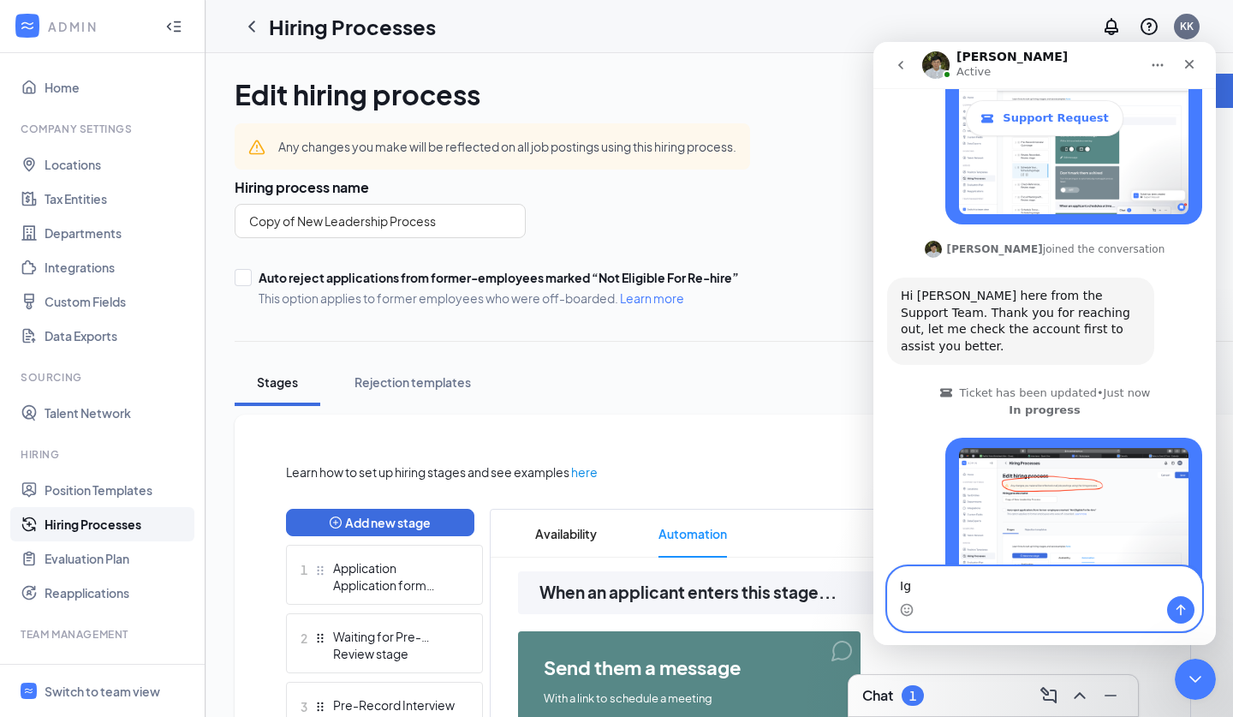
type textarea "I"
type textarea "s"
type textarea "w"
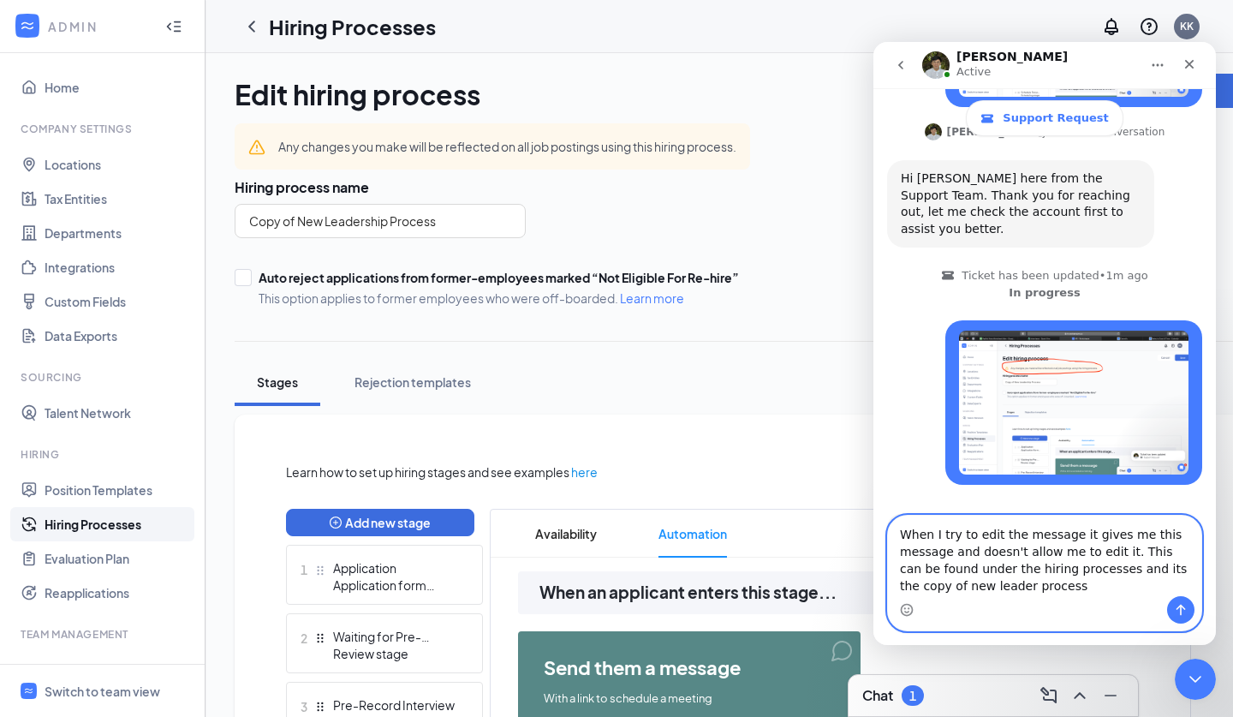
scroll to position [489, 0]
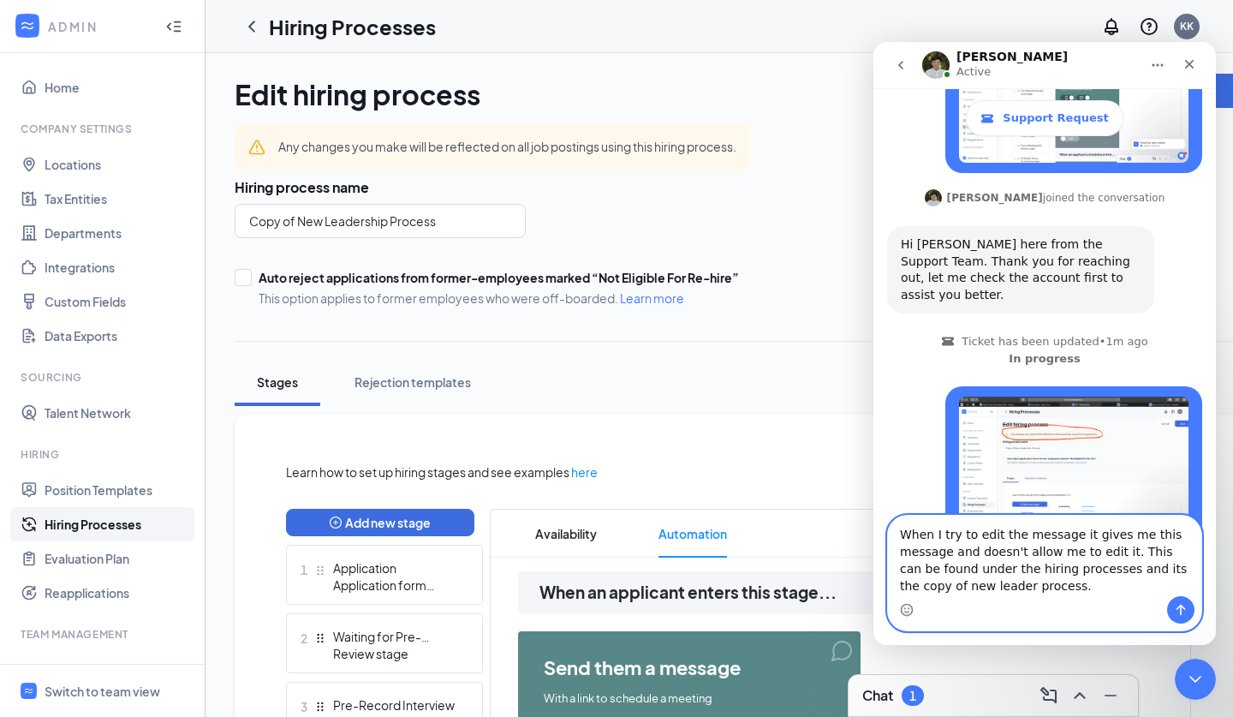
type textarea "When I try to edit the message it gives me this message and doesn't allow me to…"
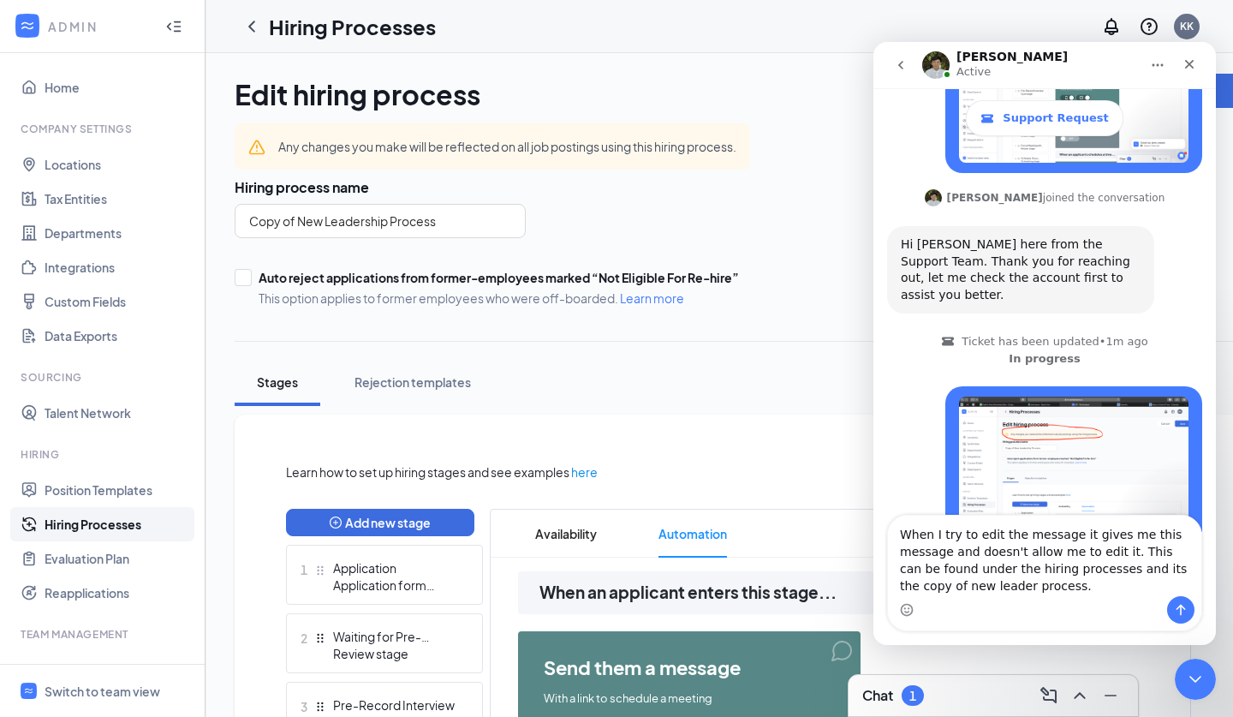
click at [1186, 612] on icon "Send a message…" at bounding box center [1181, 610] width 14 height 14
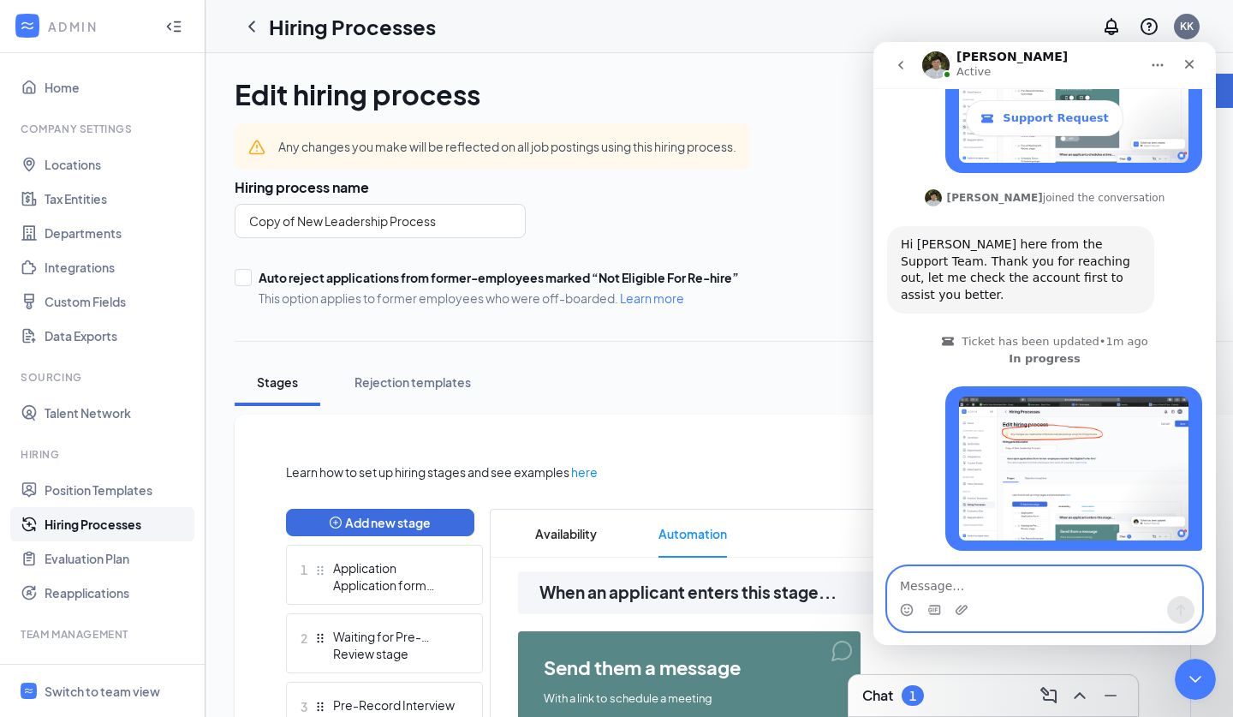
scroll to position [541, 0]
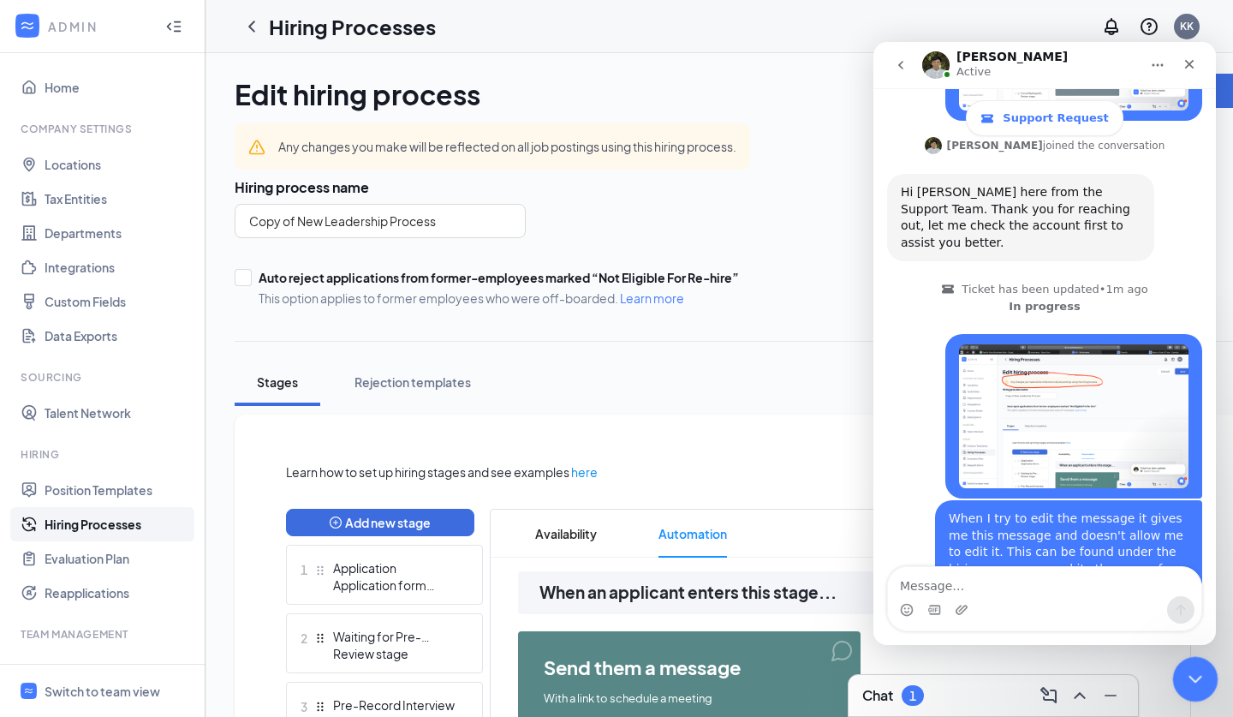
click at [1208, 680] on div "Close Intercom Messenger" at bounding box center [1193, 676] width 41 height 41
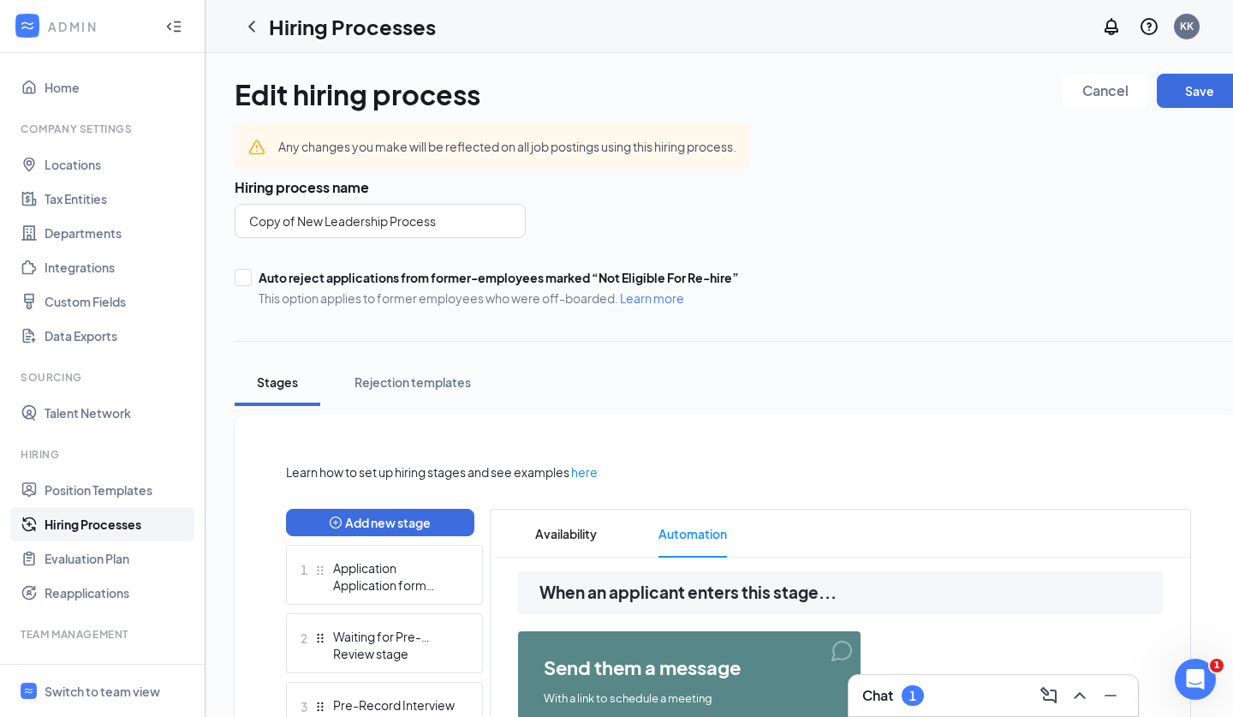
click at [953, 715] on div "Chat 1" at bounding box center [994, 695] width 290 height 41
click at [947, 716] on div at bounding box center [994, 716] width 290 height 0
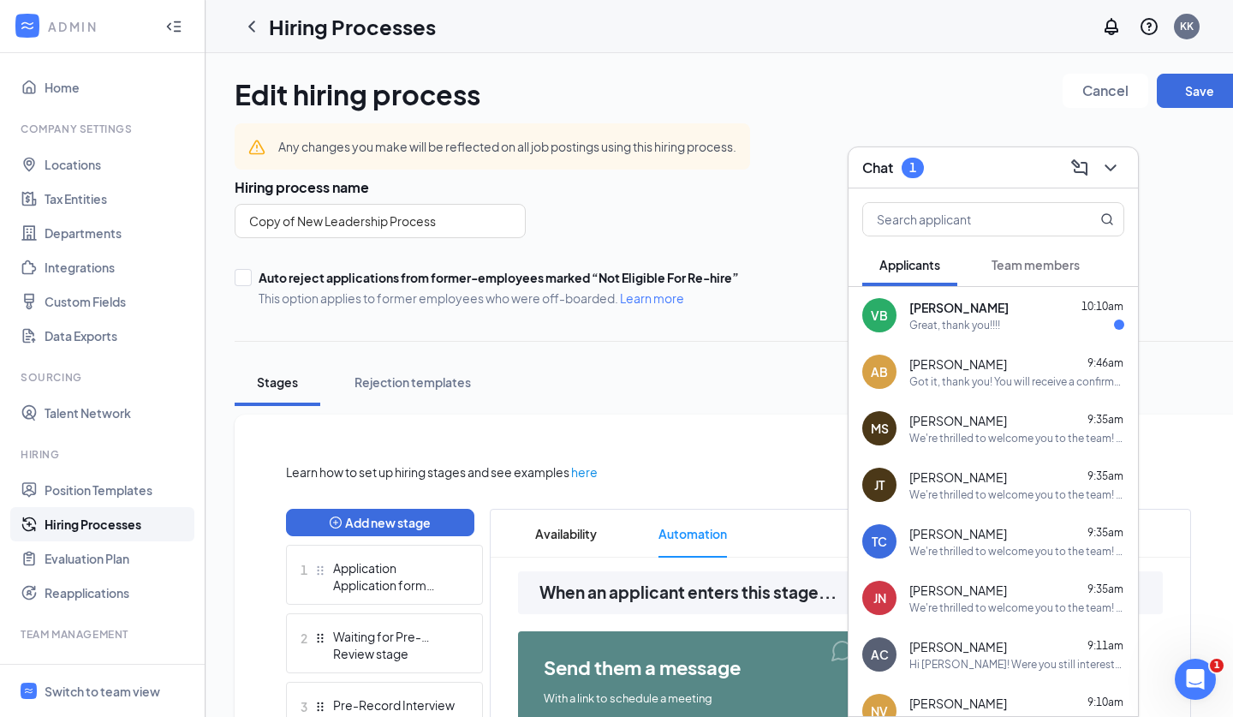
click at [987, 325] on div "Great, thank you!!!!" at bounding box center [955, 325] width 91 height 15
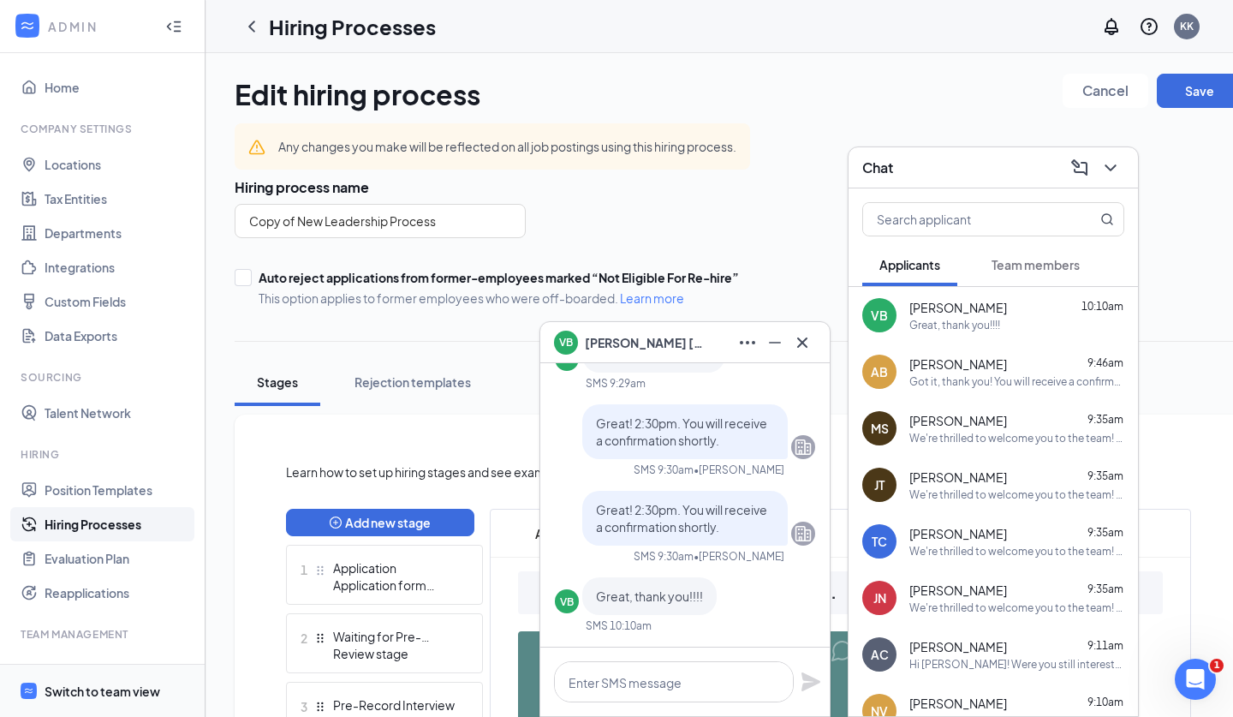
click at [69, 678] on span "Switch to team view" at bounding box center [118, 691] width 146 height 52
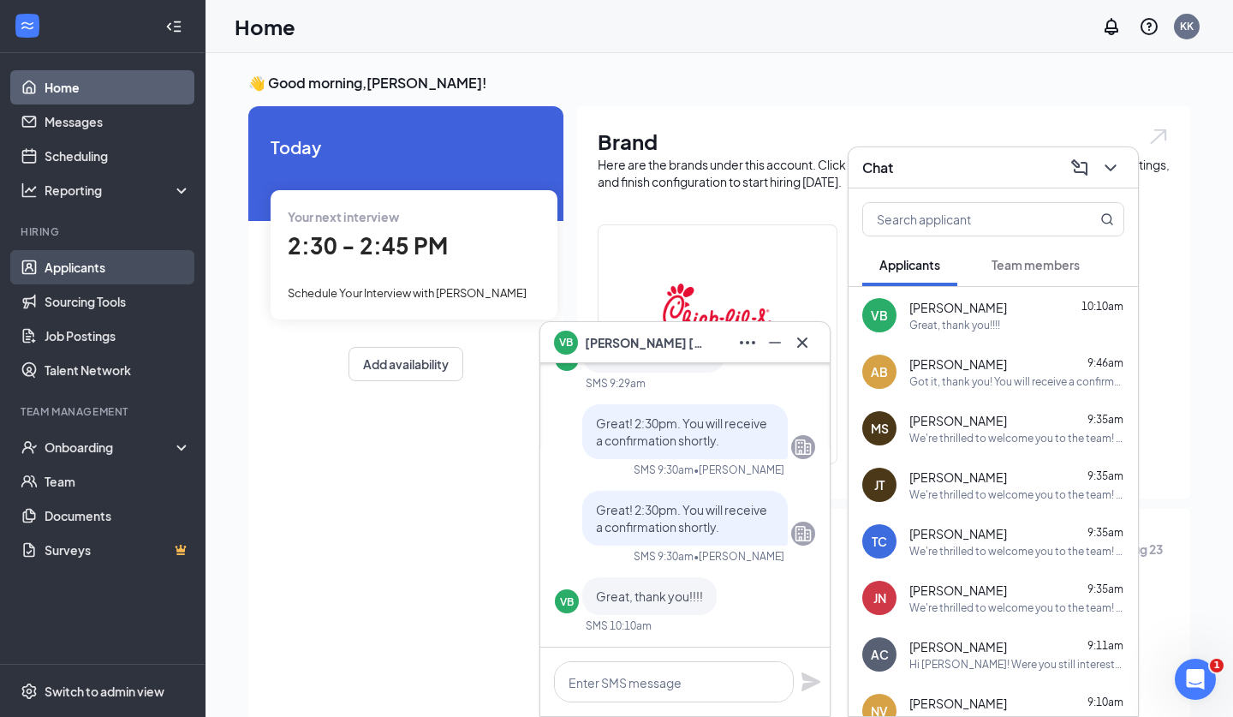
click at [89, 264] on link "Applicants" at bounding box center [118, 267] width 146 height 34
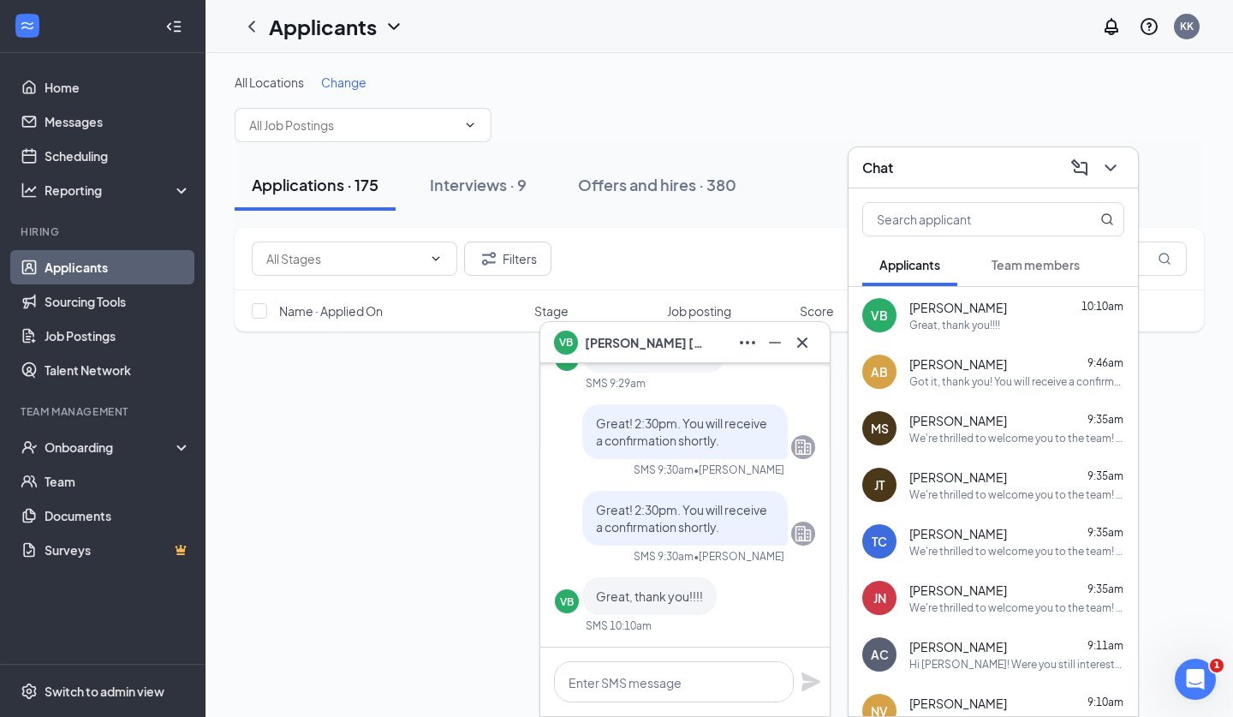
click at [1115, 166] on icon "ChevronDown" at bounding box center [1110, 167] width 11 height 7
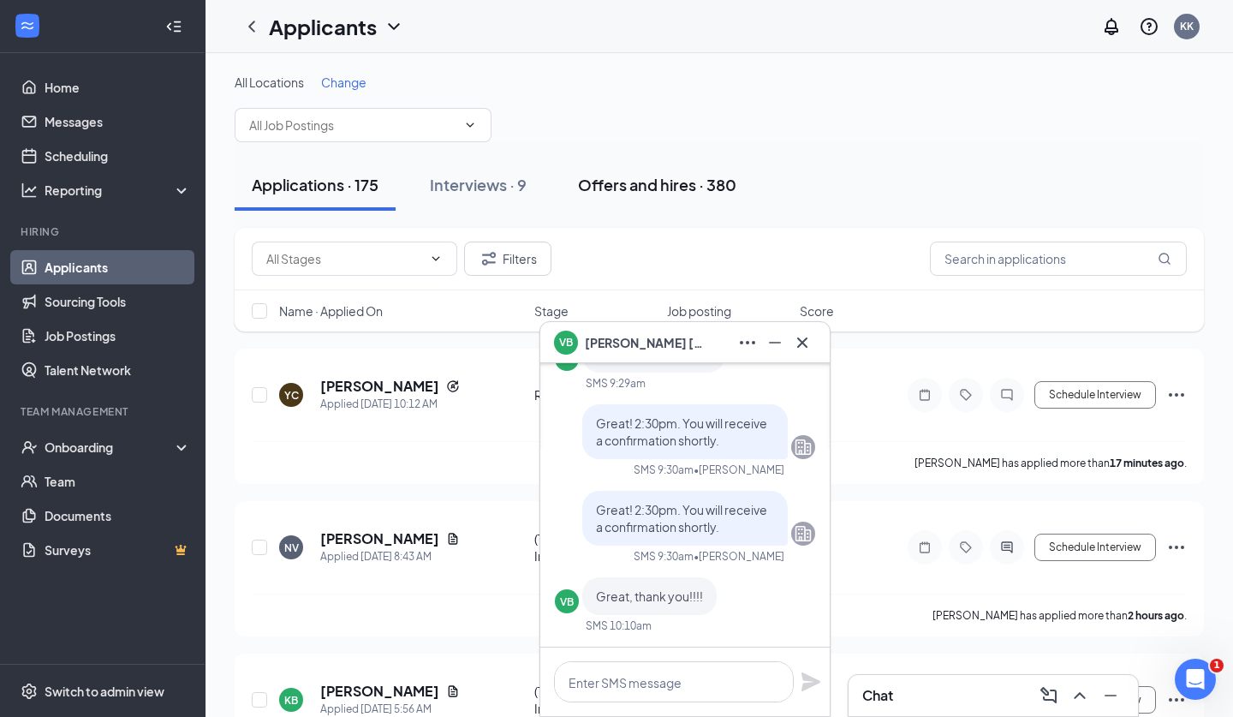
click at [722, 186] on div "Offers and hires · 380" at bounding box center [657, 184] width 158 height 21
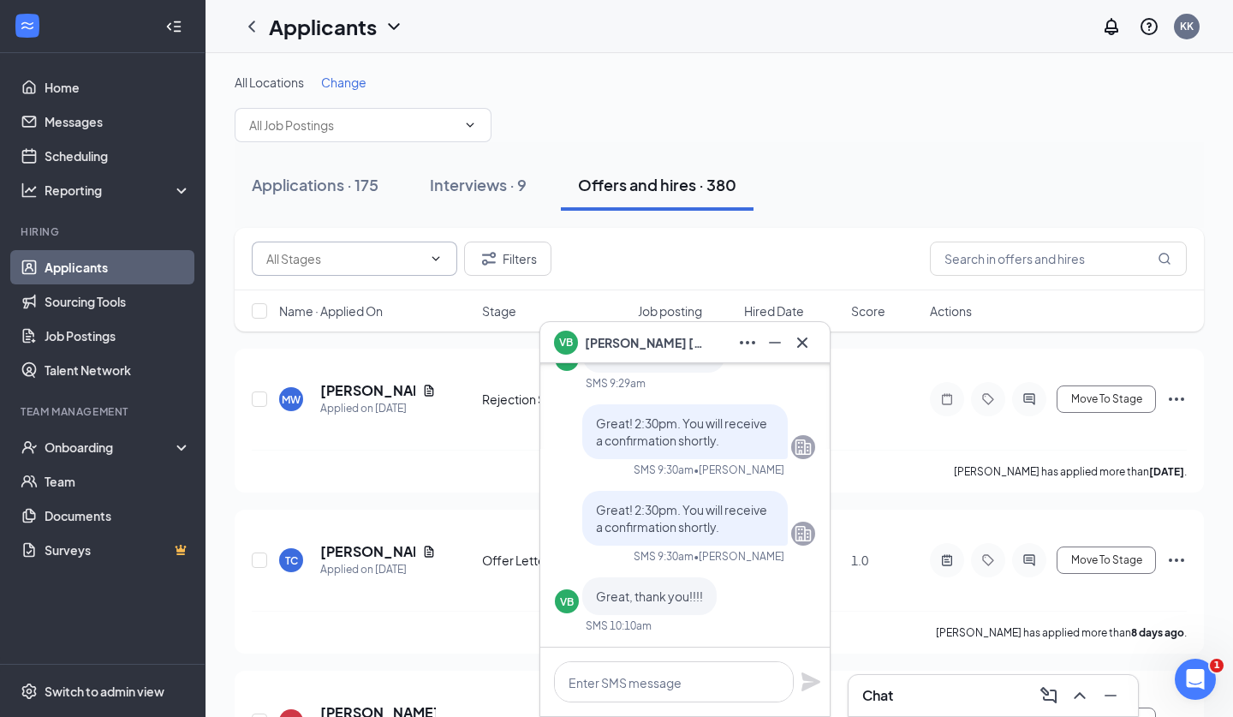
click at [431, 265] on icon "ChevronDown" at bounding box center [436, 259] width 14 height 14
drag, startPoint x: 487, startPoint y: 182, endPoint x: 432, endPoint y: 337, distance: 164.5
click at [487, 182] on div "Interviews · 9" at bounding box center [478, 184] width 97 height 21
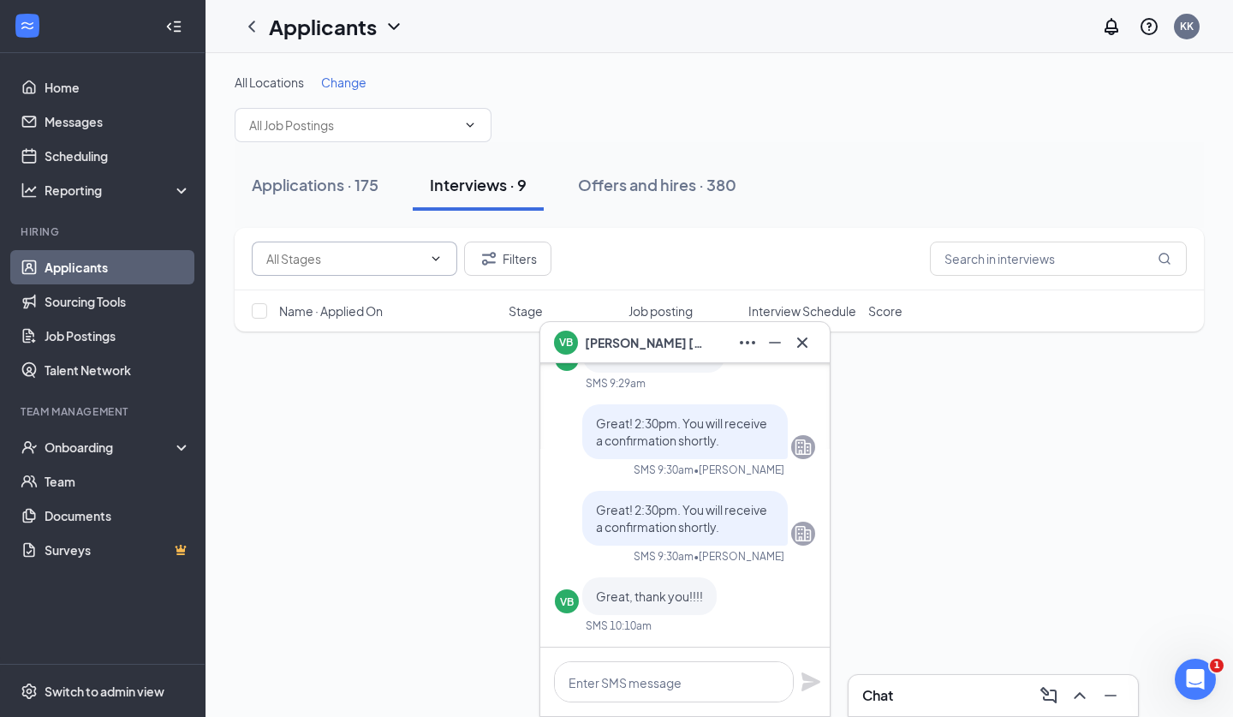
click at [433, 264] on icon "ChevronDown" at bounding box center [436, 259] width 14 height 14
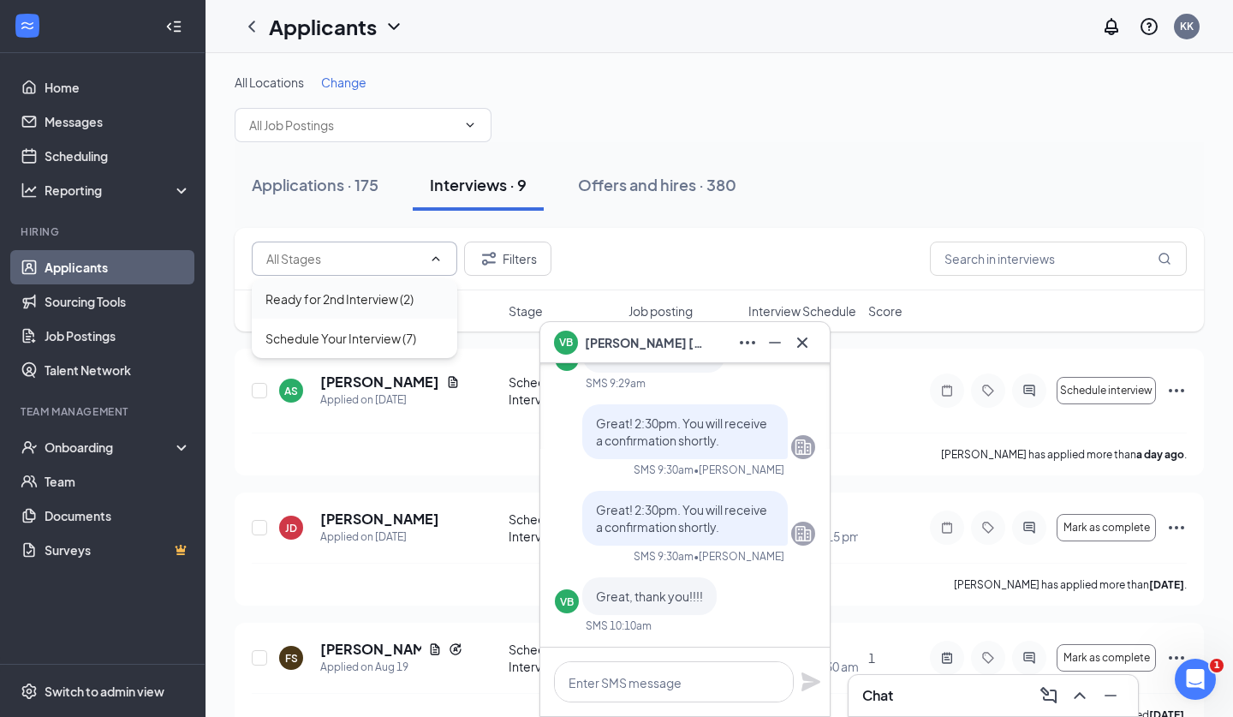
click at [378, 309] on div "Ready for 2nd Interview (2)" at bounding box center [355, 298] width 206 height 39
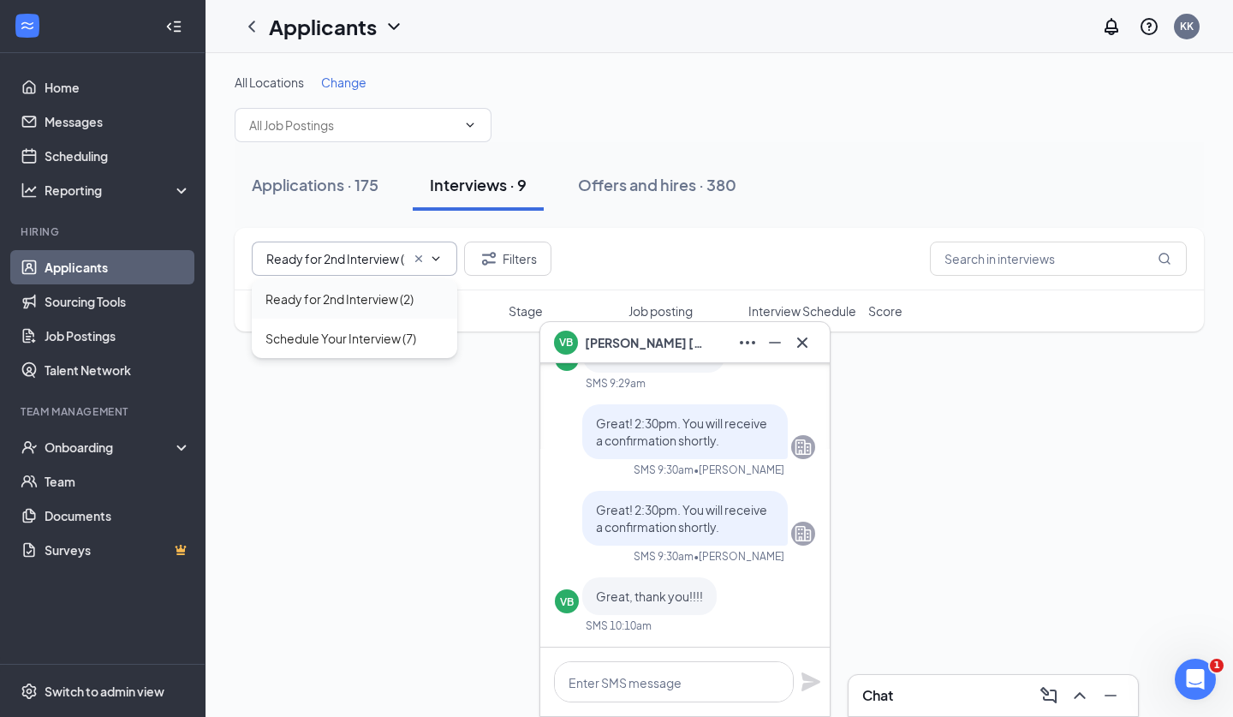
type input "Ready for 2nd Interview (2)"
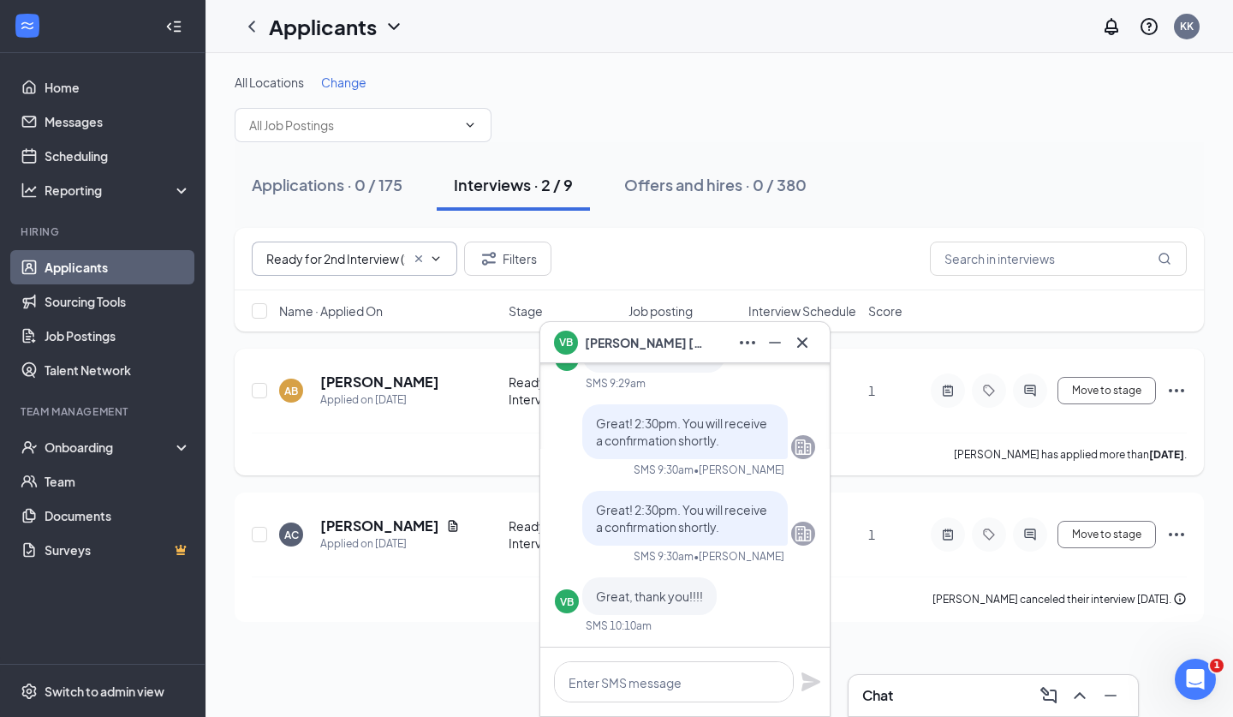
click at [373, 364] on div "AB Allyson Ballard Applied on Aug 8 Ready for 2nd Interview Night Time Cashier …" at bounding box center [720, 412] width 970 height 127
click at [374, 373] on h5 "[PERSON_NAME]" at bounding box center [379, 382] width 119 height 19
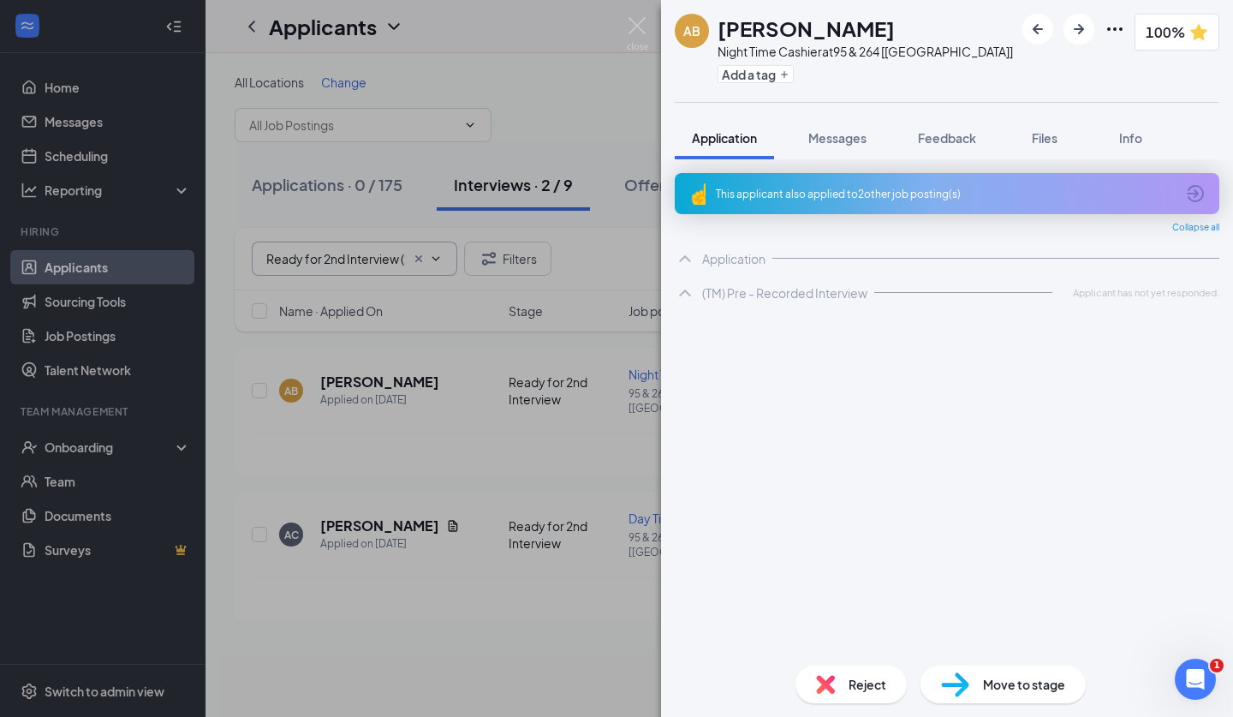
click at [972, 692] on div "Move to stage" at bounding box center [1003, 685] width 165 height 38
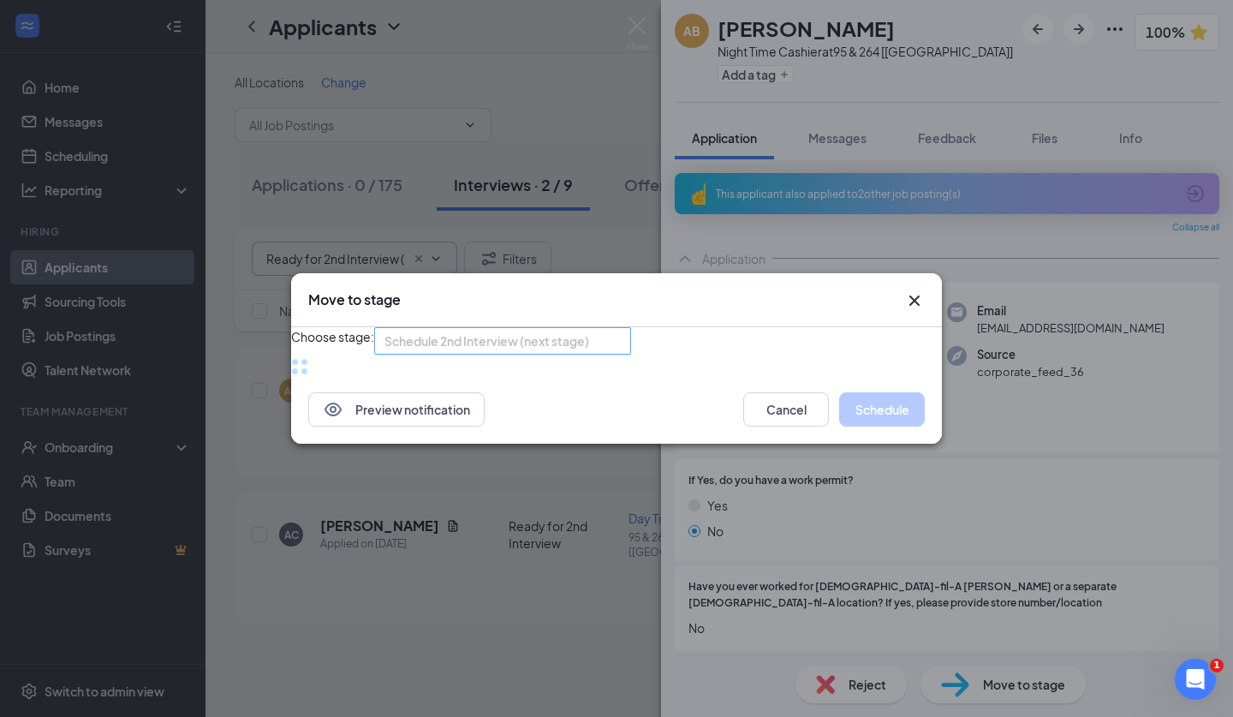
click at [606, 332] on span "Schedule 2nd Interview (next stage)" at bounding box center [495, 351] width 221 height 46
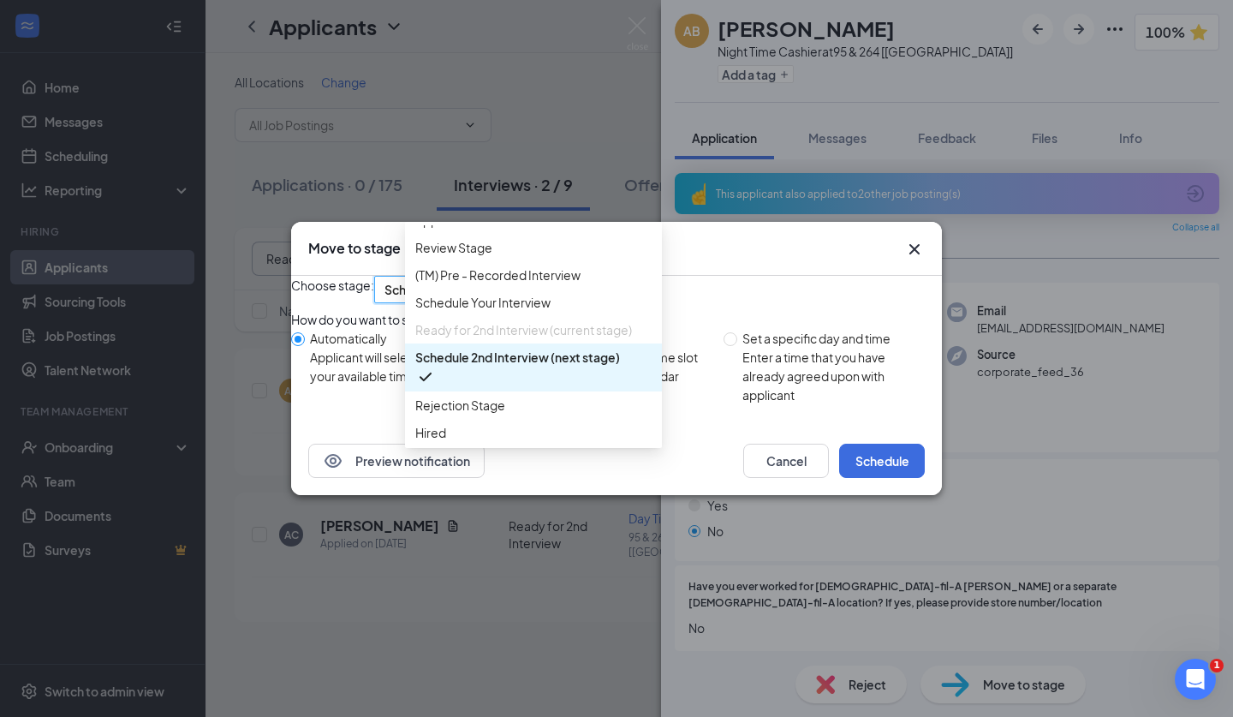
click at [760, 385] on div "Enter a time that you have already agreed upon with applicant" at bounding box center [836, 376] width 186 height 57
click at [738, 346] on input "Set a specific day and time Enter a time that you have already agreed upon with…" at bounding box center [731, 339] width 14 height 14
radio input "true"
radio input "false"
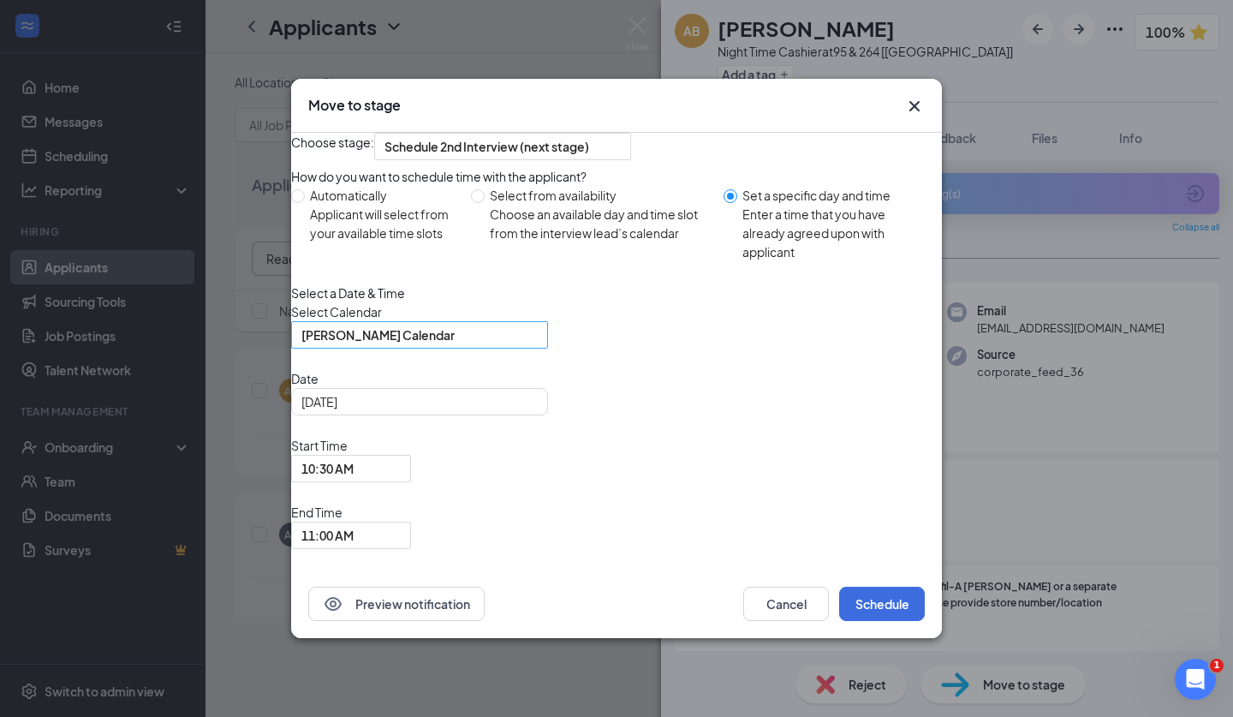
click at [494, 368] on span "[PERSON_NAME] Calendar" at bounding box center [412, 345] width 221 height 46
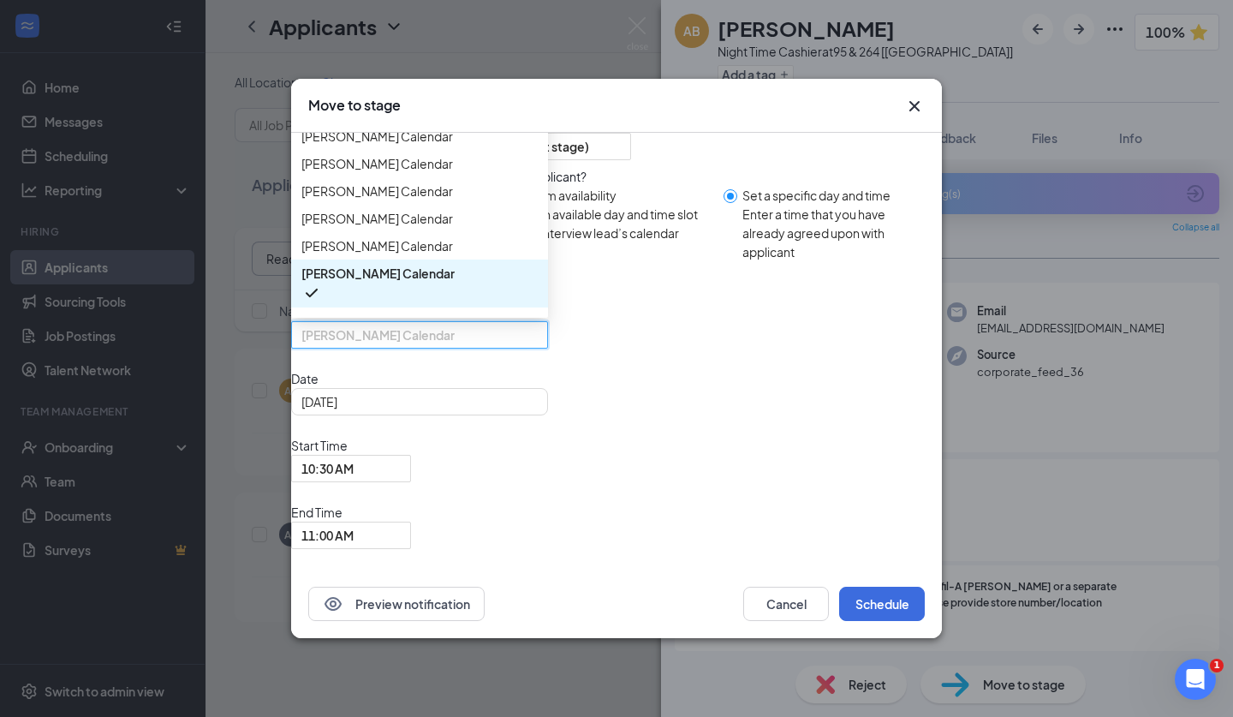
scroll to position [58, 0]
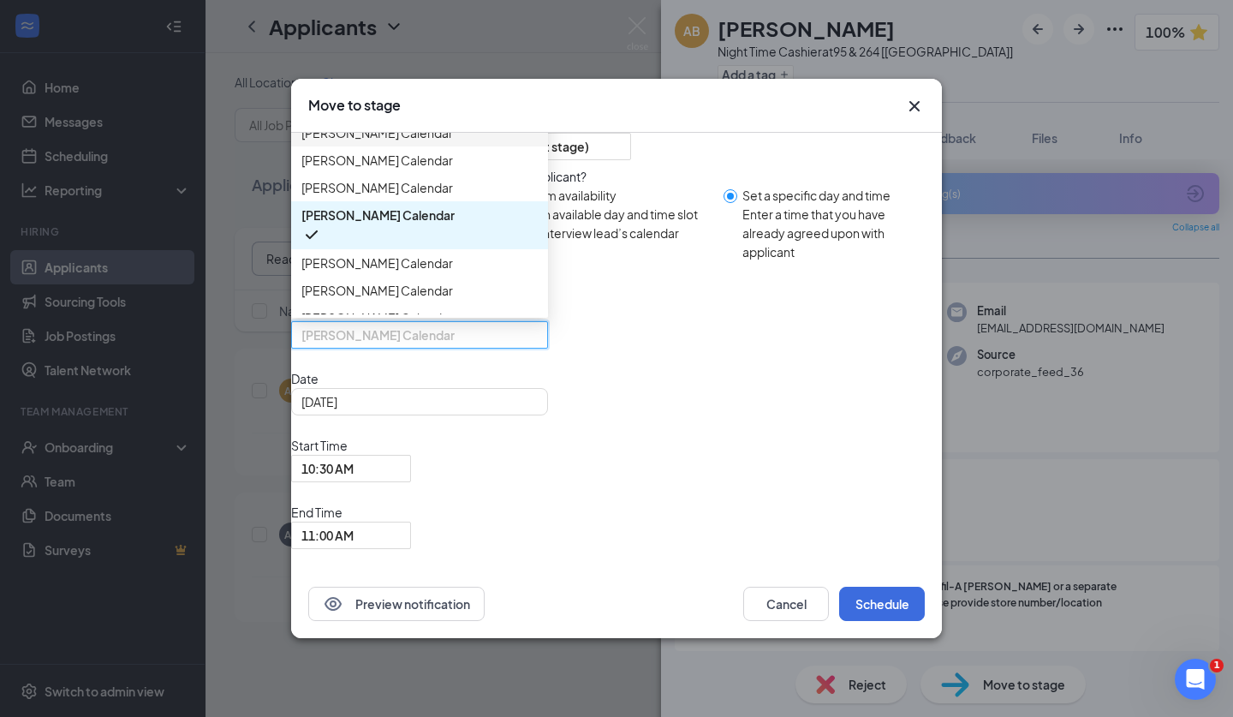
click at [453, 115] on span "[PERSON_NAME] Calendar" at bounding box center [378, 105] width 152 height 19
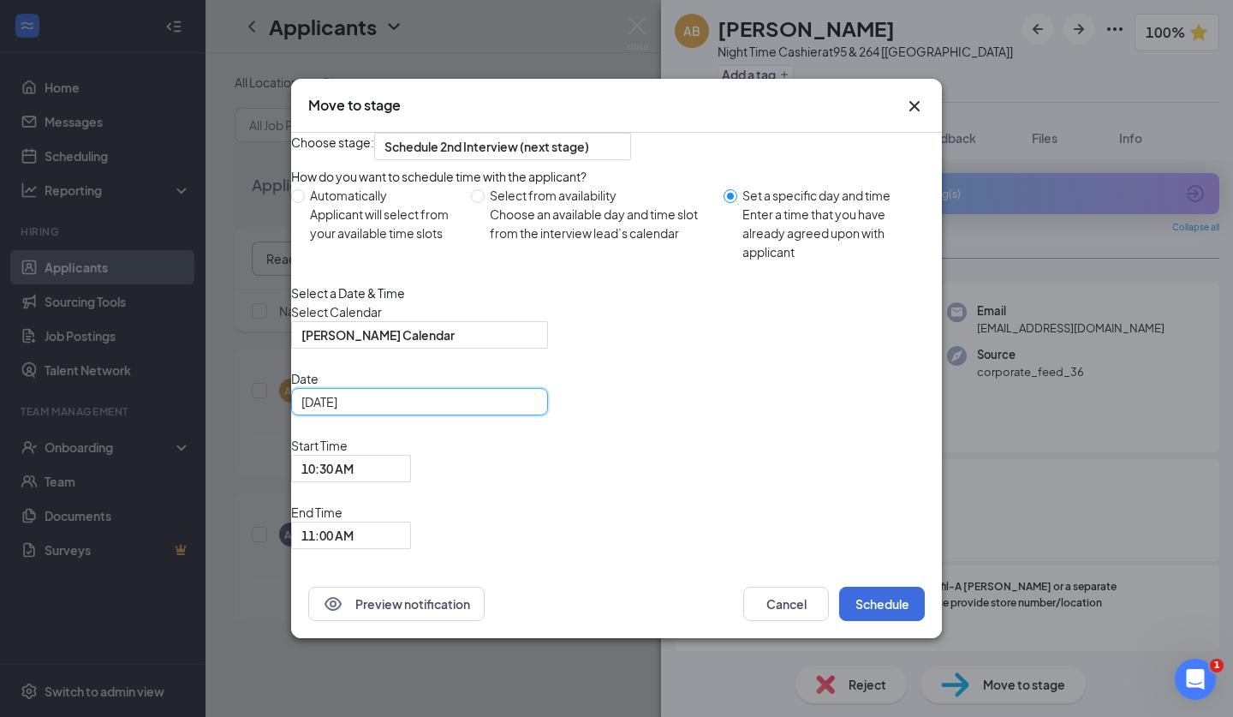
click at [530, 411] on div "[DATE]" at bounding box center [420, 401] width 236 height 19
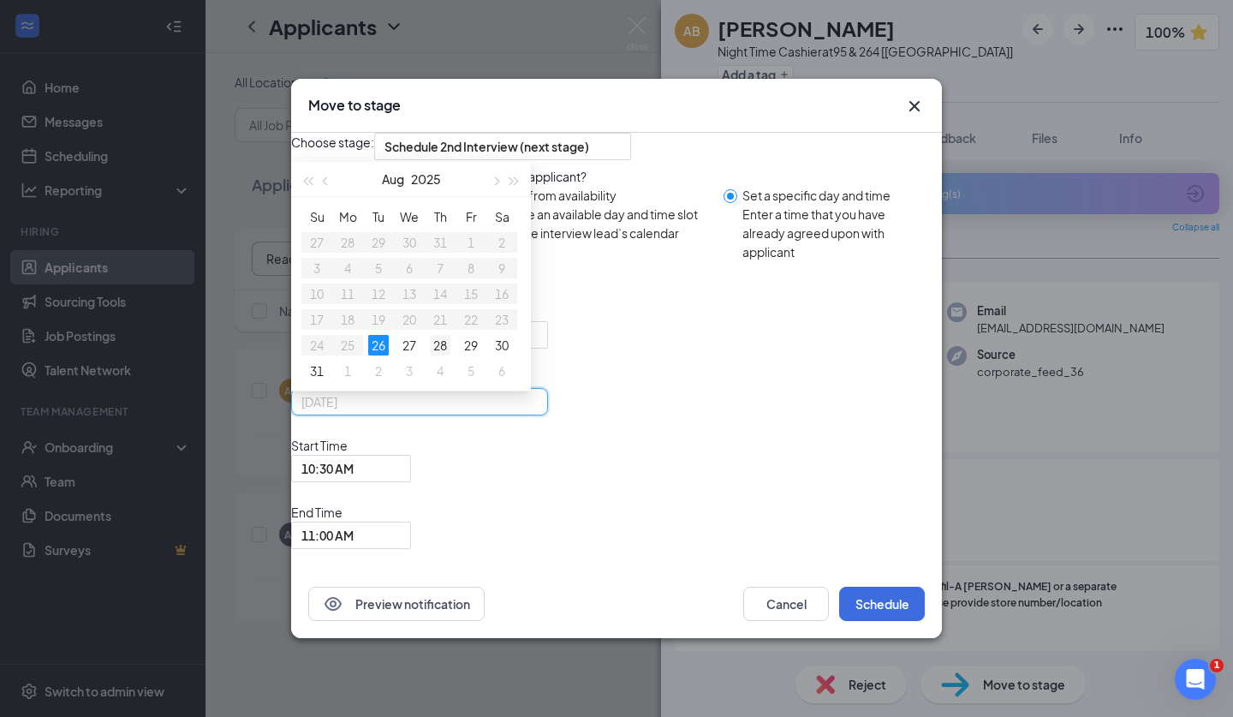
type input "[DATE]"
click at [451, 355] on div "28" at bounding box center [440, 345] width 21 height 21
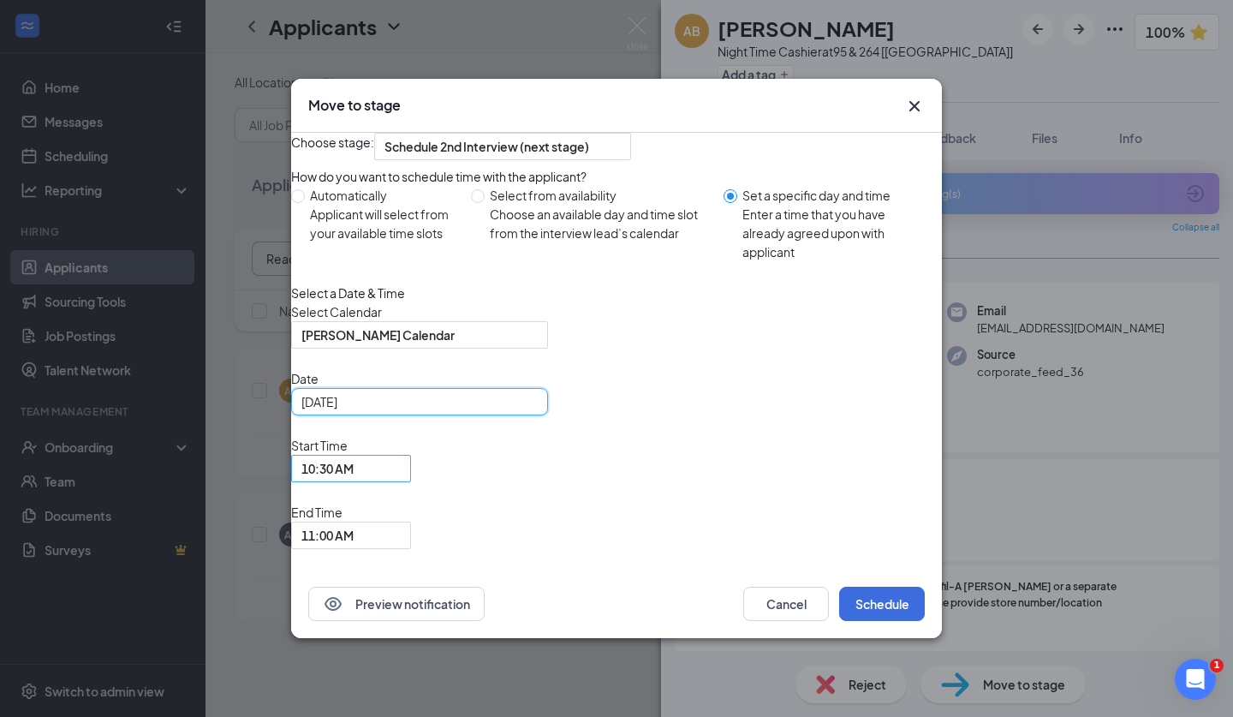
click at [354, 481] on span "10:30 AM" at bounding box center [328, 469] width 52 height 26
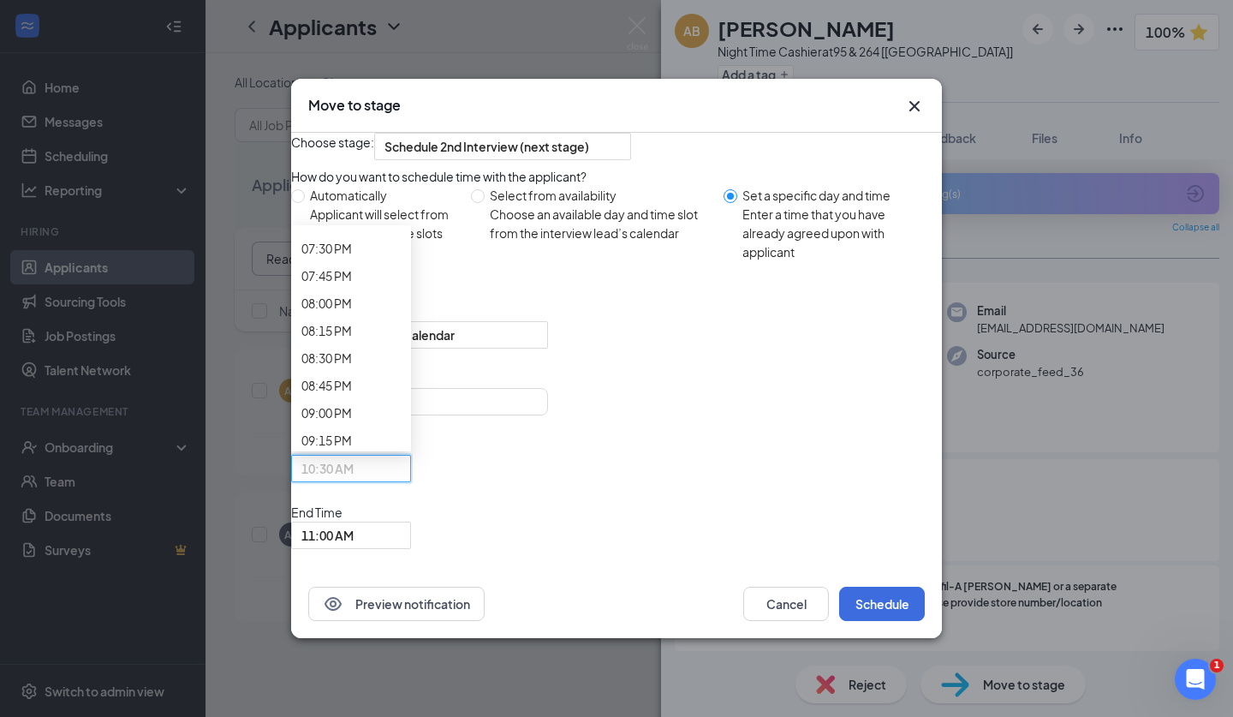
scroll to position [2218, 0]
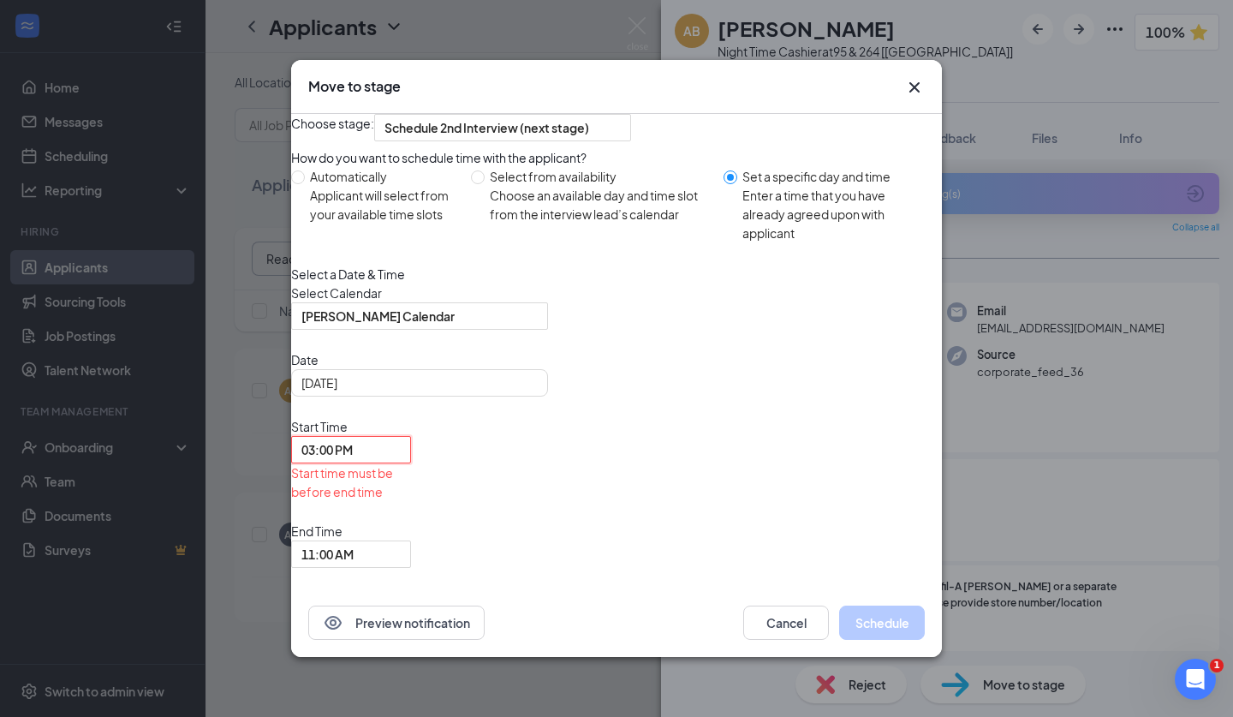
click at [411, 522] on div "End Time 11:00 AM" at bounding box center [351, 545] width 120 height 46
click at [354, 541] on span "11:00 AM" at bounding box center [328, 554] width 52 height 26
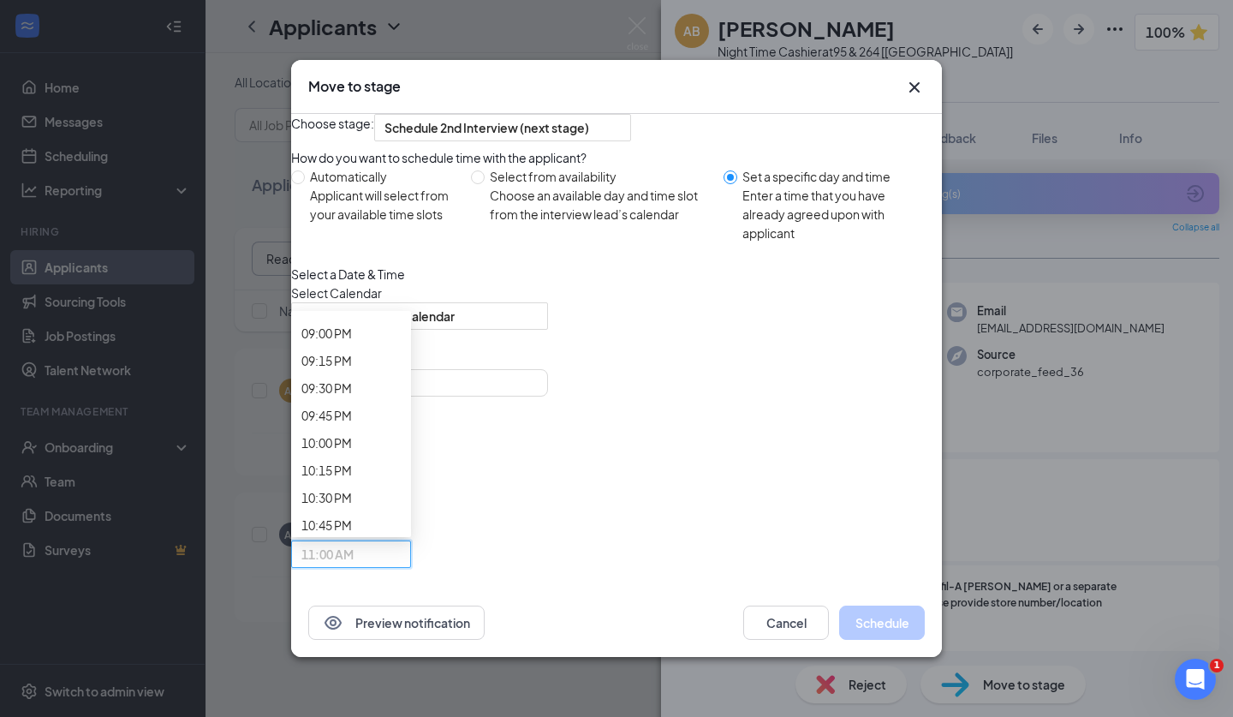
scroll to position [2328, 0]
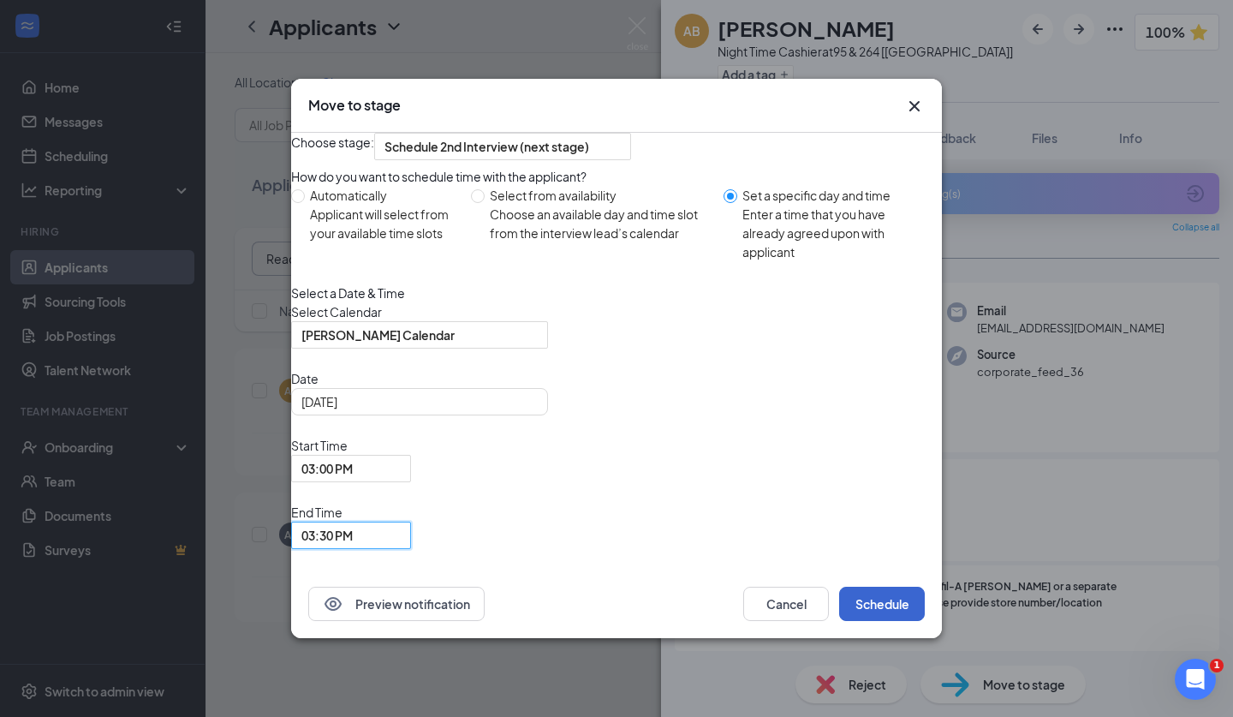
click at [877, 587] on button "Schedule" at bounding box center [882, 604] width 86 height 34
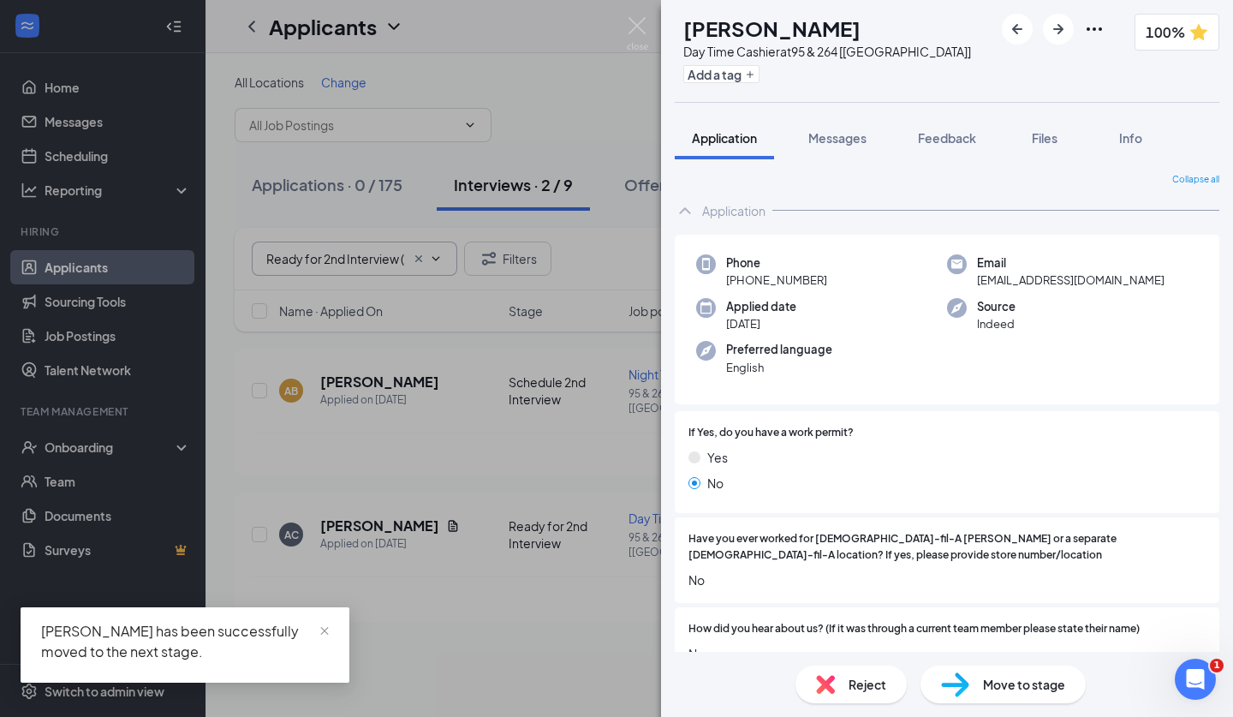
click at [974, 679] on div "Move to stage" at bounding box center [1003, 685] width 165 height 38
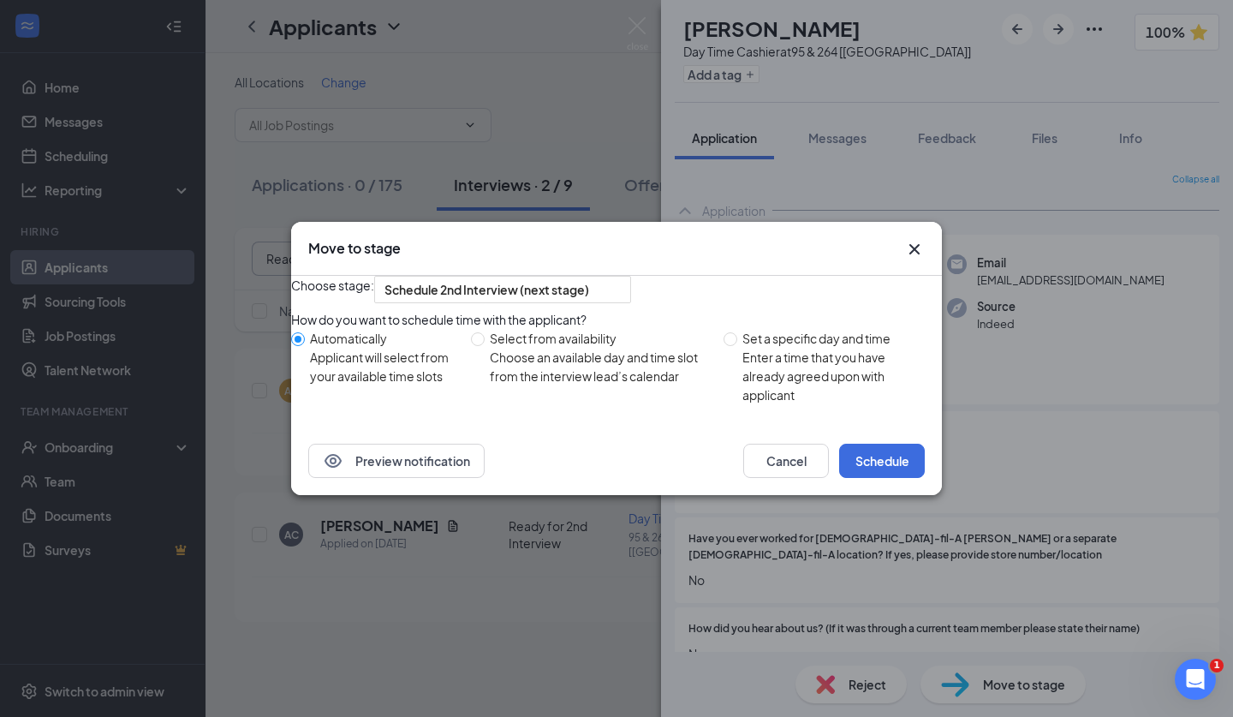
click at [917, 239] on icon "Cross" at bounding box center [915, 249] width 21 height 21
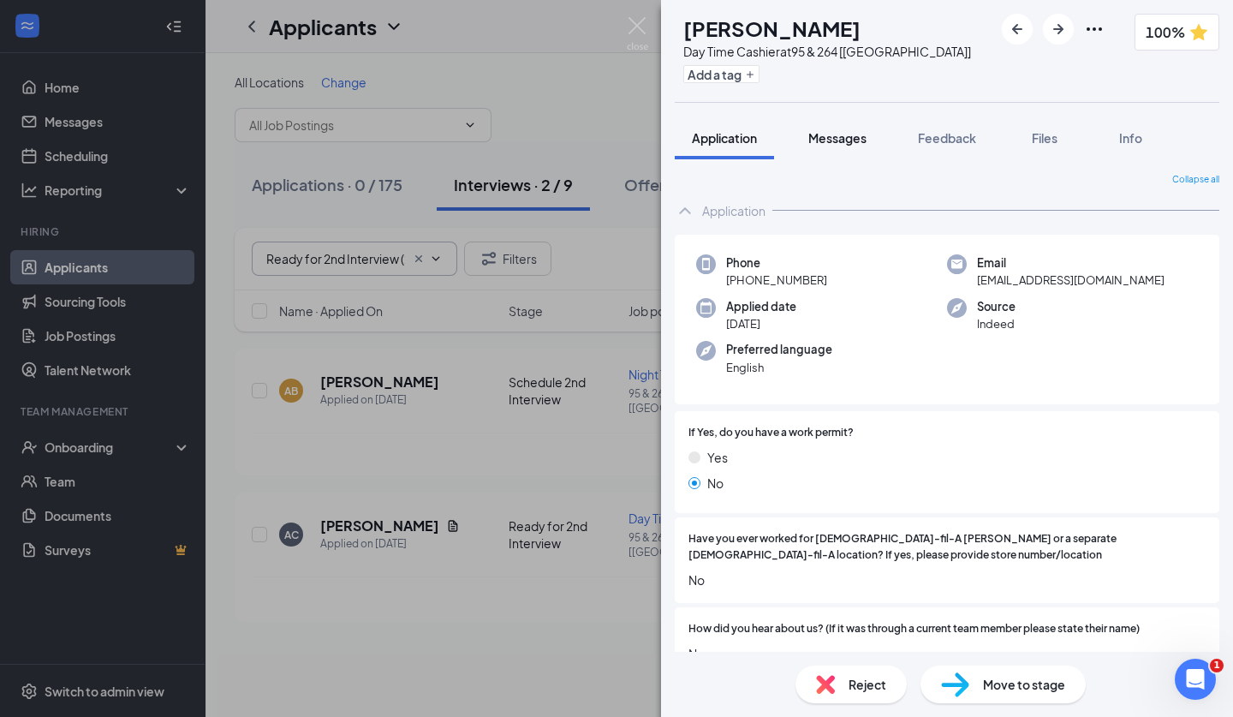
click at [839, 136] on span "Messages" at bounding box center [838, 137] width 58 height 15
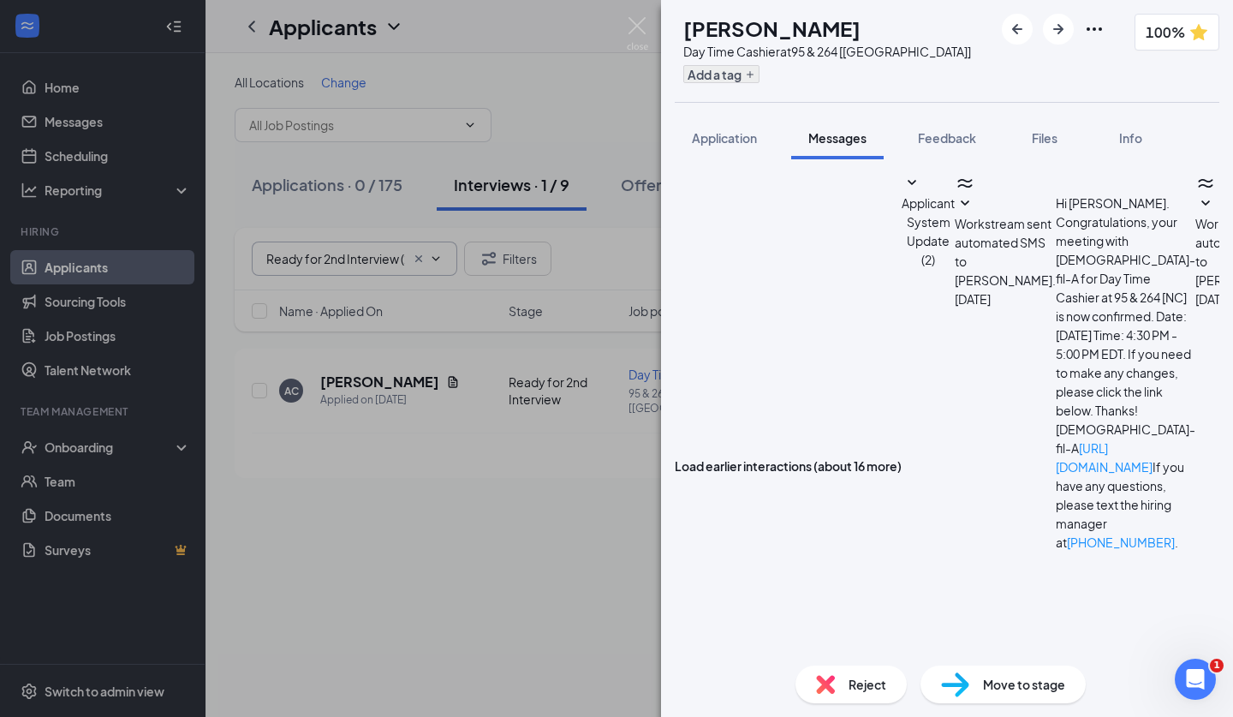
scroll to position [411, 0]
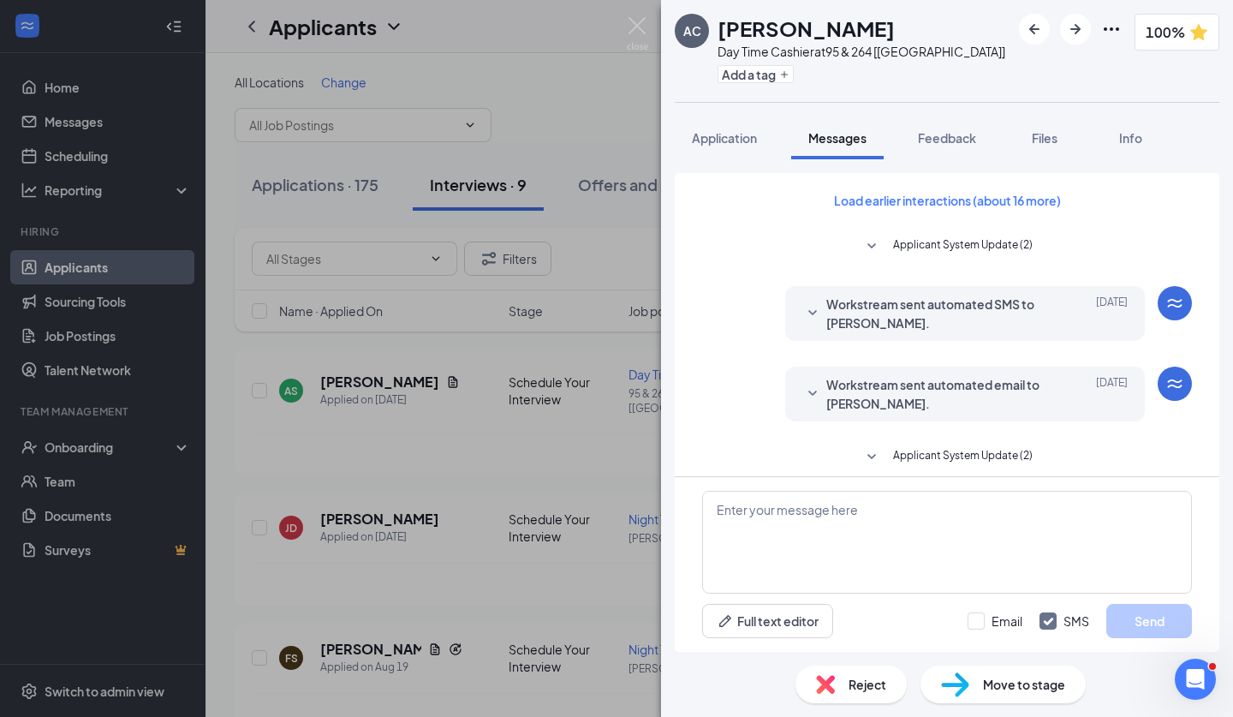
click at [617, 523] on div "AC [PERSON_NAME] Day Time Cashier at 95 & 264 [[GEOGRAPHIC_DATA]] Add a tag 100…" at bounding box center [616, 358] width 1233 height 717
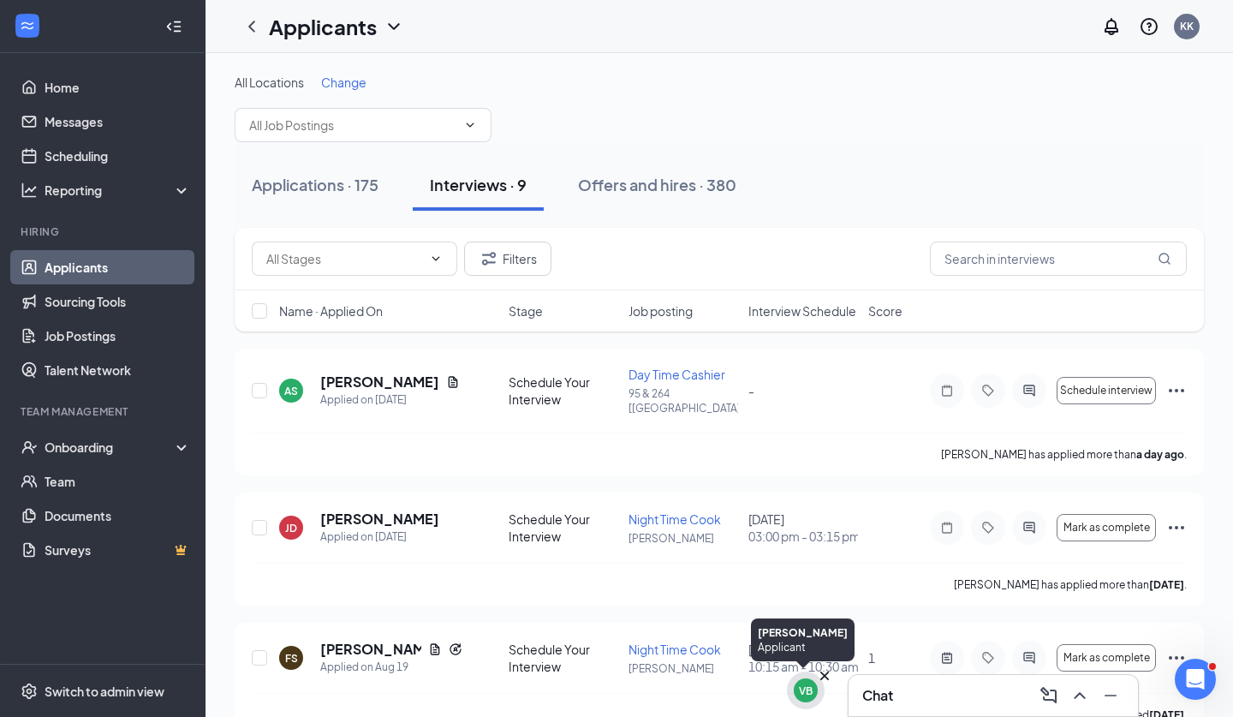
click at [819, 693] on div "VB" at bounding box center [806, 691] width 38 height 38
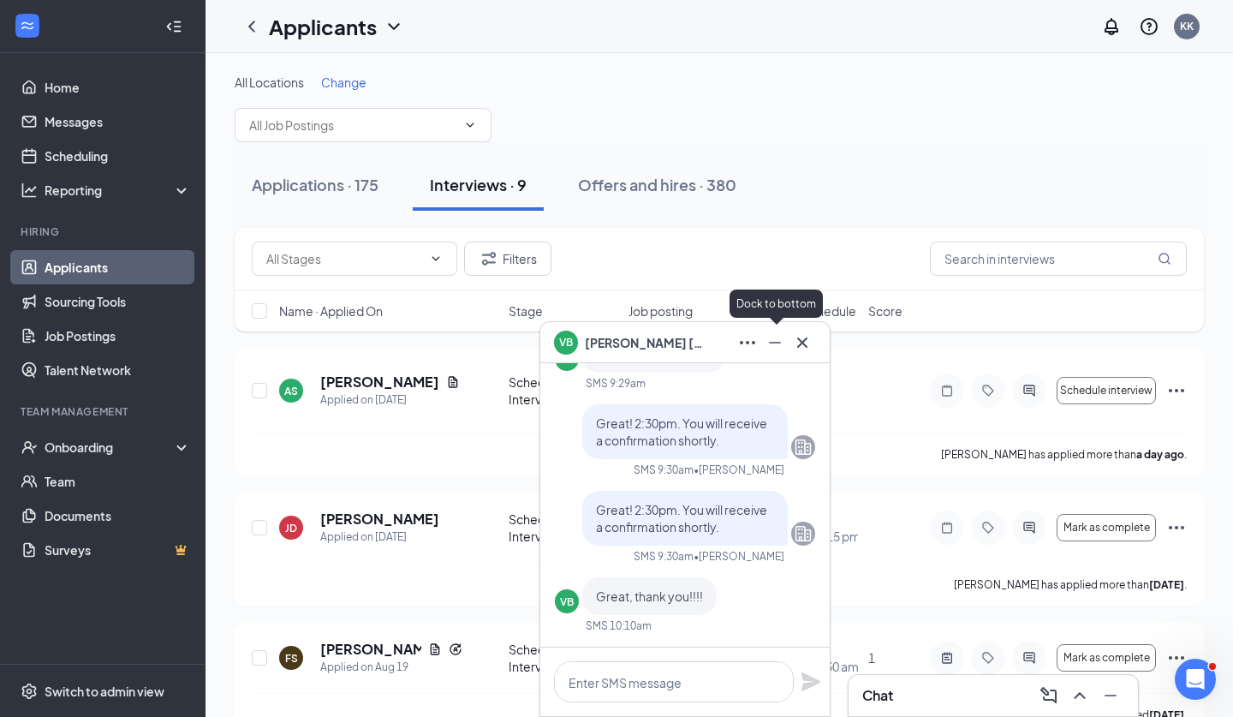
click at [777, 345] on icon "Minimize" at bounding box center [775, 342] width 21 height 21
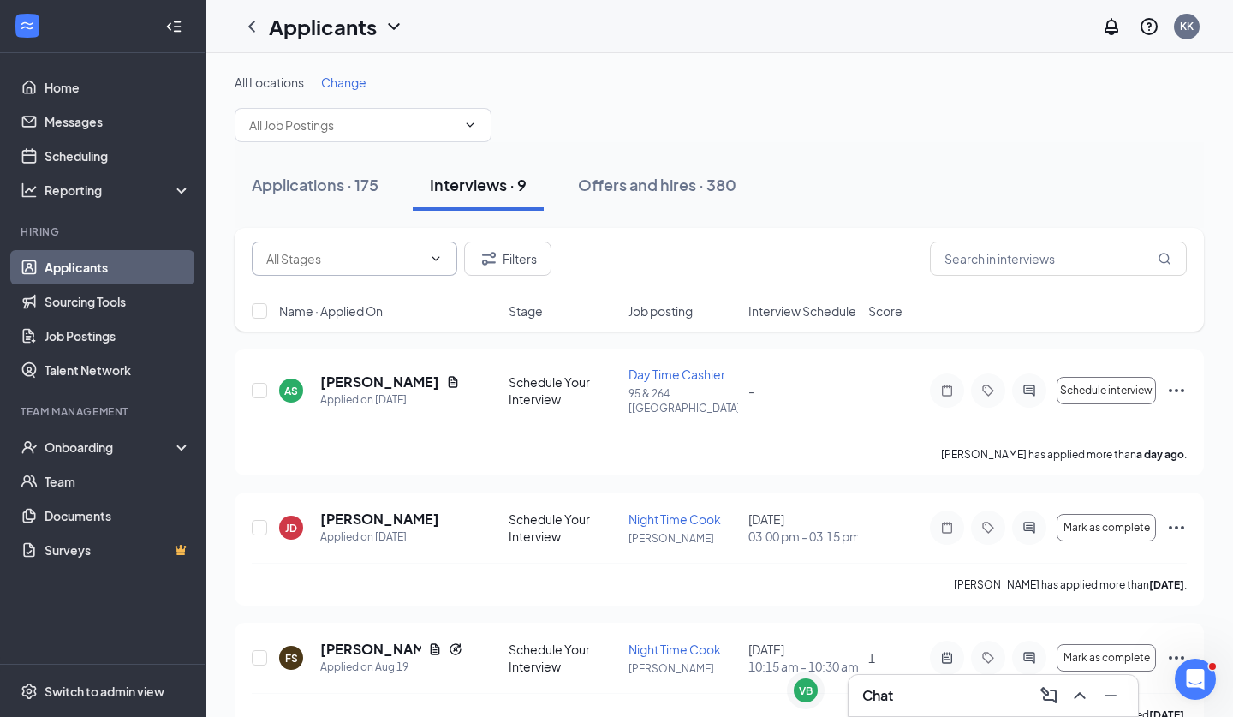
click at [425, 246] on span at bounding box center [355, 259] width 206 height 34
click at [396, 316] on div "Ready for 2nd Interview (1)" at bounding box center [355, 298] width 206 height 39
type input "Ready for 2nd Interview (1)"
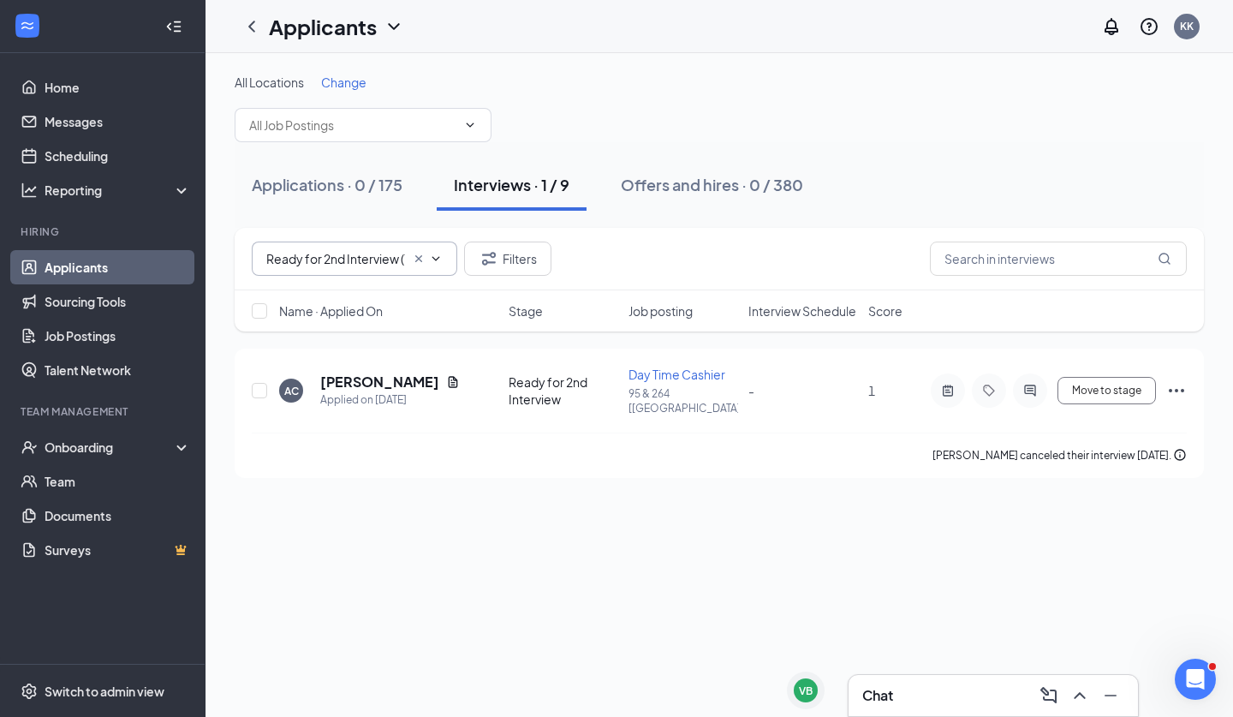
click at [418, 258] on icon "Cross" at bounding box center [418, 258] width 7 height 7
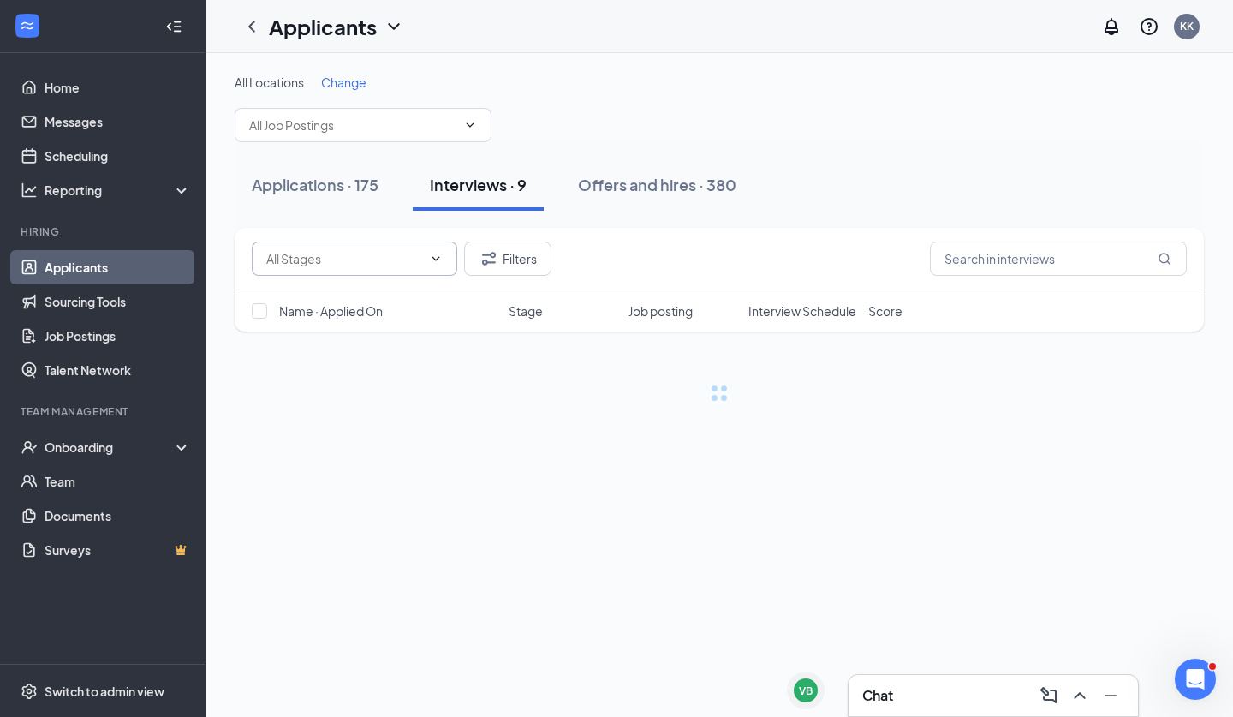
click at [416, 264] on input "text" at bounding box center [344, 258] width 156 height 19
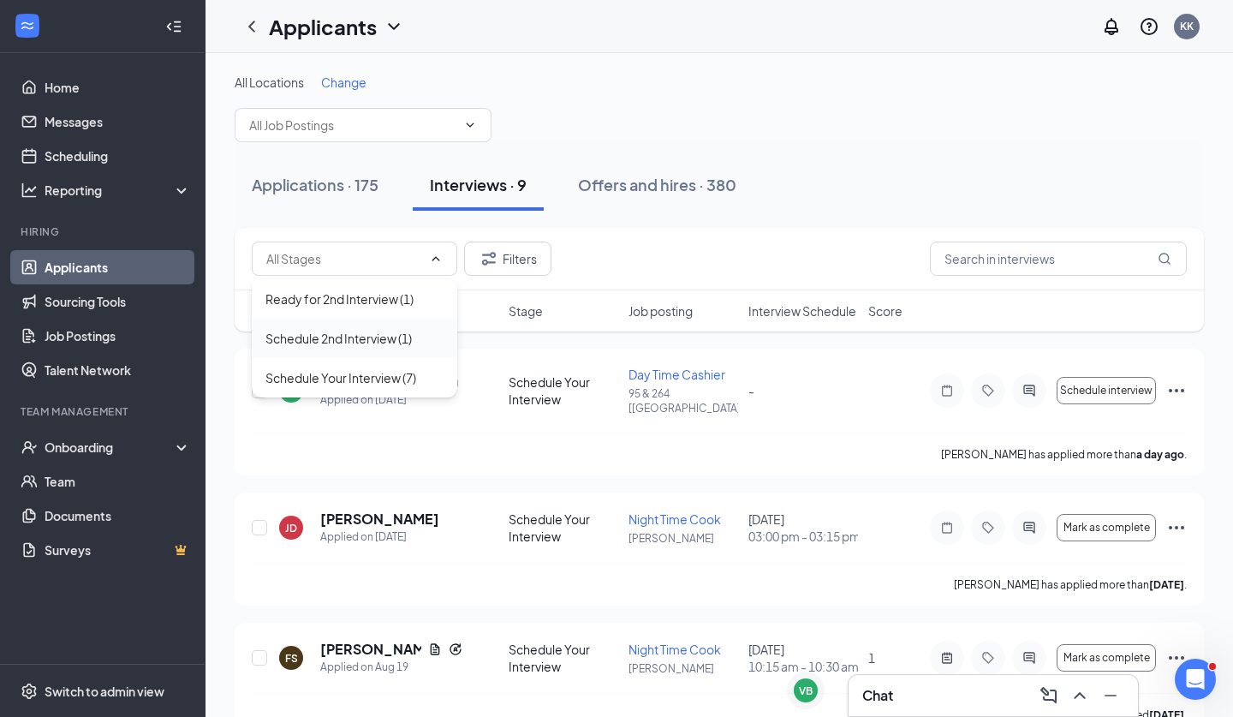
click at [397, 328] on div "Schedule 2nd Interview (1)" at bounding box center [355, 338] width 206 height 39
type input "Schedule 2nd Interview (1)"
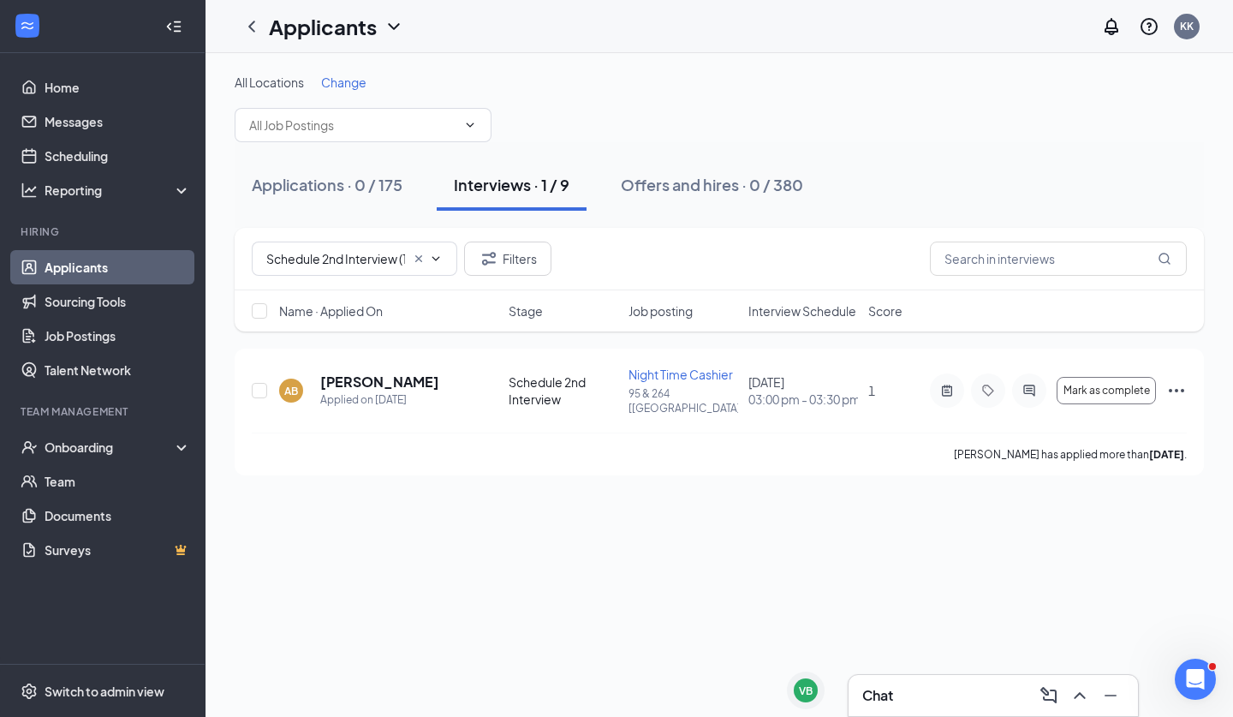
click at [417, 257] on icon "Cross" at bounding box center [418, 258] width 7 height 7
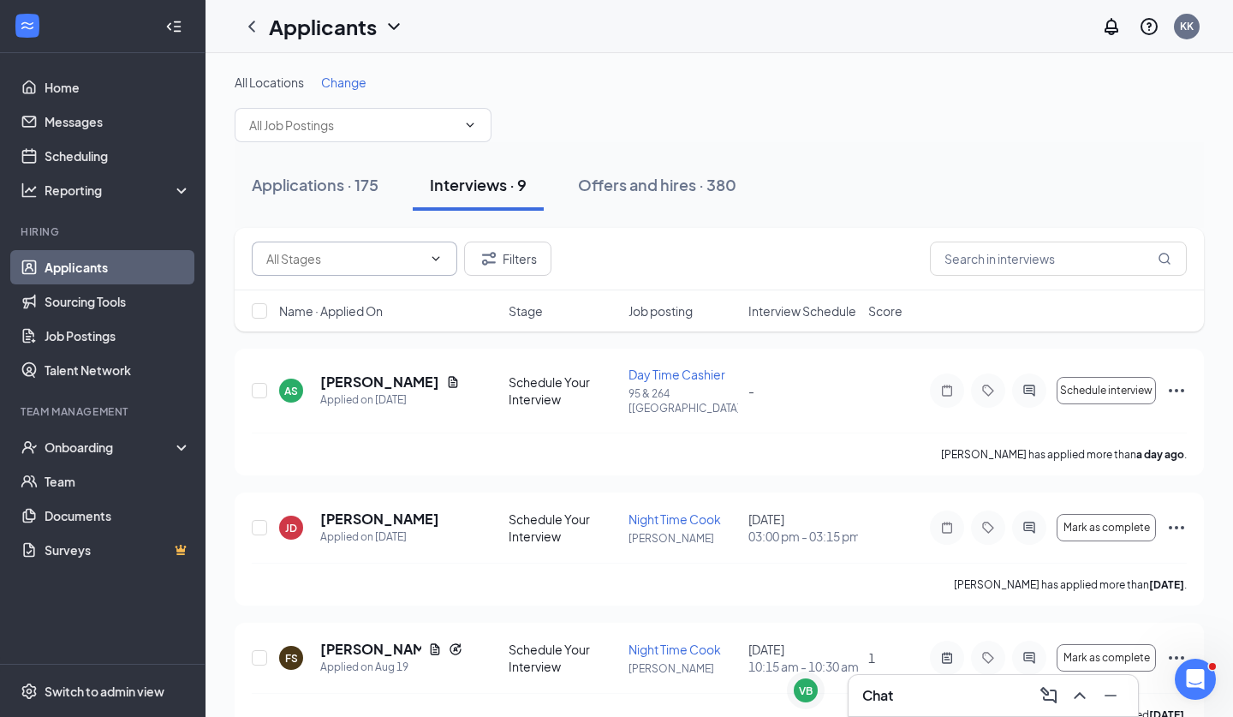
click at [417, 257] on input "text" at bounding box center [344, 258] width 156 height 19
click at [358, 300] on div "Ready for 2nd Interview (1)" at bounding box center [340, 299] width 148 height 19
type input "Ready for 2nd Interview (1)"
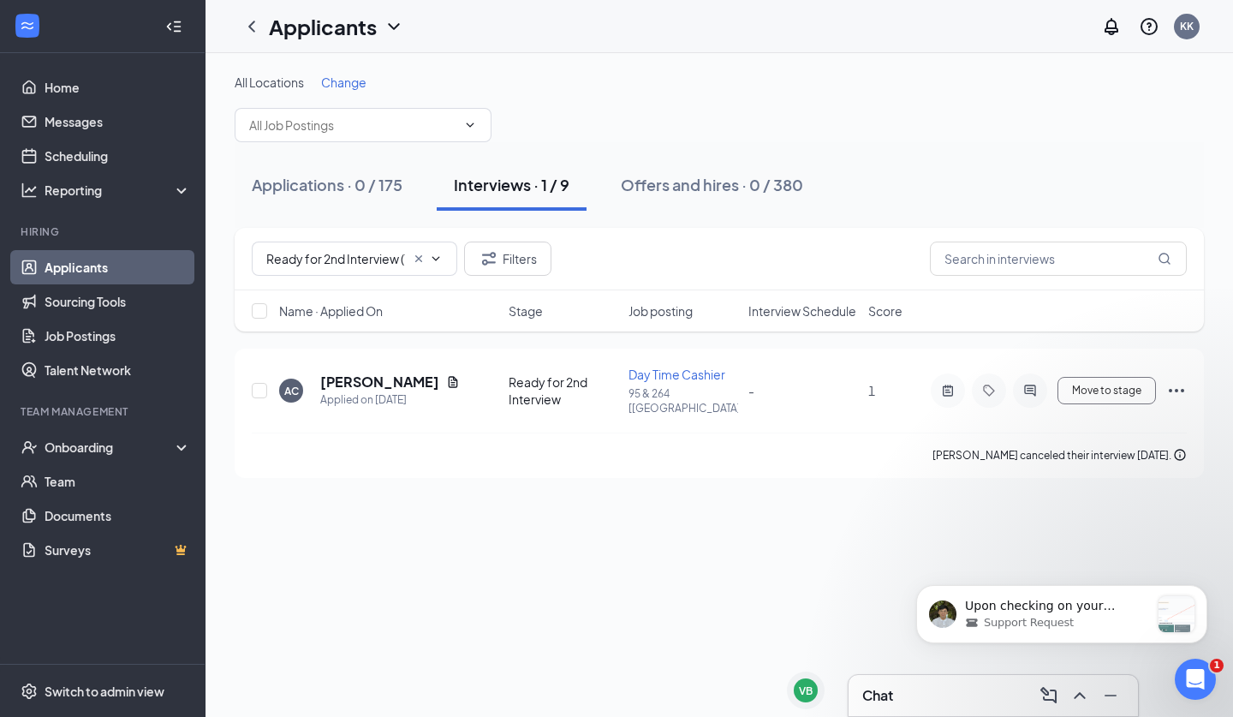
click at [437, 262] on icon "ChevronDown" at bounding box center [436, 259] width 14 height 14
click at [419, 259] on icon "Cross" at bounding box center [418, 258] width 7 height 7
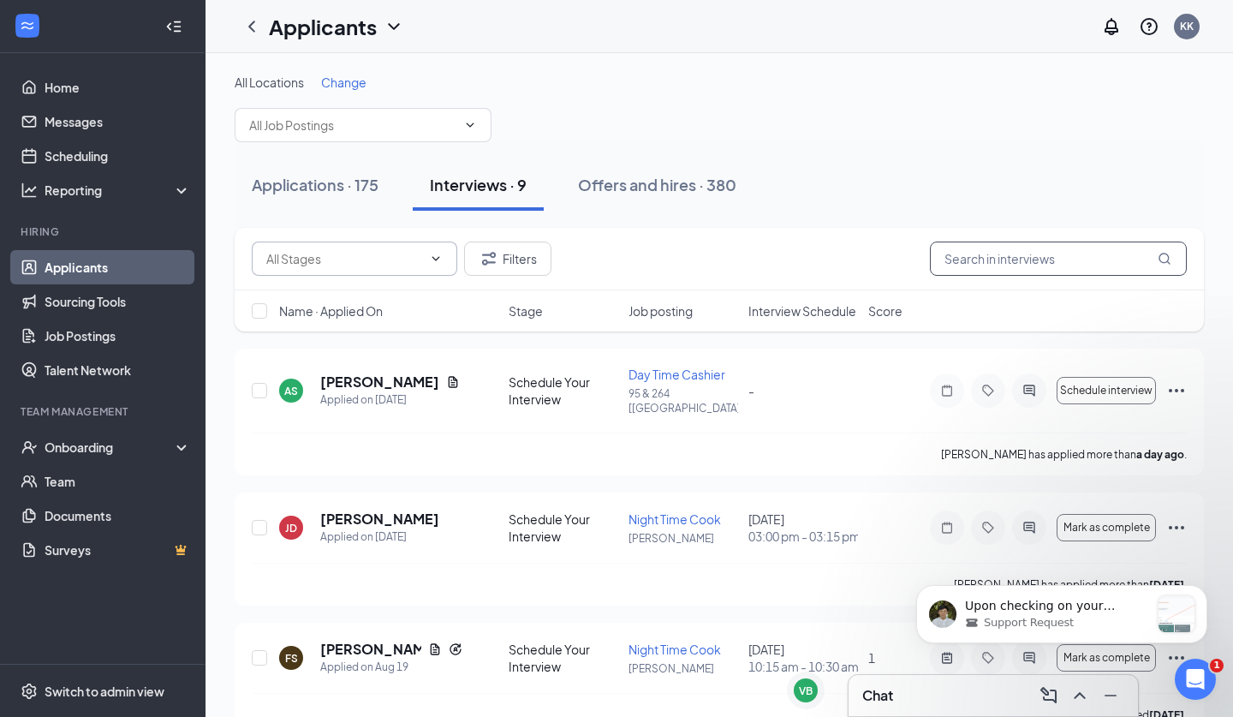
click at [964, 266] on input "text" at bounding box center [1058, 259] width 257 height 34
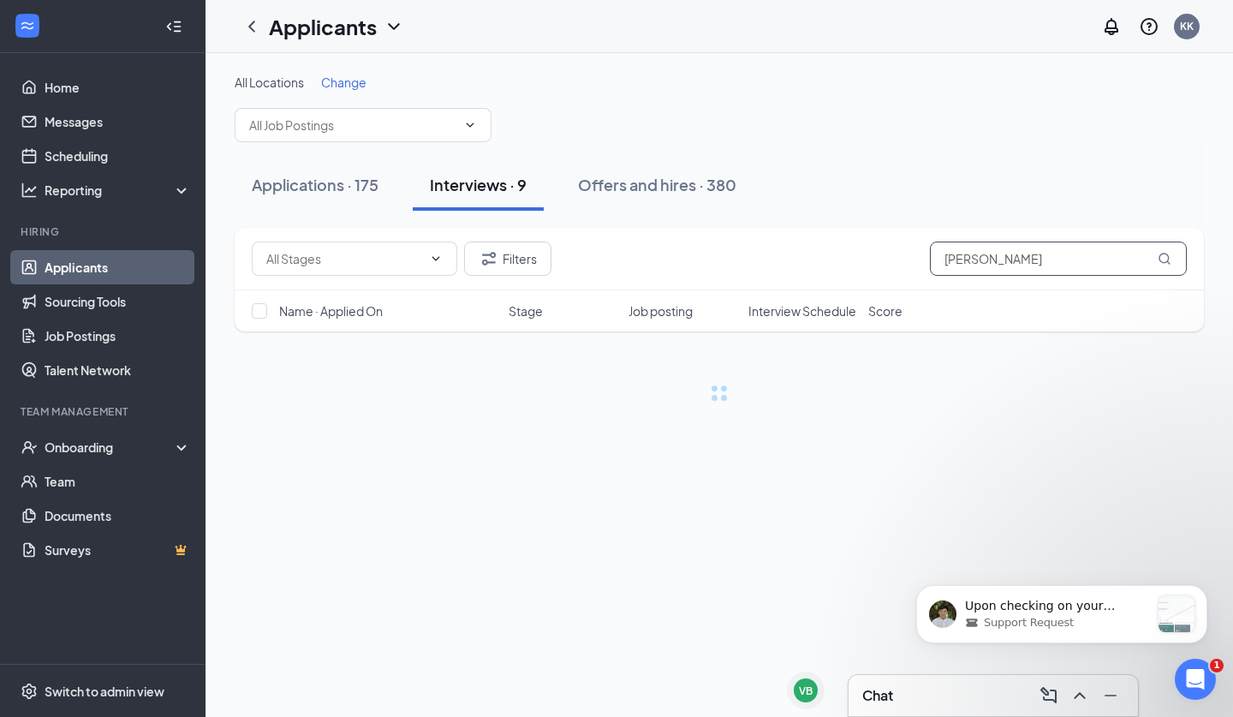
type input "[PERSON_NAME]"
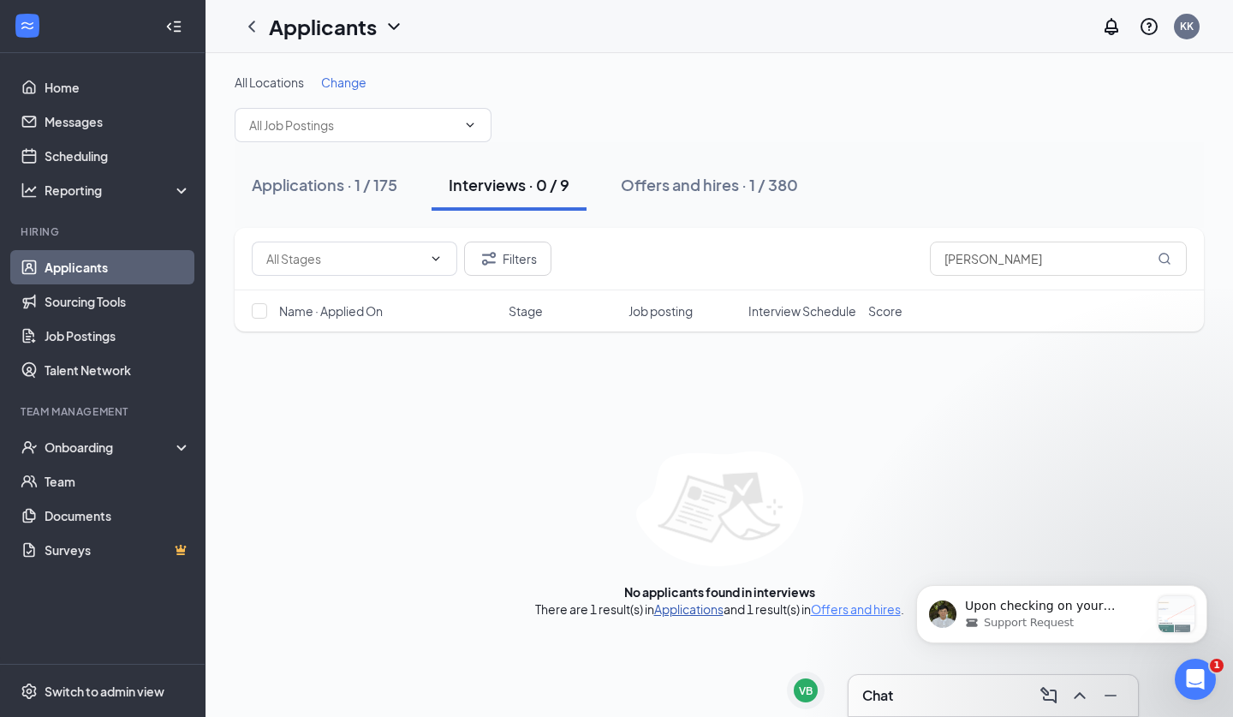
click at [705, 609] on link "Applications" at bounding box center [688, 608] width 69 height 15
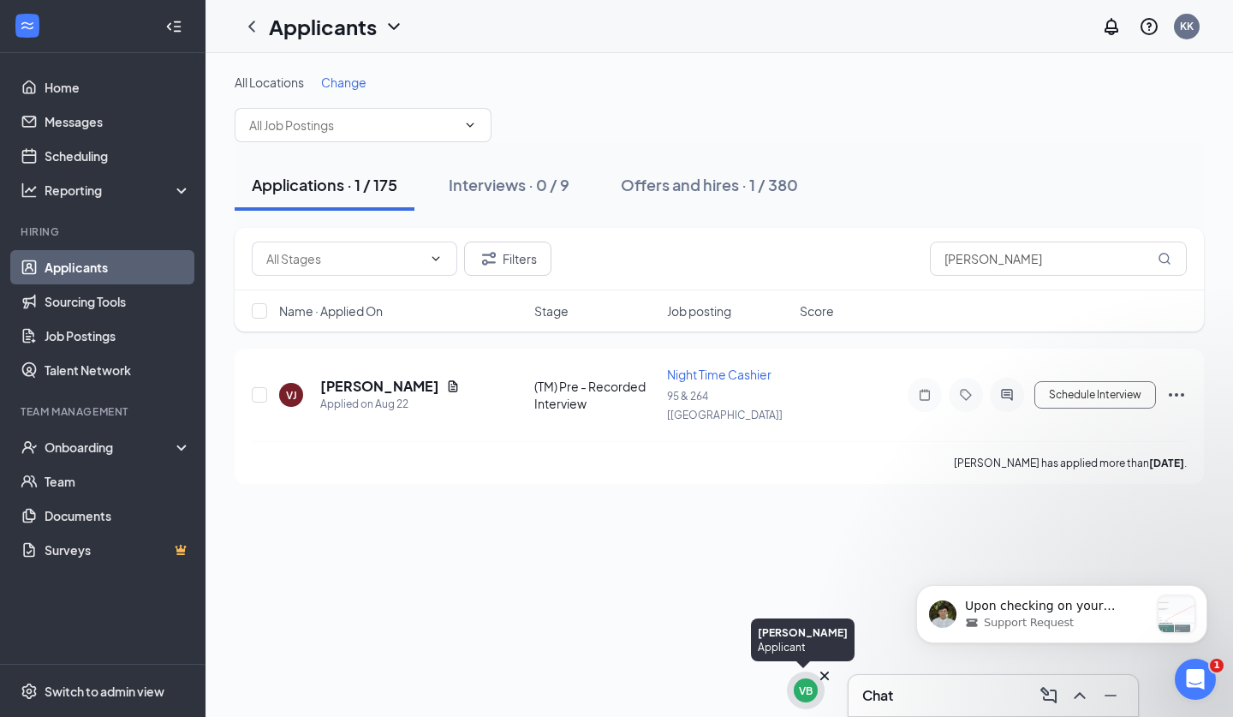
click at [812, 701] on div "VB" at bounding box center [806, 690] width 24 height 24
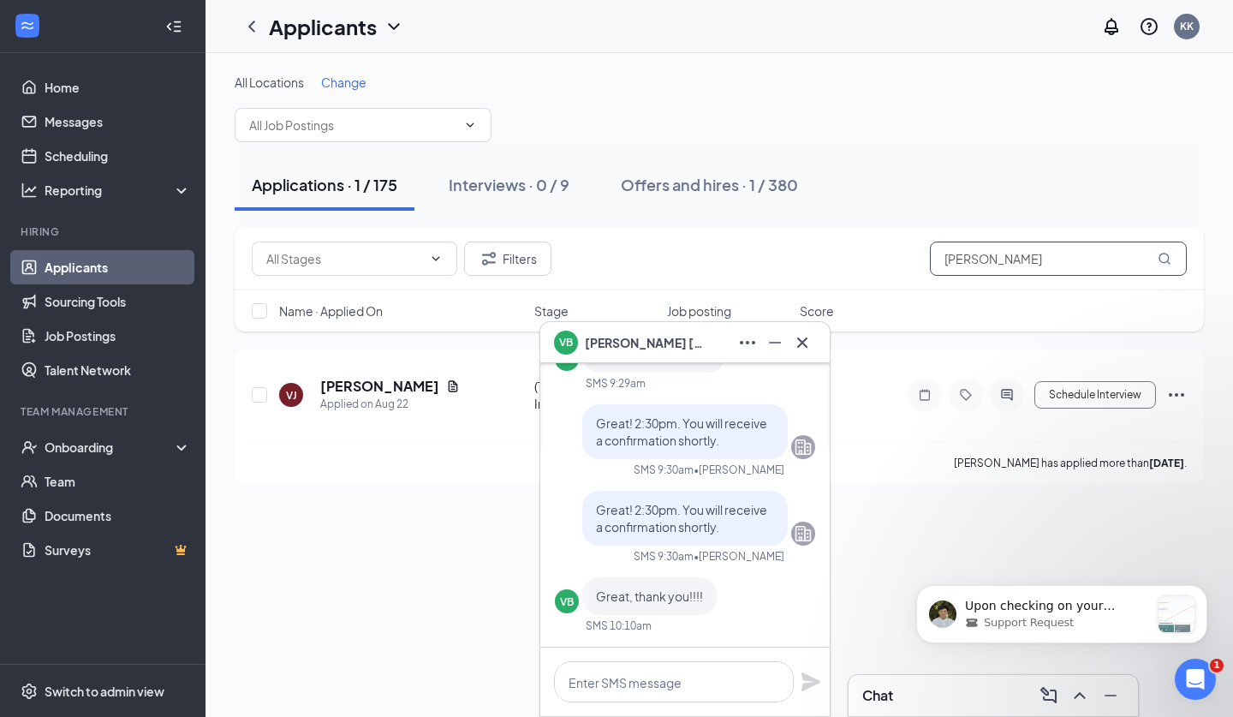
click at [994, 255] on input "[PERSON_NAME]" at bounding box center [1058, 259] width 257 height 34
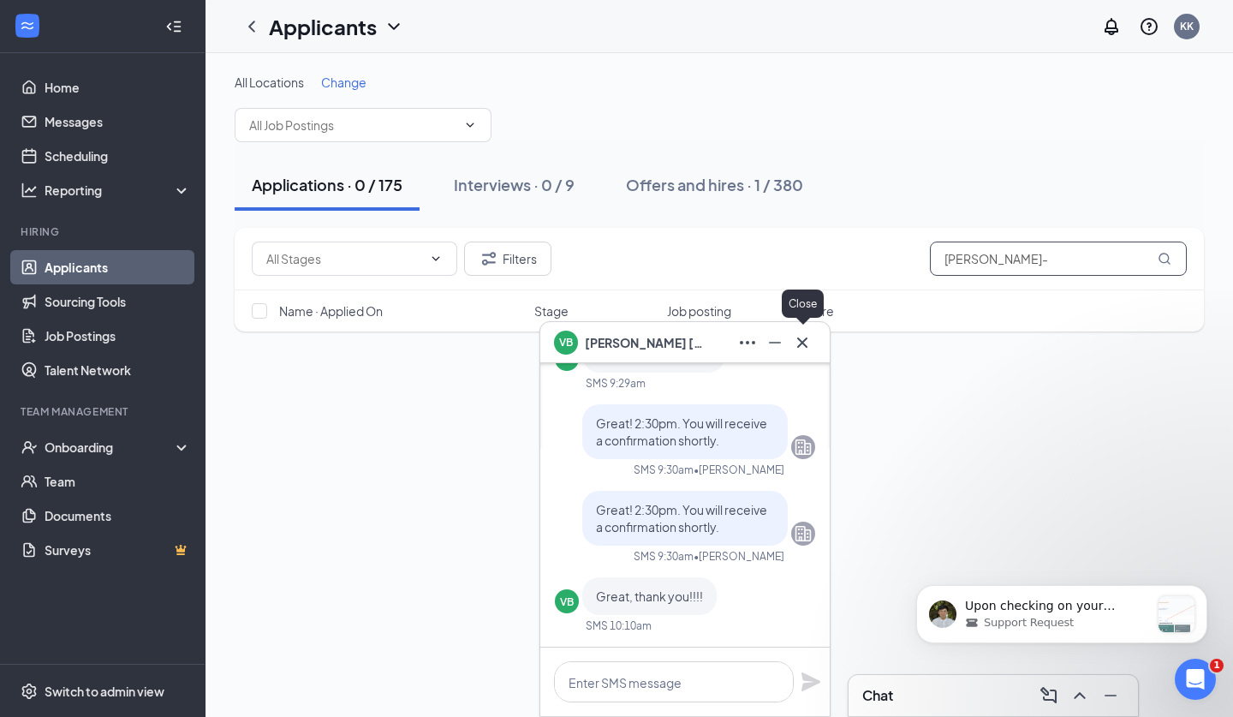
type input "[PERSON_NAME]-"
click at [807, 346] on icon "Cross" at bounding box center [802, 342] width 10 height 10
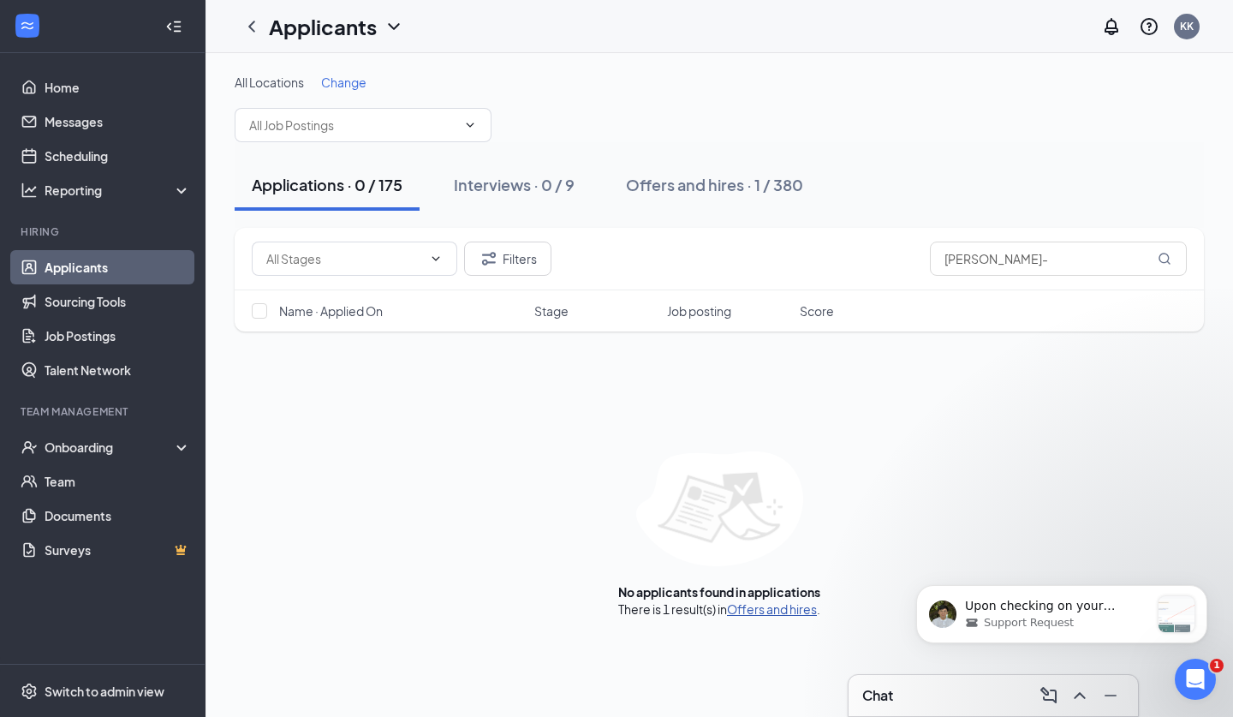
click at [771, 614] on link "Offers and hires" at bounding box center [772, 608] width 90 height 15
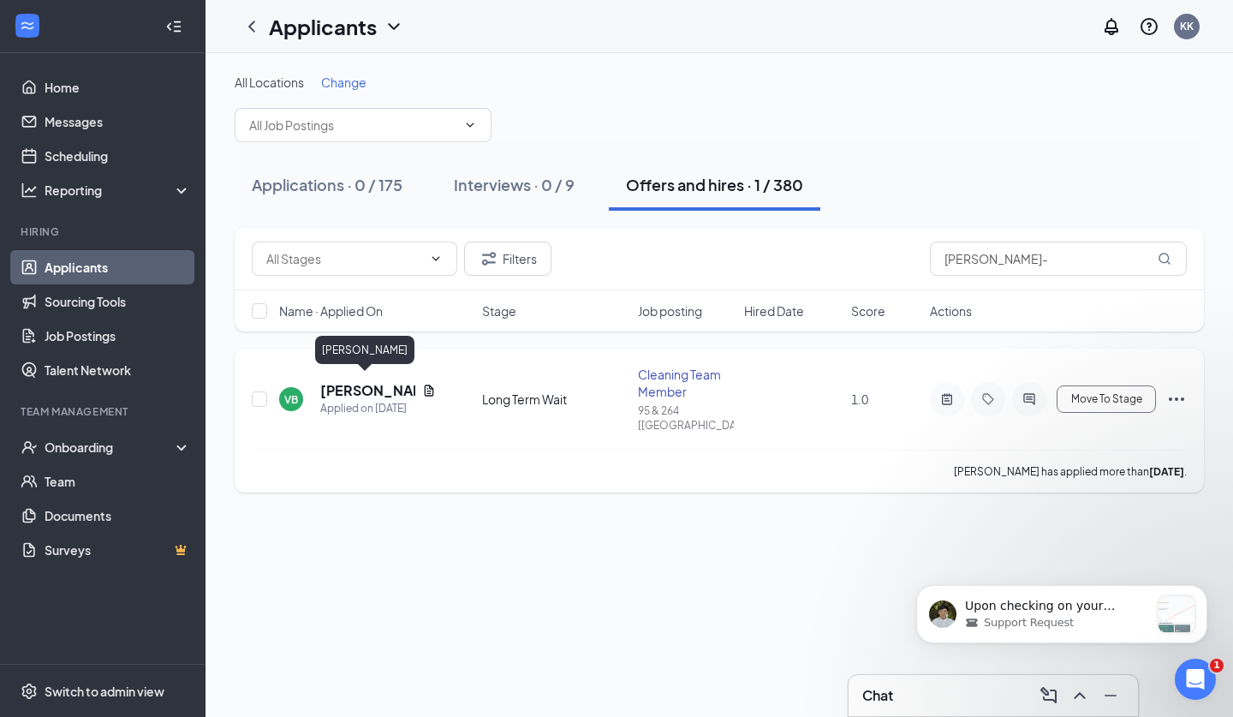
click at [359, 381] on h5 "[PERSON_NAME]" at bounding box center [367, 390] width 95 height 19
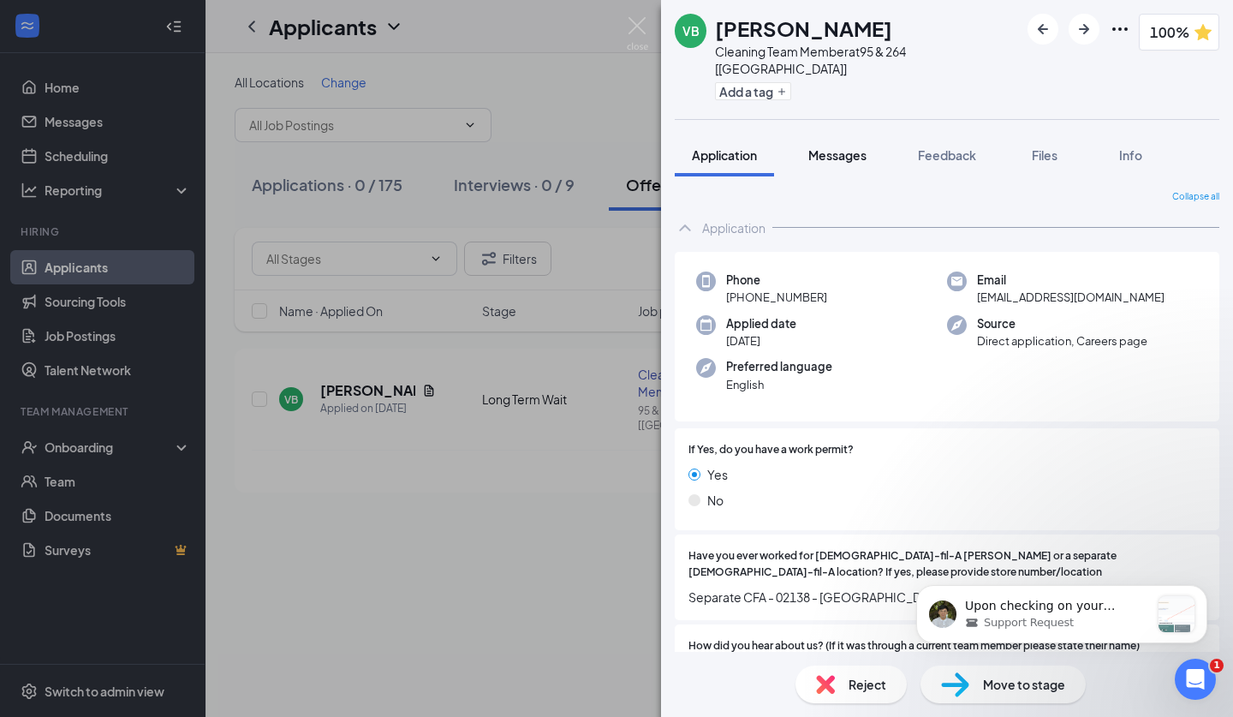
click at [831, 146] on div "Messages" at bounding box center [838, 154] width 58 height 17
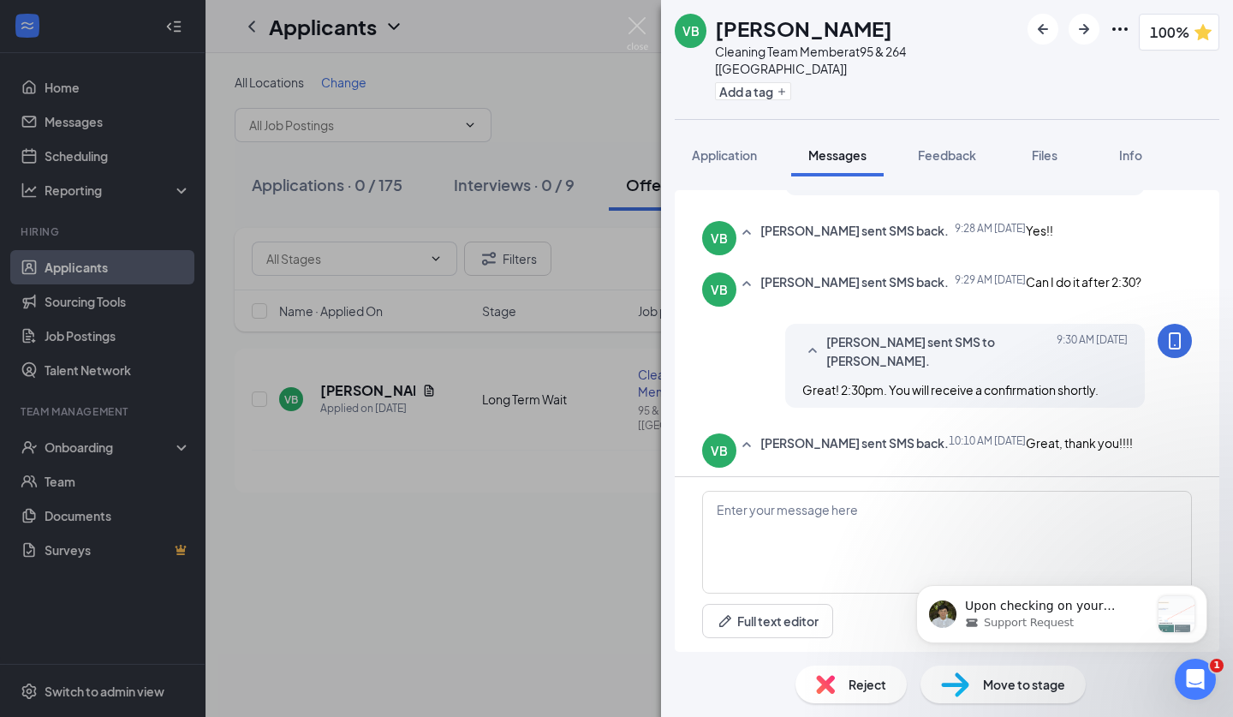
scroll to position [821, 0]
click at [974, 680] on div "Move to stage" at bounding box center [1003, 685] width 165 height 38
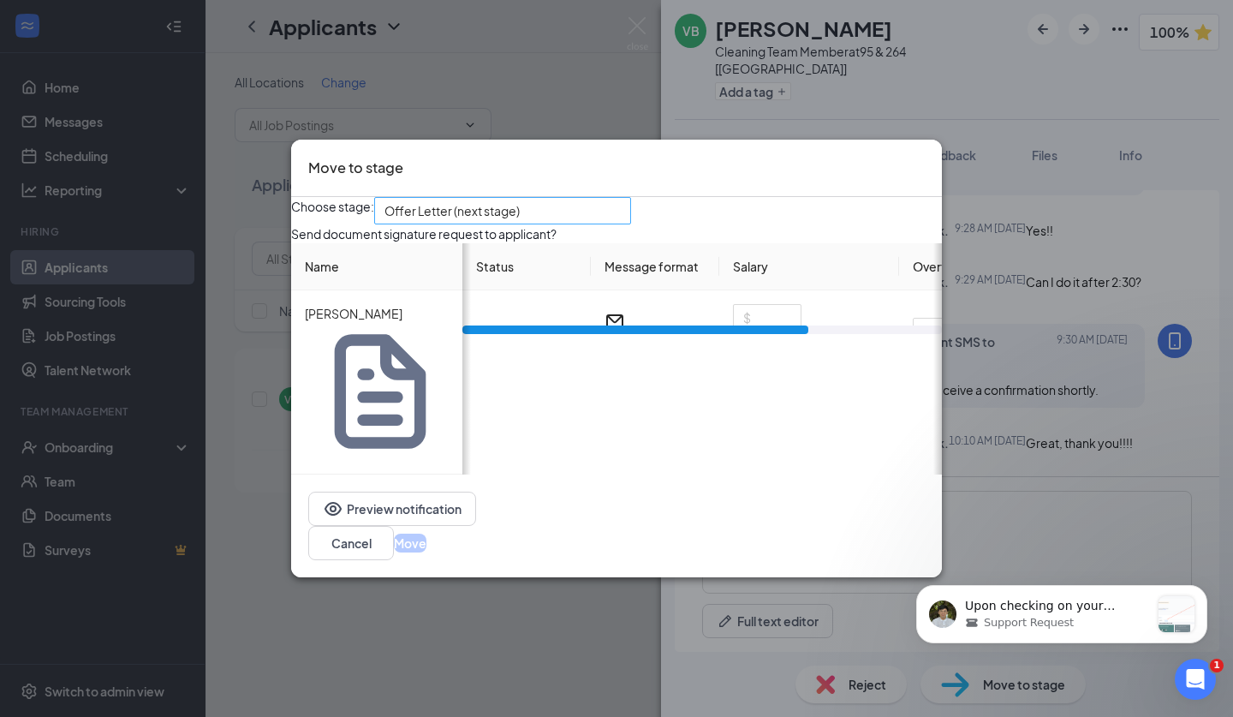
click at [589, 244] on span "Offer Letter (next stage)" at bounding box center [495, 221] width 221 height 46
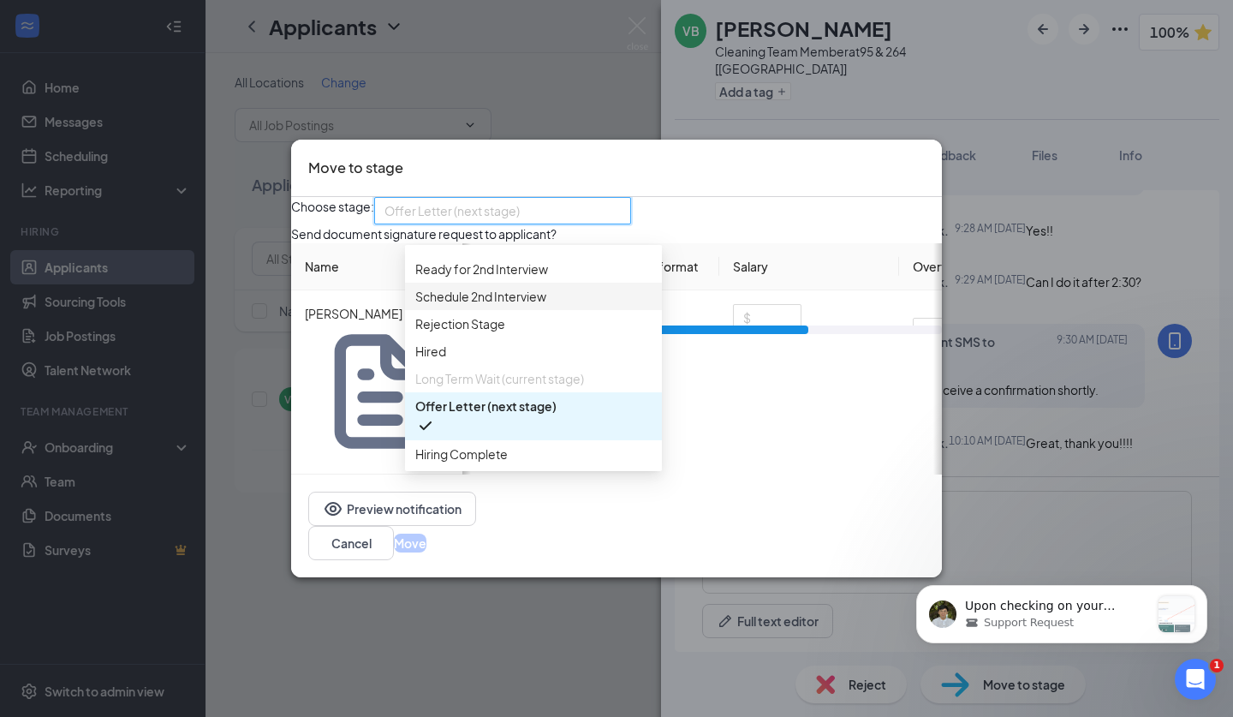
click at [539, 306] on span "Schedule 2nd Interview" at bounding box center [480, 296] width 131 height 19
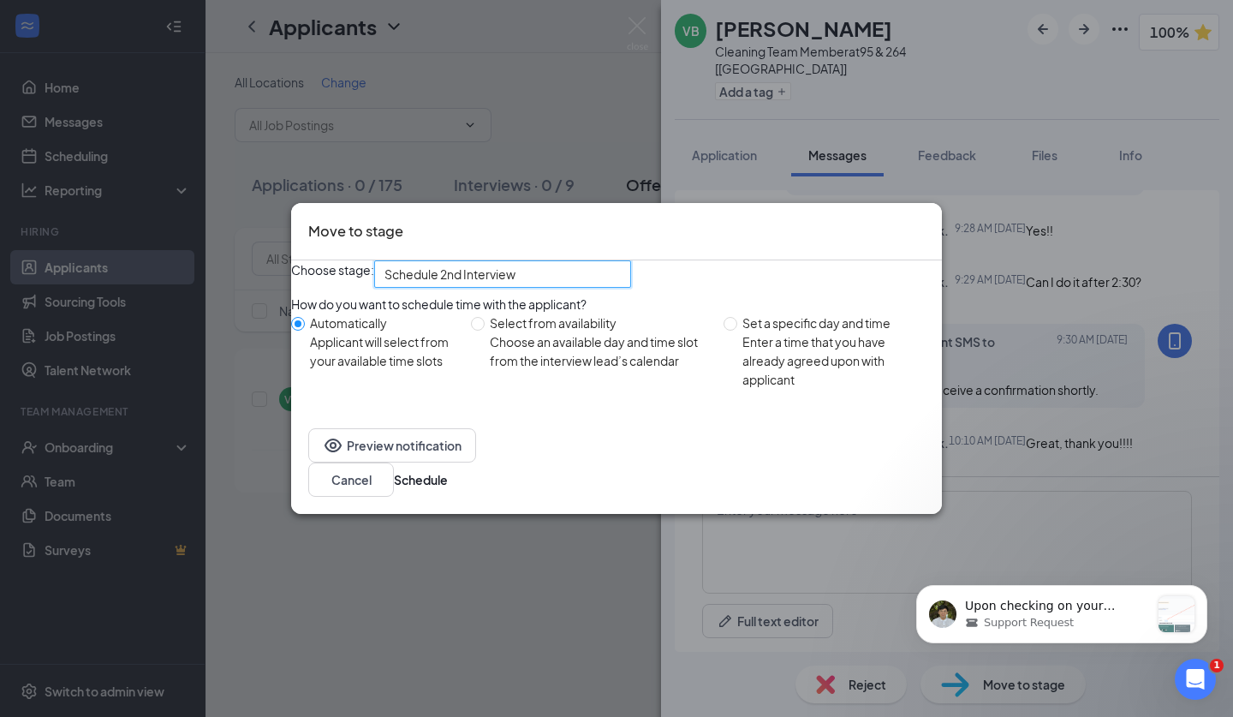
click at [796, 389] on div "Enter a time that you have already agreed upon with applicant" at bounding box center [836, 360] width 186 height 57
click at [738, 331] on input "Set a specific day and time Enter a time that you have already agreed upon with…" at bounding box center [731, 324] width 14 height 14
radio input "true"
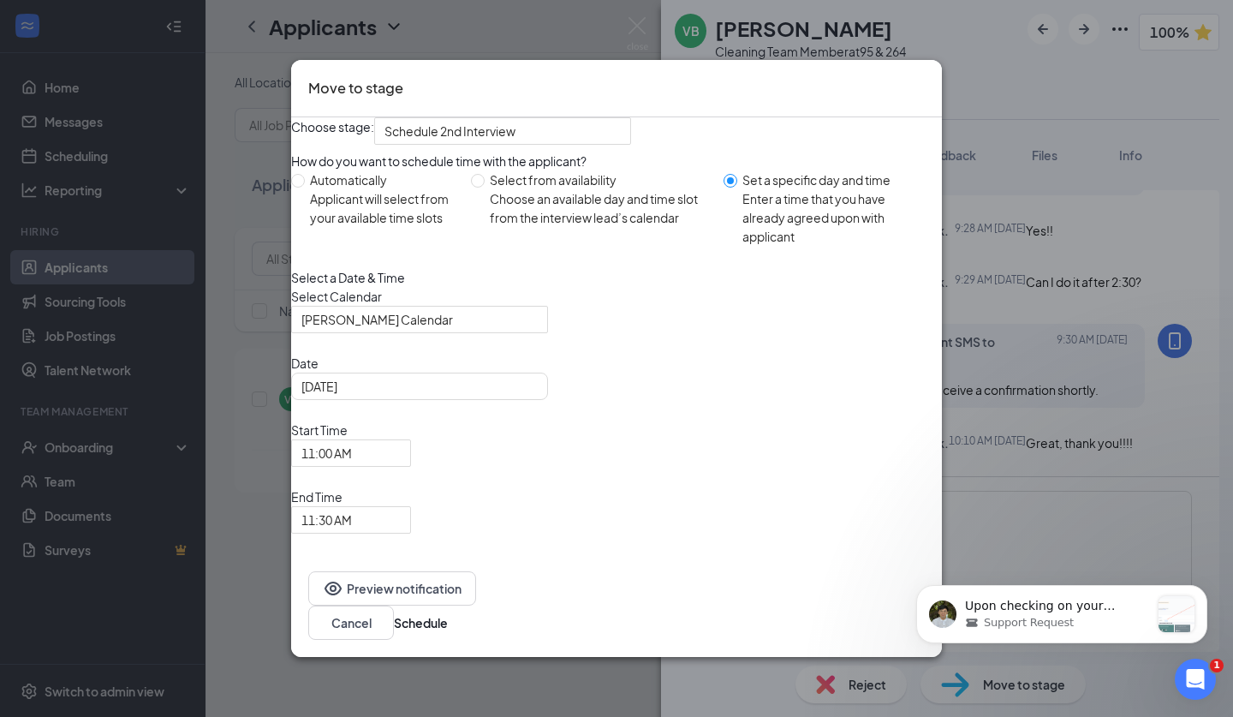
radio input "false"
click at [477, 353] on span "[PERSON_NAME] Calendar" at bounding box center [412, 330] width 221 height 46
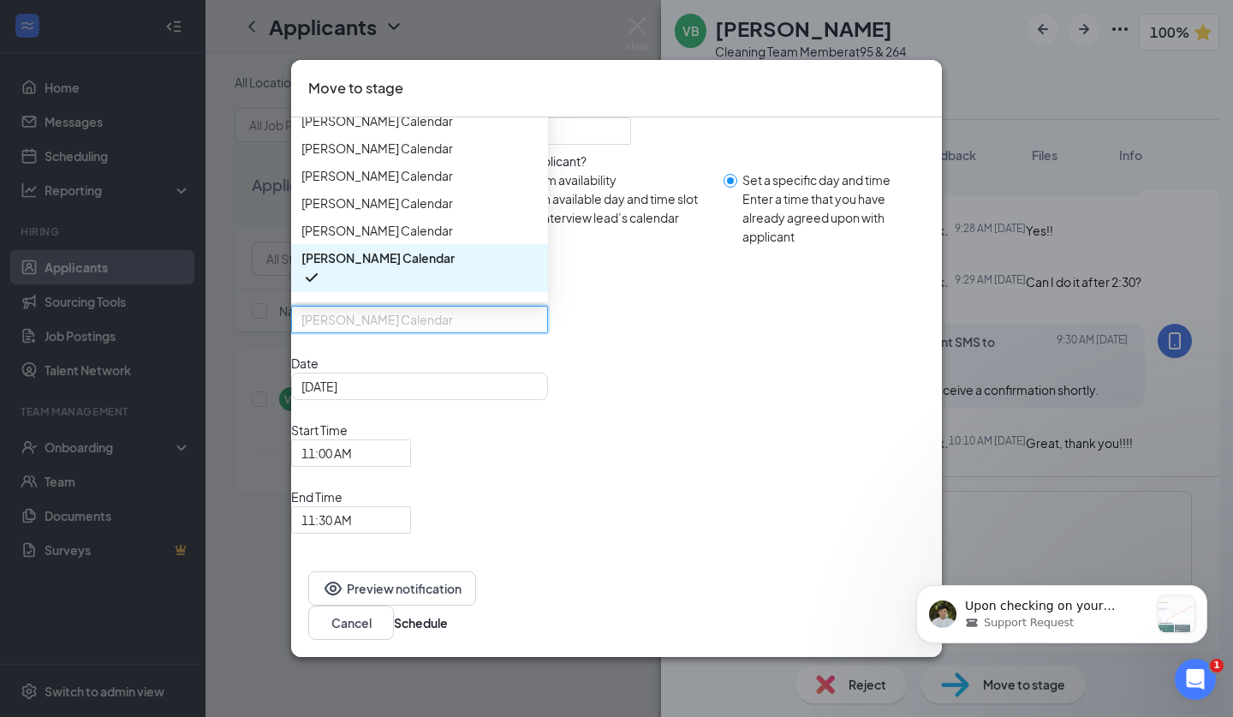
scroll to position [58, 0]
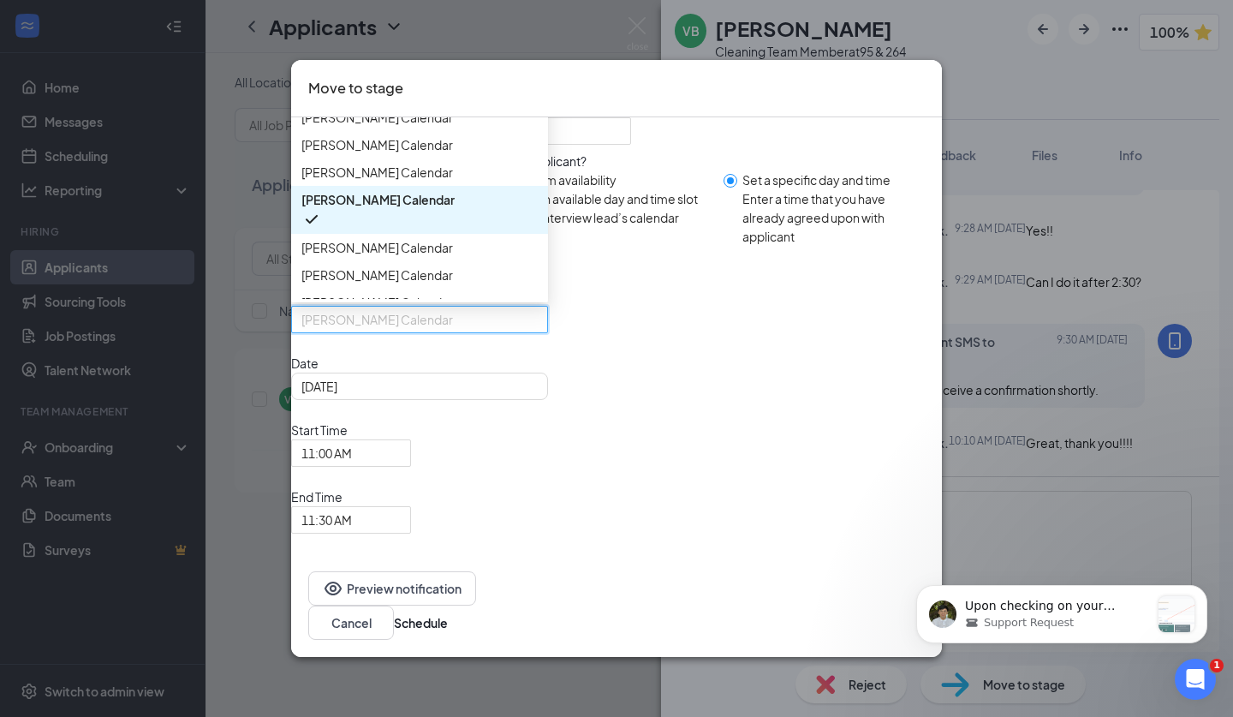
click at [438, 99] on span "[PERSON_NAME] Calendar" at bounding box center [378, 90] width 152 height 19
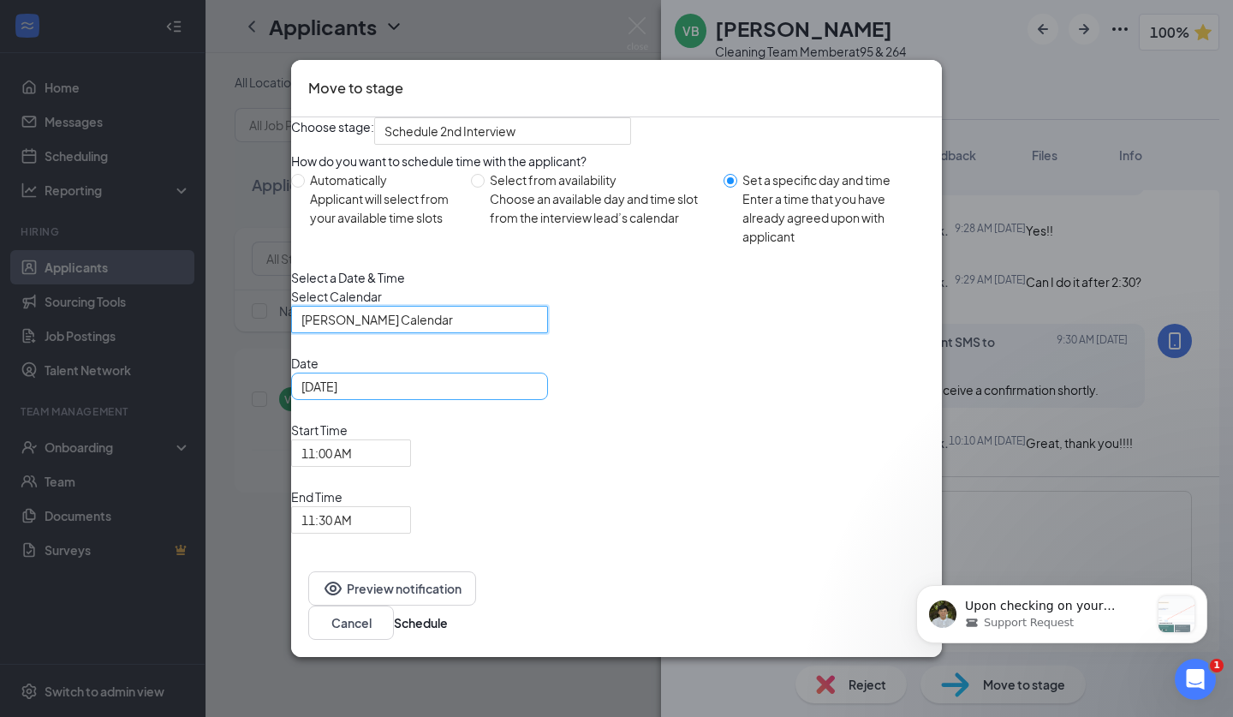
click at [538, 396] on div "[DATE]" at bounding box center [420, 386] width 236 height 19
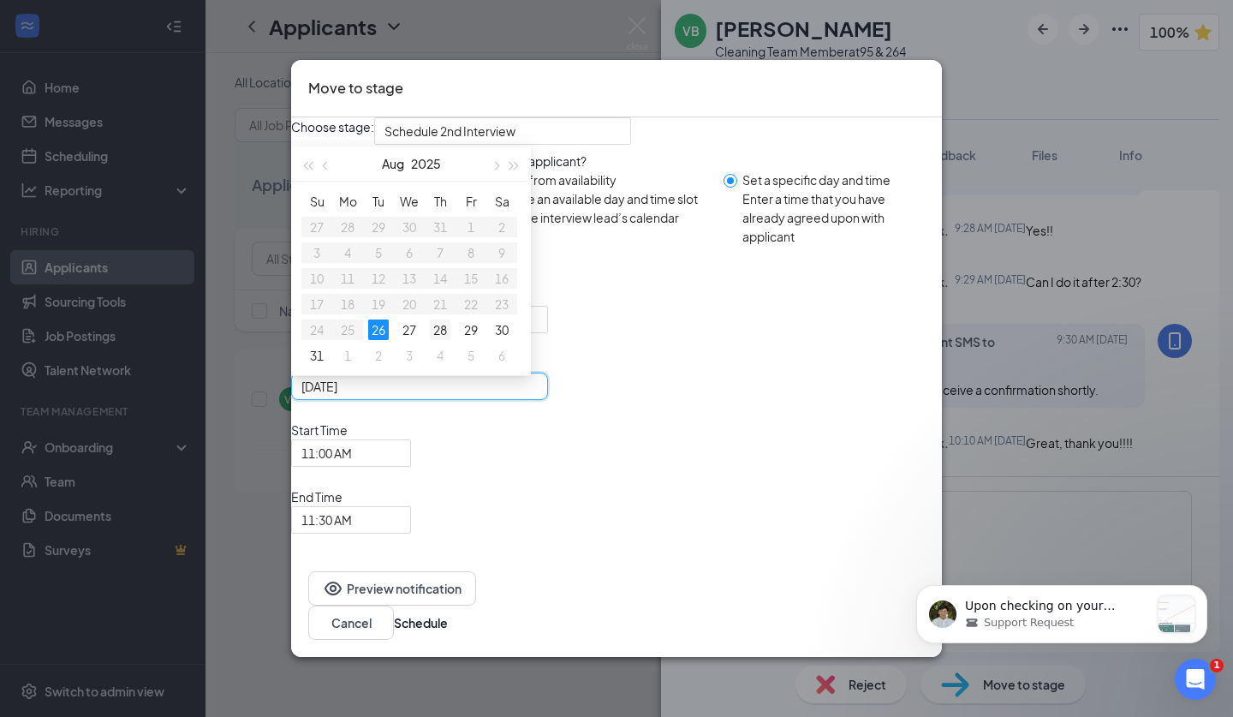
type input "[DATE]"
click at [451, 340] on div "28" at bounding box center [440, 330] width 21 height 21
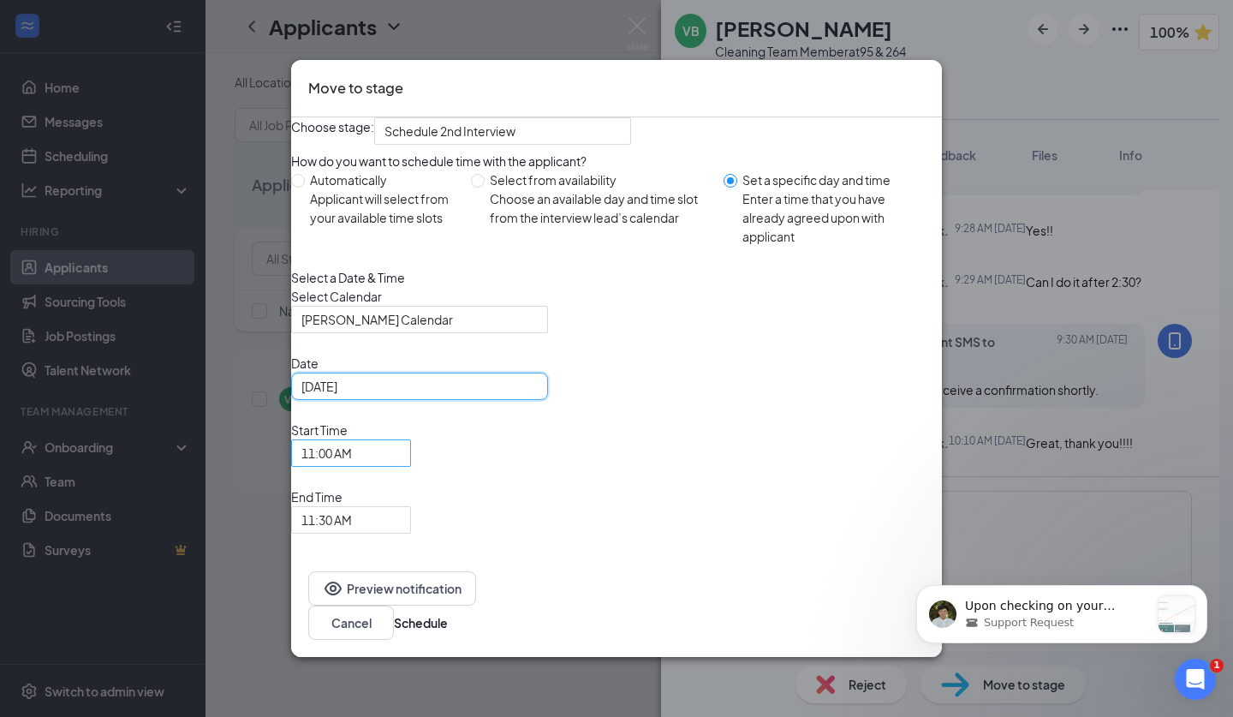
click at [352, 466] on span "11:00 AM" at bounding box center [327, 453] width 51 height 26
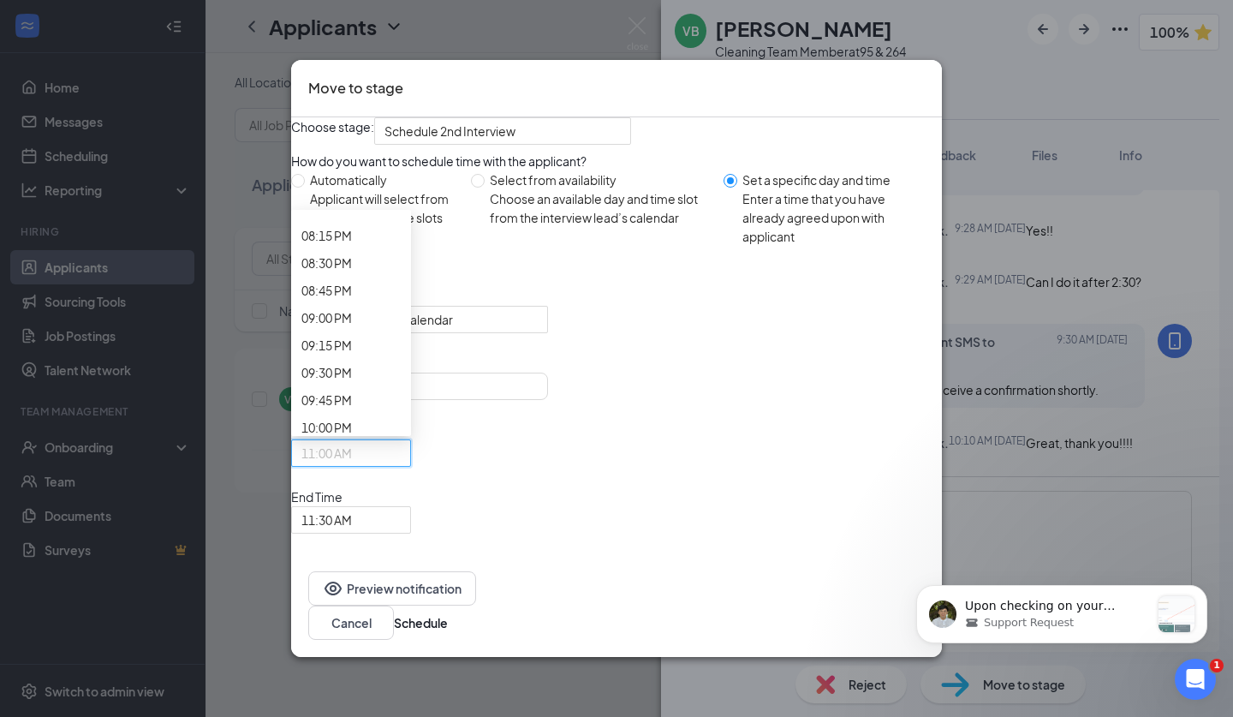
scroll to position [2237, 0]
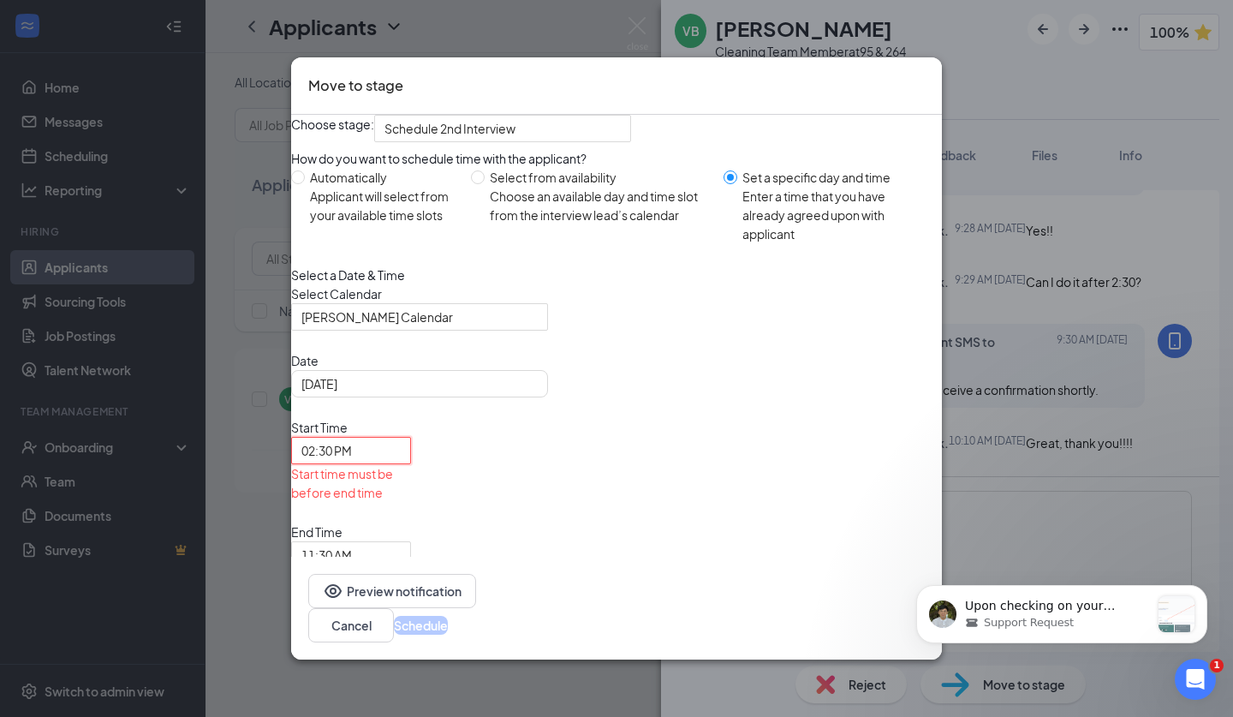
click at [411, 523] on div "End Time 11:30 AM" at bounding box center [351, 546] width 120 height 46
click at [352, 542] on span "11:30 AM" at bounding box center [327, 555] width 51 height 26
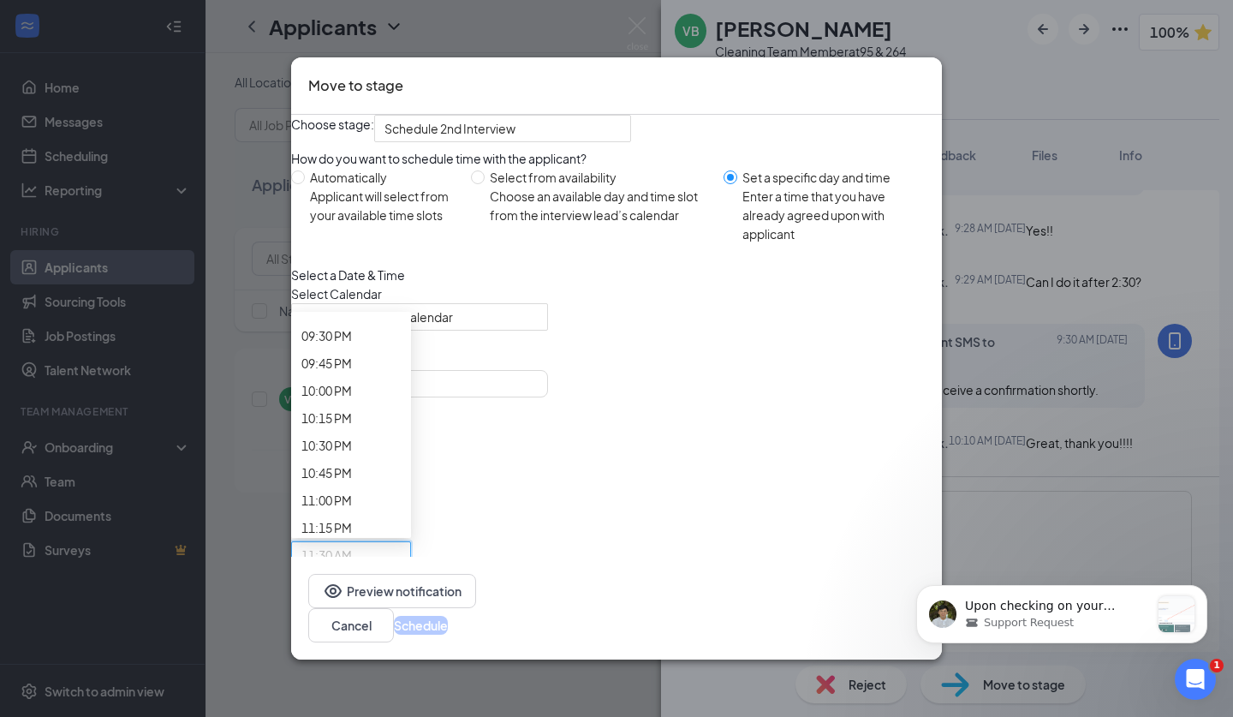
scroll to position [2378, 0]
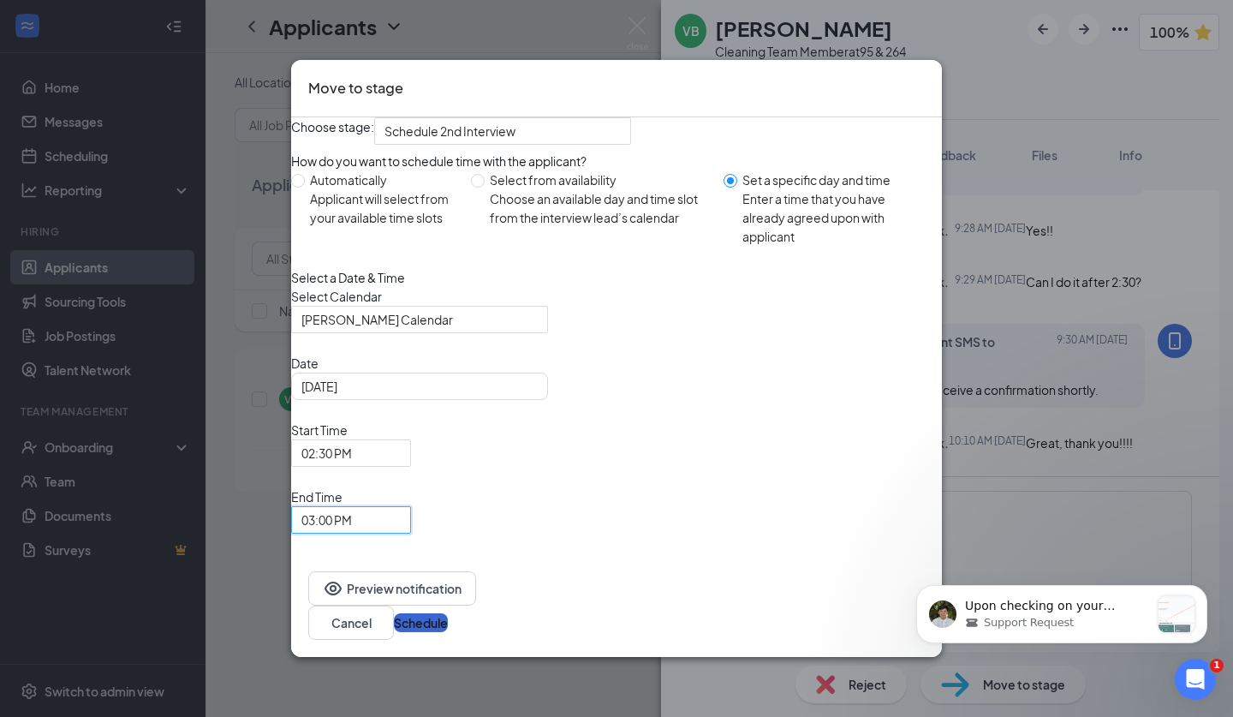
click at [448, 613] on button "Schedule" at bounding box center [421, 622] width 54 height 19
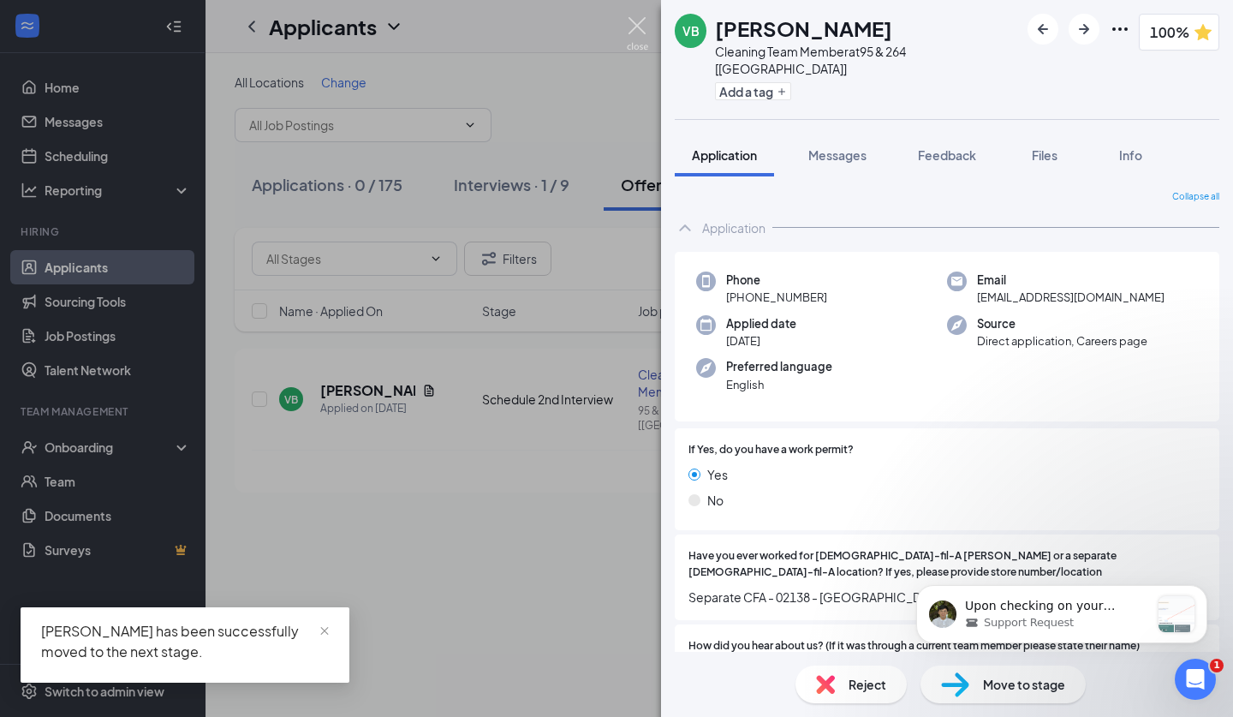
click at [630, 40] on img at bounding box center [637, 33] width 21 height 33
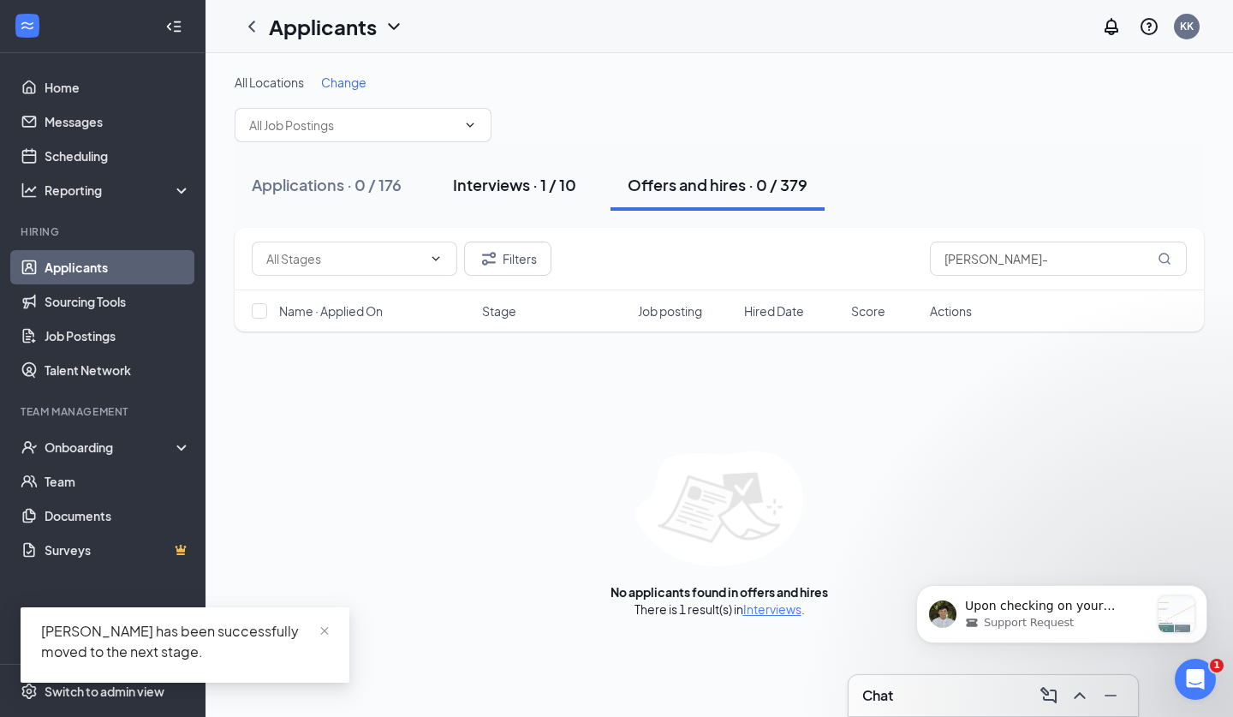
click at [547, 188] on div "Interviews · 1 / 10" at bounding box center [514, 184] width 123 height 21
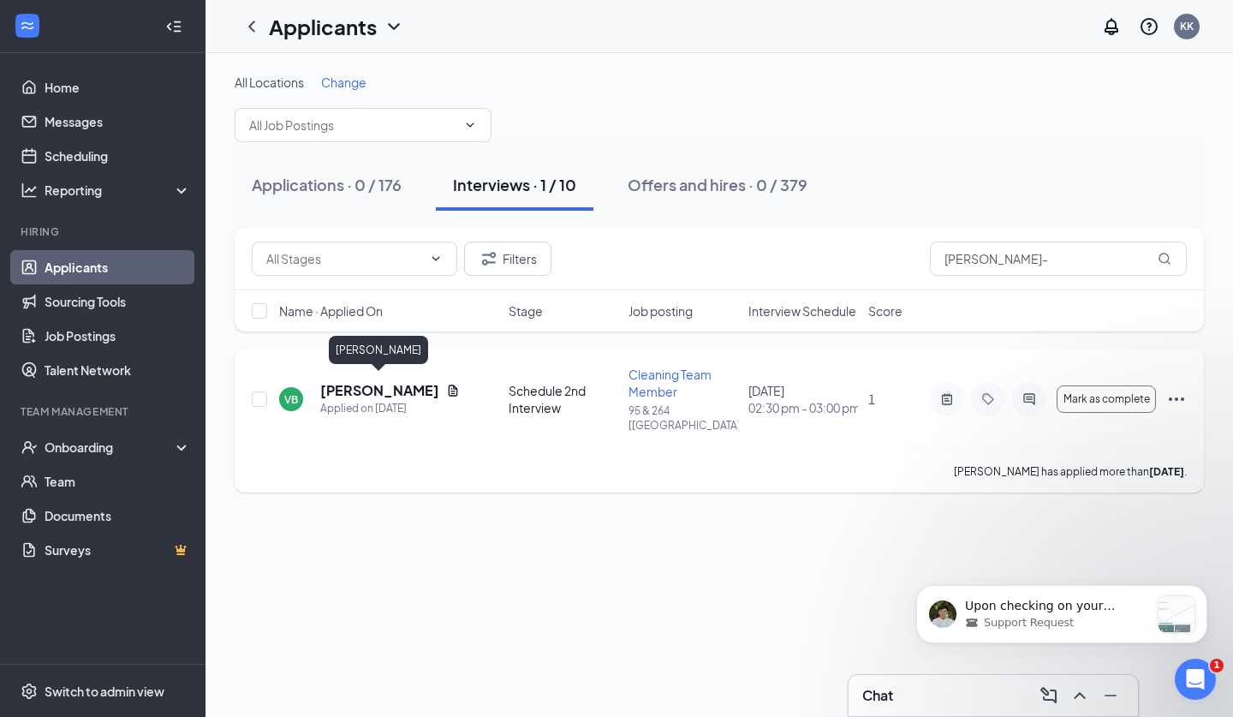
click at [389, 381] on h5 "Valerie-Ange Batta" at bounding box center [379, 390] width 119 height 19
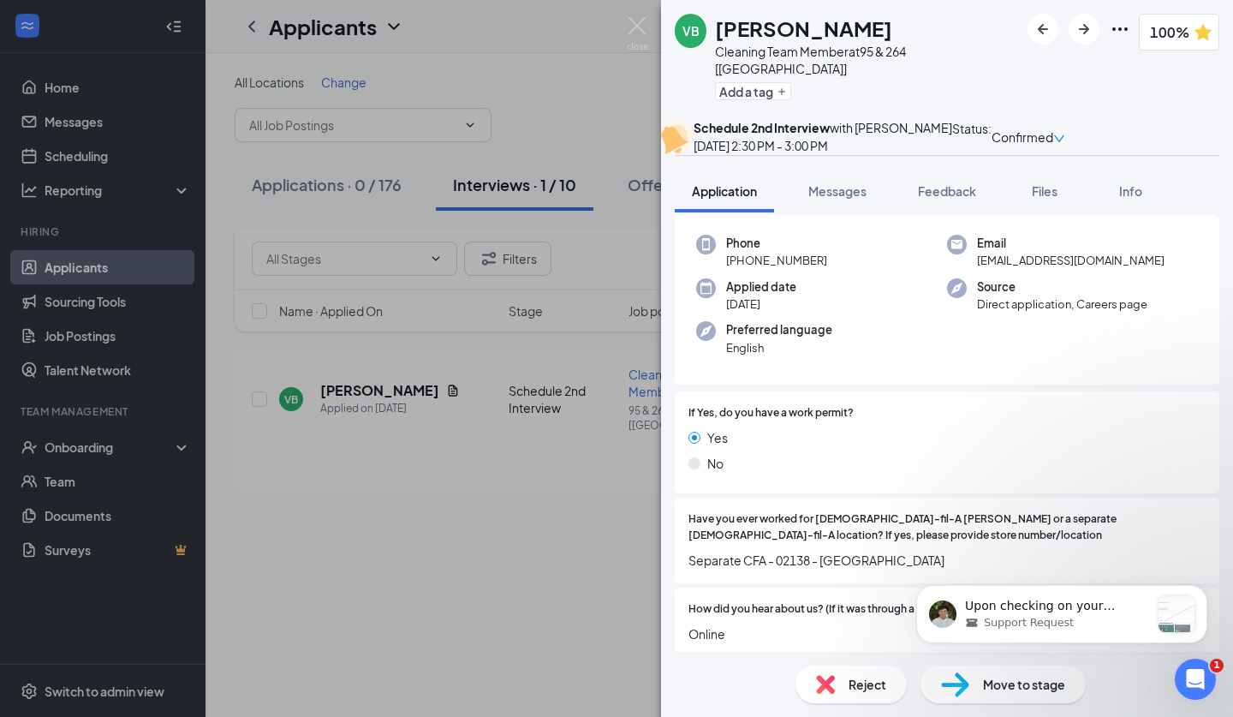
scroll to position [89, 0]
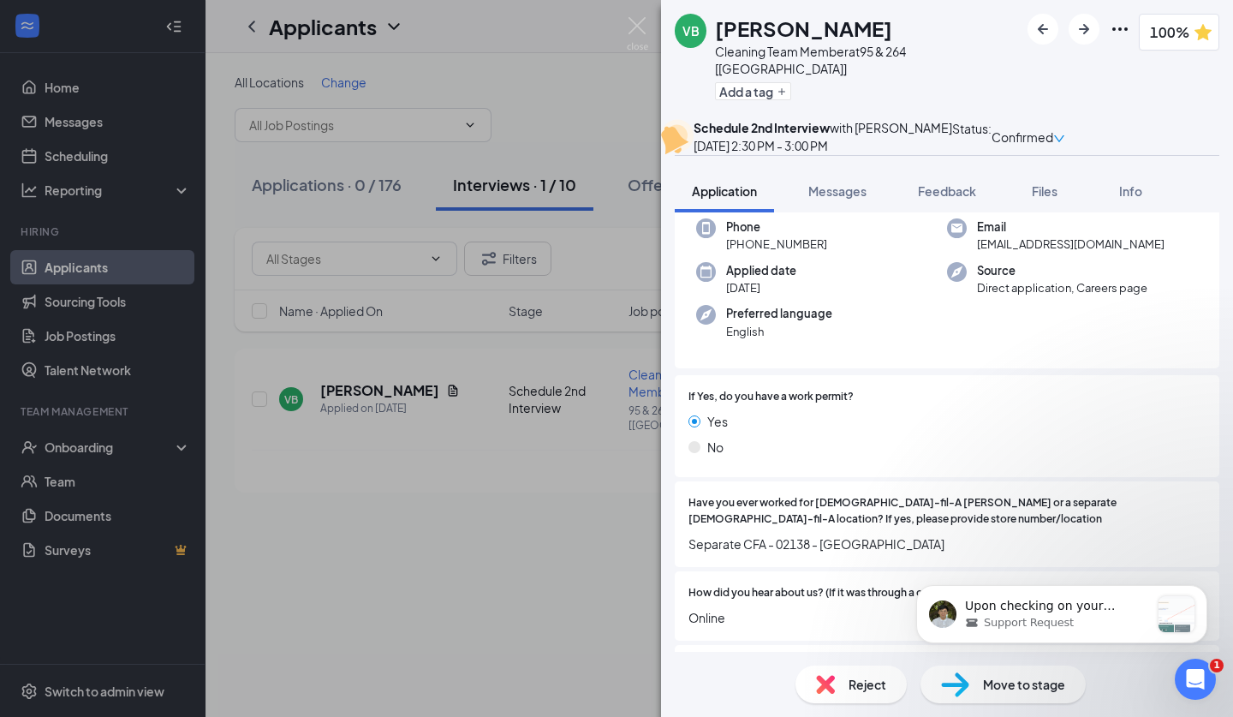
click at [612, 498] on div "VB Valerie-Ange Batta Cleaning Team Member at 95 & 264 [NC] Add a tag 100% Sche…" at bounding box center [616, 358] width 1233 height 717
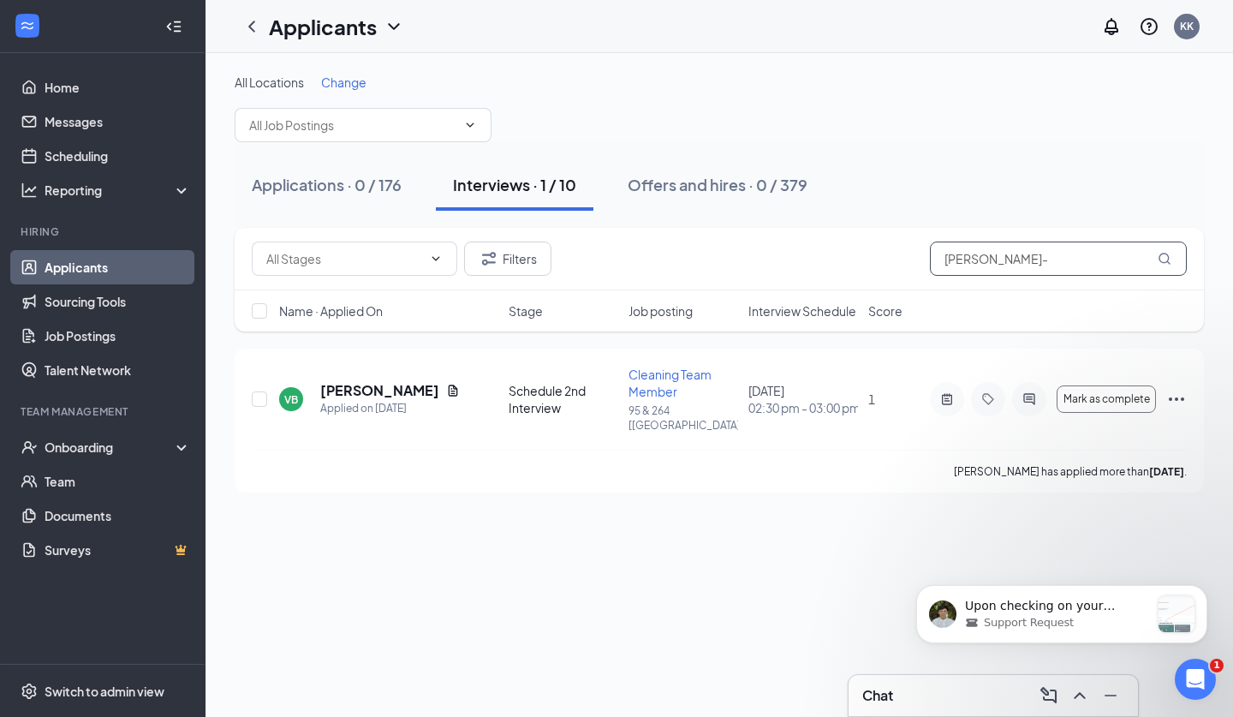
drag, startPoint x: 993, startPoint y: 266, endPoint x: 815, endPoint y: 243, distance: 179.6
click at [815, 243] on div "Filters Valerie-" at bounding box center [719, 259] width 935 height 34
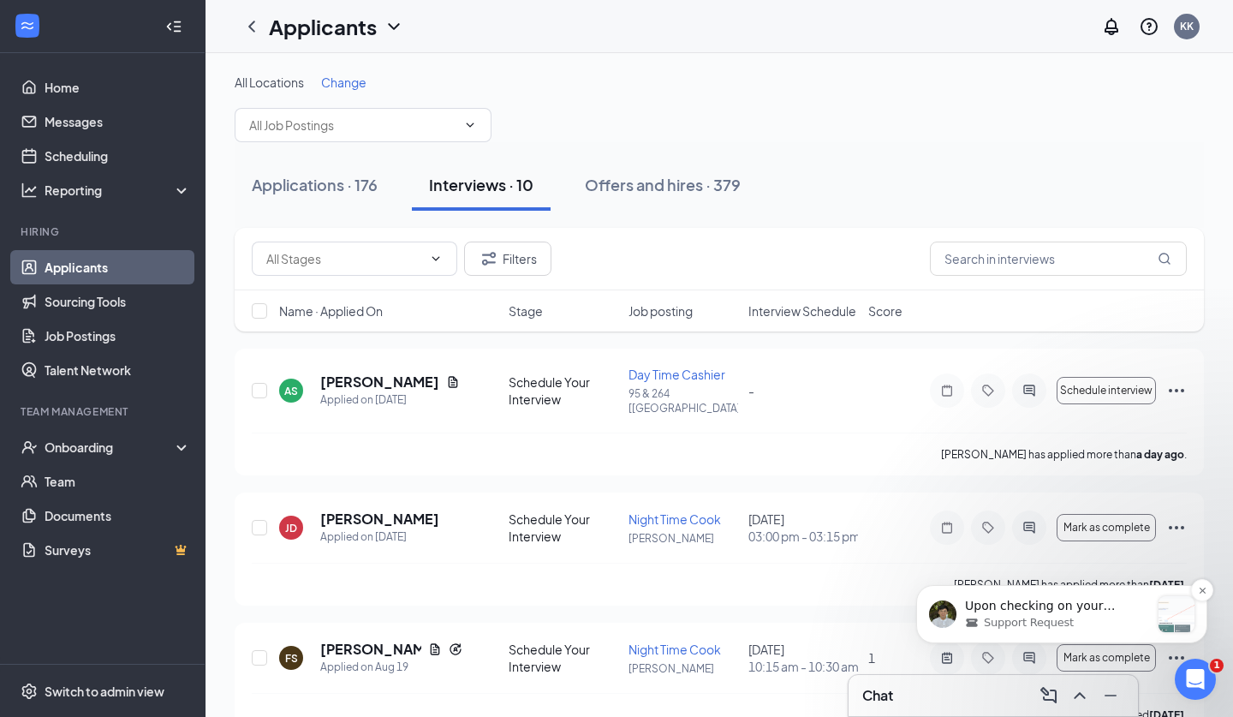
click at [1120, 630] on div "Support Request" at bounding box center [1057, 622] width 185 height 15
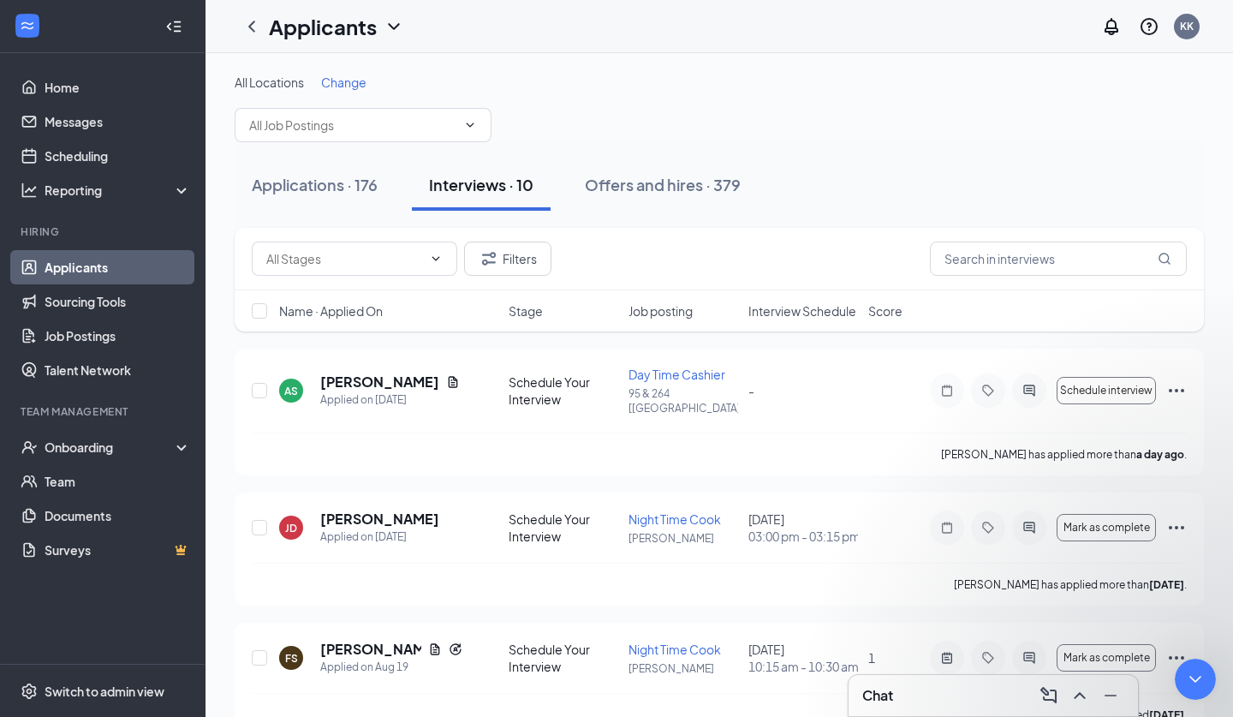
scroll to position [892, 0]
type textarea "I'd like for it to be changed to include this link and let them know that the i…"
paste textarea "[URL][DOMAIN_NAME]"
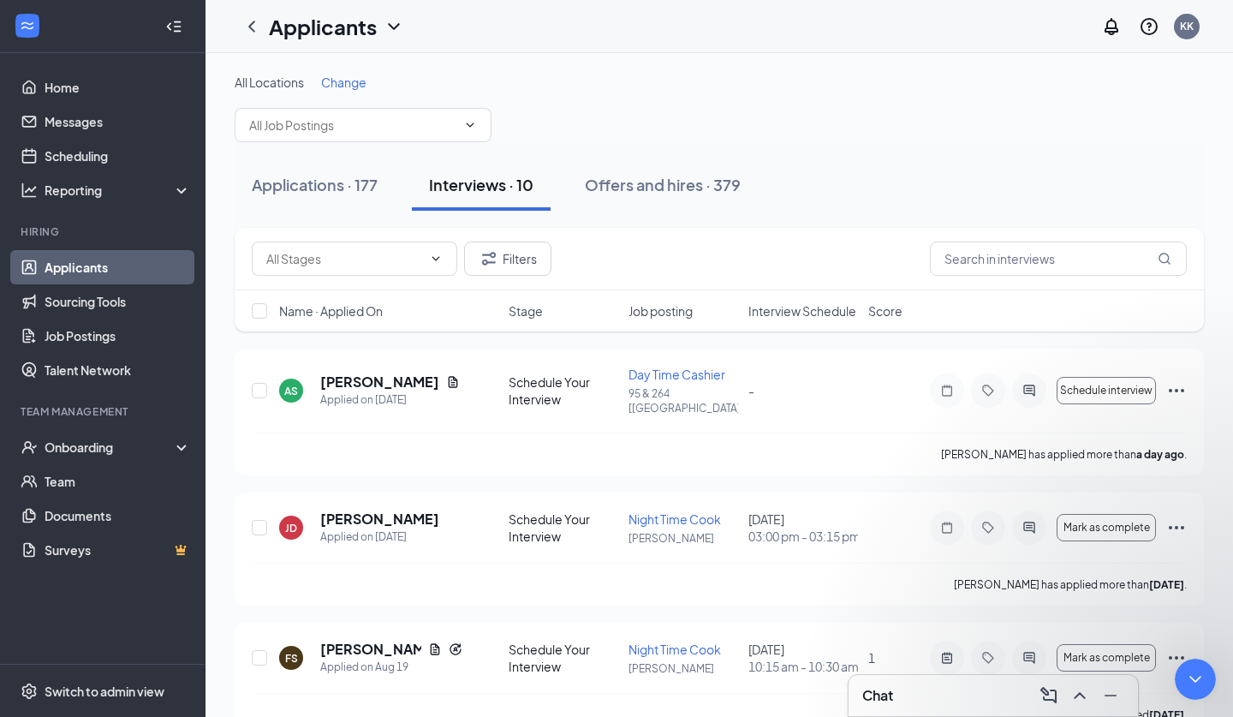
type textarea "[URL][DOMAIN_NAME]"
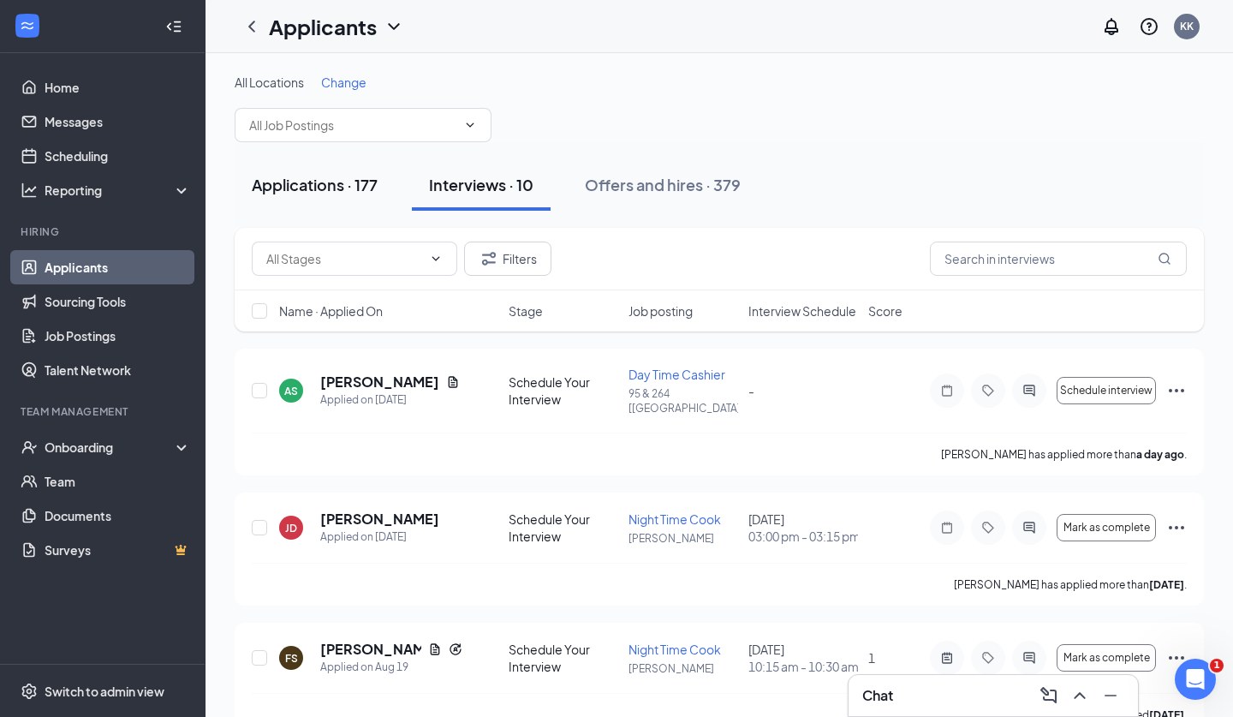
click at [358, 182] on div "Applications · 177" at bounding box center [315, 184] width 126 height 21
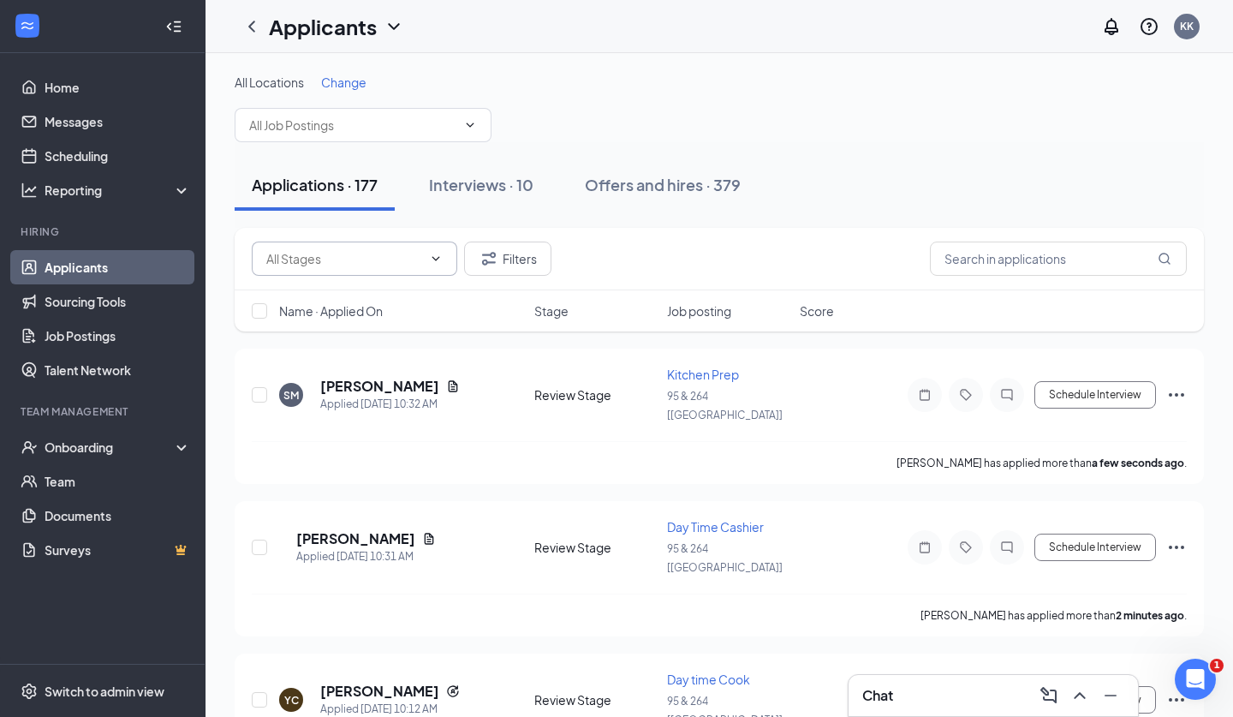
click at [427, 265] on span at bounding box center [434, 259] width 17 height 14
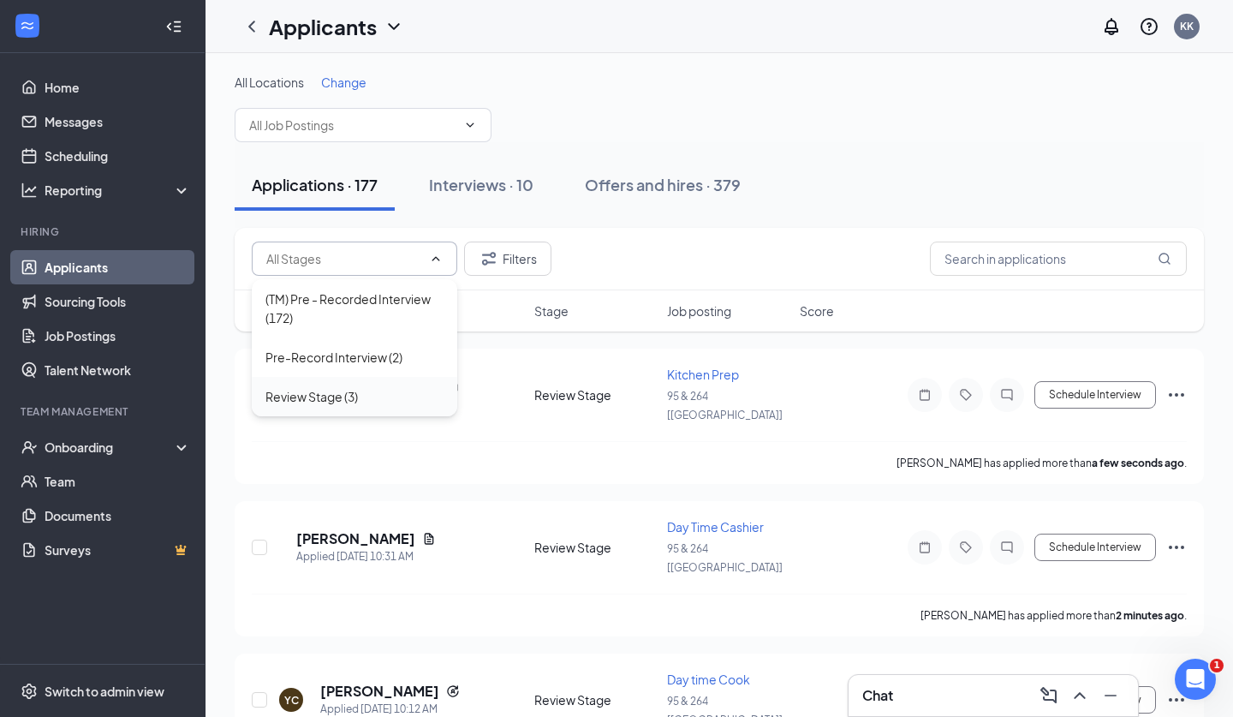
click at [383, 379] on div "Review Stage (3)" at bounding box center [355, 396] width 206 height 39
type input "Review Stage (3)"
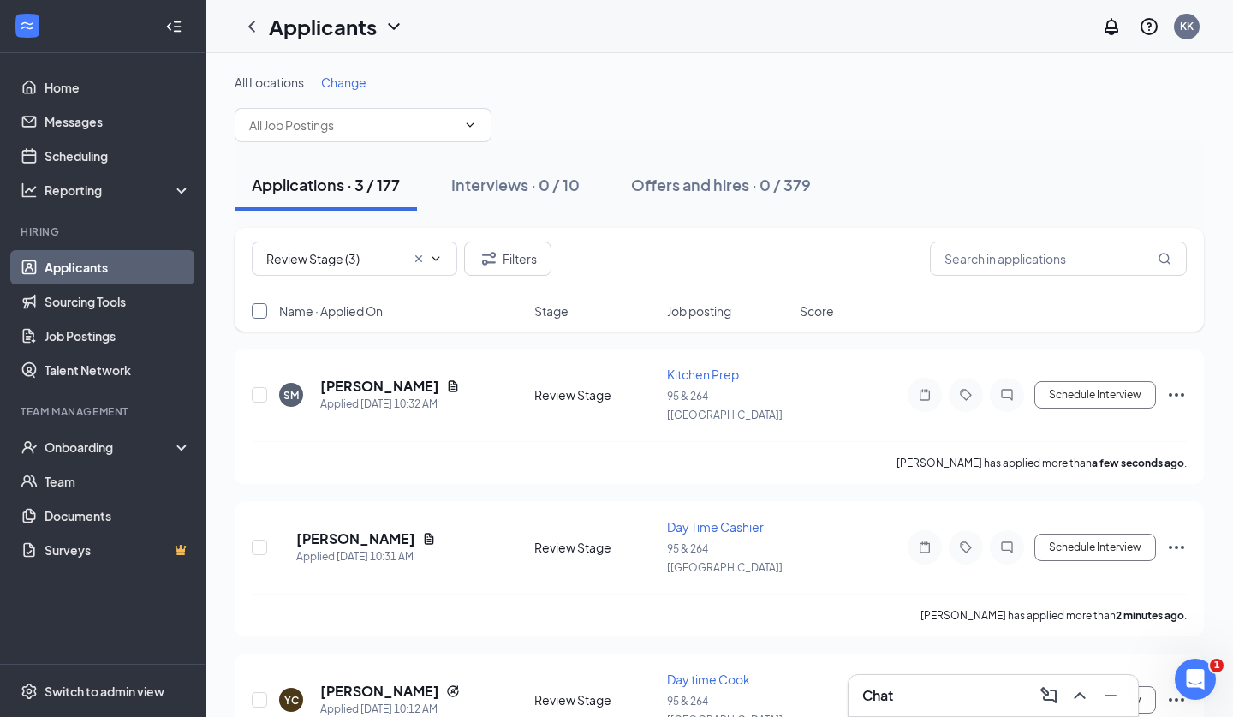
click at [262, 310] on input "checkbox" at bounding box center [259, 310] width 15 height 15
checkbox input "true"
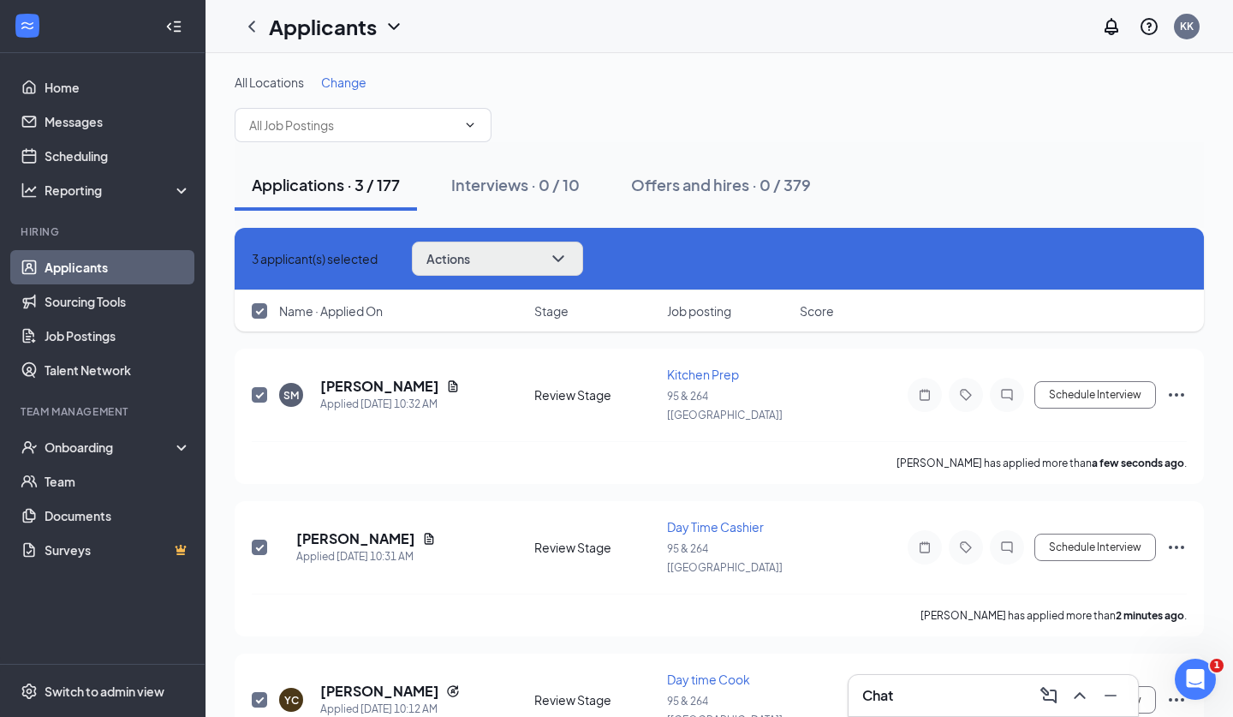
click at [517, 271] on button "Actions" at bounding box center [497, 259] width 171 height 34
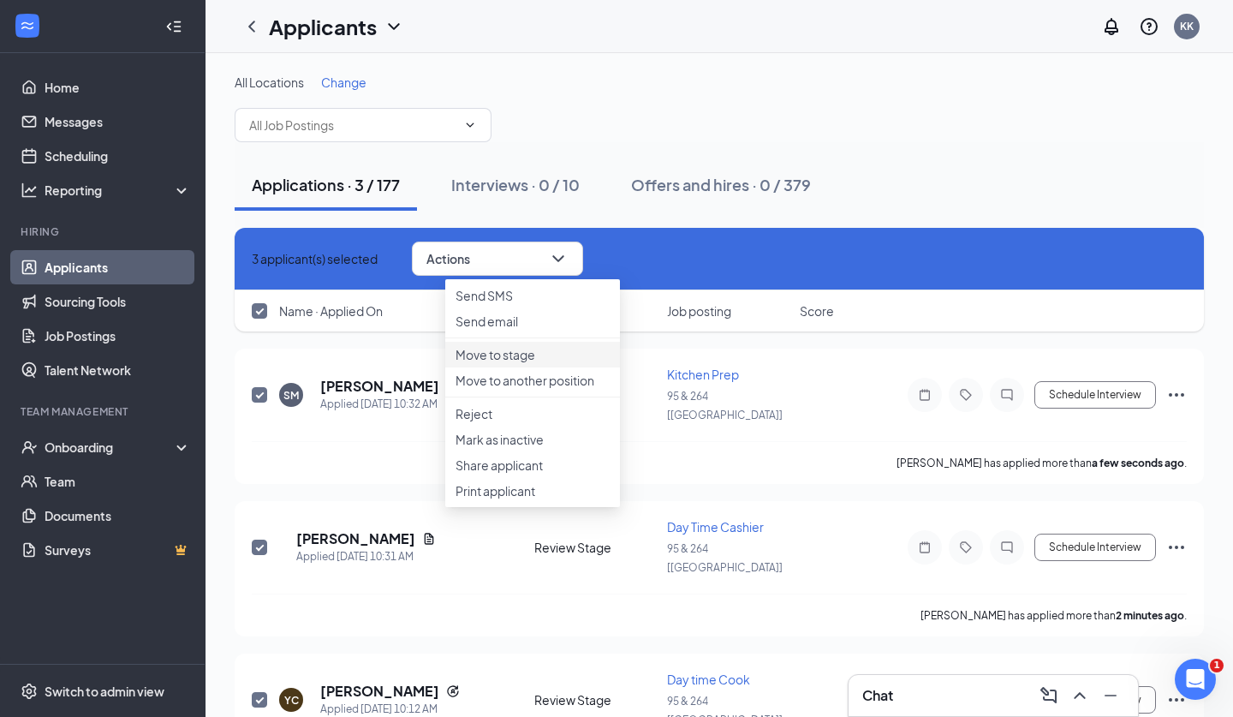
click at [518, 363] on p "Move to stage" at bounding box center [533, 354] width 154 height 17
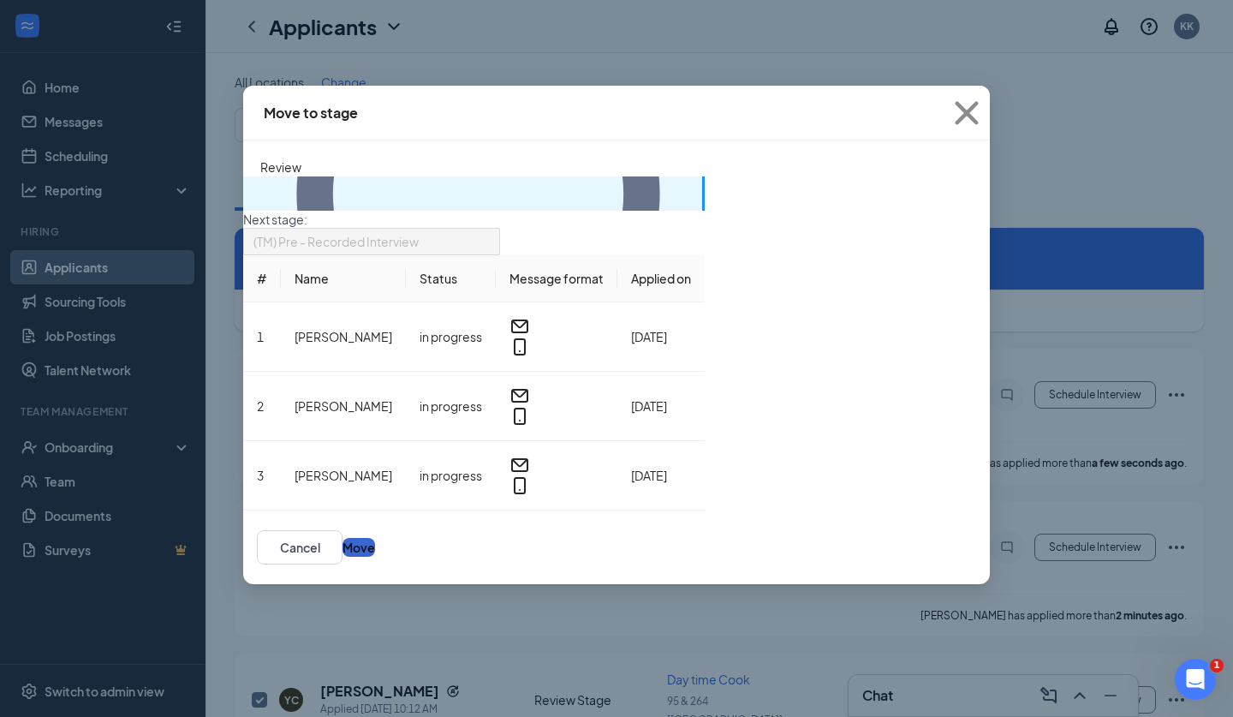
click at [375, 538] on button "Move" at bounding box center [359, 547] width 33 height 19
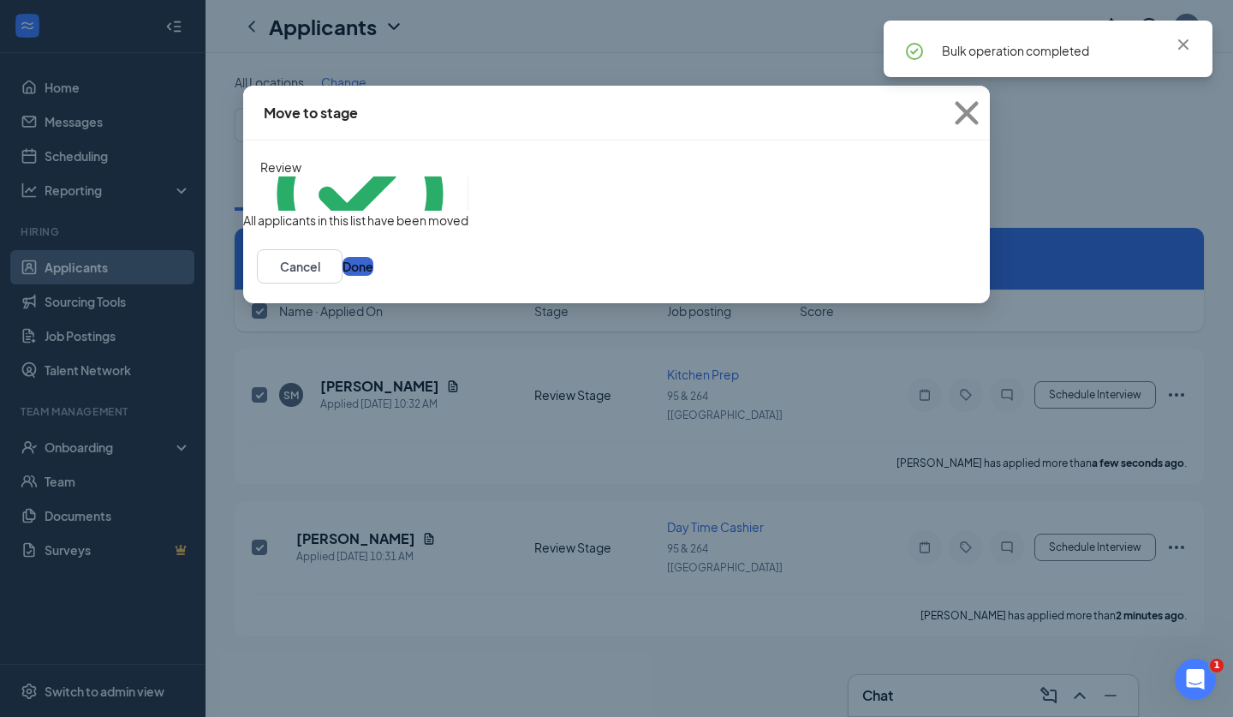
checkbox input "false"
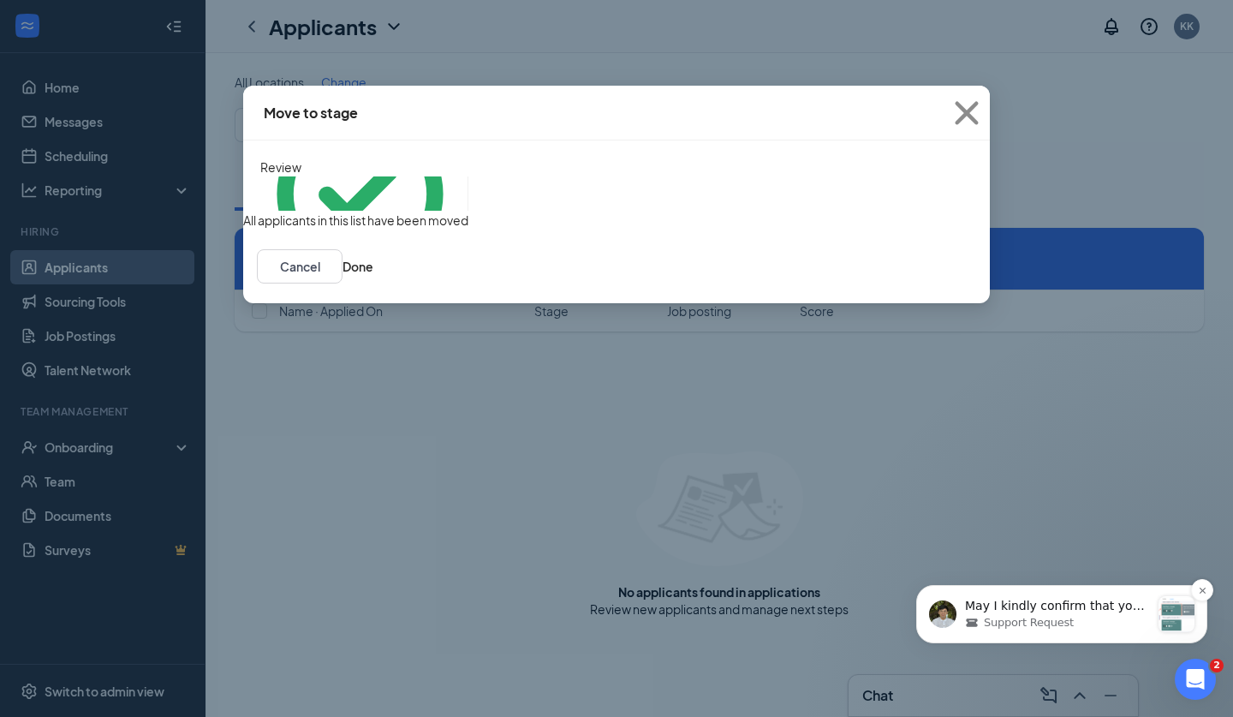
click at [1052, 599] on p "May I kindly confirm that you are referring to this automation? Or you'd like t…" at bounding box center [1057, 606] width 185 height 17
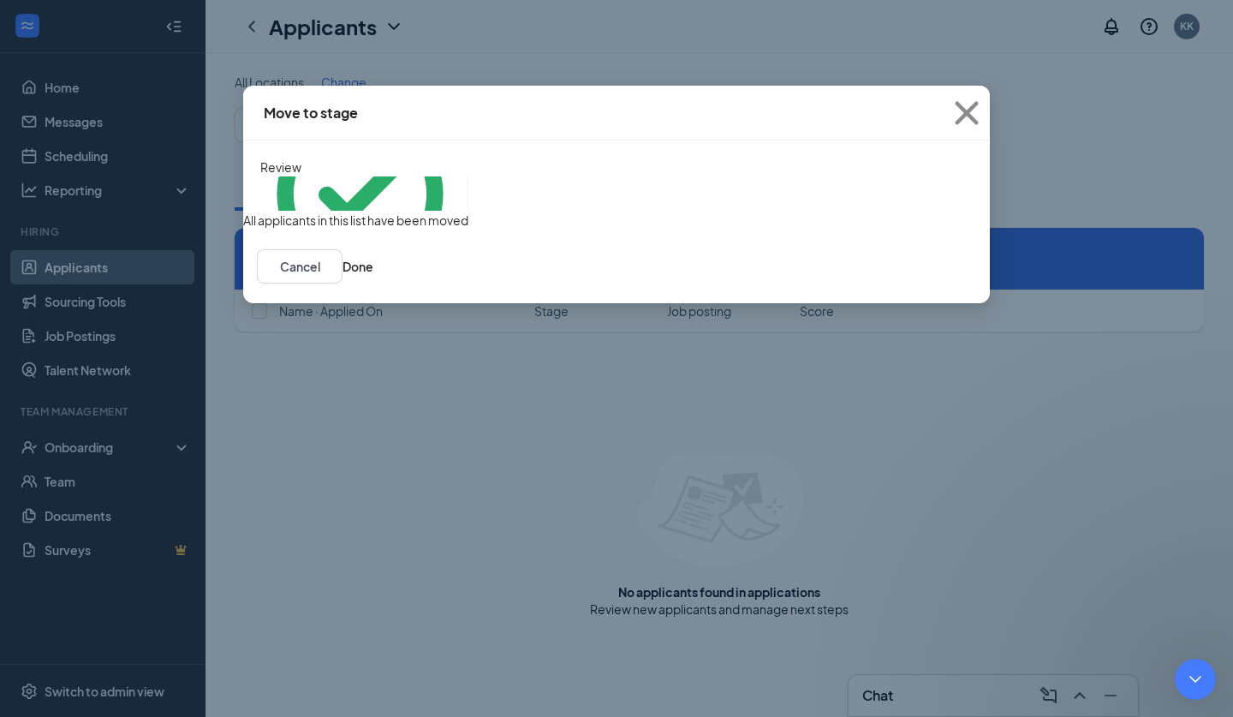
scroll to position [1408, 0]
type textarea "Yes"
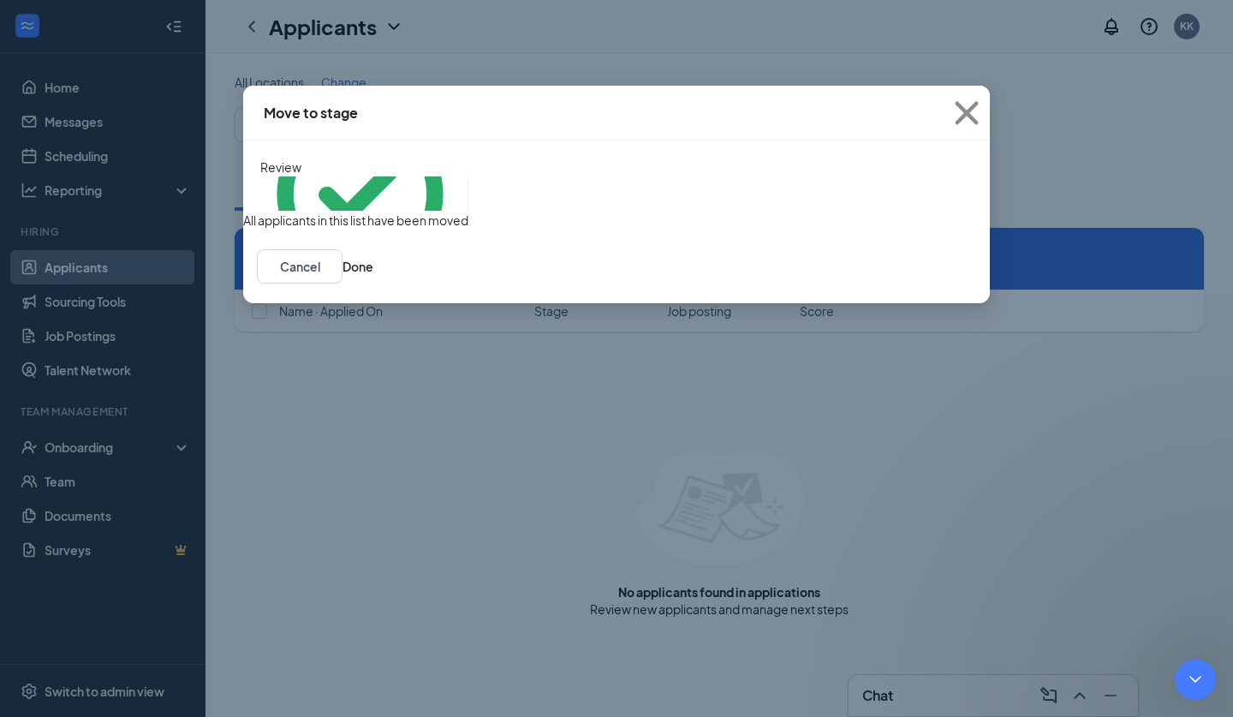
type textarea "I'd like both to reflect the information provided"
click at [1198, 657] on div "Close Intercom Messenger" at bounding box center [1193, 676] width 41 height 41
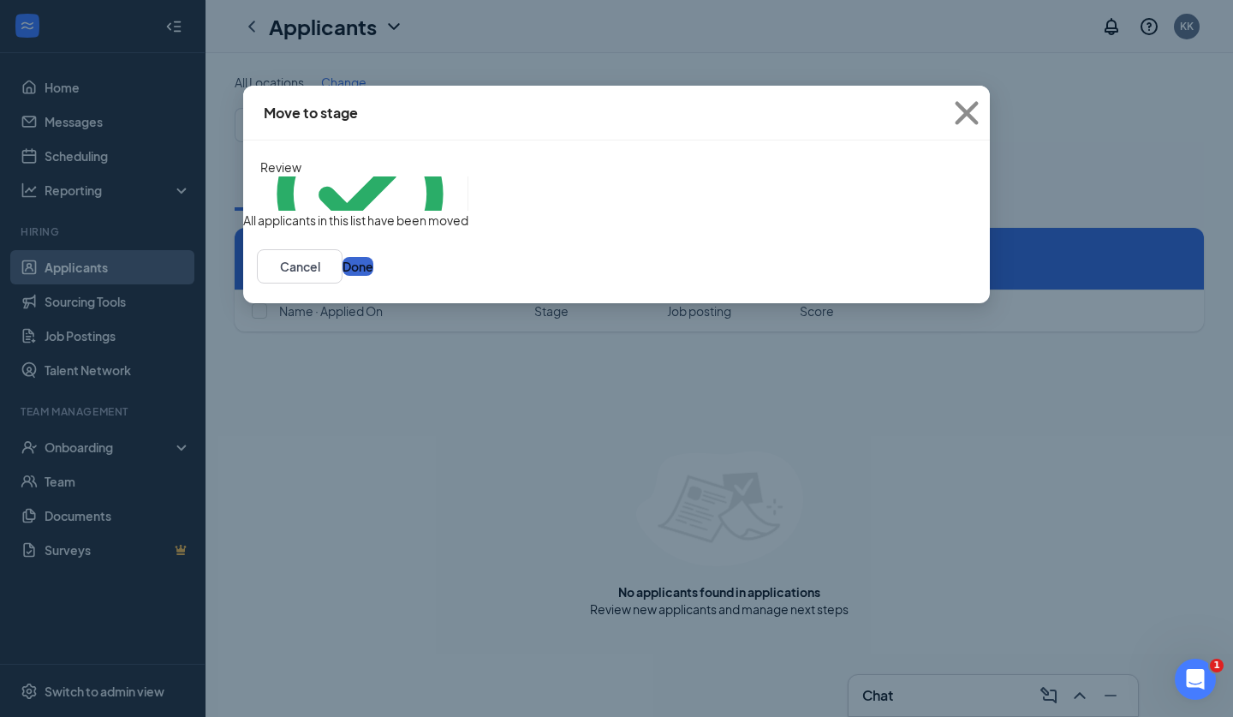
click at [373, 276] on button "Done" at bounding box center [358, 266] width 31 height 19
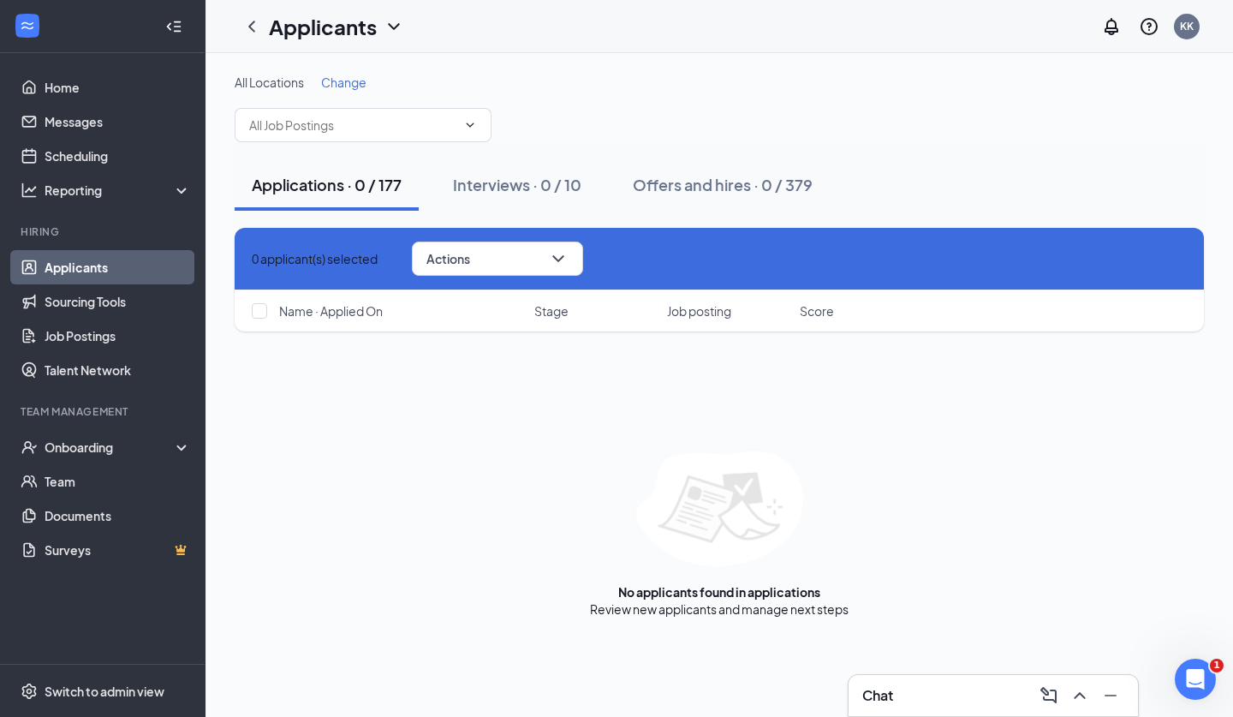
click at [252, 259] on icon "Cross" at bounding box center [252, 259] width 0 height 0
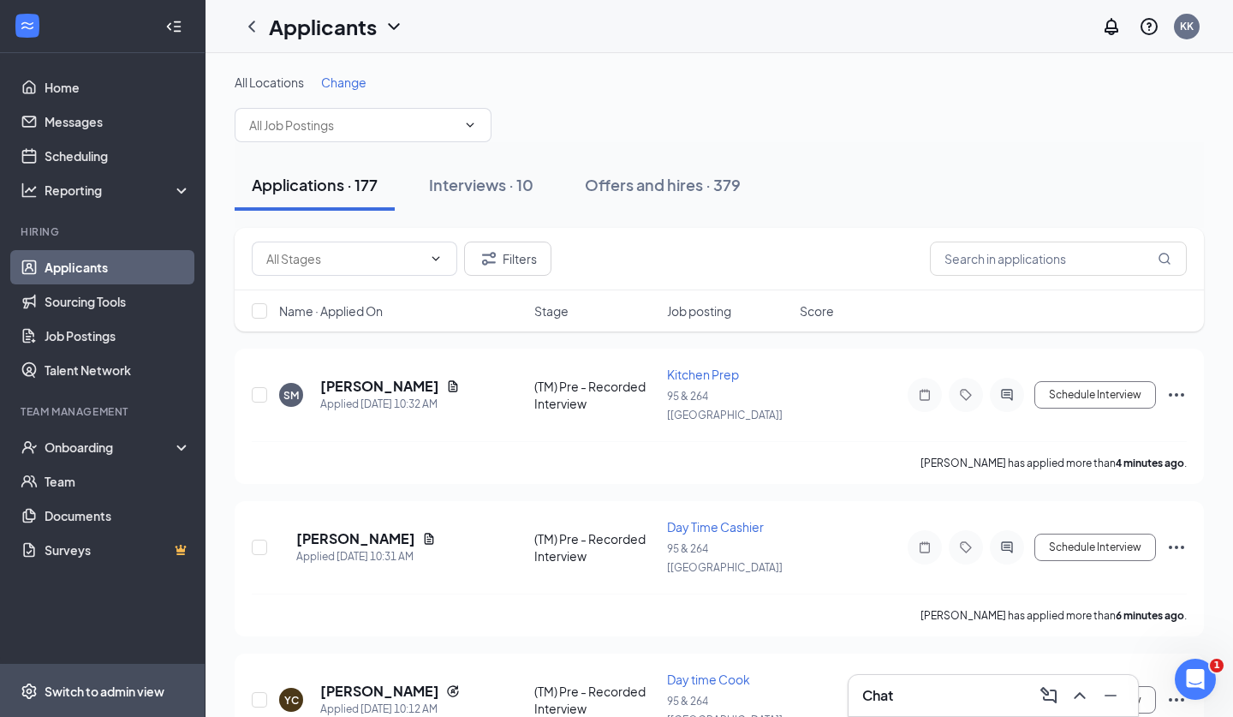
click at [45, 673] on span "Switch to admin view" at bounding box center [118, 691] width 146 height 52
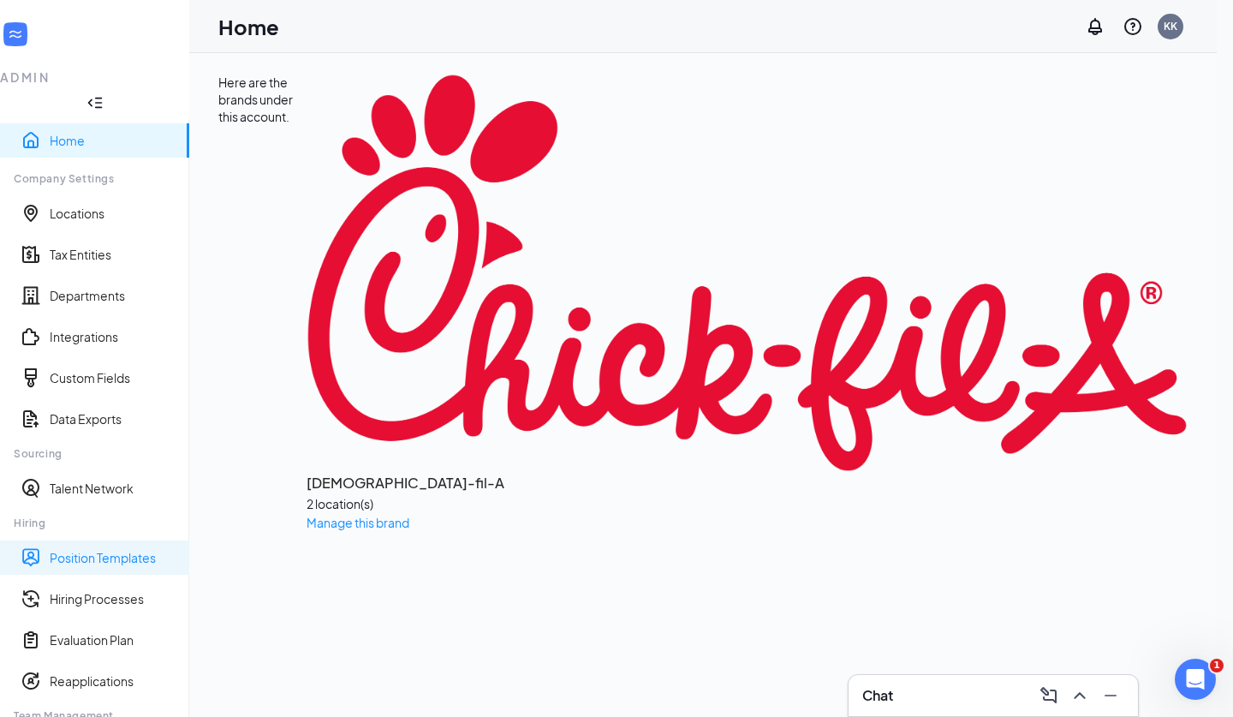
click at [133, 549] on link "Position Templates" at bounding box center [113, 557] width 126 height 17
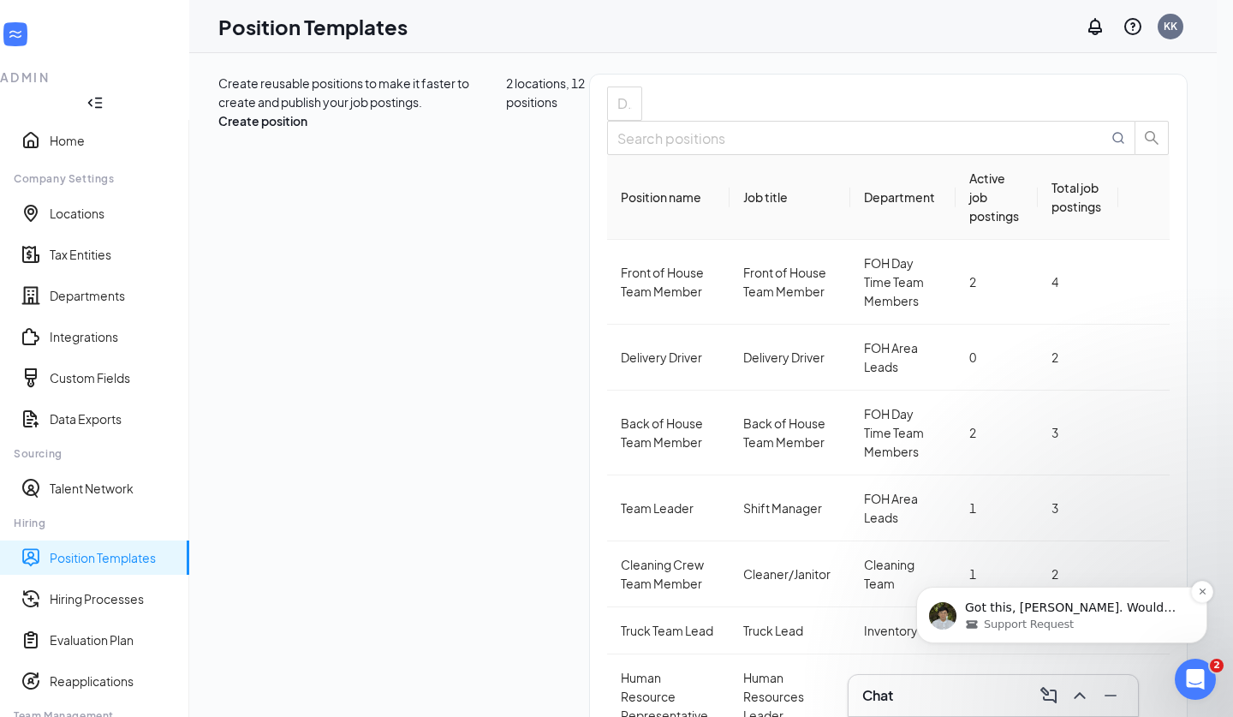
click at [1027, 625] on span "Support Request" at bounding box center [1029, 624] width 90 height 15
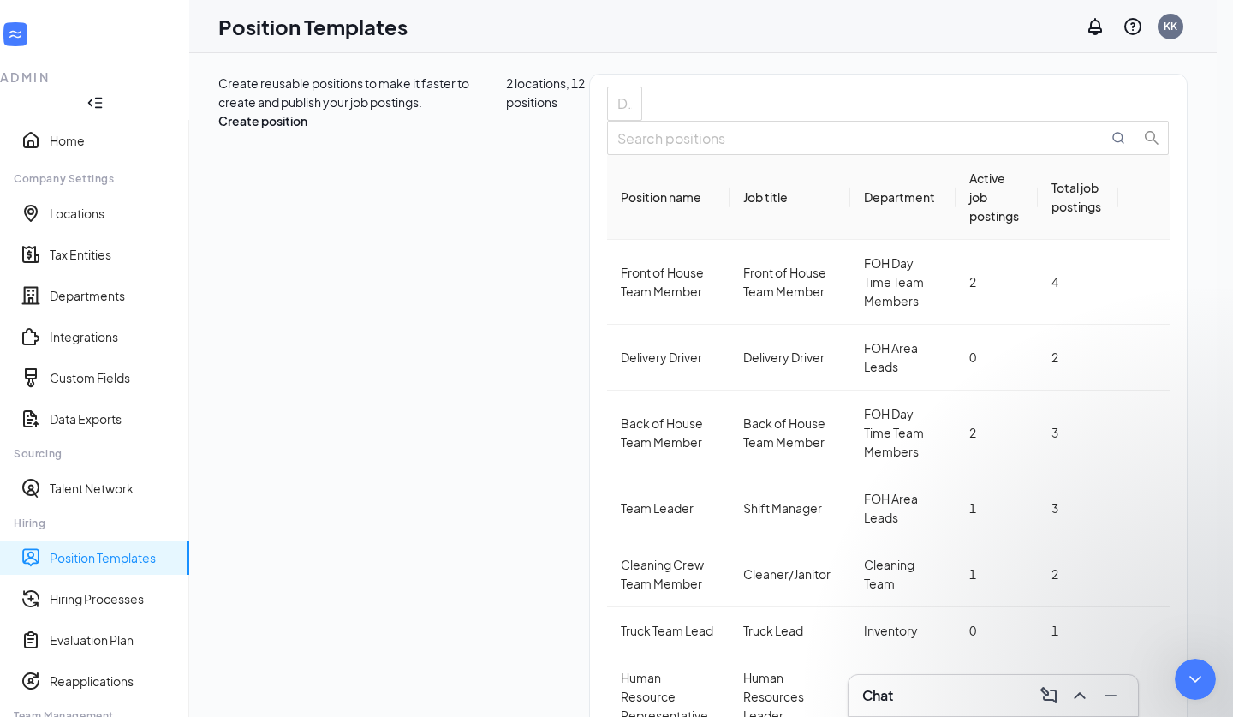
type textarea "Would you be referring to the meeting details?"
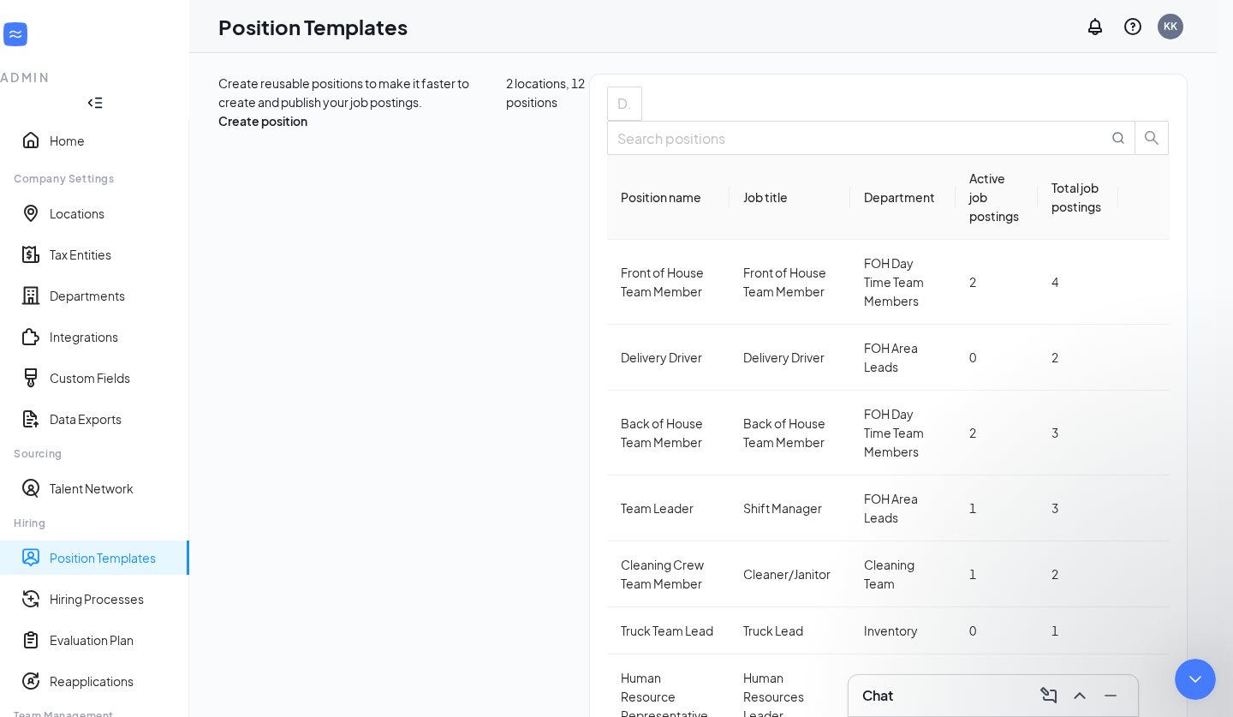
type textarea "That message is fine"
drag, startPoint x: 176, startPoint y: 1678, endPoint x: -88, endPoint y: 1635, distance: 268.1
click html "James Active Support Request Ask us anything, or share your feedback. Hi there!…"
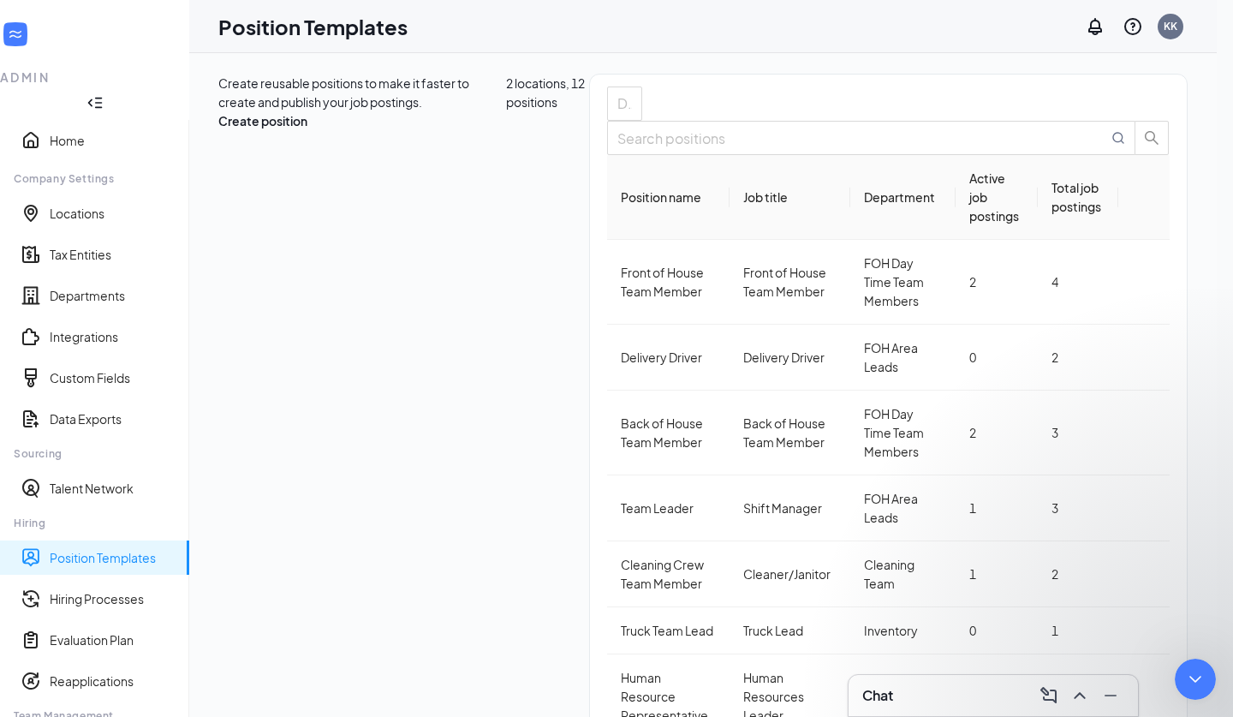
type textarea "no changes"
click at [1208, 688] on div "Close Intercom Messenger" at bounding box center [1193, 676] width 41 height 41
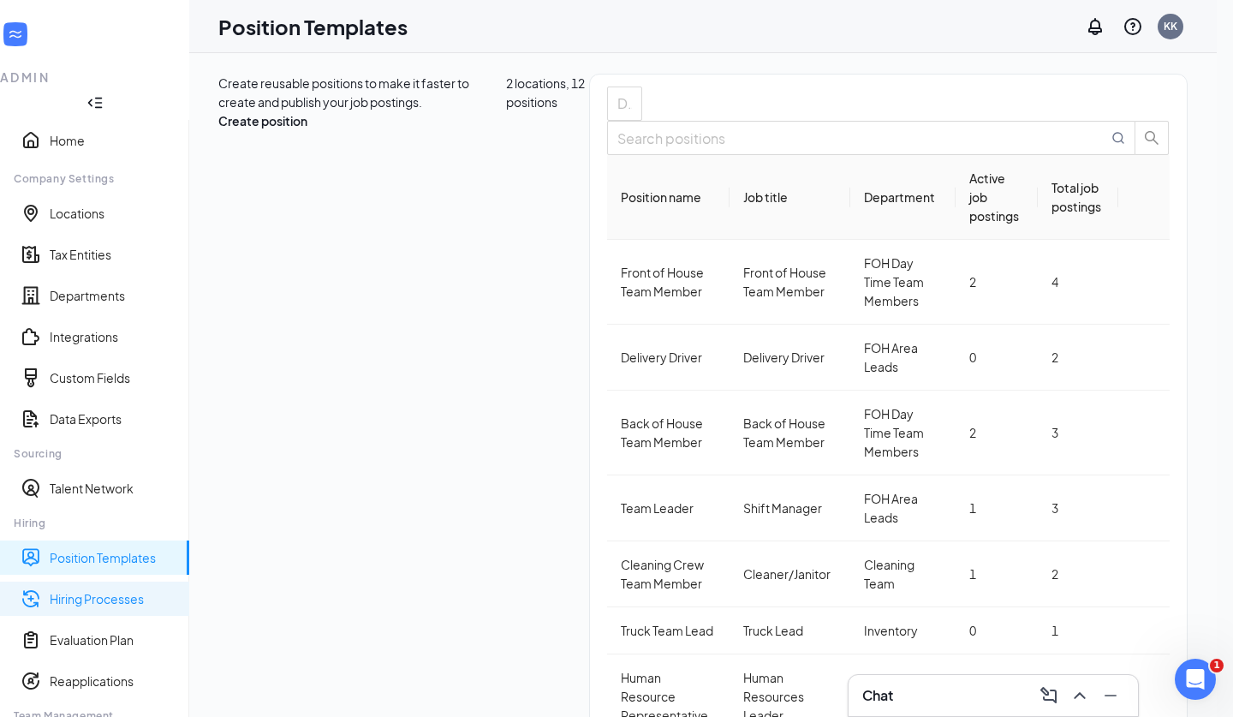
click at [96, 590] on link "Hiring Processes" at bounding box center [113, 598] width 126 height 17
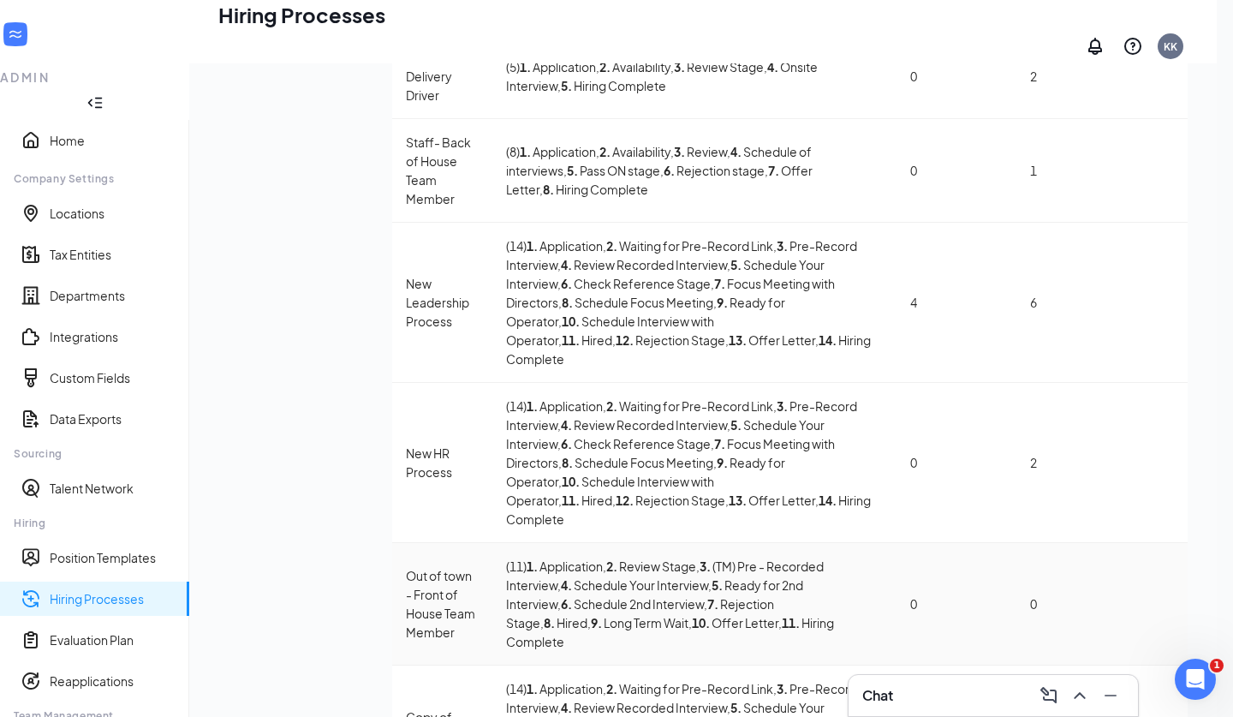
scroll to position [337, 0]
click at [1162, 606] on icon "Ellipses" at bounding box center [1162, 606] width 0 height 0
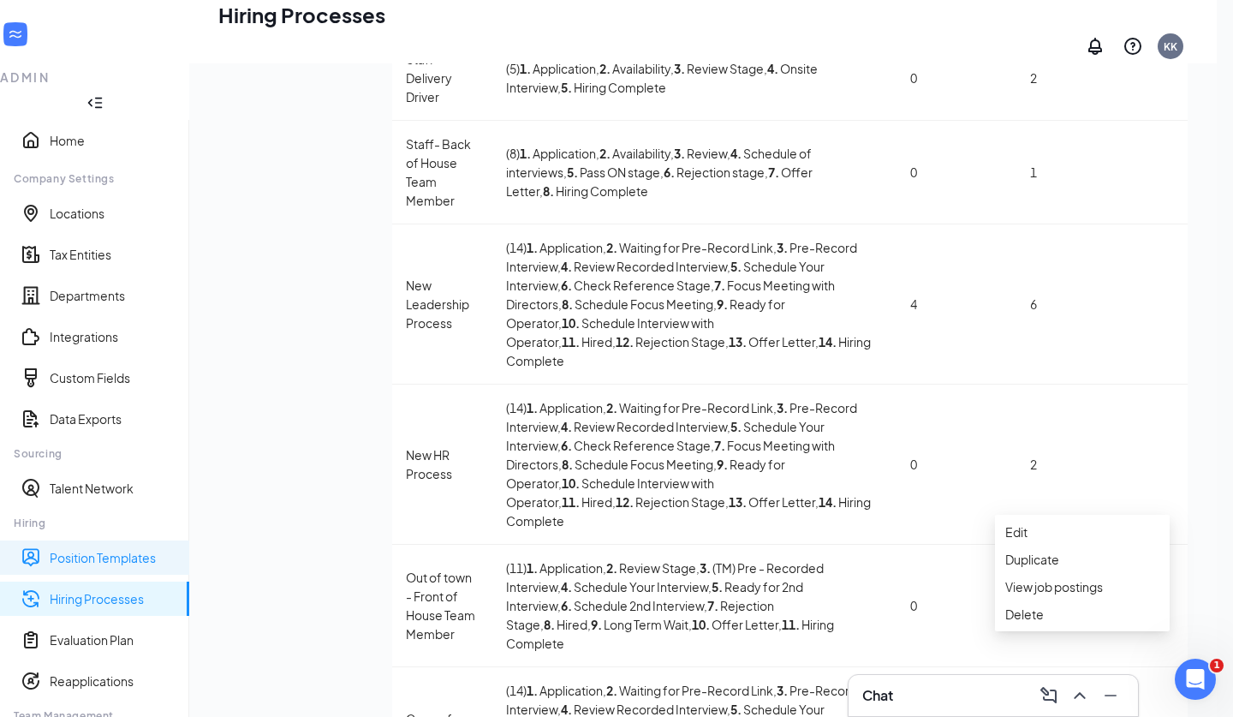
click at [155, 549] on link "Position Templates" at bounding box center [113, 557] width 126 height 17
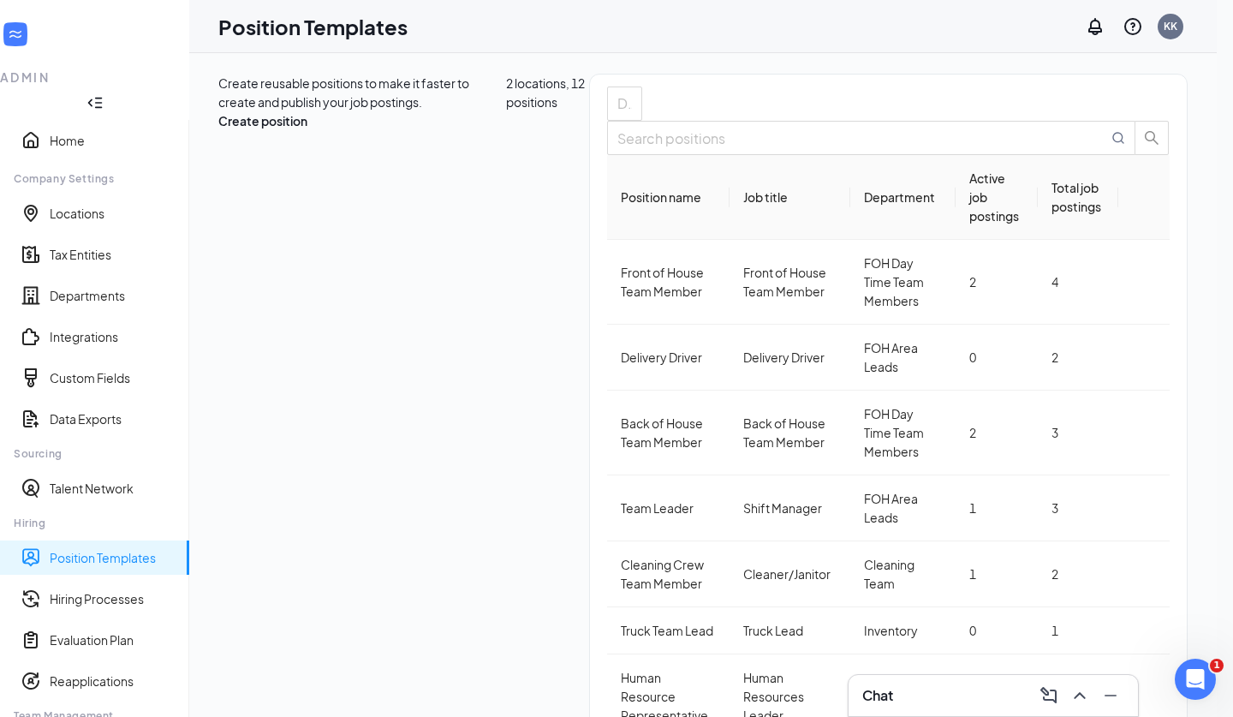
scroll to position [141, 0]
click at [112, 590] on link "Hiring Processes" at bounding box center [113, 598] width 126 height 17
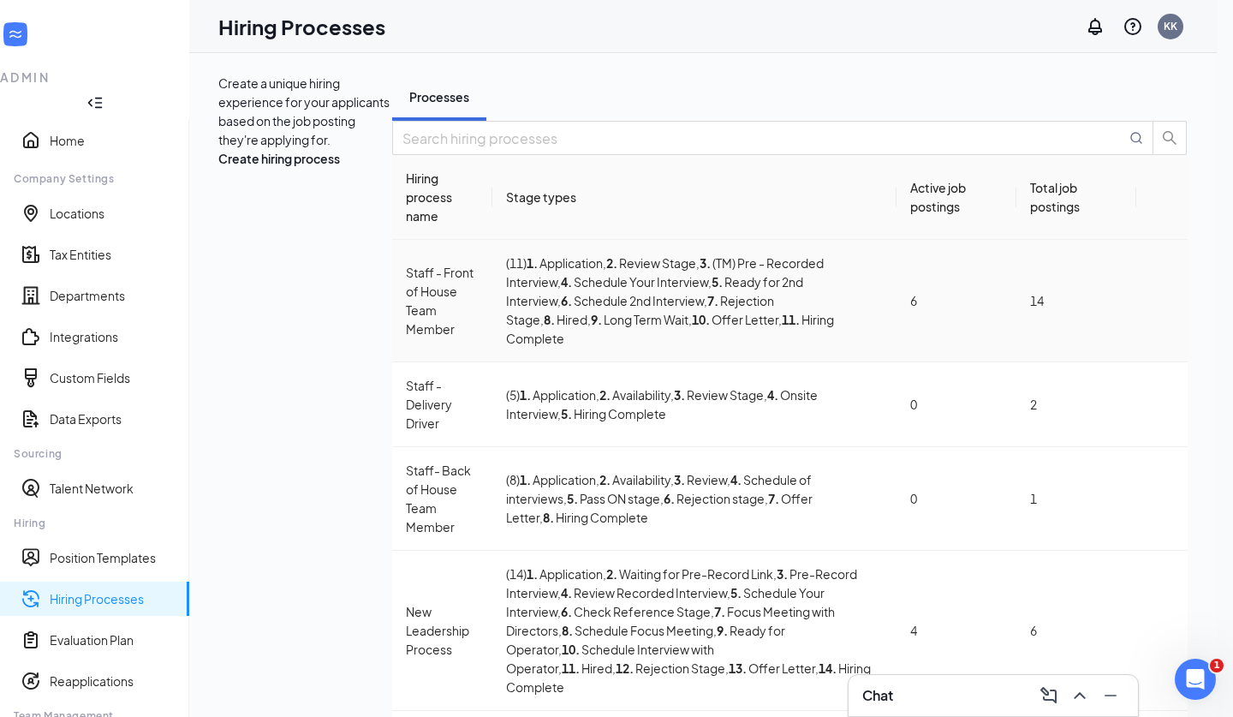
click at [1174, 301] on div at bounding box center [1162, 301] width 24 height 0
click at [1165, 313] on icon "Ellipses" at bounding box center [1172, 310] width 15 height 3
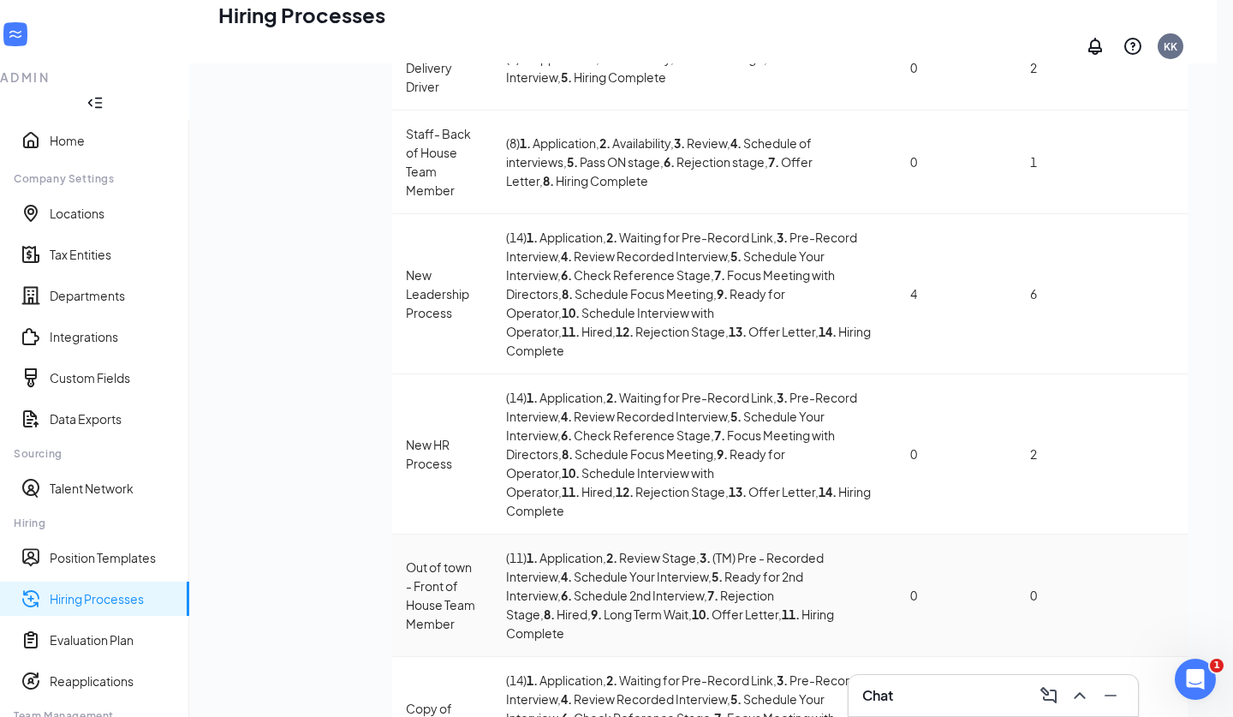
scroll to position [275, 0]
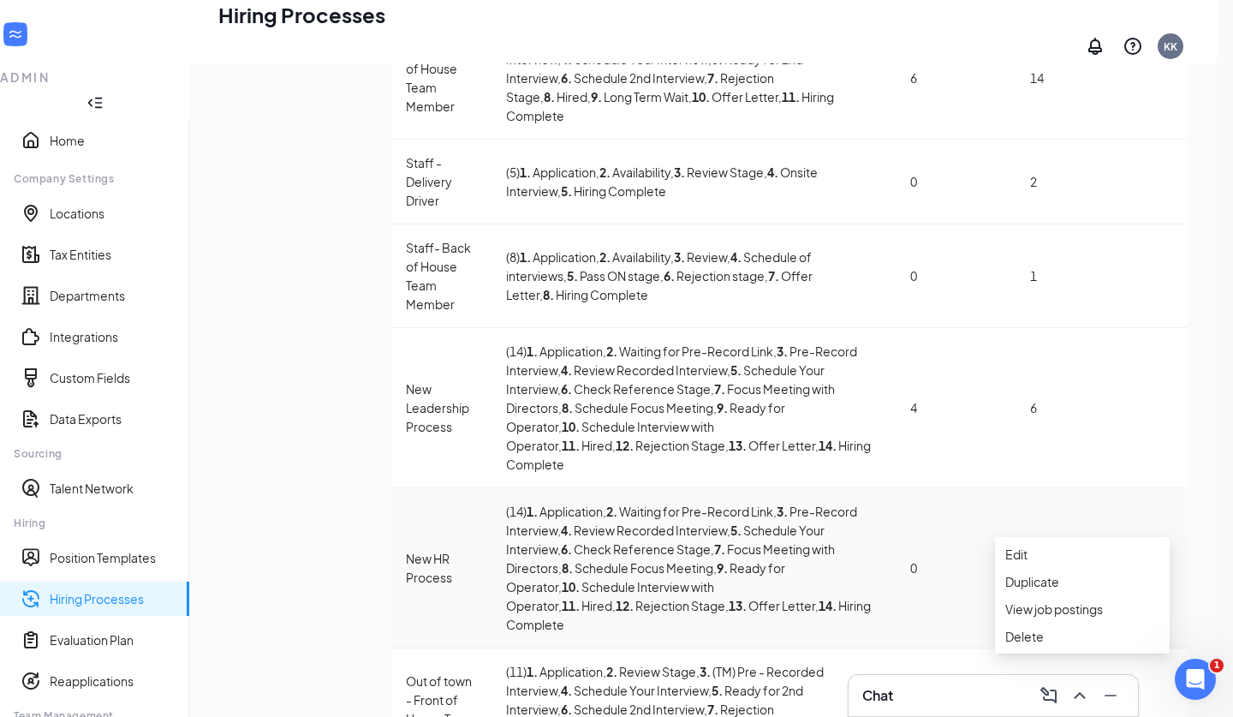
scroll to position [203, 0]
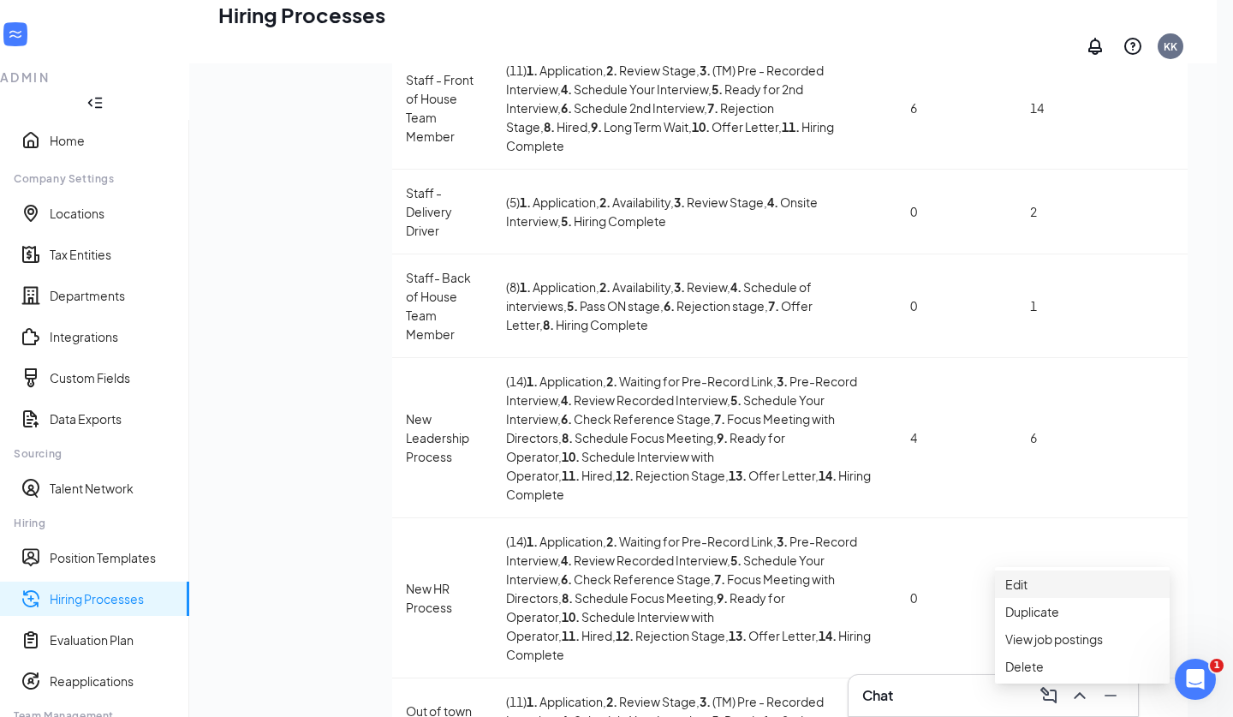
click at [1034, 592] on span "Edit" at bounding box center [1083, 584] width 154 height 19
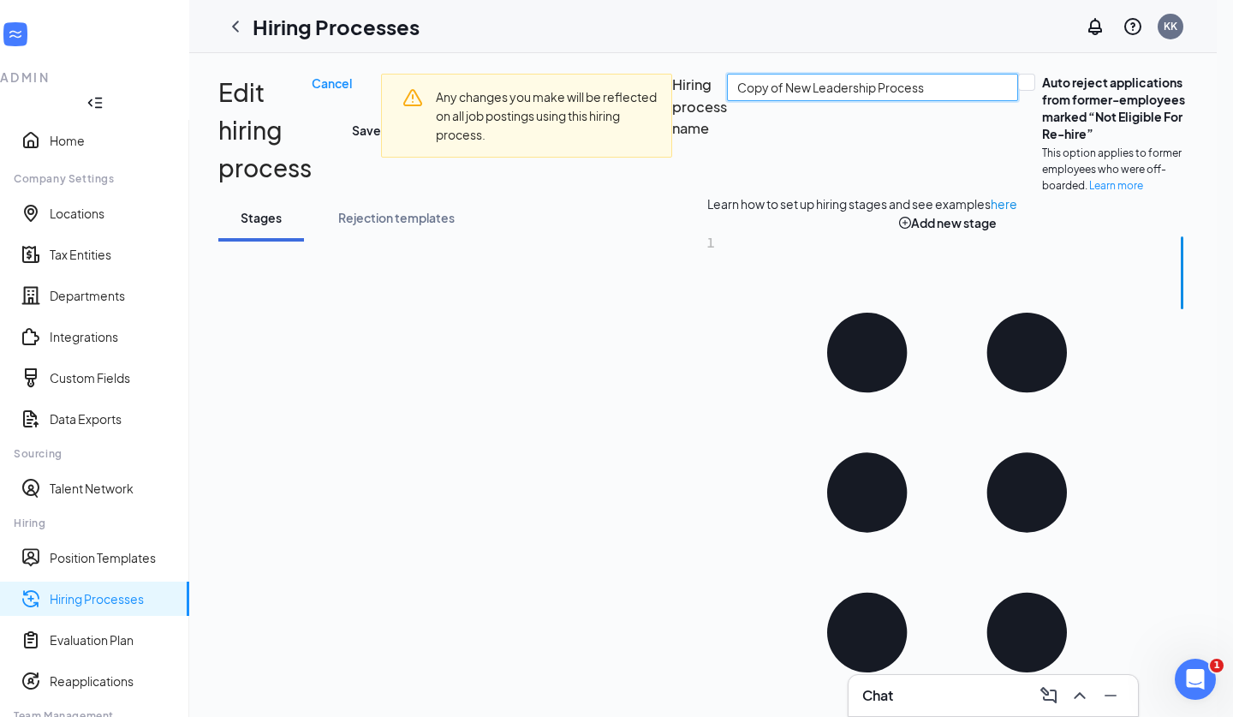
click at [727, 101] on input "Copy of New Leadership Process" at bounding box center [872, 87] width 291 height 27
type input "Out of Town- New Leadership Process"
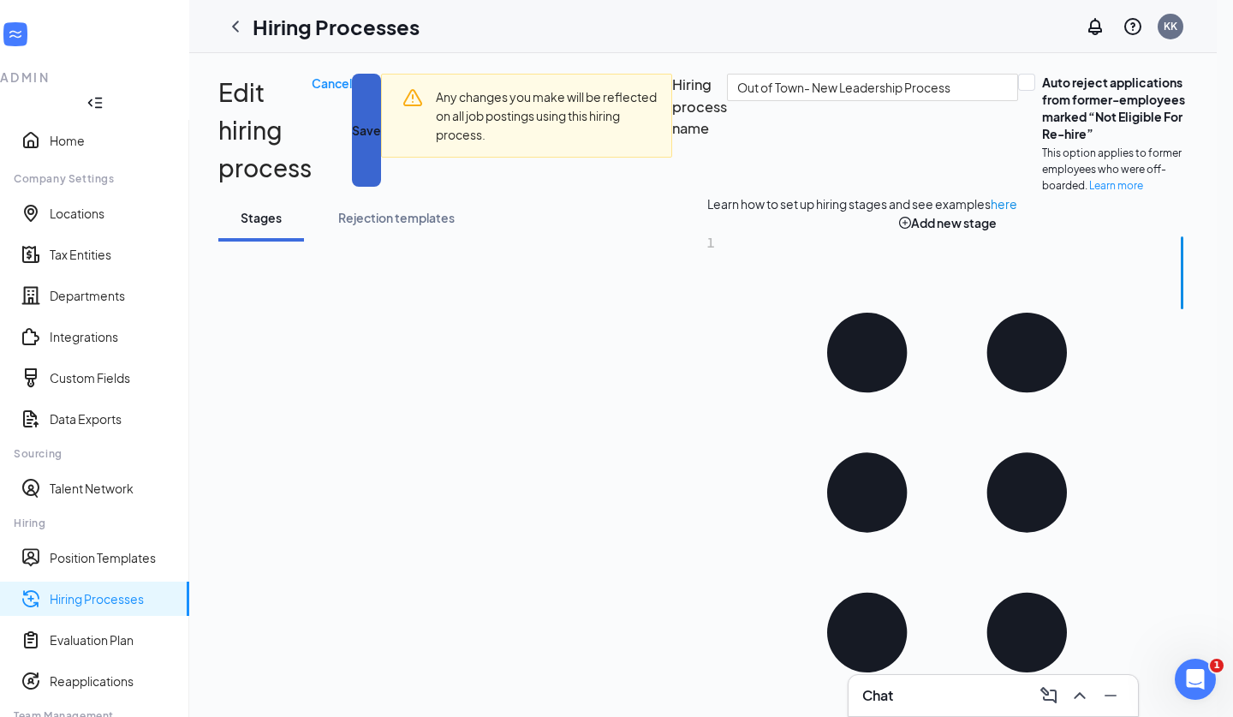
click at [381, 83] on button "Save" at bounding box center [366, 130] width 29 height 113
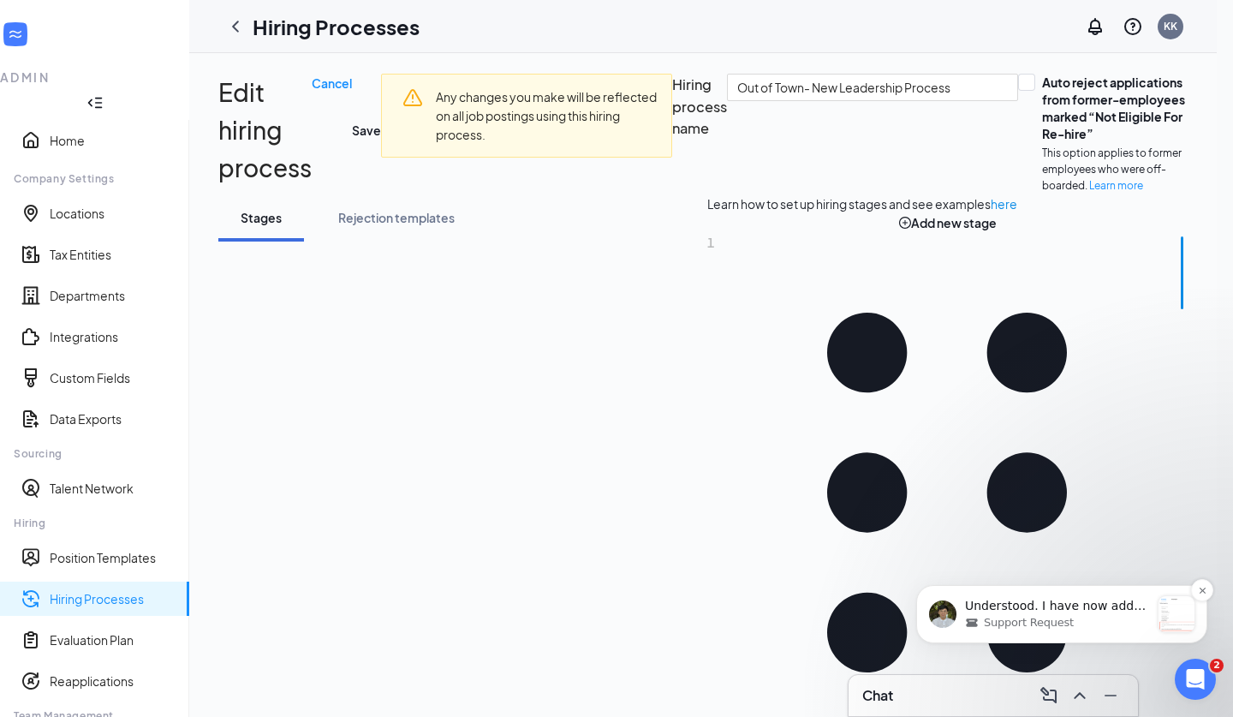
click at [1126, 624] on div "Support Request" at bounding box center [1057, 622] width 185 height 15
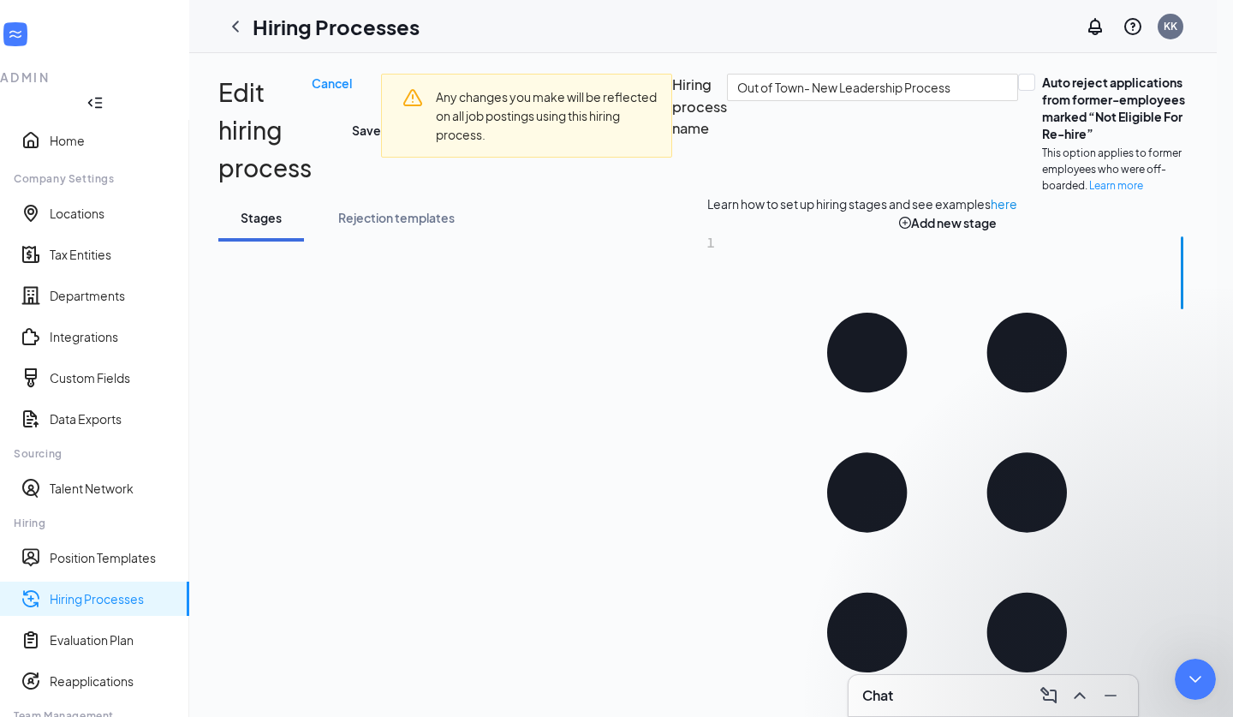
scroll to position [2106, 0]
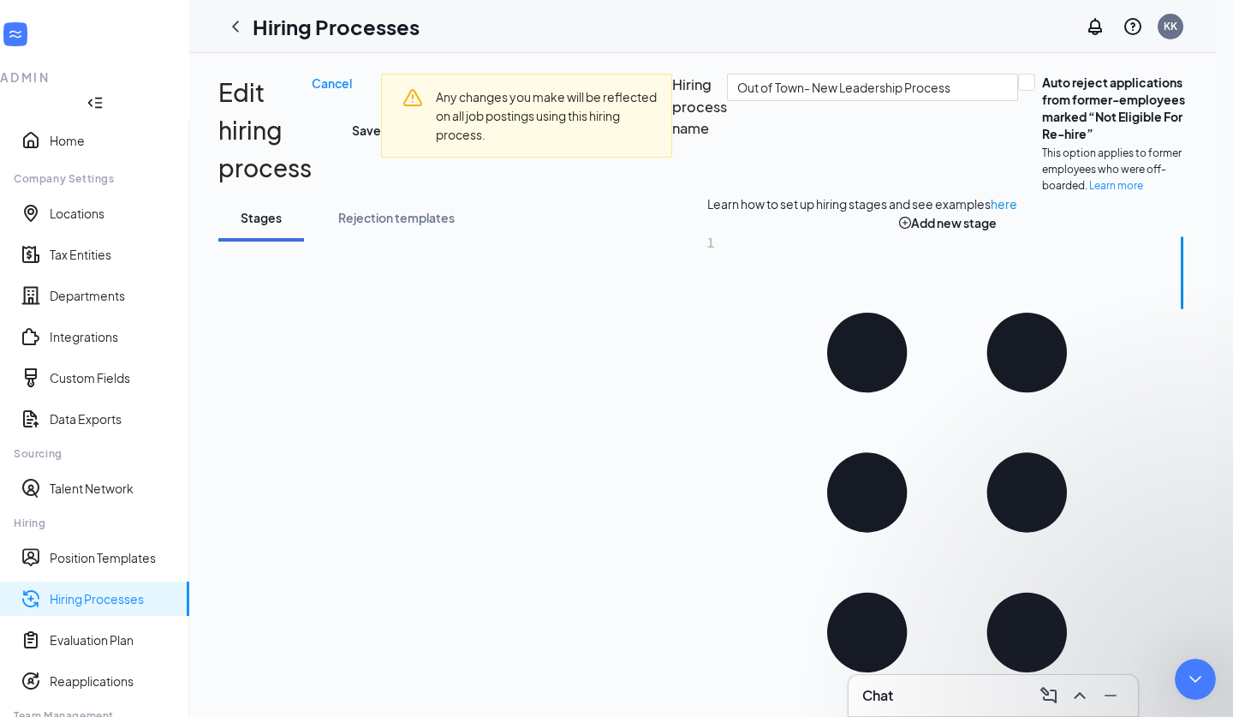
type textarea "Apologies I can't see the automation on my end at all"
click at [1187, 675] on icon "Close Intercom Messenger" at bounding box center [1193, 676] width 21 height 21
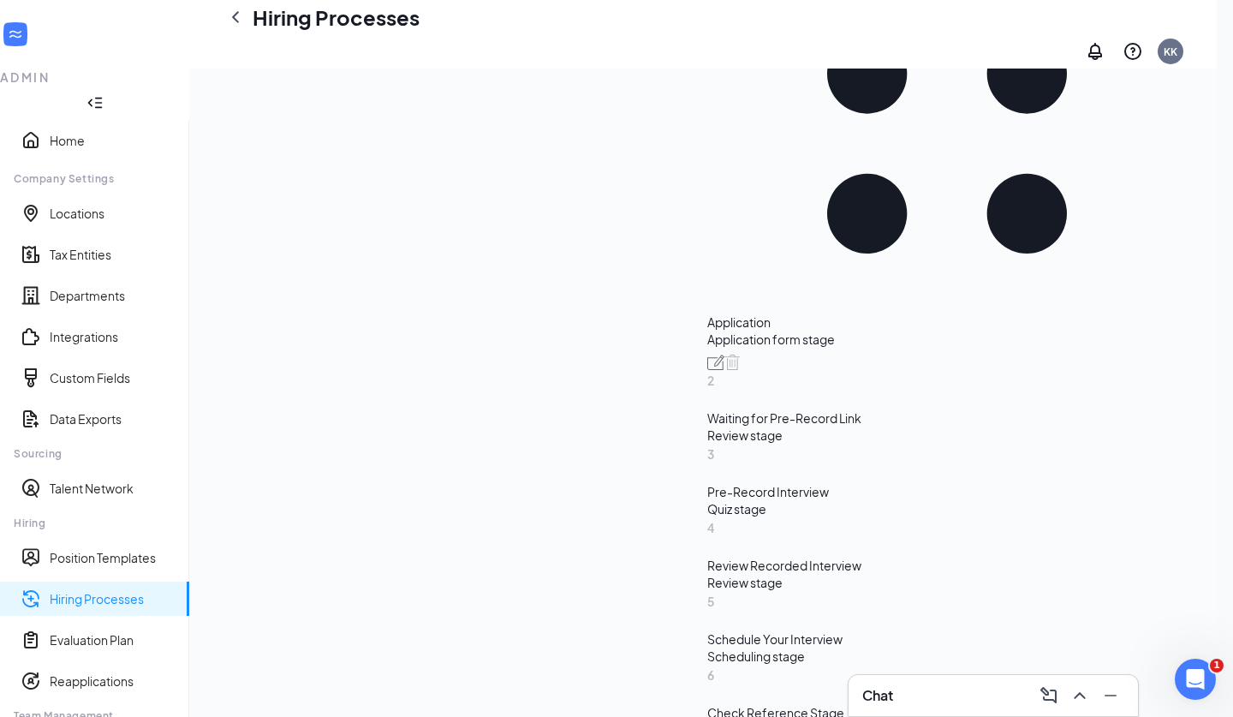
scroll to position [508, 0]
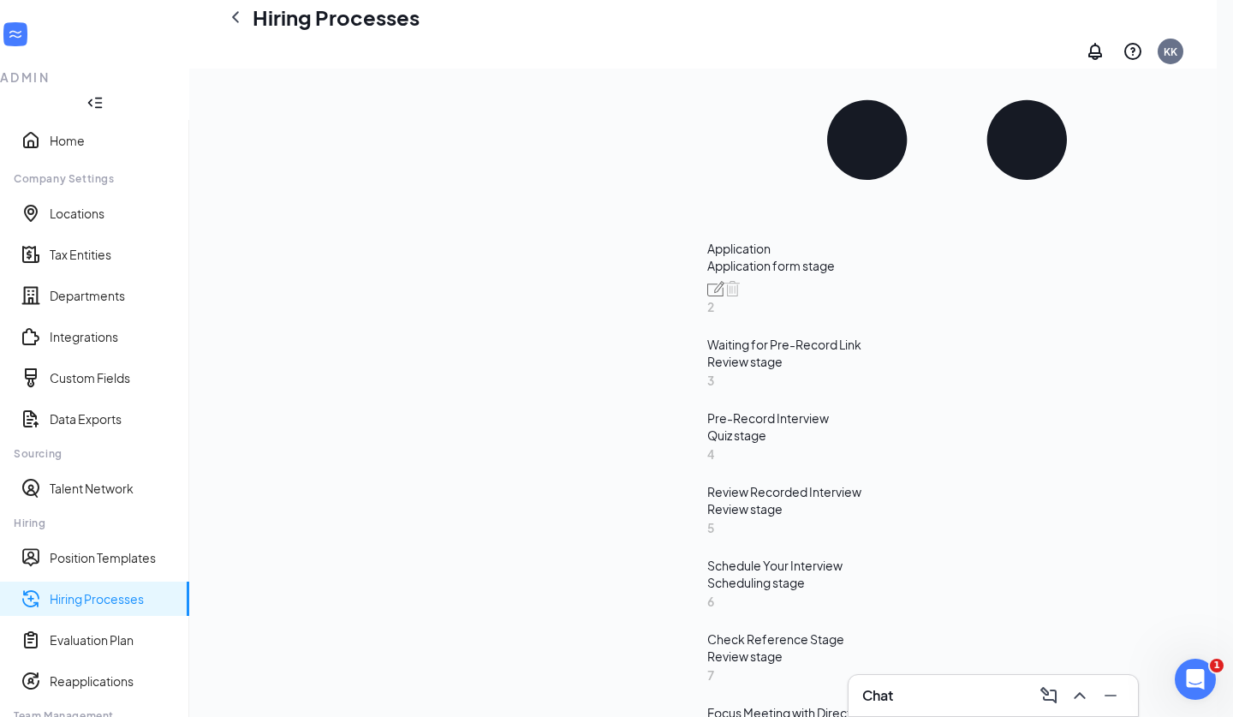
click at [708, 574] on div "Scheduling stage" at bounding box center [948, 582] width 481 height 17
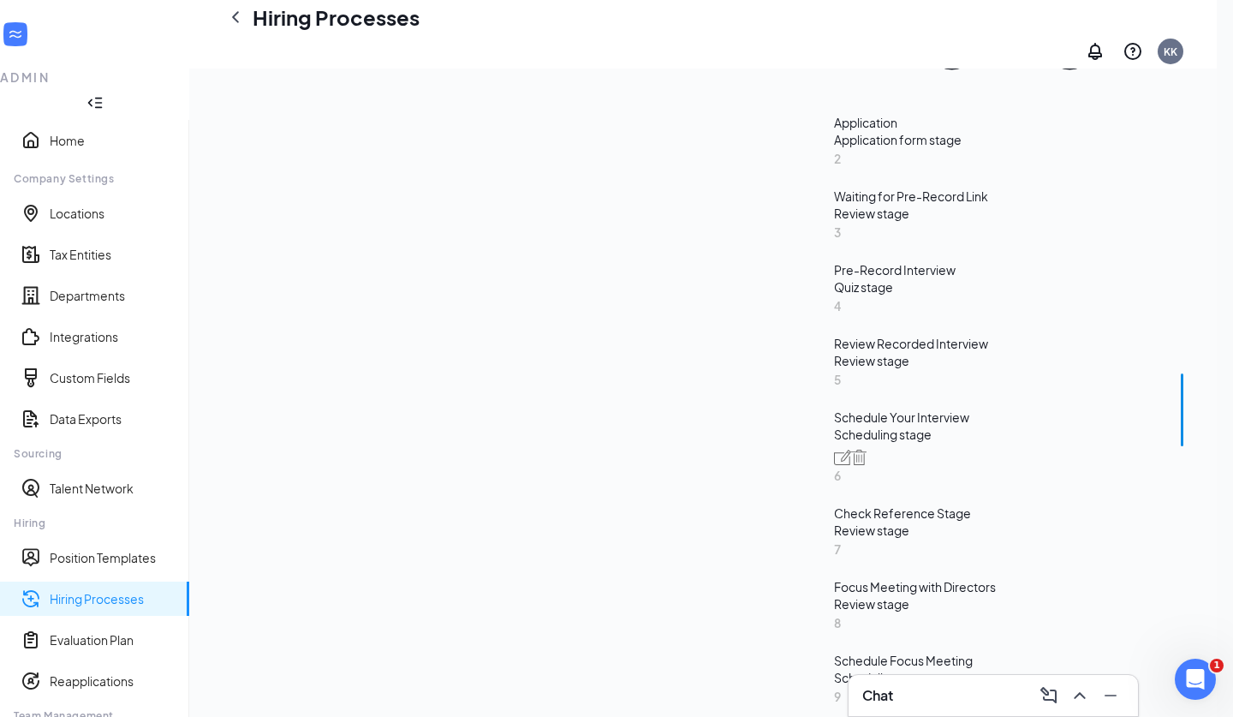
scroll to position [436, 0]
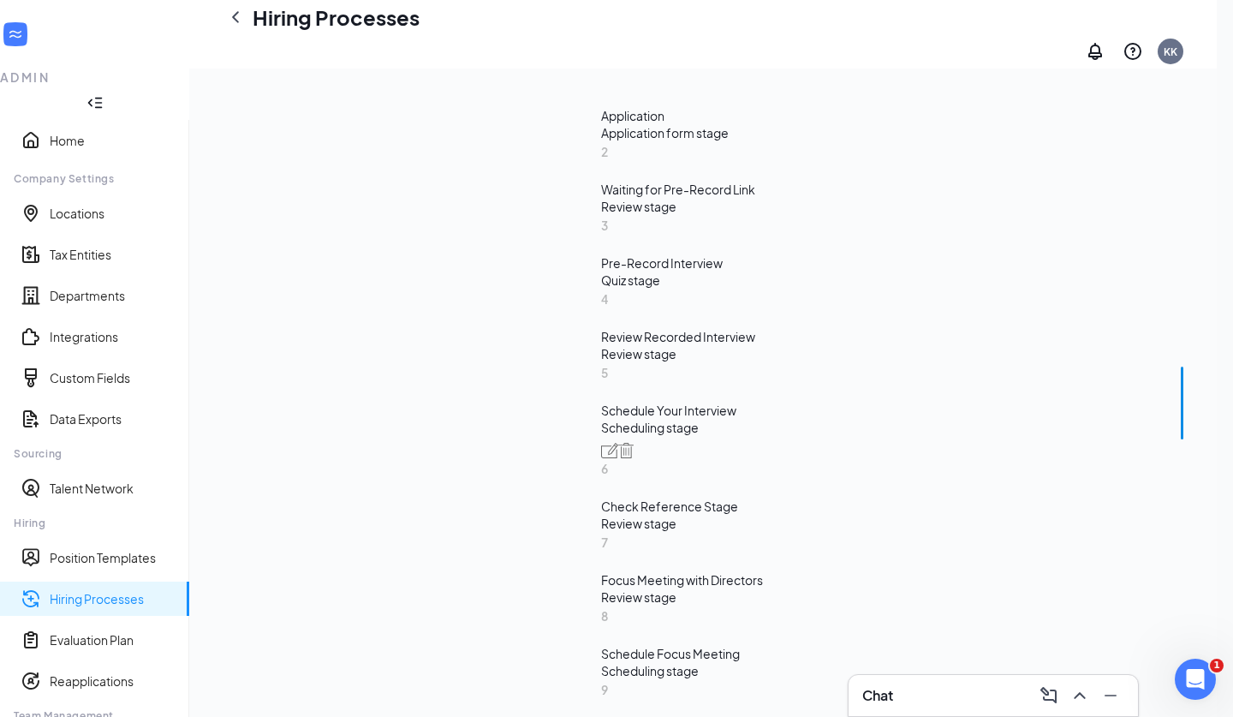
scroll to position [750, 0]
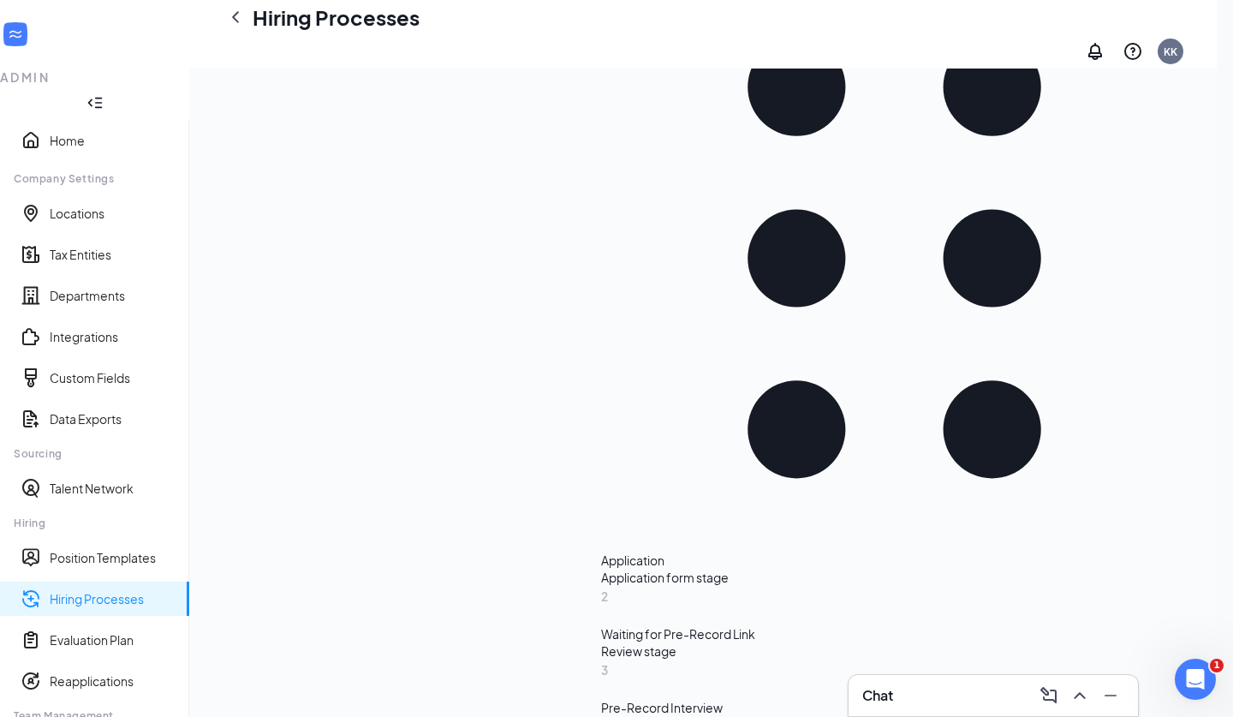
scroll to position [231, 0]
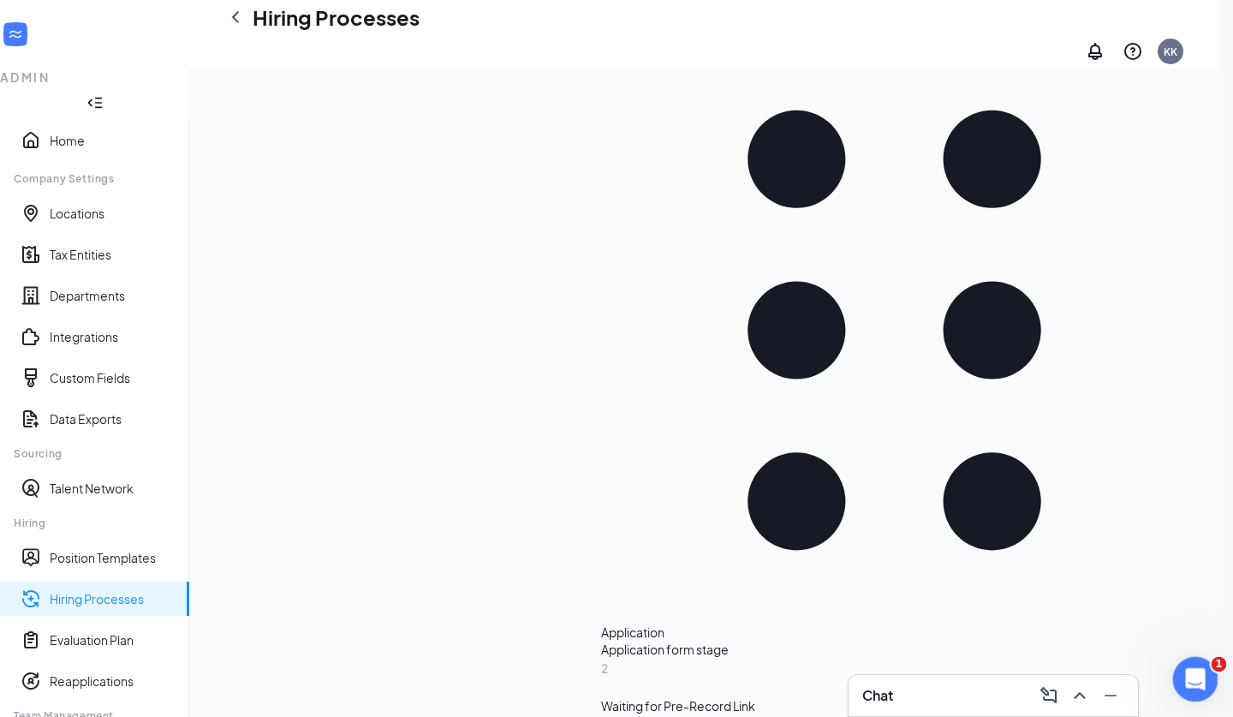
click at [1186, 675] on icon "Open Intercom Messenger" at bounding box center [1194, 677] width 28 height 28
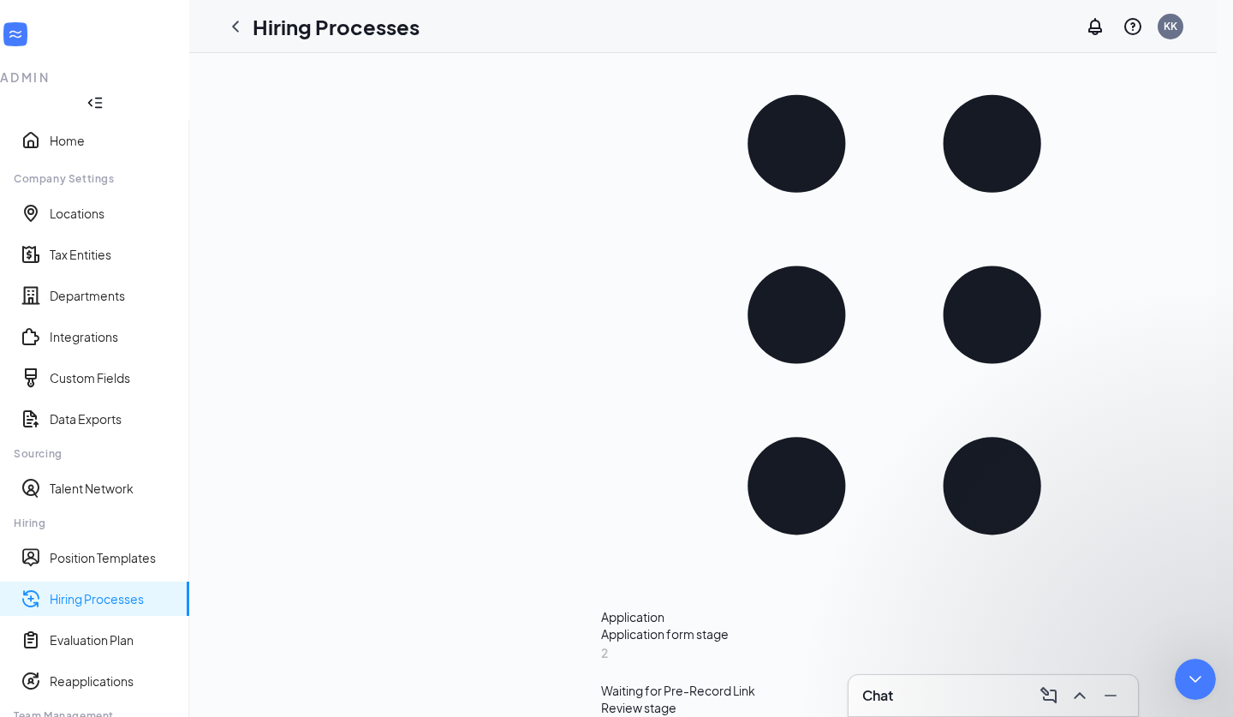
scroll to position [2199, 0]
type textarea "T"
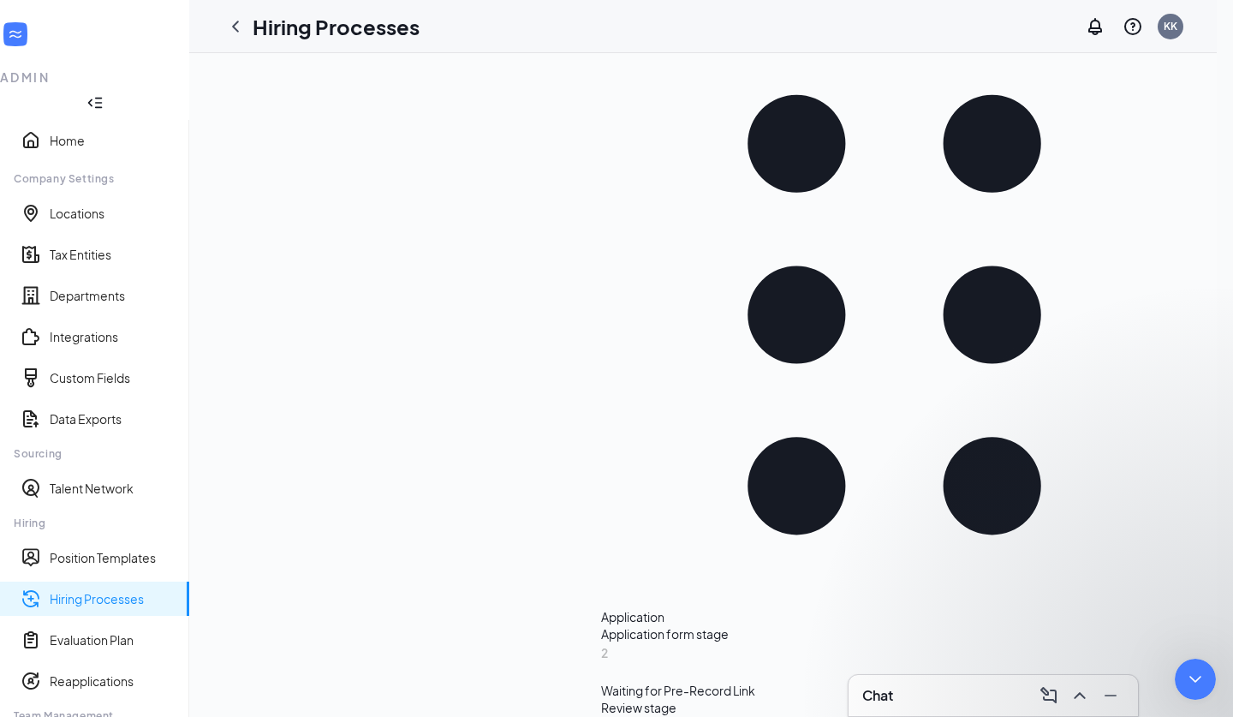
type textarea "It won't let me edit it so I can't see the message."
click at [1189, 680] on icon "Close Intercom Messenger" at bounding box center [1193, 676] width 21 height 21
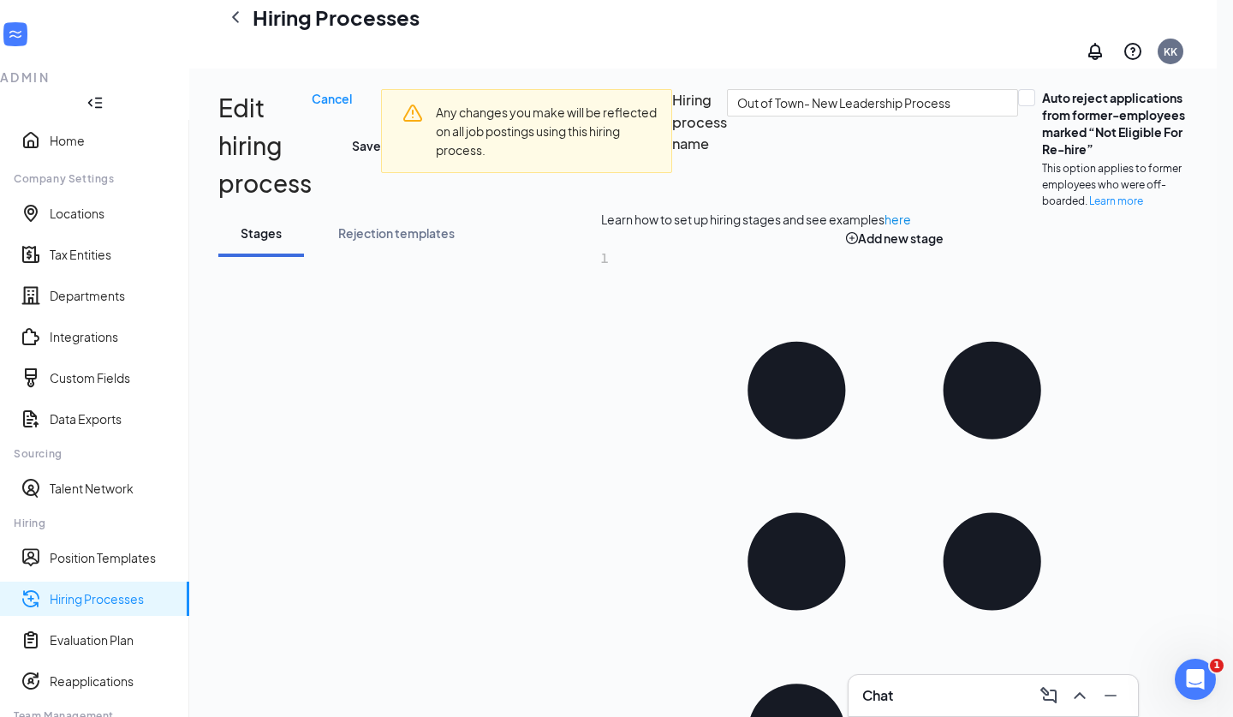
scroll to position [0, 0]
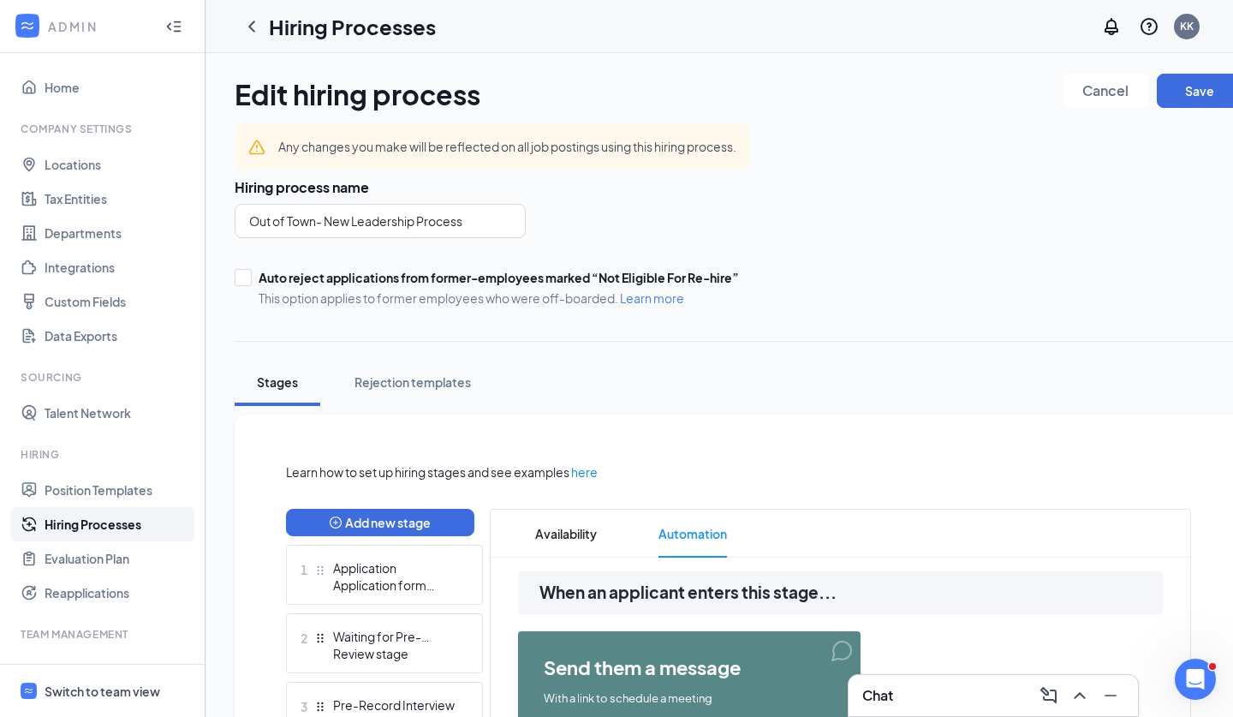
drag, startPoint x: 145, startPoint y: 688, endPoint x: 513, endPoint y: 327, distance: 515.5
click at [145, 688] on div "Switch to team view" at bounding box center [103, 691] width 116 height 17
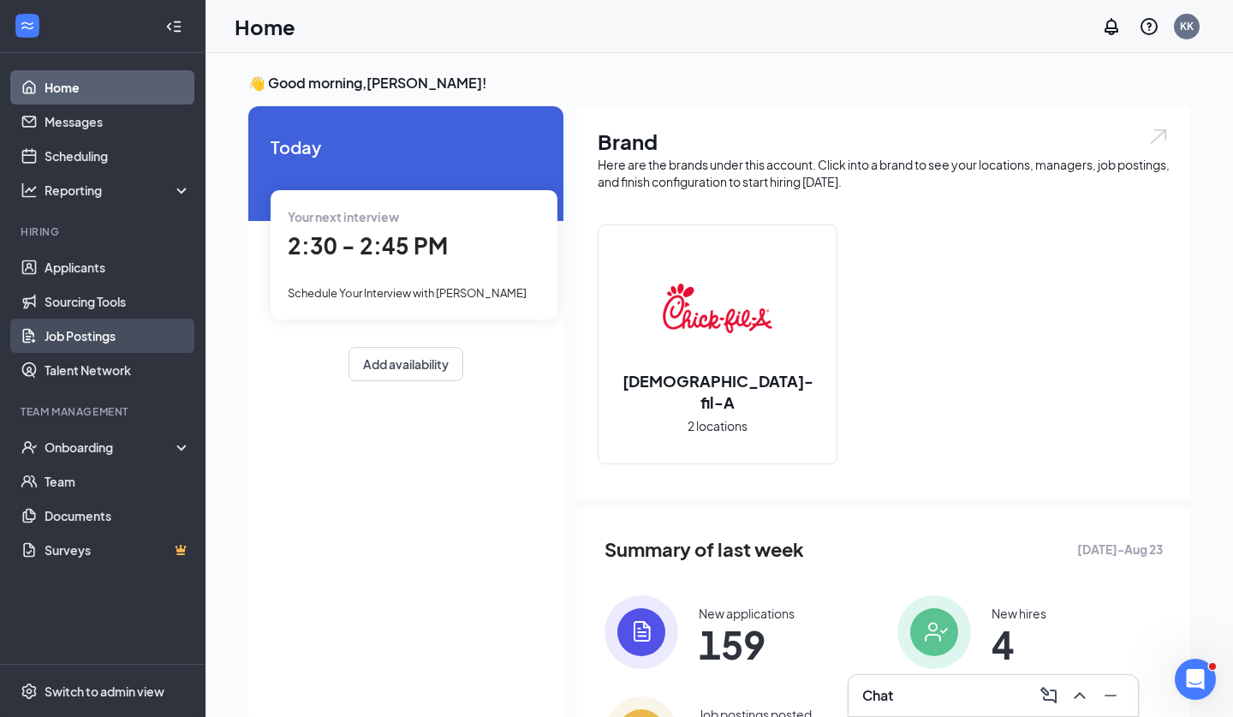
click at [79, 340] on link "Job Postings" at bounding box center [118, 336] width 146 height 34
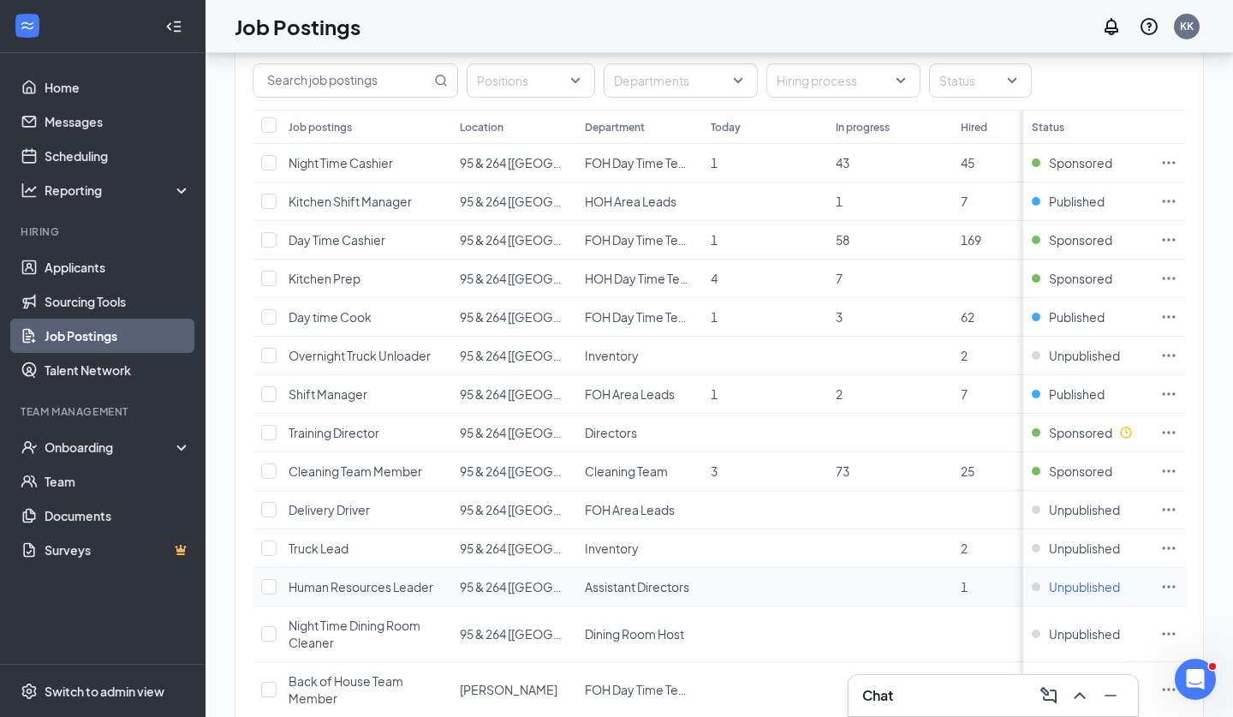
scroll to position [702, 0]
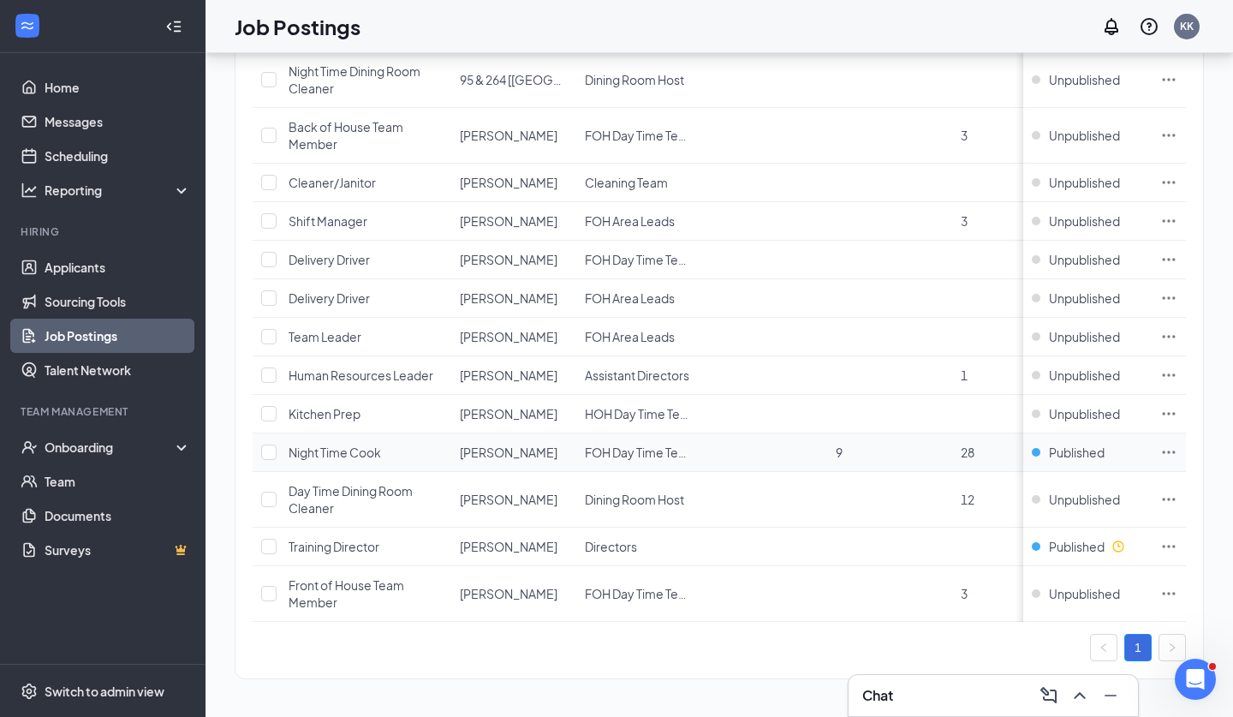
click at [1164, 453] on icon "Ellipses" at bounding box center [1169, 452] width 13 height 3
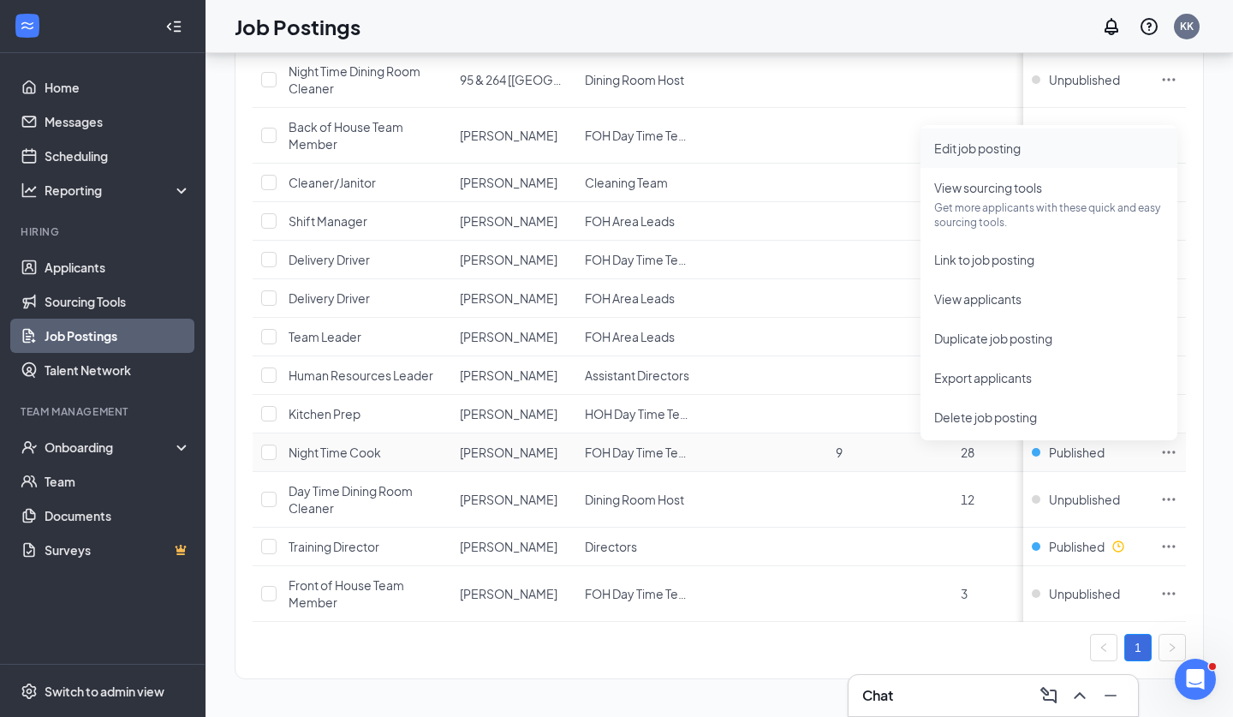
click at [1001, 148] on span "Edit job posting" at bounding box center [978, 147] width 87 height 15
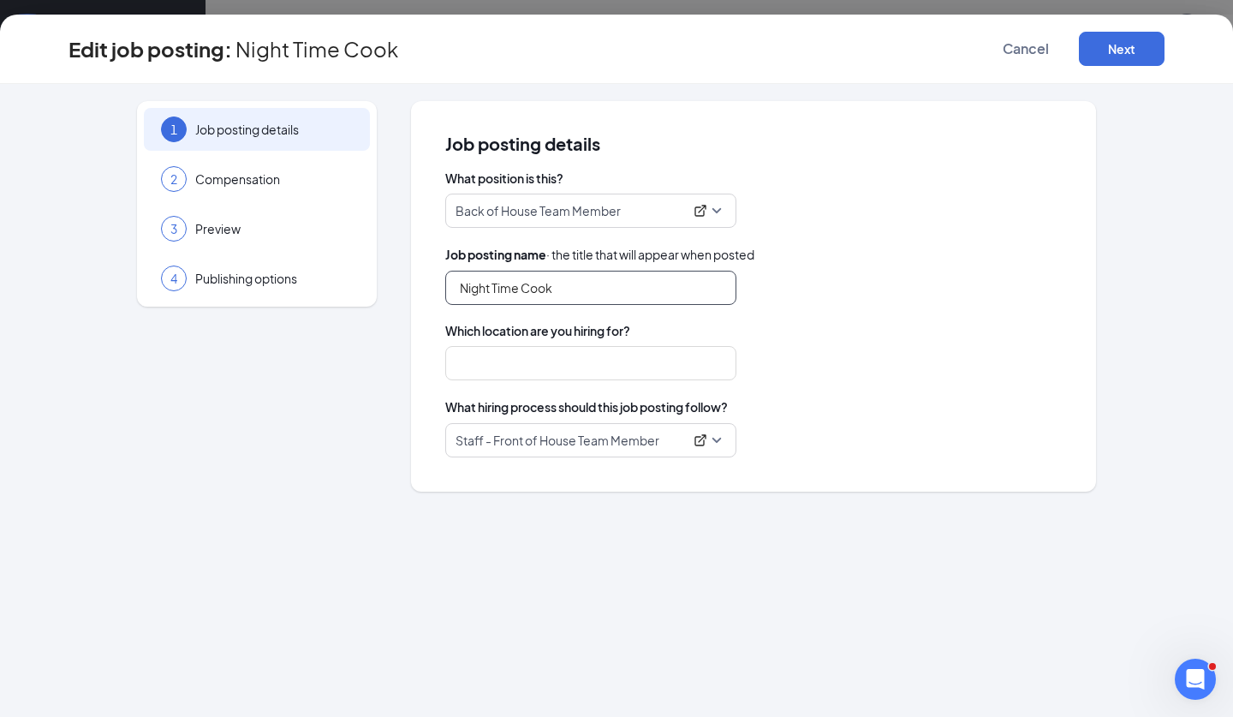
type input "Night Time Cook"
type input "[PERSON_NAME]"
click at [636, 439] on p "Staff - Front of House Team Member" at bounding box center [570, 440] width 228 height 17
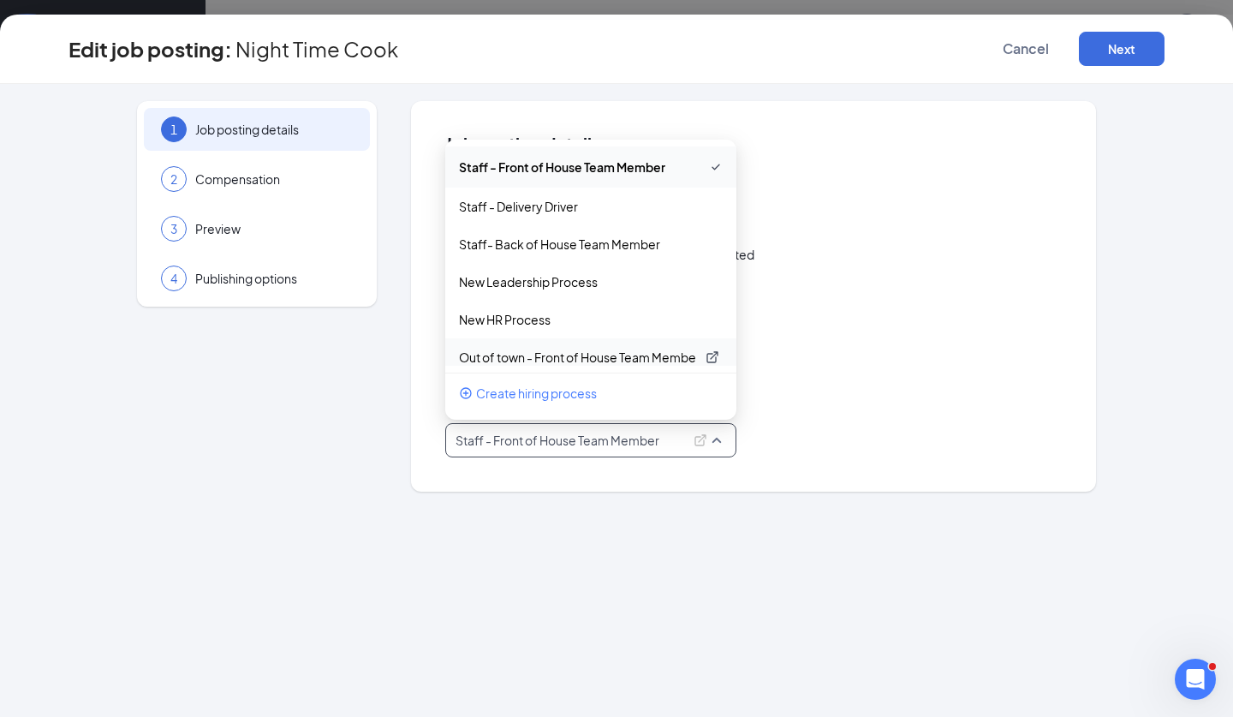
click at [593, 359] on p "Out of town - Front of House Team Member" at bounding box center [577, 357] width 236 height 17
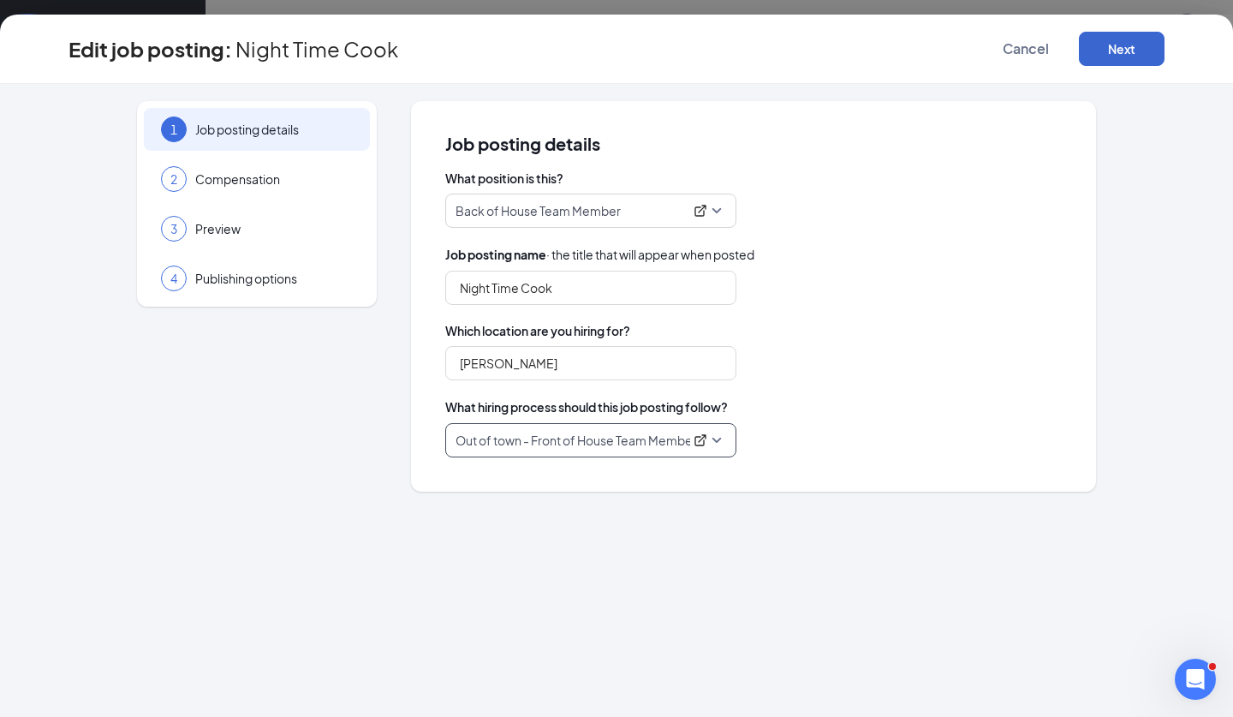
click at [1109, 56] on button "Next" at bounding box center [1122, 49] width 86 height 34
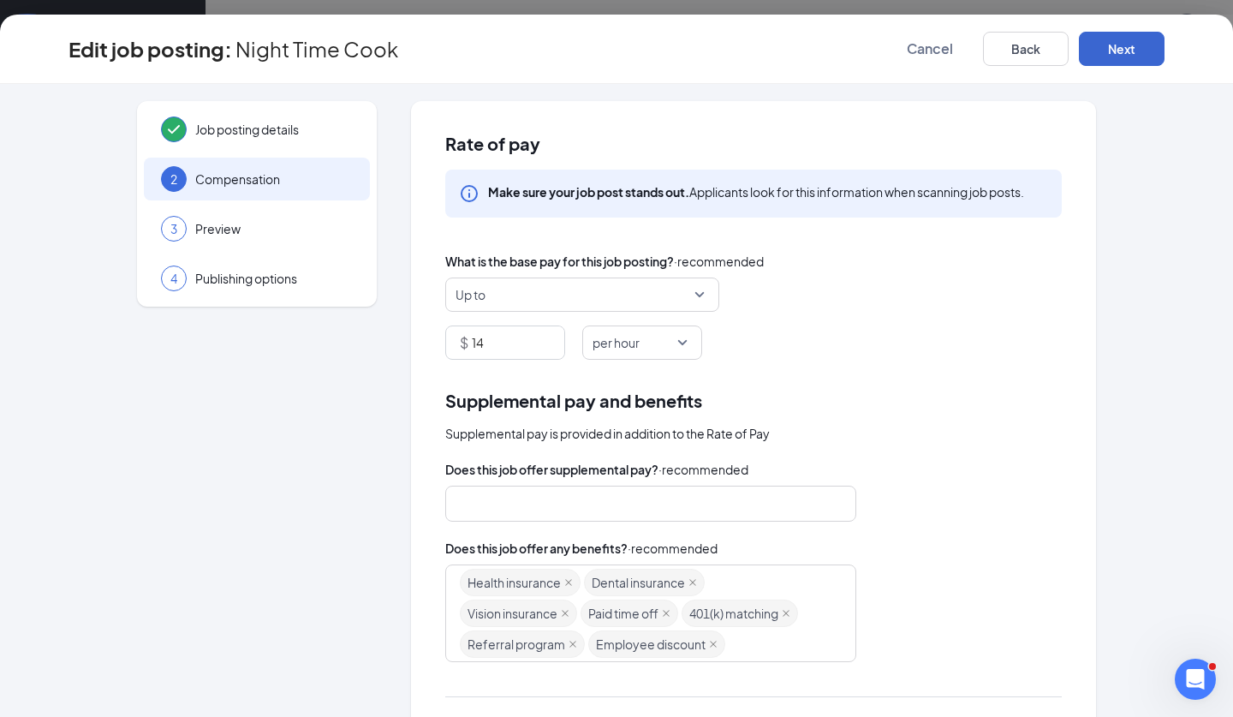
click at [1109, 54] on button "Next" at bounding box center [1122, 49] width 86 height 34
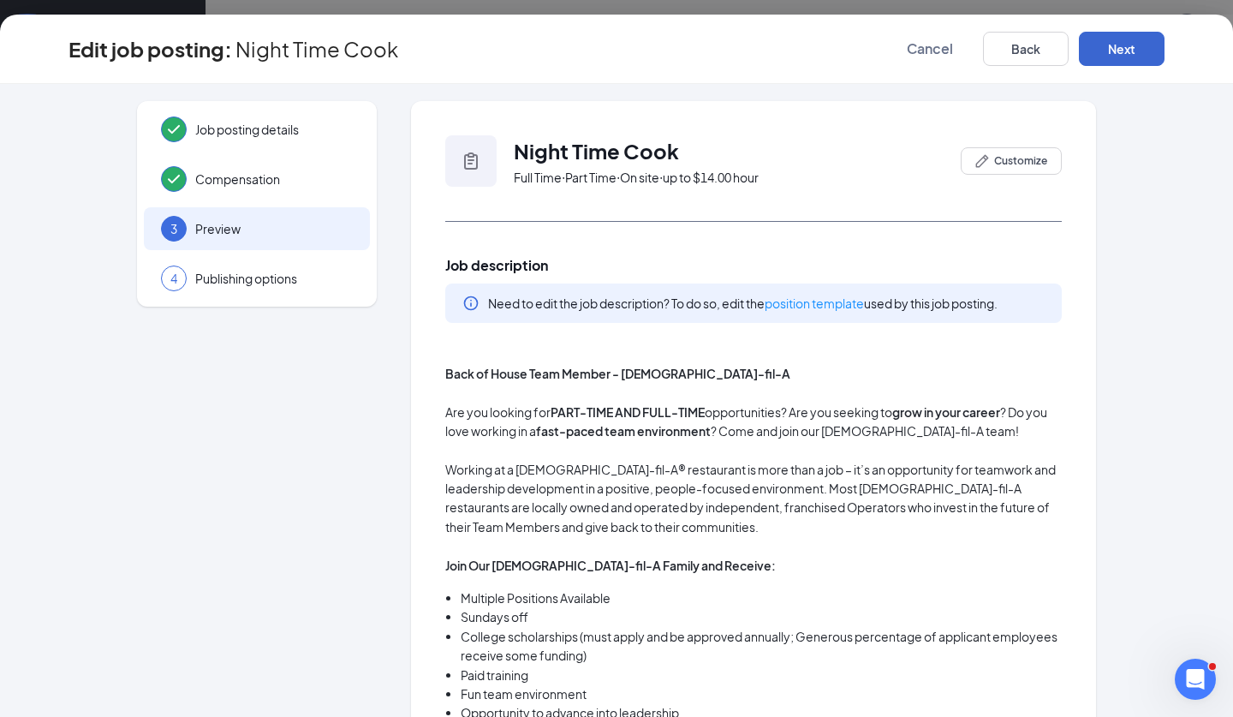
click at [1119, 51] on button "Next" at bounding box center [1122, 49] width 86 height 34
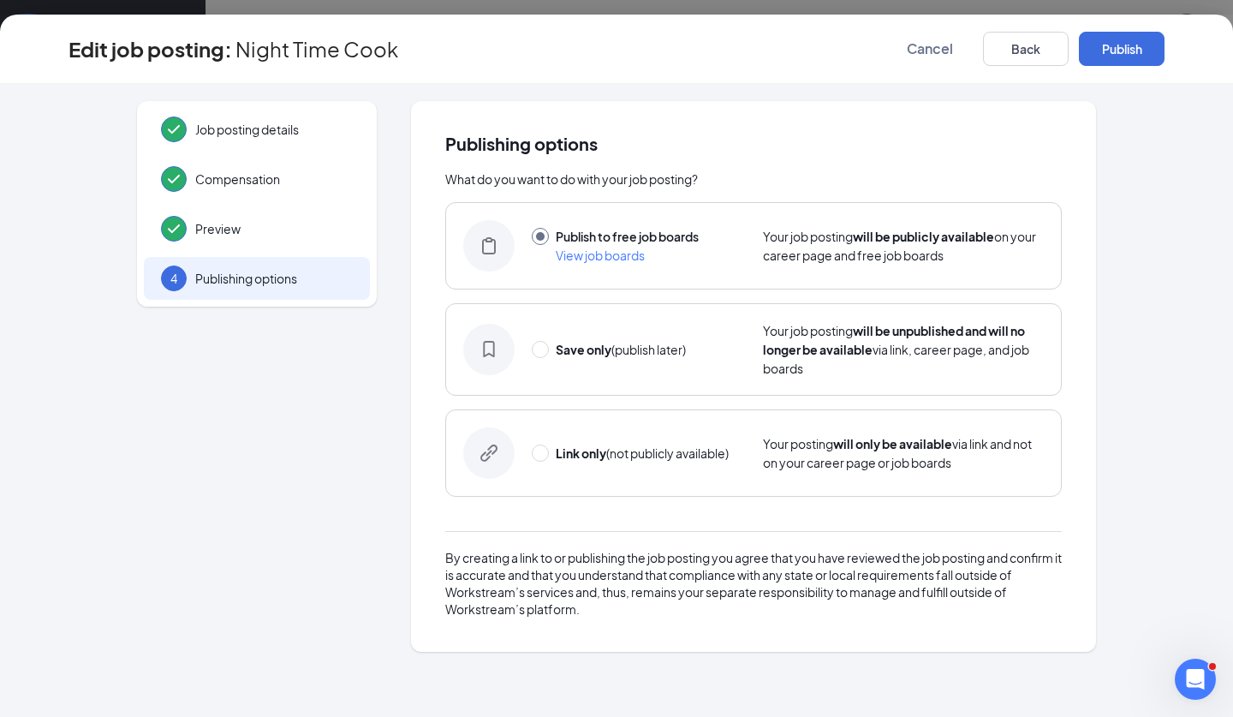
click at [1092, 76] on div "Edit job posting: Night Time Cook Cancel Back Publish" at bounding box center [616, 49] width 1233 height 69
click at [1120, 56] on button "Publish" at bounding box center [1122, 49] width 86 height 34
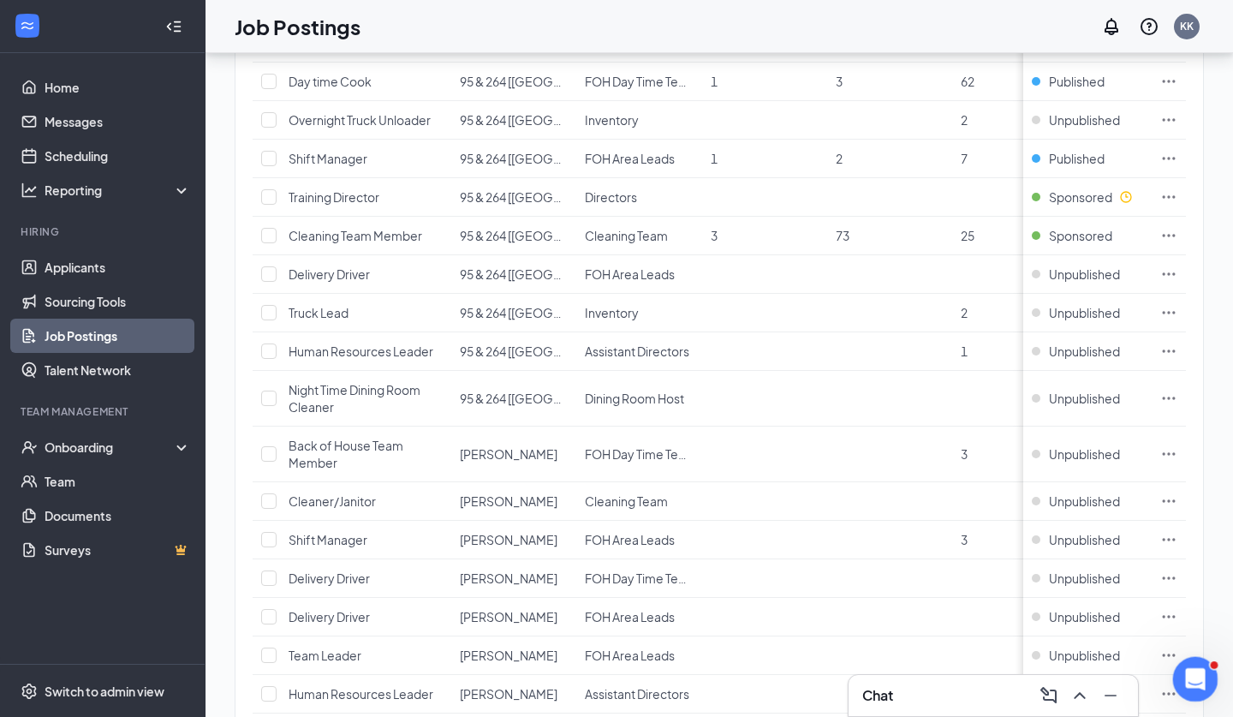
click at [1192, 657] on div "Open Intercom Messenger" at bounding box center [1193, 676] width 57 height 57
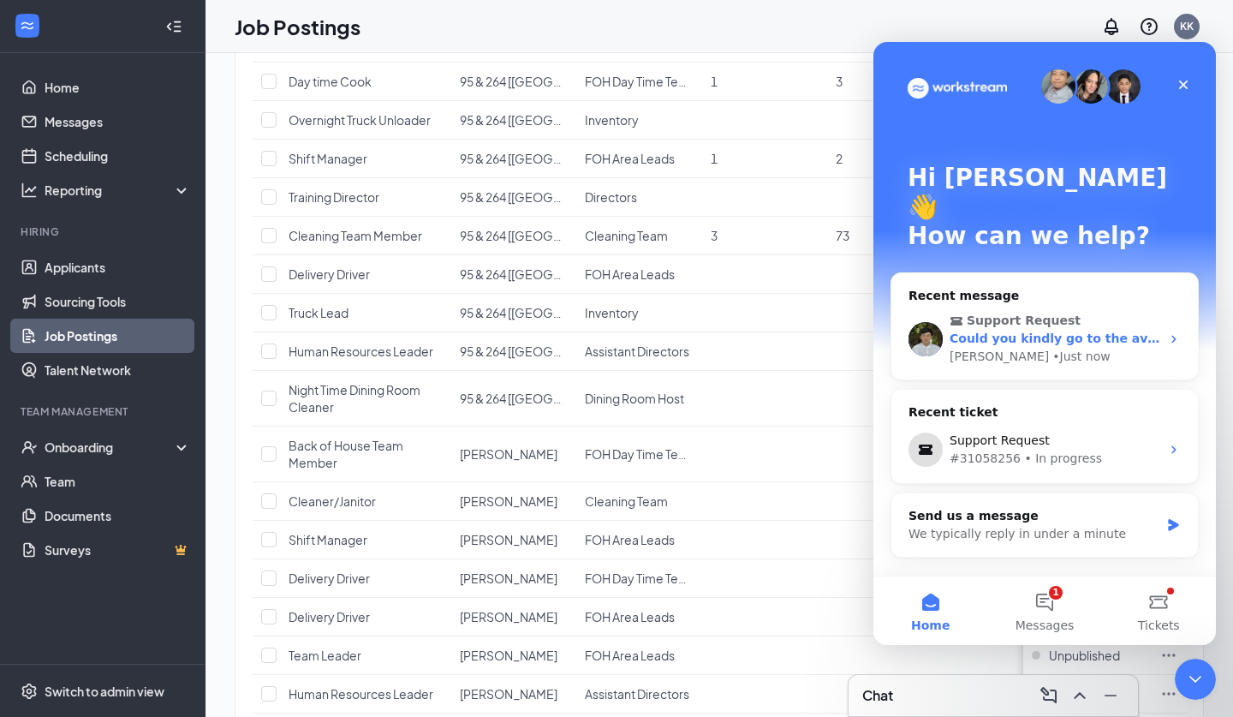
click at [1053, 348] on div "• Just now" at bounding box center [1081, 357] width 57 height 18
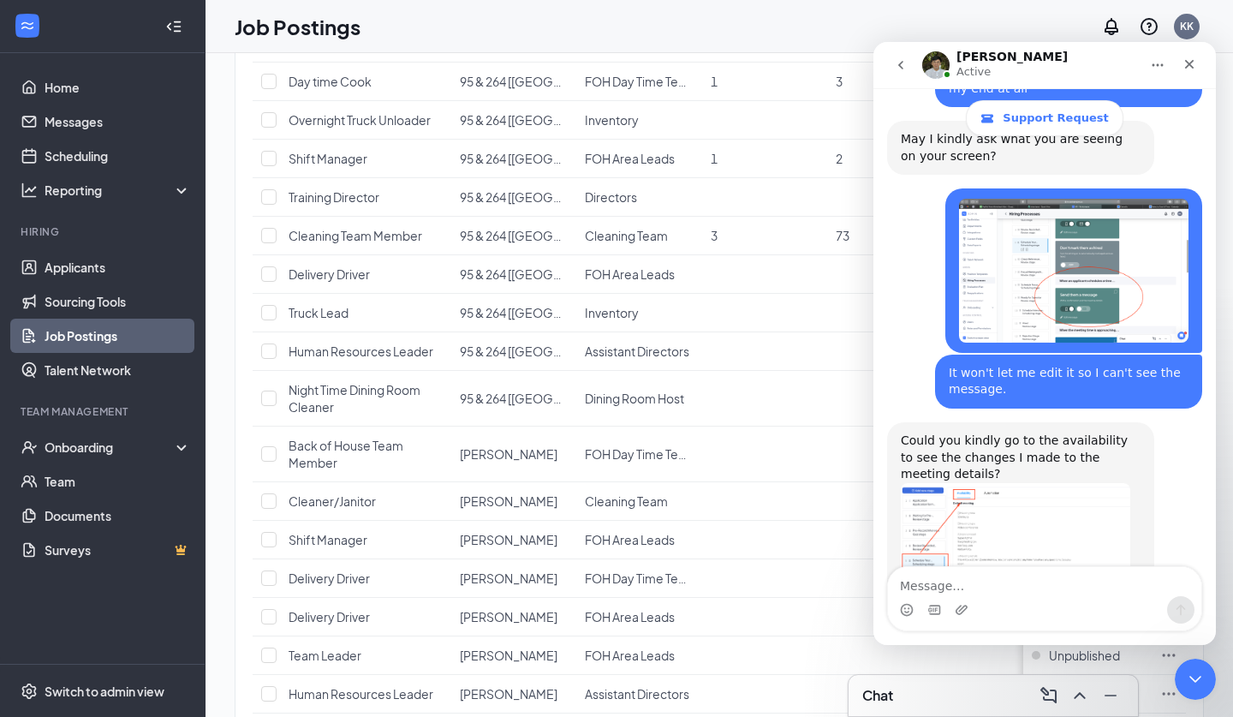
scroll to position [2631, 0]
click at [968, 484] on img "James says…" at bounding box center [1016, 541] width 230 height 115
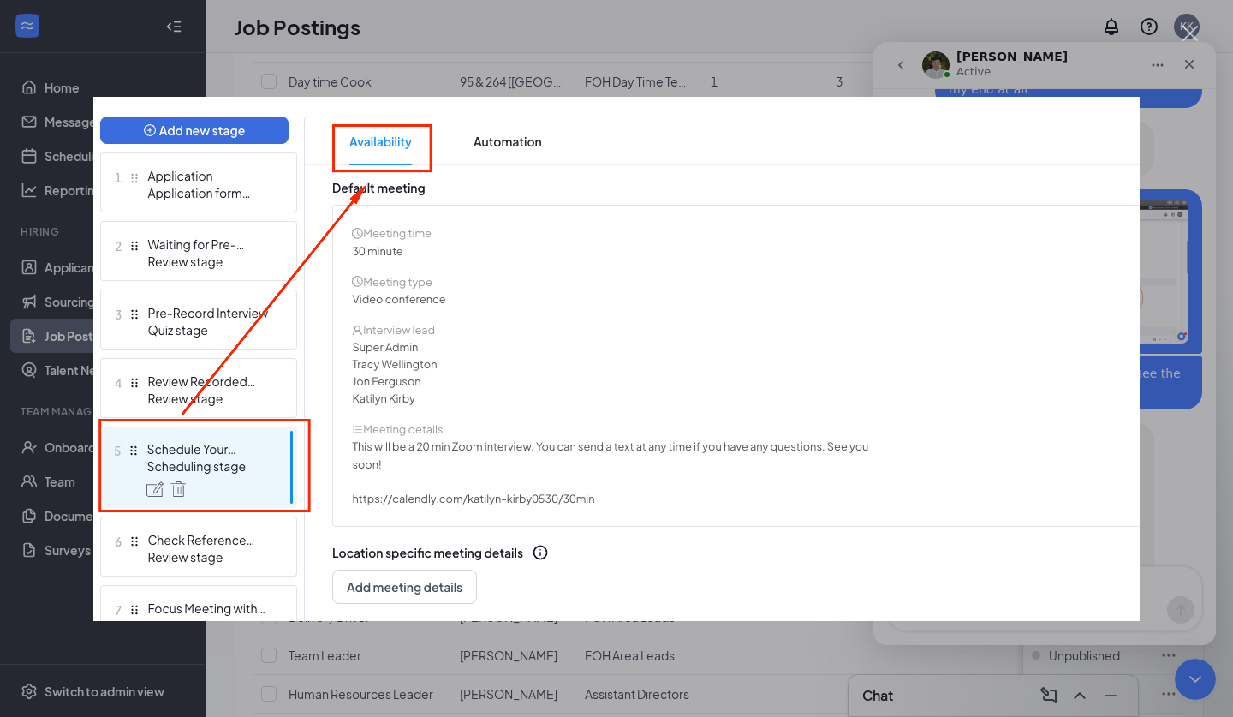
click at [1004, 85] on div "Intercom messenger" at bounding box center [616, 358] width 1233 height 717
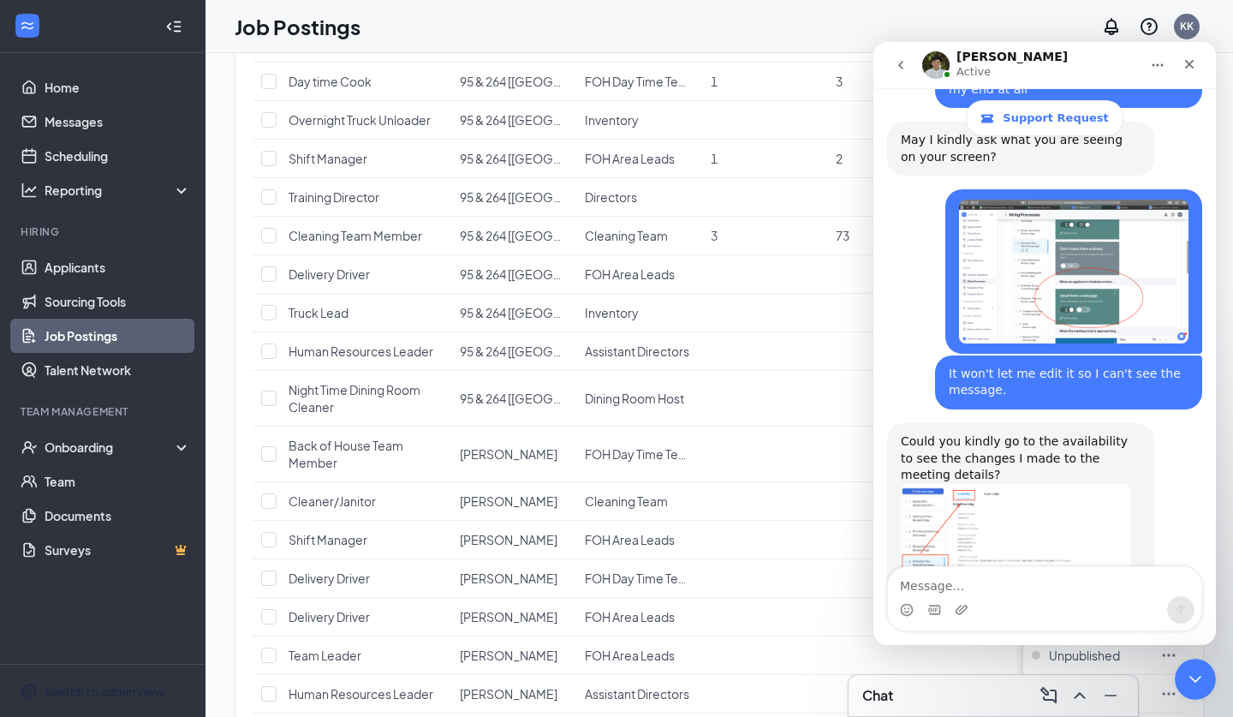
drag, startPoint x: 112, startPoint y: 696, endPoint x: 184, endPoint y: 630, distance: 98.2
click at [113, 696] on div "Switch to admin view" at bounding box center [105, 691] width 120 height 17
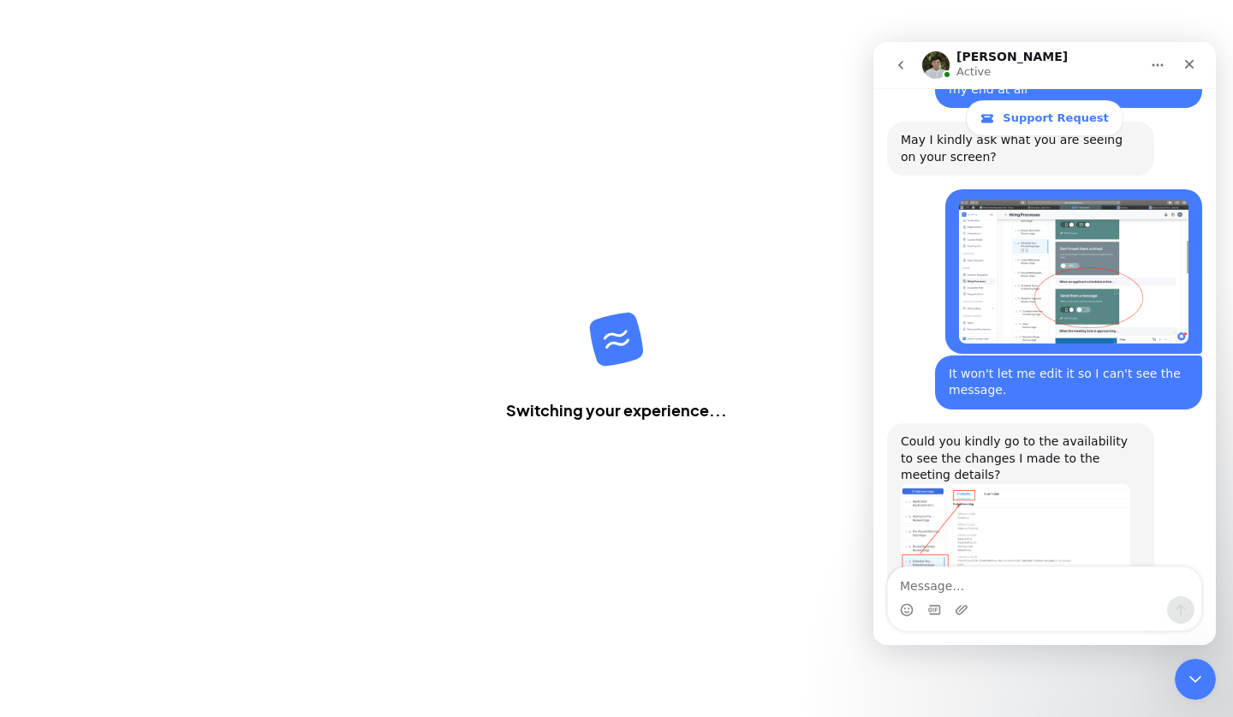
click at [946, 564] on div "Could you kindly go to the availability to see the changes I made to the meetin…" at bounding box center [1044, 535] width 315 height 224
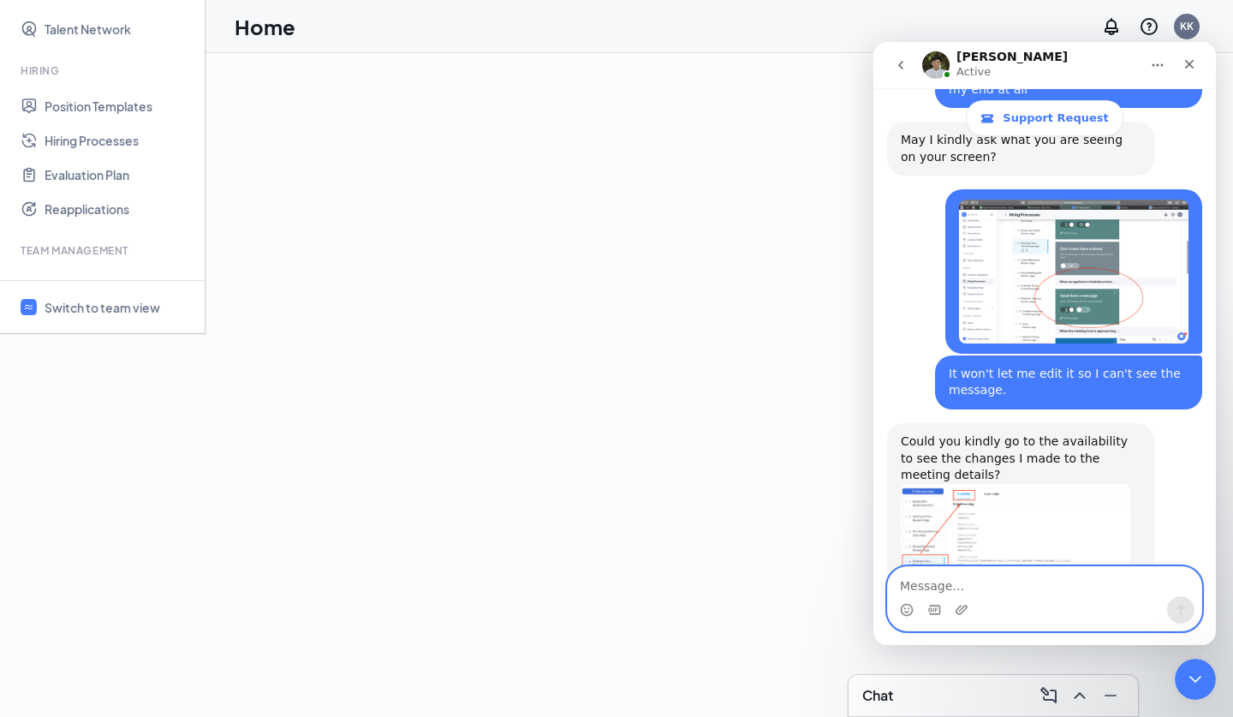
click at [935, 580] on textarea "Message…" at bounding box center [1045, 581] width 314 height 29
type textarea "I see it"
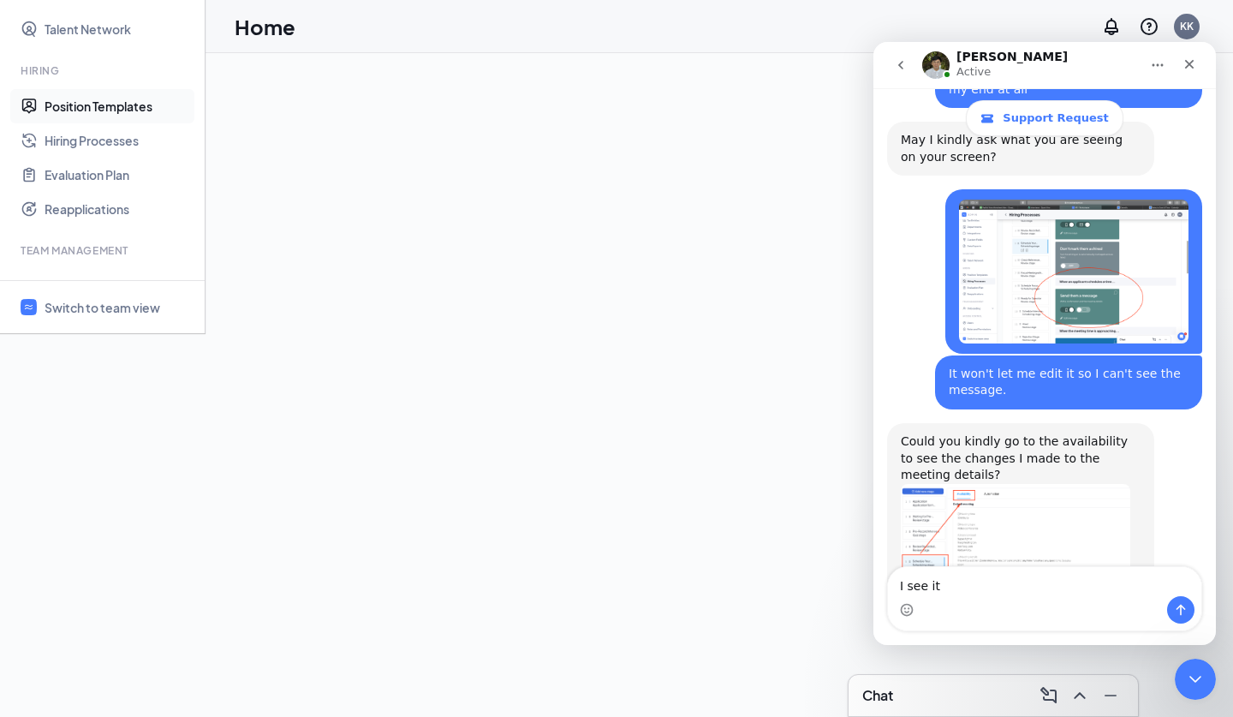
click at [118, 122] on link "Position Templates" at bounding box center [118, 106] width 146 height 34
click at [118, 142] on link "Hiring Processes" at bounding box center [118, 140] width 146 height 34
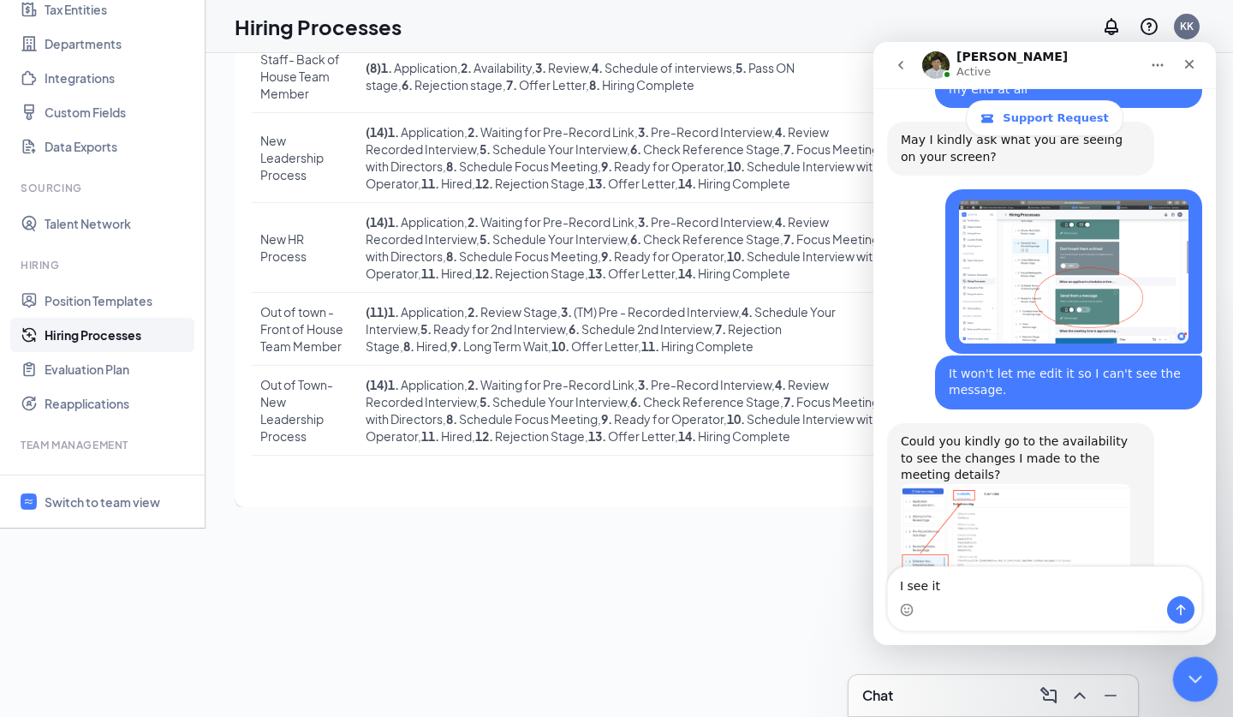
click at [1207, 681] on div "Close Intercom Messenger" at bounding box center [1193, 676] width 41 height 41
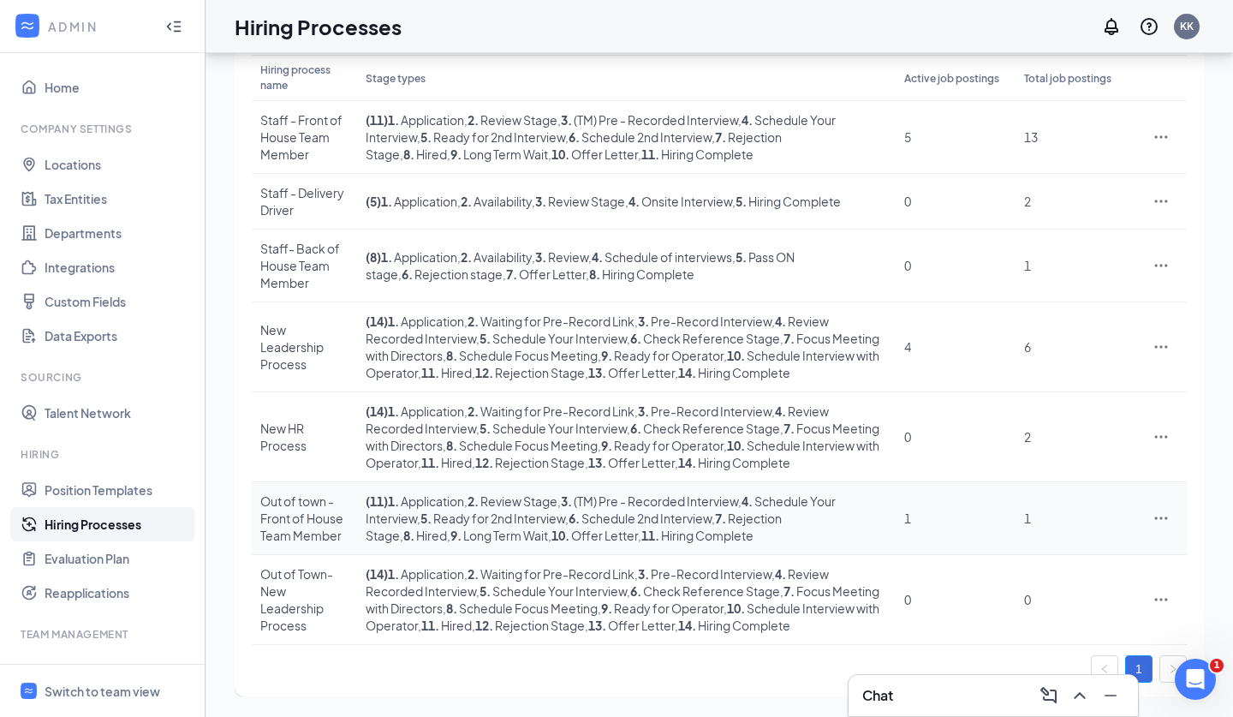
scroll to position [347, 0]
click at [1164, 598] on icon "Ellipses" at bounding box center [1161, 599] width 17 height 17
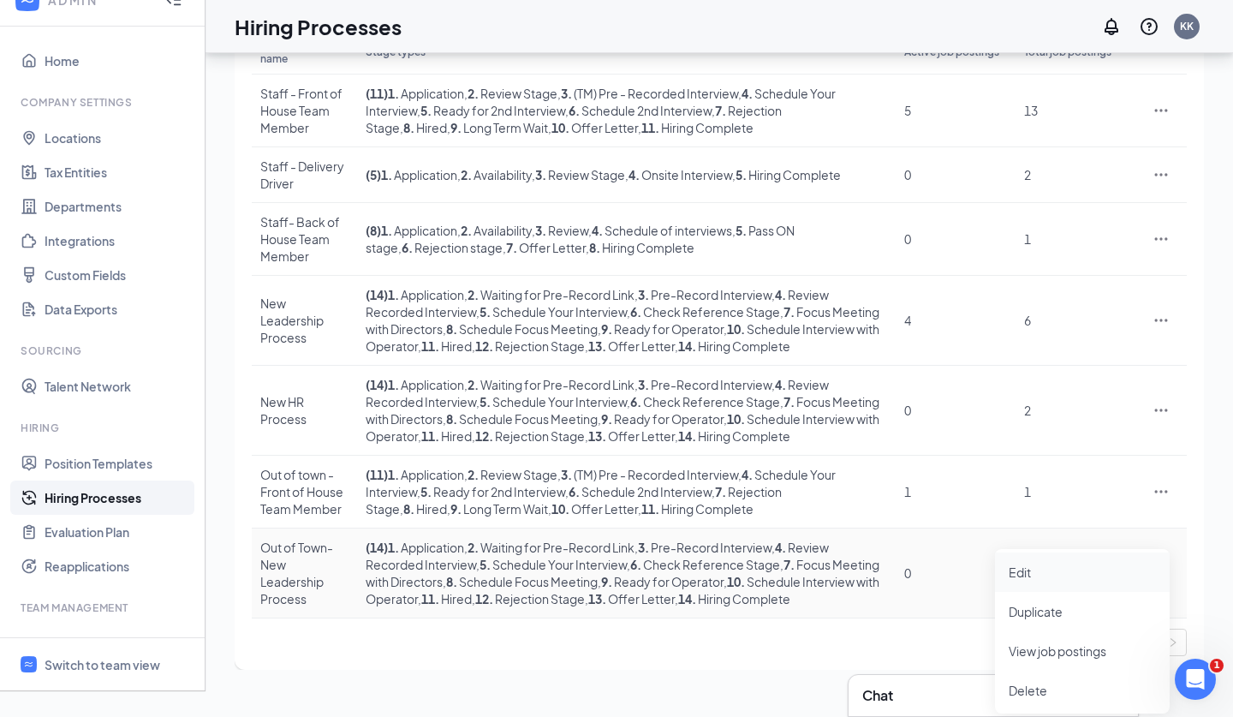
click at [1019, 564] on span "Edit" at bounding box center [1020, 571] width 22 height 15
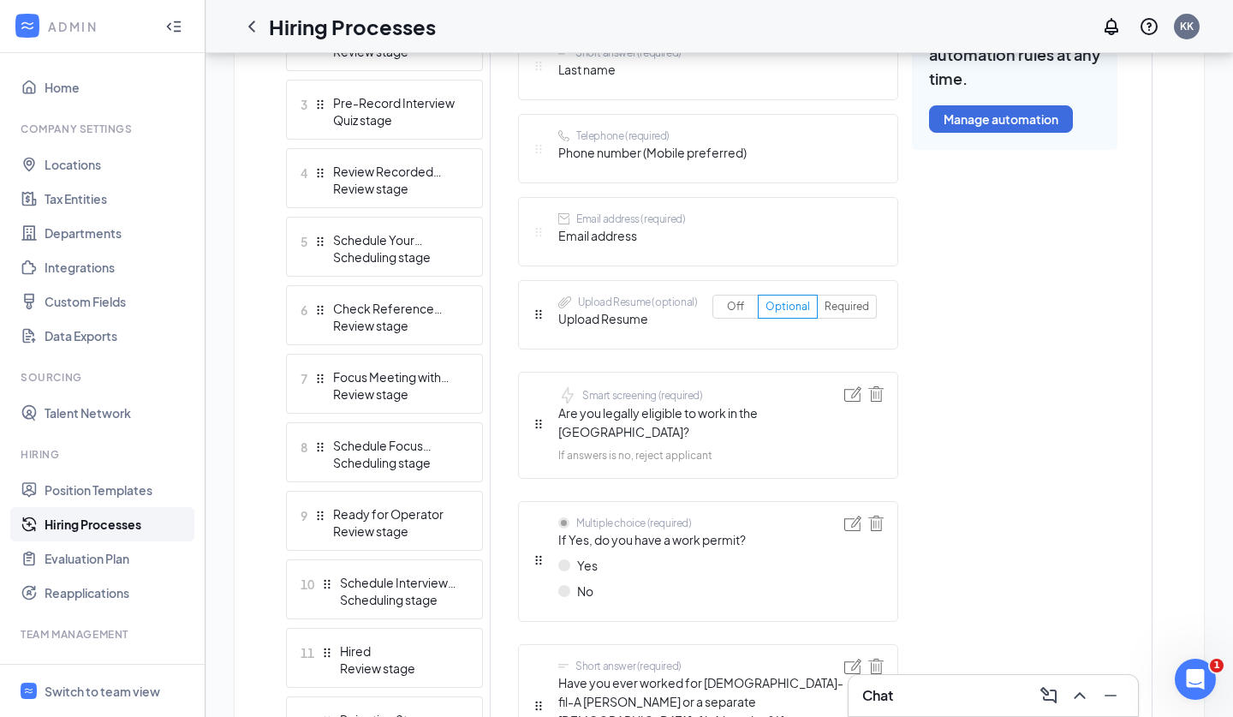
scroll to position [630, 0]
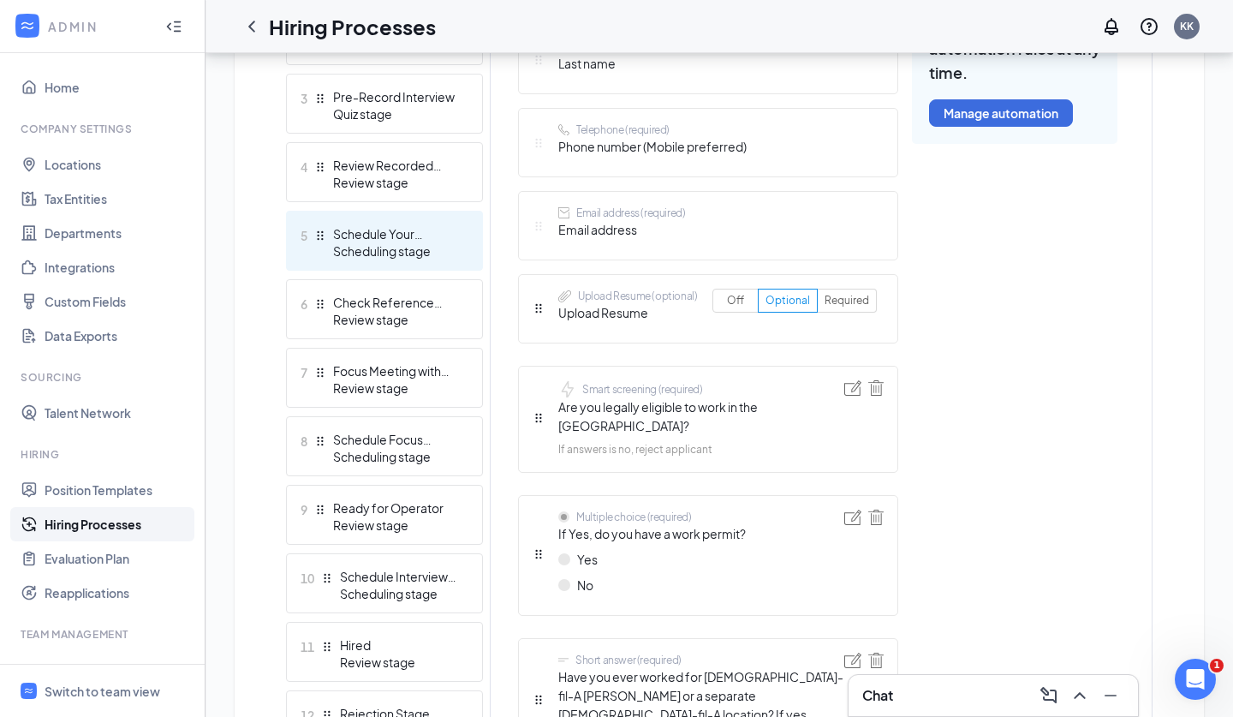
click at [380, 251] on div "Scheduling stage" at bounding box center [395, 250] width 125 height 17
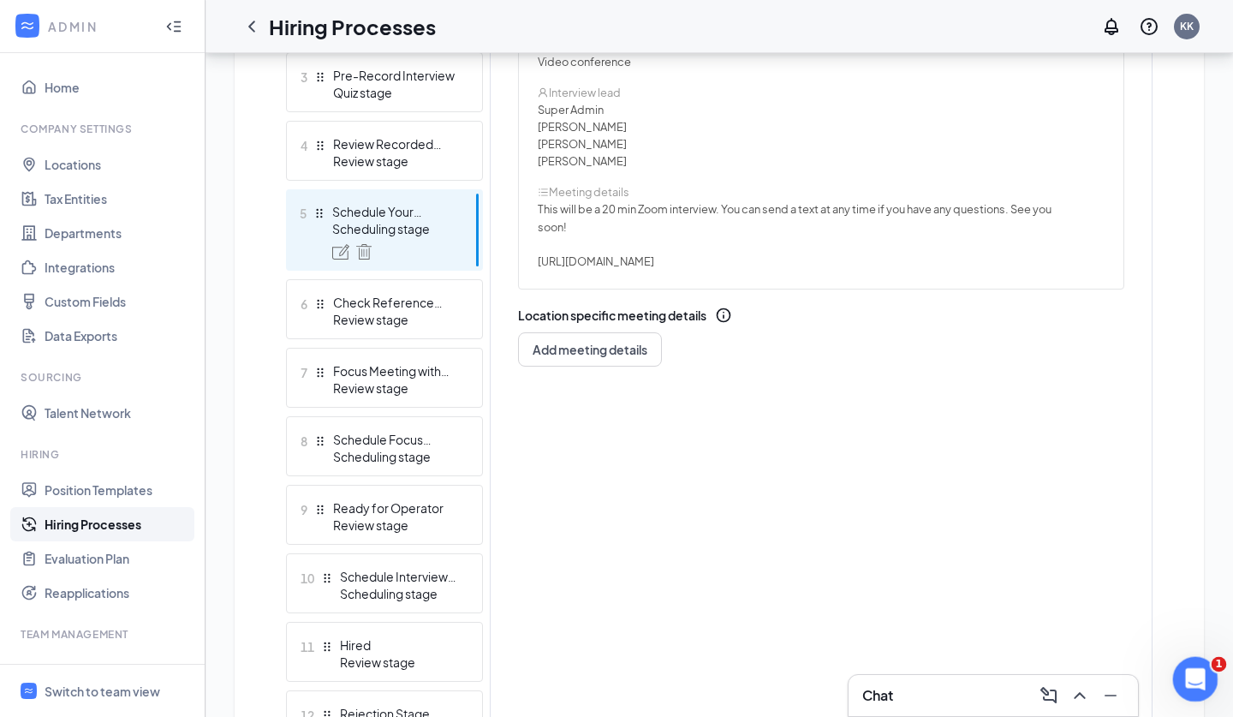
click at [1196, 683] on icon "Open Intercom Messenger" at bounding box center [1194, 677] width 28 height 28
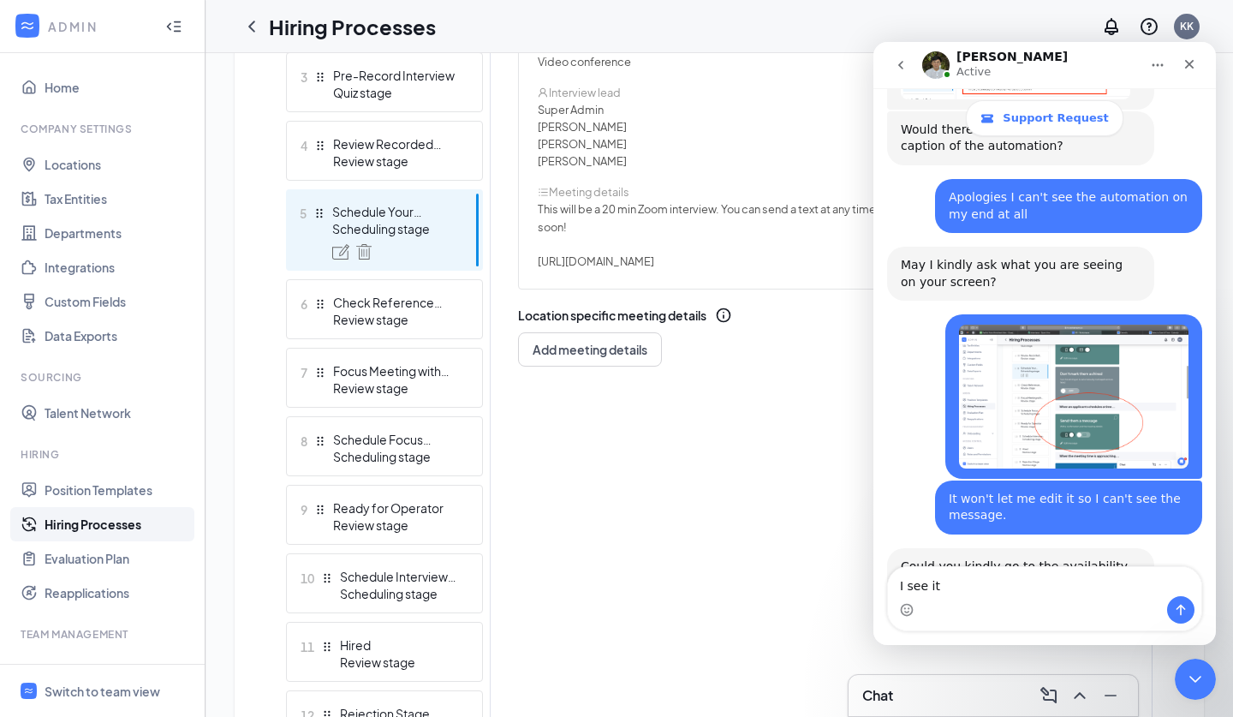
scroll to position [2631, 0]
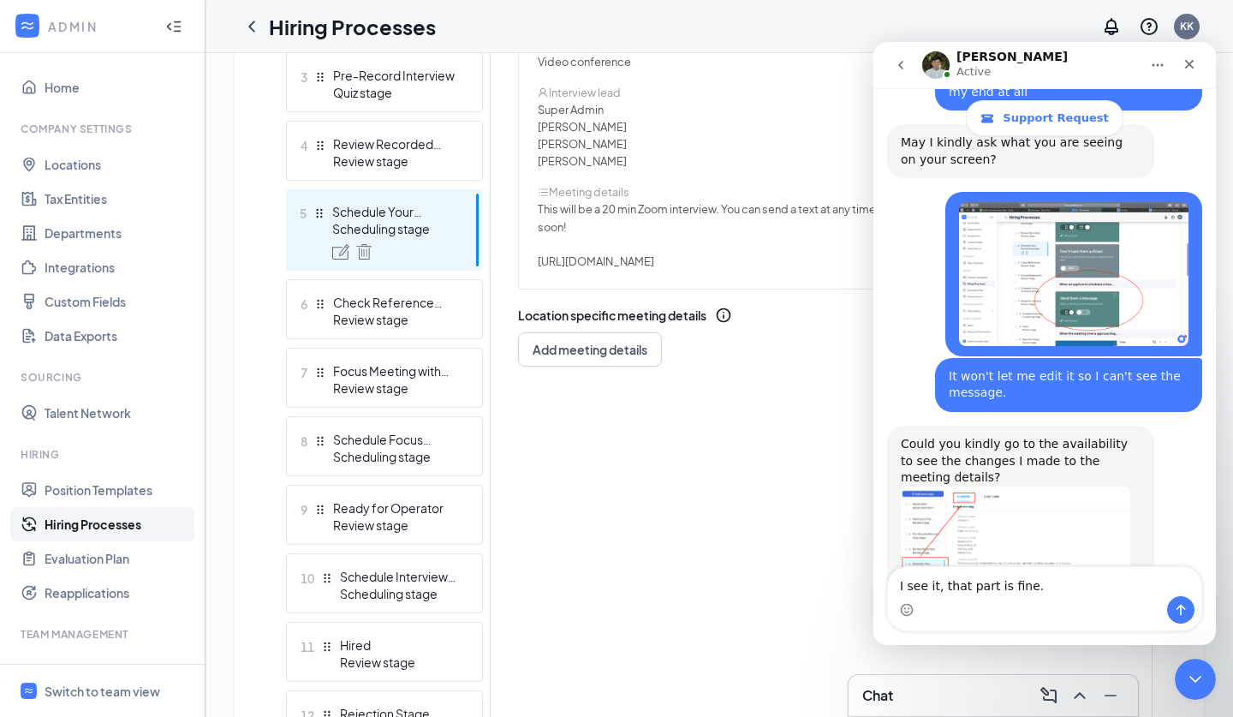
type textarea "I see it, that part is fine."
click at [1181, 606] on icon "Send a message…" at bounding box center [1181, 610] width 9 height 11
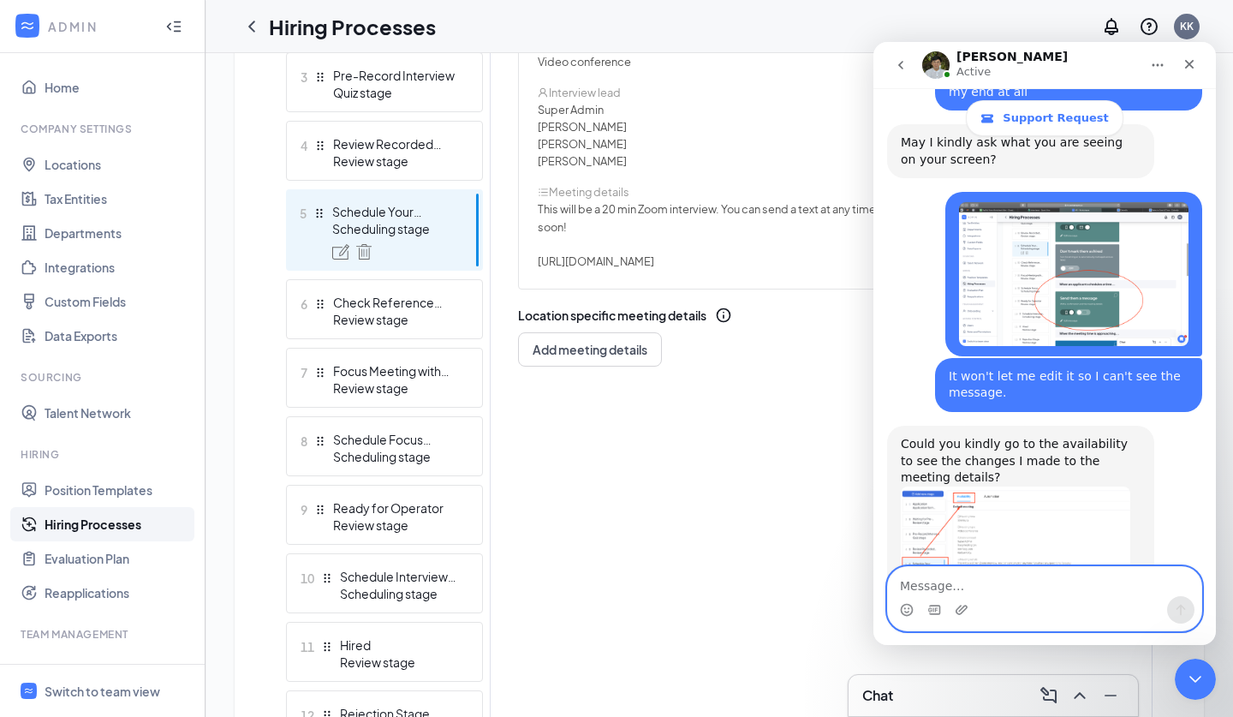
scroll to position [2681, 0]
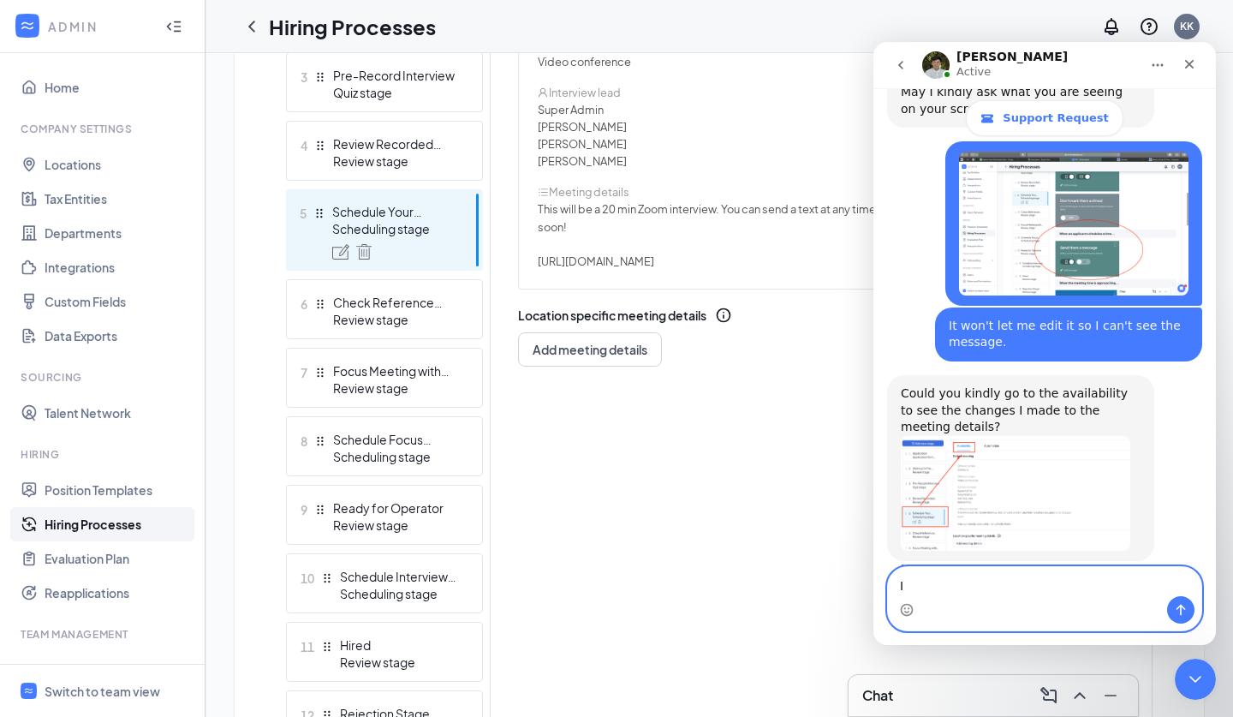
type textarea "I"
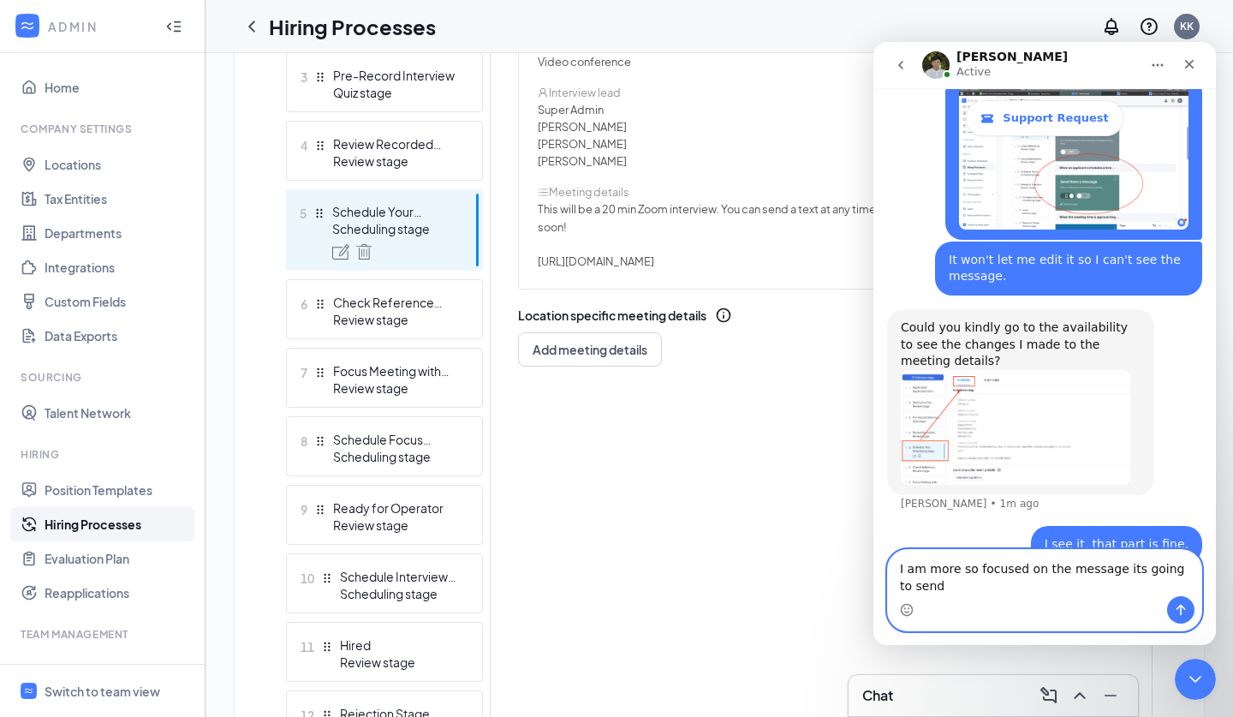
scroll to position [2764, 0]
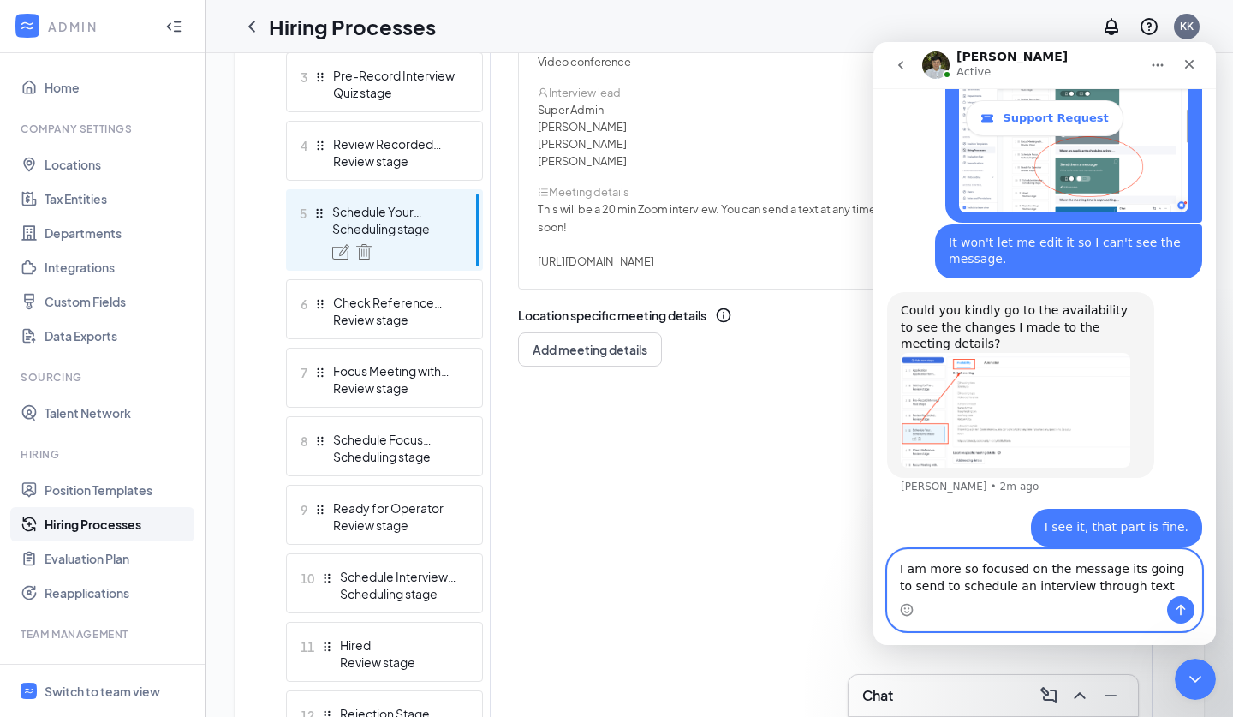
type textarea "I am more so focused on the message its going to send to schedule an interview …"
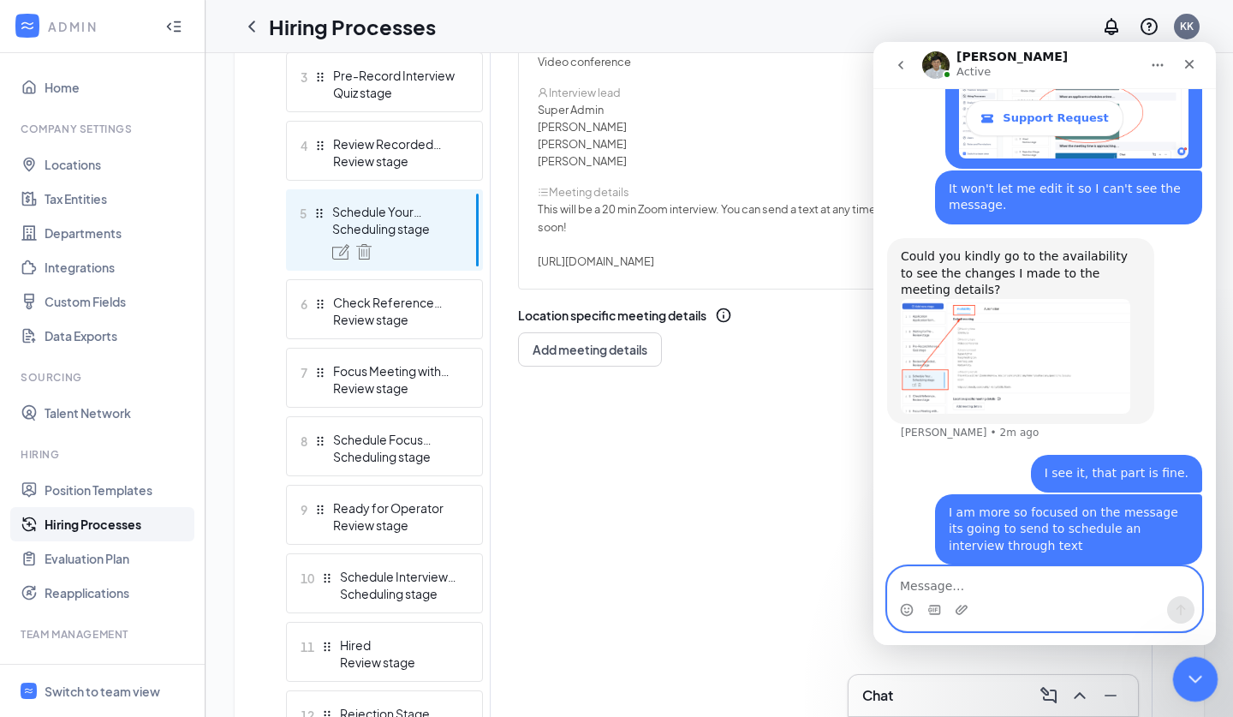
scroll to position [2752, 0]
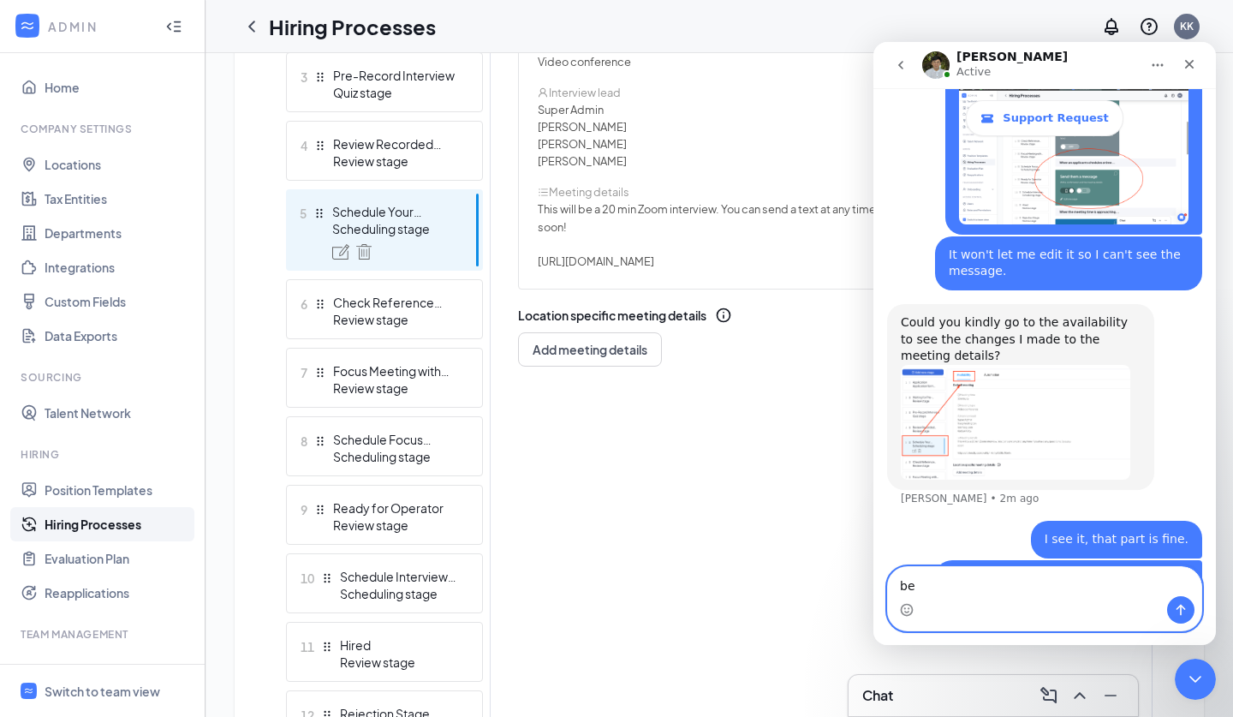
type textarea "b"
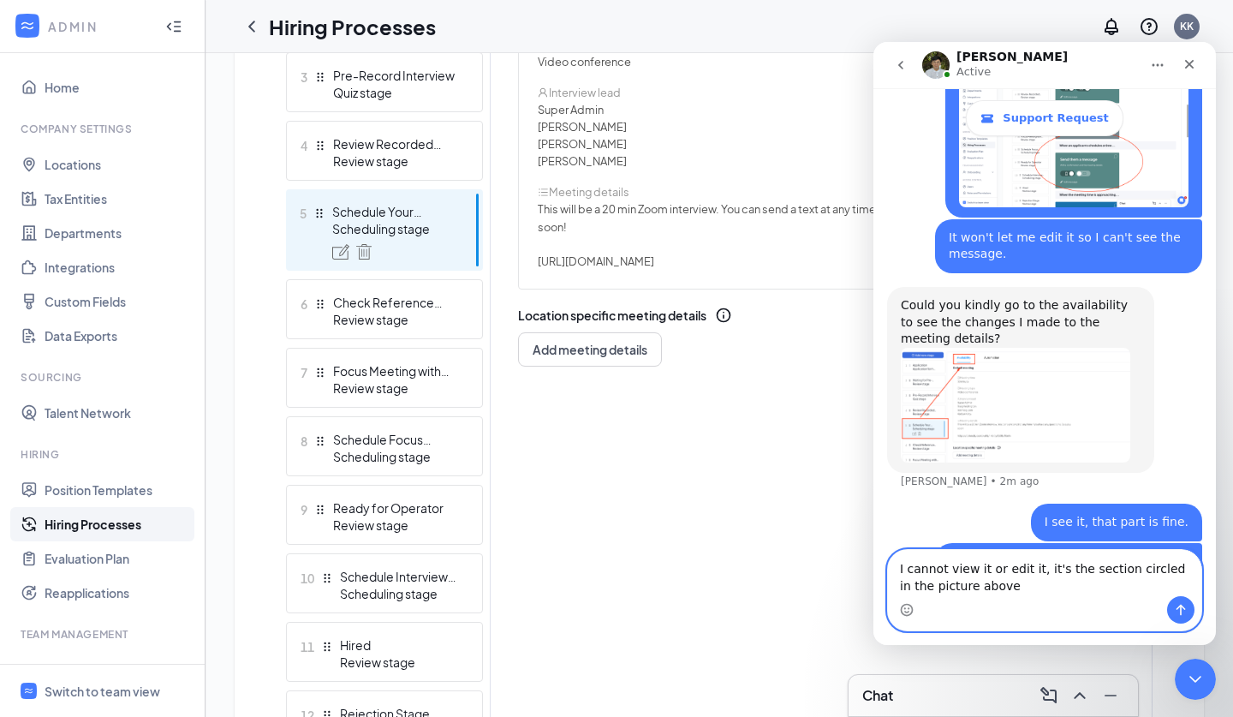
click at [1195, 572] on textarea "I cannot view it or edit it, it's the section circled in the picture above" at bounding box center [1045, 573] width 314 height 46
type textarea "I cannot view it or edit it, it's the section circled in the last picture above"
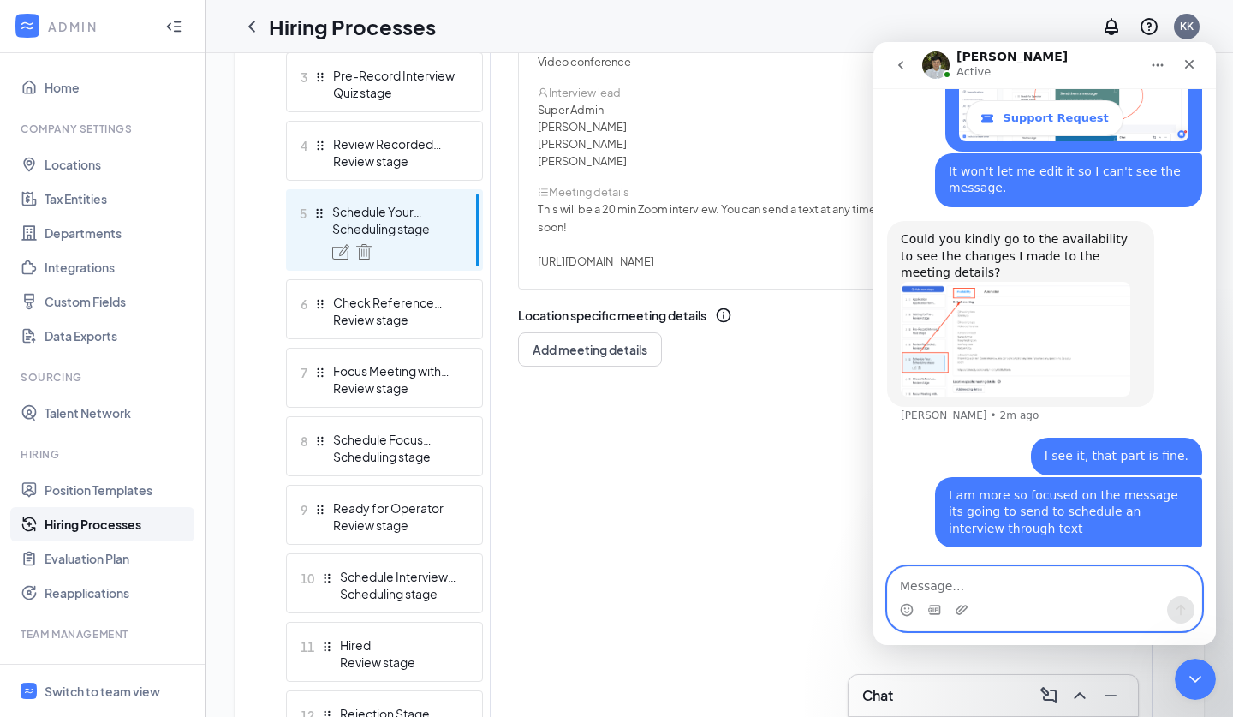
scroll to position [2873, 0]
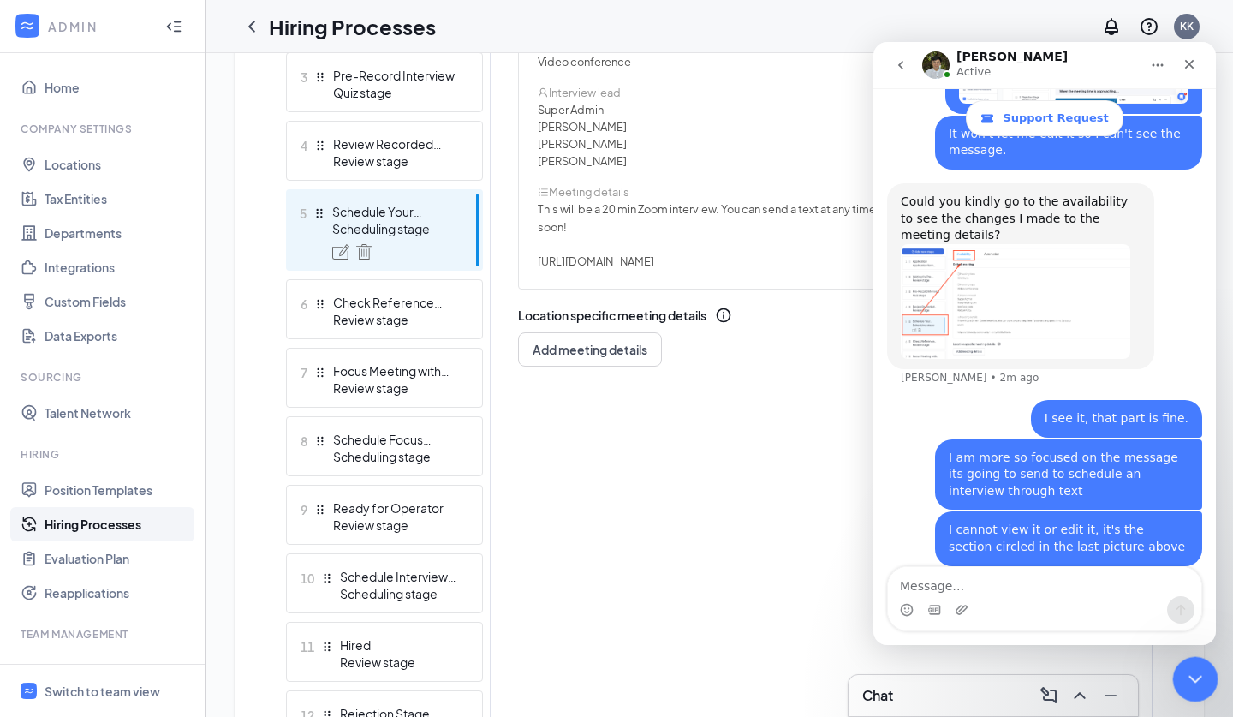
click html
click at [1180, 661] on div "Close Intercom Messenger" at bounding box center [1193, 676] width 41 height 41
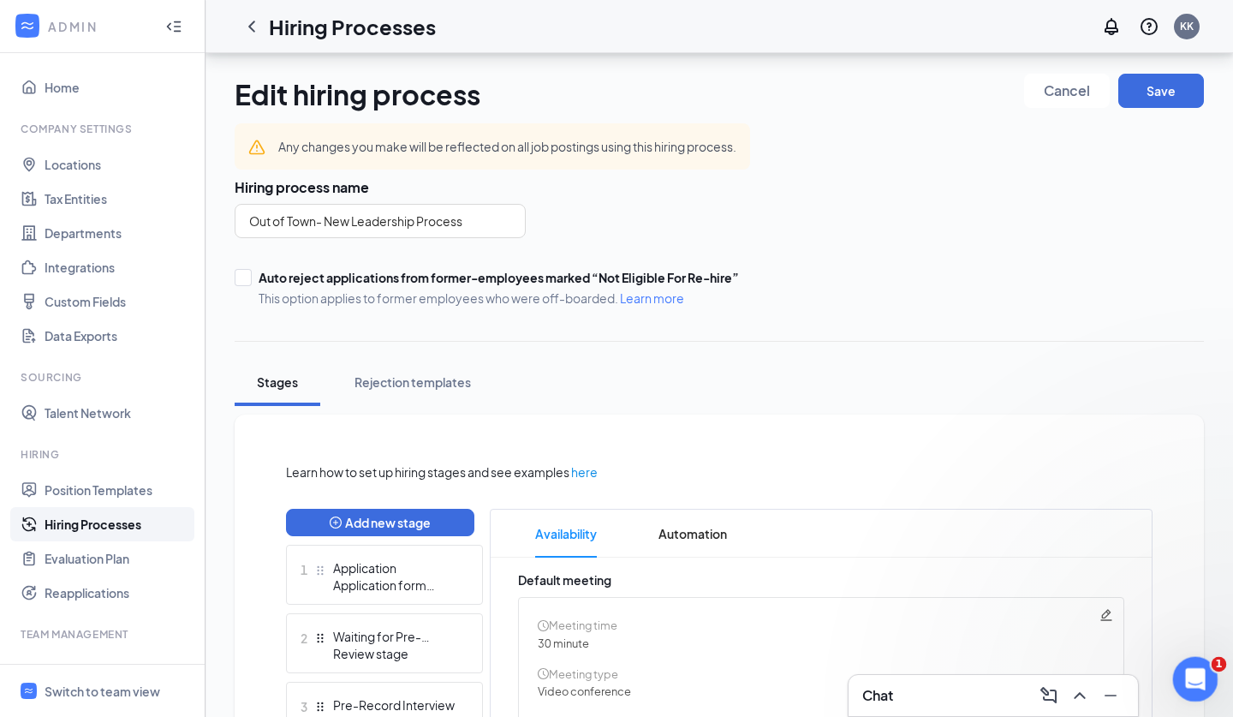
scroll to position [552, 0]
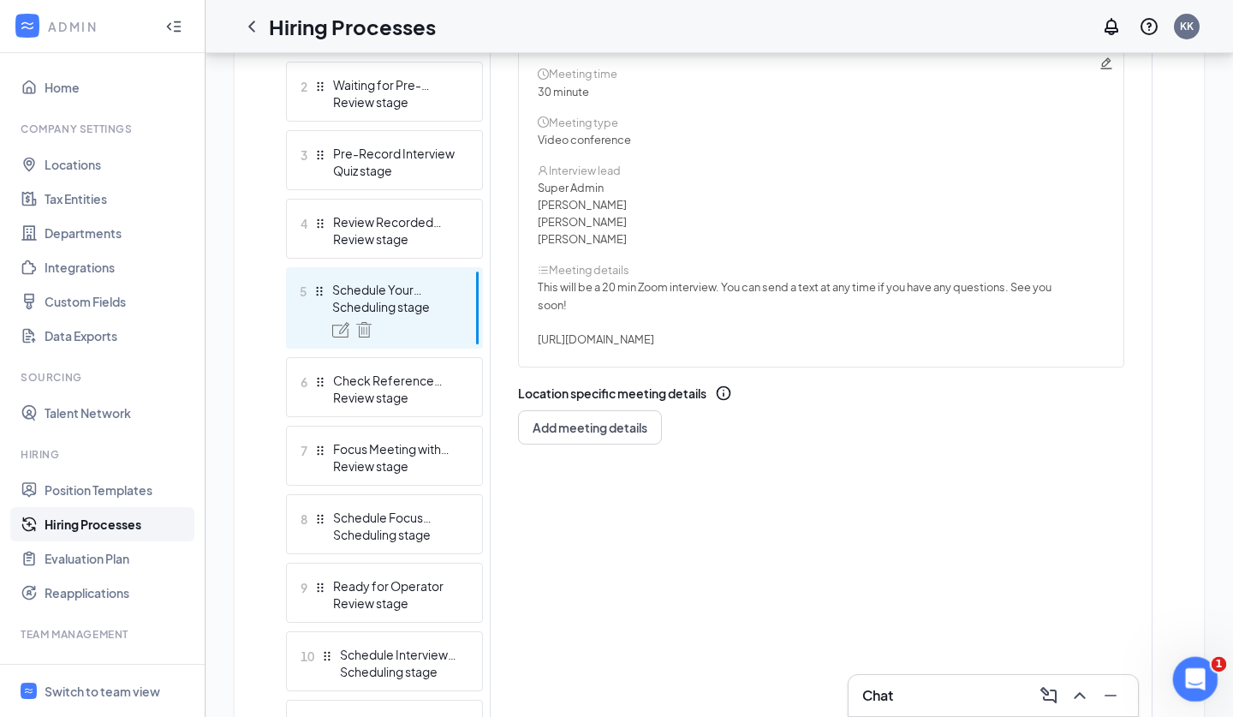
click at [1204, 679] on icon "Open Intercom Messenger" at bounding box center [1194, 677] width 28 height 28
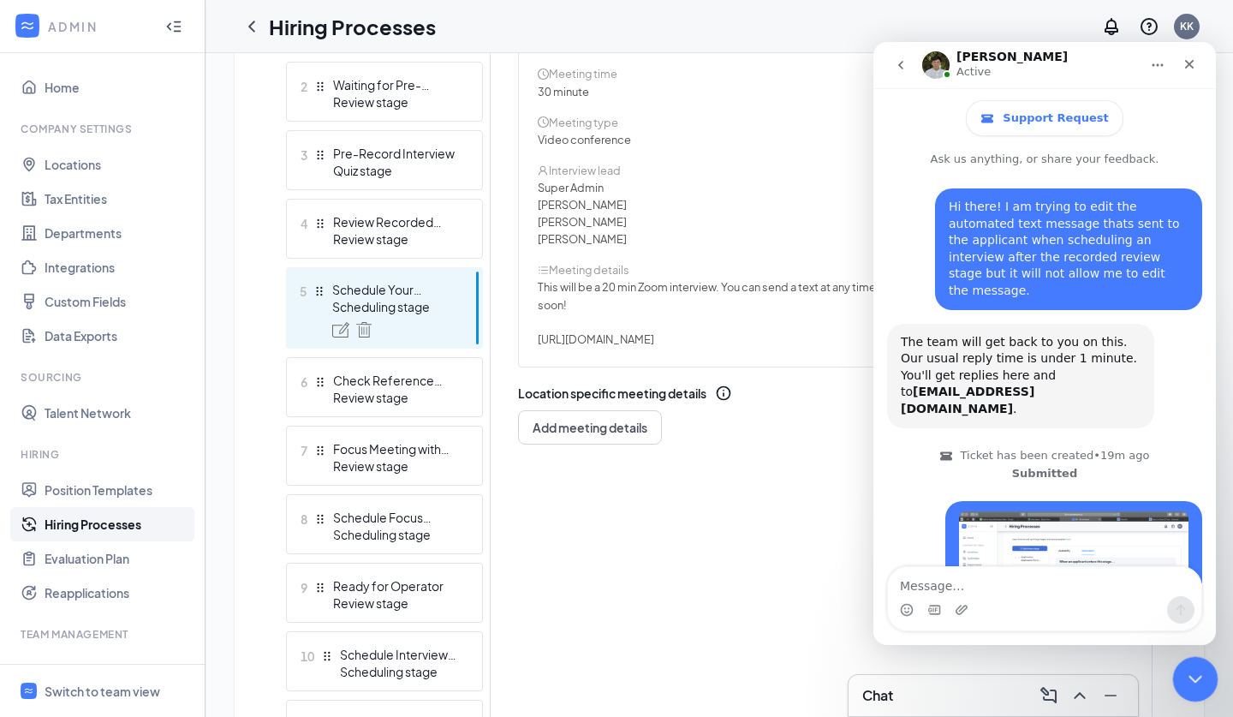
scroll to position [2873, 0]
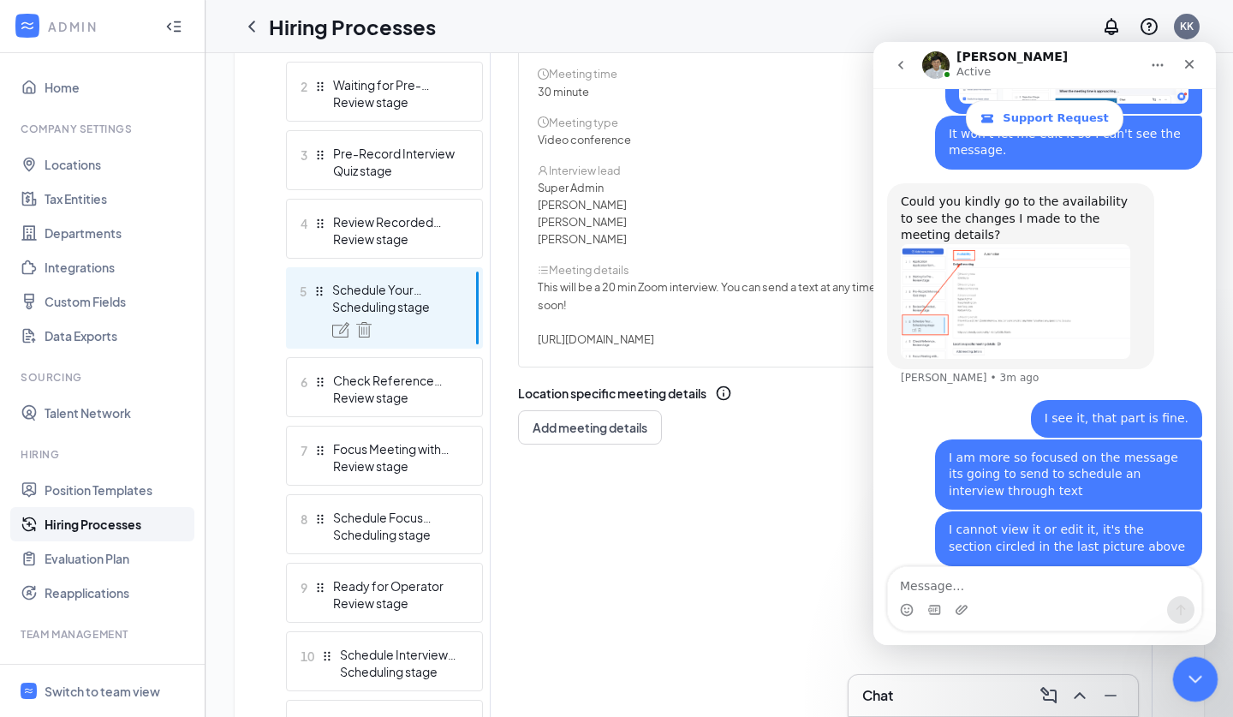
drag, startPoint x: 1189, startPoint y: 666, endPoint x: 2255, endPoint y: 1268, distance: 1223.6
click at [1188, 664] on div "Close Intercom Messenger" at bounding box center [1193, 676] width 41 height 41
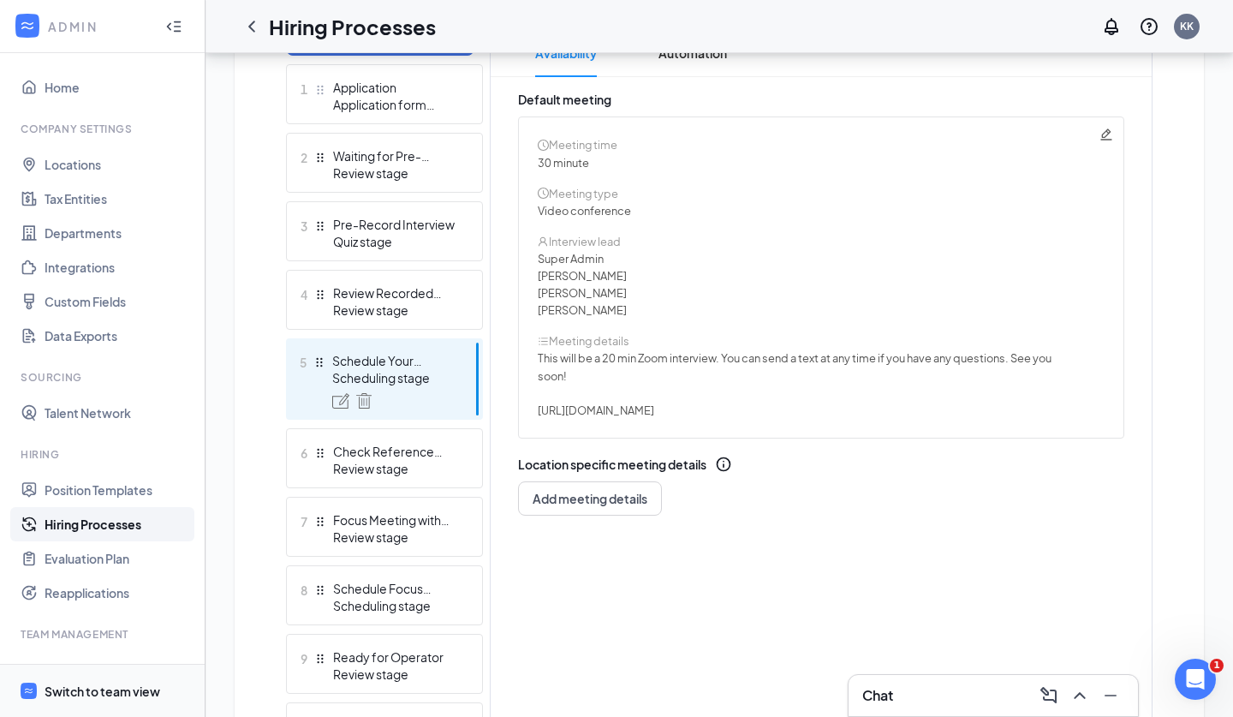
scroll to position [409, 0]
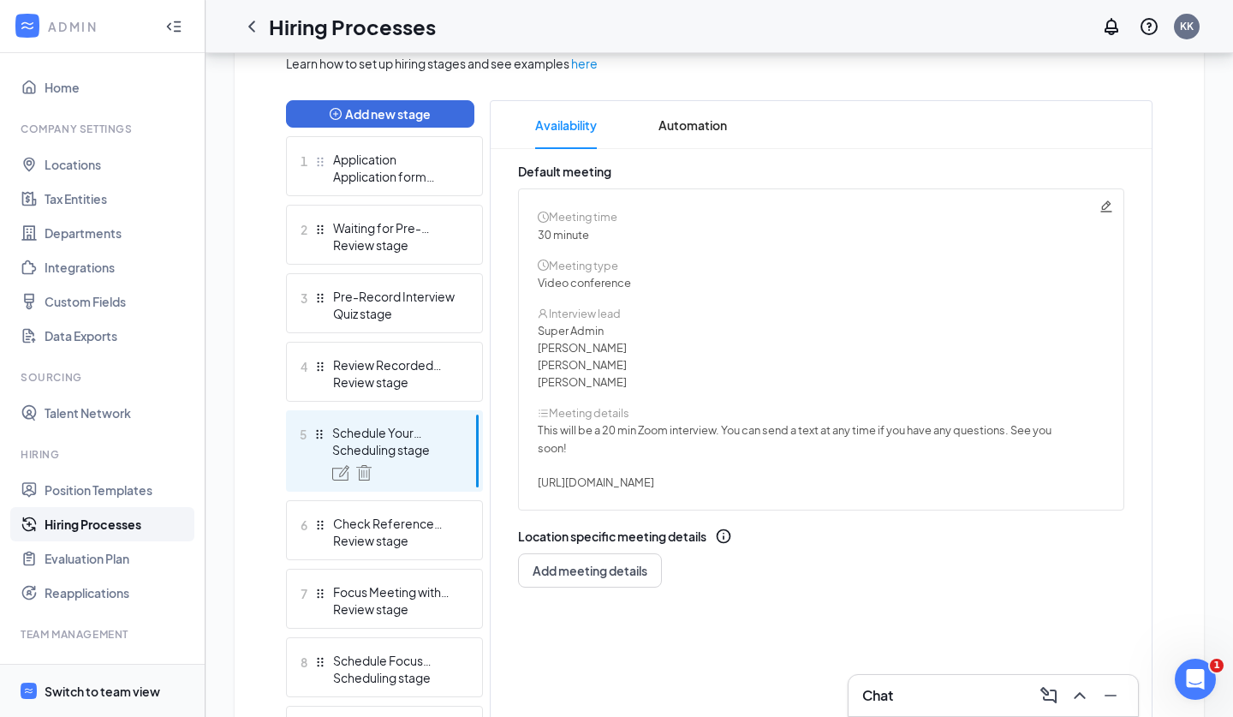
click at [86, 705] on span "Switch to team view" at bounding box center [118, 691] width 146 height 52
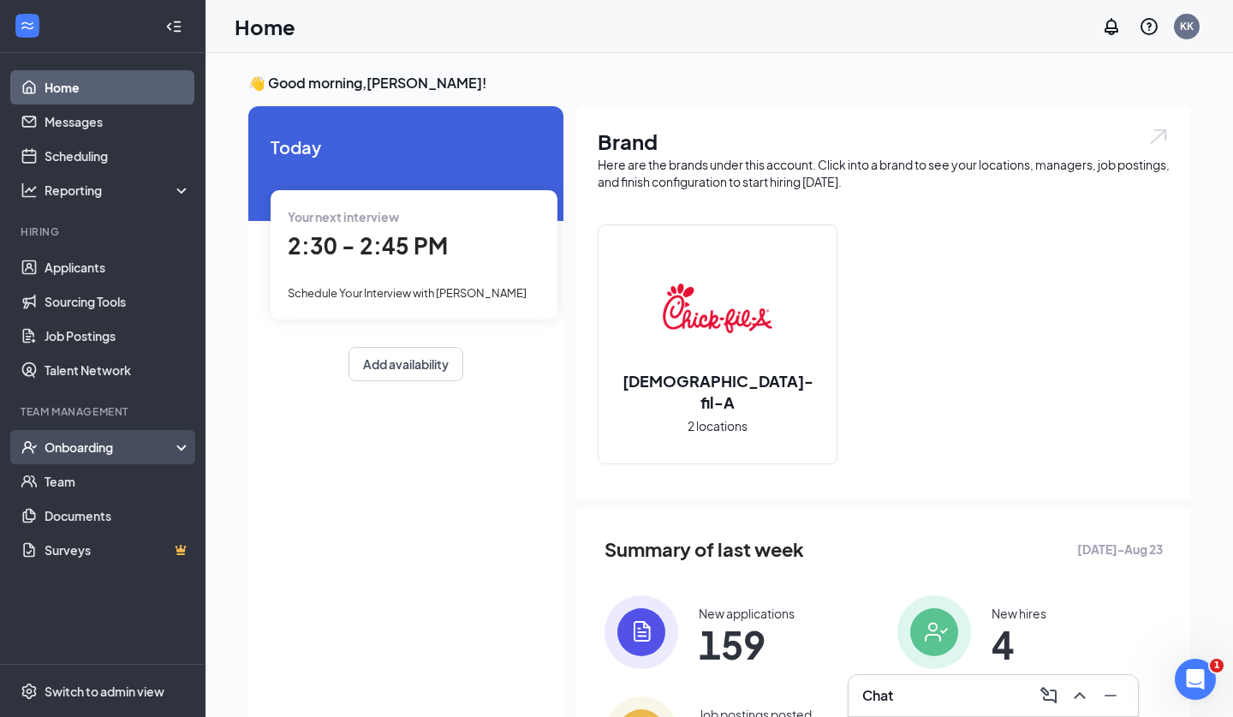
click at [102, 456] on div "Onboarding" at bounding box center [111, 447] width 132 height 17
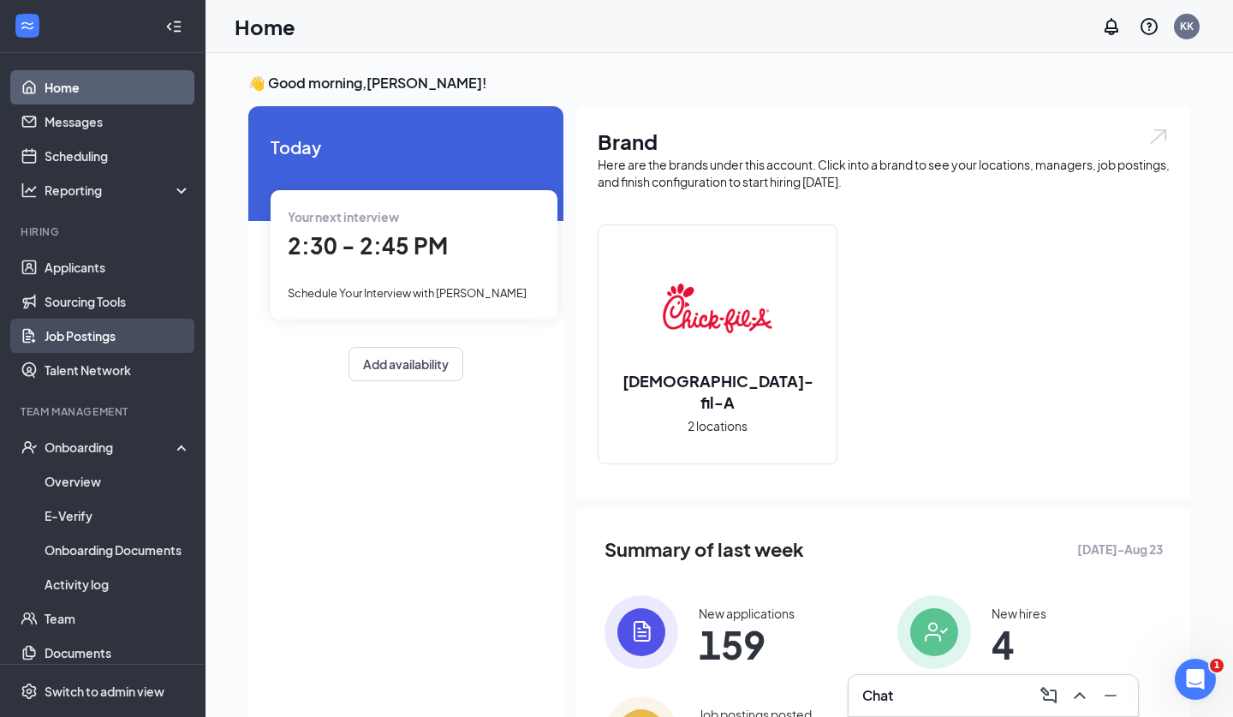
click at [90, 340] on link "Job Postings" at bounding box center [118, 336] width 146 height 34
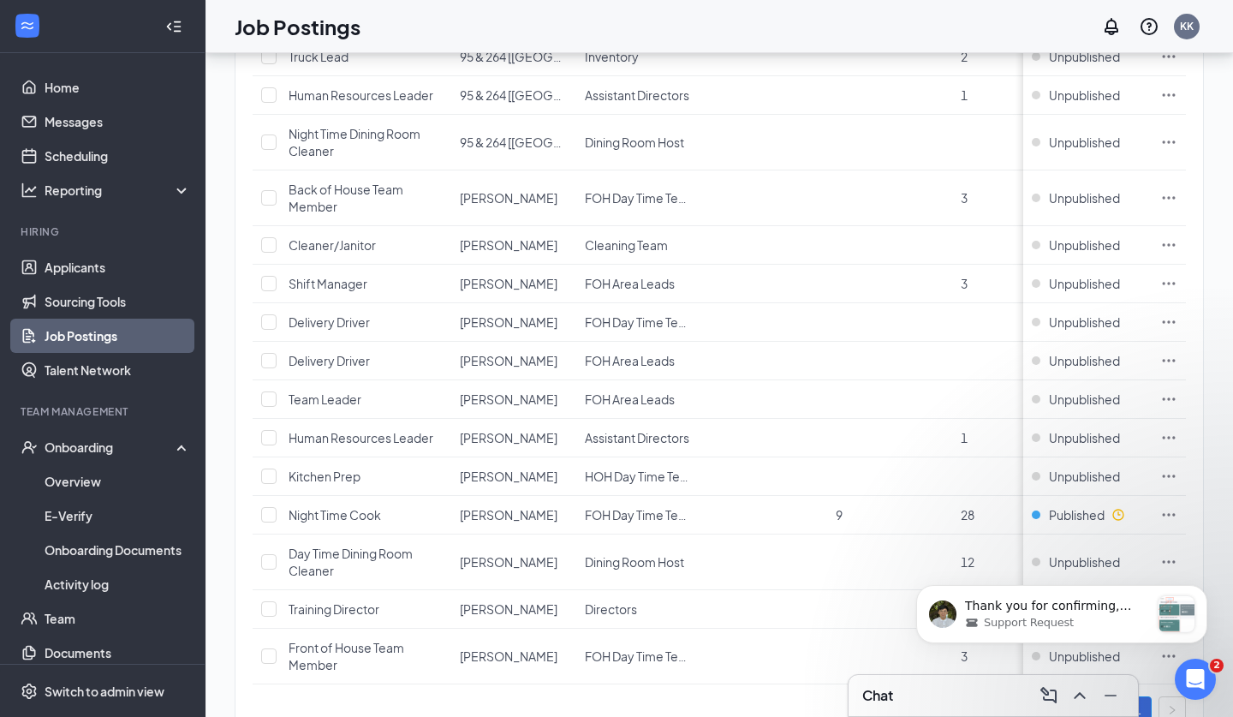
scroll to position [702, 0]
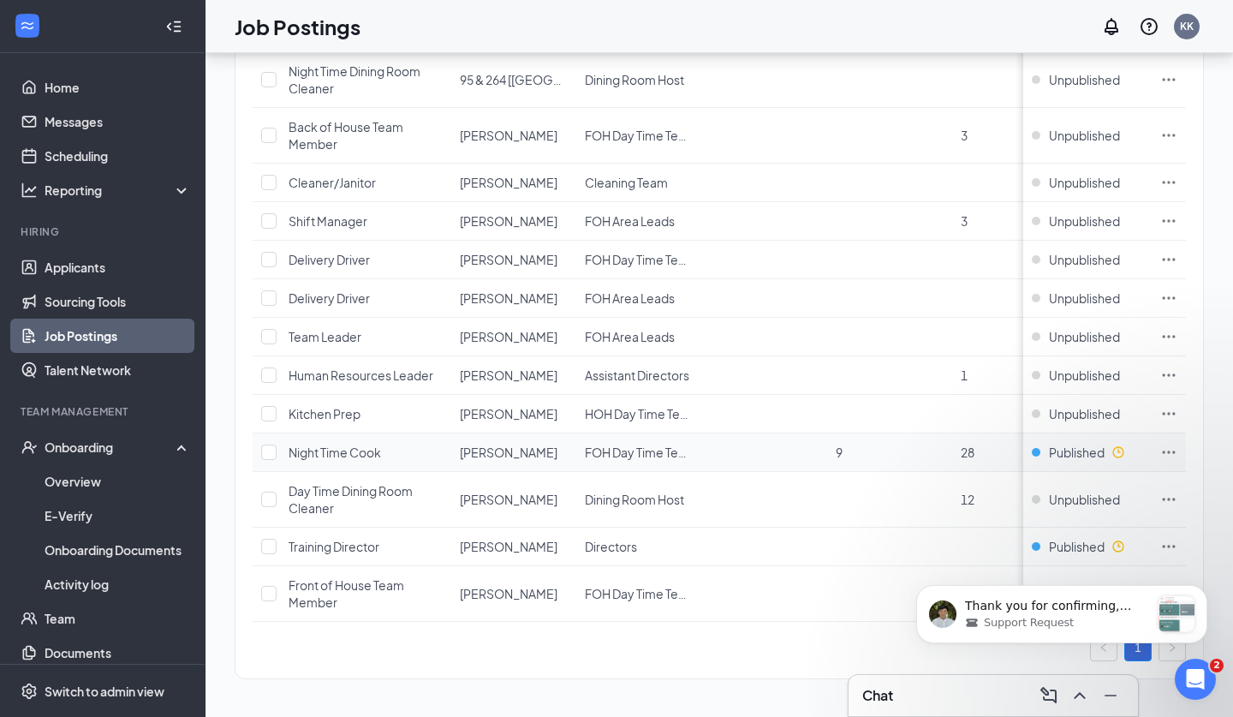
click at [1109, 450] on div "Published" at bounding box center [1087, 452] width 111 height 17
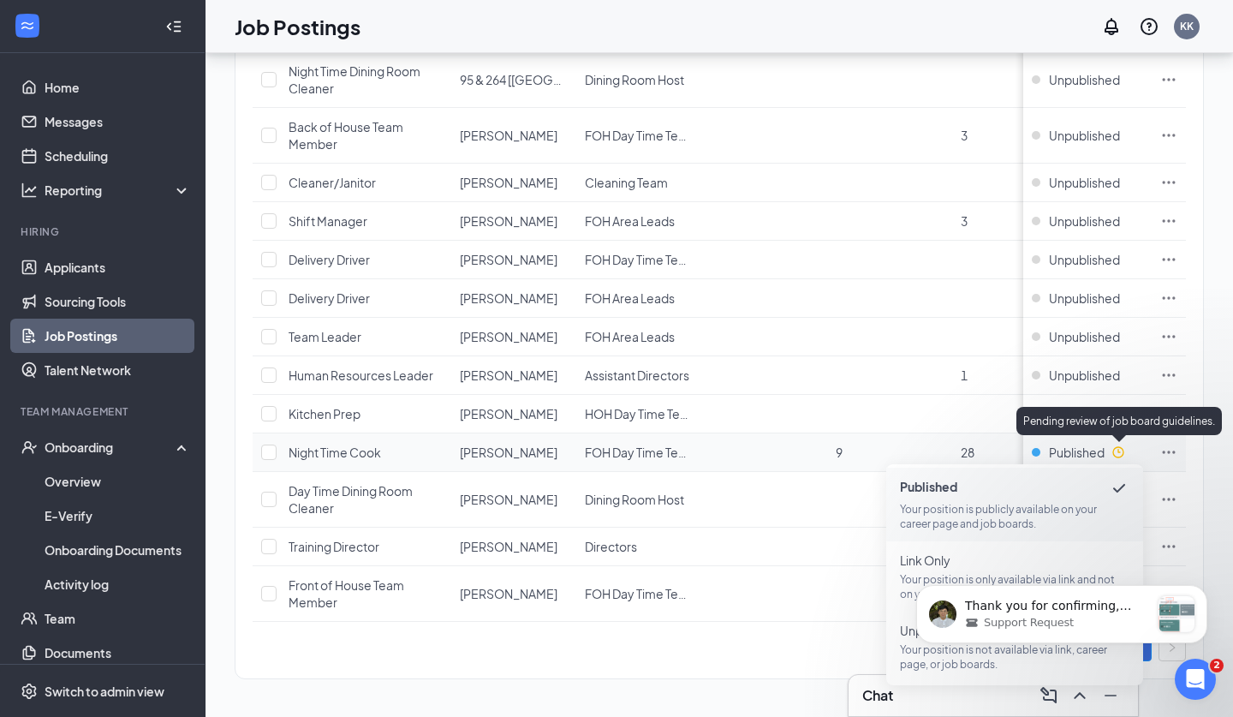
click at [1120, 451] on icon "Clock" at bounding box center [1119, 452] width 14 height 14
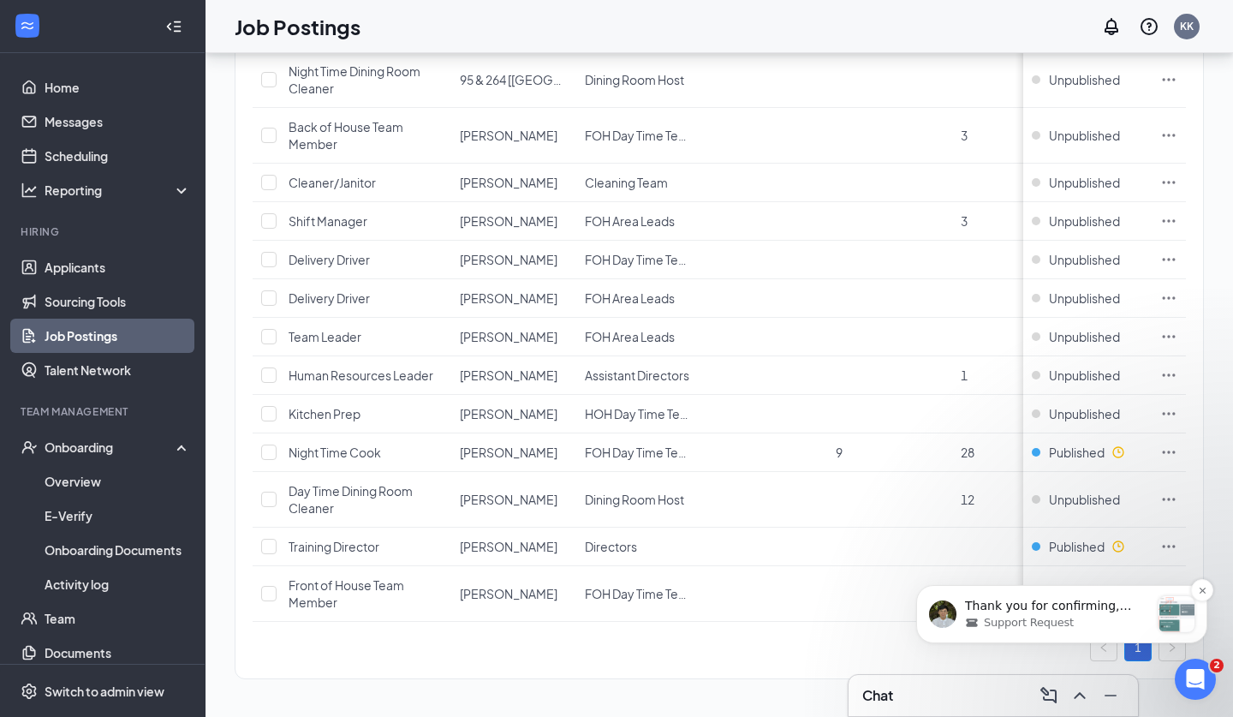
click at [1110, 624] on div "Support Request" at bounding box center [1057, 622] width 185 height 15
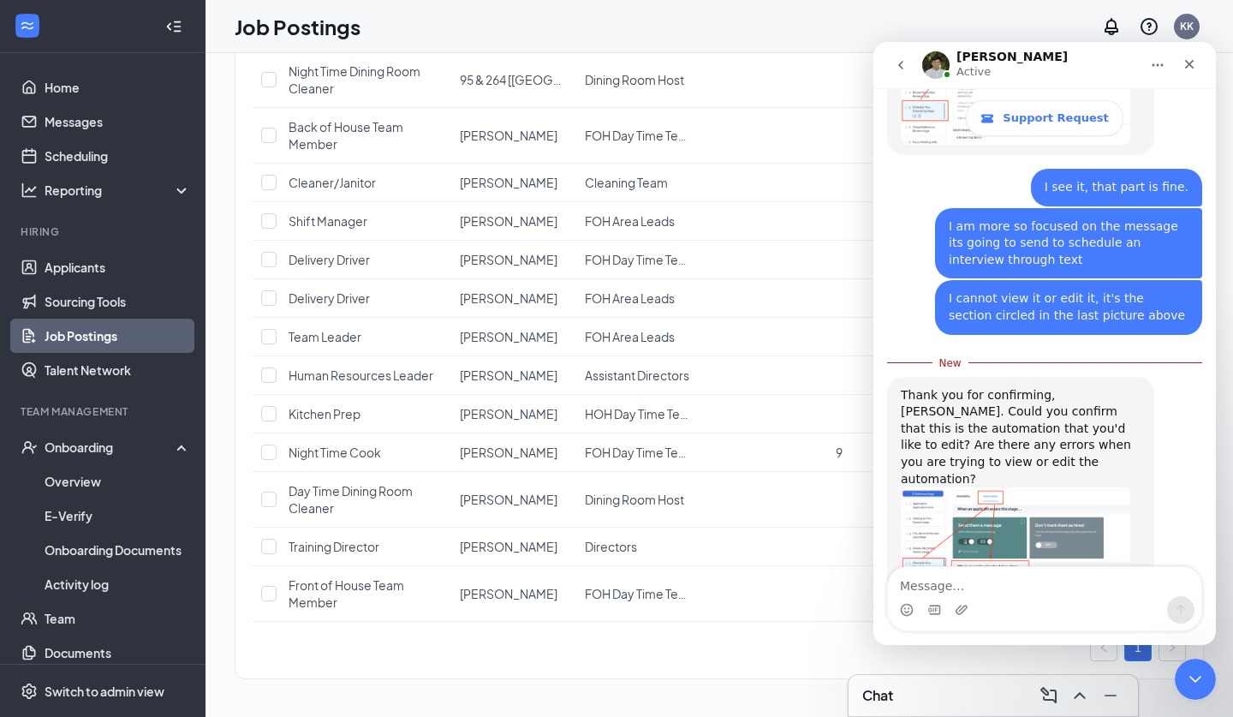
scroll to position [3083, 0]
click at [986, 584] on textarea "Message…" at bounding box center [1045, 581] width 314 height 29
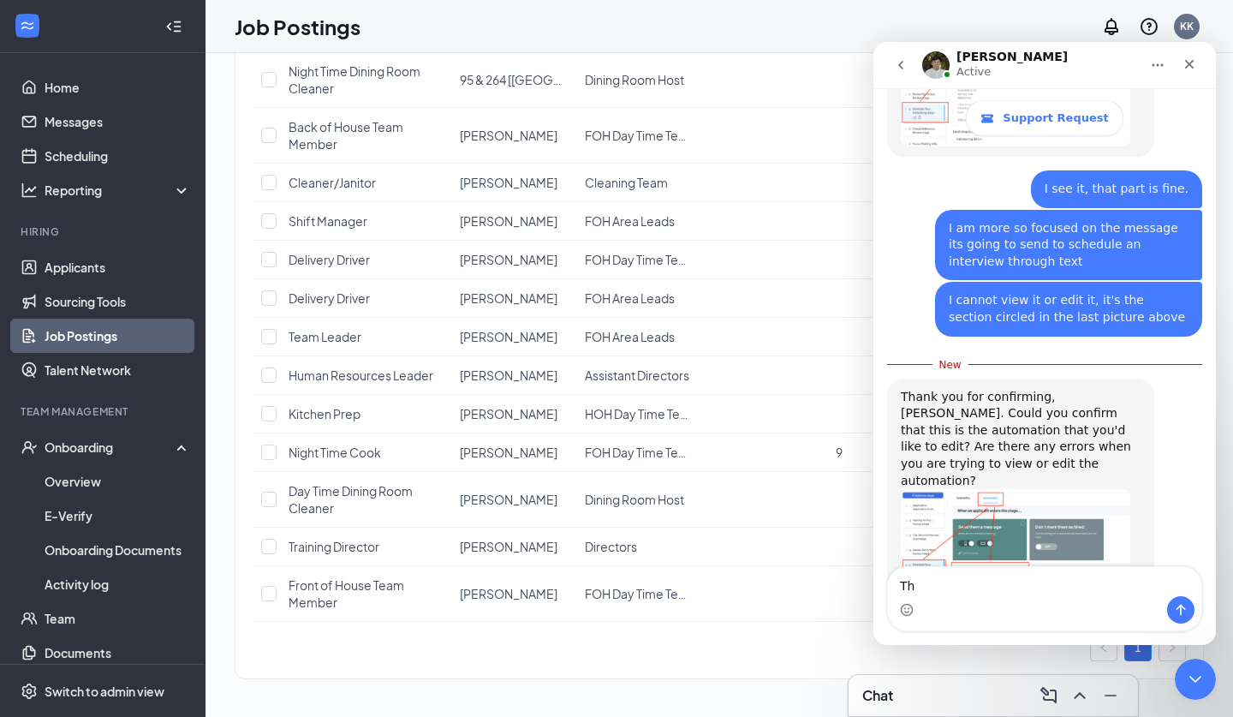
type textarea "T"
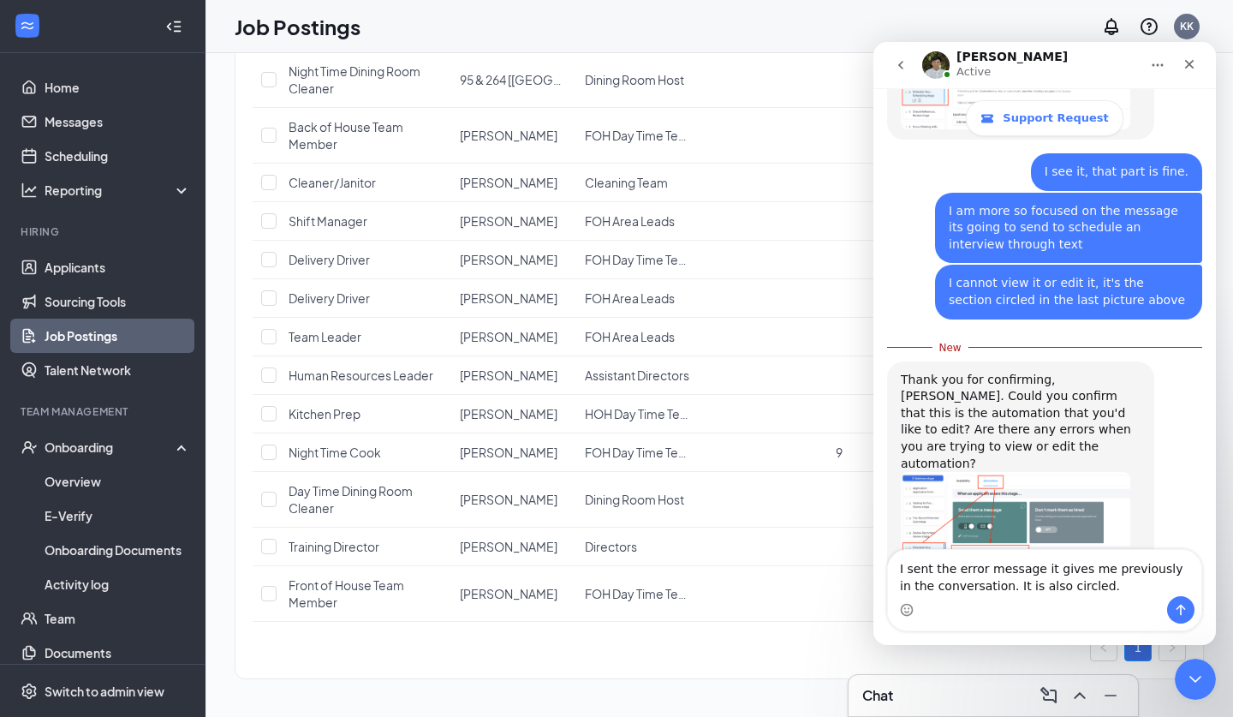
type textarea "I sent the error message it gives me previously in the conversation. It is also…"
click at [1188, 614] on button "Send a message…" at bounding box center [1181, 609] width 27 height 27
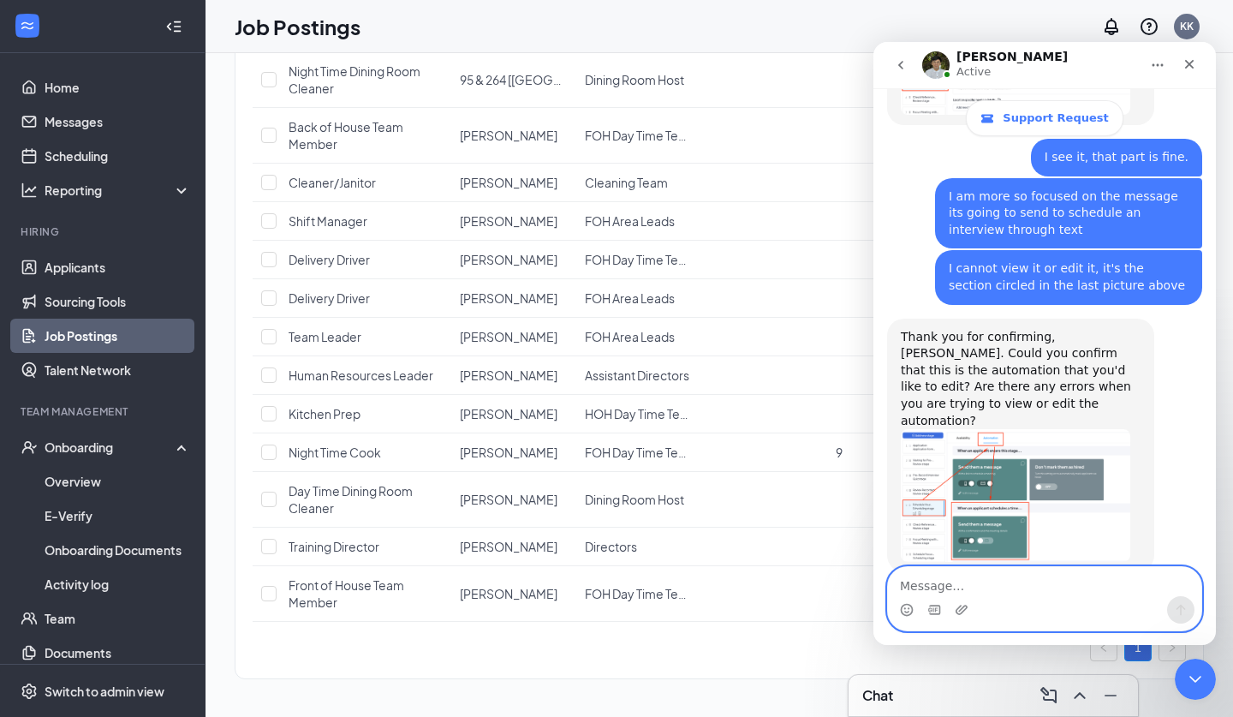
scroll to position [3138, 0]
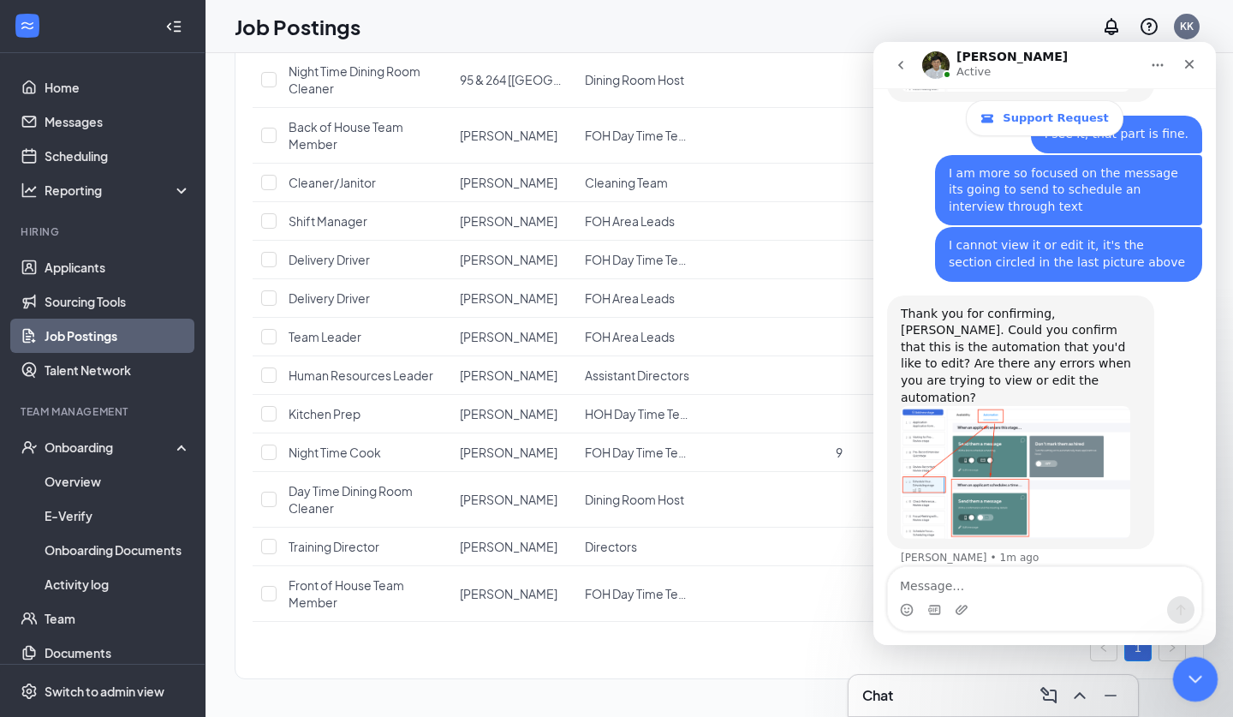
click at [1193, 666] on div "Close Intercom Messenger" at bounding box center [1193, 676] width 41 height 41
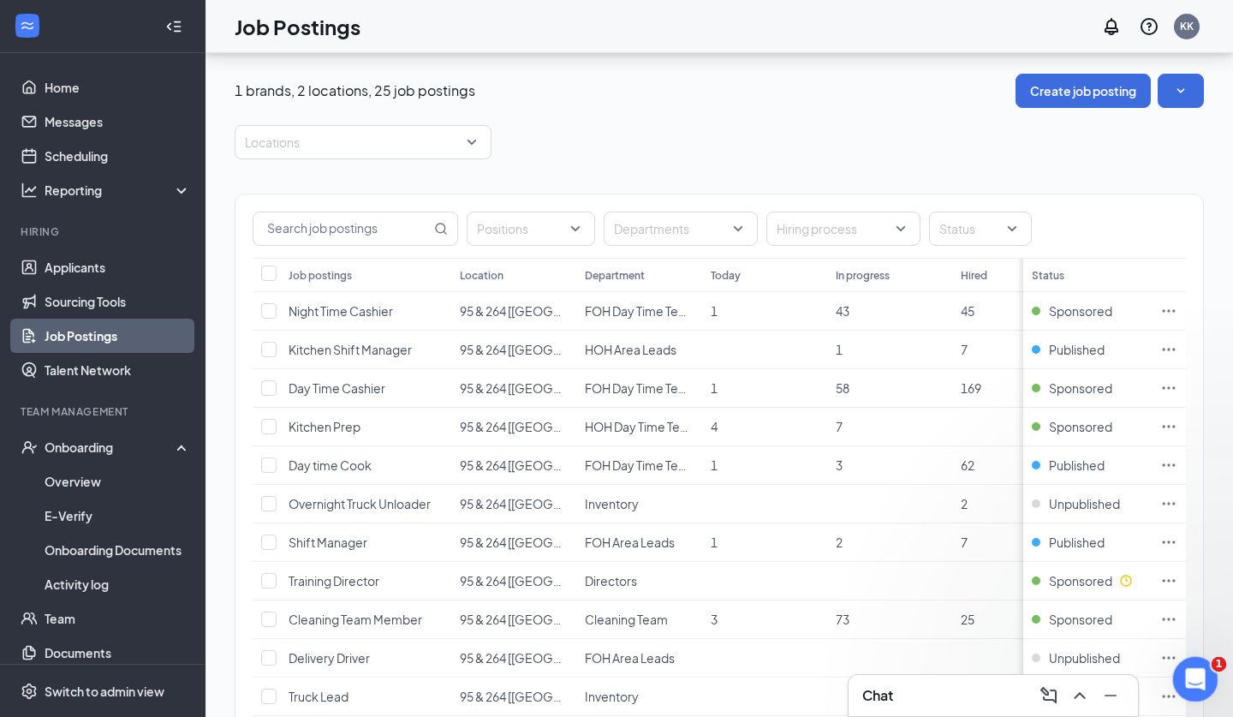
scroll to position [702, 0]
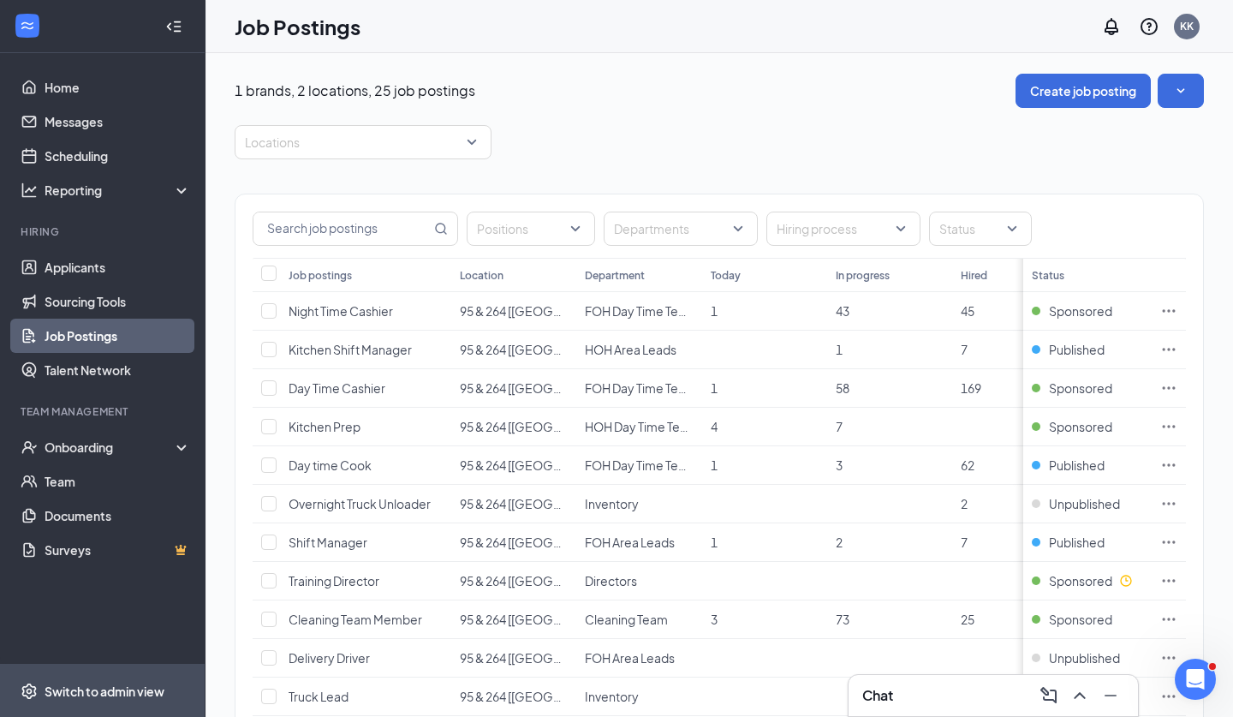
click at [82, 695] on div "Switch to admin view" at bounding box center [105, 691] width 120 height 17
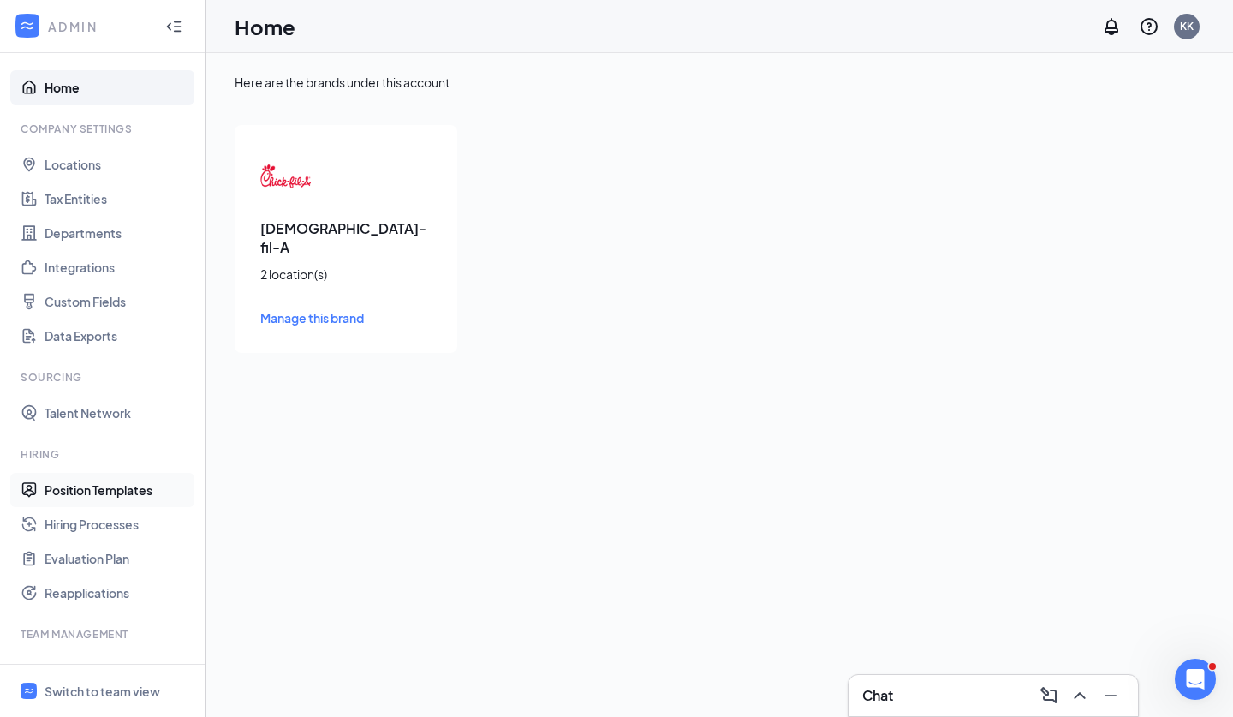
click at [73, 477] on link "Position Templates" at bounding box center [118, 490] width 146 height 34
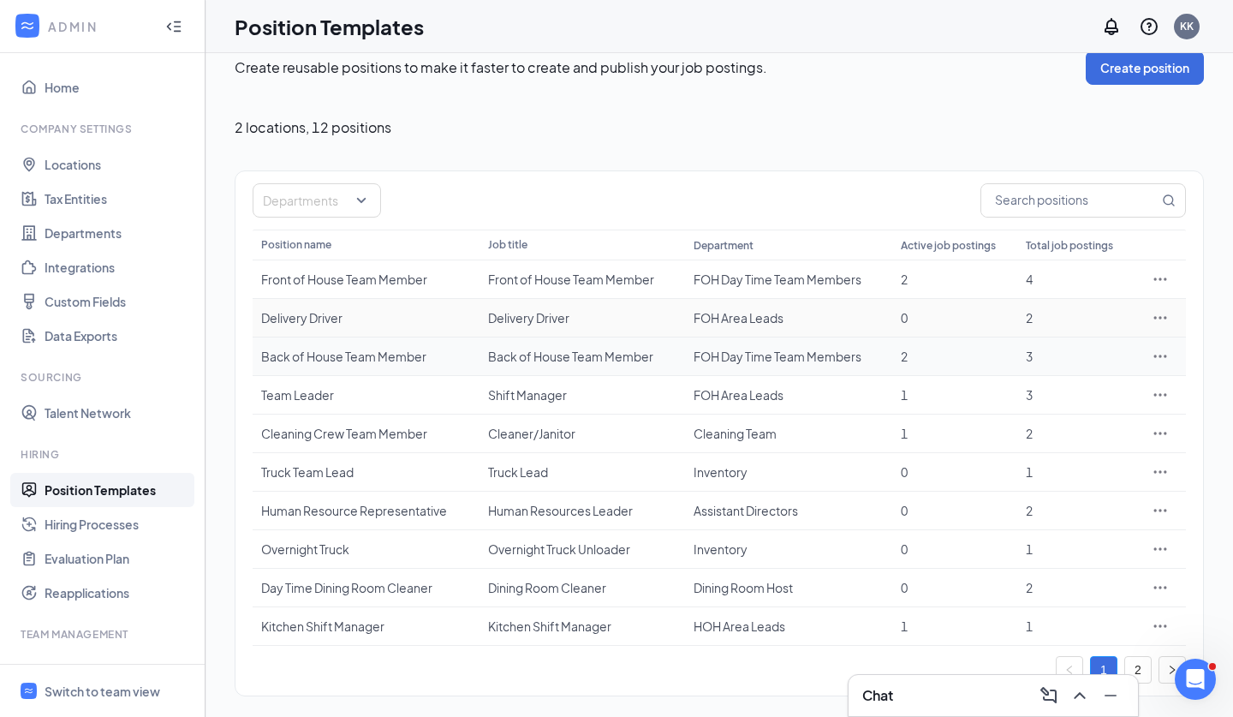
scroll to position [23, 0]
click at [96, 528] on link "Hiring Processes" at bounding box center [118, 524] width 146 height 34
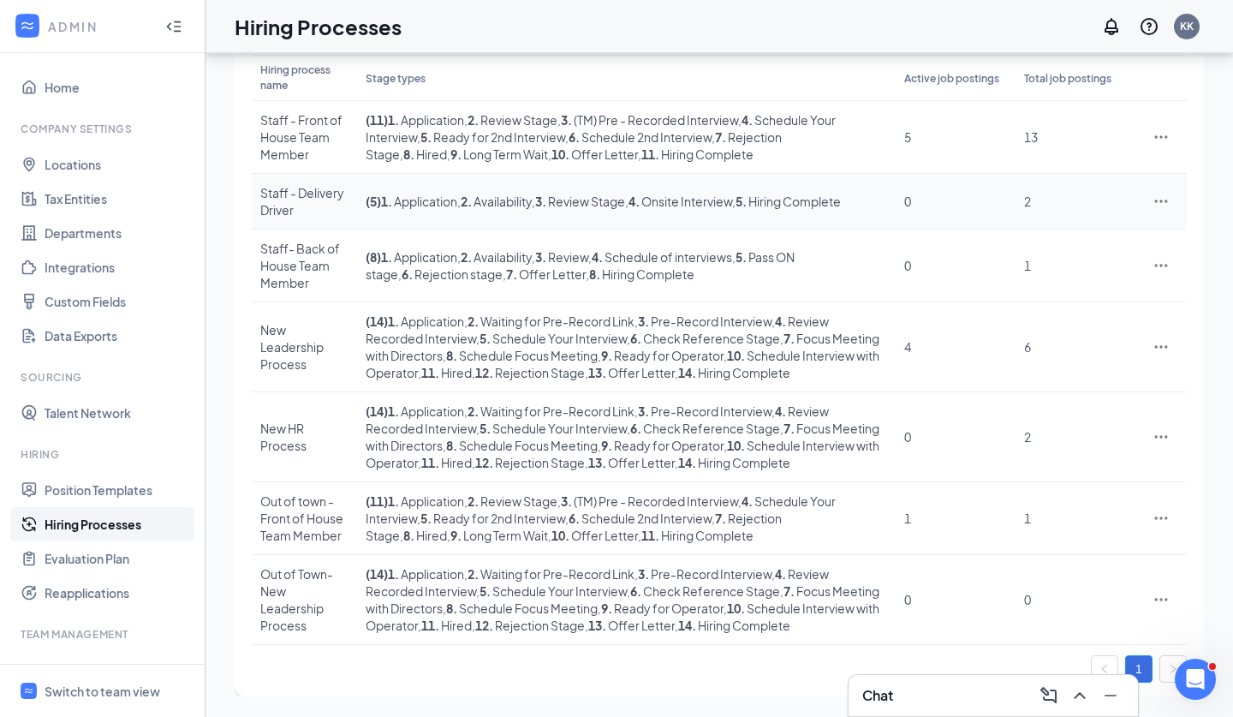
scroll to position [347, 0]
click at [1165, 596] on icon "Ellipses" at bounding box center [1161, 599] width 17 height 17
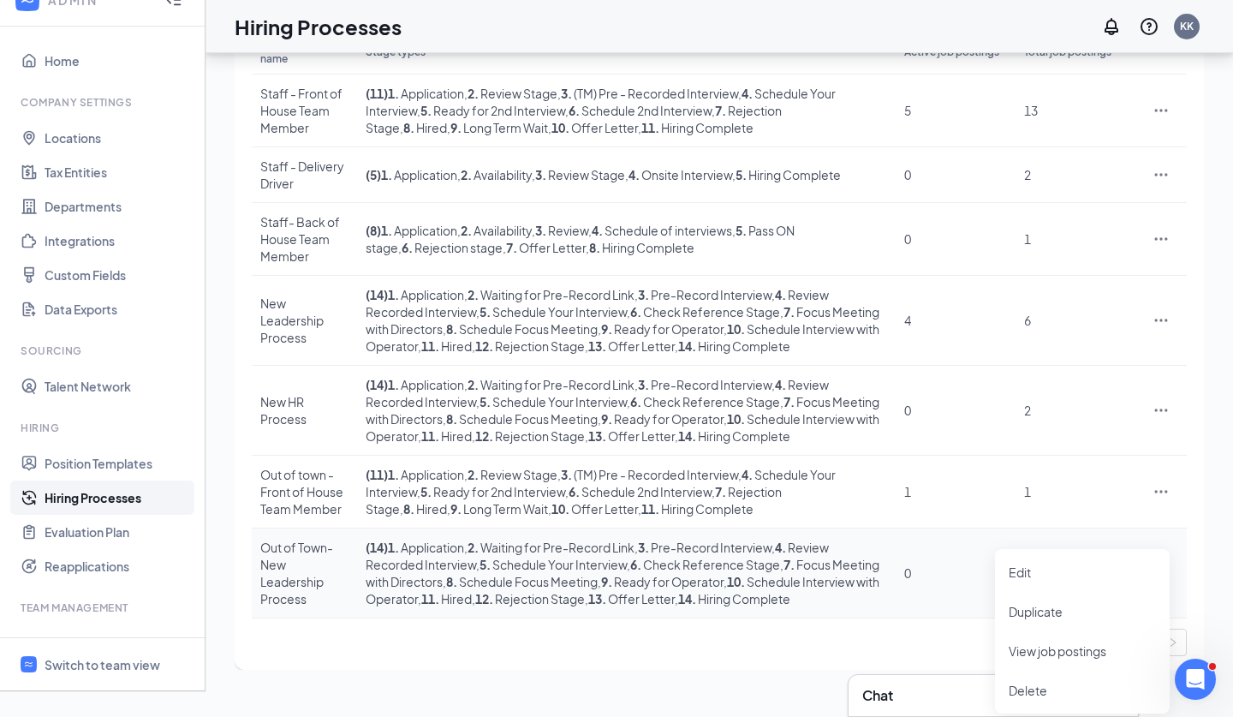
click at [1165, 582] on icon "Ellipses" at bounding box center [1161, 572] width 17 height 17
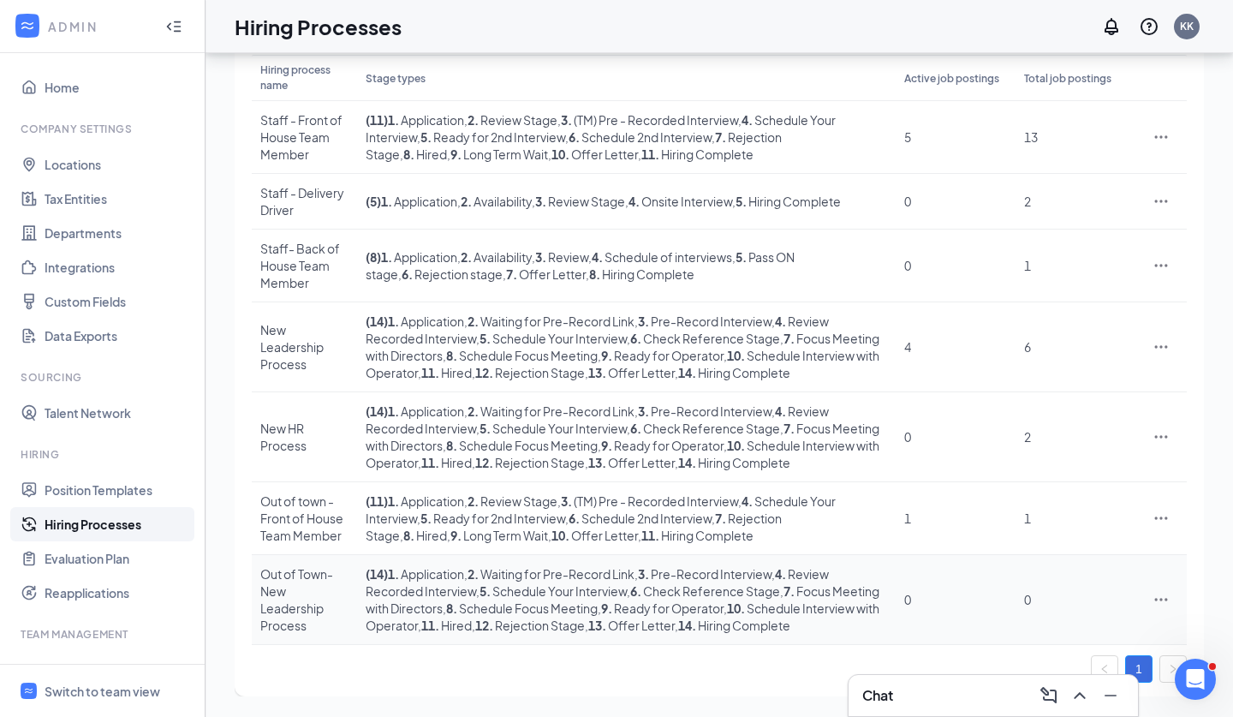
click at [1165, 596] on icon "Ellipses" at bounding box center [1161, 599] width 17 height 17
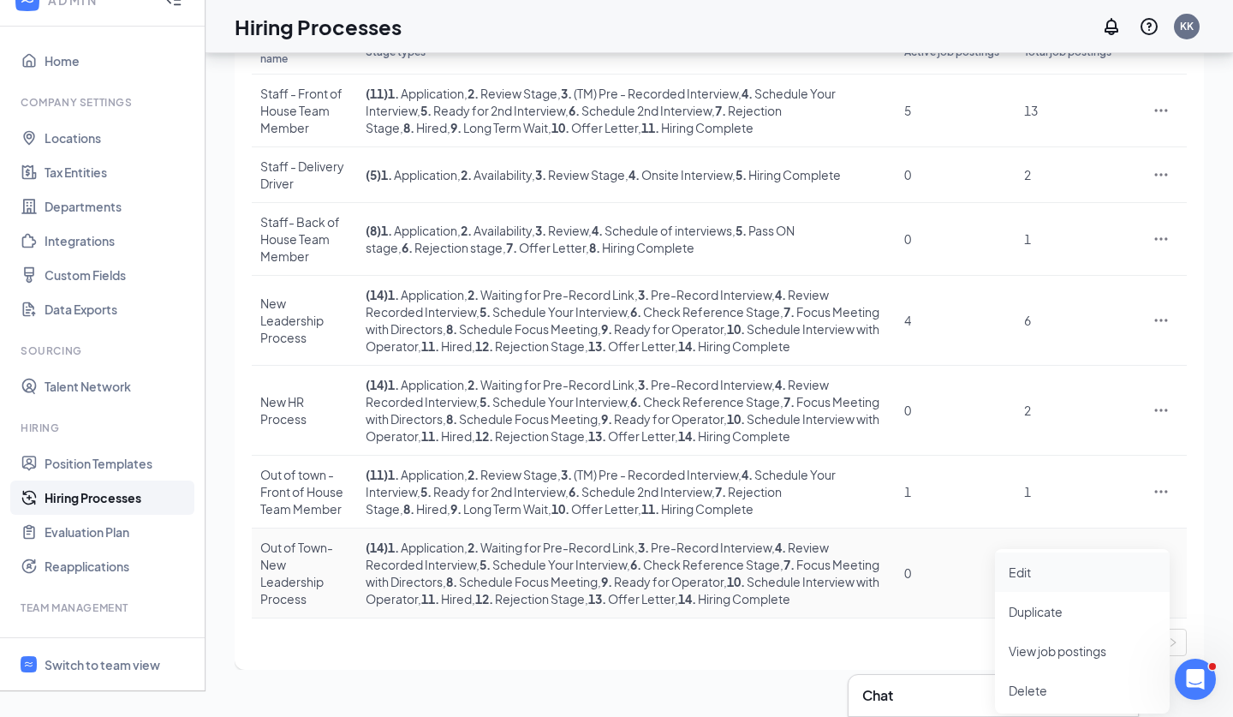
click at [1068, 563] on span "Edit" at bounding box center [1082, 572] width 147 height 19
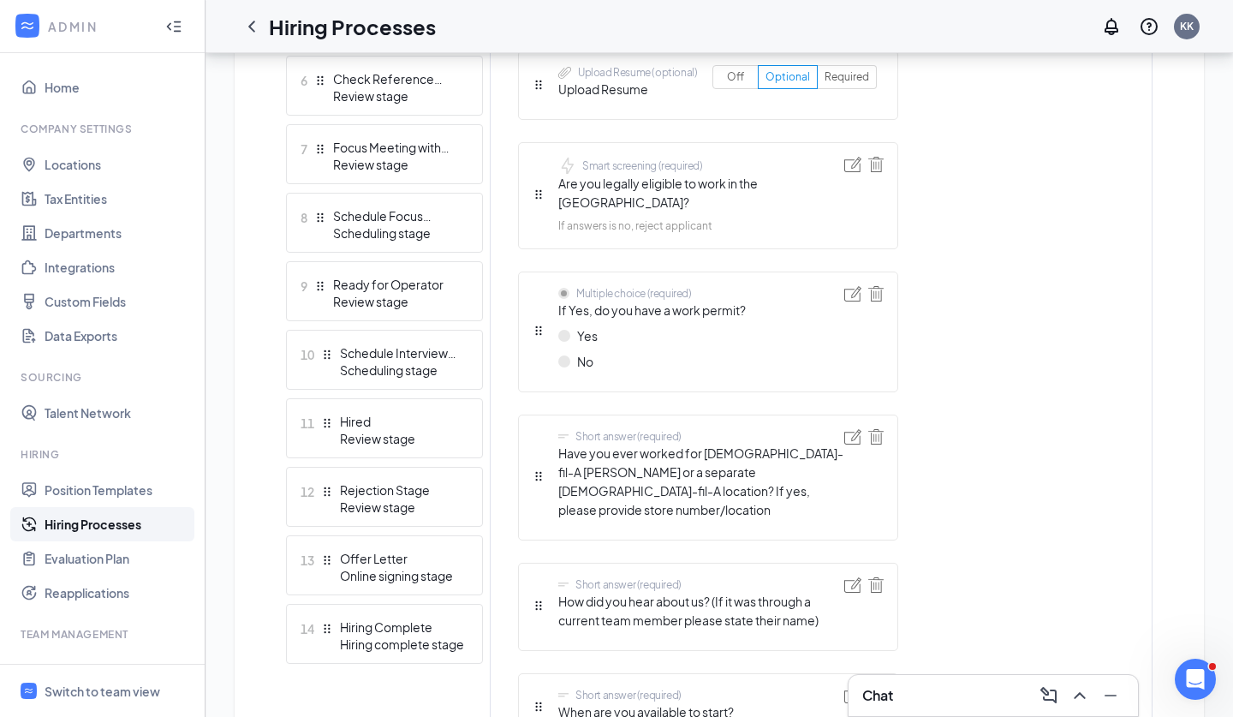
scroll to position [856, 0]
click at [385, 325] on ul "1 Application Application form stage 2 Waiting for Pre-Record Link Review stage…" at bounding box center [384, 175] width 197 height 972
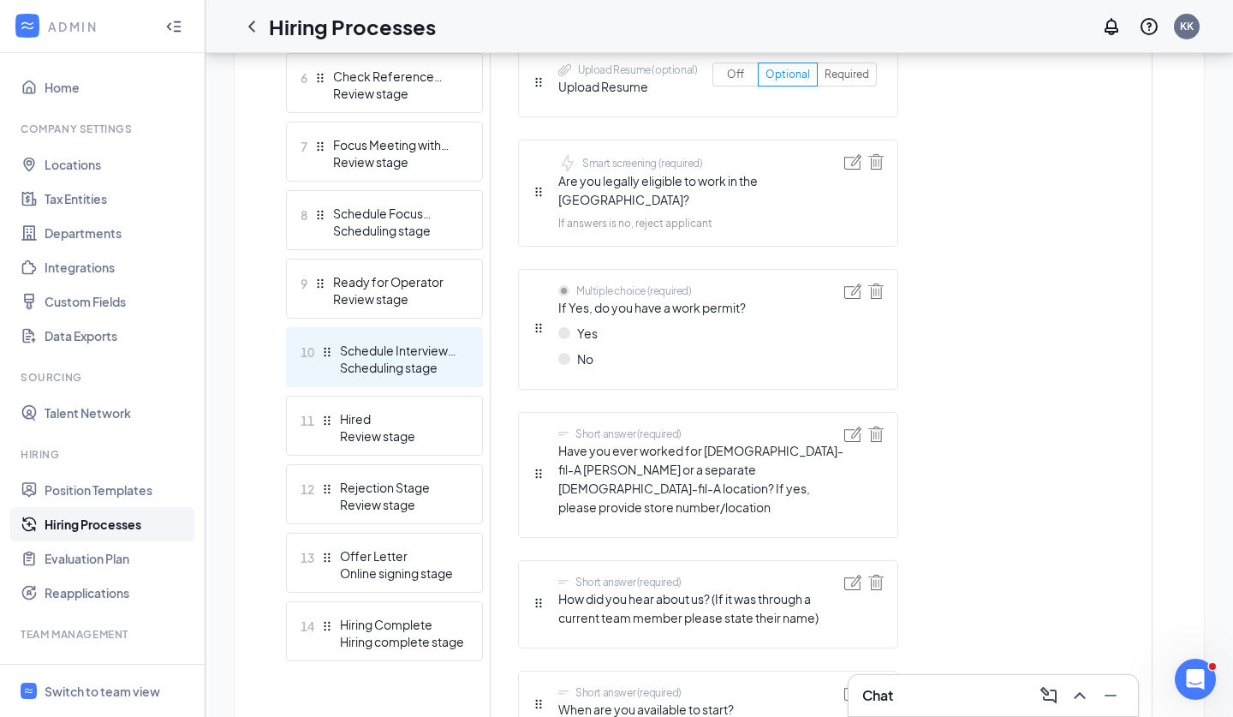
click at [391, 345] on div "Schedule Interview with Operator" at bounding box center [402, 350] width 125 height 17
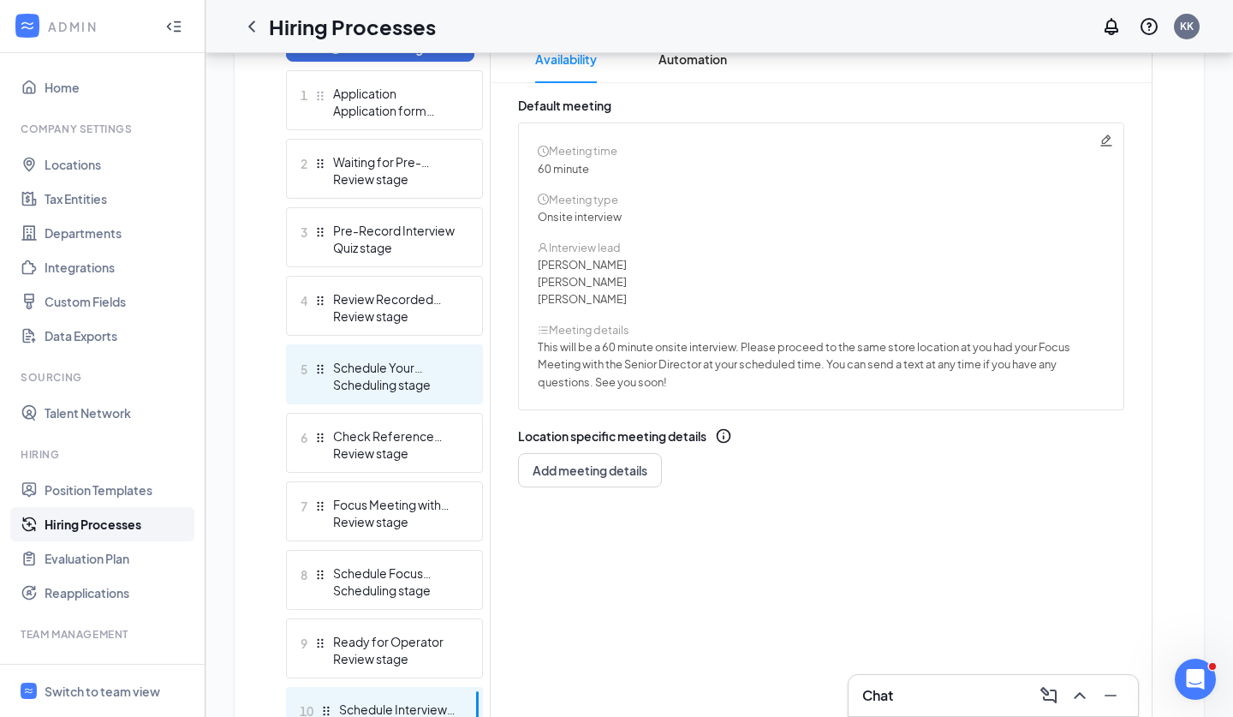
scroll to position [475, 0]
click at [396, 363] on div "Schedule Your Interview" at bounding box center [395, 367] width 125 height 17
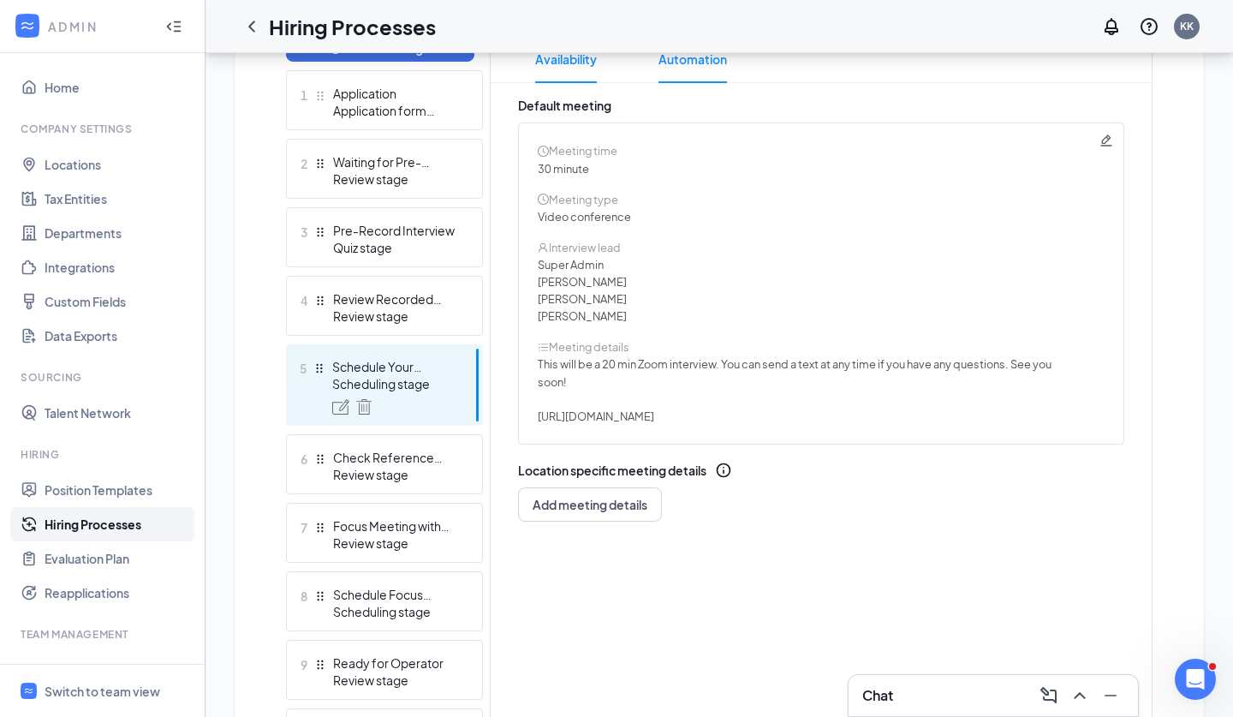
click at [684, 67] on span "Automation" at bounding box center [693, 59] width 69 height 48
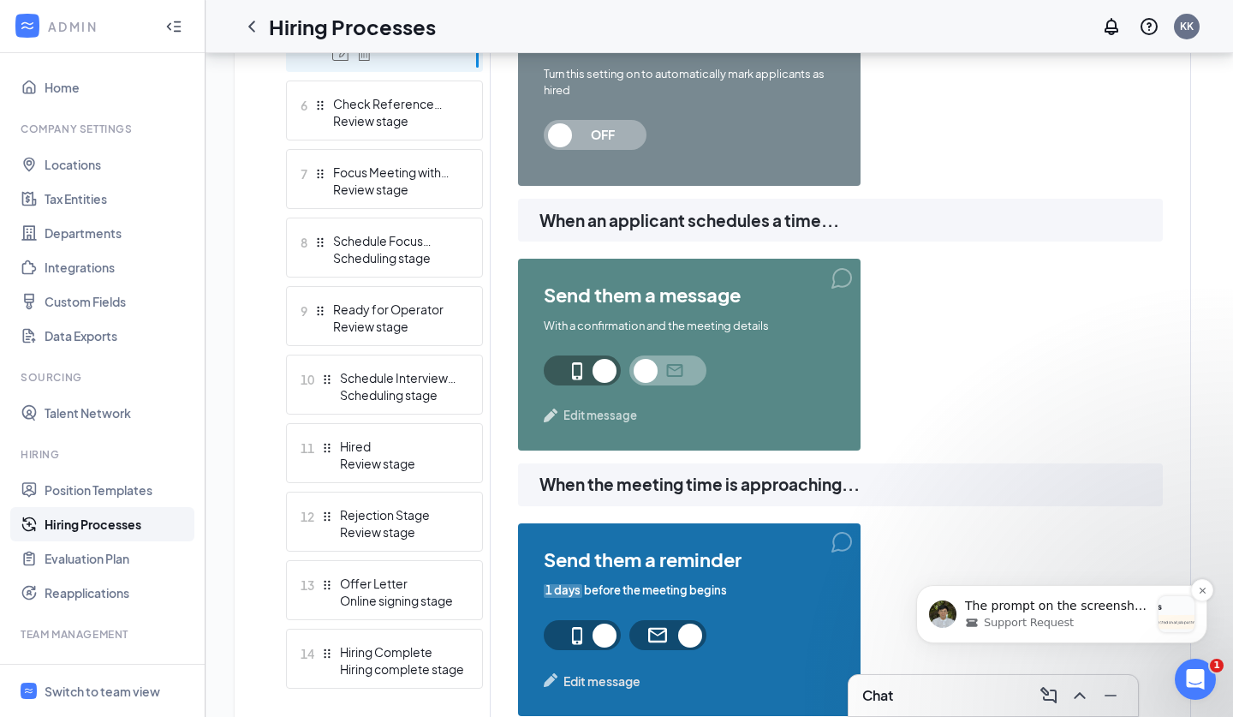
click at [1048, 608] on p "The prompt on the screenshot is not an error; instead, a reminder that the chan…" at bounding box center [1057, 606] width 185 height 17
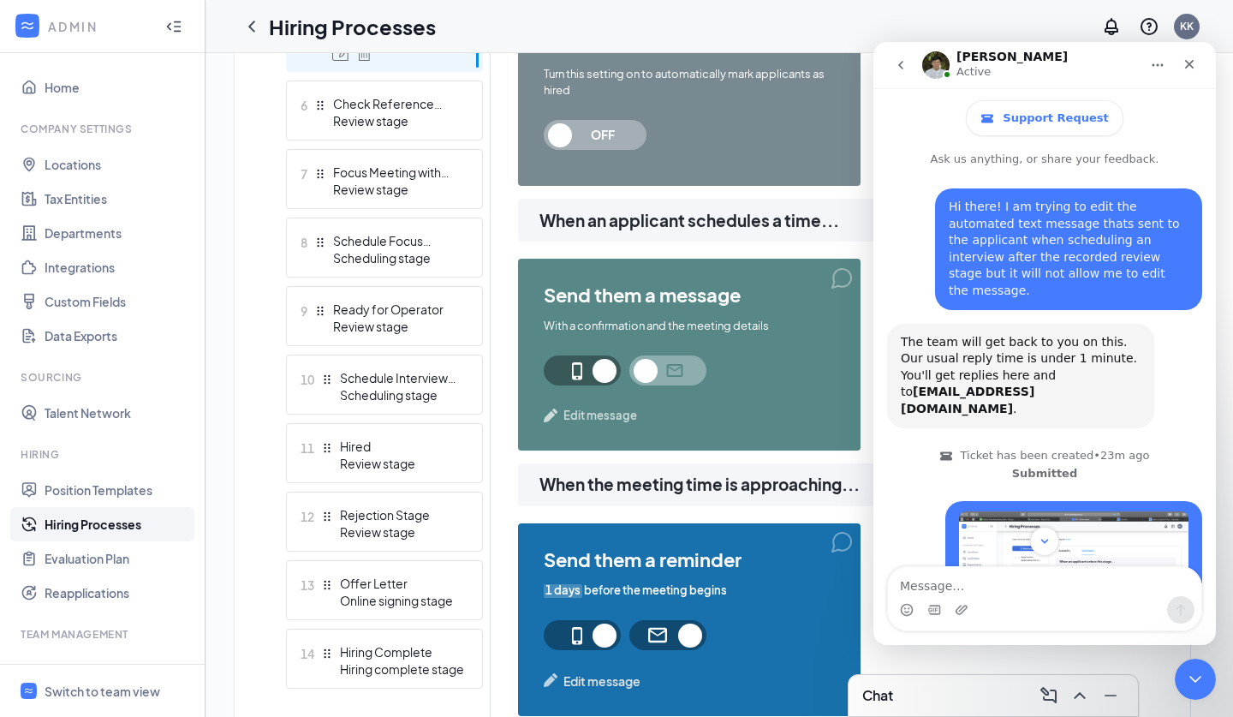
scroll to position [3, 0]
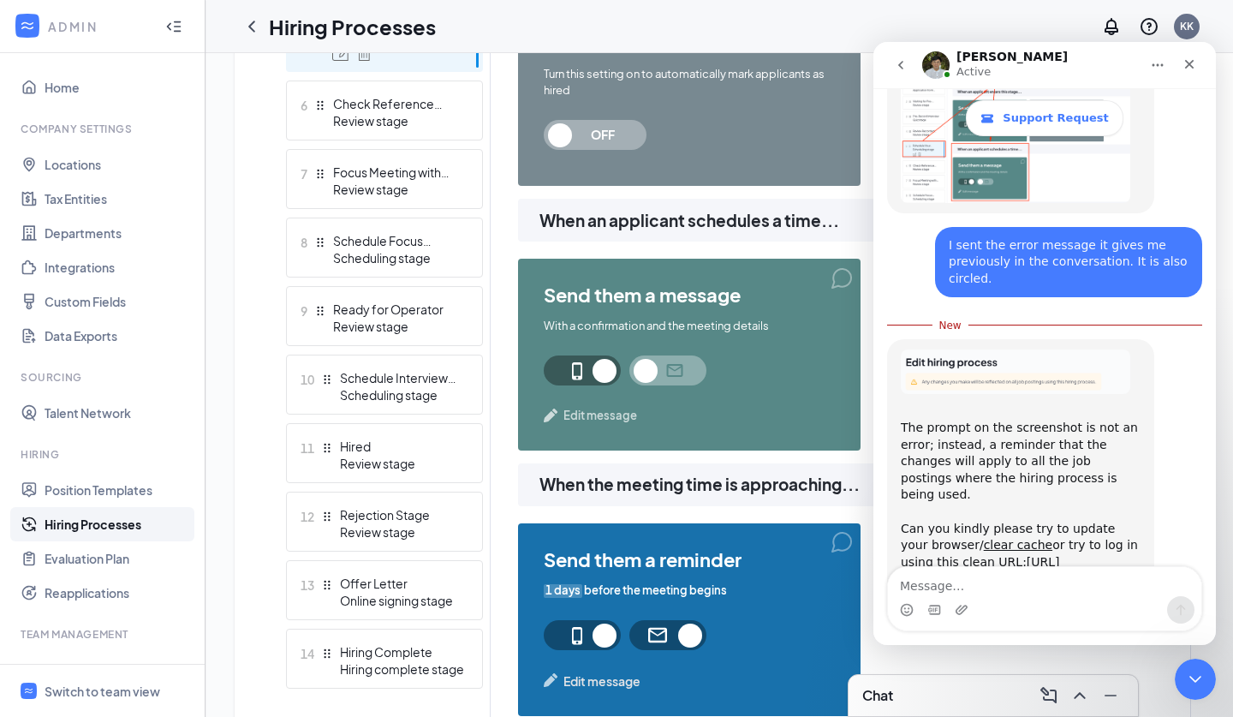
click at [979, 570] on textarea "Message…" at bounding box center [1045, 581] width 314 height 29
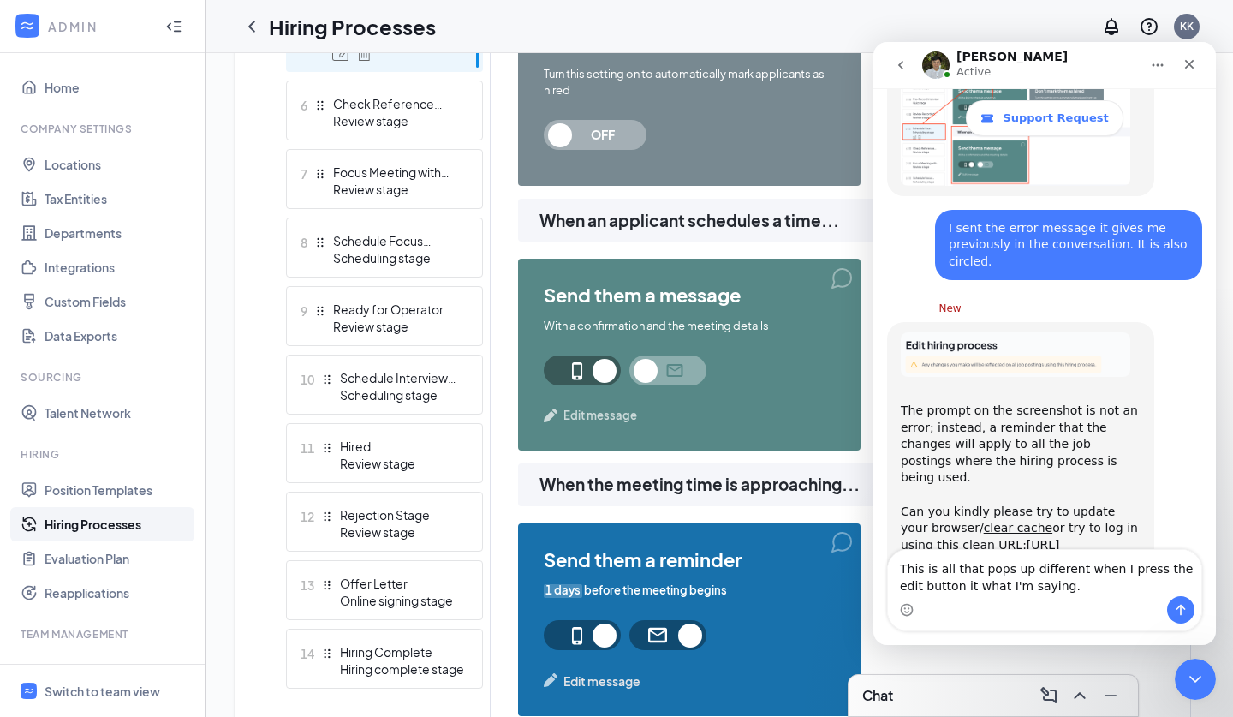
type textarea "This is all that pops up different when I press the edit button it what I'm say…"
drag, startPoint x: 1087, startPoint y: 596, endPoint x: 890, endPoint y: 569, distance: 198.9
click at [890, 569] on div "This is all that pops up different when I press the edit button it what I'm say…" at bounding box center [1045, 590] width 314 height 81
drag, startPoint x: 1006, startPoint y: 591, endPoint x: 890, endPoint y: 520, distance: 136.5
click at [890, 520] on div "Support Request Ask us anything, or share your feedback. Hi there! I am trying …" at bounding box center [1045, 366] width 343 height 557
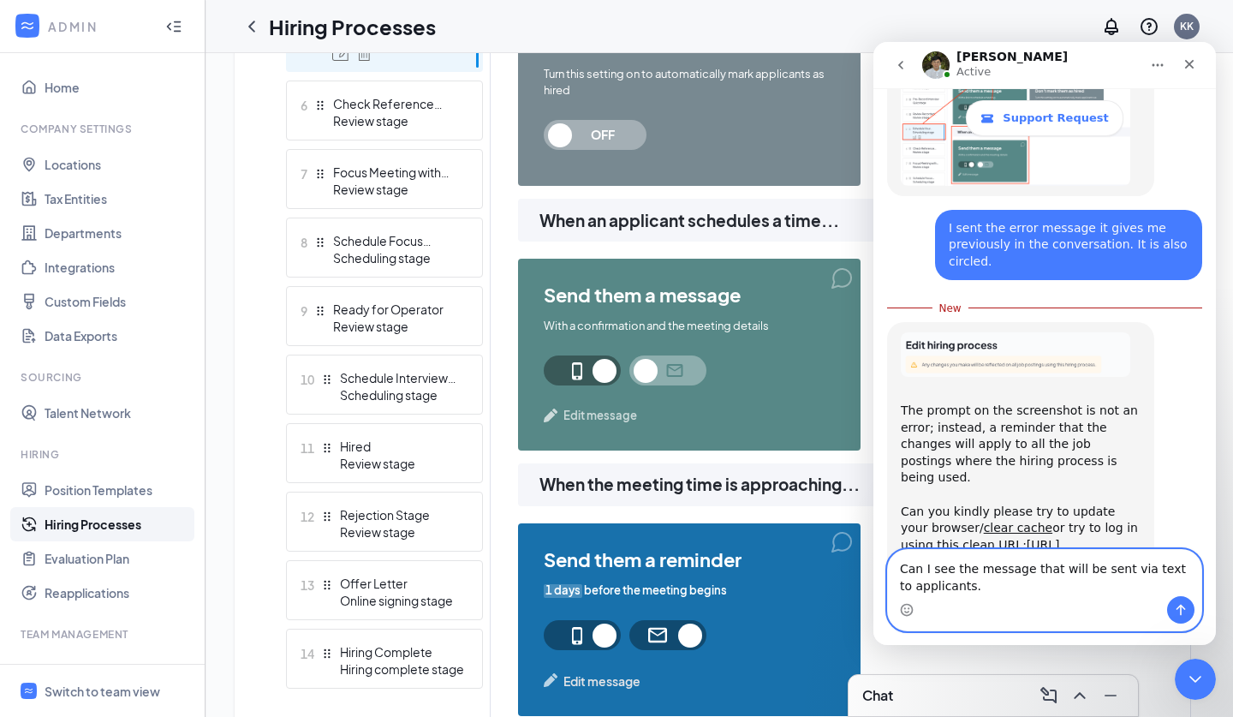
type textarea "Can I see the message that will be sent via text to applicants."
click at [1181, 602] on button "Send a message…" at bounding box center [1181, 609] width 27 height 27
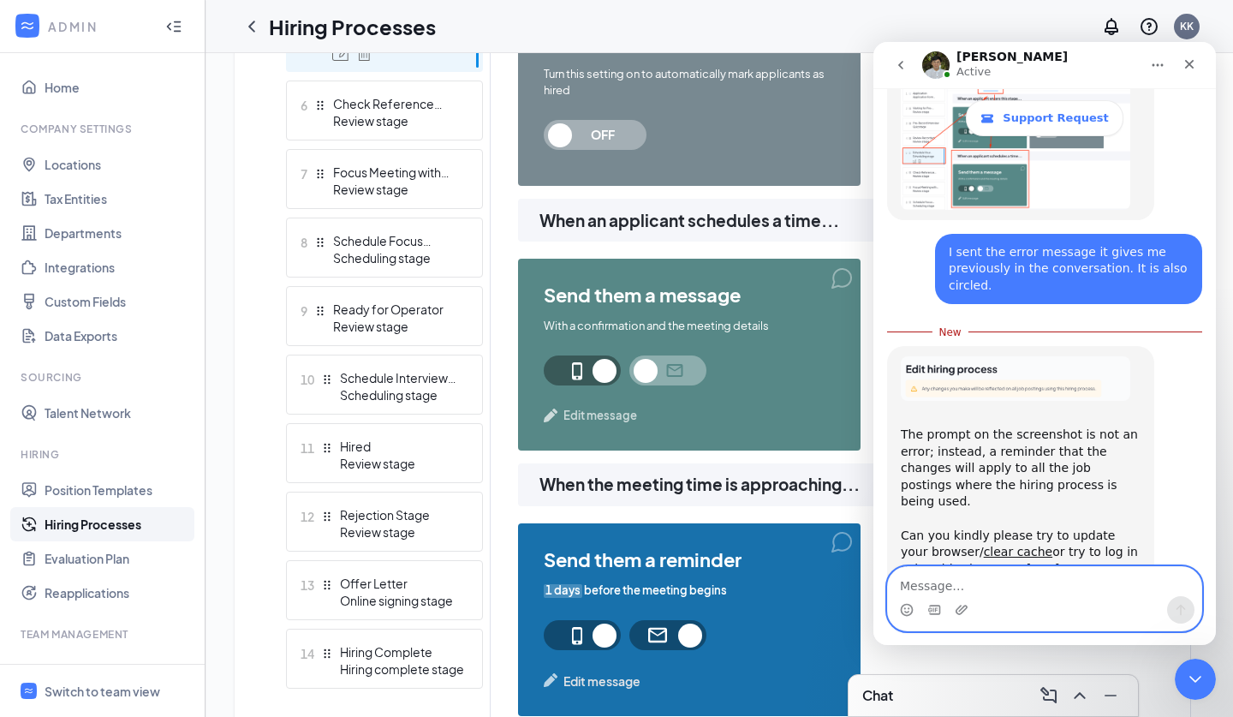
scroll to position [3512, 0]
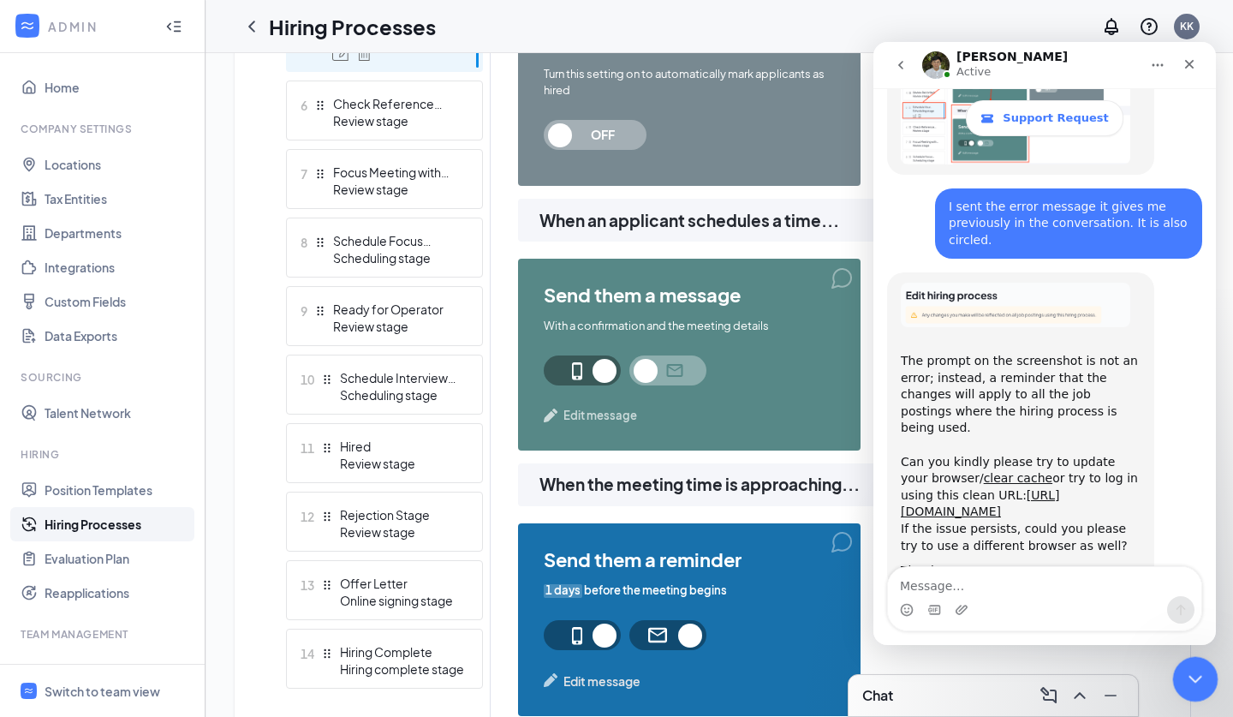
click at [1183, 670] on icon "Close Intercom Messenger" at bounding box center [1193, 676] width 21 height 21
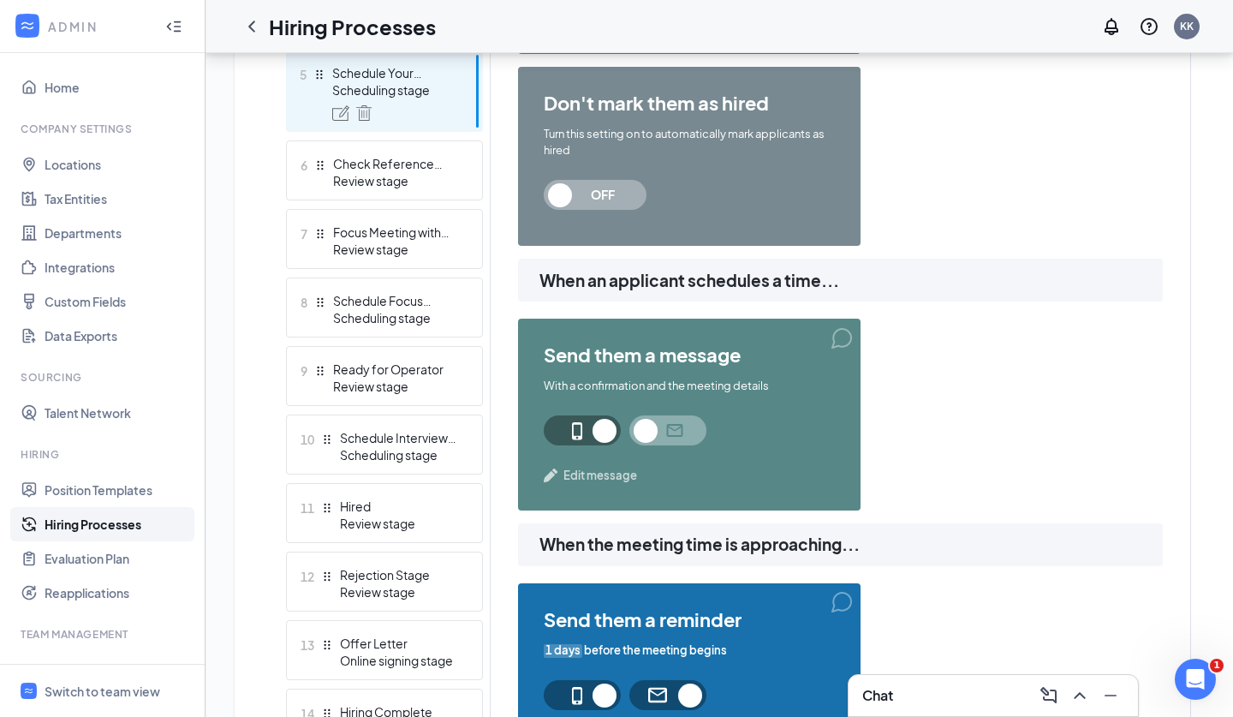
scroll to position [813, 0]
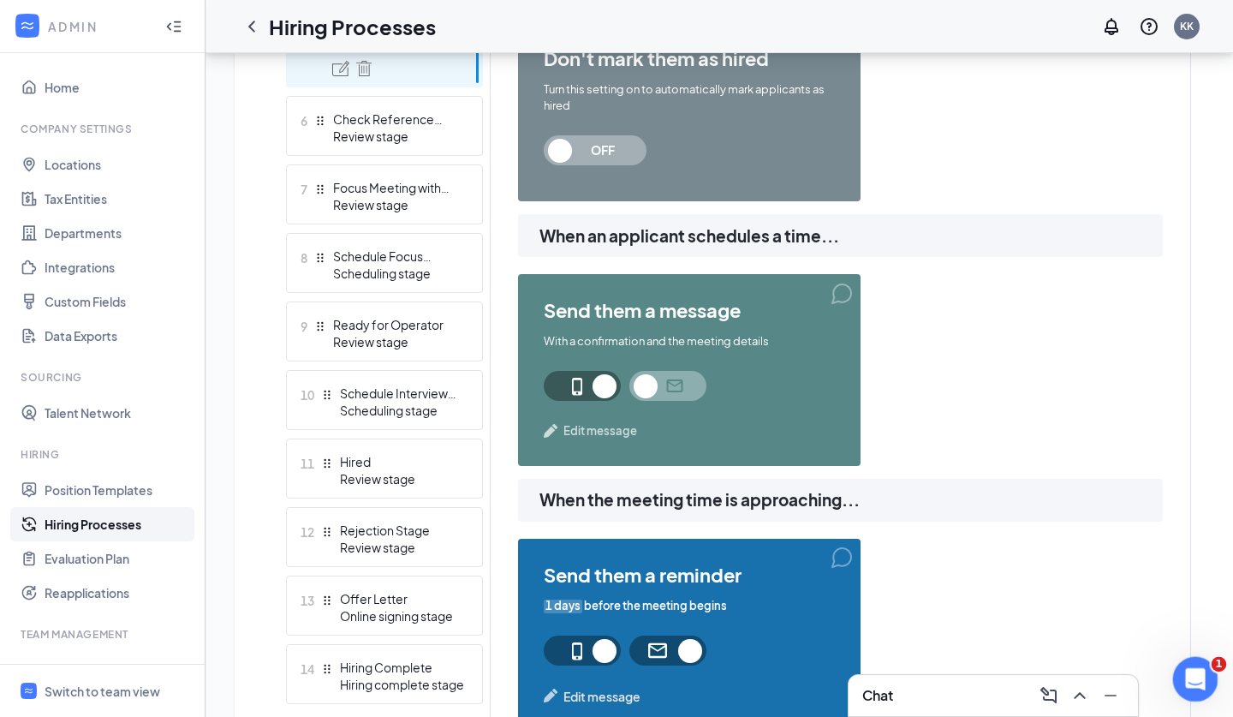
click at [1189, 681] on icon "Open Intercom Messenger" at bounding box center [1194, 677] width 28 height 28
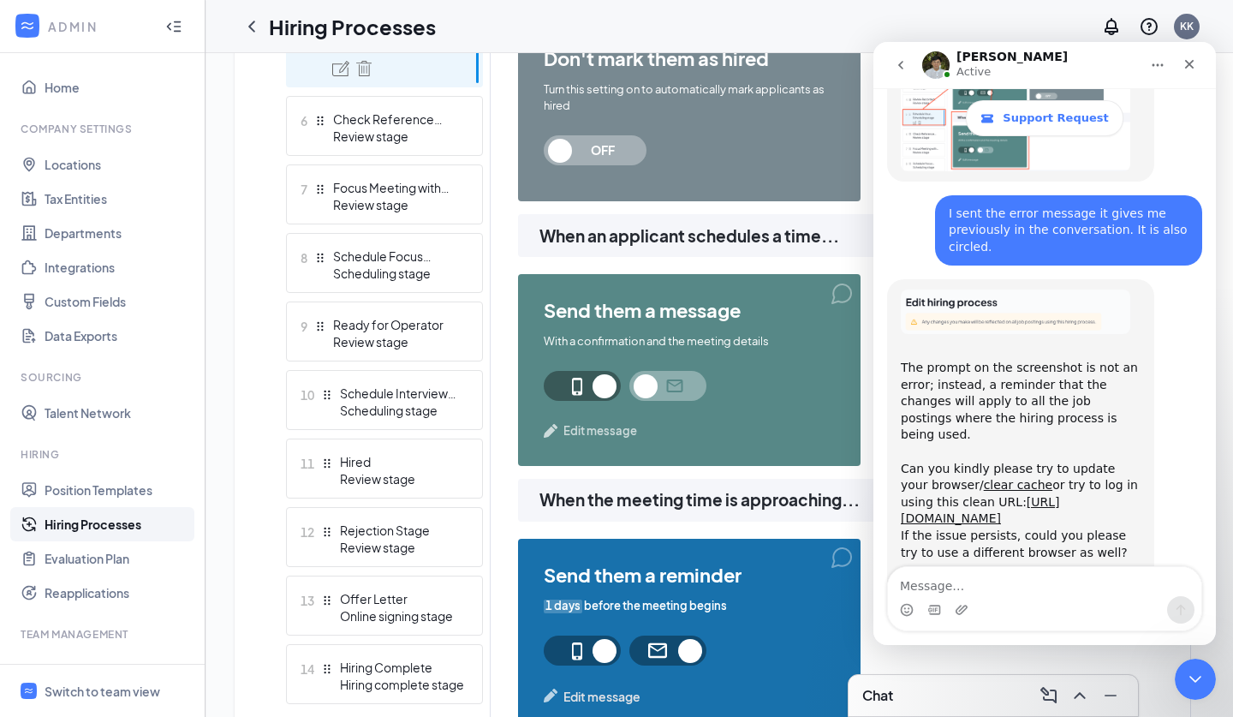
scroll to position [3512, 0]
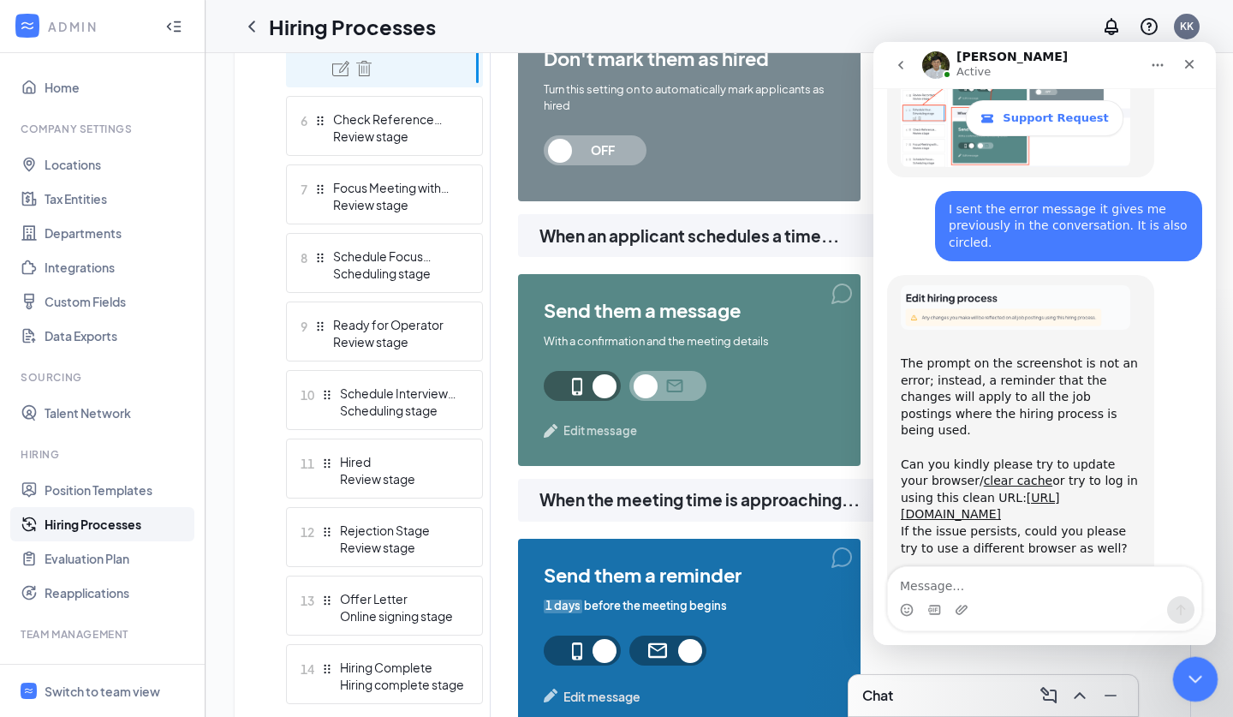
click at [1189, 666] on div "Close Intercom Messenger" at bounding box center [1193, 676] width 41 height 41
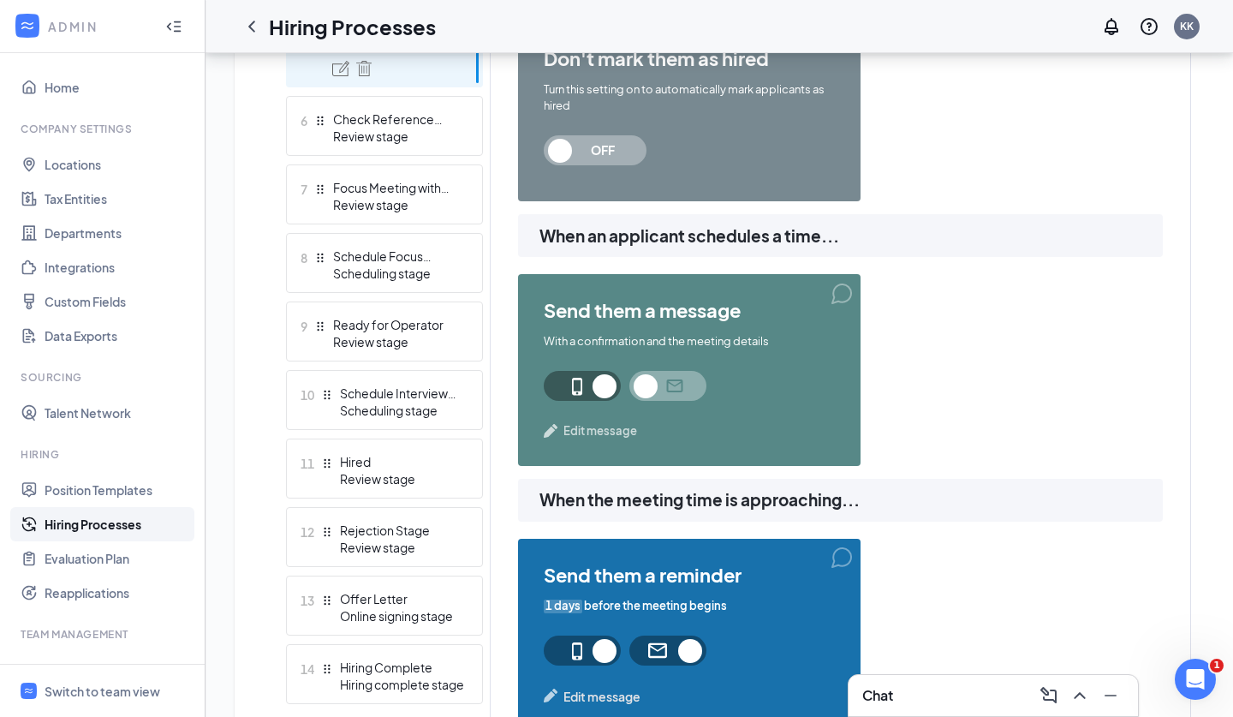
scroll to position [741, 0]
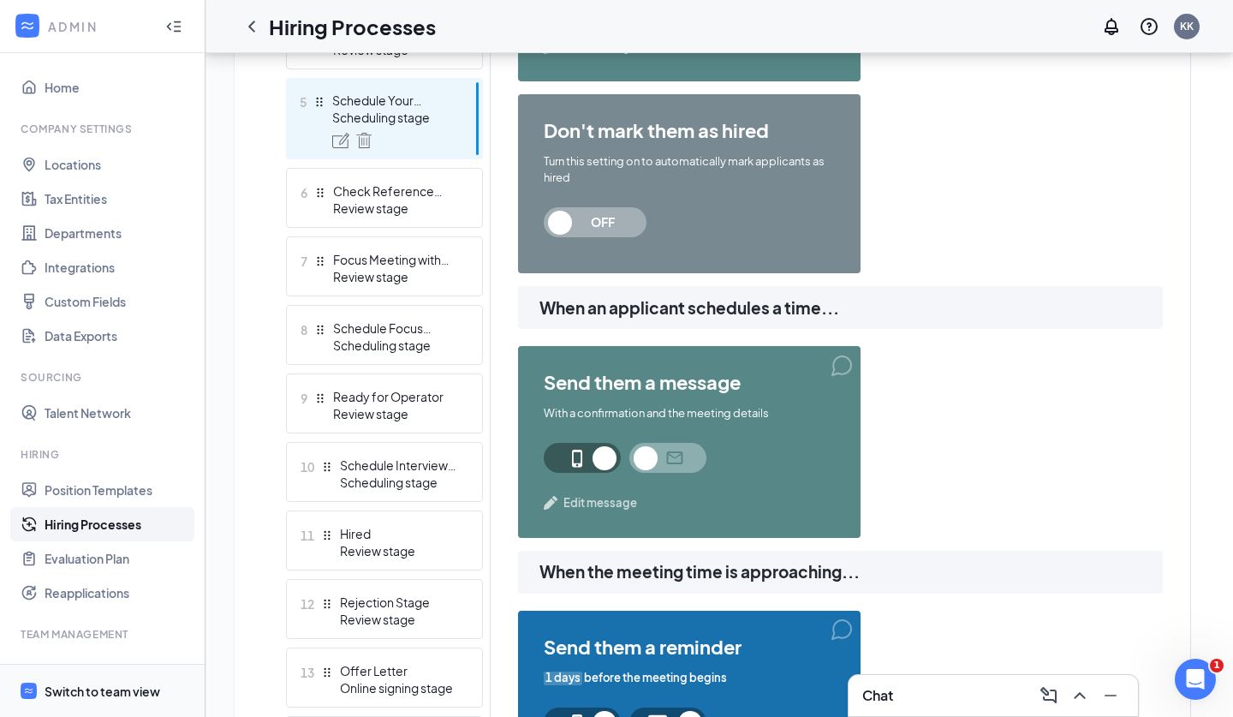
click at [115, 680] on span "Switch to team view" at bounding box center [118, 691] width 146 height 52
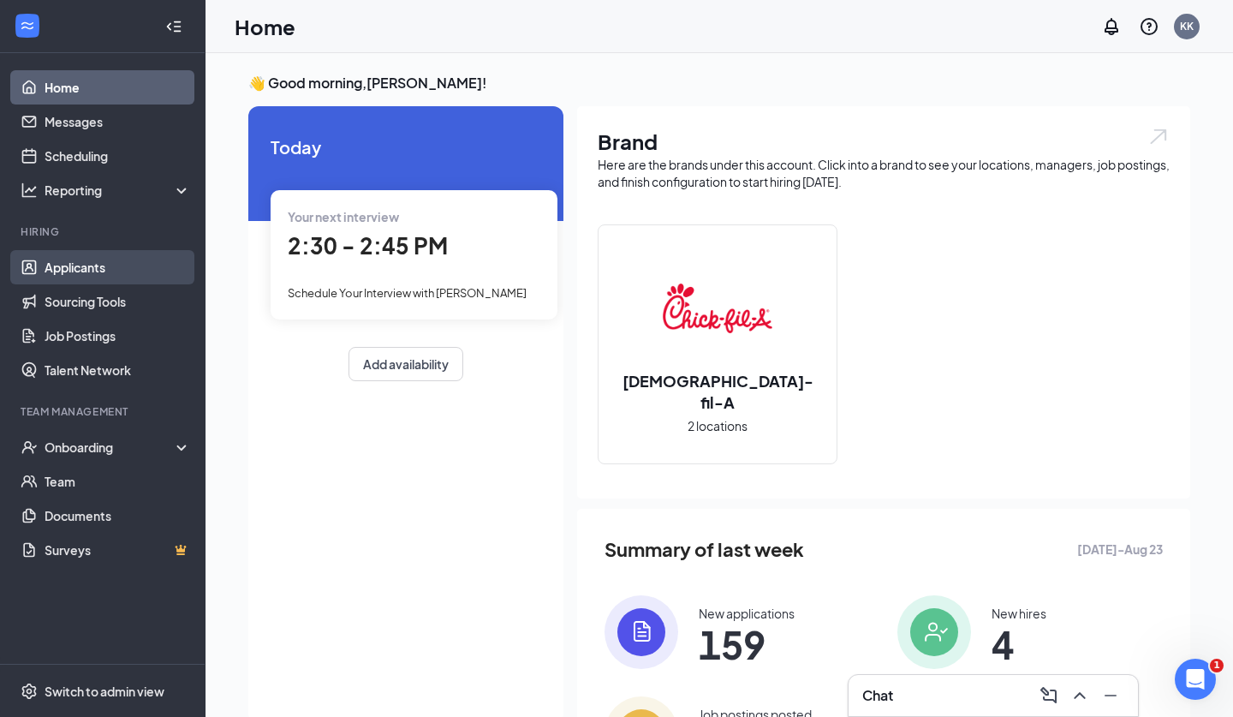
click at [106, 274] on link "Applicants" at bounding box center [118, 267] width 146 height 34
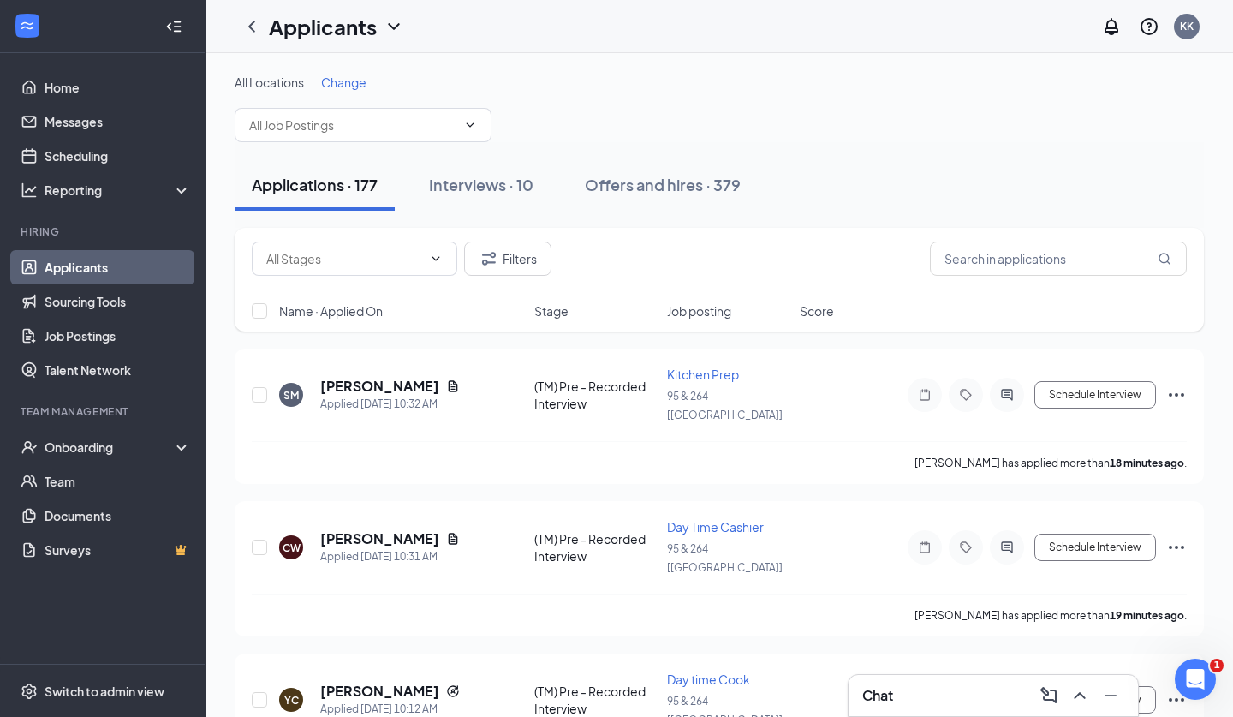
click at [402, 296] on div "Name · Applied On Stage Job posting Score" at bounding box center [720, 310] width 970 height 41
click at [403, 265] on input "text" at bounding box center [344, 258] width 156 height 19
click at [161, 188] on div "Reporting" at bounding box center [118, 190] width 147 height 17
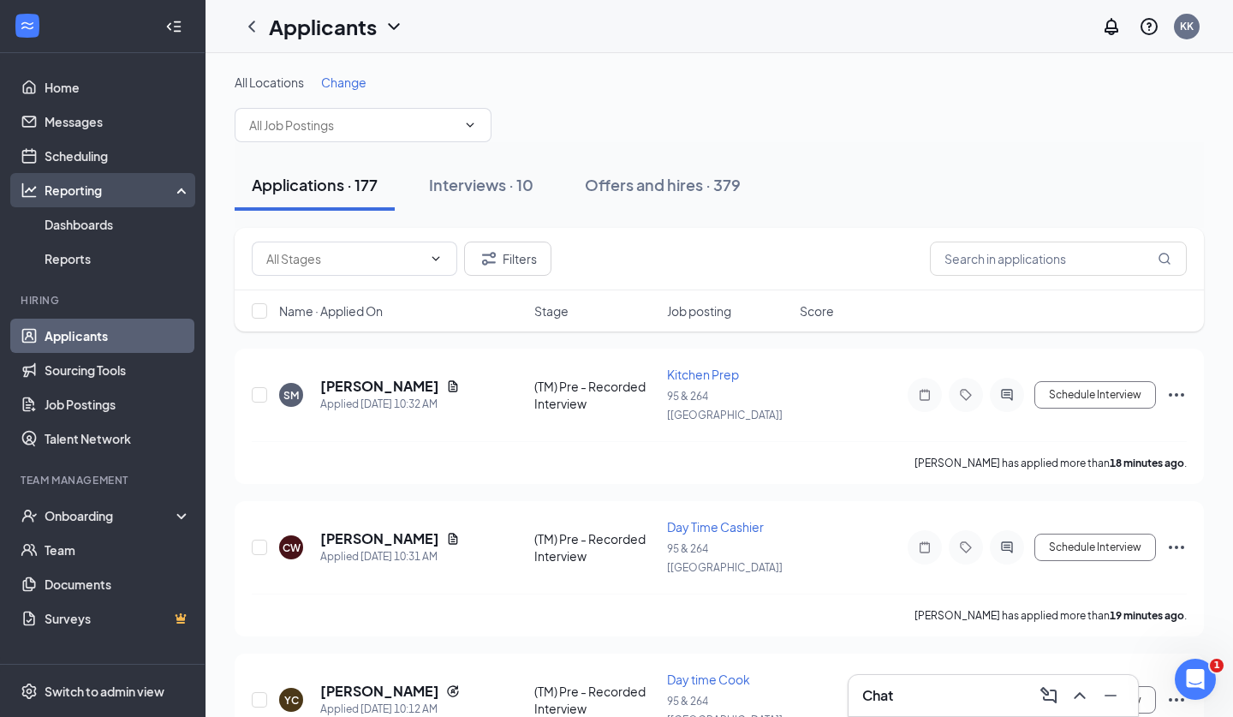
click at [161, 188] on div "Reporting" at bounding box center [118, 190] width 147 height 17
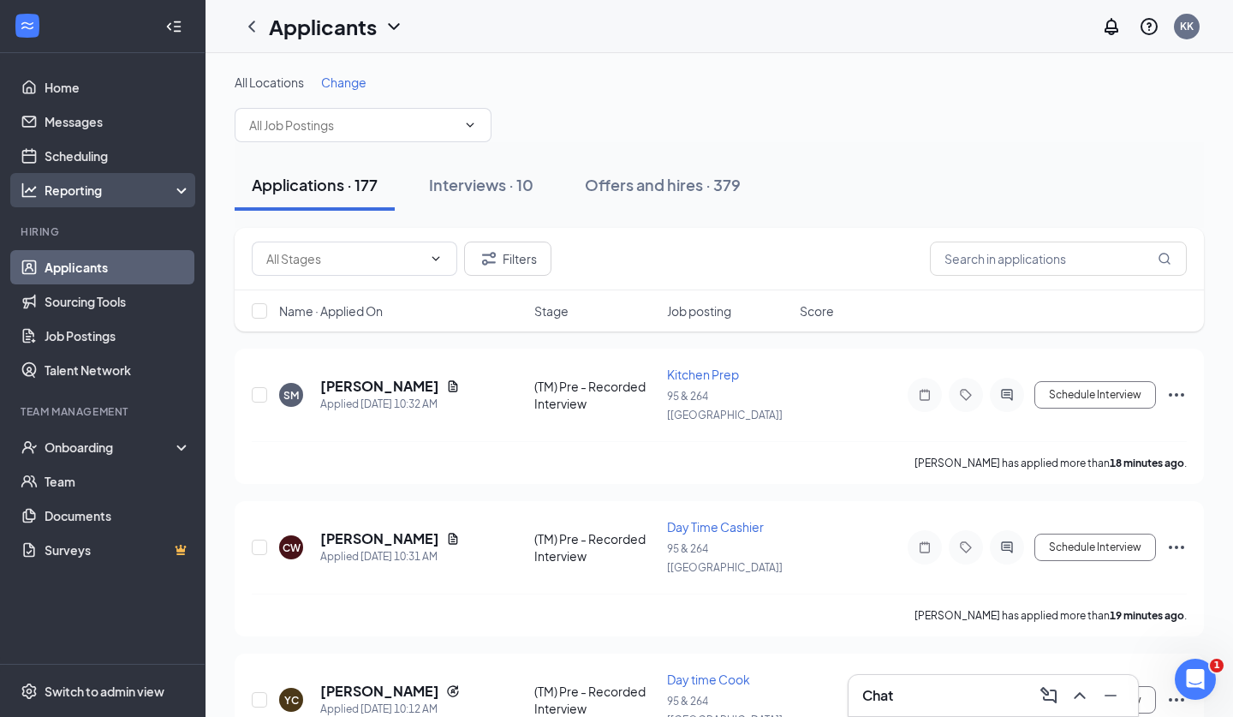
click at [161, 188] on div "Reporting" at bounding box center [118, 190] width 147 height 17
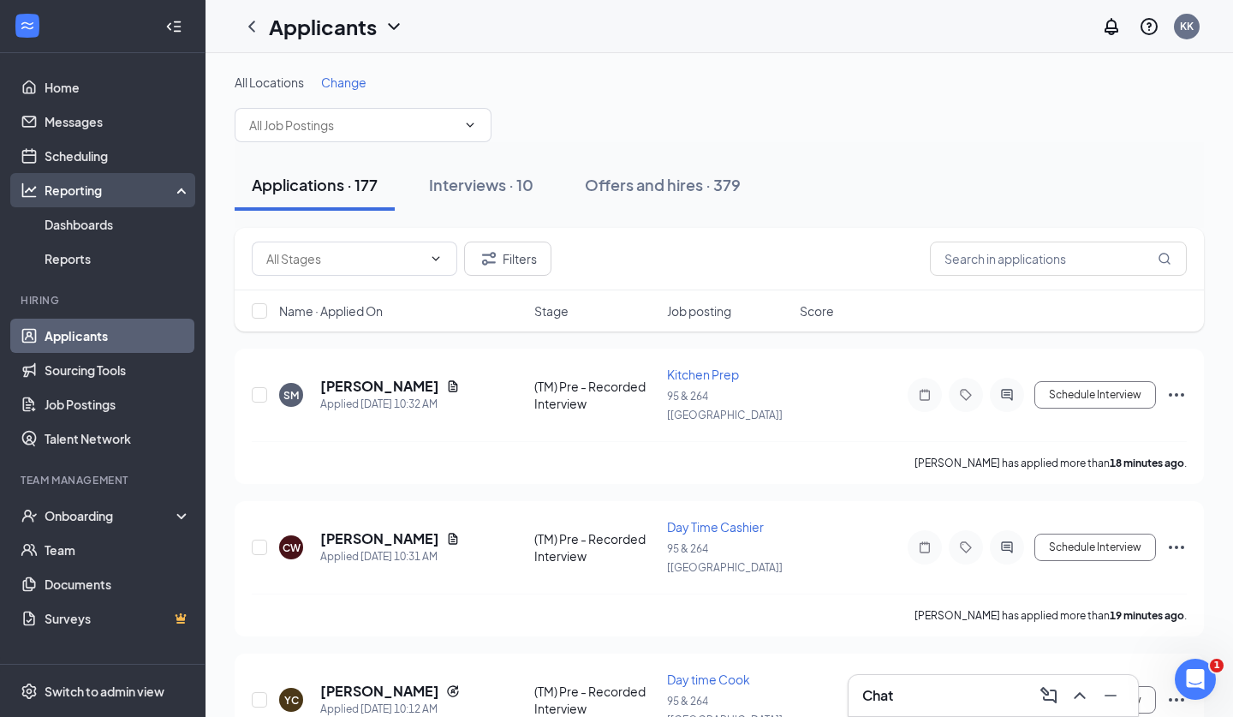
click at [161, 188] on div "Reporting" at bounding box center [118, 190] width 147 height 17
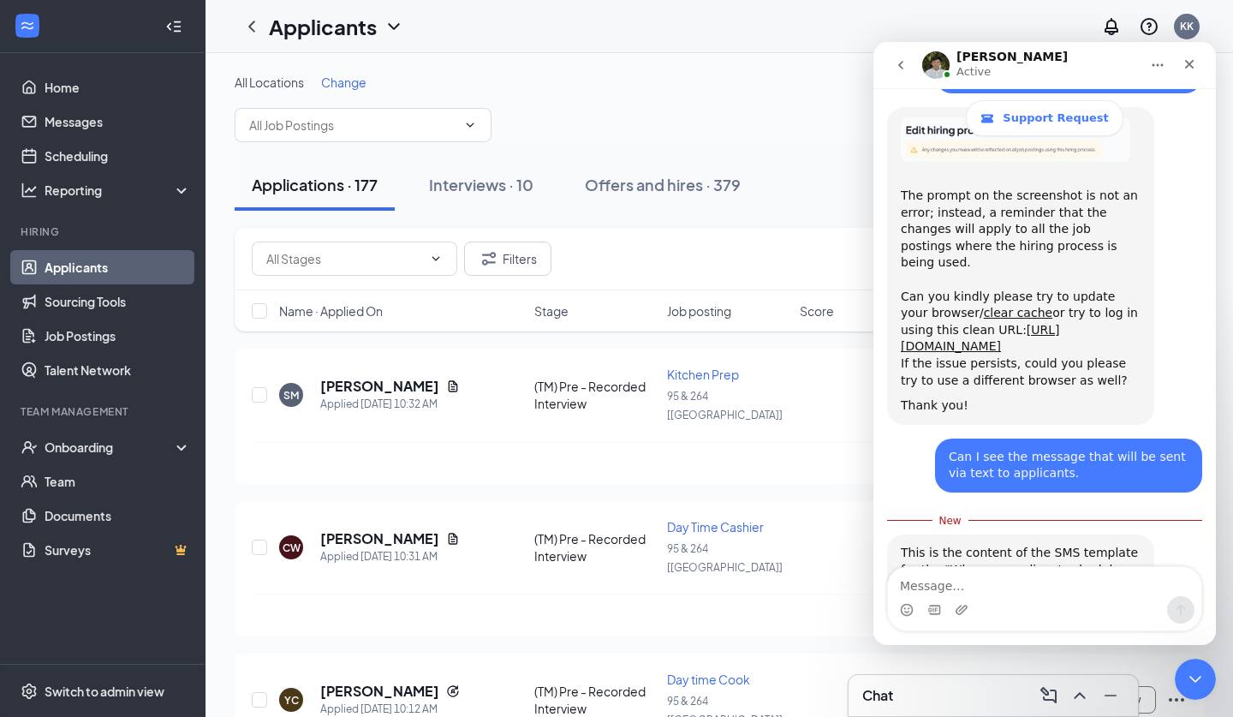
scroll to position [3775, 0]
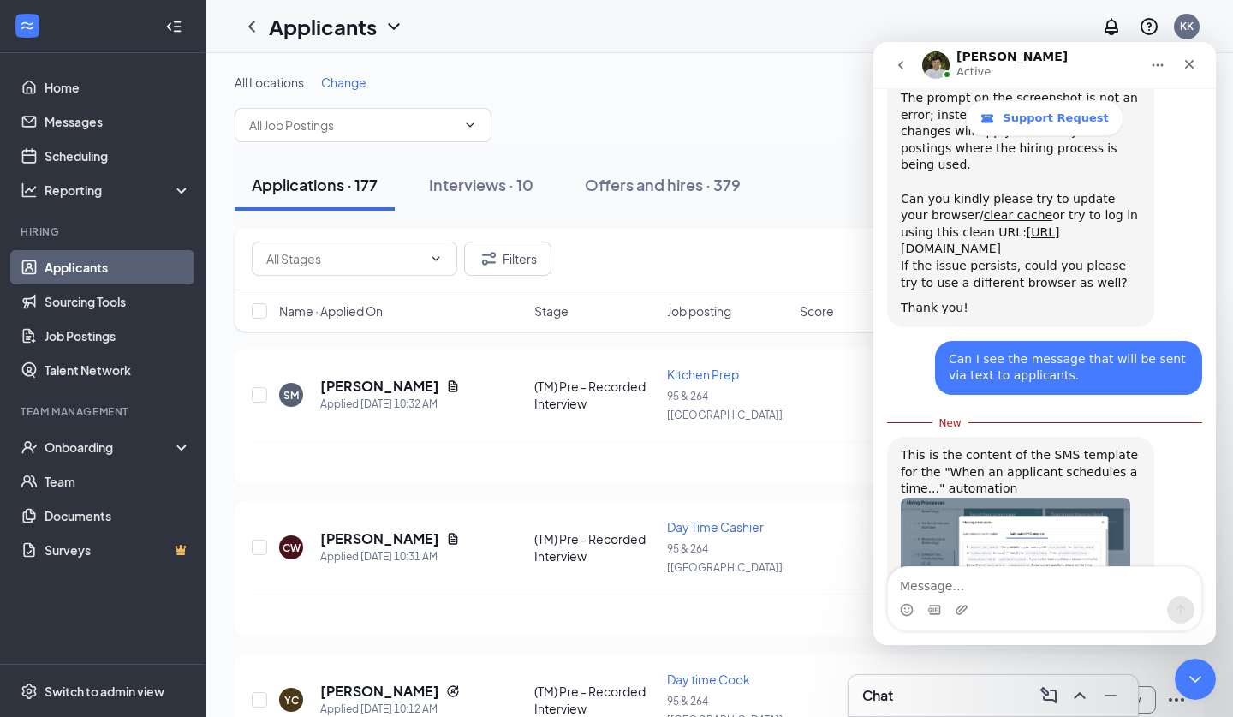
click at [1075, 498] on img "James says…" at bounding box center [1016, 574] width 230 height 152
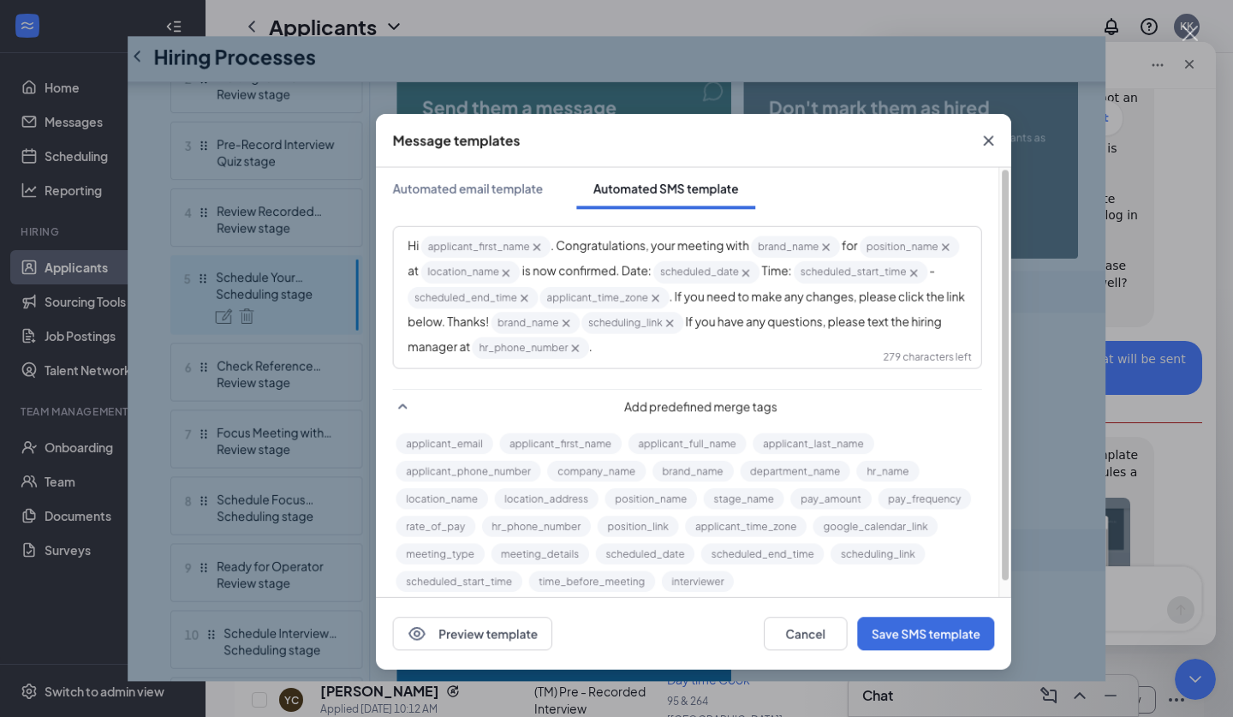
click at [1135, 289] on div "Intercom messenger" at bounding box center [616, 358] width 1233 height 717
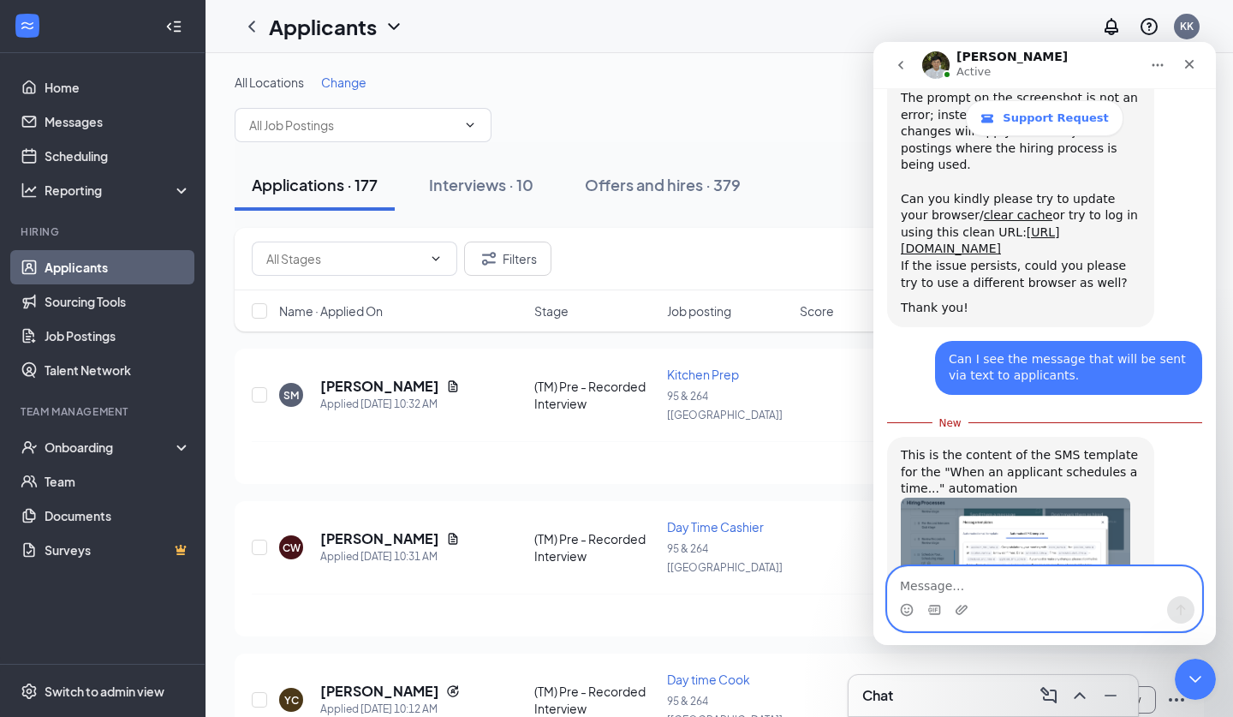
click at [929, 580] on textarea "Message…" at bounding box center [1045, 581] width 314 height 29
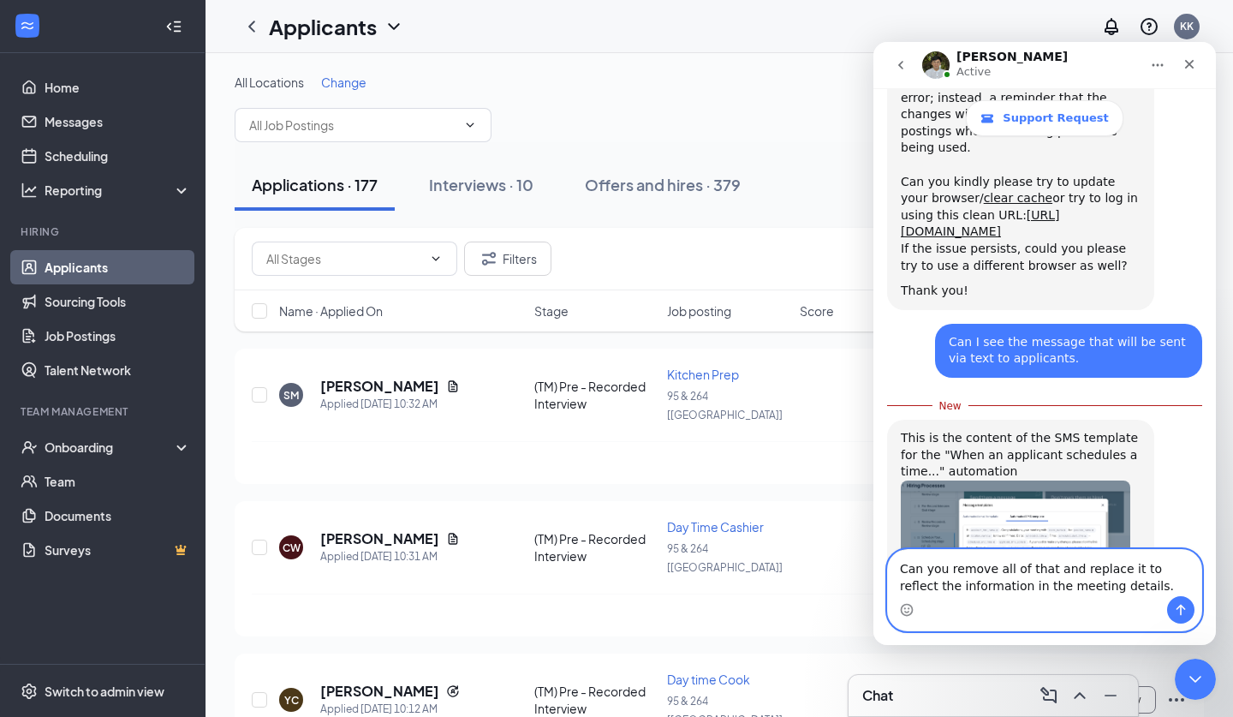
click at [1114, 570] on textarea "Can you remove all of that and replace it to reflect the information in the mee…" at bounding box center [1045, 573] width 314 height 46
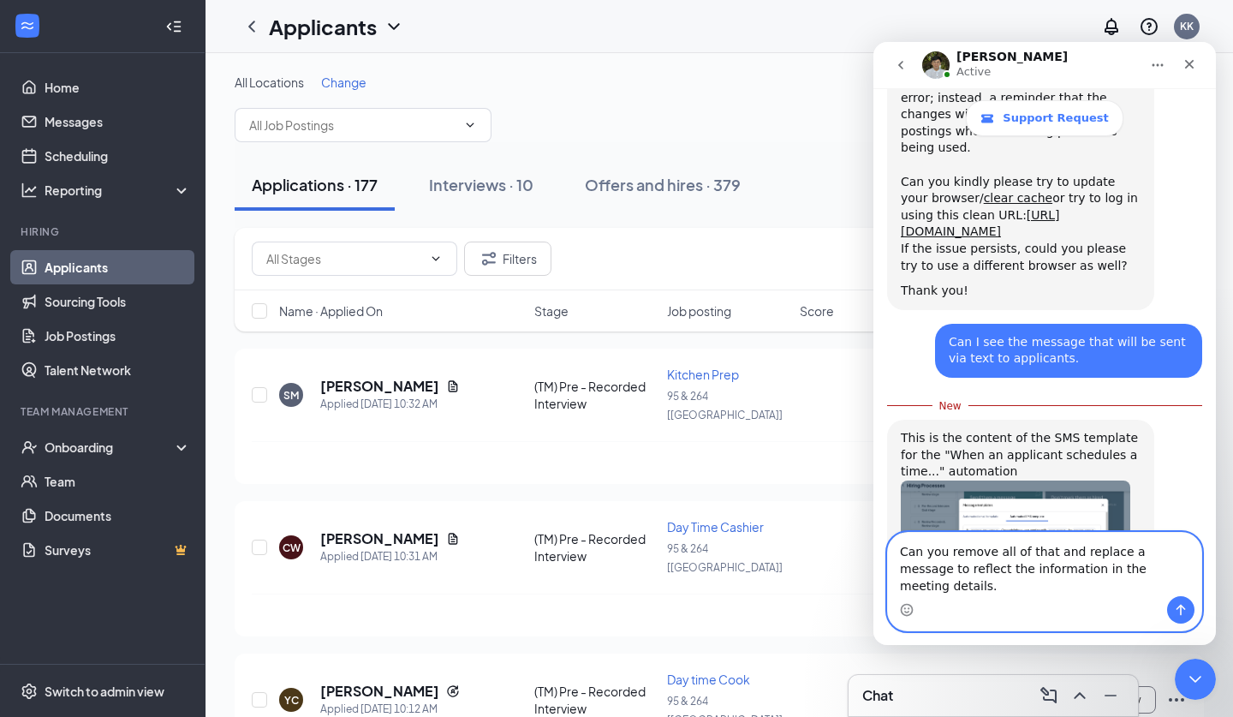
type textarea "Can you remove all of that and replace a message to reflect the information in …"
click at [1174, 621] on button "Send a message…" at bounding box center [1181, 609] width 27 height 27
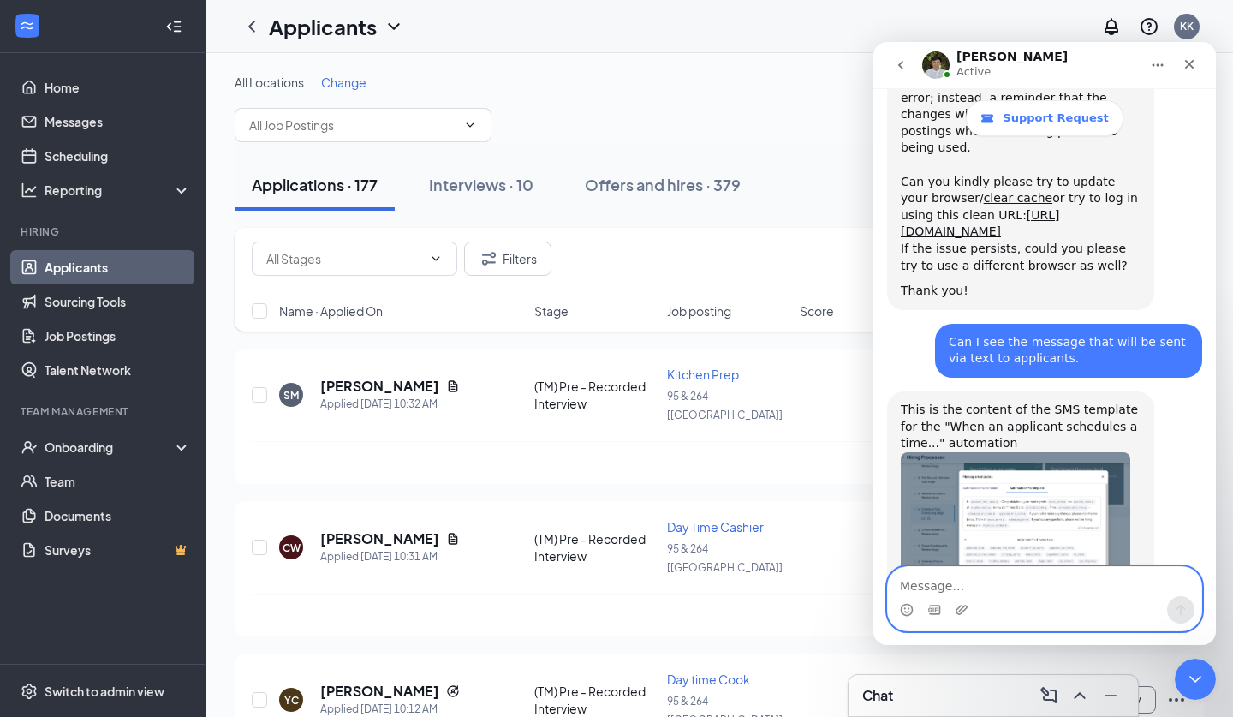
scroll to position [3830, 0]
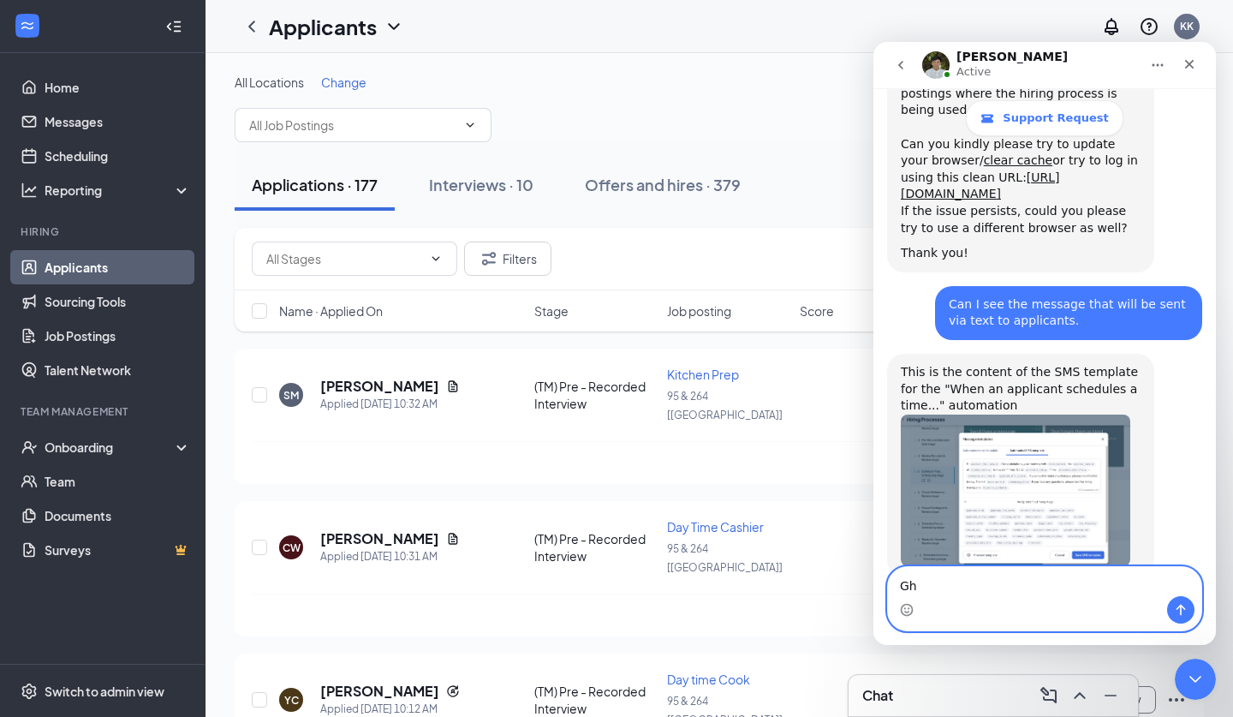
type textarea "G"
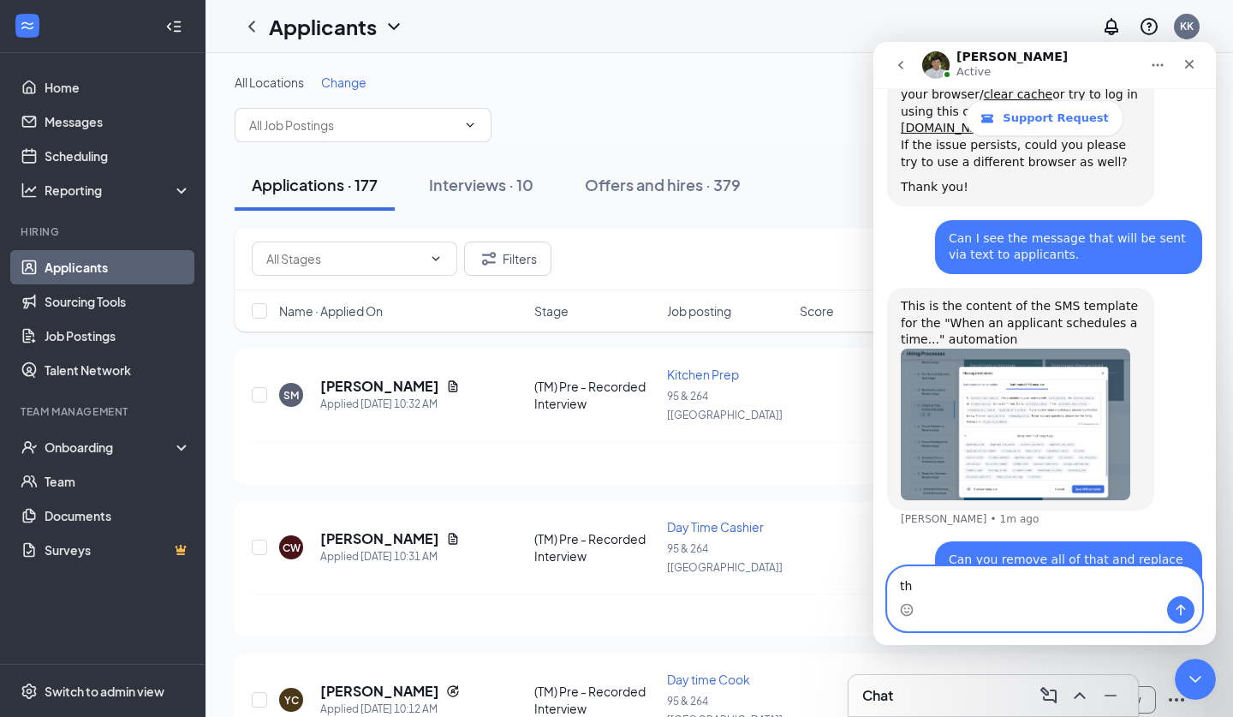
type textarea "t"
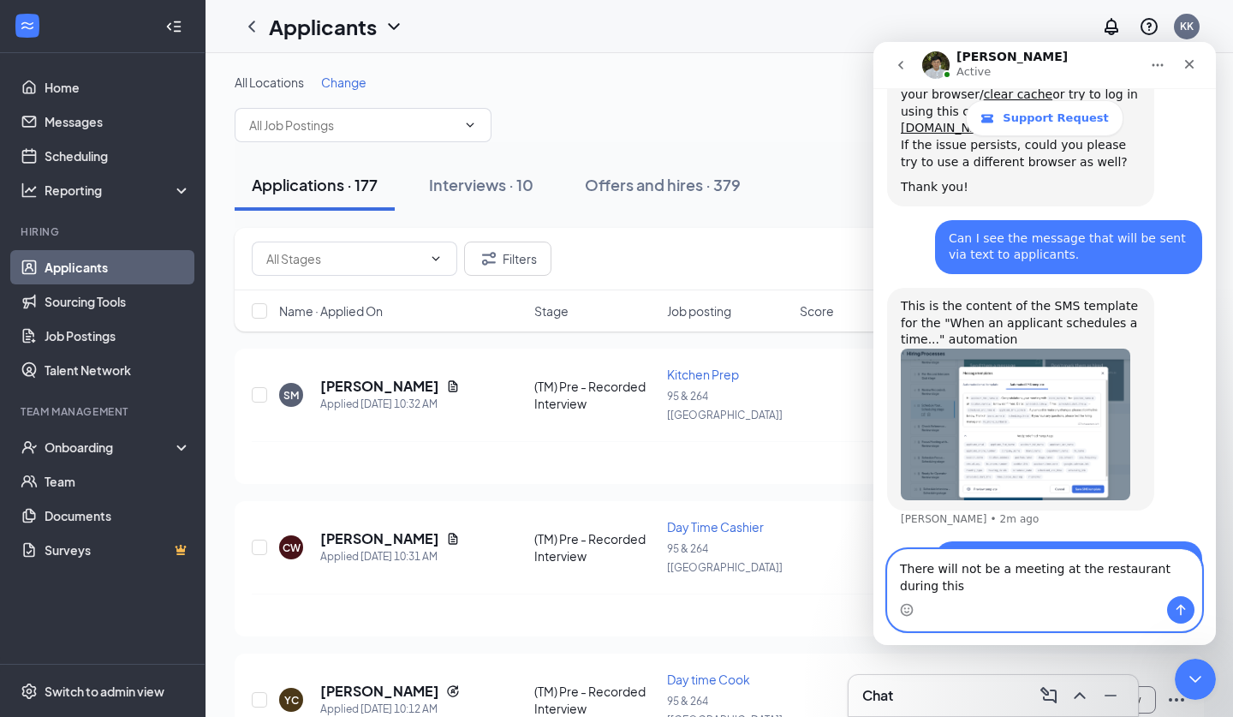
scroll to position [3913, 0]
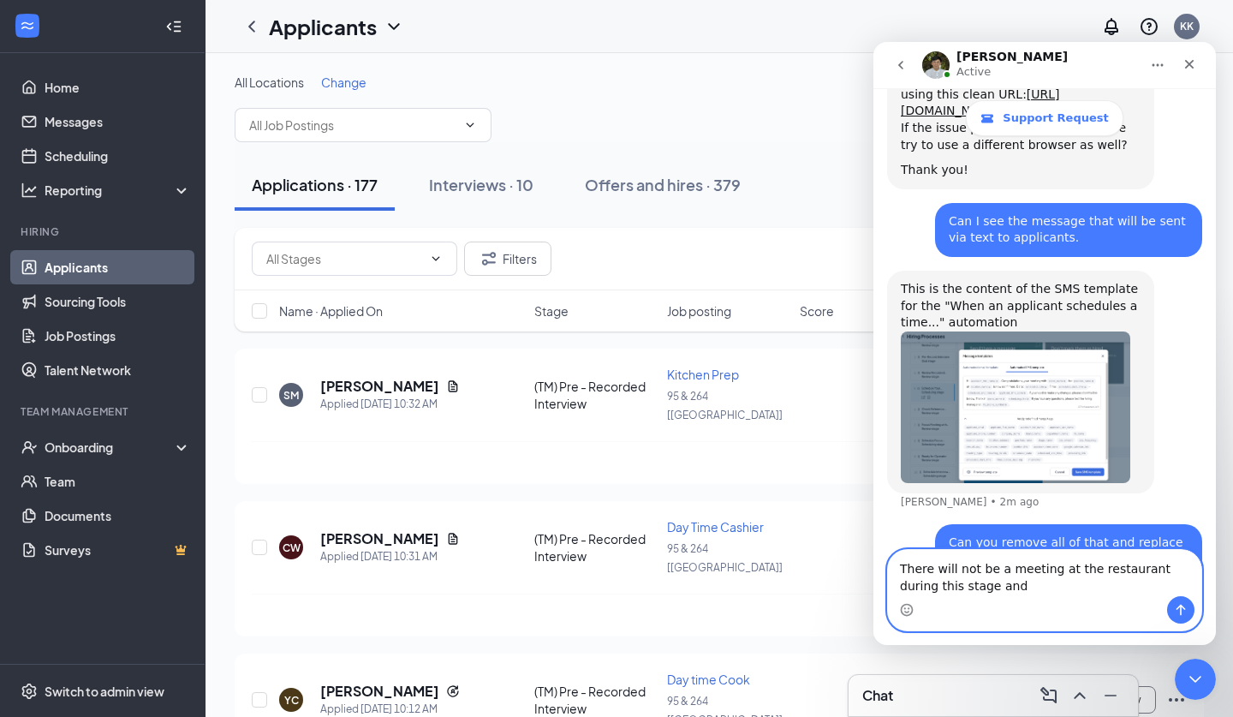
type textarea "There will not be a meeting at the restaurant during this stage and"
click at [1061, 332] on img "James says…" at bounding box center [1016, 408] width 230 height 152
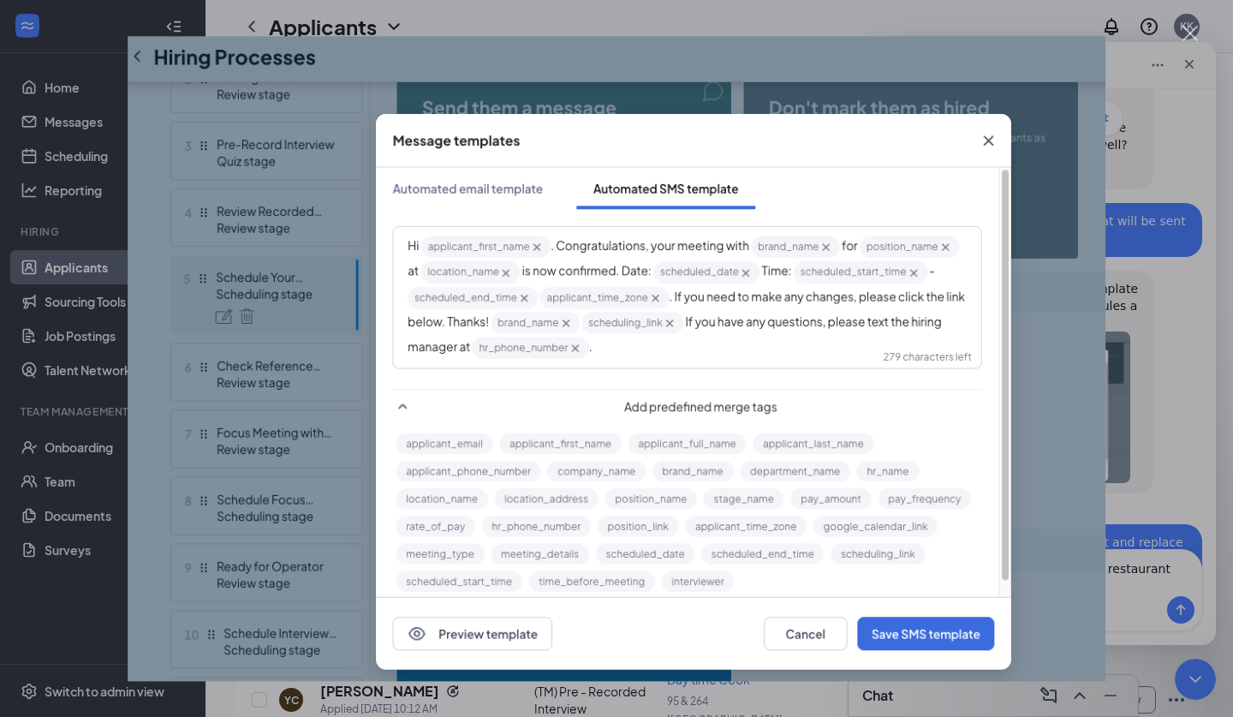
scroll to position [0, 0]
click at [1132, 373] on div "Intercom messenger" at bounding box center [616, 358] width 1233 height 717
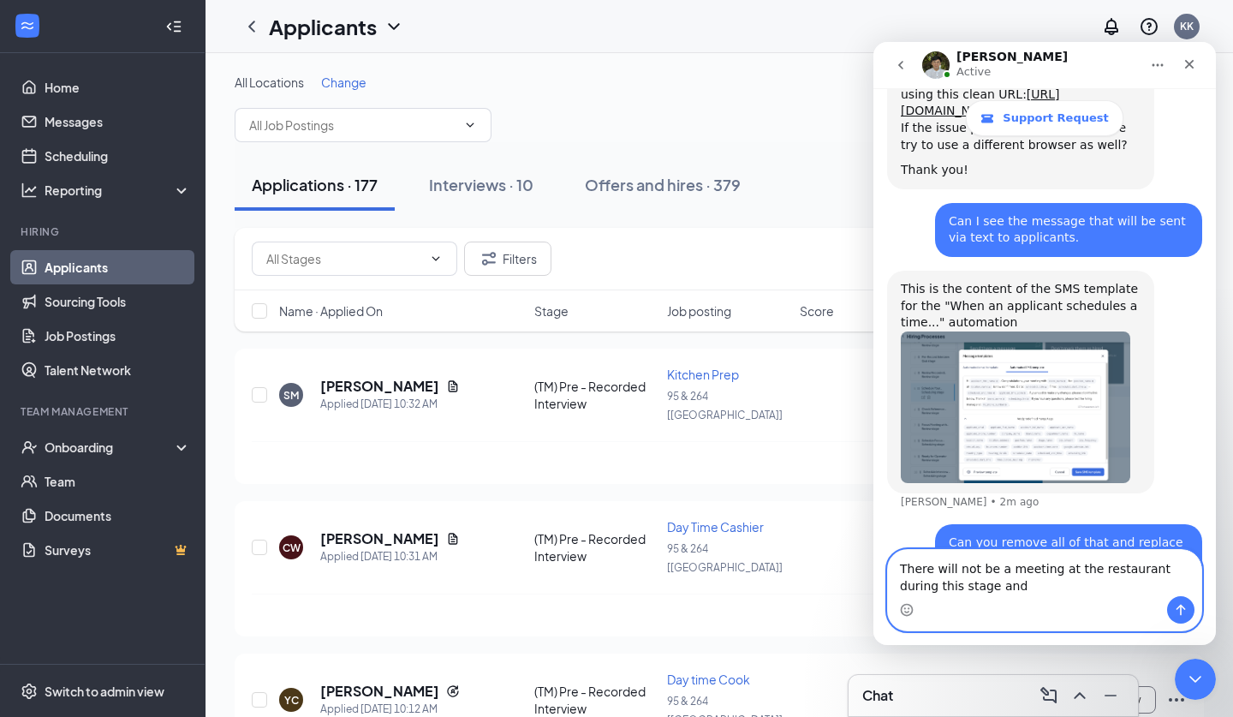
click at [1017, 583] on textarea "There will not be a meeting at the restaurant during this stage and" at bounding box center [1045, 573] width 314 height 46
drag, startPoint x: 1017, startPoint y: 583, endPoint x: 893, endPoint y: 553, distance: 126.9
click at [893, 553] on textarea "There will not be a meeting at the restaurant during this stage and" at bounding box center [1045, 573] width 314 height 46
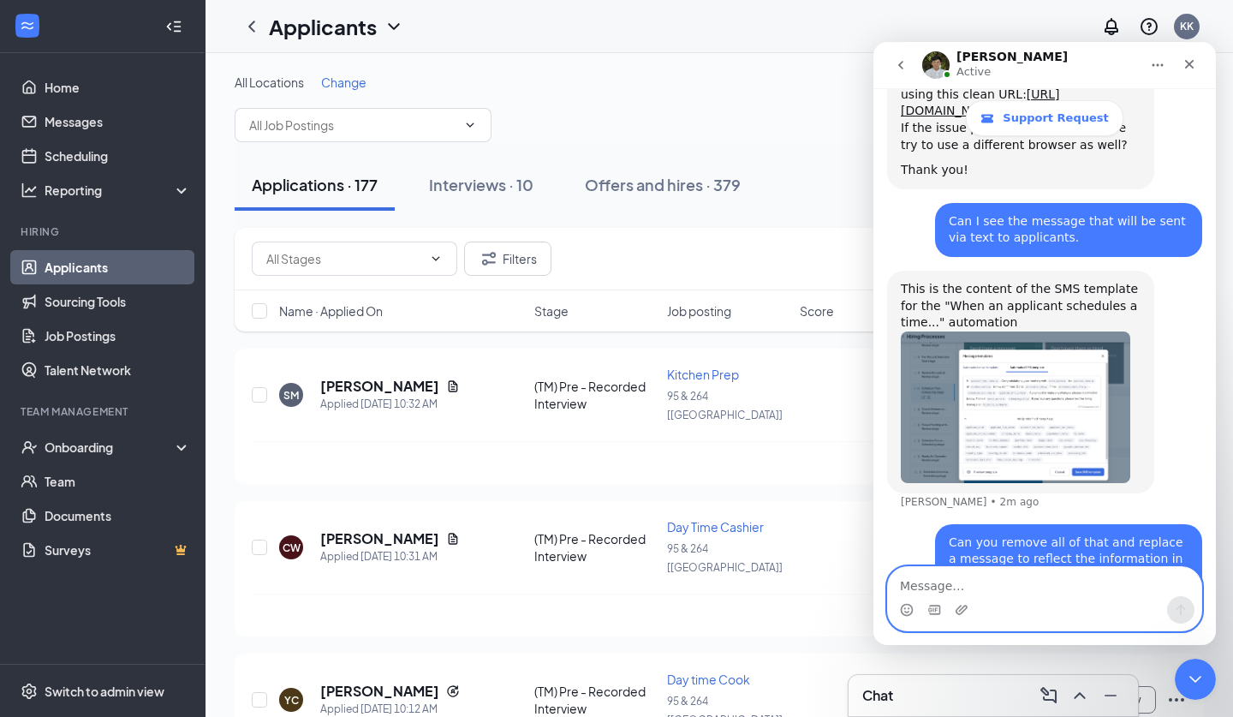
scroll to position [3896, 0]
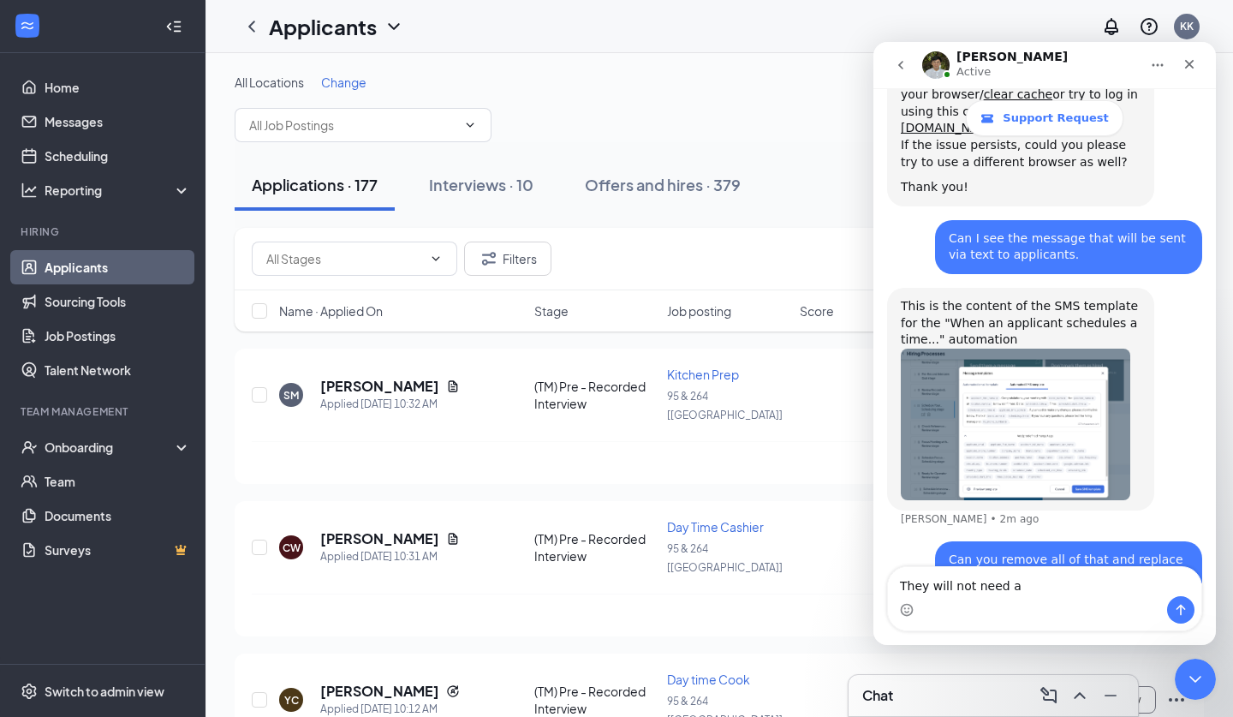
click at [992, 349] on img "James says…" at bounding box center [1016, 425] width 230 height 152
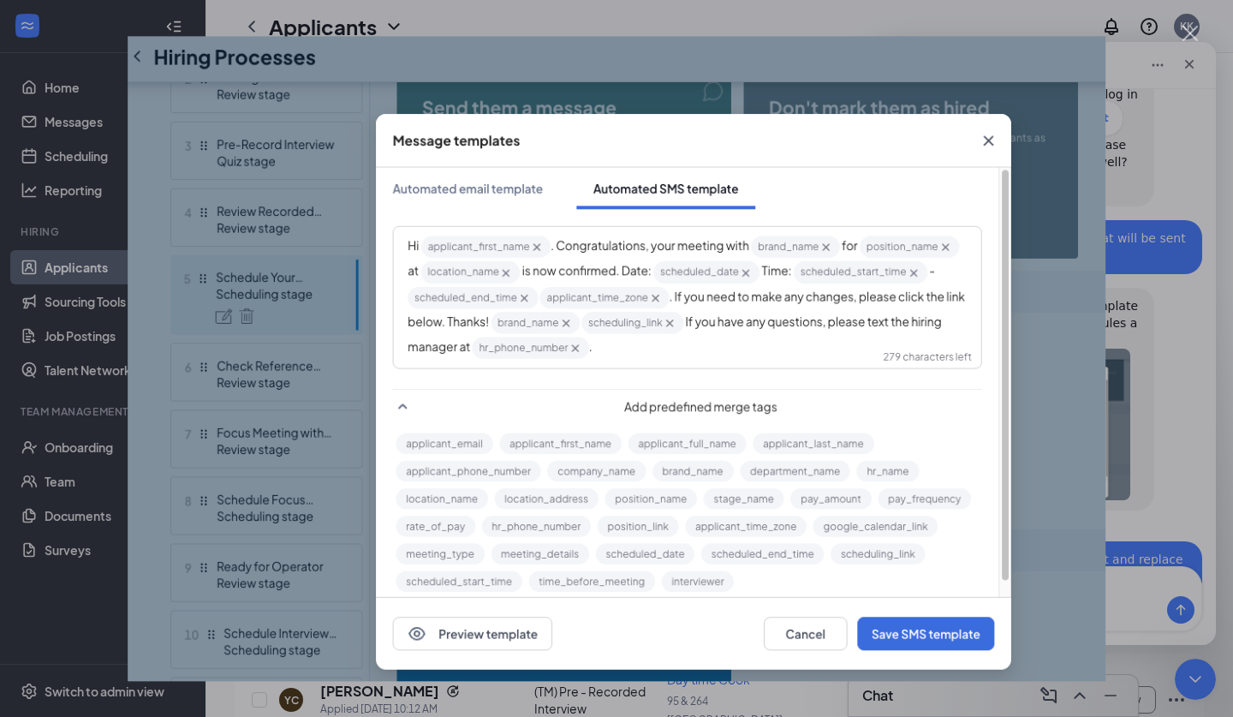
click at [1127, 326] on div "Intercom messenger" at bounding box center [616, 358] width 1233 height 717
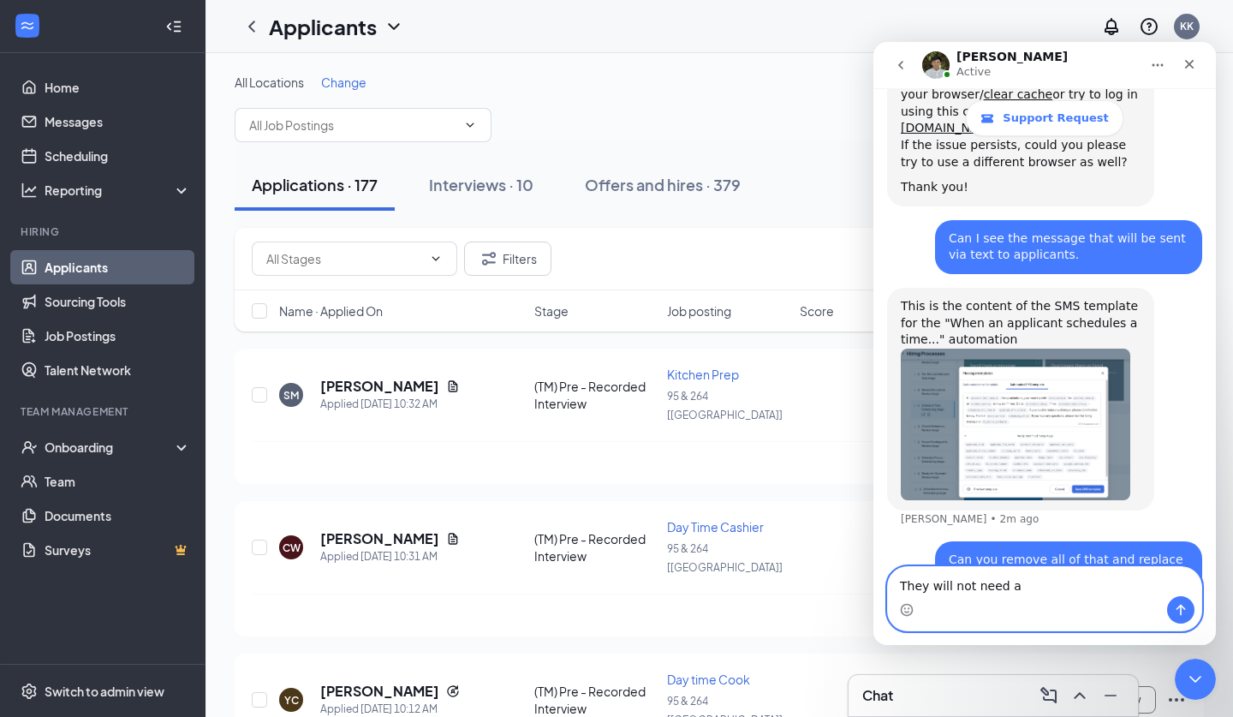
click at [1035, 588] on textarea "They will not need a" at bounding box center [1045, 581] width 314 height 29
click at [1020, 352] on img "James says…" at bounding box center [1016, 425] width 230 height 152
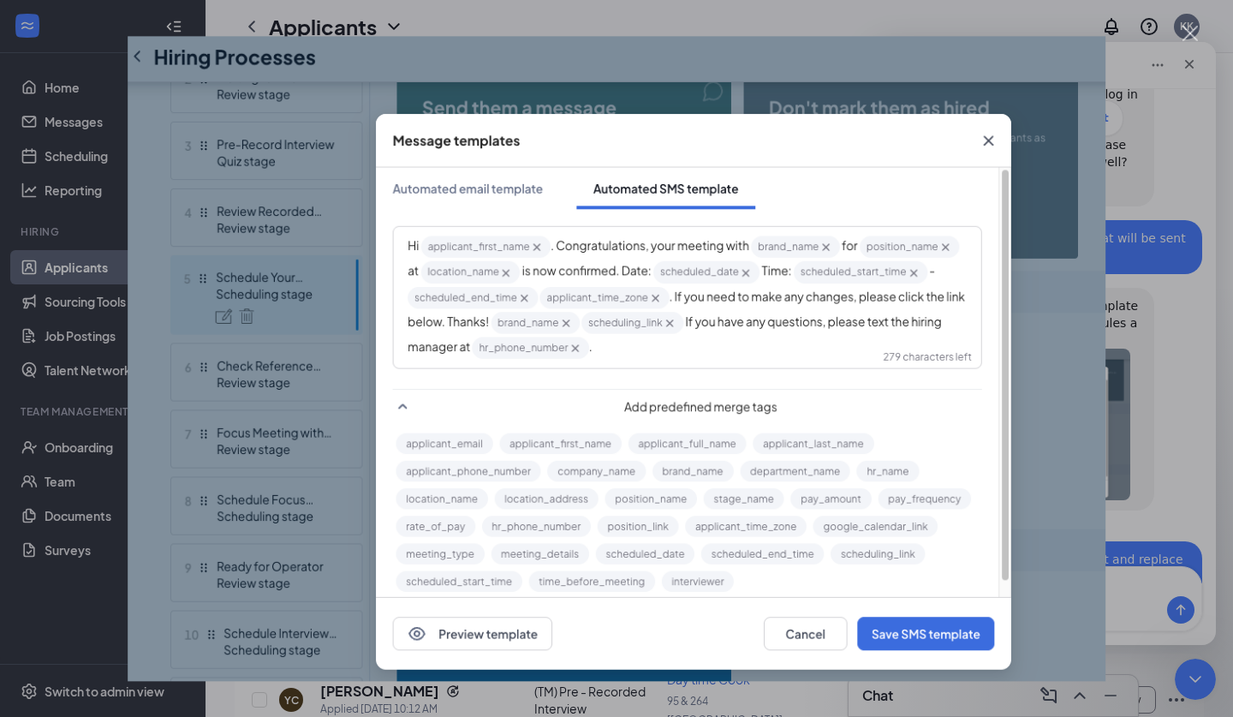
click at [1098, 404] on img "Close" at bounding box center [617, 358] width 978 height 645
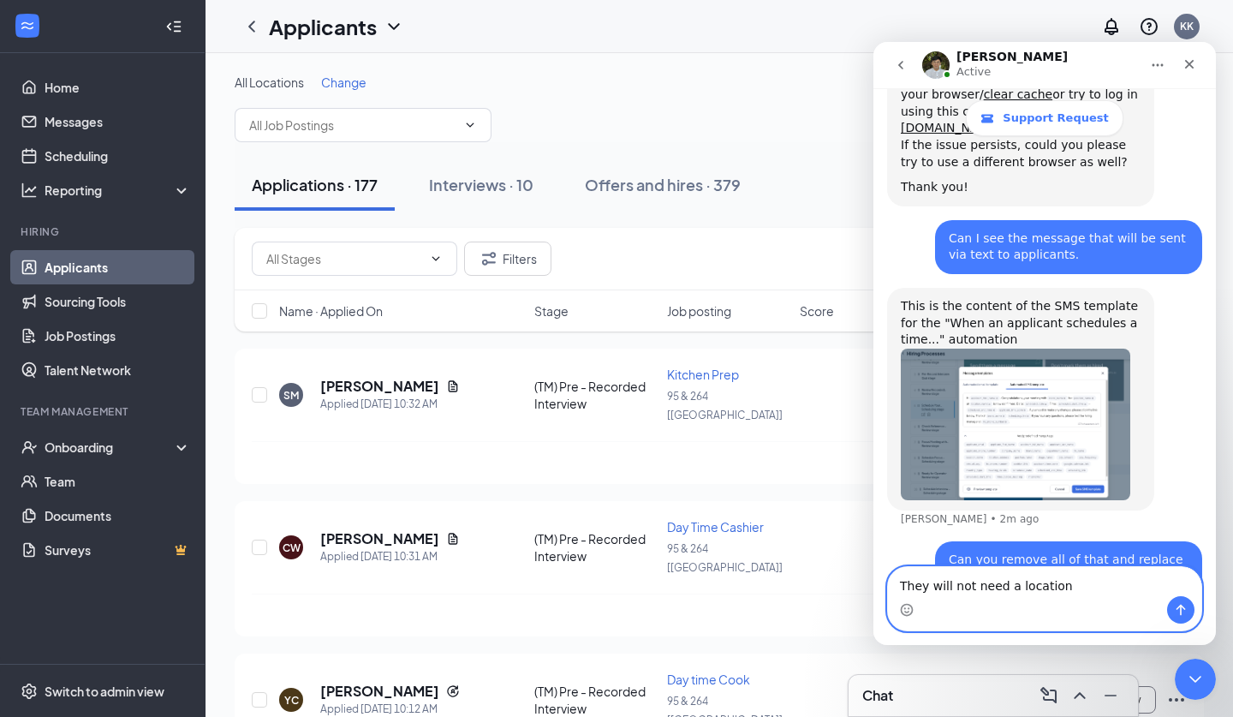
click at [1075, 568] on textarea "They will not need a location" at bounding box center [1045, 581] width 314 height 29
click at [1074, 594] on textarea "They will not need a location" at bounding box center [1045, 581] width 314 height 29
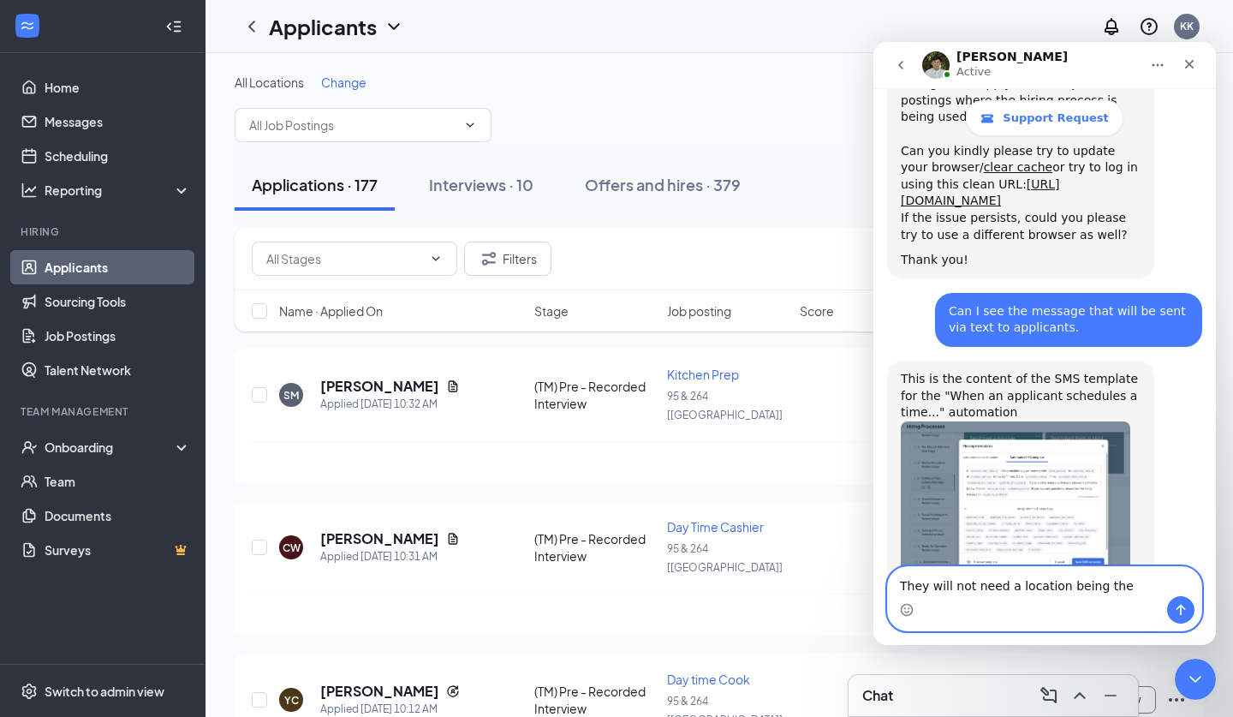
scroll to position [4060, 0]
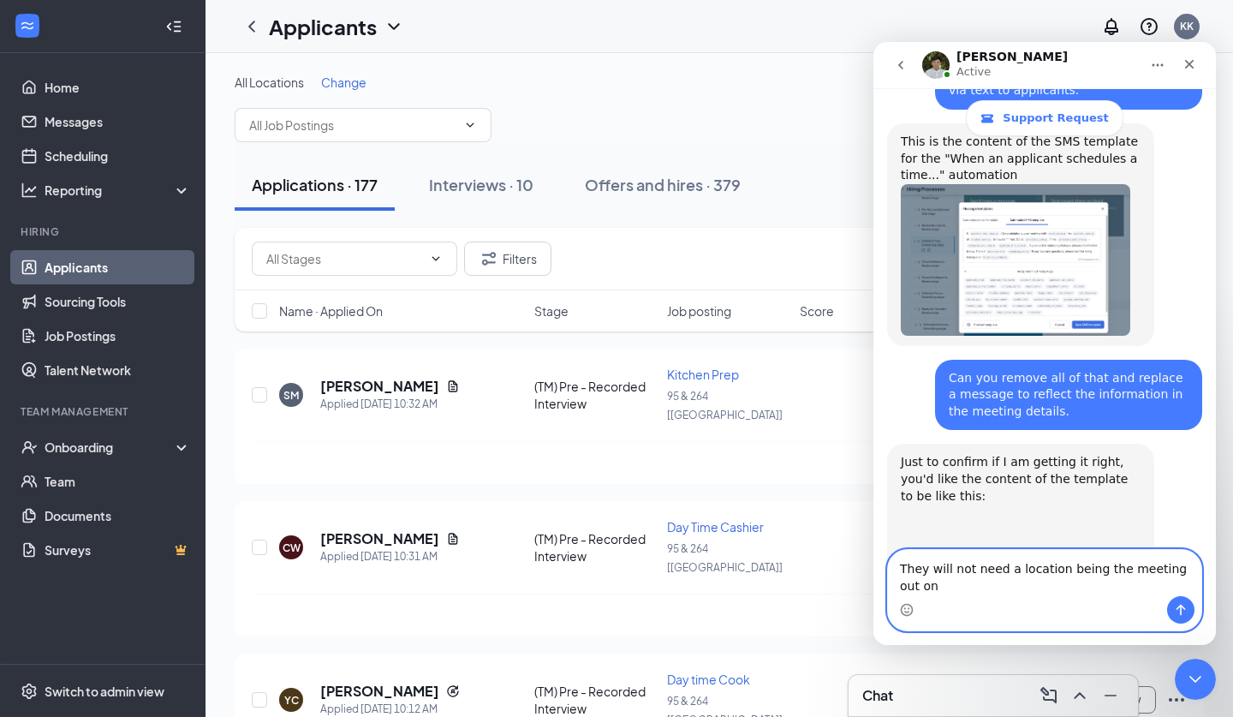
type textarea "They will not need a location being the meeting out on"
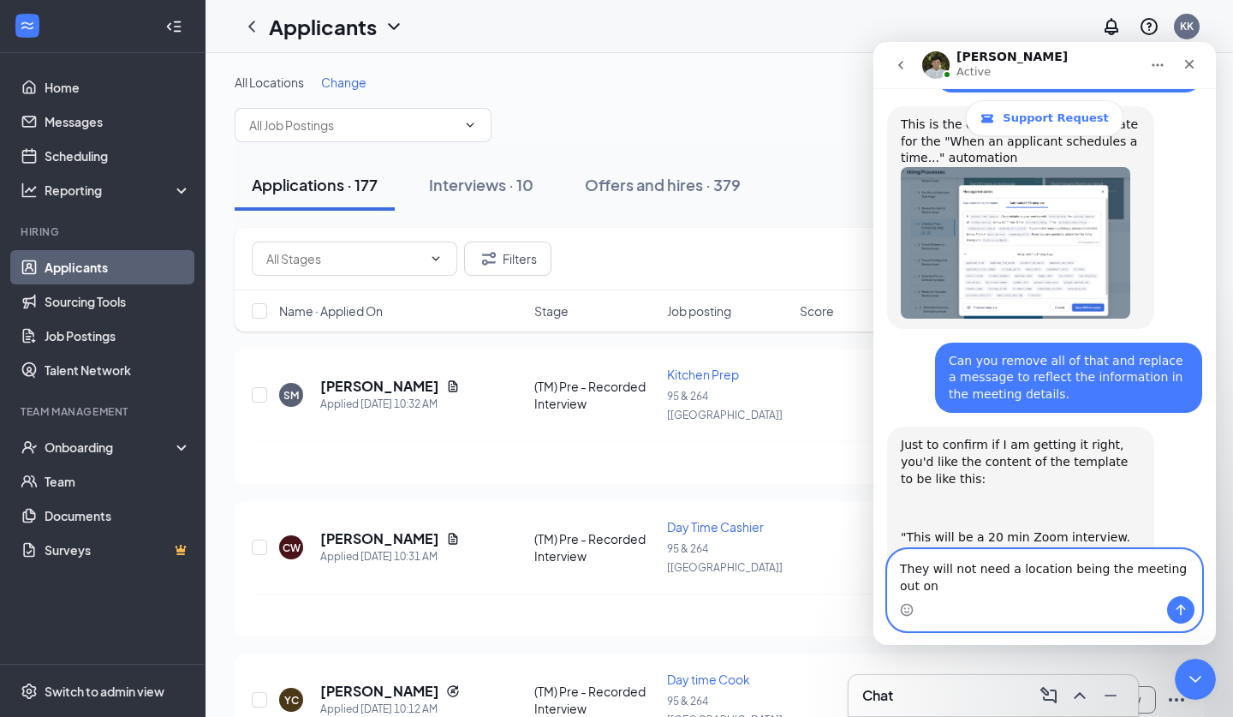
drag, startPoint x: 1033, startPoint y: 586, endPoint x: 868, endPoint y: 547, distance: 169.8
click html "[PERSON_NAME] Active Support Request Ask us anything, or share your feedback. H…"
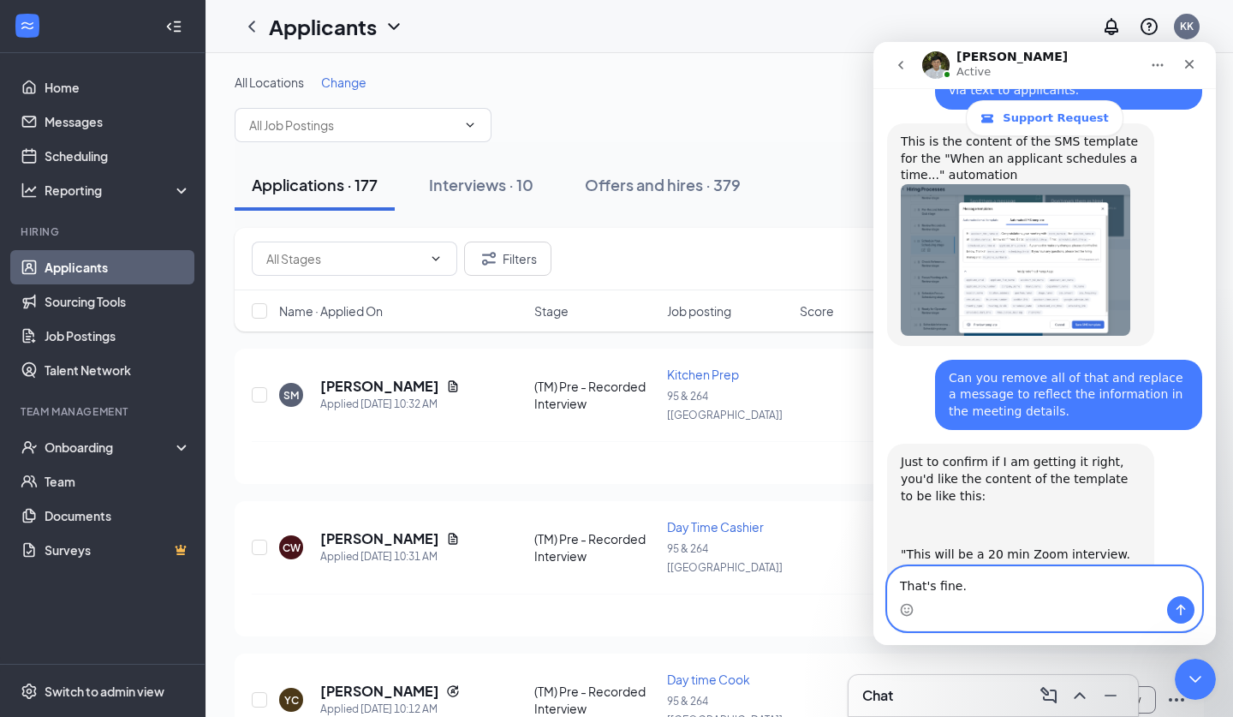
click at [1189, 595] on textarea "That's fine." at bounding box center [1045, 581] width 314 height 29
type textarea "That's fine."
click at [1187, 611] on icon "Send a message…" at bounding box center [1181, 610] width 14 height 14
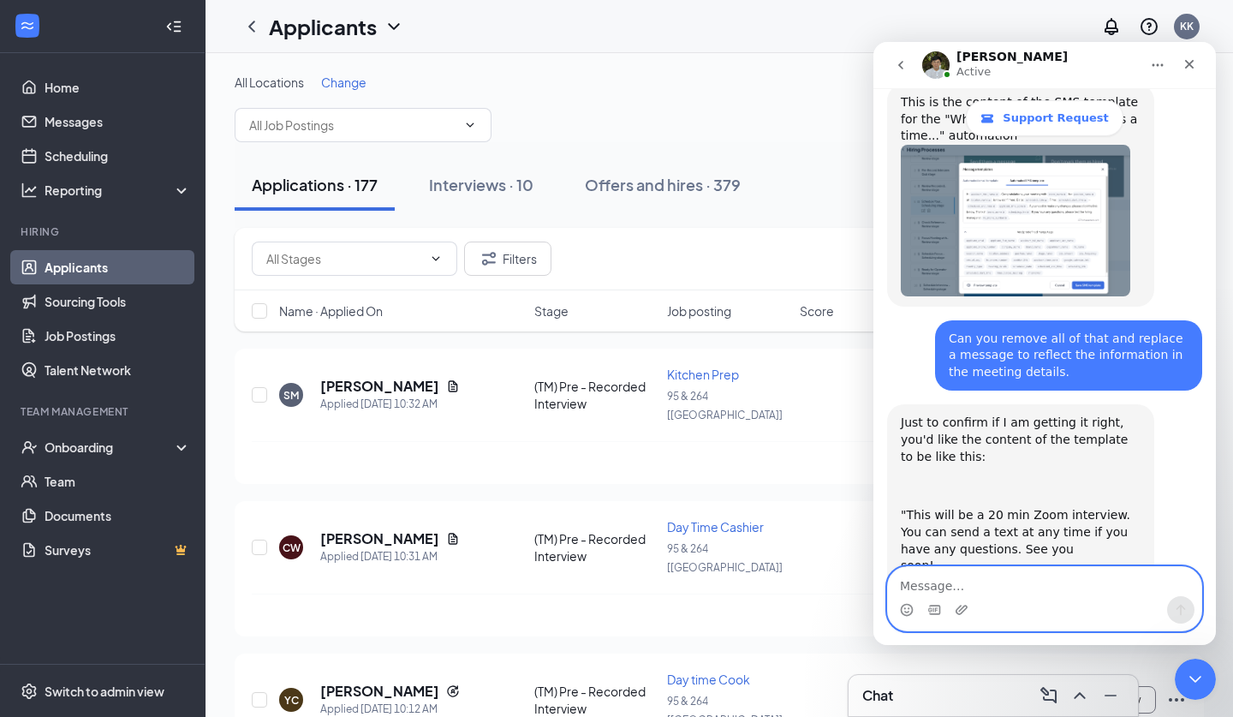
scroll to position [4111, 0]
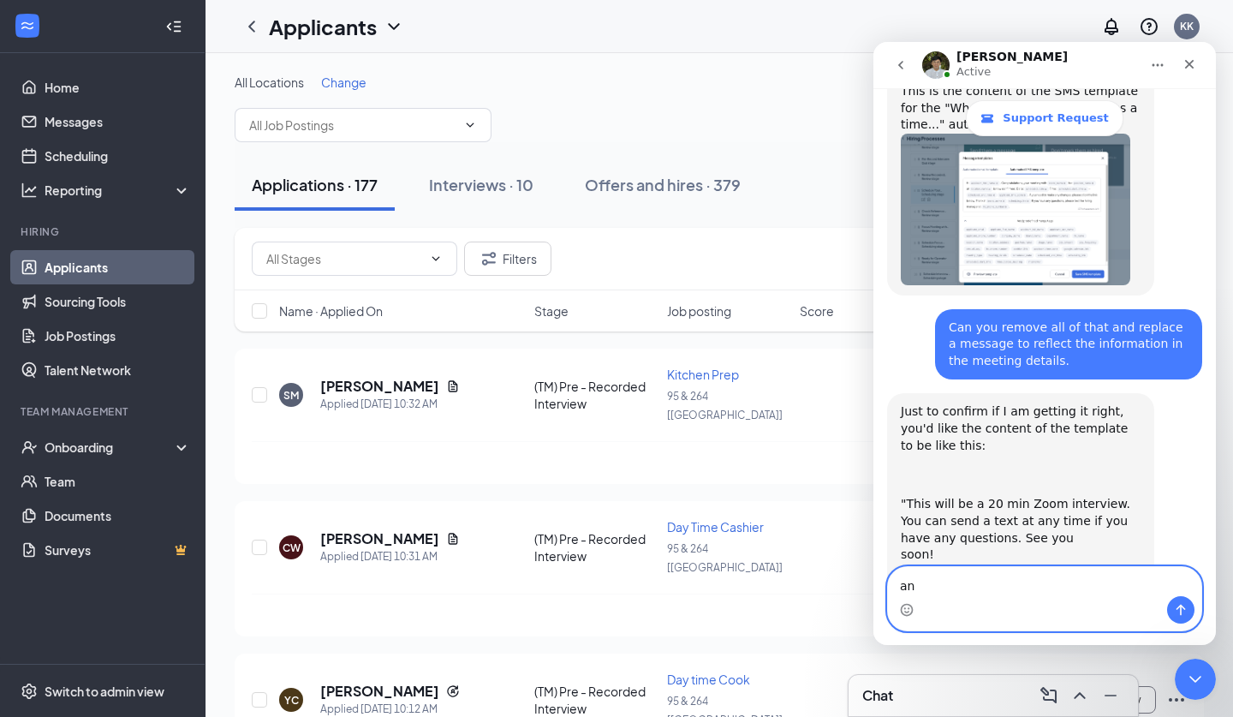
type textarea "a"
type textarea "I just want them to receive the text, No email."
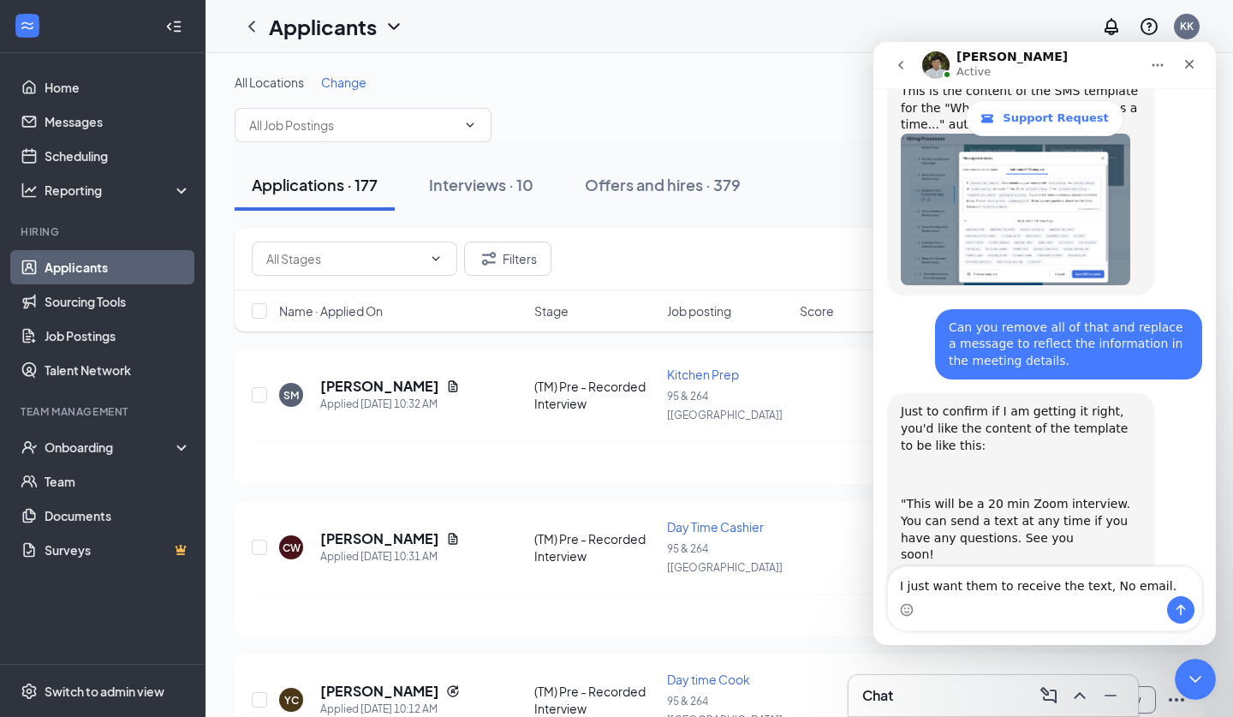
click at [1190, 603] on button "Send a message…" at bounding box center [1181, 609] width 27 height 27
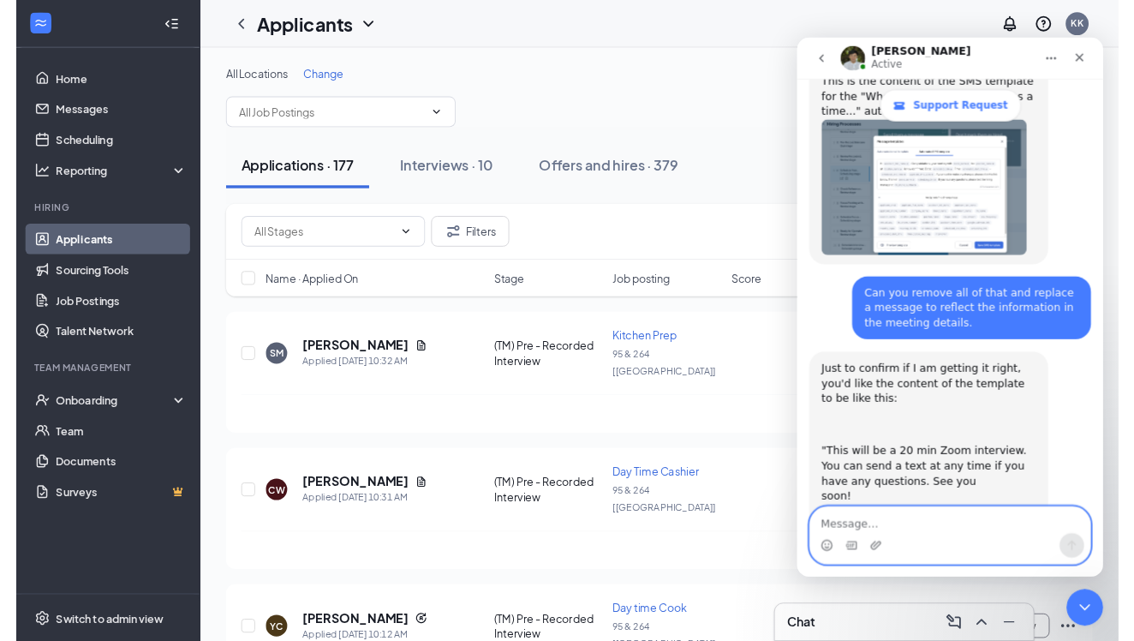
scroll to position [4166, 0]
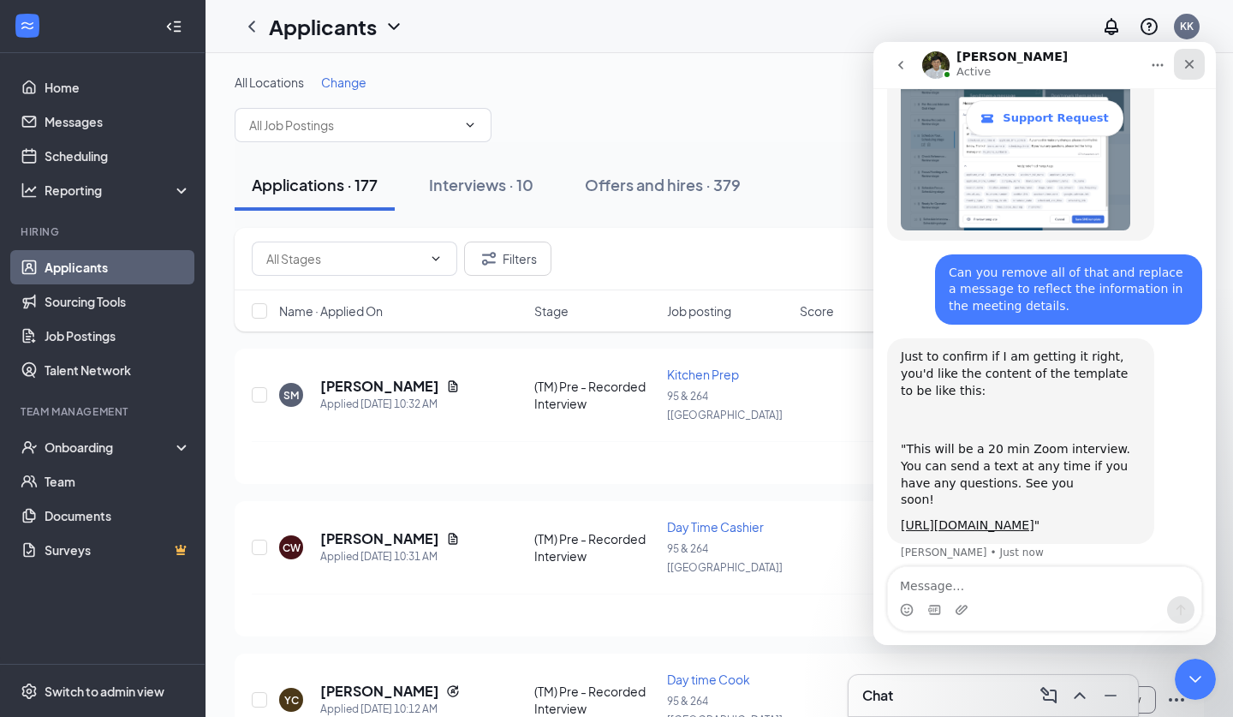
click at [1189, 63] on icon "Close" at bounding box center [1190, 64] width 9 height 9
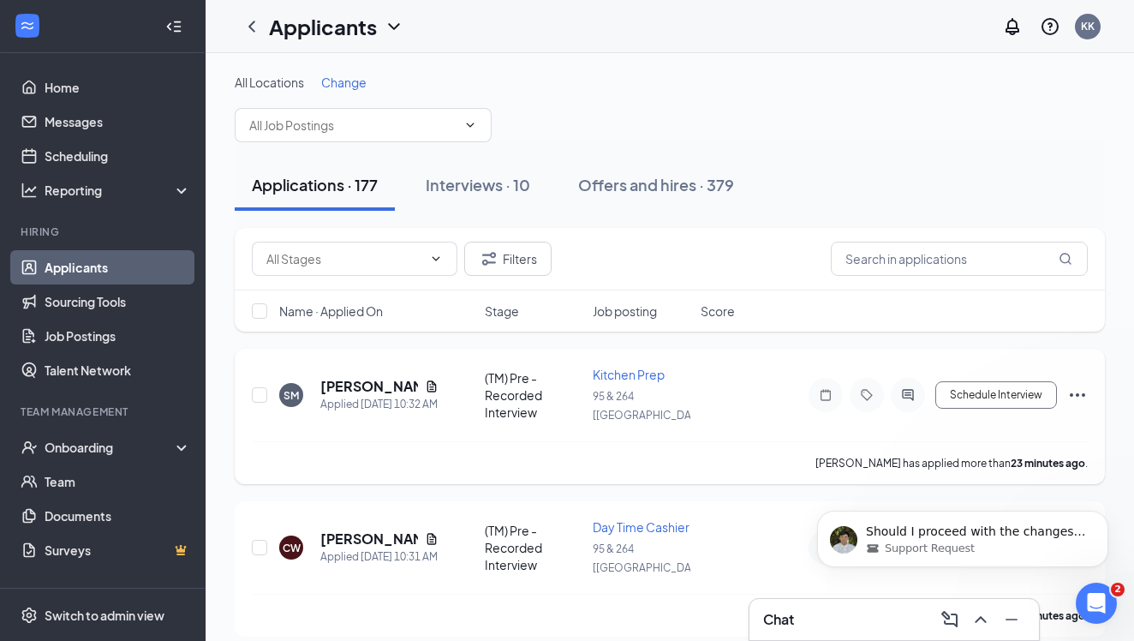
scroll to position [0, 0]
